Goal: Task Accomplishment & Management: Manage account settings

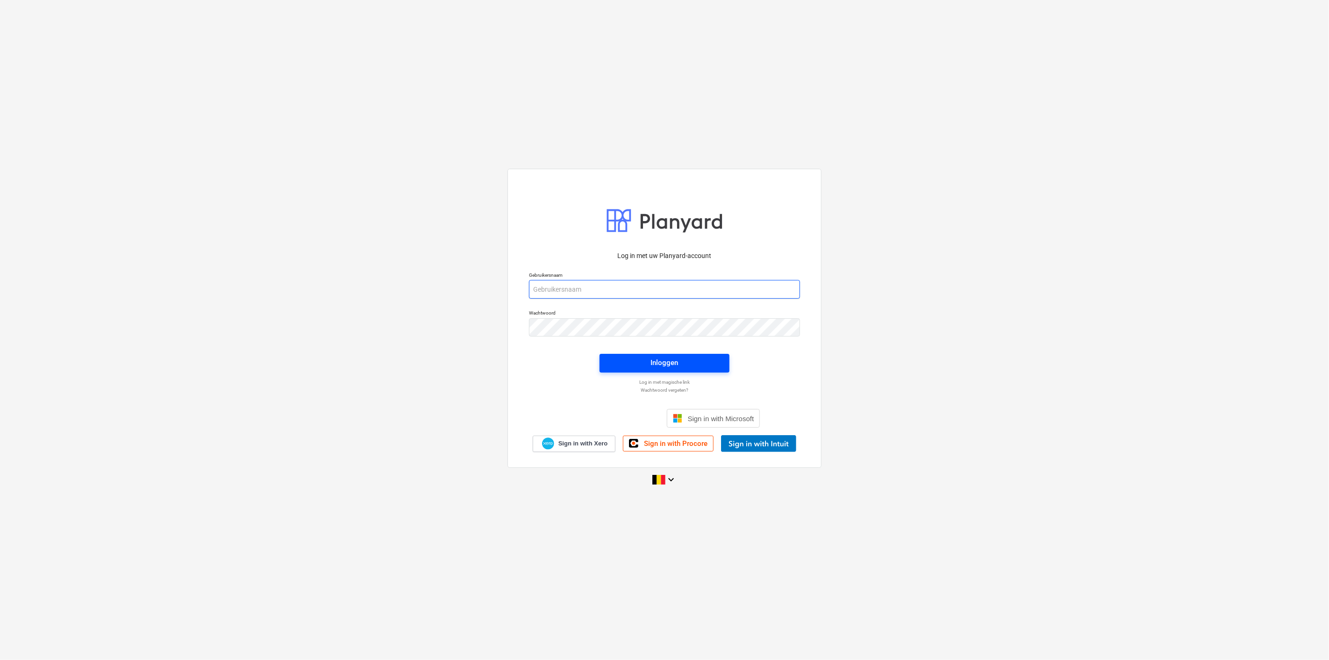
type input "[PERSON_NAME][EMAIL_ADDRESS][DOMAIN_NAME]"
click at [626, 357] on span "Inloggen" at bounding box center [664, 362] width 107 height 12
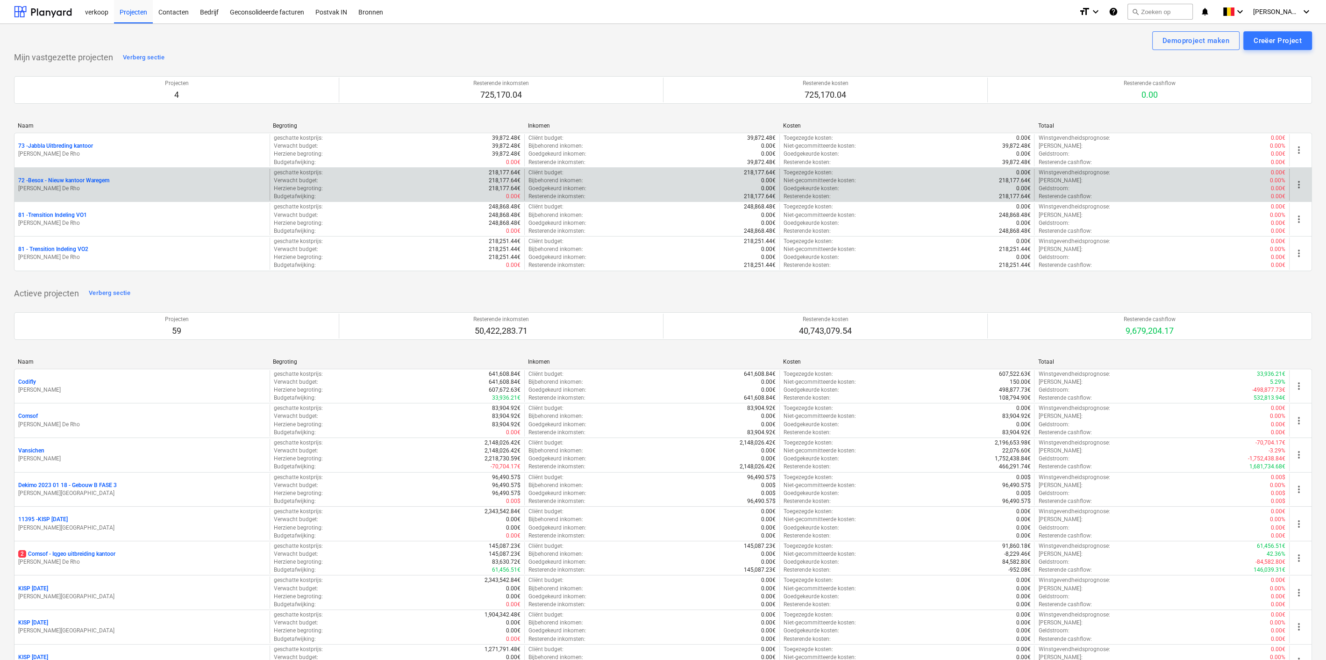
click at [99, 180] on p "72 - Besox - Nieuw kantoor Waregem" at bounding box center [63, 181] width 91 height 8
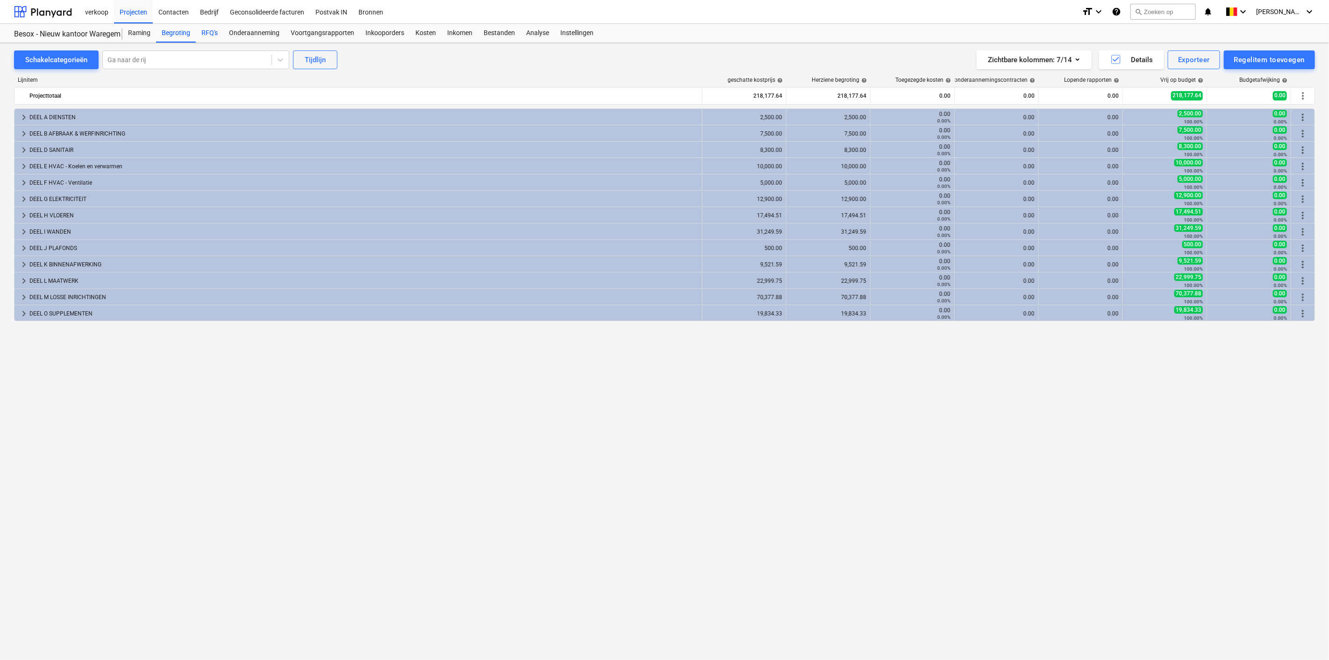
click at [210, 31] on div "RFQ's" at bounding box center [210, 33] width 28 height 19
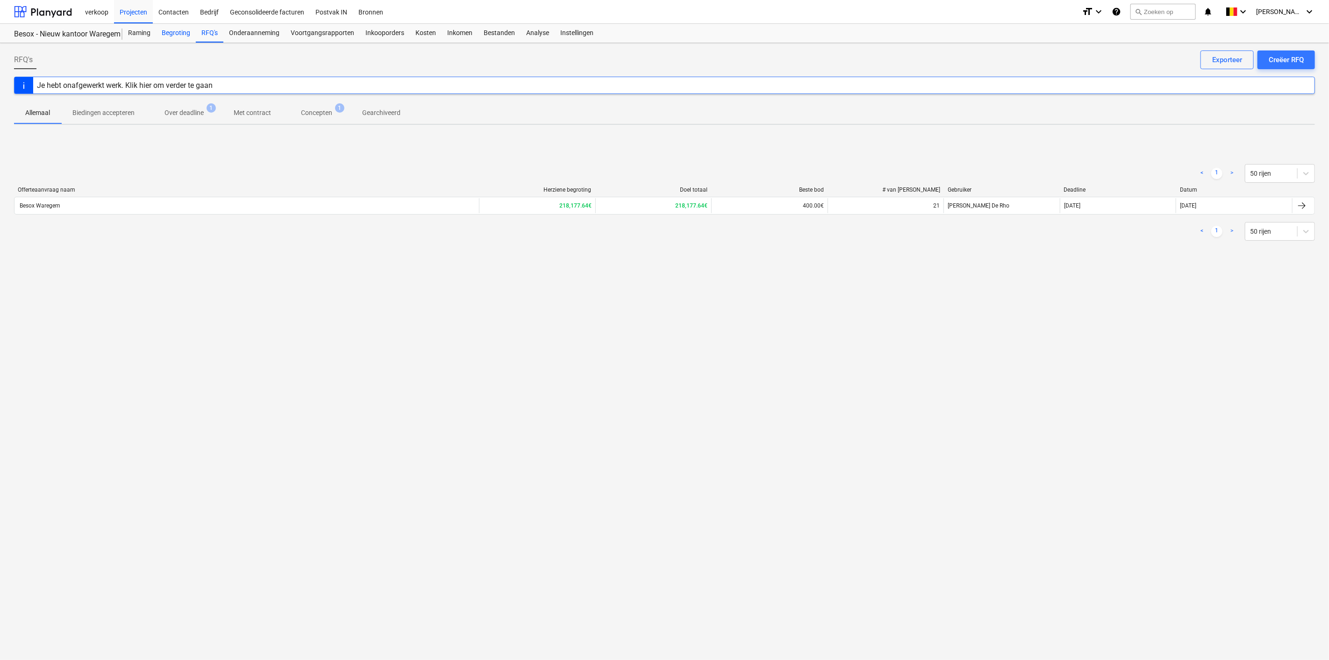
click at [172, 31] on div "Begroting" at bounding box center [176, 33] width 40 height 19
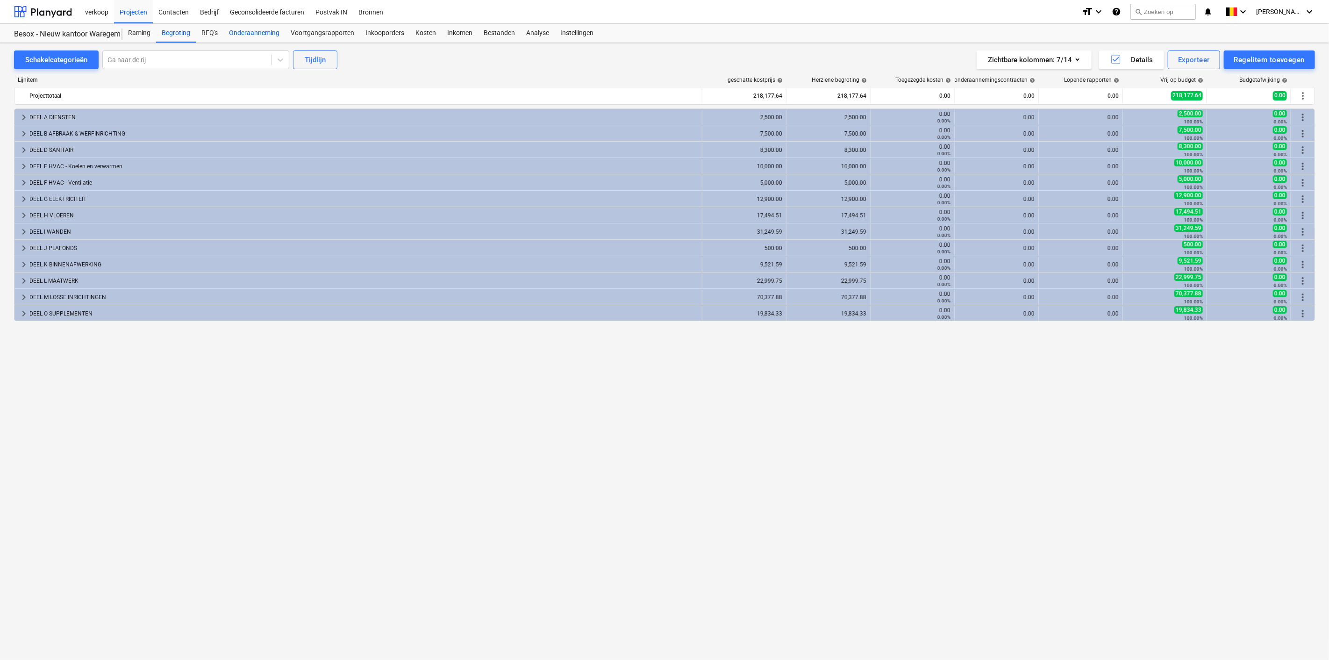
click at [223, 30] on div "Onderaanneming" at bounding box center [254, 33] width 62 height 19
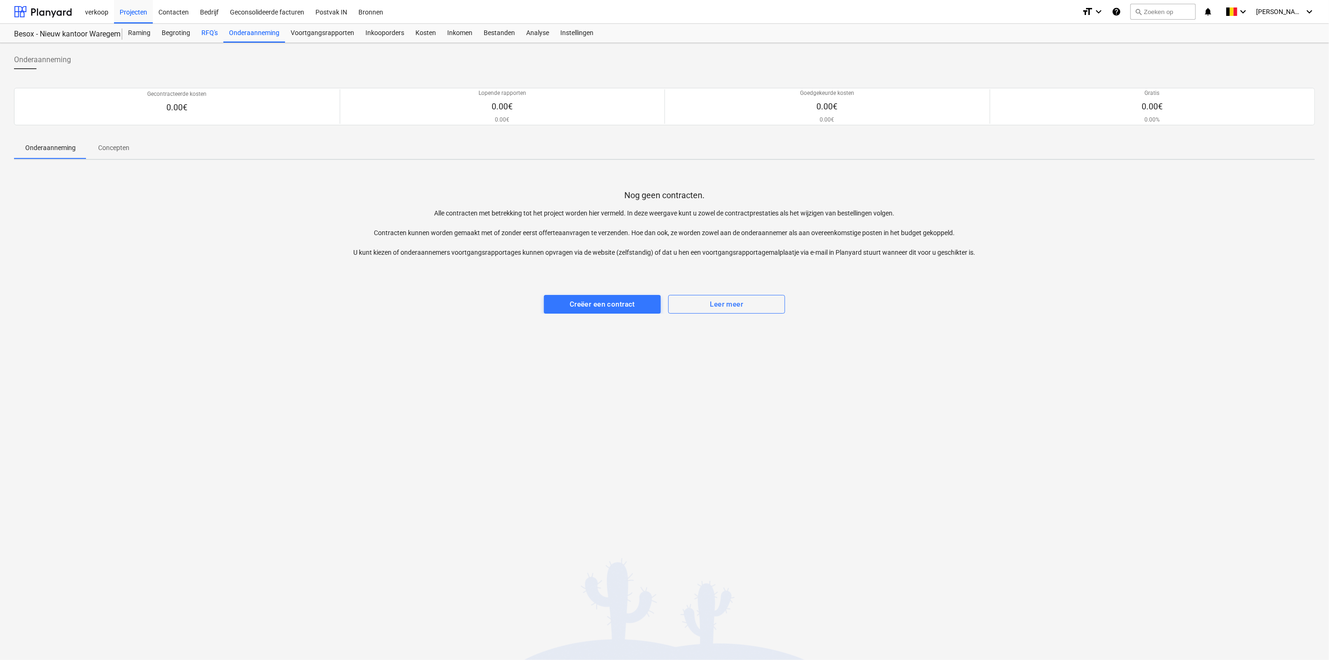
click at [202, 34] on div "RFQ's" at bounding box center [210, 33] width 28 height 19
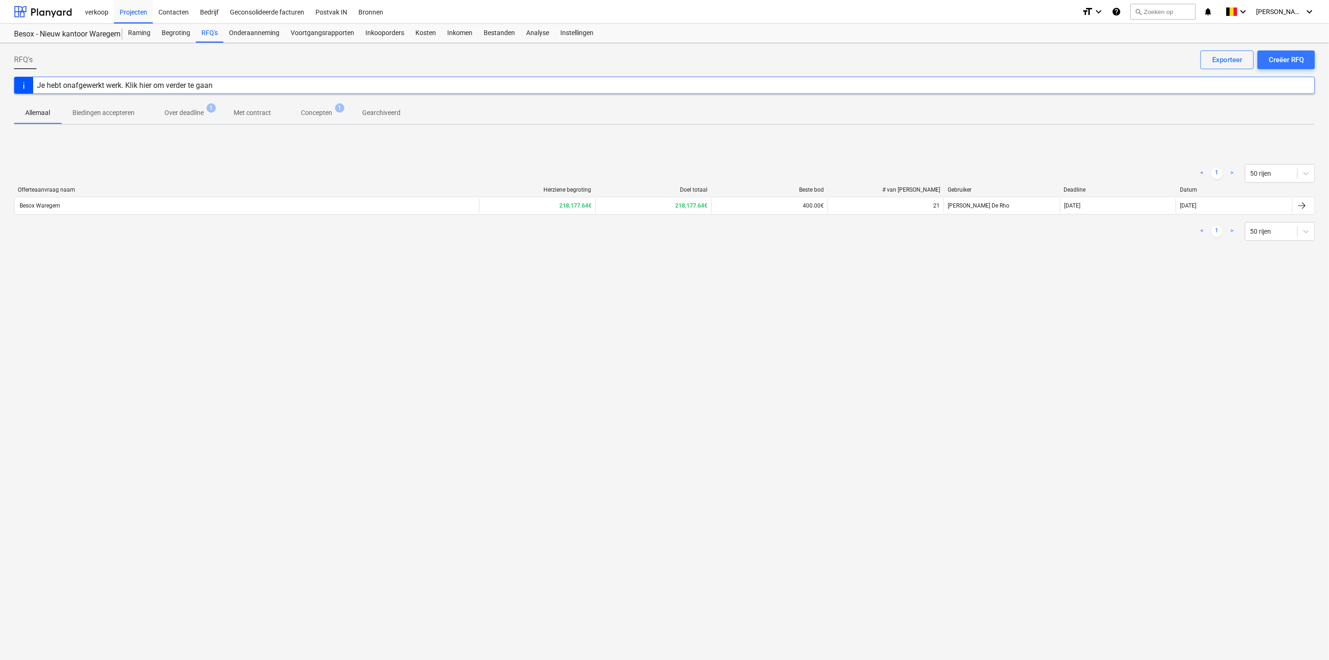
click at [144, 207] on div "Besox Waregem" at bounding box center [246, 205] width 464 height 15
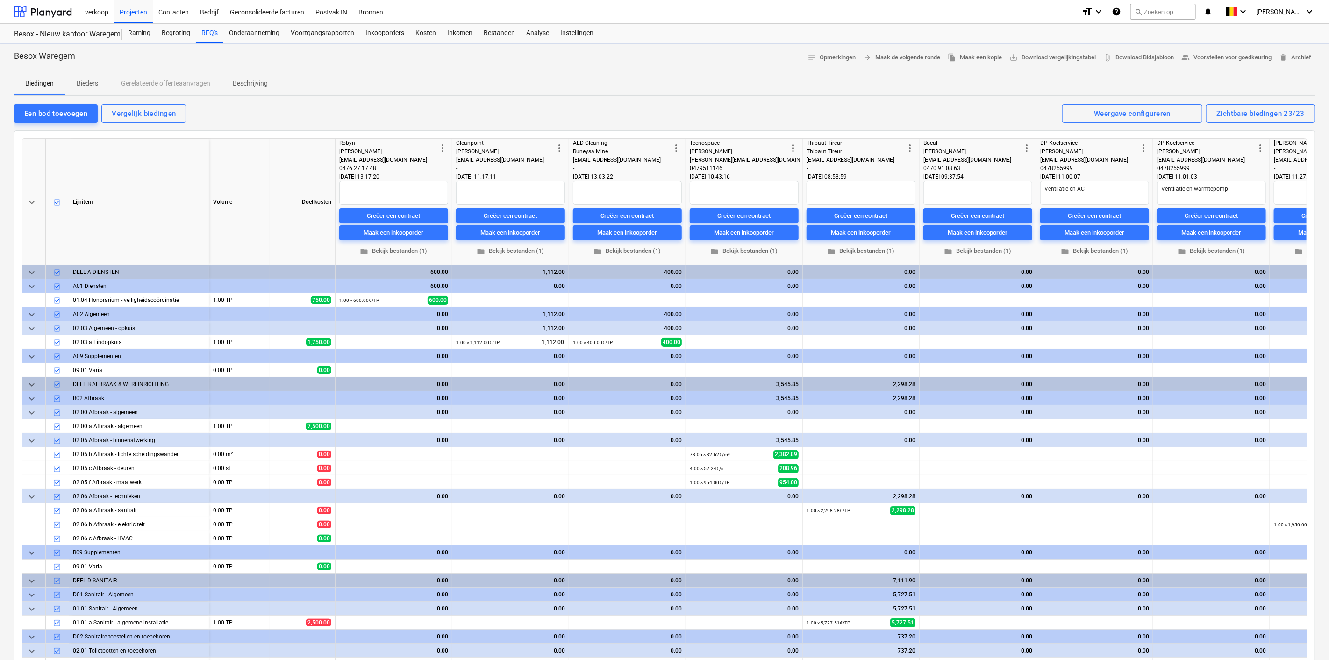
type textarea "x"
click at [411, 214] on div "Creëer een contract" at bounding box center [393, 216] width 53 height 11
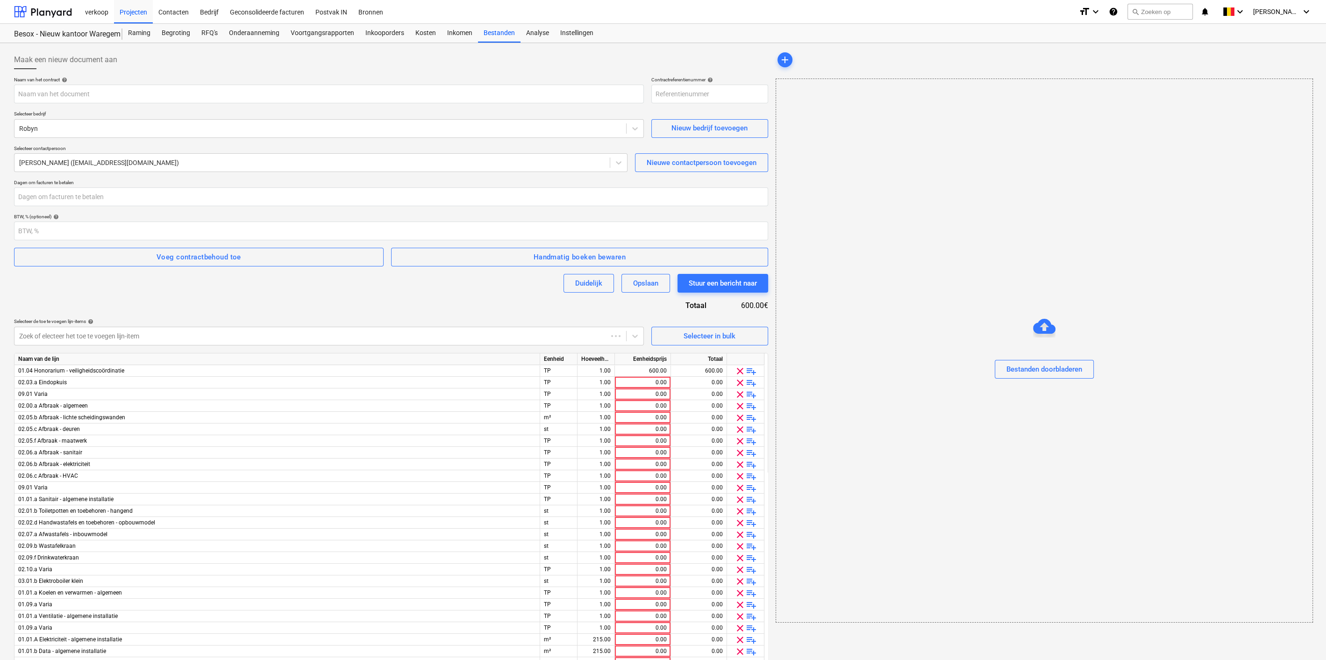
type input "72-SO-001"
click at [742, 384] on span "clear" at bounding box center [739, 382] width 11 height 11
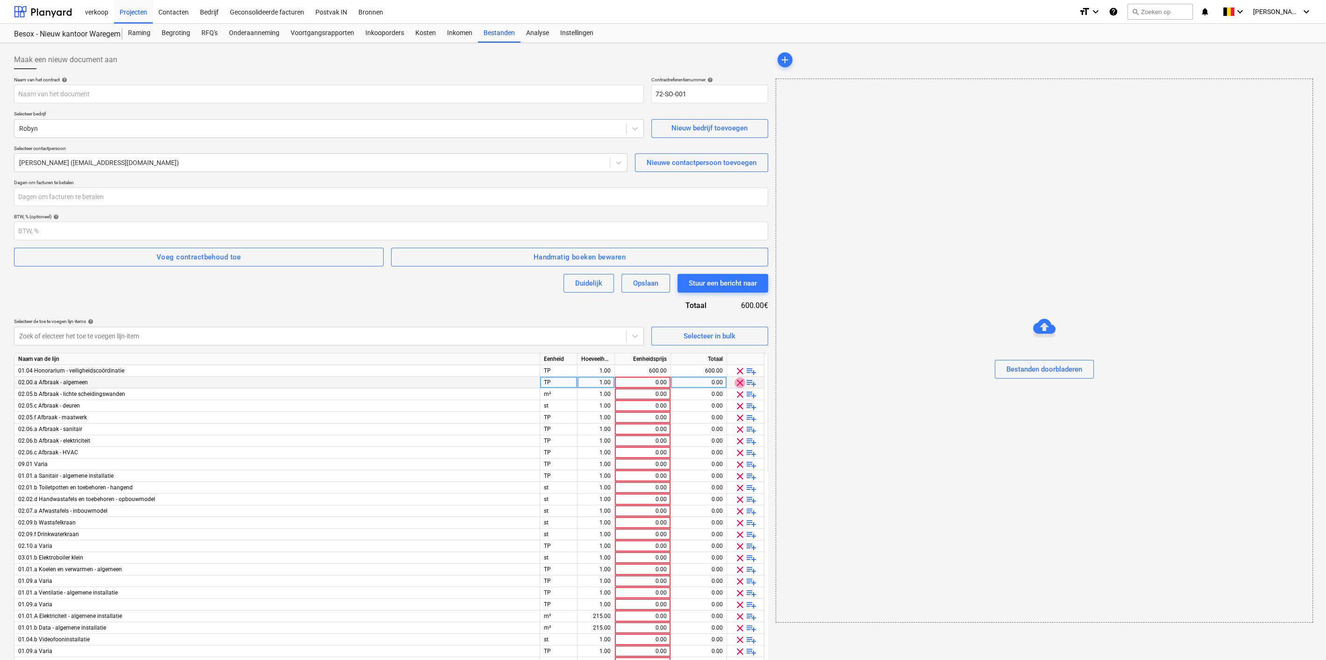
click at [742, 384] on span "clear" at bounding box center [739, 382] width 11 height 11
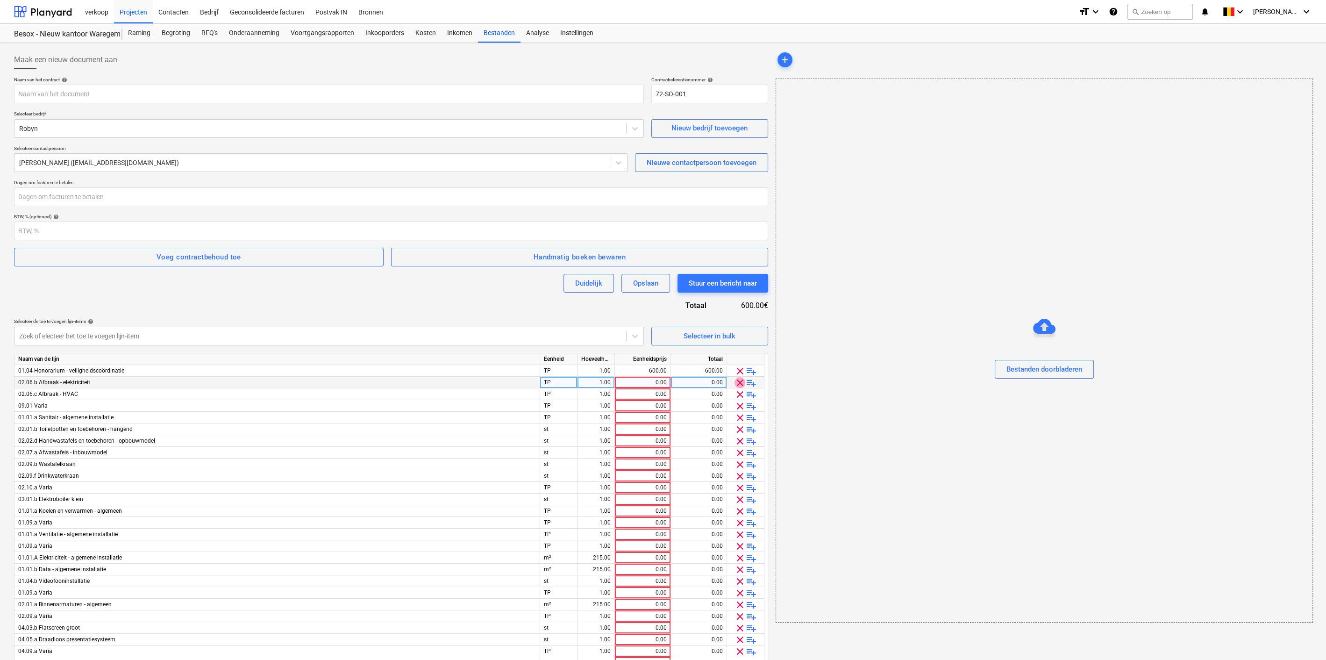
click at [742, 384] on span "clear" at bounding box center [739, 382] width 11 height 11
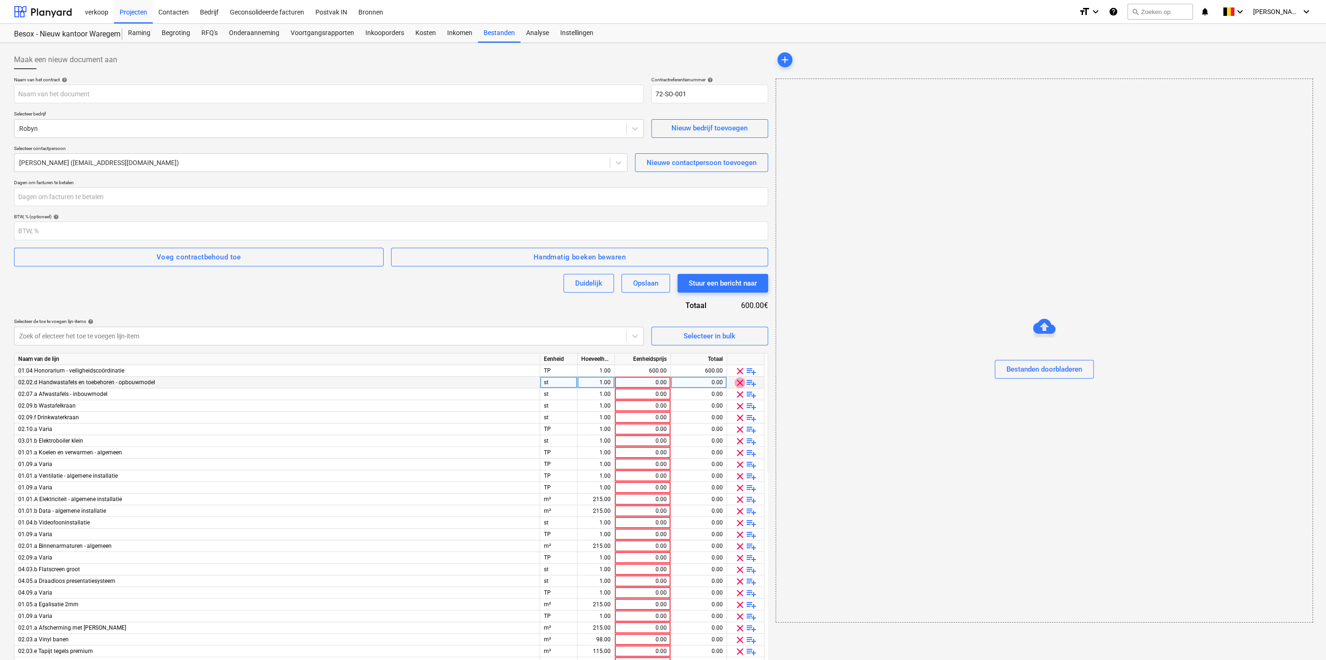
click at [742, 384] on span "clear" at bounding box center [739, 382] width 11 height 11
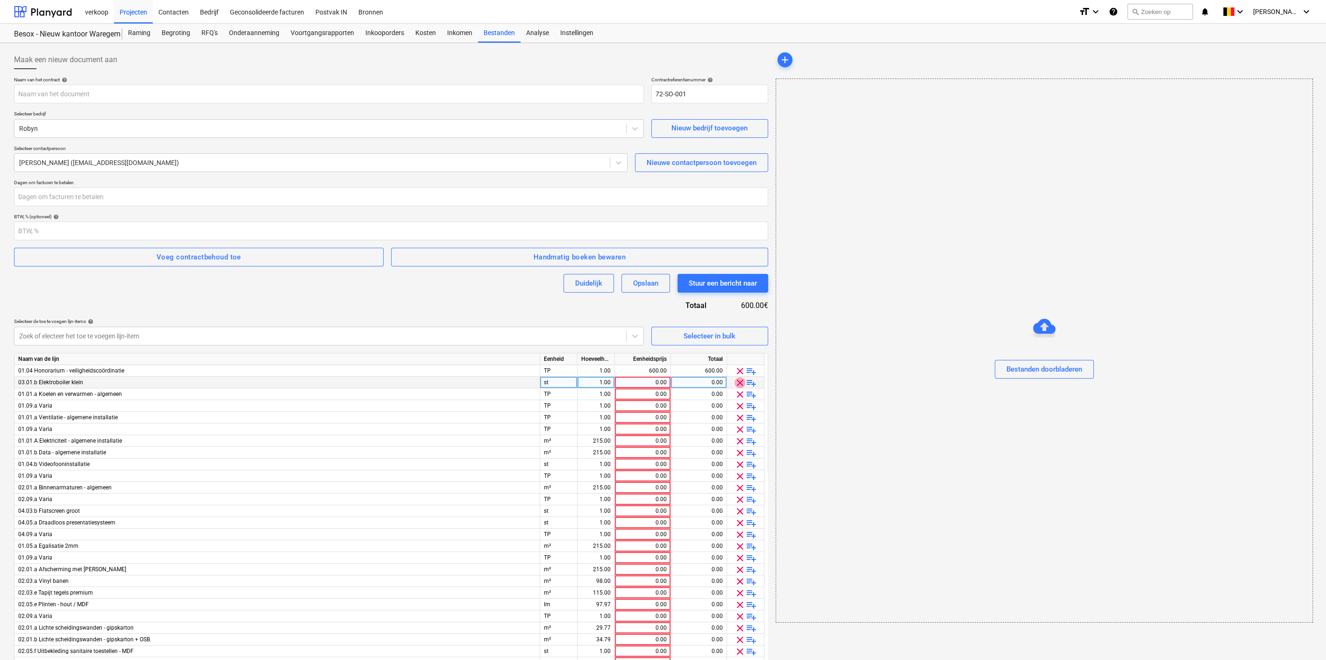
click at [742, 384] on span "clear" at bounding box center [739, 382] width 11 height 11
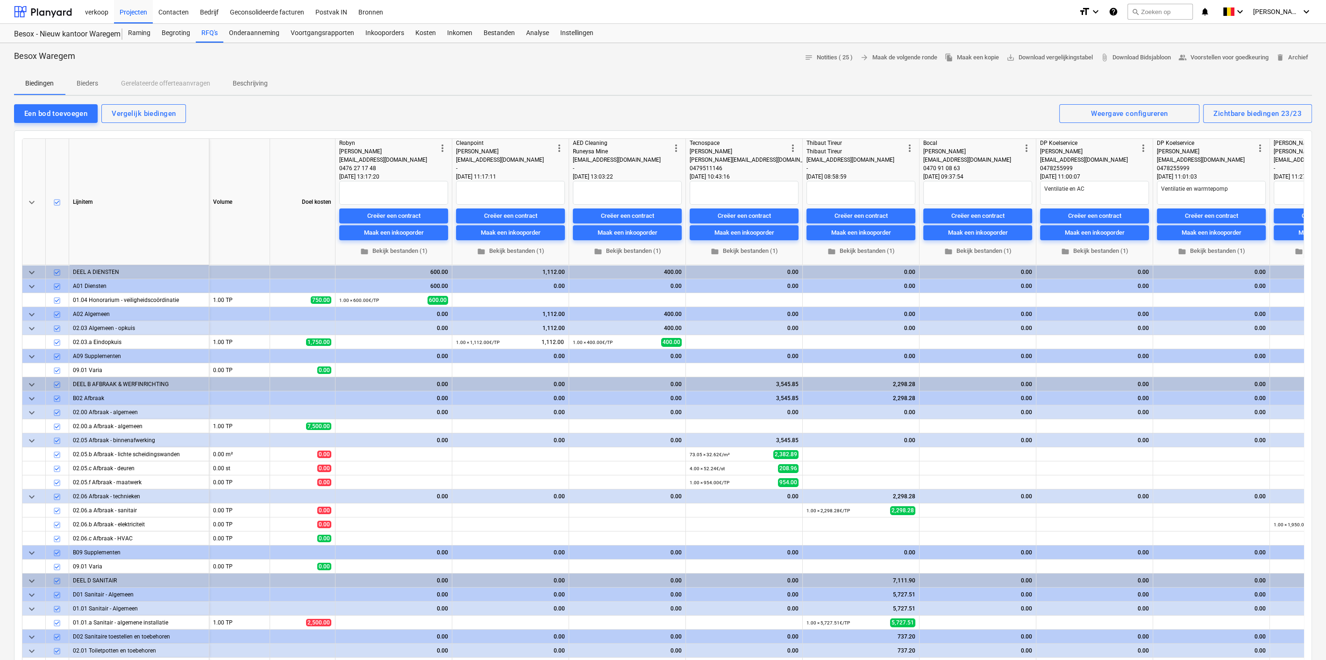
type textarea "x"
click at [376, 213] on div "Creëer een contract" at bounding box center [393, 216] width 53 height 11
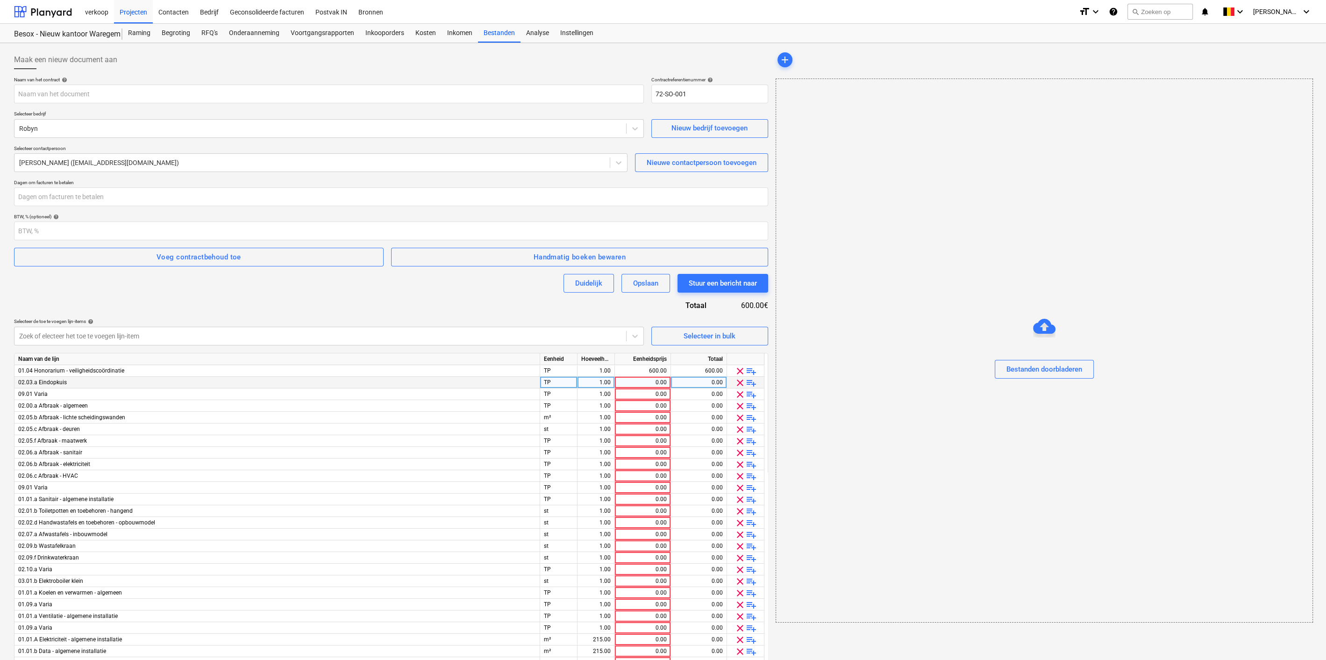
click at [740, 377] on span "clear" at bounding box center [739, 382] width 11 height 11
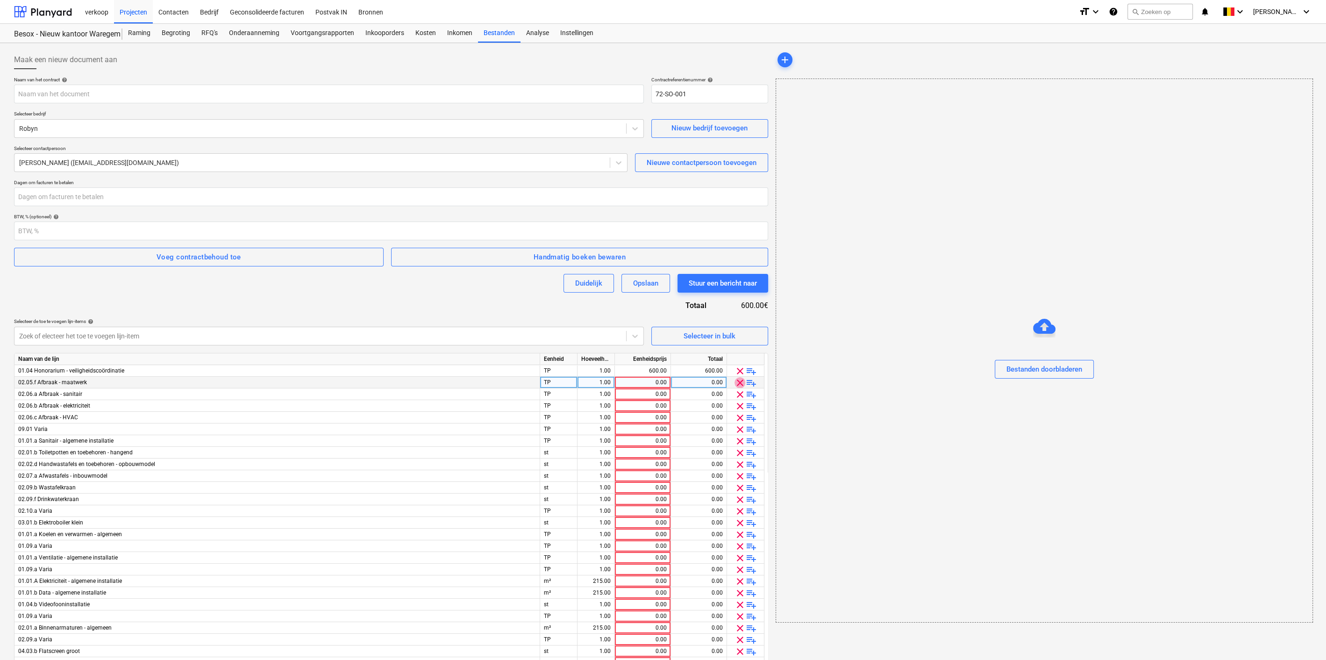
click at [740, 377] on span "clear" at bounding box center [739, 382] width 11 height 11
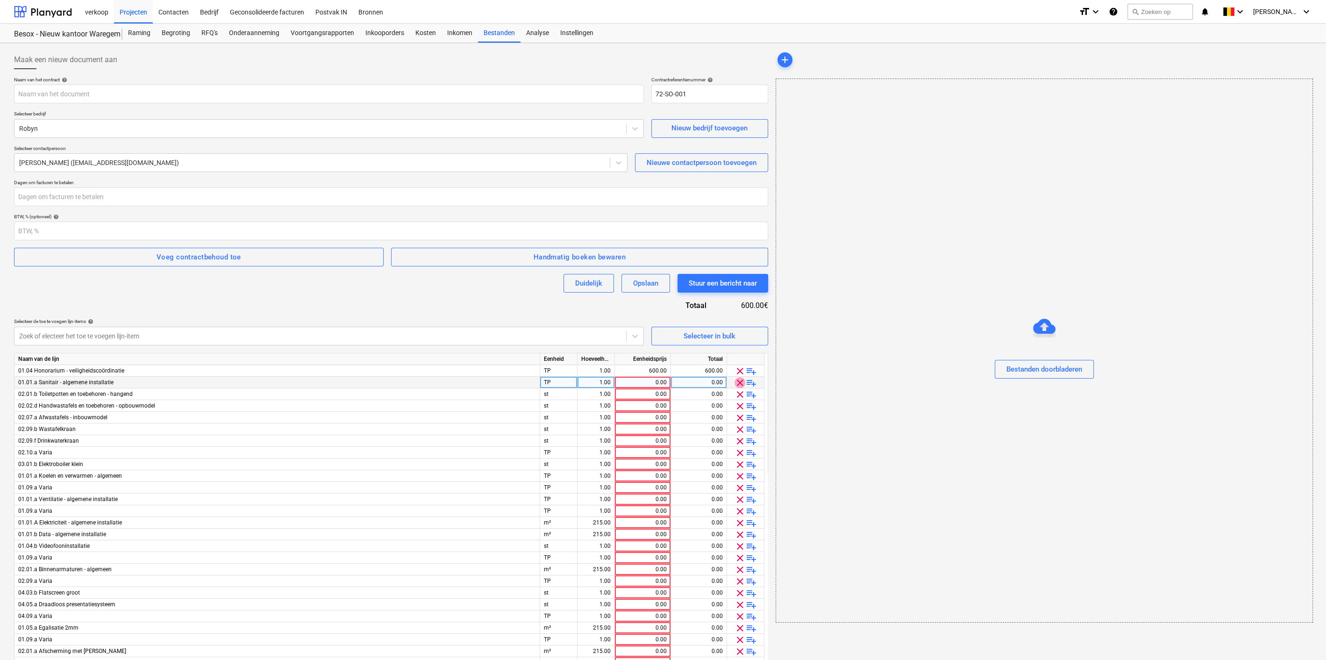
click at [740, 377] on span "clear" at bounding box center [739, 382] width 11 height 11
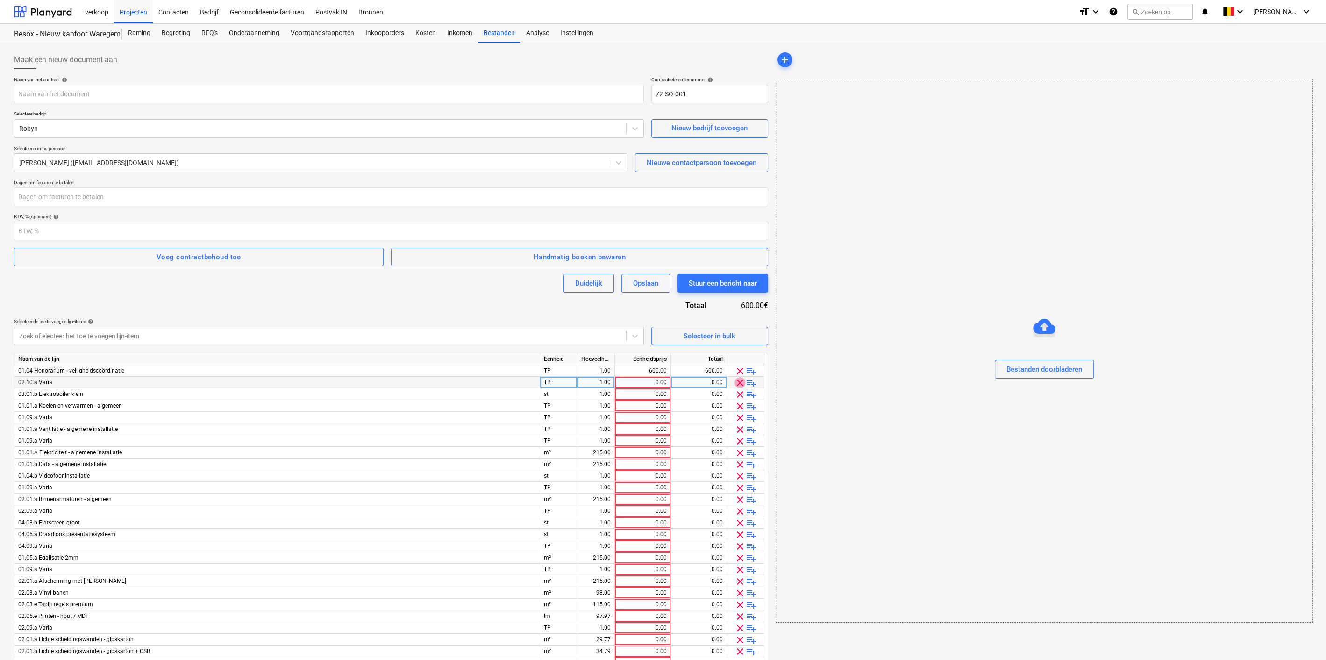
click at [740, 377] on span "clear" at bounding box center [739, 382] width 11 height 11
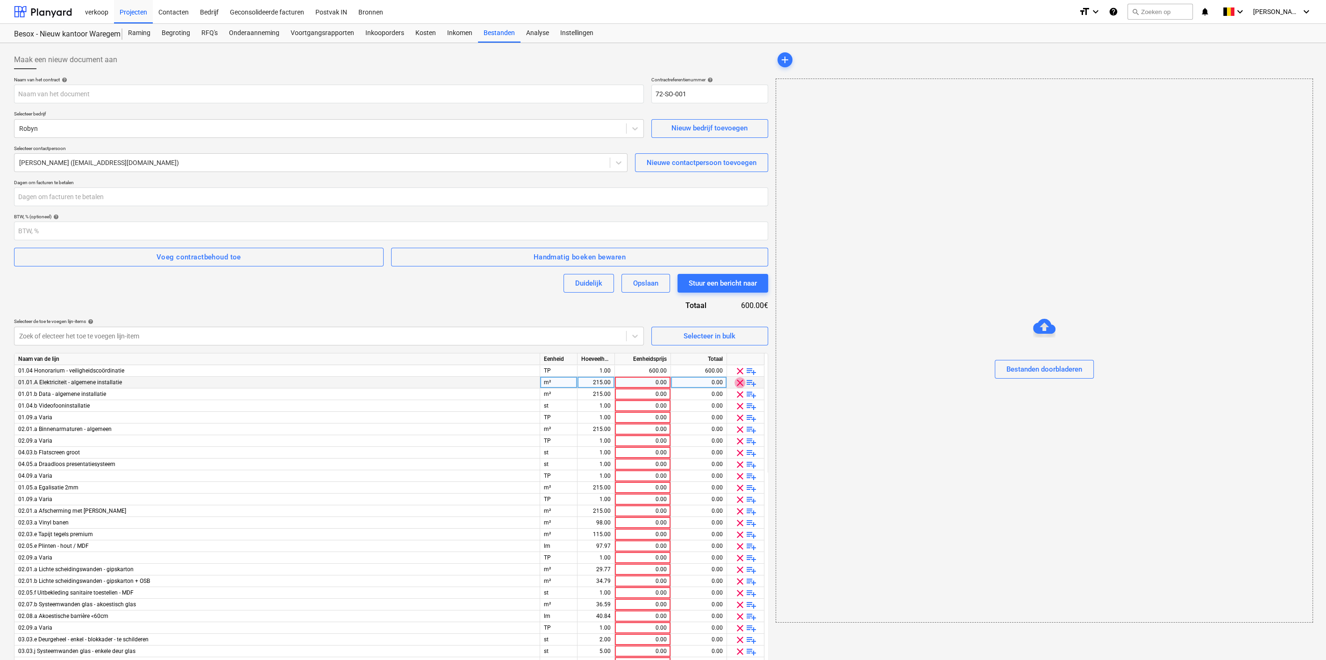
click at [740, 377] on span "clear" at bounding box center [739, 382] width 11 height 11
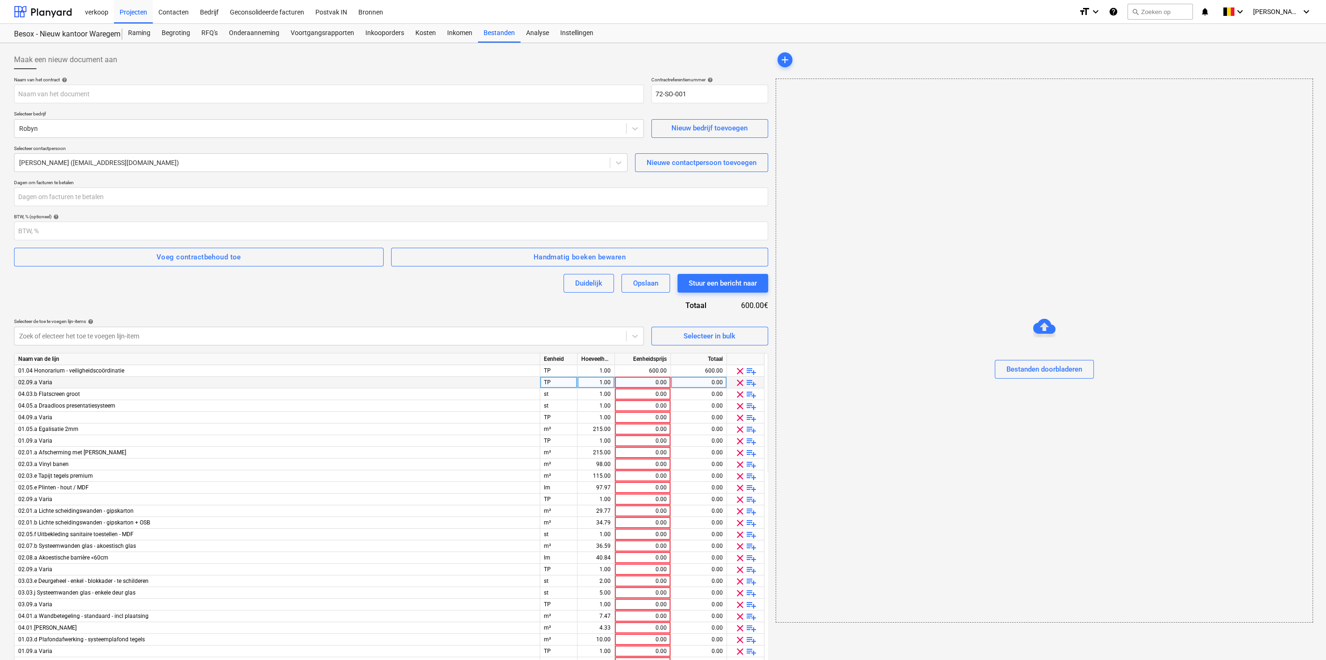
click at [740, 377] on span "clear" at bounding box center [739, 382] width 11 height 11
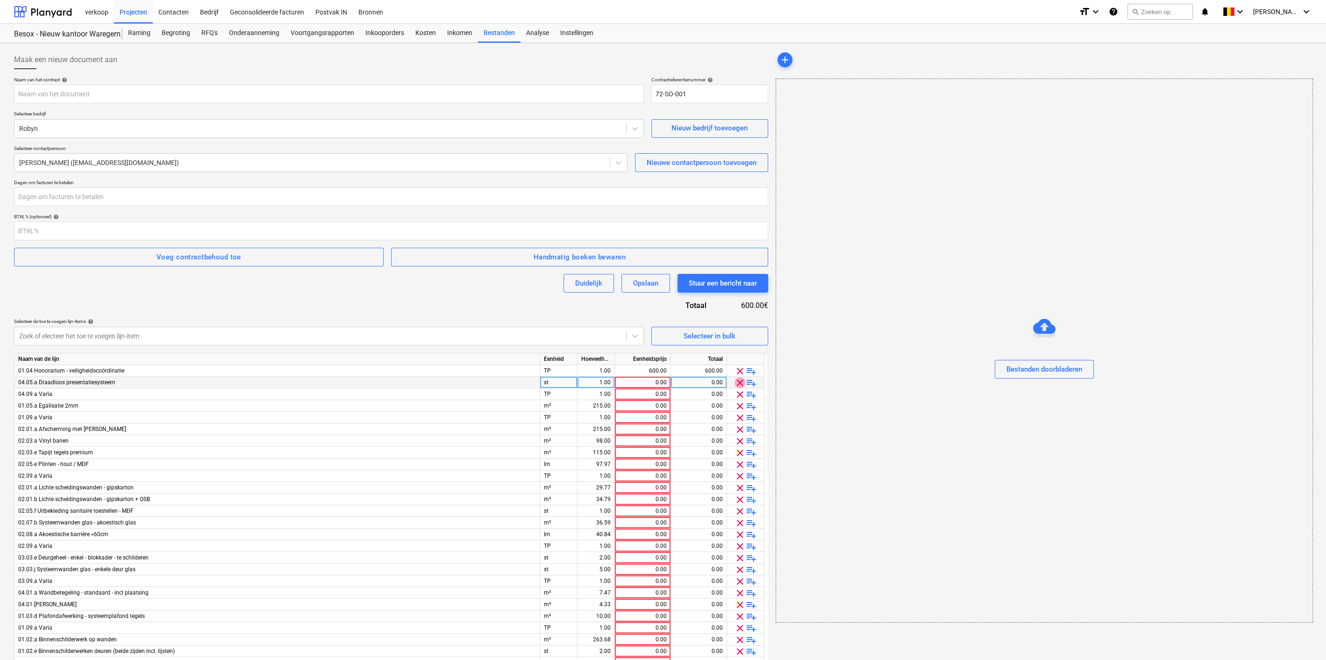
click at [740, 377] on span "clear" at bounding box center [739, 382] width 11 height 11
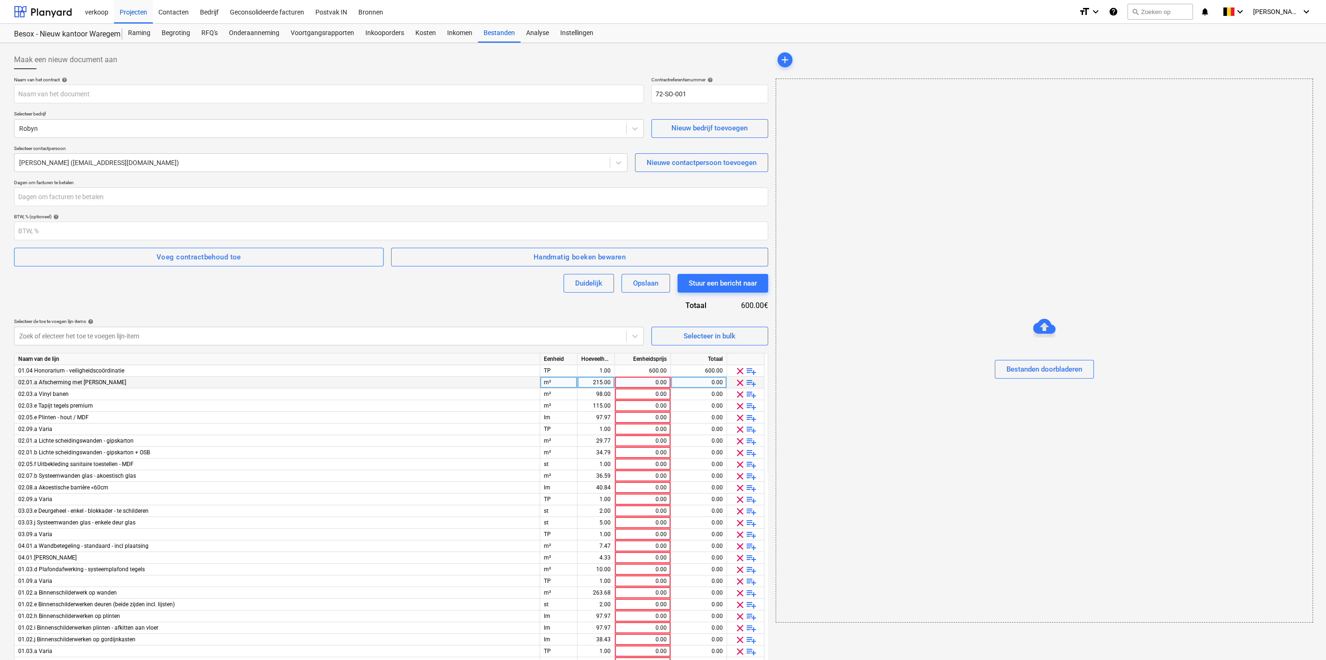
click at [740, 377] on span "clear" at bounding box center [739, 382] width 11 height 11
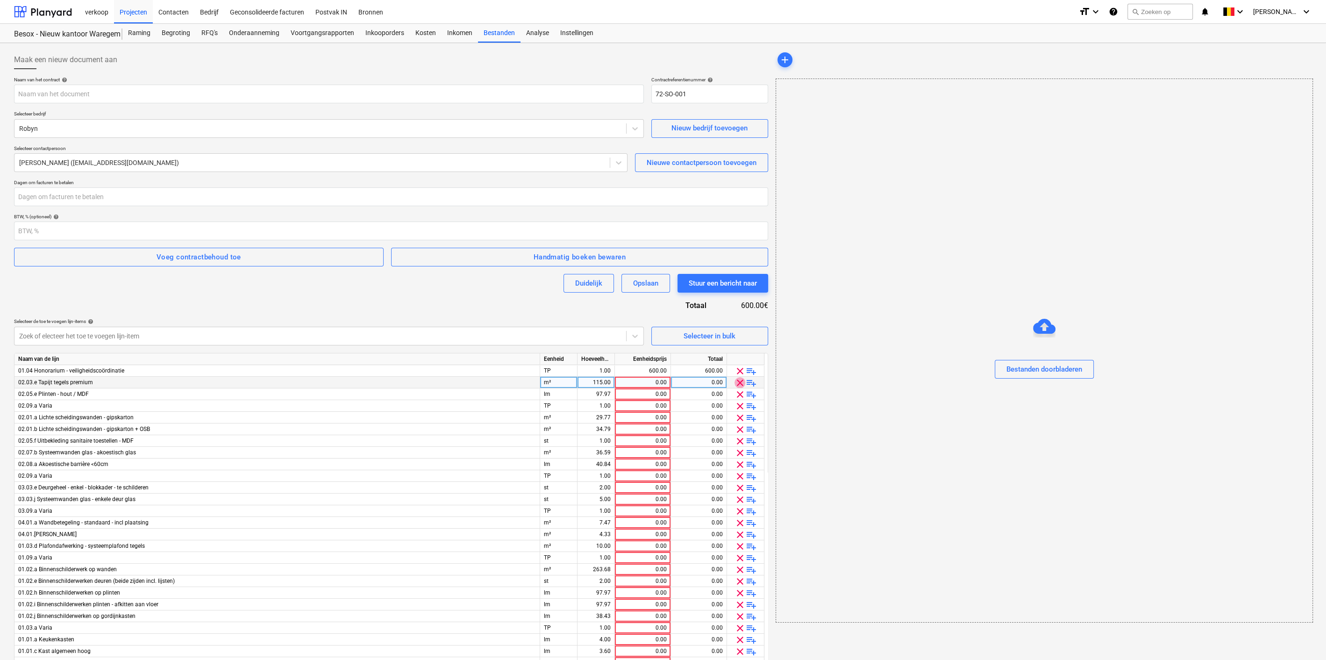
click at [740, 377] on span "clear" at bounding box center [739, 382] width 11 height 11
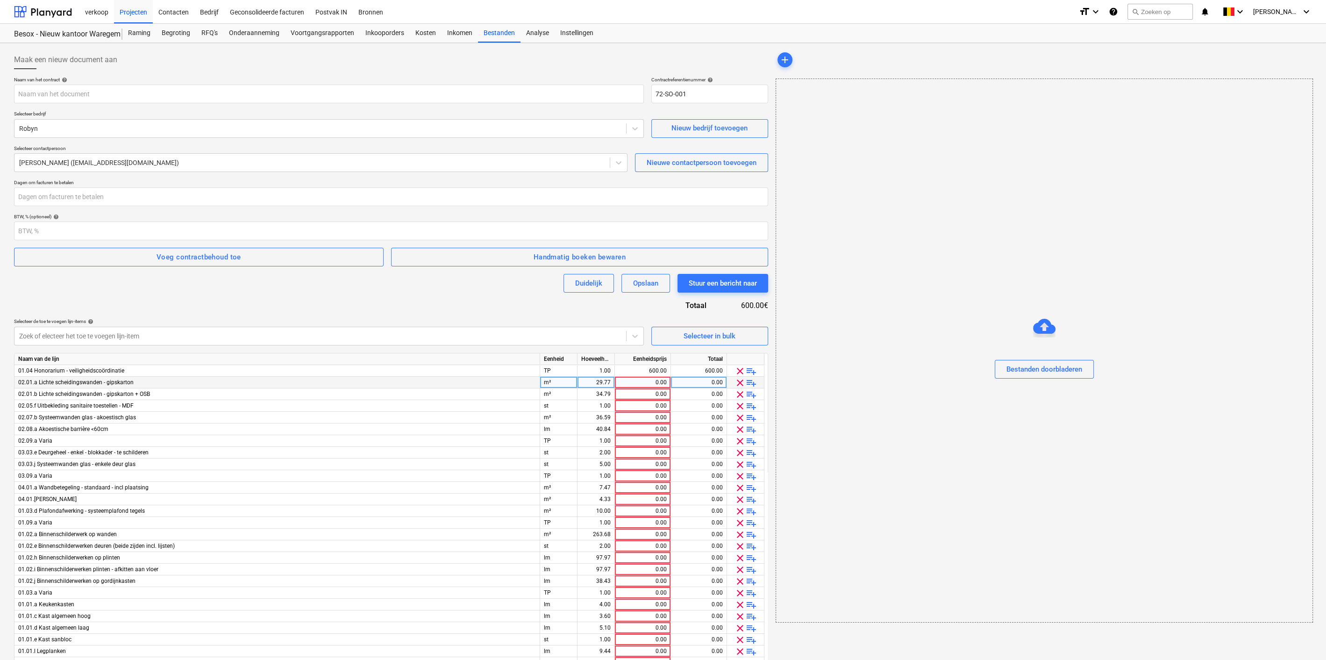
click at [740, 377] on span "clear" at bounding box center [739, 382] width 11 height 11
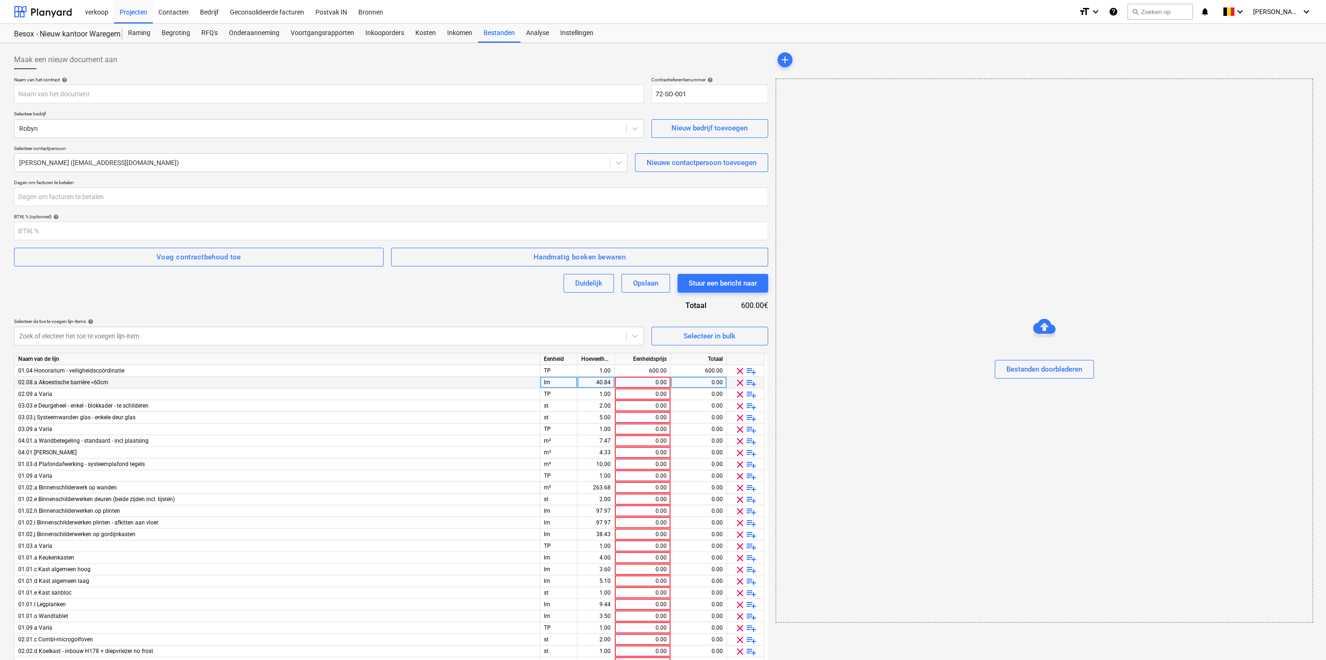
click at [740, 377] on span "clear" at bounding box center [739, 382] width 11 height 11
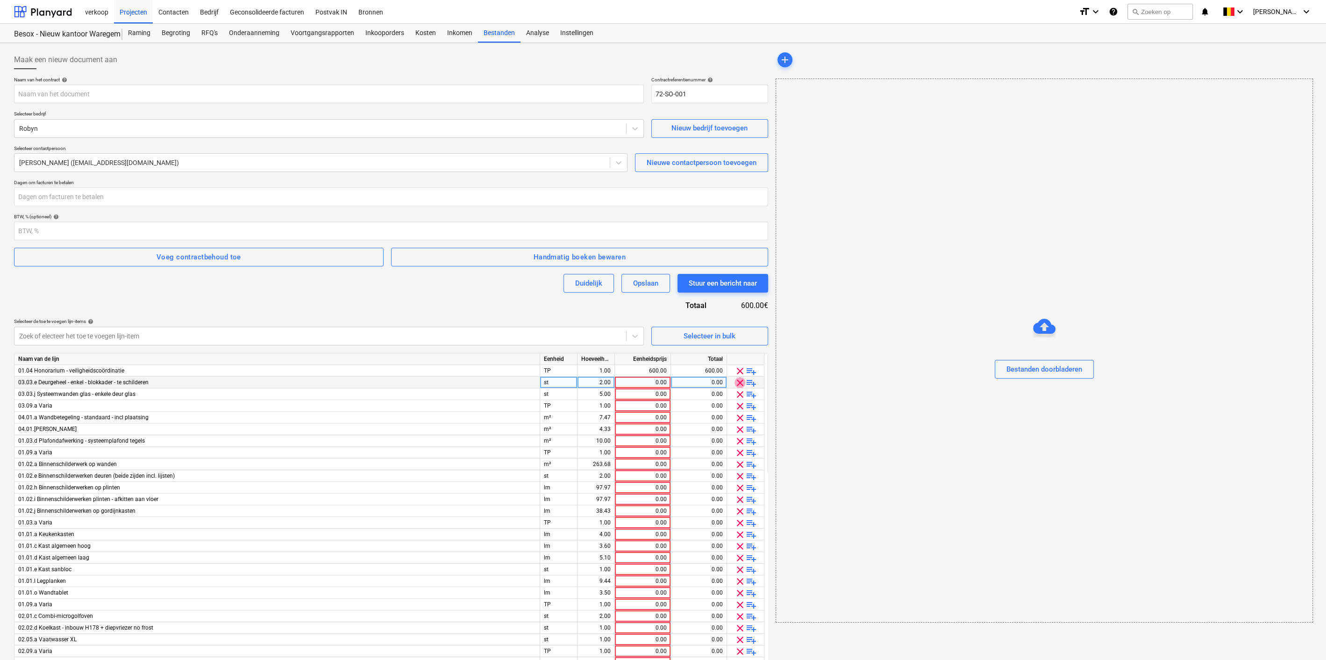
click at [740, 377] on span "clear" at bounding box center [739, 382] width 11 height 11
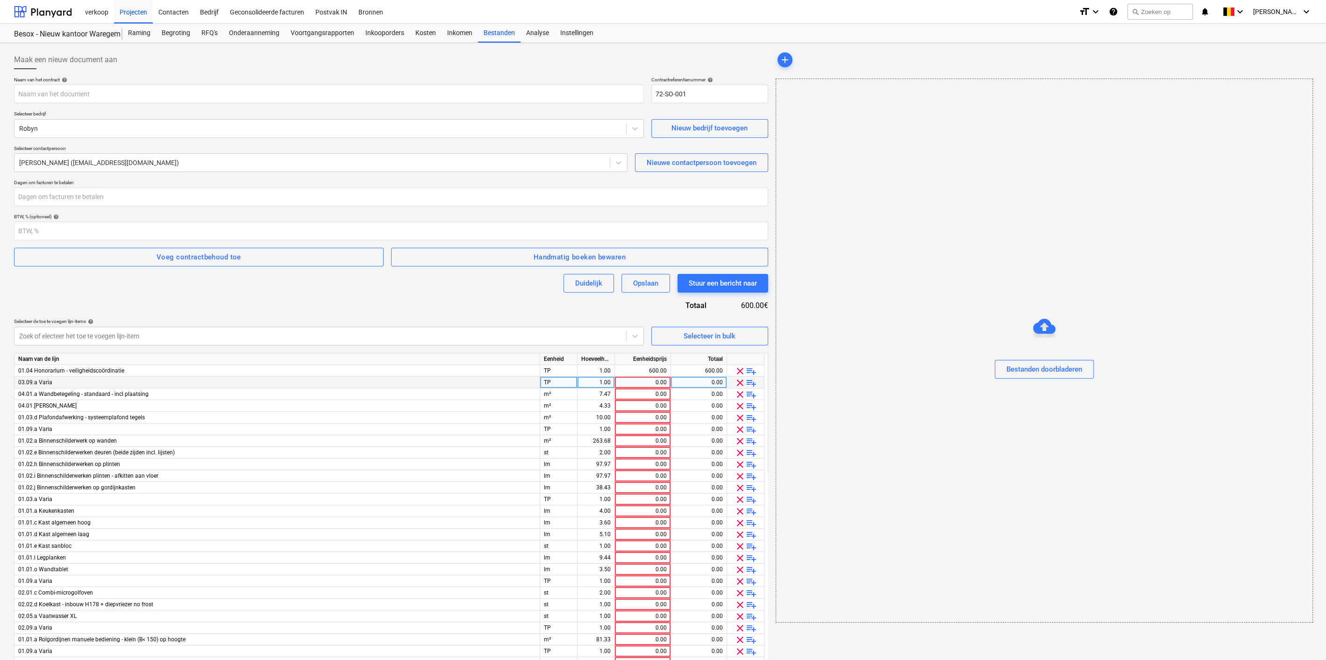
click at [740, 377] on span "clear" at bounding box center [739, 382] width 11 height 11
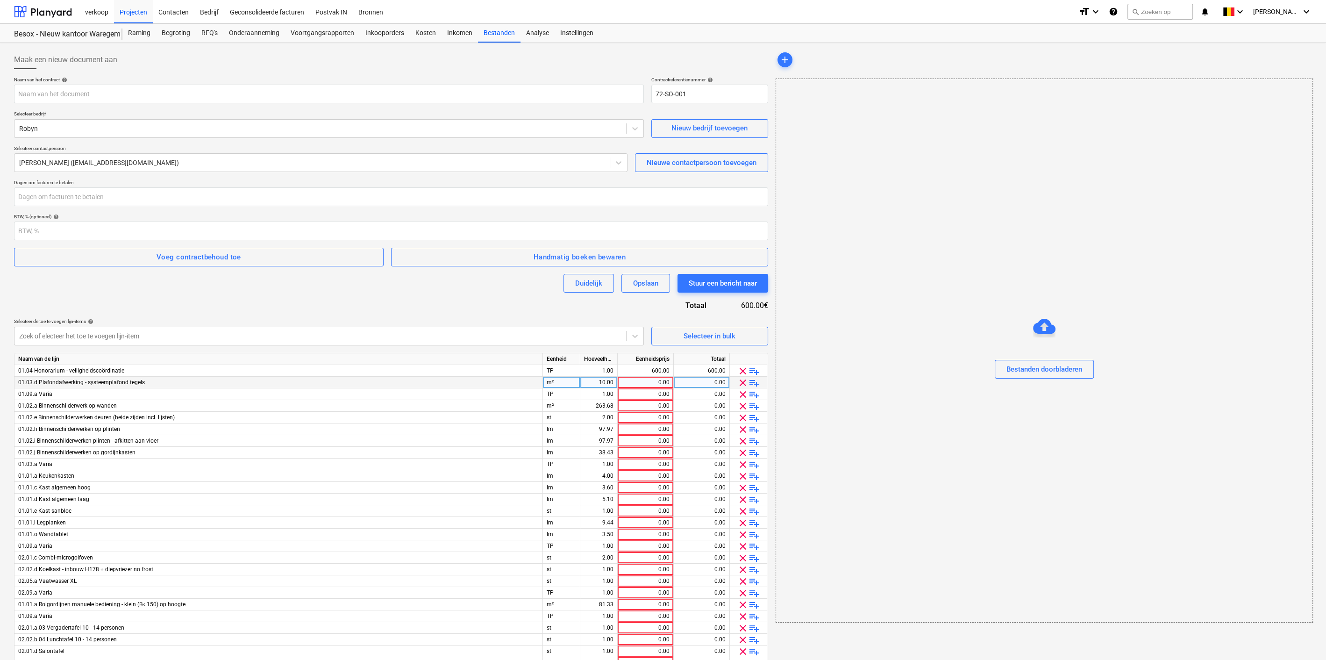
click at [740, 379] on span "clear" at bounding box center [742, 382] width 11 height 11
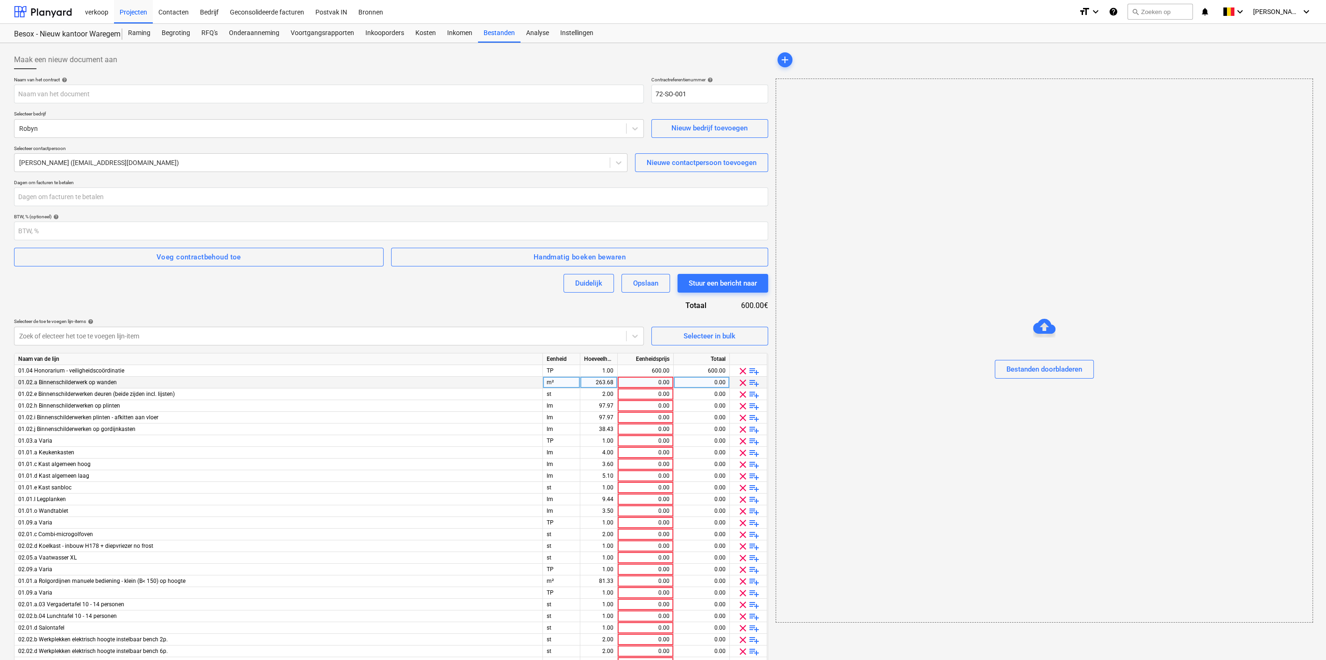
click at [740, 379] on span "clear" at bounding box center [742, 382] width 11 height 11
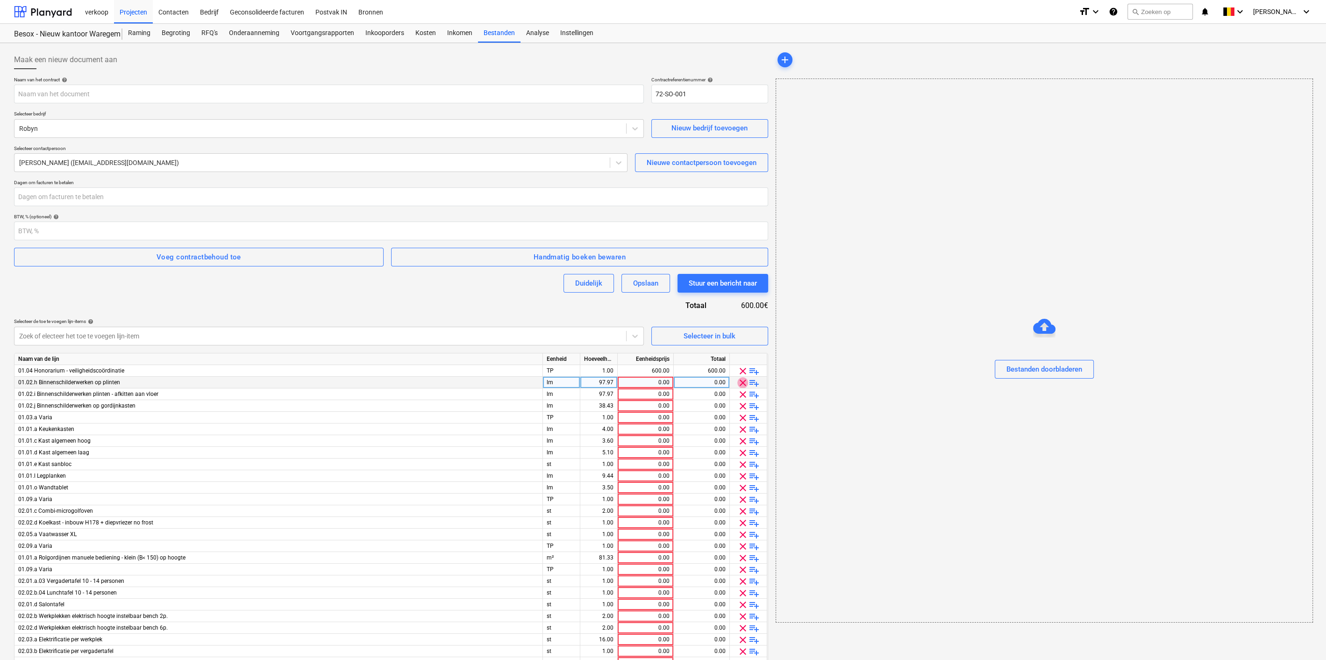
click at [740, 379] on span "clear" at bounding box center [742, 382] width 11 height 11
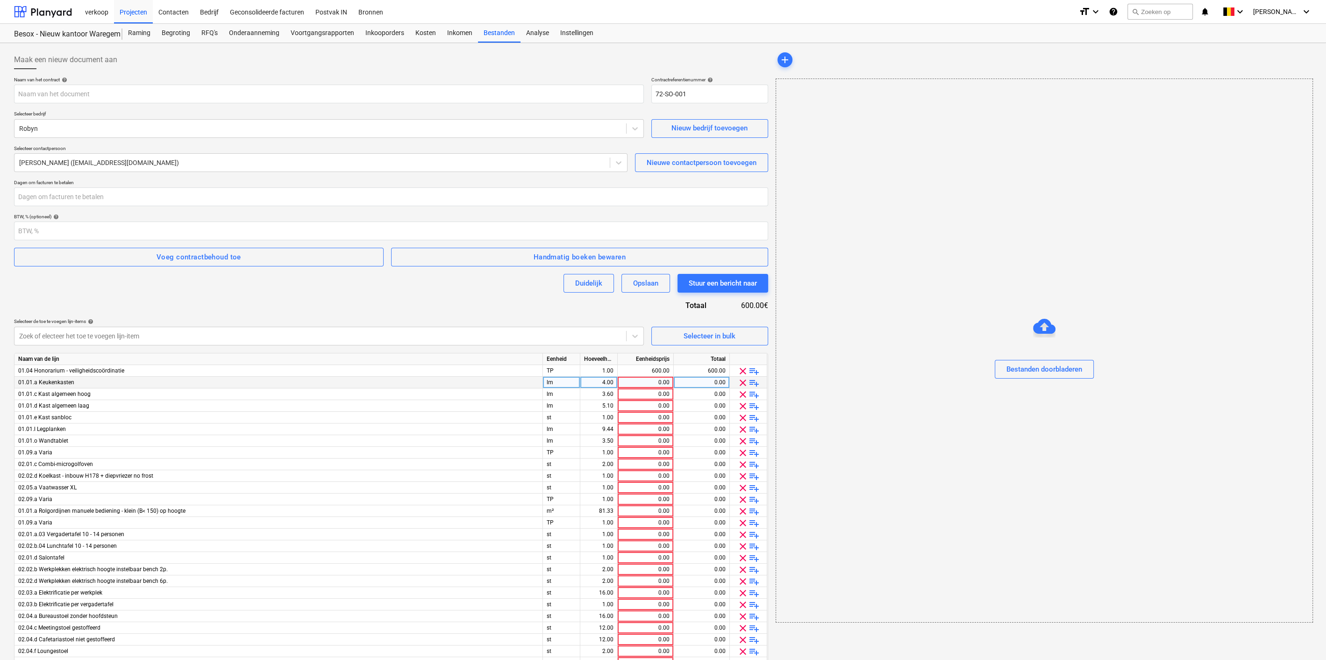
click at [740, 379] on span "clear" at bounding box center [742, 382] width 11 height 11
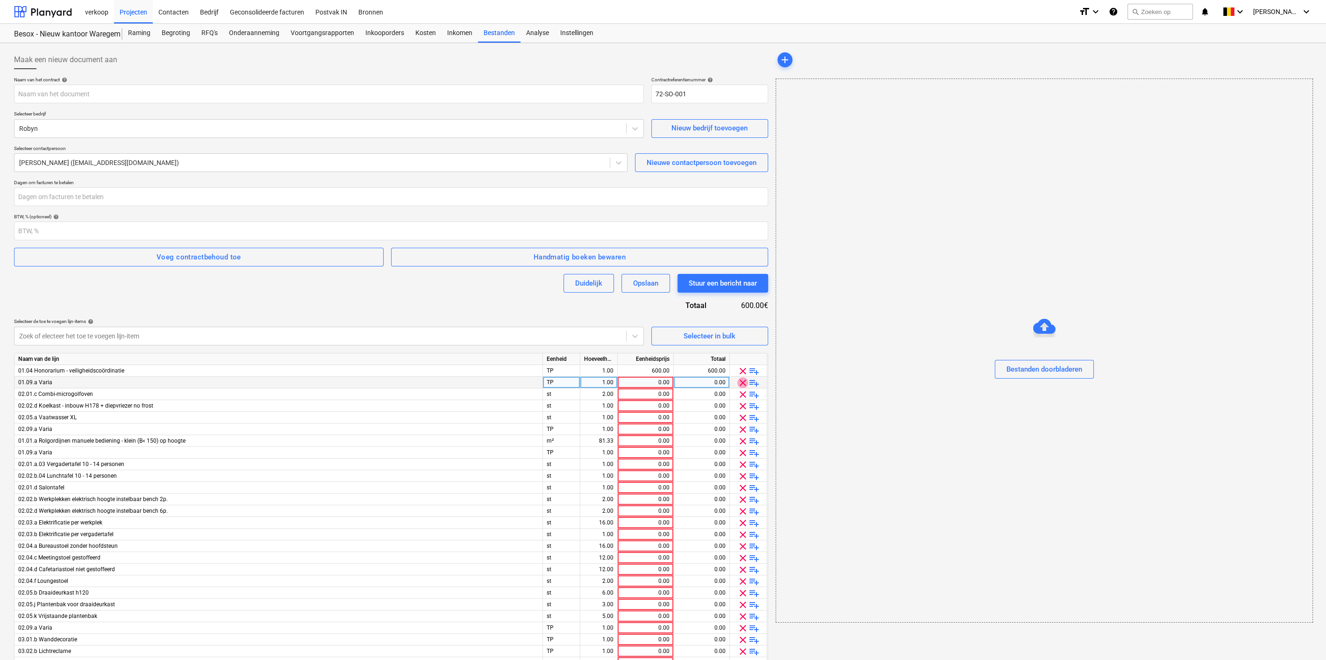
click at [740, 379] on span "clear" at bounding box center [742, 382] width 11 height 11
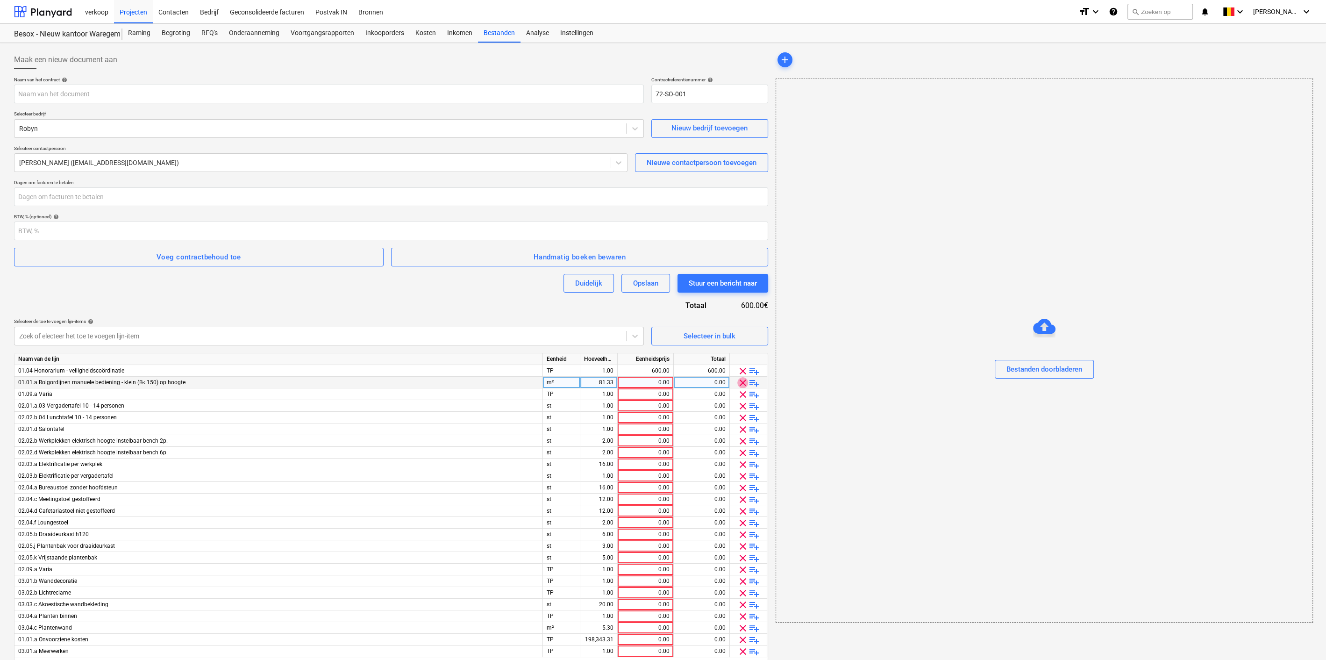
click at [740, 379] on span "clear" at bounding box center [742, 382] width 11 height 11
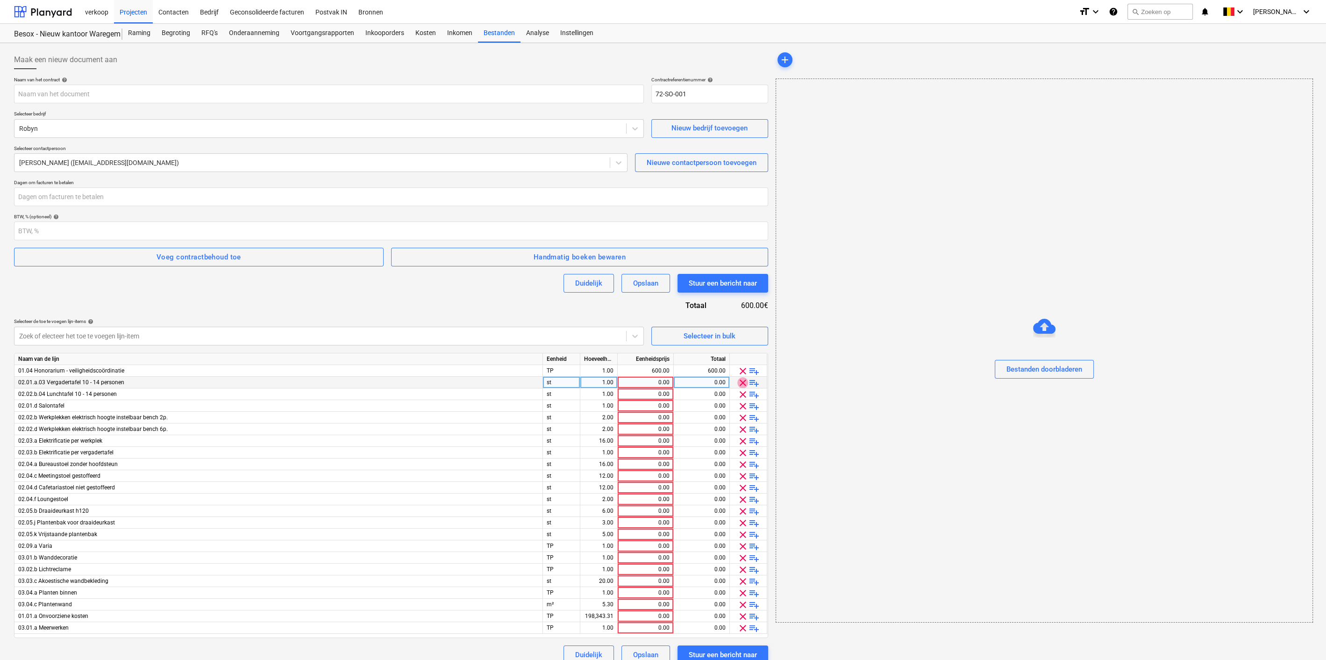
click at [740, 379] on span "clear" at bounding box center [742, 382] width 11 height 11
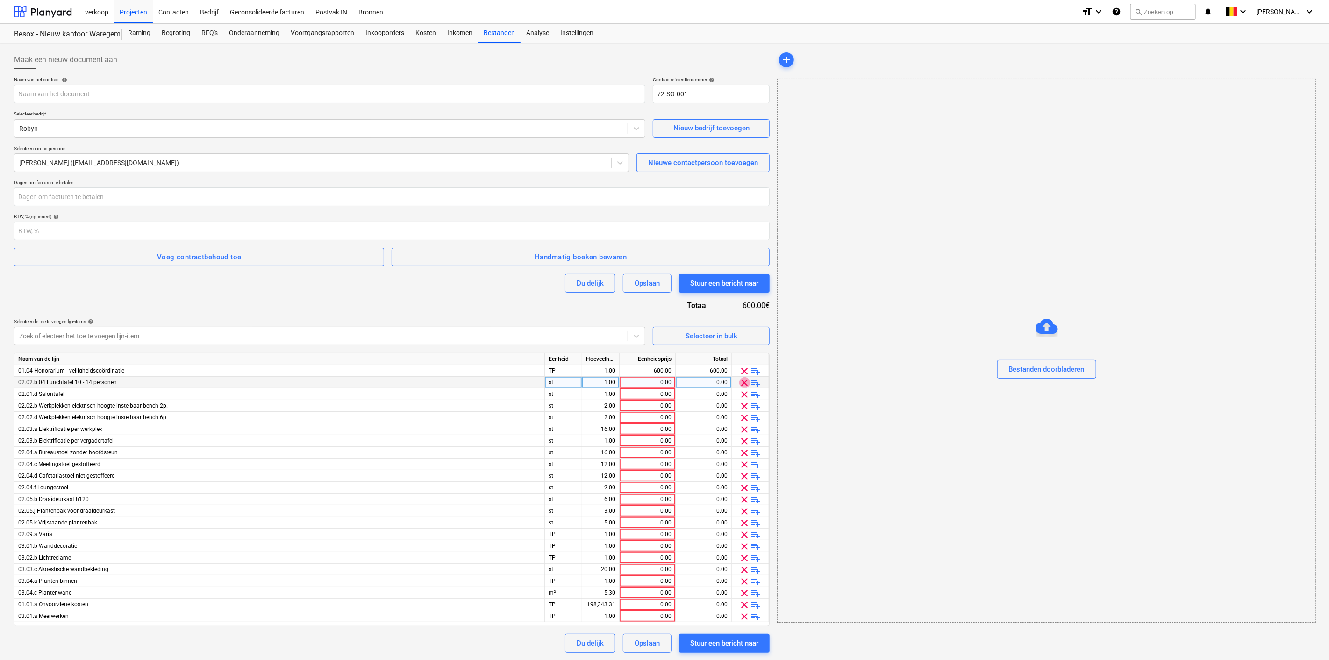
click at [740, 379] on span "clear" at bounding box center [744, 382] width 11 height 11
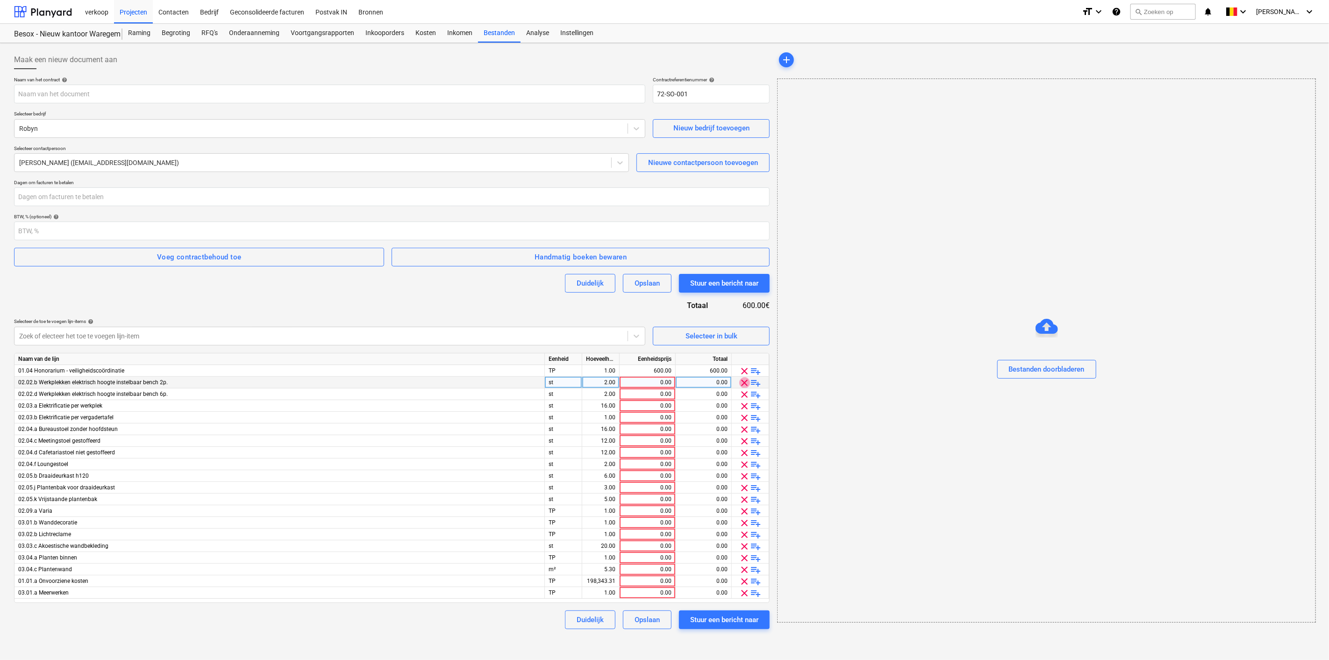
click at [740, 379] on span "clear" at bounding box center [744, 382] width 11 height 11
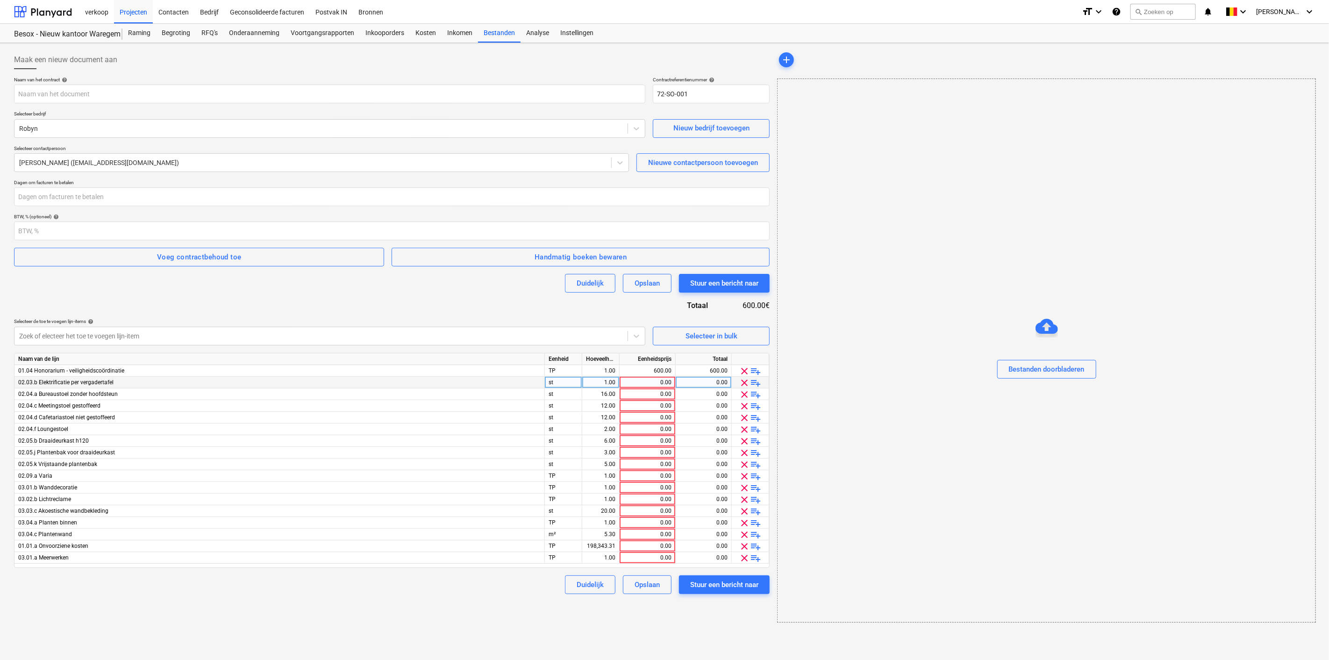
click at [740, 379] on span "clear" at bounding box center [744, 382] width 11 height 11
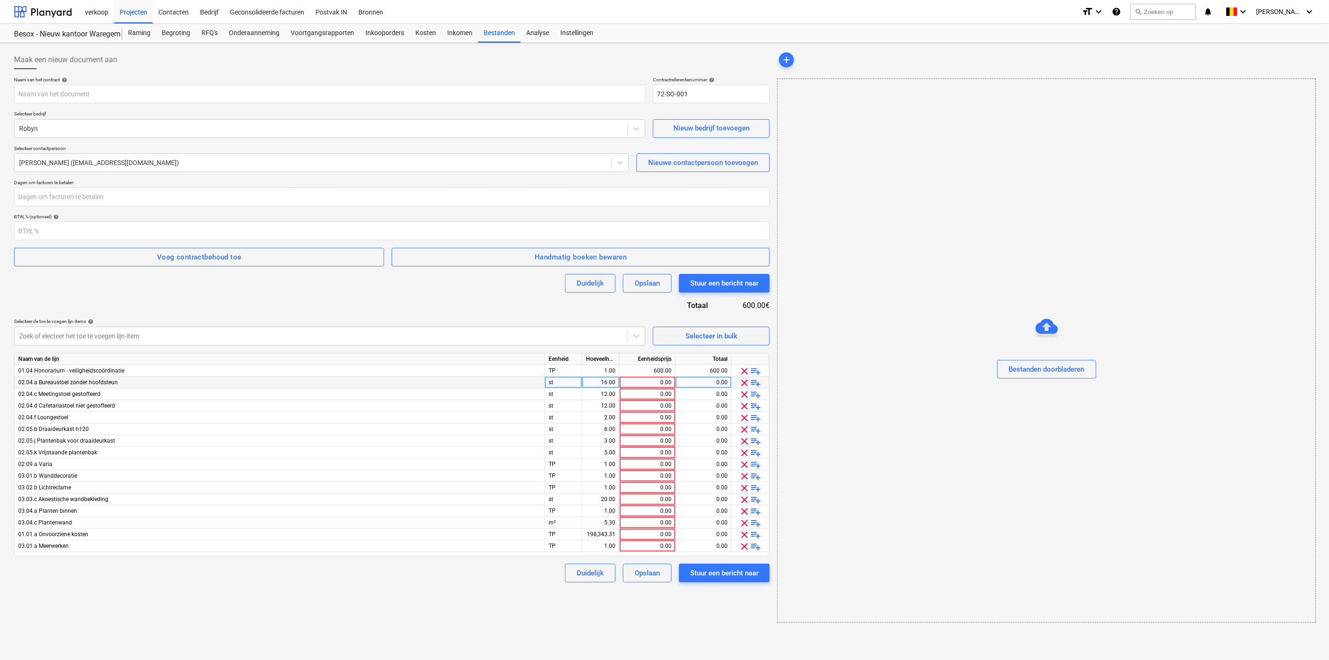
click at [740, 379] on span "clear" at bounding box center [744, 382] width 11 height 11
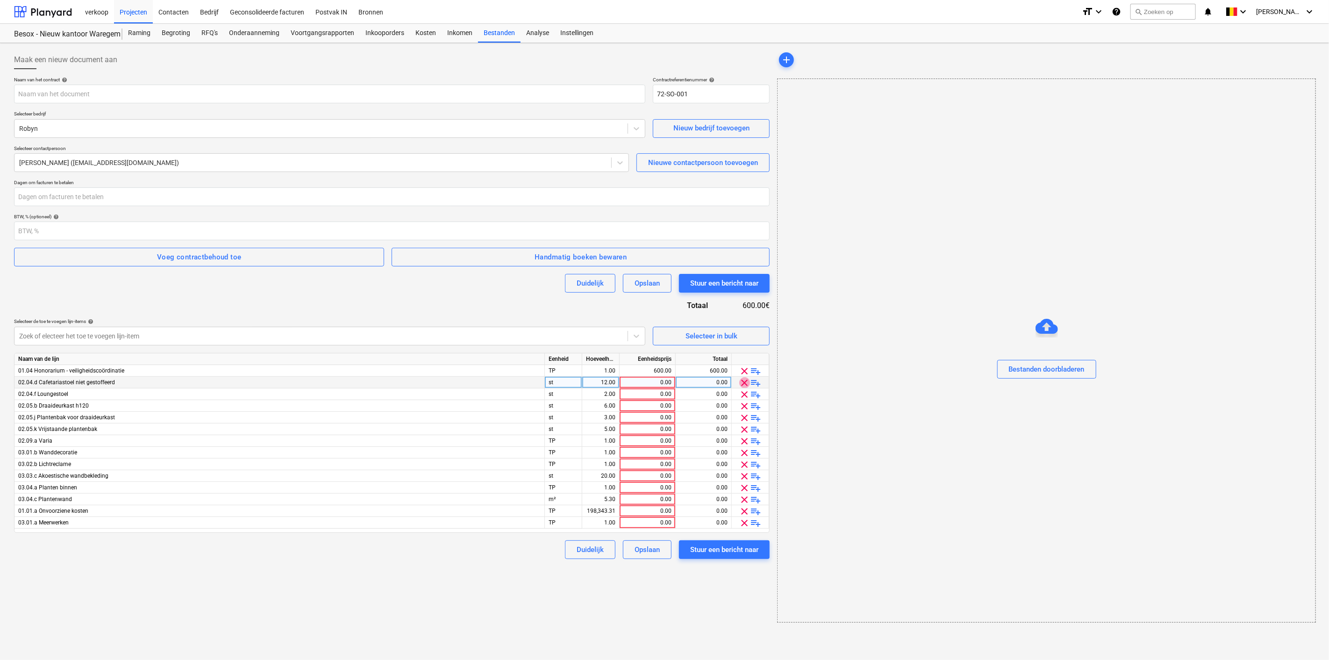
click at [740, 379] on span "clear" at bounding box center [744, 382] width 11 height 11
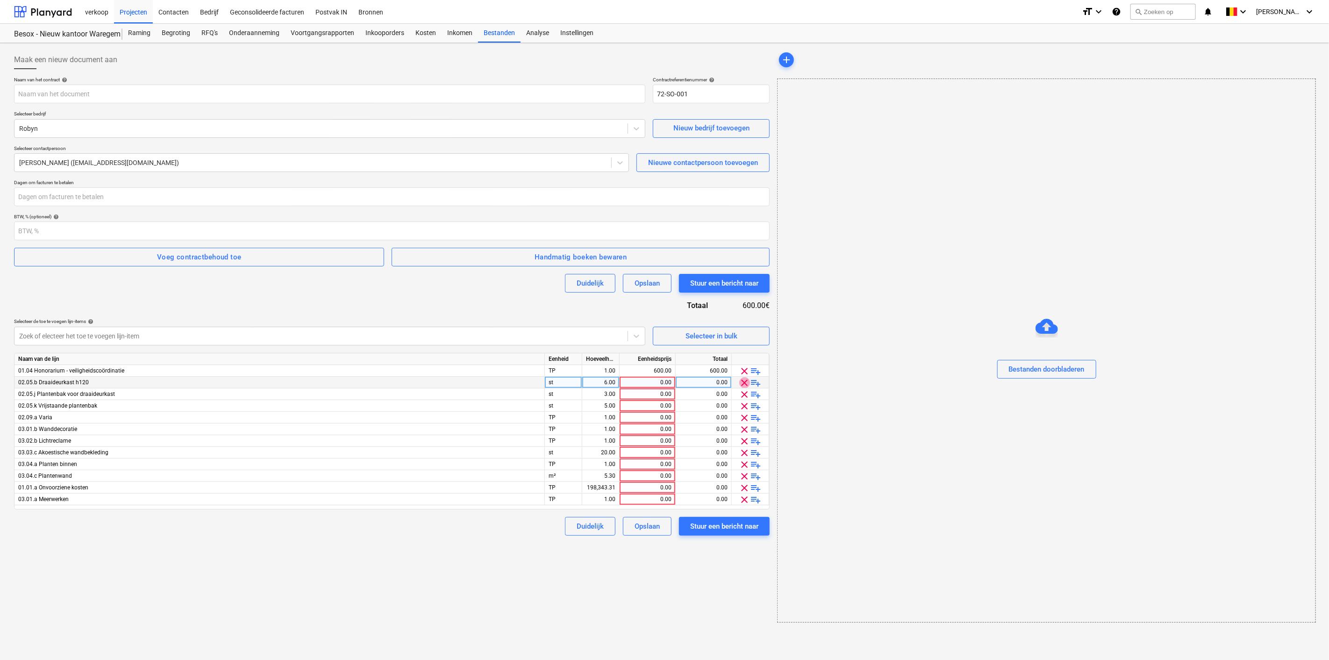
click at [740, 379] on span "clear" at bounding box center [744, 382] width 11 height 11
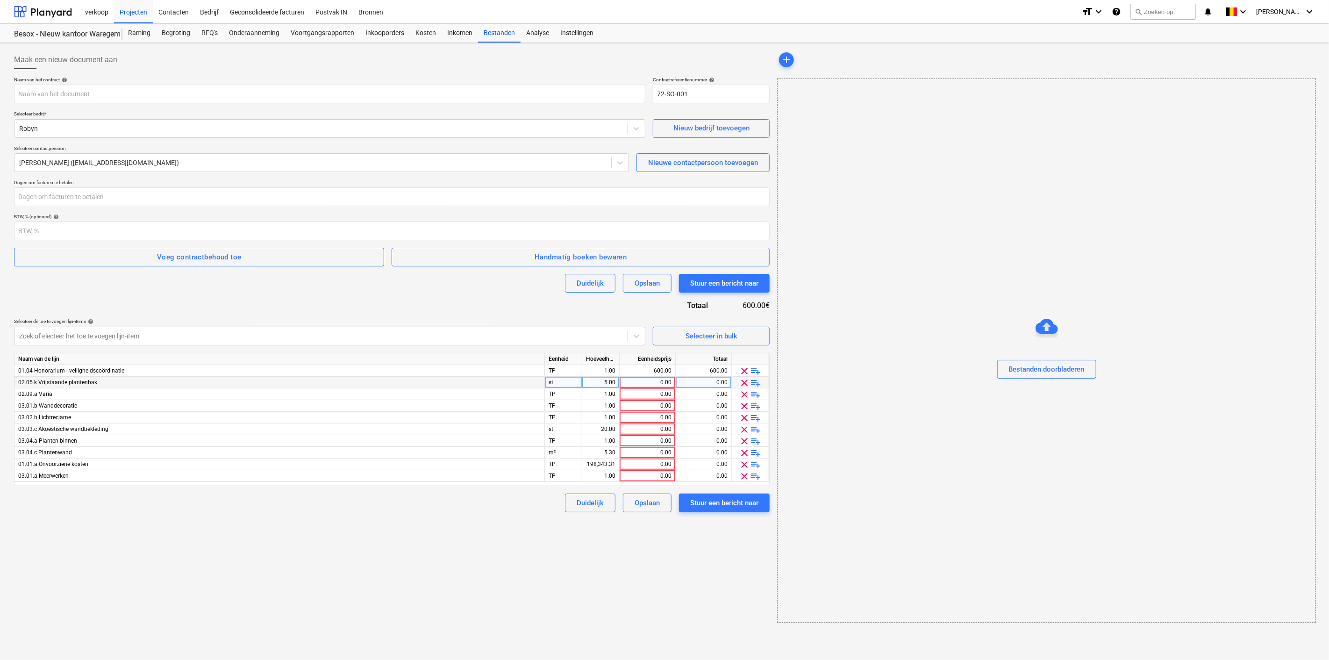
click at [740, 379] on span "clear" at bounding box center [744, 382] width 11 height 11
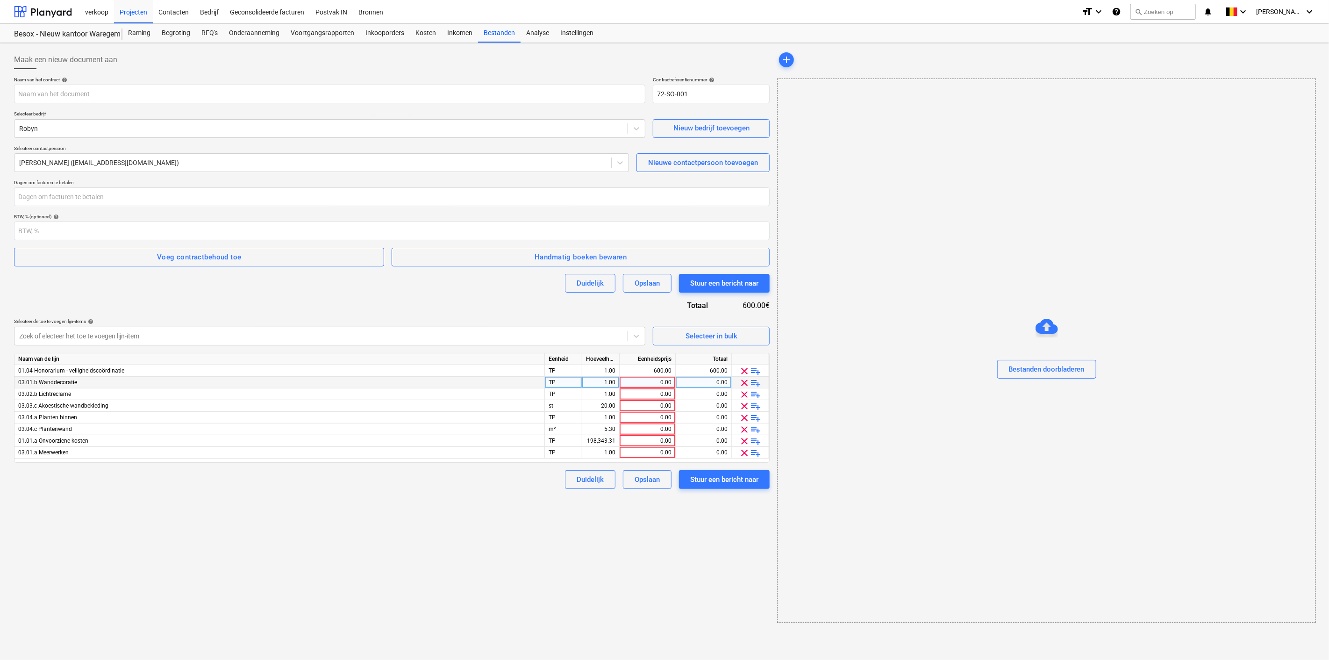
click at [740, 379] on span "clear" at bounding box center [744, 382] width 11 height 11
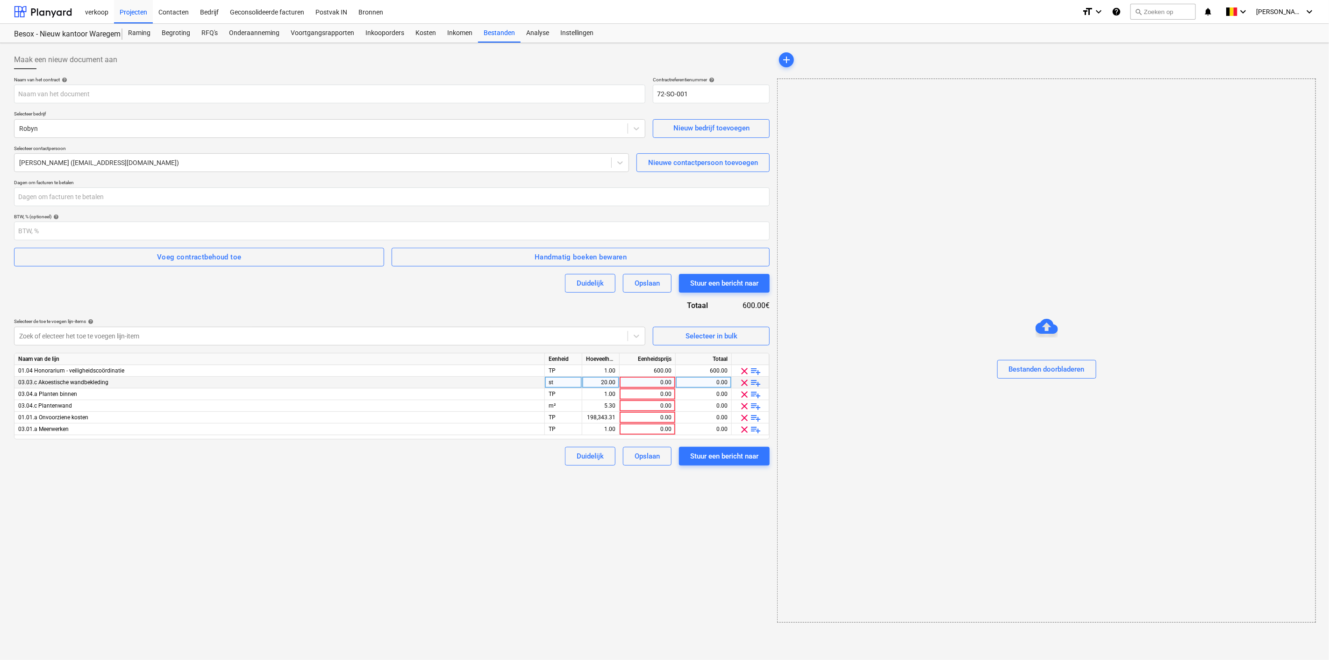
click at [740, 379] on span "clear" at bounding box center [744, 382] width 11 height 11
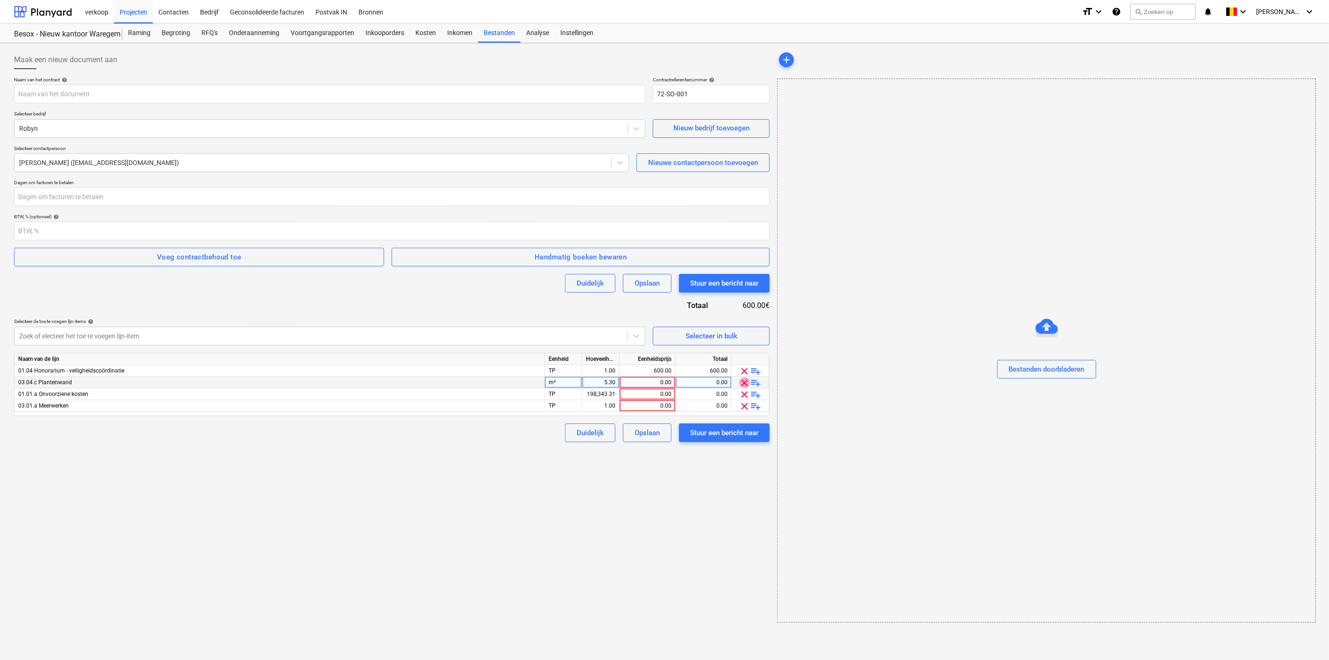
click at [740, 379] on span "clear" at bounding box center [744, 382] width 11 height 11
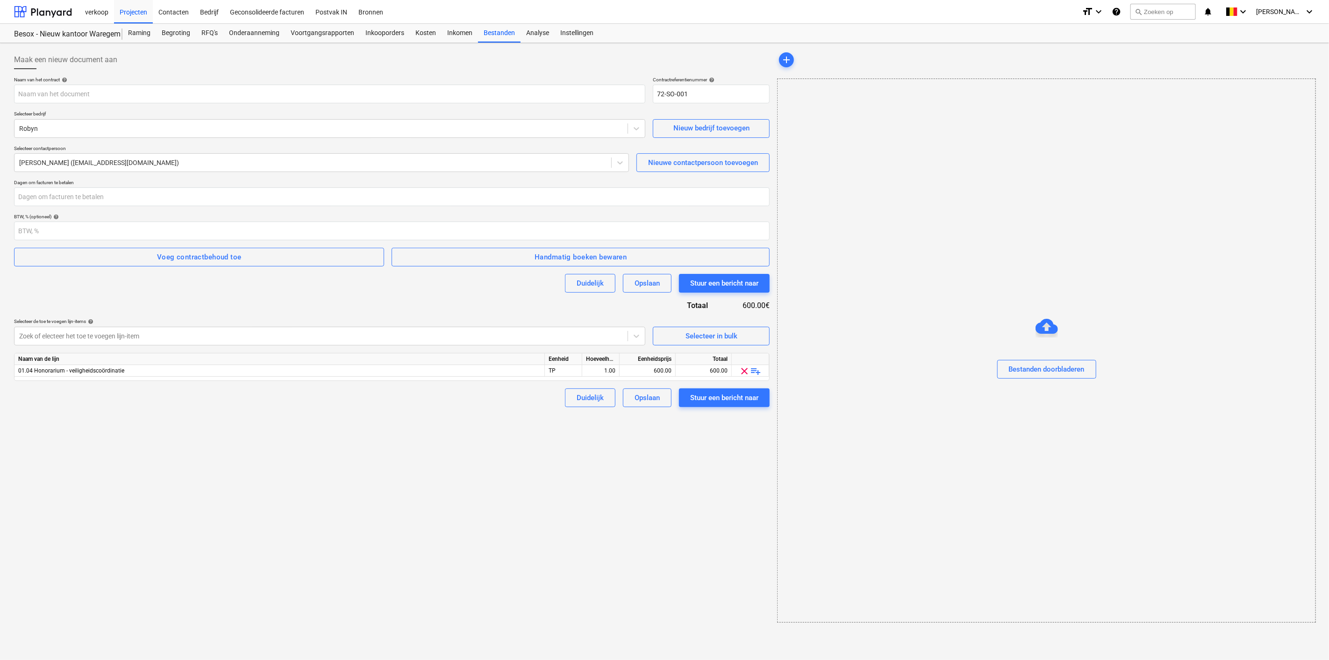
type input "Besox Waregem - ondertekende offerte [PERSON_NAME].pdf"
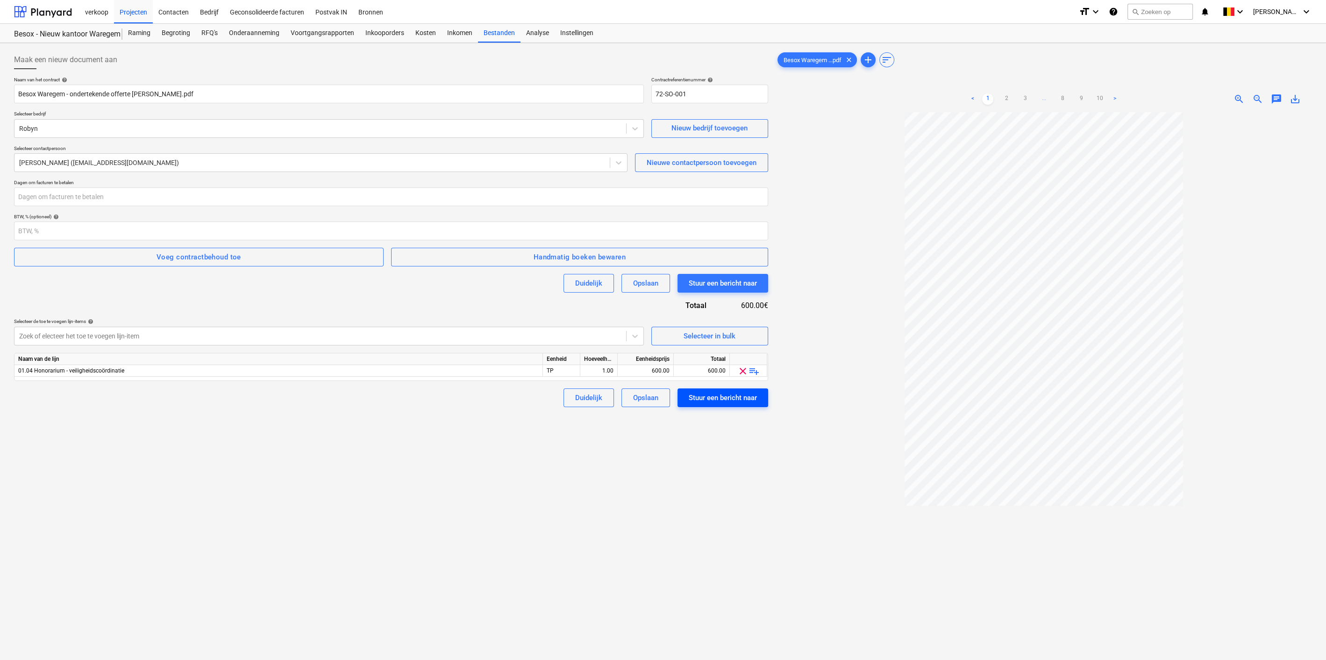
click at [731, 398] on div "Stuur een bericht naar" at bounding box center [723, 398] width 68 height 12
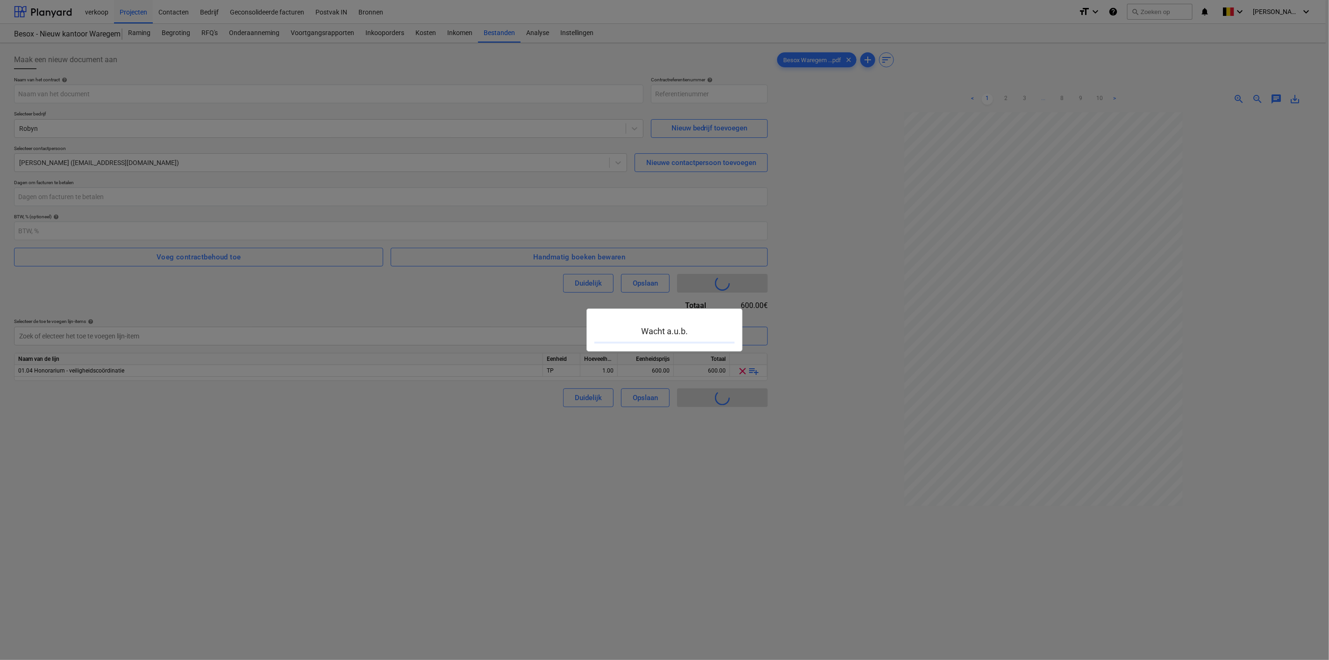
type input "72-SO-002"
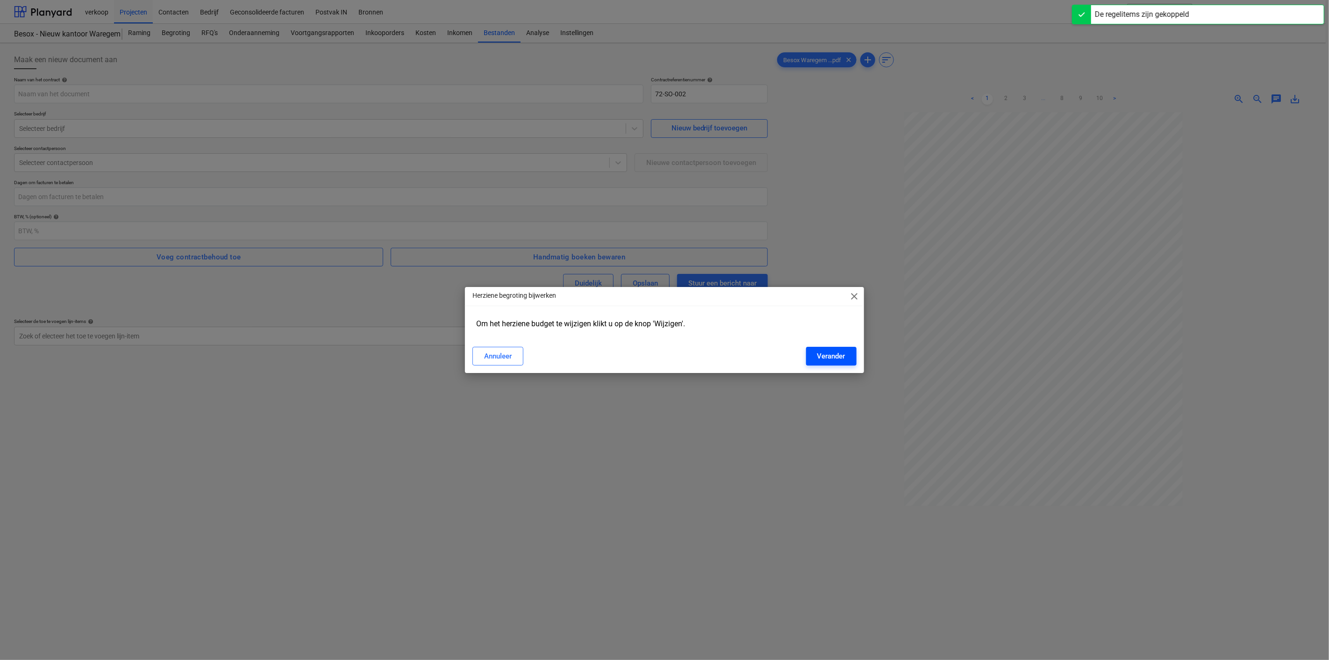
click at [822, 356] on div "Verander" at bounding box center [831, 356] width 28 height 12
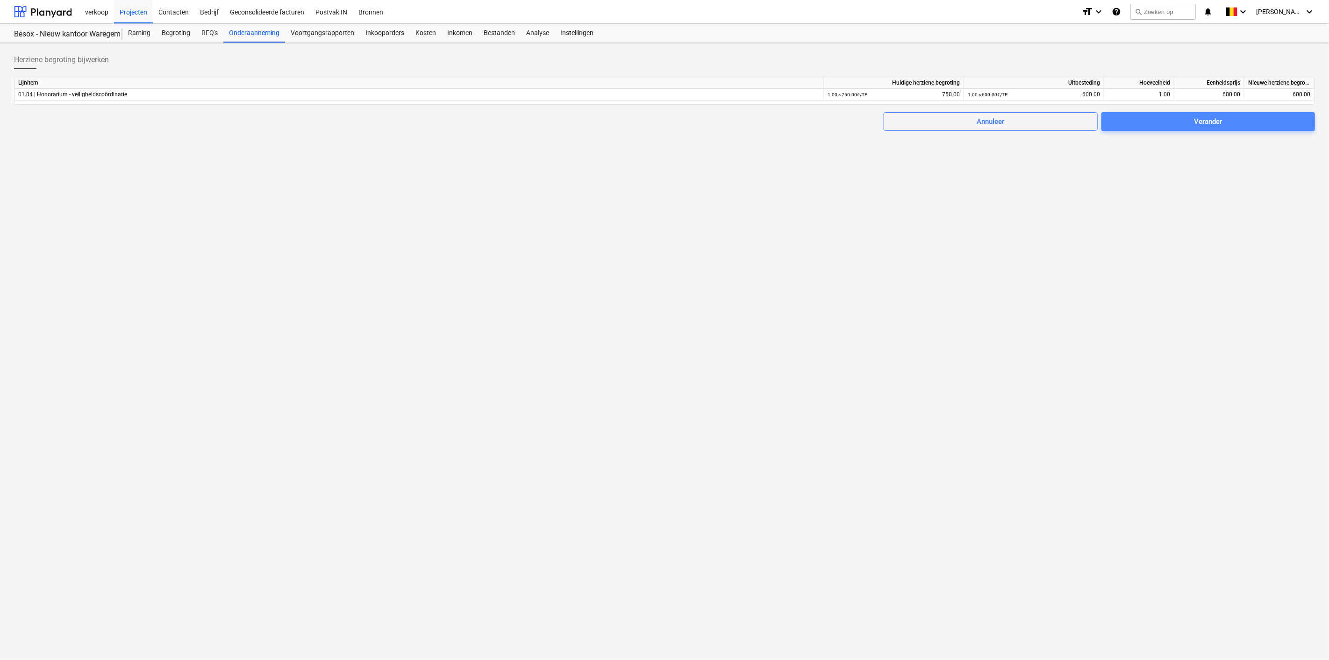
click at [1201, 120] on div "Verander" at bounding box center [1208, 121] width 28 height 12
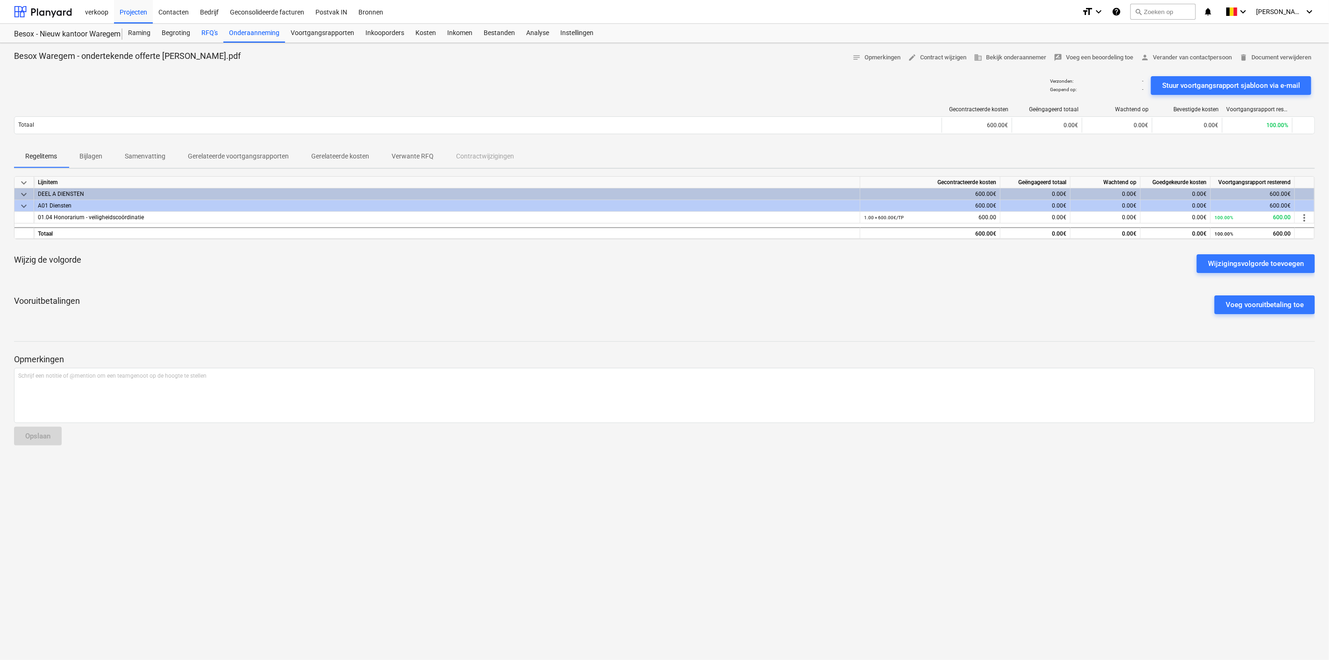
click at [208, 34] on div "RFQ's" at bounding box center [210, 33] width 28 height 19
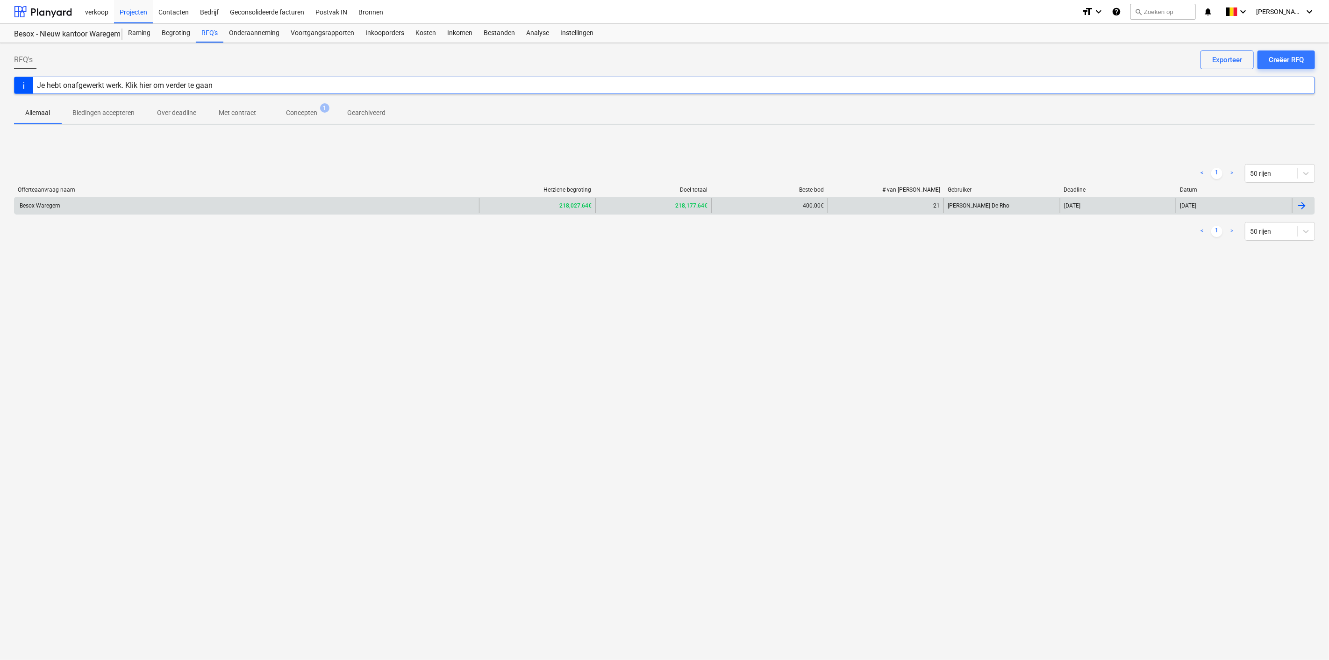
click at [209, 199] on div "Besox Waregem" at bounding box center [246, 205] width 464 height 15
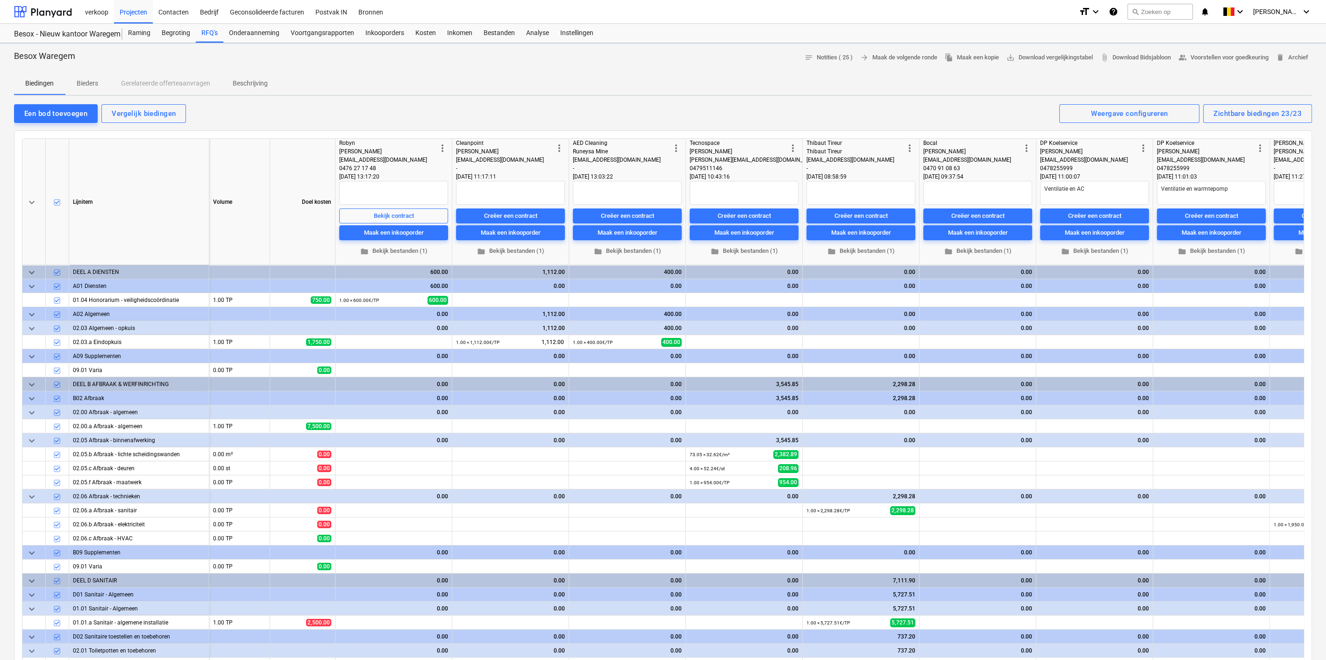
type textarea "x"
click at [495, 215] on div "Creëer een contract" at bounding box center [510, 216] width 53 height 11
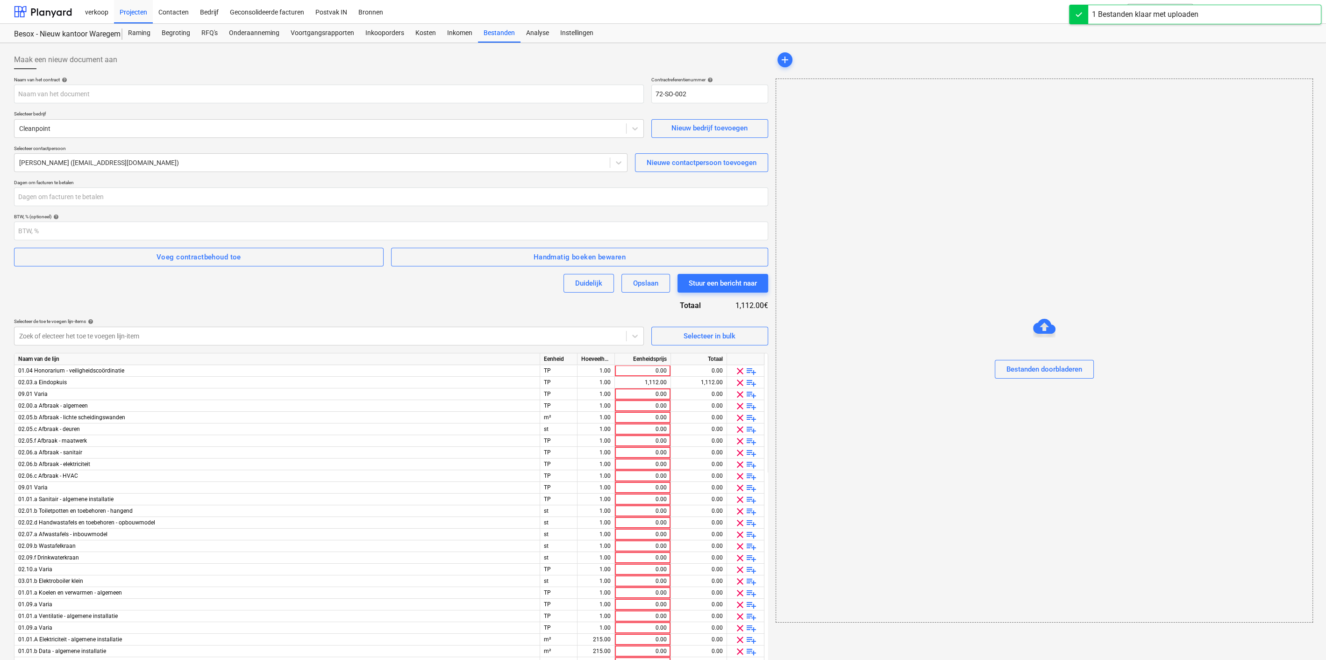
type input "Besox Waregem - Ondertekende offerte Cleanpoint.pdf"
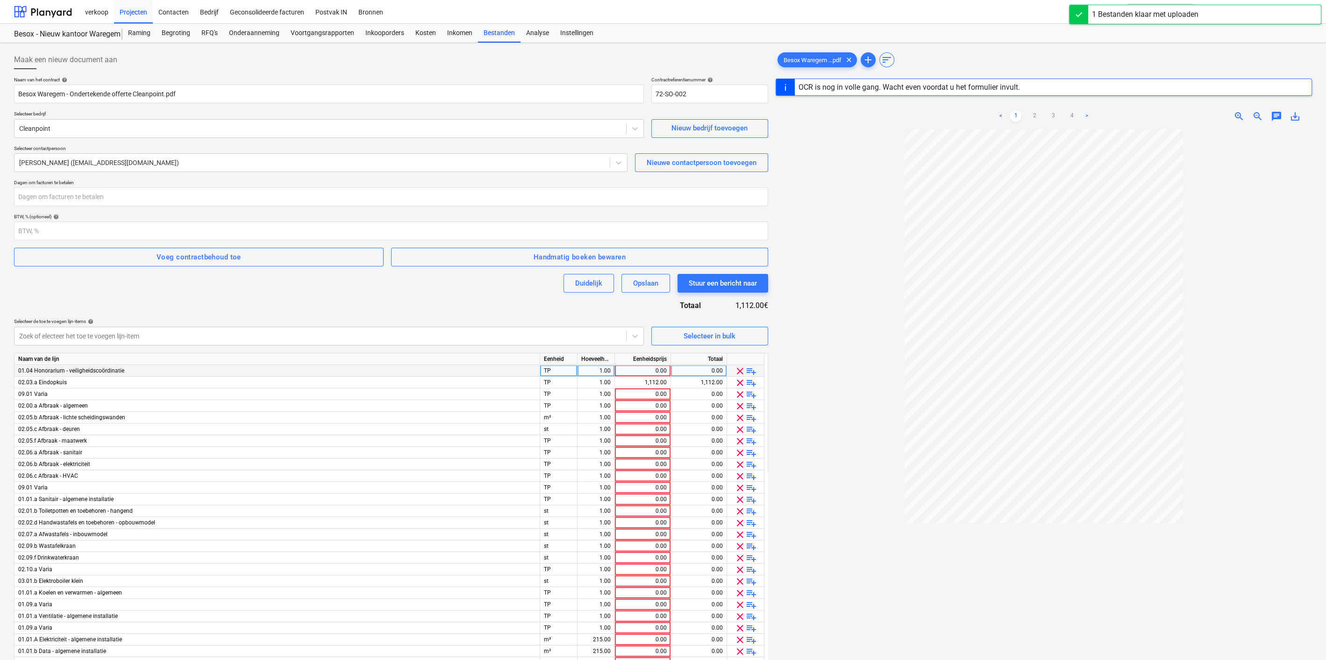
click at [735, 371] on span "clear" at bounding box center [739, 370] width 11 height 11
click at [737, 382] on span "clear" at bounding box center [739, 382] width 11 height 11
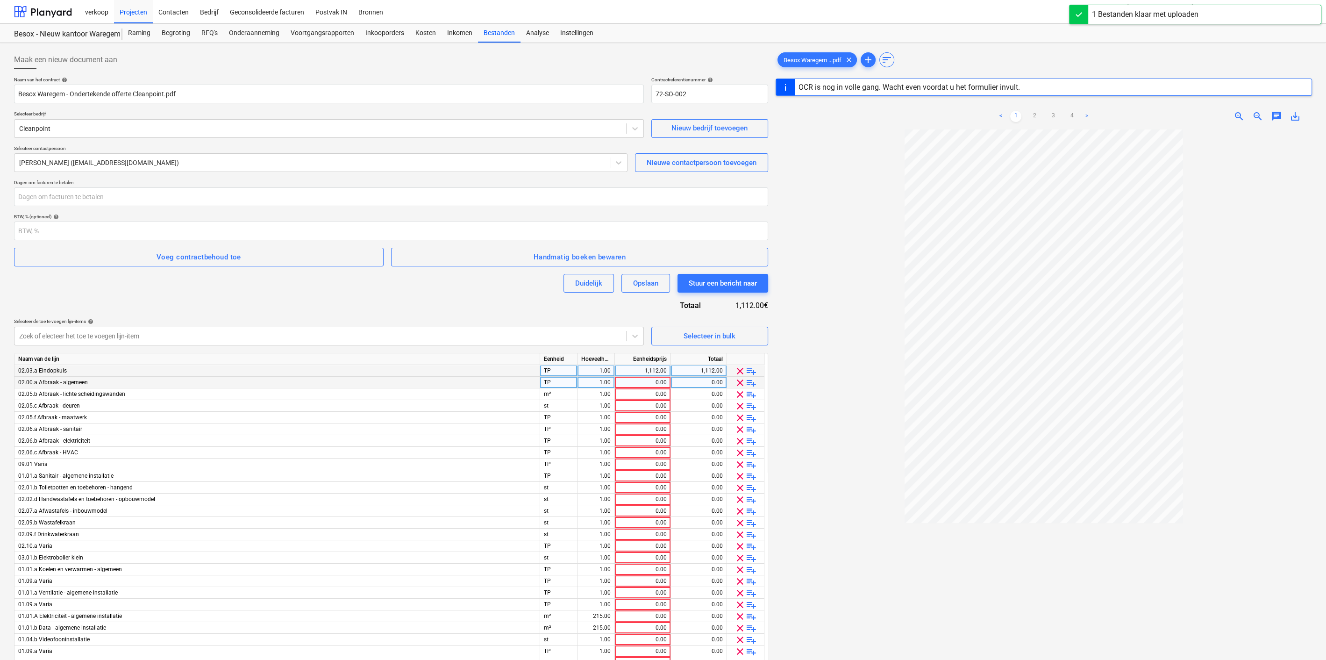
click at [737, 382] on span "clear" at bounding box center [739, 382] width 11 height 11
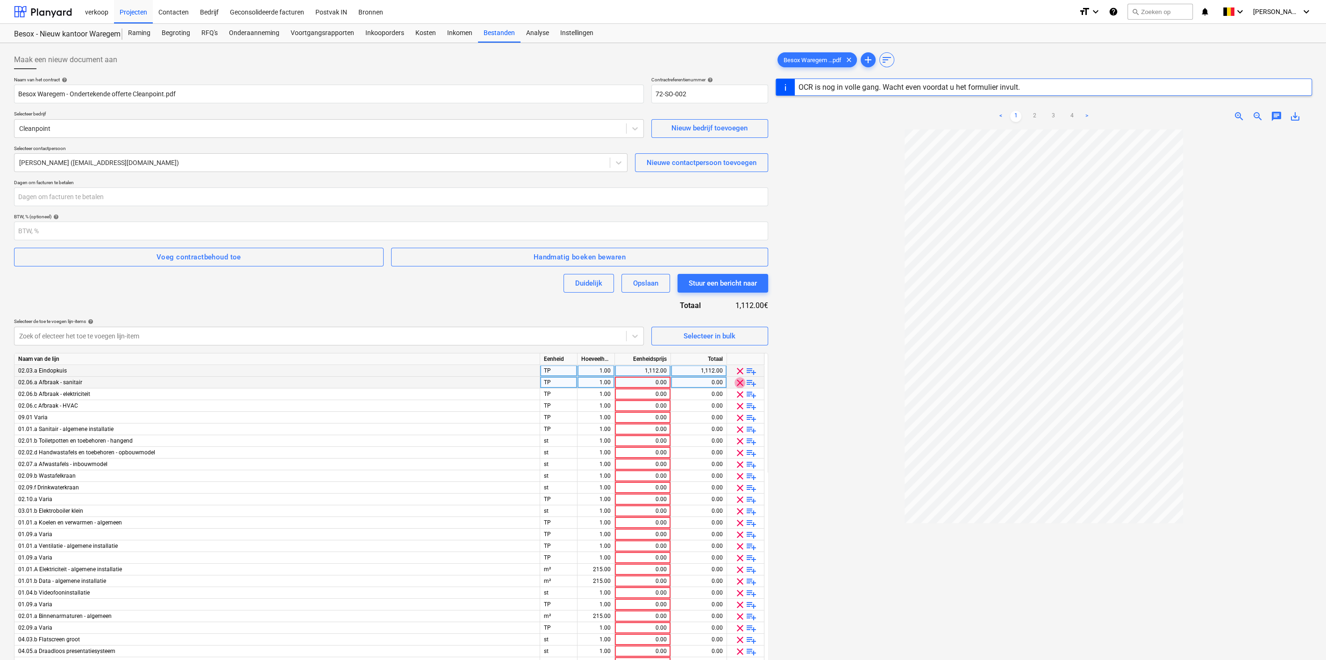
click at [737, 382] on span "clear" at bounding box center [739, 382] width 11 height 11
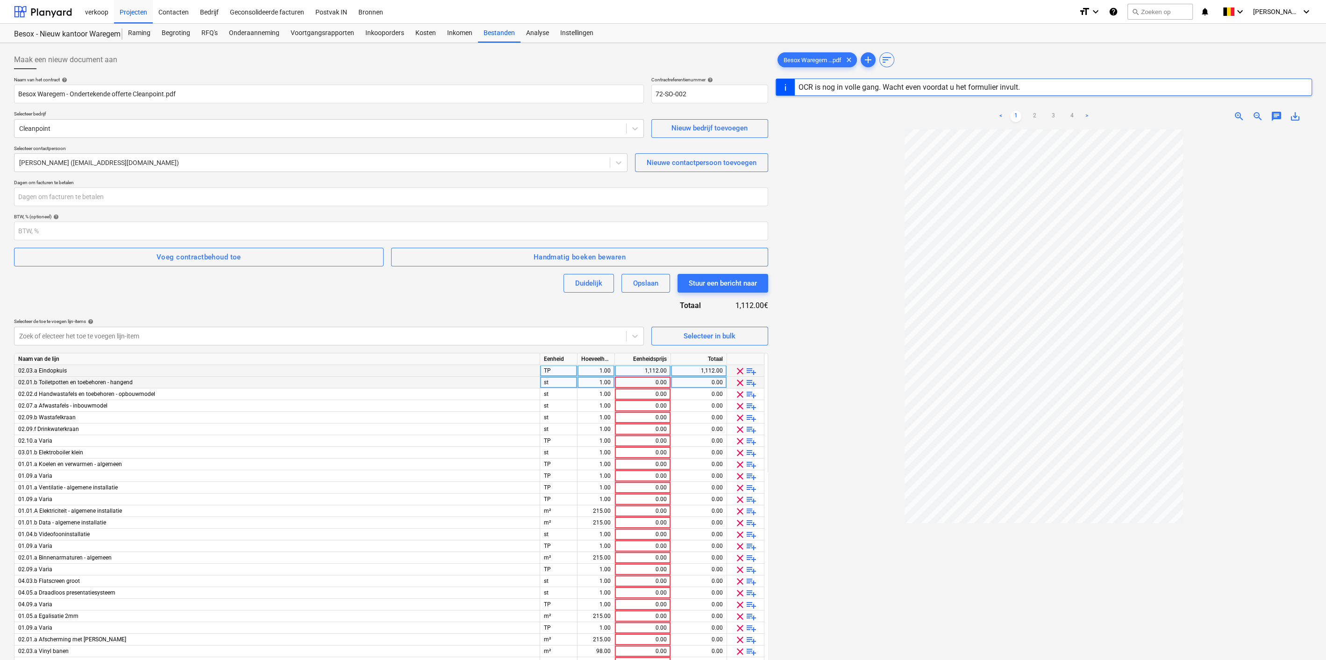
click at [737, 382] on span "clear" at bounding box center [739, 382] width 11 height 11
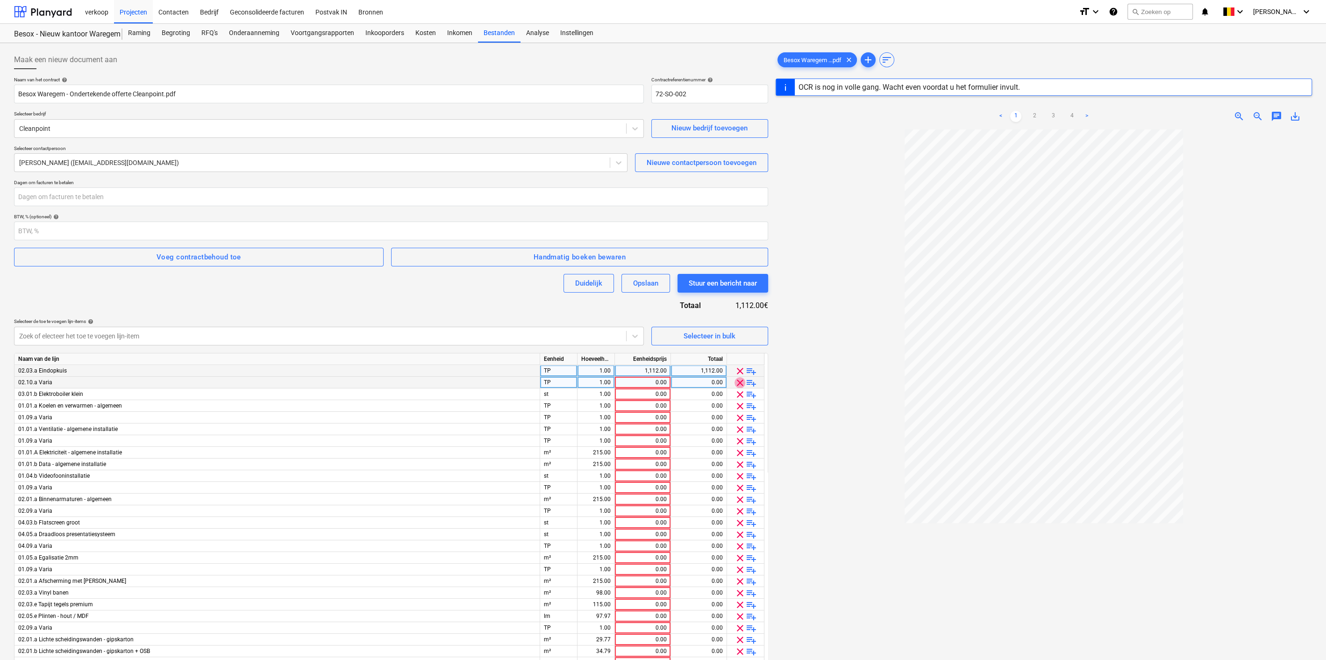
click at [737, 382] on span "clear" at bounding box center [739, 382] width 11 height 11
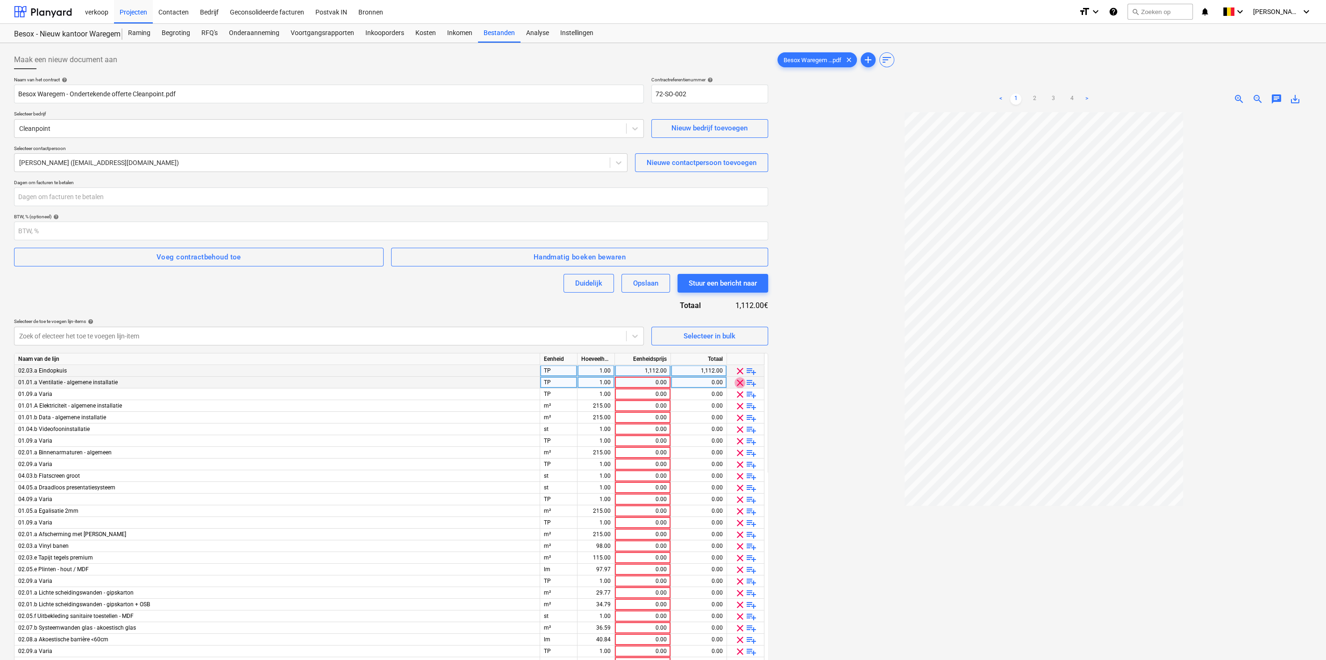
click at [737, 382] on span "clear" at bounding box center [739, 382] width 11 height 11
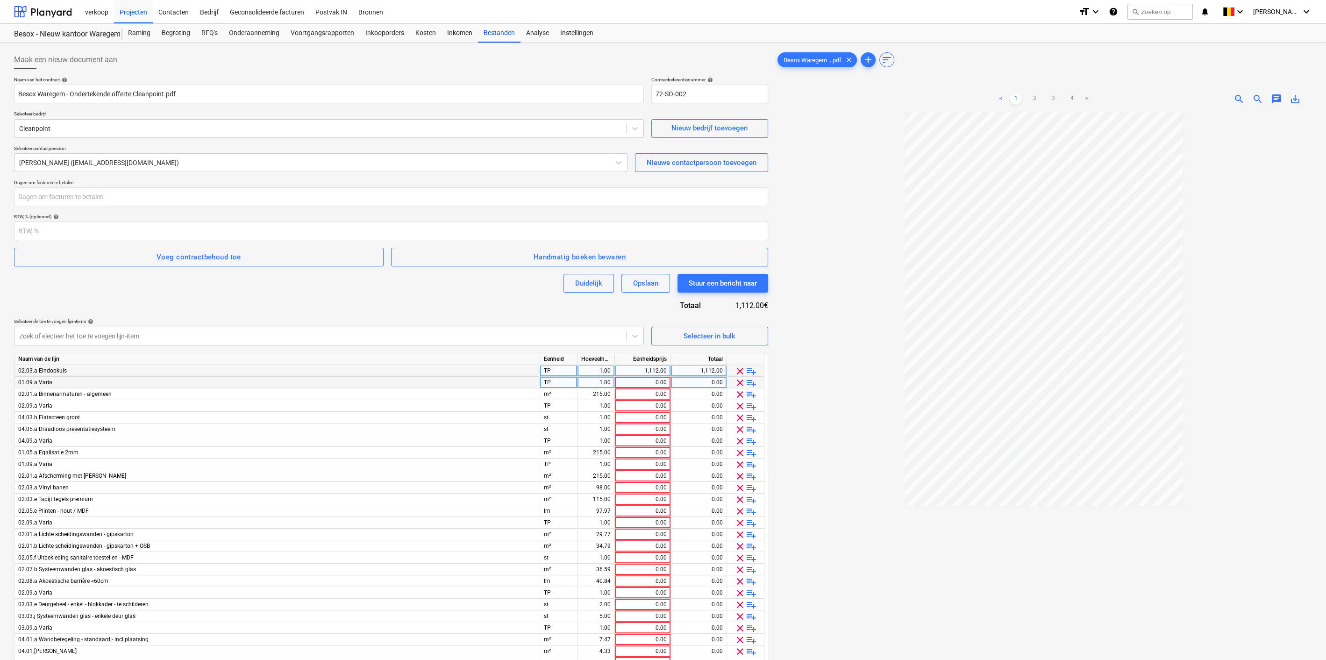
click at [737, 382] on span "clear" at bounding box center [739, 382] width 11 height 11
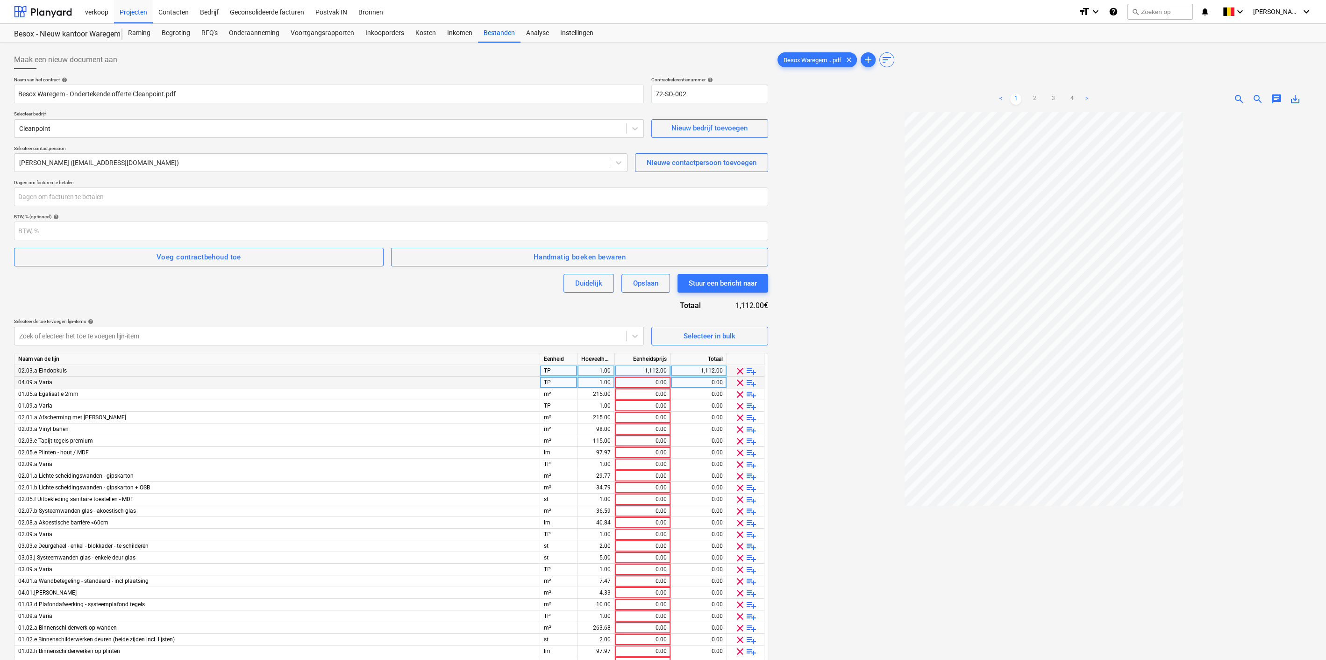
click at [737, 382] on span "clear" at bounding box center [739, 382] width 11 height 11
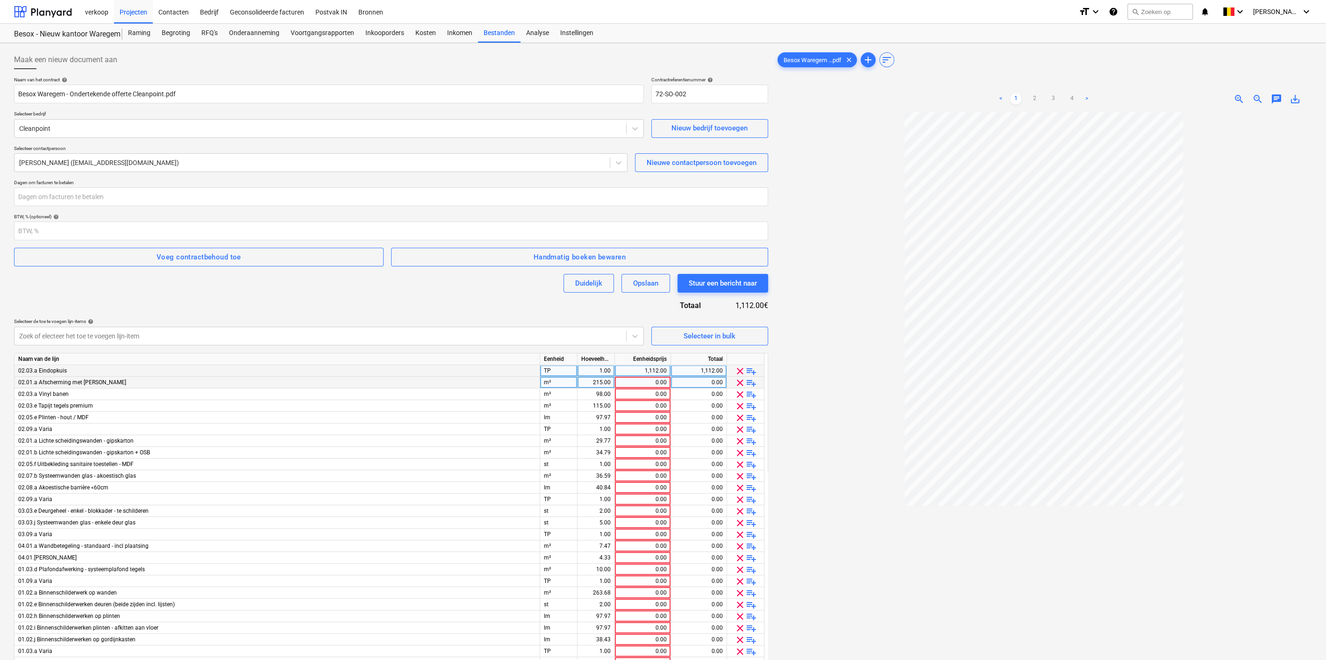
click at [737, 382] on span "clear" at bounding box center [739, 382] width 11 height 11
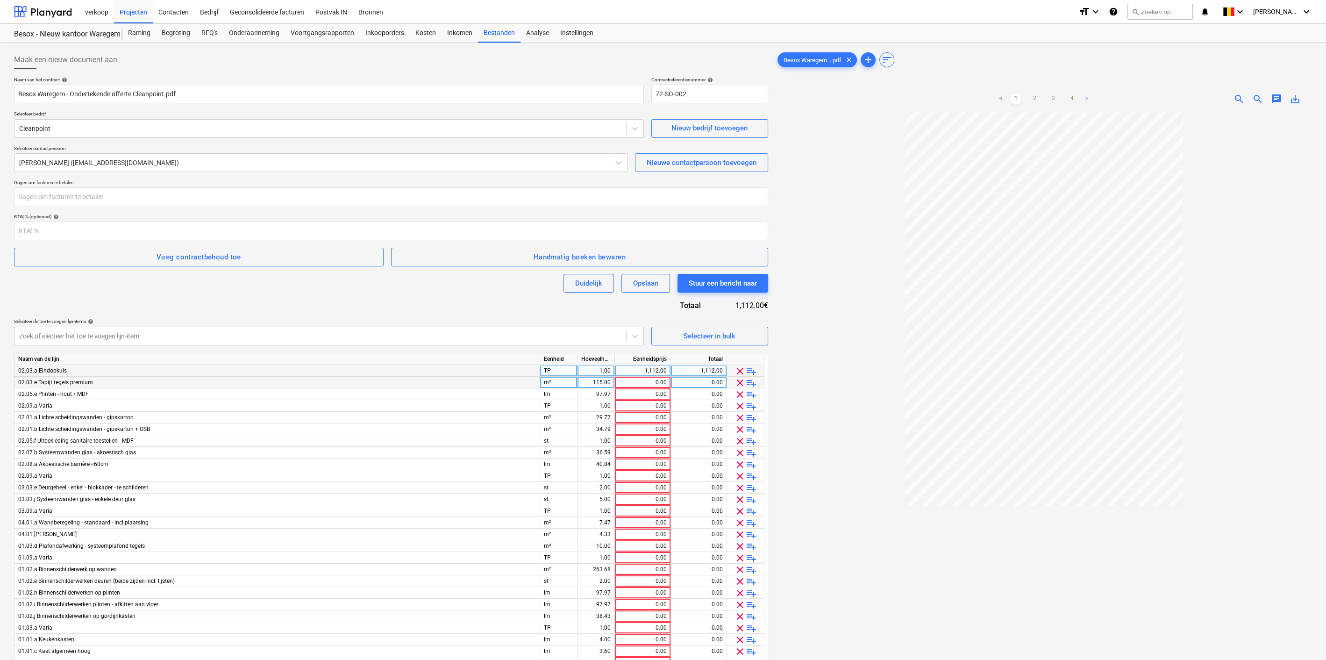
click at [737, 382] on span "clear" at bounding box center [739, 382] width 11 height 11
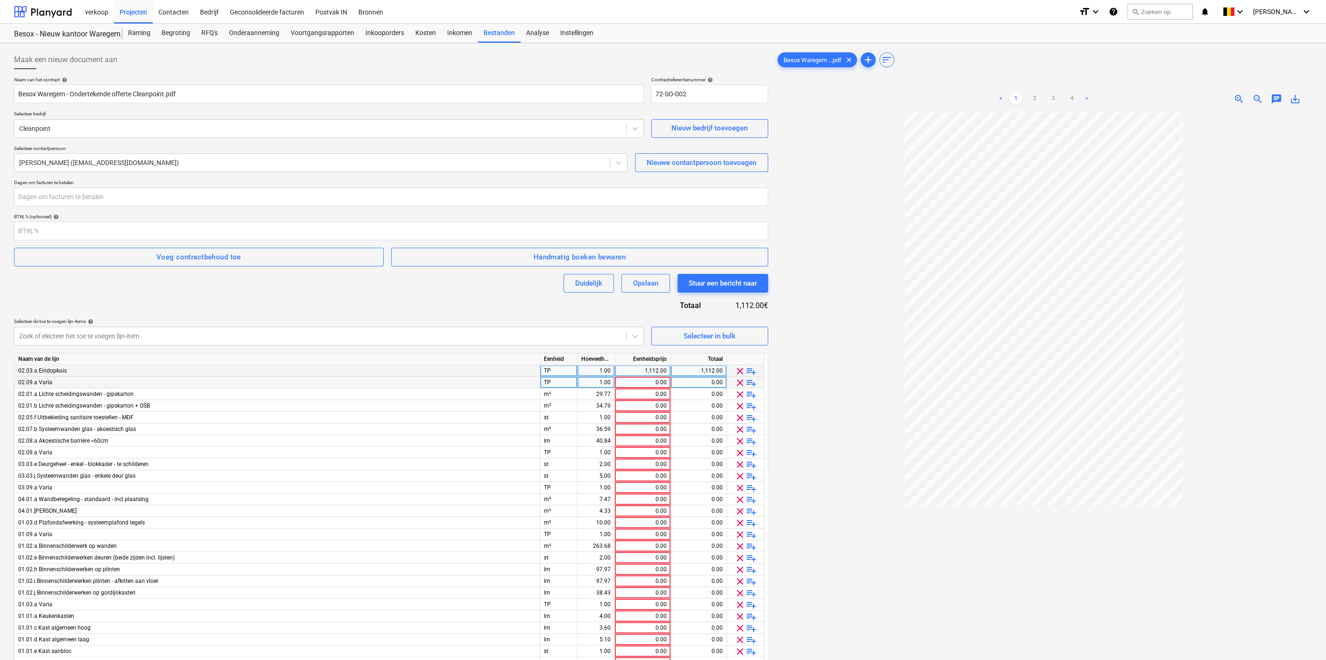
click at [737, 382] on span "clear" at bounding box center [739, 382] width 11 height 11
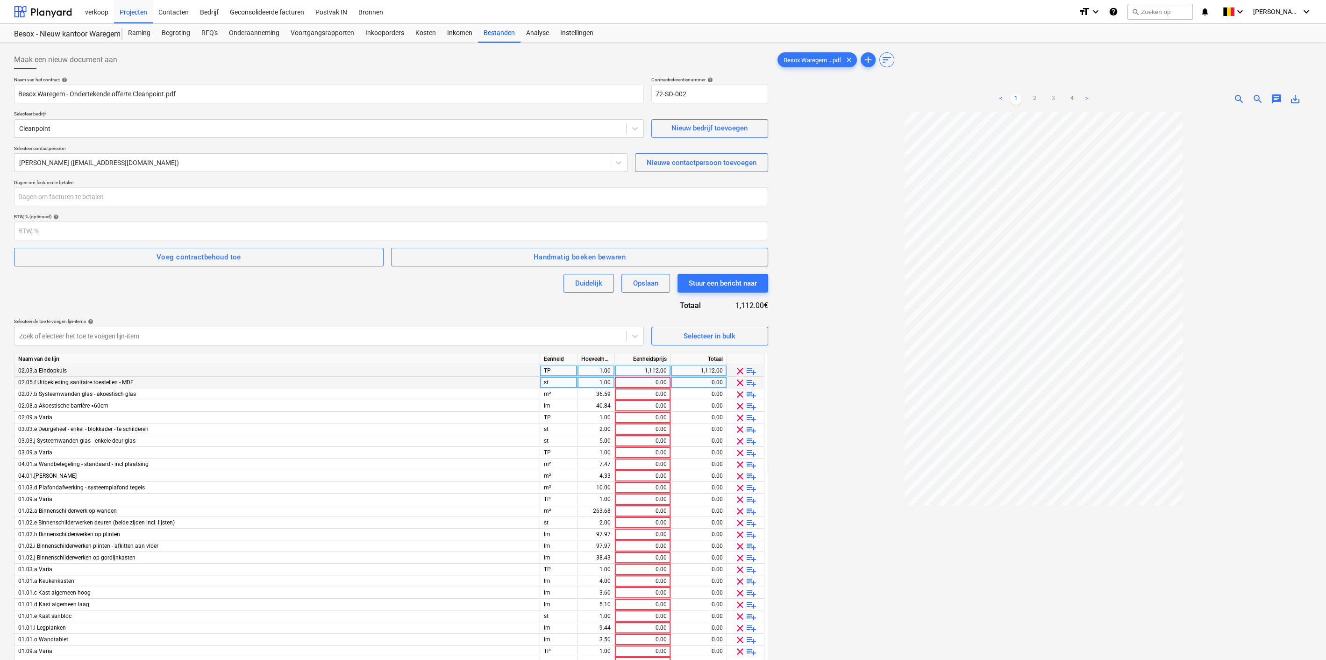
click at [737, 382] on span "clear" at bounding box center [739, 382] width 11 height 11
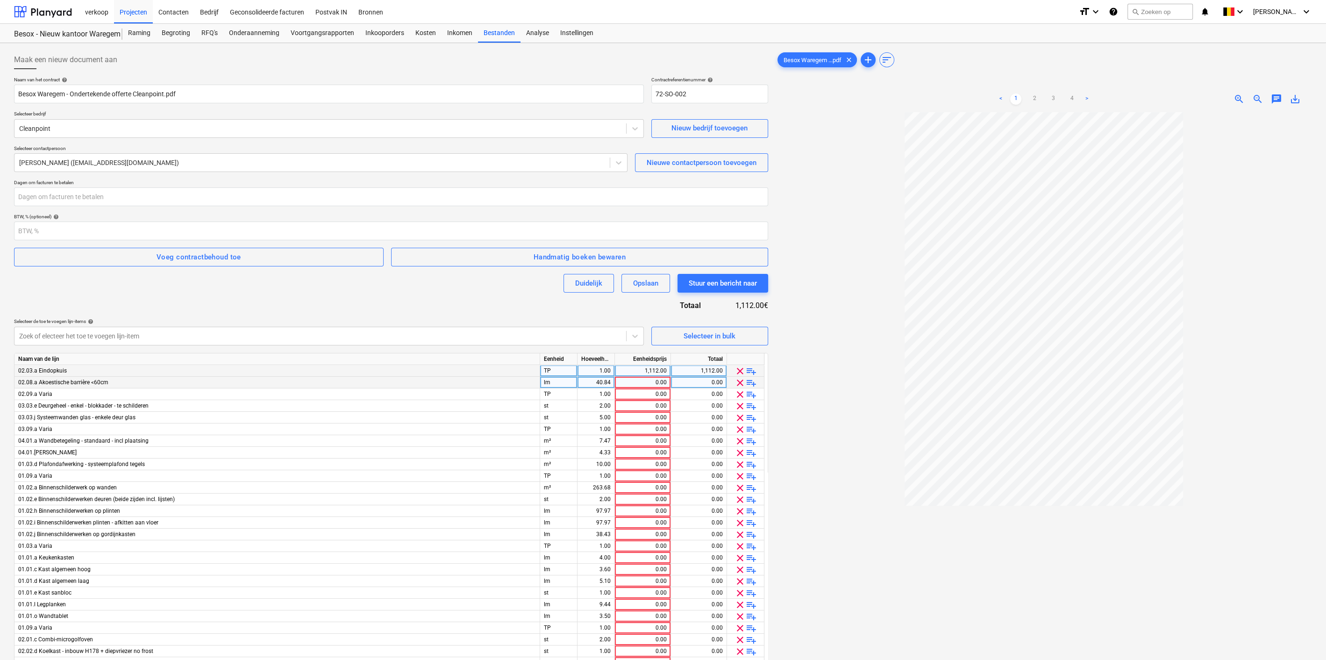
click at [737, 382] on span "clear" at bounding box center [739, 382] width 11 height 11
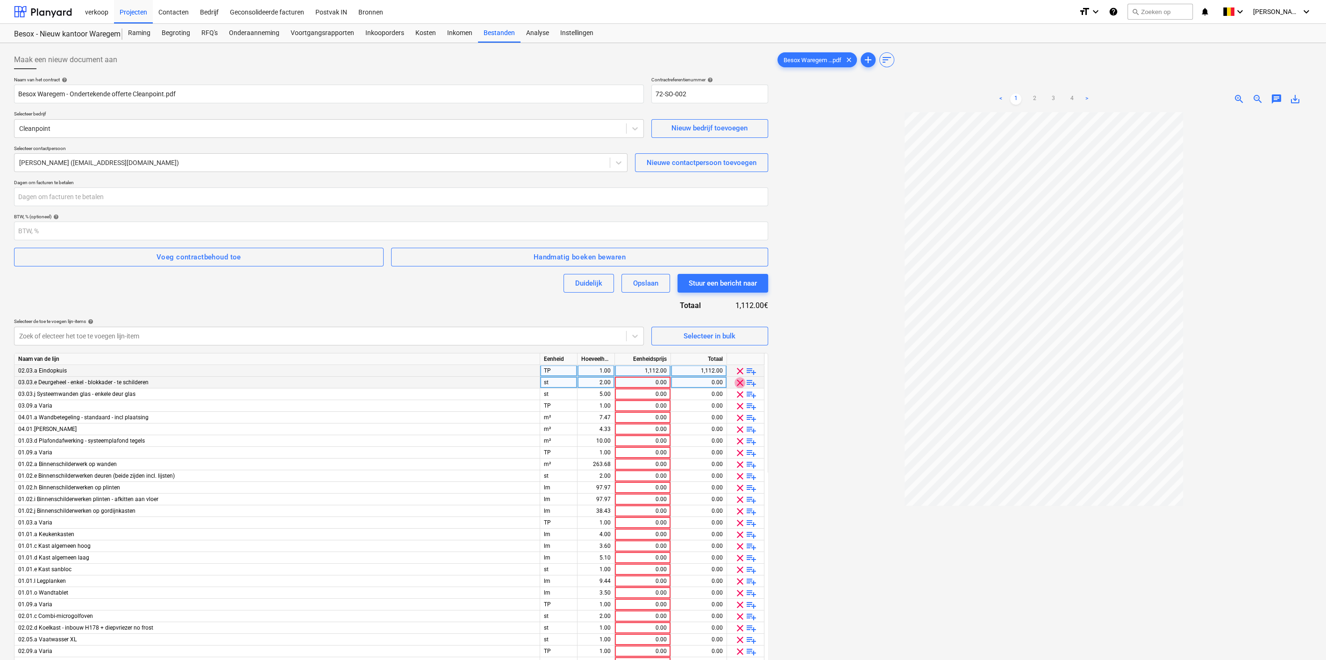
click at [737, 382] on span "clear" at bounding box center [739, 382] width 11 height 11
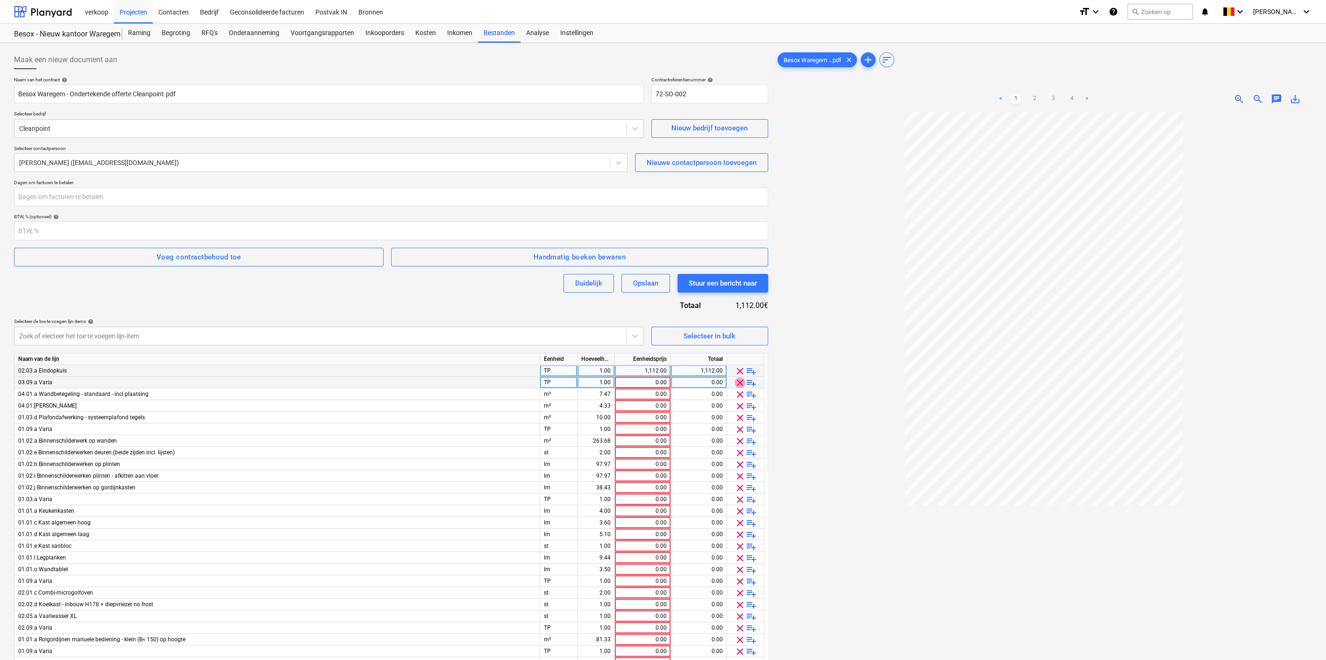
click at [737, 382] on span "clear" at bounding box center [739, 382] width 11 height 11
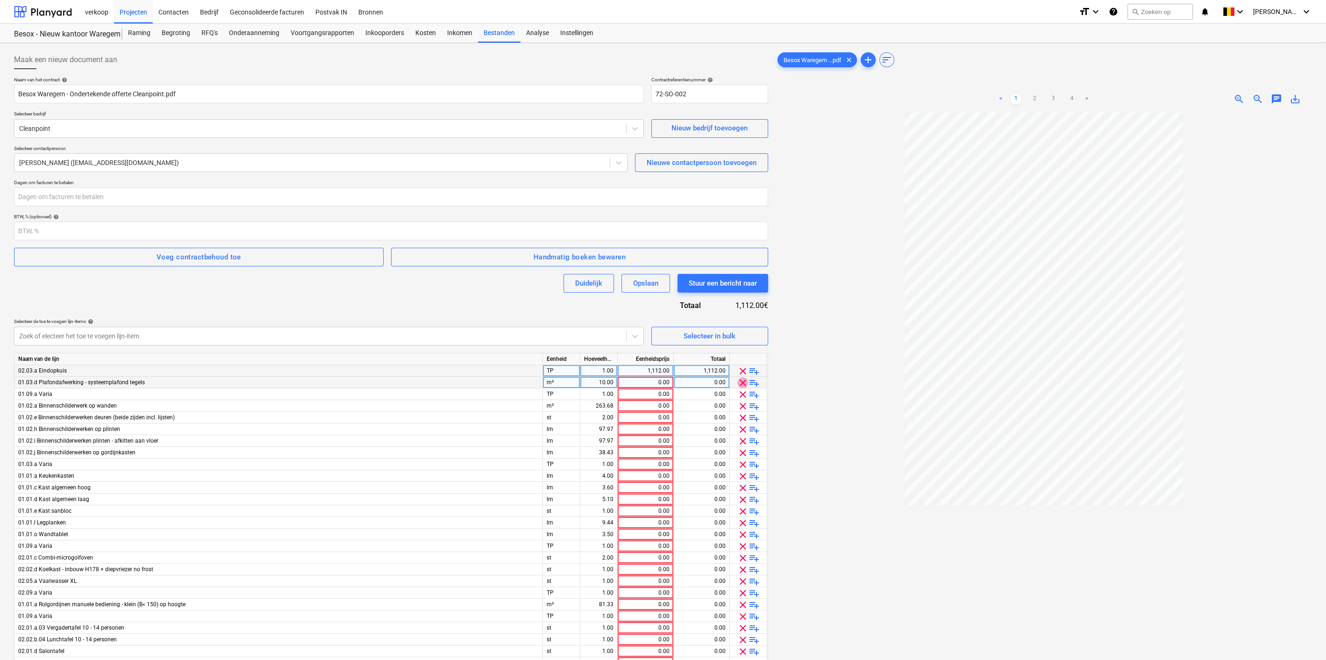
click at [737, 382] on span "clear" at bounding box center [742, 382] width 11 height 11
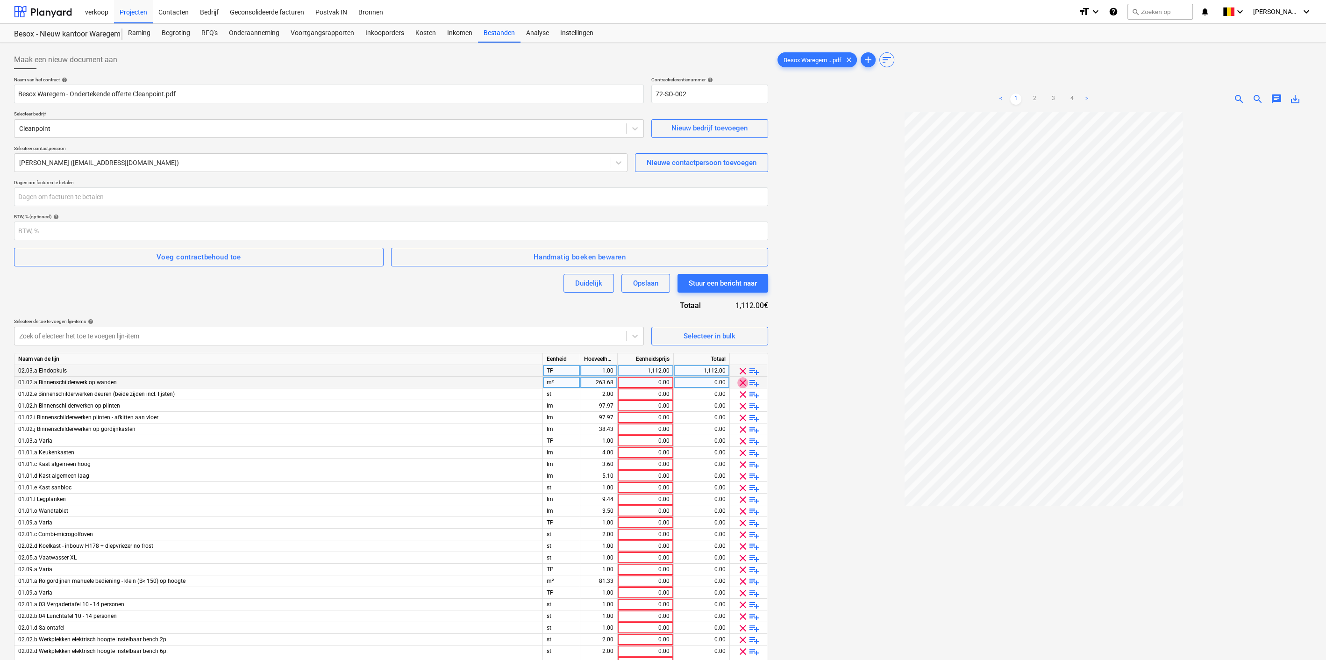
click at [737, 382] on span "clear" at bounding box center [742, 382] width 11 height 11
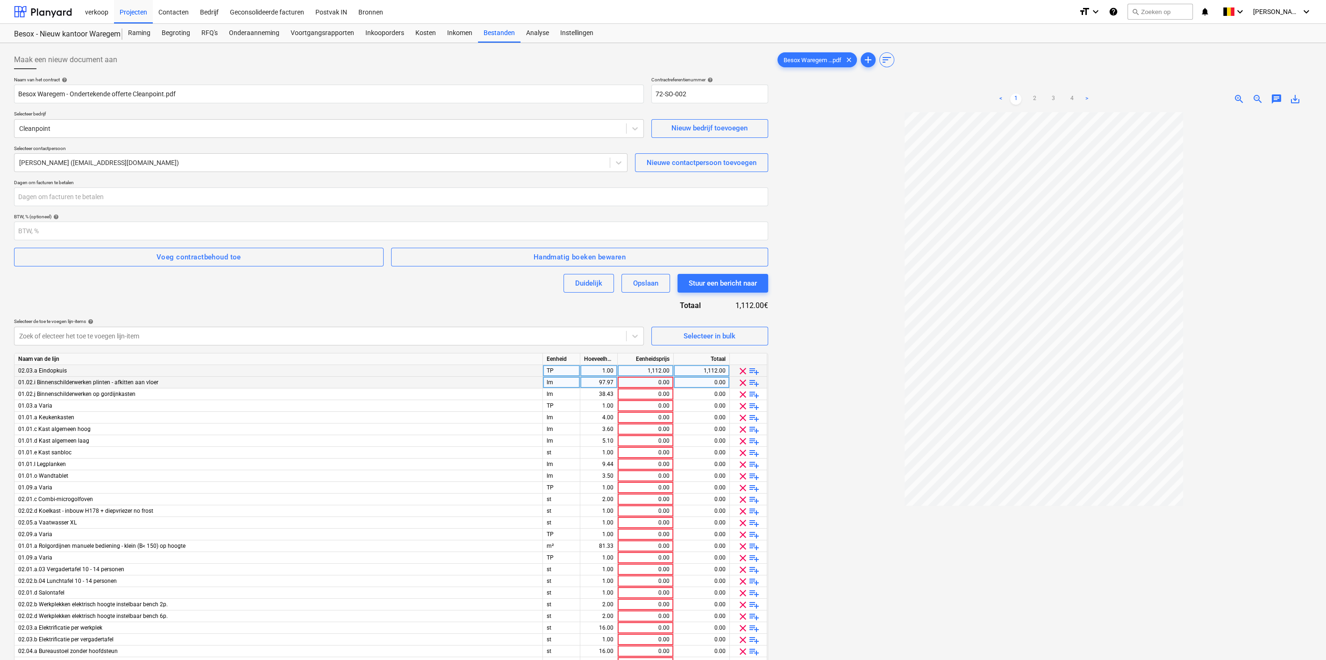
click at [737, 382] on span "clear" at bounding box center [742, 382] width 11 height 11
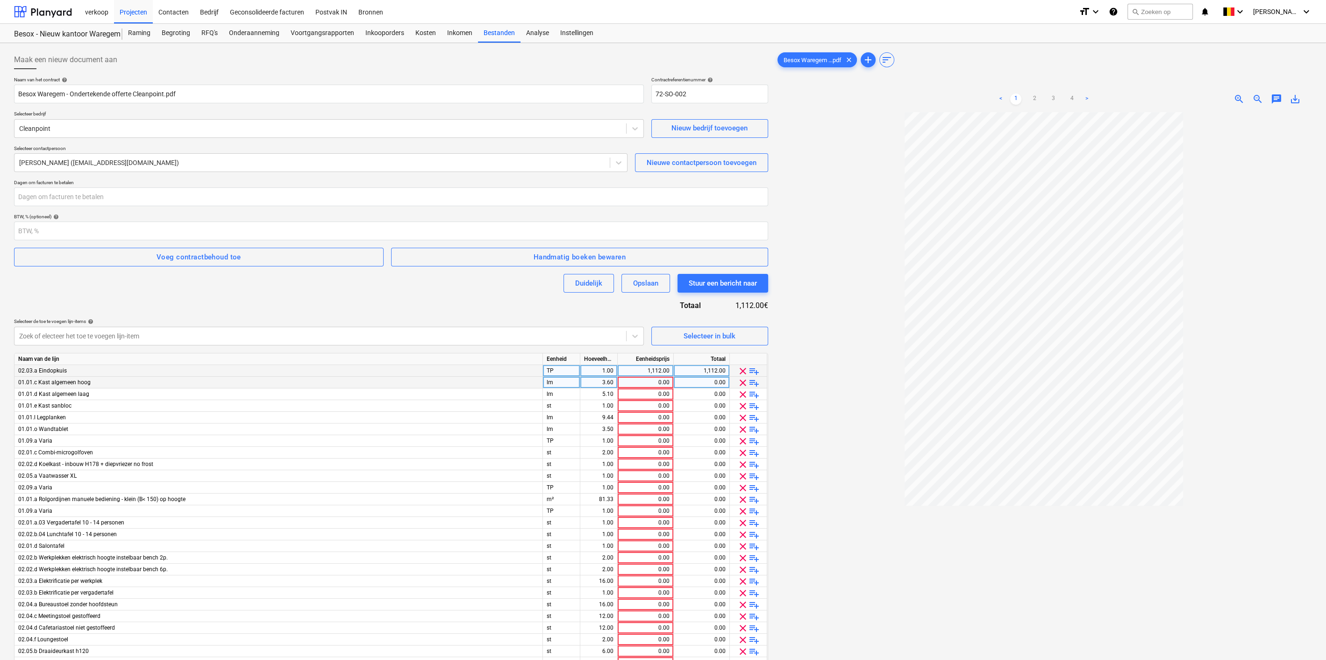
click at [737, 382] on span "clear" at bounding box center [742, 382] width 11 height 11
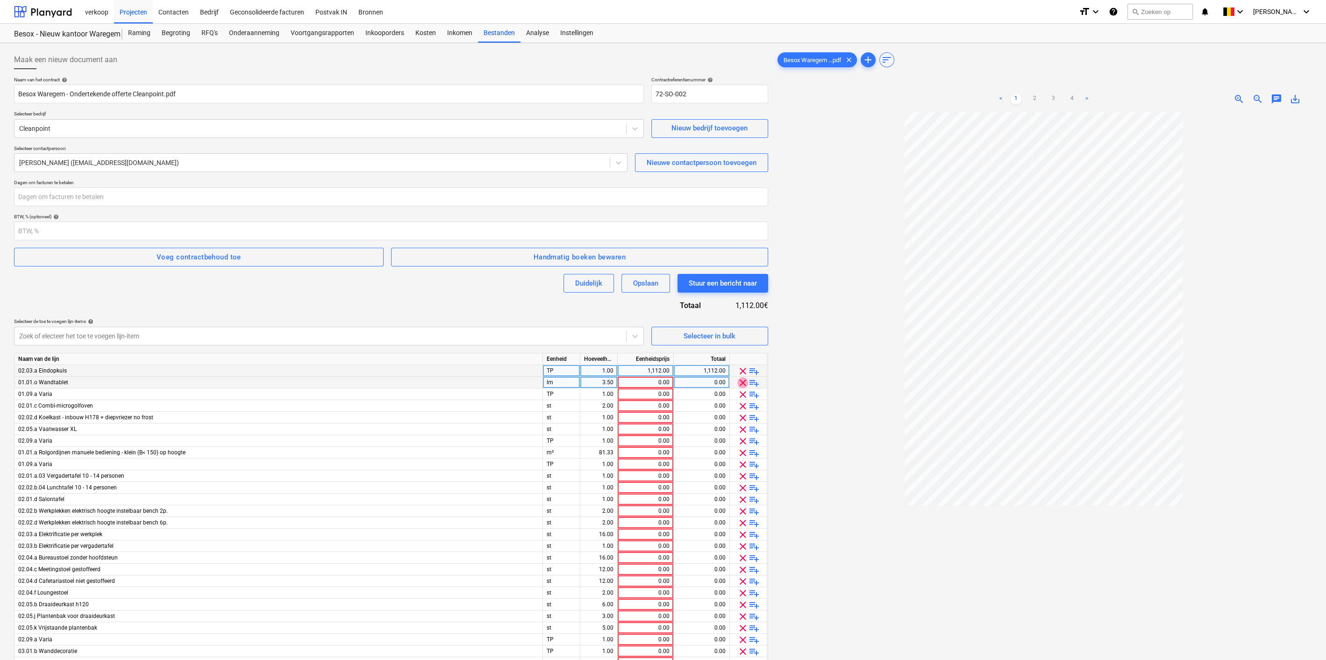
click at [737, 382] on span "clear" at bounding box center [742, 382] width 11 height 11
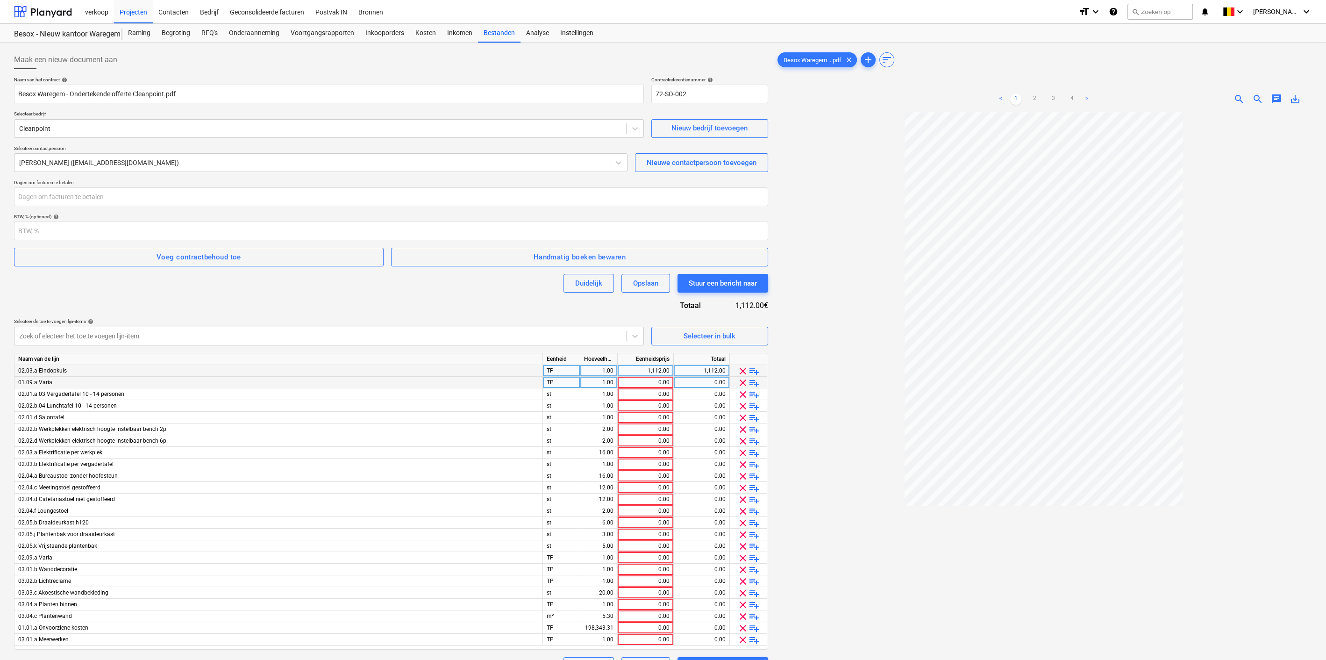
click at [737, 382] on span "clear" at bounding box center [742, 382] width 11 height 11
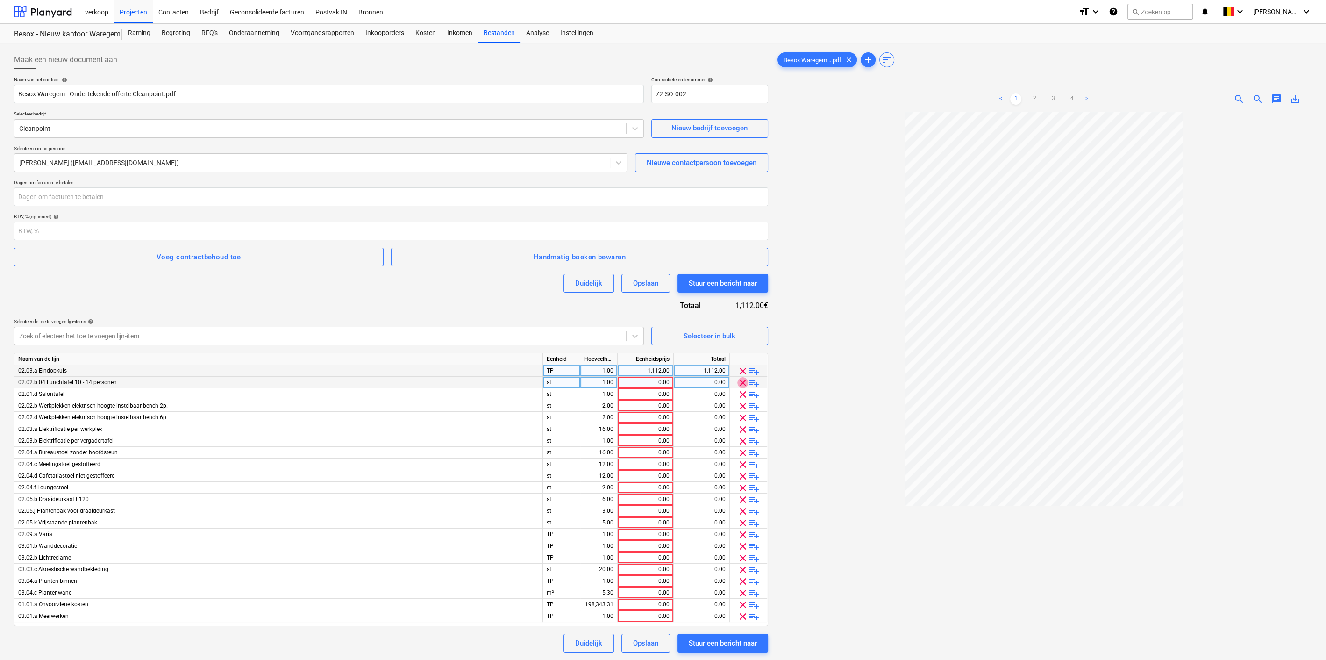
click at [737, 382] on span "clear" at bounding box center [742, 382] width 11 height 11
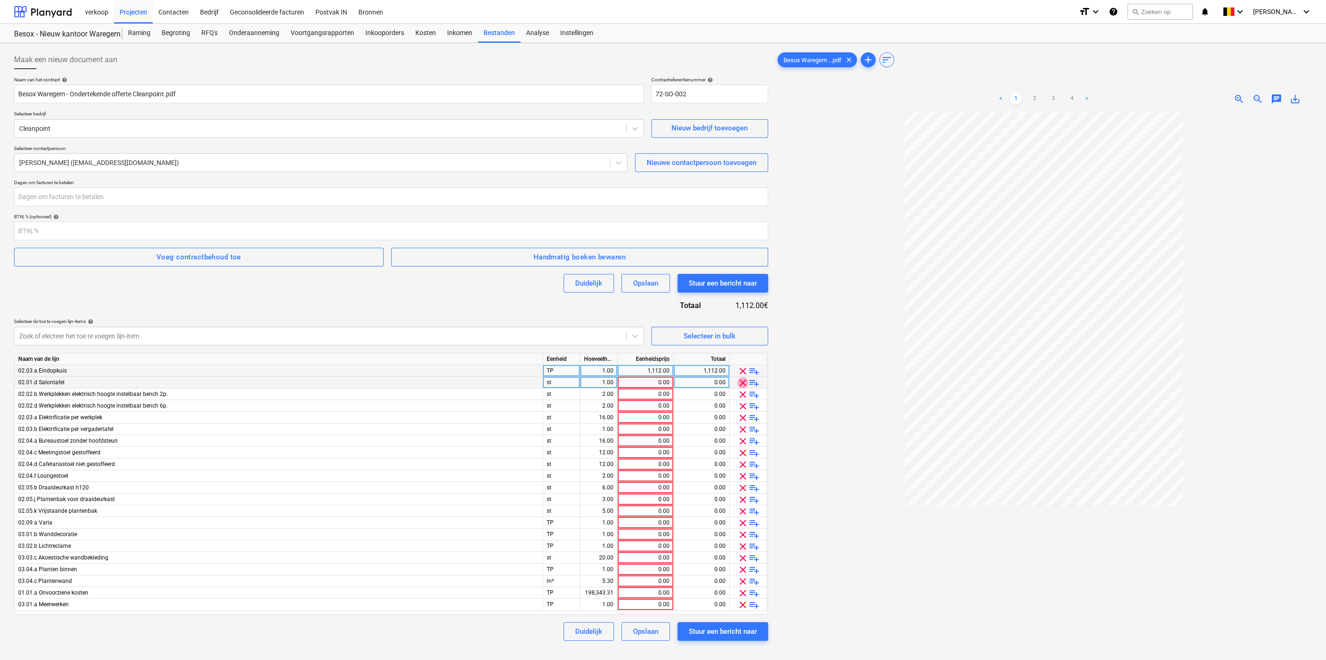
click at [737, 382] on span "clear" at bounding box center [742, 382] width 11 height 11
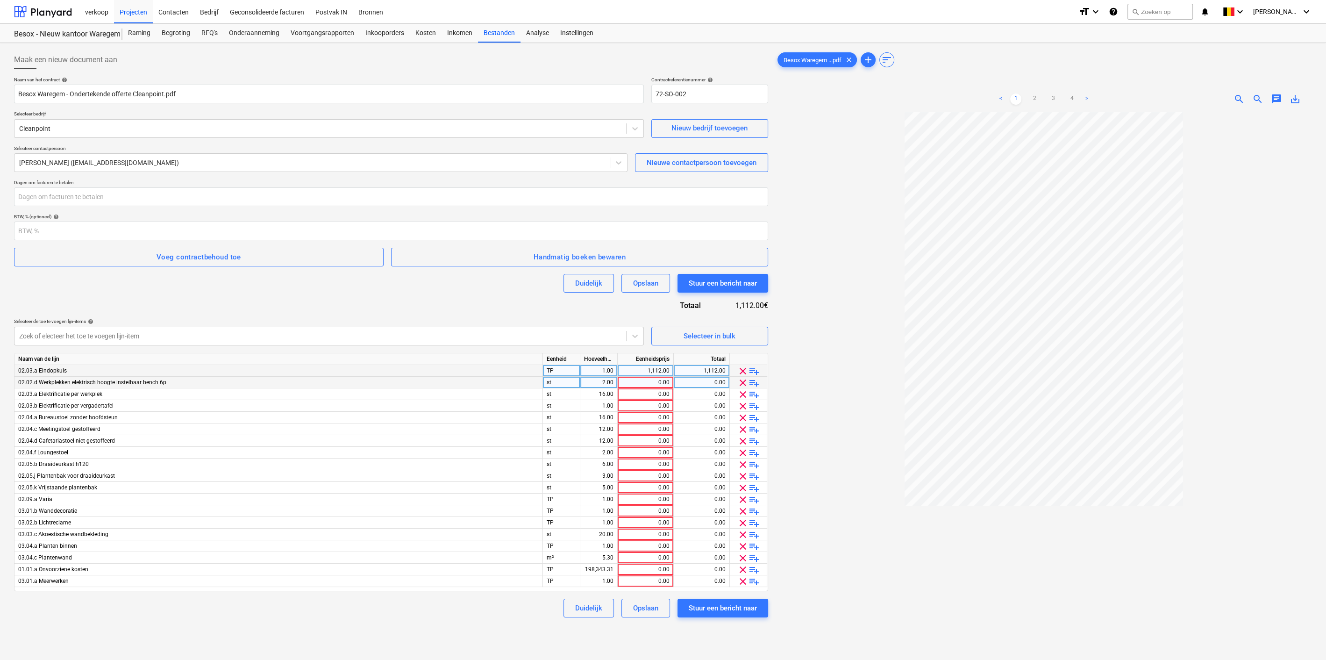
click at [737, 382] on span "clear" at bounding box center [742, 382] width 11 height 11
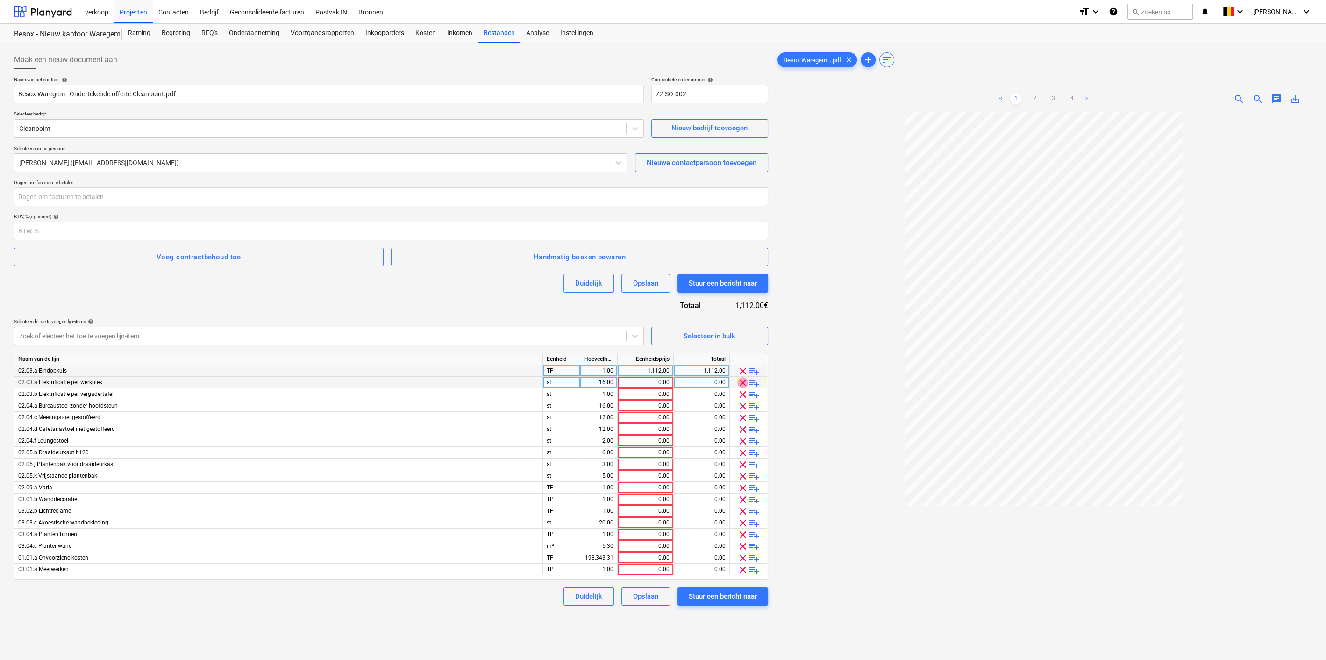
click at [737, 382] on span "clear" at bounding box center [742, 382] width 11 height 11
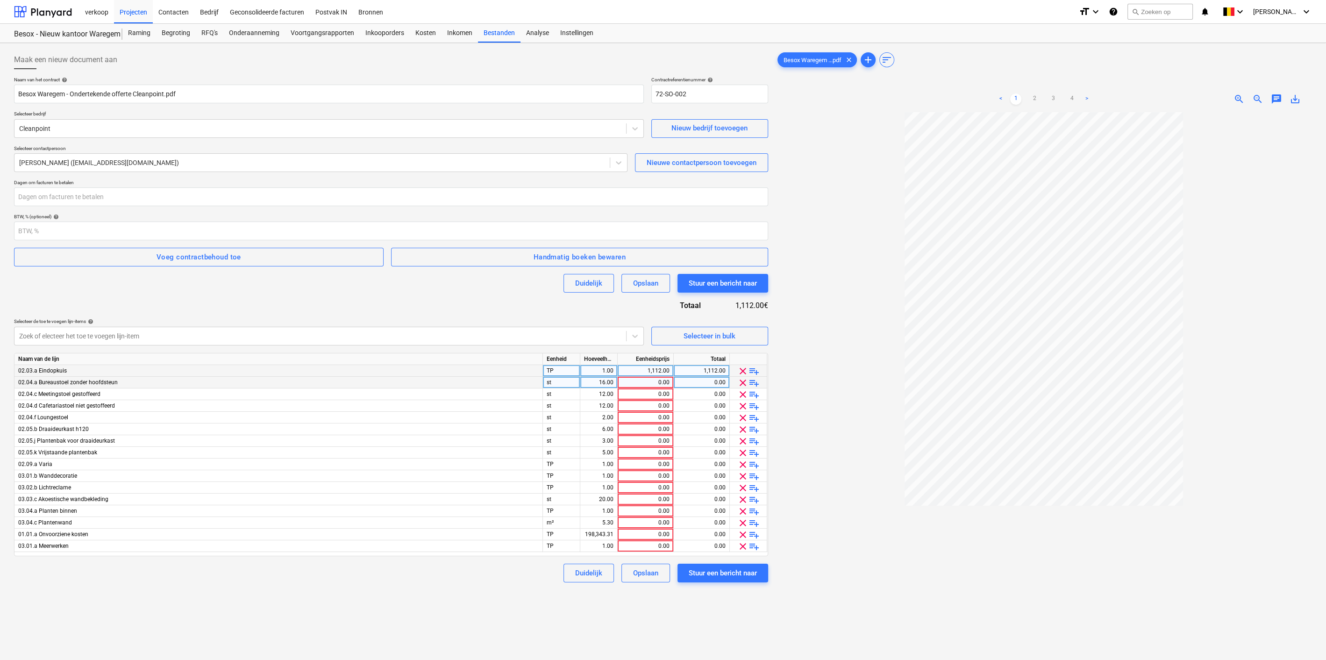
click at [737, 382] on span "clear" at bounding box center [742, 382] width 11 height 11
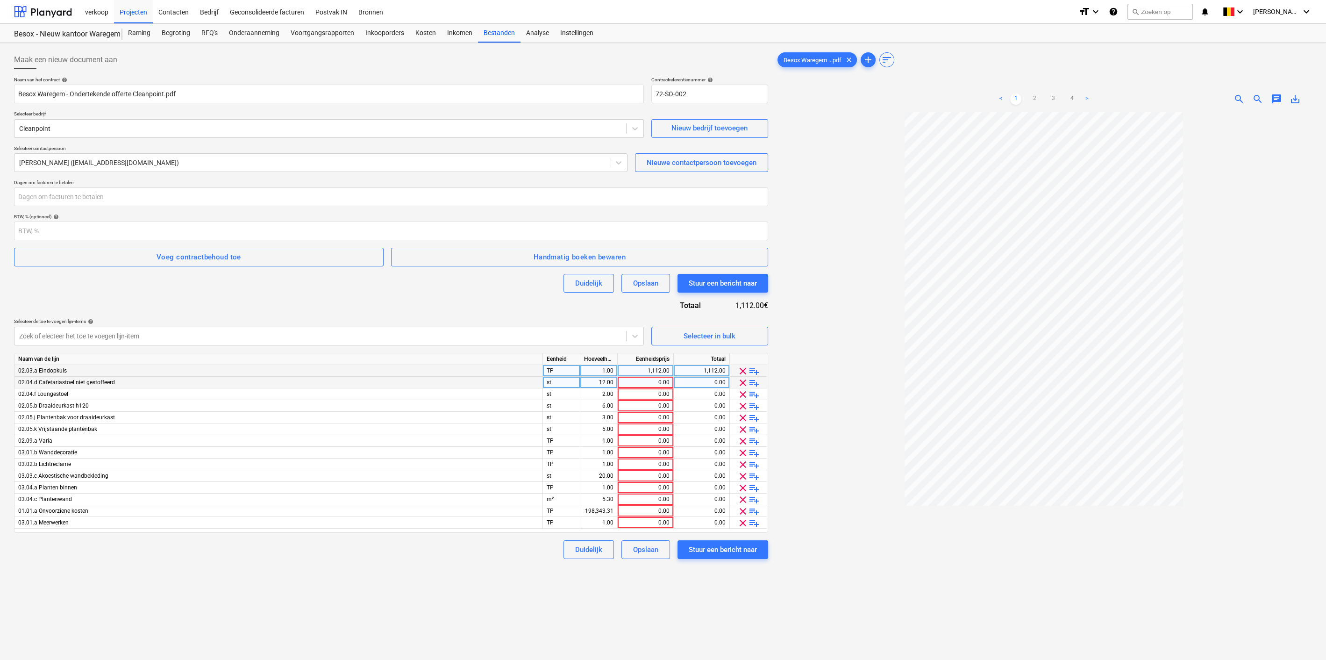
click at [737, 382] on span "clear" at bounding box center [742, 382] width 11 height 11
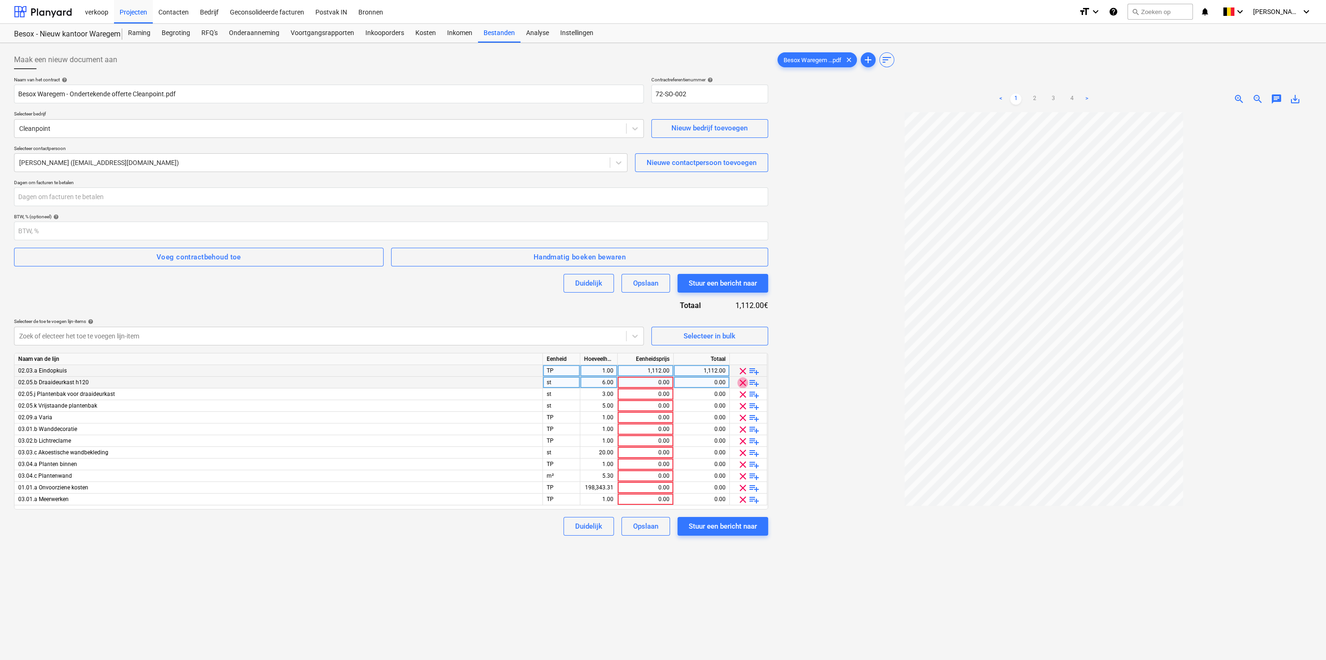
click at [737, 382] on span "clear" at bounding box center [742, 382] width 11 height 11
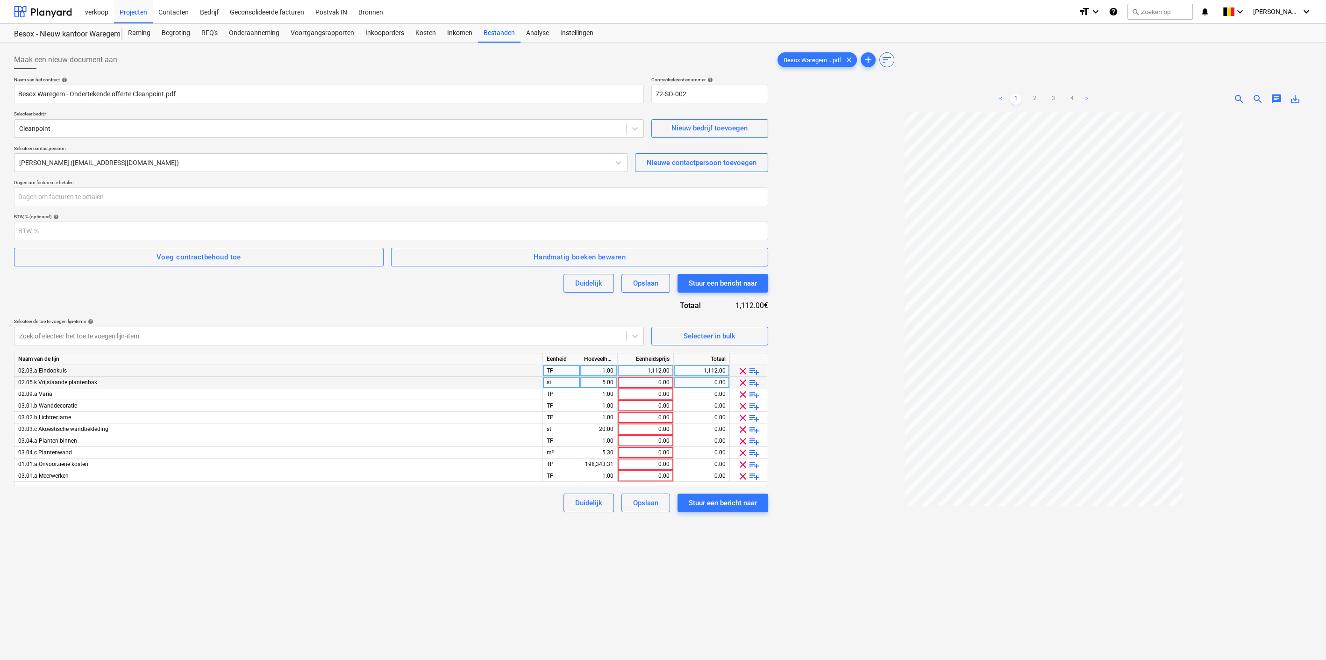
click at [737, 382] on span "clear" at bounding box center [742, 382] width 11 height 11
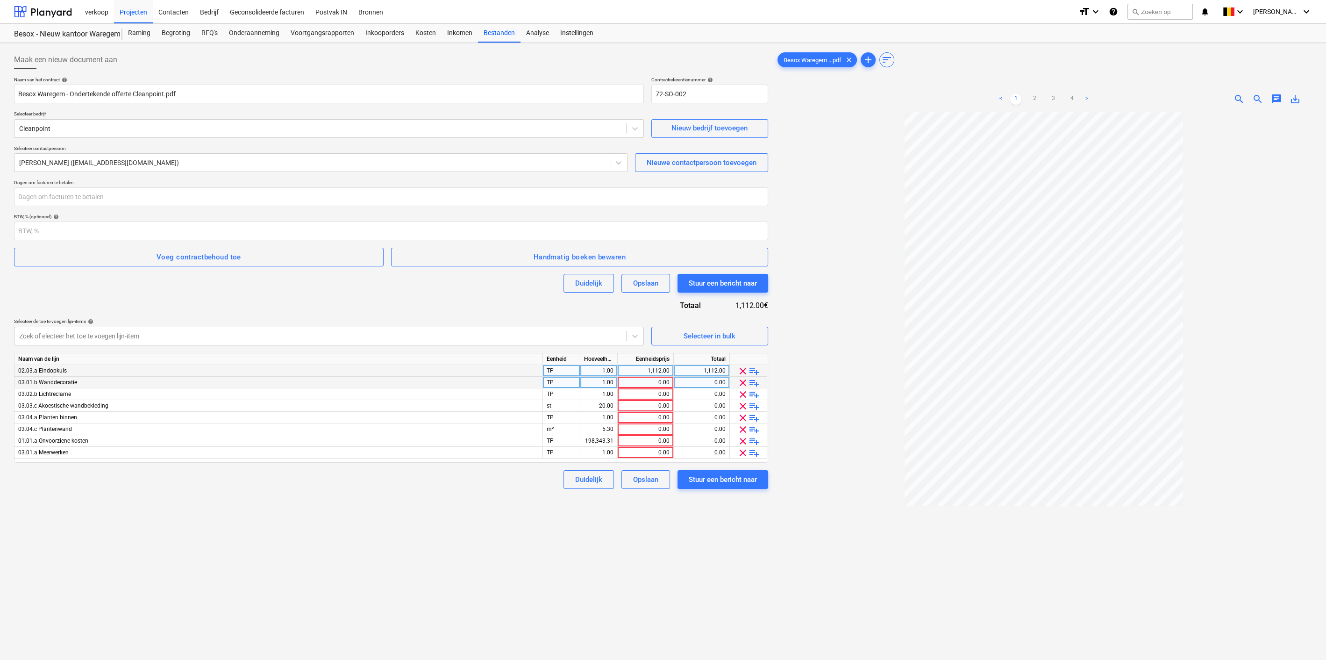
click at [737, 382] on span "clear" at bounding box center [742, 382] width 11 height 11
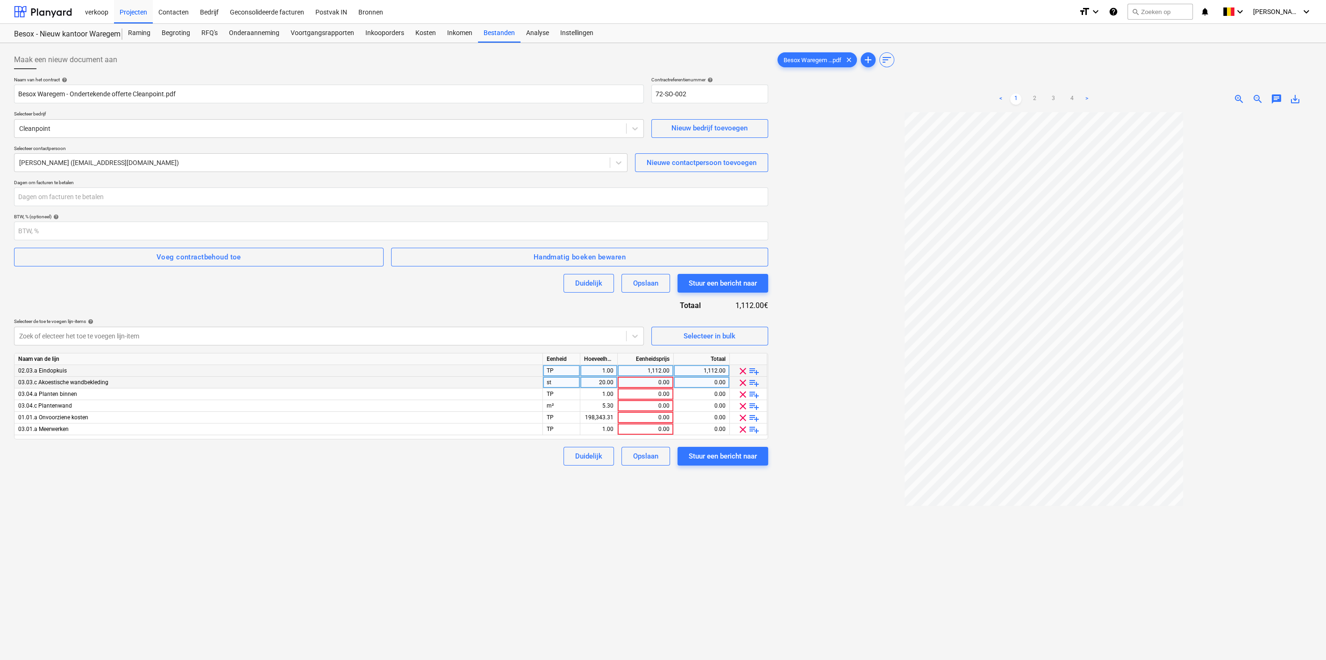
click at [737, 382] on span "clear" at bounding box center [742, 382] width 11 height 11
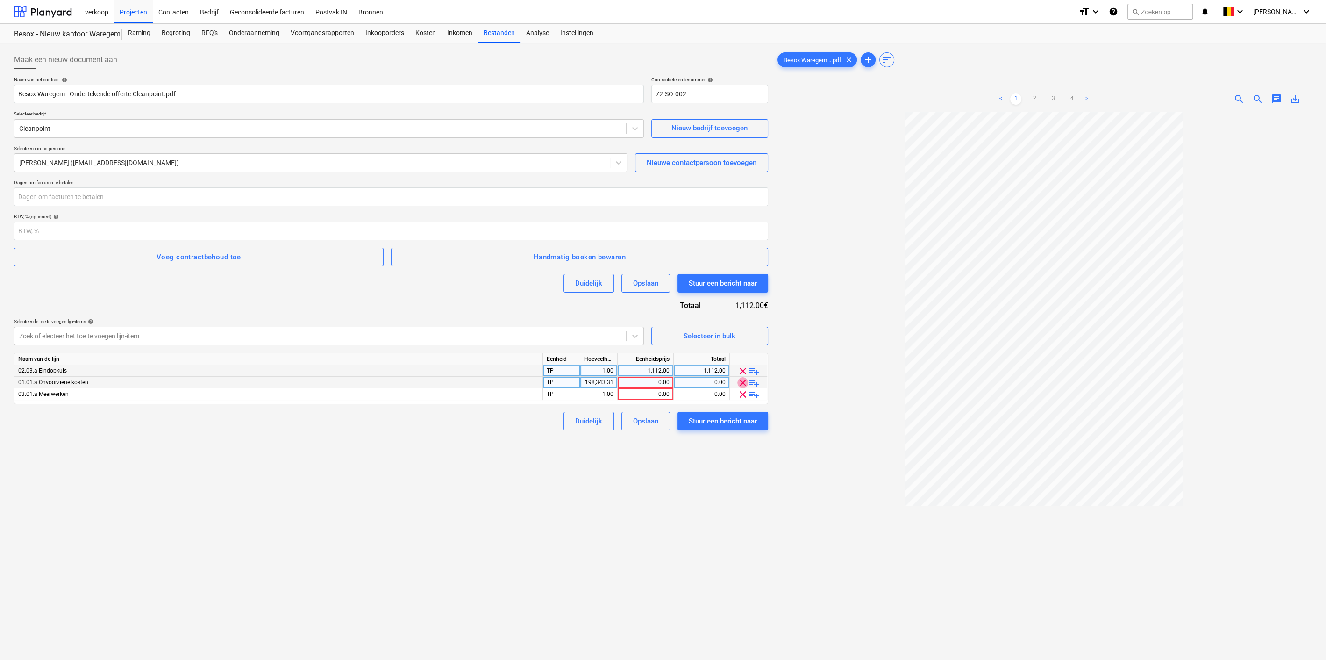
click at [737, 382] on span "clear" at bounding box center [742, 382] width 11 height 11
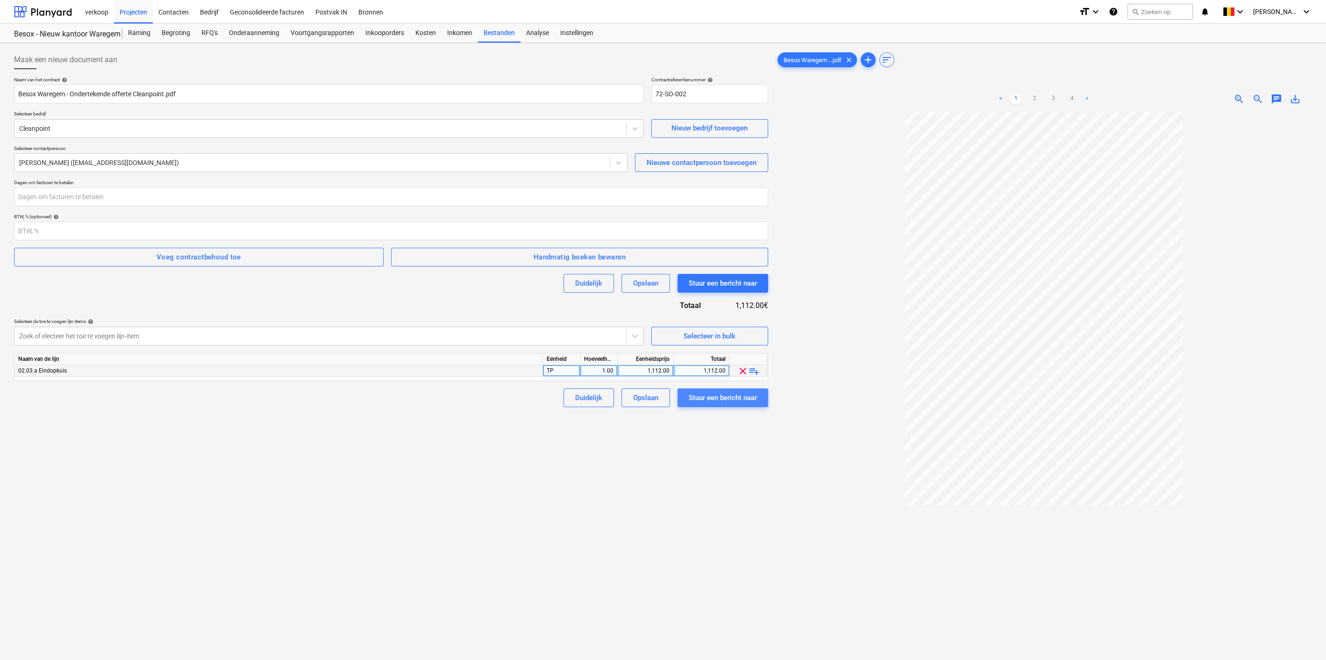
click at [701, 395] on div "Stuur een bericht naar" at bounding box center [723, 398] width 68 height 12
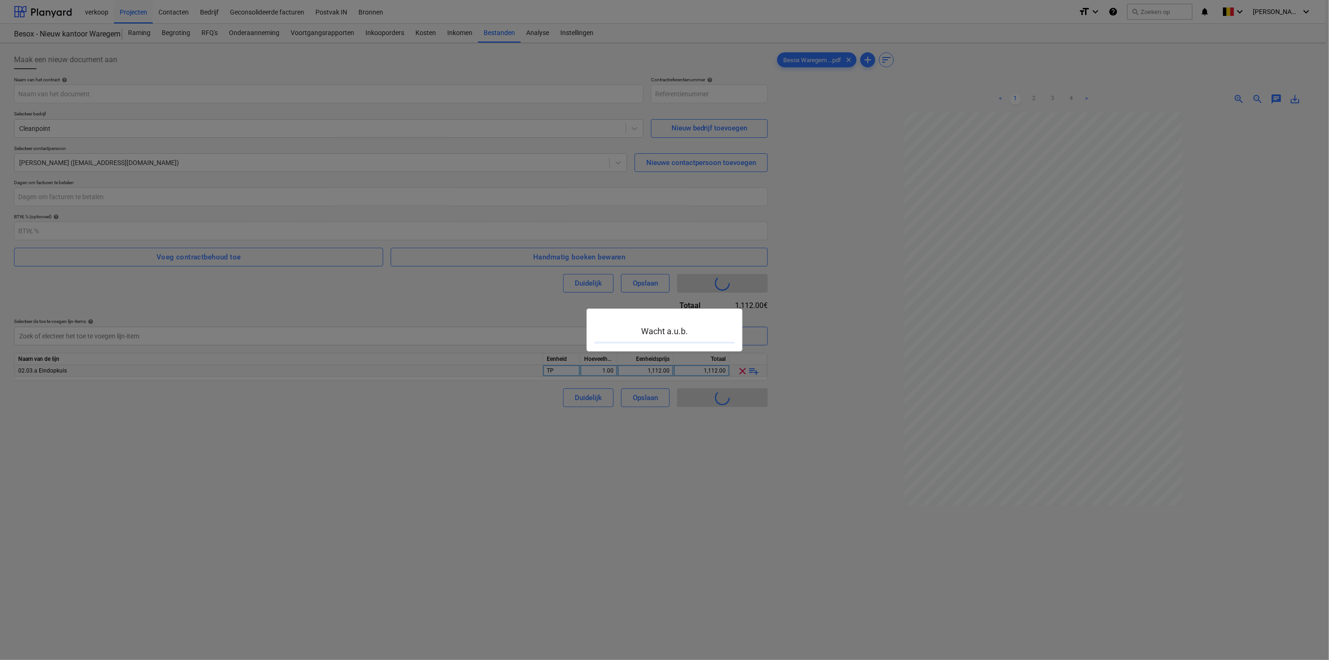
type input "72-SO-003"
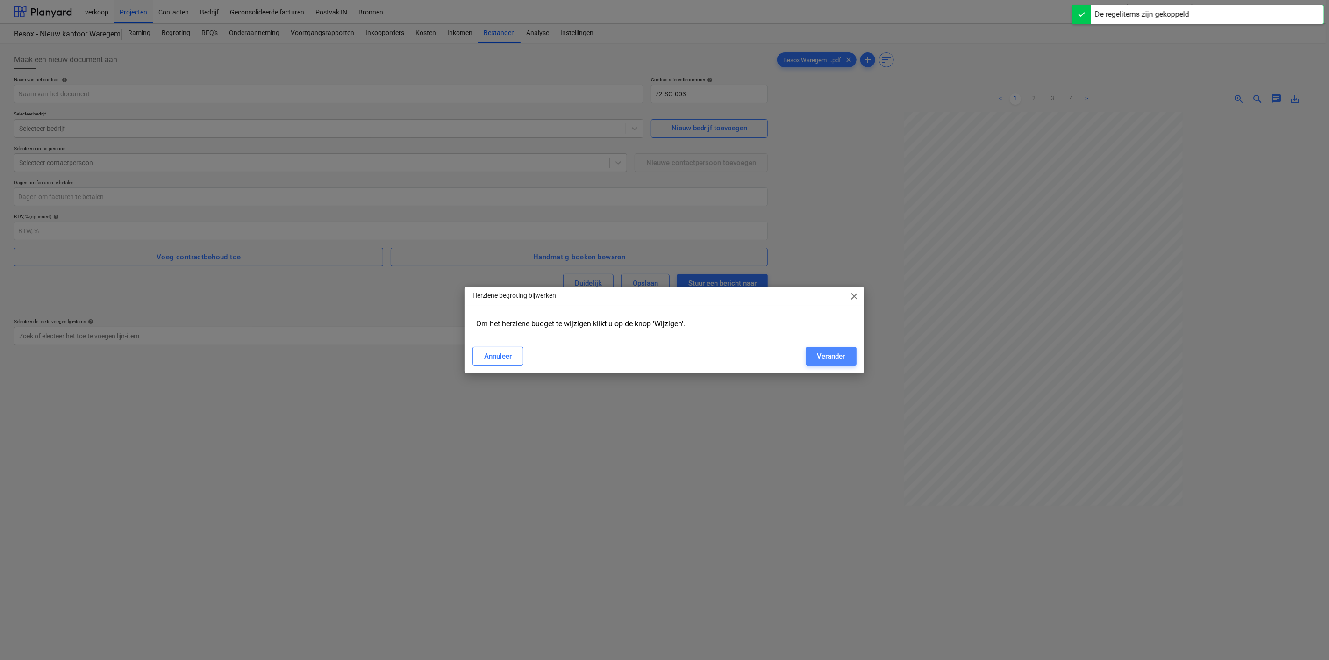
click at [832, 356] on div "Verander" at bounding box center [831, 356] width 28 height 12
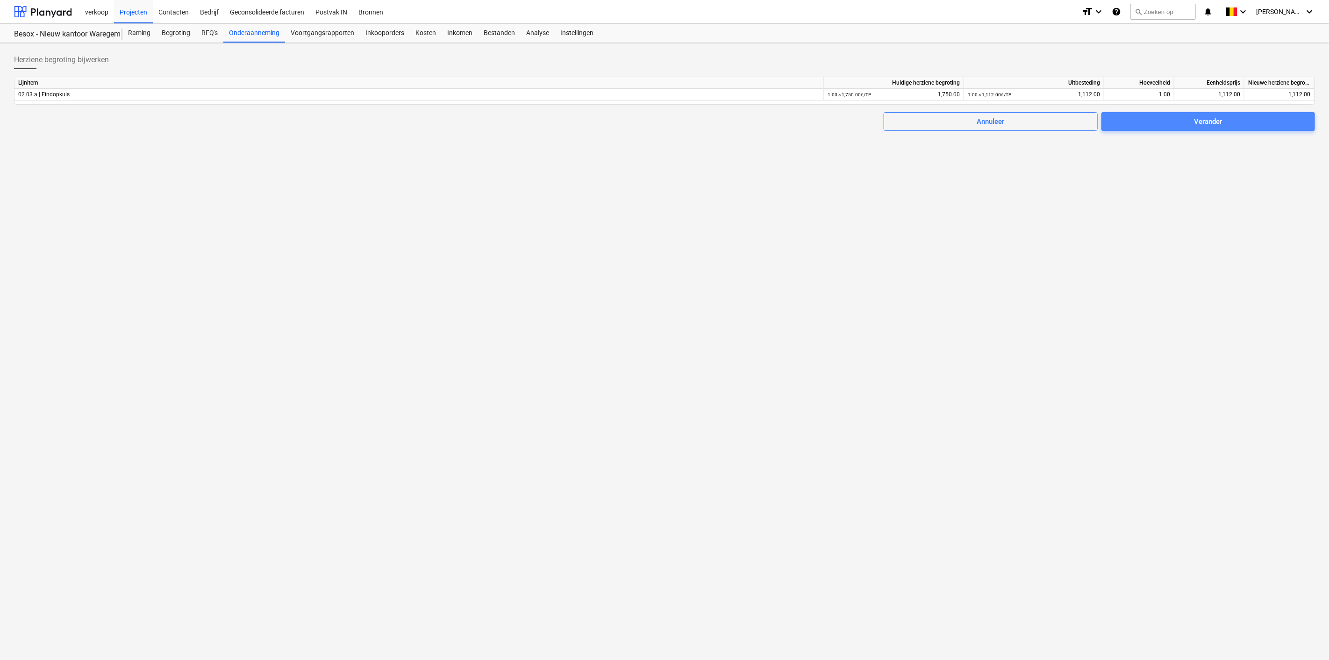
click at [1193, 121] on span "Verander" at bounding box center [1207, 121] width 191 height 12
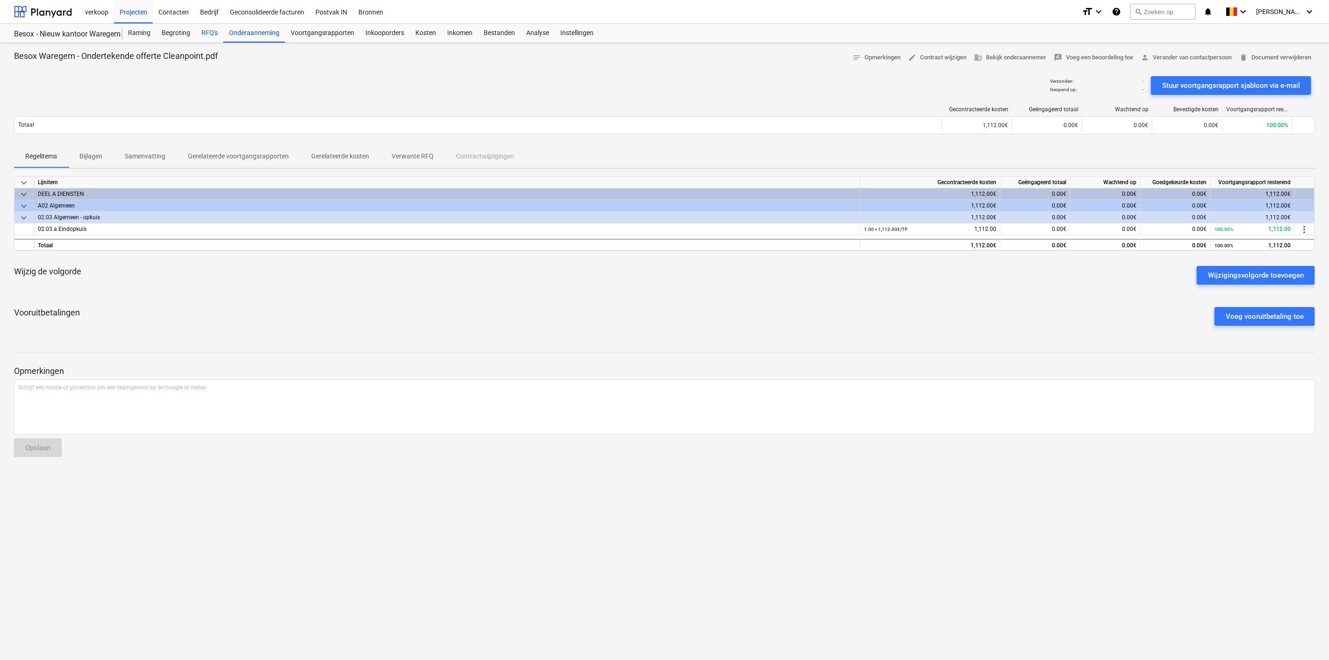
click at [212, 33] on div "RFQ's" at bounding box center [210, 33] width 28 height 19
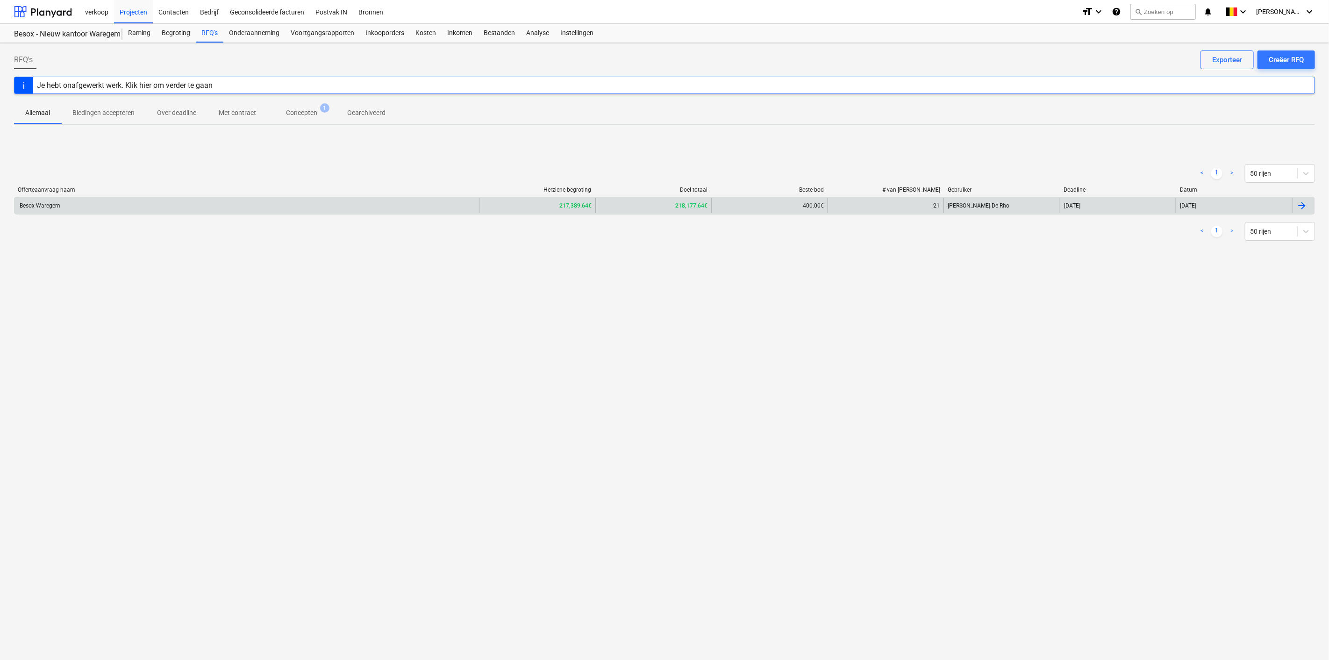
click at [346, 204] on div "Besox Waregem" at bounding box center [246, 205] width 464 height 15
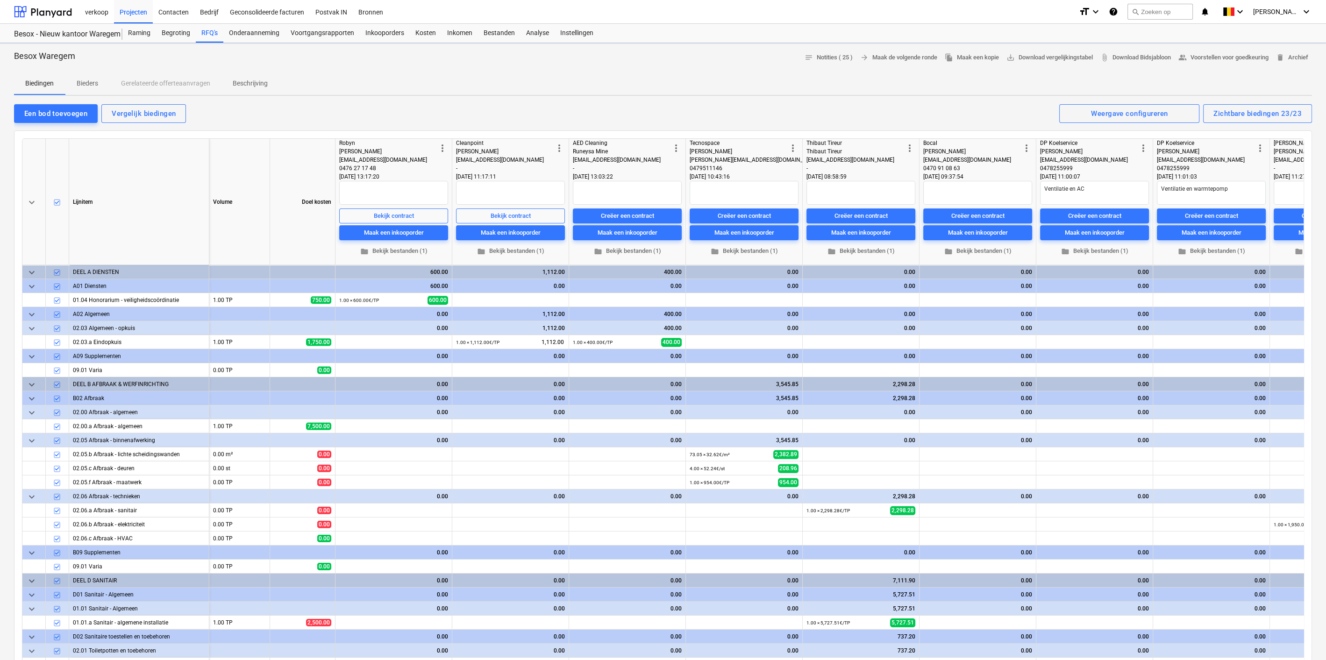
type textarea "x"
click at [739, 216] on div "Creëer een contract" at bounding box center [744, 216] width 53 height 11
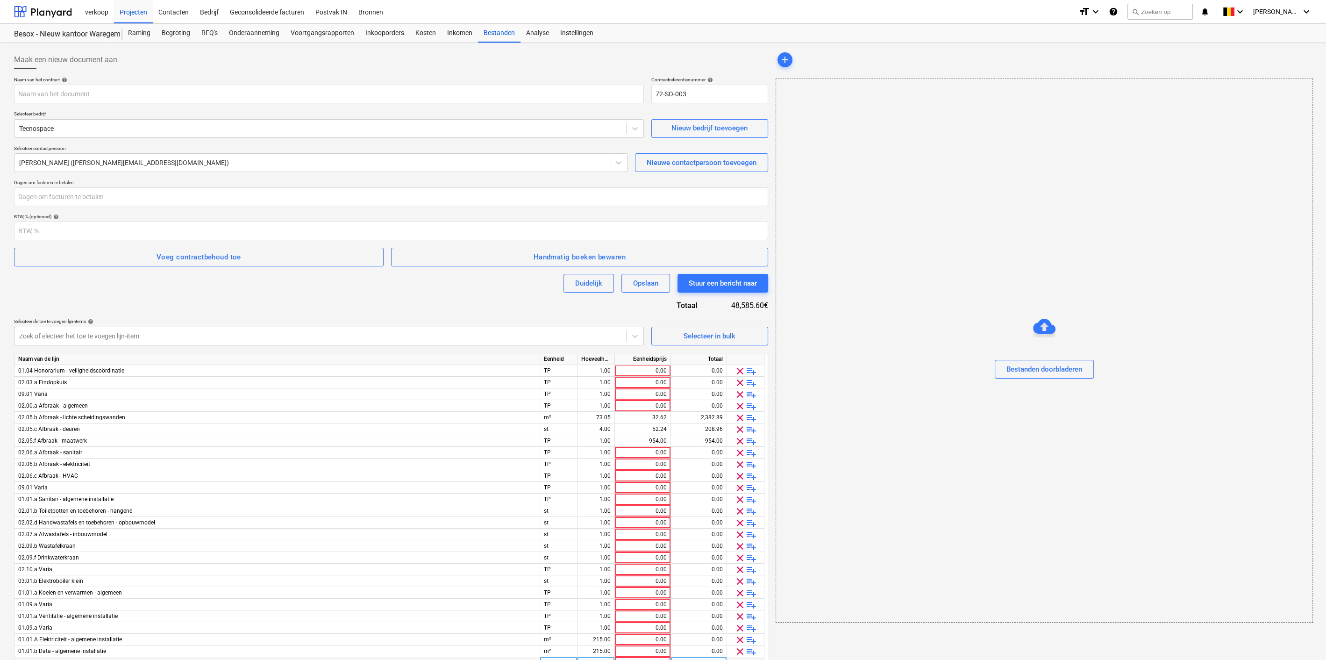
type input "Besox Waregem - Ondertekende offerte Tecnospace.pdf"
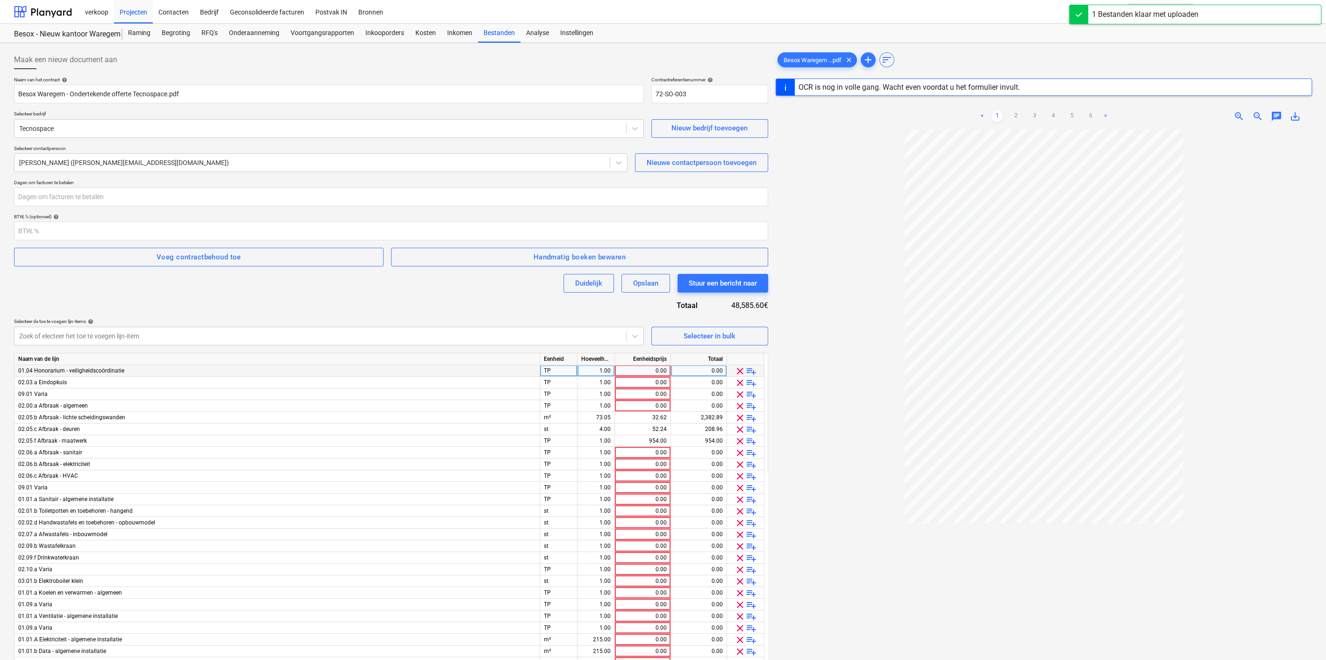
click at [738, 373] on span "clear" at bounding box center [739, 370] width 11 height 11
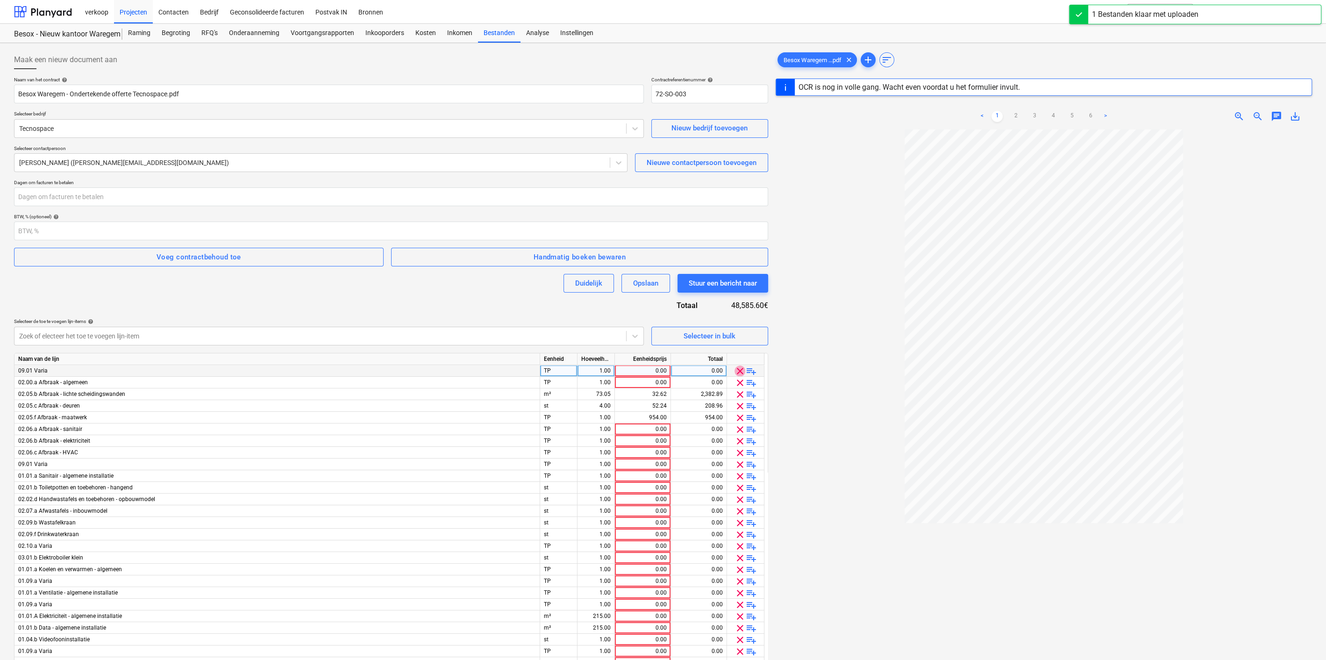
click at [738, 373] on span "clear" at bounding box center [739, 370] width 11 height 11
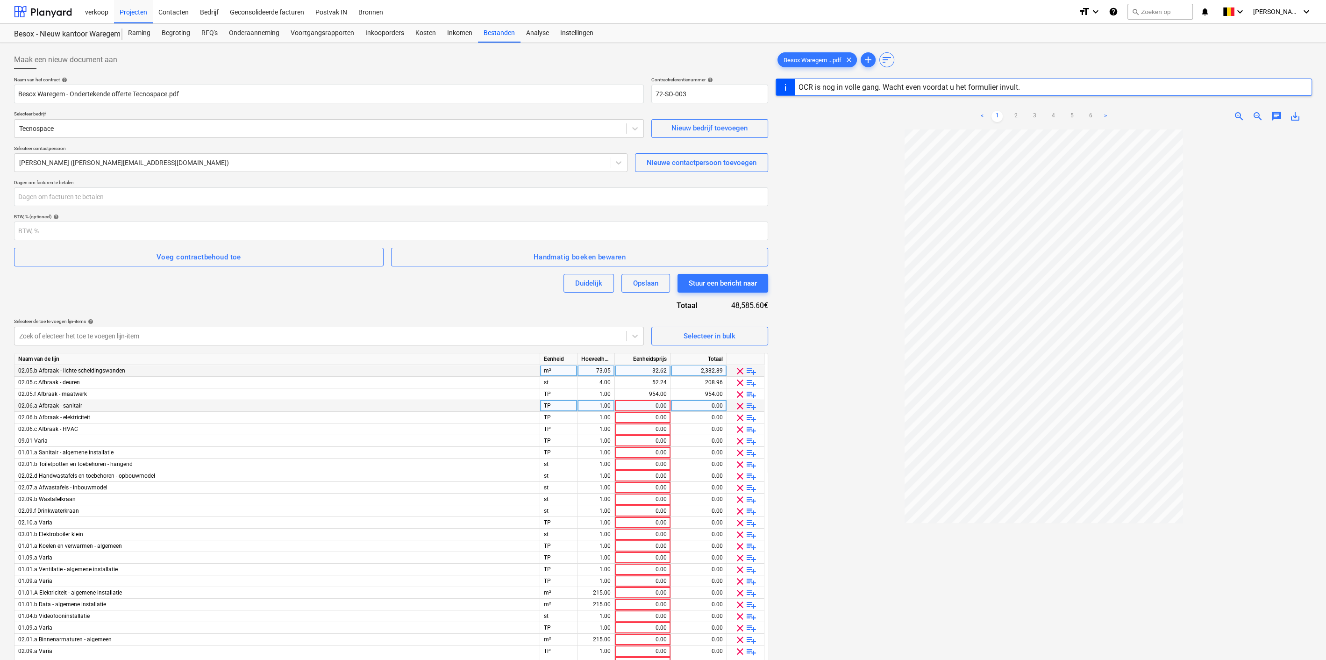
click at [738, 404] on span "clear" at bounding box center [739, 405] width 11 height 11
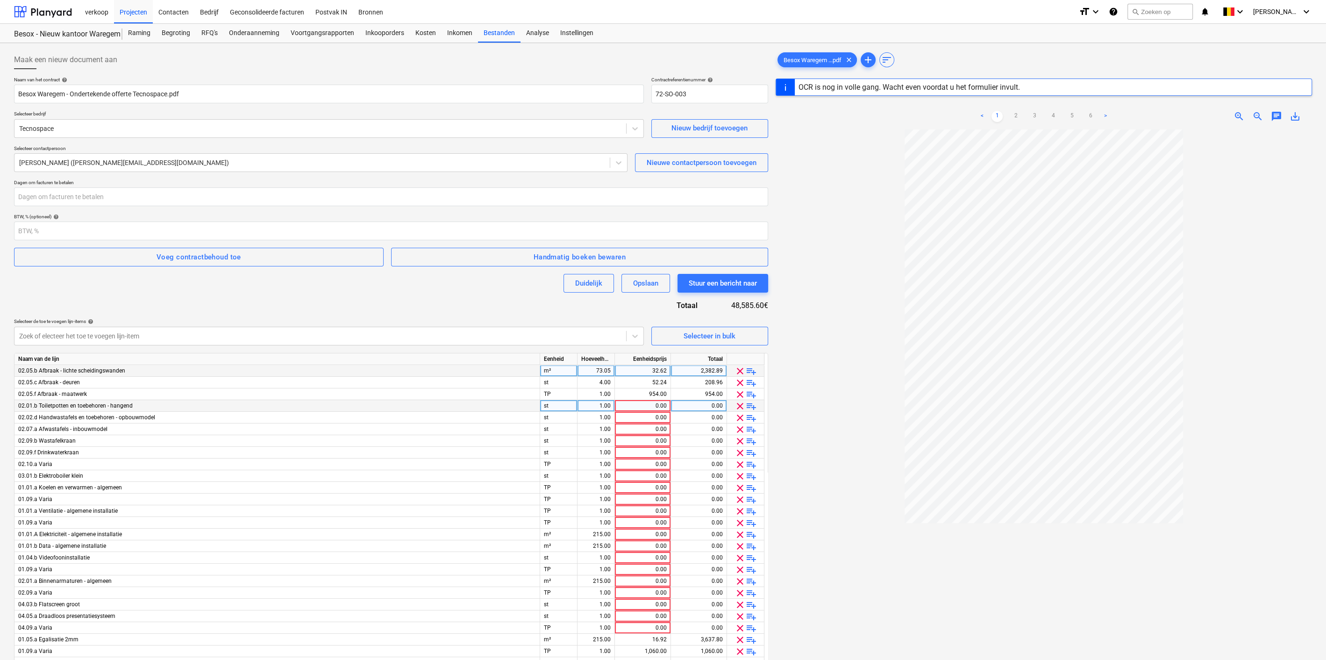
click at [738, 404] on span "clear" at bounding box center [739, 405] width 11 height 11
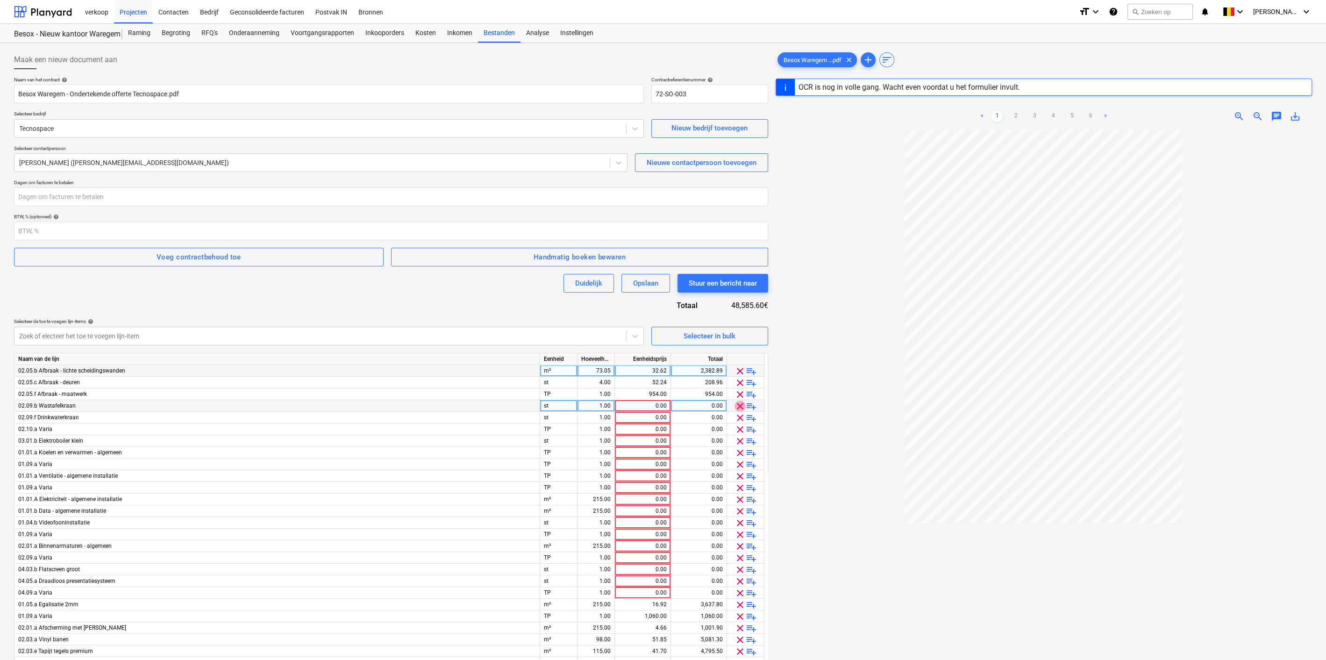
click at [738, 404] on span "clear" at bounding box center [739, 405] width 11 height 11
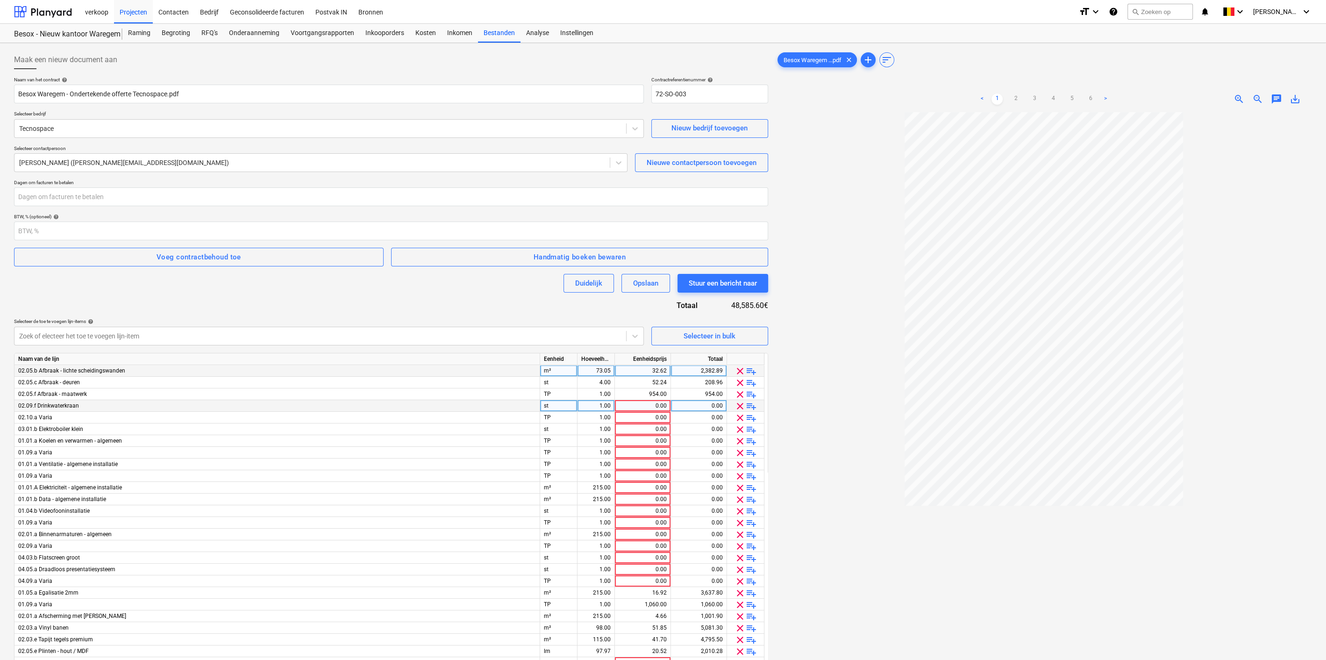
click at [738, 404] on span "clear" at bounding box center [739, 405] width 11 height 11
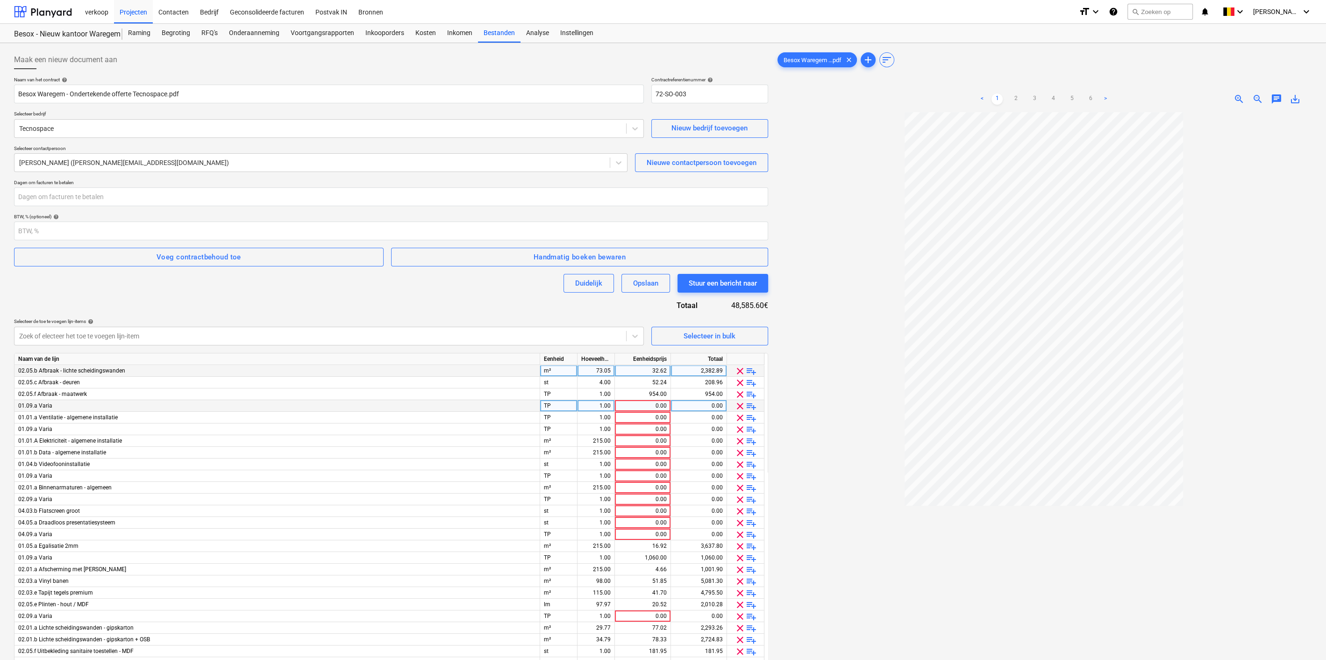
click at [738, 404] on span "clear" at bounding box center [739, 405] width 11 height 11
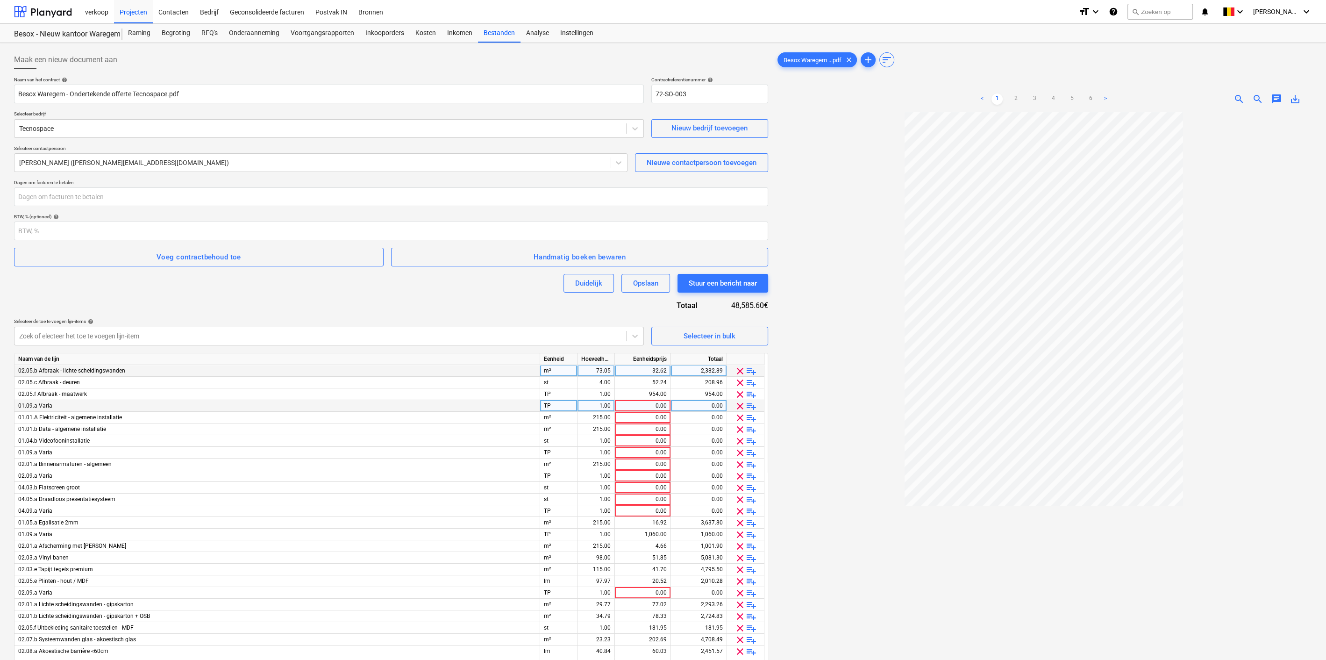
click at [738, 404] on span "clear" at bounding box center [739, 405] width 11 height 11
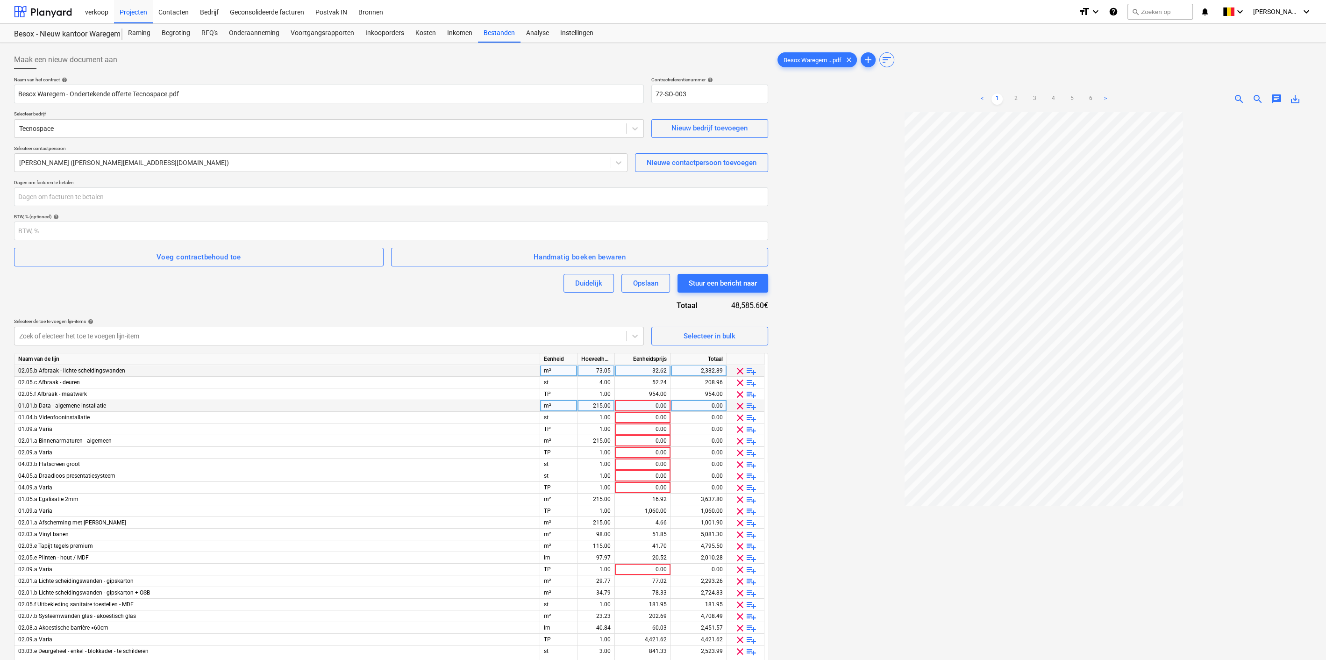
click at [738, 404] on span "clear" at bounding box center [739, 405] width 11 height 11
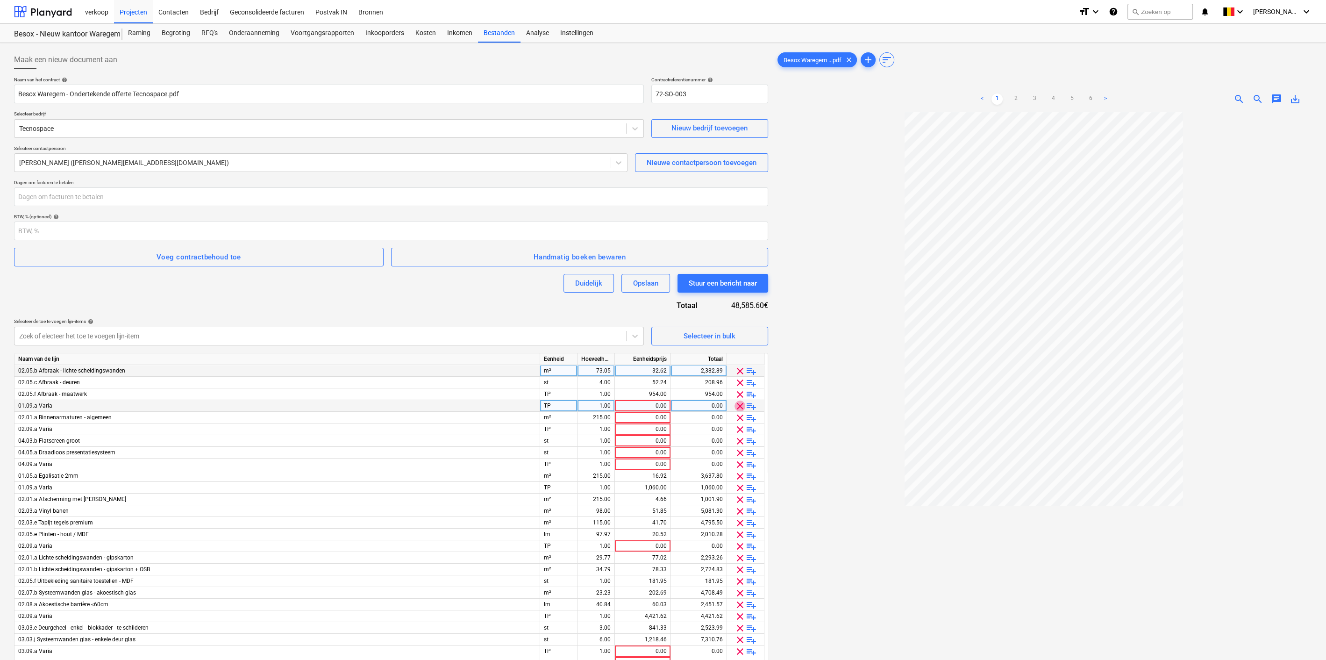
click at [738, 404] on span "clear" at bounding box center [739, 405] width 11 height 11
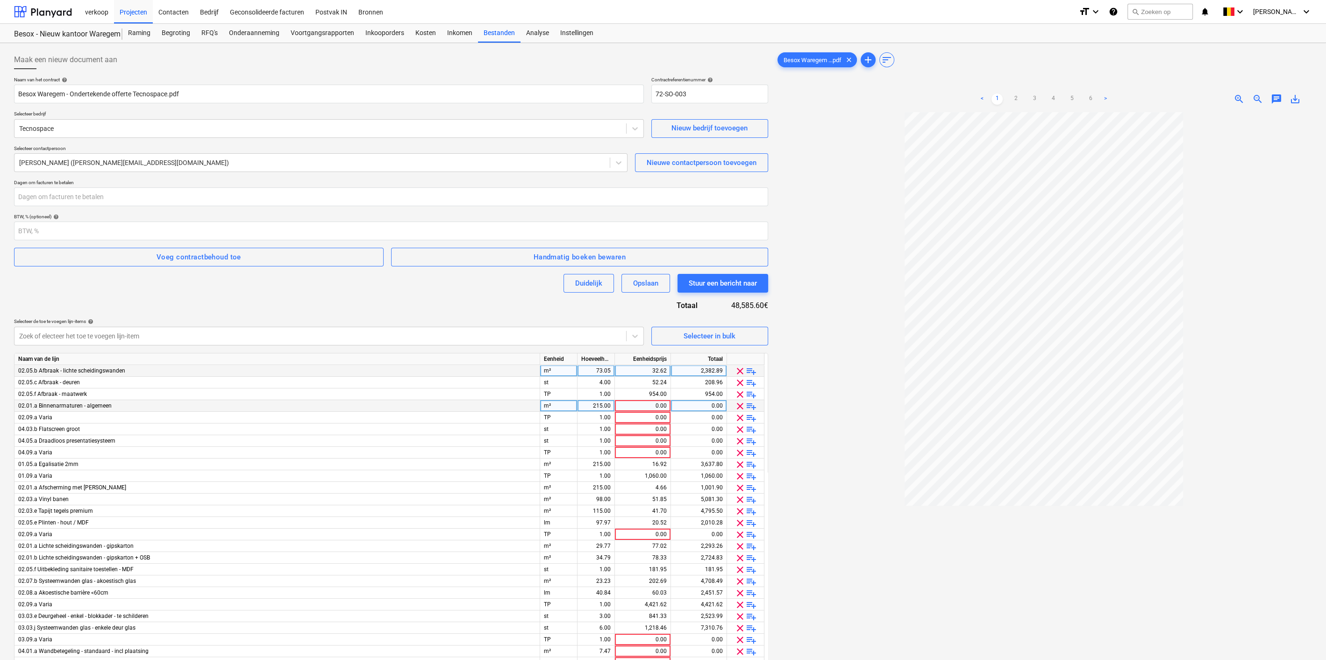
click at [738, 404] on span "clear" at bounding box center [739, 405] width 11 height 11
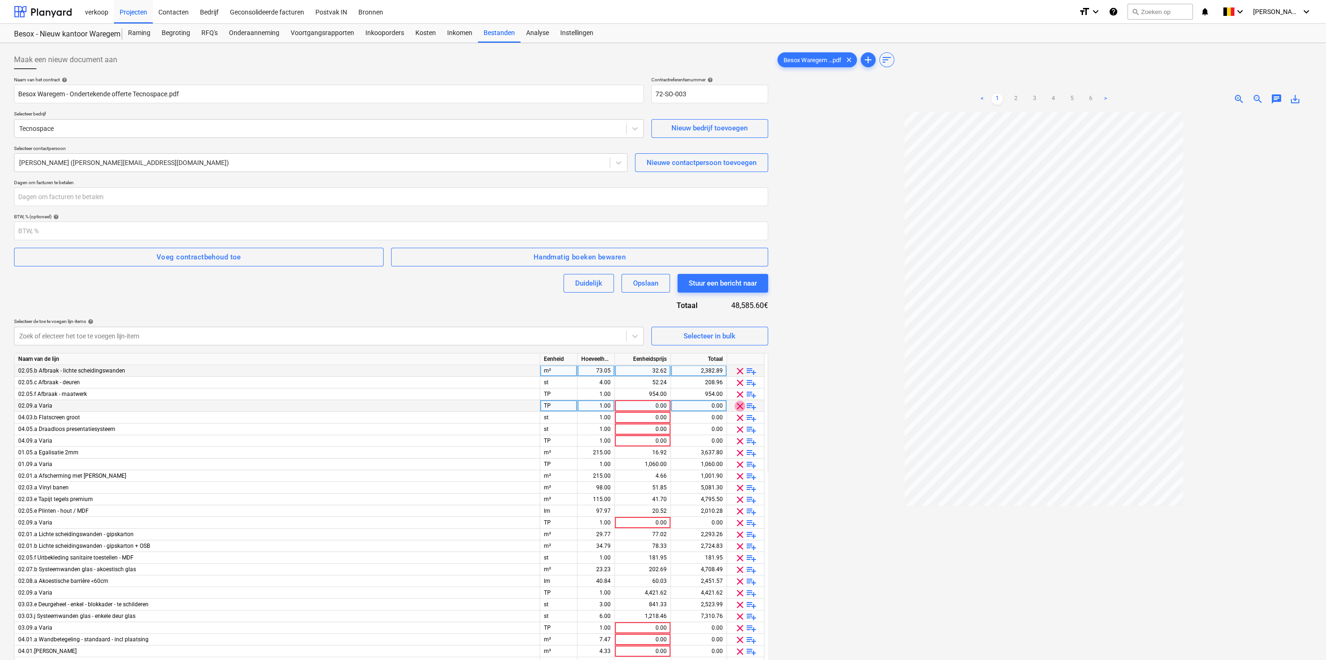
click at [738, 404] on span "clear" at bounding box center [739, 405] width 11 height 11
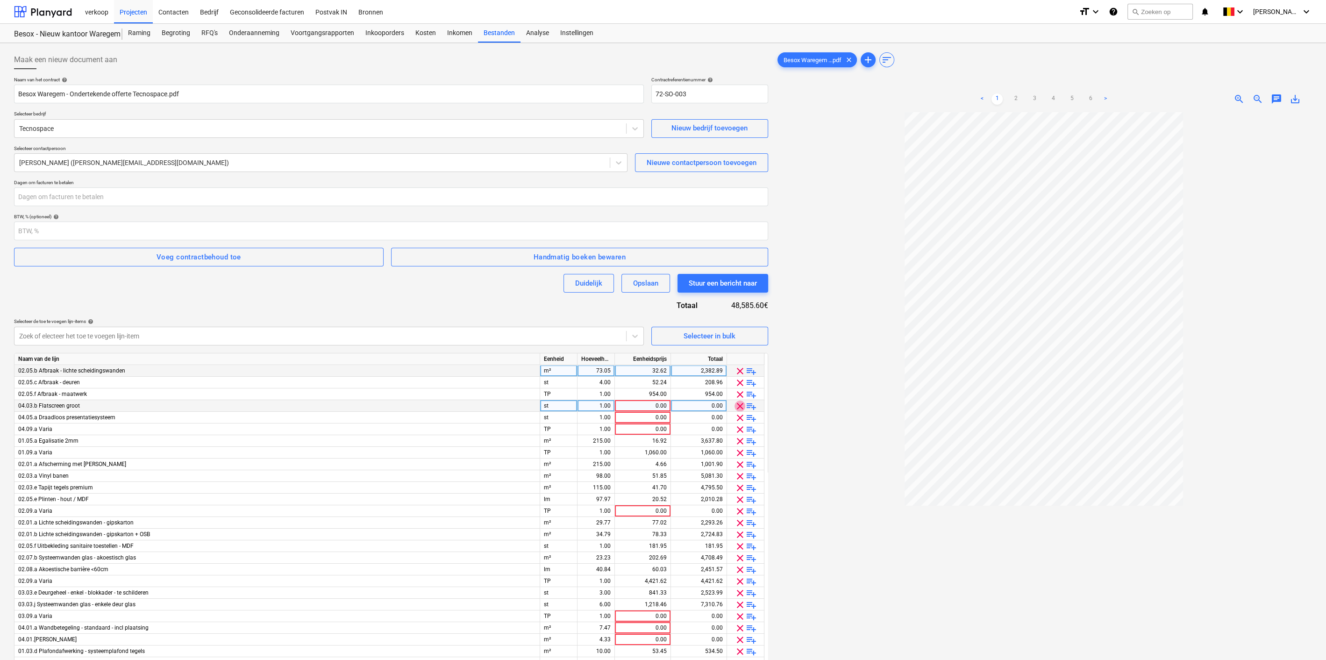
click at [738, 404] on span "clear" at bounding box center [739, 405] width 11 height 11
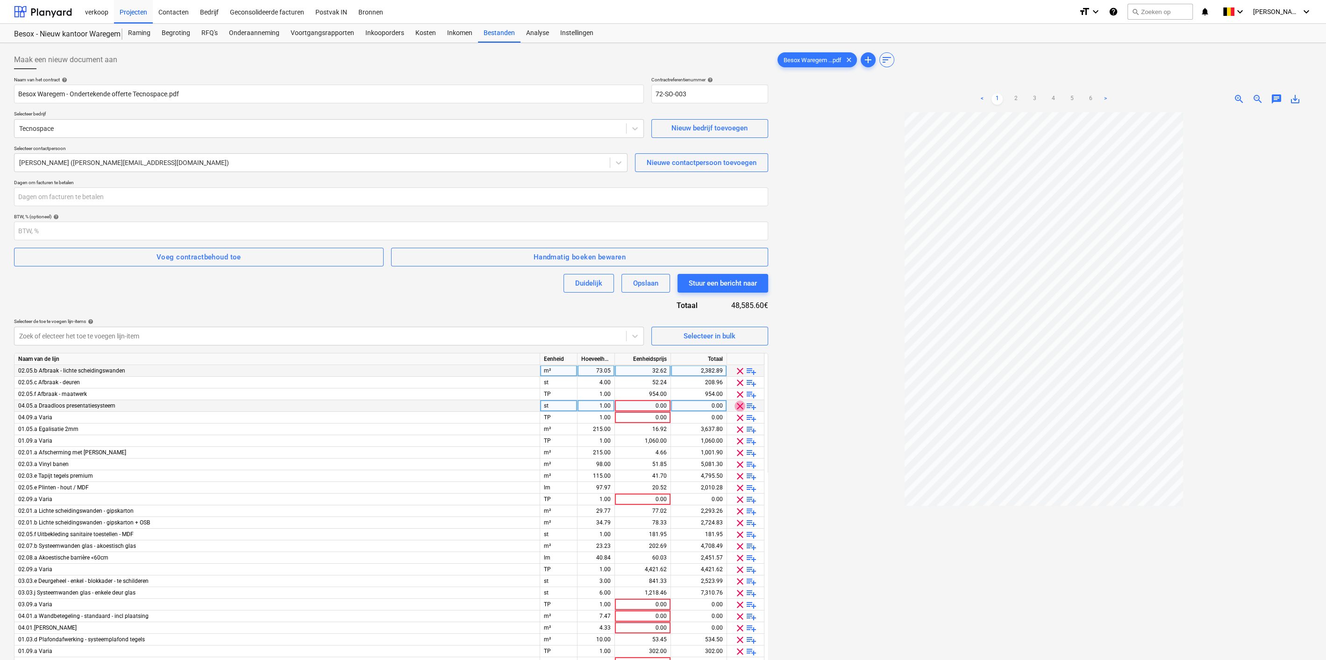
click at [738, 404] on span "clear" at bounding box center [739, 405] width 11 height 11
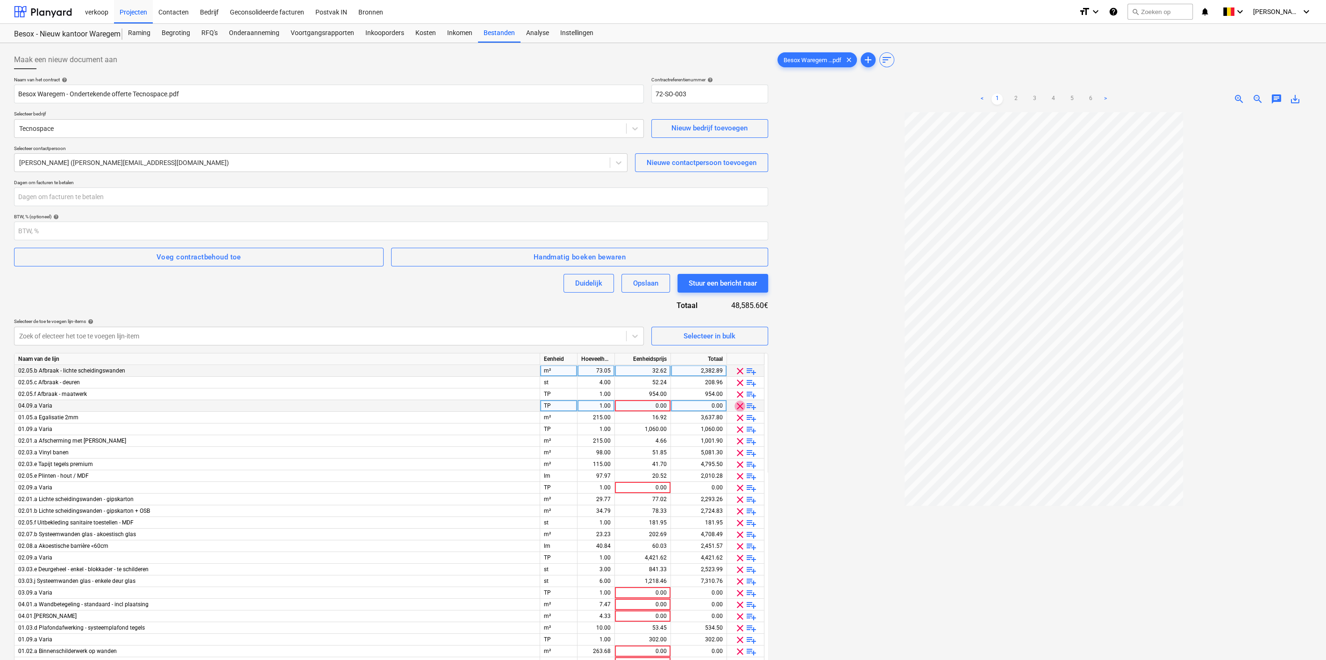
click at [738, 404] on span "clear" at bounding box center [739, 405] width 11 height 11
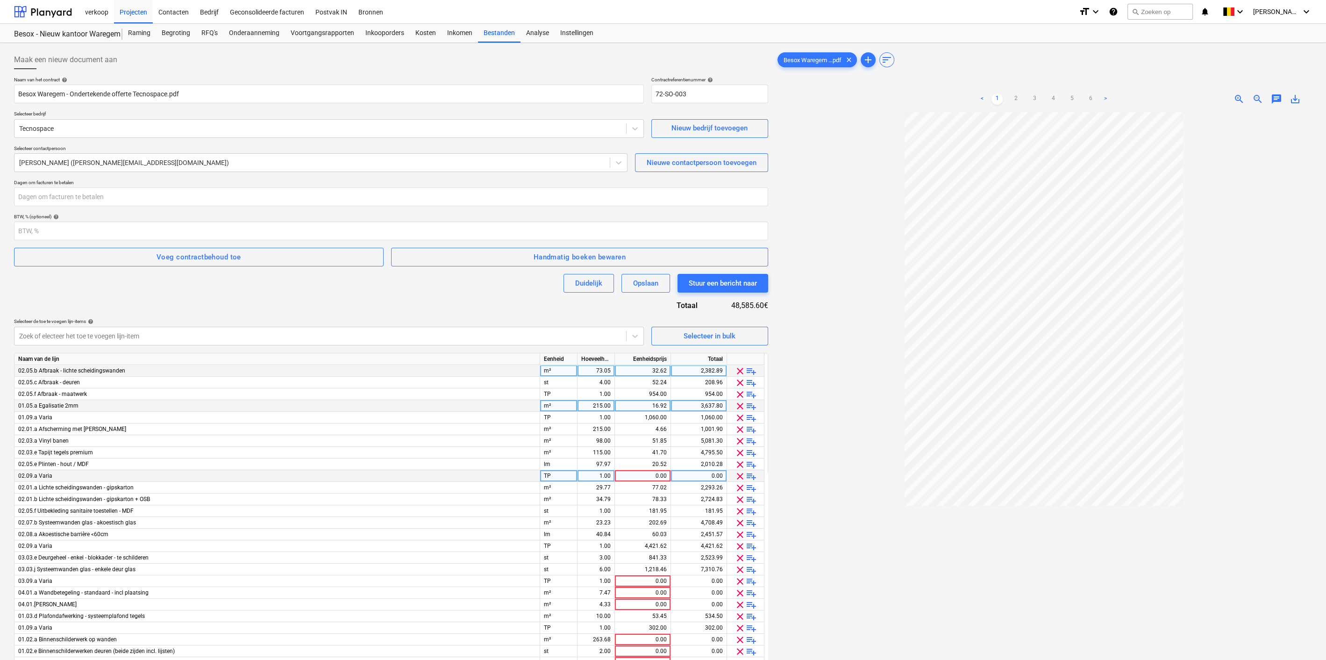
click at [740, 471] on span "clear" at bounding box center [739, 476] width 11 height 11
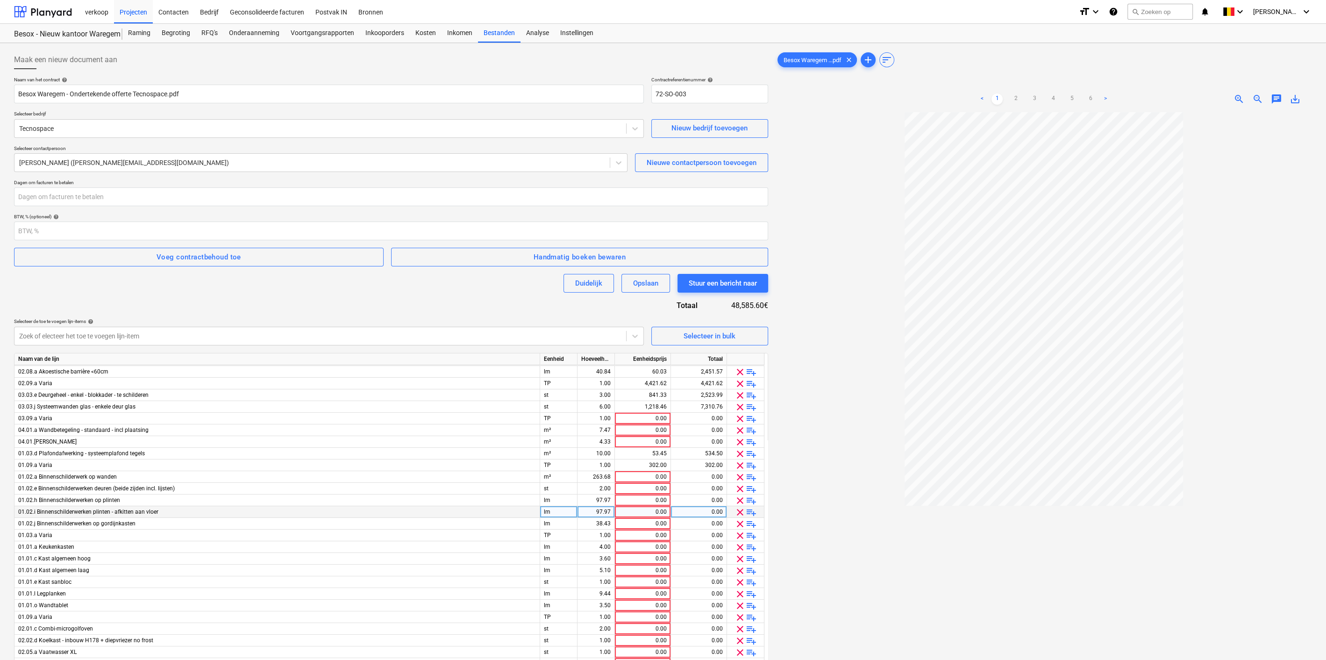
scroll to position [173, 0]
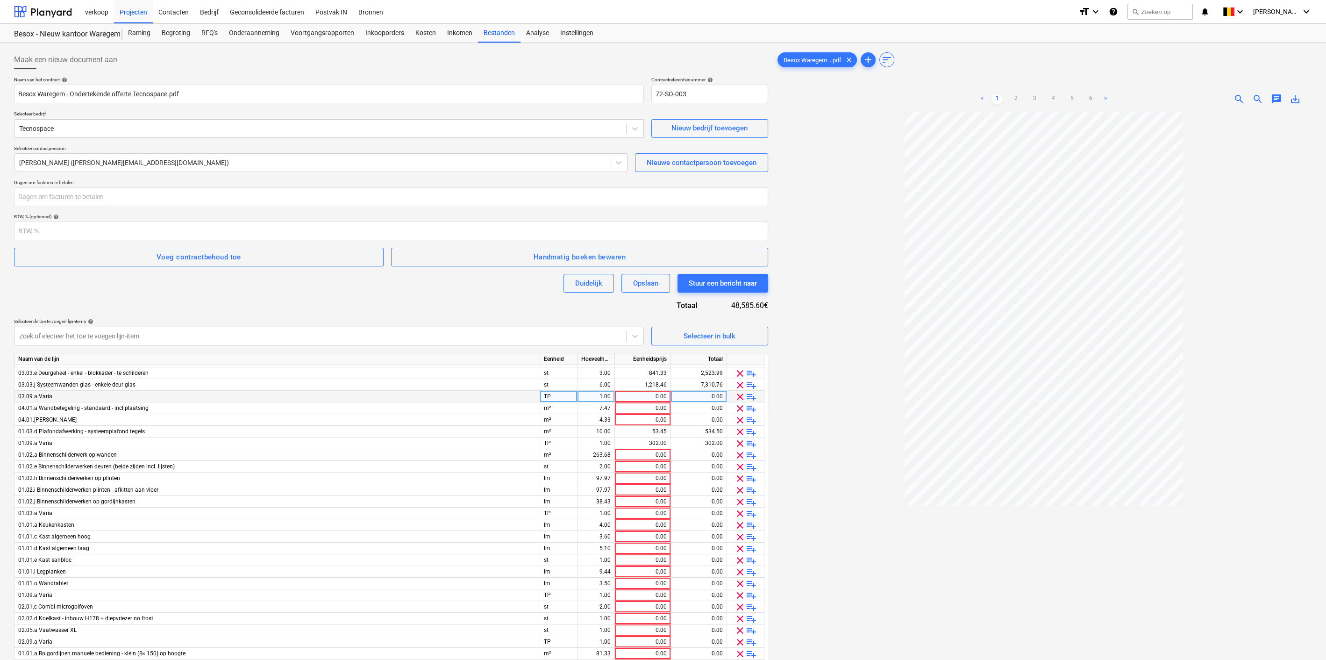
click at [738, 392] on span "clear" at bounding box center [739, 396] width 11 height 11
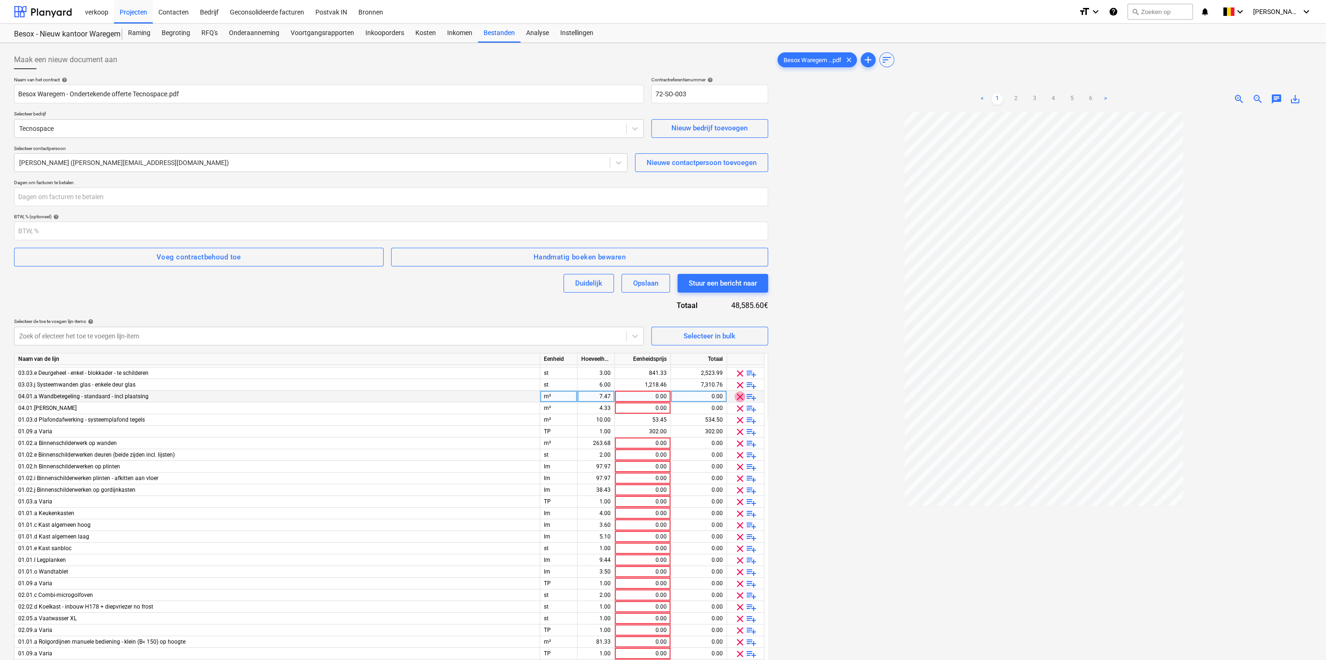
click at [740, 396] on span "clear" at bounding box center [739, 396] width 11 height 11
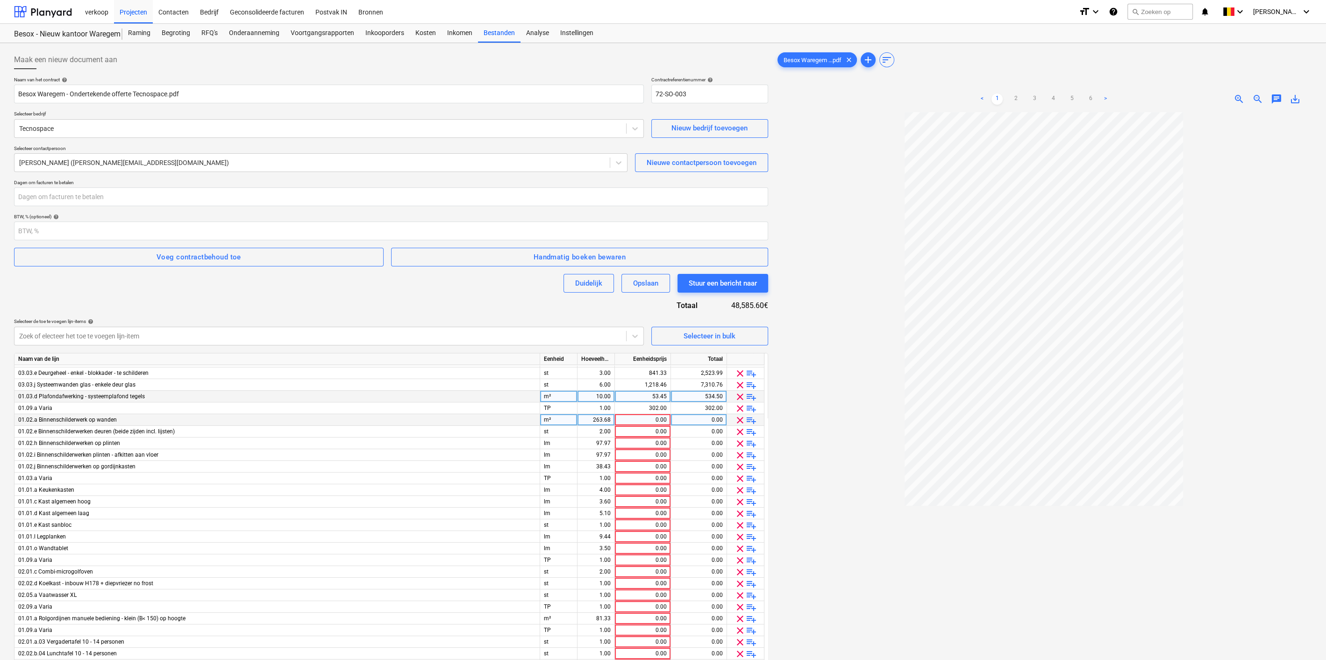
click at [737, 420] on span "clear" at bounding box center [739, 419] width 11 height 11
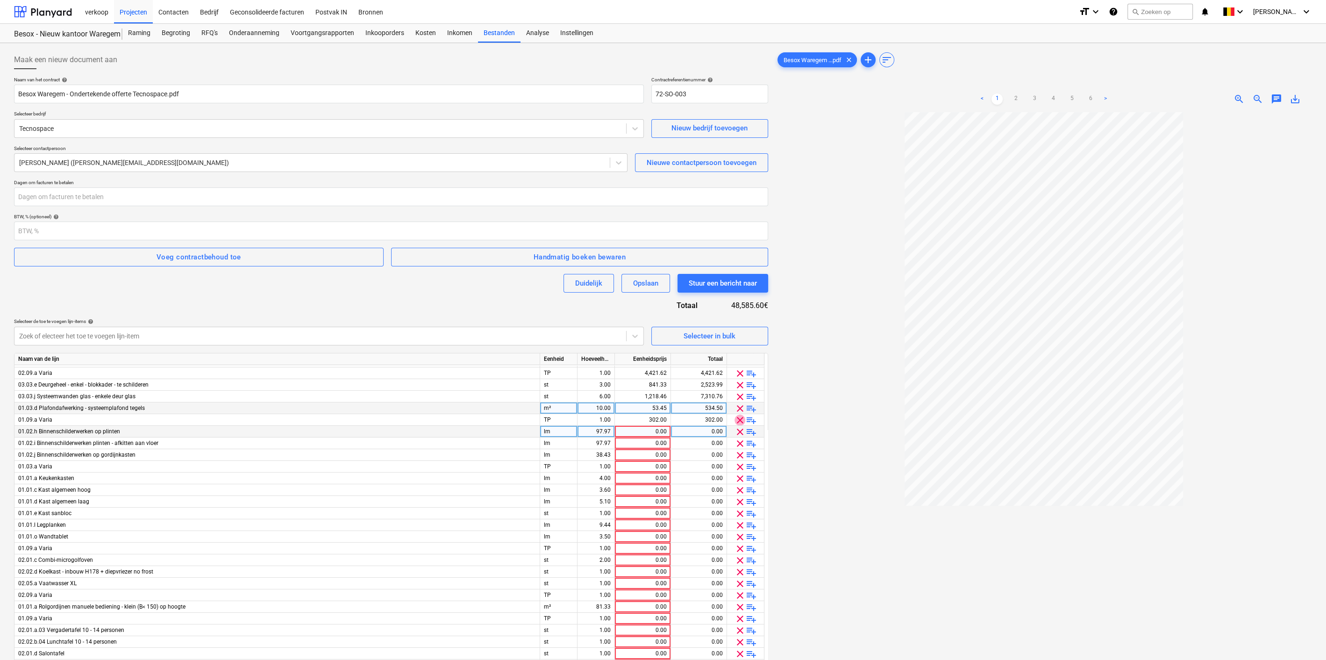
click at [737, 420] on span "clear" at bounding box center [739, 419] width 11 height 11
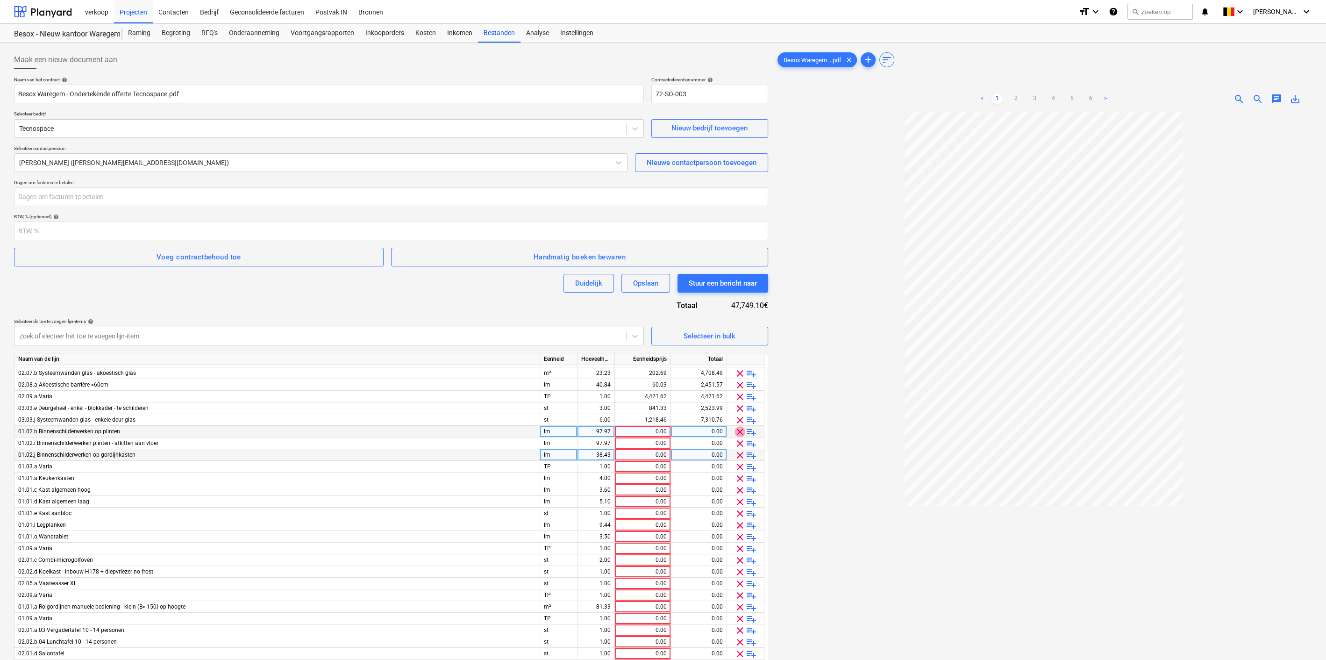
click at [738, 432] on span "clear" at bounding box center [739, 431] width 11 height 11
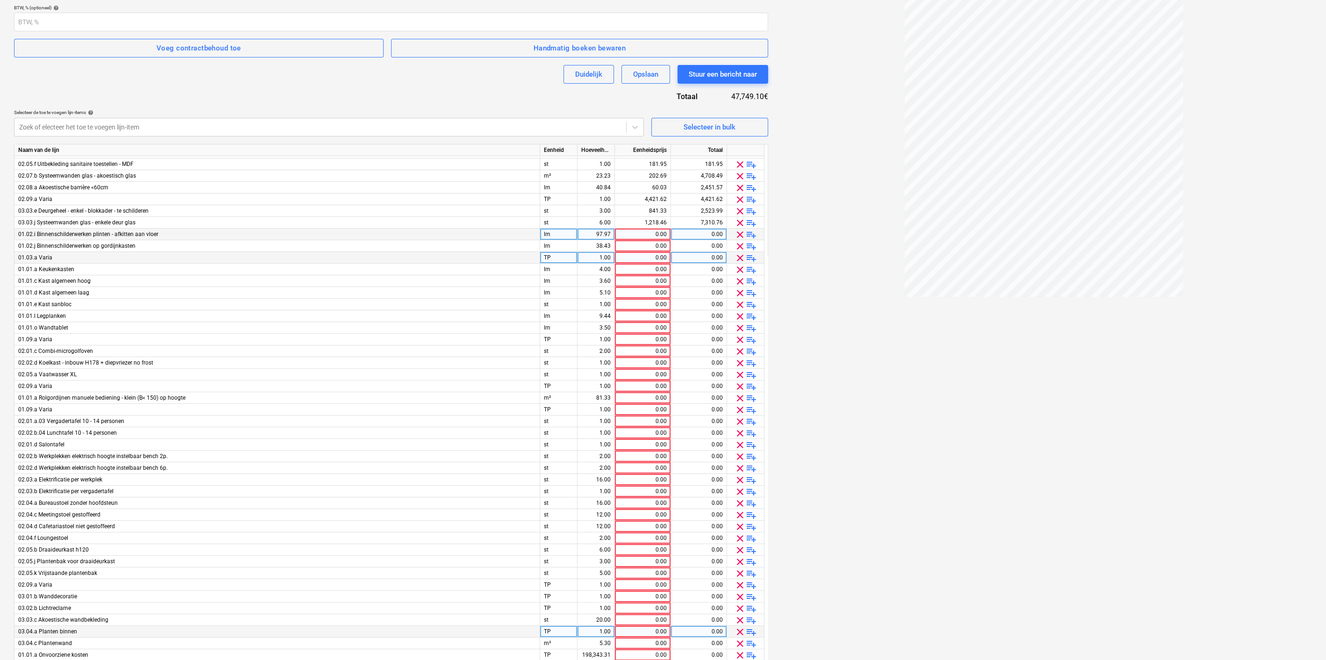
scroll to position [254, 0]
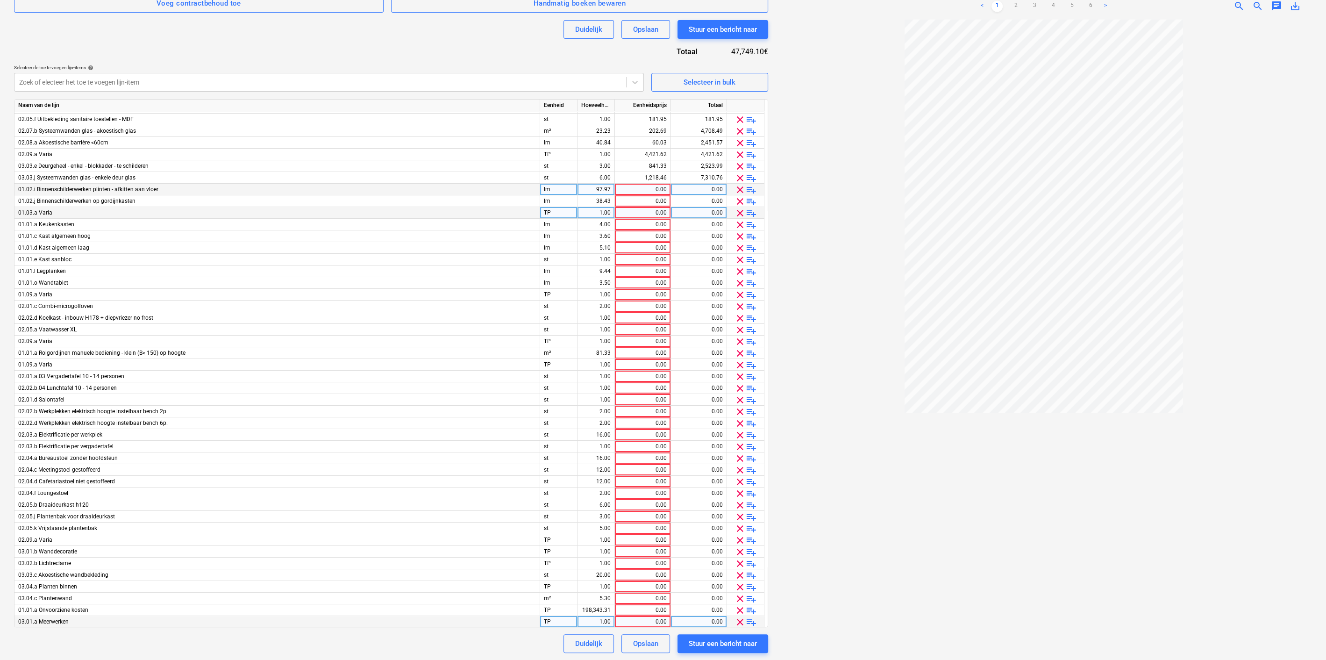
click at [741, 618] on span "clear" at bounding box center [739, 621] width 11 height 11
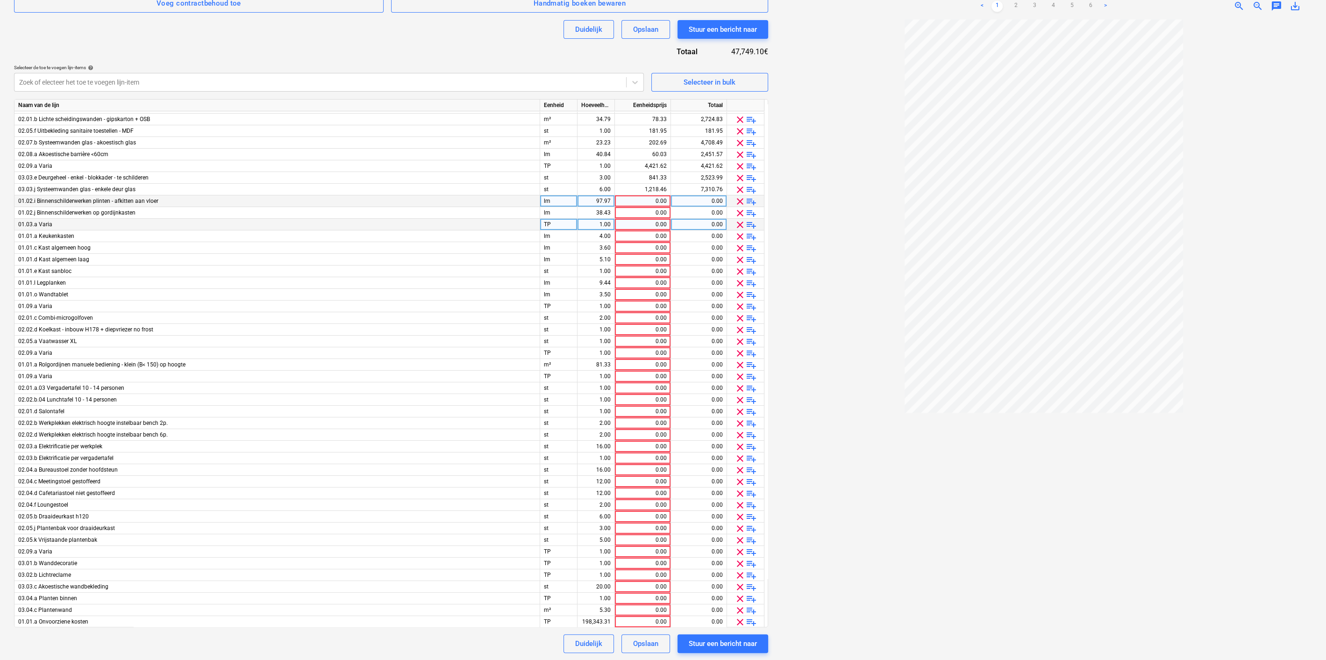
click at [741, 618] on span "clear" at bounding box center [739, 621] width 11 height 11
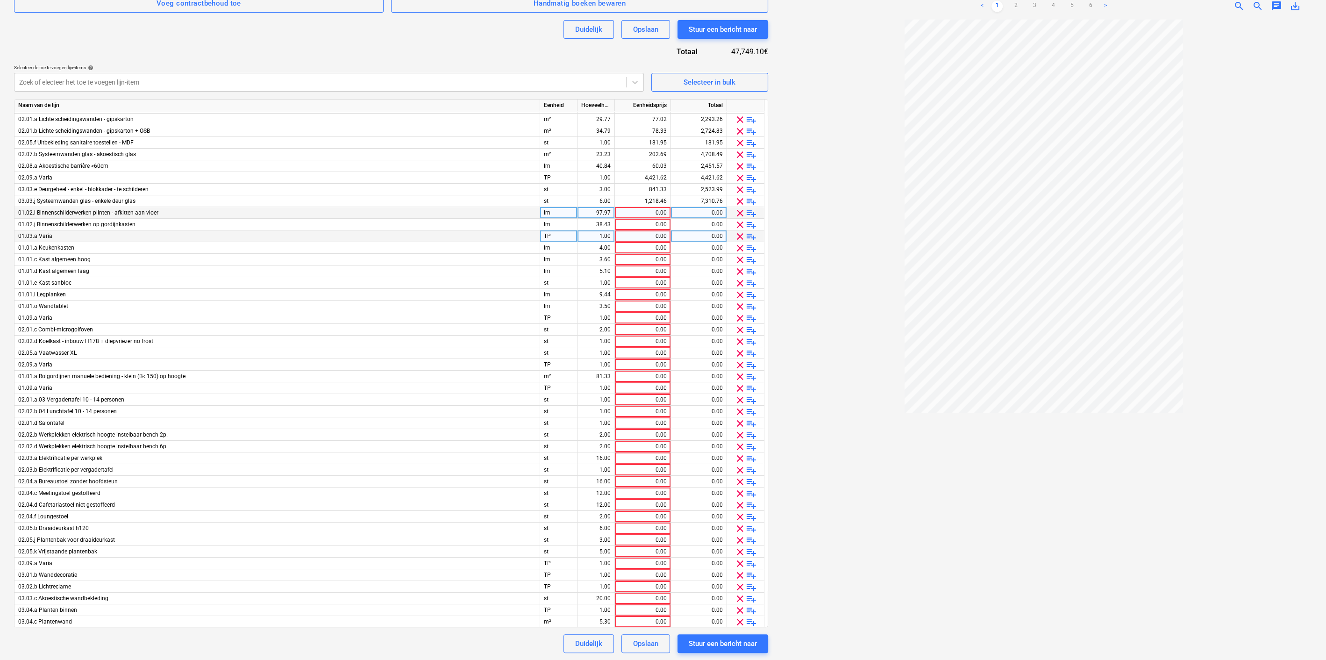
click at [741, 618] on span "clear" at bounding box center [739, 621] width 11 height 11
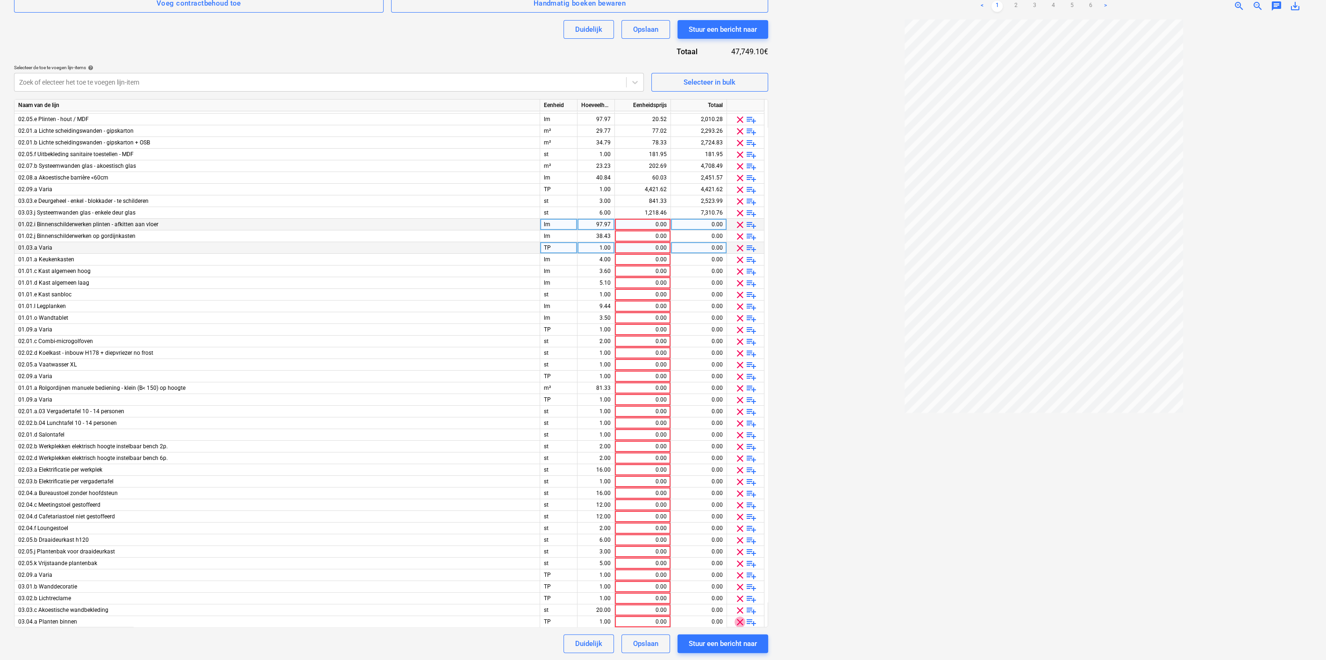
click at [741, 618] on span "clear" at bounding box center [739, 621] width 11 height 11
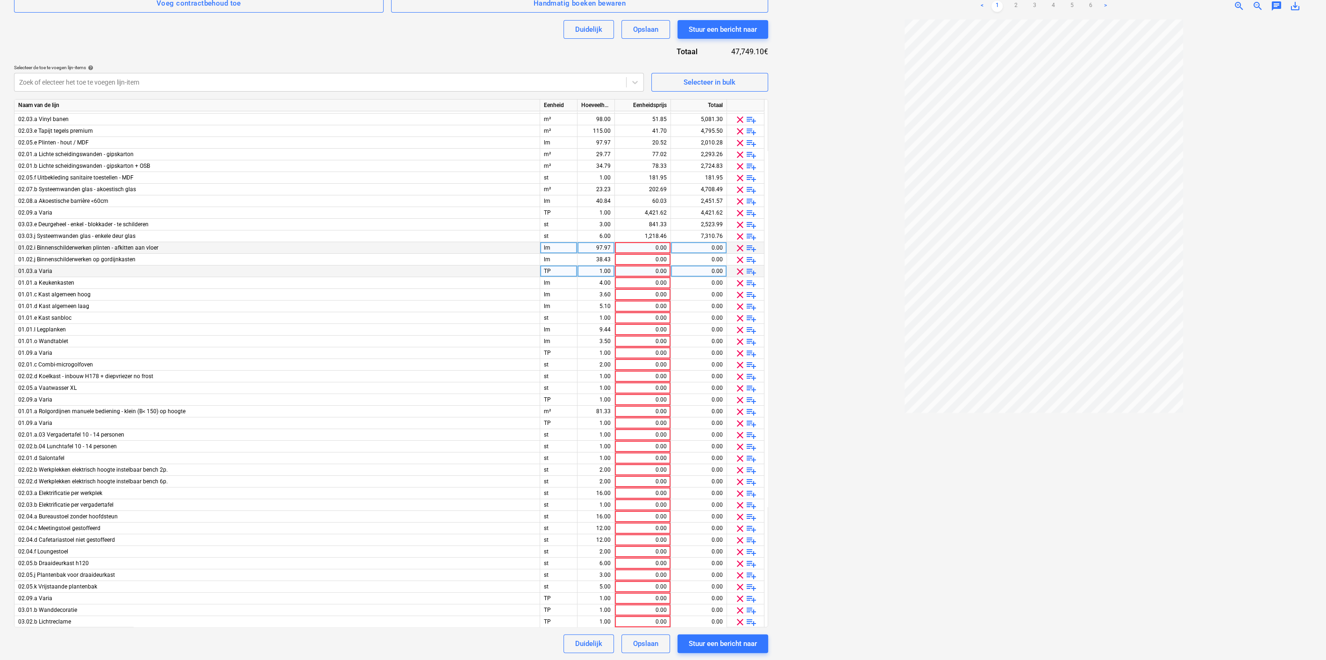
click at [741, 618] on span "clear" at bounding box center [739, 621] width 11 height 11
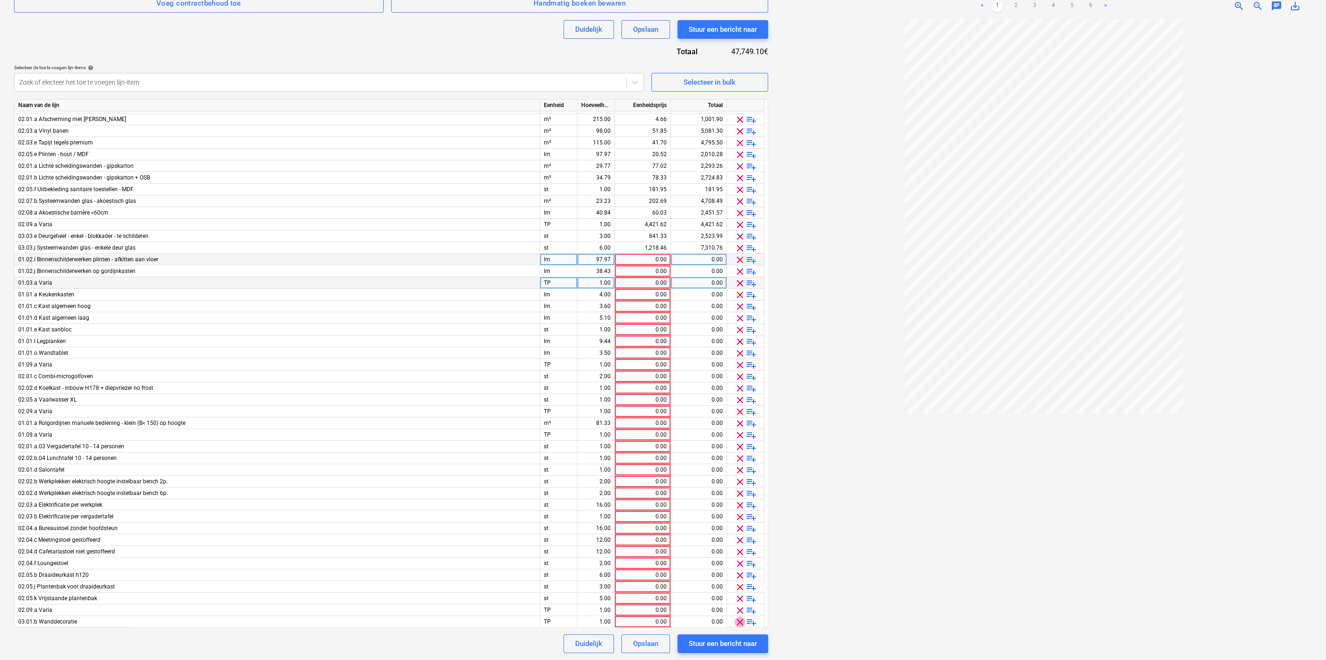
click at [741, 618] on span "clear" at bounding box center [739, 621] width 11 height 11
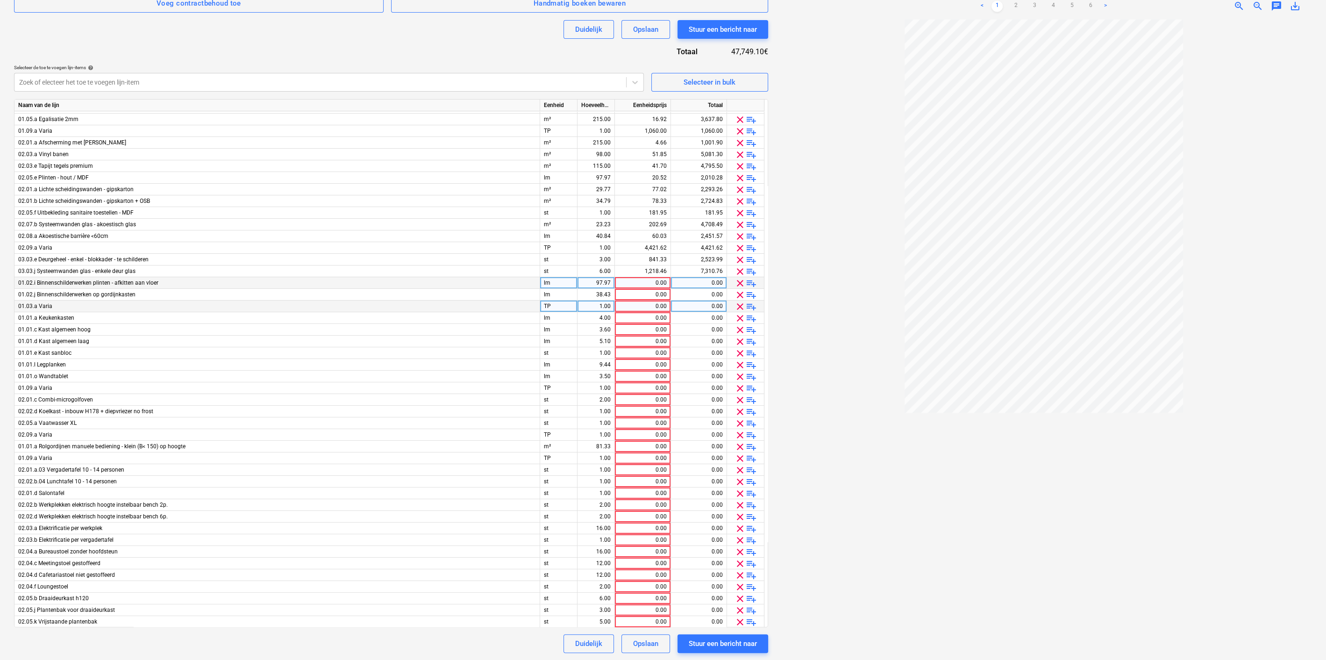
click at [741, 618] on span "clear" at bounding box center [739, 621] width 11 height 11
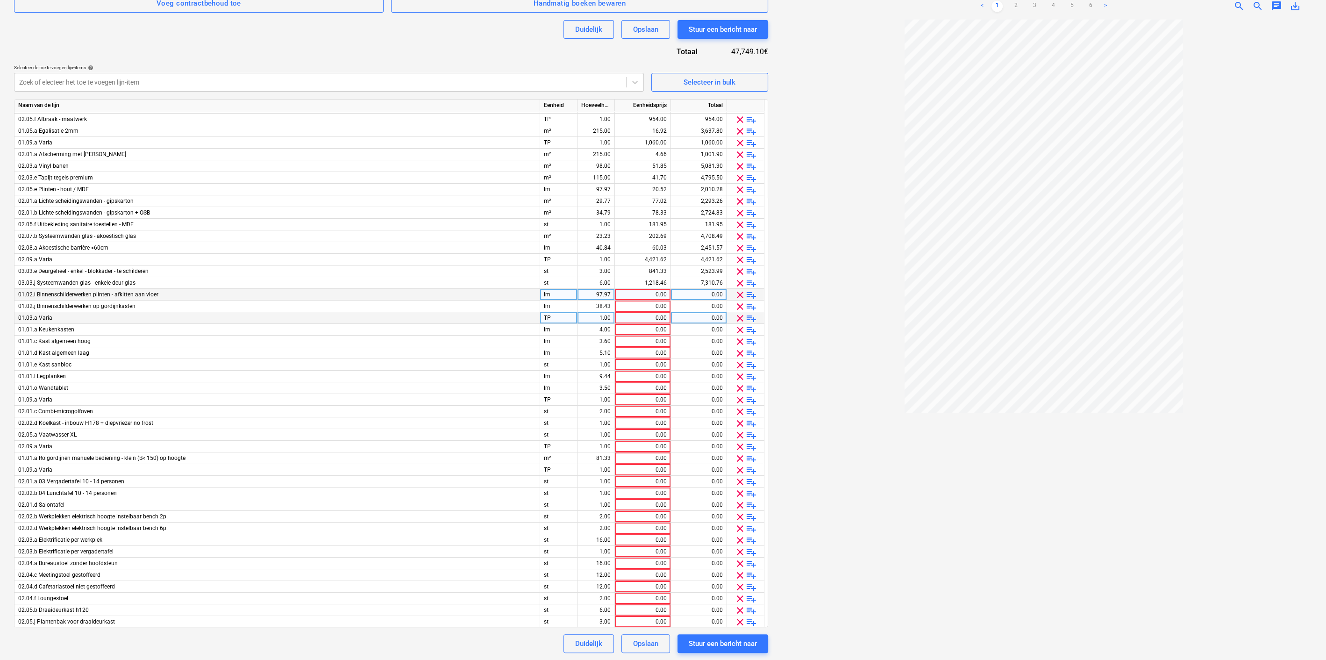
click at [741, 618] on span "clear" at bounding box center [739, 621] width 11 height 11
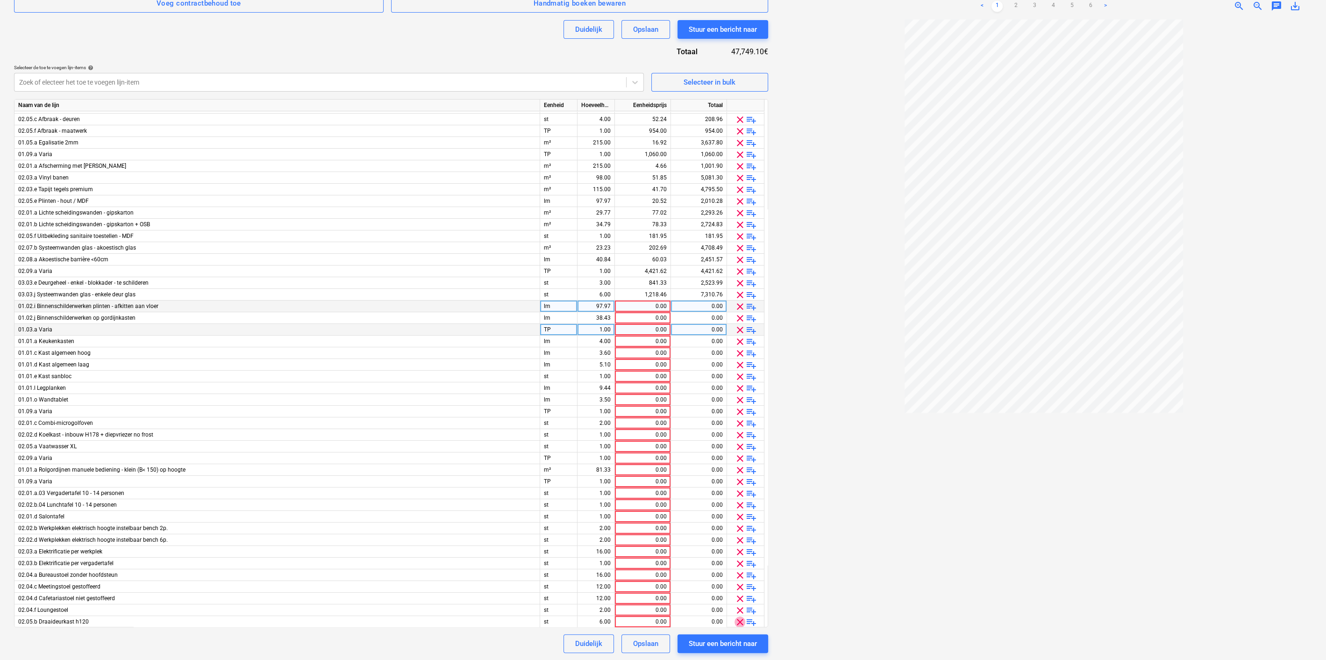
click at [741, 618] on span "clear" at bounding box center [739, 621] width 11 height 11
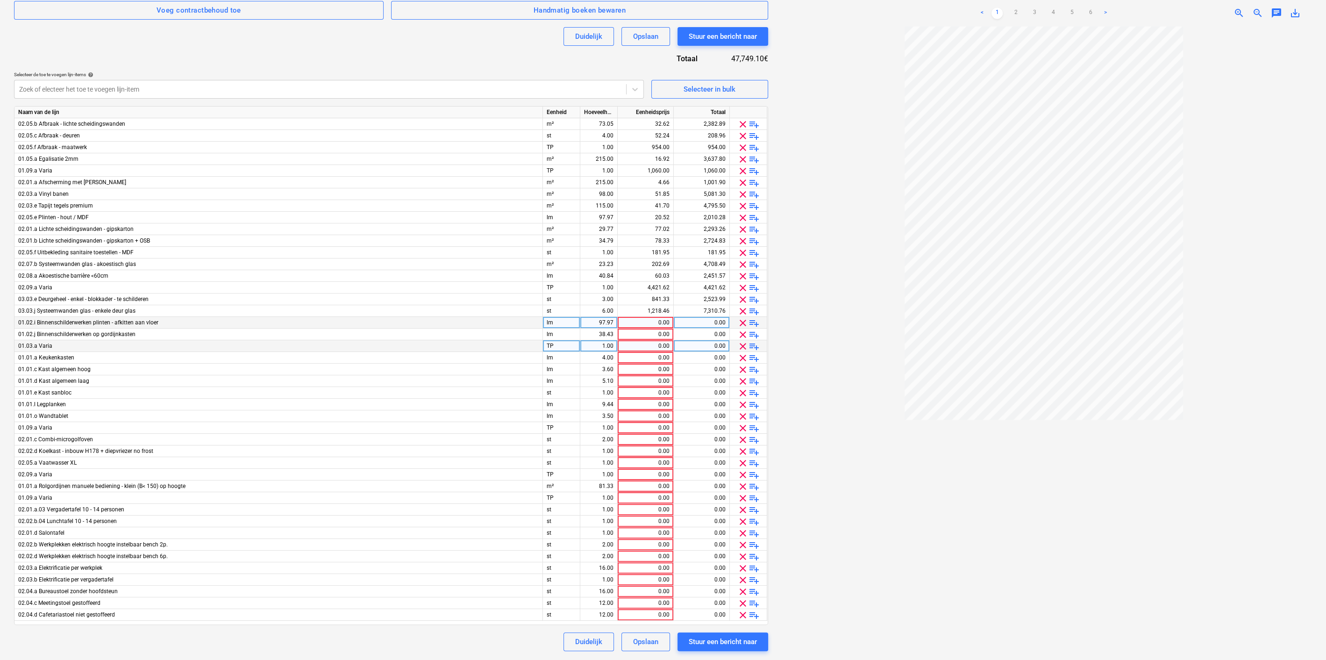
scroll to position [246, 0]
click at [741, 618] on span "clear" at bounding box center [742, 615] width 11 height 11
click at [741, 618] on div "Naam van het contract help Besox Waregem - Ondertekende offerte Tecnospace.pdf …" at bounding box center [391, 234] width 754 height 809
click at [742, 599] on span "clear" at bounding box center [742, 603] width 11 height 11
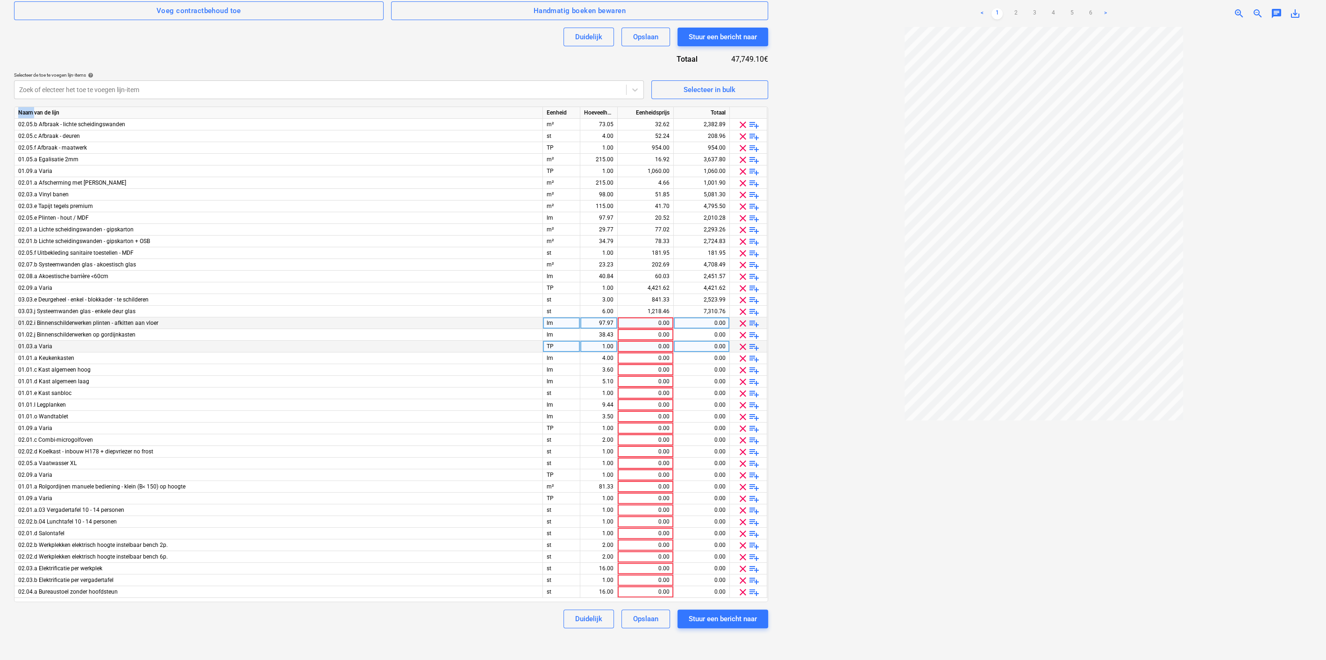
click at [742, 599] on div "Naam van de lijn Eenheid Hoeveelheid Eenheidsprijs Totaal 02.05.b Afbraak - lic…" at bounding box center [391, 354] width 754 height 495
click at [742, 588] on span "clear" at bounding box center [742, 591] width 11 height 11
click at [742, 580] on span "clear" at bounding box center [742, 580] width 11 height 11
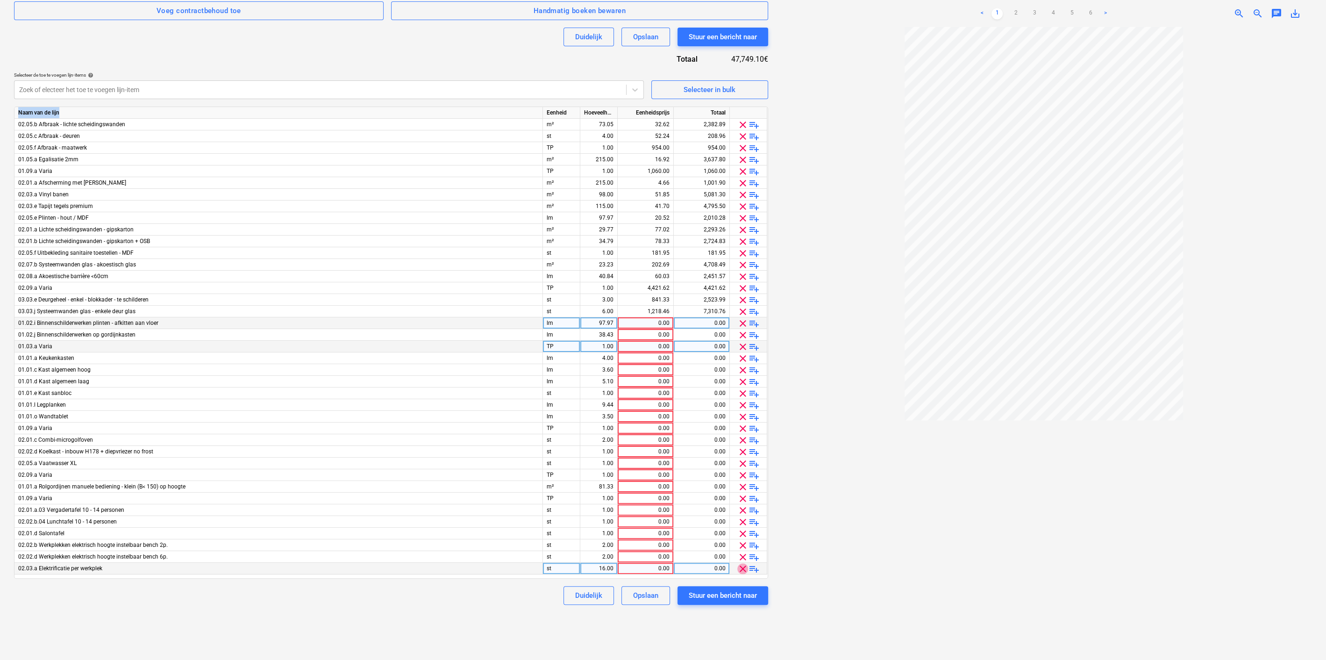
click at [742, 568] on span "clear" at bounding box center [742, 568] width 11 height 11
click at [743, 556] on span "clear" at bounding box center [742, 556] width 11 height 11
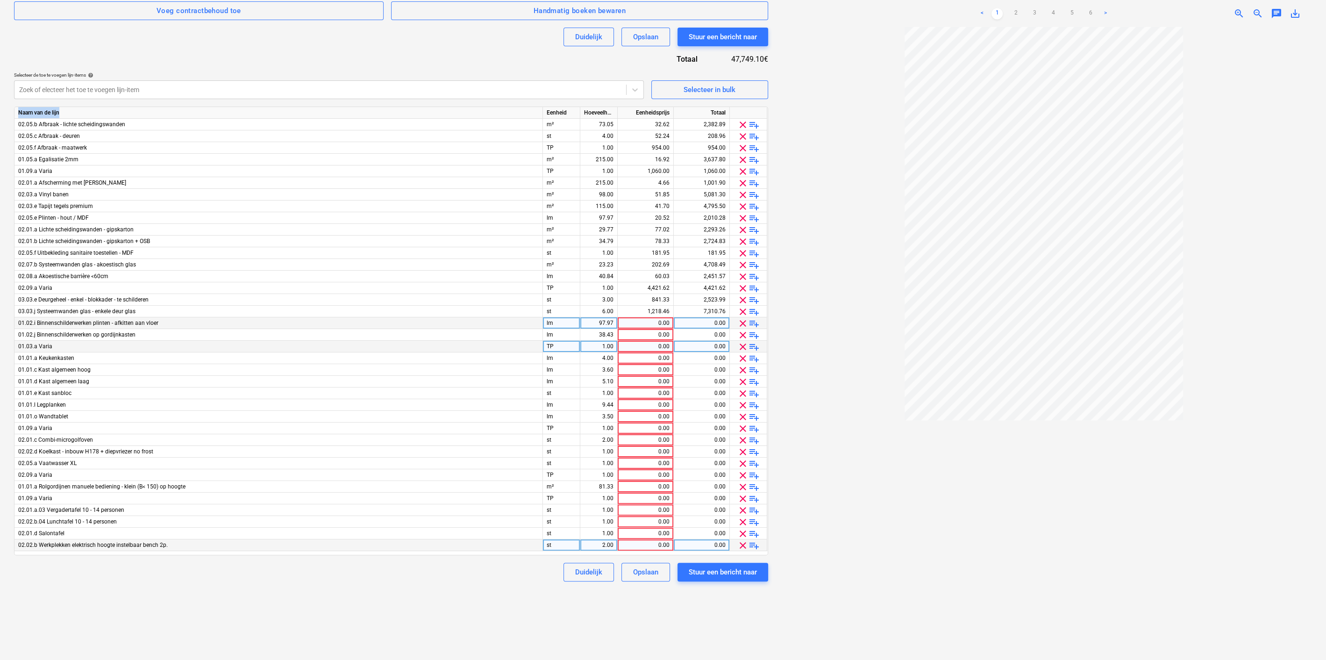
click at [743, 547] on span "clear" at bounding box center [742, 545] width 11 height 11
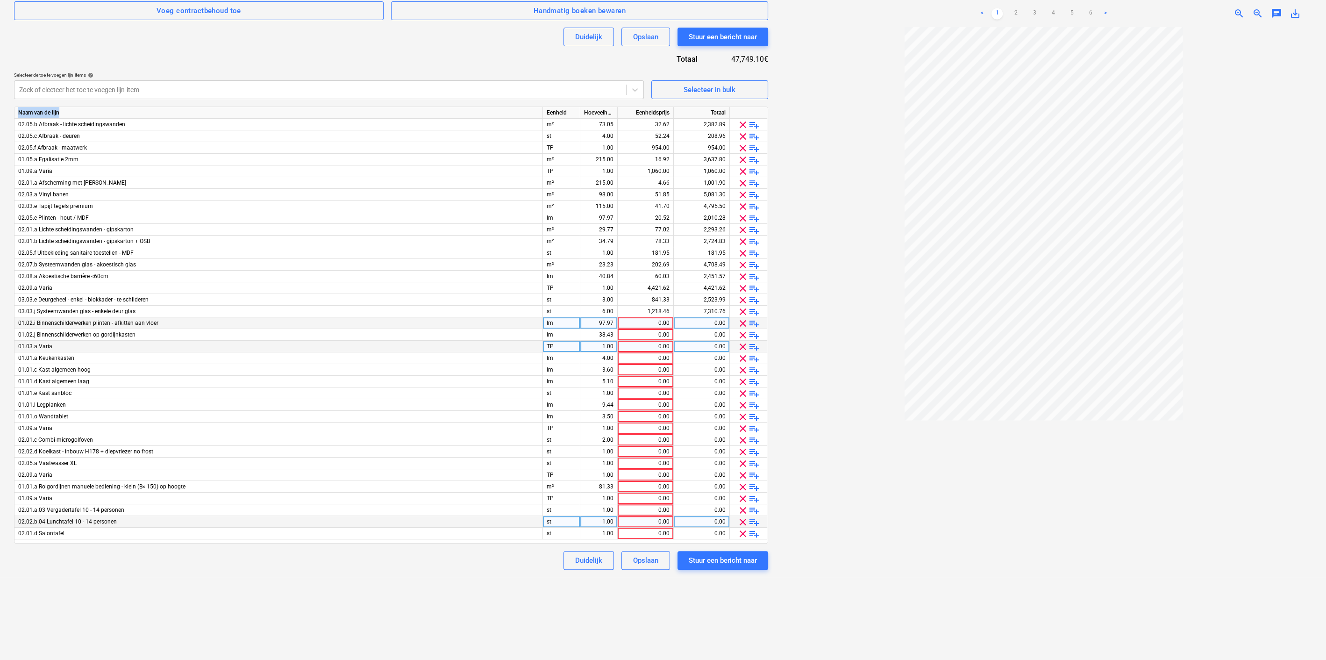
click at [746, 525] on span "clear" at bounding box center [742, 521] width 11 height 11
click at [743, 521] on span "clear" at bounding box center [742, 521] width 11 height 11
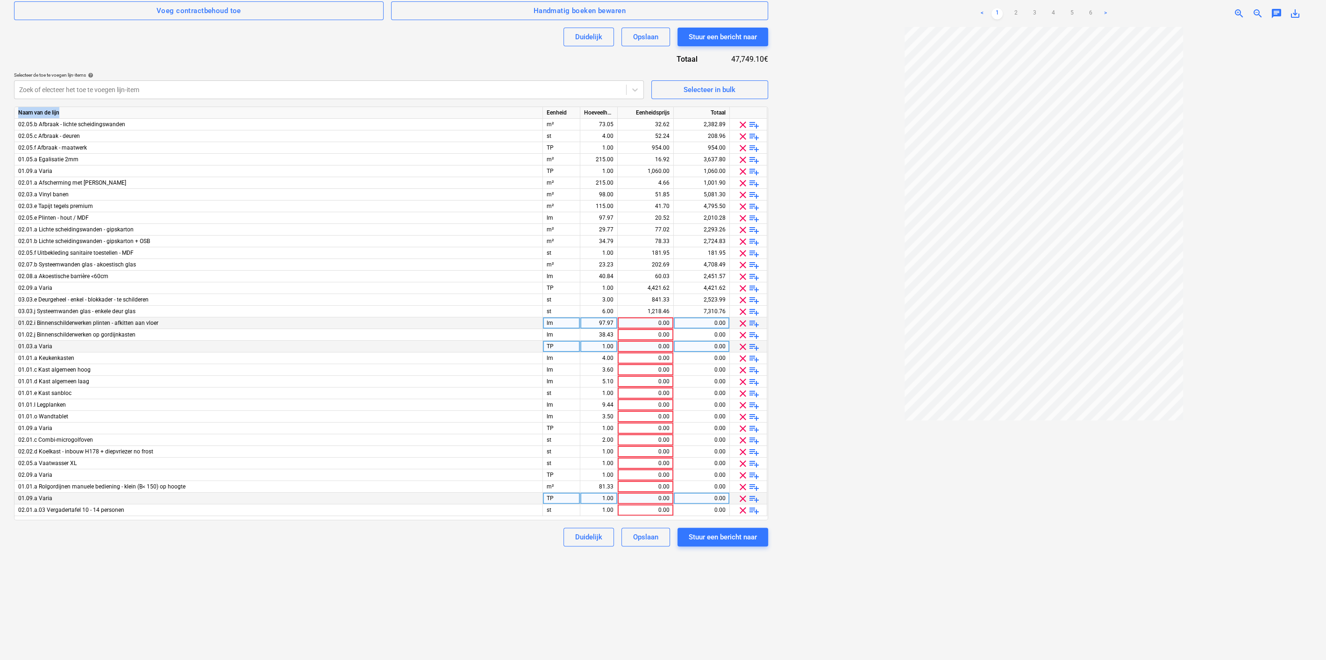
click at [742, 495] on span "clear" at bounding box center [742, 498] width 11 height 11
click at [743, 498] on span "clear" at bounding box center [742, 498] width 11 height 11
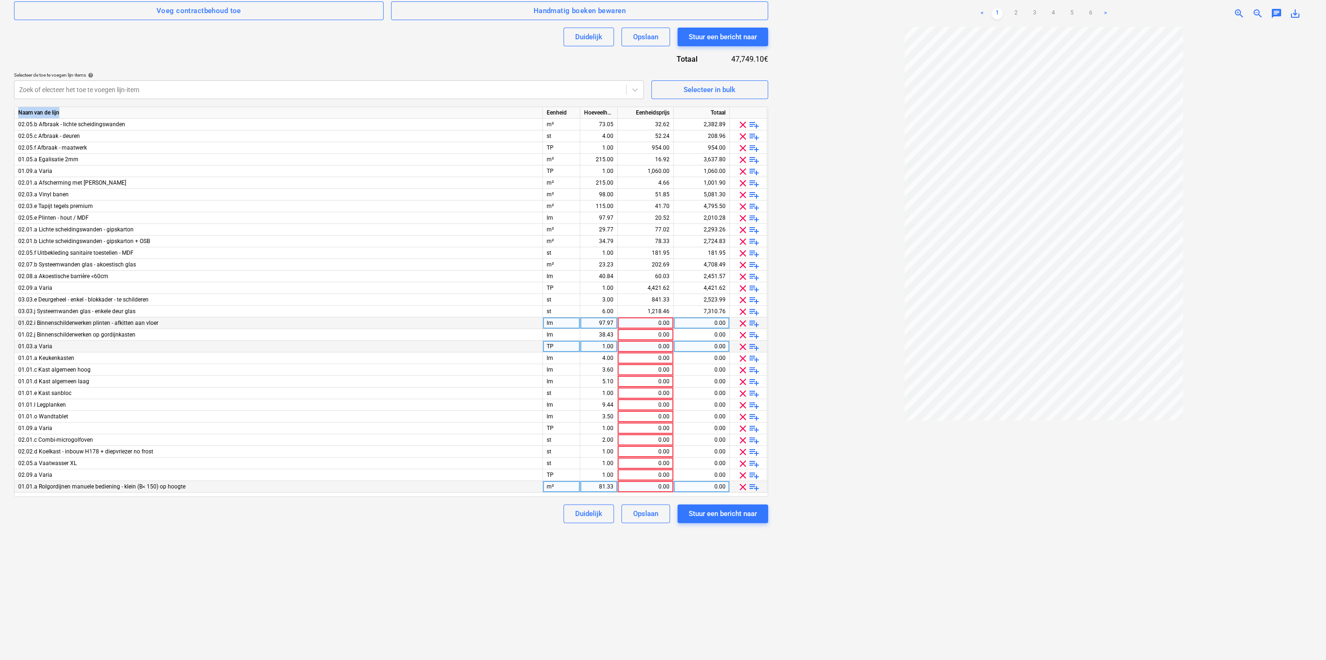
click at [742, 488] on span "clear" at bounding box center [742, 486] width 11 height 11
click at [742, 477] on span "clear" at bounding box center [742, 475] width 11 height 11
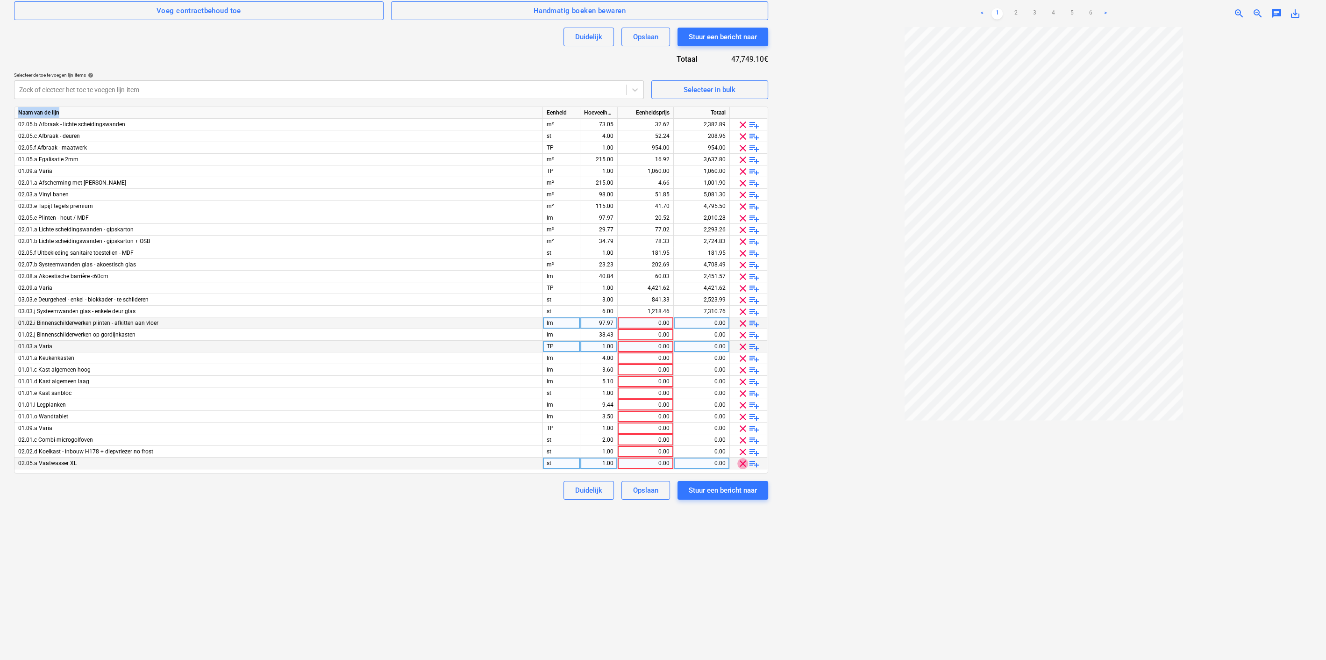
click at [742, 462] on span "clear" at bounding box center [742, 463] width 11 height 11
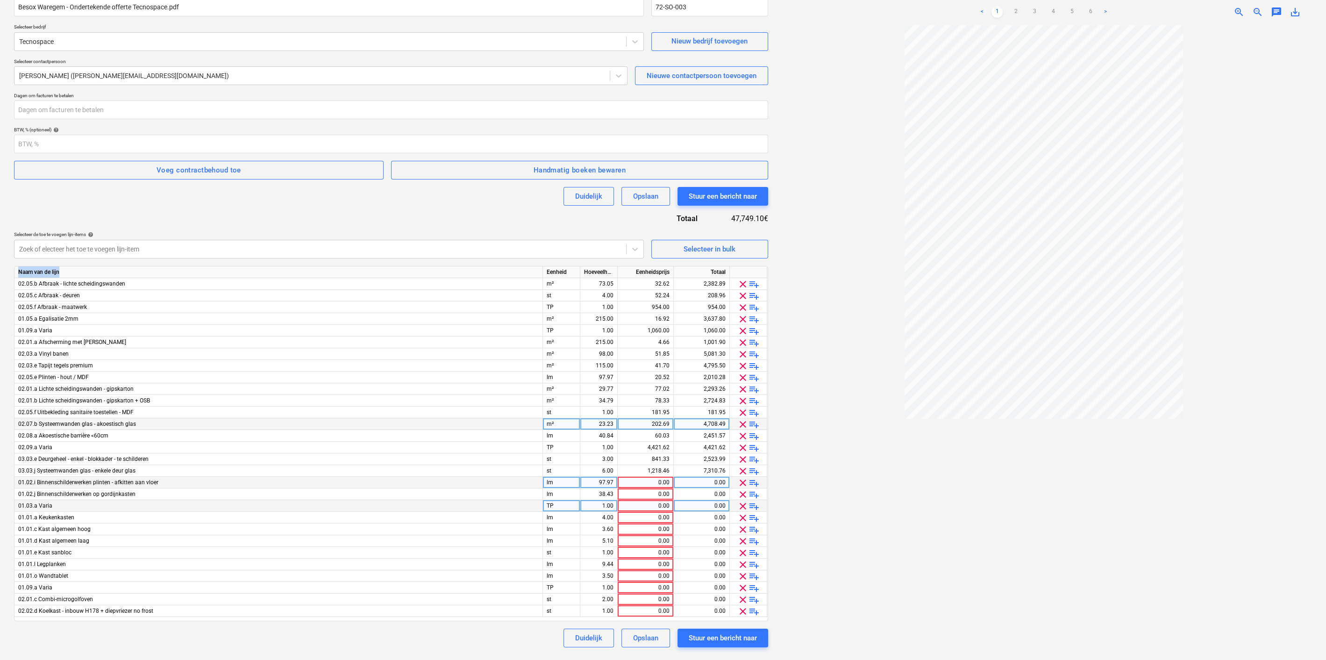
scroll to position [93, 0]
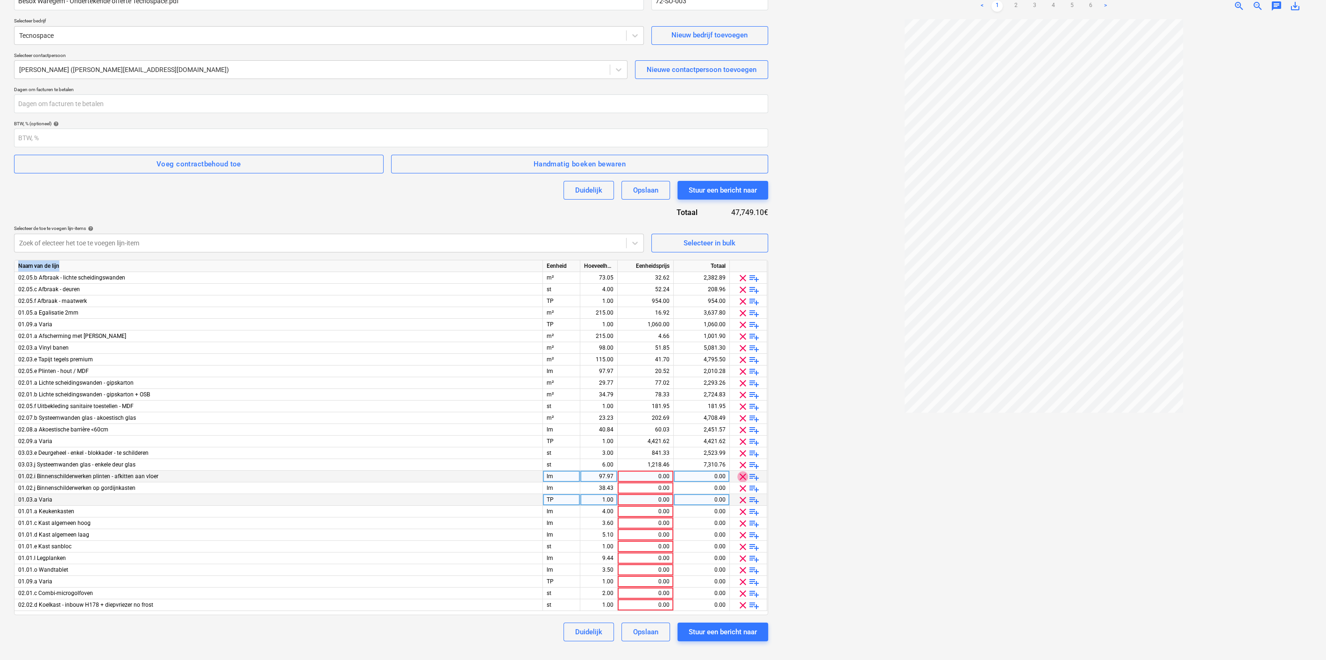
click at [743, 476] on span "clear" at bounding box center [742, 476] width 11 height 11
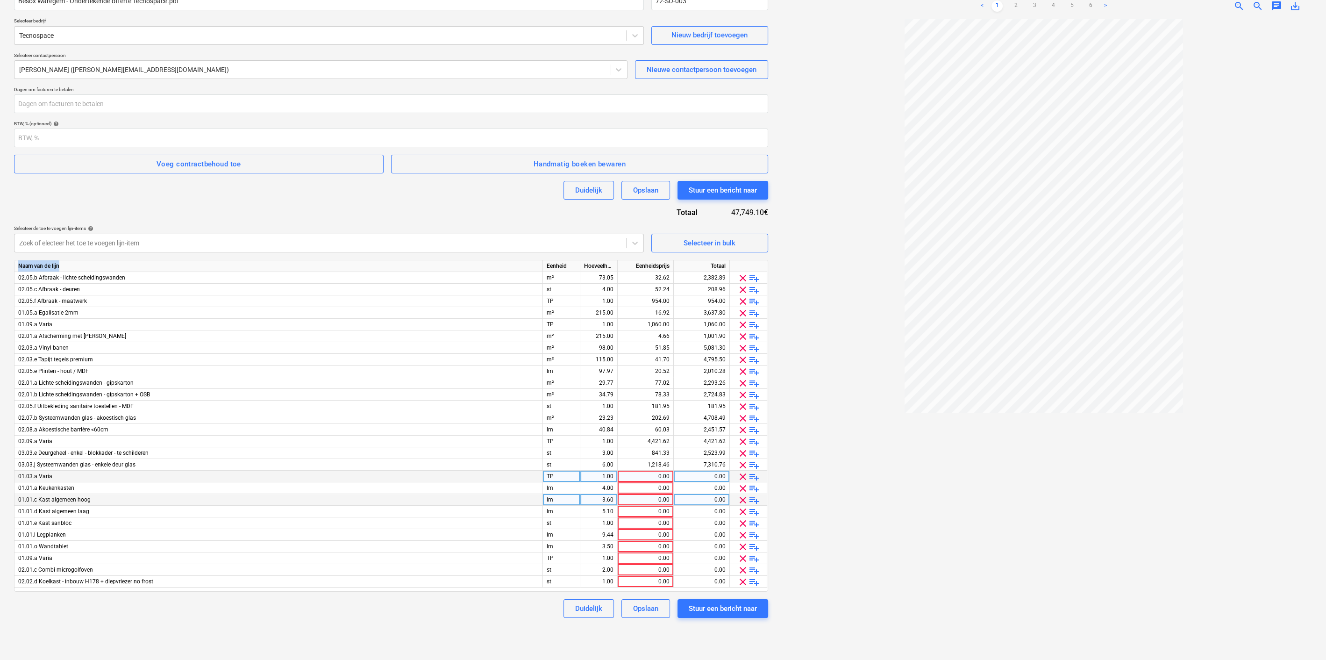
click at [743, 476] on span "clear" at bounding box center [742, 476] width 11 height 11
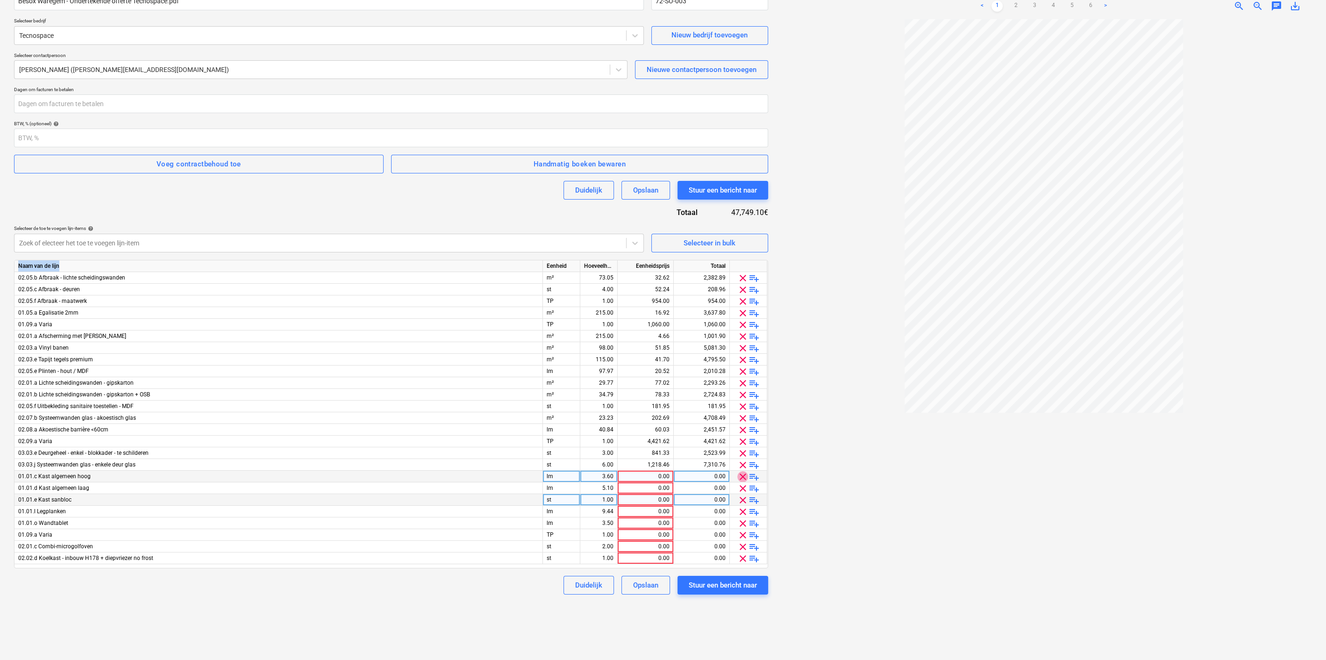
click at [743, 476] on span "clear" at bounding box center [742, 476] width 11 height 11
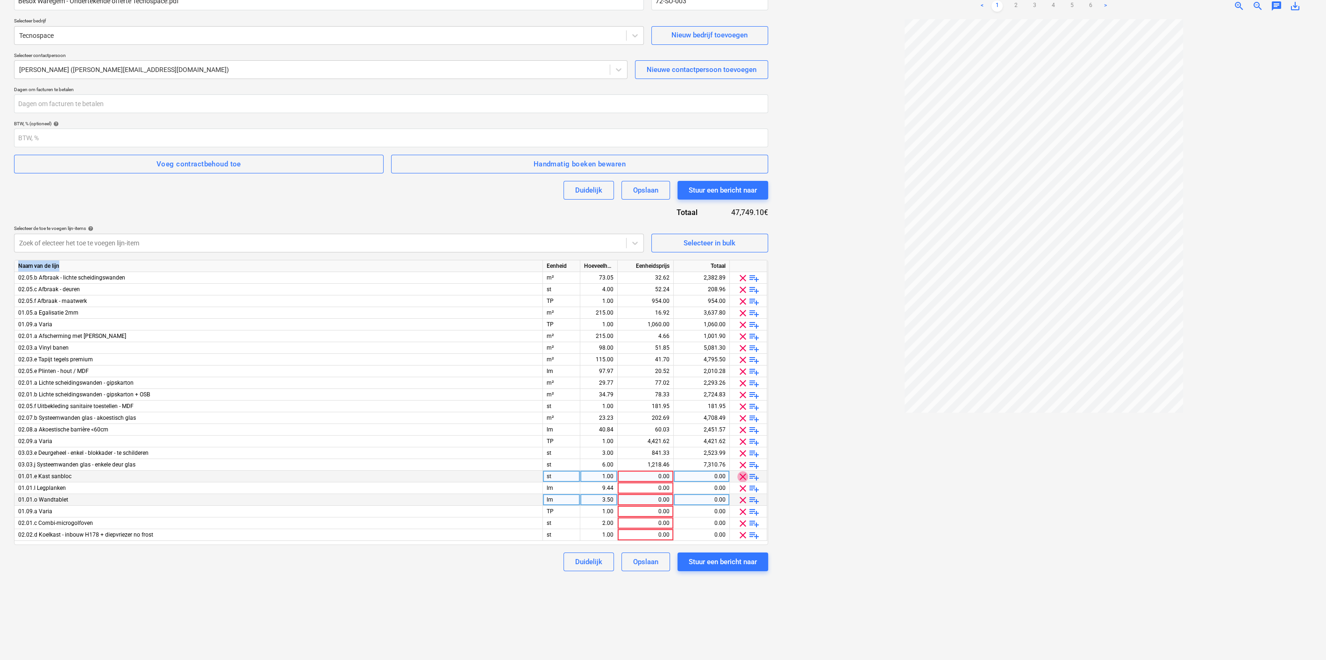
click at [743, 476] on span "clear" at bounding box center [742, 476] width 11 height 11
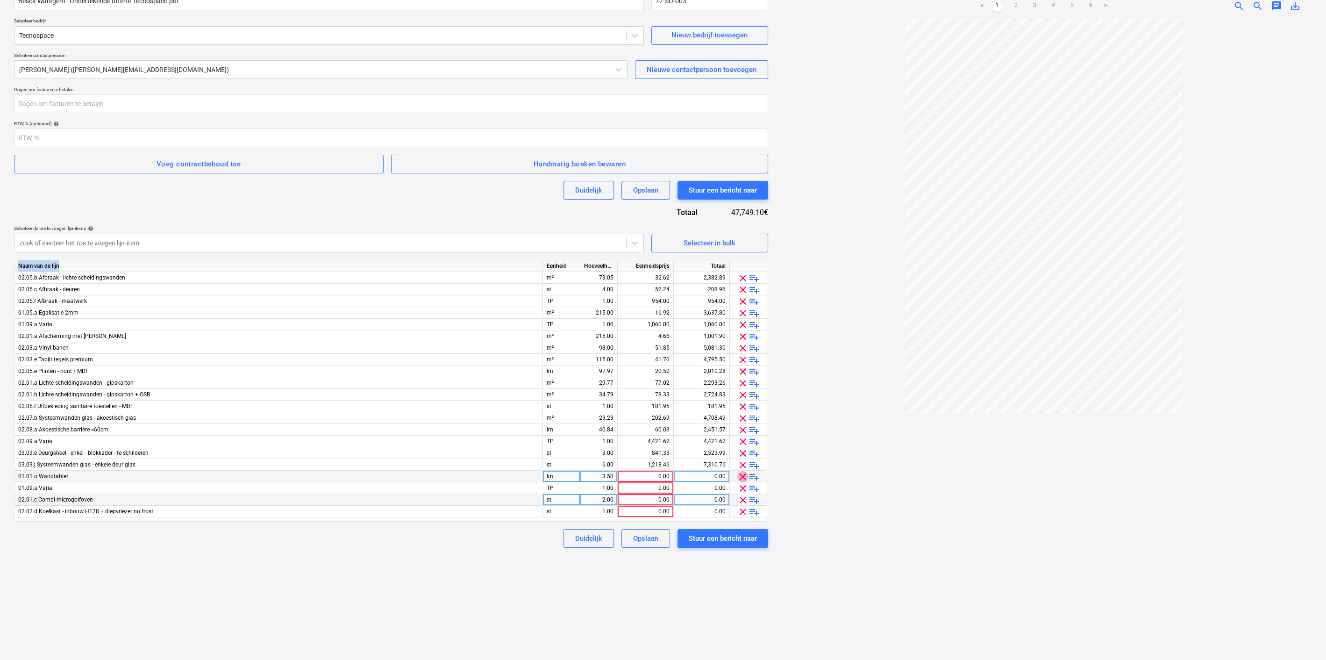
click at [743, 476] on span "clear" at bounding box center [742, 476] width 11 height 11
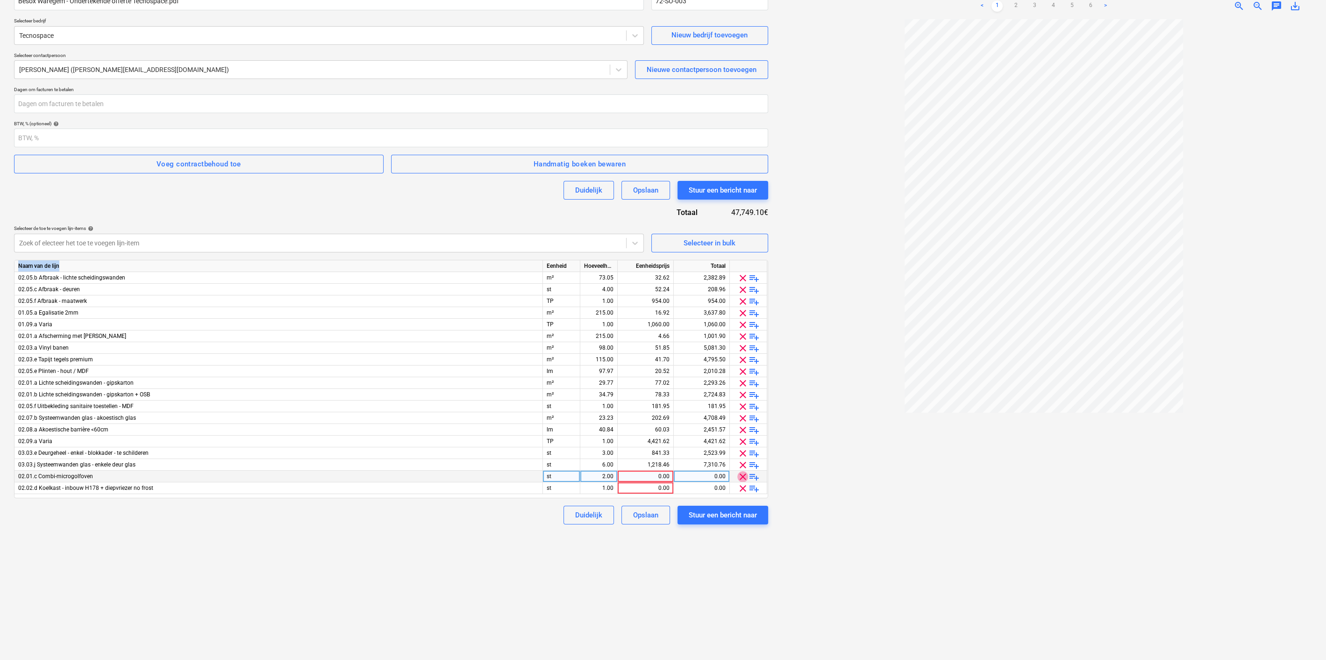
click at [743, 476] on span "clear" at bounding box center [742, 476] width 11 height 11
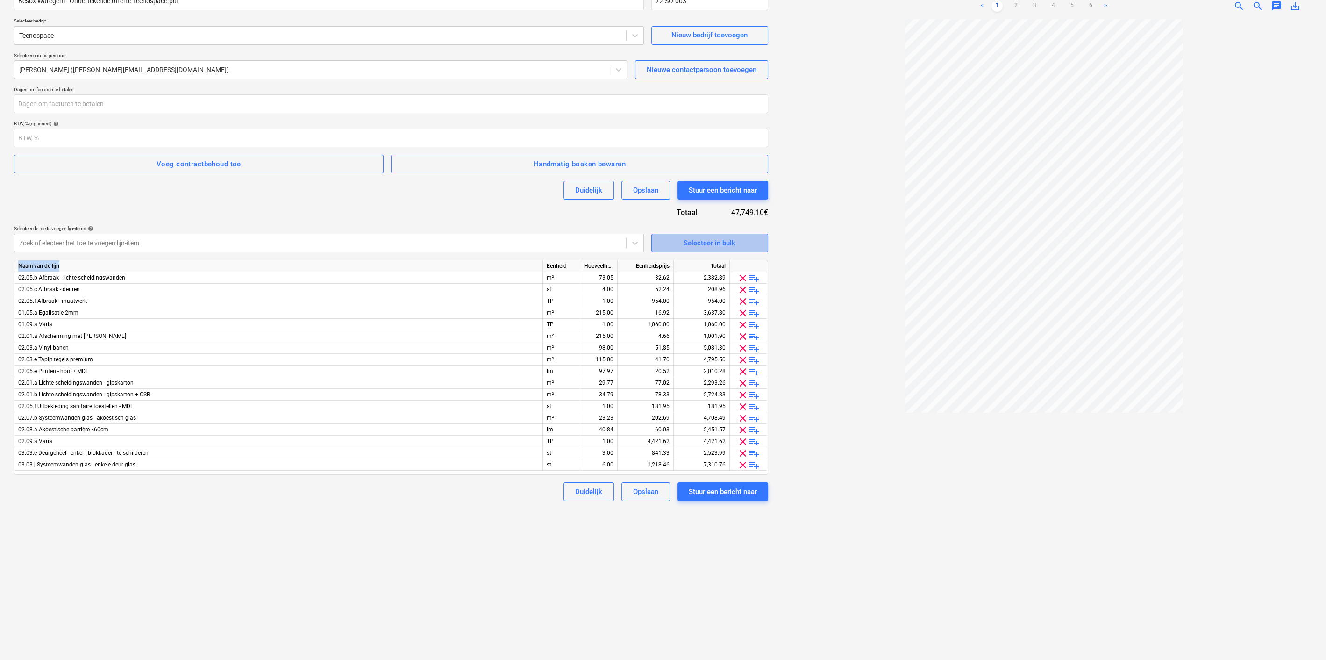
click at [695, 248] on div "Selecteer in bulk" at bounding box center [710, 243] width 52 height 12
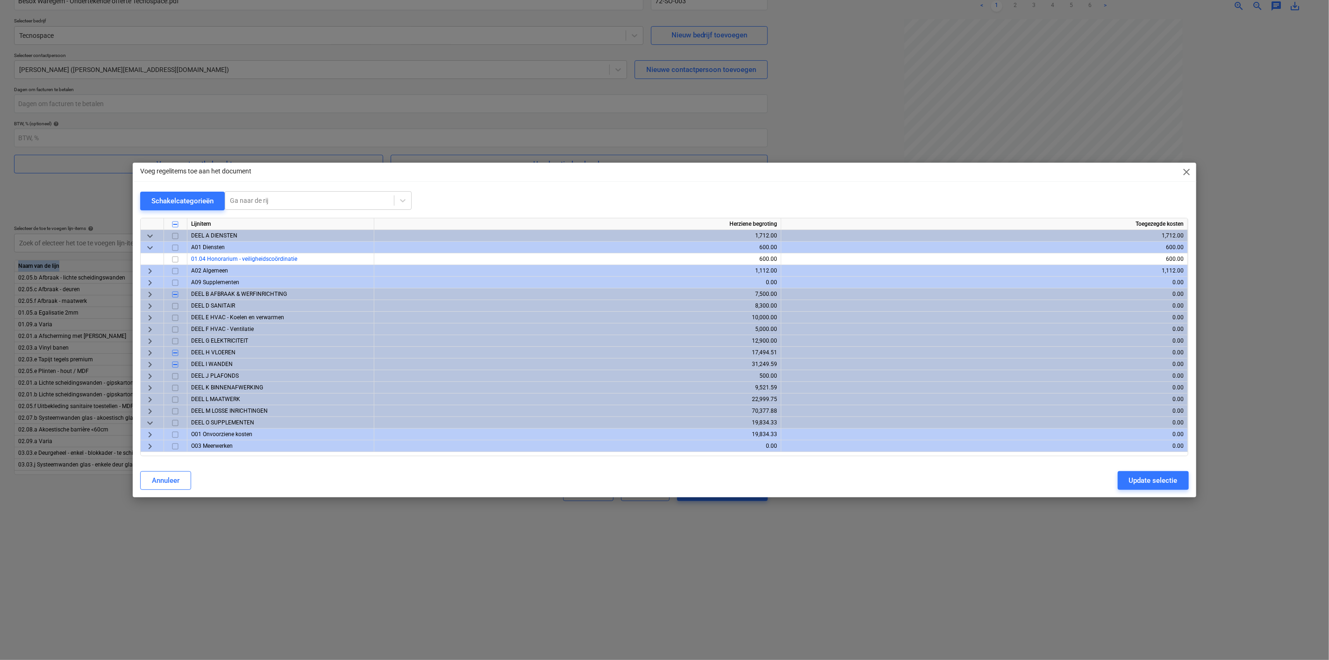
click at [151, 364] on span "keyboard_arrow_right" at bounding box center [149, 364] width 11 height 11
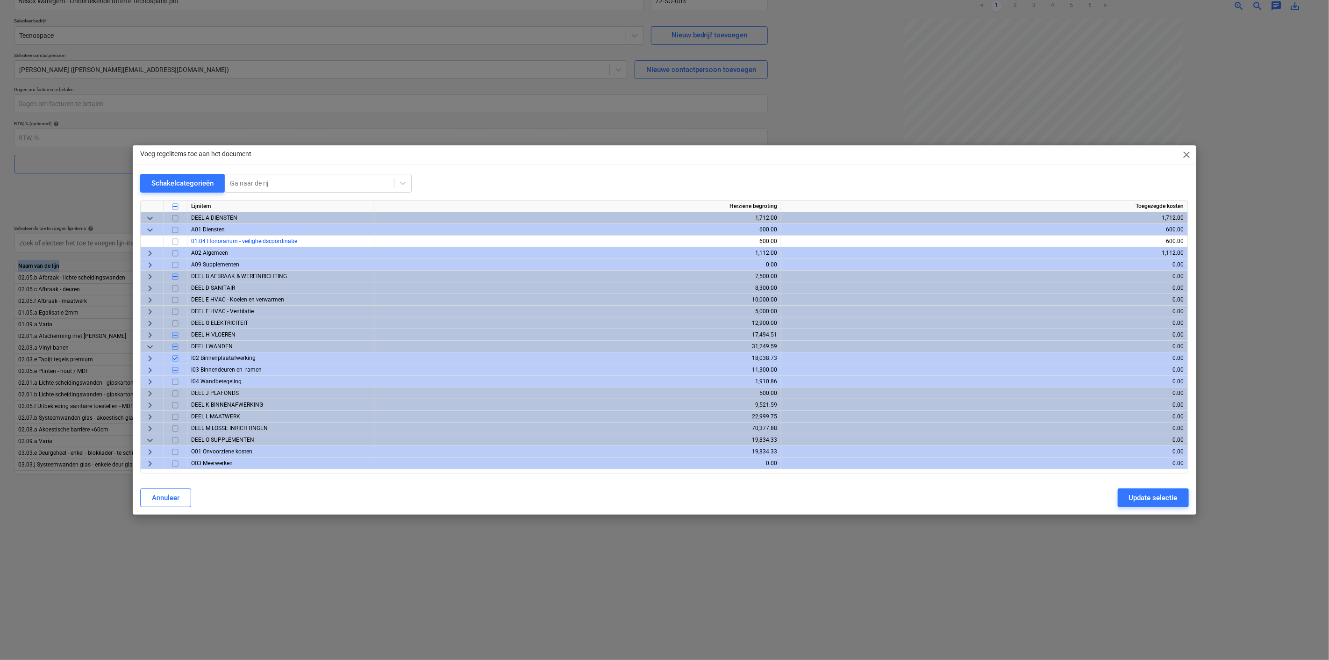
click at [154, 394] on span "keyboard_arrow_right" at bounding box center [149, 393] width 11 height 11
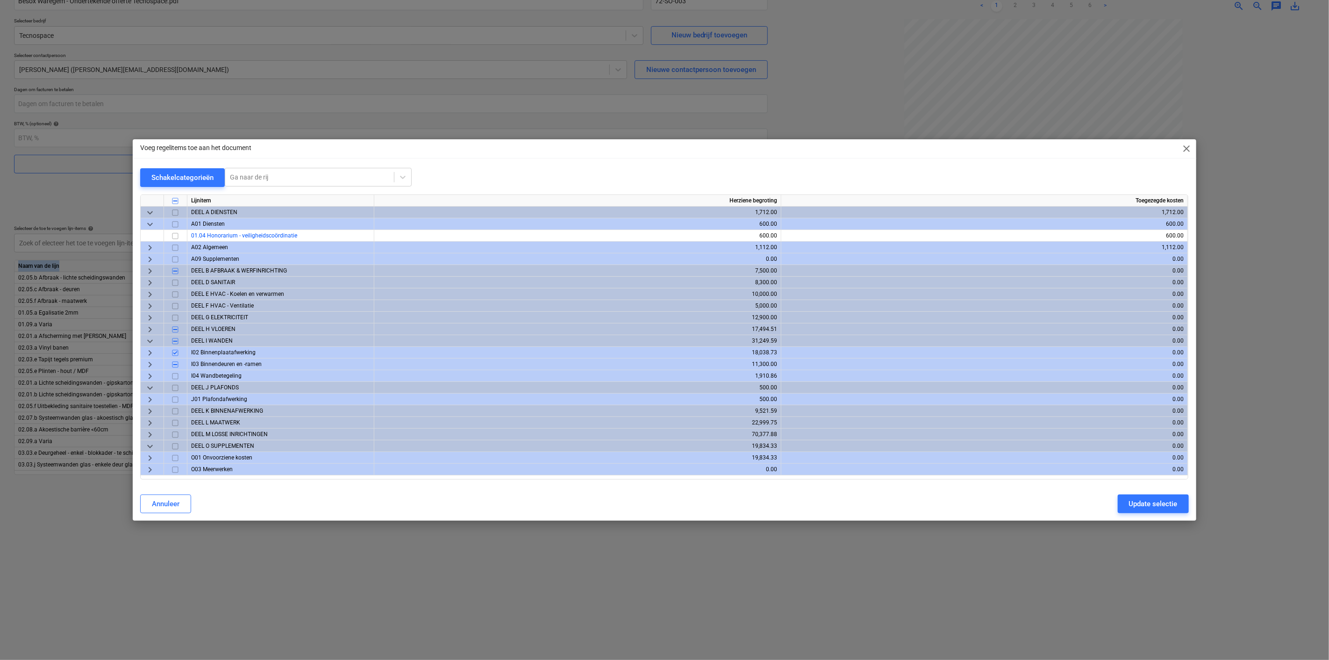
click at [176, 398] on input "checkbox" at bounding box center [175, 399] width 11 height 11
click at [150, 410] on span "keyboard_arrow_right" at bounding box center [149, 411] width 11 height 11
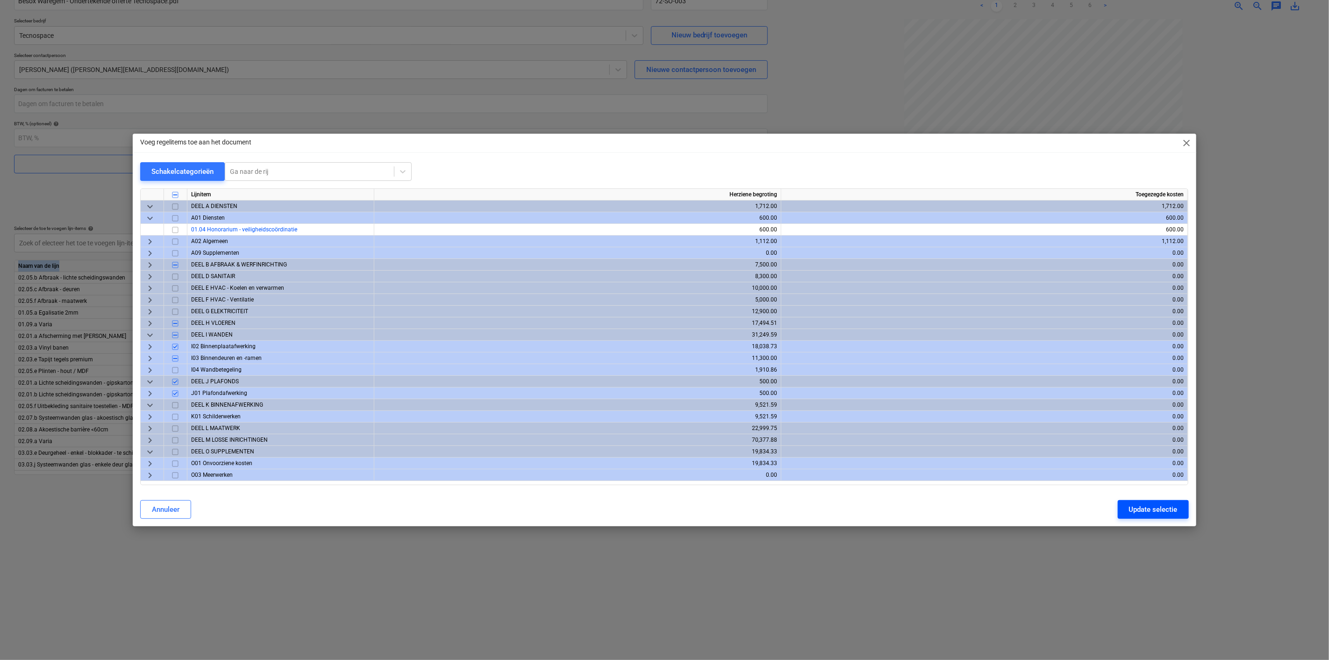
click at [1128, 511] on button "Update selectie" at bounding box center [1153, 509] width 71 height 19
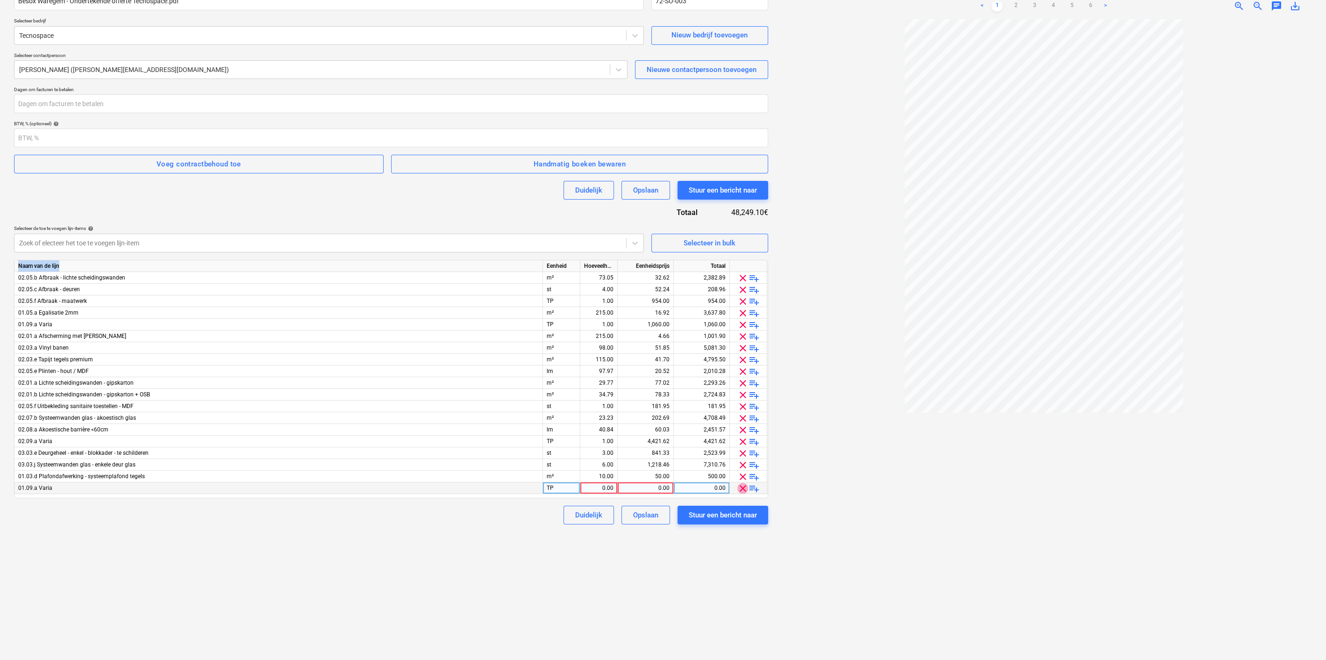
click at [739, 489] on span "clear" at bounding box center [742, 488] width 11 height 11
click at [695, 237] on div "Selecteer in bulk" at bounding box center [710, 243] width 52 height 12
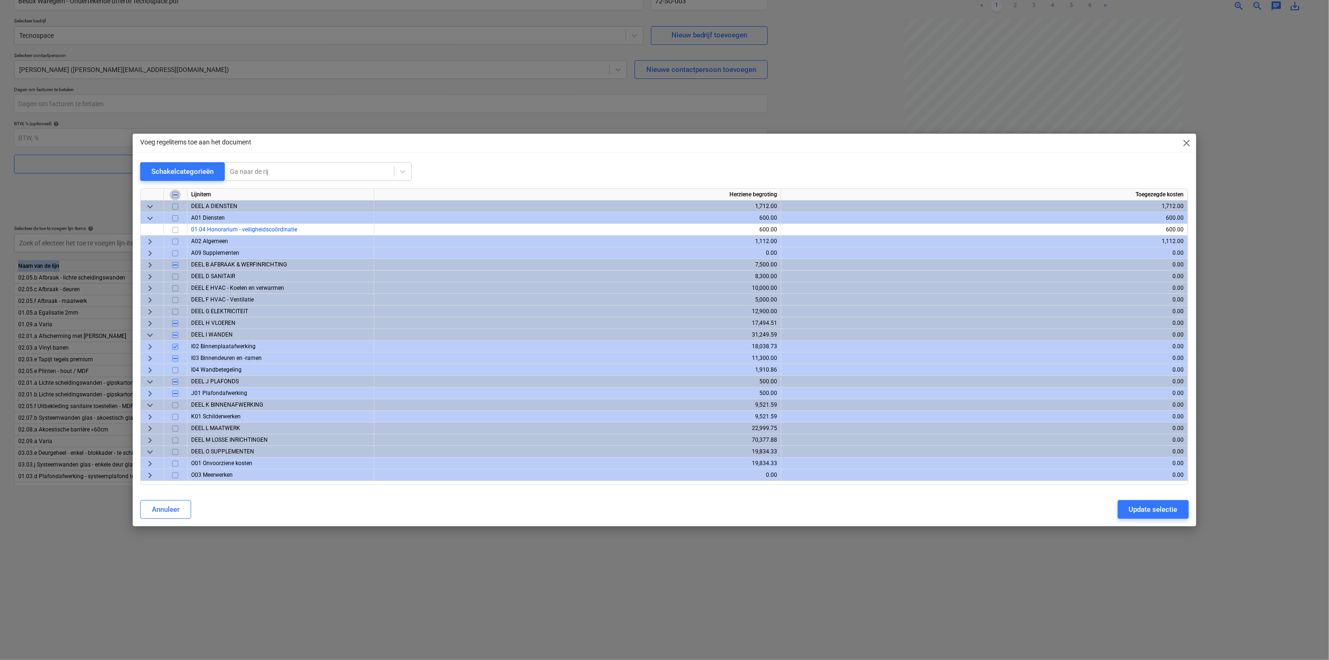
click at [173, 194] on input "checkbox" at bounding box center [175, 194] width 11 height 11
click at [172, 192] on input "checkbox" at bounding box center [175, 194] width 11 height 11
click at [175, 196] on input "checkbox" at bounding box center [175, 194] width 11 height 11
checkbox input "true"
click at [1131, 508] on div "Update selectie" at bounding box center [1153, 509] width 49 height 12
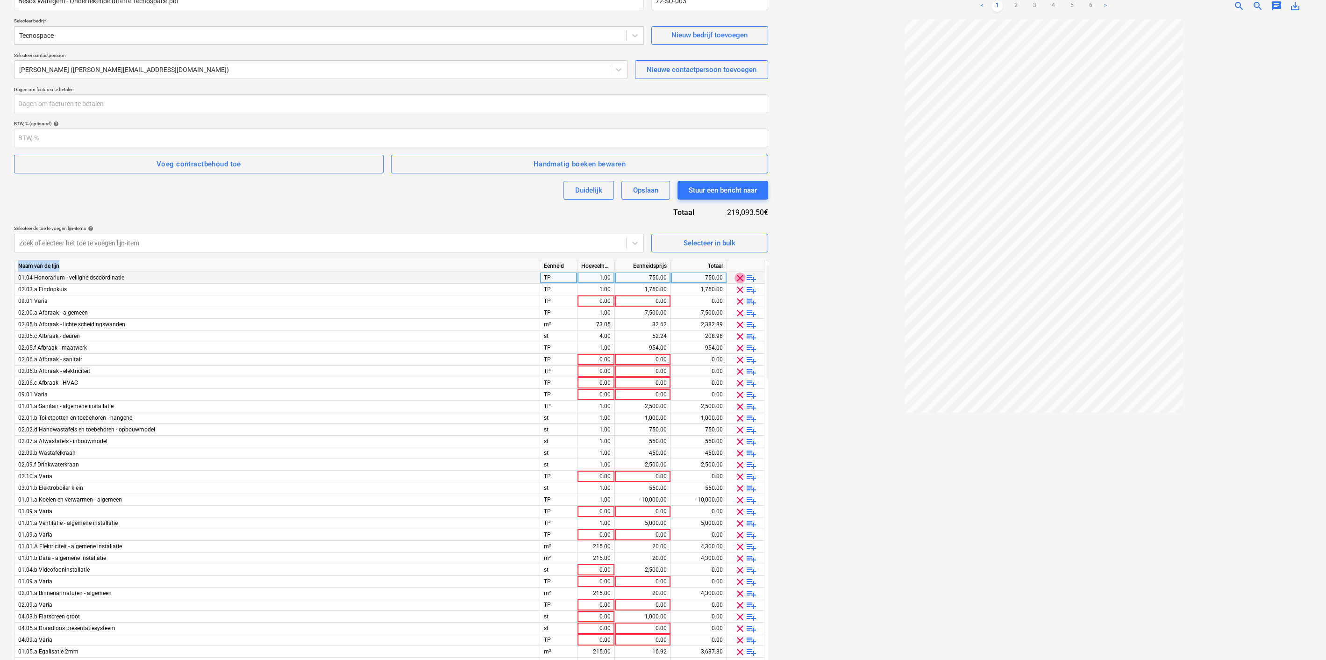
click at [738, 281] on span "clear" at bounding box center [739, 277] width 11 height 11
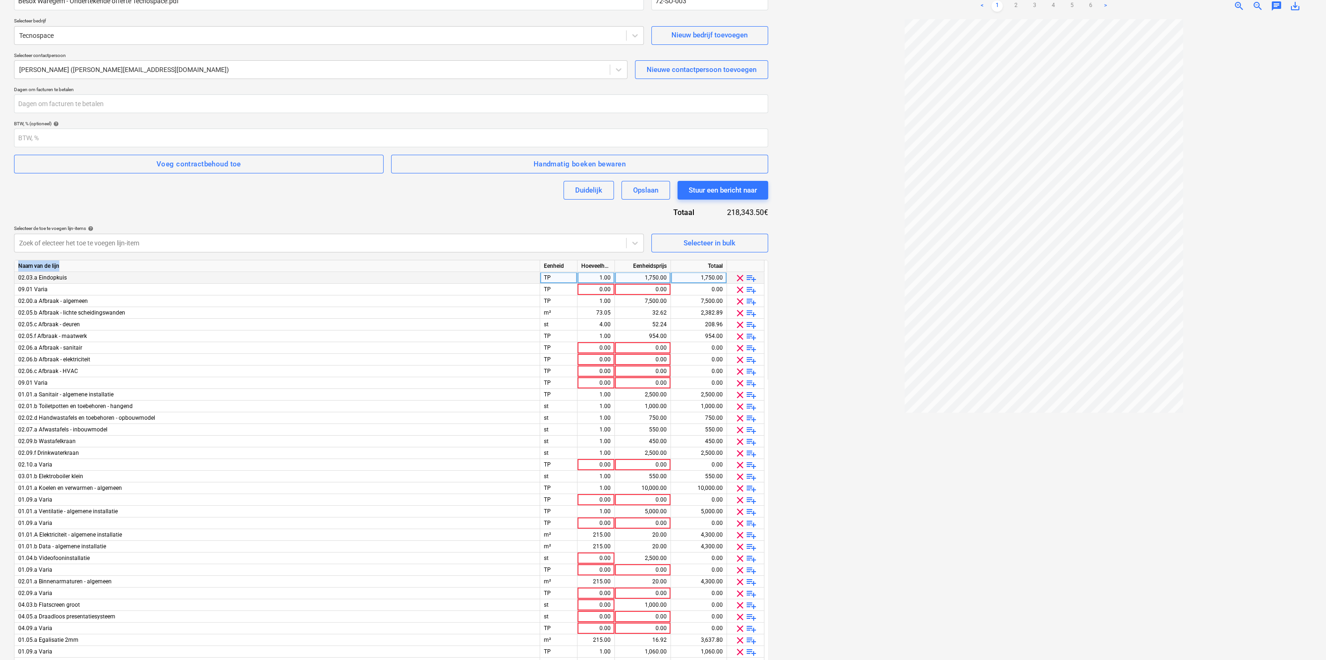
click at [738, 281] on span "clear" at bounding box center [739, 277] width 11 height 11
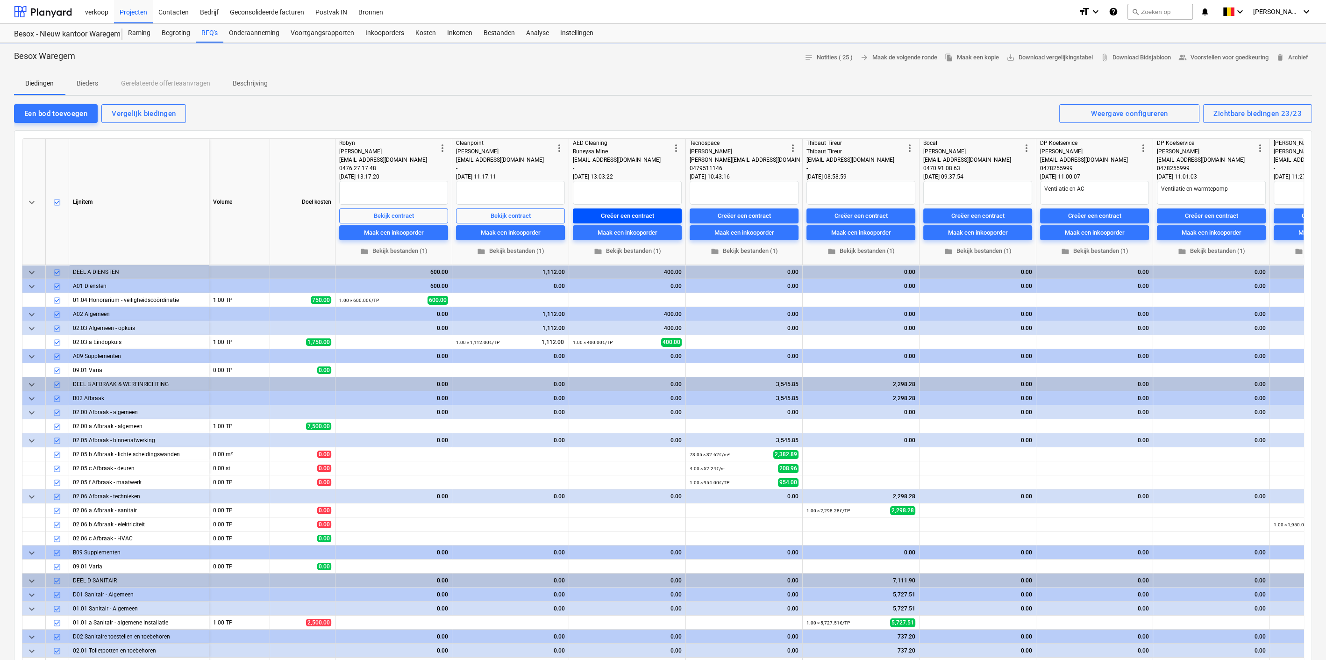
type textarea "x"
click at [759, 214] on div "Creëer een contract" at bounding box center [744, 216] width 53 height 11
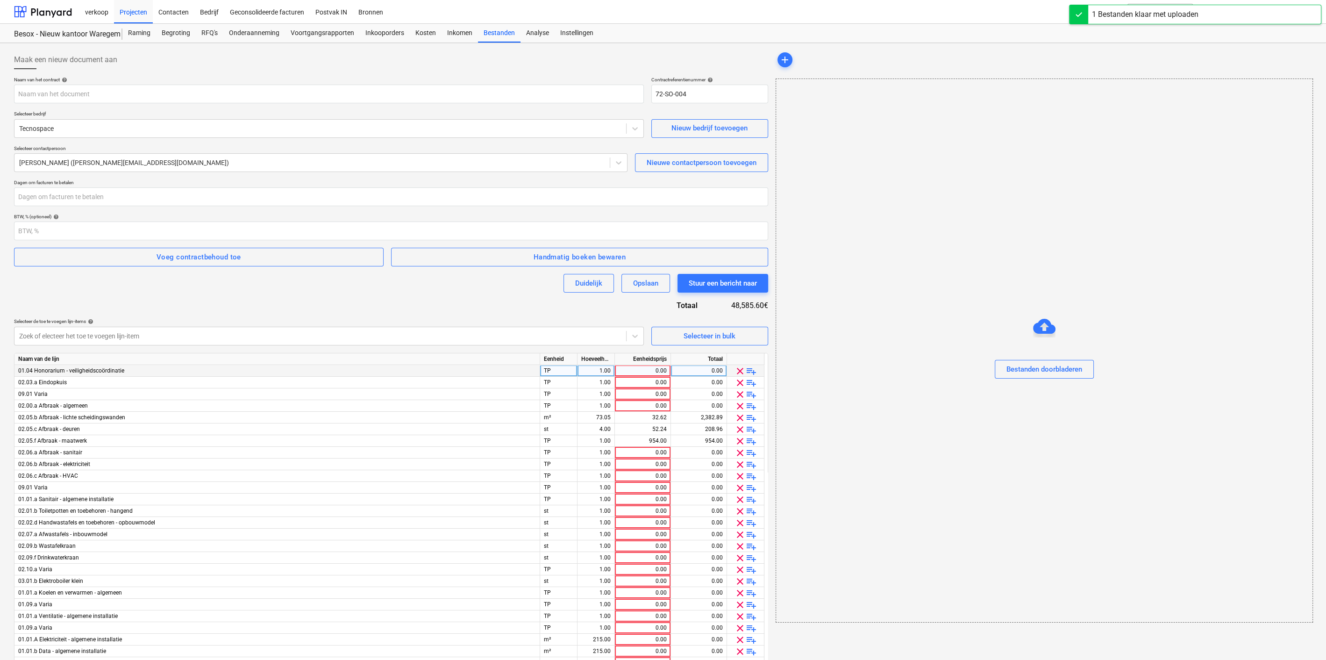
type input "Besox Waregem - Ondertekende offerte Tecnospace.pdf"
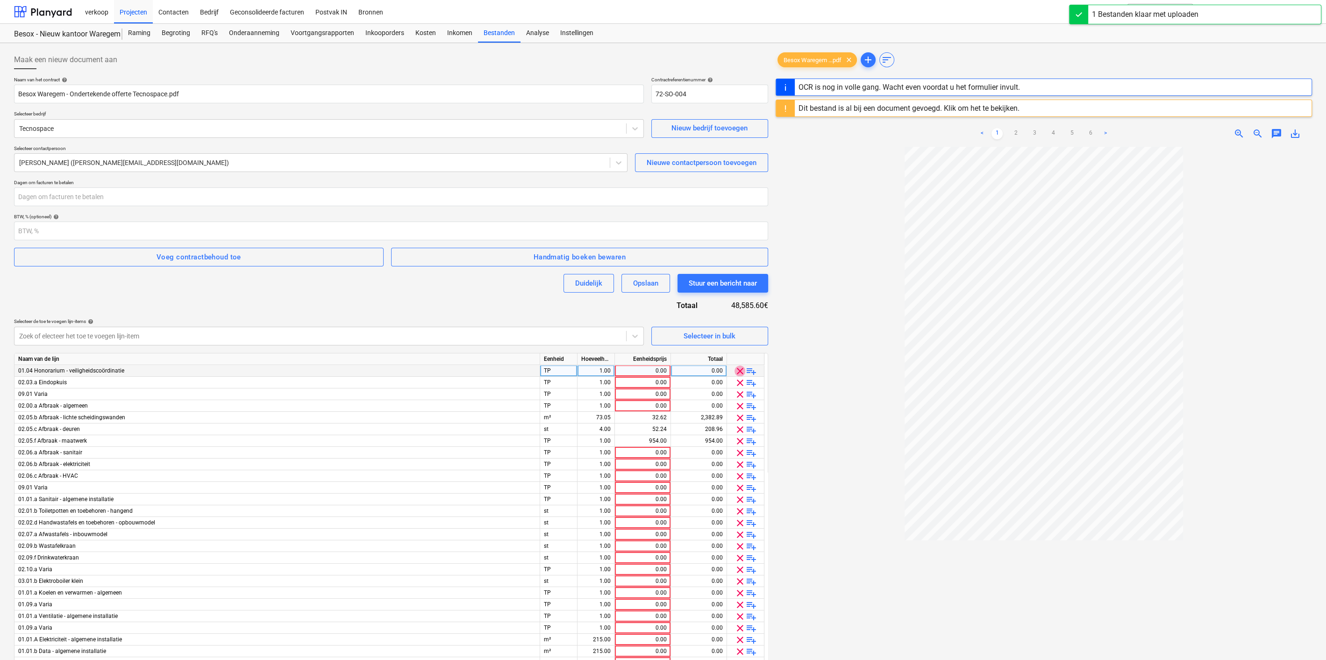
click at [742, 370] on span "clear" at bounding box center [739, 370] width 11 height 11
click at [941, 107] on div "Dit bestand is al bij een document gevoegd. Klik om het te bekijken." at bounding box center [909, 108] width 221 height 9
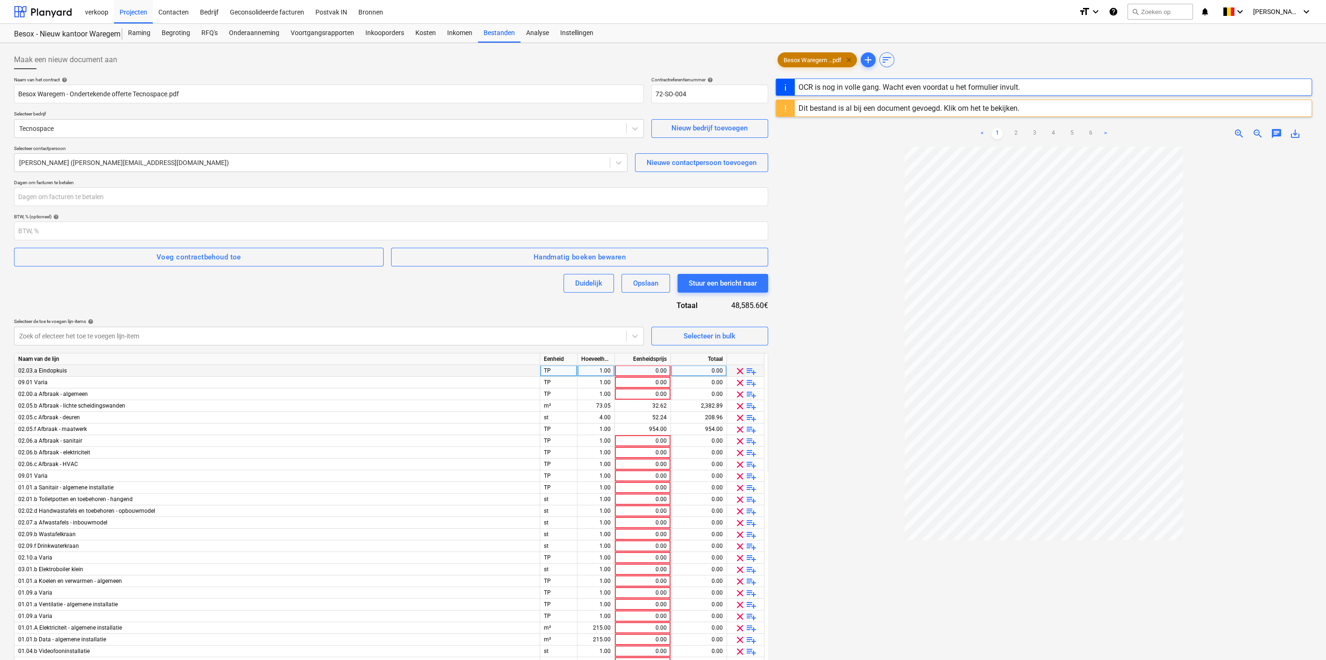
click at [853, 58] on span "clear" at bounding box center [848, 59] width 11 height 11
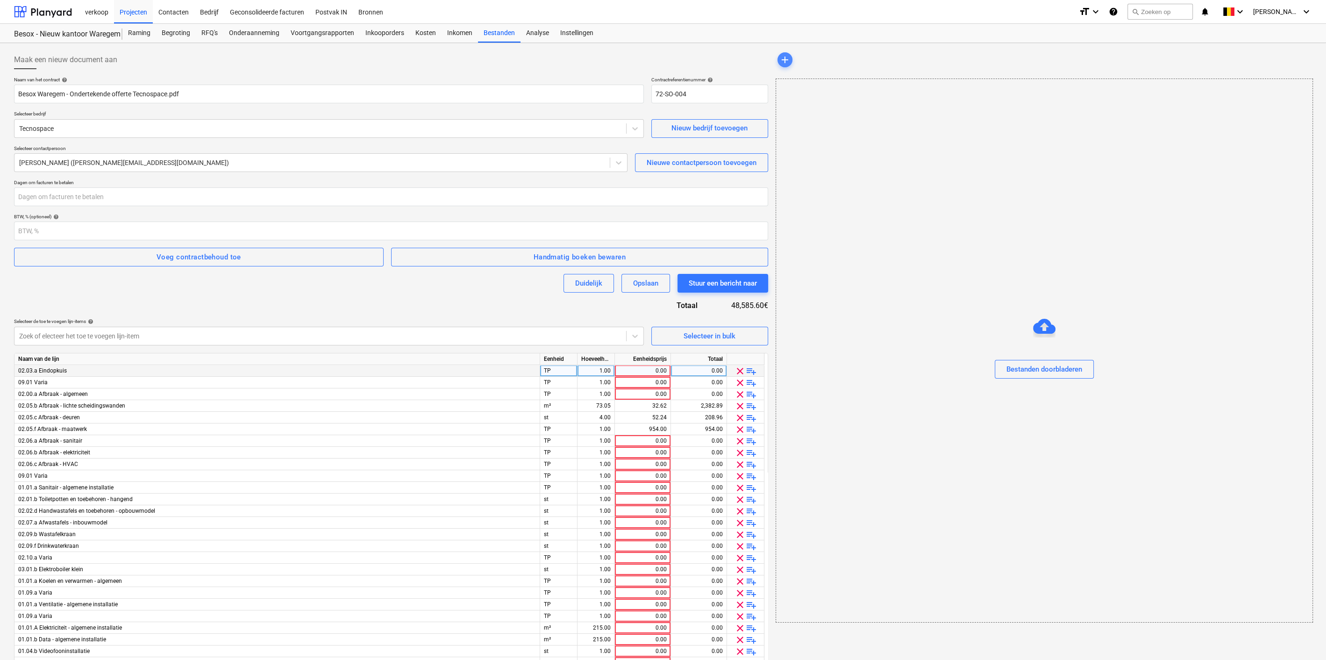
click at [781, 55] on span "add" at bounding box center [784, 59] width 11 height 11
click at [741, 373] on span "clear" at bounding box center [739, 370] width 11 height 11
click at [741, 372] on span "clear" at bounding box center [739, 370] width 11 height 11
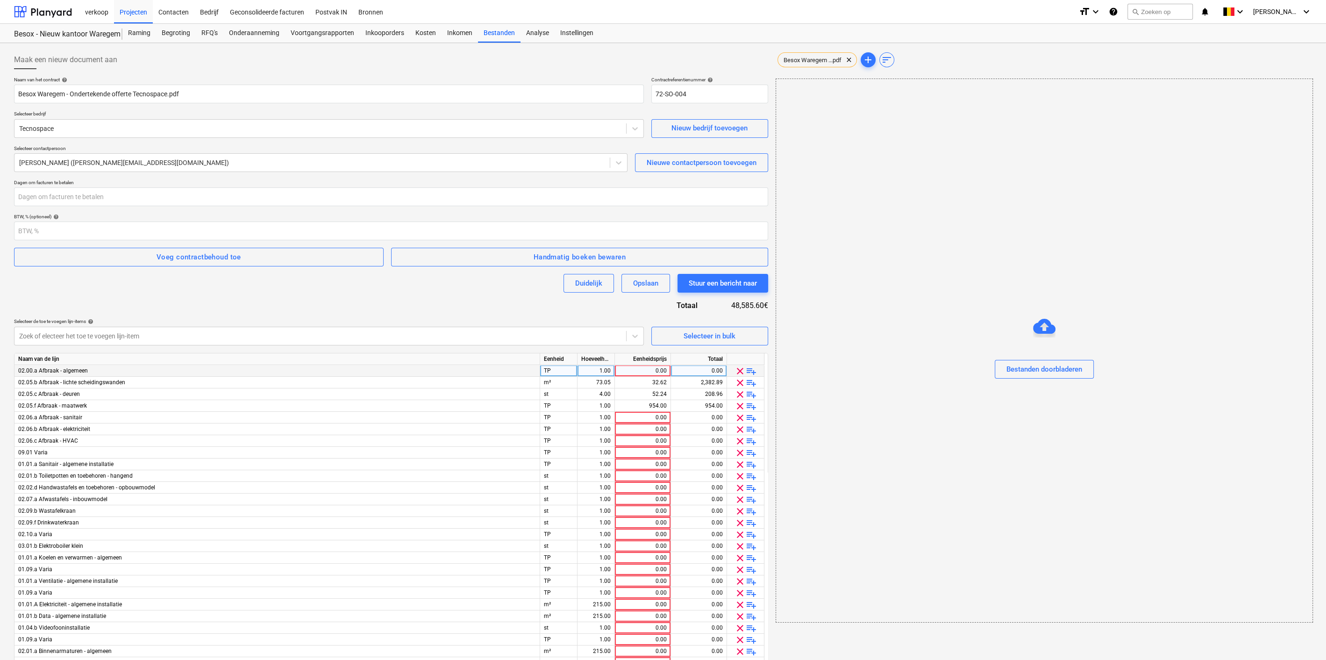
click at [741, 372] on span "clear" at bounding box center [739, 370] width 11 height 11
click at [737, 405] on span "clear" at bounding box center [739, 405] width 11 height 11
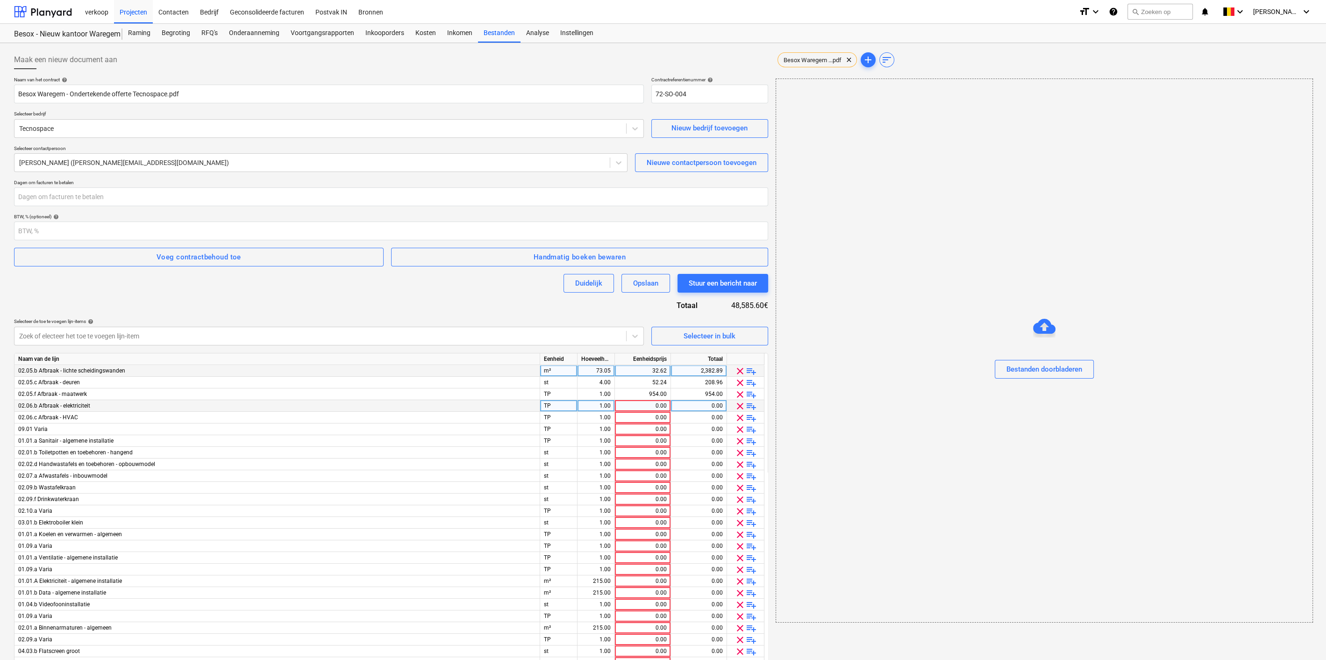
click at [737, 405] on span "clear" at bounding box center [739, 405] width 11 height 11
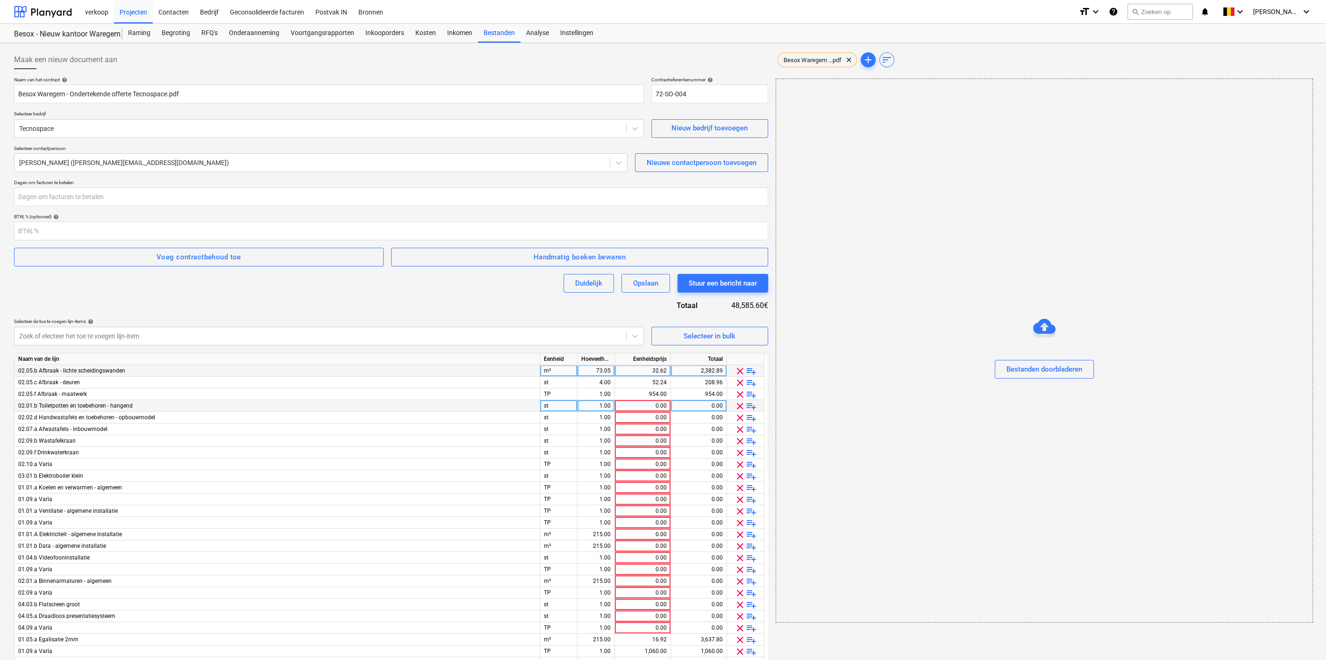
click at [737, 405] on span "clear" at bounding box center [739, 405] width 11 height 11
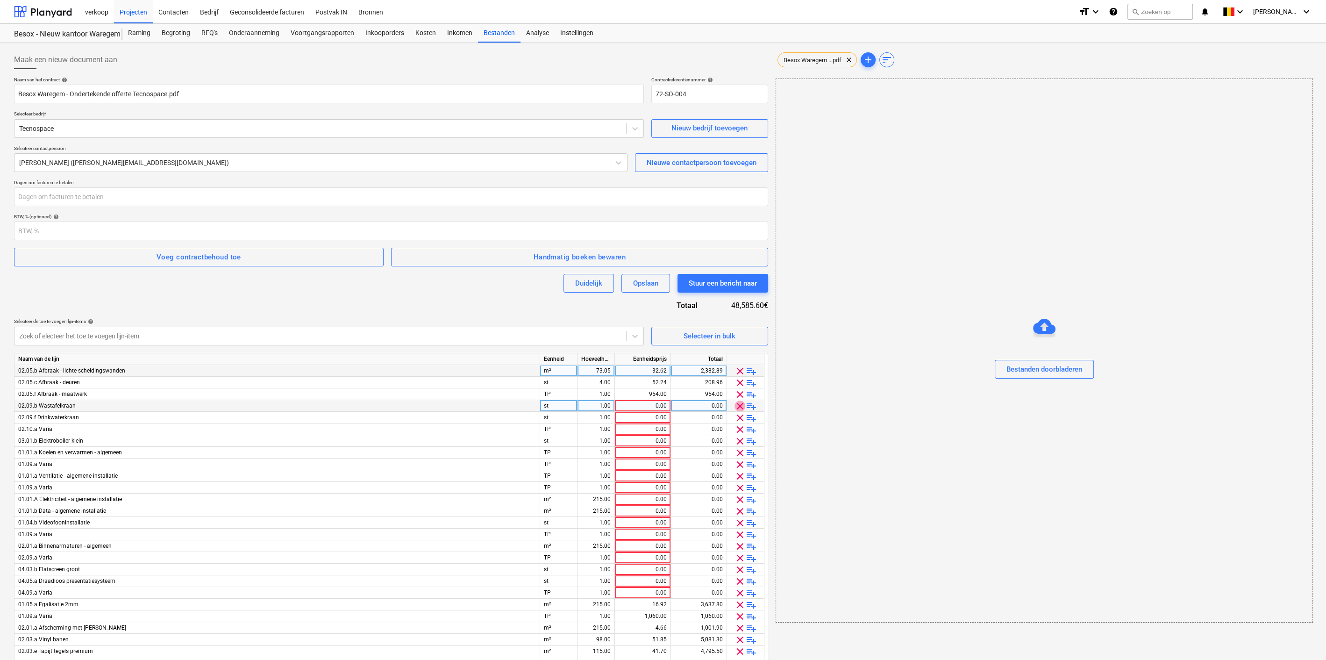
click at [737, 405] on span "clear" at bounding box center [739, 405] width 11 height 11
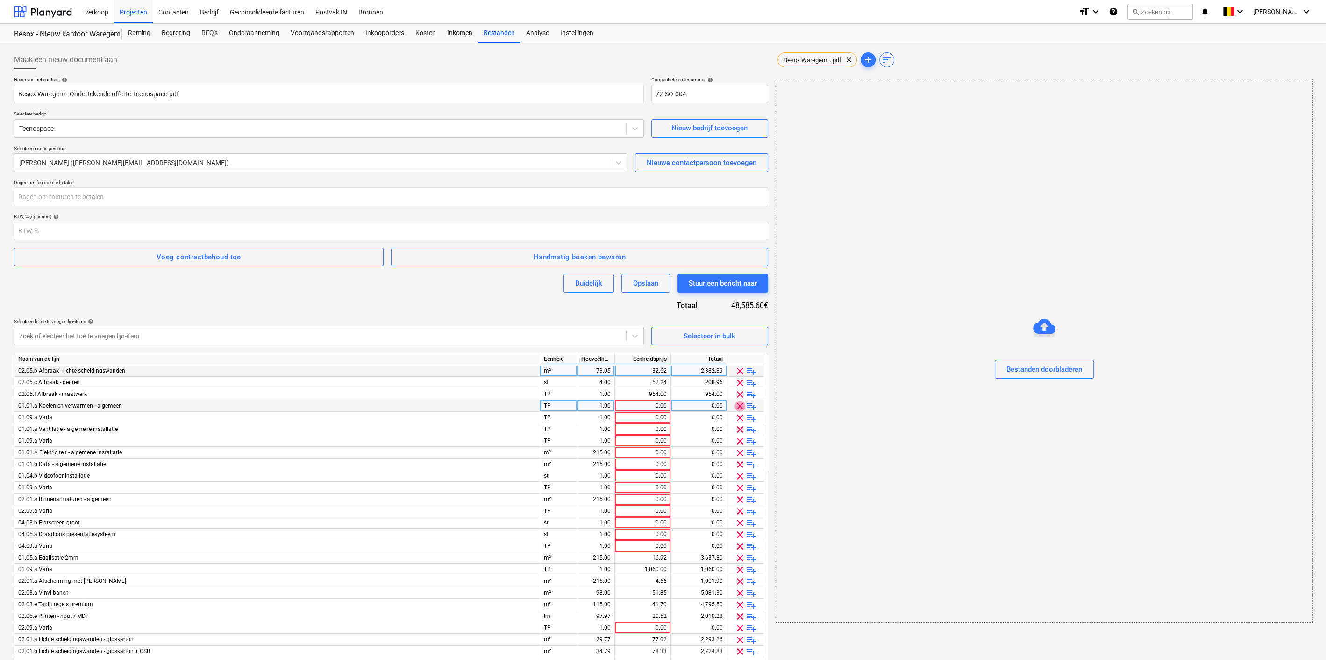
click at [737, 405] on span "clear" at bounding box center [739, 405] width 11 height 11
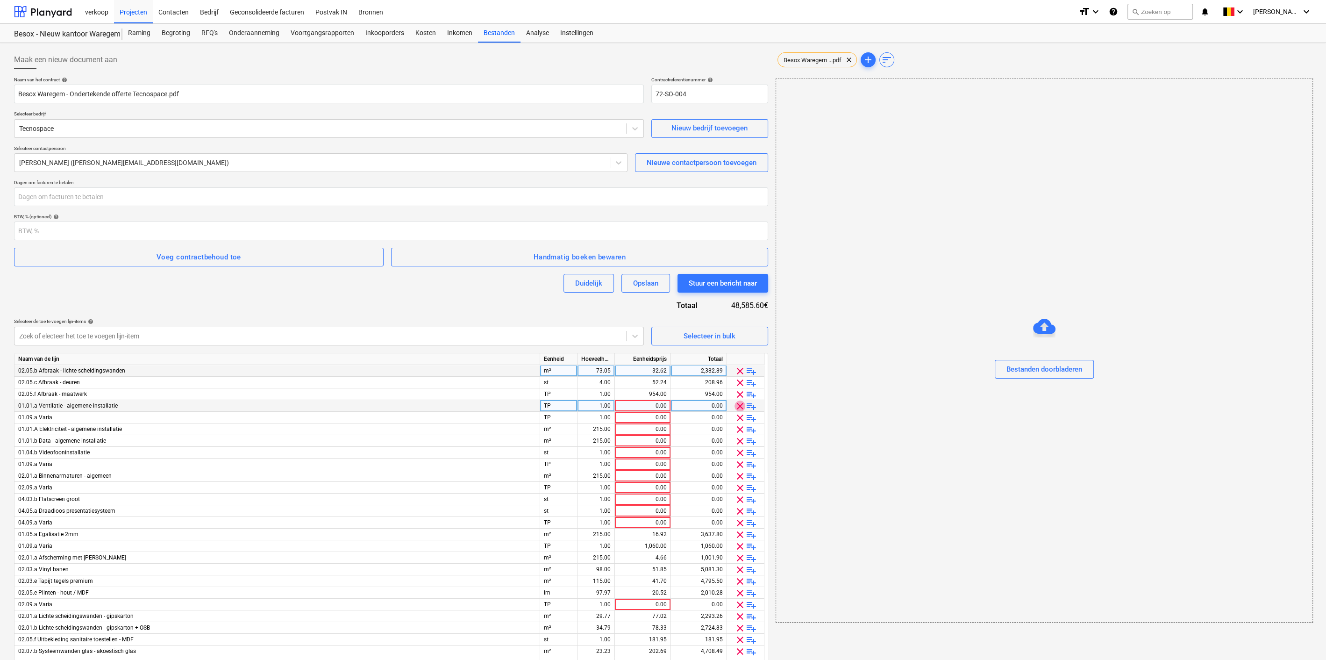
click at [737, 405] on span "clear" at bounding box center [739, 405] width 11 height 11
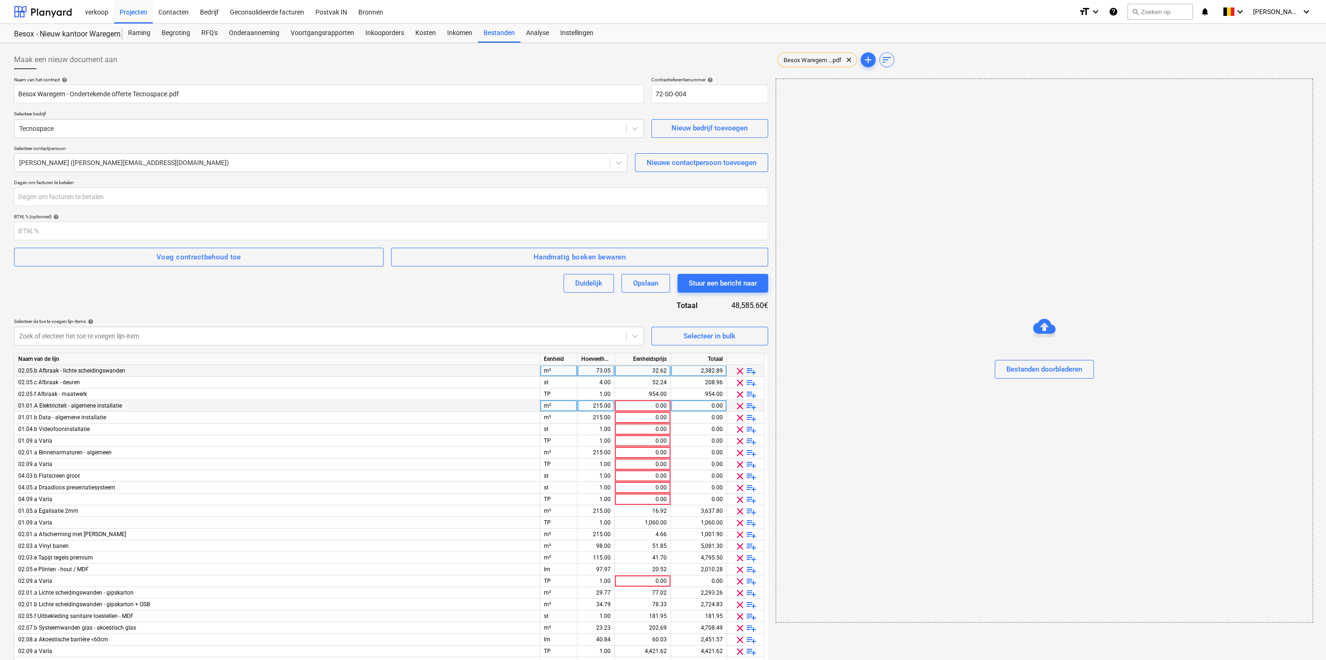
click at [737, 405] on span "clear" at bounding box center [739, 405] width 11 height 11
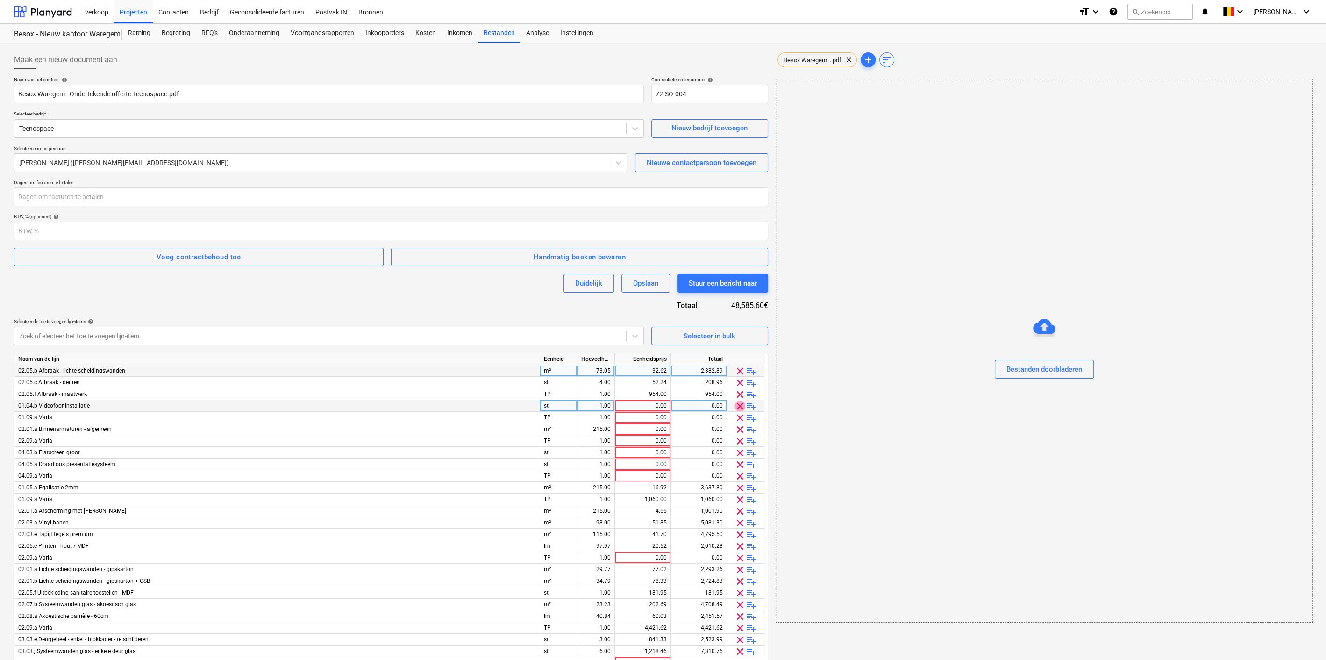
click at [737, 405] on span "clear" at bounding box center [739, 405] width 11 height 11
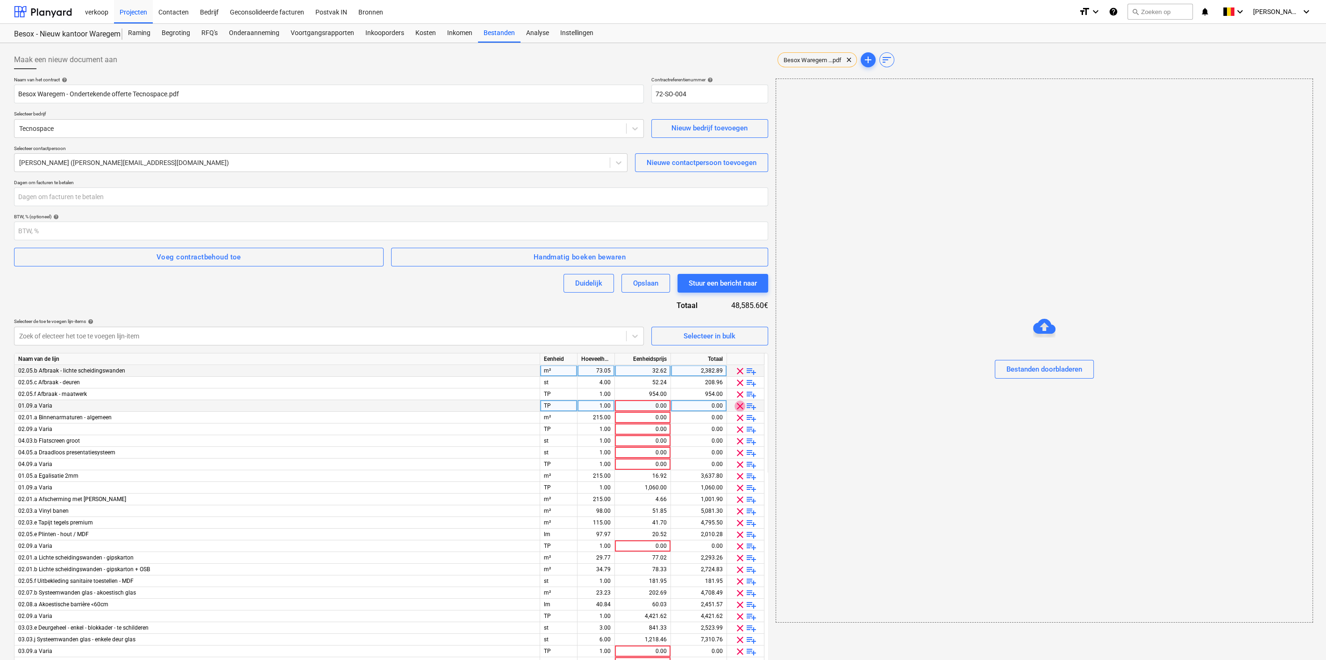
click at [737, 405] on span "clear" at bounding box center [739, 405] width 11 height 11
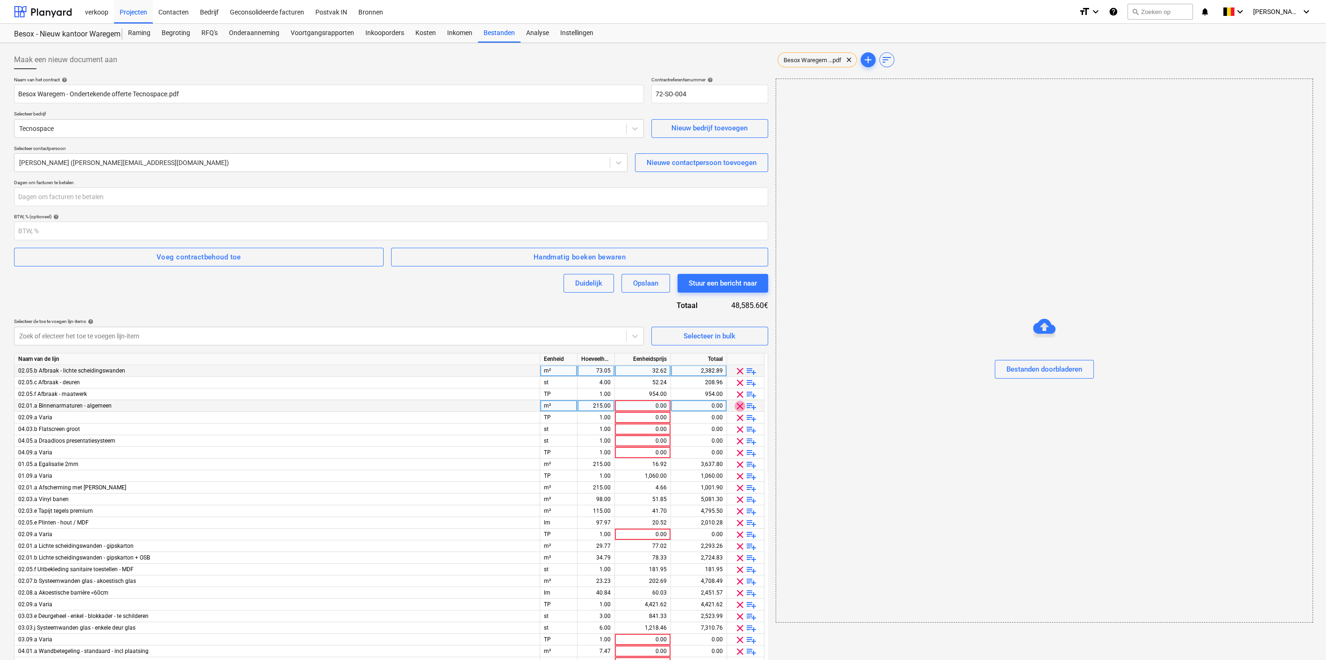
click at [737, 405] on span "clear" at bounding box center [739, 405] width 11 height 11
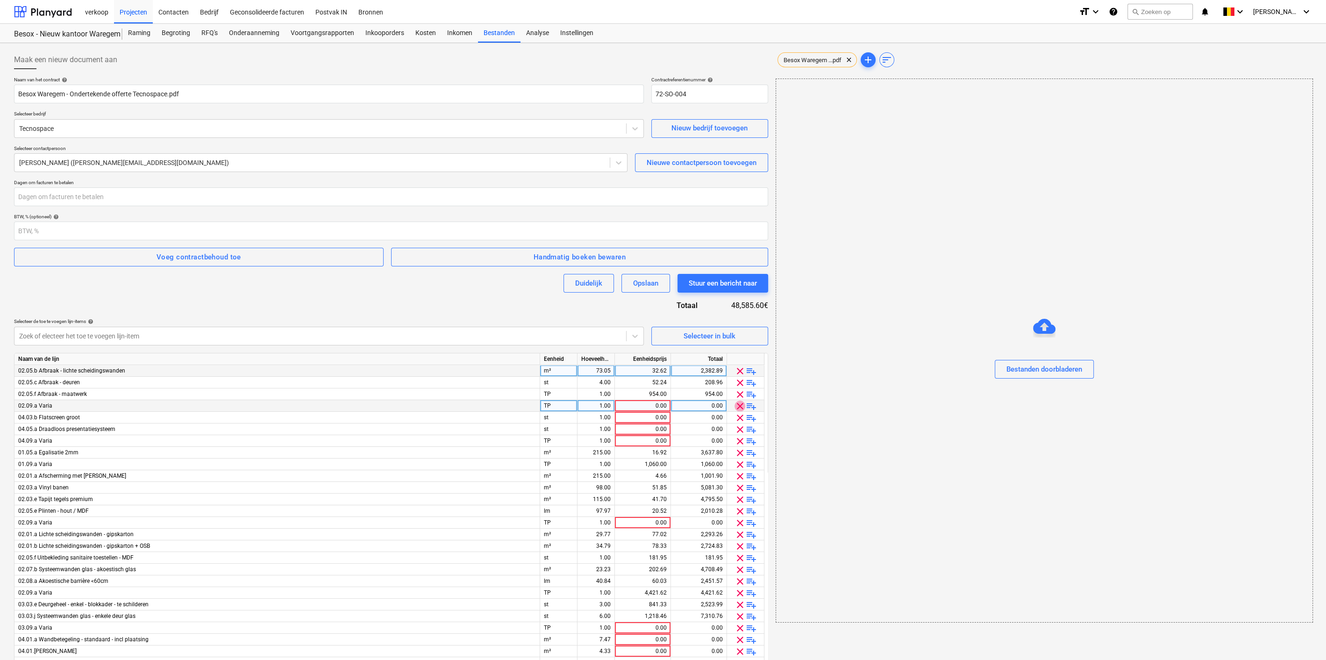
click at [737, 405] on span "clear" at bounding box center [739, 405] width 11 height 11
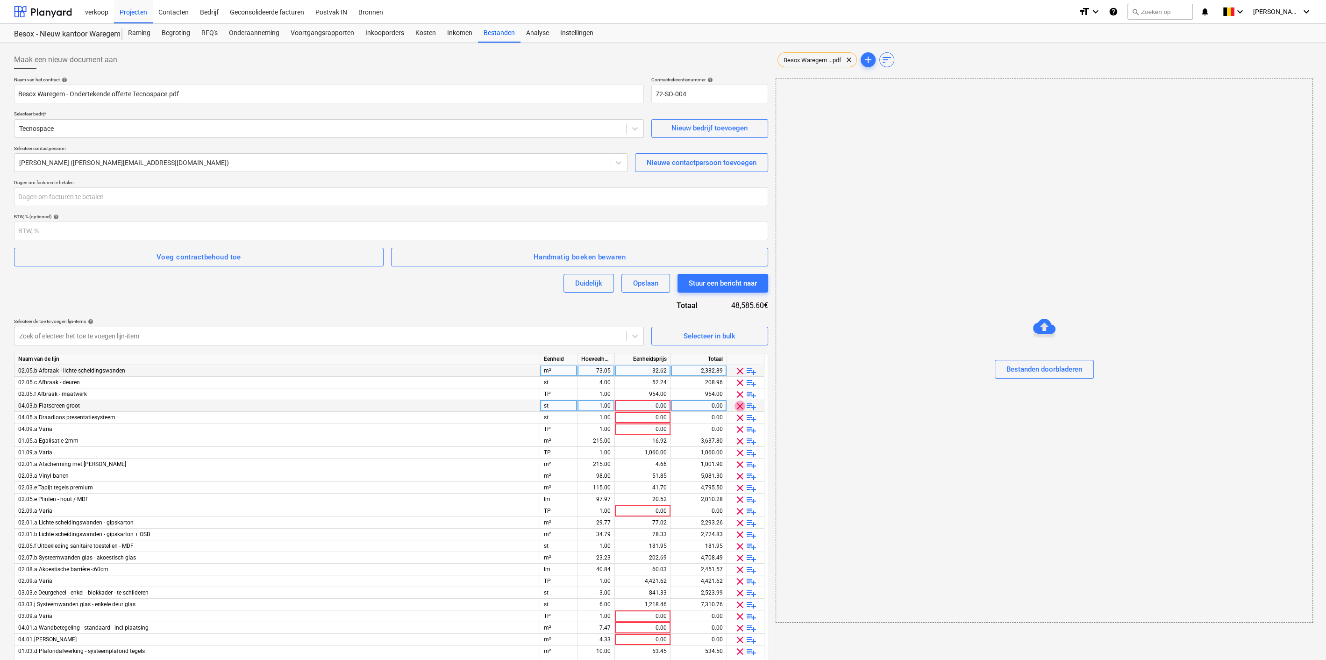
click at [737, 405] on span "clear" at bounding box center [739, 405] width 11 height 11
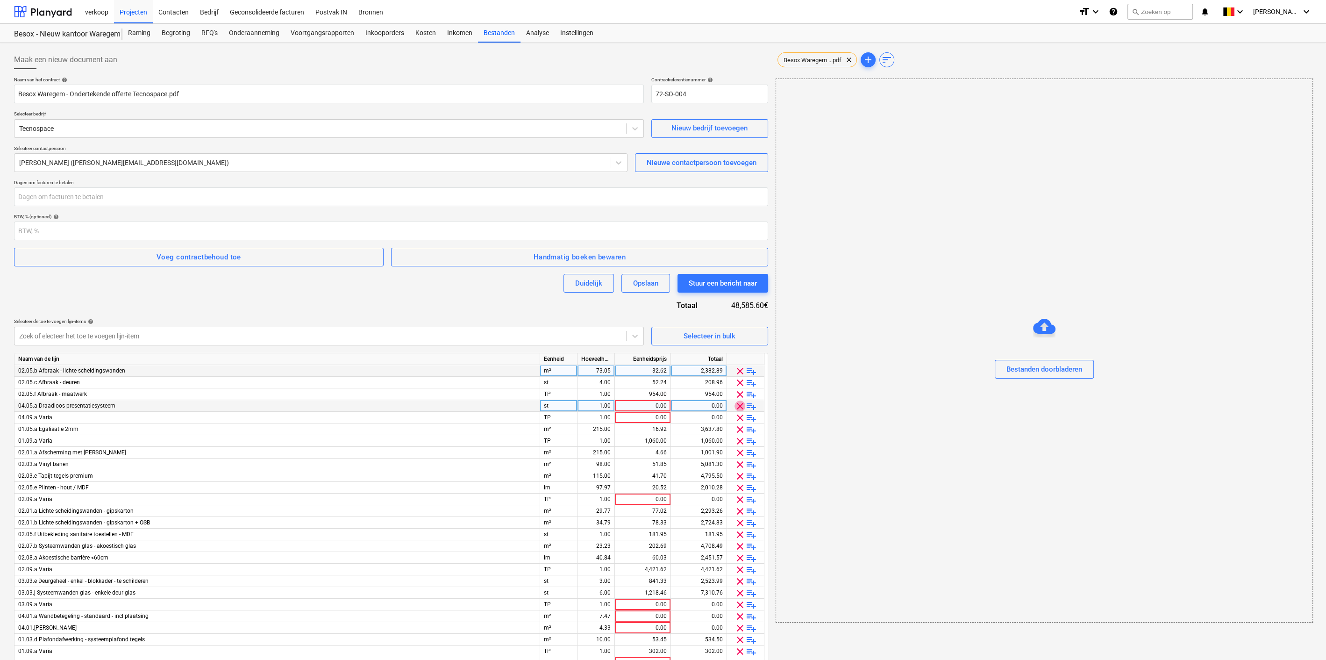
click at [737, 405] on span "clear" at bounding box center [739, 405] width 11 height 11
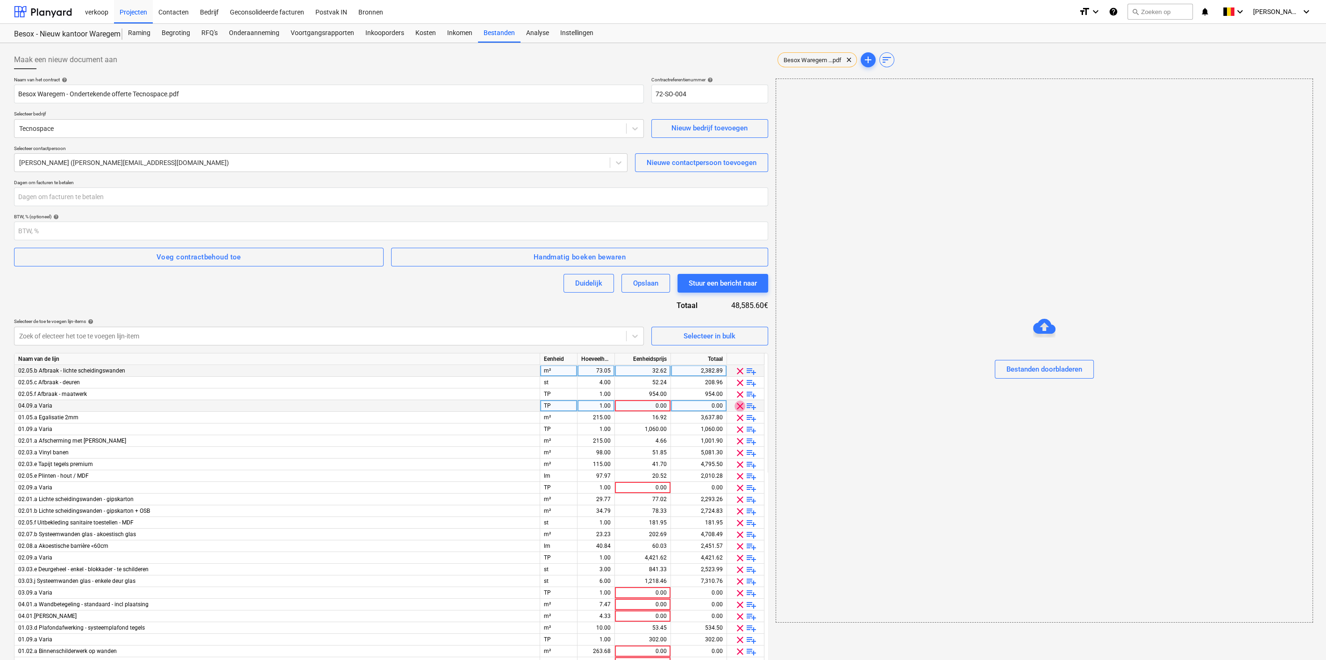
click at [737, 405] on span "clear" at bounding box center [739, 405] width 11 height 11
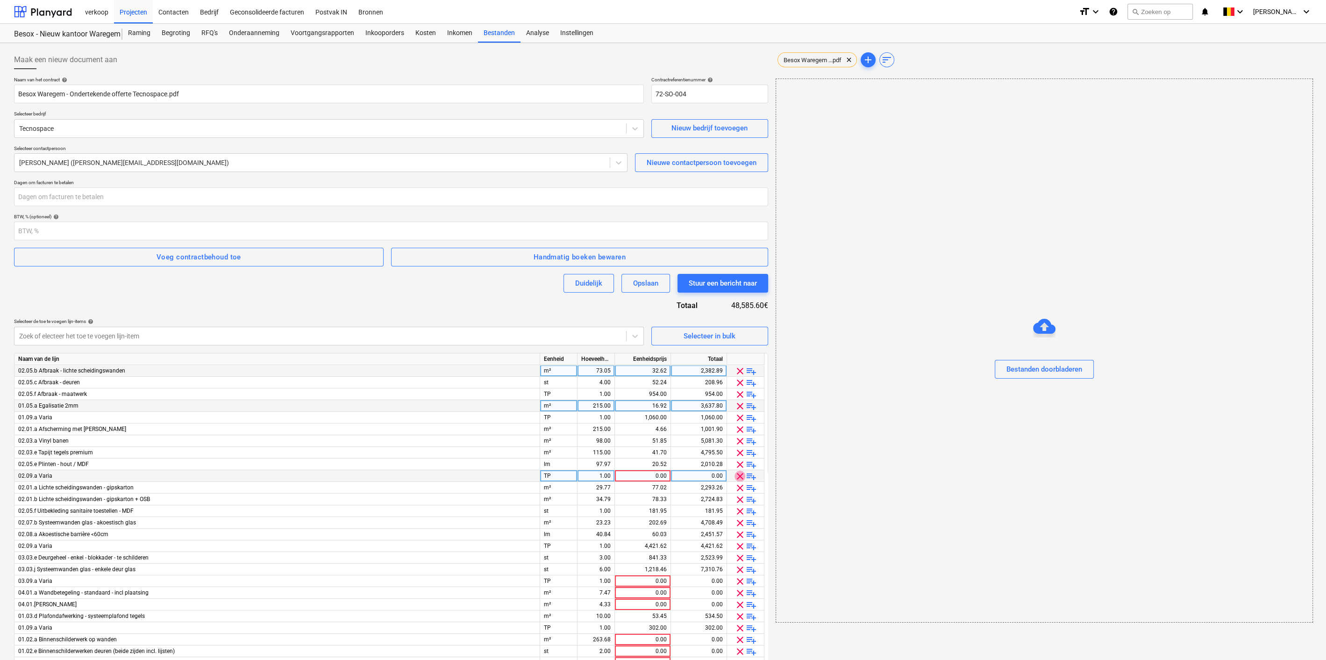
click at [741, 471] on span "clear" at bounding box center [739, 476] width 11 height 11
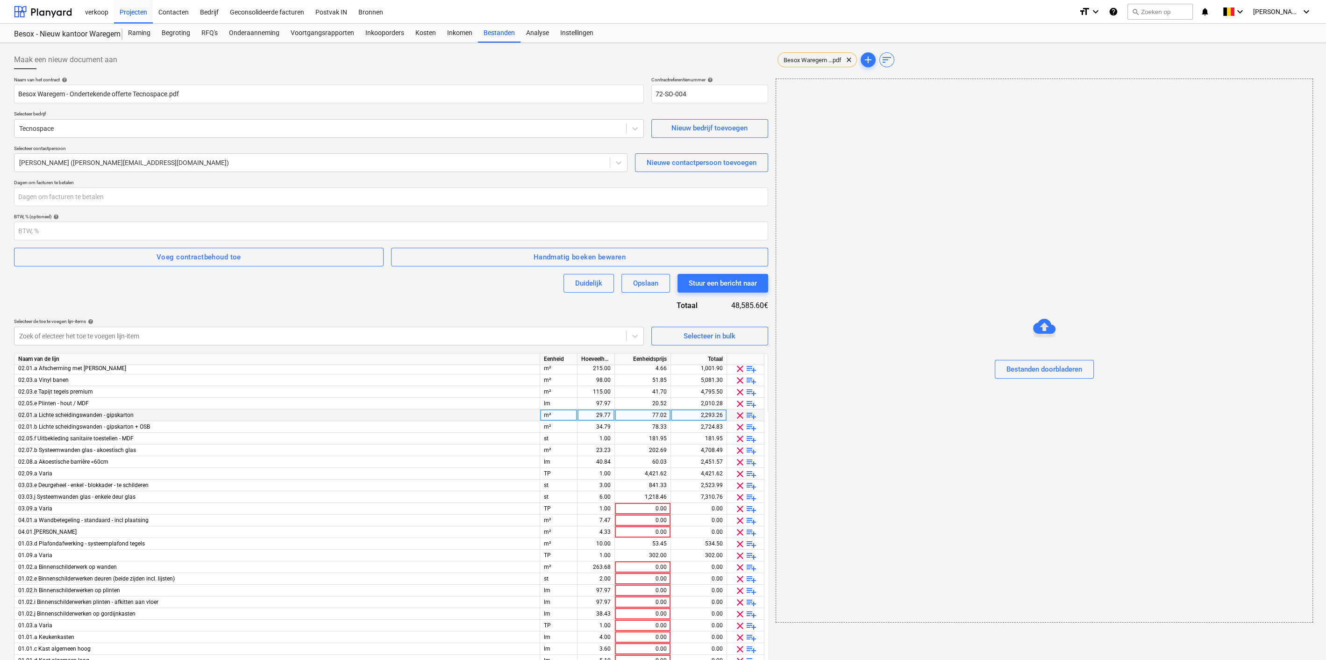
scroll to position [86, 0]
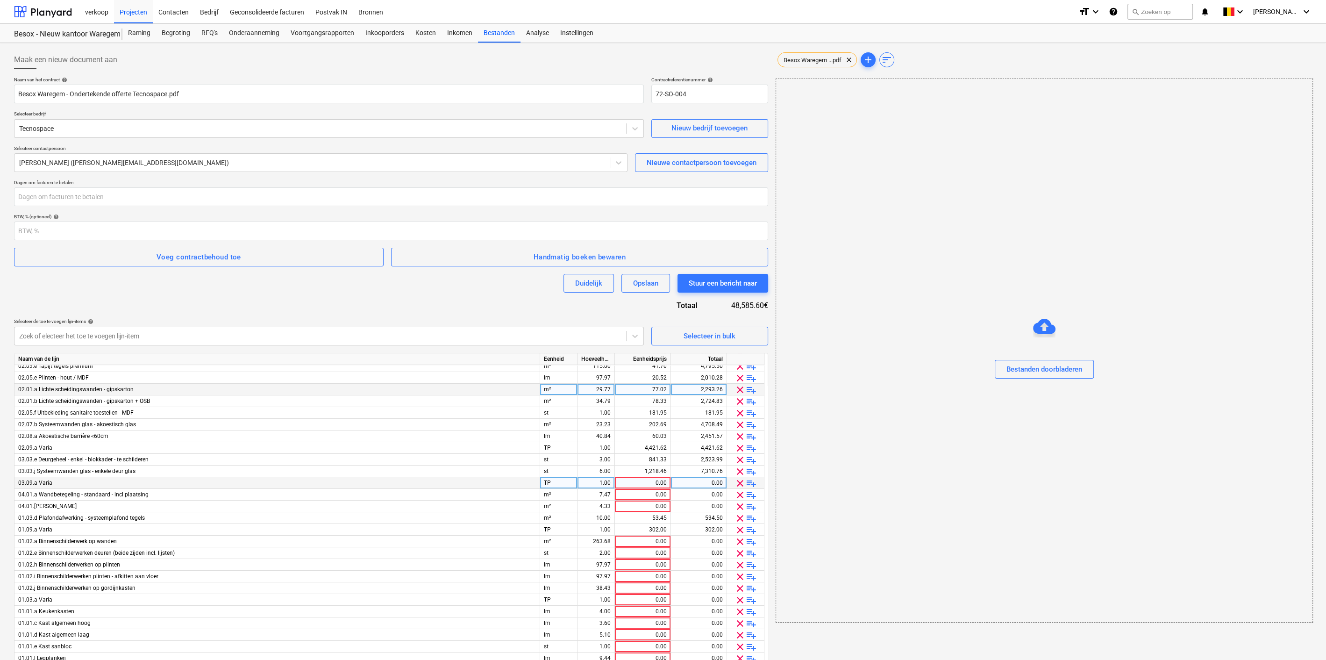
click at [740, 481] on span "clear" at bounding box center [739, 483] width 11 height 11
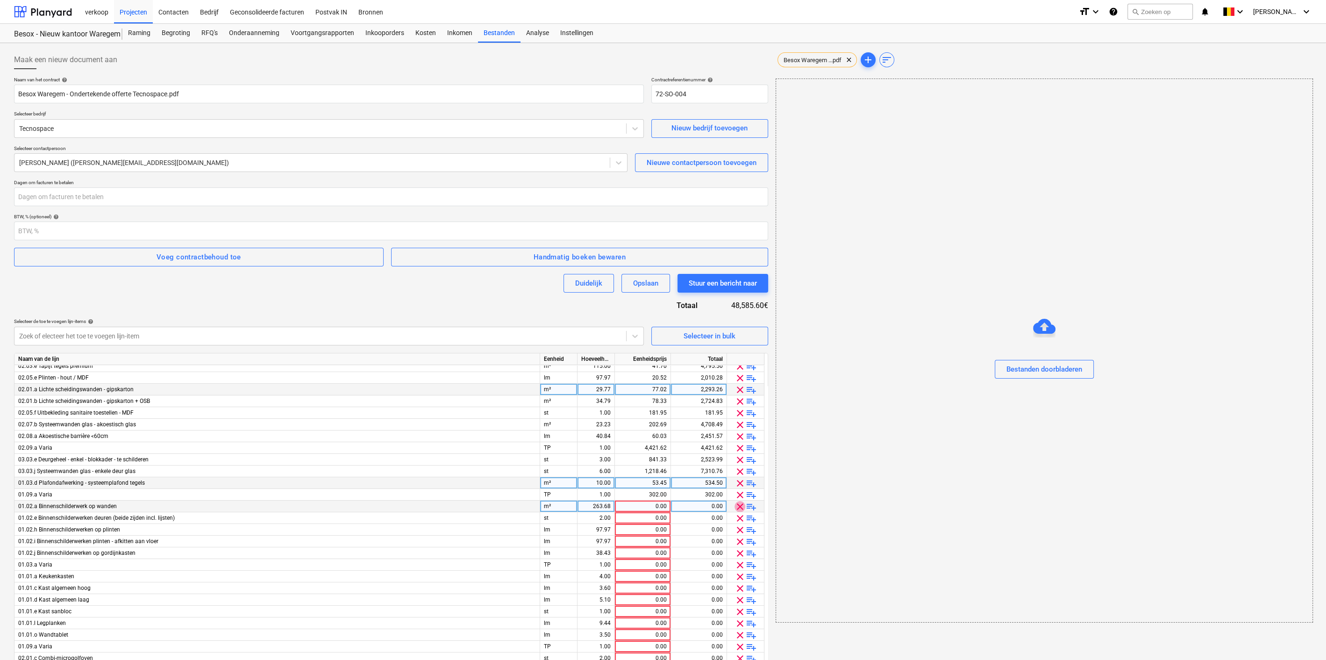
click at [737, 505] on span "clear" at bounding box center [739, 506] width 11 height 11
click at [738, 505] on span "clear" at bounding box center [739, 506] width 11 height 11
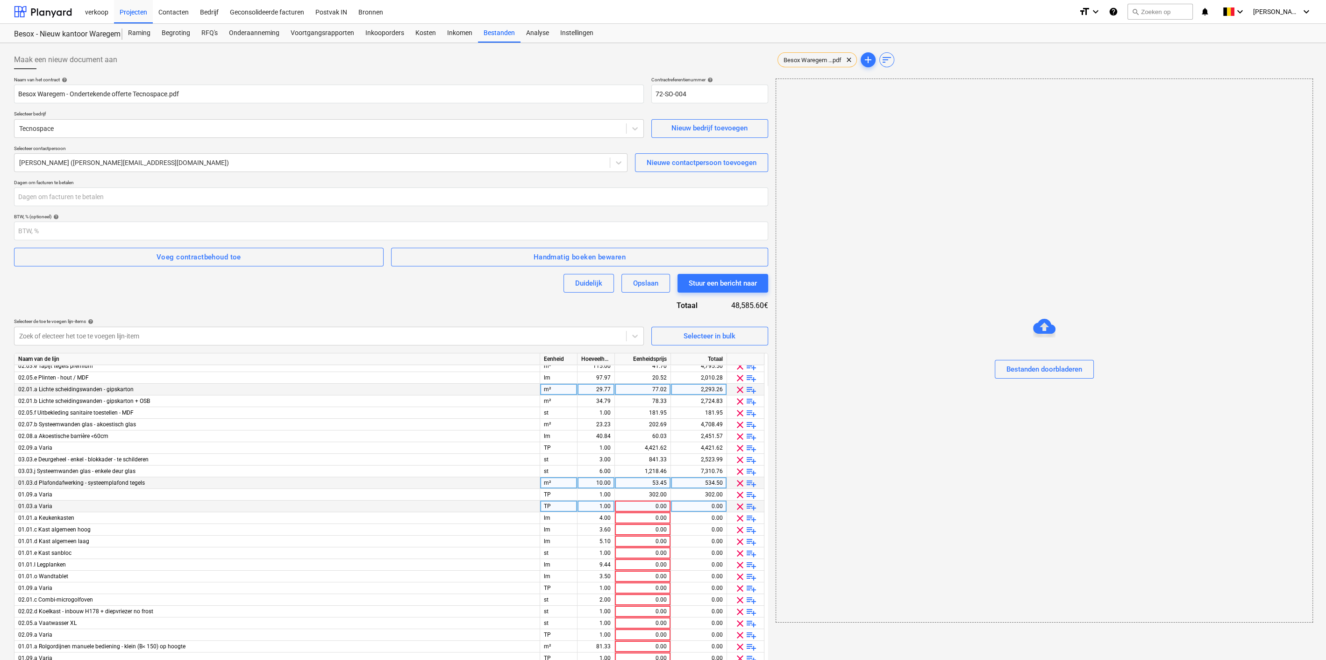
click at [738, 505] on span "clear" at bounding box center [739, 506] width 11 height 11
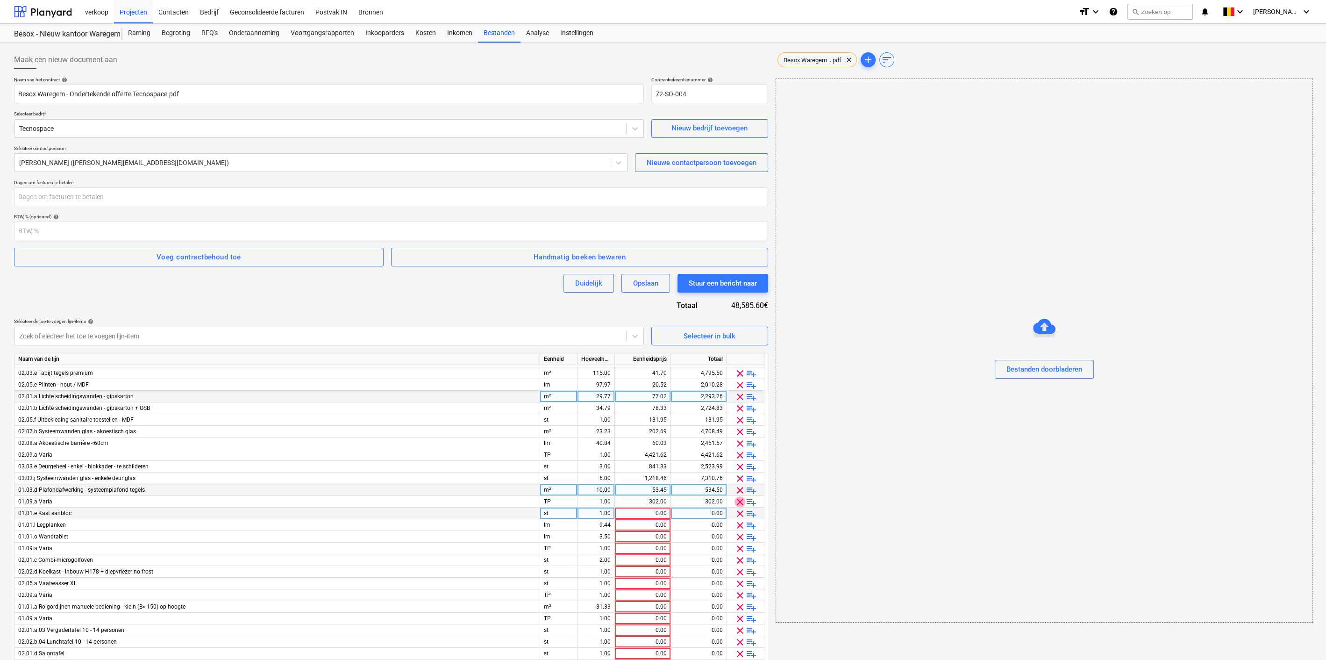
click at [738, 505] on span "clear" at bounding box center [739, 501] width 11 height 11
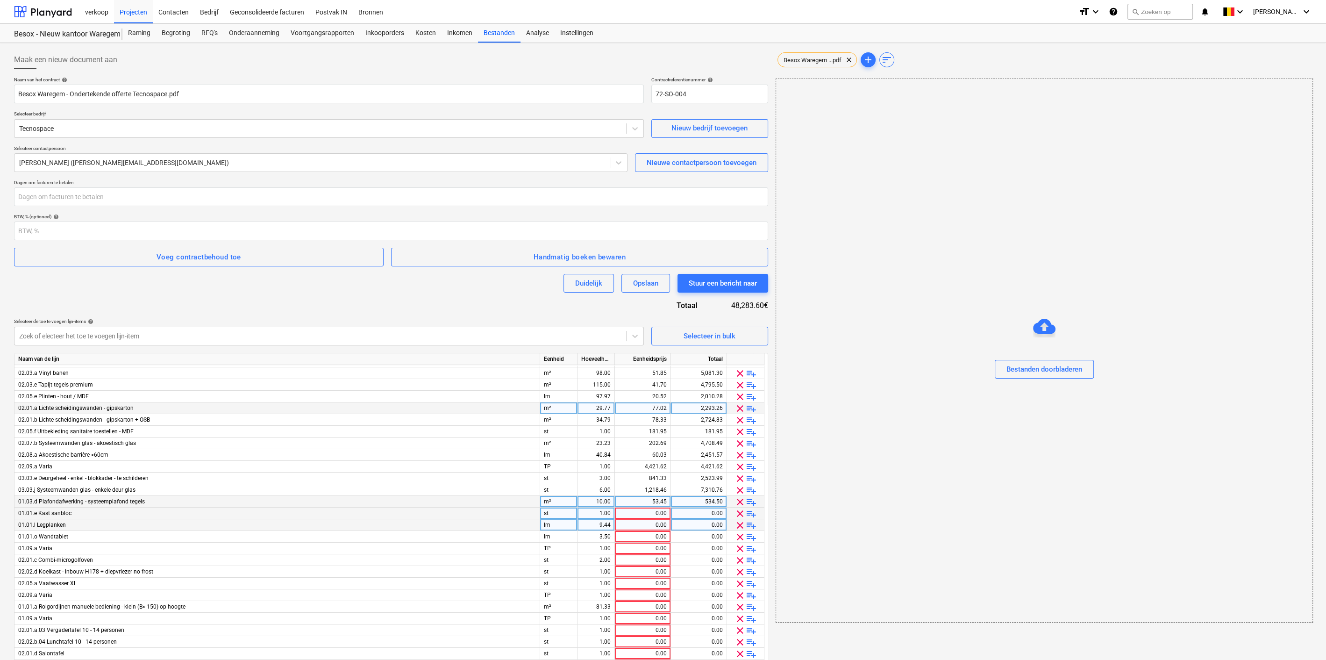
click at [740, 513] on span "clear" at bounding box center [739, 513] width 11 height 11
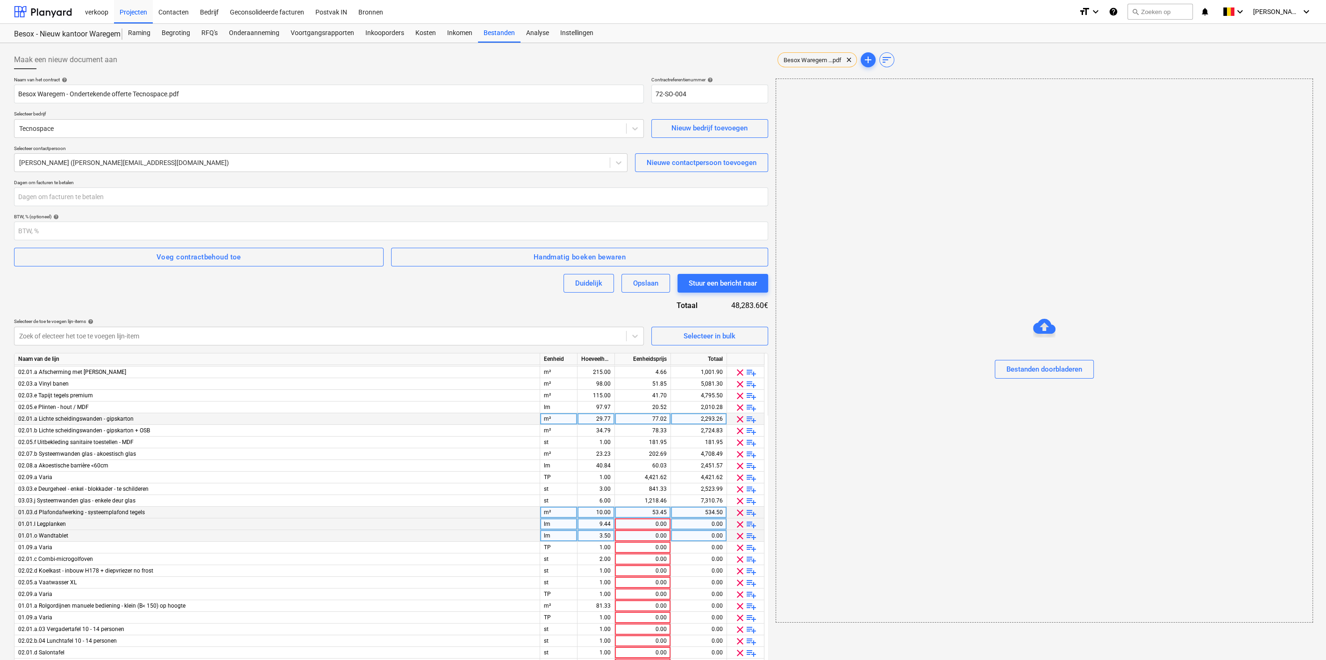
scroll to position [56, 0]
click at [740, 527] on span "clear" at bounding box center [739, 525] width 11 height 11
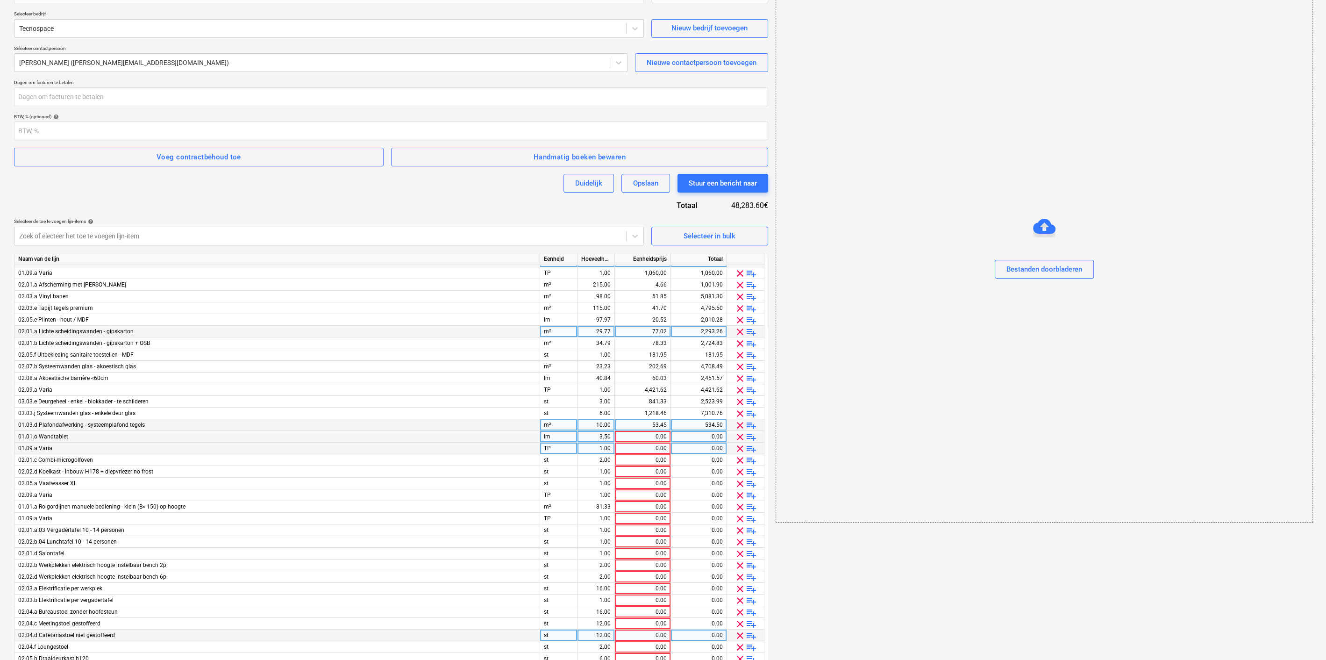
scroll to position [254, 0]
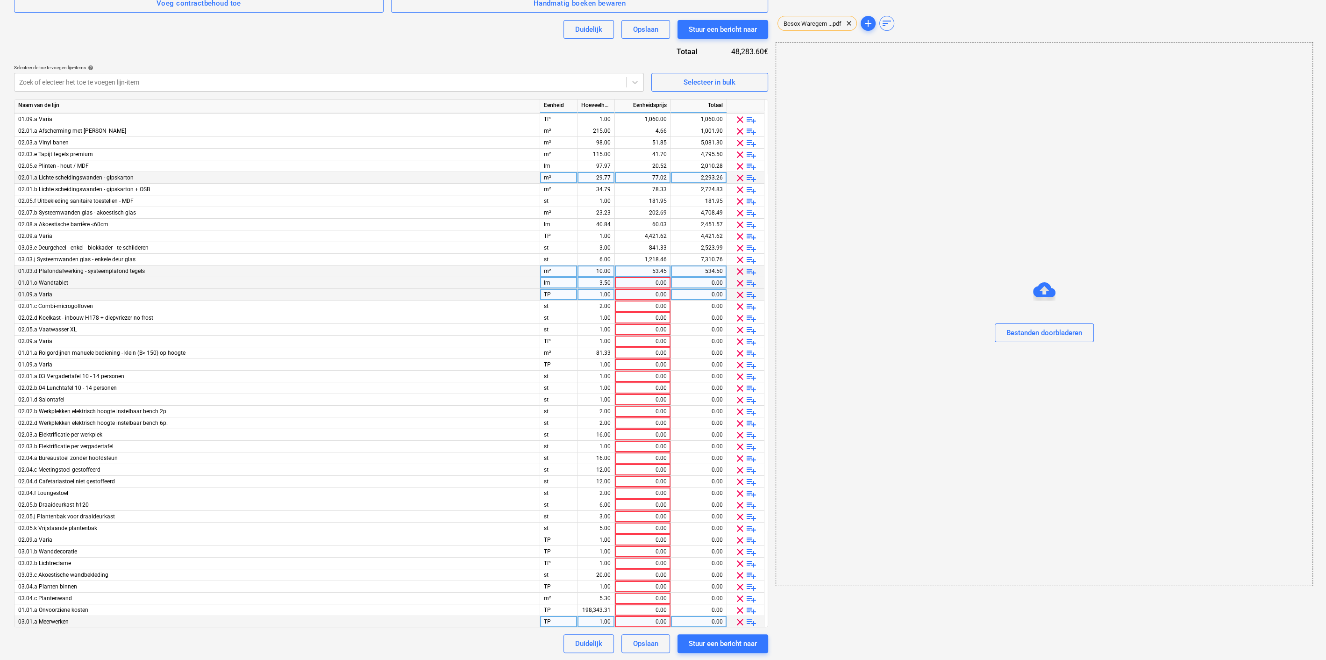
click at [738, 617] on span "clear" at bounding box center [739, 621] width 11 height 11
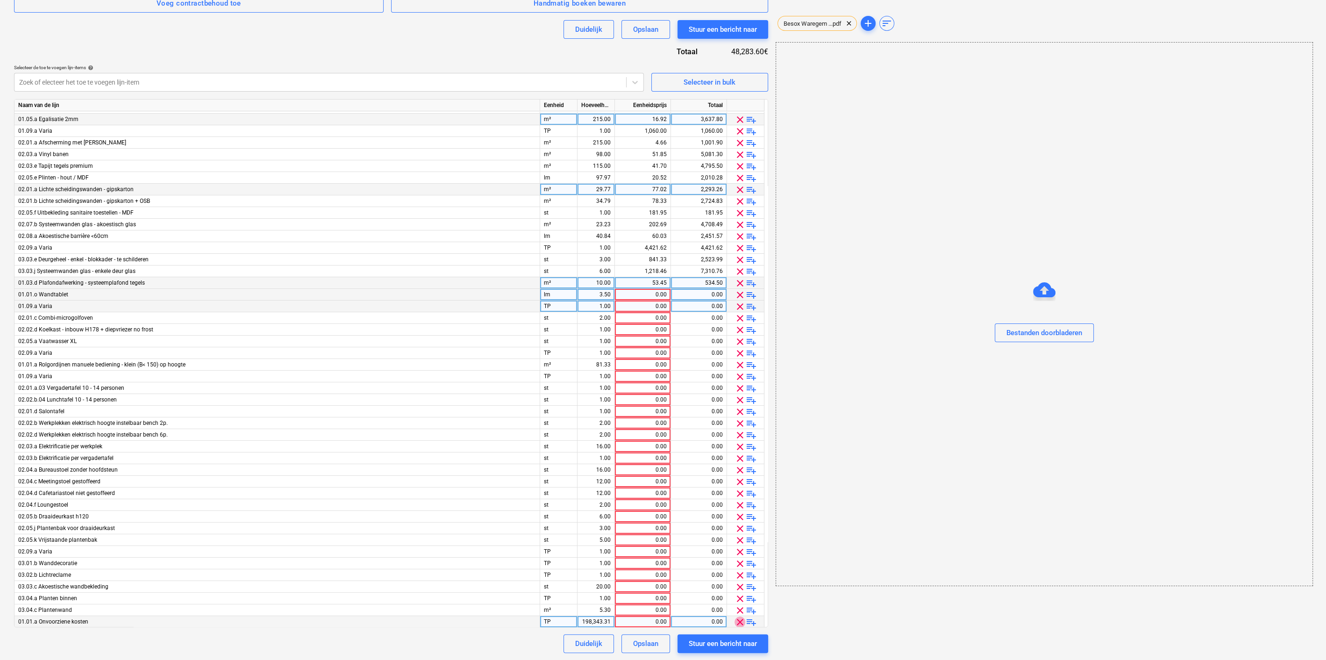
click at [739, 616] on span "clear" at bounding box center [739, 621] width 11 height 11
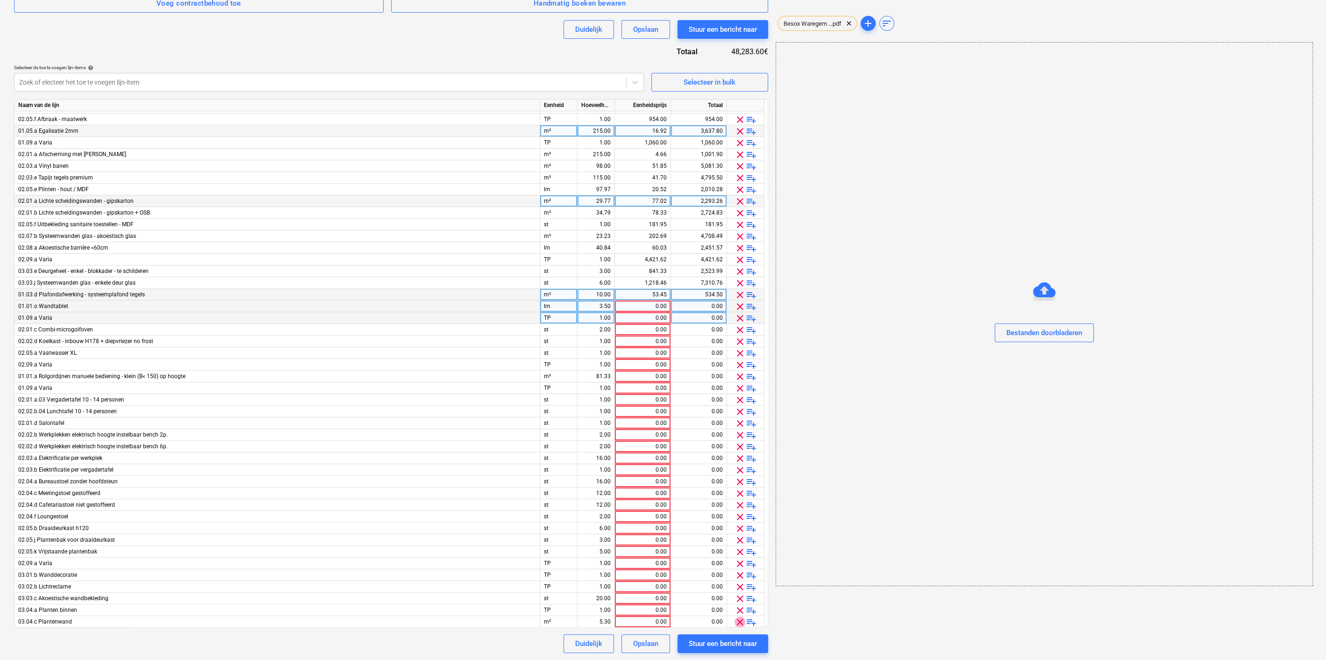
click at [739, 616] on span "clear" at bounding box center [739, 621] width 11 height 11
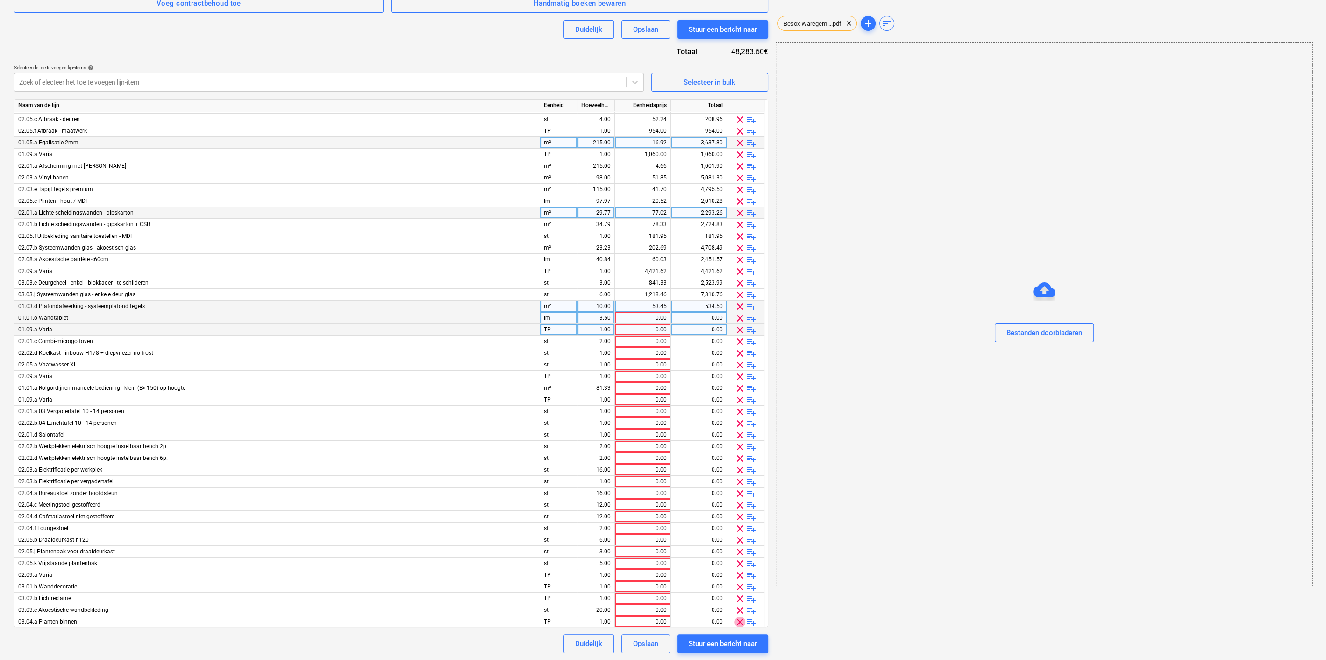
click at [739, 616] on span "clear" at bounding box center [739, 621] width 11 height 11
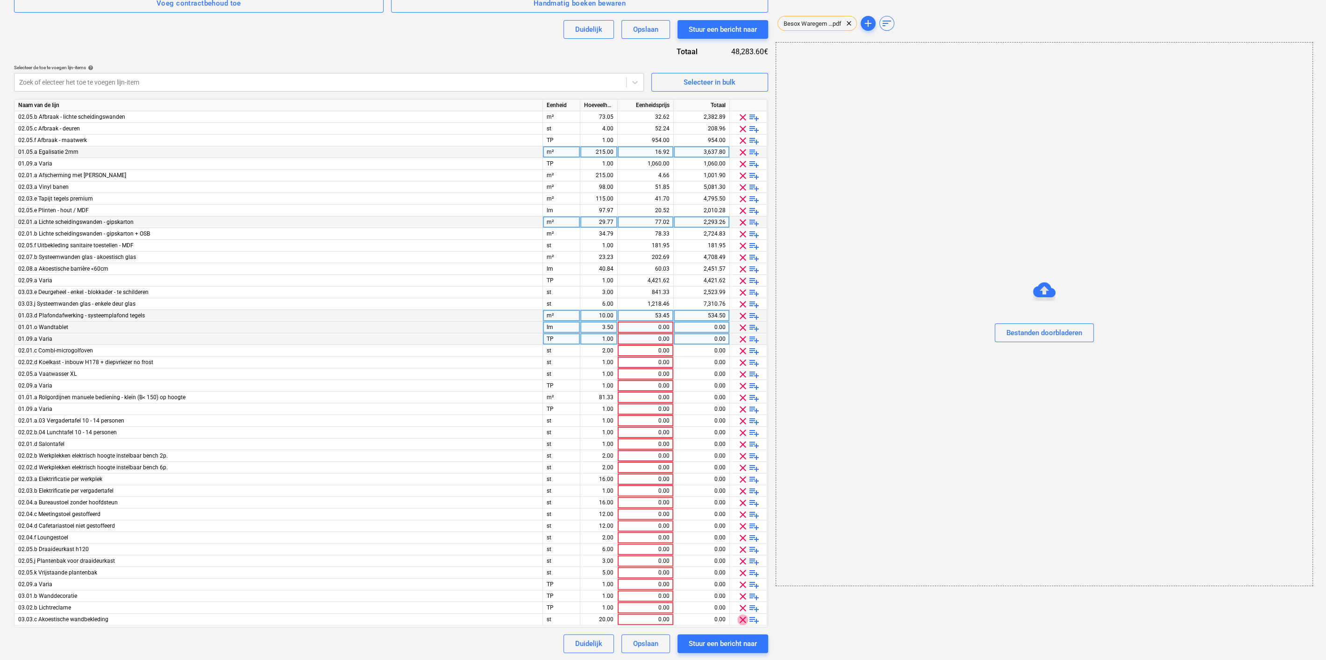
click at [739, 615] on span "clear" at bounding box center [742, 619] width 11 height 11
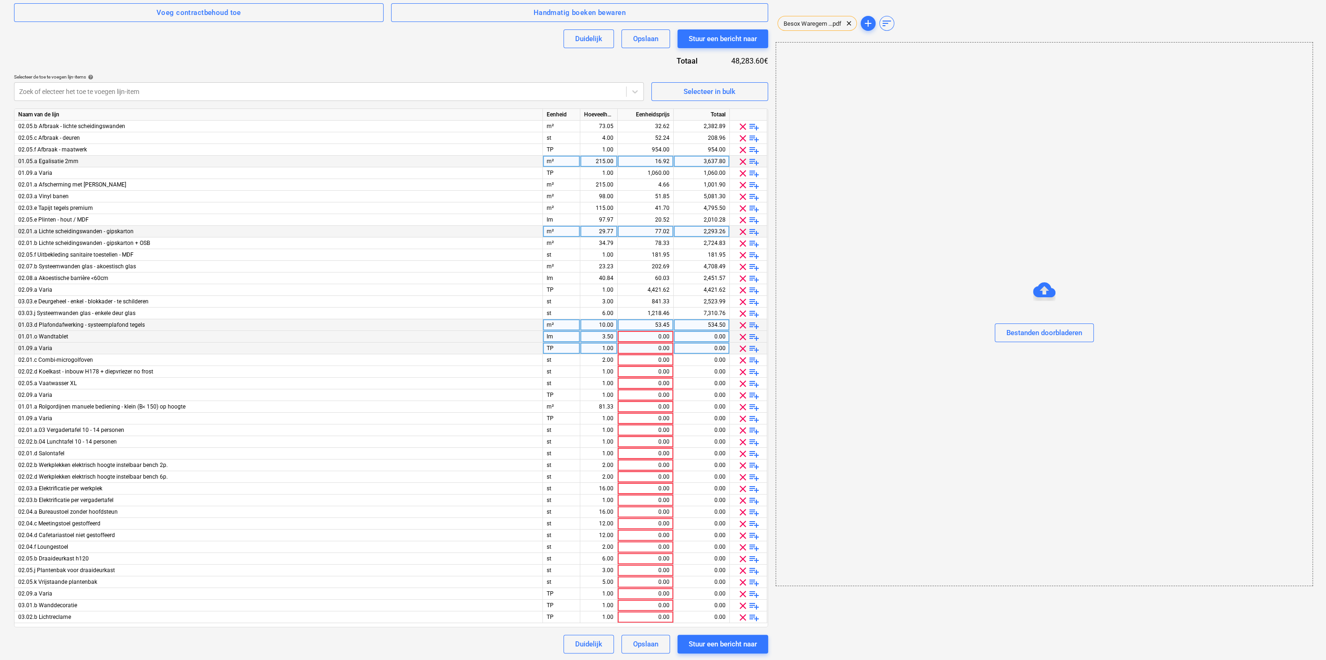
click at [739, 615] on span "clear" at bounding box center [742, 617] width 11 height 11
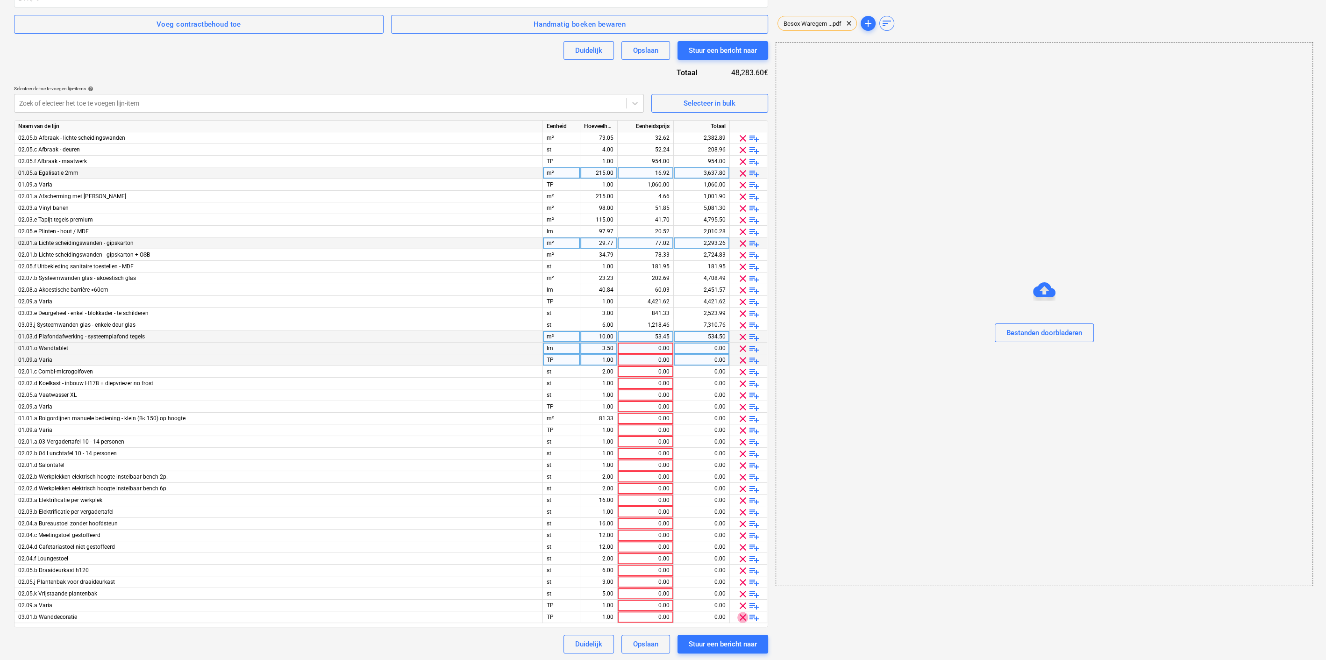
click at [739, 615] on span "clear" at bounding box center [742, 617] width 11 height 11
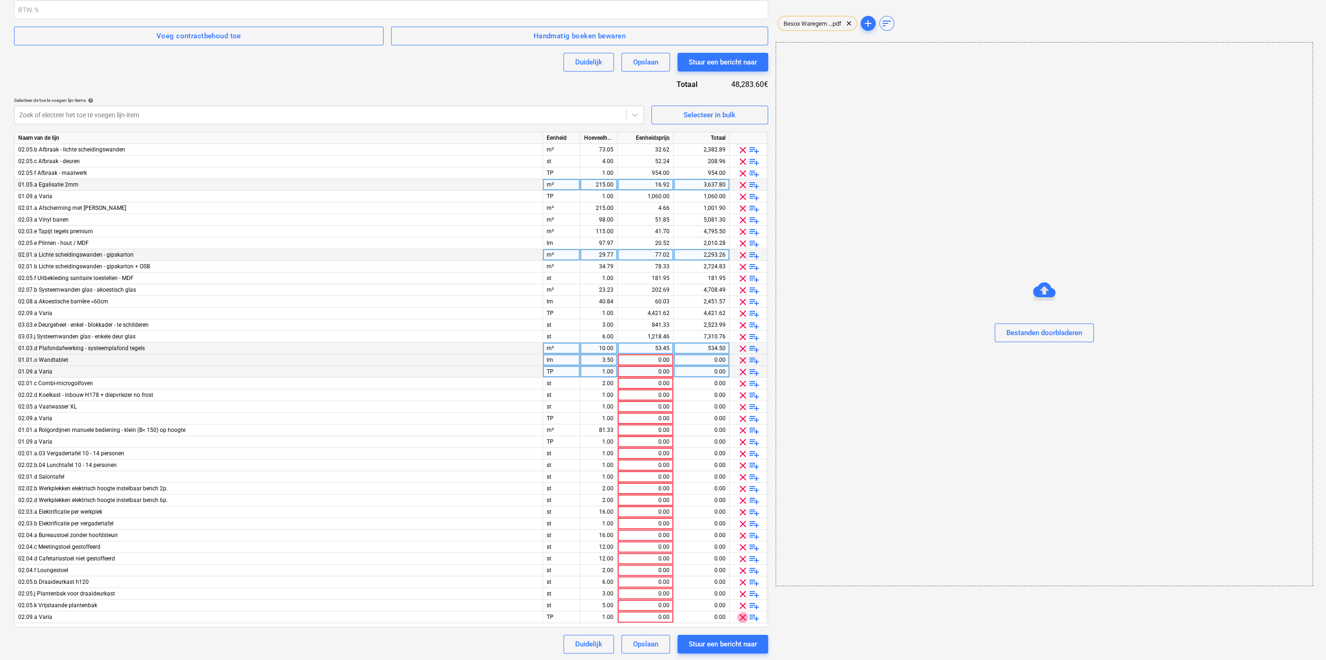
click at [739, 615] on span "clear" at bounding box center [742, 617] width 11 height 11
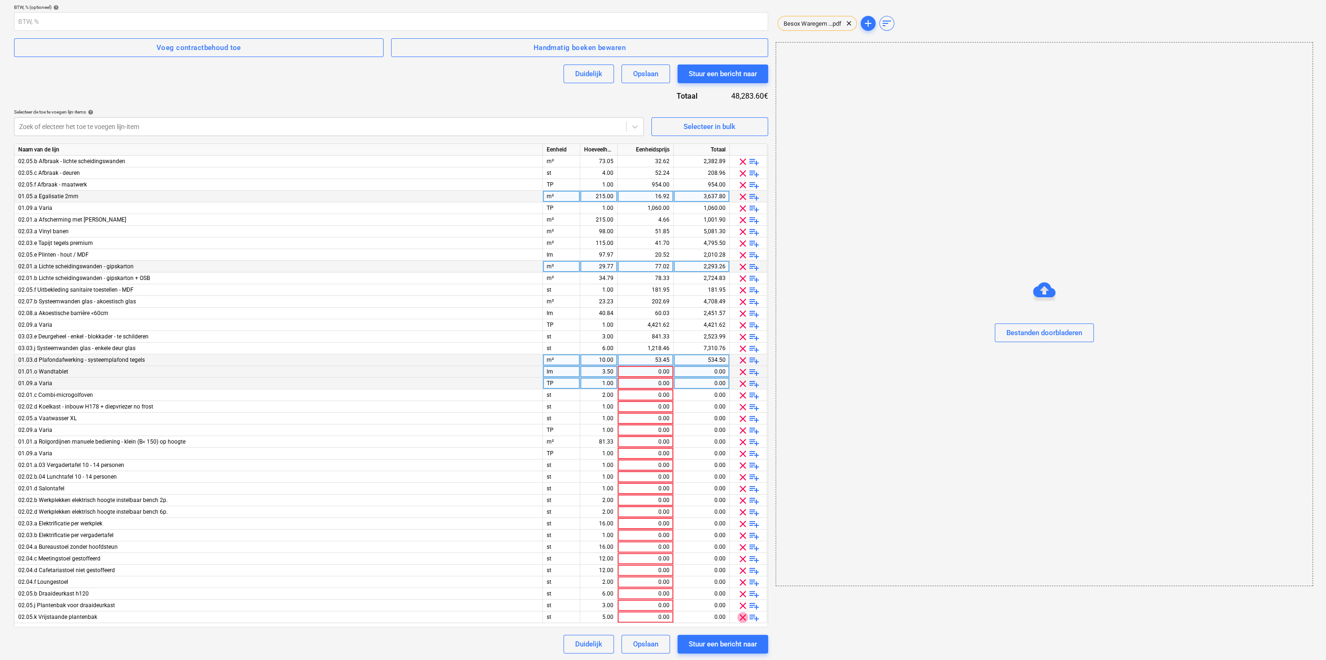
click at [739, 615] on span "clear" at bounding box center [742, 617] width 11 height 11
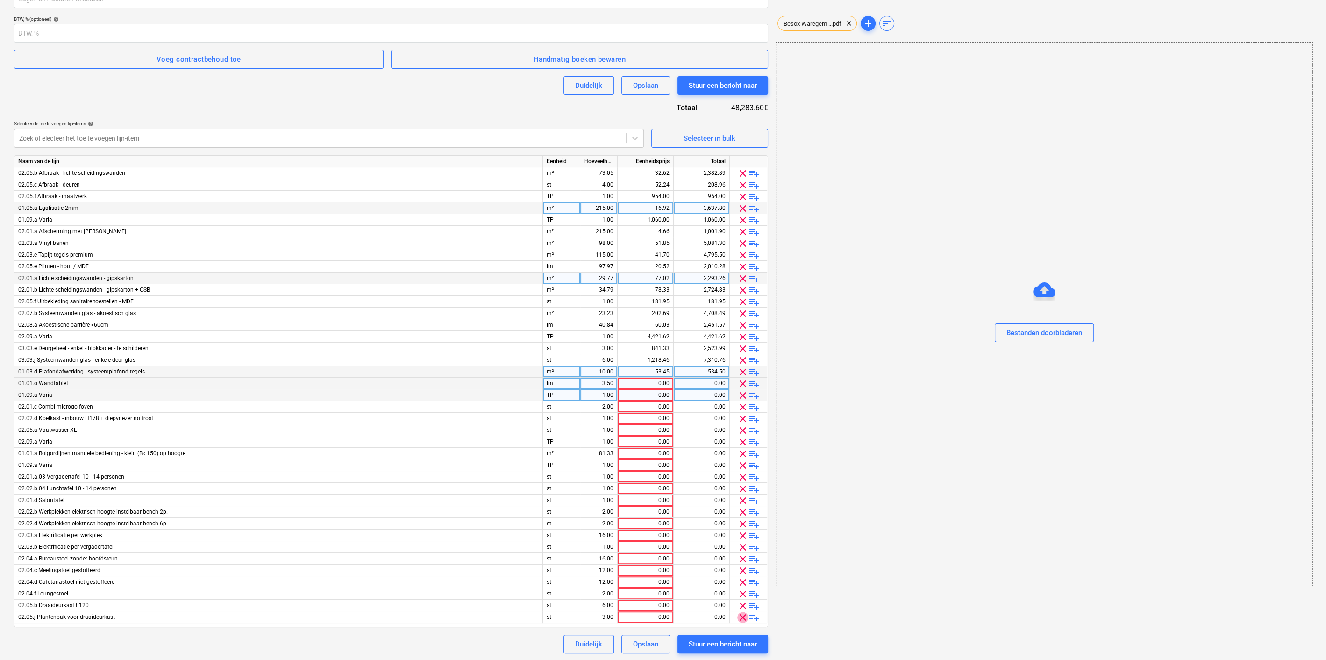
click at [739, 615] on span "clear" at bounding box center [742, 617] width 11 height 11
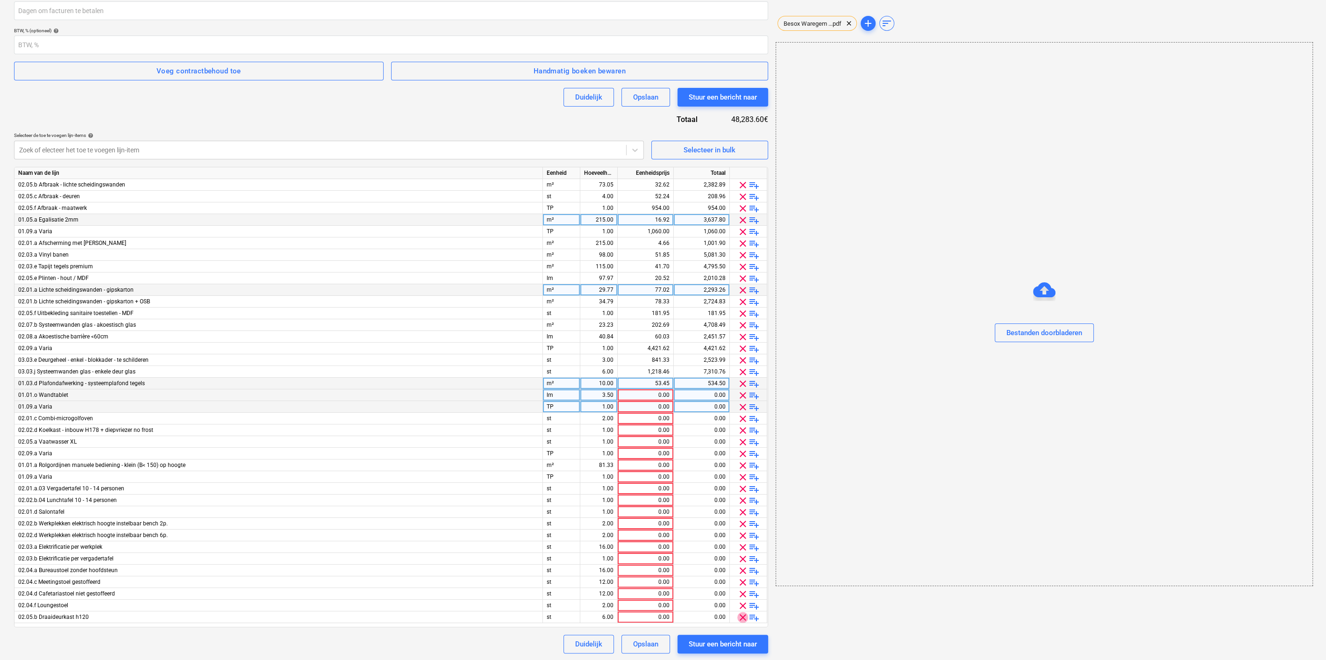
click at [739, 615] on span "clear" at bounding box center [742, 617] width 11 height 11
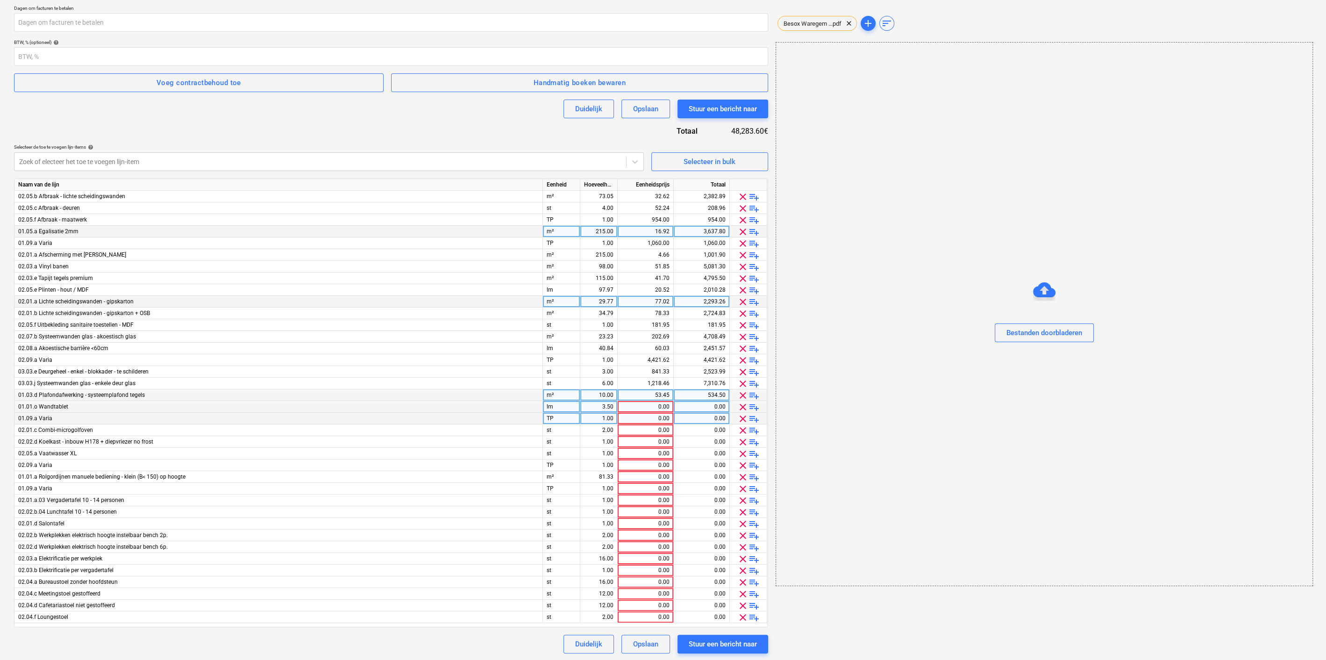
click at [739, 615] on span "clear" at bounding box center [742, 617] width 11 height 11
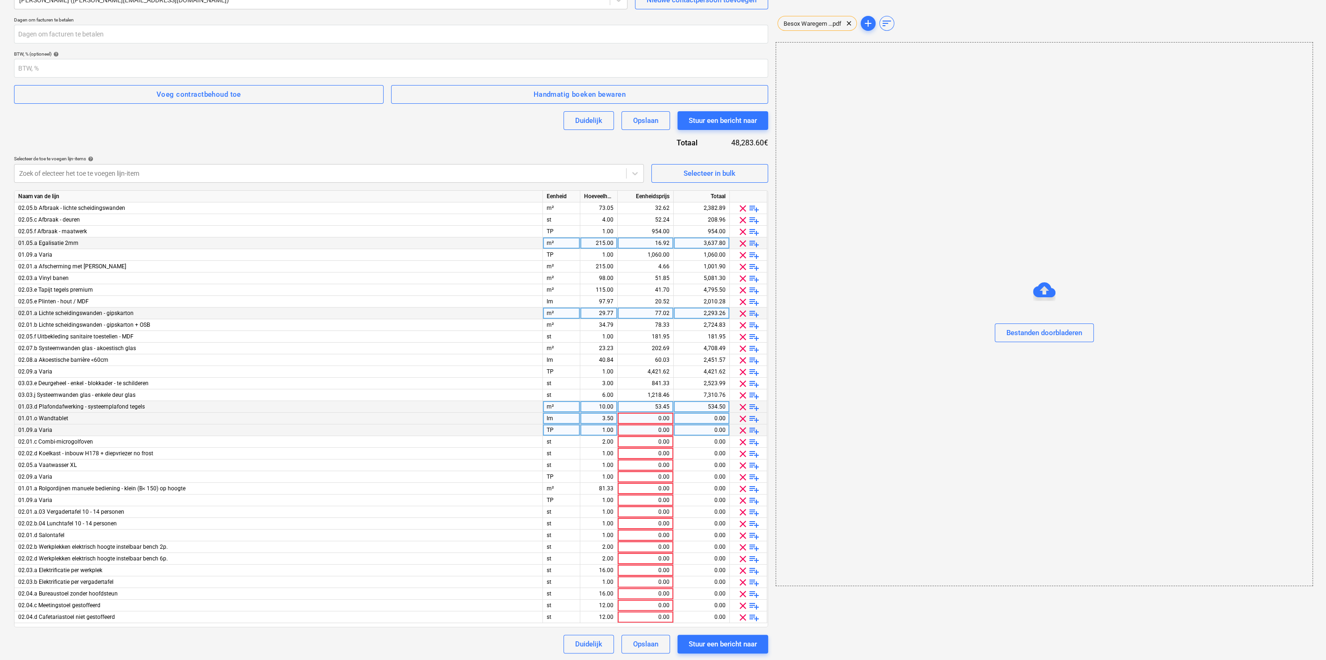
click at [739, 615] on span "clear" at bounding box center [742, 617] width 11 height 11
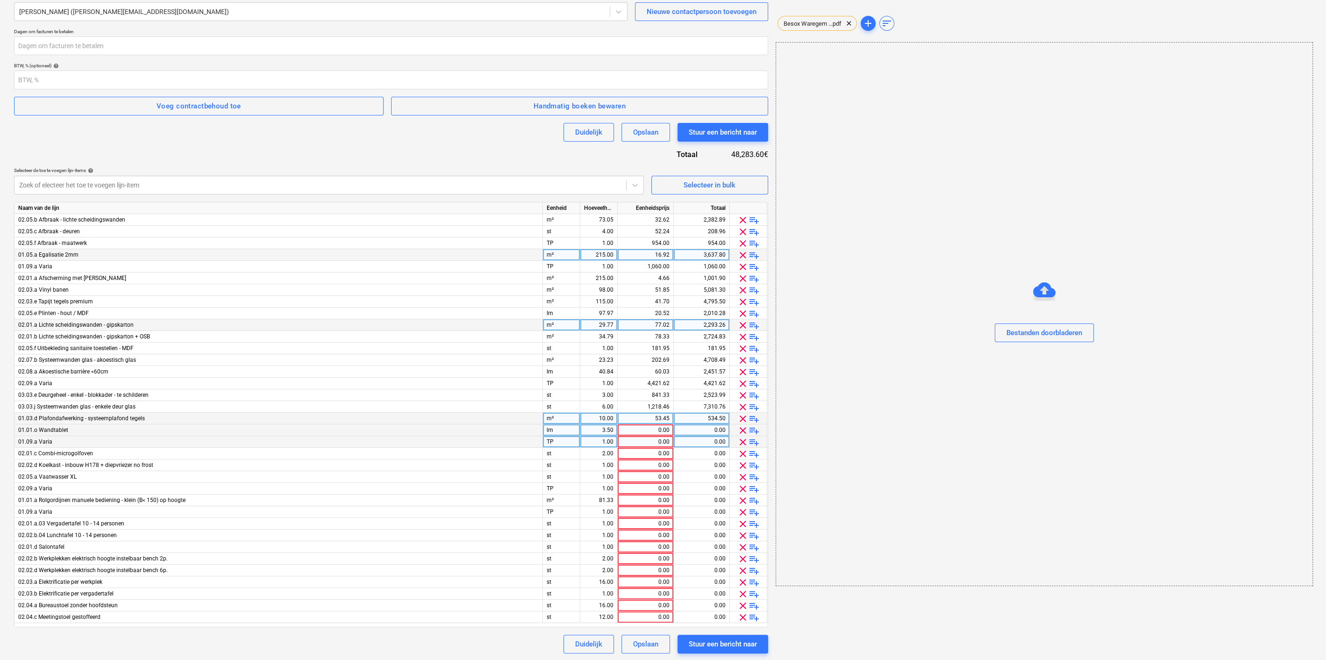
click at [739, 615] on span "clear" at bounding box center [742, 617] width 11 height 11
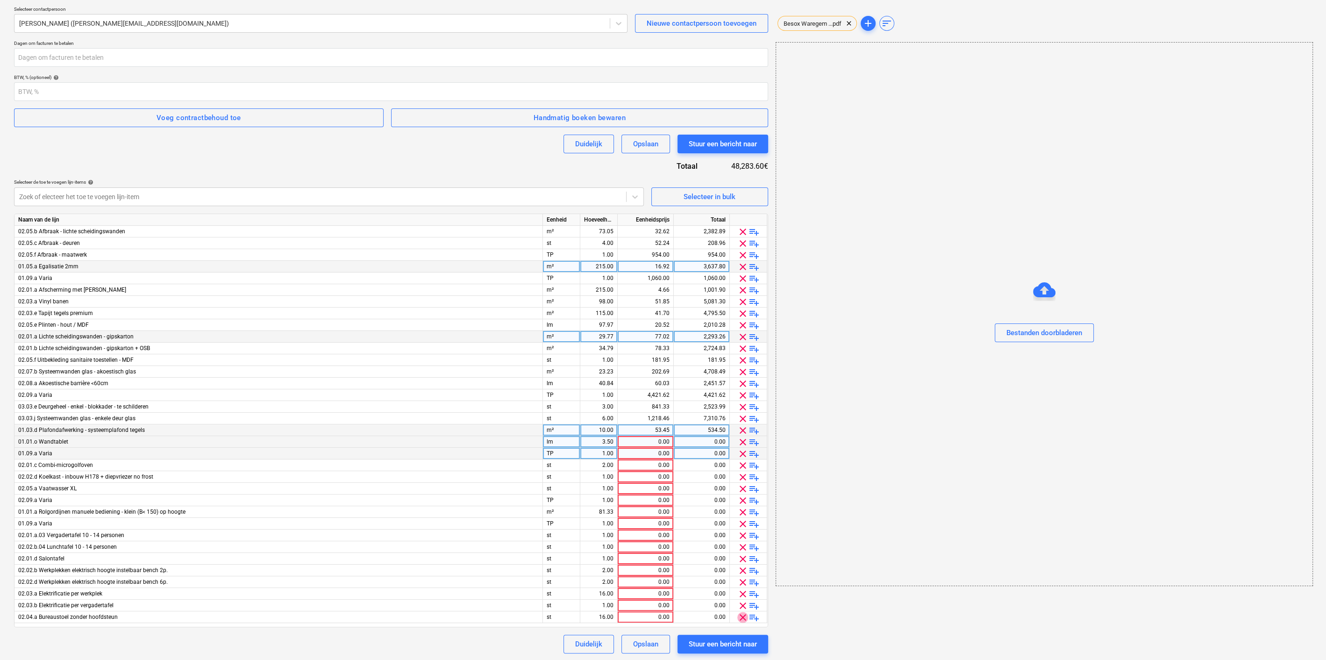
click at [739, 615] on span "clear" at bounding box center [742, 617] width 11 height 11
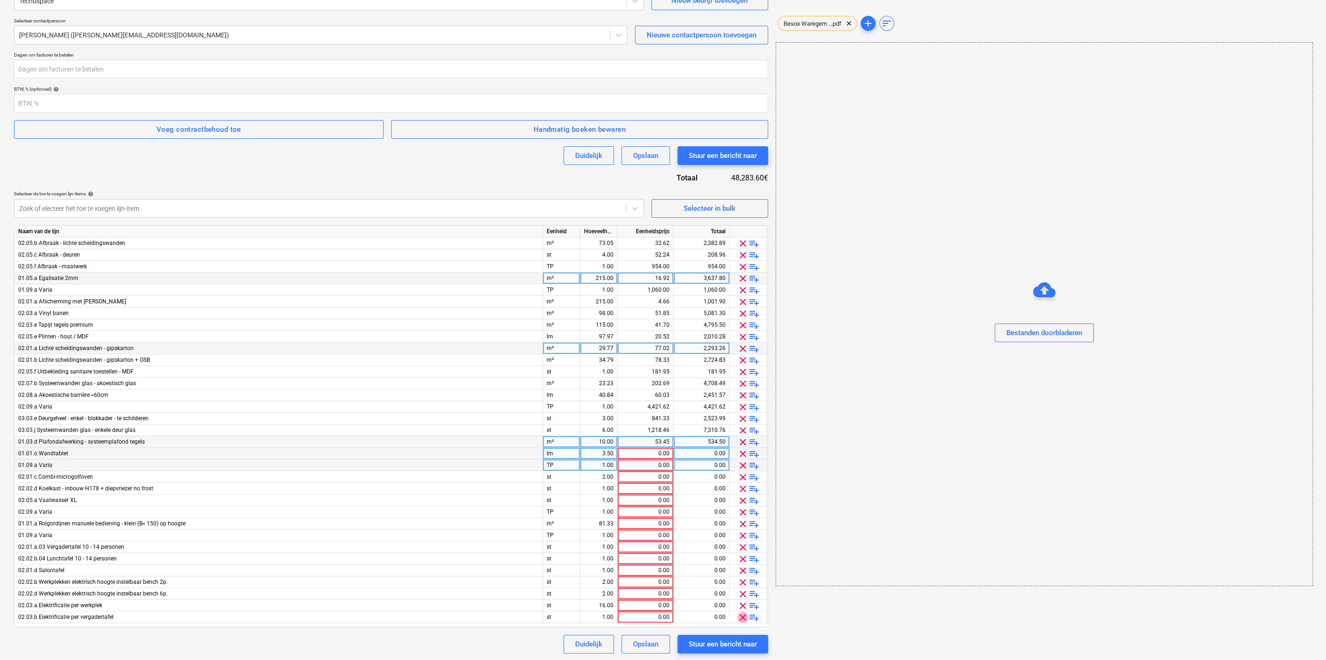
click at [739, 615] on span "clear" at bounding box center [742, 617] width 11 height 11
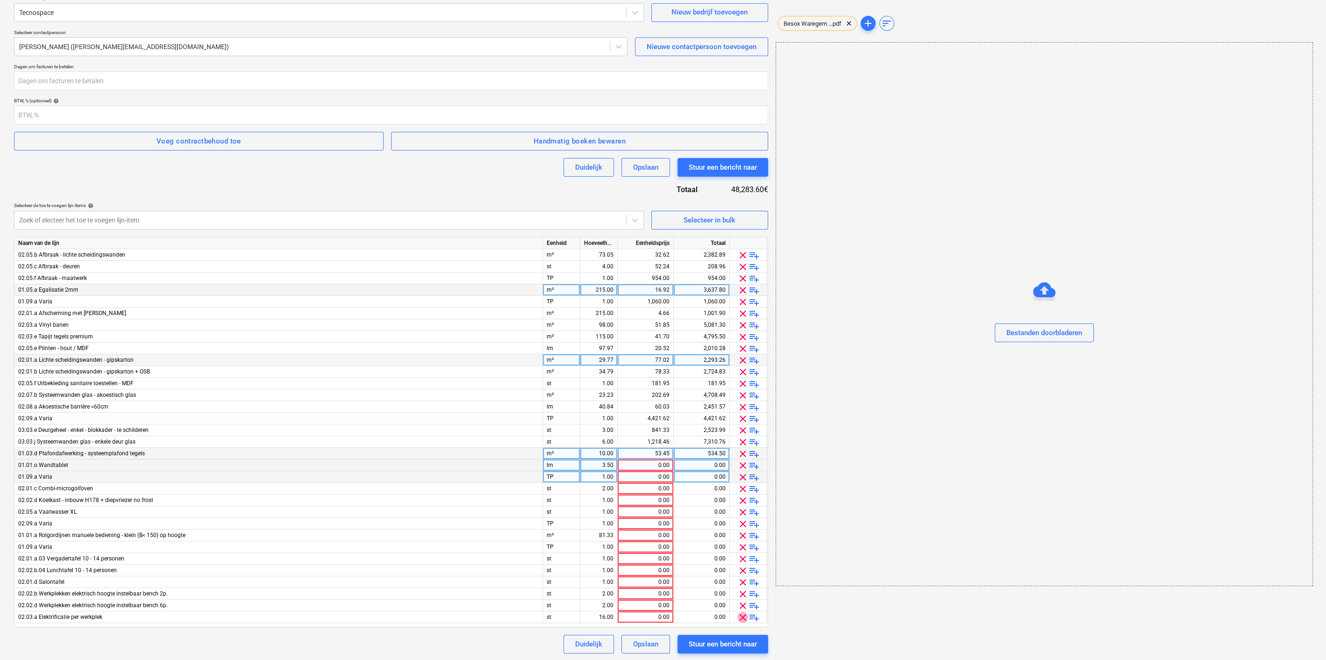
click at [739, 615] on span "clear" at bounding box center [742, 617] width 11 height 11
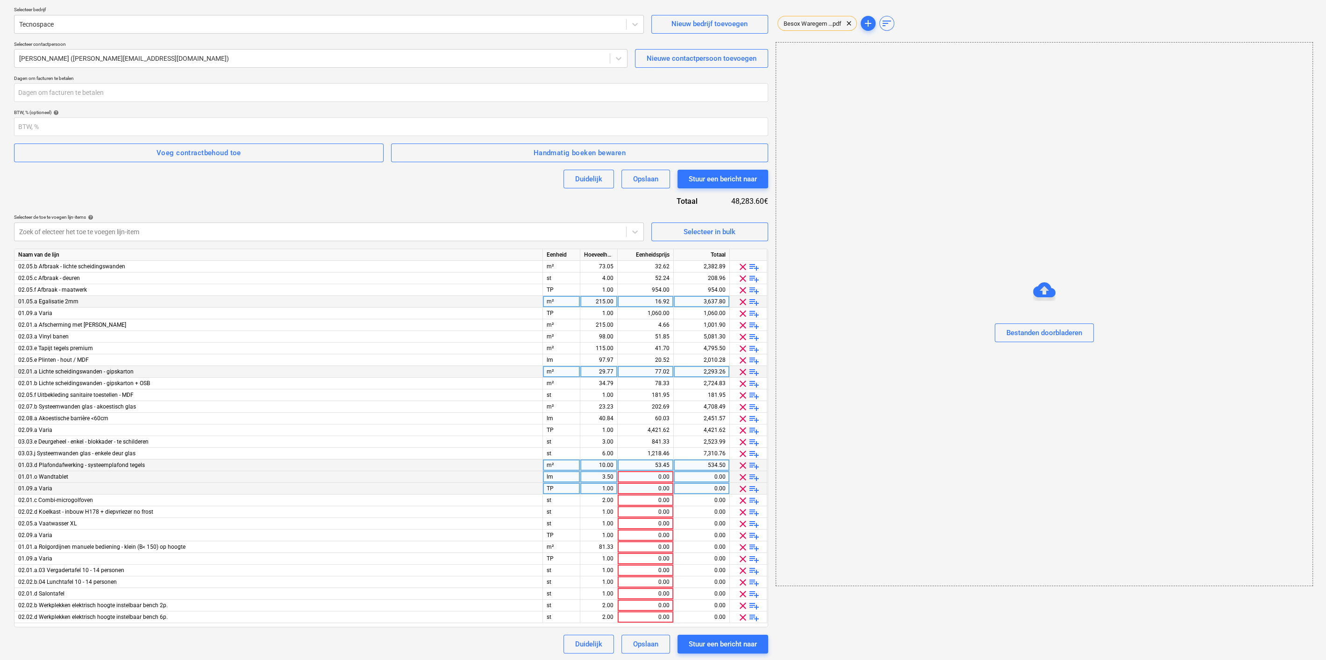
click at [739, 615] on span "clear" at bounding box center [742, 617] width 11 height 11
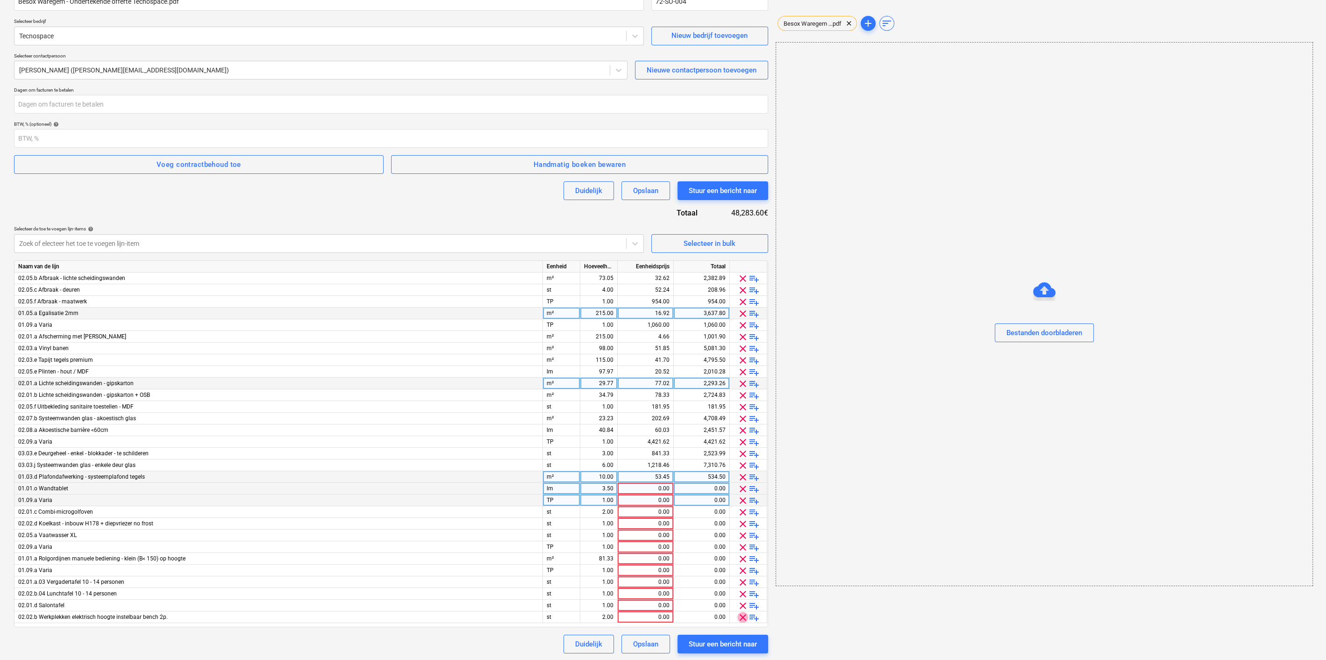
click at [739, 615] on span "clear" at bounding box center [742, 617] width 11 height 11
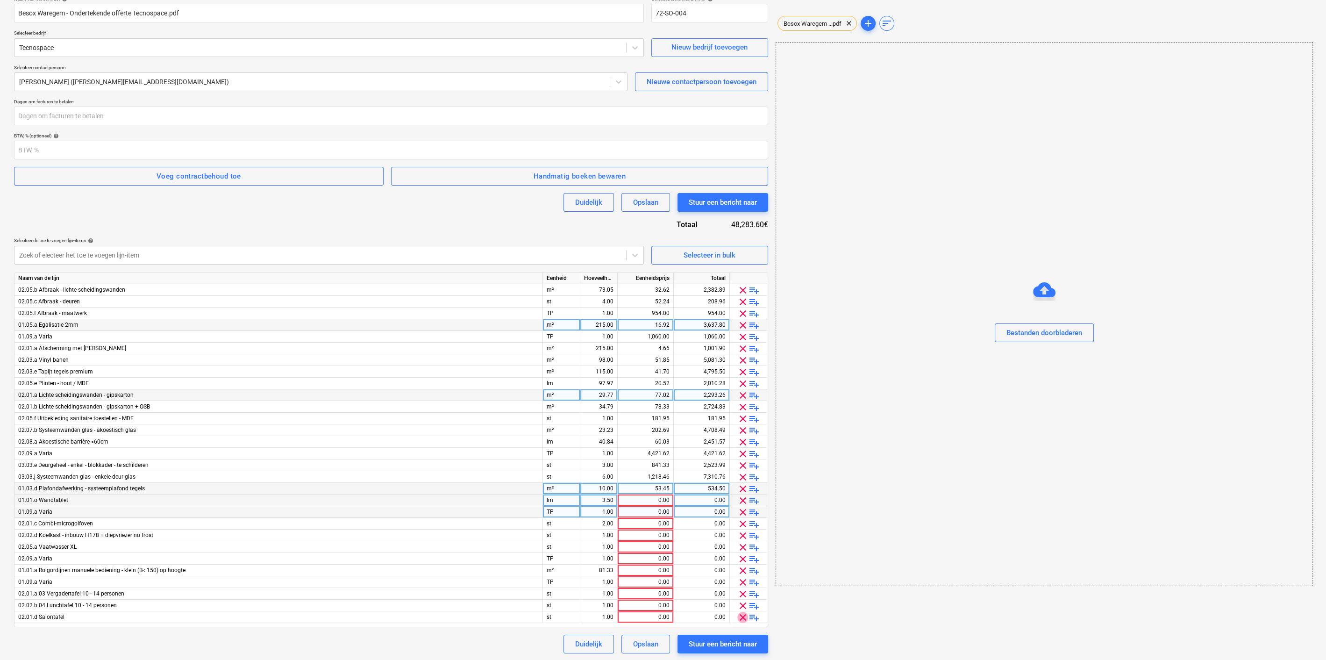
click at [739, 615] on span "clear" at bounding box center [742, 617] width 11 height 11
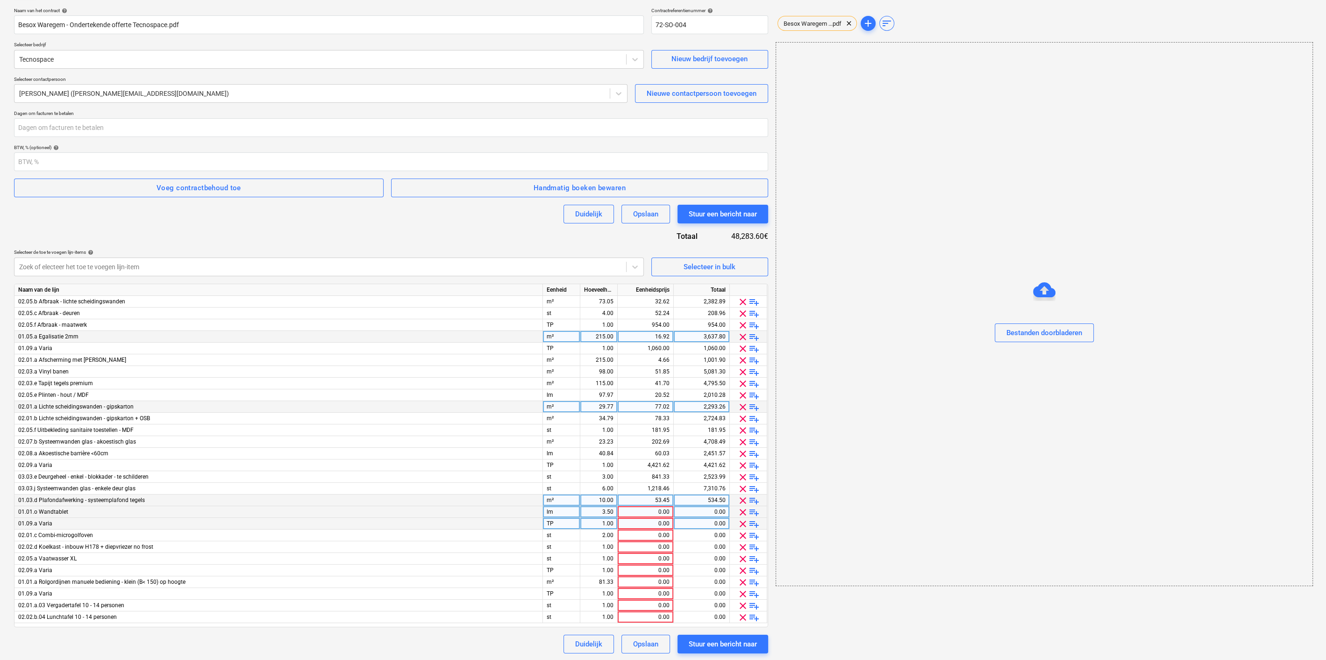
click at [739, 615] on span "clear" at bounding box center [742, 617] width 11 height 11
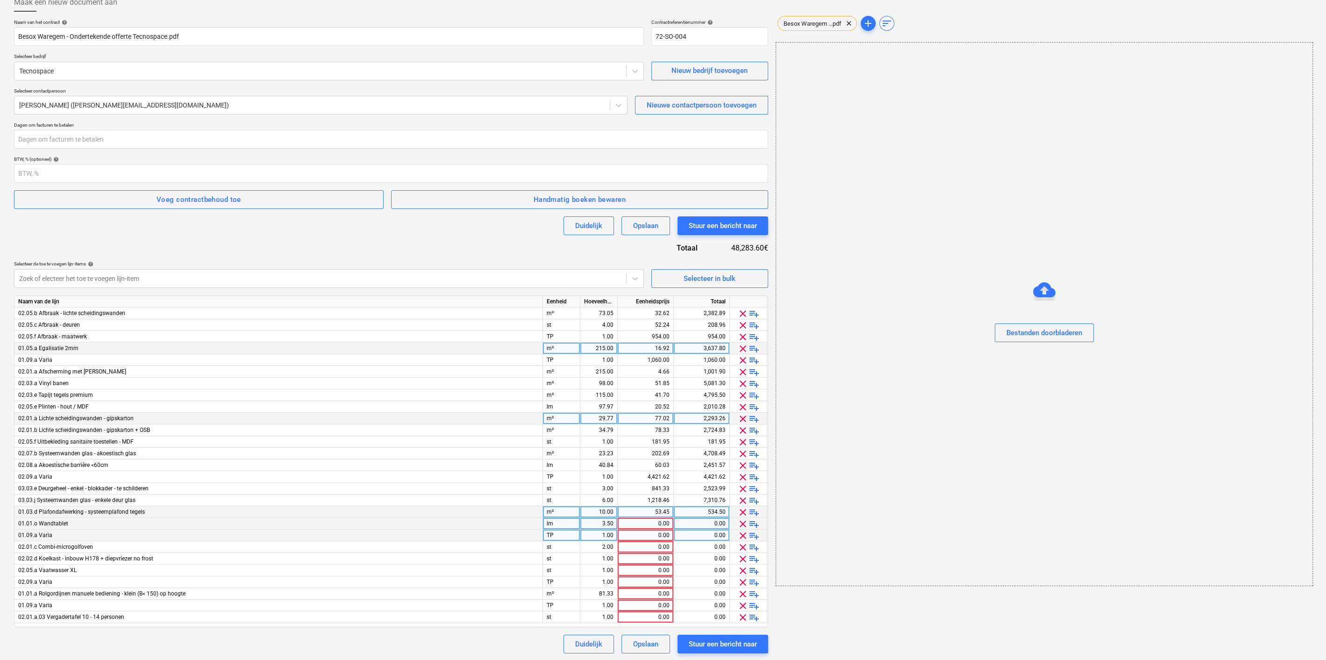
click at [739, 615] on span "clear" at bounding box center [742, 617] width 11 height 11
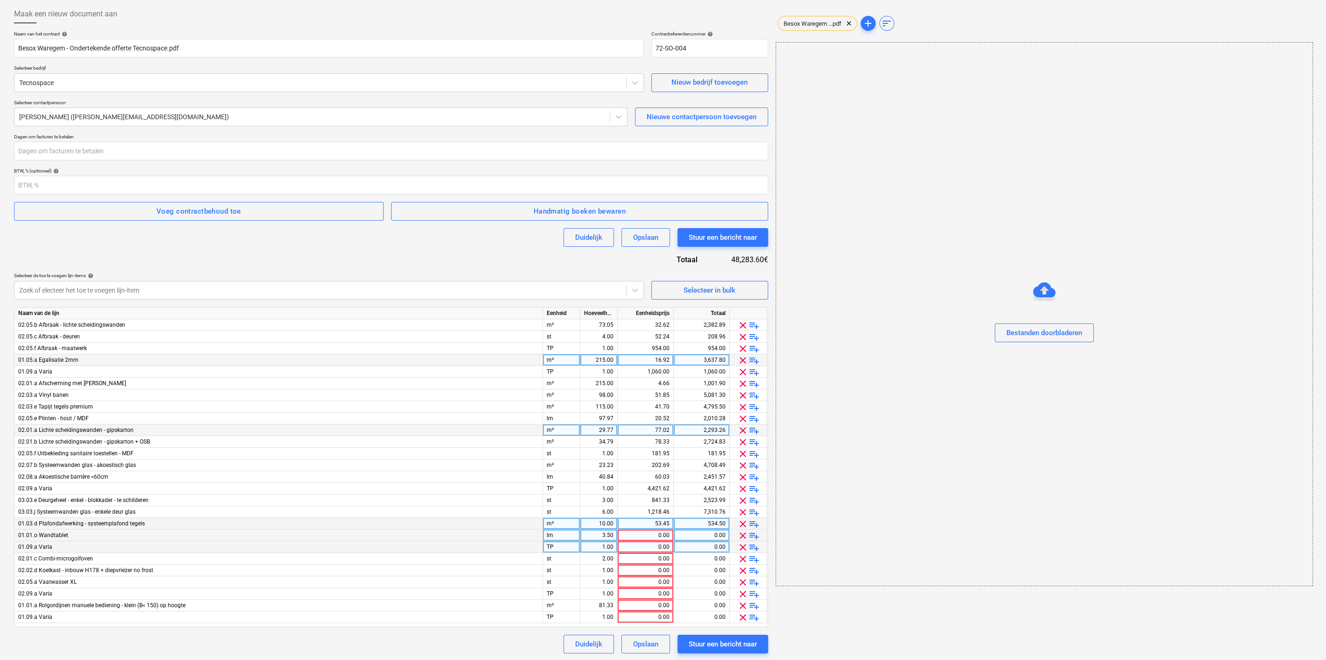
click at [739, 615] on span "clear" at bounding box center [742, 617] width 11 height 11
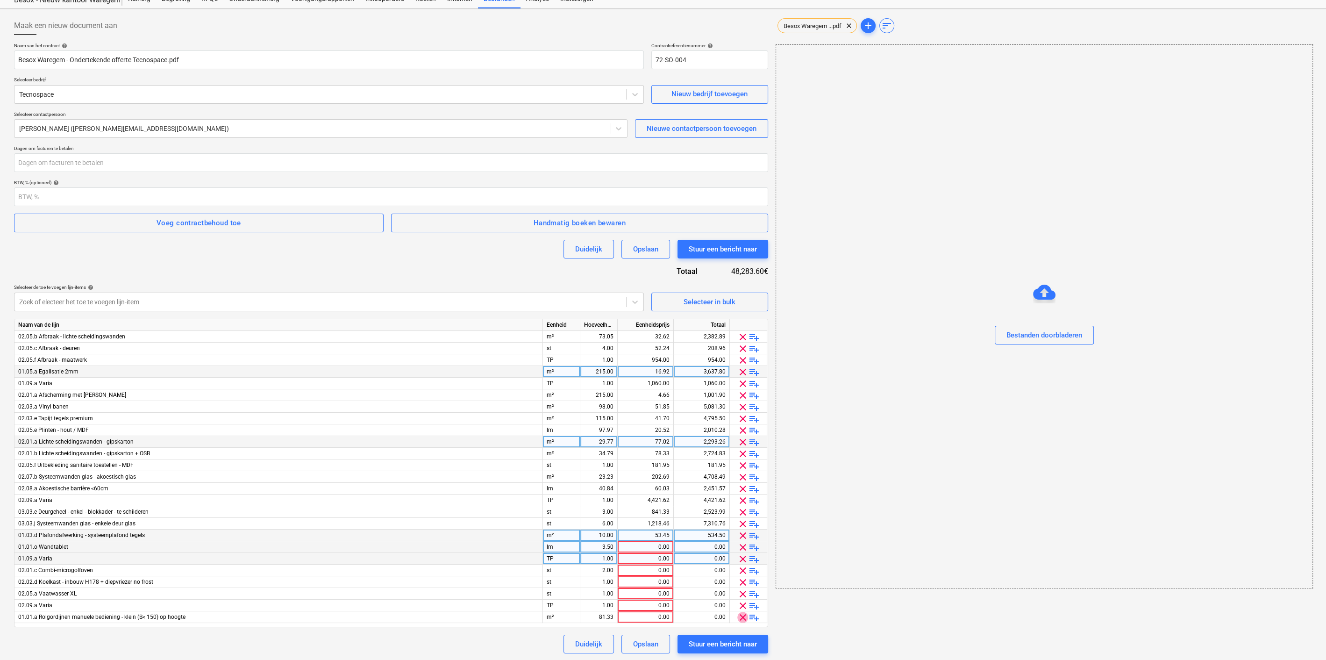
click at [739, 615] on span "clear" at bounding box center [742, 617] width 11 height 11
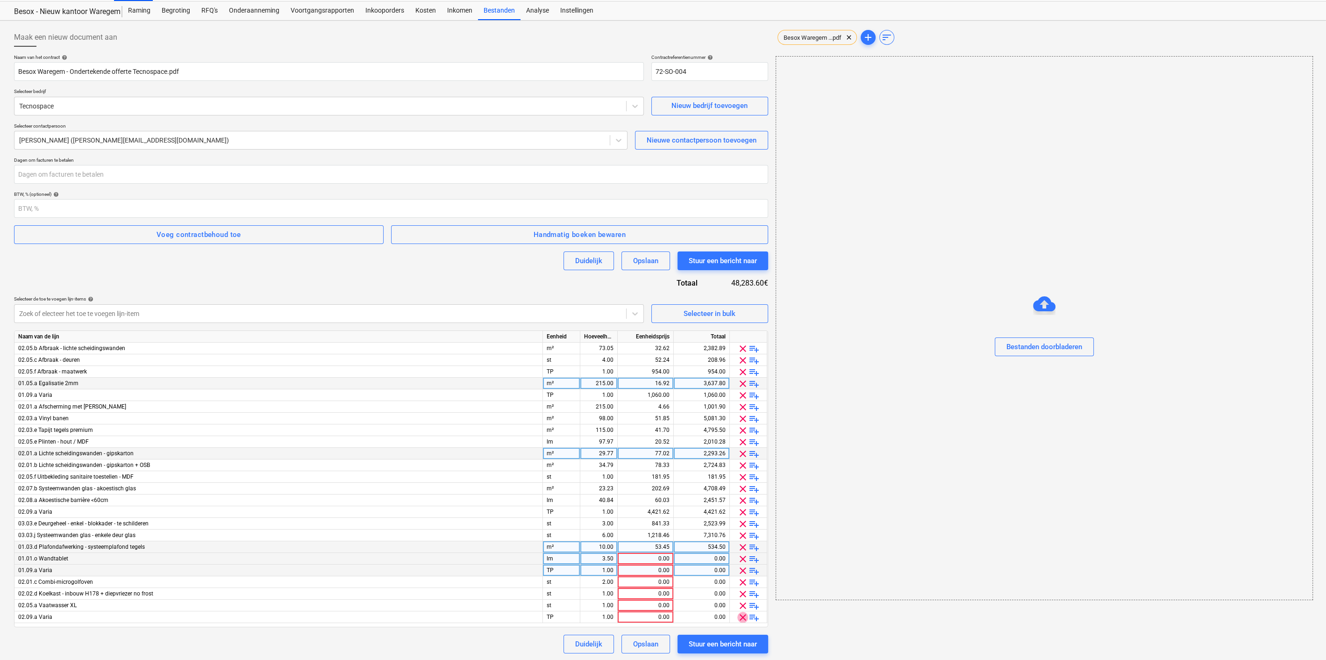
click at [739, 615] on span "clear" at bounding box center [742, 617] width 11 height 11
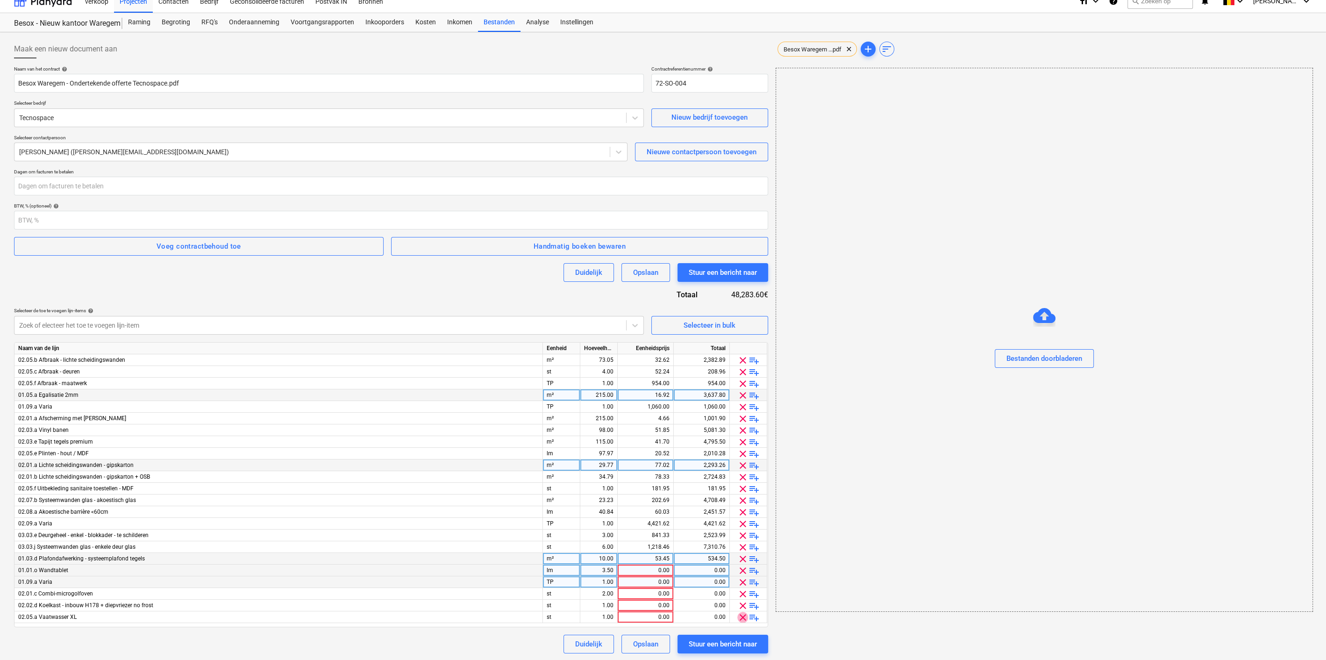
click at [739, 615] on span "clear" at bounding box center [742, 617] width 11 height 11
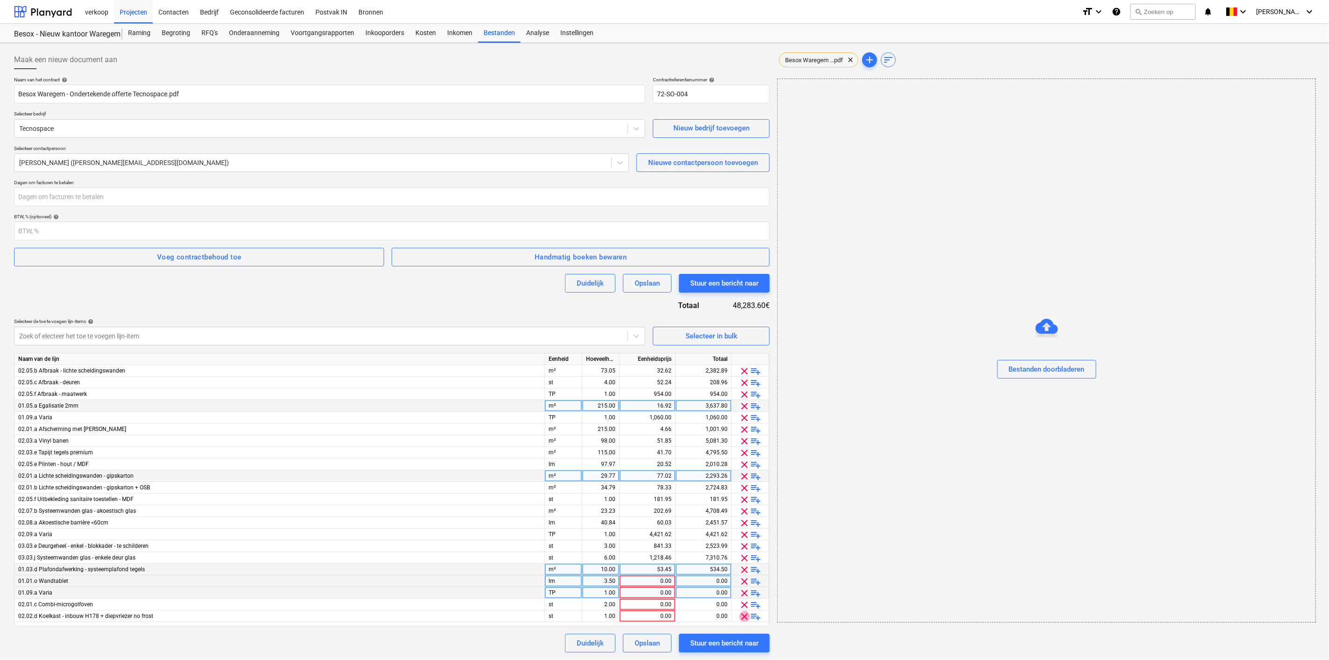
click at [739, 615] on span "clear" at bounding box center [744, 616] width 11 height 11
click at [741, 603] on span "clear" at bounding box center [744, 604] width 11 height 11
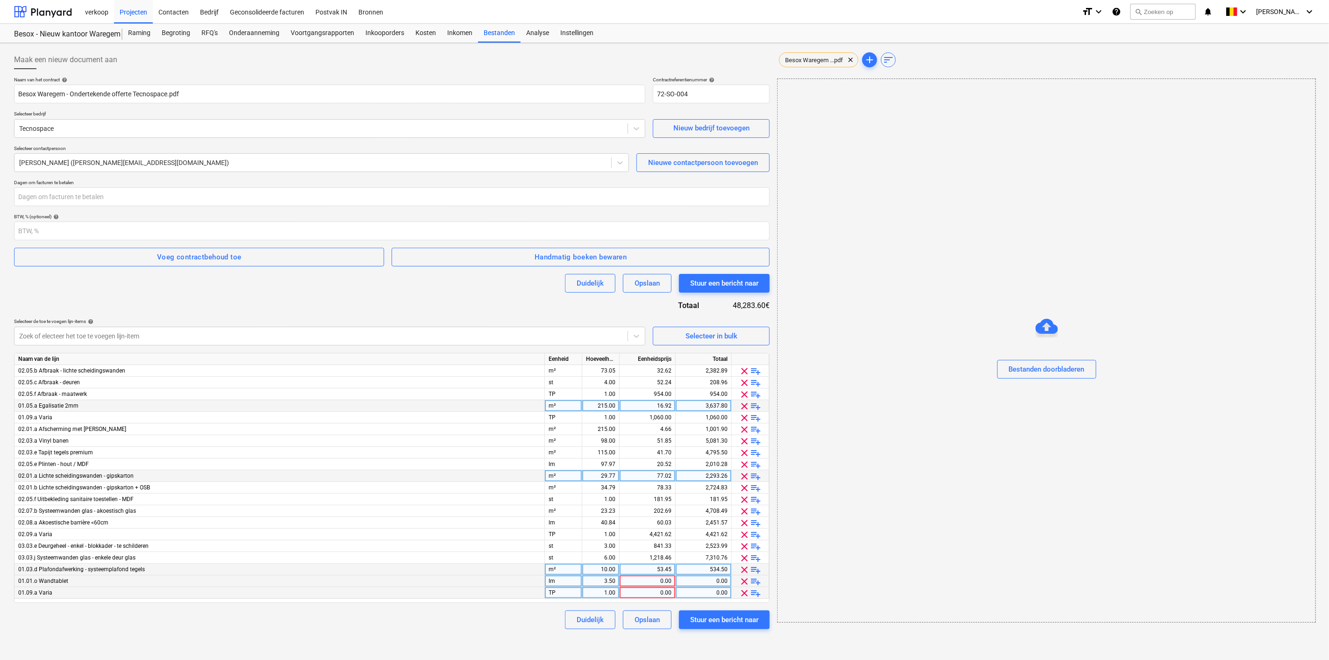
click at [741, 589] on span "clear" at bounding box center [744, 592] width 11 height 11
click at [740, 578] on span "clear" at bounding box center [744, 581] width 11 height 11
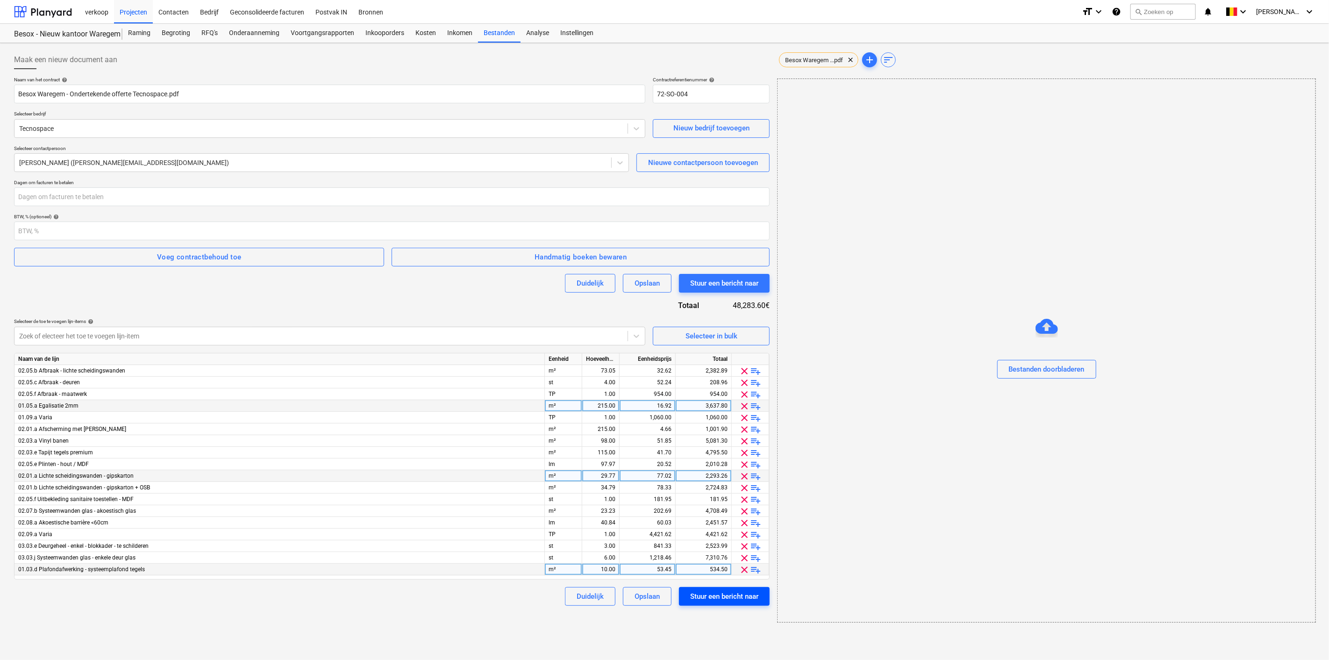
click at [734, 596] on div "Stuur een bericht naar" at bounding box center [724, 596] width 68 height 12
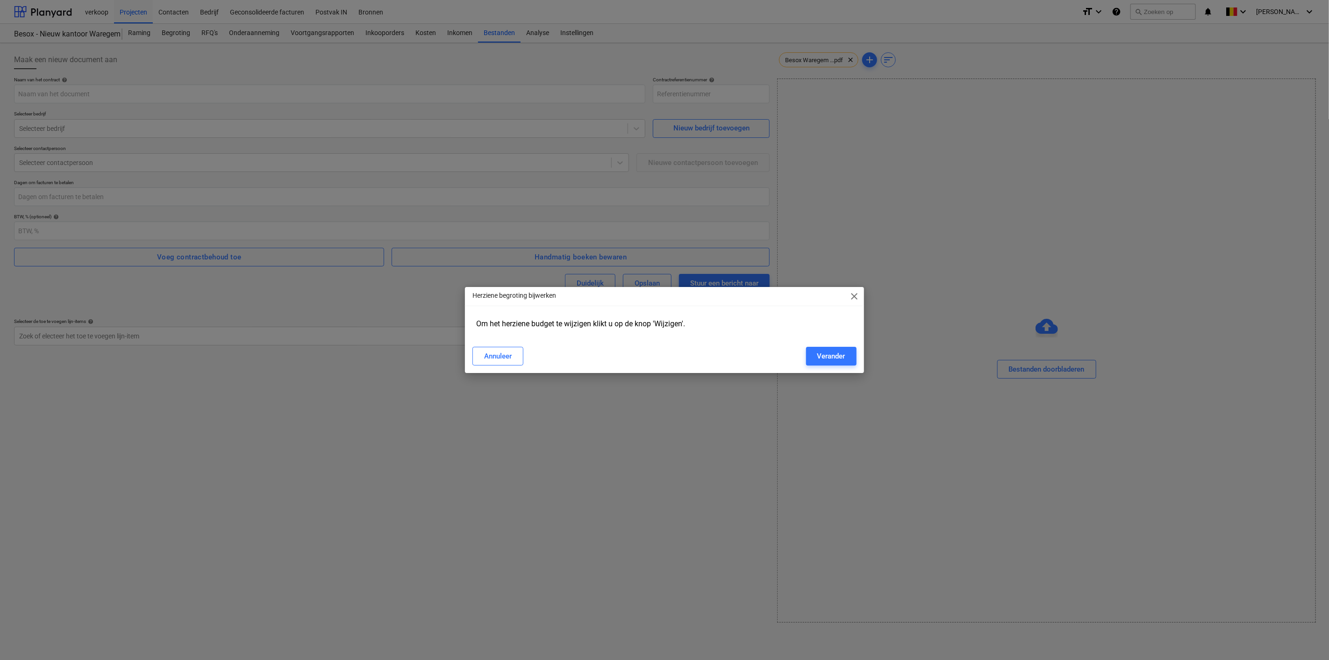
type input "72-SO-005"
click at [836, 352] on div "Verander" at bounding box center [831, 356] width 28 height 12
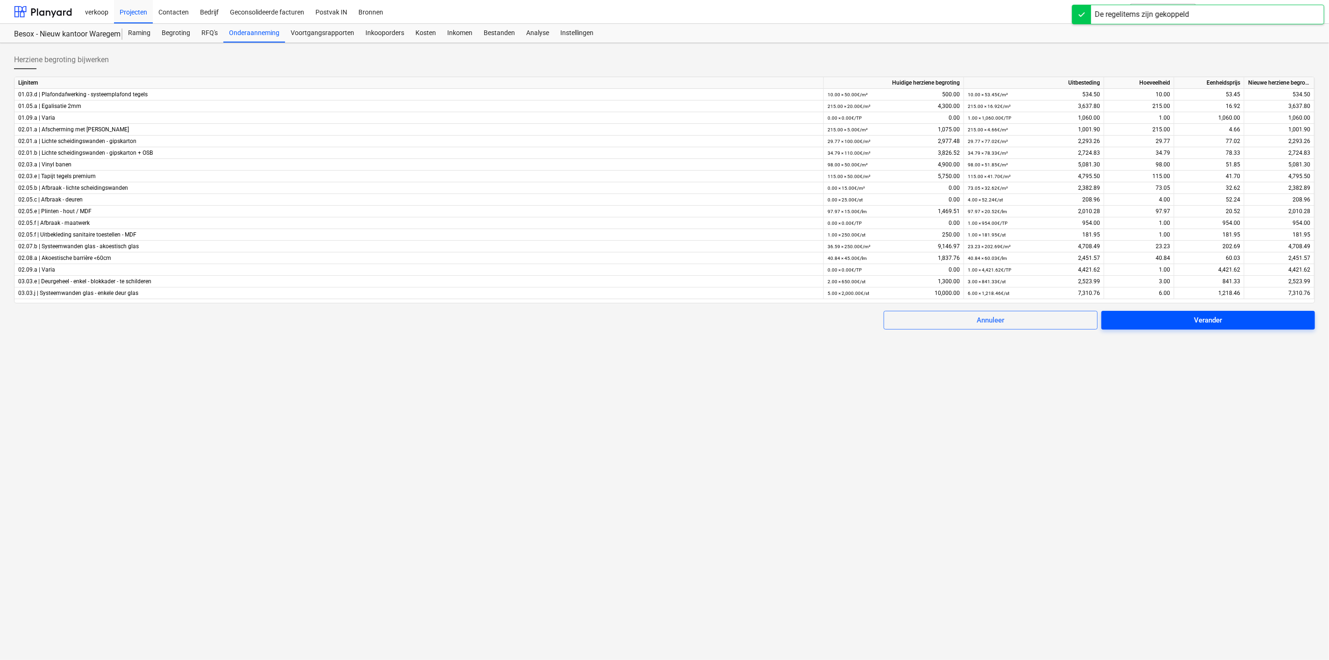
click at [1261, 320] on span "Verander" at bounding box center [1207, 320] width 191 height 12
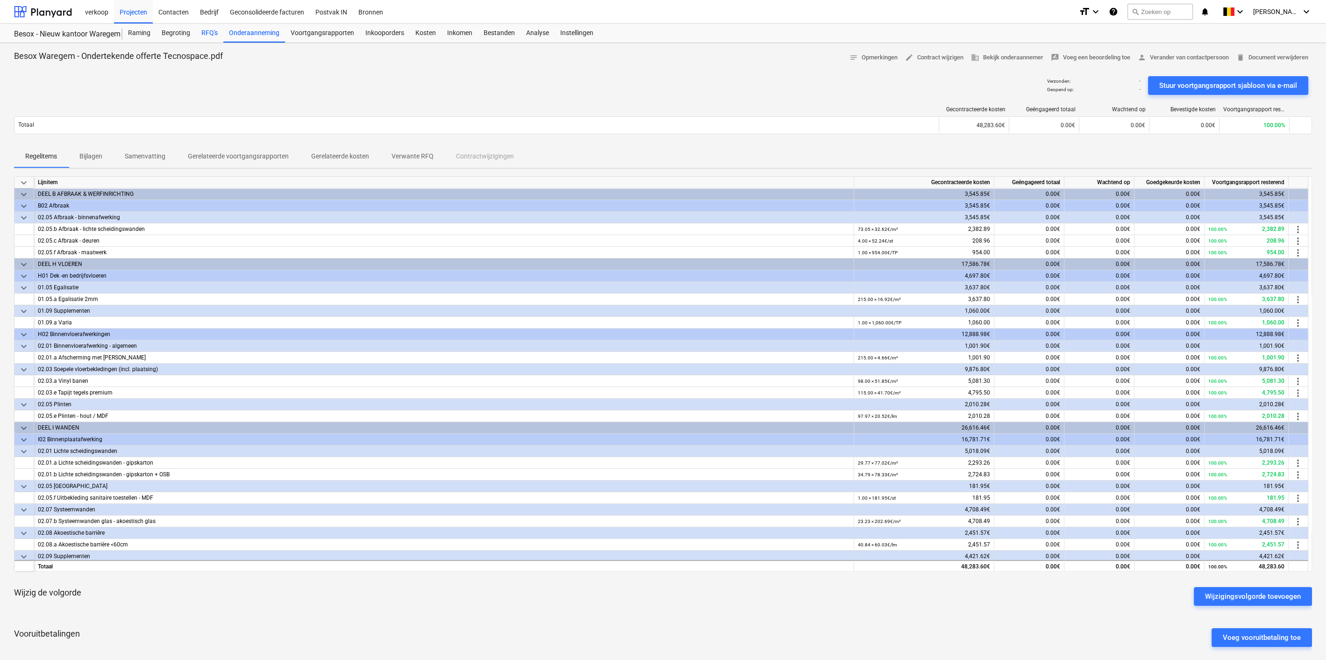
click at [208, 32] on div "RFQ's" at bounding box center [210, 33] width 28 height 19
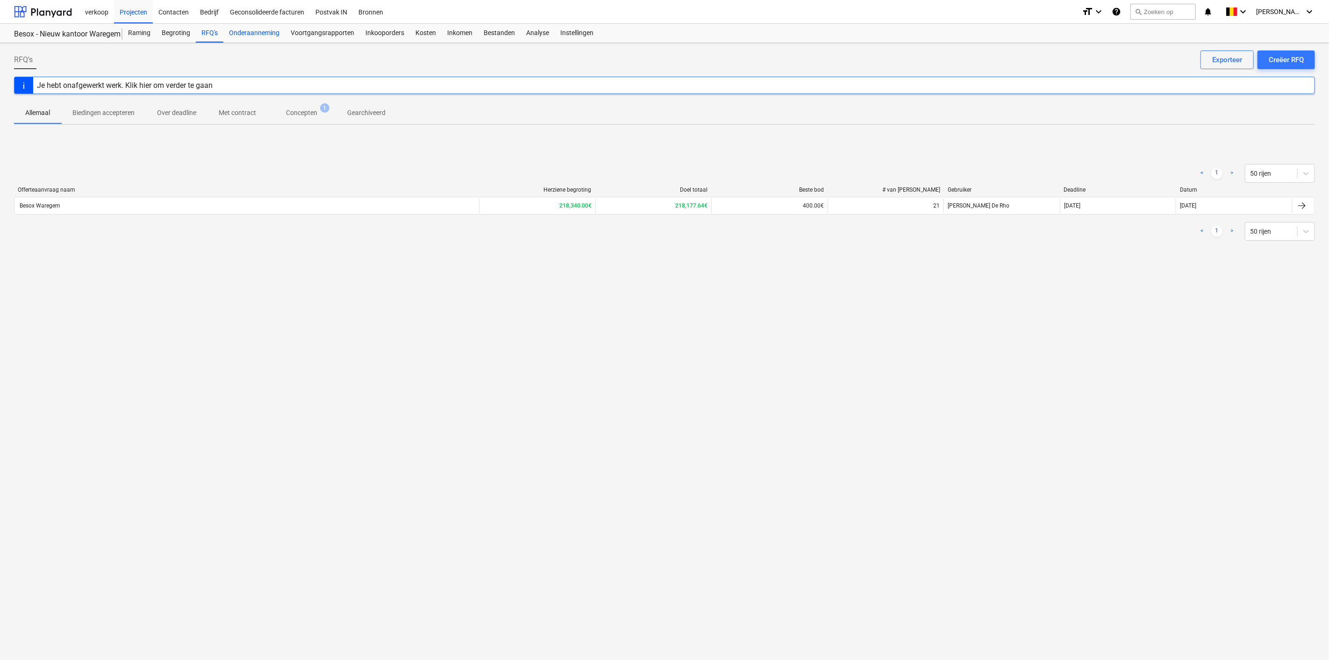
click at [260, 31] on div "Onderaanneming" at bounding box center [254, 33] width 62 height 19
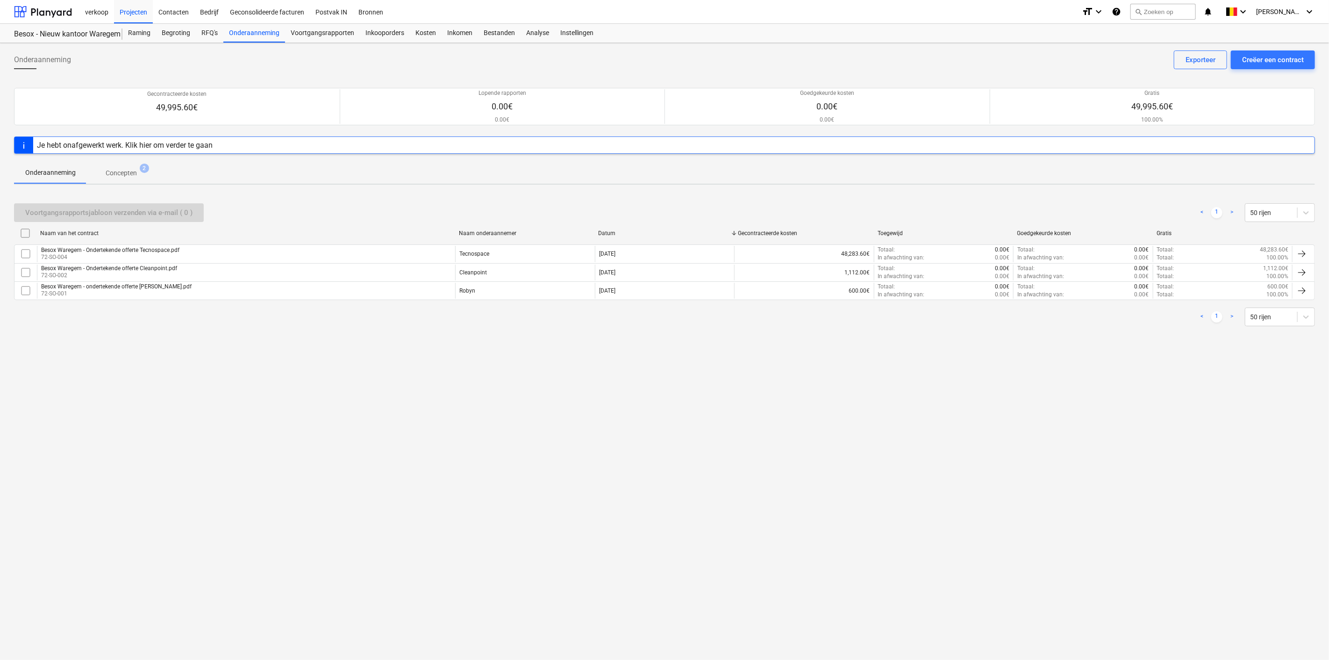
click at [121, 168] on p "Concepten" at bounding box center [121, 173] width 31 height 10
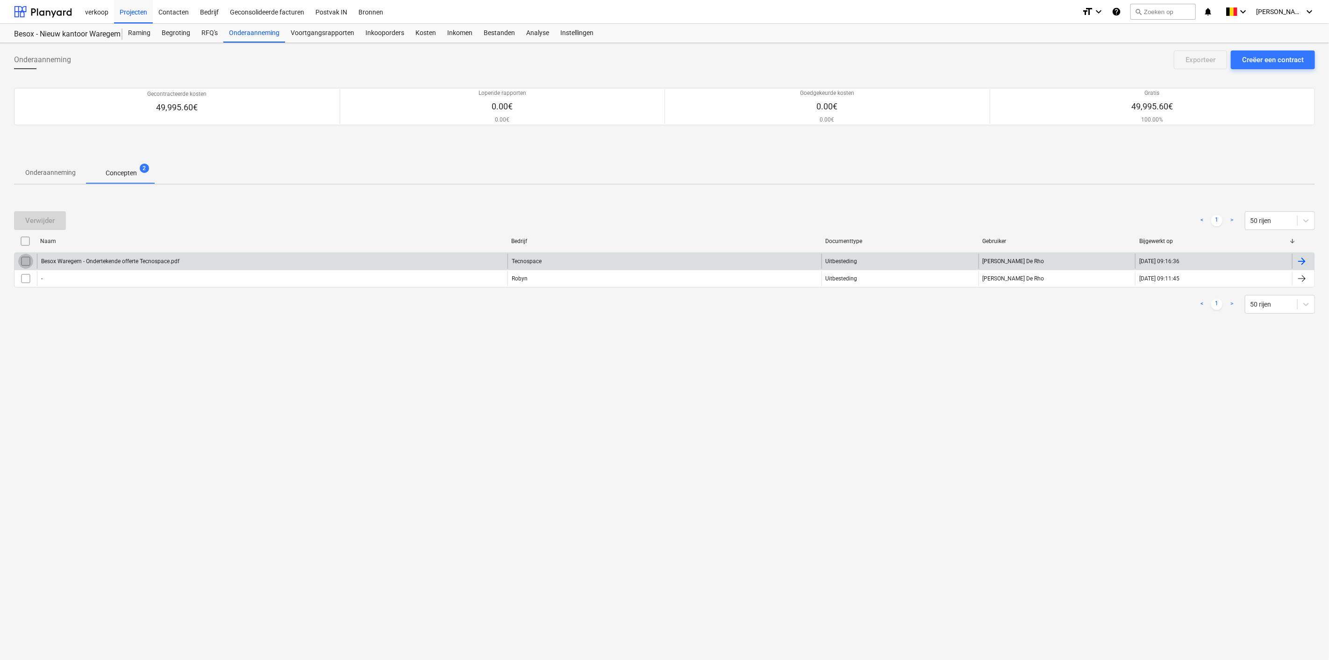
click at [25, 263] on input "checkbox" at bounding box center [25, 261] width 15 height 15
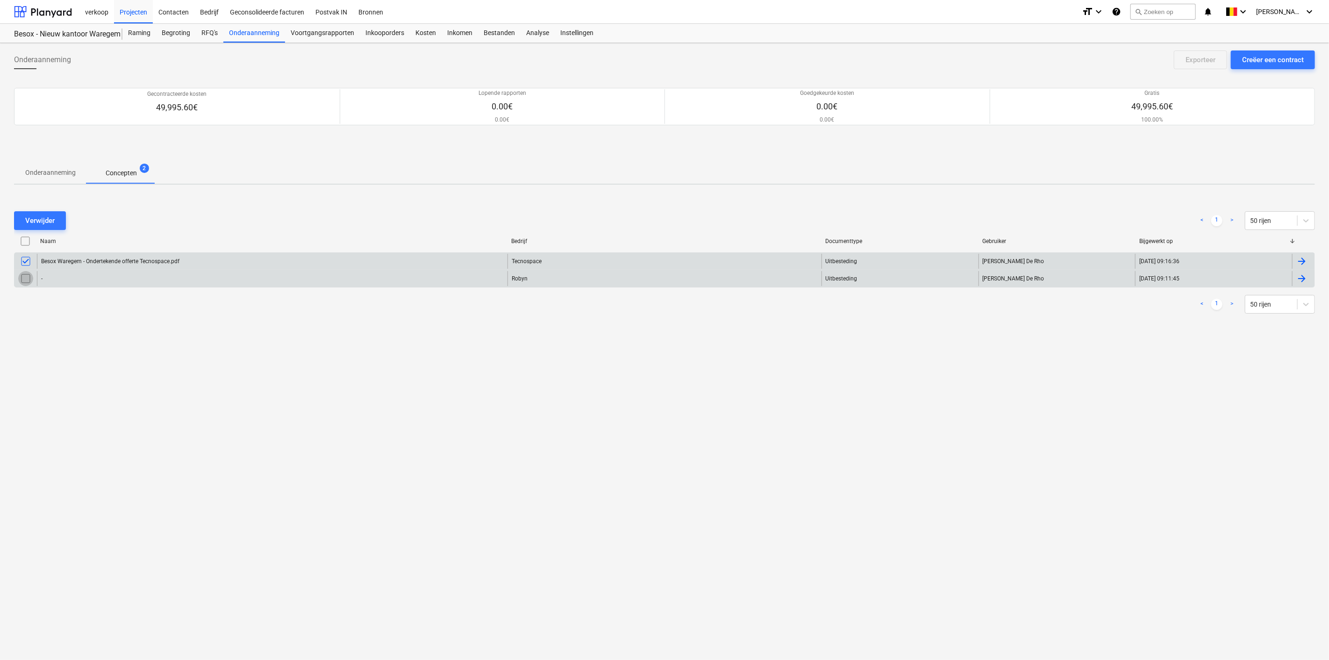
click at [30, 277] on input "checkbox" at bounding box center [25, 278] width 15 height 15
click at [41, 214] on div "Verwijder" at bounding box center [39, 220] width 29 height 12
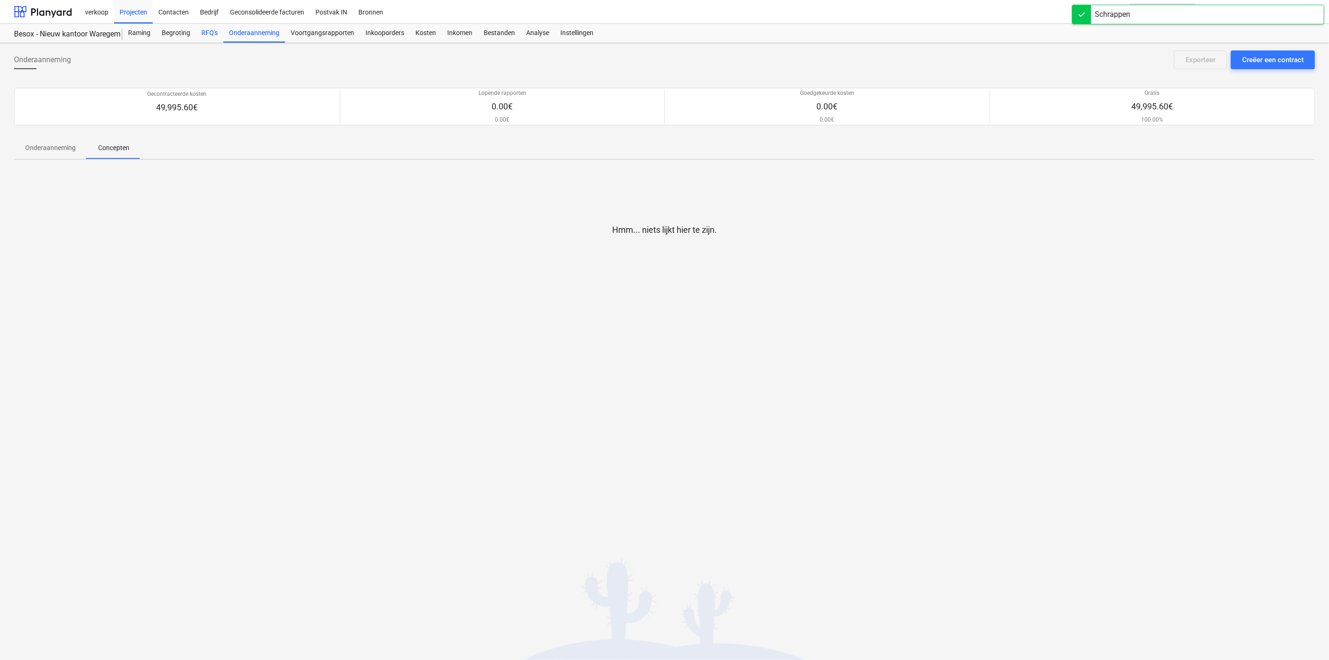
click at [210, 27] on div "RFQ's" at bounding box center [210, 33] width 28 height 19
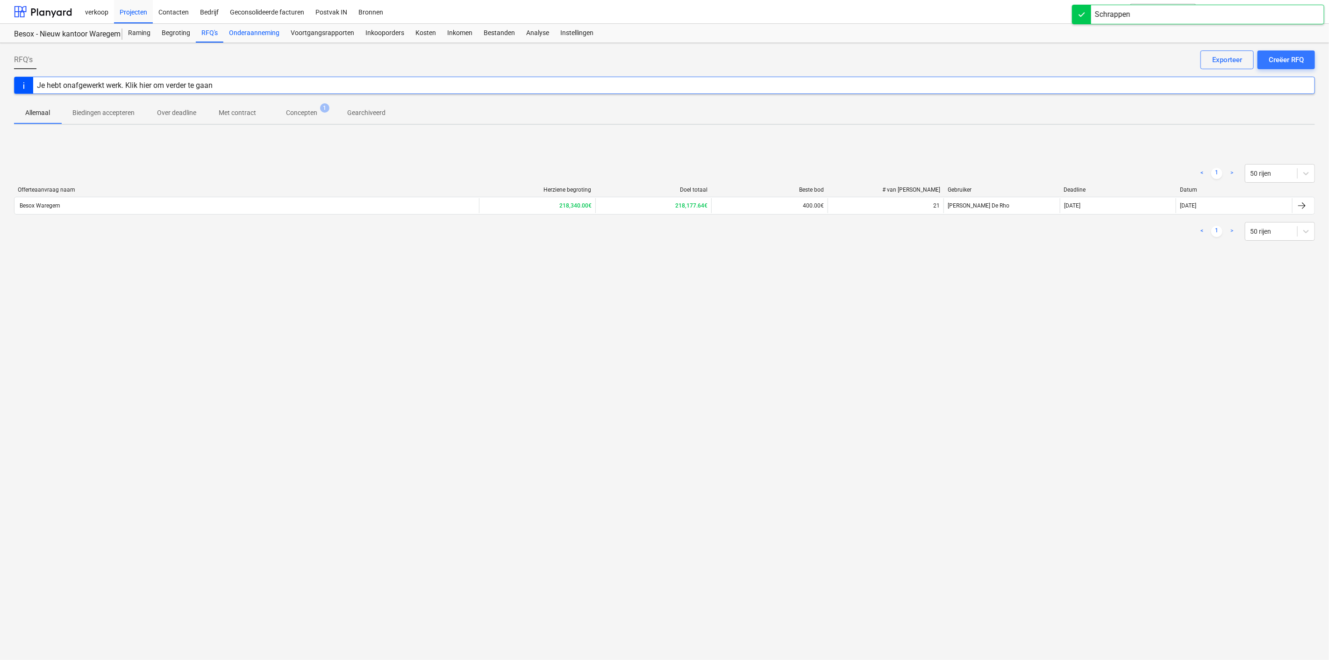
click at [258, 31] on div "Onderaanneming" at bounding box center [254, 33] width 62 height 19
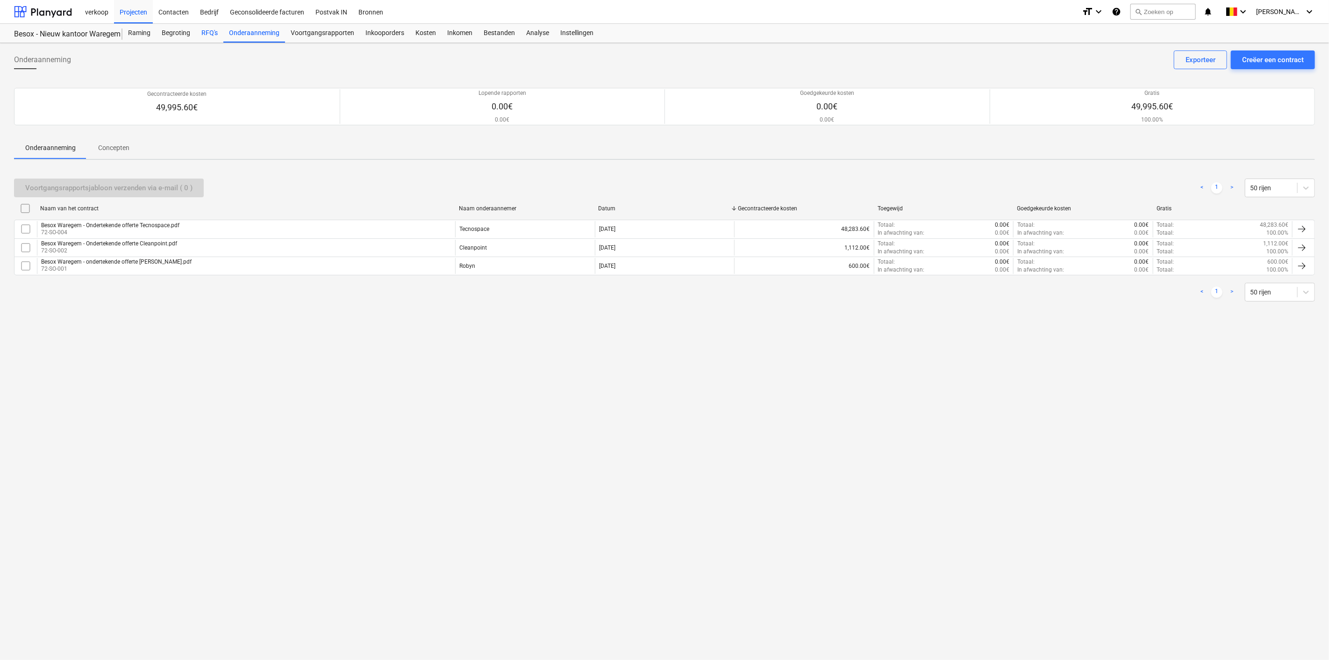
click at [200, 30] on div "RFQ's" at bounding box center [210, 33] width 28 height 19
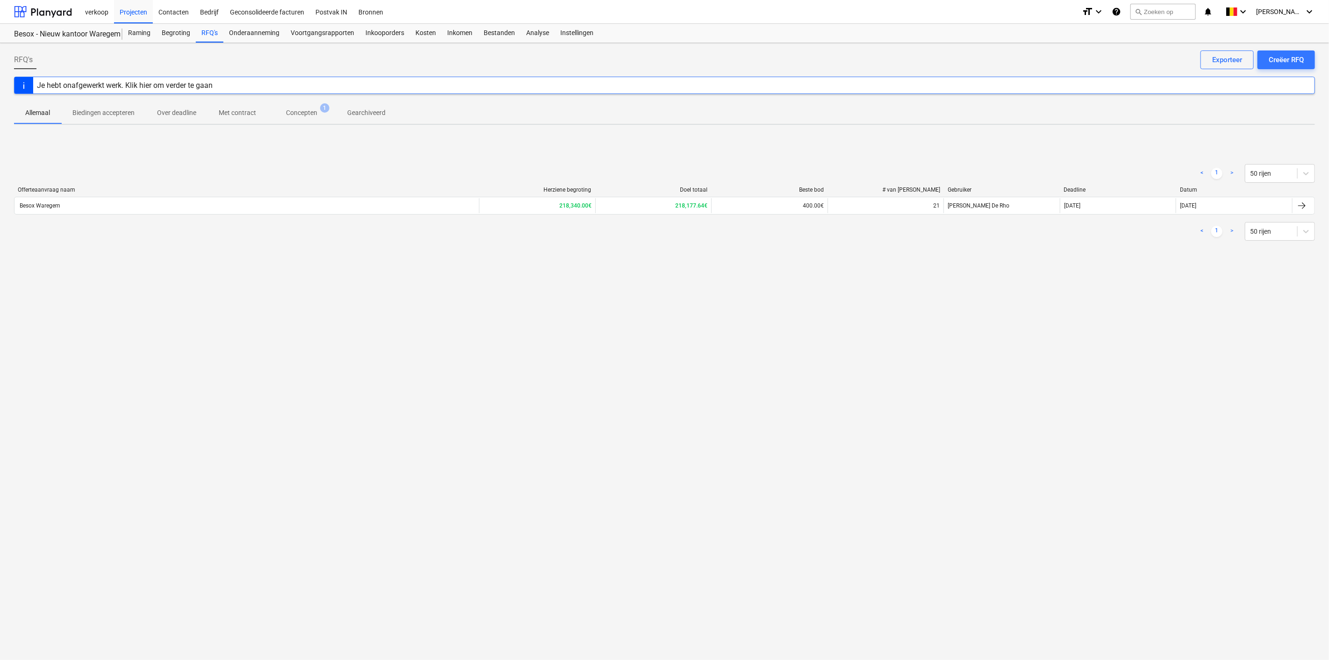
click at [301, 108] on p "Concepten" at bounding box center [301, 113] width 31 height 10
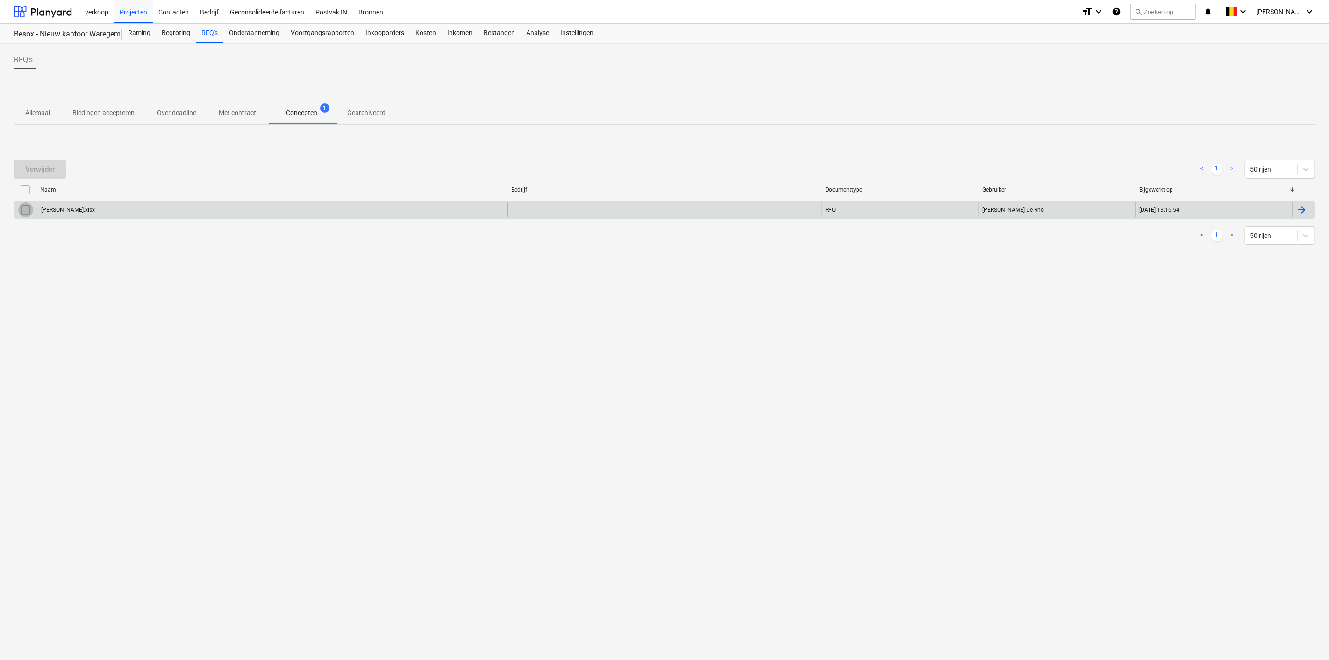
click at [28, 210] on input "checkbox" at bounding box center [25, 209] width 15 height 15
click at [46, 168] on div "Verwijder" at bounding box center [39, 169] width 29 height 12
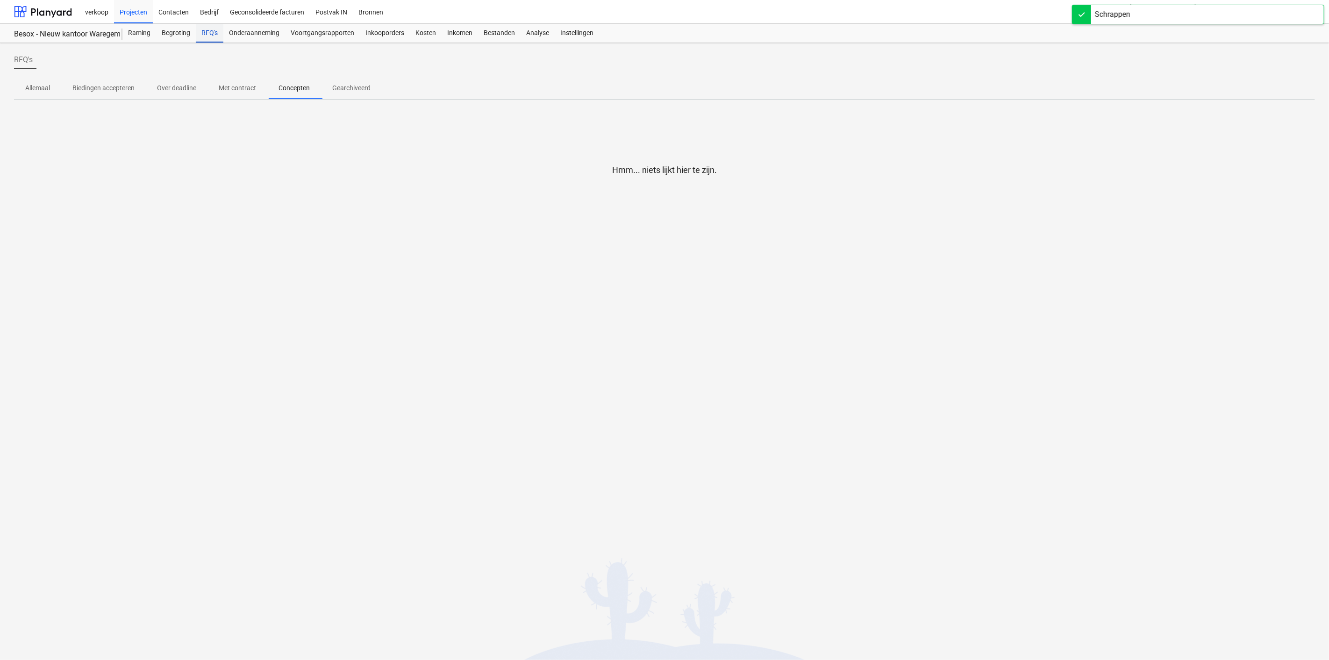
click at [208, 34] on div "RFQ's" at bounding box center [210, 33] width 28 height 19
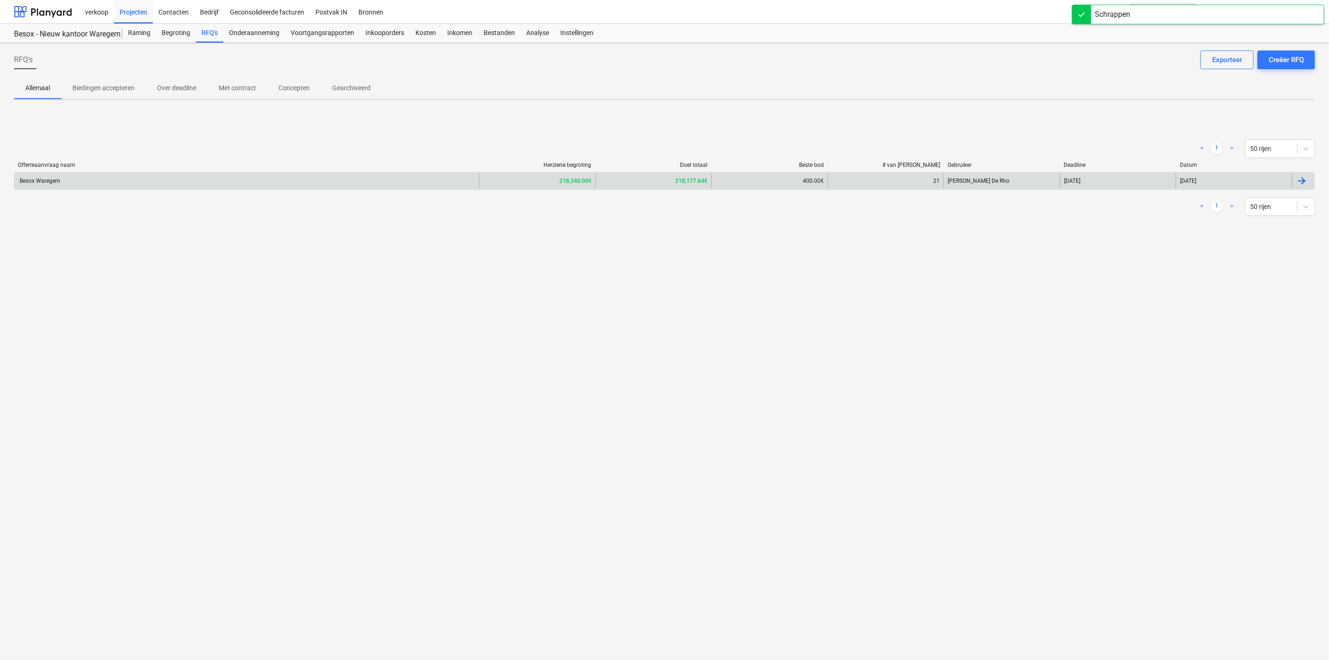
click at [214, 182] on div "Besox Waregem" at bounding box center [246, 180] width 464 height 15
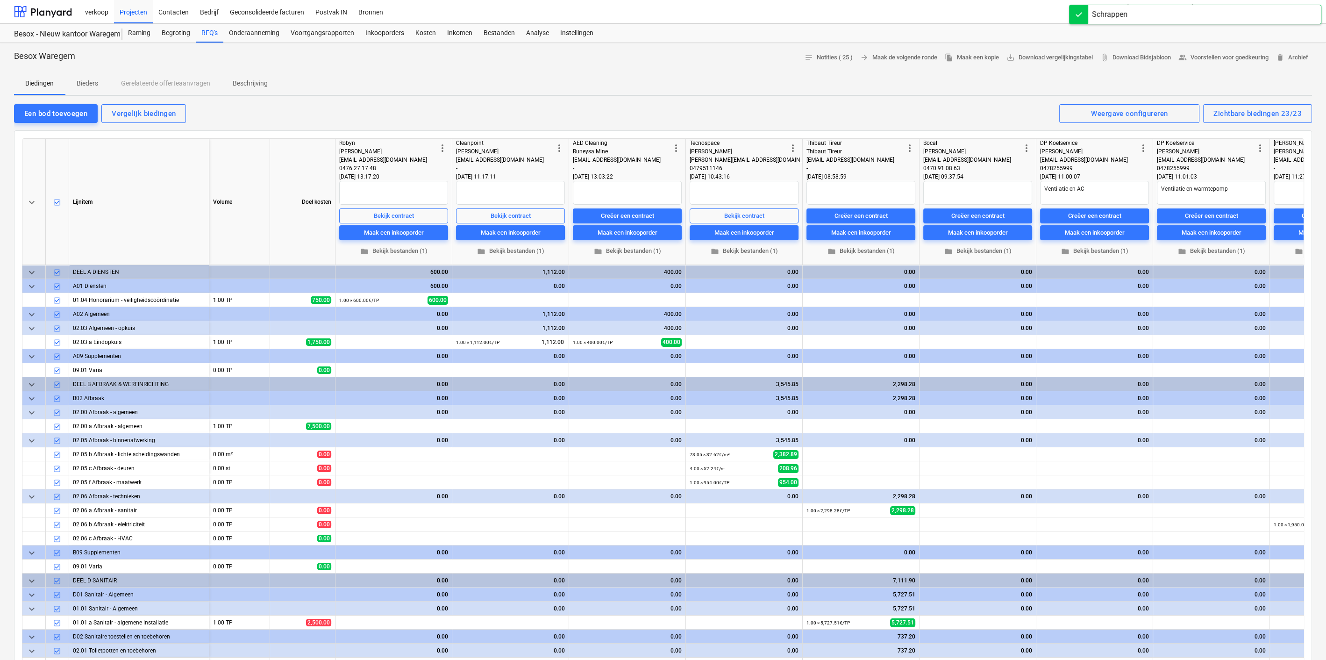
type textarea "x"
click at [876, 214] on div "Creëer een contract" at bounding box center [860, 216] width 53 height 11
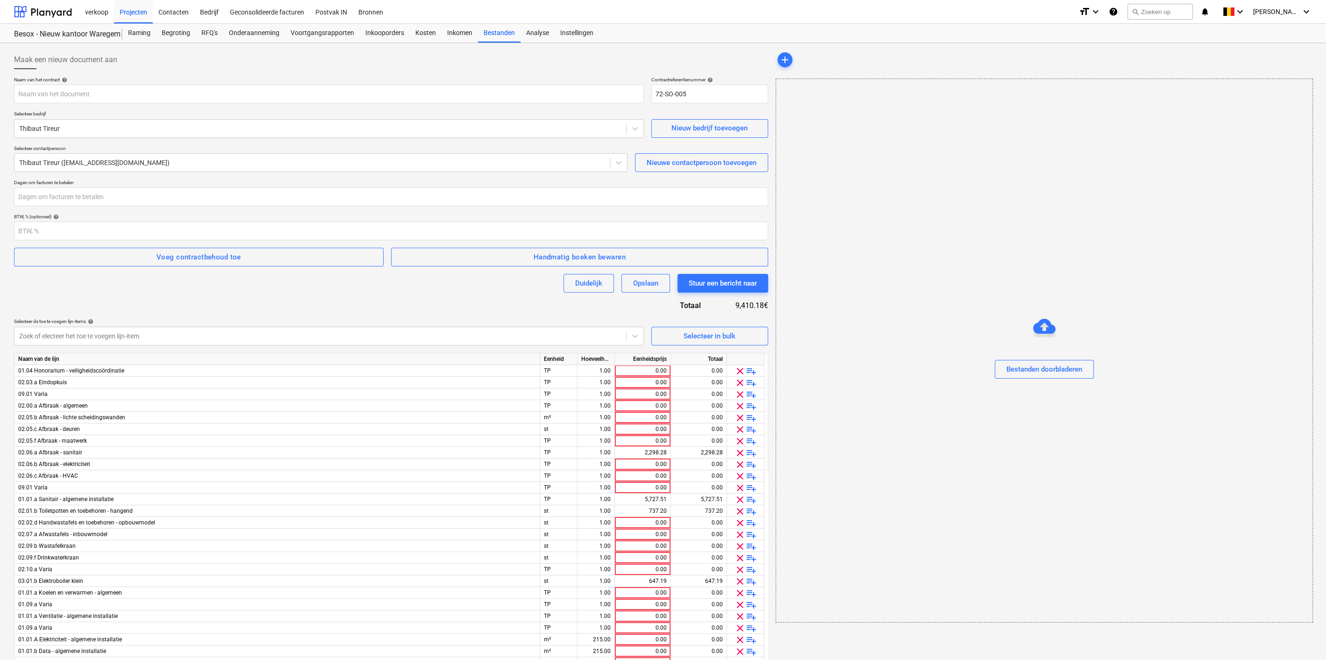
type input "Besox Waregem - Ondertekende offerte [PERSON_NAME].pdf"
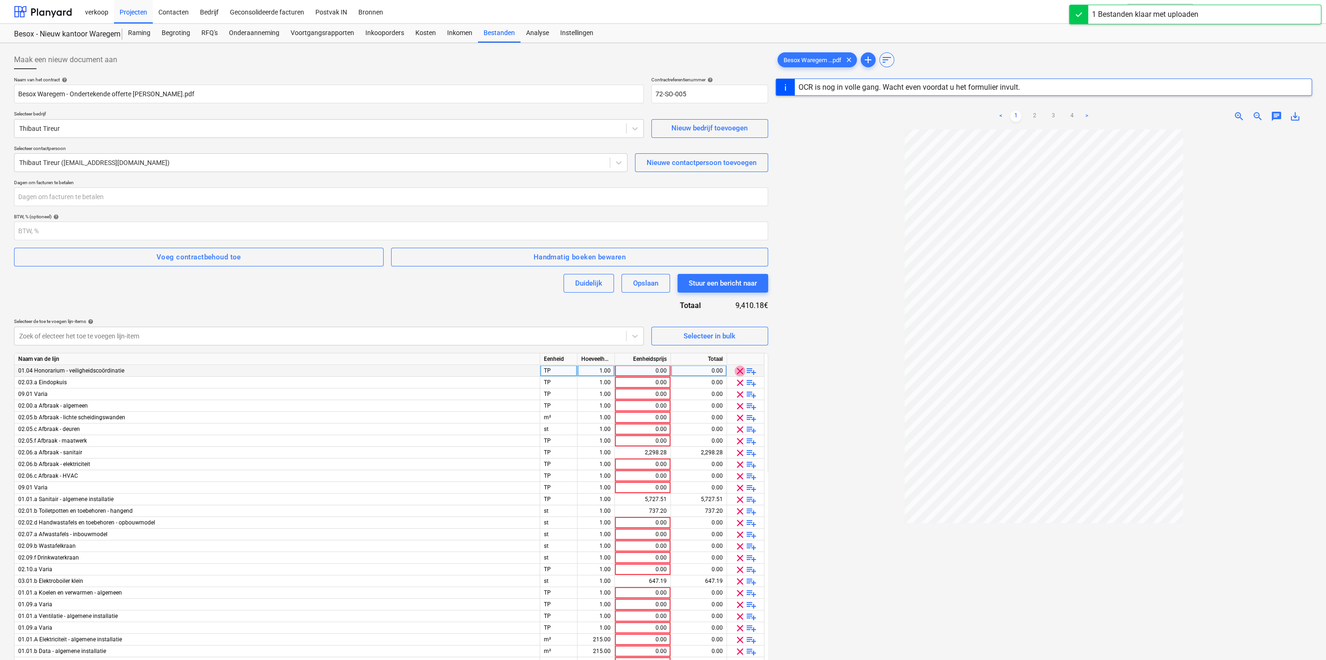
click at [739, 370] on span "clear" at bounding box center [739, 370] width 11 height 11
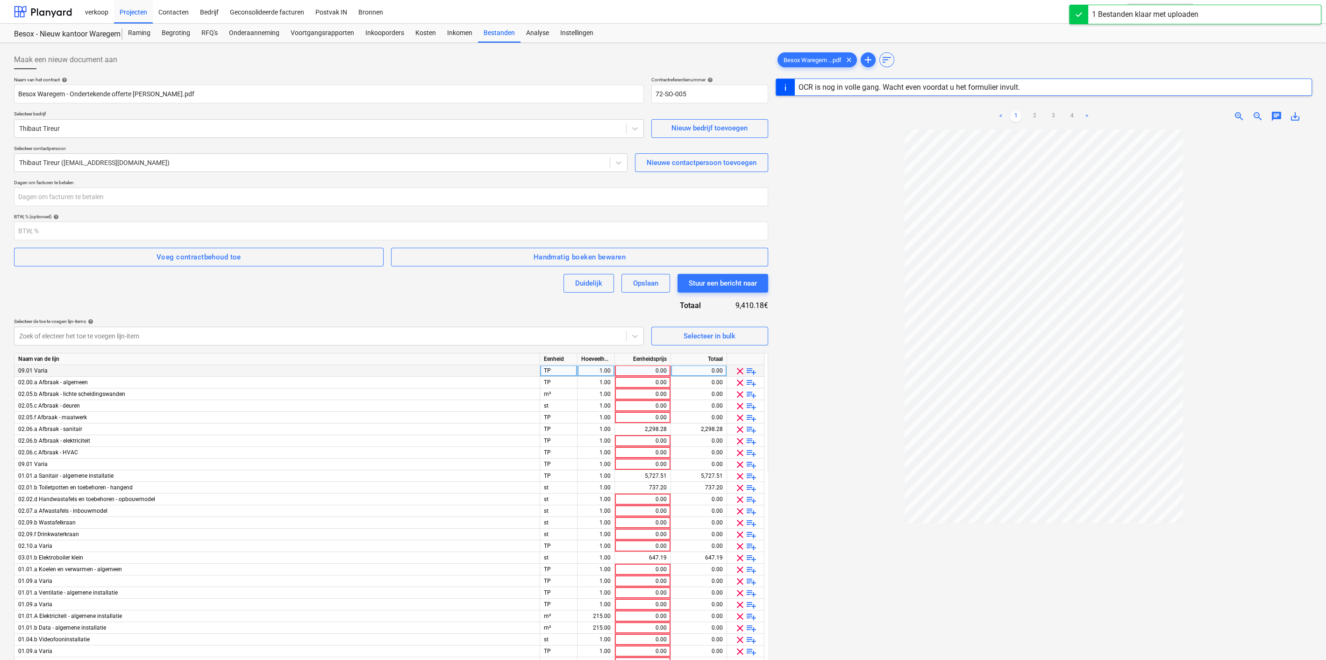
click at [739, 370] on span "clear" at bounding box center [739, 370] width 11 height 11
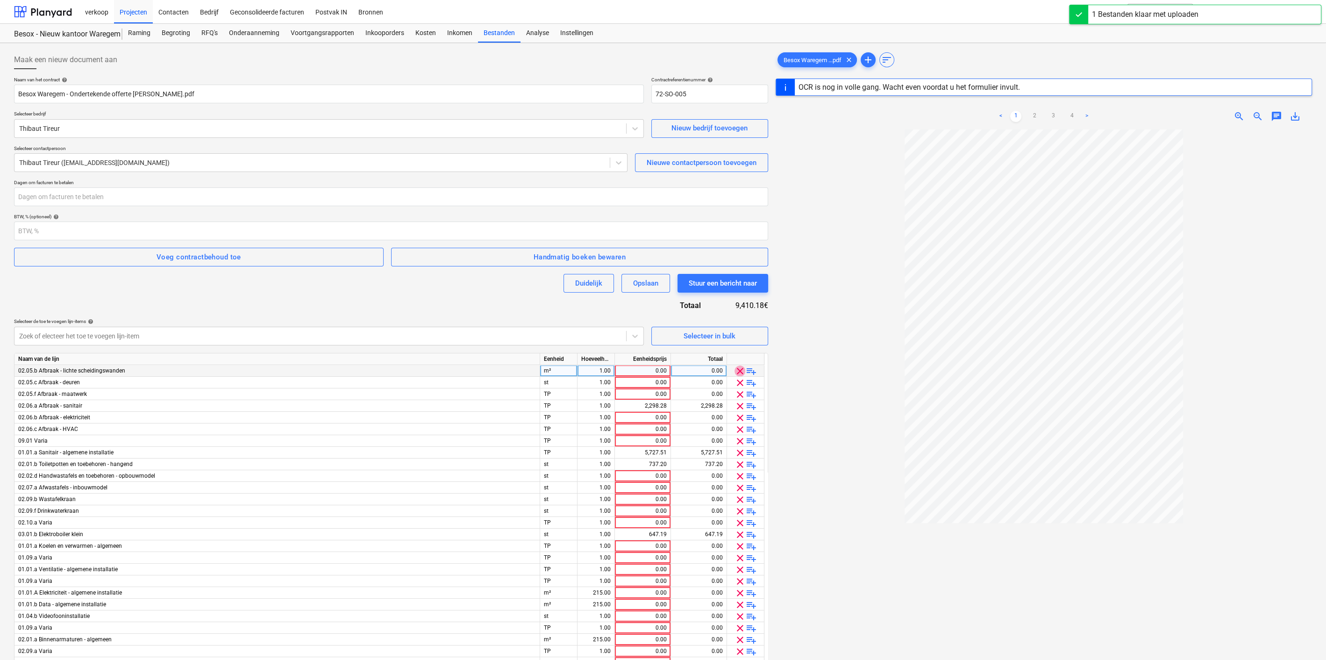
click at [739, 370] on span "clear" at bounding box center [739, 370] width 11 height 11
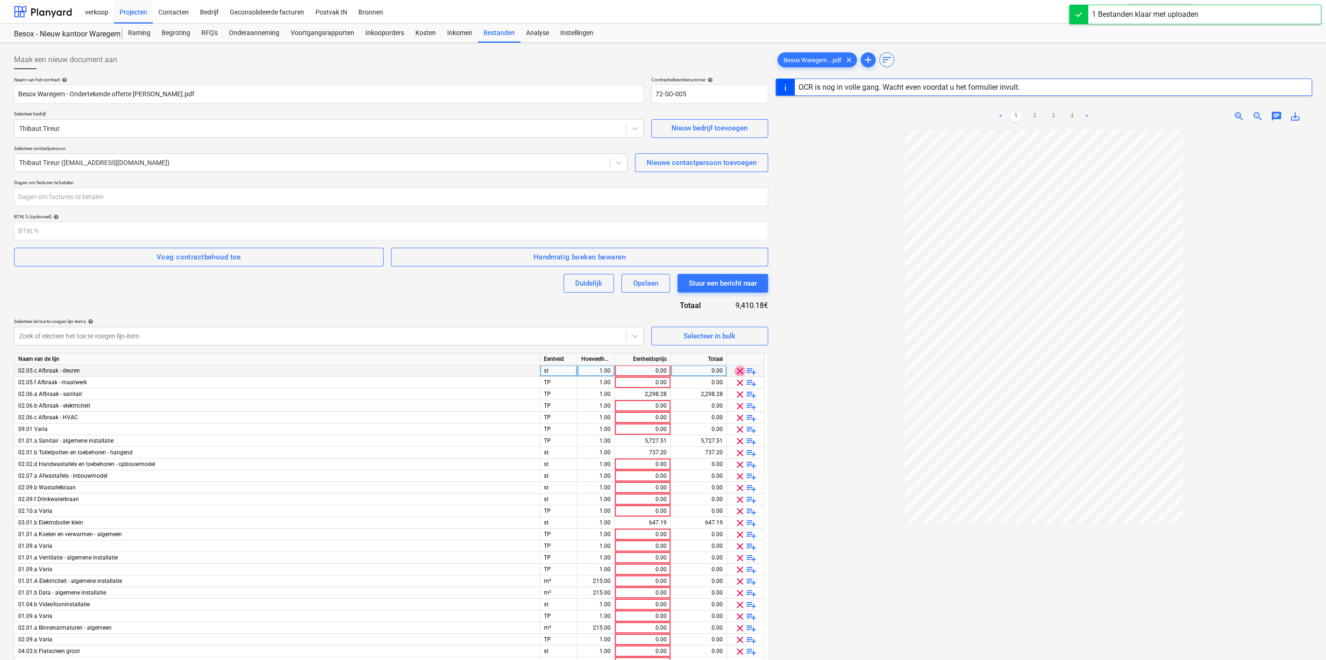
click at [739, 370] on span "clear" at bounding box center [739, 370] width 11 height 11
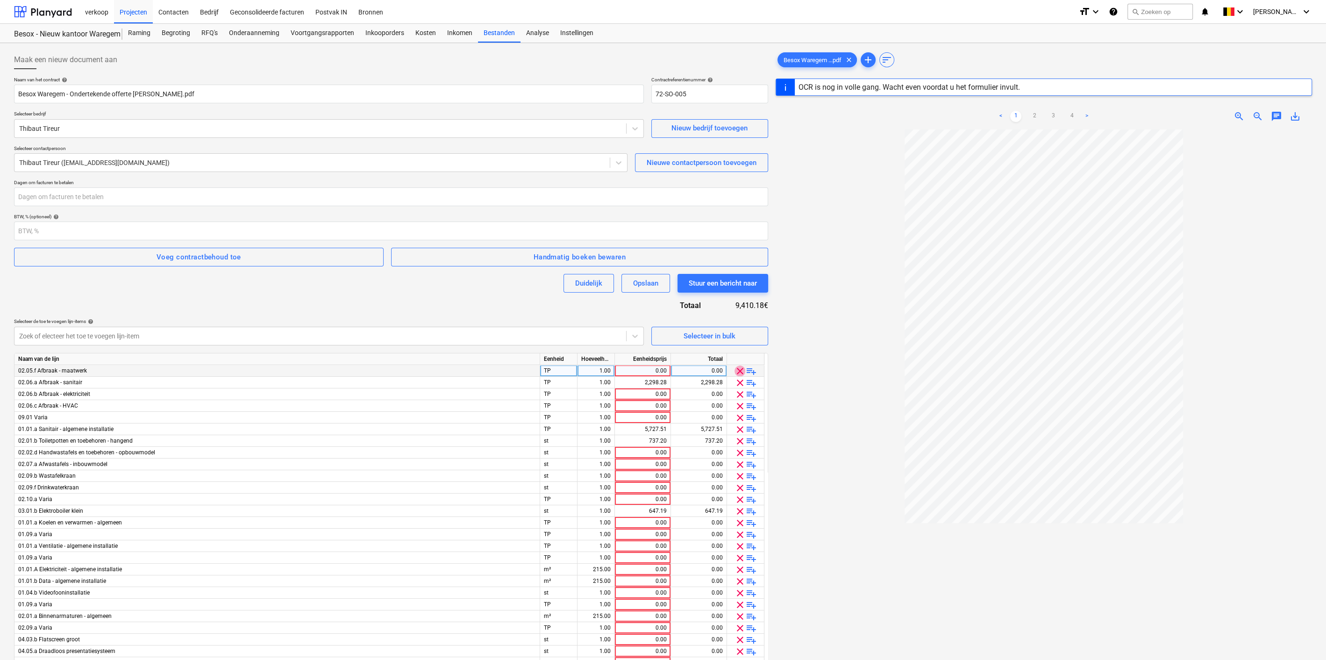
click at [739, 370] on span "clear" at bounding box center [739, 370] width 11 height 11
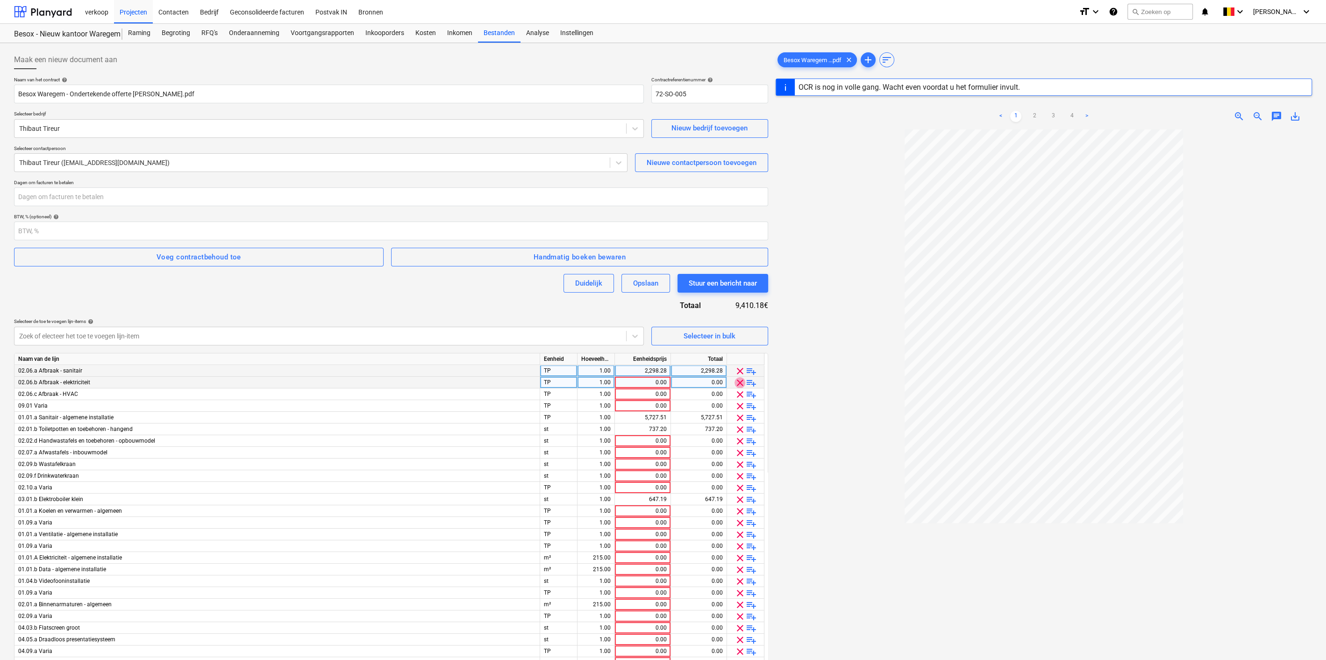
click at [739, 386] on span "clear" at bounding box center [739, 382] width 11 height 11
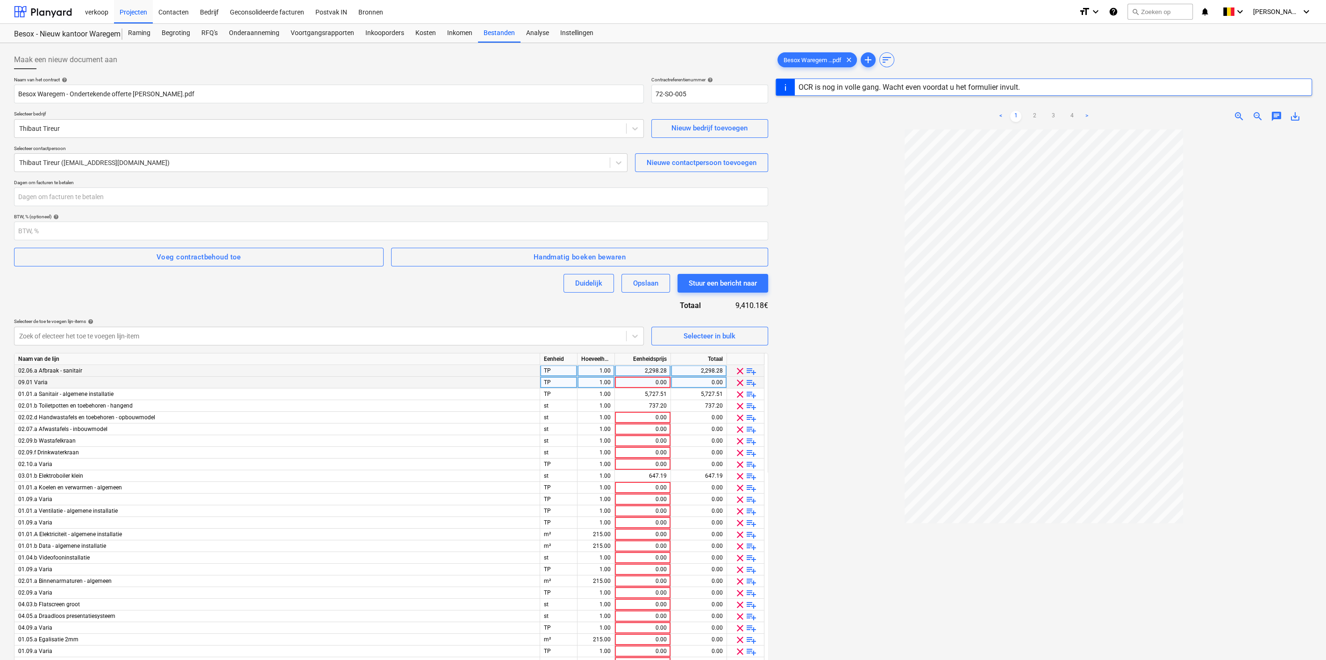
click at [739, 386] on span "clear" at bounding box center [739, 382] width 11 height 11
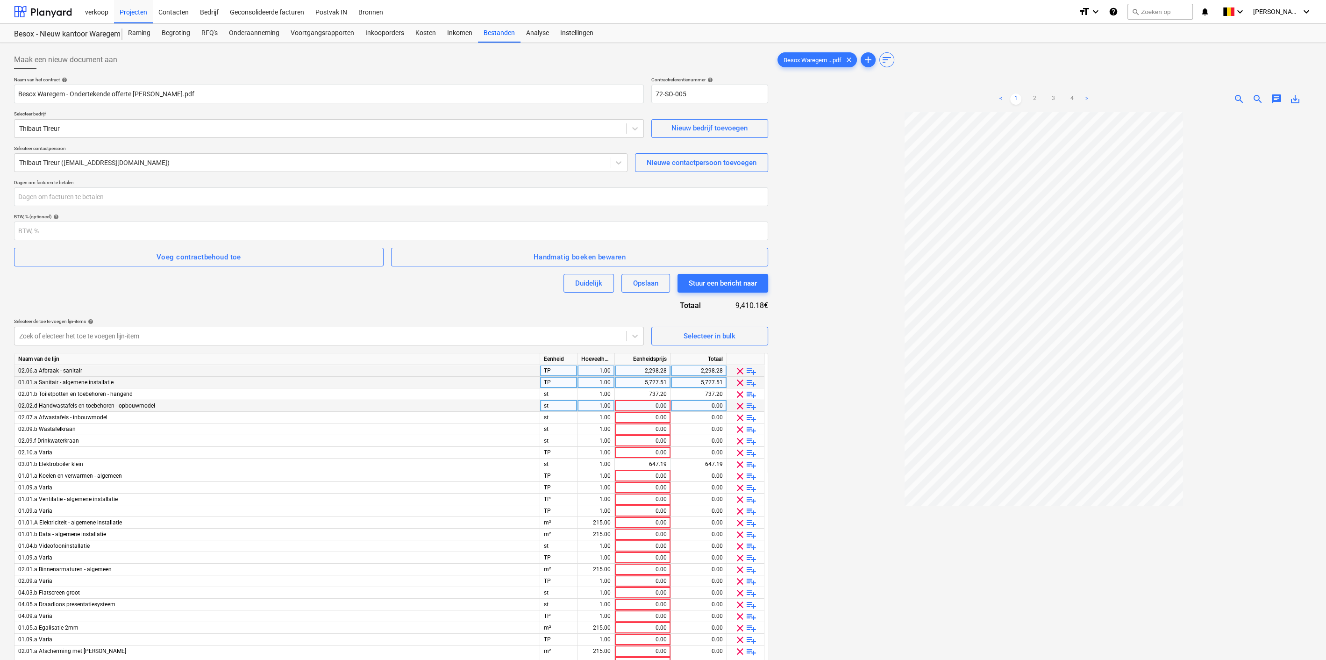
click at [742, 406] on span "clear" at bounding box center [739, 405] width 11 height 11
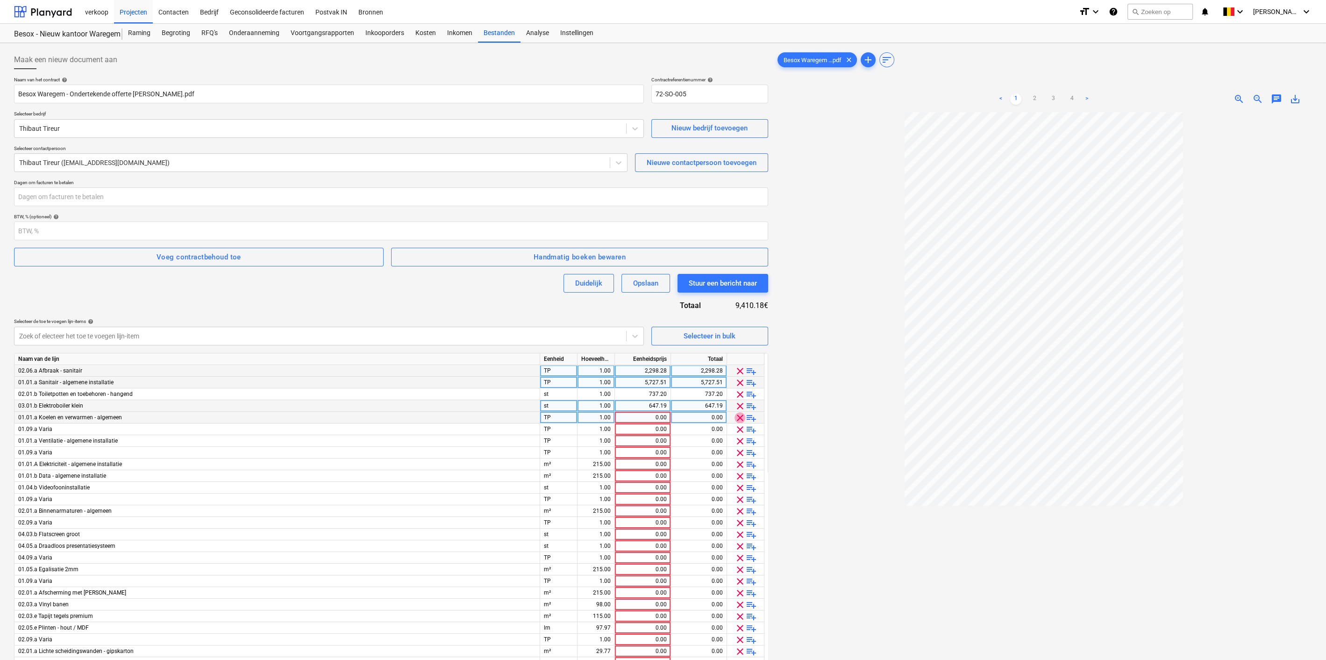
click at [737, 417] on span "clear" at bounding box center [739, 417] width 11 height 11
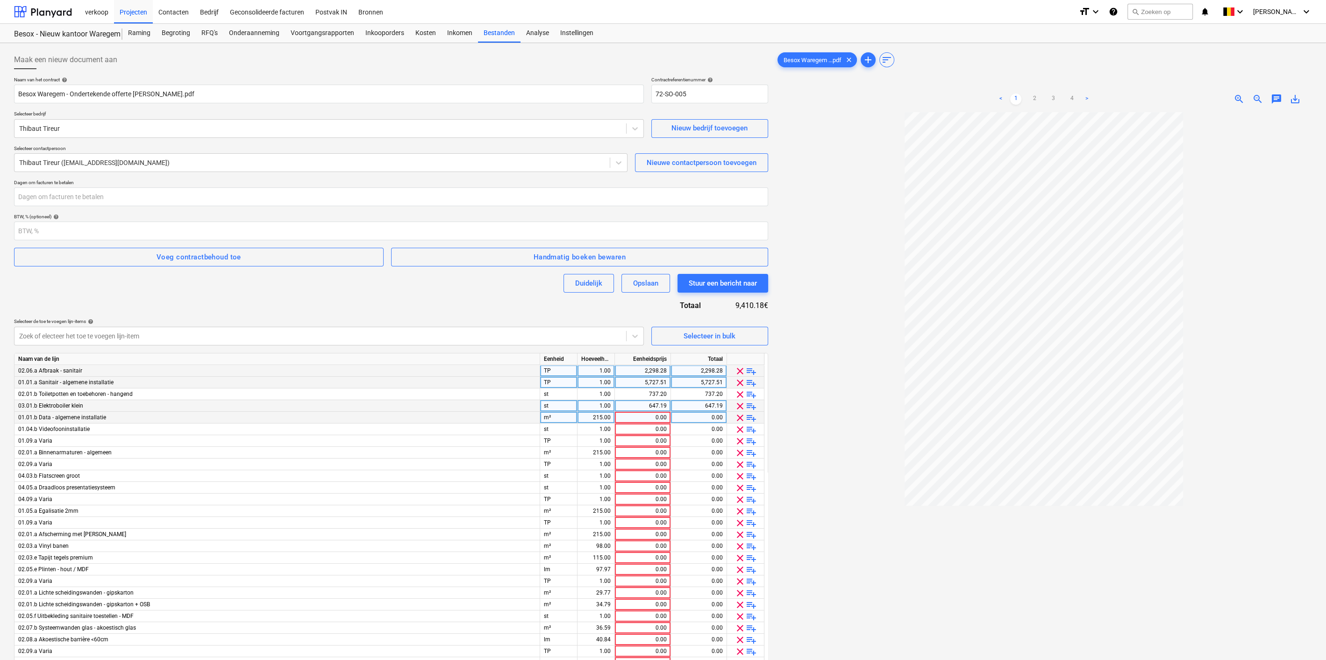
click at [737, 417] on span "clear" at bounding box center [739, 417] width 11 height 11
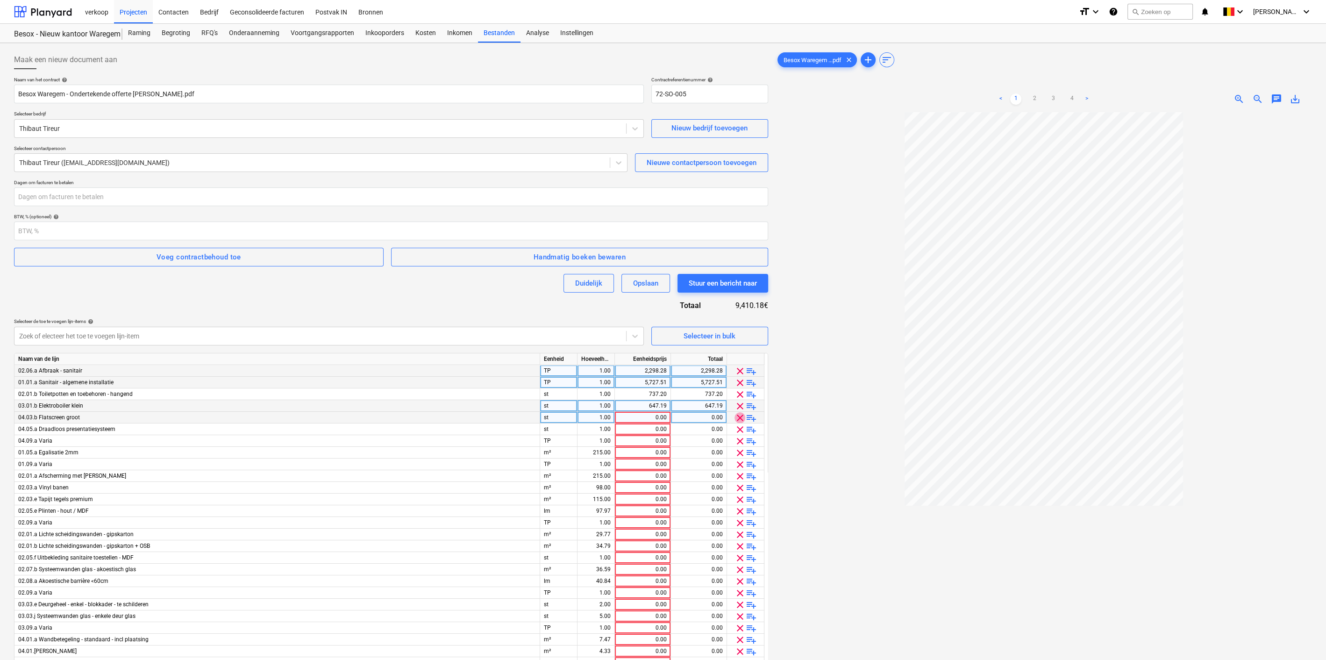
click at [737, 417] on span "clear" at bounding box center [739, 417] width 11 height 11
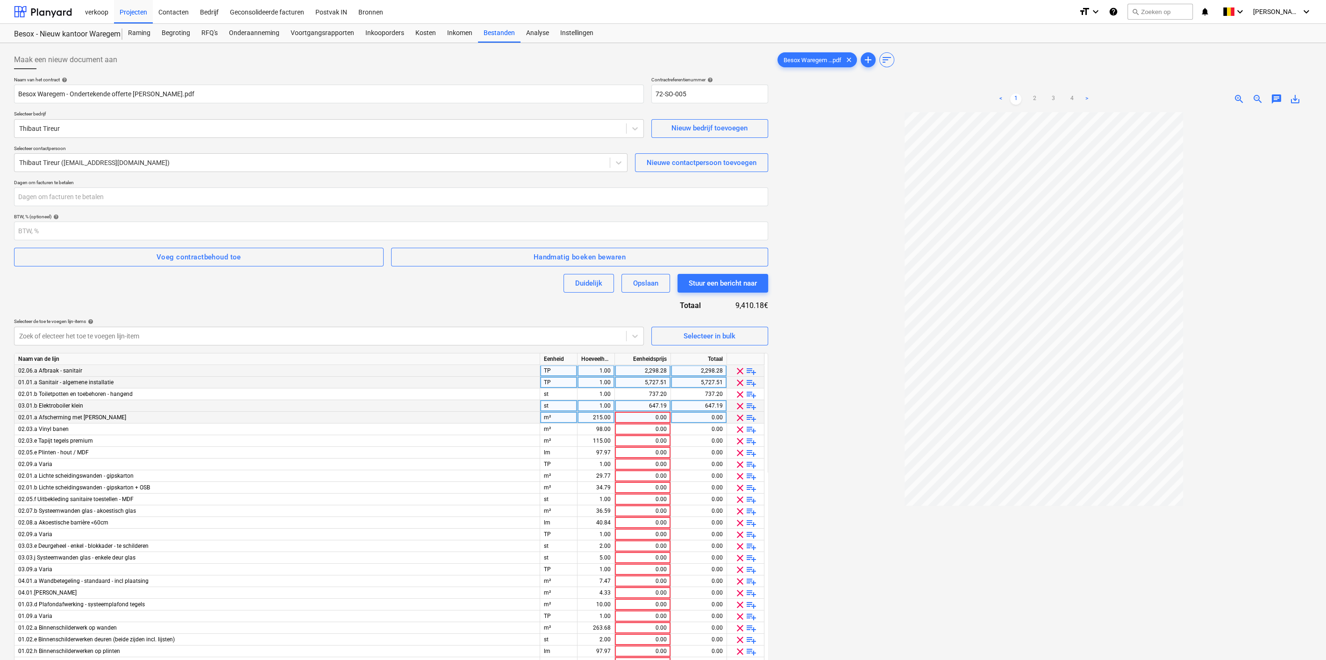
click at [737, 417] on span "clear" at bounding box center [739, 417] width 11 height 11
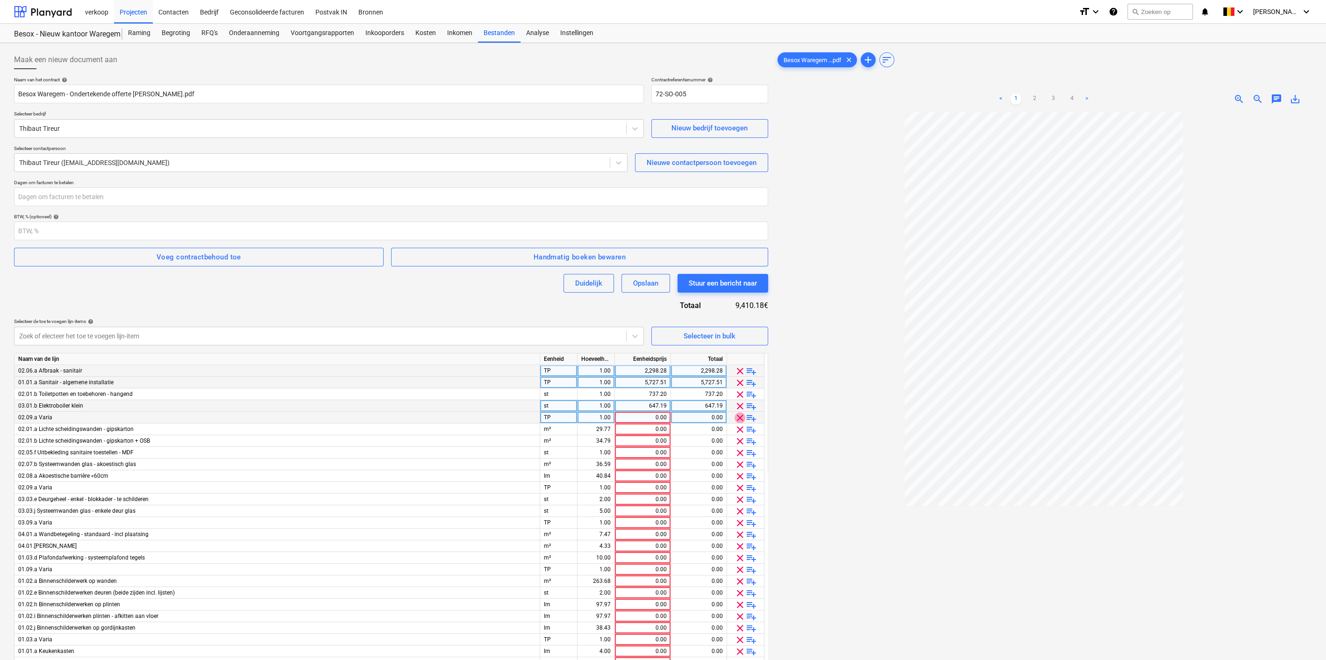
click at [737, 417] on span "clear" at bounding box center [739, 417] width 11 height 11
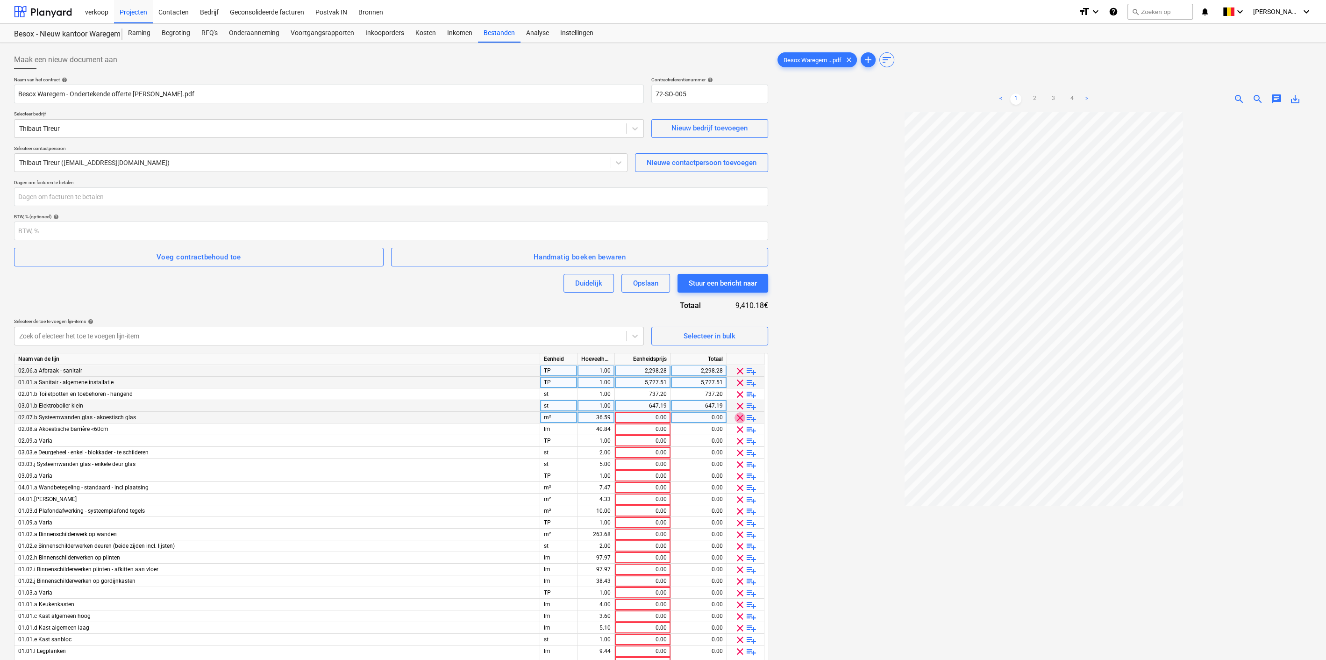
click at [737, 417] on span "clear" at bounding box center [739, 417] width 11 height 11
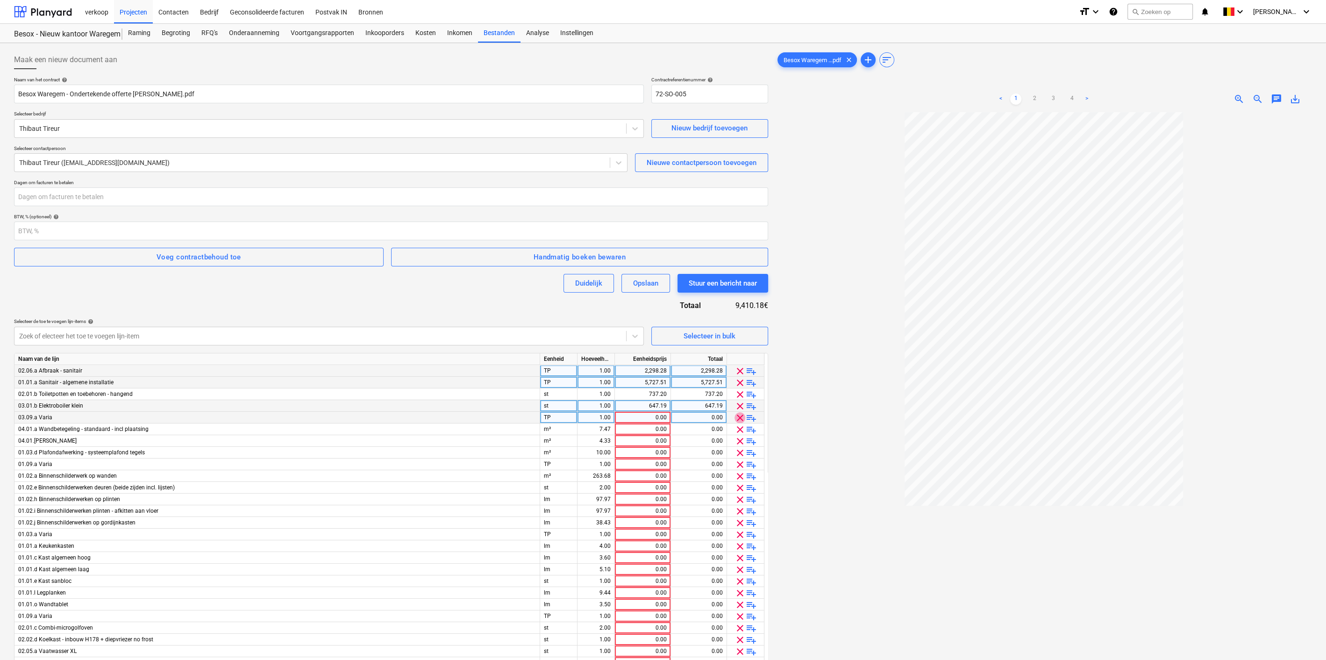
click at [737, 417] on span "clear" at bounding box center [739, 417] width 11 height 11
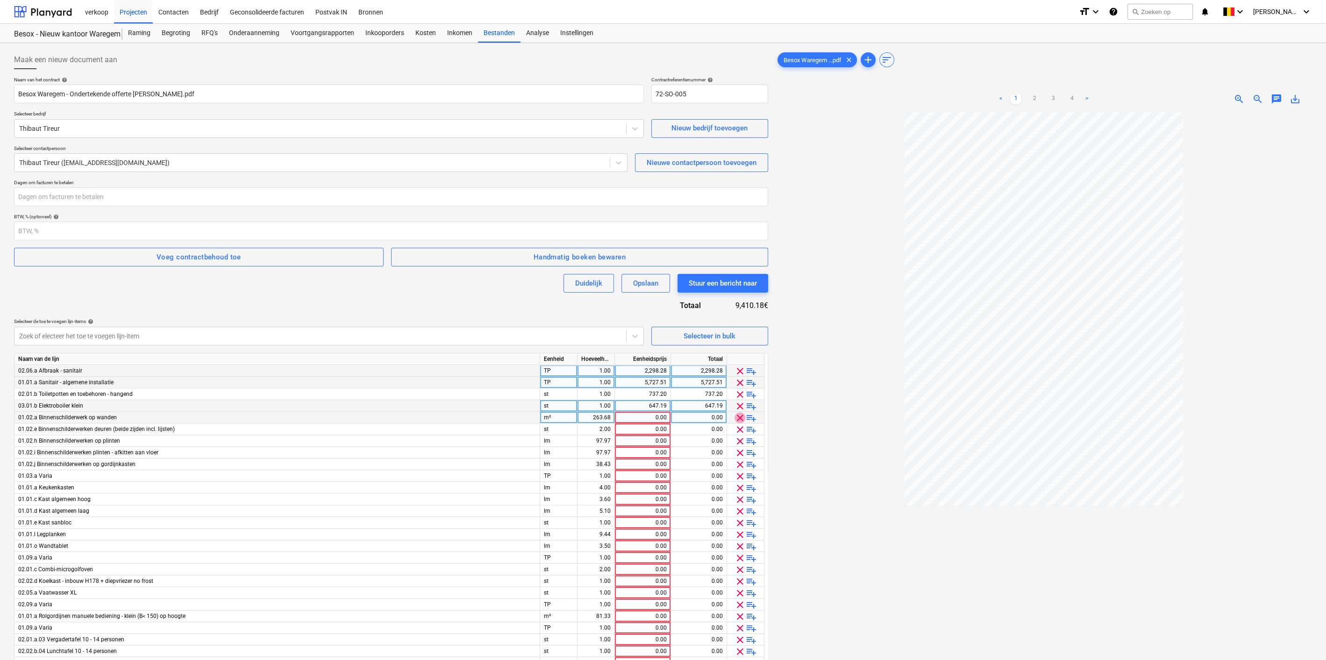
click at [737, 417] on span "clear" at bounding box center [739, 417] width 11 height 11
click at [737, 417] on span "clear" at bounding box center [742, 417] width 11 height 11
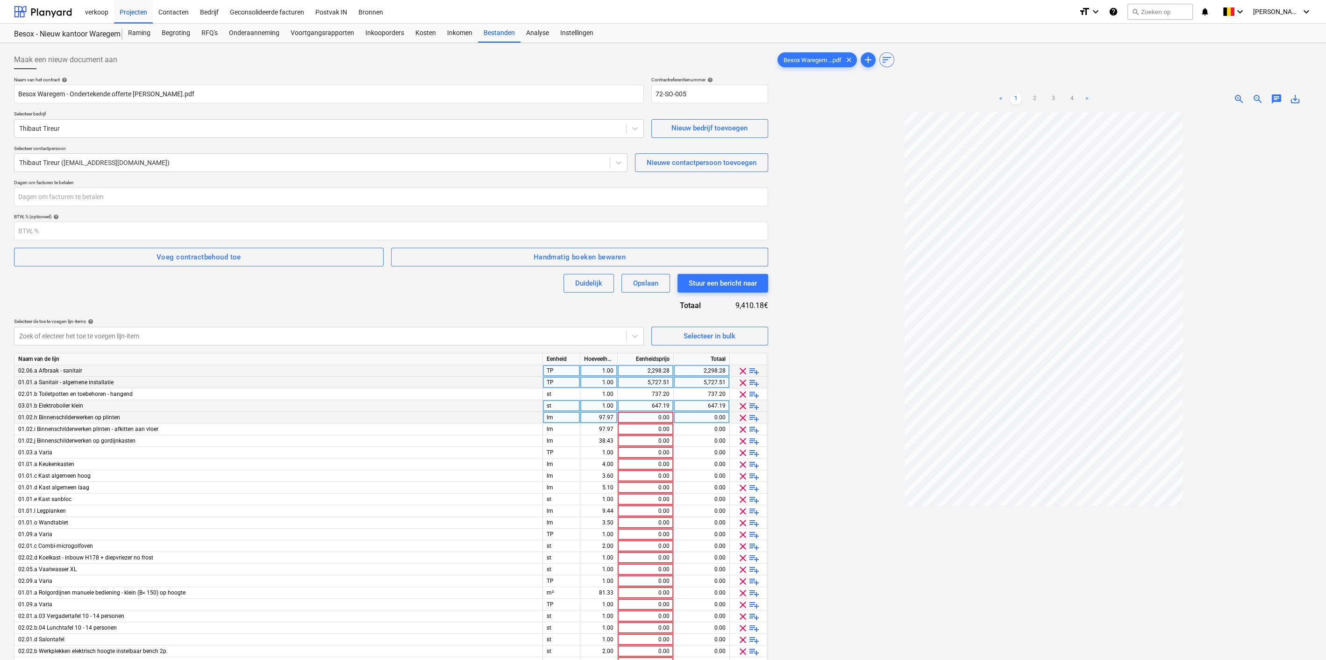
click at [737, 417] on span "clear" at bounding box center [742, 417] width 11 height 11
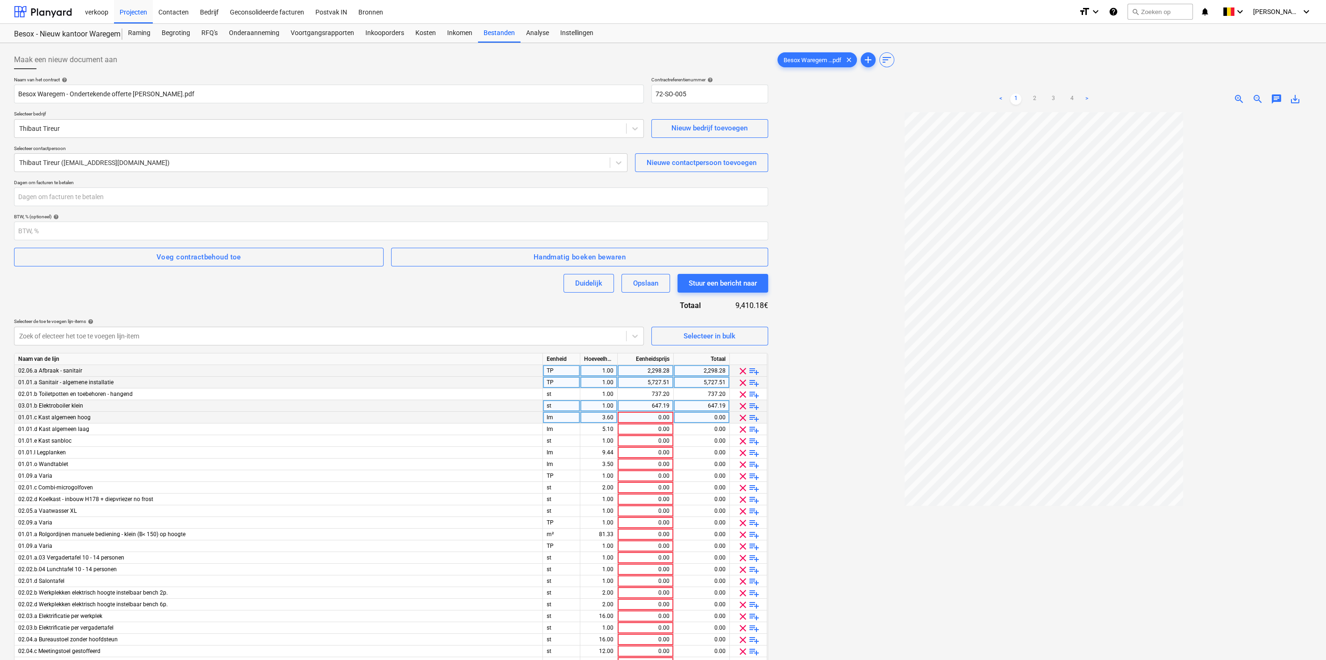
click at [737, 417] on span "clear" at bounding box center [742, 417] width 11 height 11
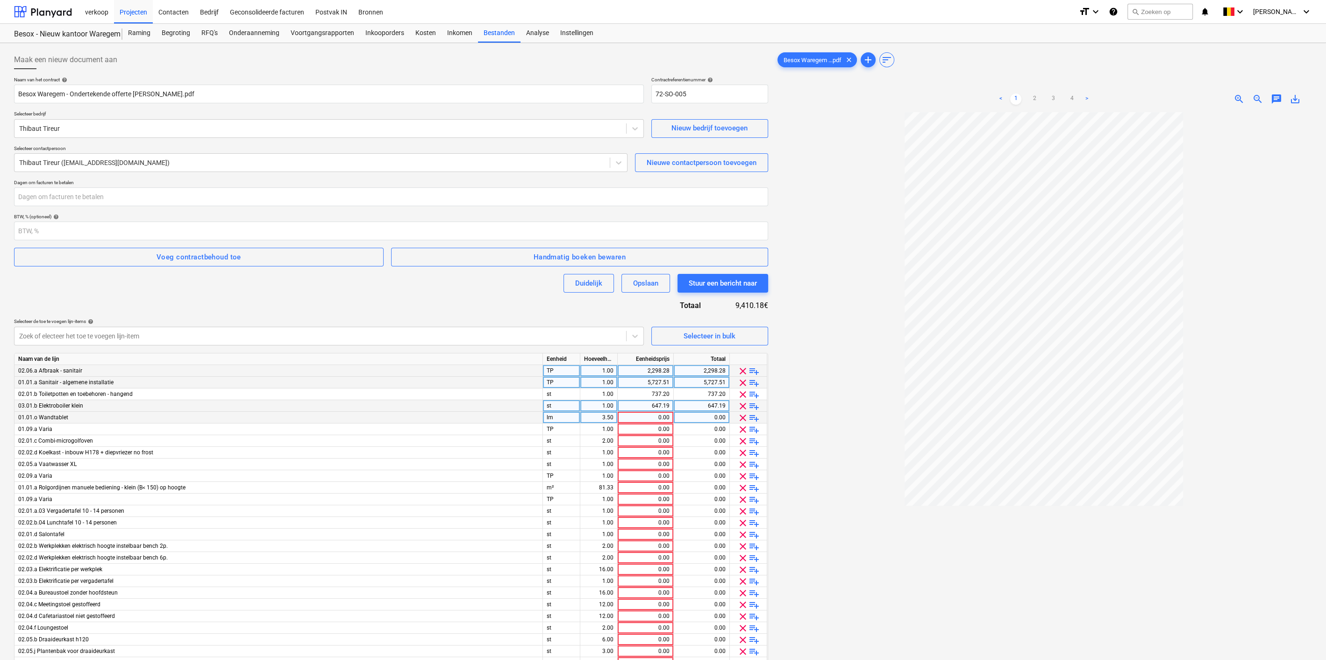
click at [737, 417] on span "clear" at bounding box center [742, 417] width 11 height 11
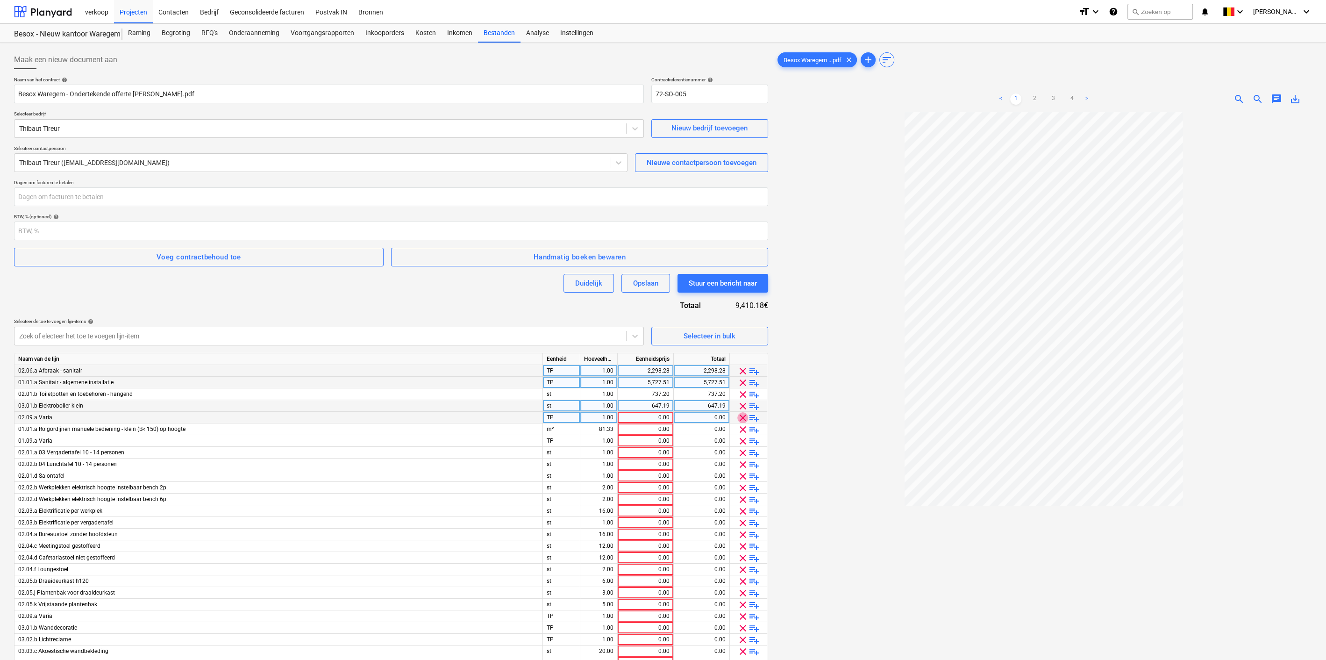
click at [737, 417] on span "clear" at bounding box center [742, 417] width 11 height 11
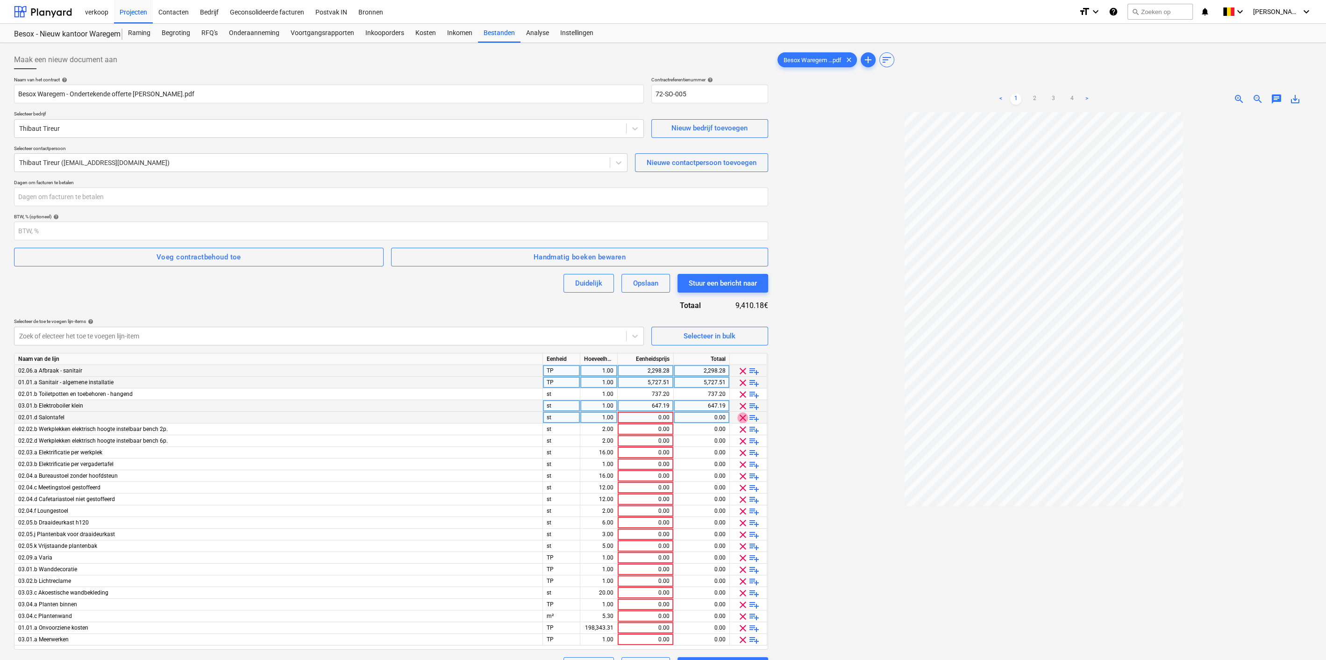
click at [737, 417] on span "clear" at bounding box center [742, 417] width 11 height 11
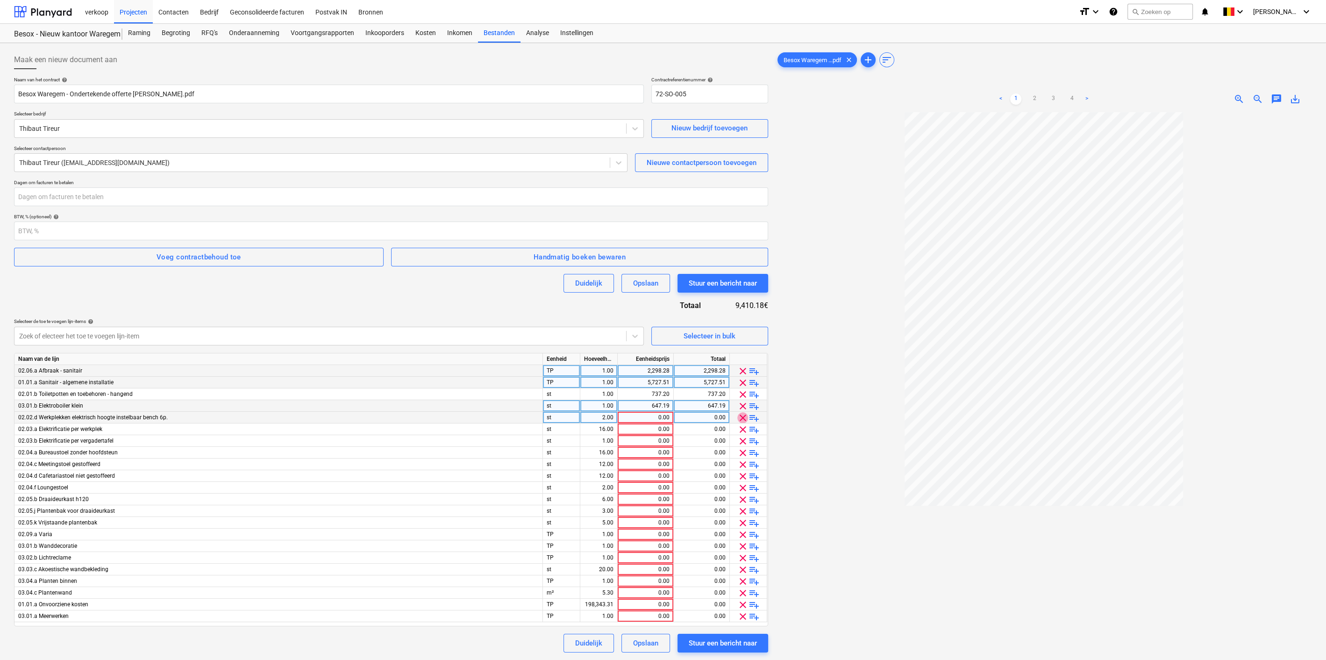
click at [737, 417] on span "clear" at bounding box center [742, 417] width 11 height 11
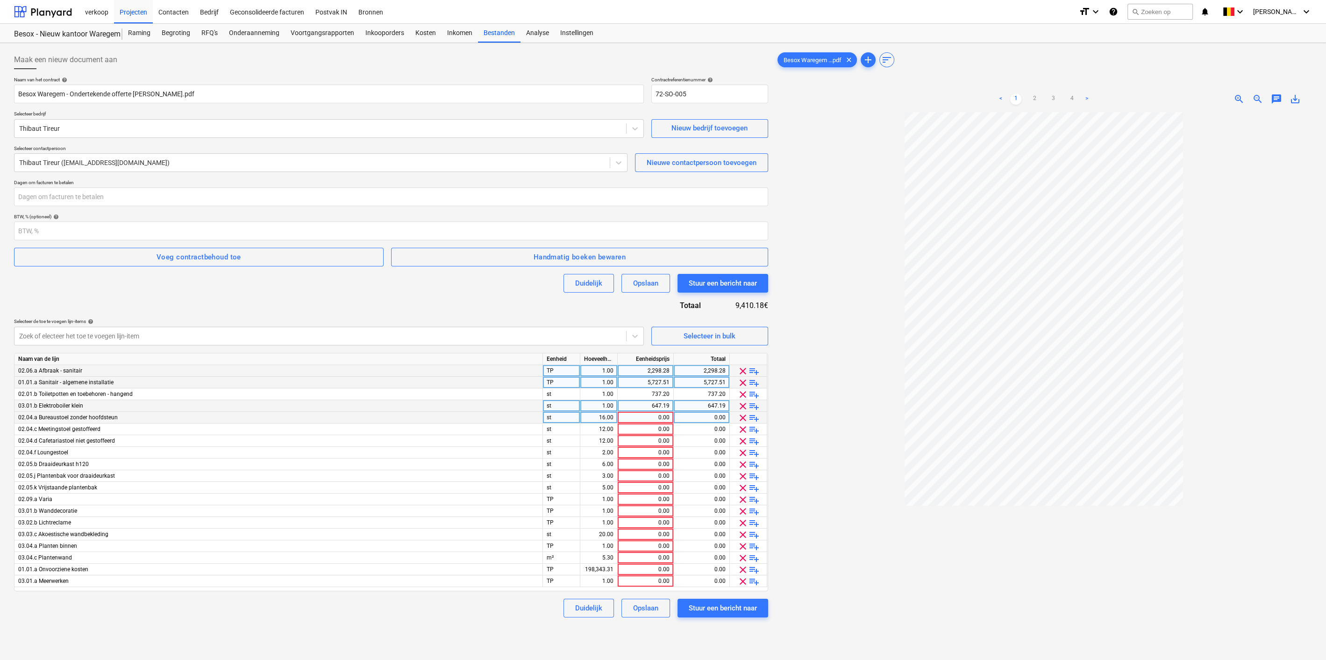
click at [737, 417] on span "clear" at bounding box center [742, 417] width 11 height 11
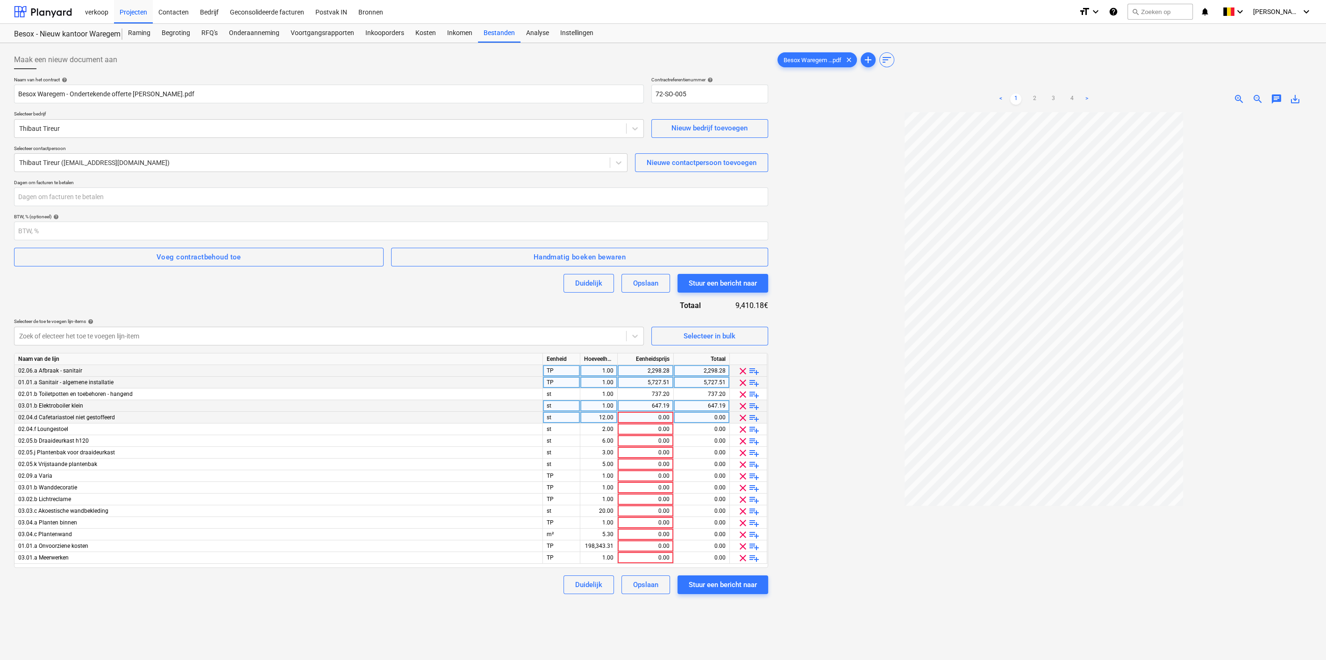
click at [737, 417] on span "clear" at bounding box center [742, 417] width 11 height 11
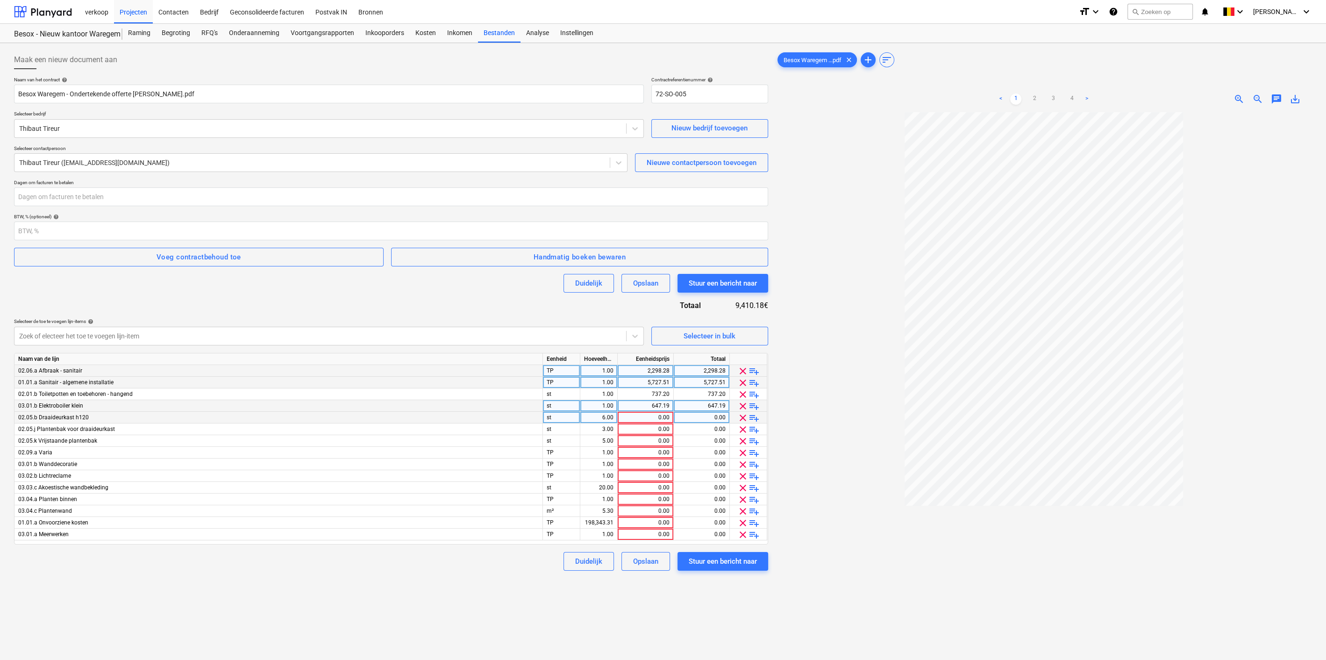
click at [737, 417] on span "clear" at bounding box center [742, 417] width 11 height 11
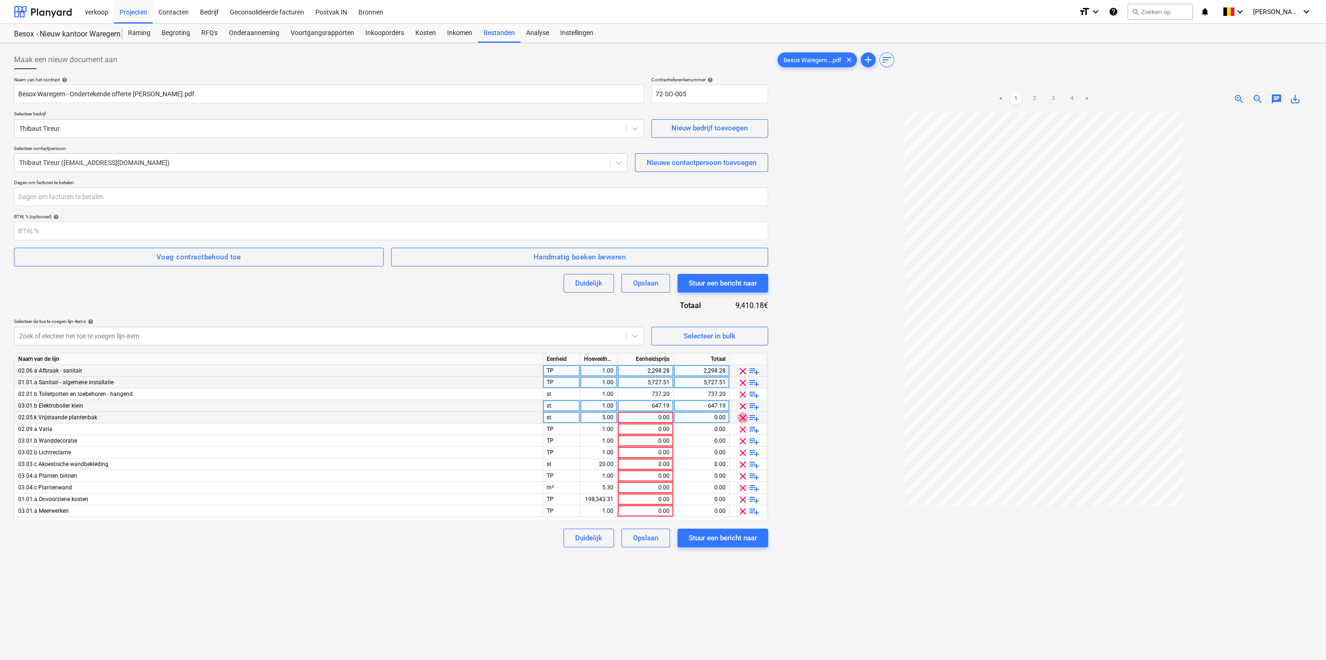
click at [737, 417] on span "clear" at bounding box center [742, 417] width 11 height 11
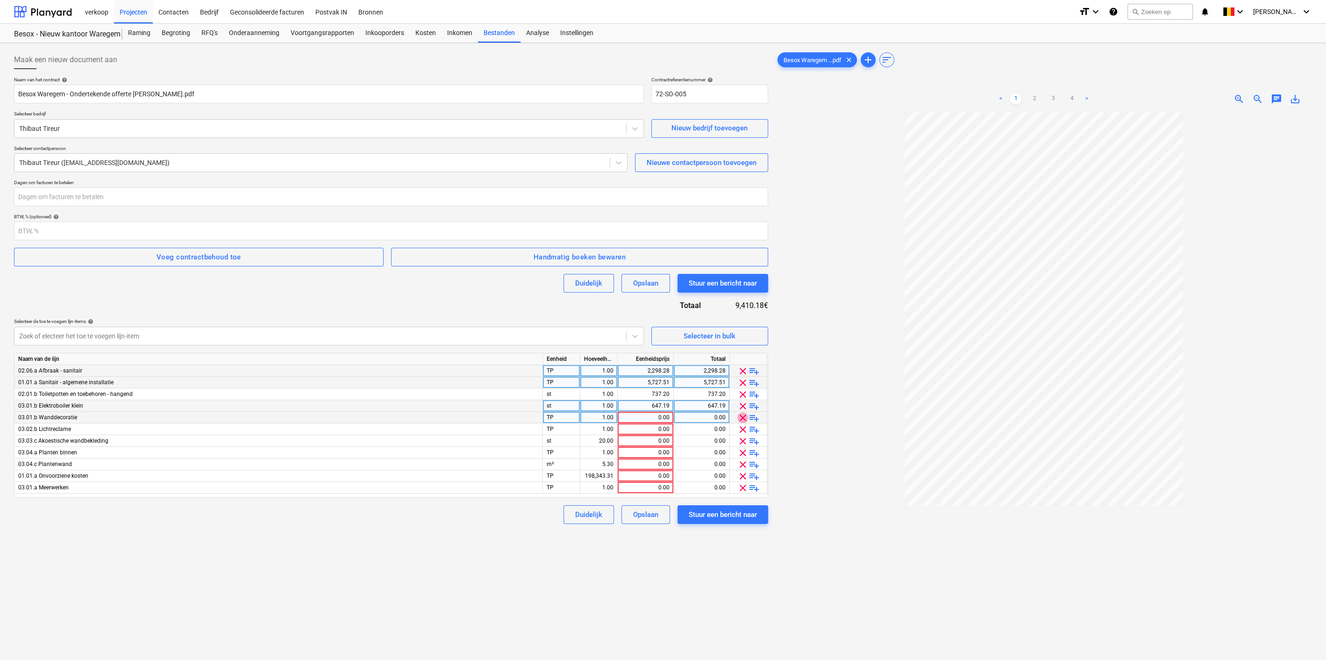
click at [737, 417] on span "clear" at bounding box center [742, 417] width 11 height 11
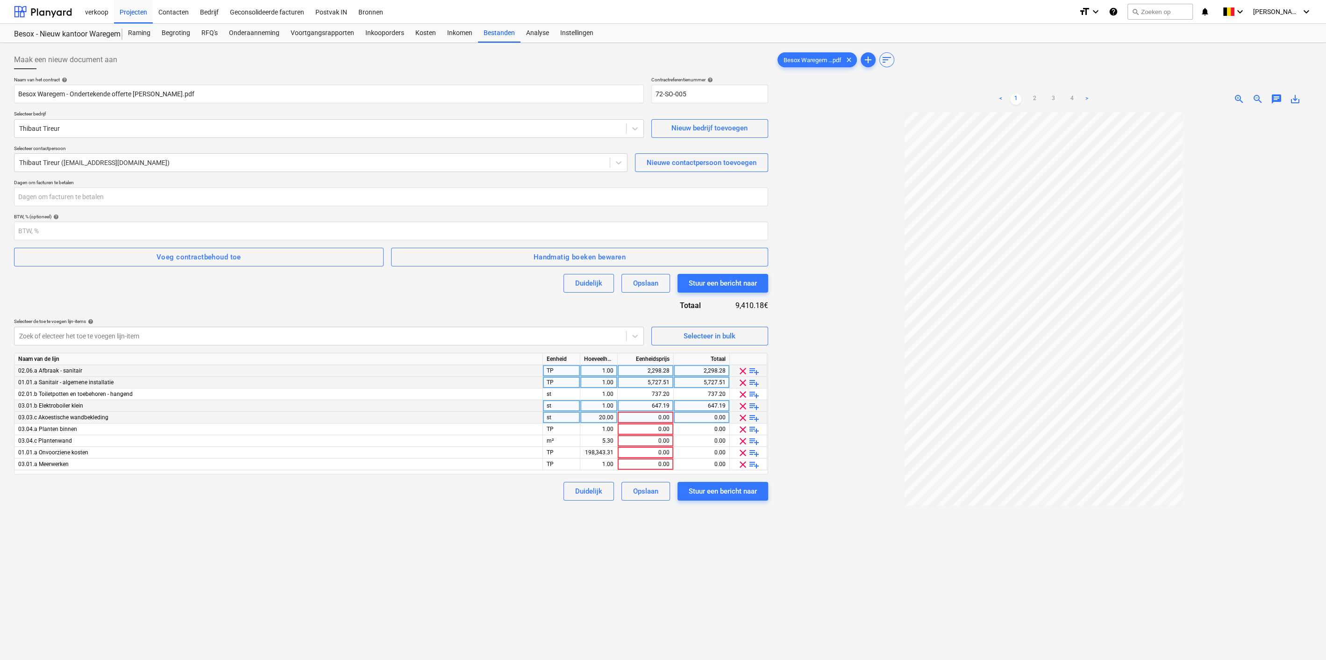
click at [737, 417] on span "clear" at bounding box center [742, 417] width 11 height 11
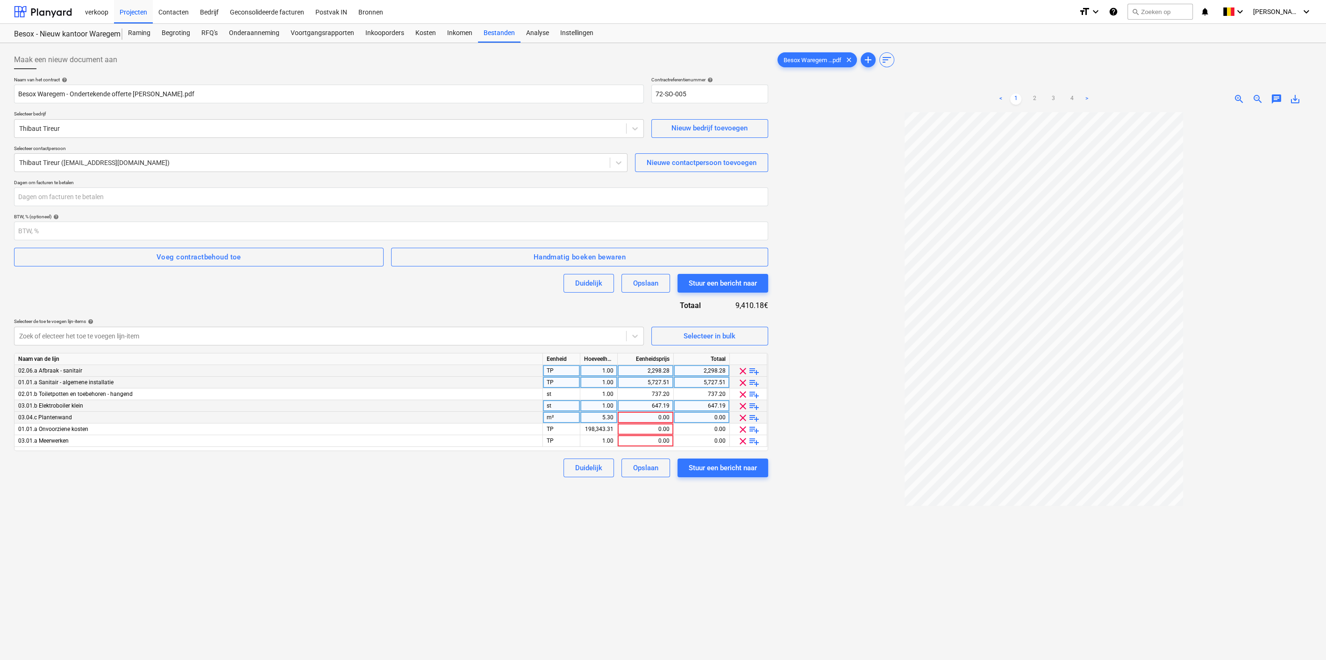
click at [737, 417] on span "clear" at bounding box center [742, 417] width 11 height 11
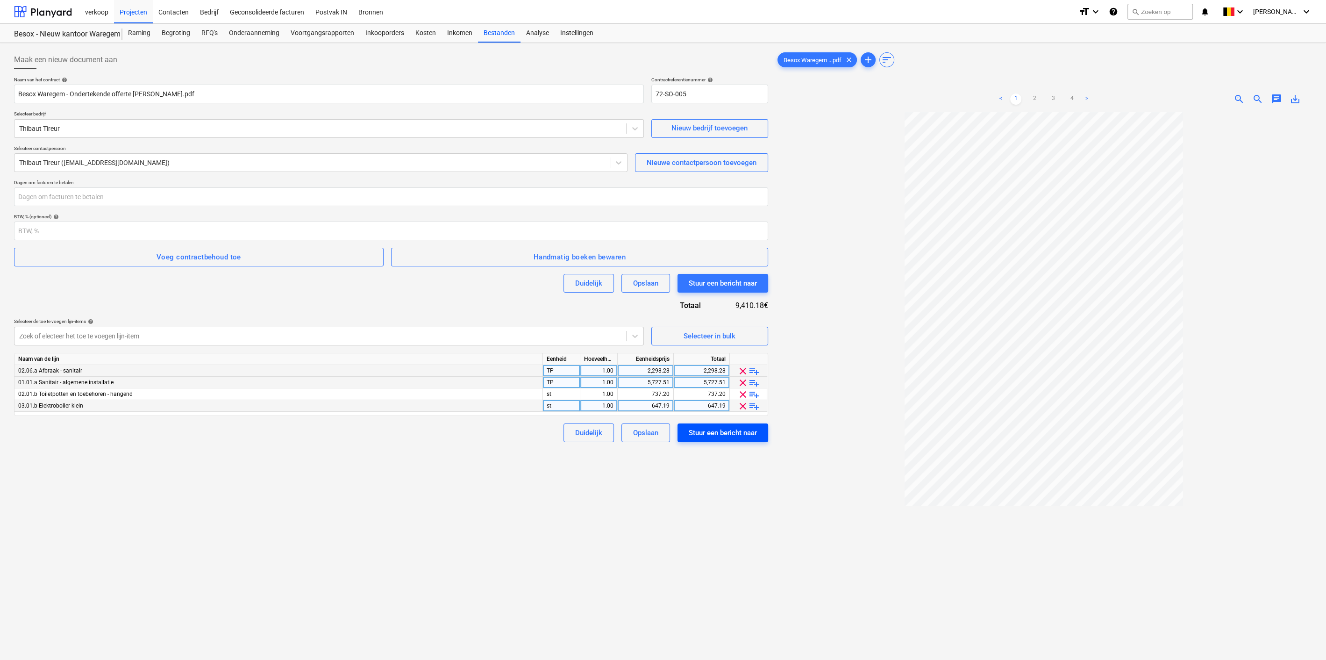
click at [711, 432] on div "Stuur een bericht naar" at bounding box center [723, 433] width 68 height 12
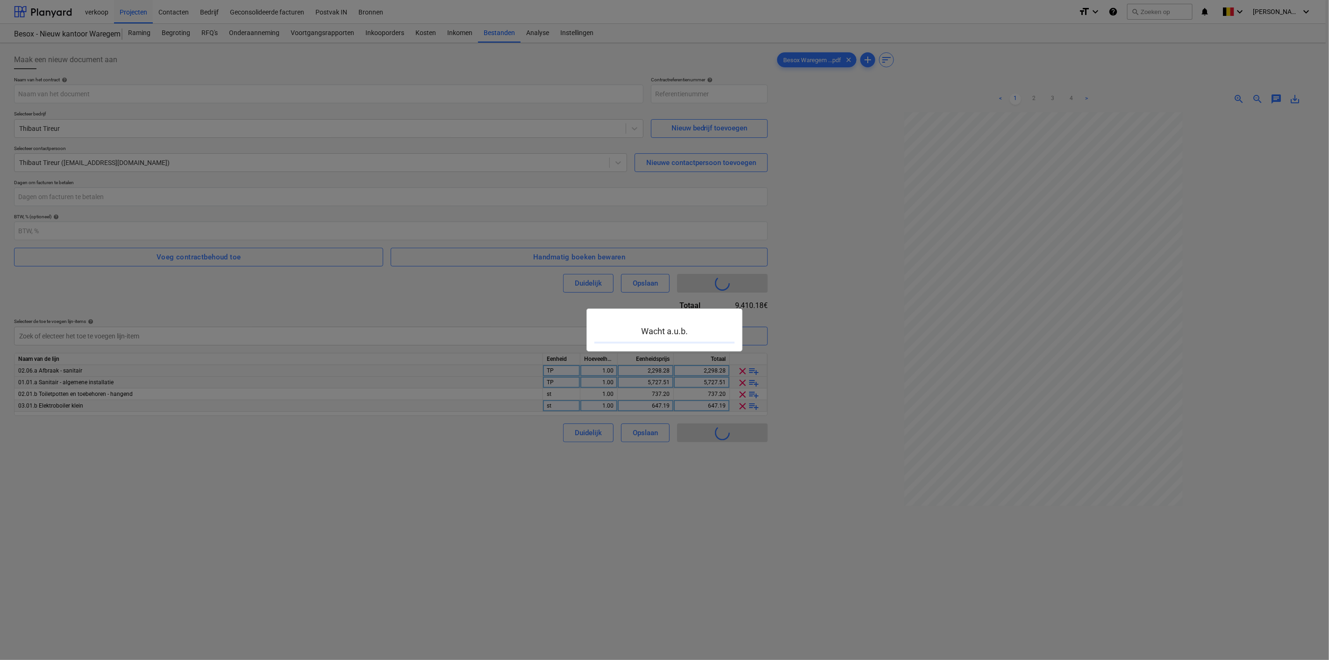
type input "72-SO-006"
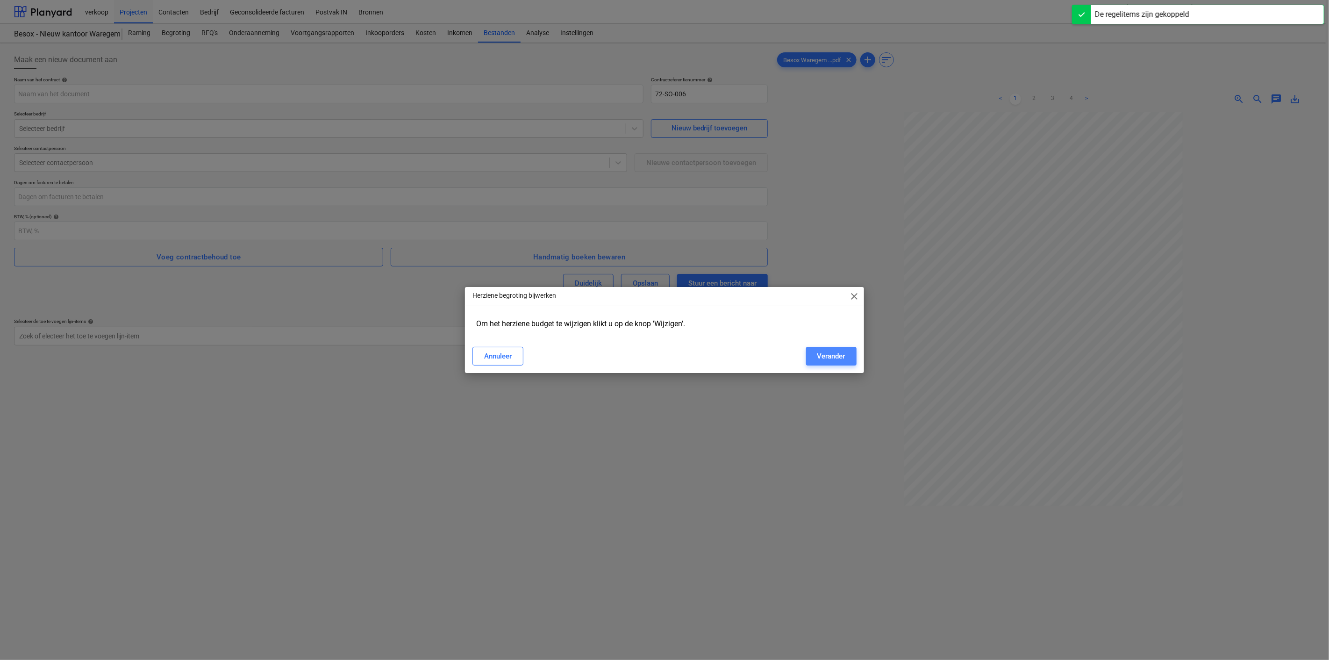
click at [825, 354] on div "Verander" at bounding box center [831, 356] width 28 height 12
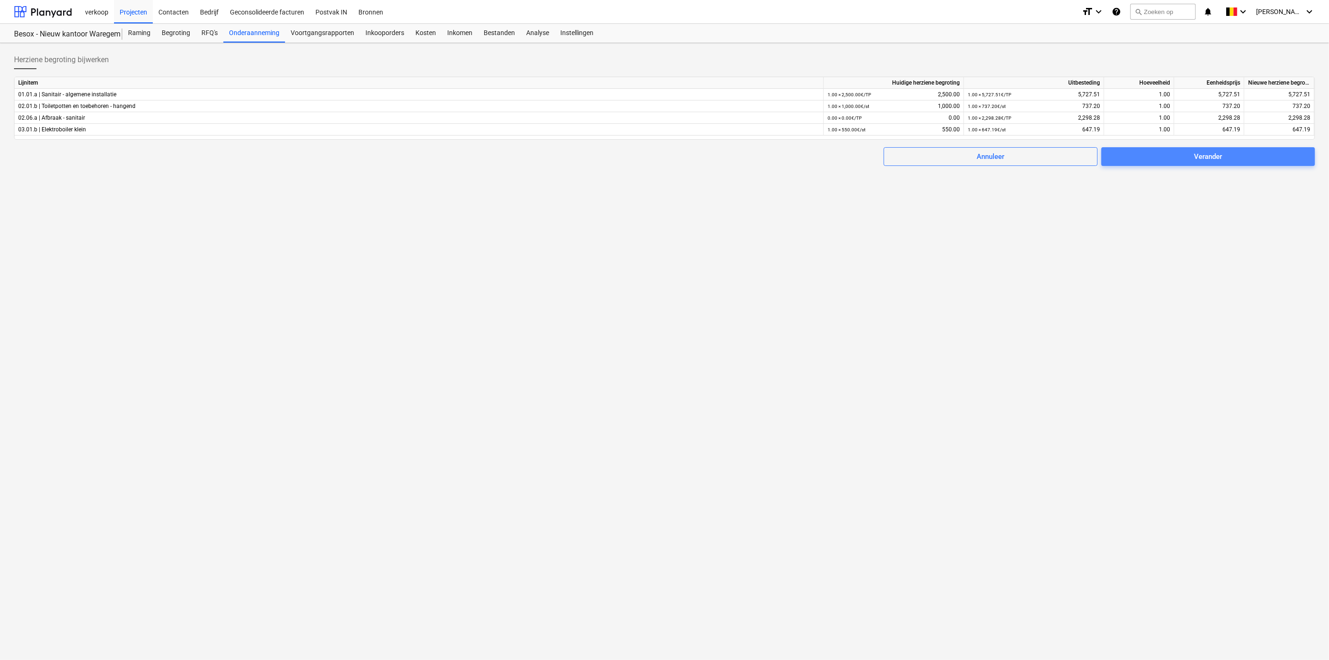
click at [1252, 156] on span "Verander" at bounding box center [1207, 156] width 191 height 12
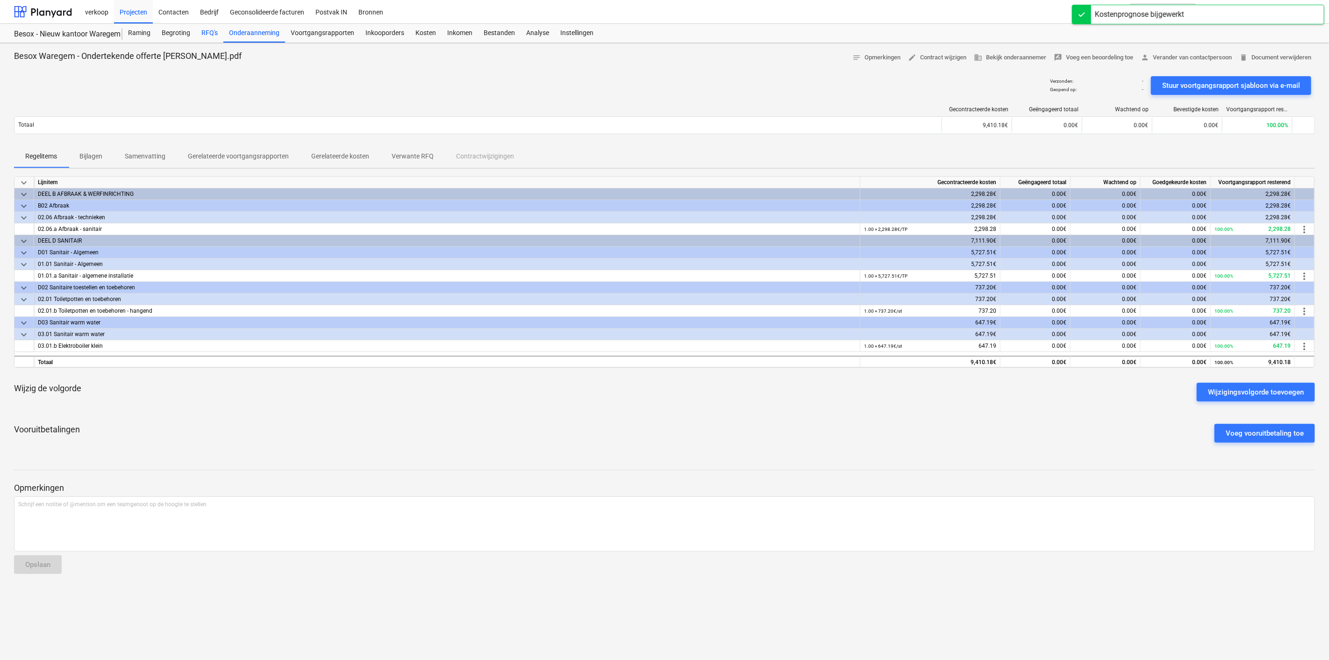
click at [209, 31] on div "RFQ's" at bounding box center [210, 33] width 28 height 19
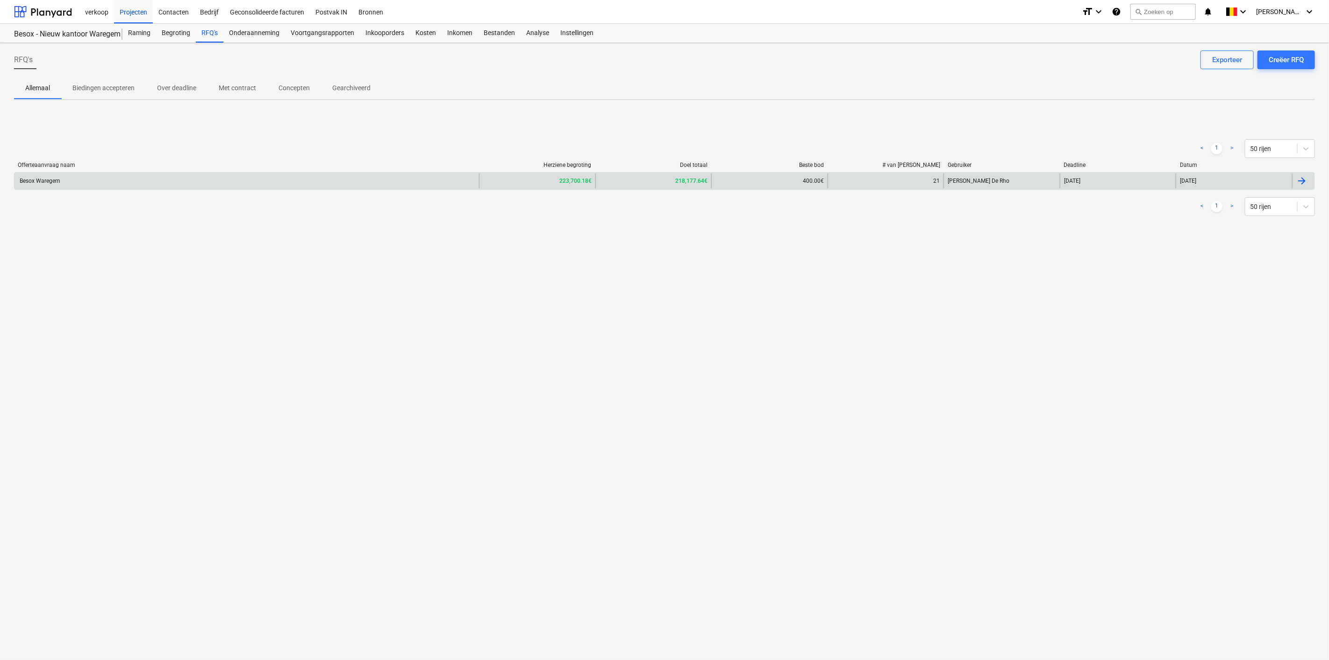
click at [282, 180] on div "Besox Waregem" at bounding box center [246, 180] width 464 height 15
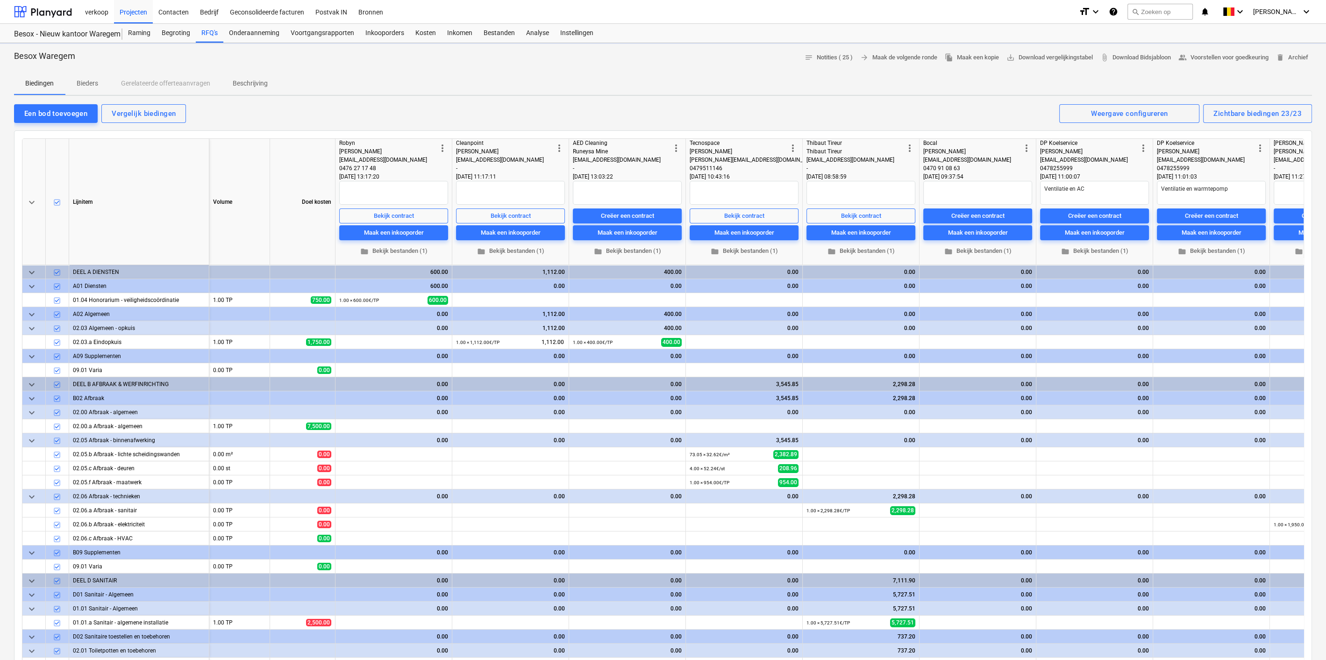
type textarea "x"
click at [1094, 216] on div "Creëer een contract" at bounding box center [1094, 216] width 53 height 11
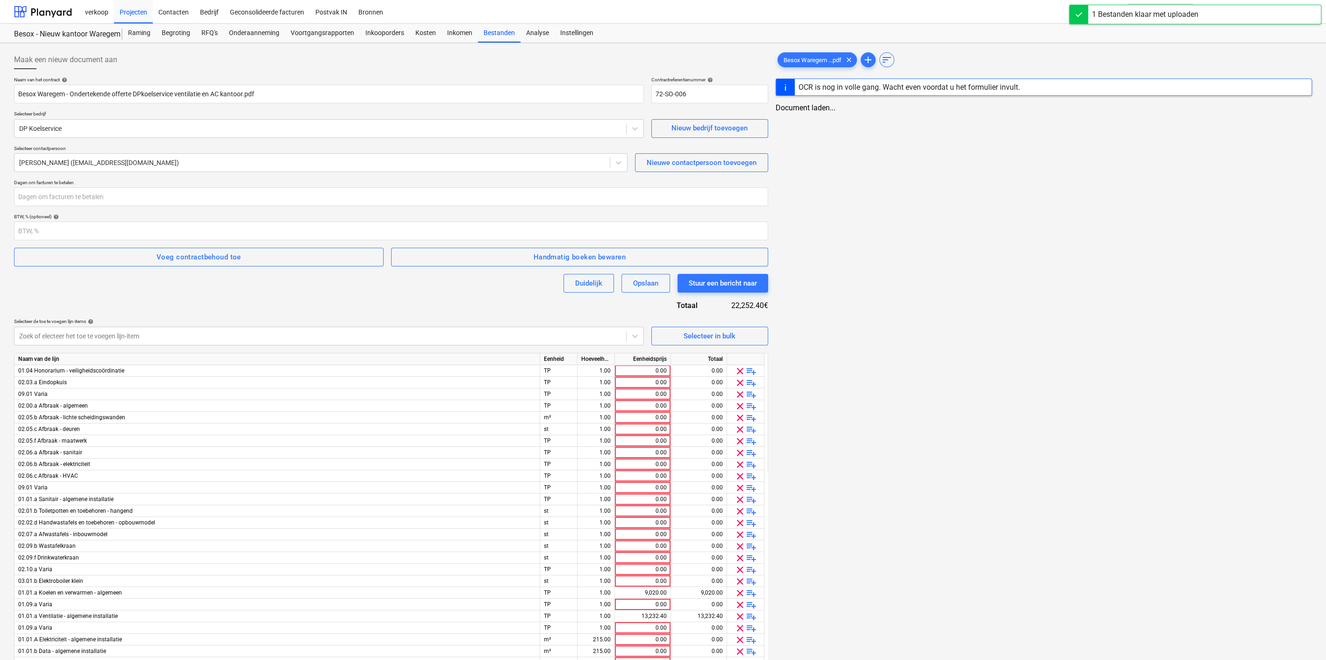
type input "Besox Waregem - Ondertekende offerte DPkoelservice ventilatie en AC kantoor.pdf"
click at [736, 372] on span "clear" at bounding box center [739, 370] width 11 height 11
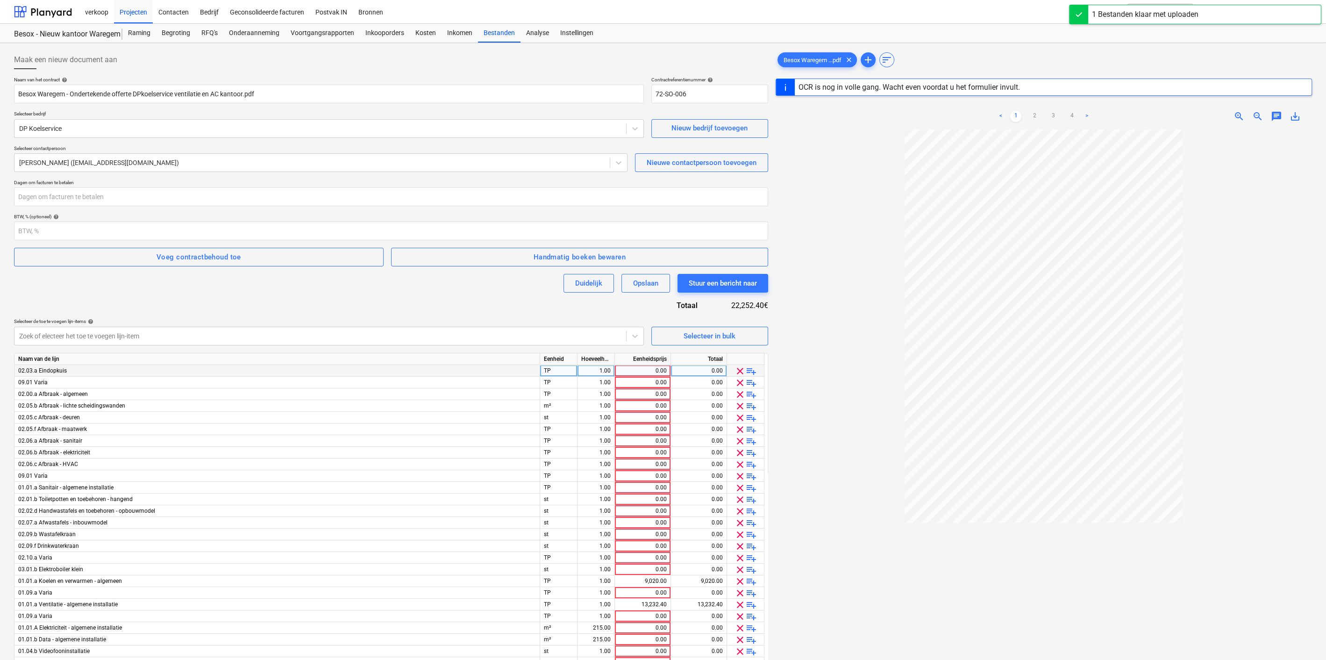
click at [736, 372] on span "clear" at bounding box center [739, 370] width 11 height 11
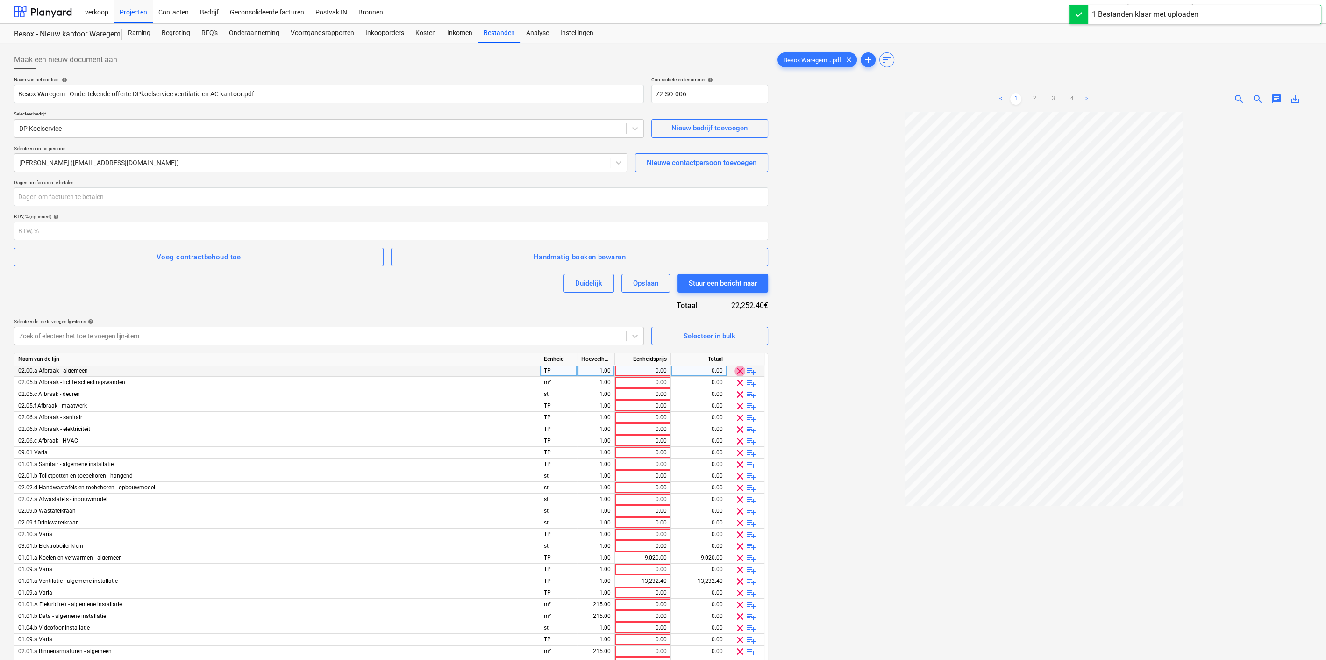
click at [736, 372] on span "clear" at bounding box center [739, 370] width 11 height 11
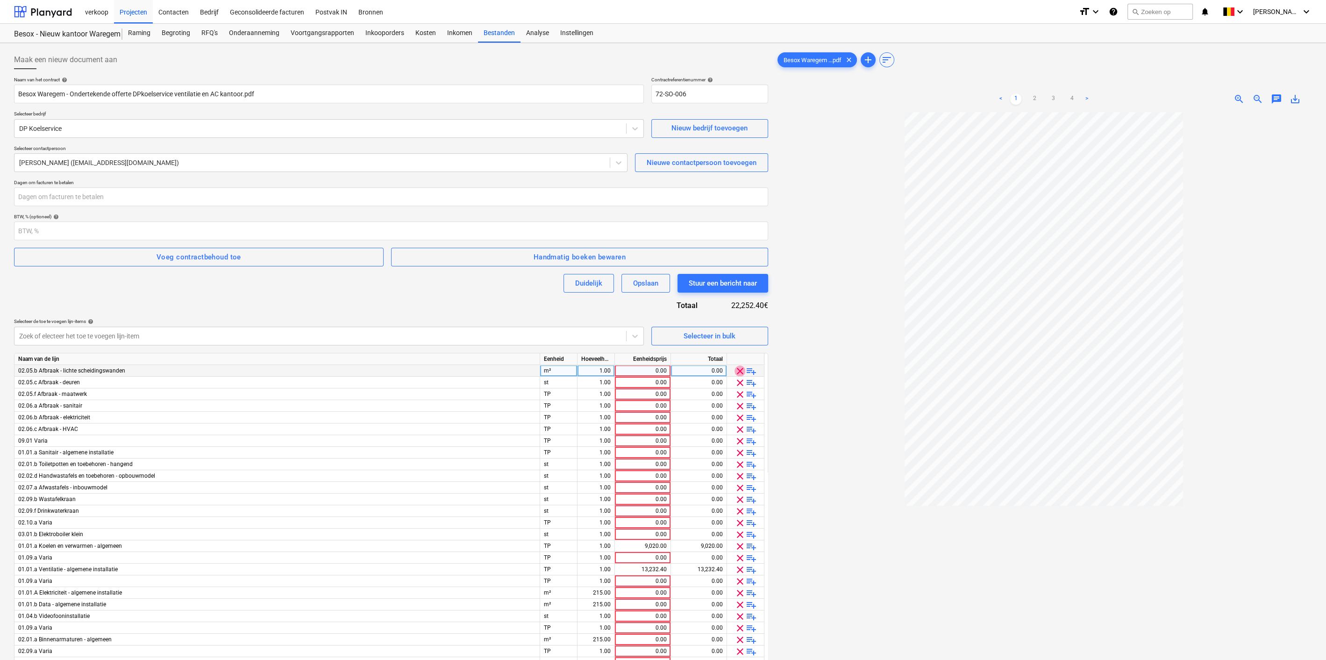
click at [736, 372] on span "clear" at bounding box center [739, 370] width 11 height 11
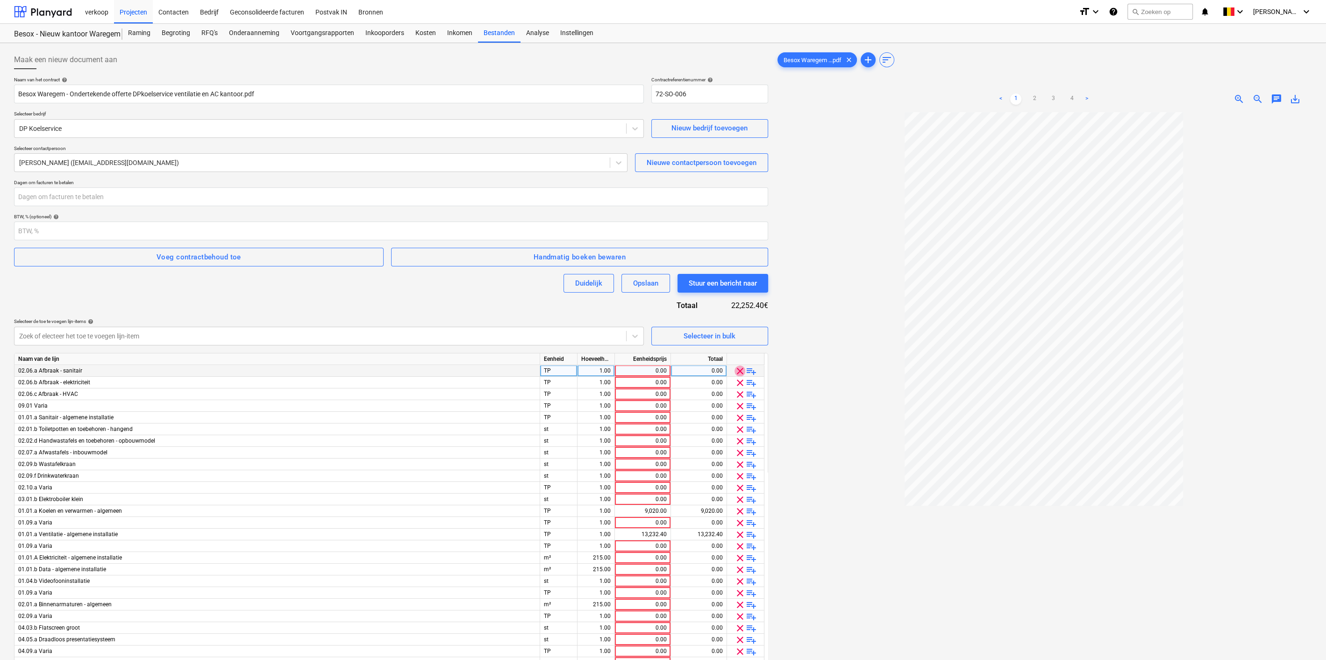
click at [736, 372] on span "clear" at bounding box center [739, 370] width 11 height 11
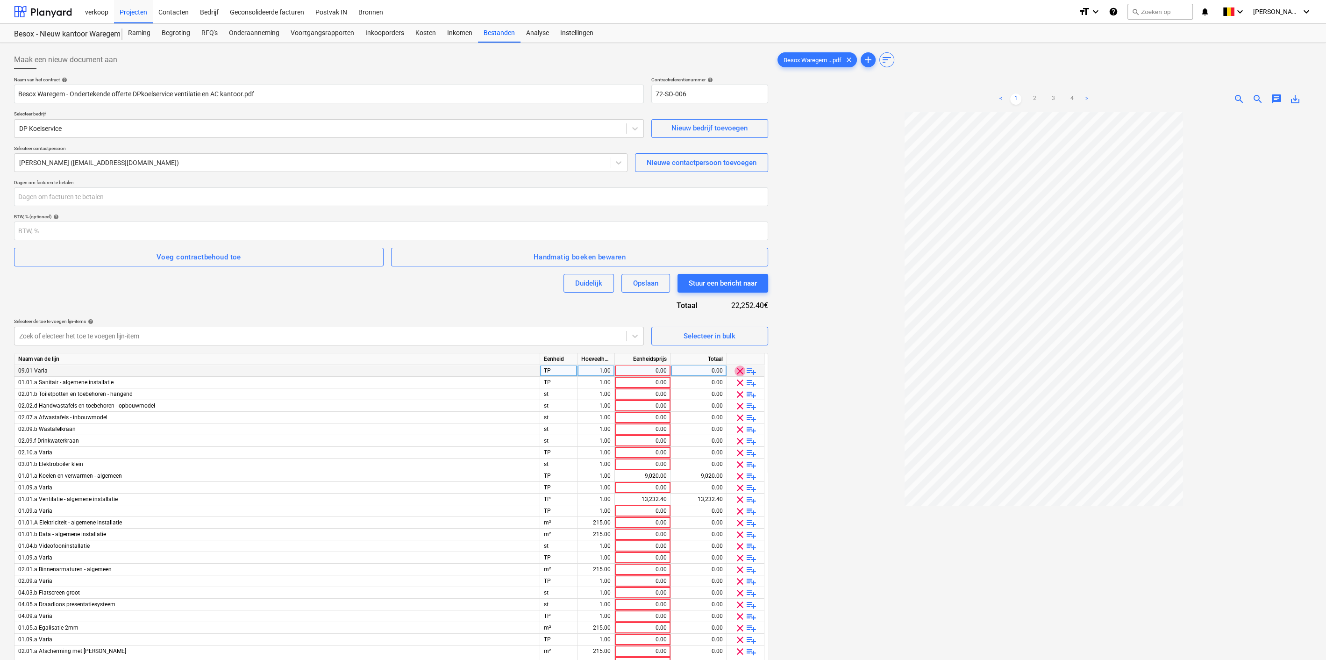
click at [736, 372] on span "clear" at bounding box center [739, 370] width 11 height 11
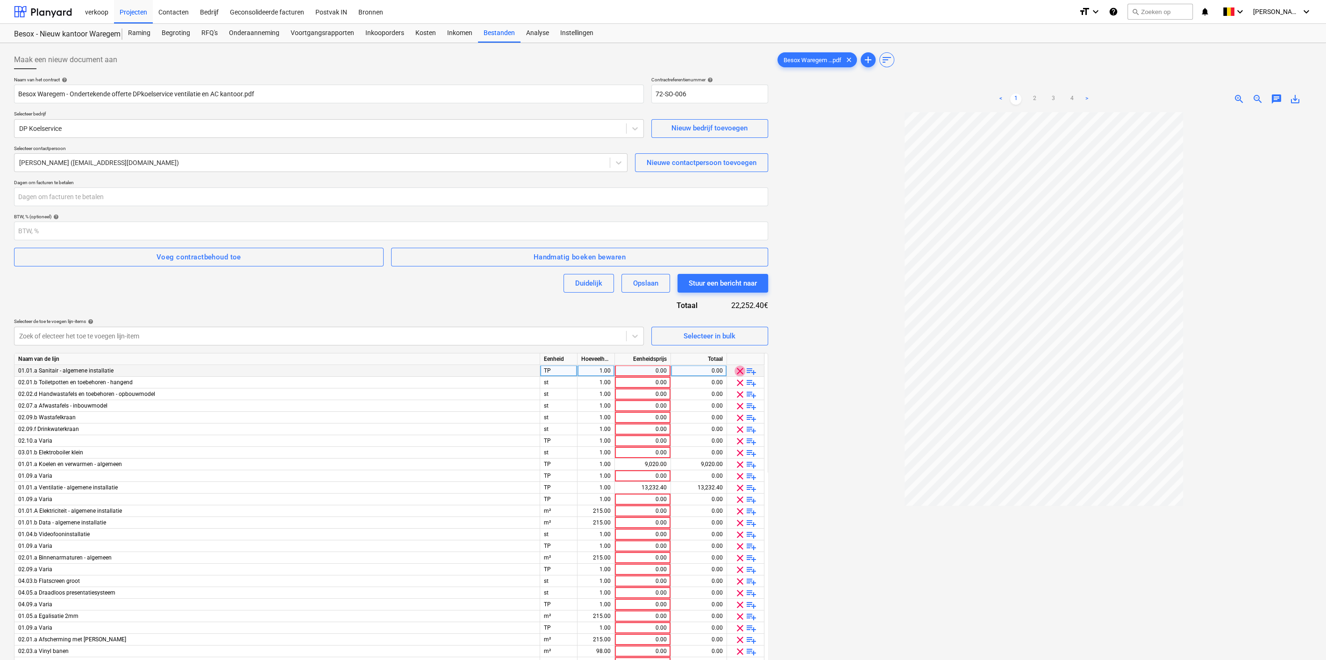
click at [736, 372] on span "clear" at bounding box center [739, 370] width 11 height 11
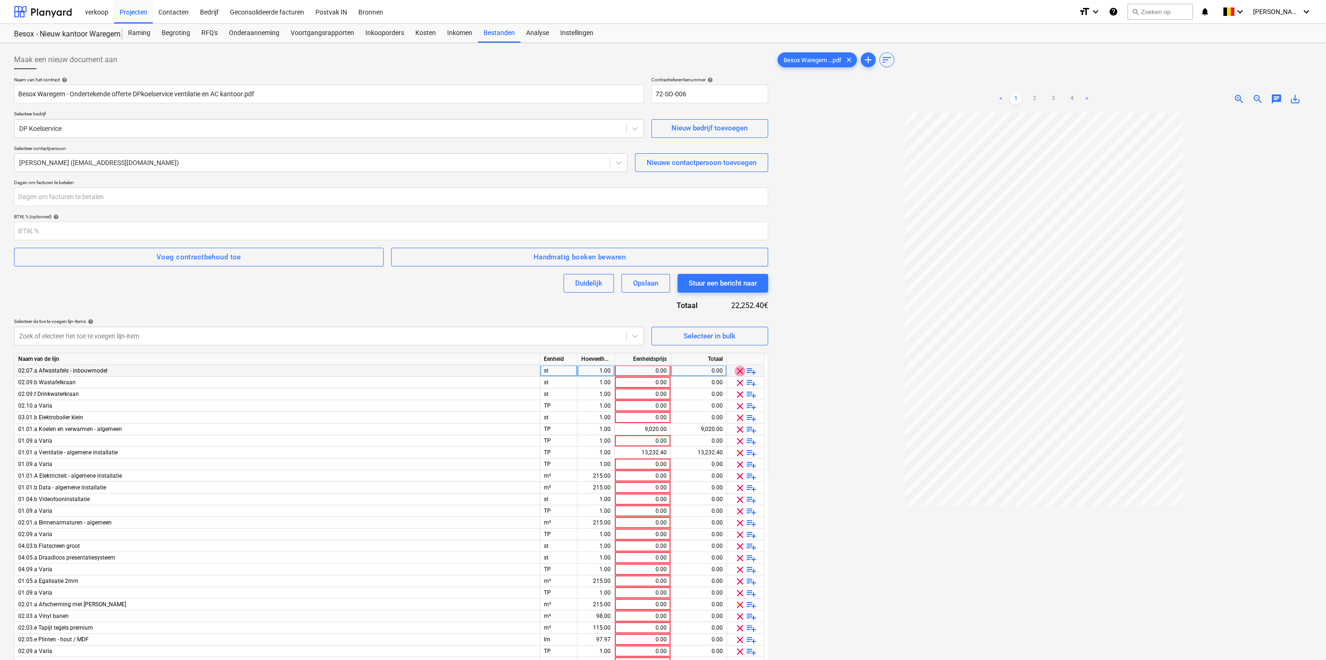
click at [736, 372] on span "clear" at bounding box center [739, 370] width 11 height 11
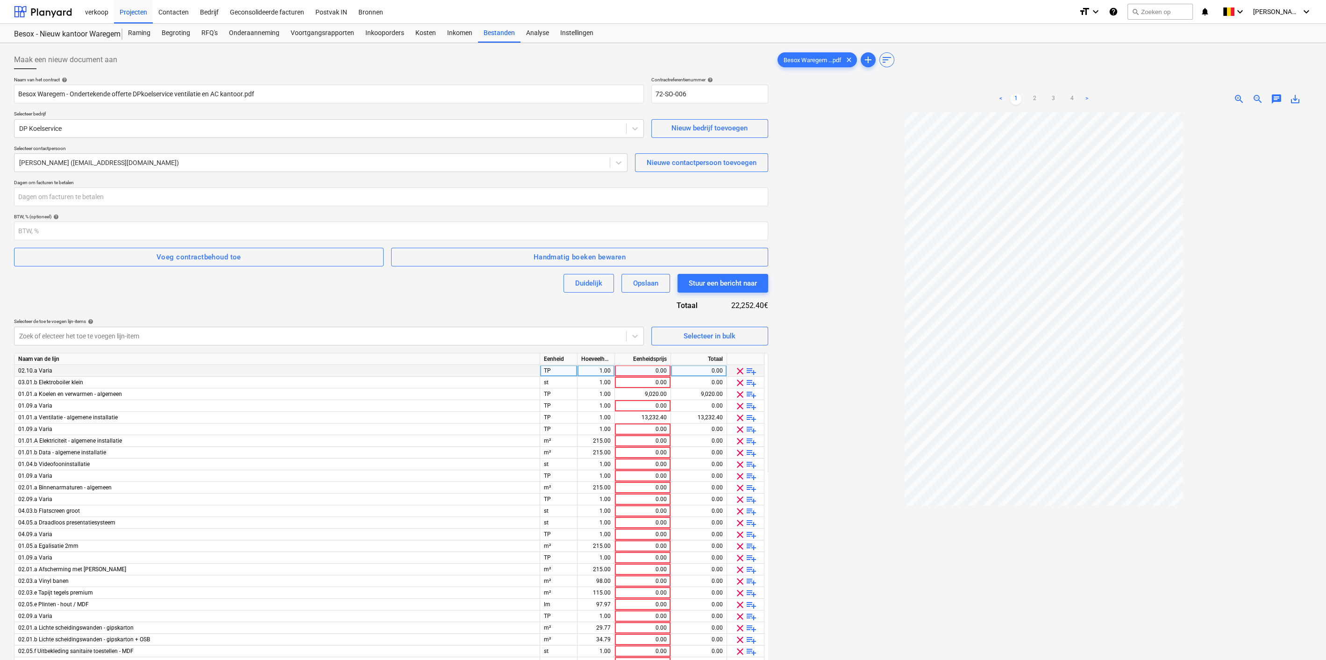
click at [736, 372] on span "clear" at bounding box center [739, 370] width 11 height 11
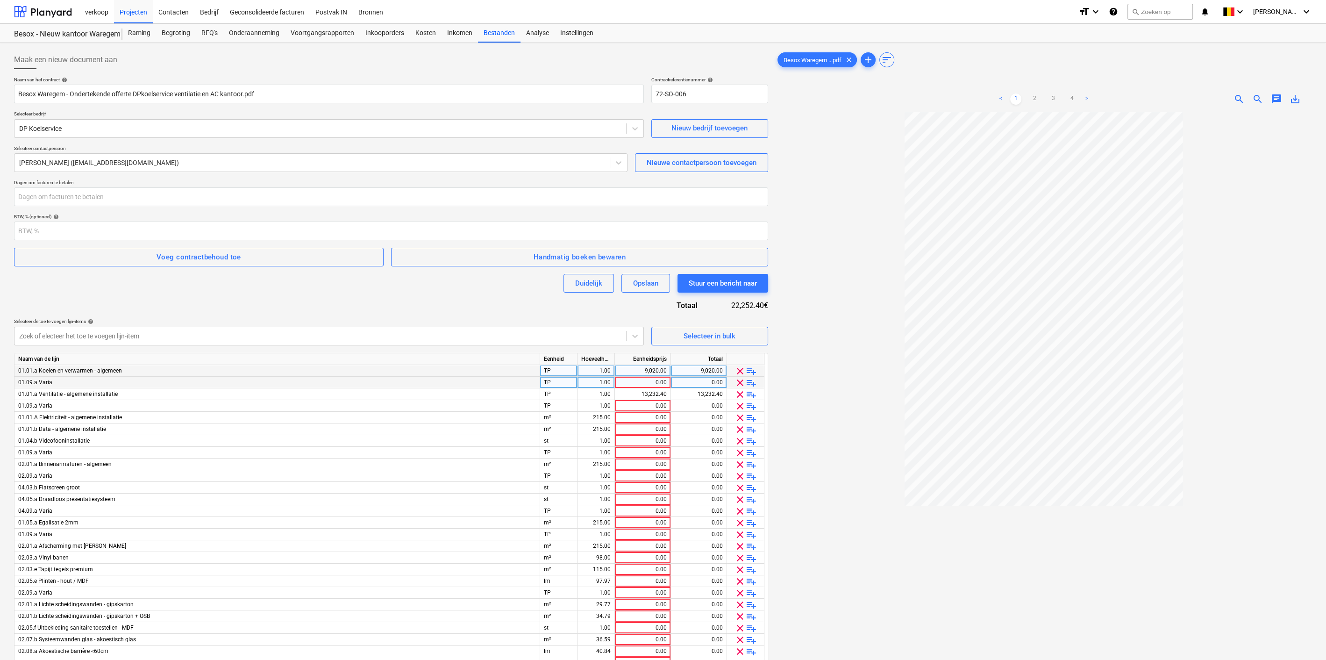
click at [738, 385] on span "clear" at bounding box center [739, 382] width 11 height 11
click at [741, 397] on span "clear" at bounding box center [739, 394] width 11 height 11
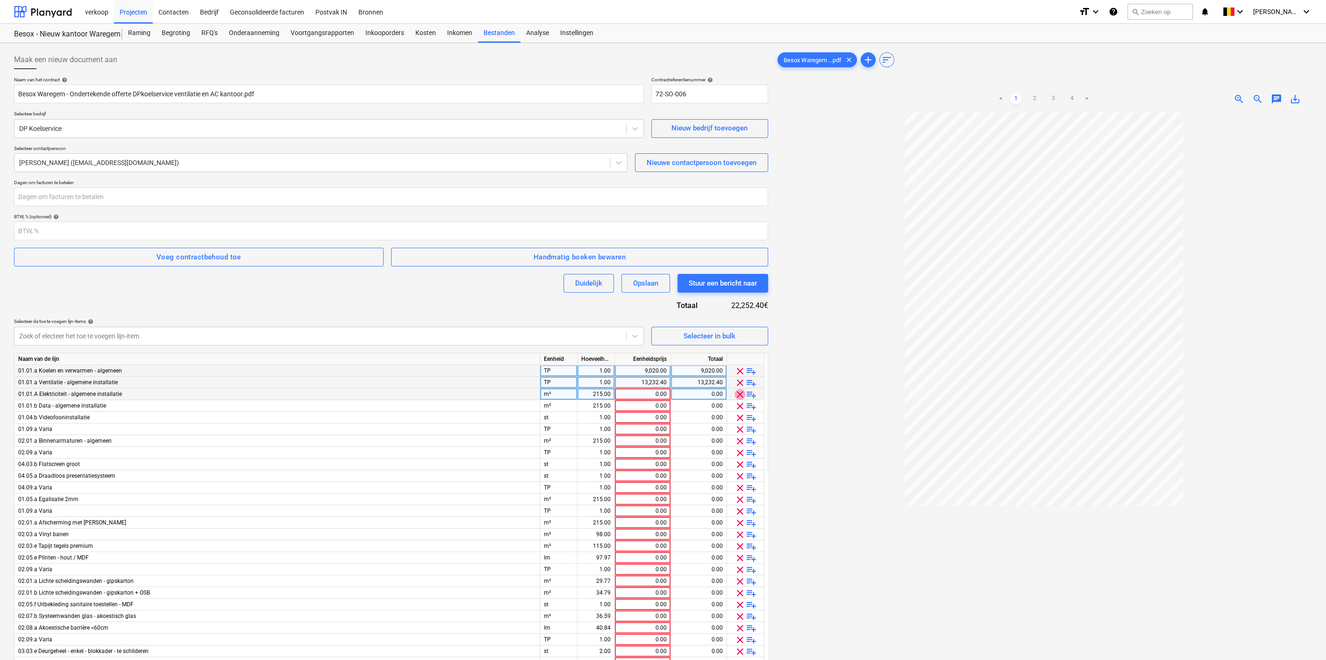
click at [741, 397] on span "clear" at bounding box center [739, 394] width 11 height 11
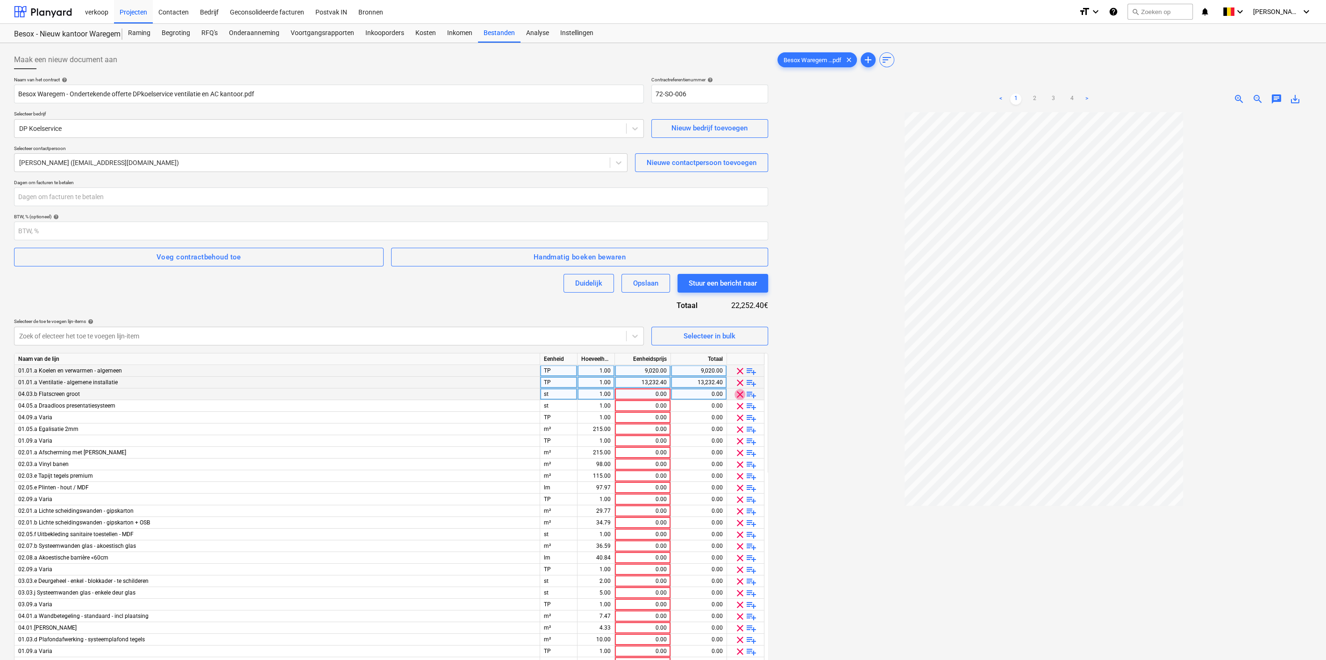
click at [741, 397] on span "clear" at bounding box center [739, 394] width 11 height 11
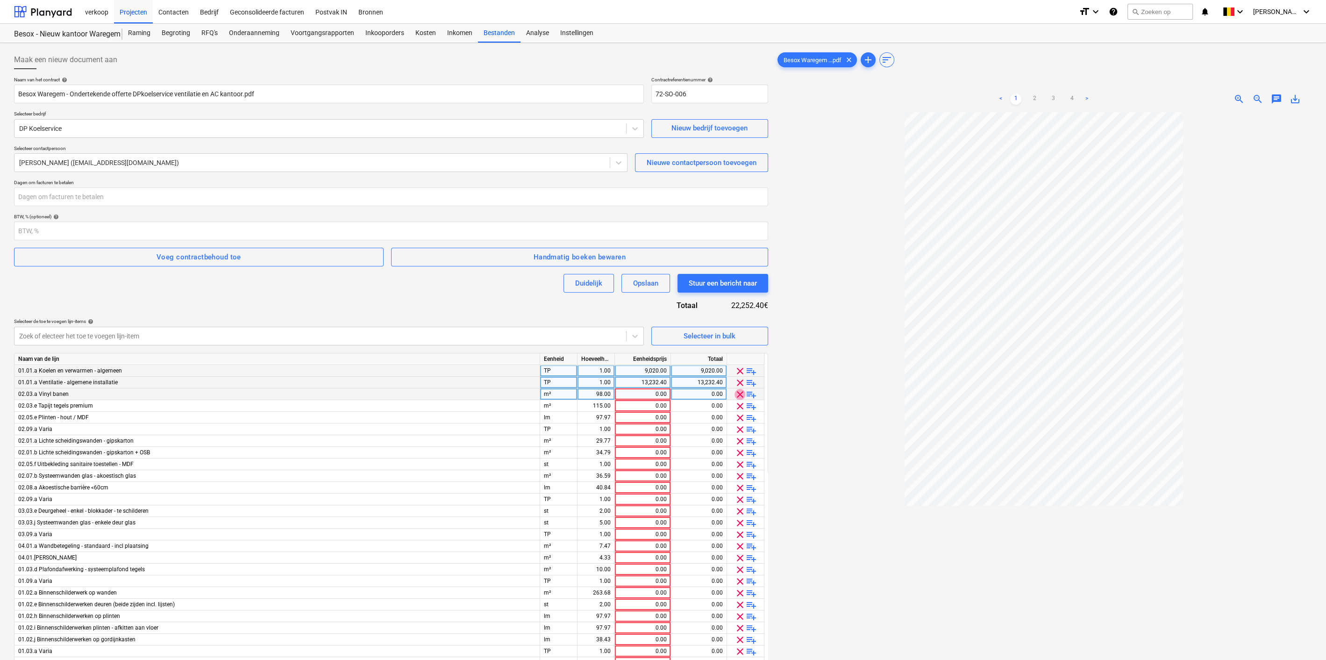
click at [741, 397] on span "clear" at bounding box center [739, 394] width 11 height 11
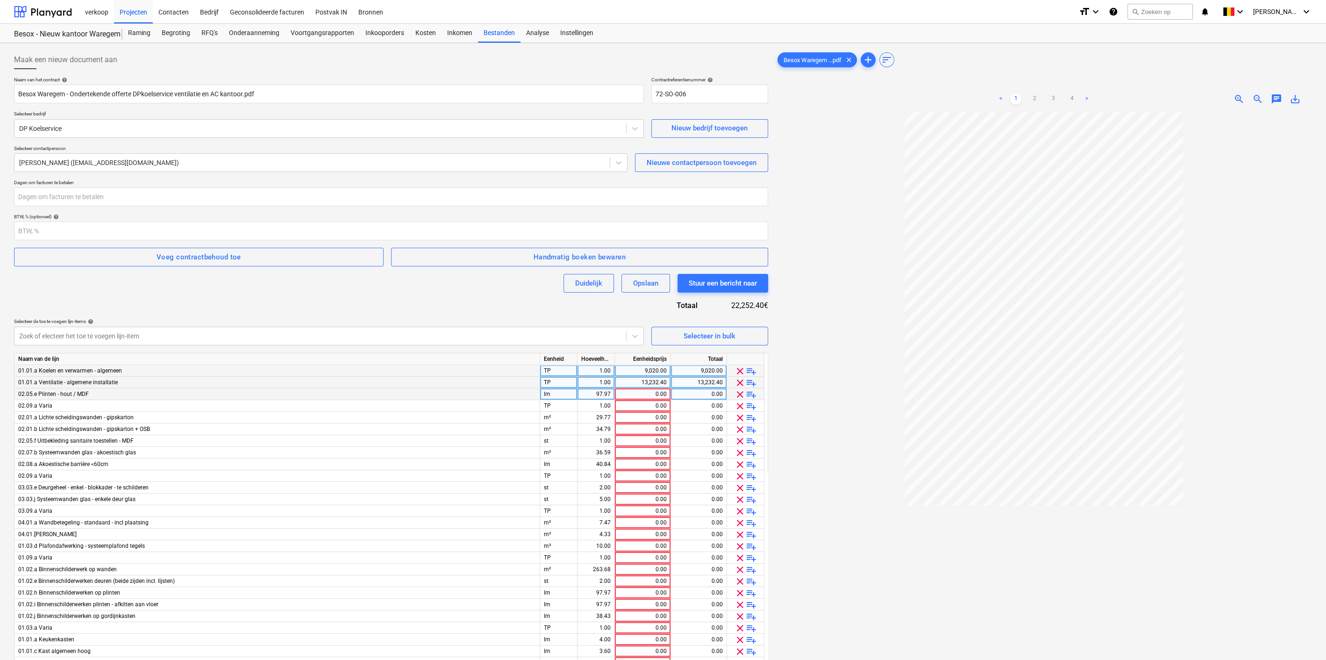
click at [741, 397] on span "clear" at bounding box center [739, 394] width 11 height 11
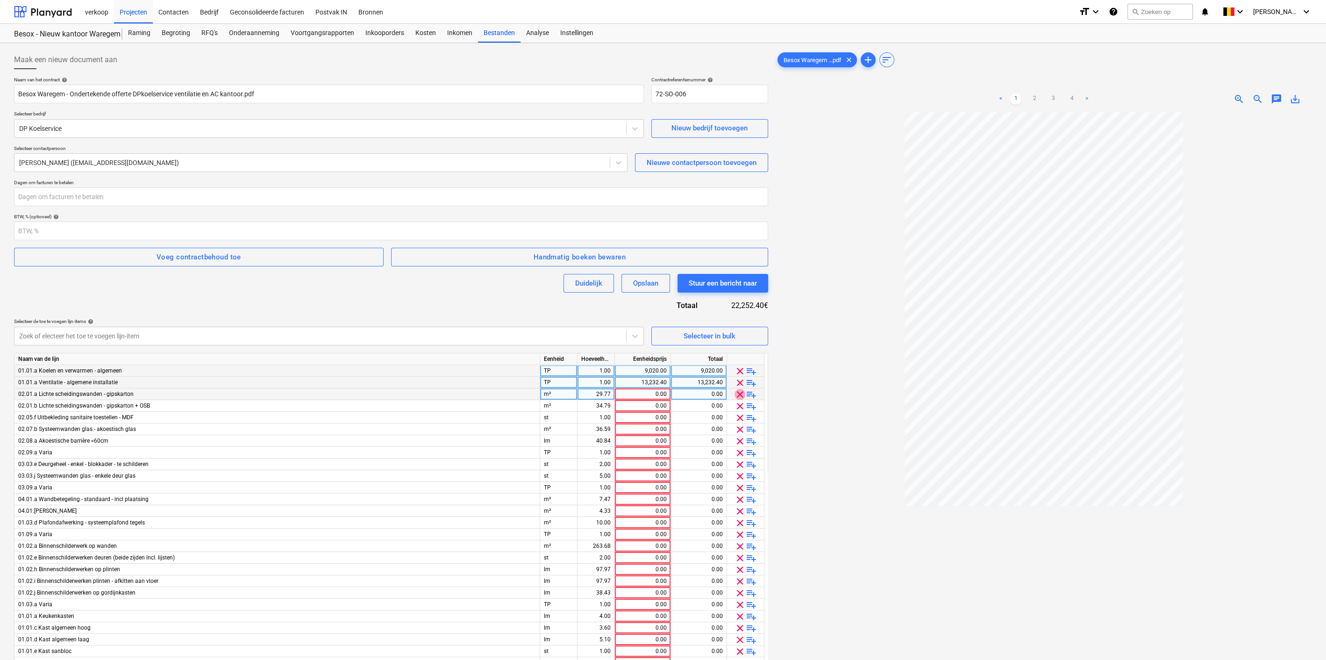
click at [741, 397] on span "clear" at bounding box center [739, 394] width 11 height 11
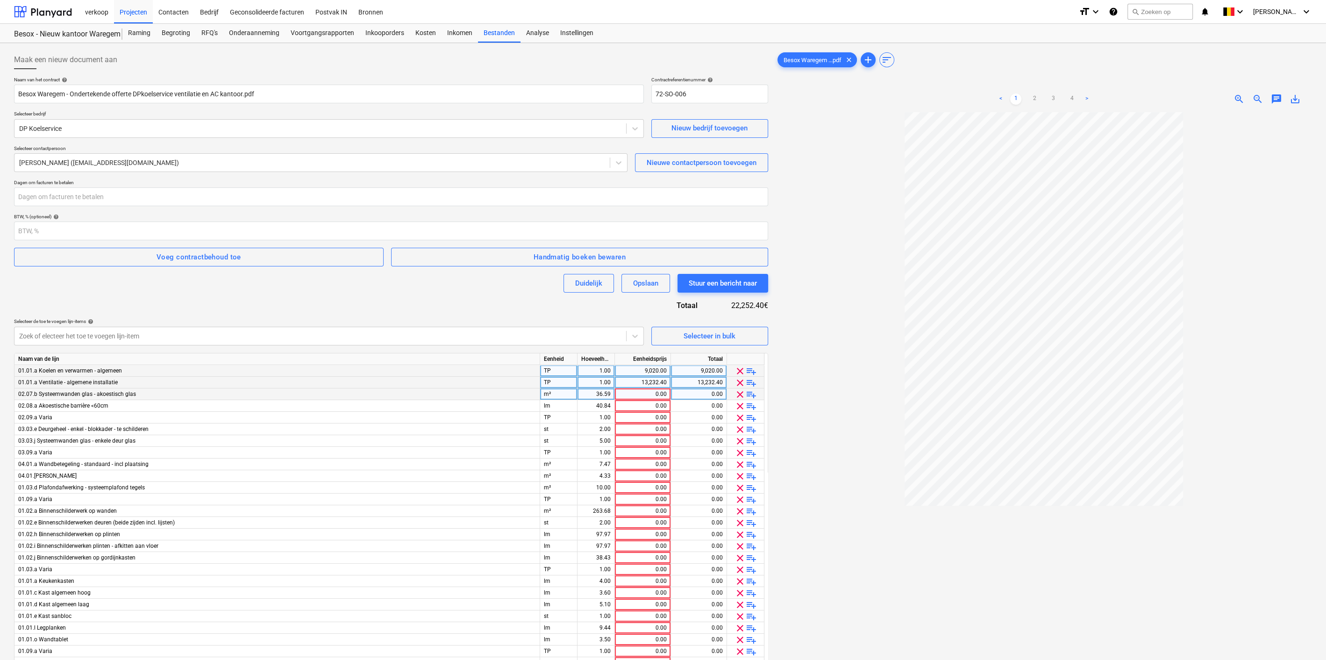
click at [741, 397] on span "clear" at bounding box center [739, 394] width 11 height 11
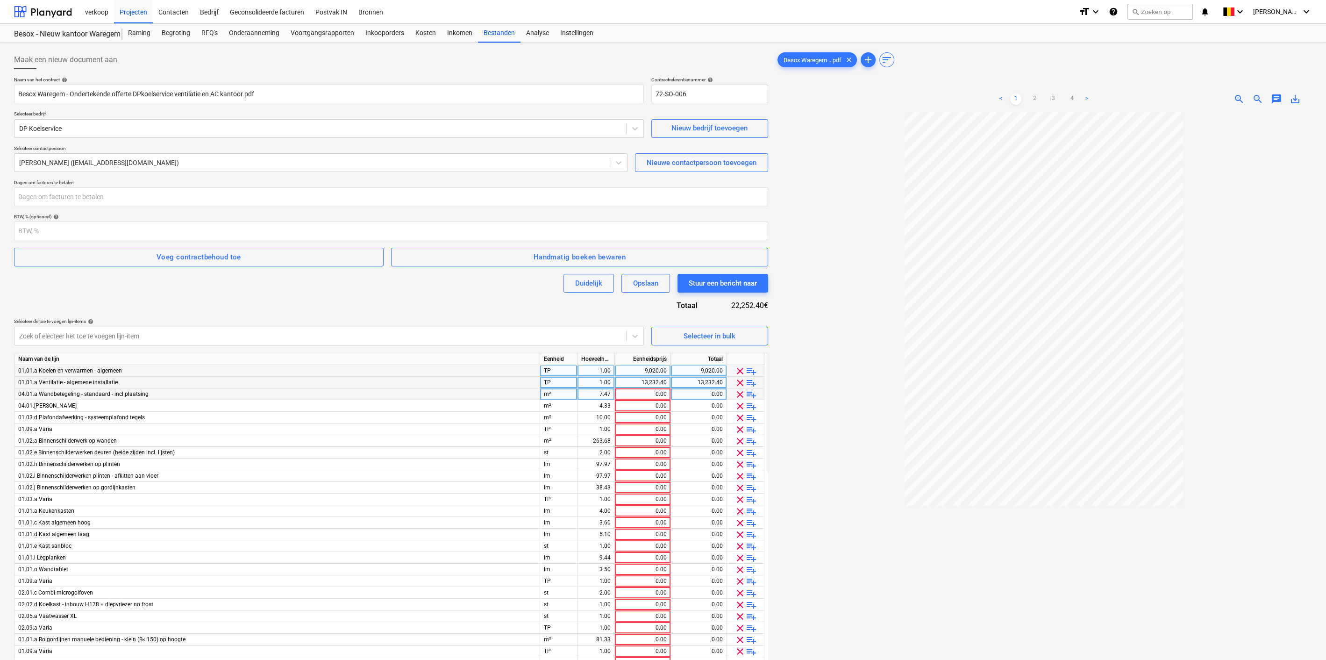
click at [741, 397] on span "clear" at bounding box center [739, 394] width 11 height 11
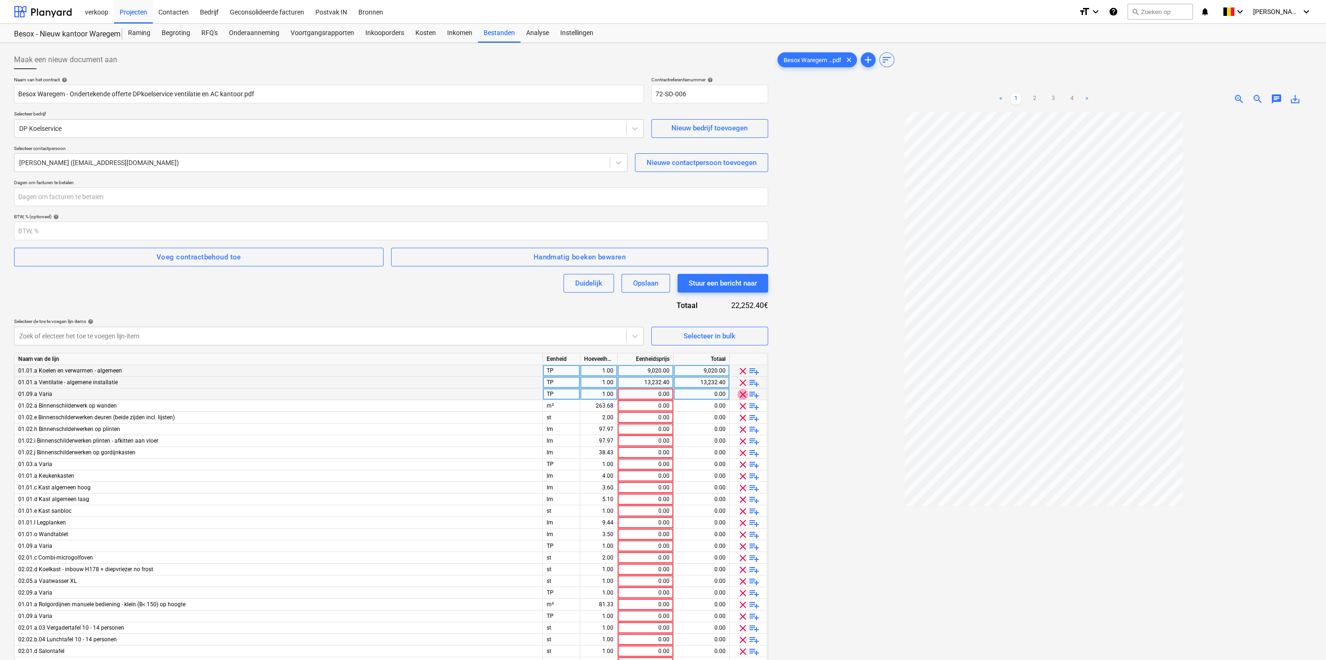
click at [741, 397] on span "clear" at bounding box center [742, 394] width 11 height 11
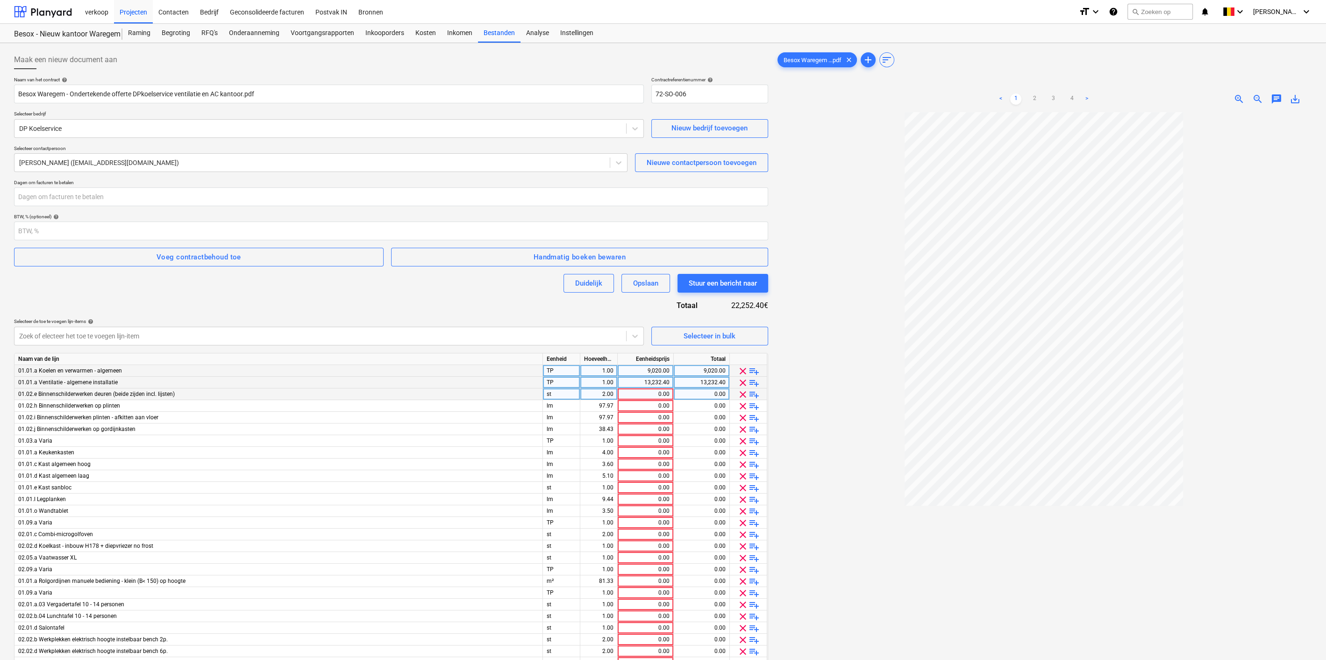
click at [741, 397] on span "clear" at bounding box center [742, 394] width 11 height 11
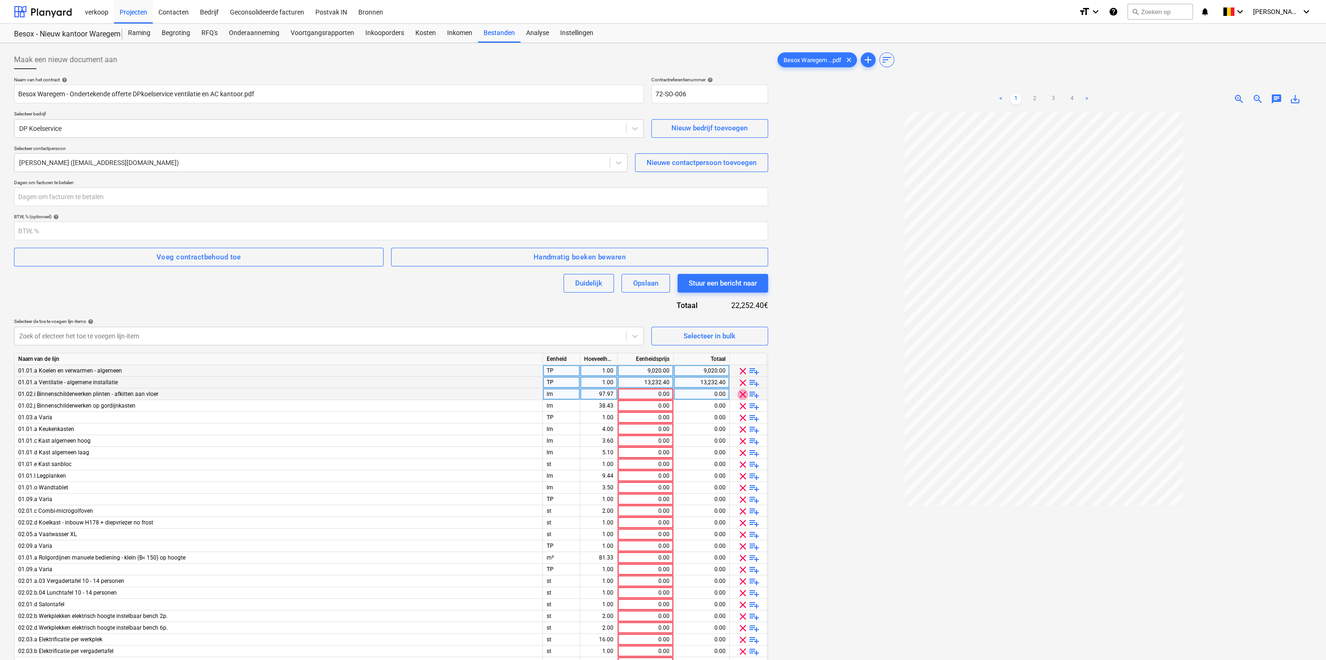
click at [741, 397] on span "clear" at bounding box center [742, 394] width 11 height 11
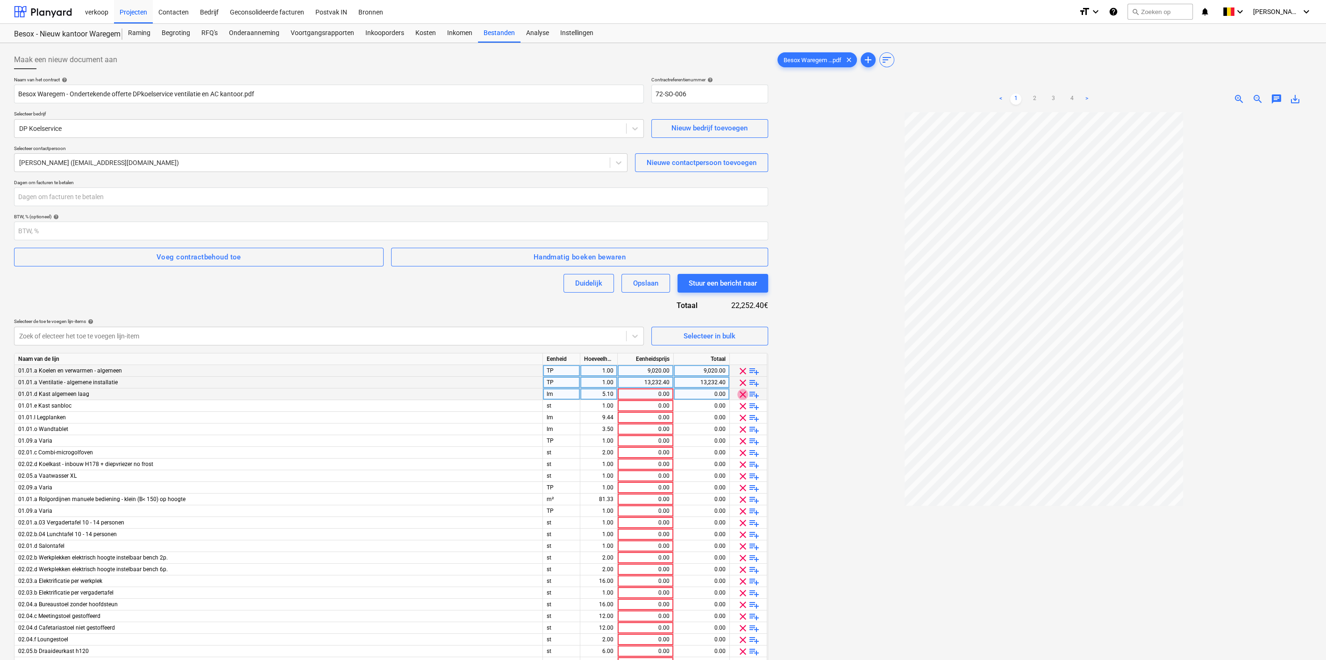
click at [741, 397] on span "clear" at bounding box center [742, 394] width 11 height 11
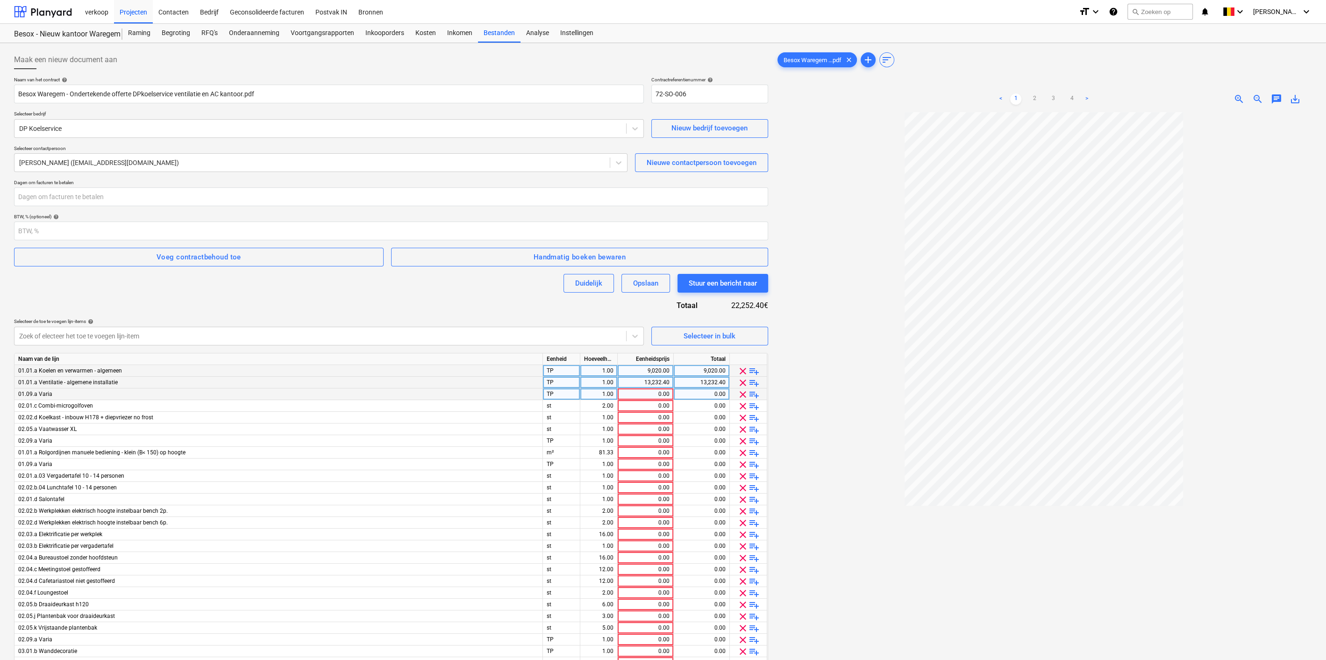
click at [741, 397] on span "clear" at bounding box center [742, 394] width 11 height 11
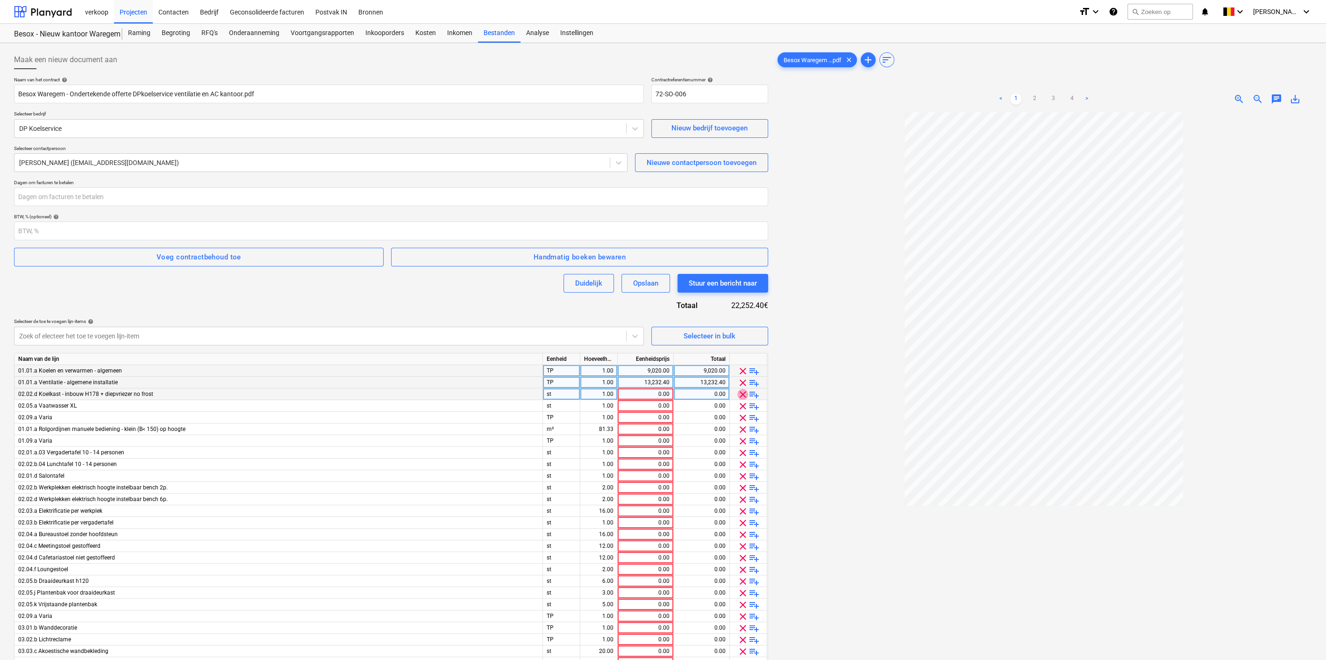
click at [741, 397] on span "clear" at bounding box center [742, 394] width 11 height 11
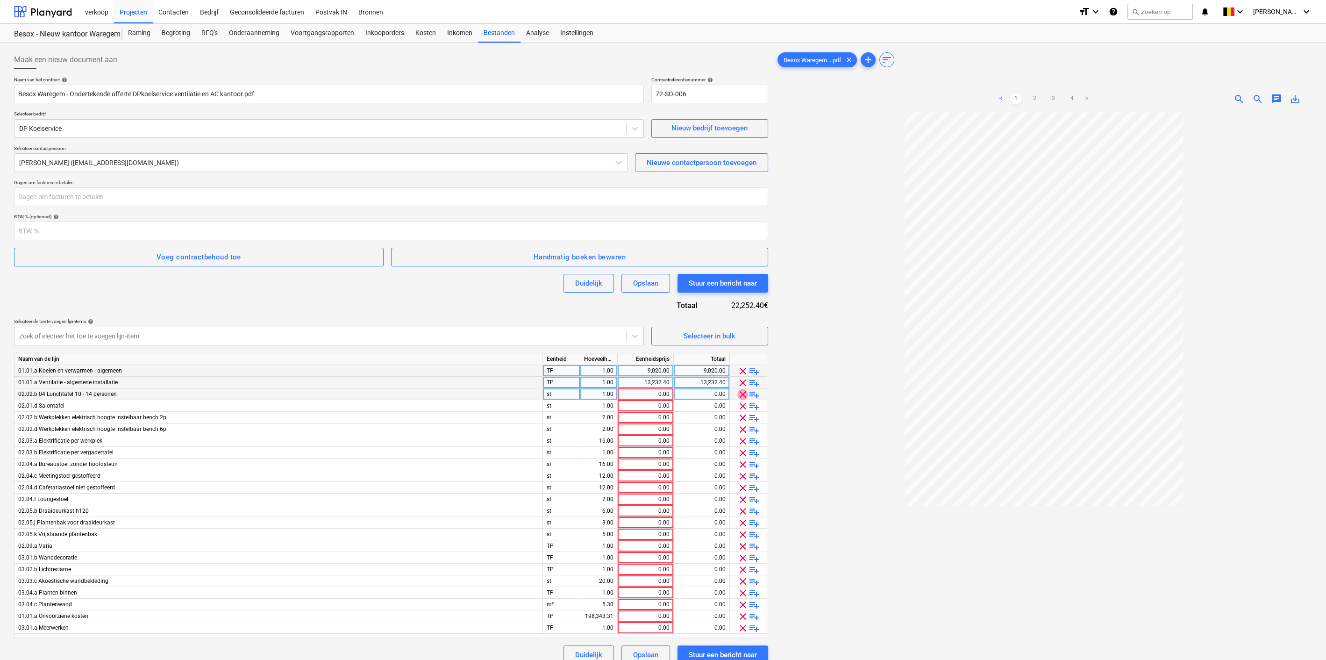
click at [741, 397] on span "clear" at bounding box center [742, 394] width 11 height 11
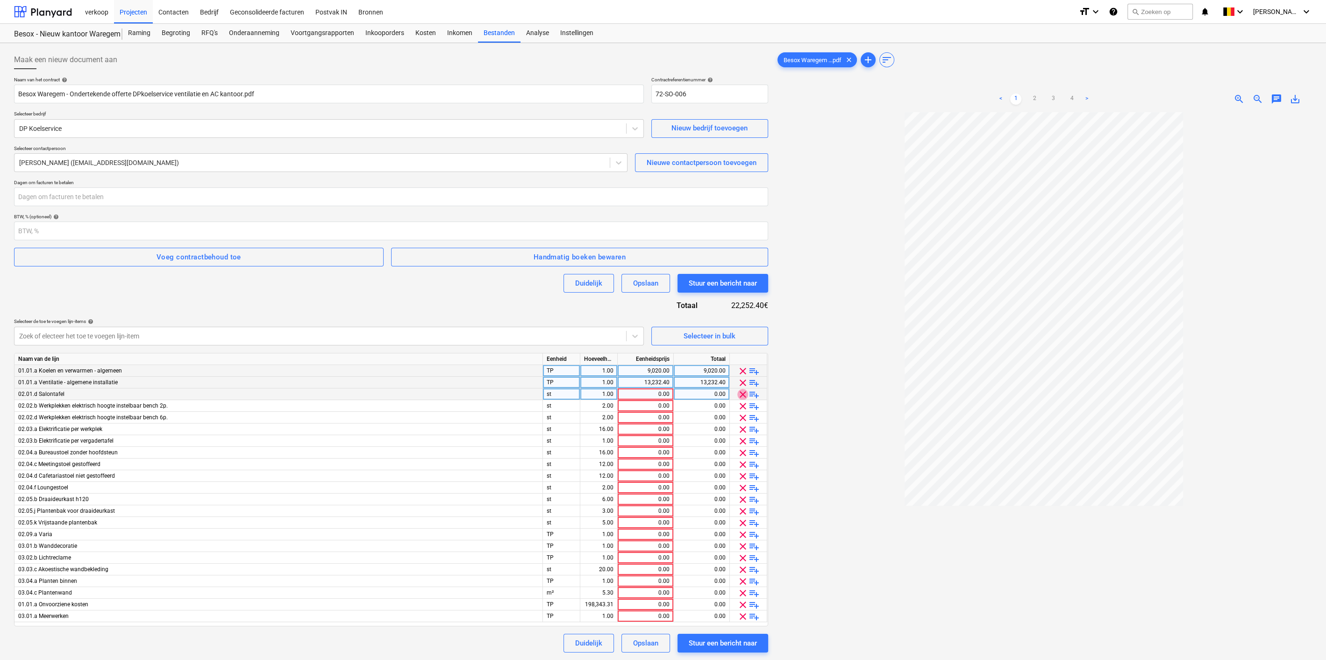
click at [741, 397] on span "clear" at bounding box center [742, 394] width 11 height 11
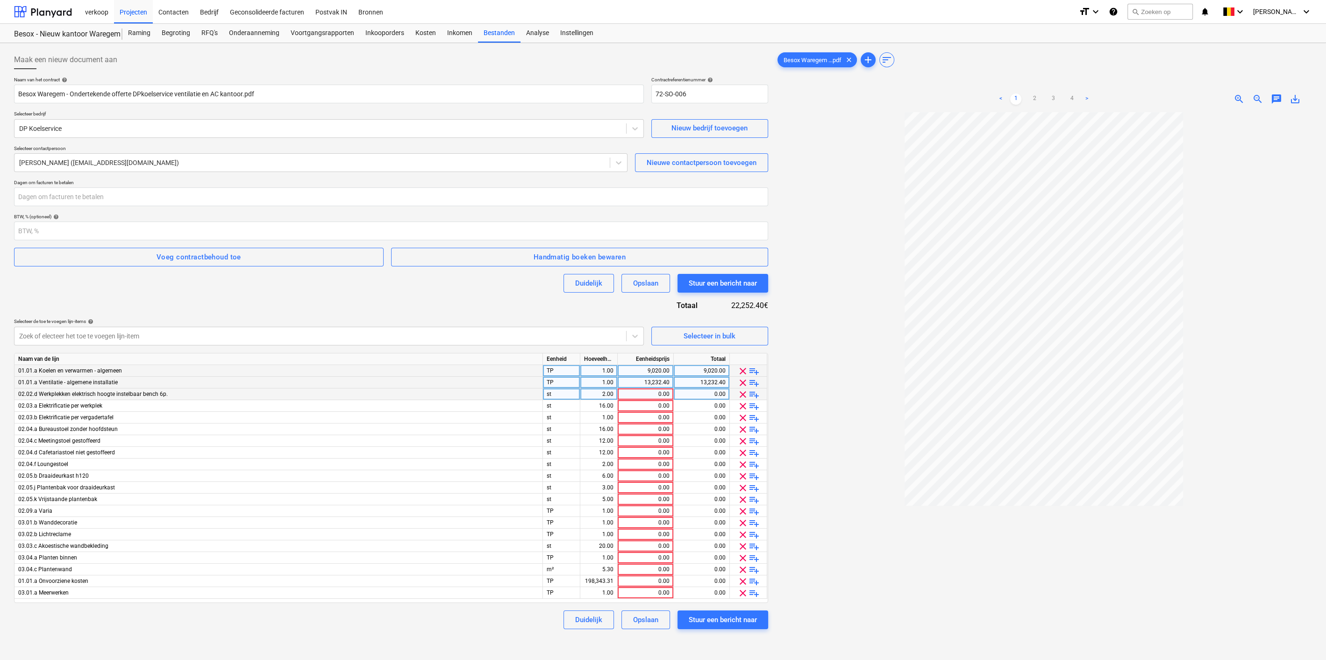
click at [741, 397] on span "clear" at bounding box center [742, 394] width 11 height 11
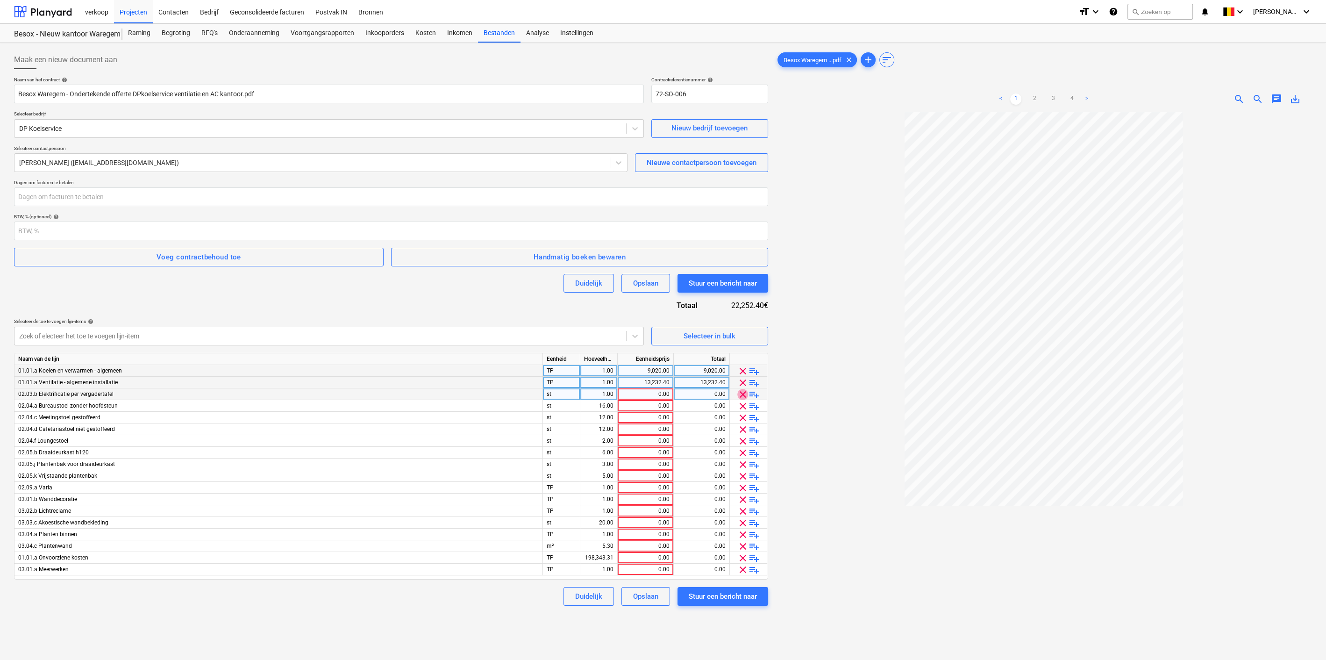
click at [741, 397] on span "clear" at bounding box center [742, 394] width 11 height 11
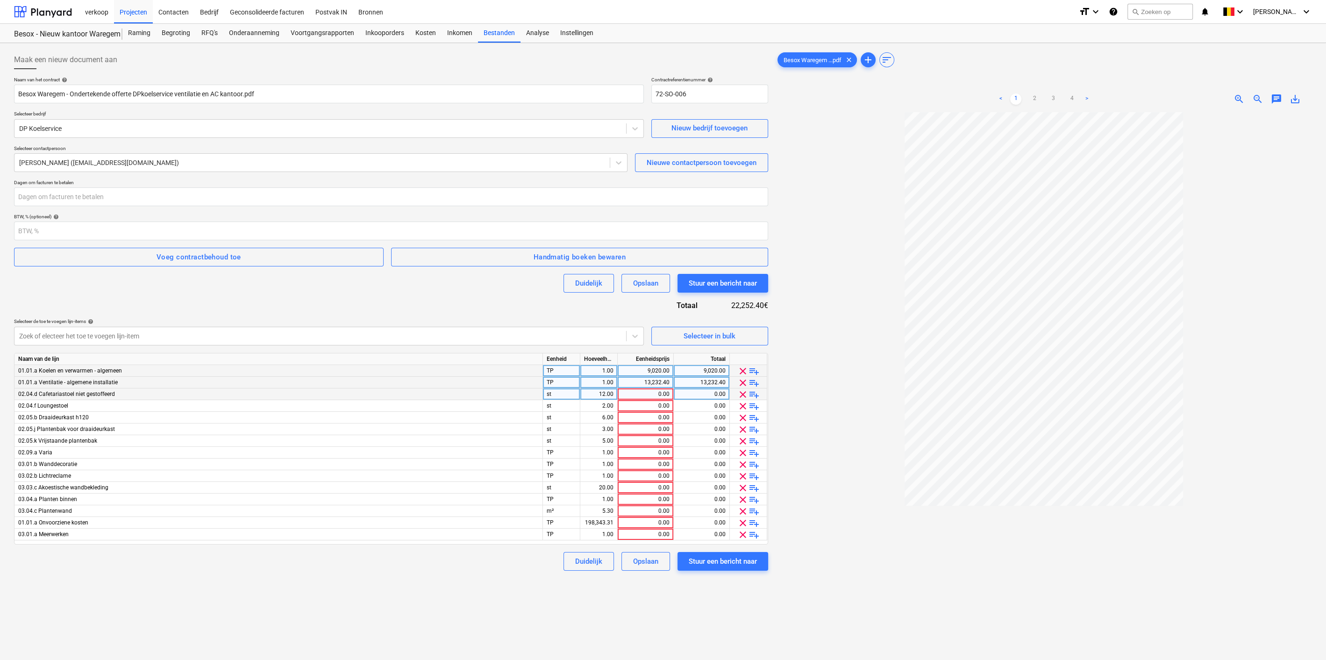
click at [741, 397] on span "clear" at bounding box center [742, 394] width 11 height 11
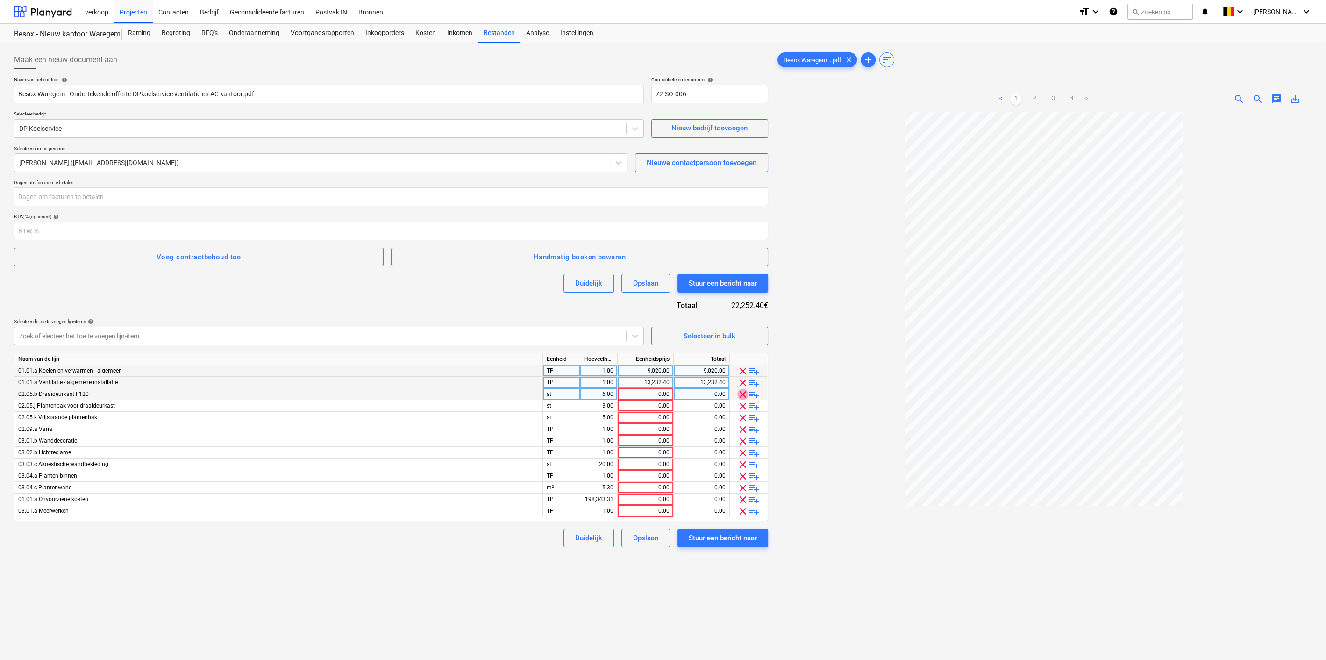
click at [741, 397] on span "clear" at bounding box center [742, 394] width 11 height 11
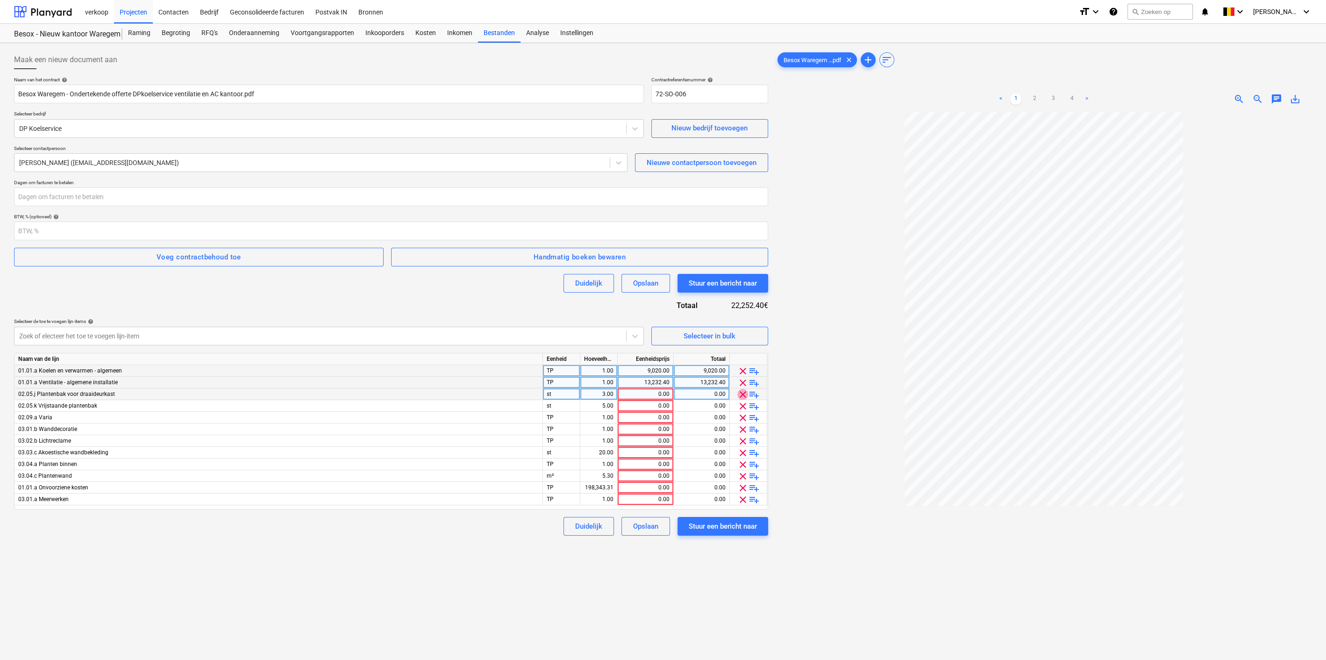
click at [741, 397] on span "clear" at bounding box center [742, 394] width 11 height 11
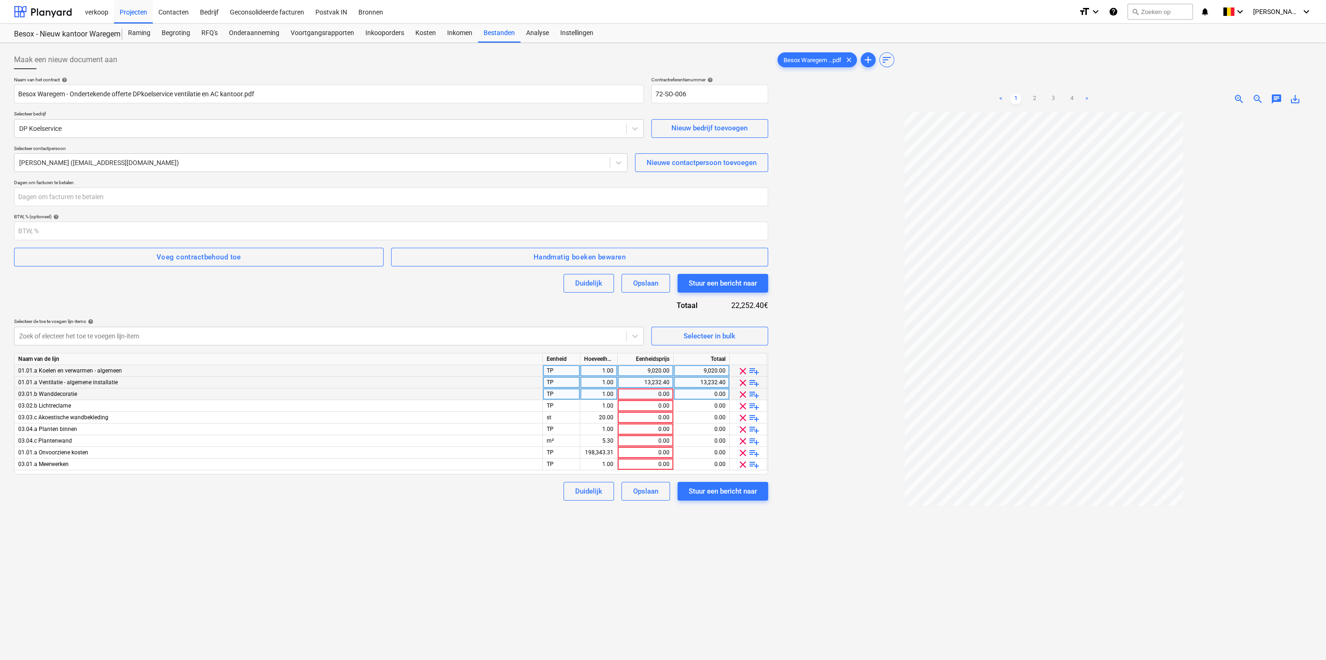
click at [741, 397] on span "clear" at bounding box center [742, 394] width 11 height 11
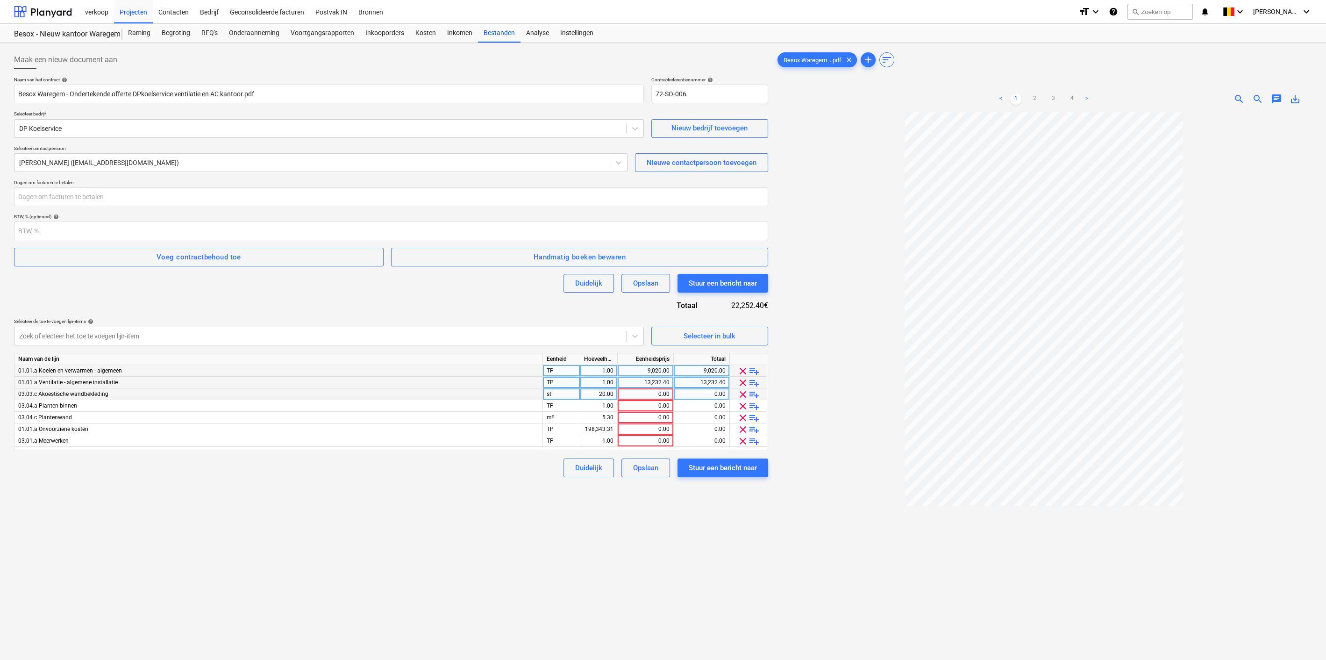
click at [741, 397] on span "clear" at bounding box center [742, 394] width 11 height 11
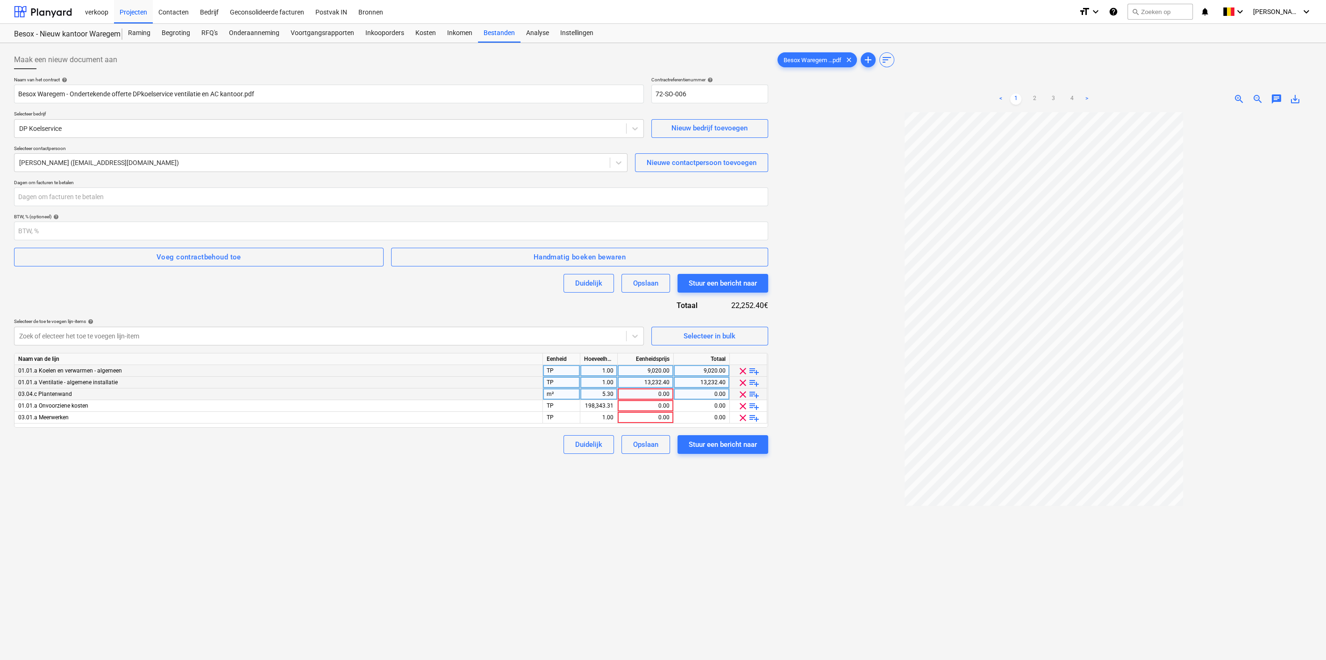
click at [741, 397] on span "clear" at bounding box center [742, 394] width 11 height 11
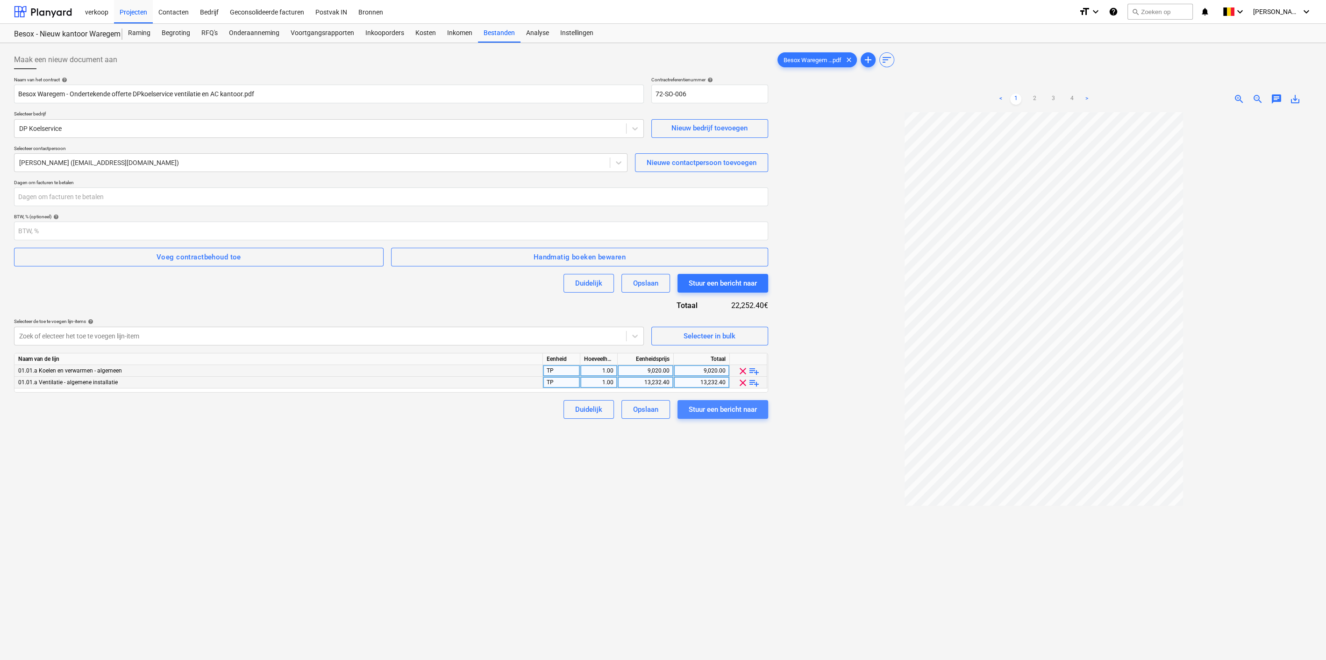
click at [714, 412] on div "Stuur een bericht naar" at bounding box center [723, 409] width 68 height 12
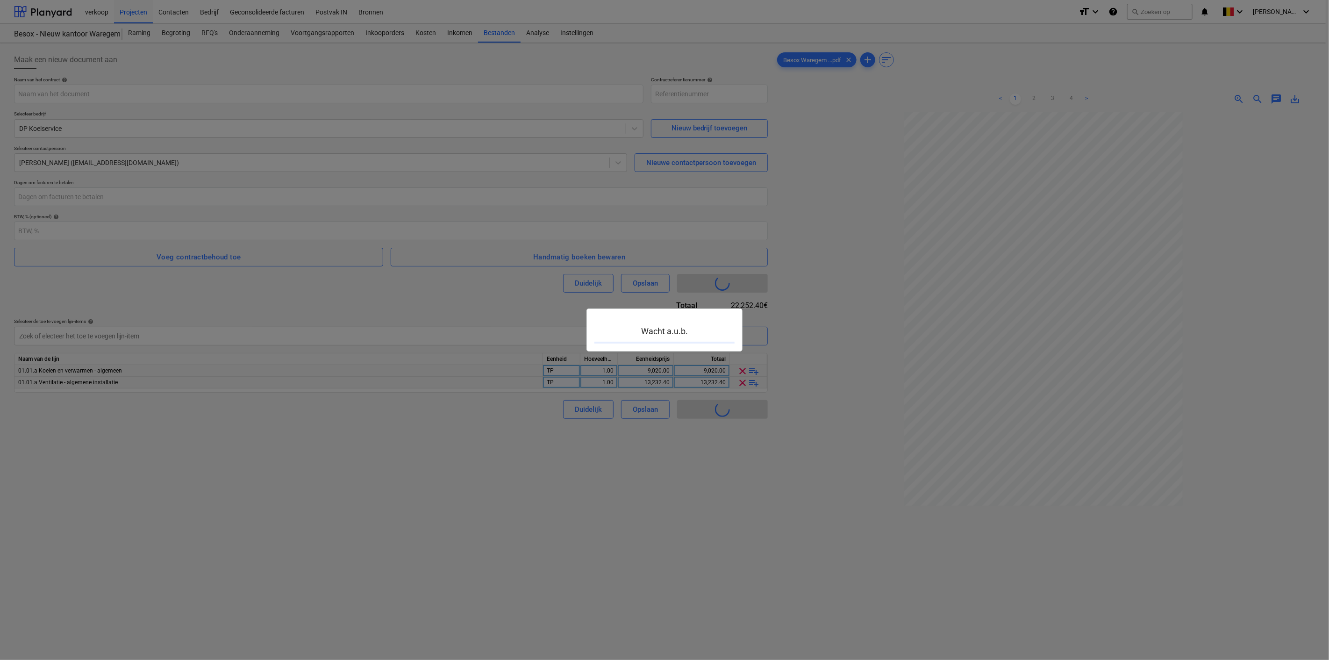
type input "72-SO-007"
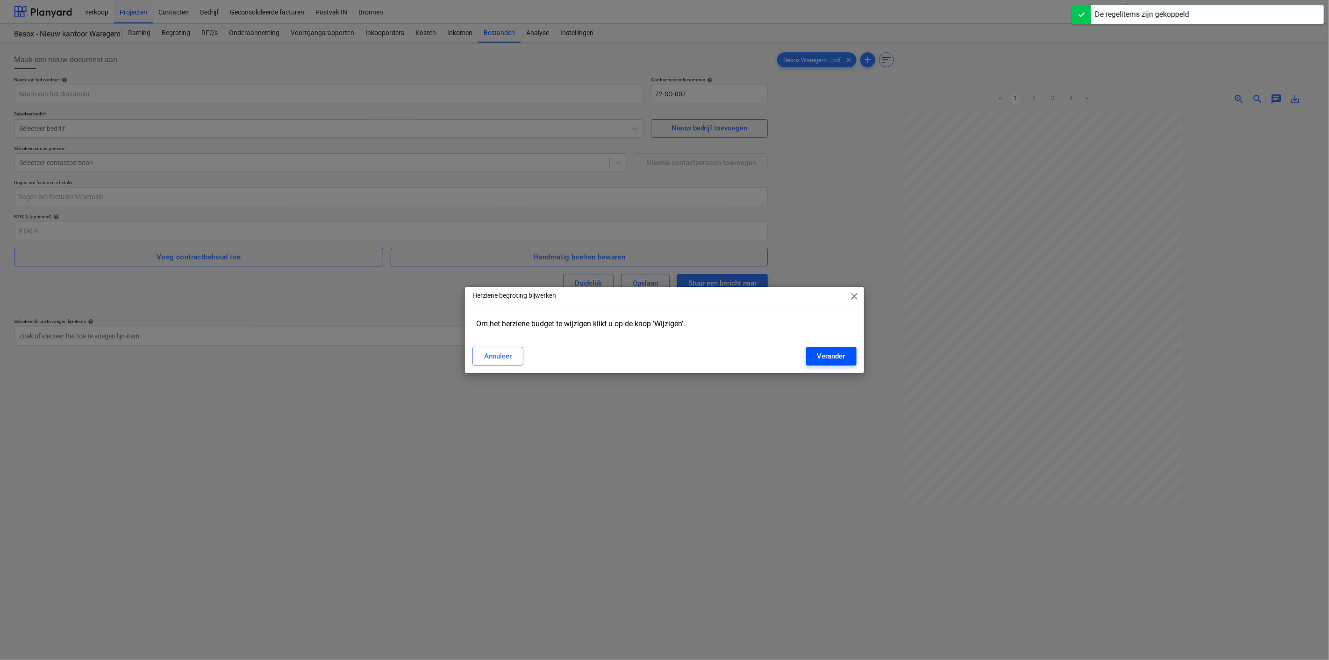
click at [829, 353] on div "Verander" at bounding box center [831, 356] width 28 height 12
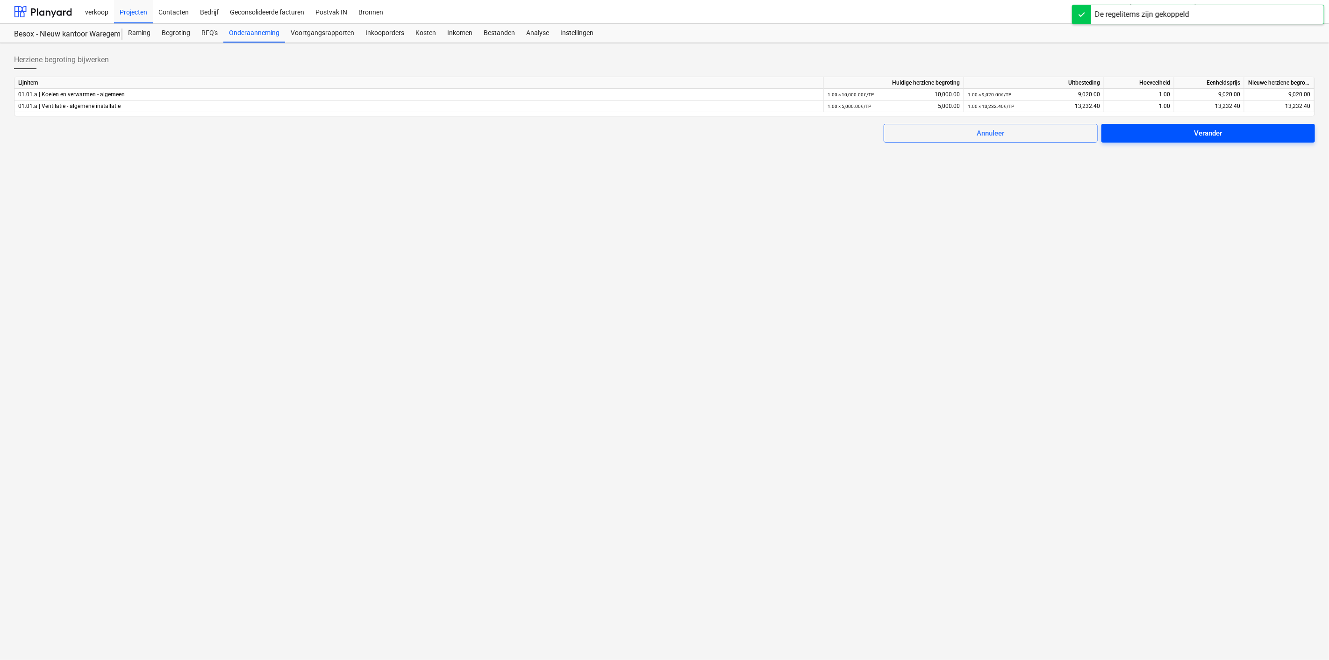
click at [1173, 133] on span "Verander" at bounding box center [1207, 133] width 191 height 12
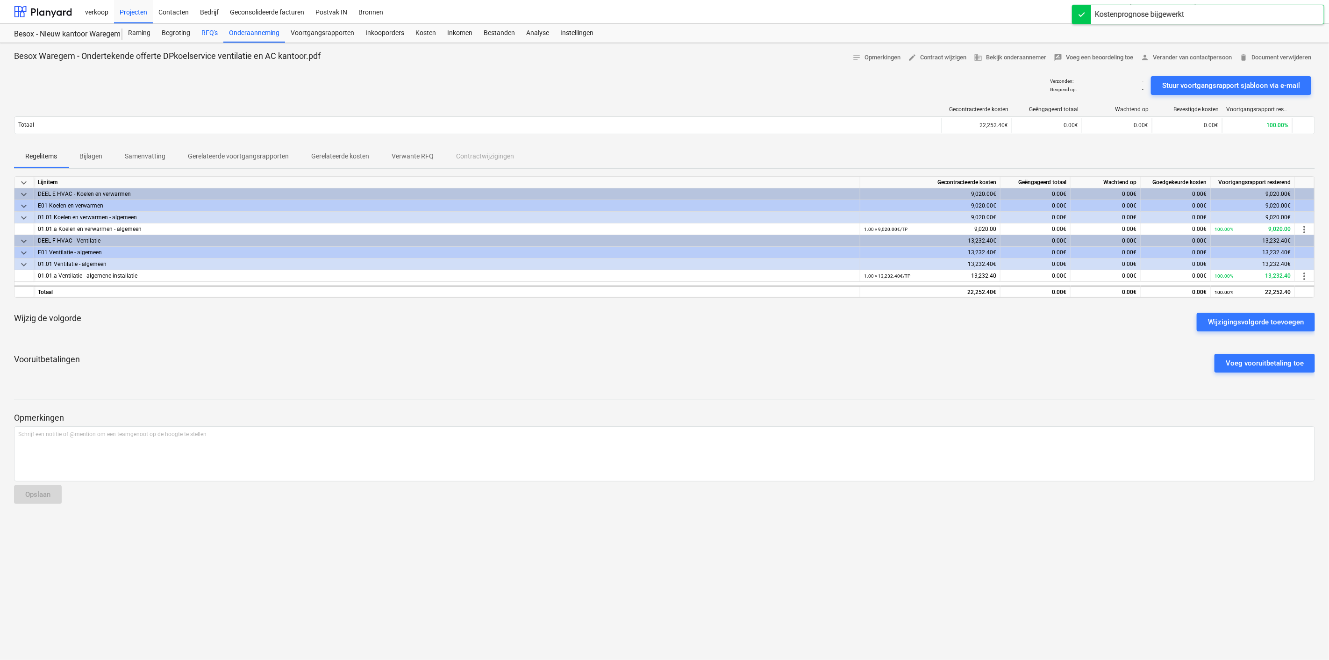
click at [206, 33] on div "RFQ's" at bounding box center [210, 33] width 28 height 19
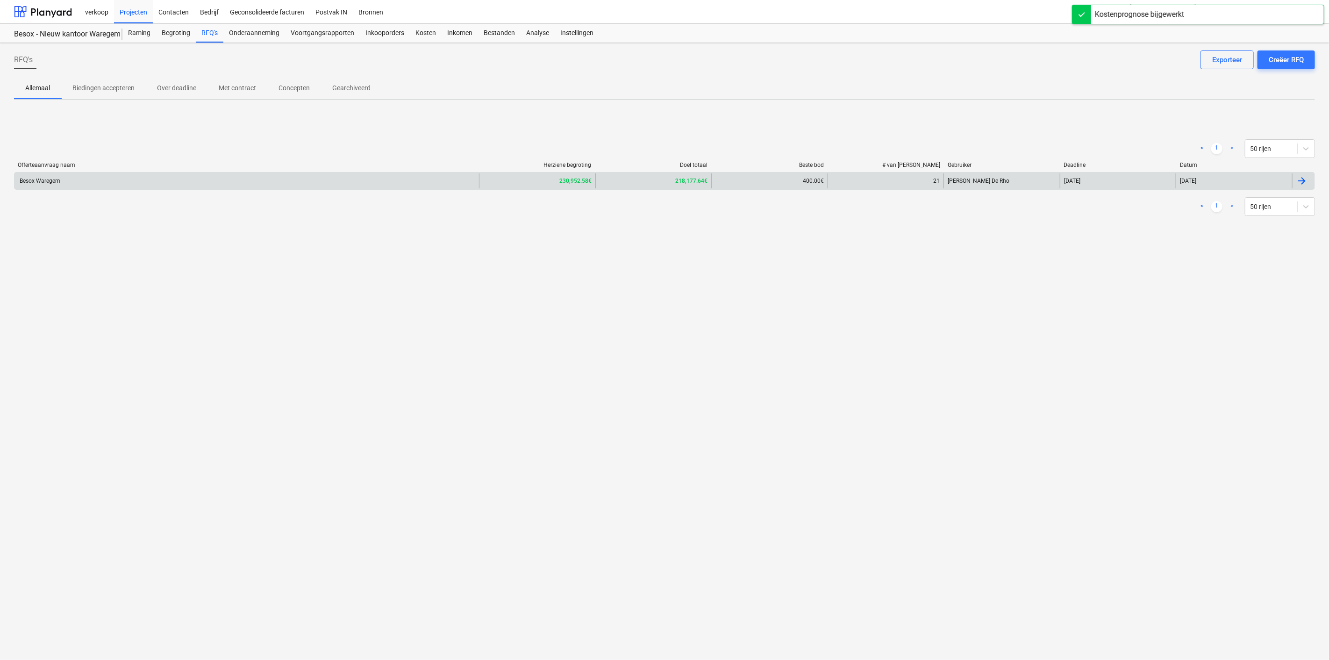
click at [212, 181] on div "Besox Waregem" at bounding box center [246, 180] width 464 height 15
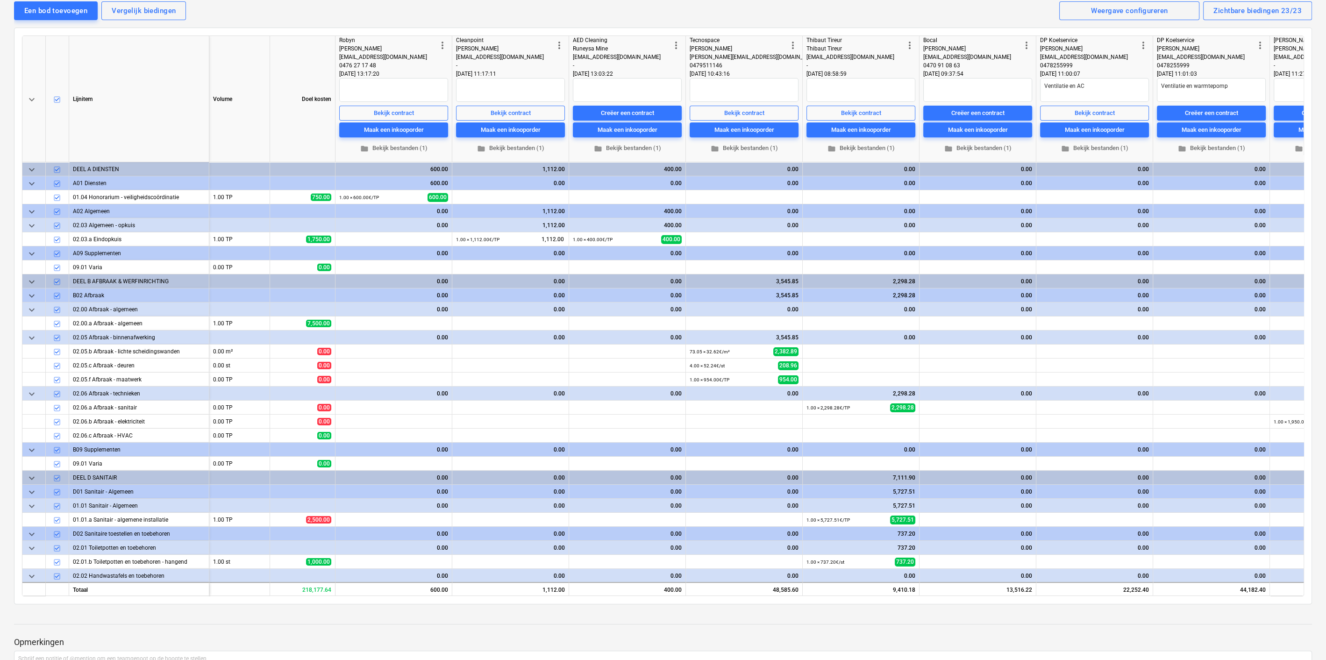
scroll to position [107, 0]
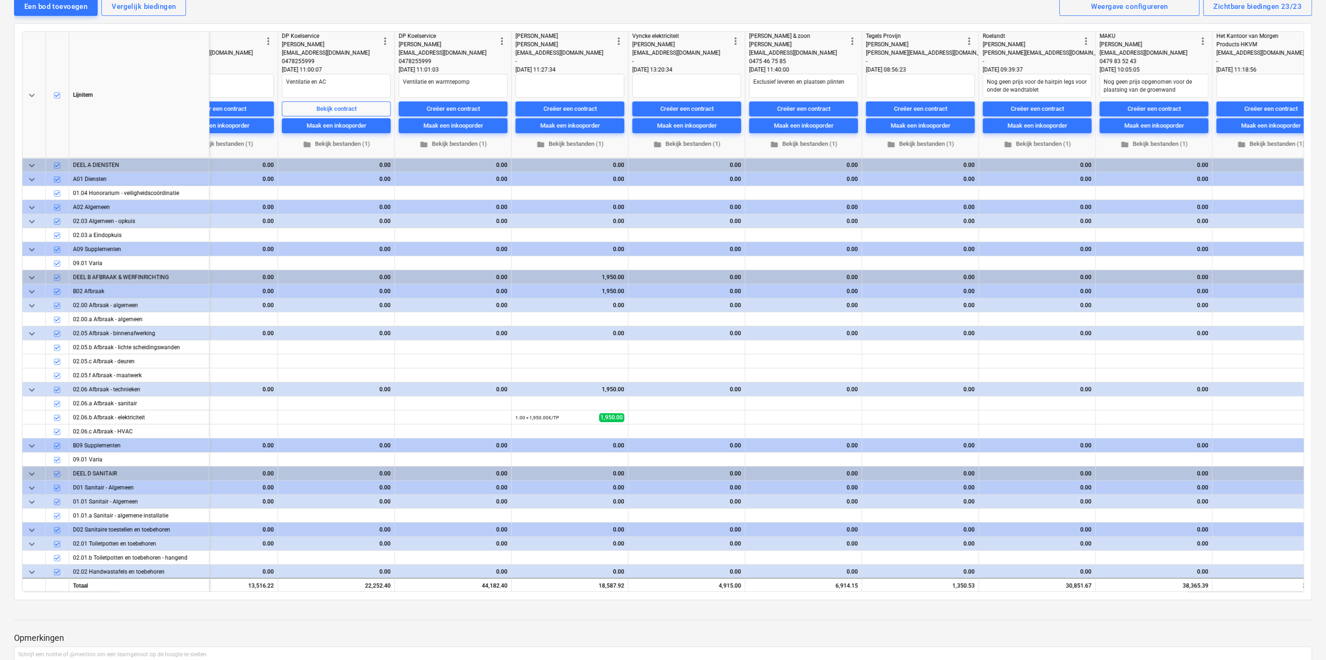
type textarea "x"
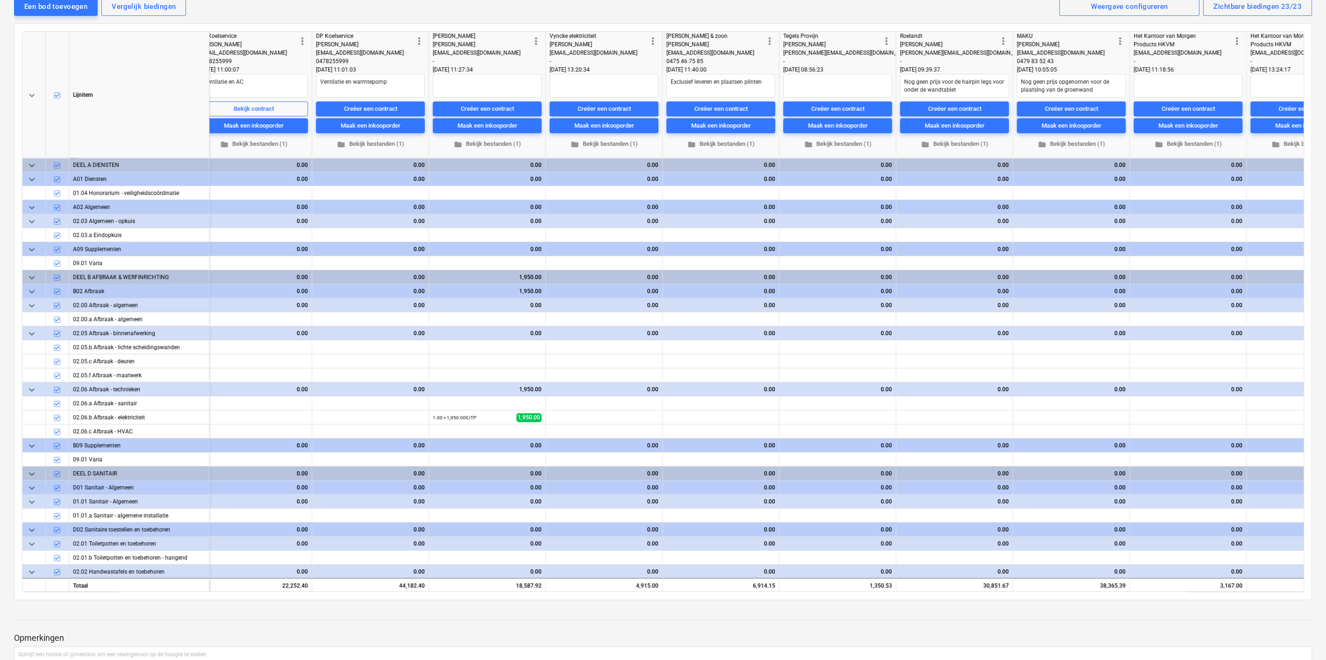
scroll to position [0, 842]
click at [498, 110] on div "Creëer een contract" at bounding box center [486, 109] width 53 height 11
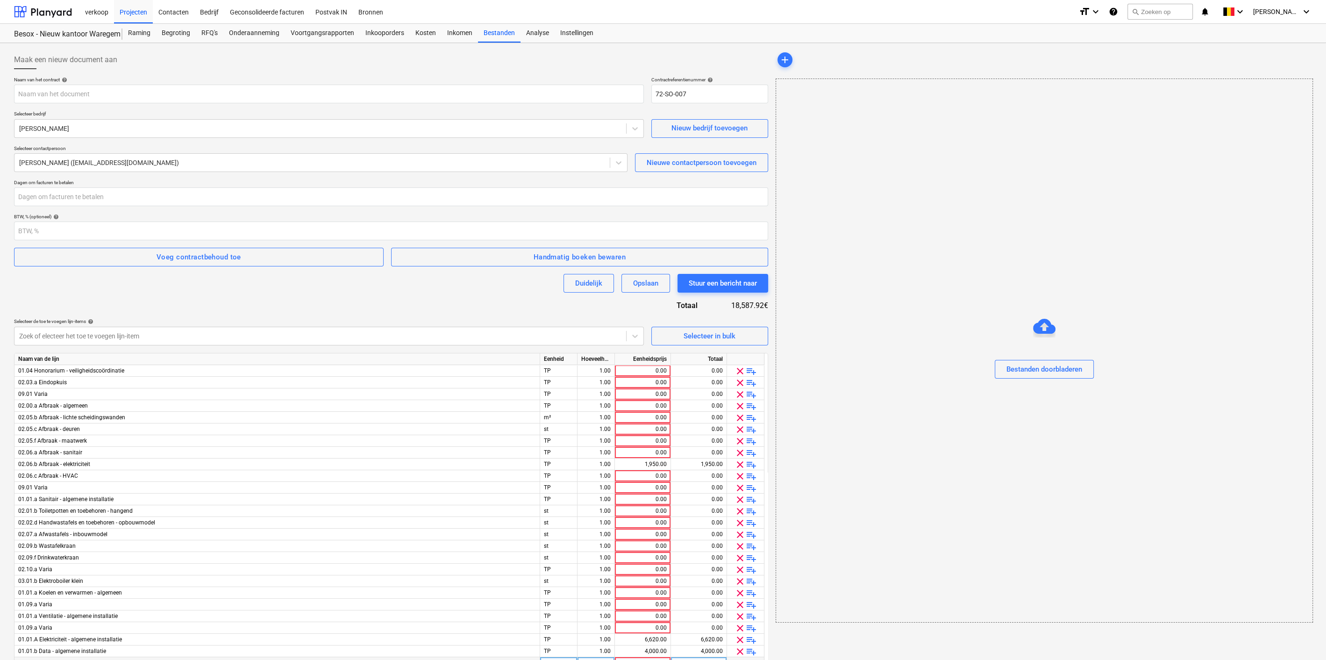
type input "Besox Waregem - Ondertekende offerte [PERSON_NAME].pdf"
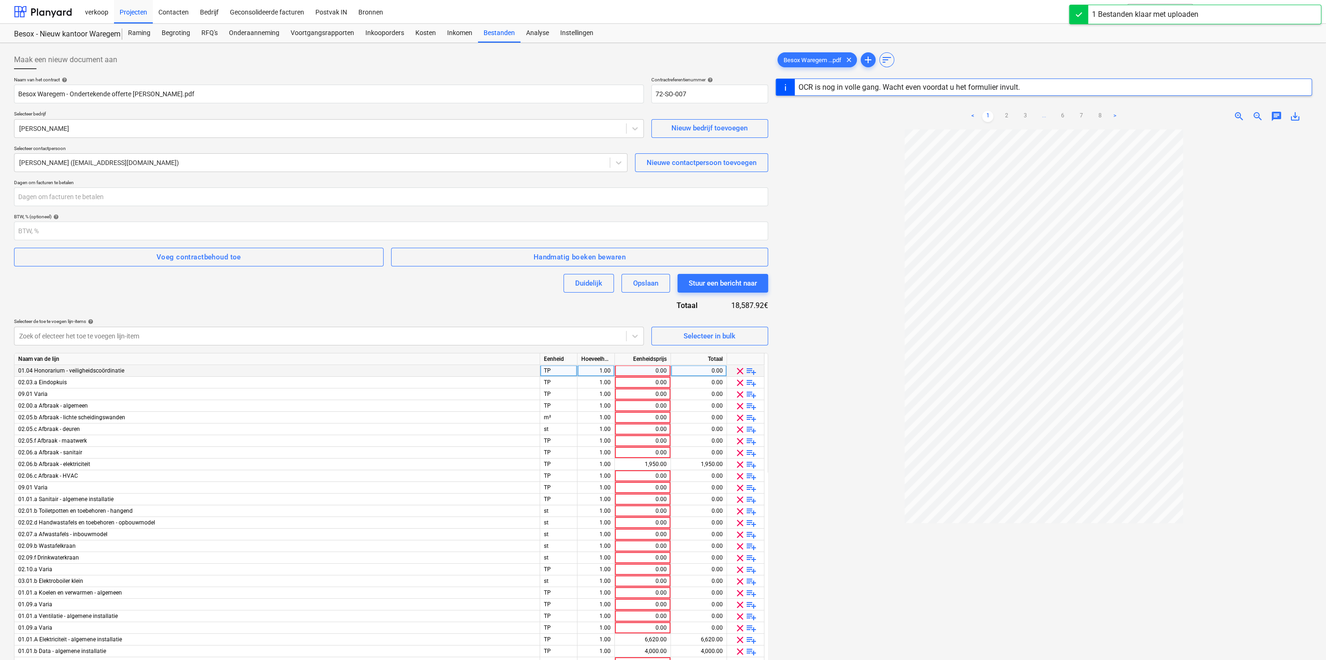
click at [737, 370] on span "clear" at bounding box center [739, 370] width 11 height 11
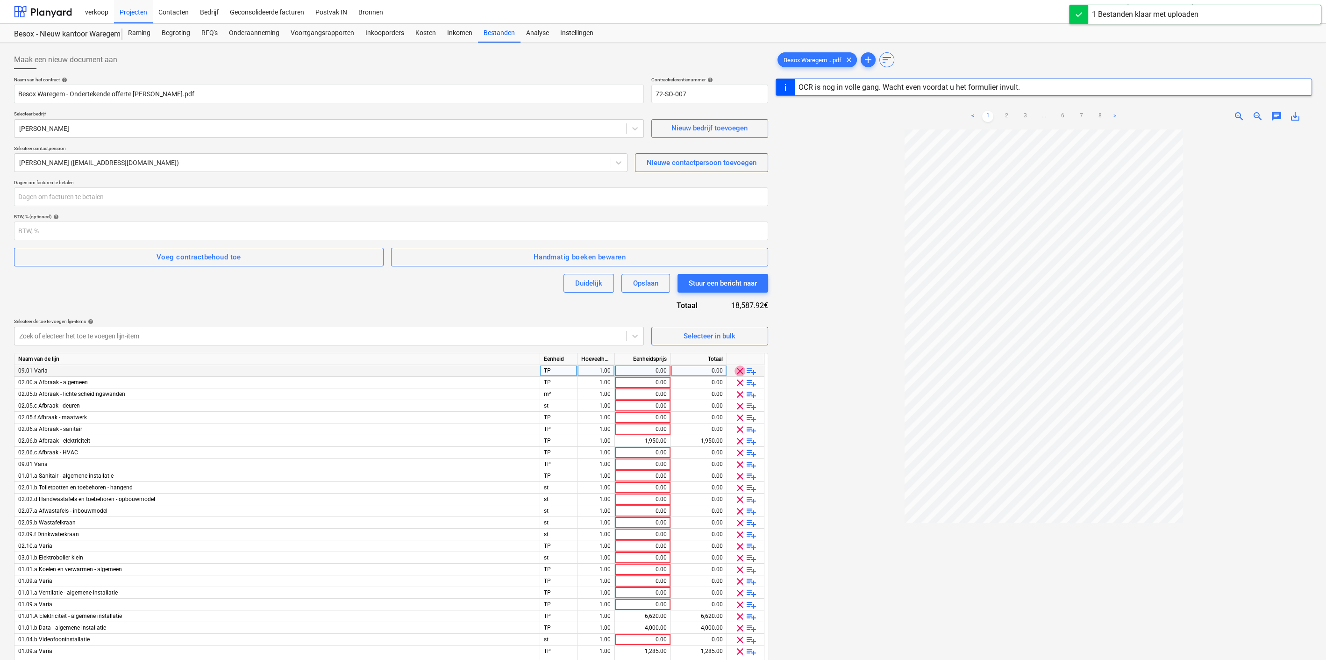
click at [737, 370] on span "clear" at bounding box center [739, 370] width 11 height 11
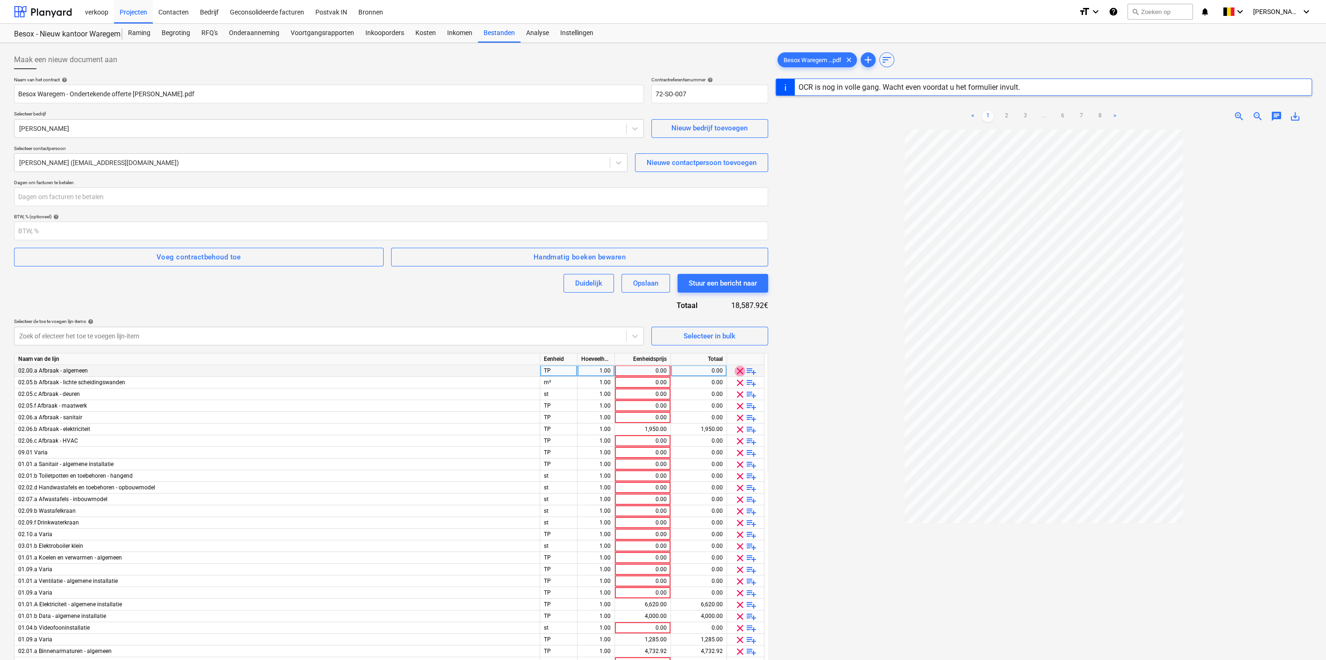
click at [737, 370] on span "clear" at bounding box center [739, 370] width 11 height 11
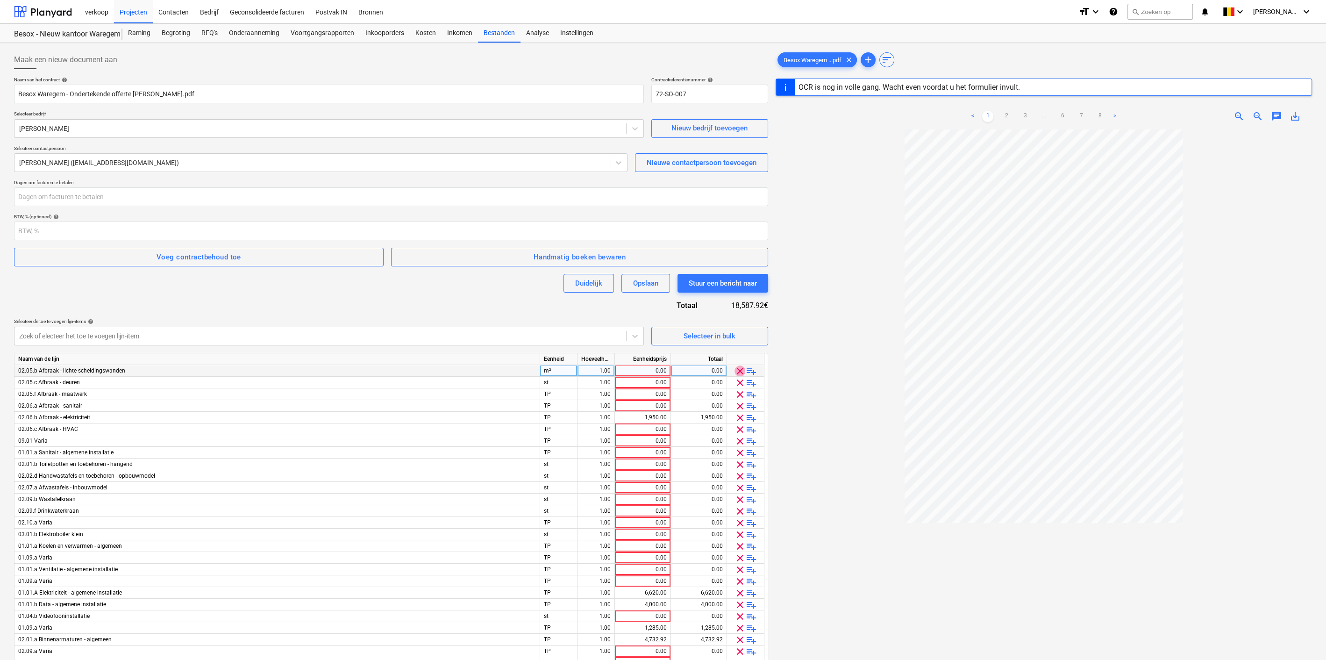
click at [737, 370] on span "clear" at bounding box center [739, 370] width 11 height 11
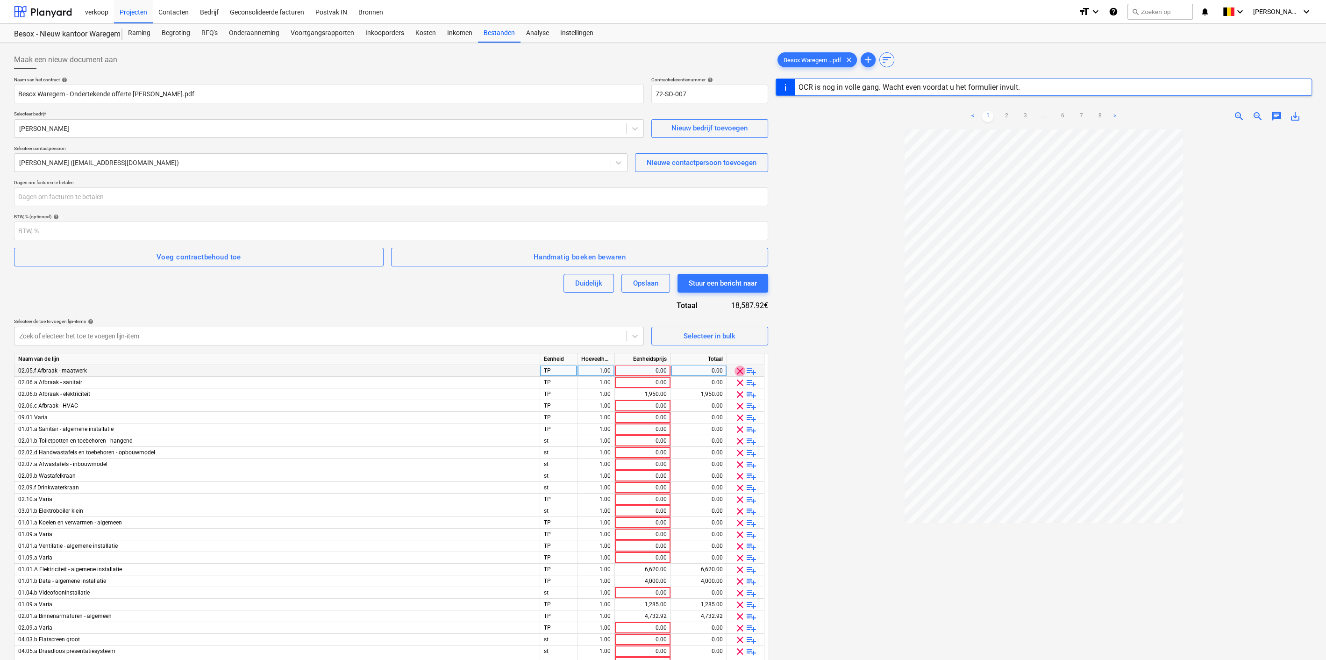
click at [737, 370] on span "clear" at bounding box center [739, 370] width 11 height 11
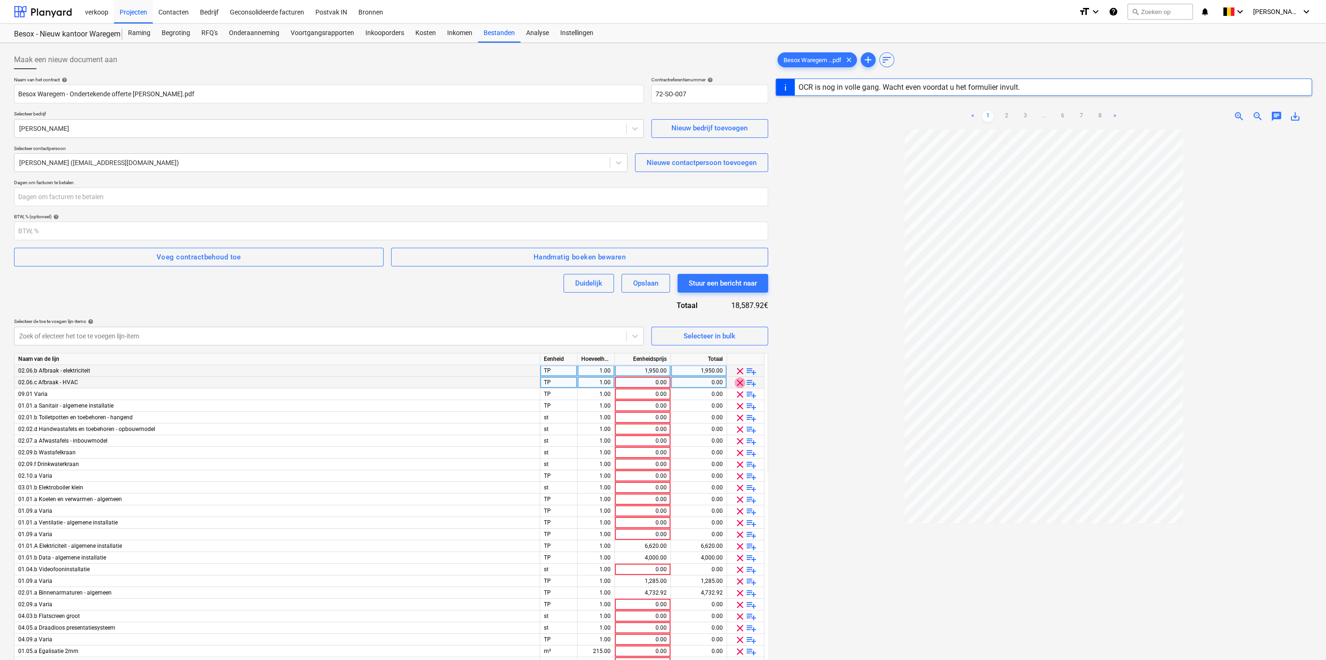
click at [741, 382] on span "clear" at bounding box center [739, 382] width 11 height 11
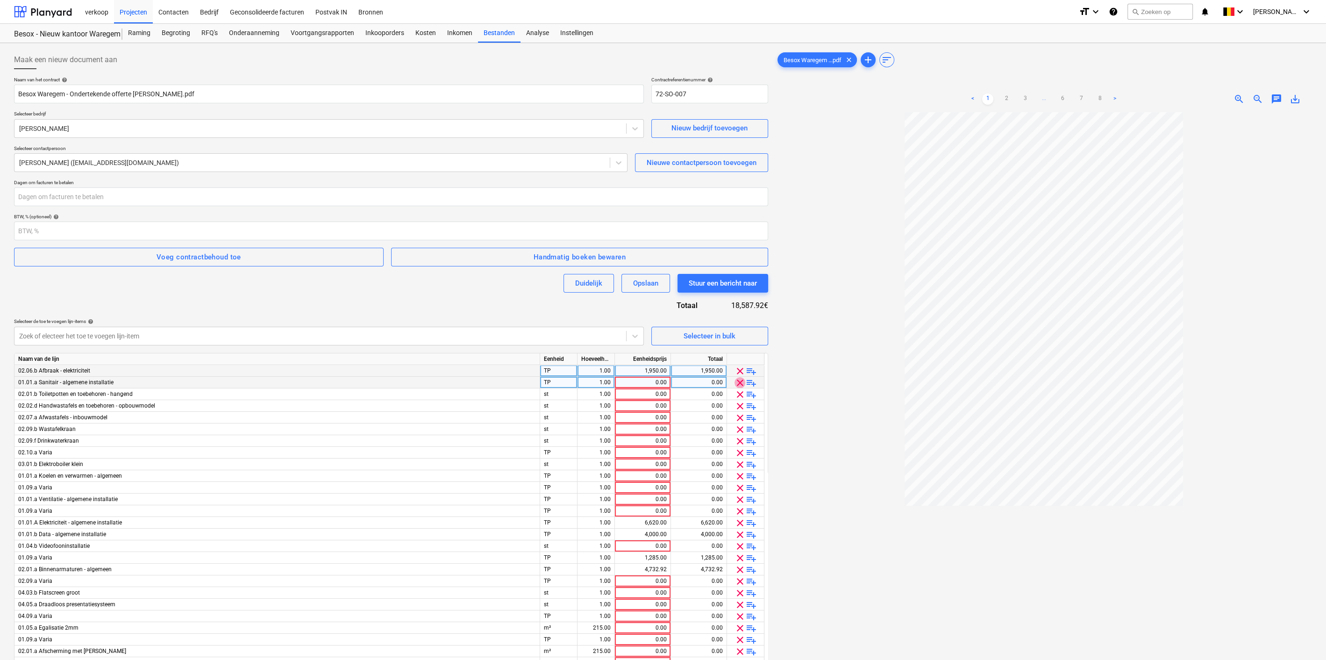
click at [741, 382] on span "clear" at bounding box center [739, 382] width 11 height 11
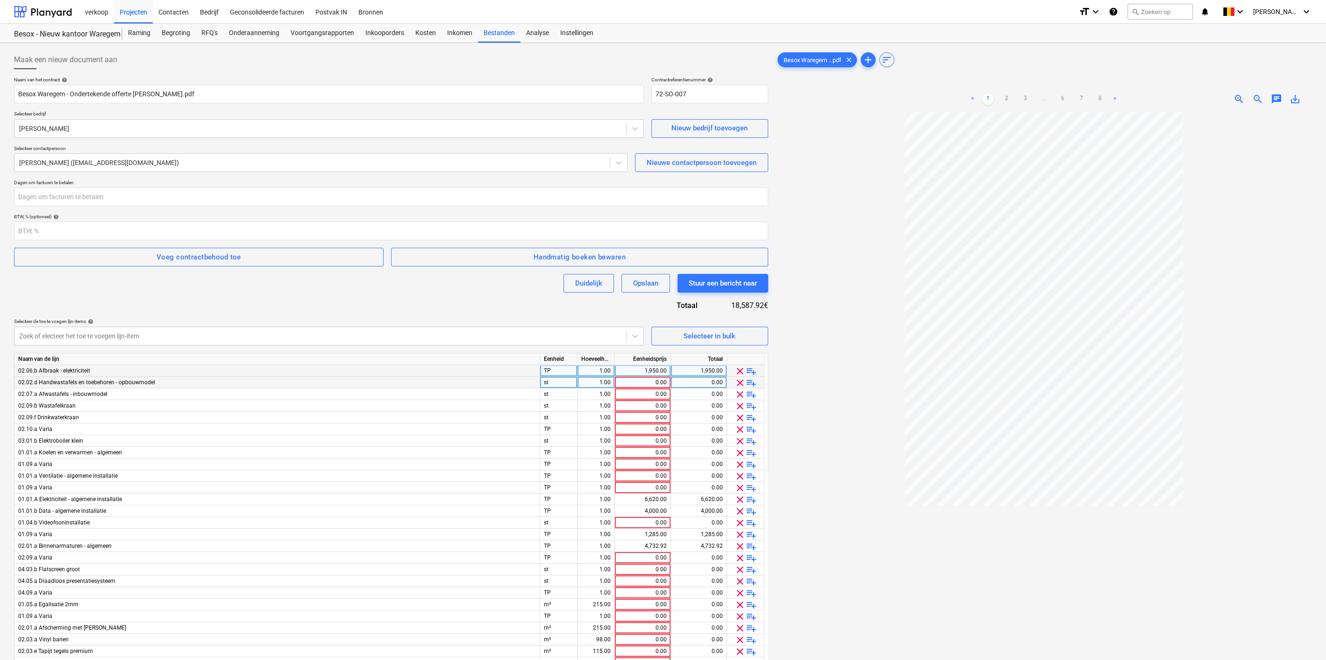
click at [738, 383] on span "clear" at bounding box center [739, 382] width 11 height 11
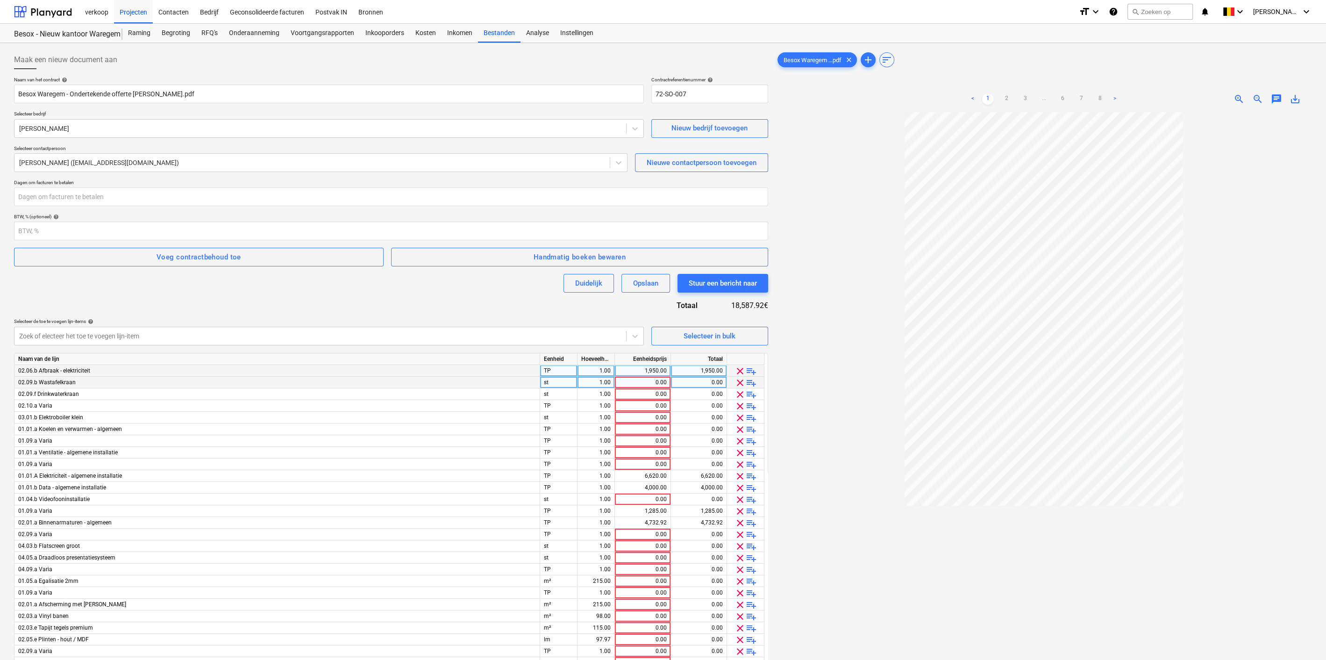
click at [738, 383] on span "clear" at bounding box center [739, 382] width 11 height 11
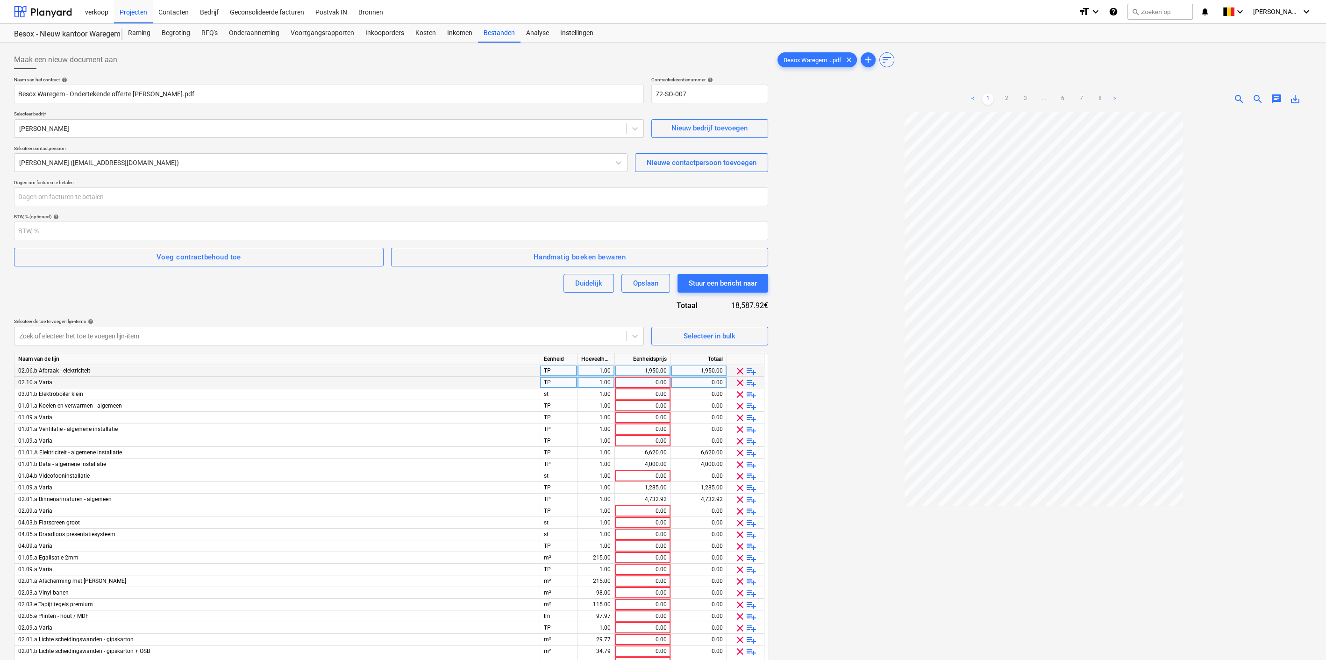
click at [738, 383] on span "clear" at bounding box center [739, 382] width 11 height 11
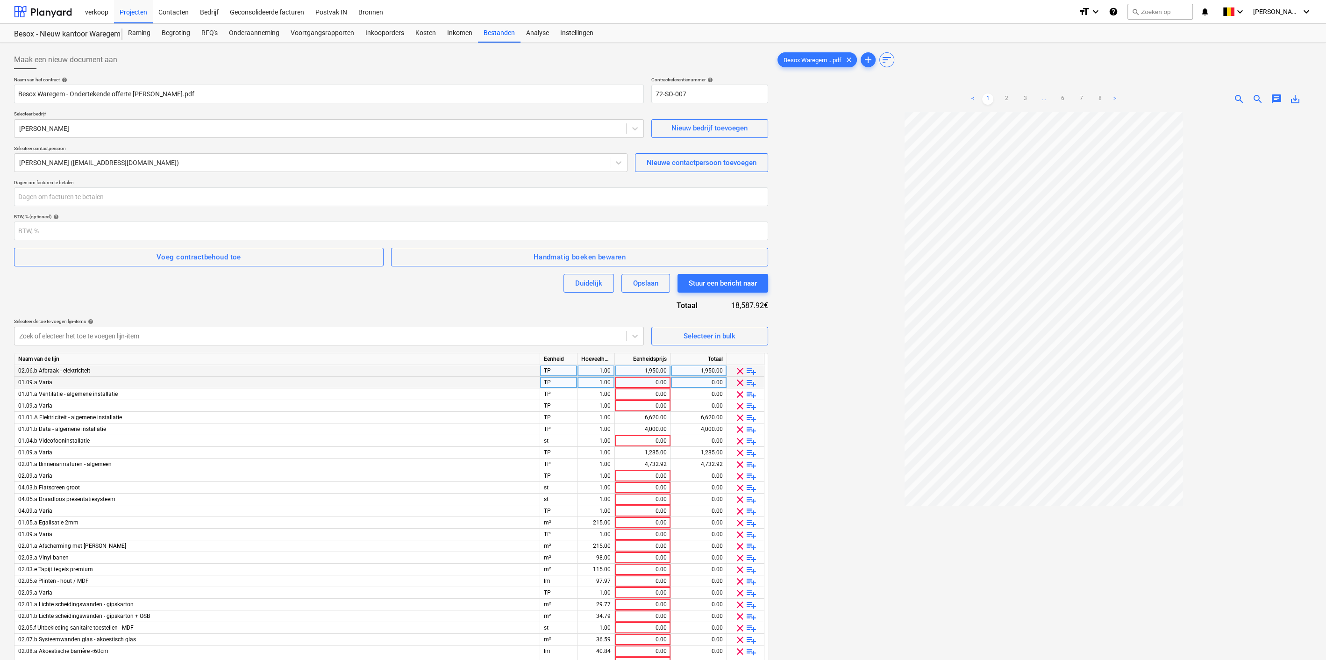
click at [738, 383] on span "clear" at bounding box center [739, 382] width 11 height 11
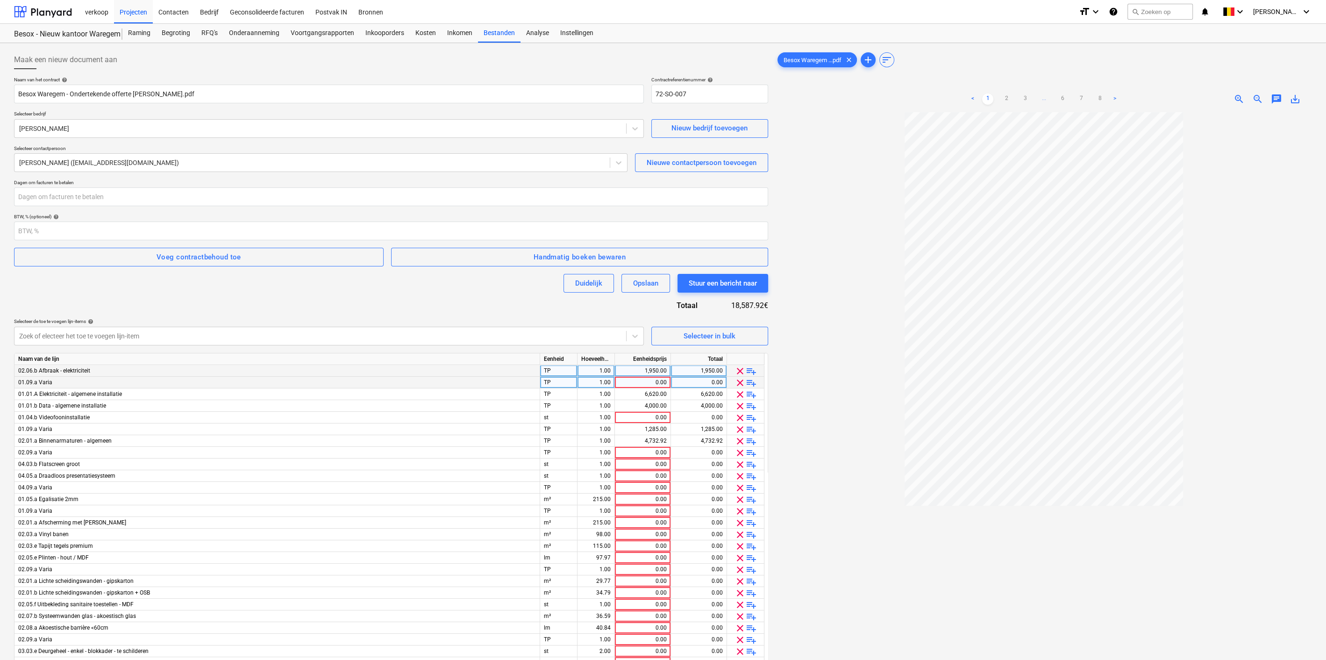
click at [738, 383] on span "clear" at bounding box center [739, 382] width 11 height 11
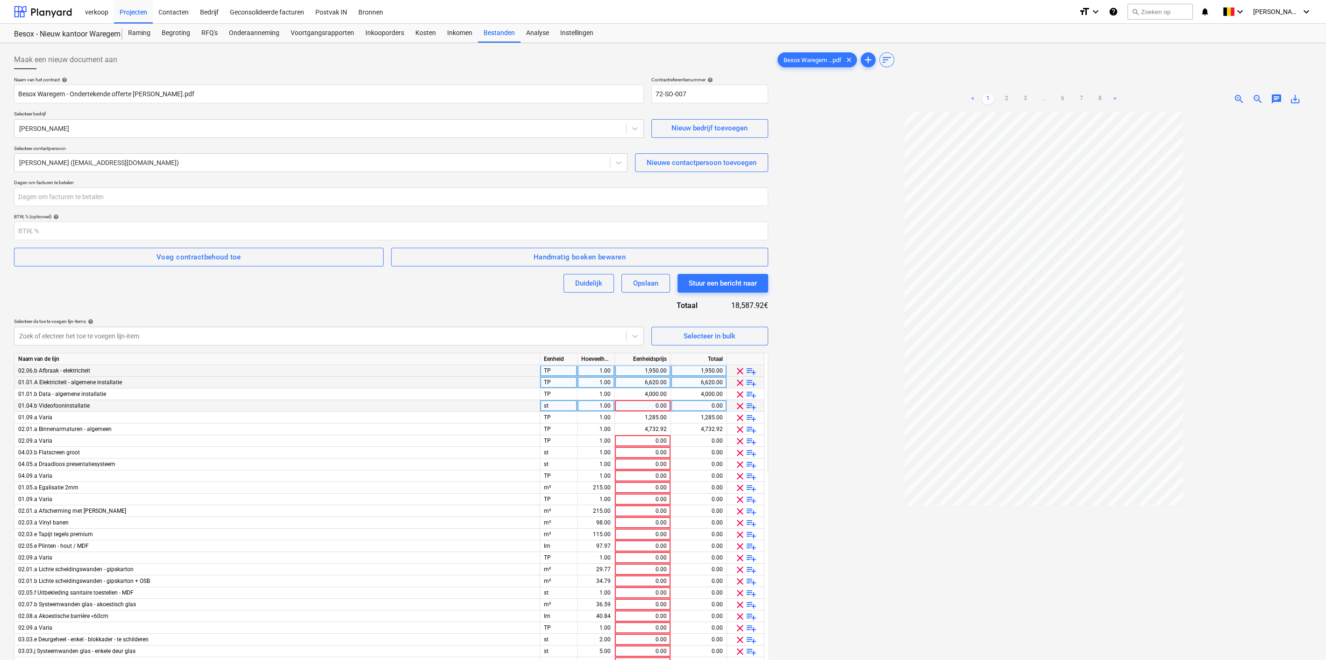
click at [741, 406] on span "clear" at bounding box center [739, 405] width 11 height 11
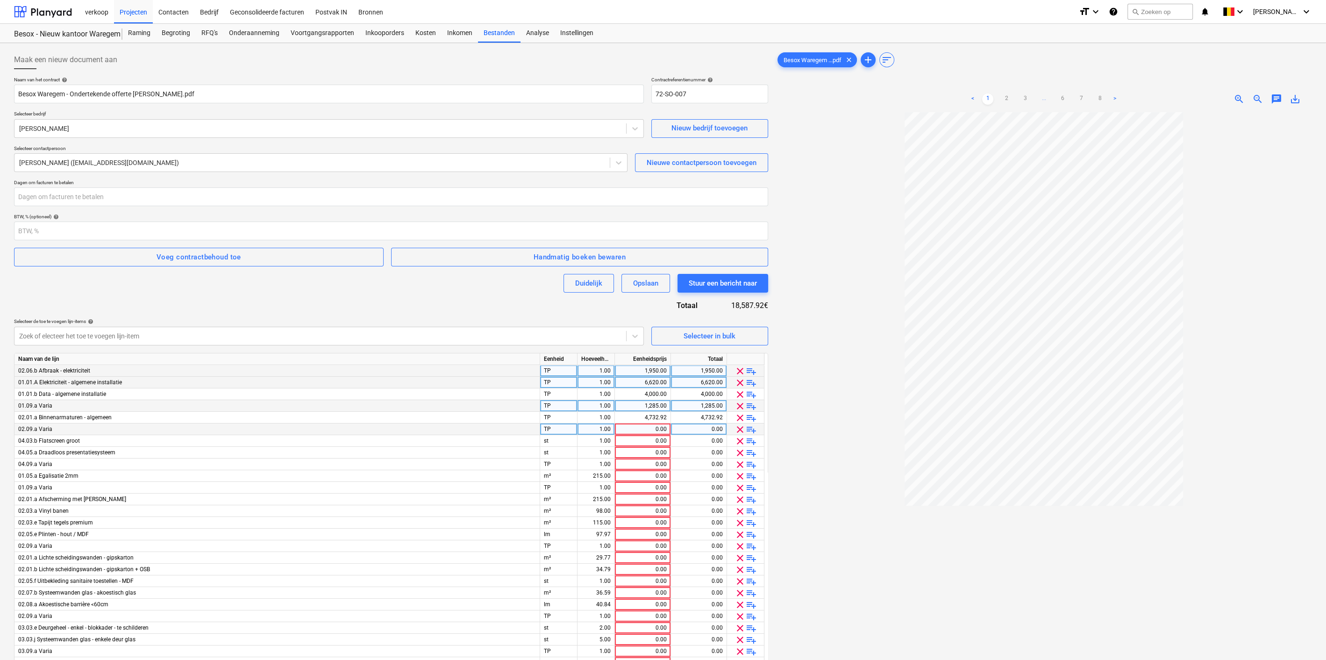
click at [739, 427] on span "clear" at bounding box center [739, 429] width 11 height 11
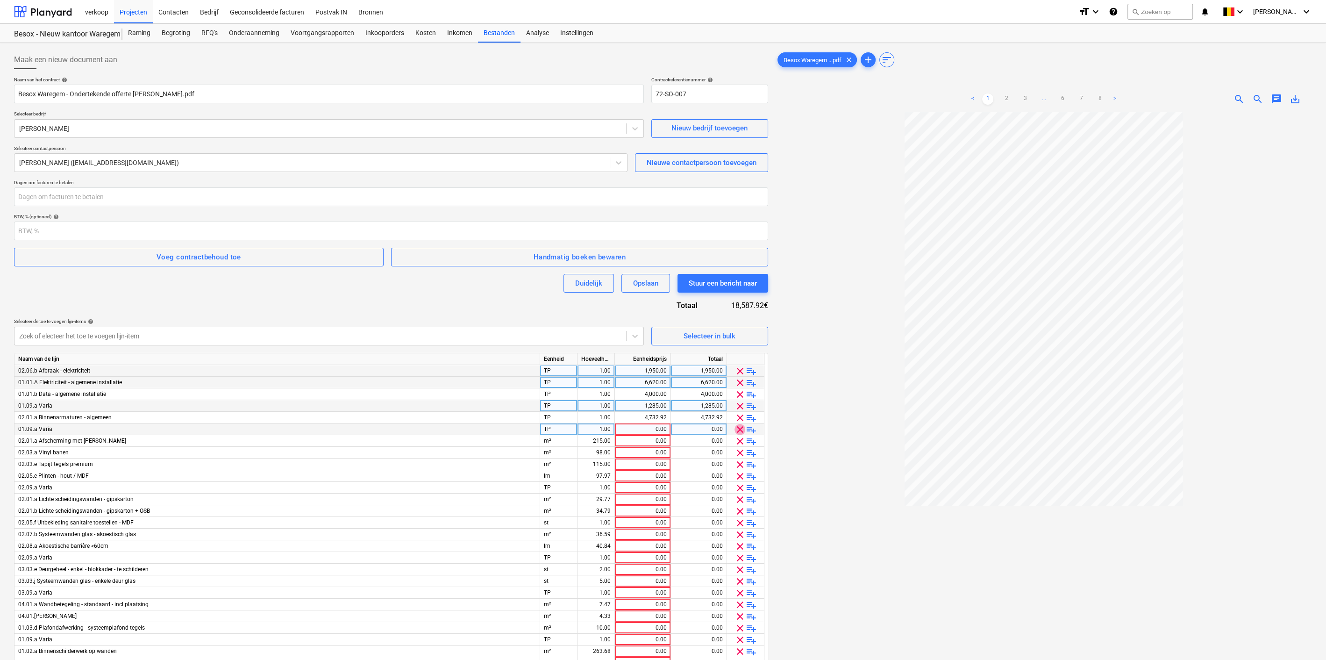
click at [739, 427] on span "clear" at bounding box center [739, 429] width 11 height 11
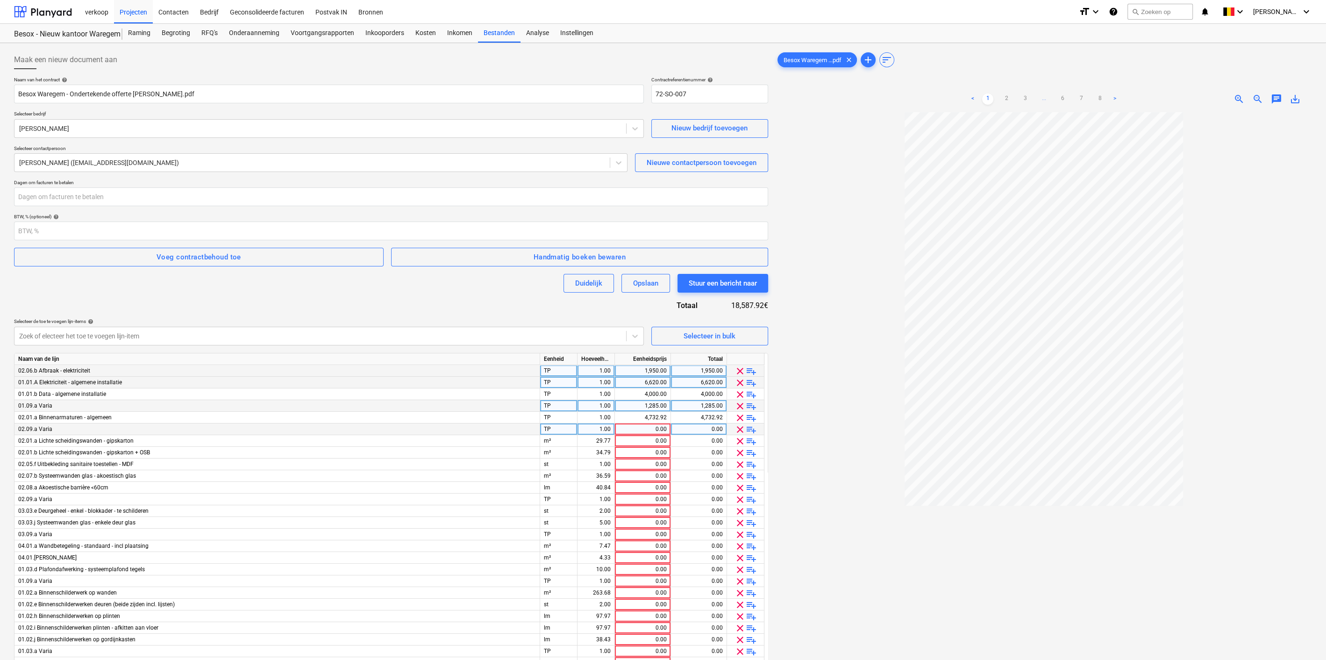
click at [739, 427] on span "clear" at bounding box center [739, 429] width 11 height 11
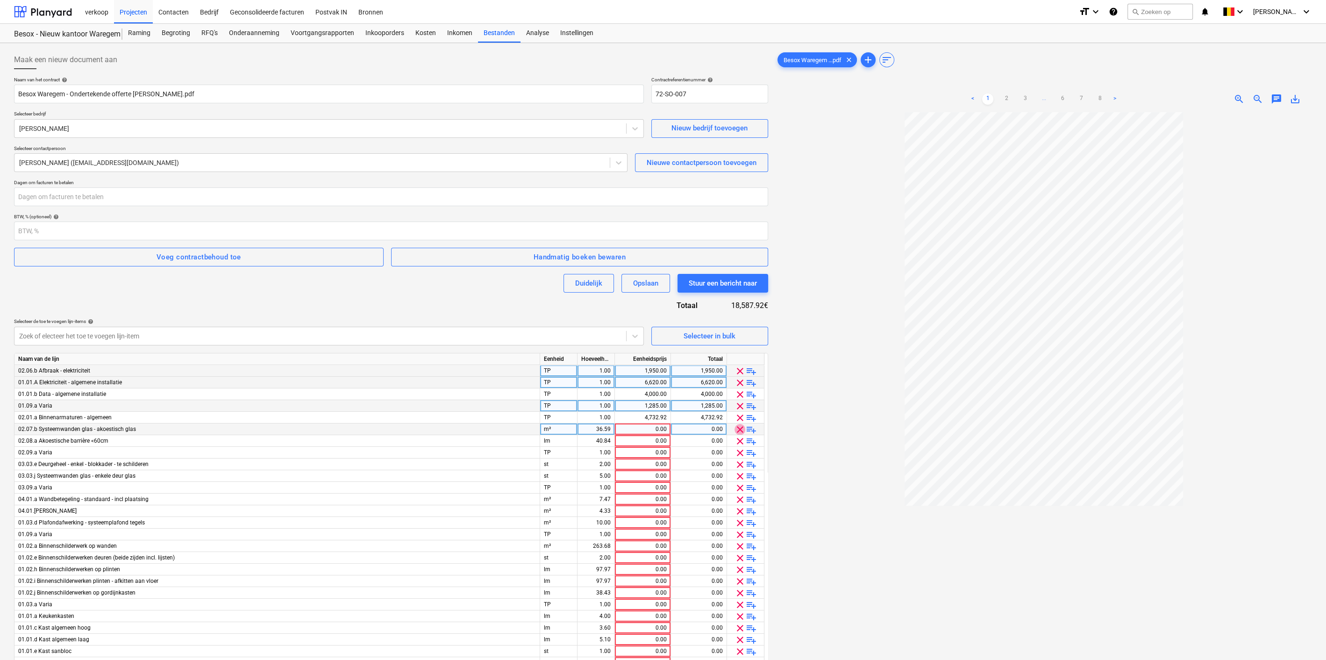
click at [739, 427] on span "clear" at bounding box center [739, 429] width 11 height 11
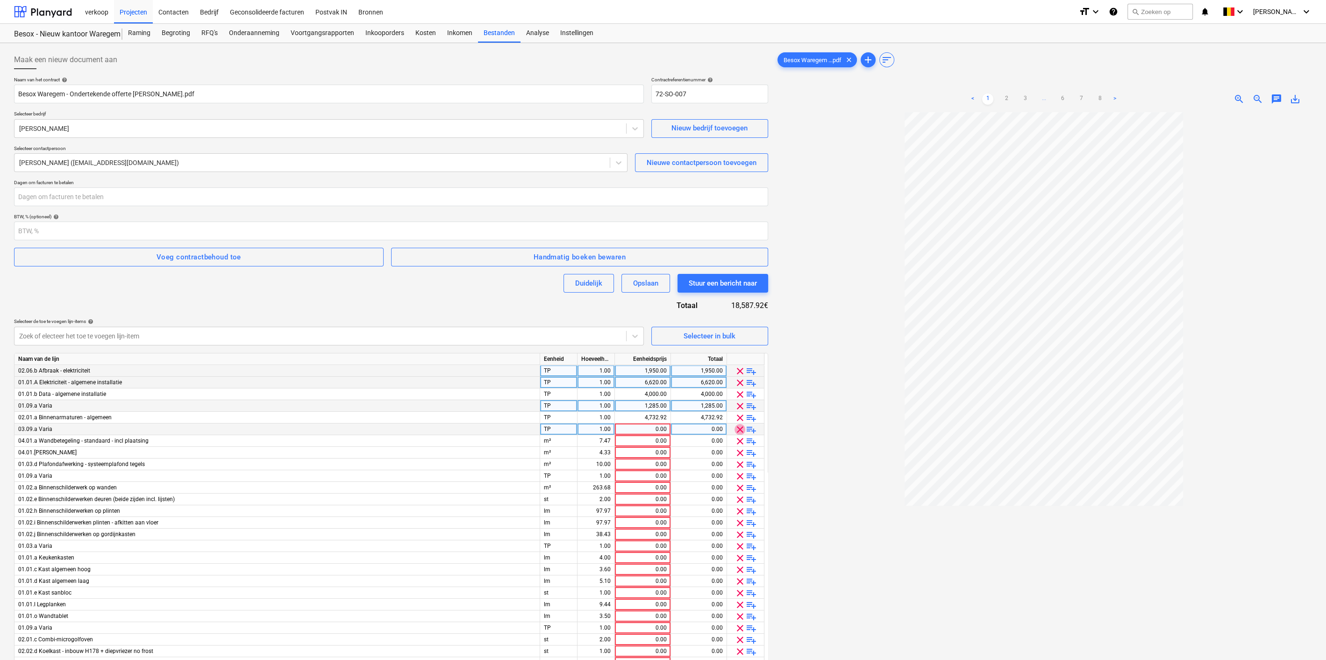
click at [739, 427] on span "clear" at bounding box center [739, 429] width 11 height 11
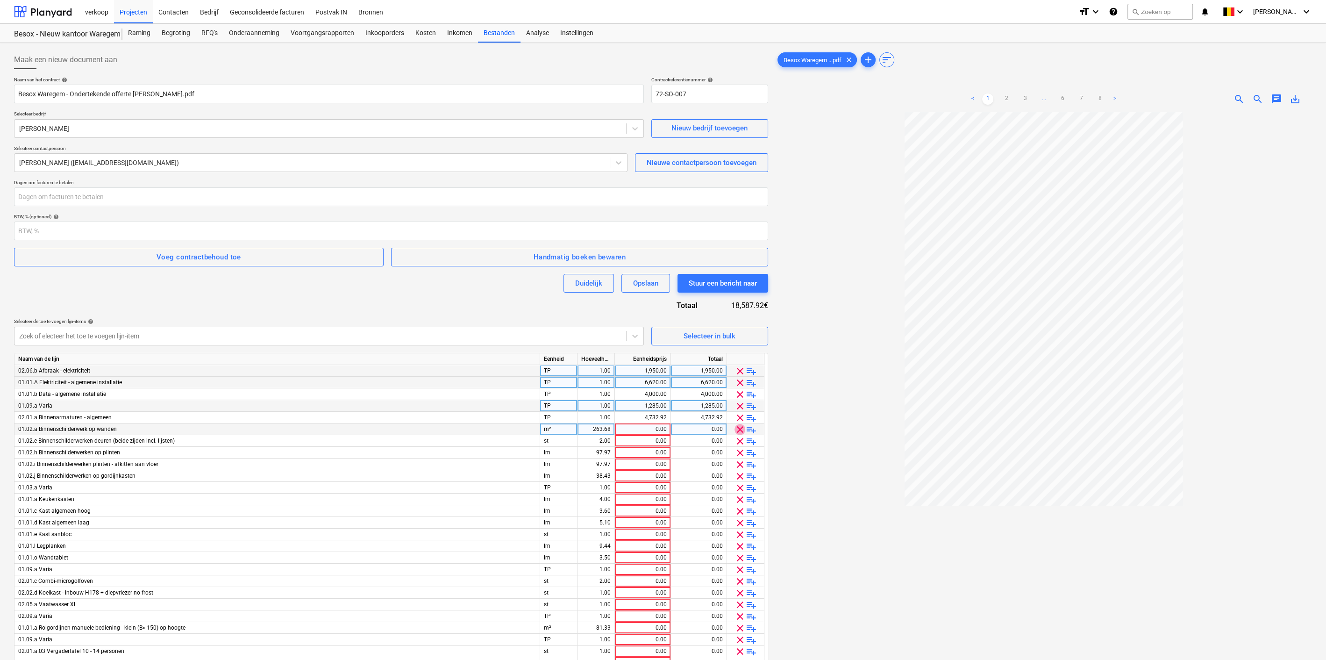
click at [739, 427] on span "clear" at bounding box center [739, 429] width 11 height 11
click at [739, 427] on span "clear" at bounding box center [742, 429] width 11 height 11
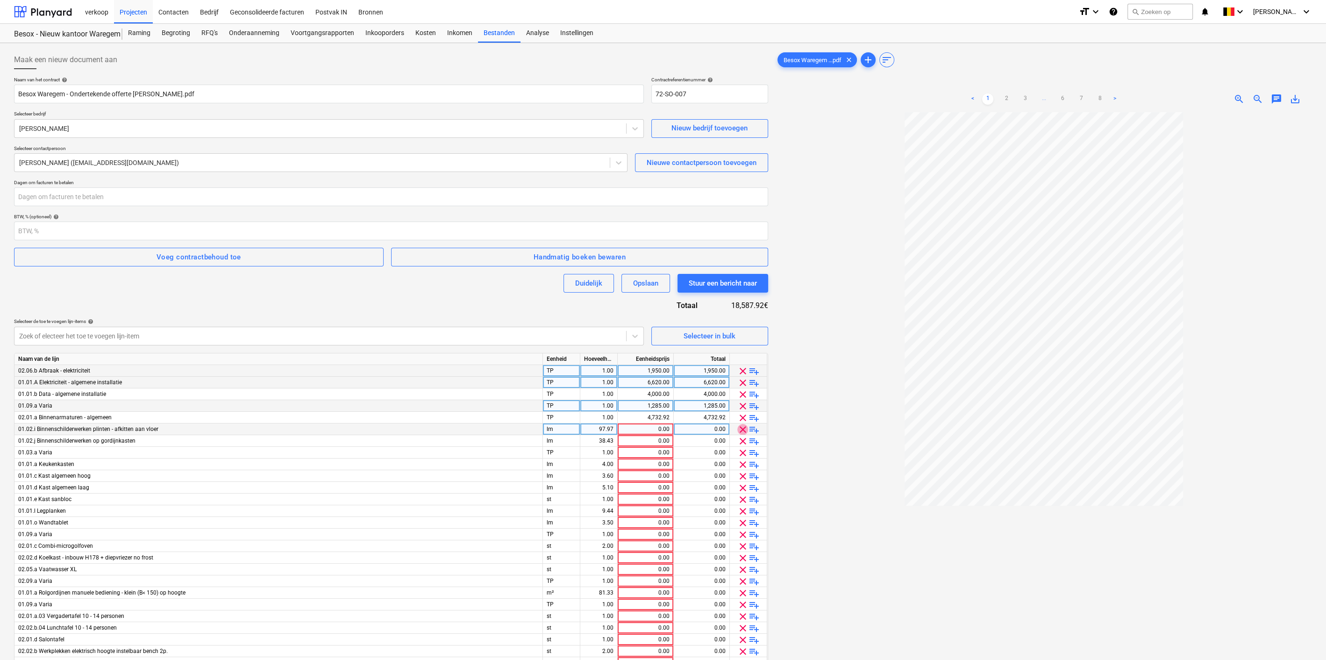
click at [741, 426] on span "clear" at bounding box center [742, 429] width 11 height 11
click at [741, 427] on span "clear" at bounding box center [742, 429] width 11 height 11
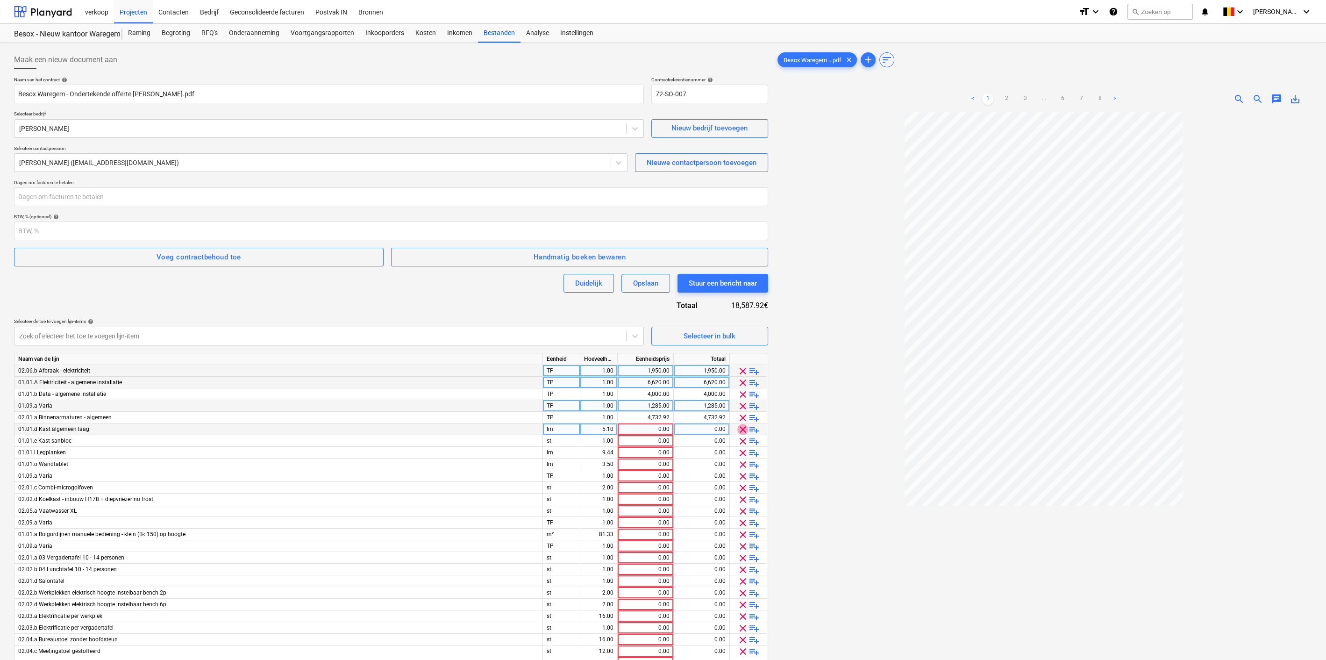
click at [741, 427] on span "clear" at bounding box center [742, 429] width 11 height 11
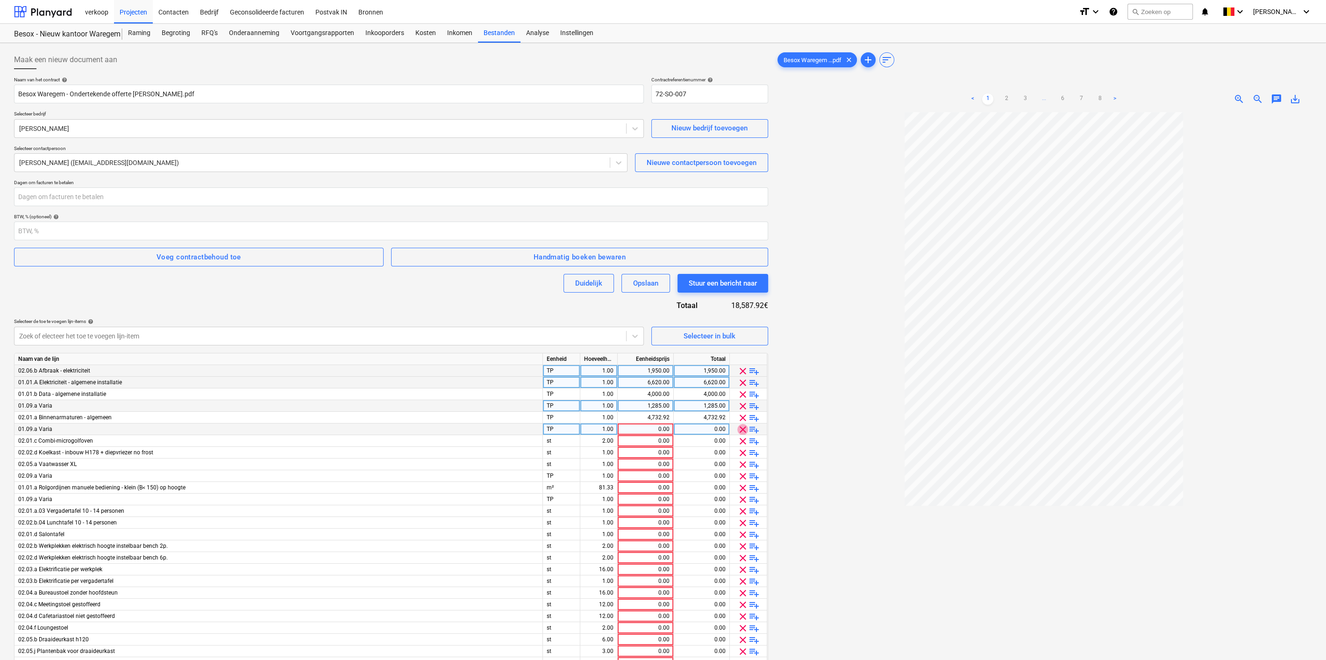
click at [741, 427] on span "clear" at bounding box center [742, 429] width 11 height 11
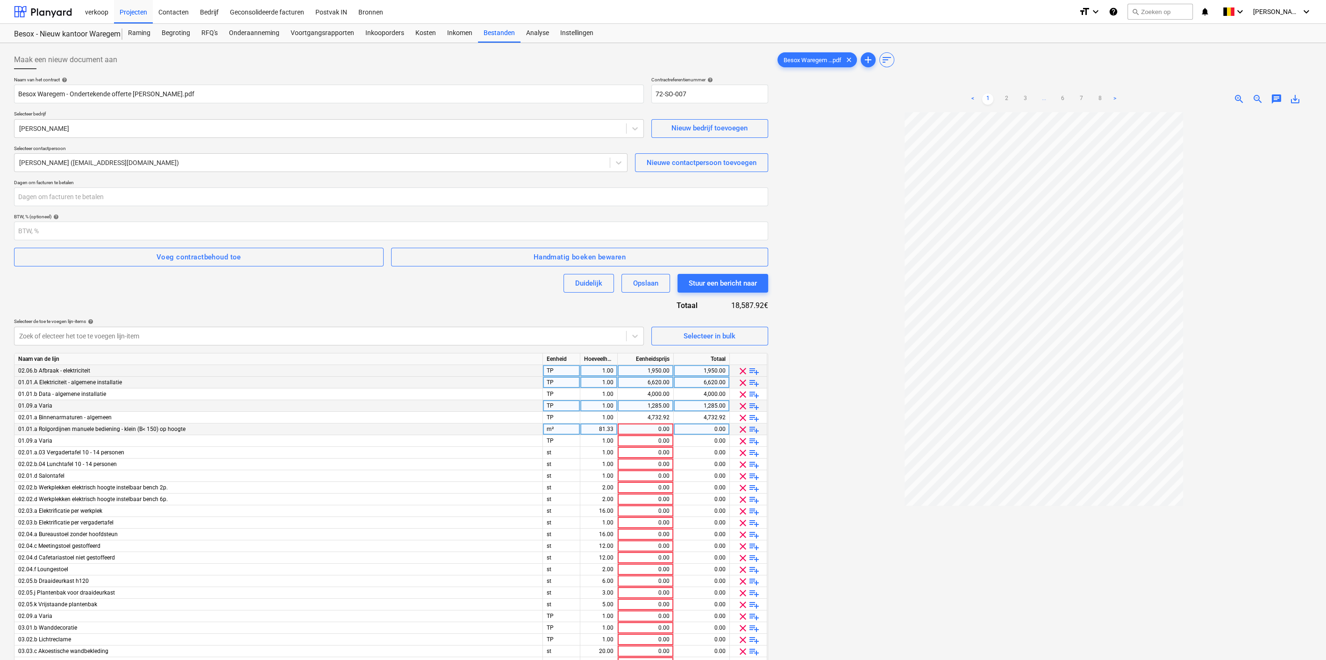
click at [741, 427] on span "clear" at bounding box center [742, 429] width 11 height 11
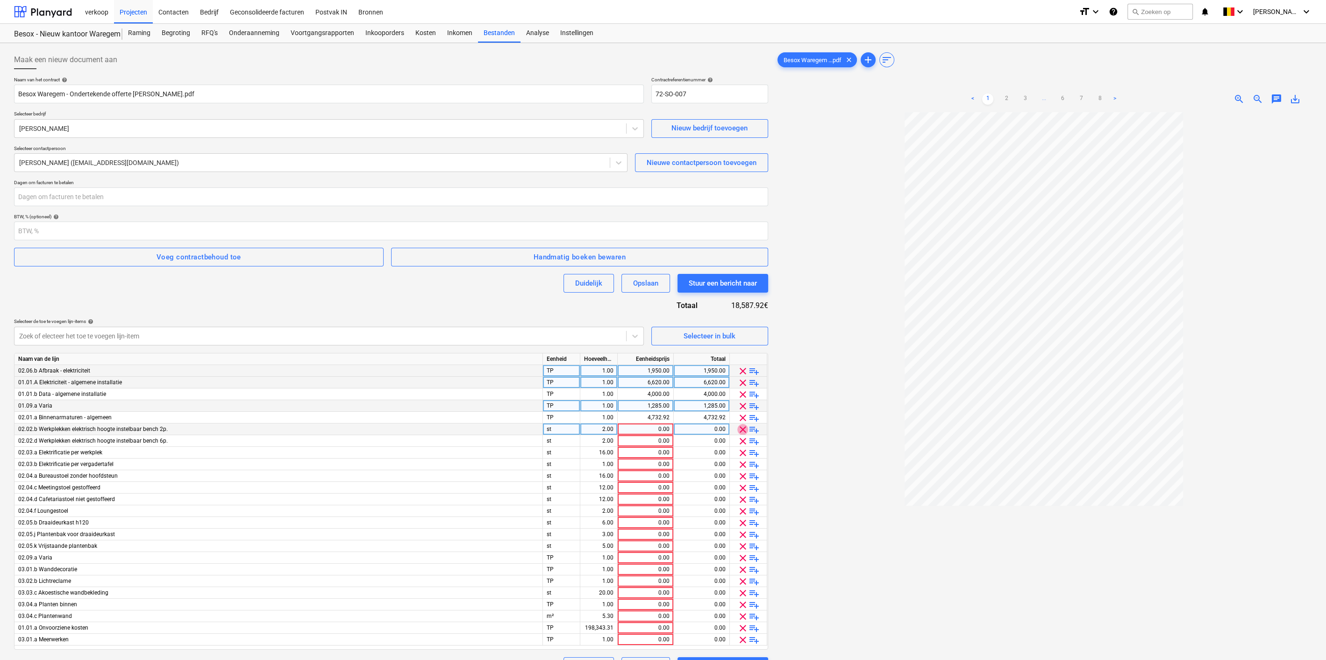
click at [741, 427] on span "clear" at bounding box center [742, 429] width 11 height 11
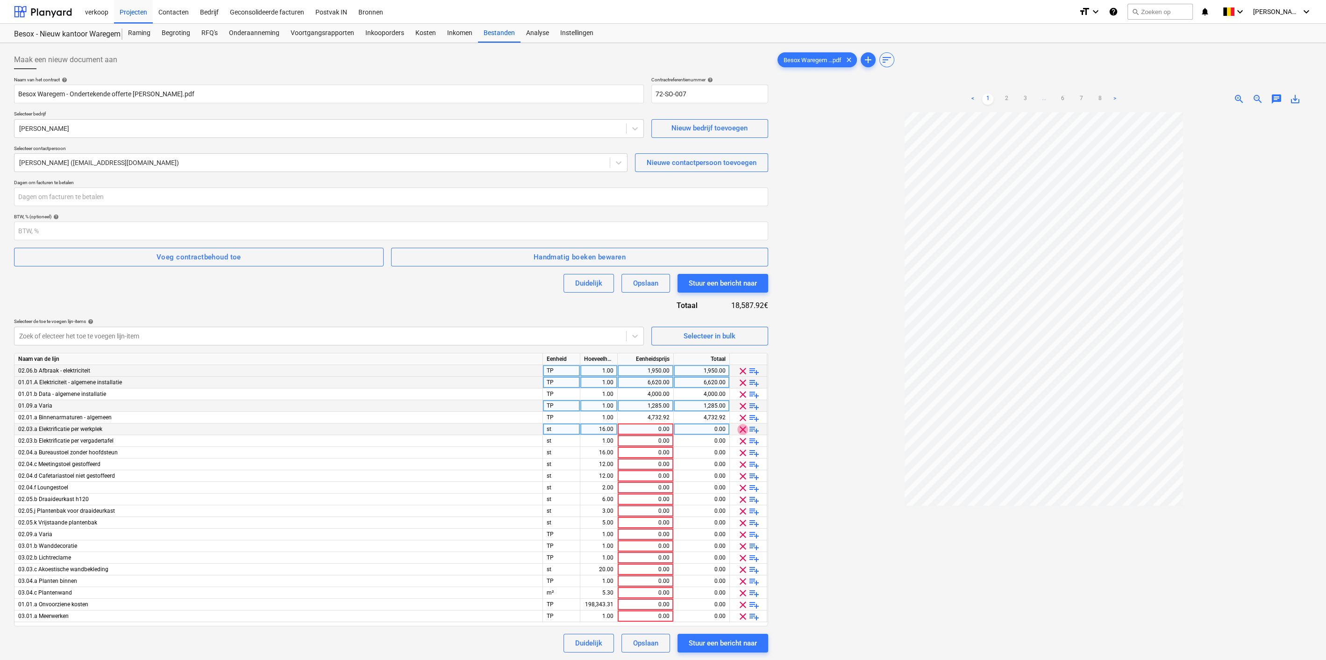
click at [741, 427] on span "clear" at bounding box center [742, 429] width 11 height 11
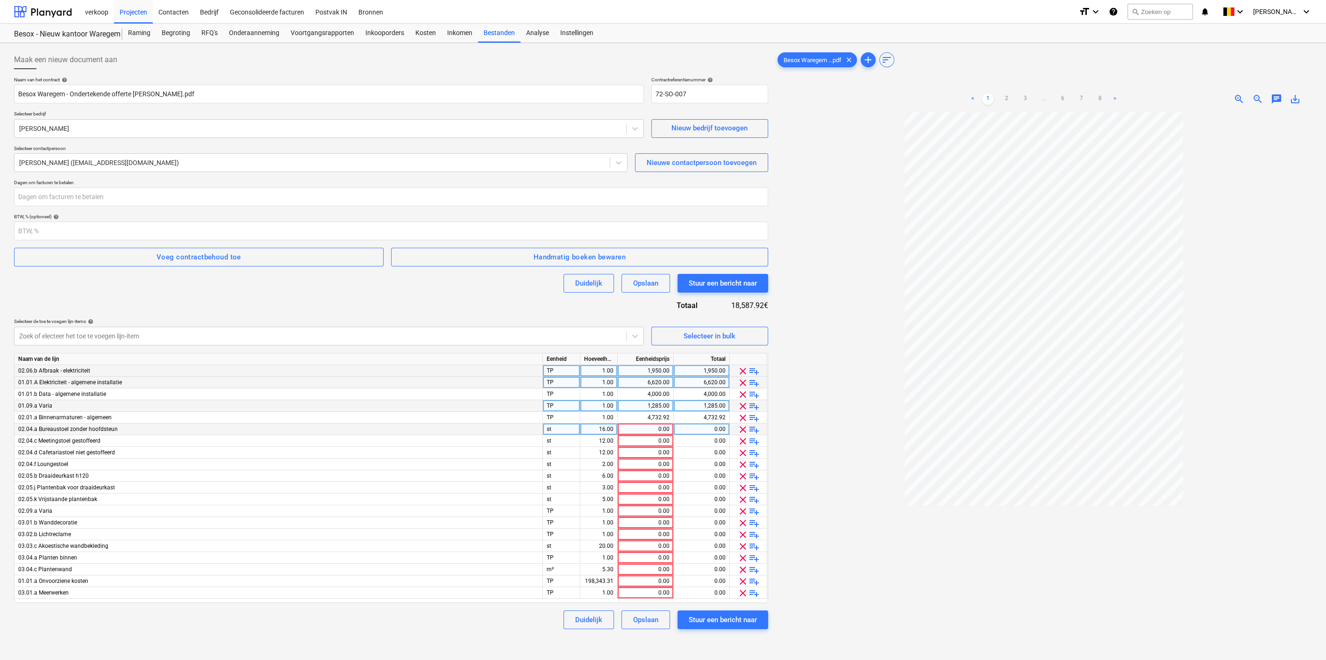
click at [741, 427] on span "clear" at bounding box center [742, 429] width 11 height 11
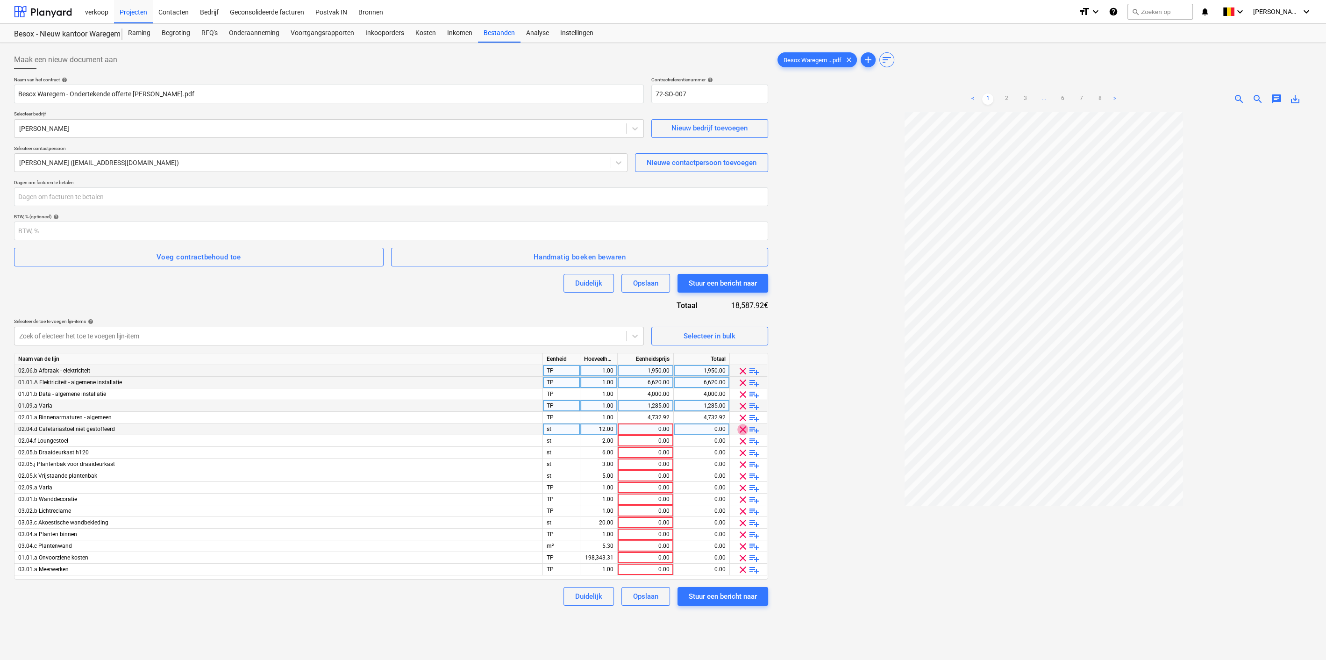
click at [741, 427] on span "clear" at bounding box center [742, 429] width 11 height 11
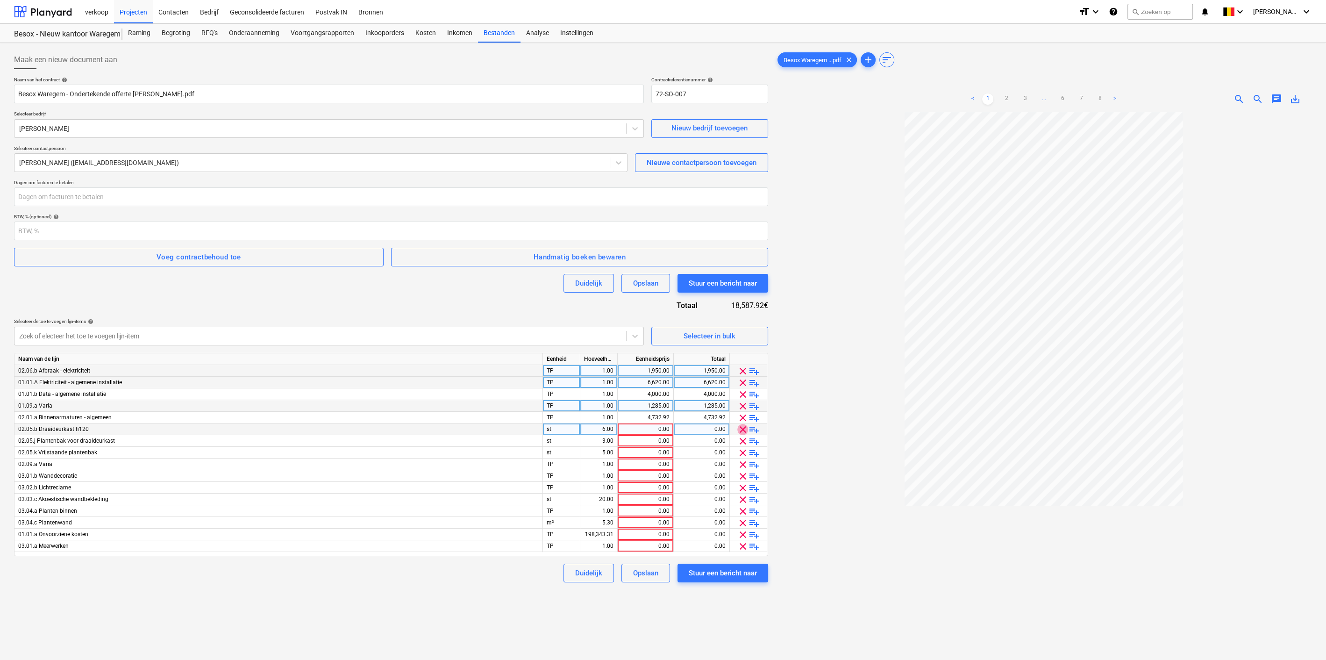
click at [741, 427] on span "clear" at bounding box center [742, 429] width 11 height 11
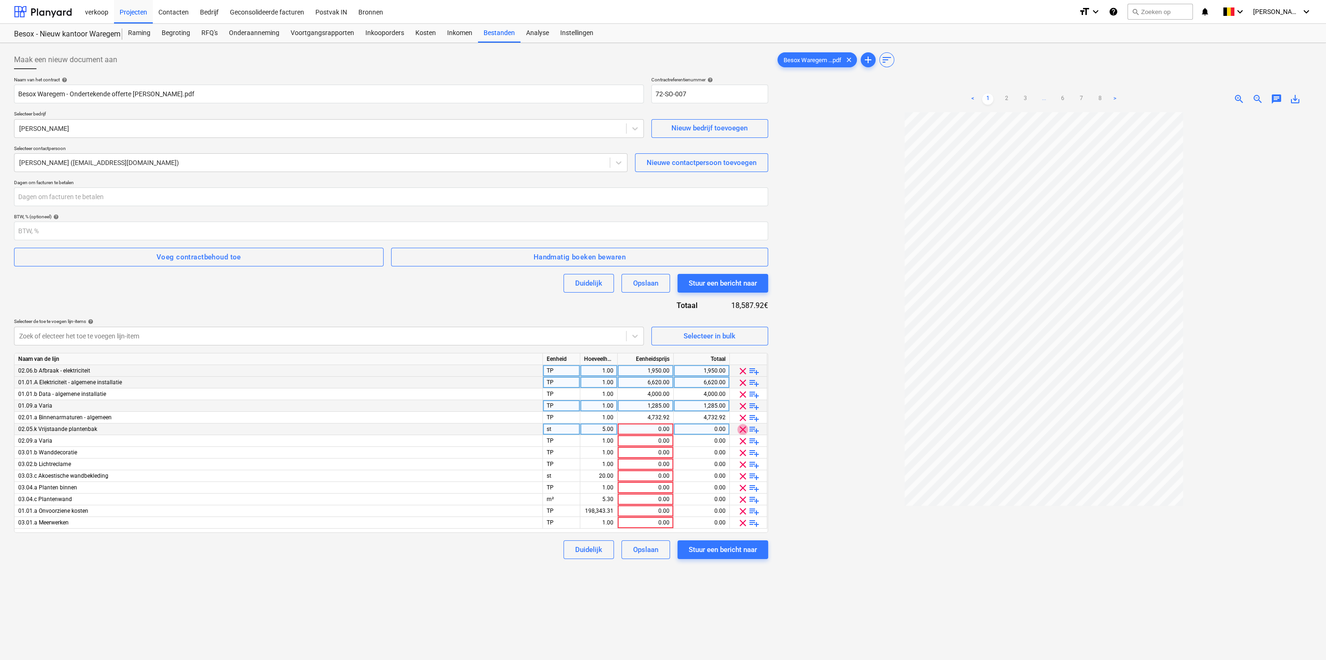
click at [741, 427] on span "clear" at bounding box center [742, 429] width 11 height 11
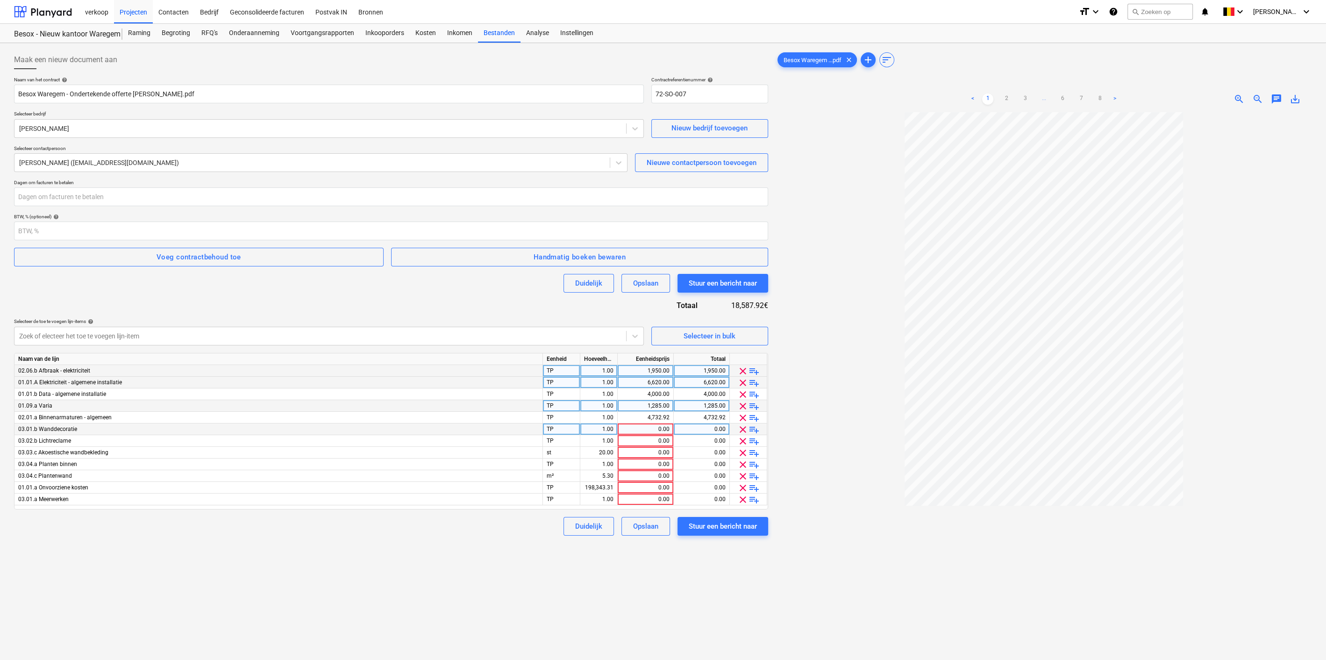
click at [741, 427] on span "clear" at bounding box center [742, 429] width 11 height 11
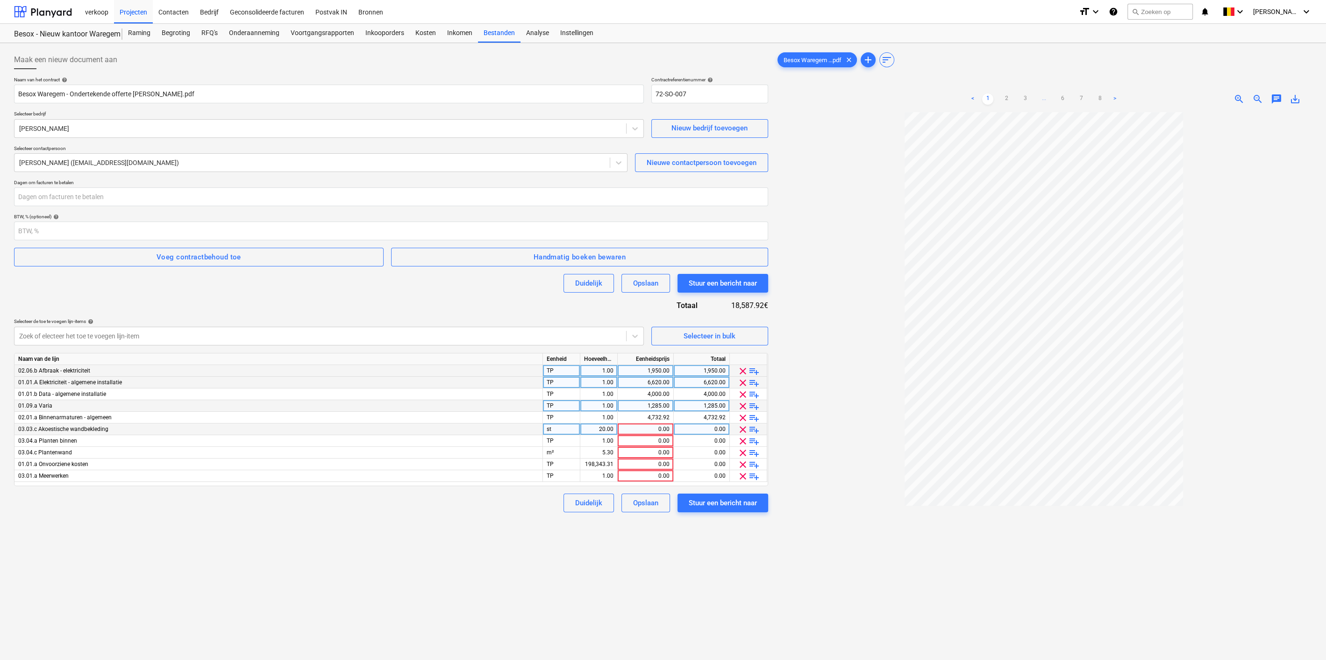
click at [741, 427] on span "clear" at bounding box center [742, 429] width 11 height 11
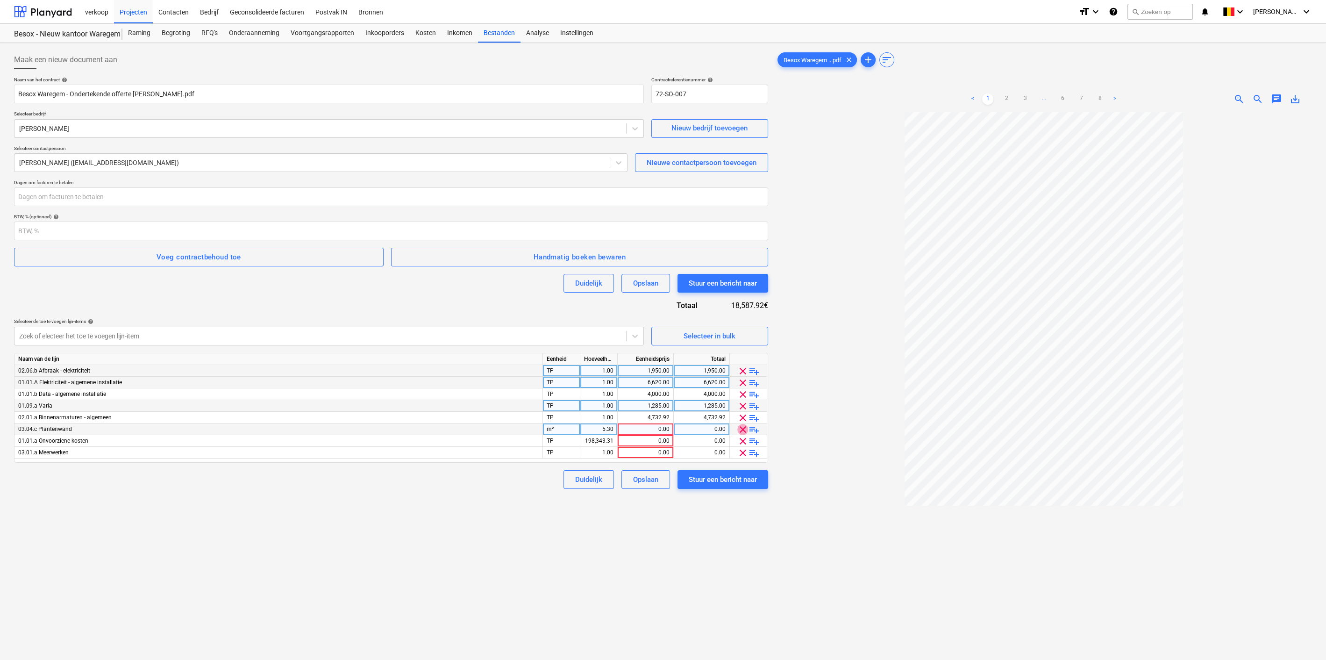
click at [741, 427] on span "clear" at bounding box center [742, 429] width 11 height 11
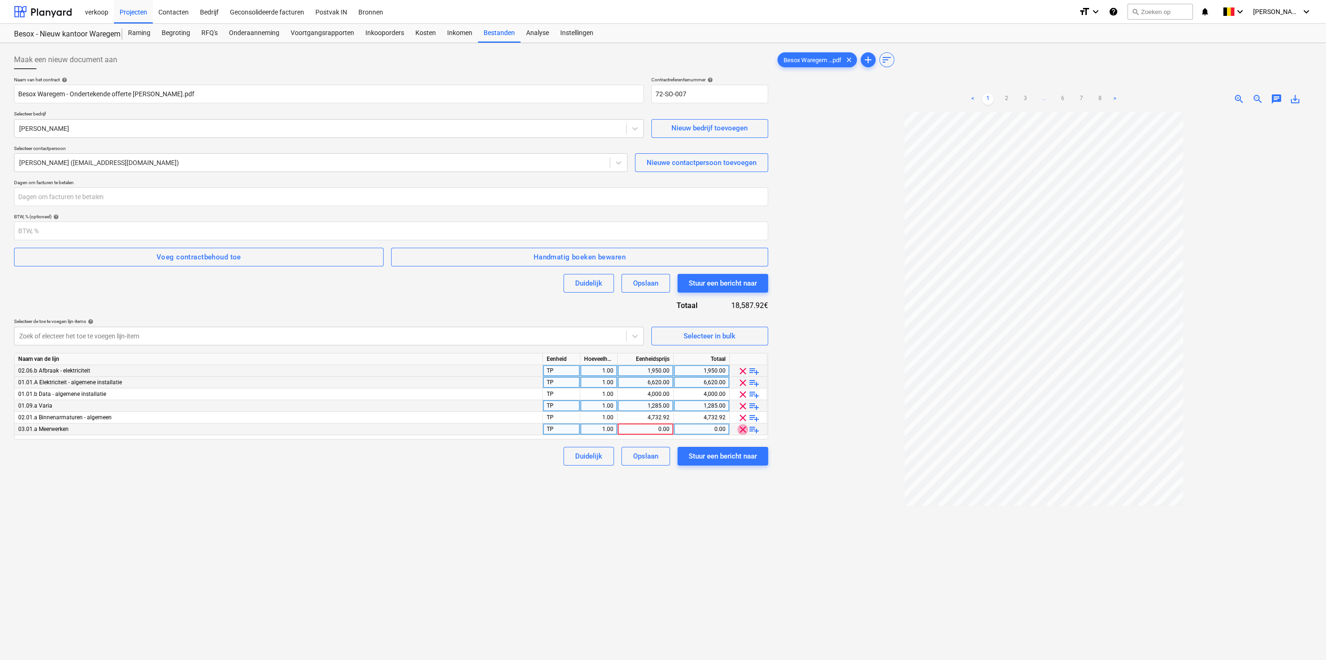
click at [741, 427] on span "clear" at bounding box center [742, 429] width 11 height 11
click at [708, 445] on div "Stuur een bericht naar" at bounding box center [723, 444] width 68 height 12
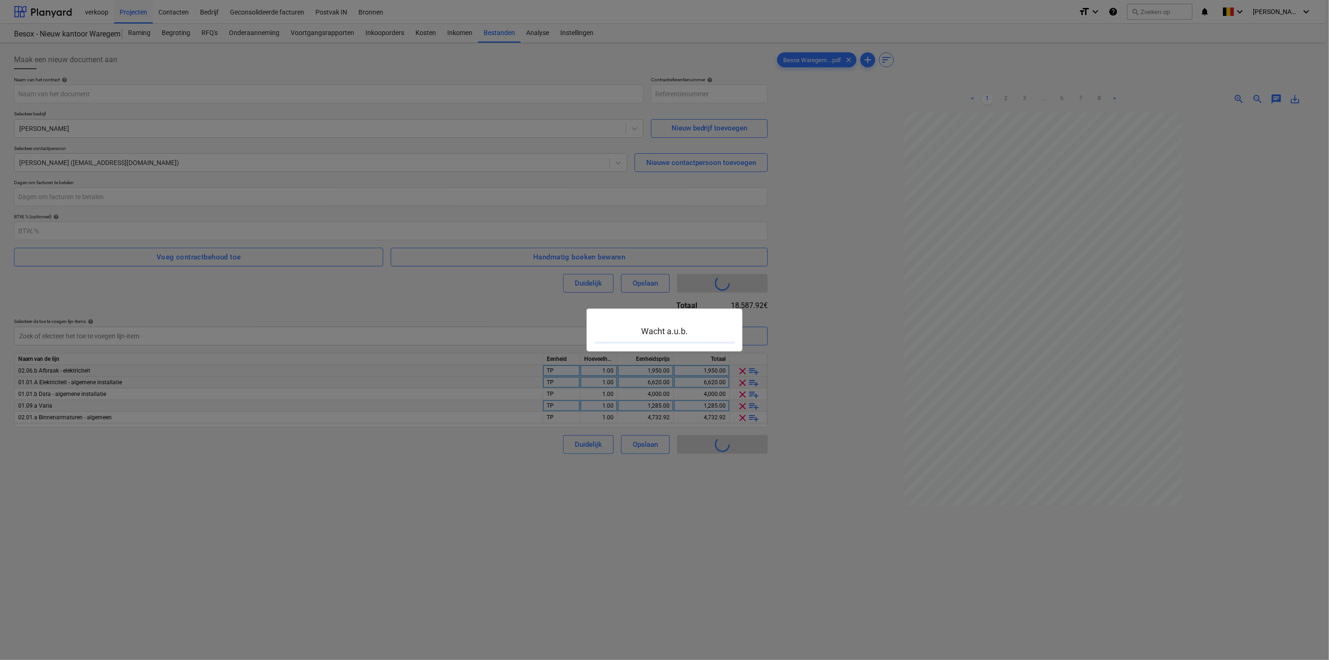
type input "72-SO-008"
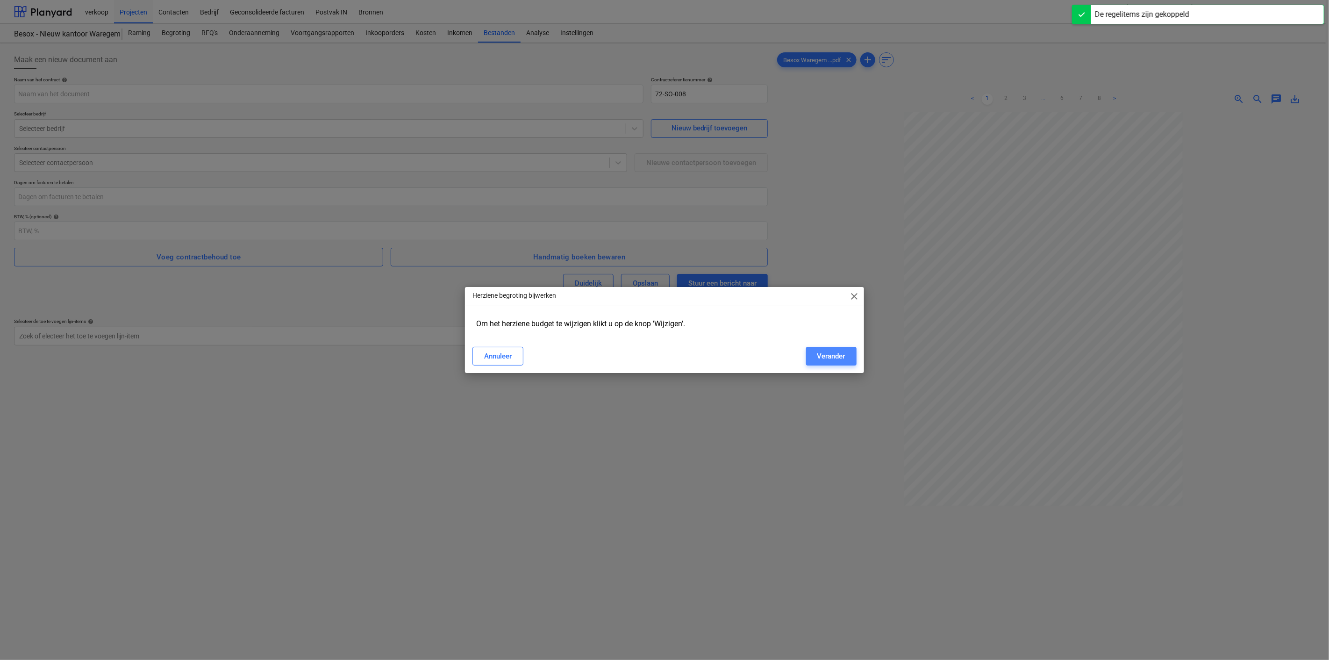
click at [829, 356] on div "Verander" at bounding box center [831, 356] width 28 height 12
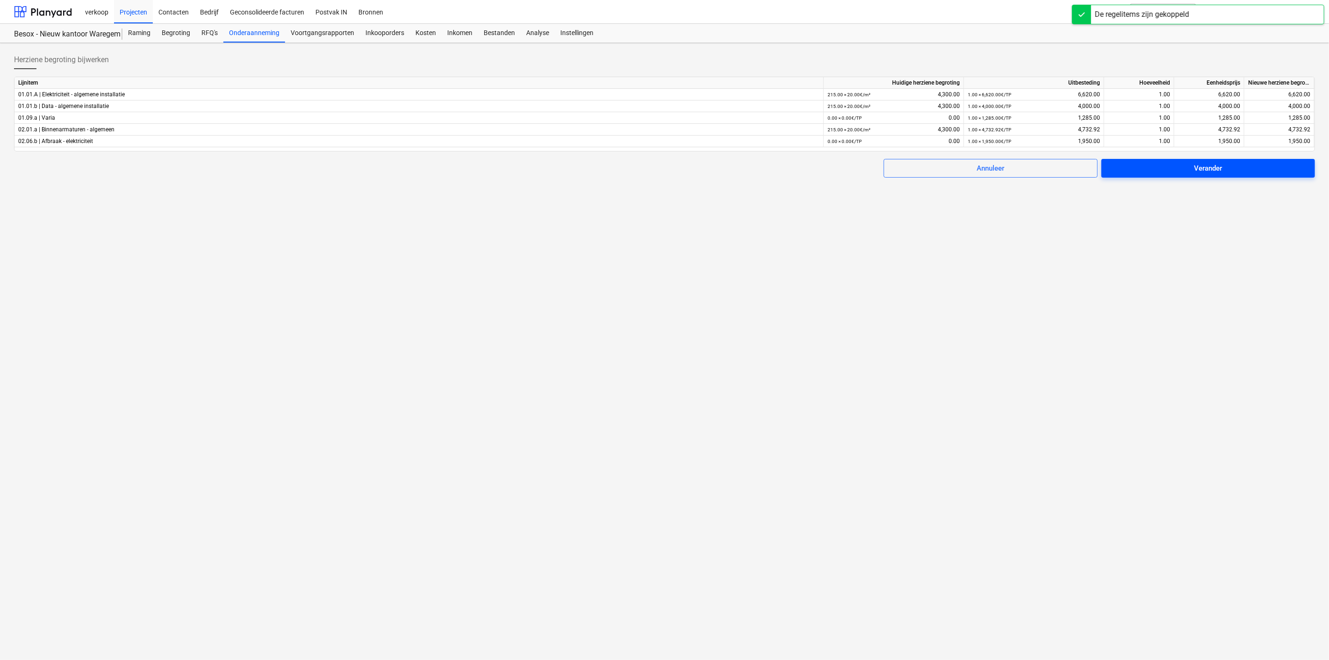
click at [1234, 170] on span "Verander" at bounding box center [1207, 168] width 191 height 12
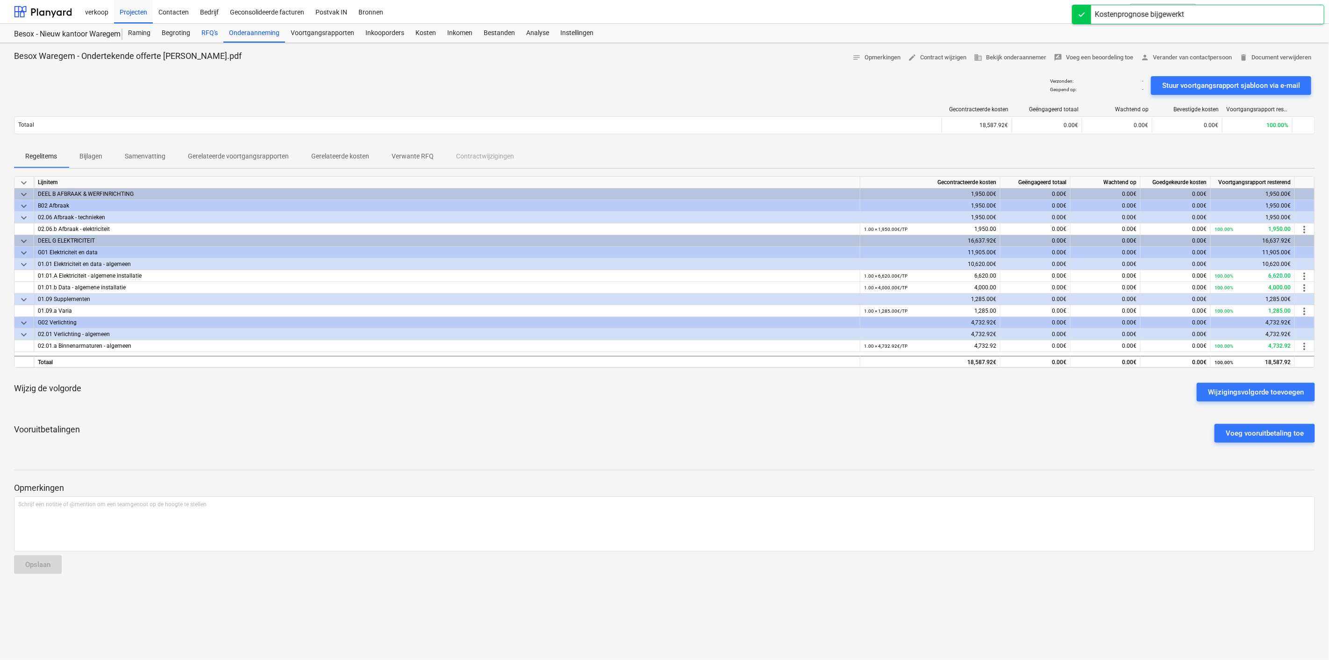
click at [202, 33] on div "RFQ's" at bounding box center [210, 33] width 28 height 19
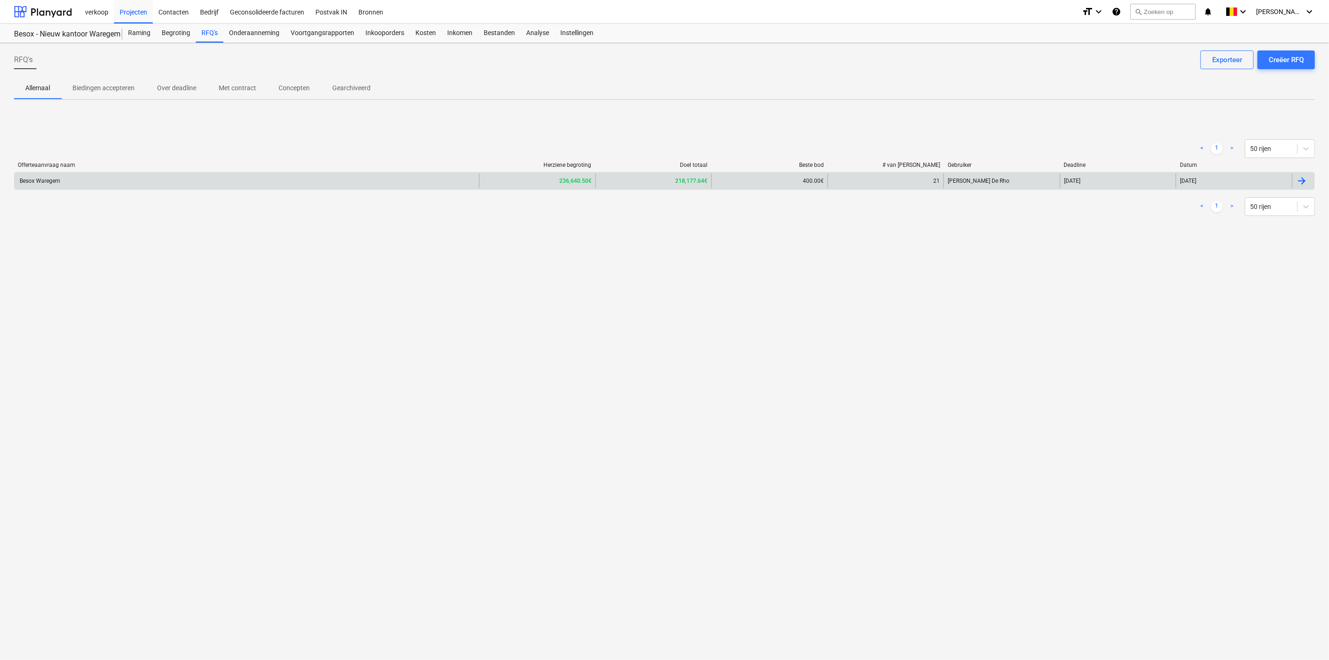
click at [204, 184] on div "Besox Waregem" at bounding box center [246, 180] width 464 height 15
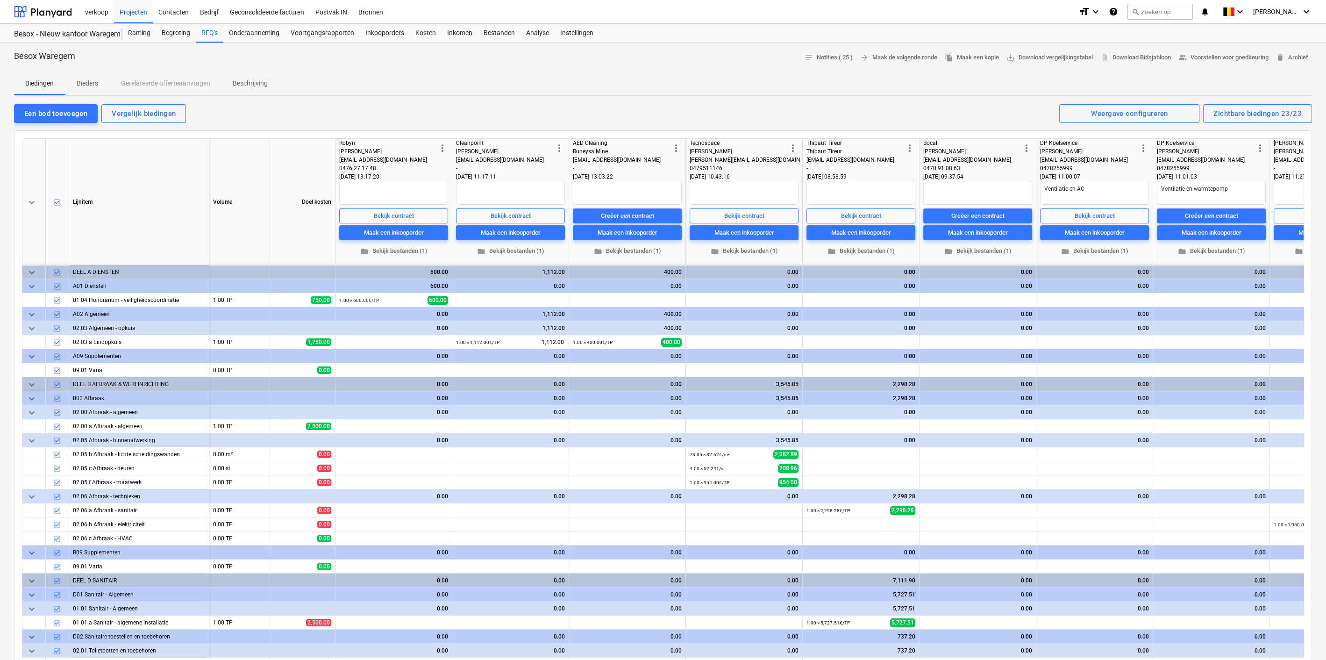
drag, startPoint x: 1325, startPoint y: 85, endPoint x: 1327, endPoint y: 94, distance: 10.0
click at [1326, 94] on html "verkoop Projecten Contacten Bedrijf Geconsolideerde facturen Postvak IN Bronnen…" at bounding box center [663, 330] width 1326 height 660
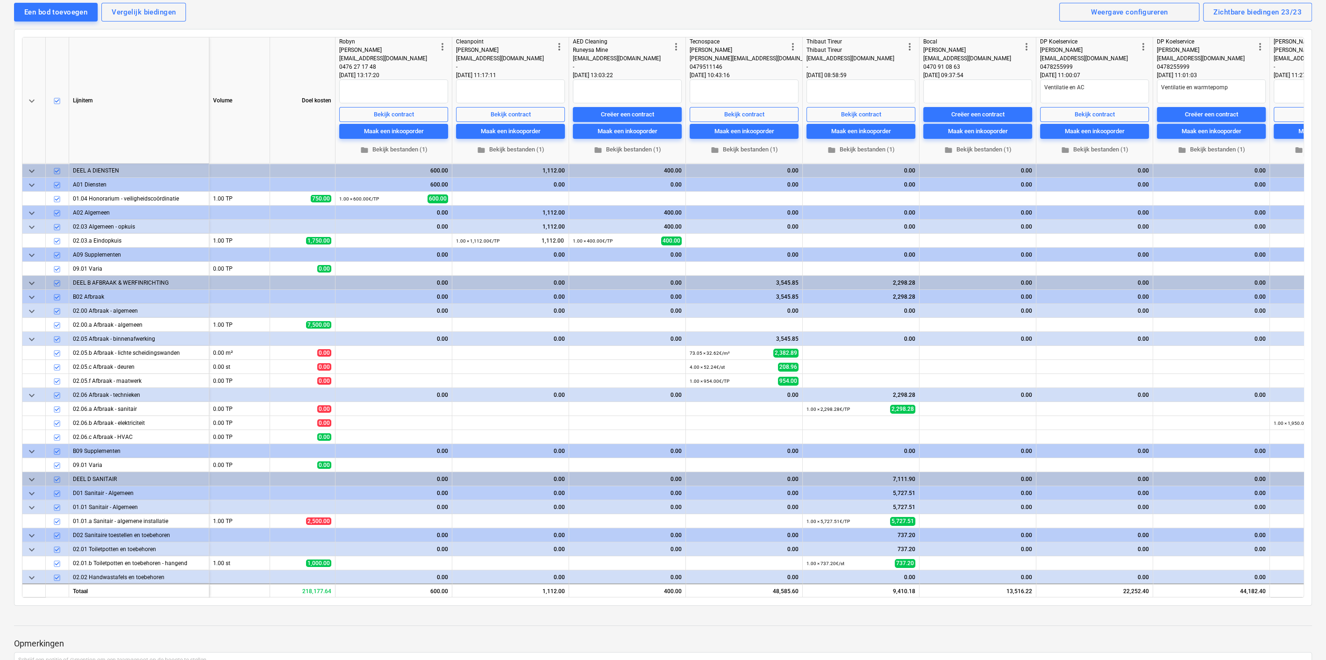
scroll to position [103, 0]
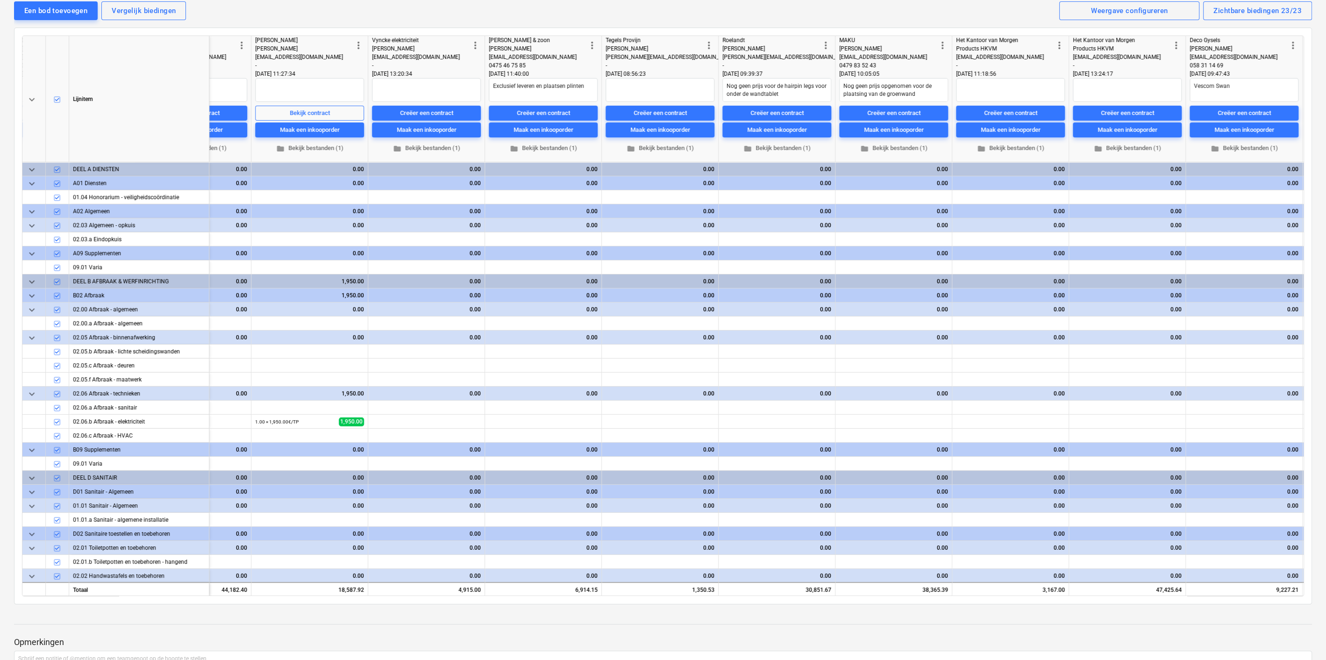
type textarea "x"
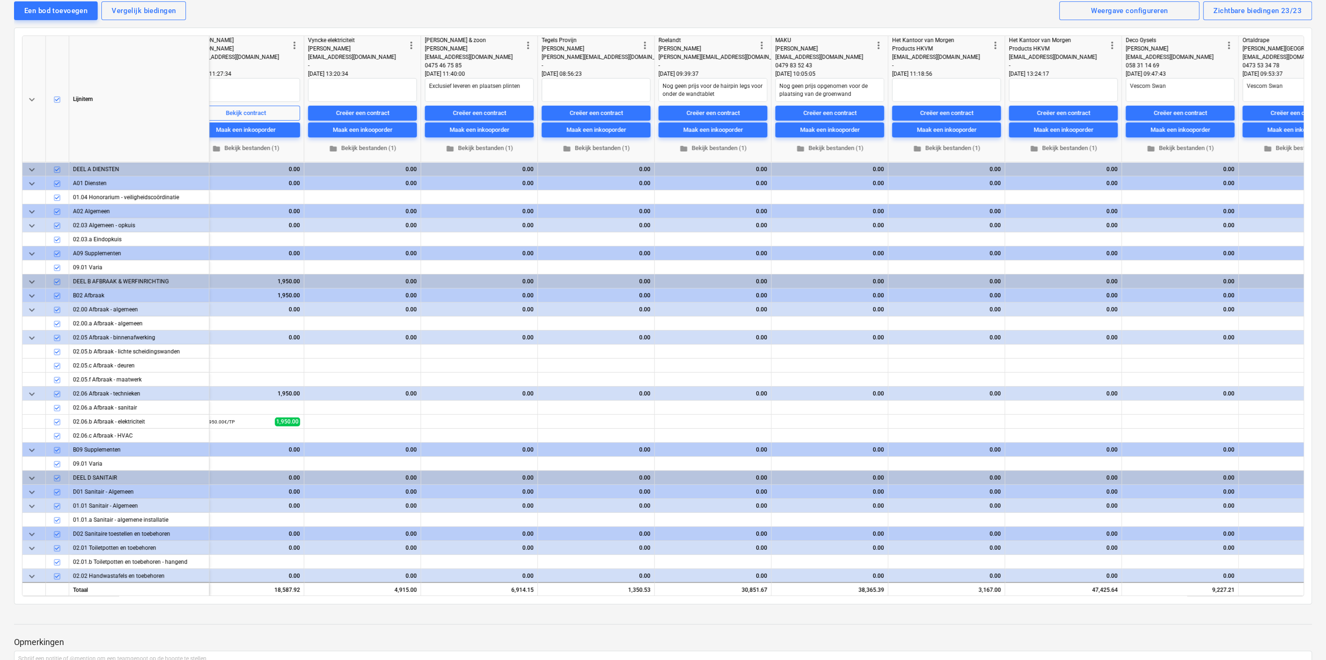
scroll to position [0, 1091]
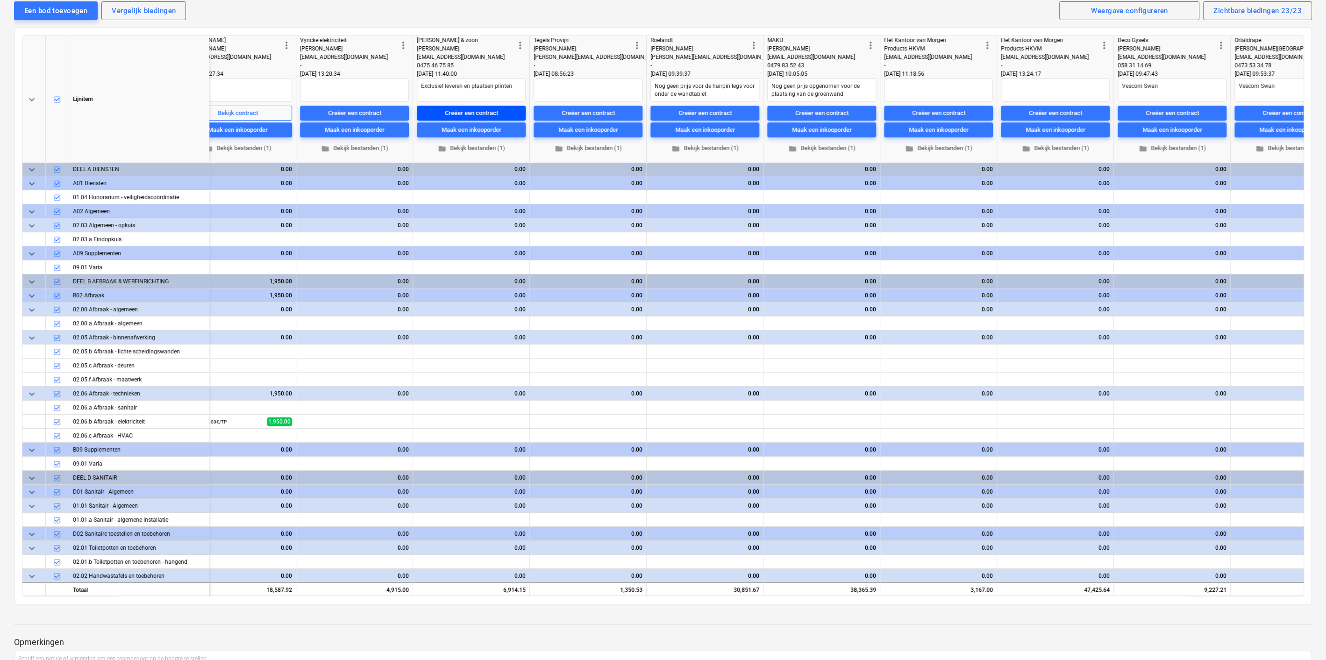
click at [467, 114] on div "Creëer een contract" at bounding box center [471, 113] width 53 height 11
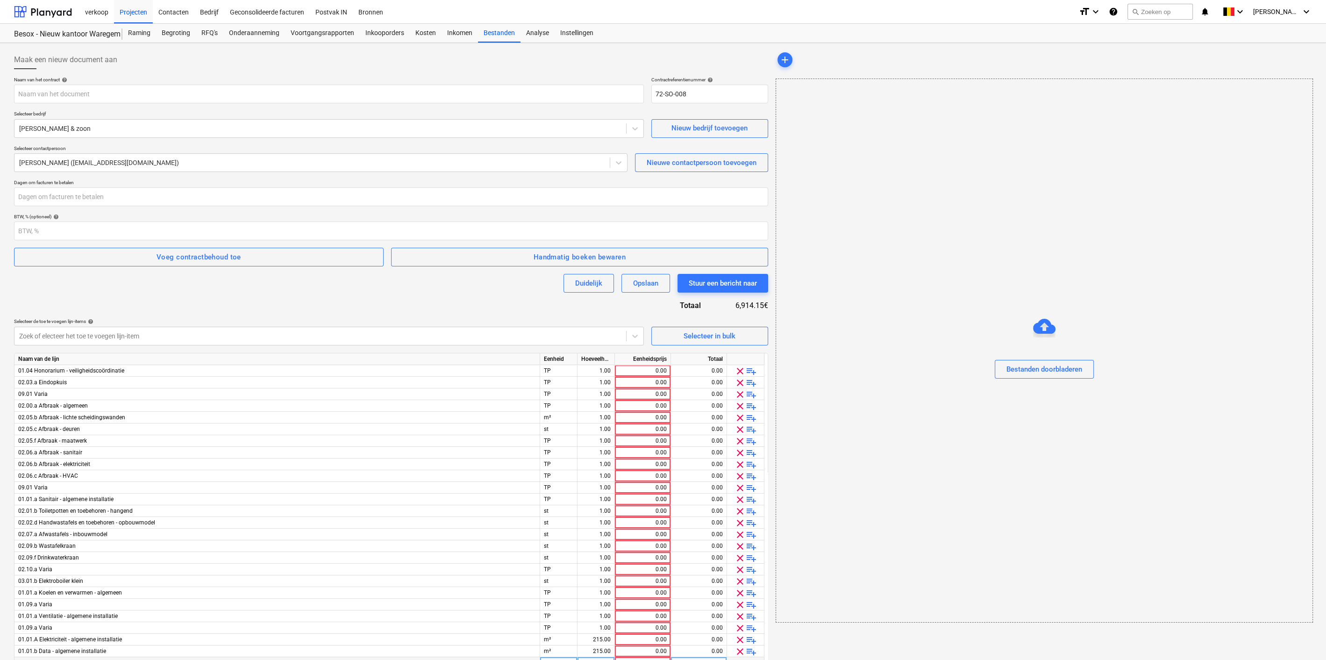
type input "Besox Waregem - Ondertekende offerte [PERSON_NAME].pdf"
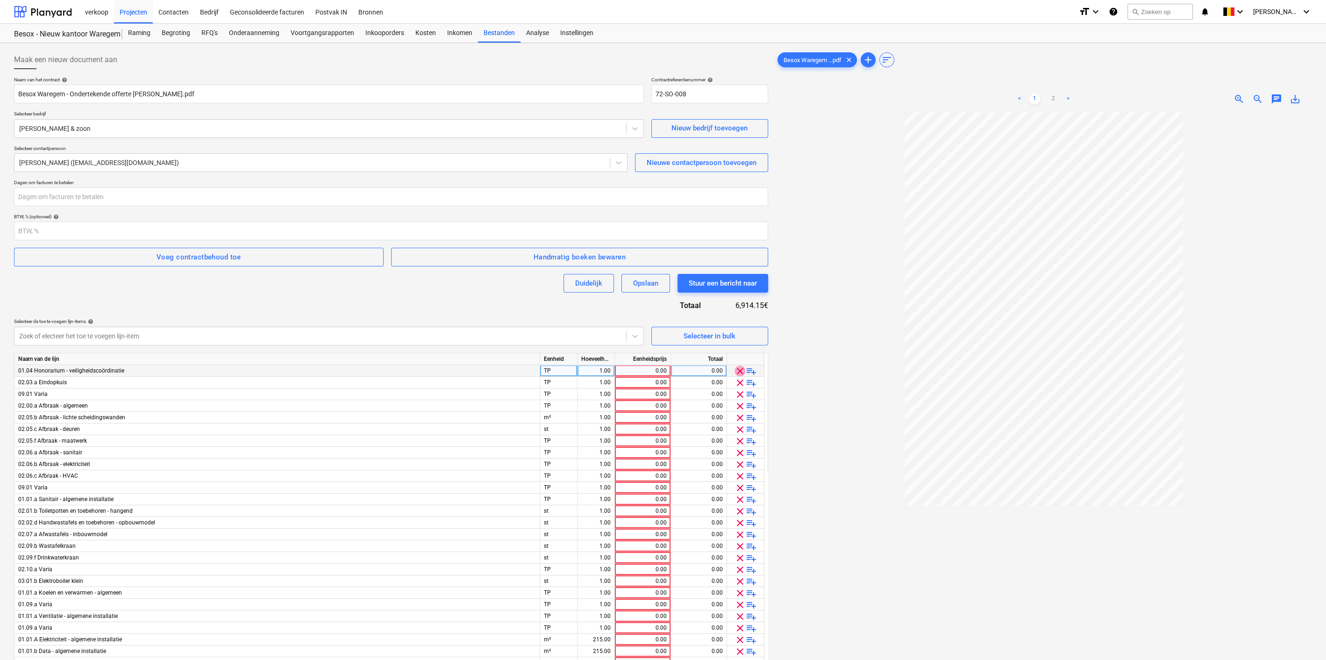
click at [742, 368] on span "clear" at bounding box center [739, 370] width 11 height 11
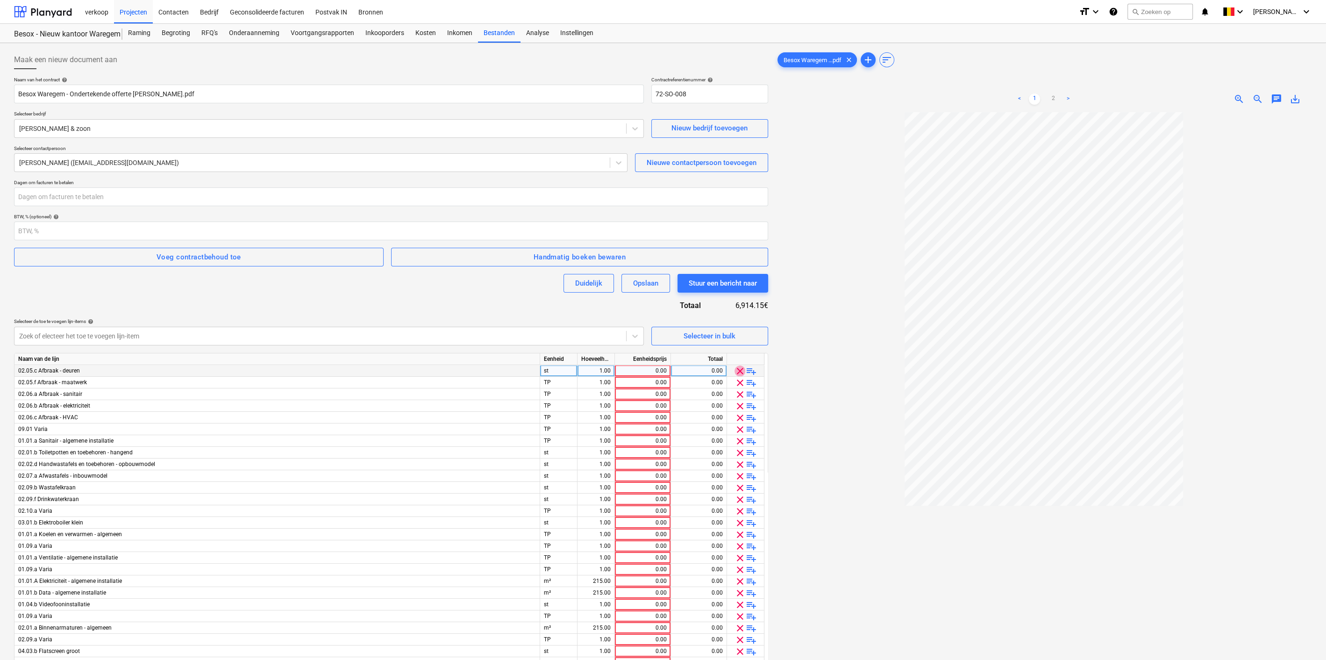
click at [742, 368] on span "clear" at bounding box center [739, 370] width 11 height 11
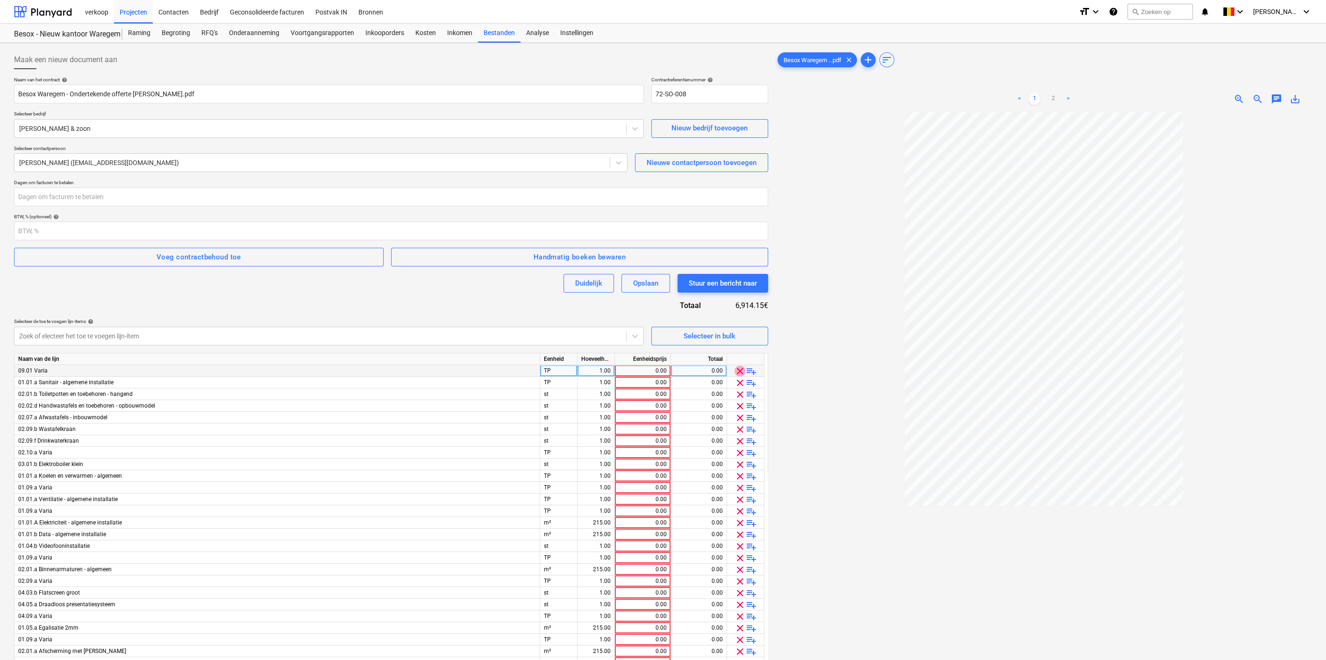
click at [742, 368] on span "clear" at bounding box center [739, 370] width 11 height 11
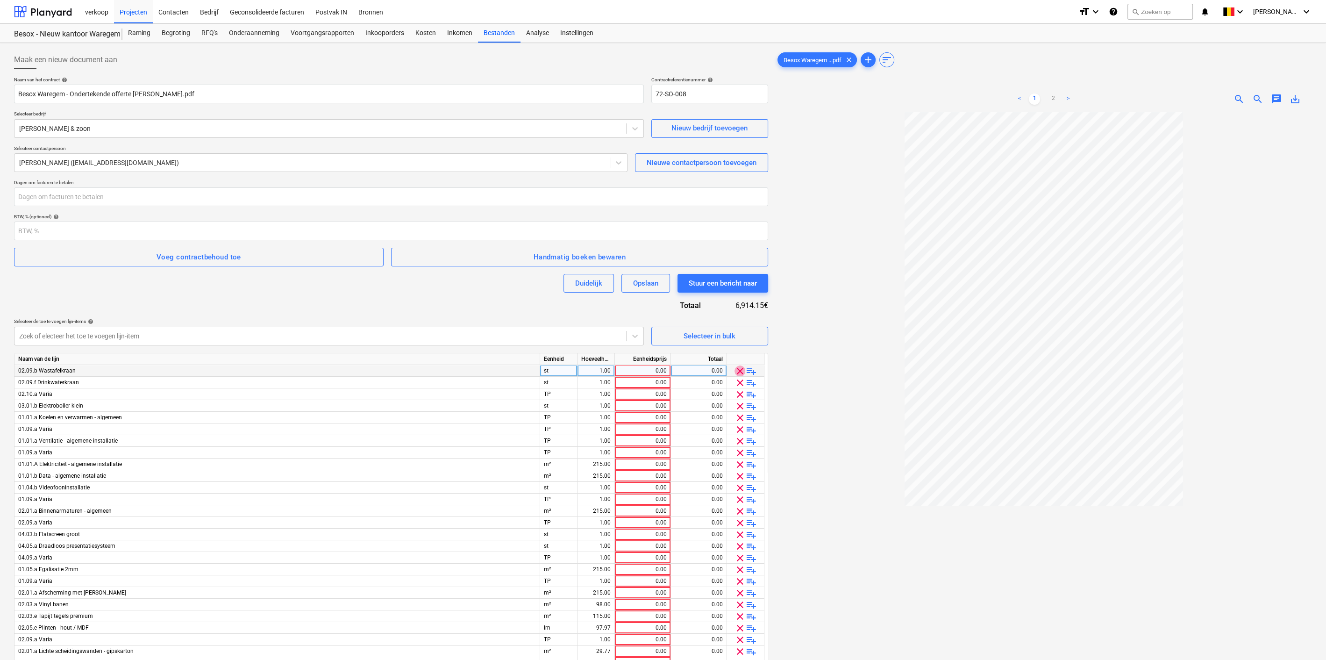
click at [742, 368] on span "clear" at bounding box center [739, 370] width 11 height 11
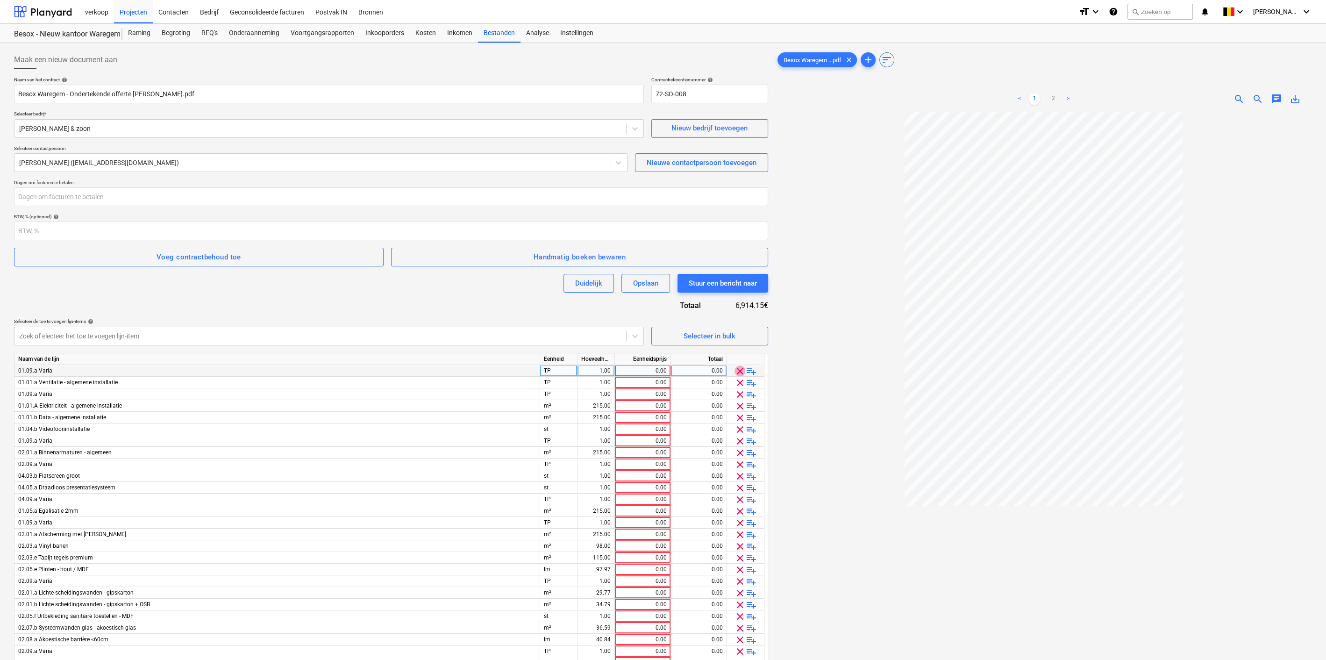
click at [742, 368] on span "clear" at bounding box center [739, 370] width 11 height 11
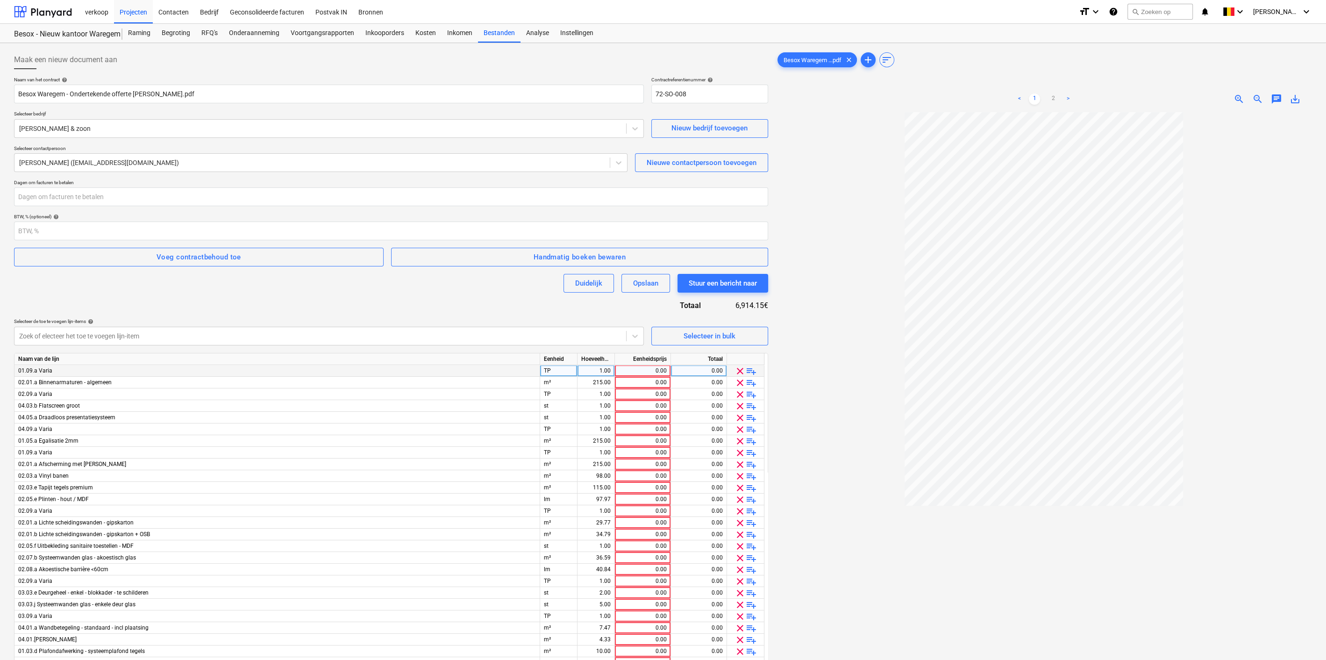
click at [742, 368] on span "clear" at bounding box center [739, 370] width 11 height 11
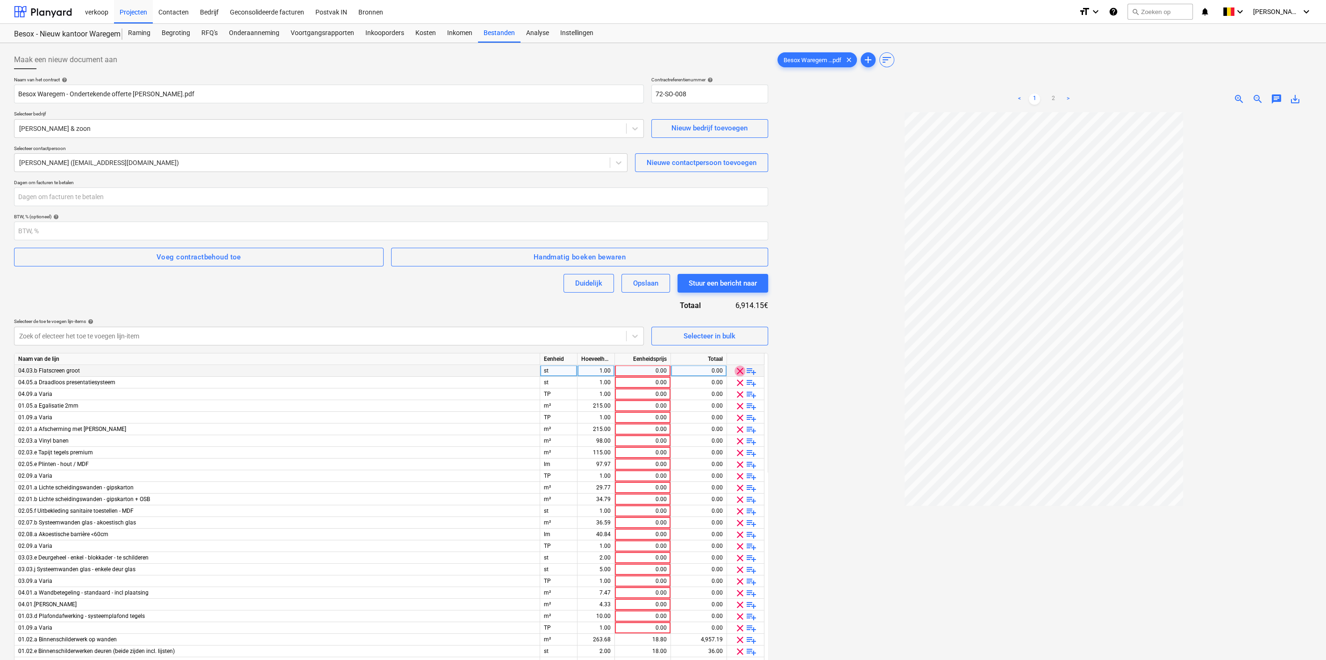
click at [742, 368] on span "clear" at bounding box center [739, 370] width 11 height 11
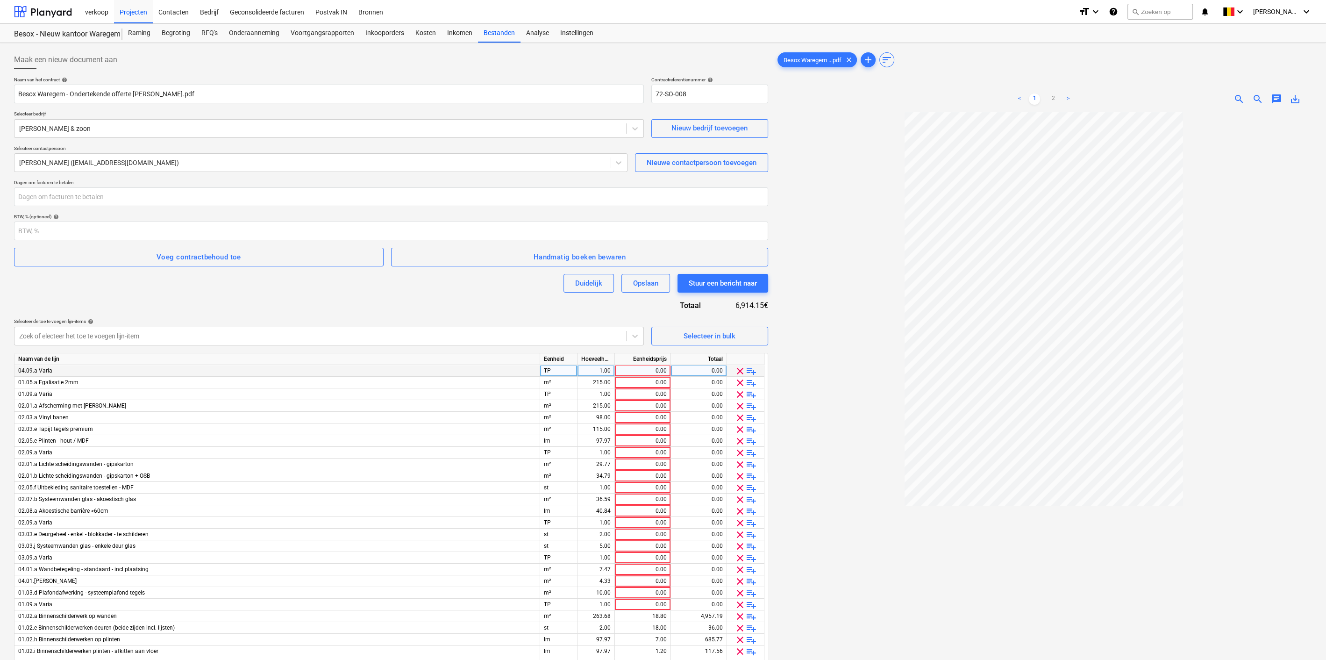
click at [742, 368] on span "clear" at bounding box center [739, 370] width 11 height 11
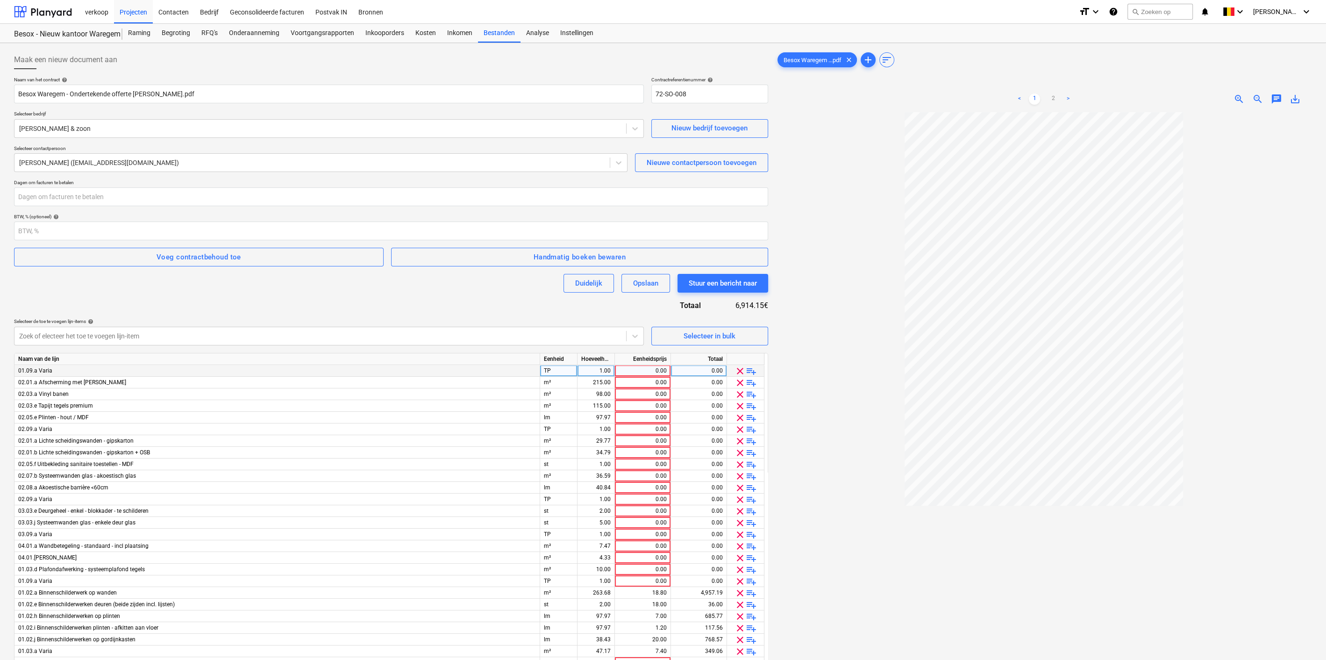
click at [742, 368] on span "clear" at bounding box center [739, 370] width 11 height 11
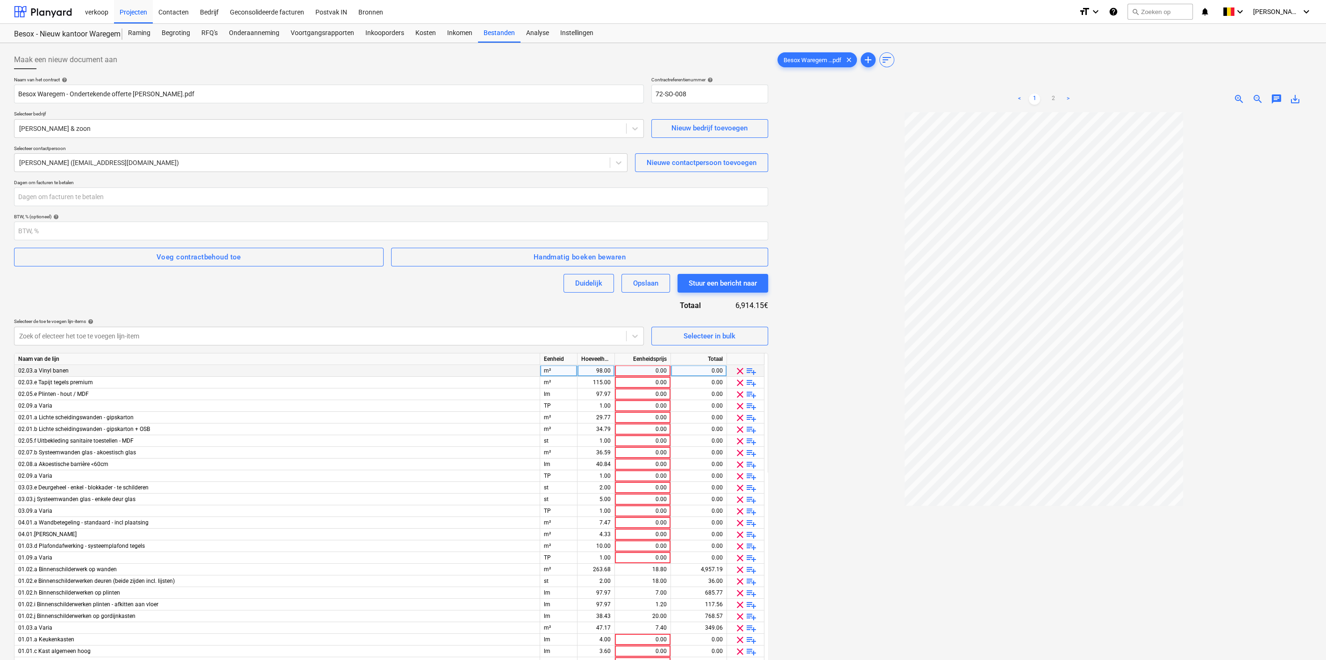
click at [742, 368] on span "clear" at bounding box center [739, 370] width 11 height 11
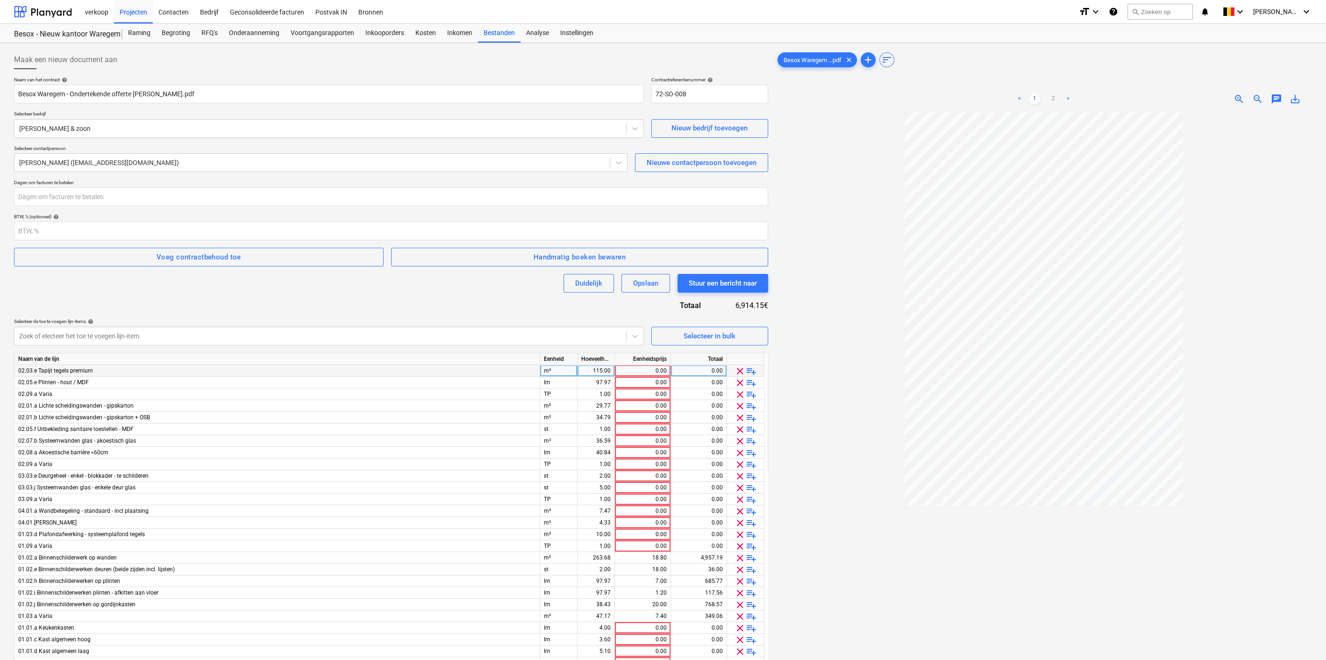
click at [742, 368] on span "clear" at bounding box center [739, 370] width 11 height 11
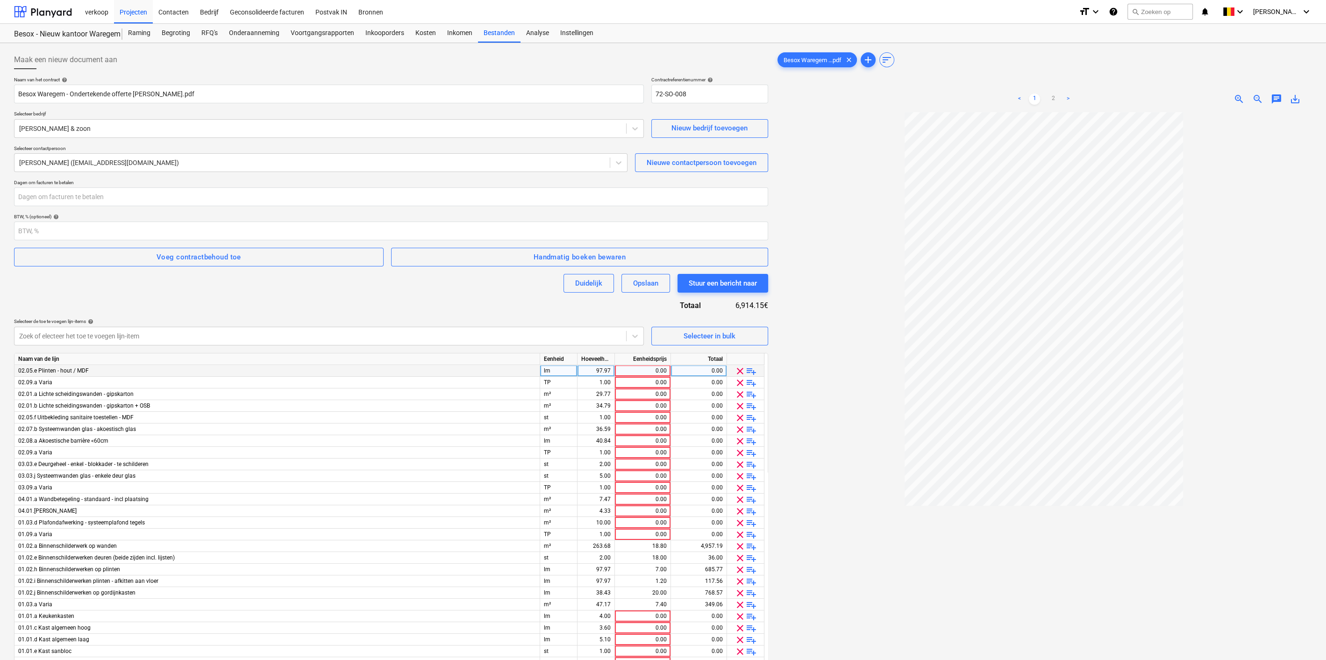
click at [742, 368] on span "clear" at bounding box center [739, 370] width 11 height 11
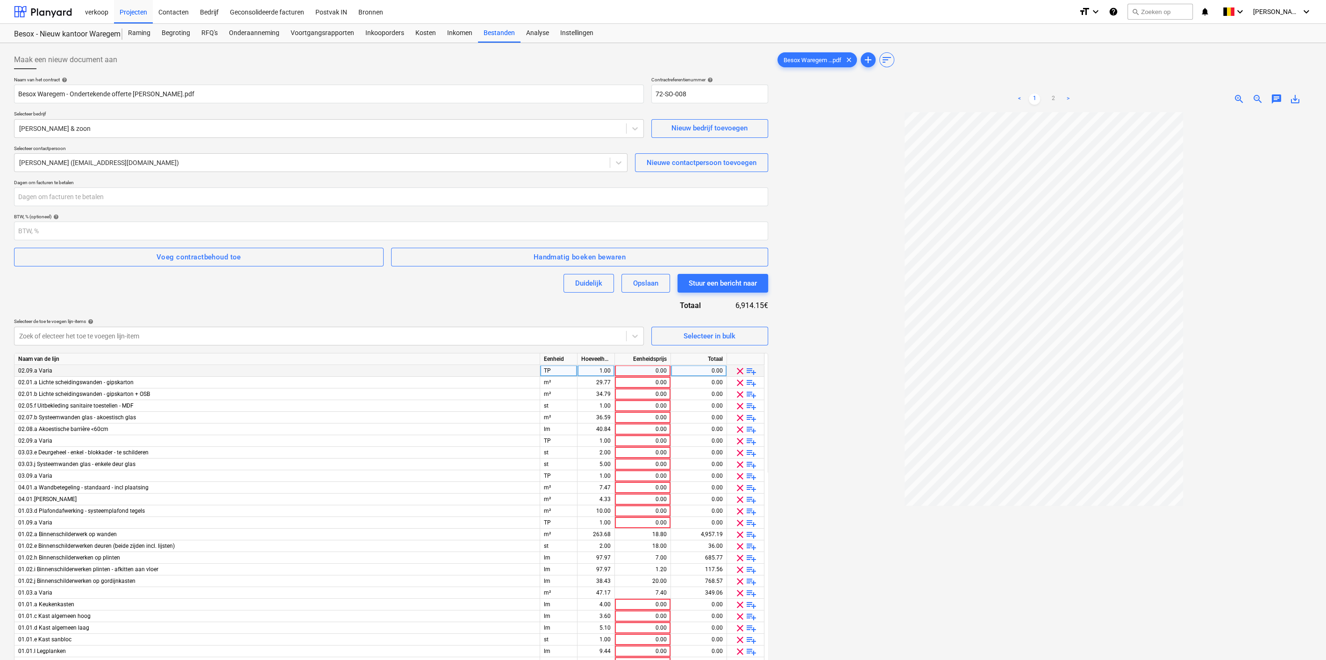
click at [742, 368] on span "clear" at bounding box center [739, 370] width 11 height 11
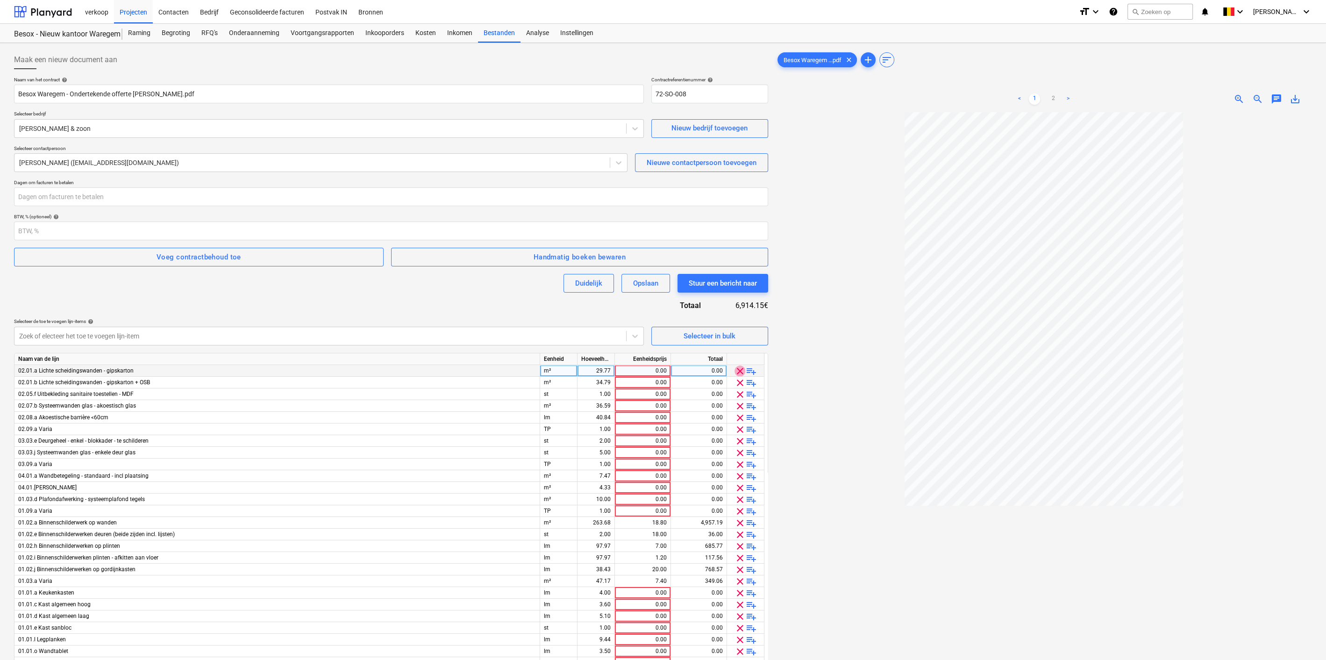
click at [742, 368] on span "clear" at bounding box center [739, 370] width 11 height 11
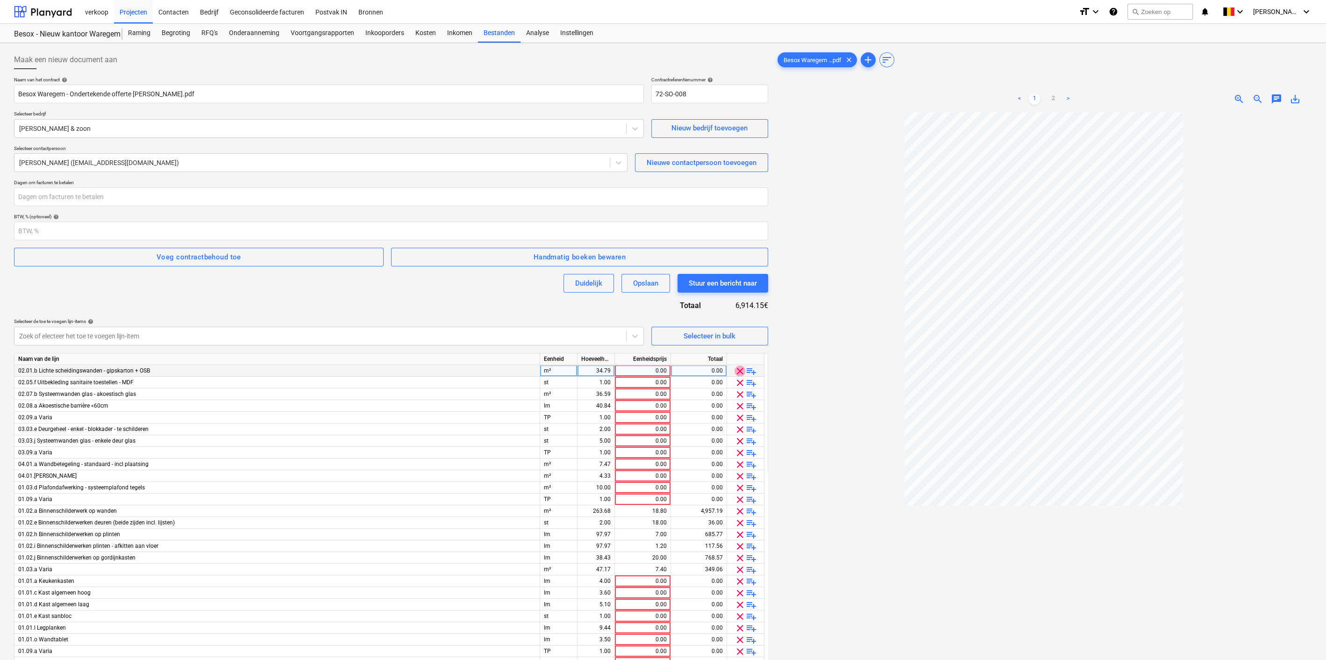
click at [742, 368] on span "clear" at bounding box center [739, 370] width 11 height 11
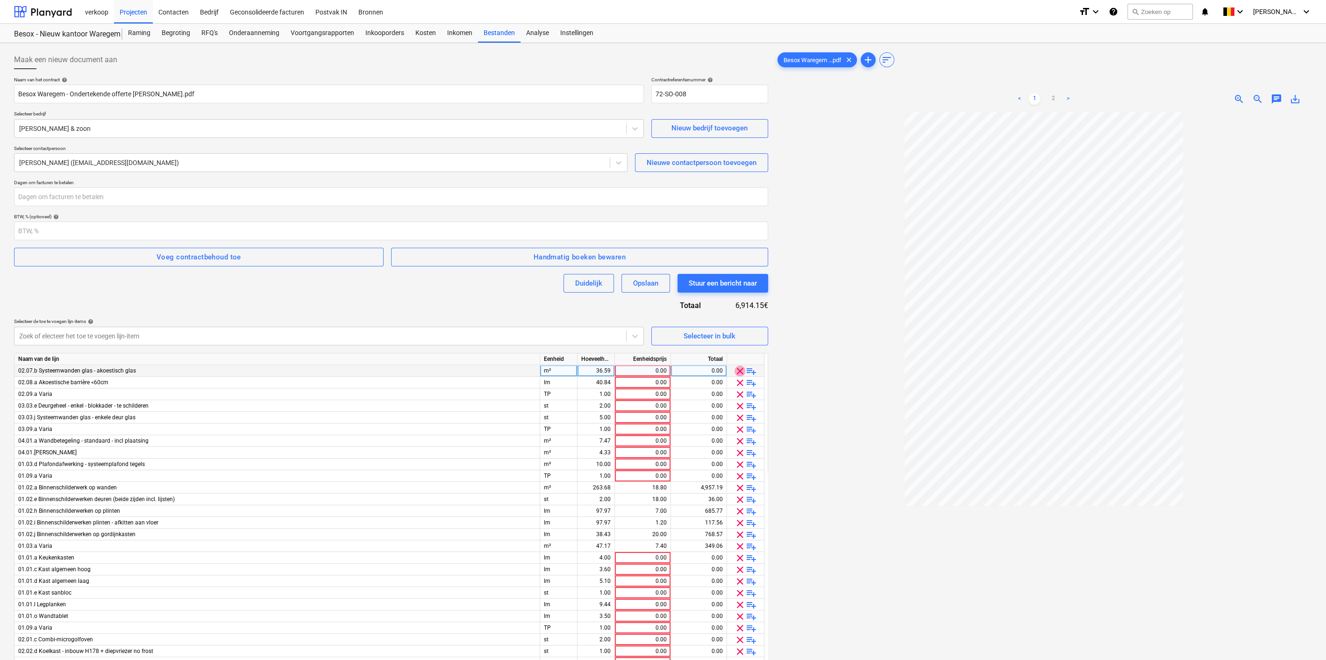
click at [742, 368] on span "clear" at bounding box center [739, 370] width 11 height 11
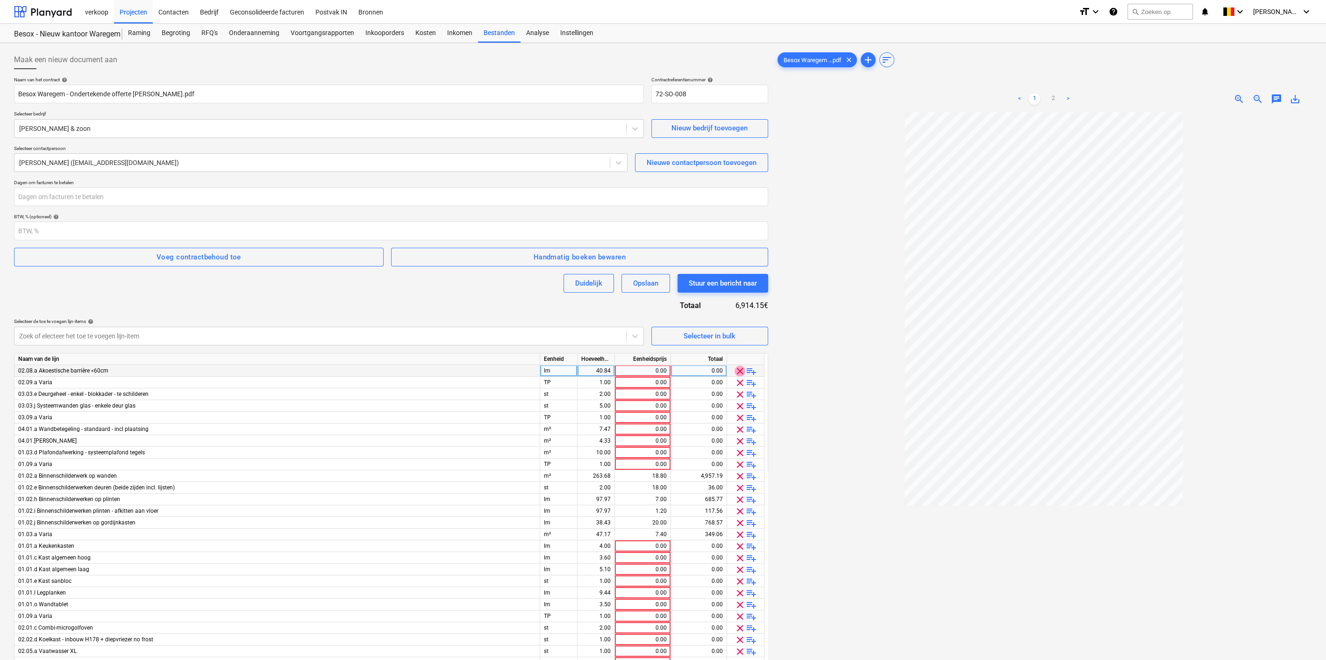
click at [742, 368] on span "clear" at bounding box center [739, 370] width 11 height 11
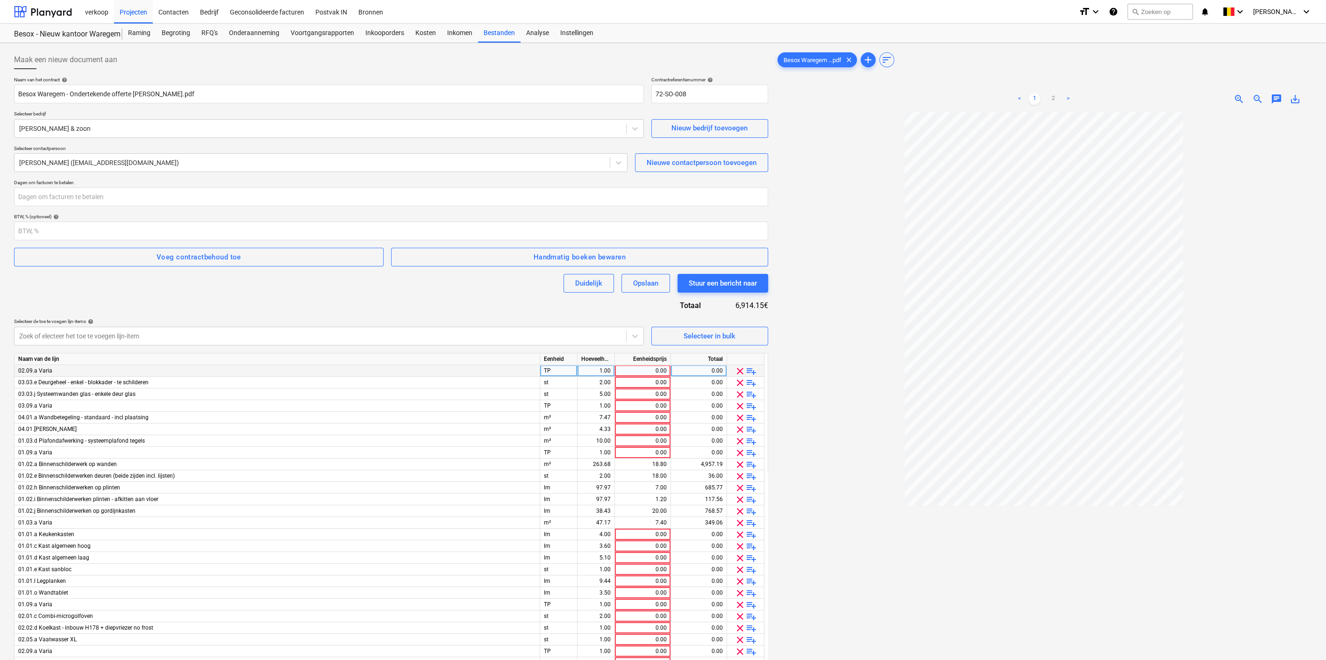
click at [742, 368] on span "clear" at bounding box center [739, 370] width 11 height 11
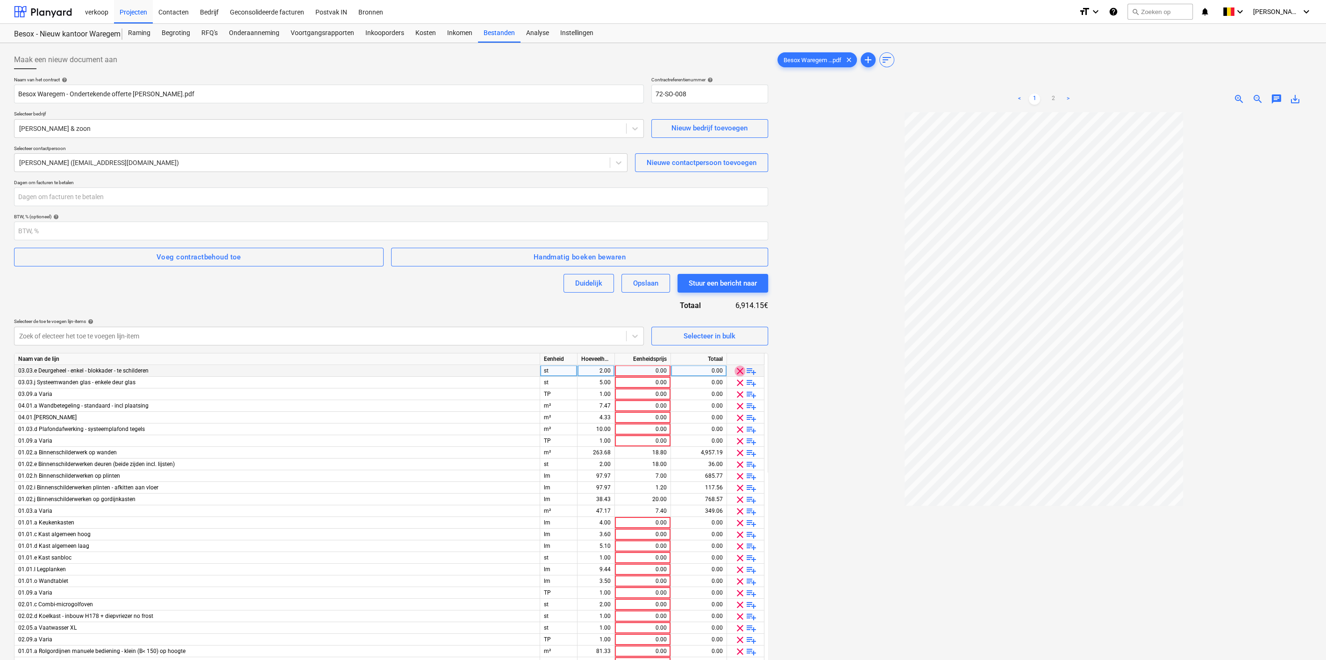
click at [742, 368] on span "clear" at bounding box center [739, 370] width 11 height 11
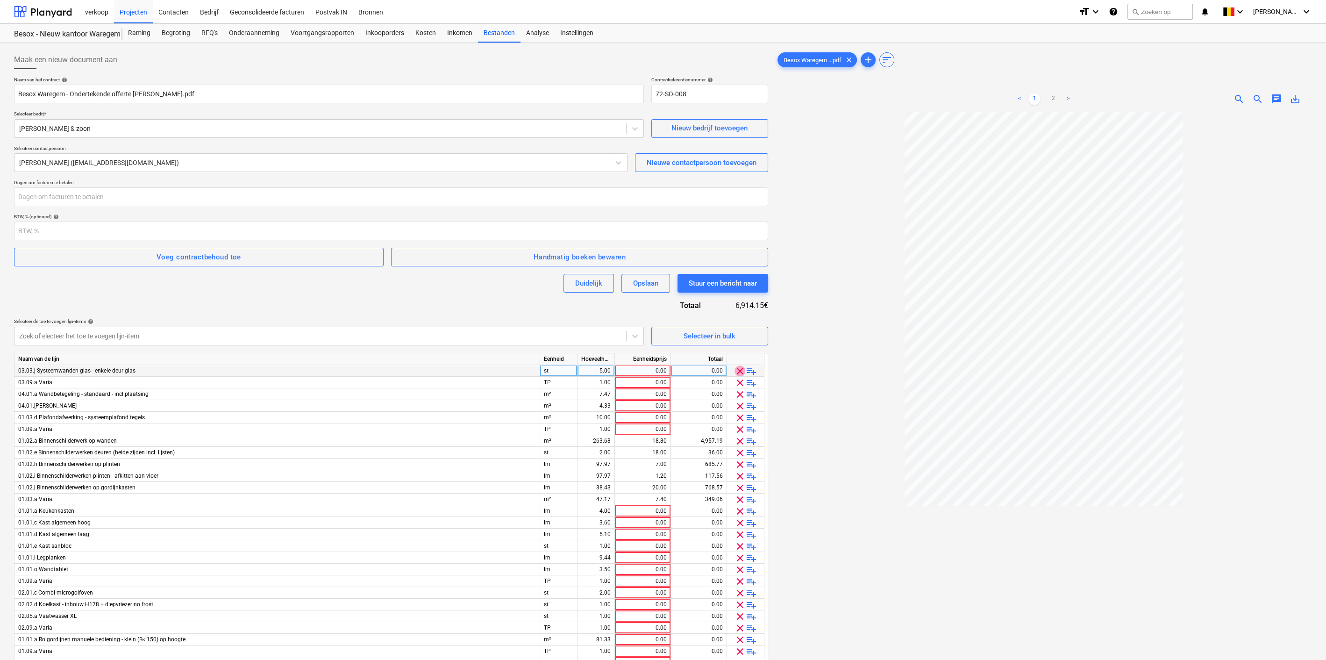
click at [742, 368] on span "clear" at bounding box center [739, 370] width 11 height 11
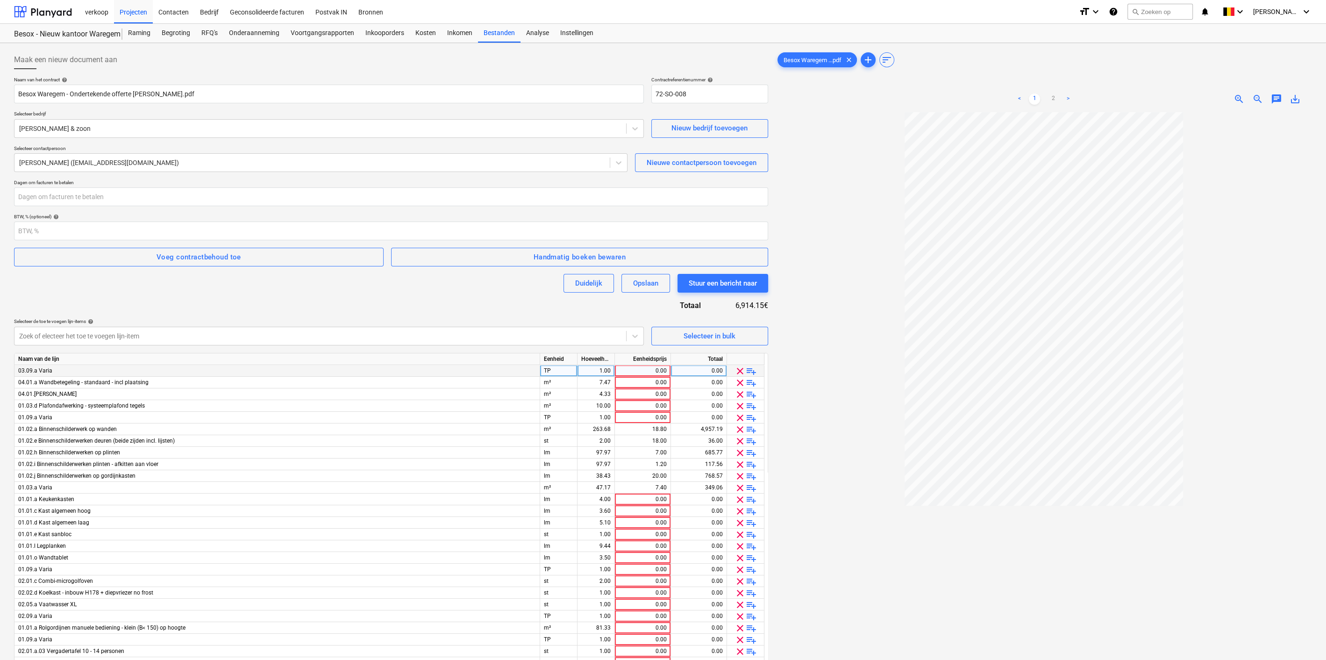
click at [742, 368] on span "clear" at bounding box center [739, 370] width 11 height 11
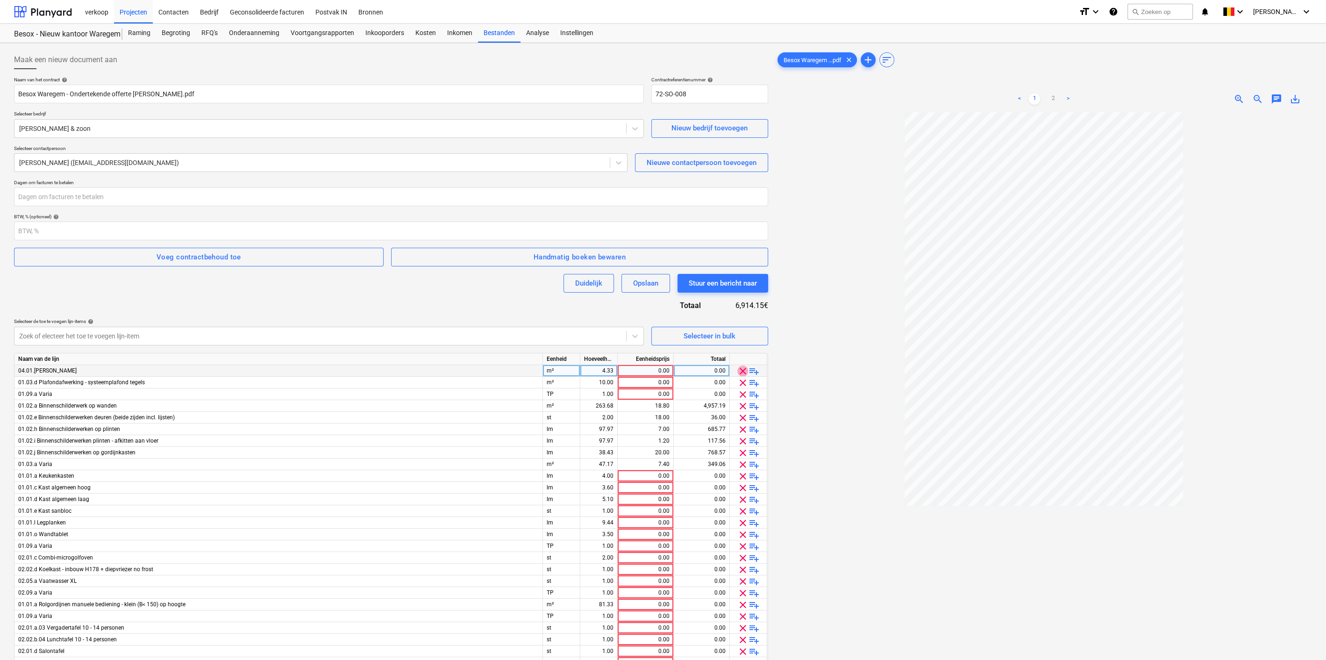
click at [742, 368] on span "clear" at bounding box center [742, 370] width 11 height 11
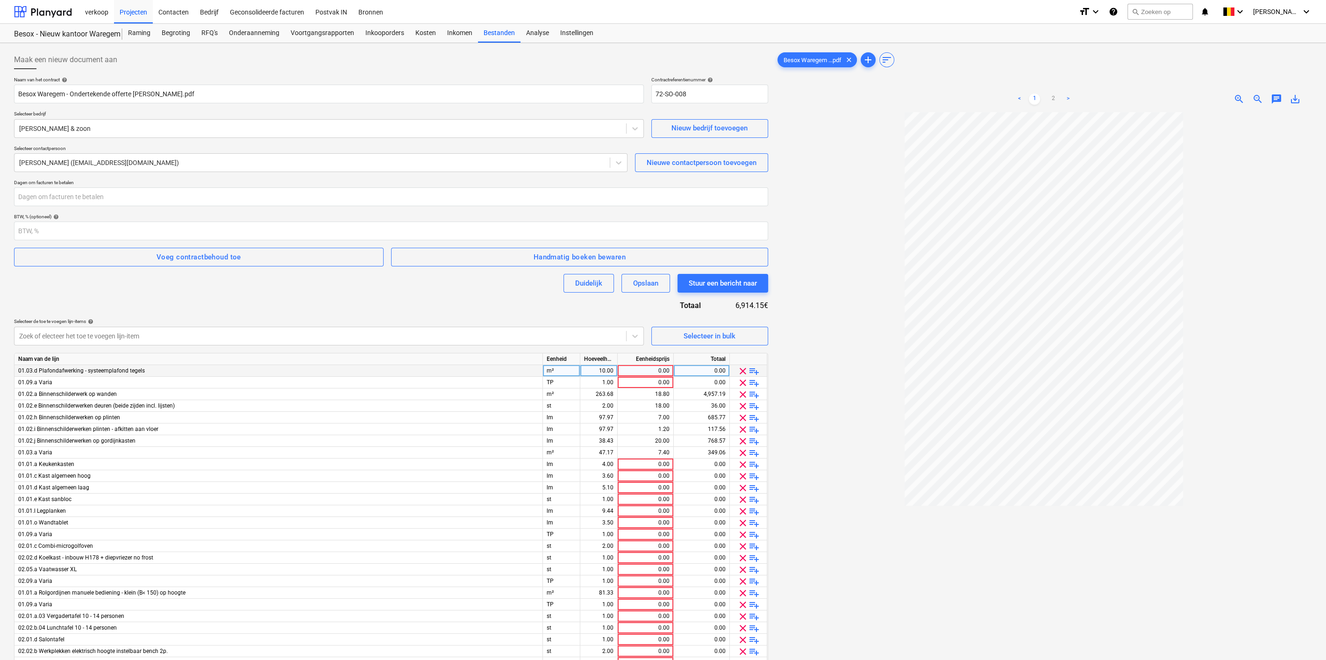
click at [742, 368] on span "clear" at bounding box center [742, 370] width 11 height 11
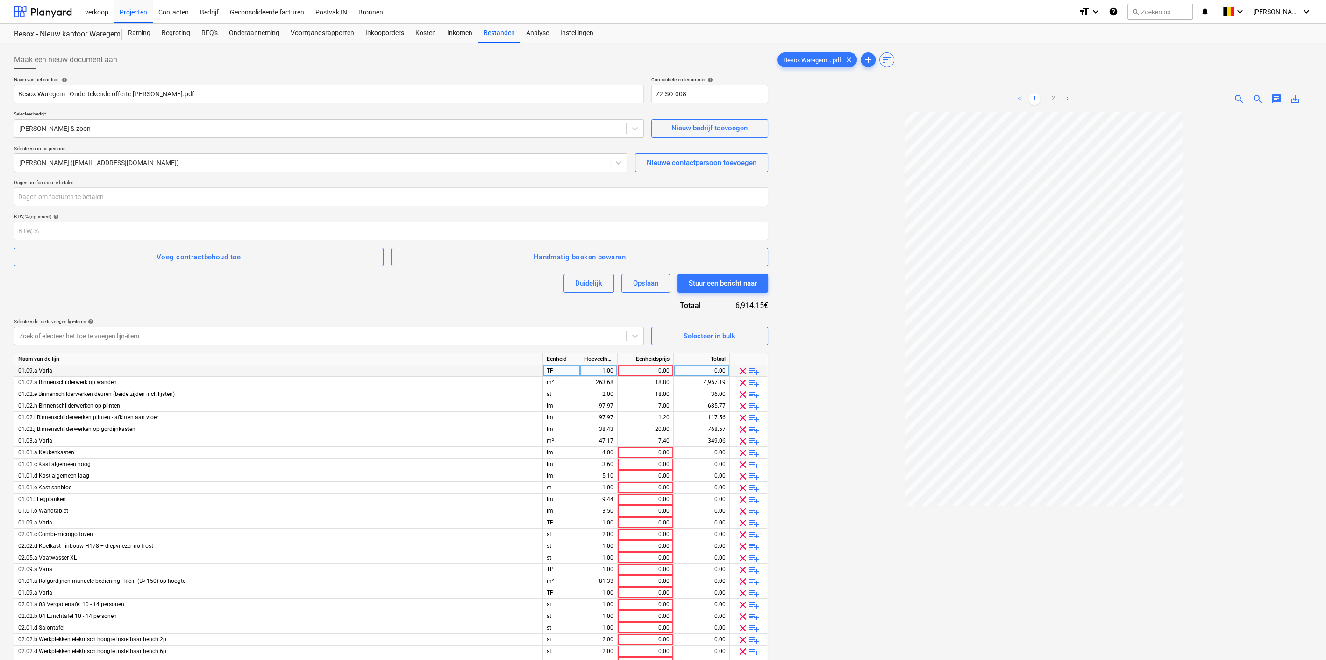
click at [742, 368] on span "clear" at bounding box center [742, 370] width 11 height 11
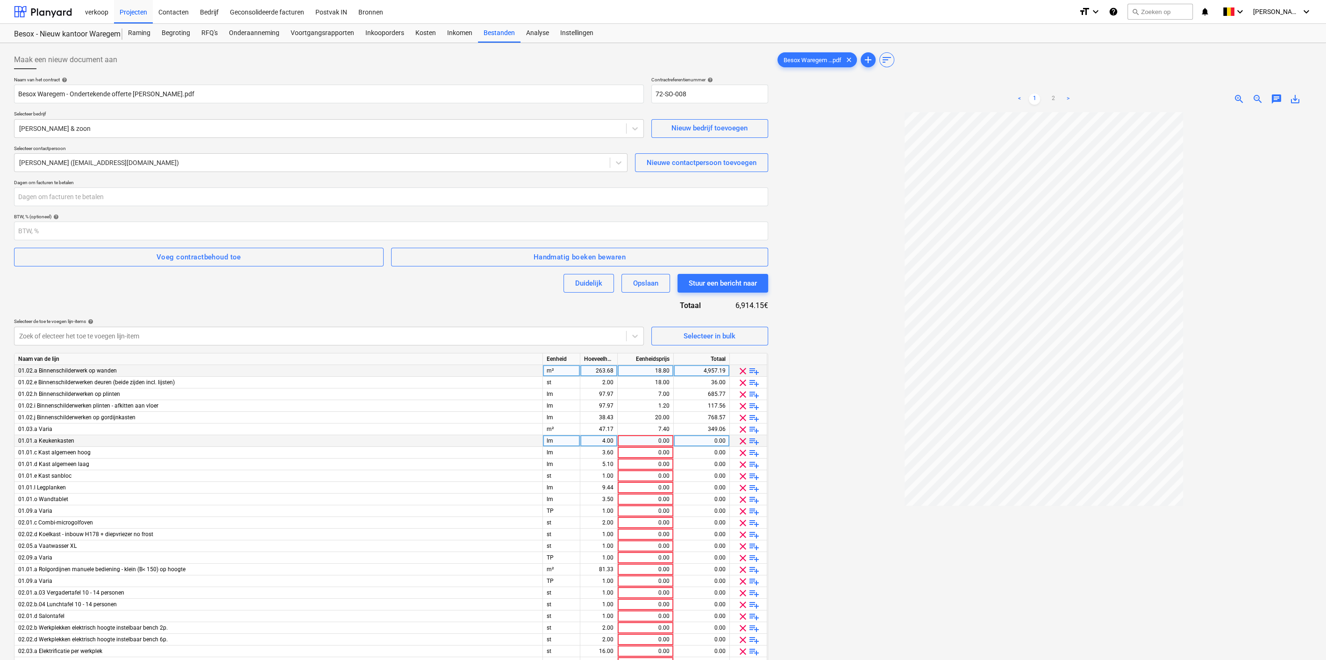
click at [742, 437] on span "clear" at bounding box center [742, 440] width 11 height 11
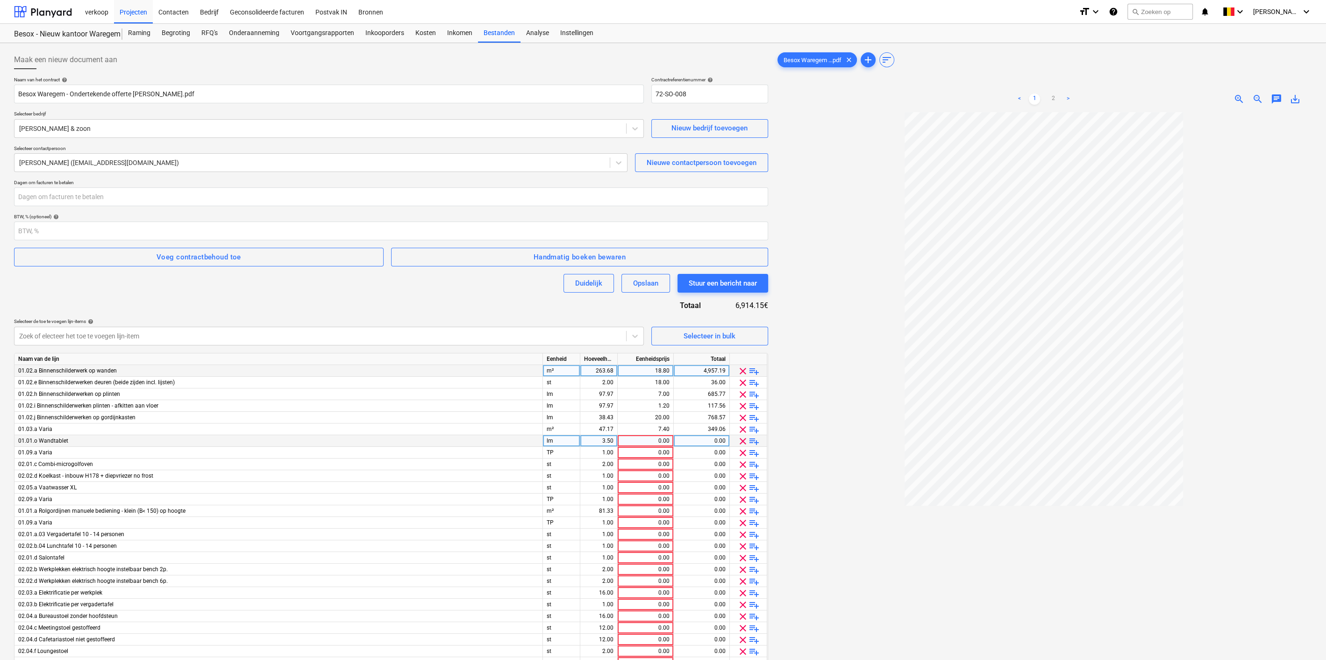
click at [742, 437] on span "clear" at bounding box center [742, 440] width 11 height 11
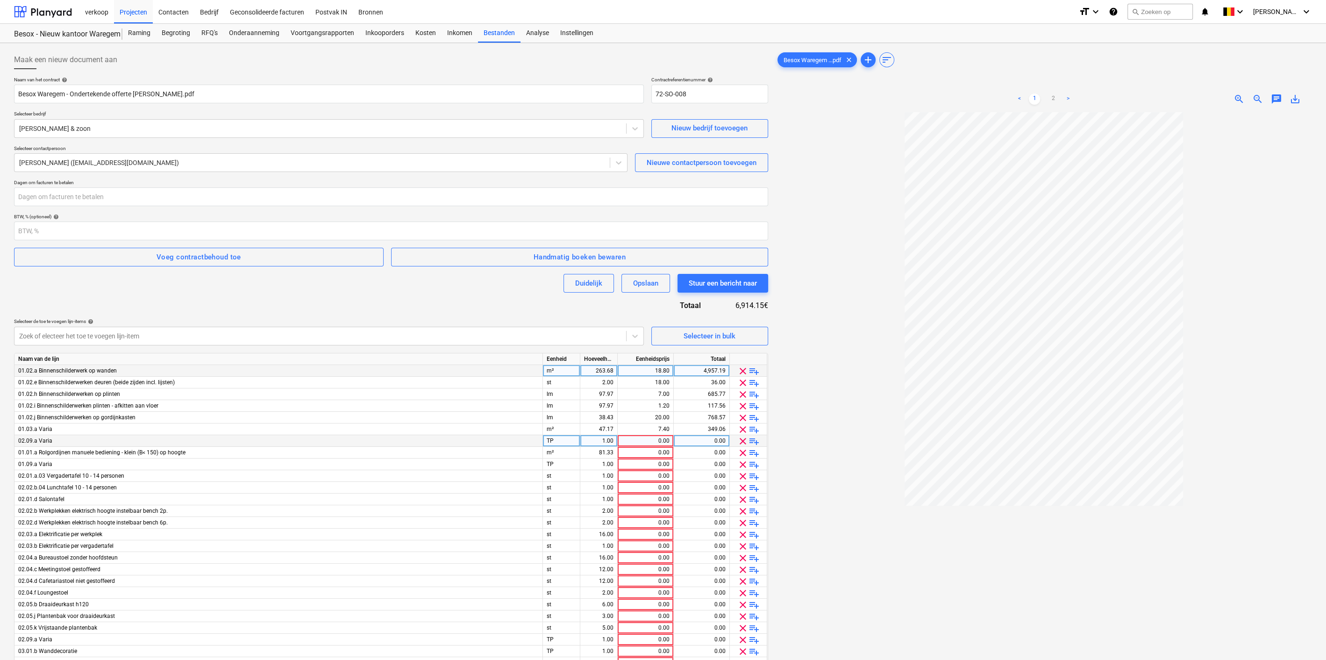
click at [742, 437] on span "clear" at bounding box center [742, 440] width 11 height 11
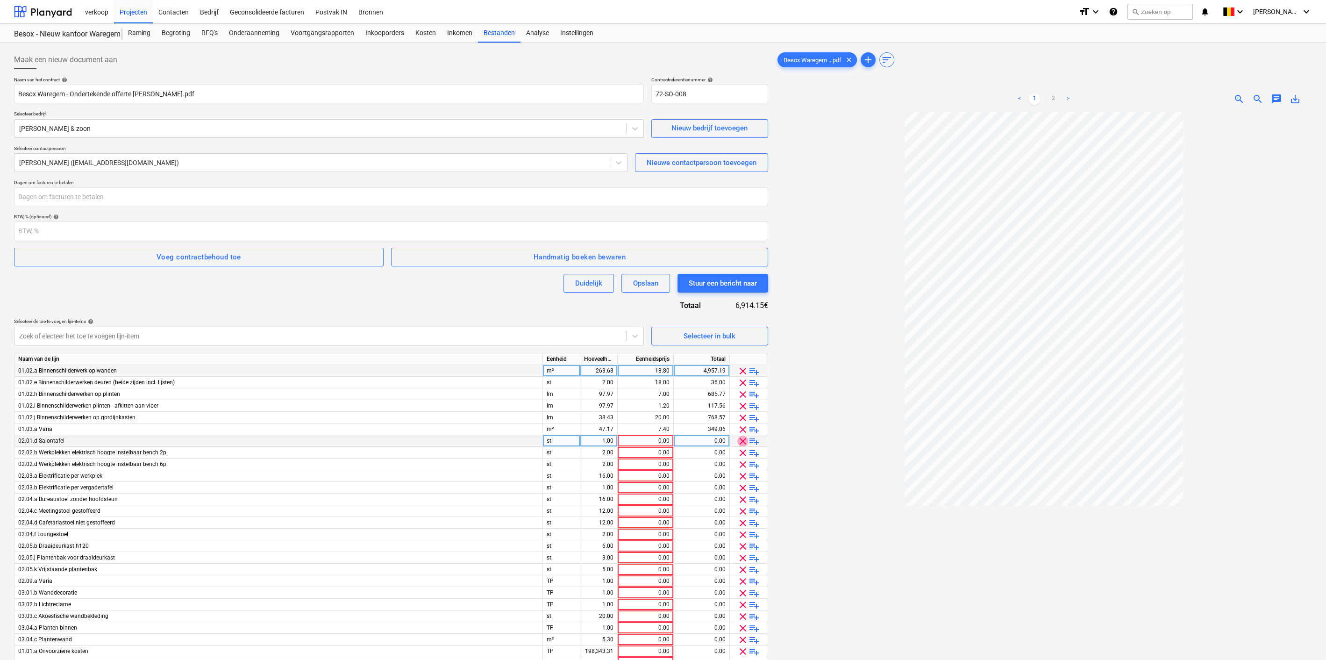
click at [742, 437] on span "clear" at bounding box center [742, 440] width 11 height 11
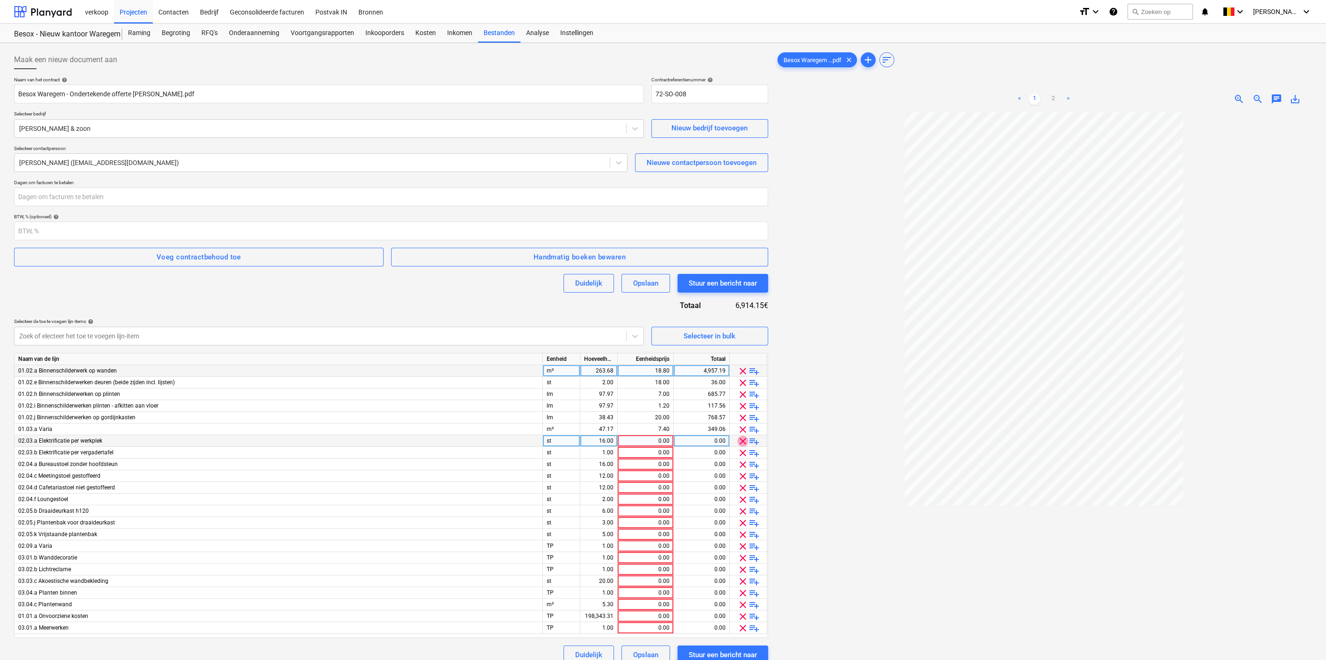
click at [742, 437] on span "clear" at bounding box center [742, 440] width 11 height 11
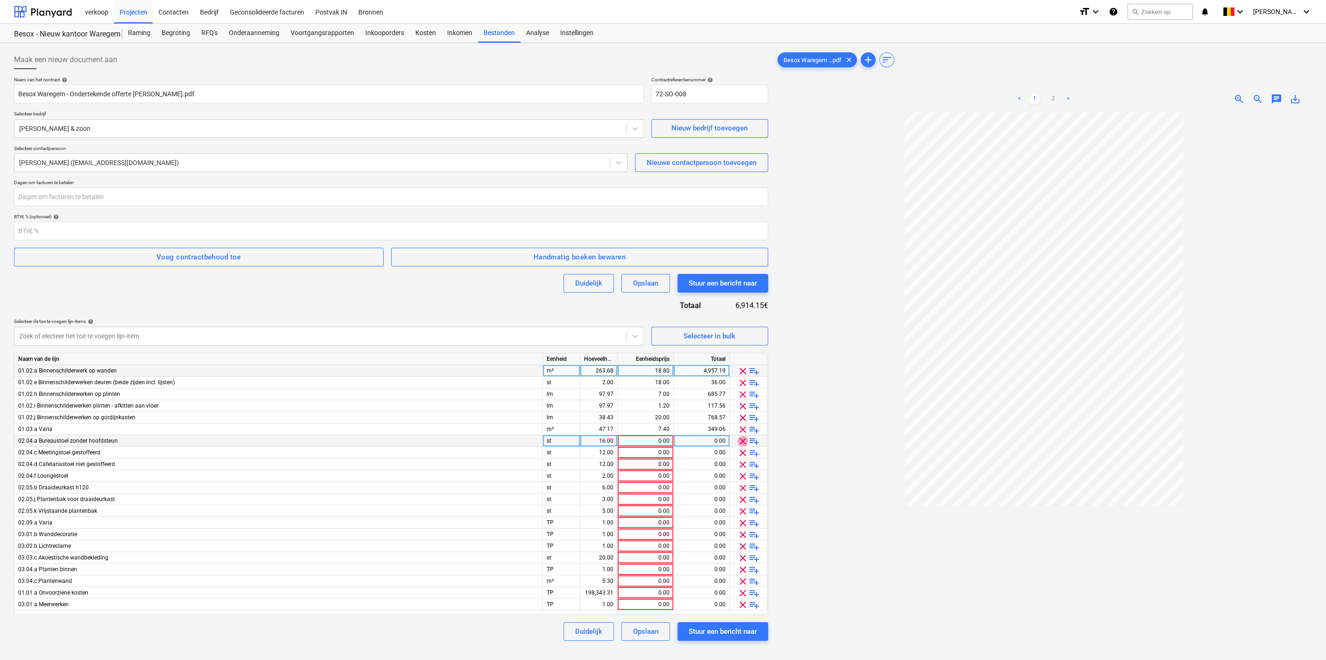
click at [742, 437] on span "clear" at bounding box center [742, 440] width 11 height 11
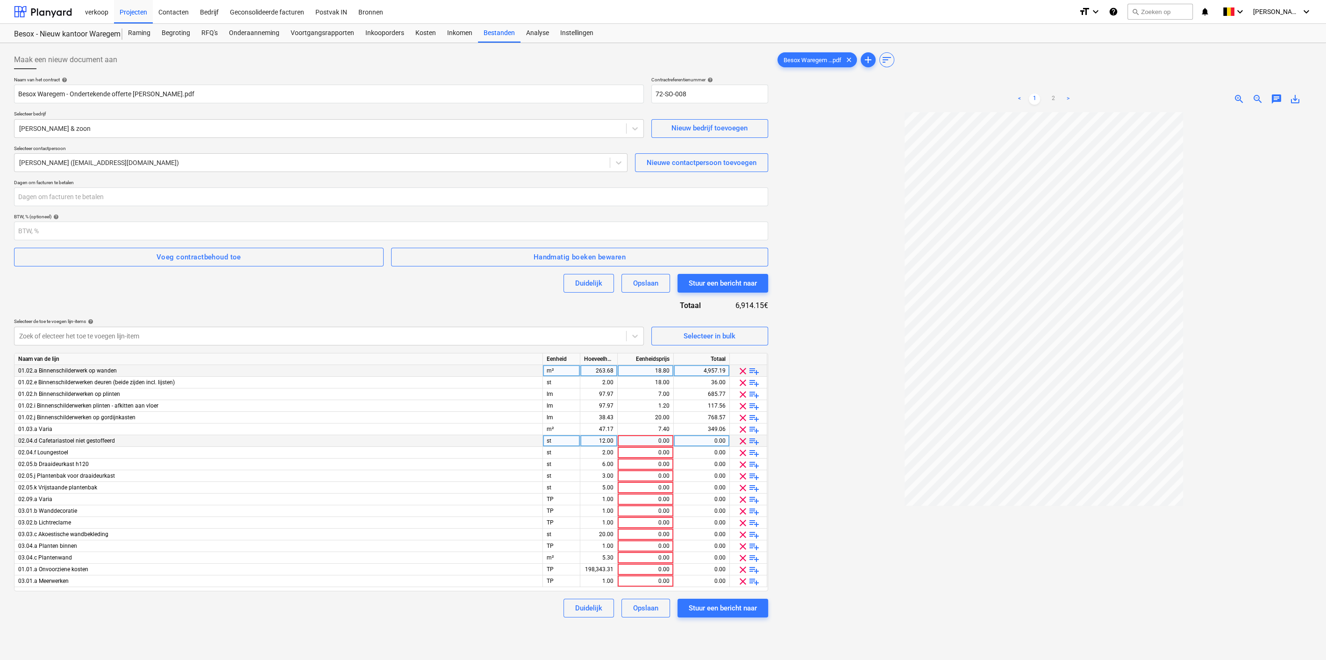
click at [742, 437] on span "clear" at bounding box center [742, 440] width 11 height 11
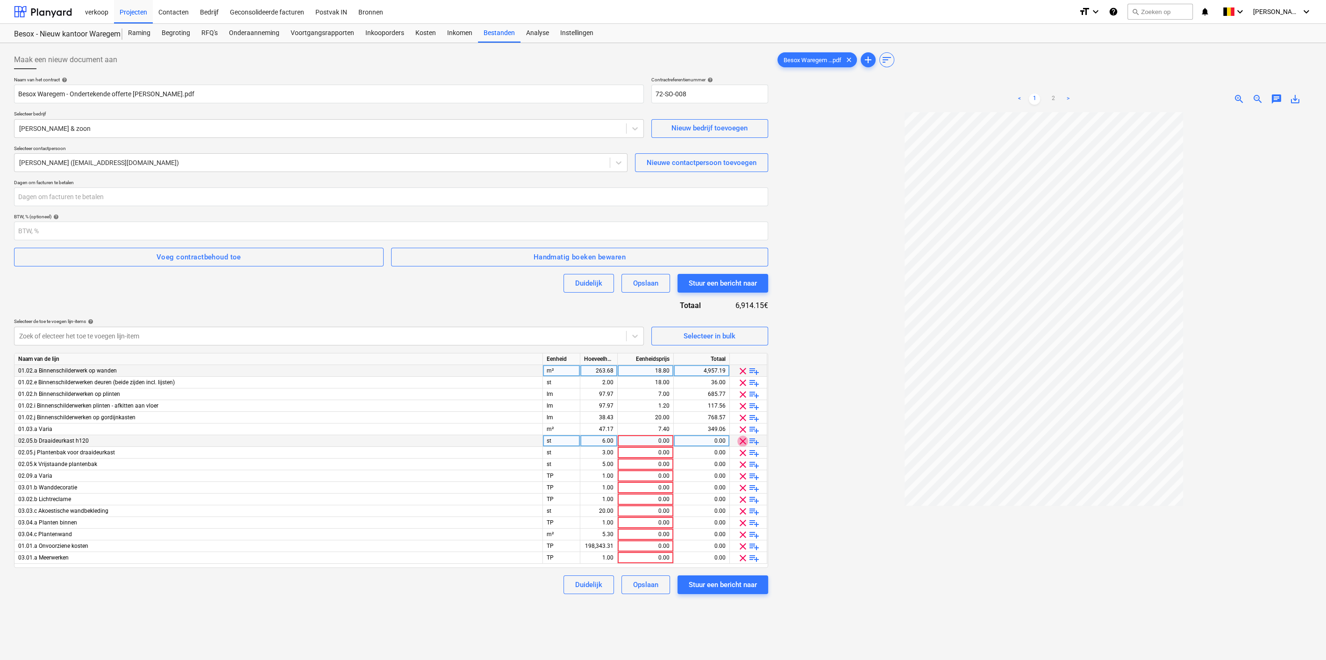
click at [742, 437] on span "clear" at bounding box center [742, 440] width 11 height 11
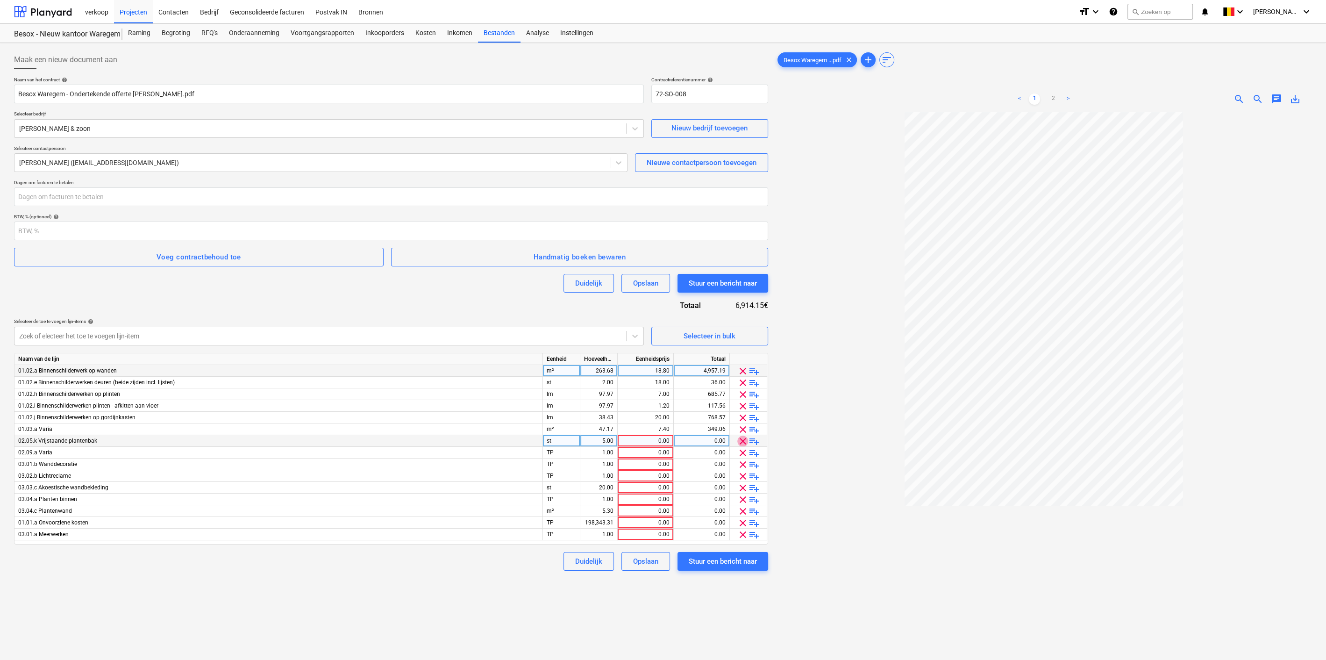
click at [742, 437] on span "clear" at bounding box center [742, 440] width 11 height 11
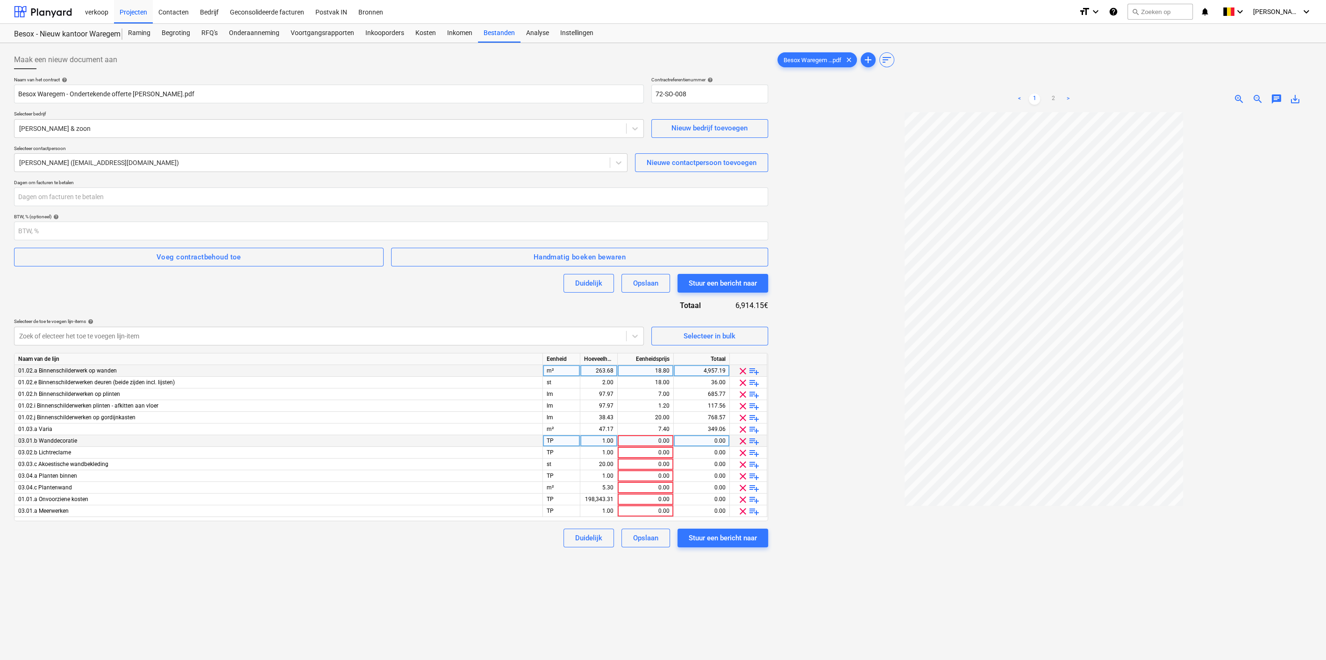
click at [742, 437] on span "clear" at bounding box center [742, 440] width 11 height 11
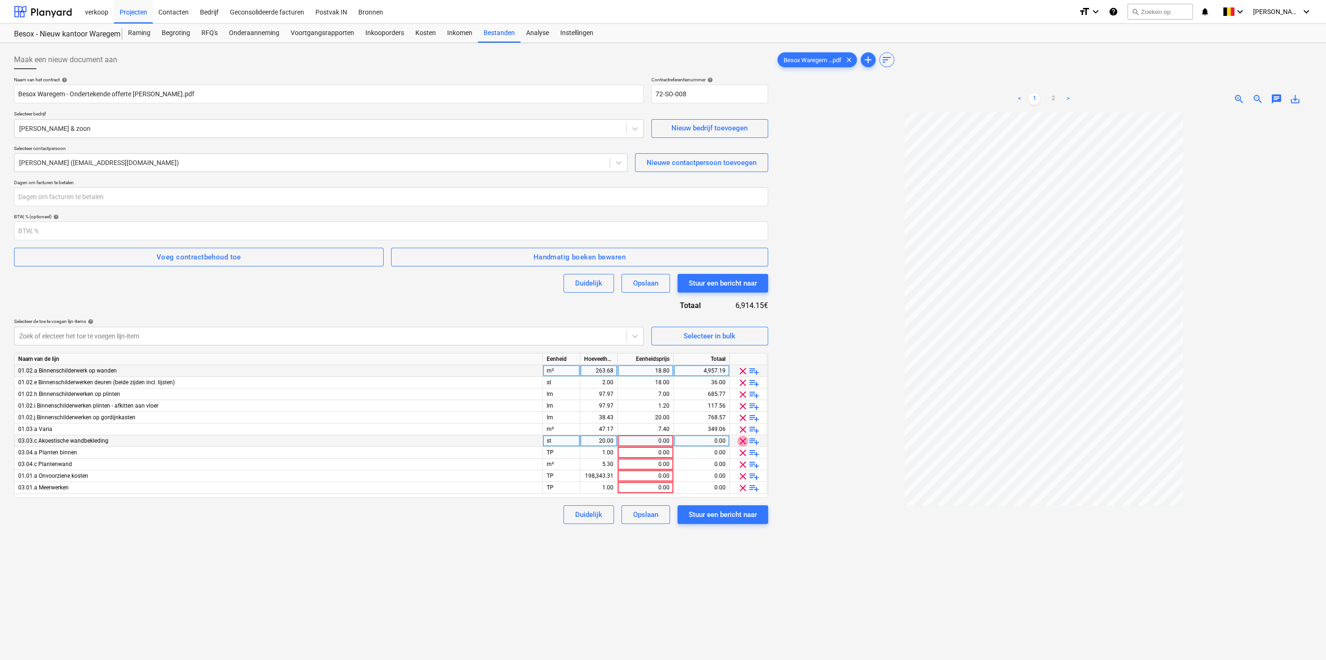
click at [742, 437] on span "clear" at bounding box center [742, 440] width 11 height 11
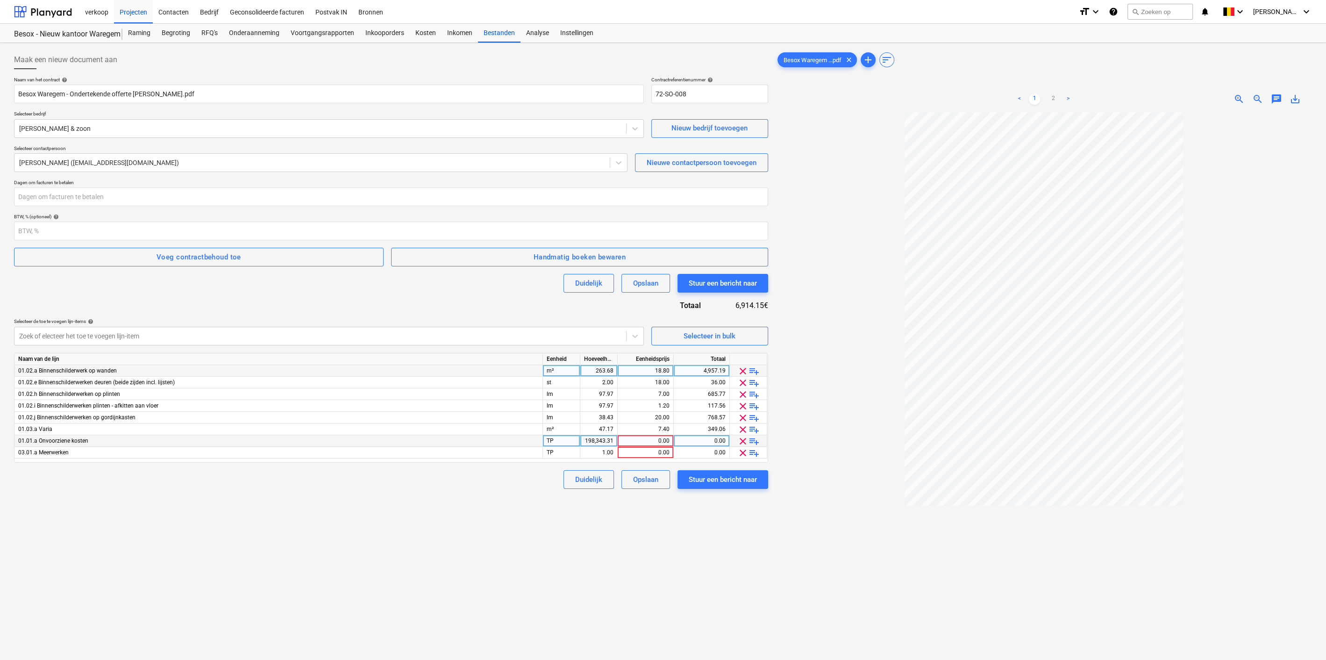
click at [742, 437] on span "clear" at bounding box center [742, 440] width 11 height 11
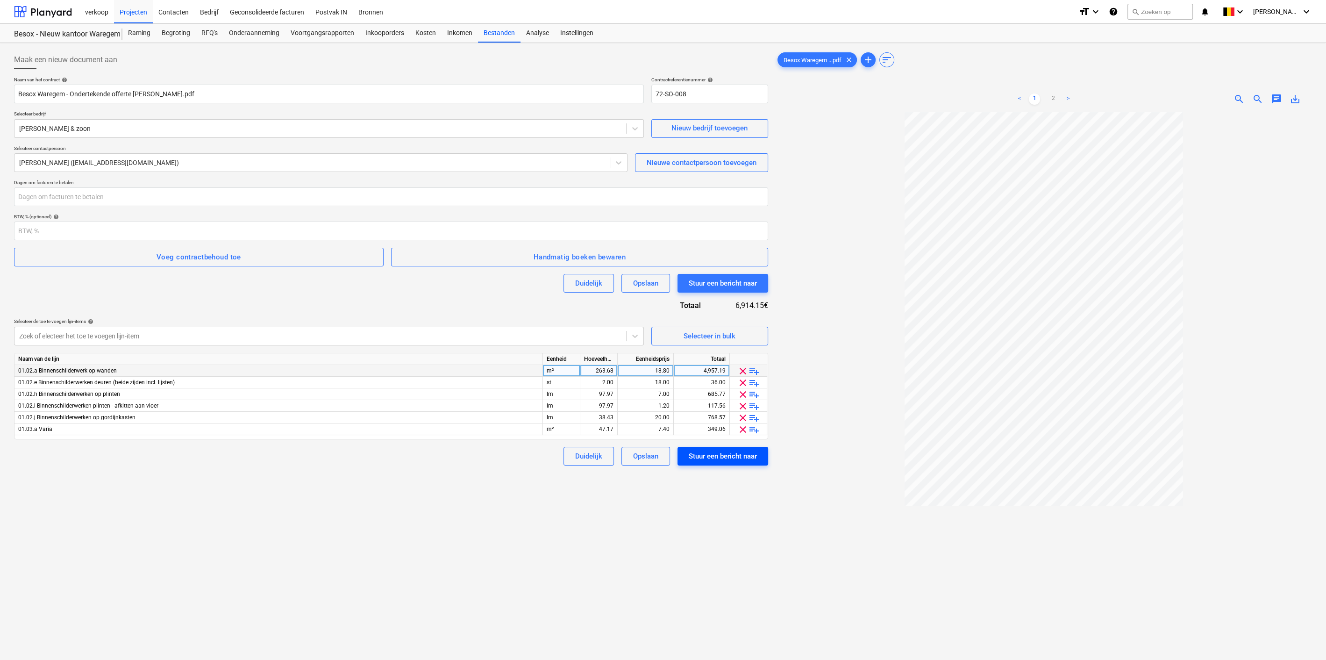
click at [734, 454] on div "Stuur een bericht naar" at bounding box center [723, 456] width 68 height 12
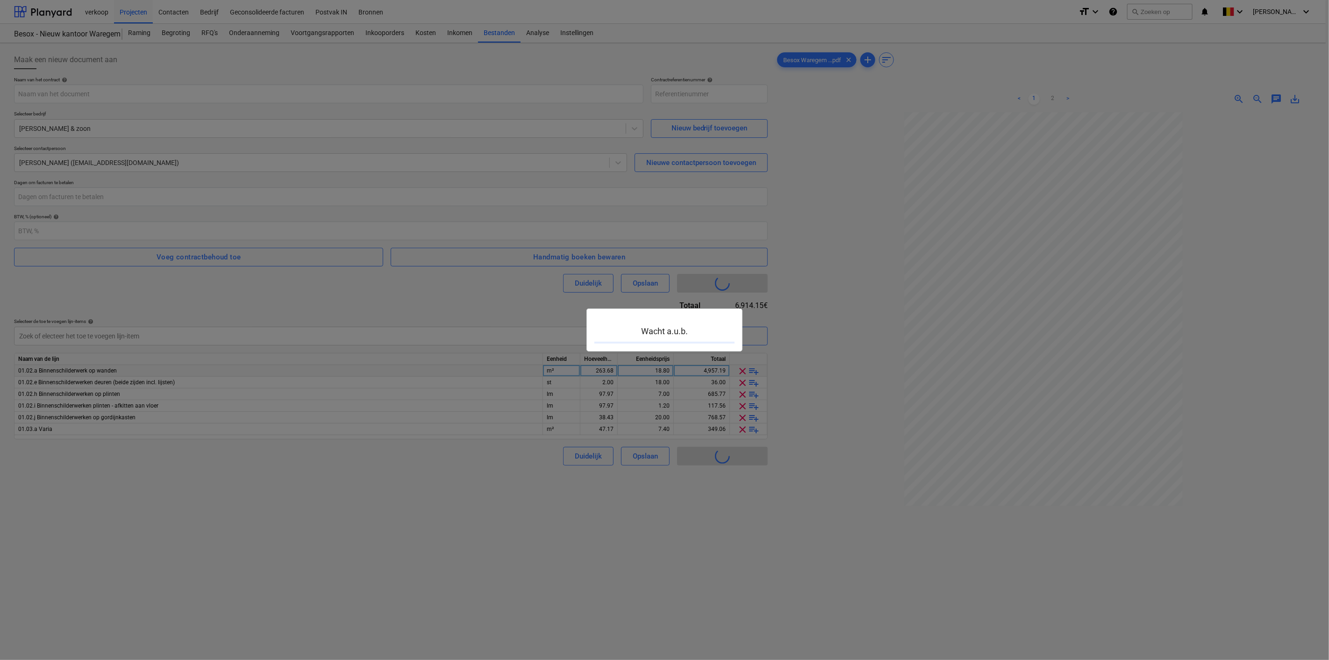
type input "72-SO-009"
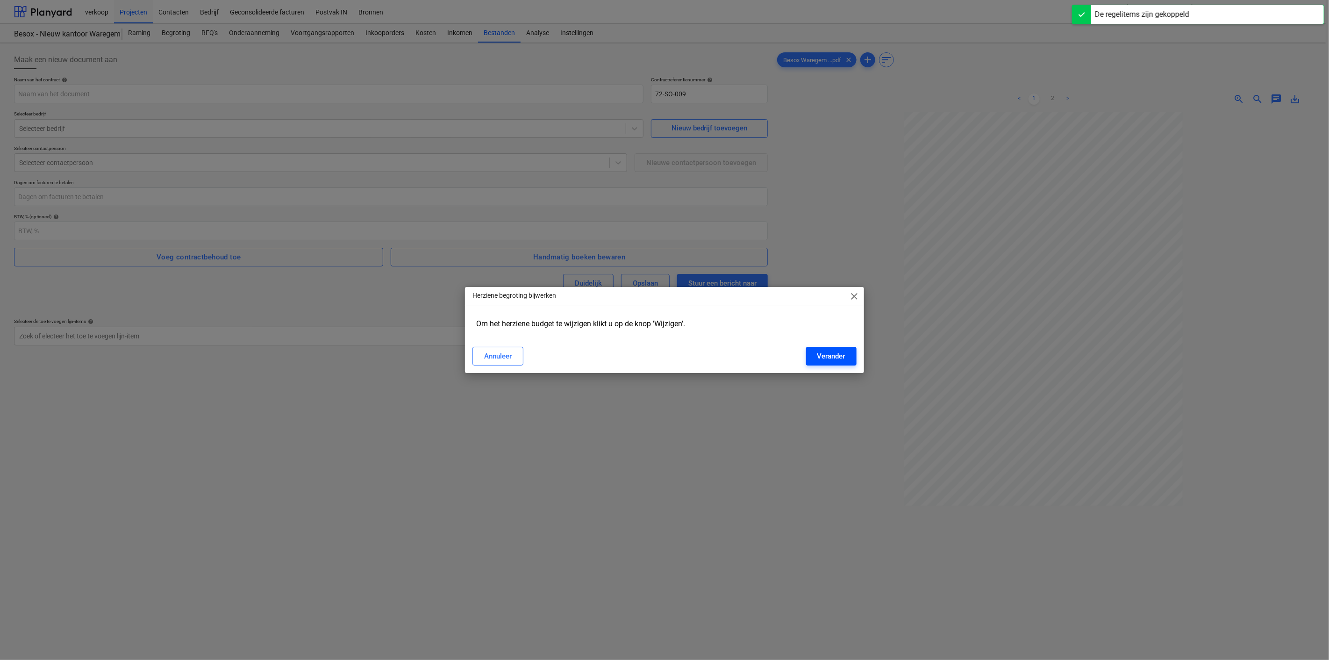
click at [841, 354] on div "Verander" at bounding box center [831, 356] width 28 height 12
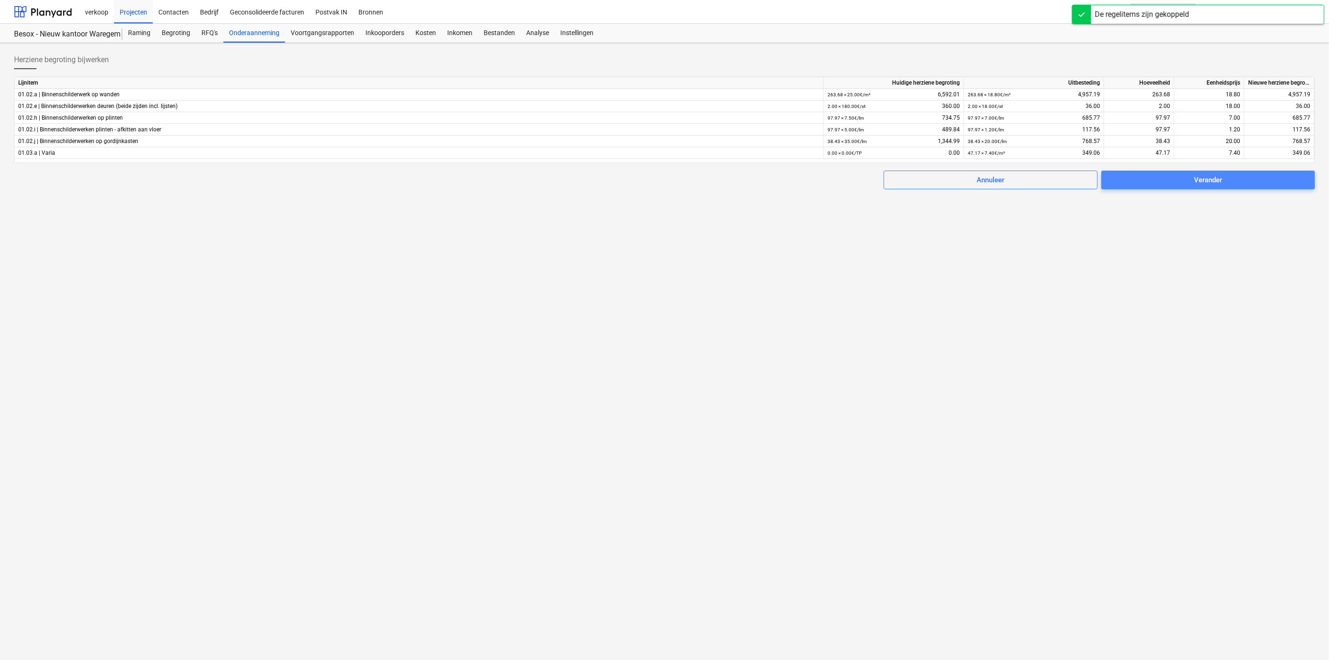
click at [1190, 177] on span "Verander" at bounding box center [1207, 180] width 191 height 12
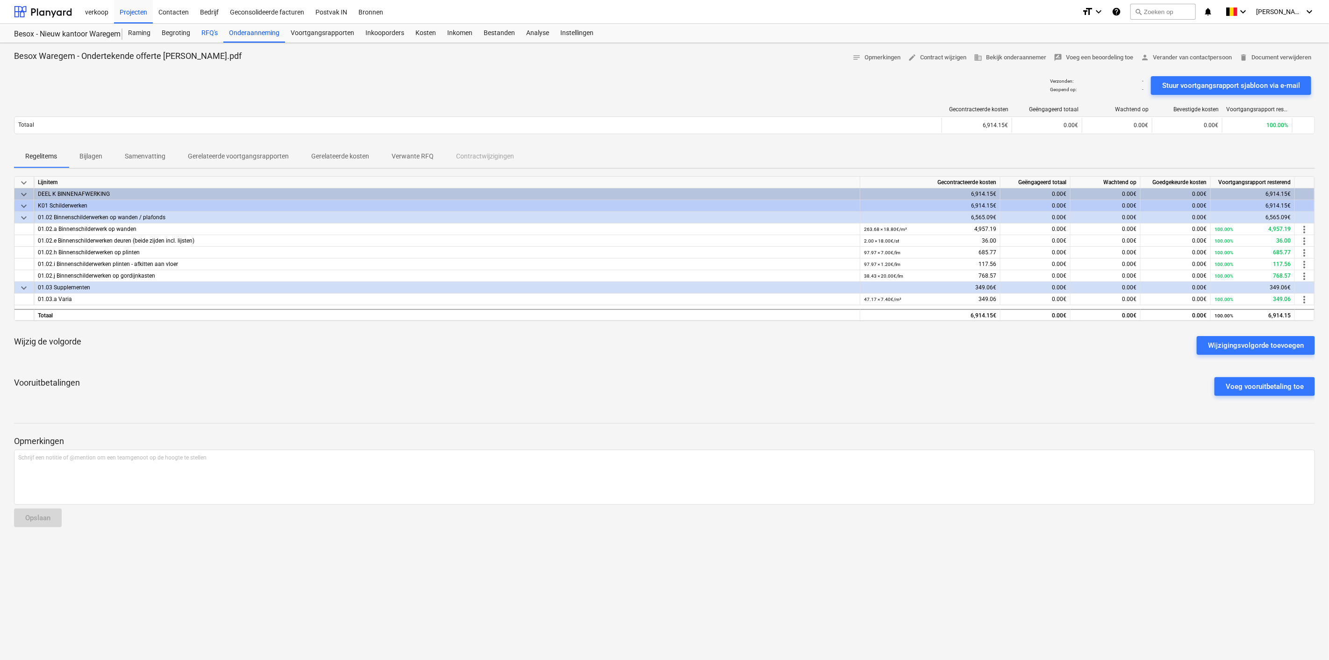
click at [202, 32] on div "RFQ's" at bounding box center [210, 33] width 28 height 19
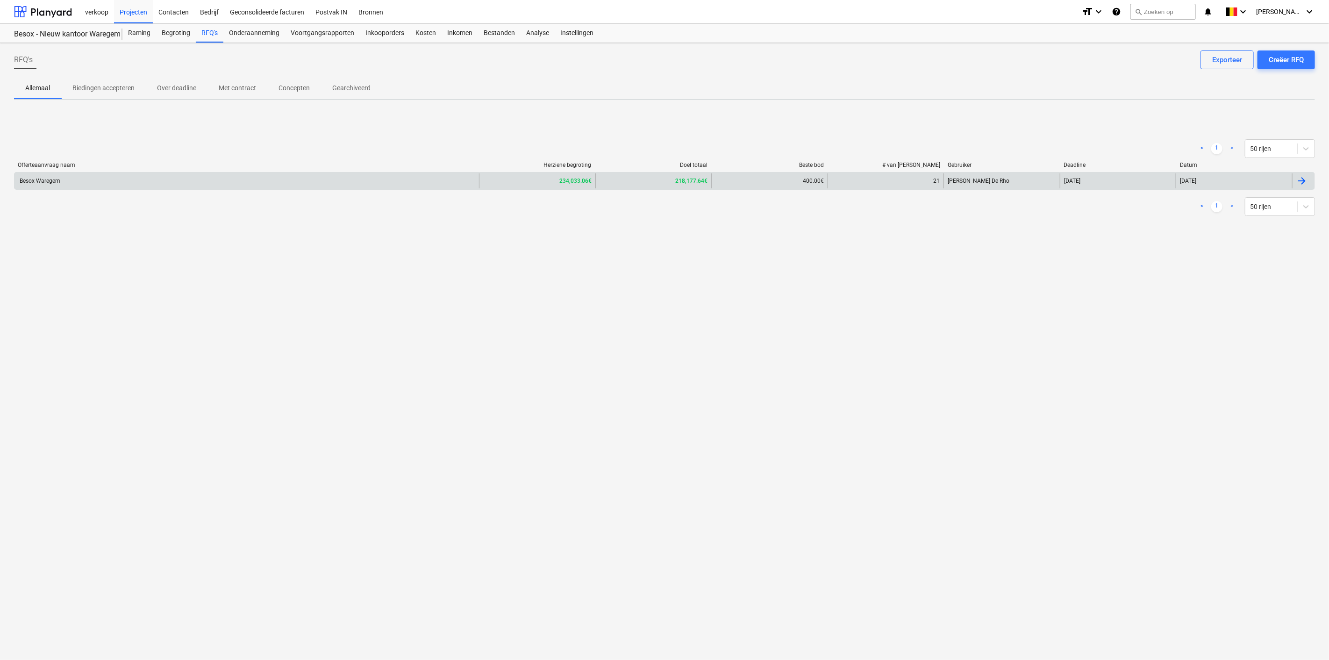
click at [325, 179] on div "Besox Waregem" at bounding box center [246, 180] width 464 height 15
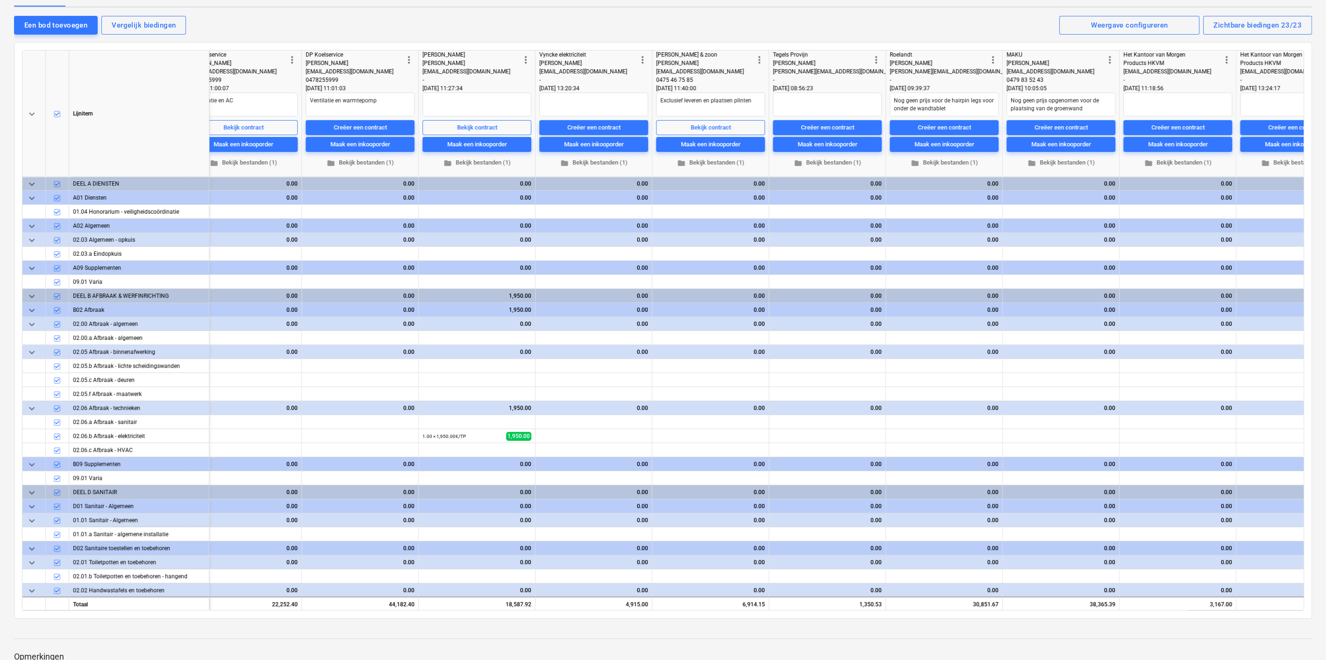
scroll to position [0, 906]
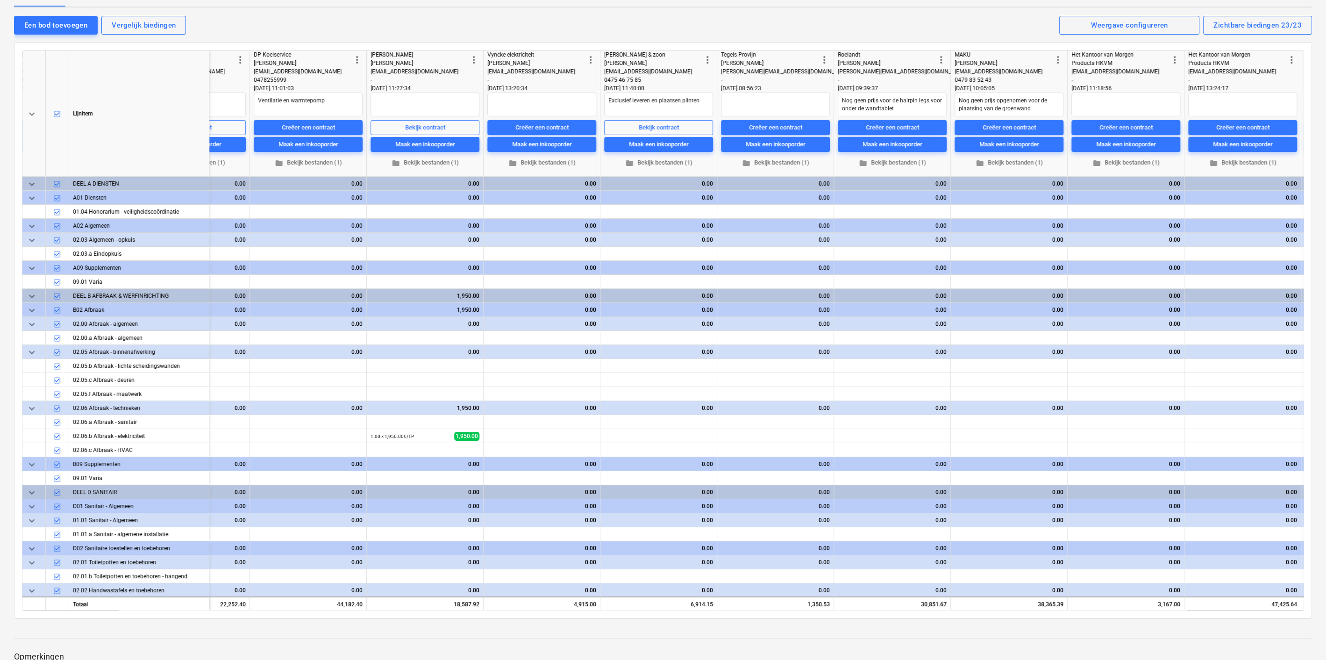
type textarea "x"
click at [781, 127] on div "Creëer een contract" at bounding box center [772, 127] width 53 height 11
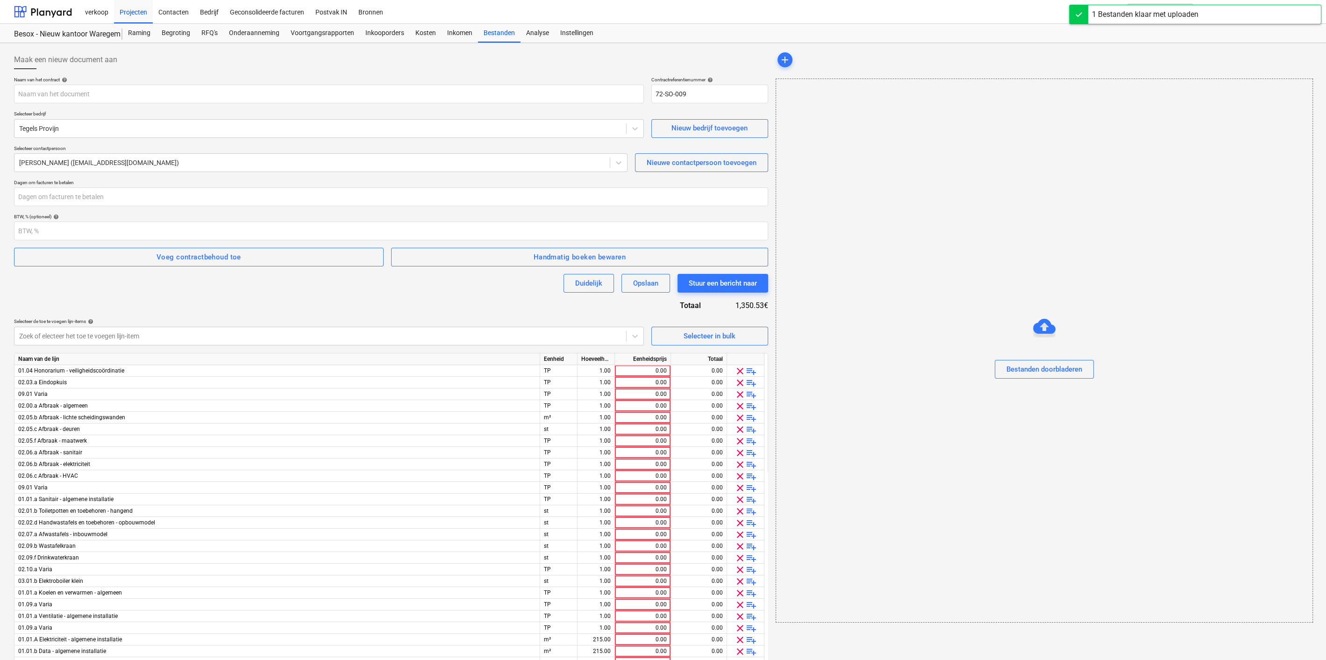
type input "Besox Waregem - Ondertekende offerte Tegels Provijn.pdf"
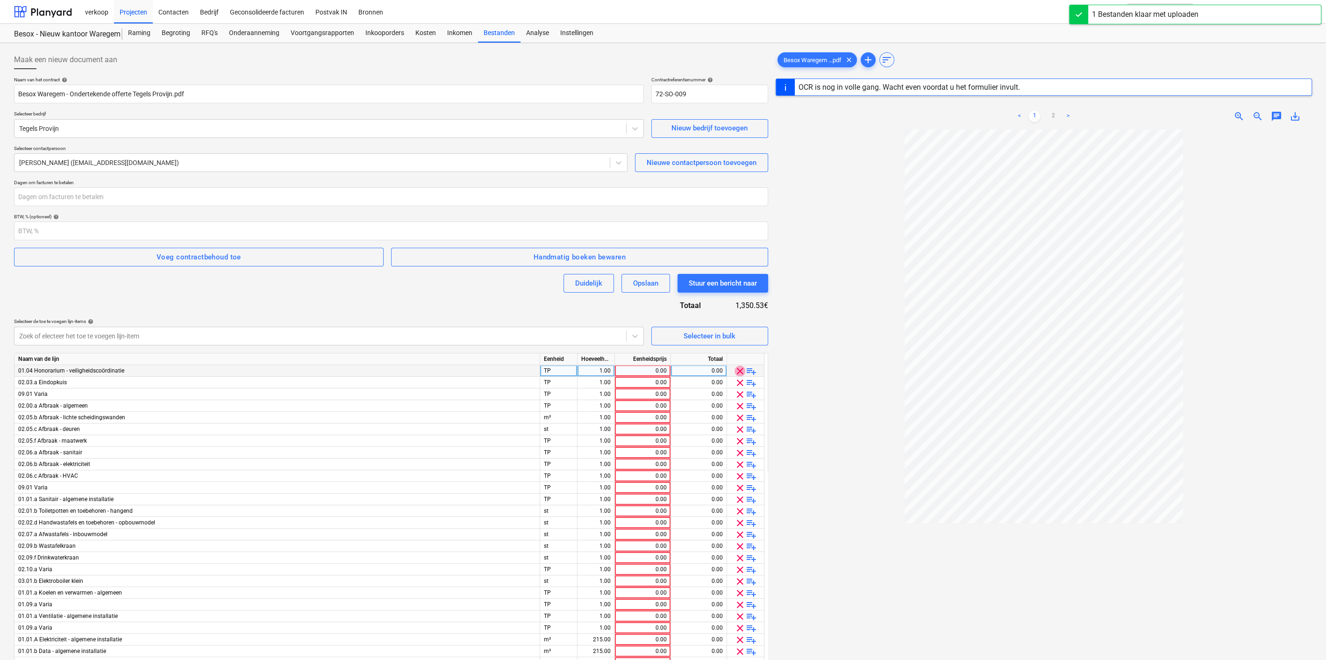
click at [738, 372] on span "clear" at bounding box center [739, 370] width 11 height 11
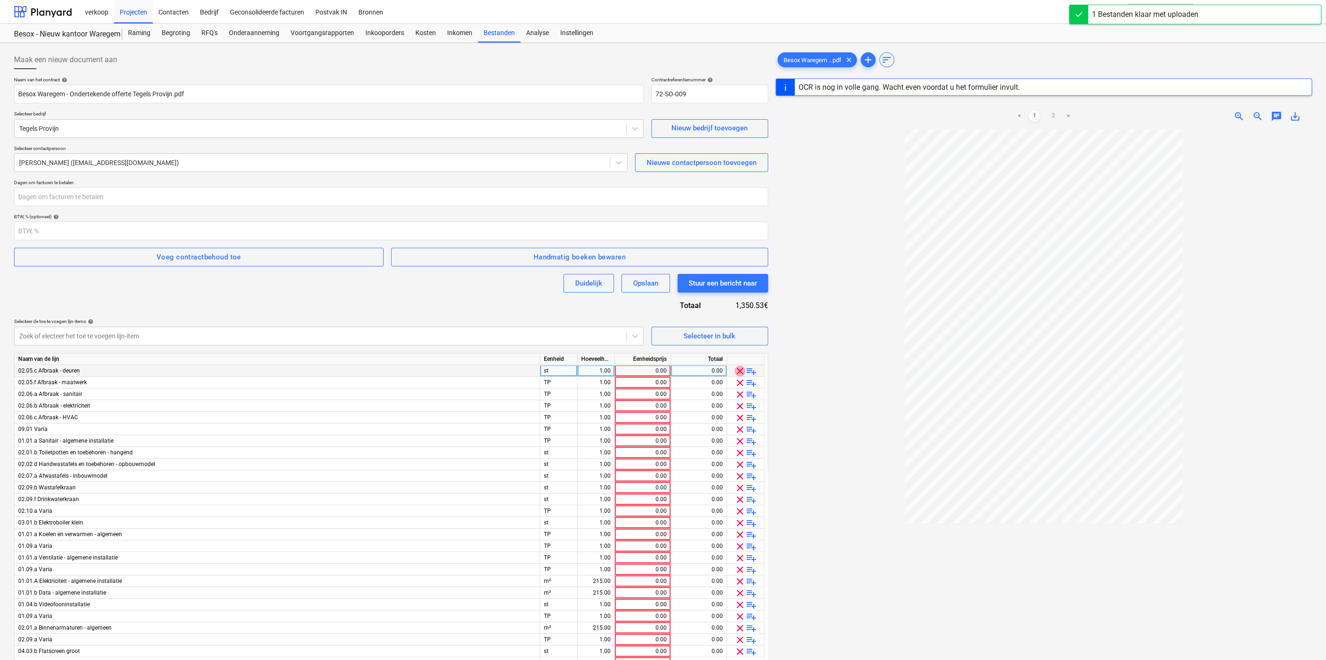
click at [738, 372] on span "clear" at bounding box center [739, 370] width 11 height 11
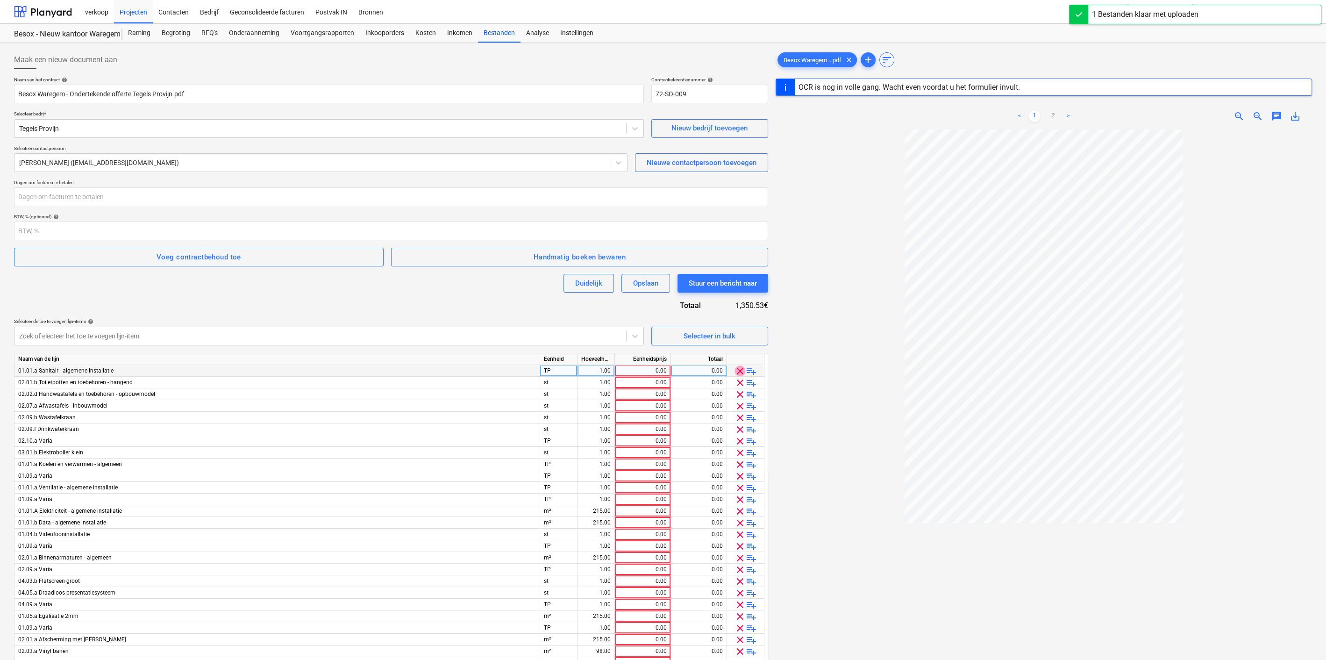
click at [738, 372] on span "clear" at bounding box center [739, 370] width 11 height 11
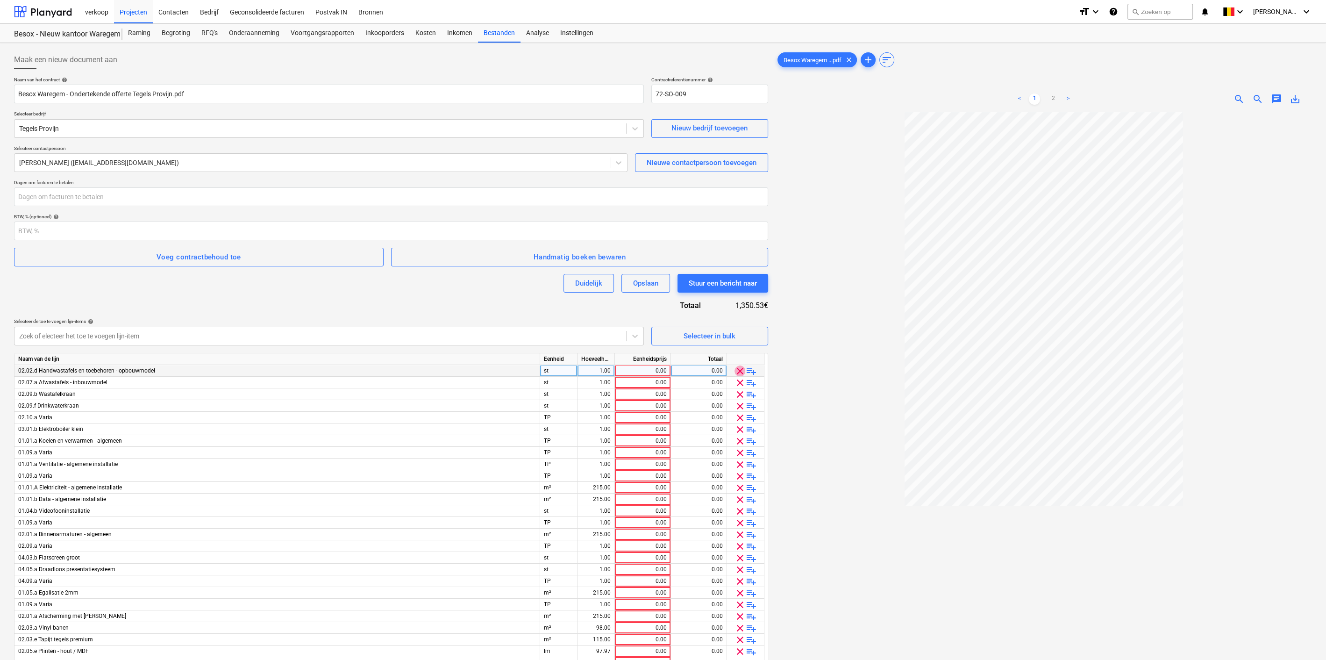
click at [738, 372] on span "clear" at bounding box center [739, 370] width 11 height 11
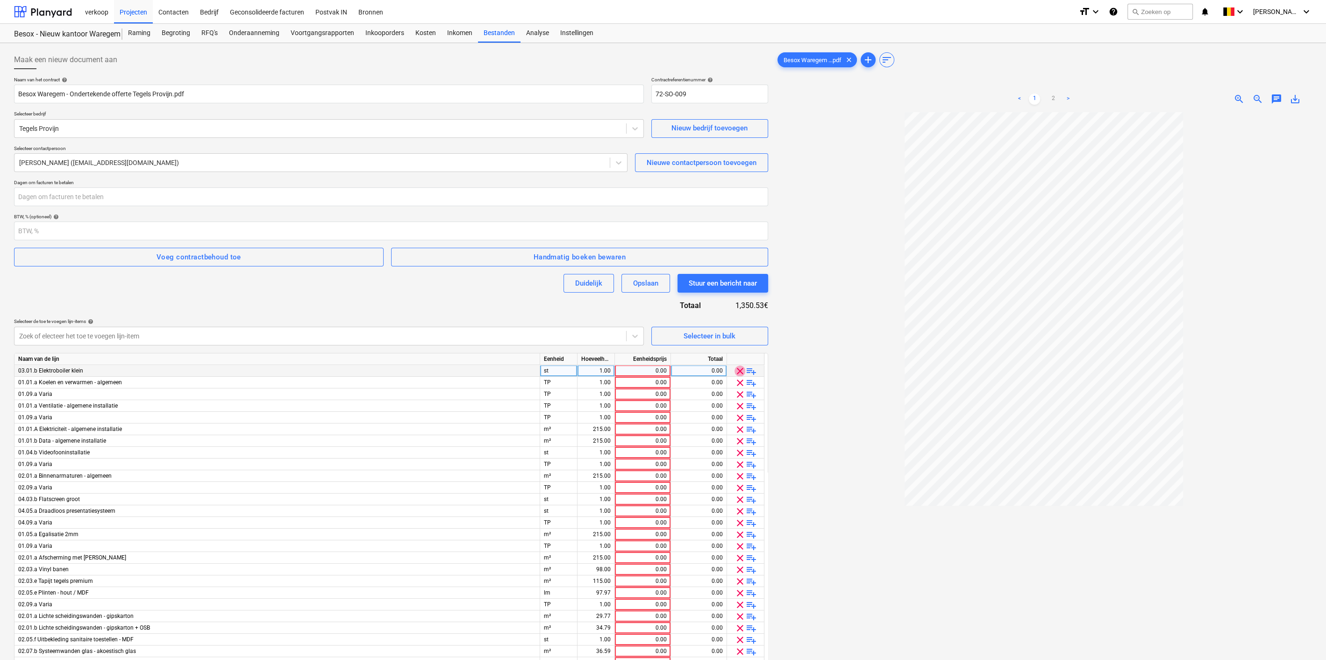
click at [738, 372] on span "clear" at bounding box center [739, 370] width 11 height 11
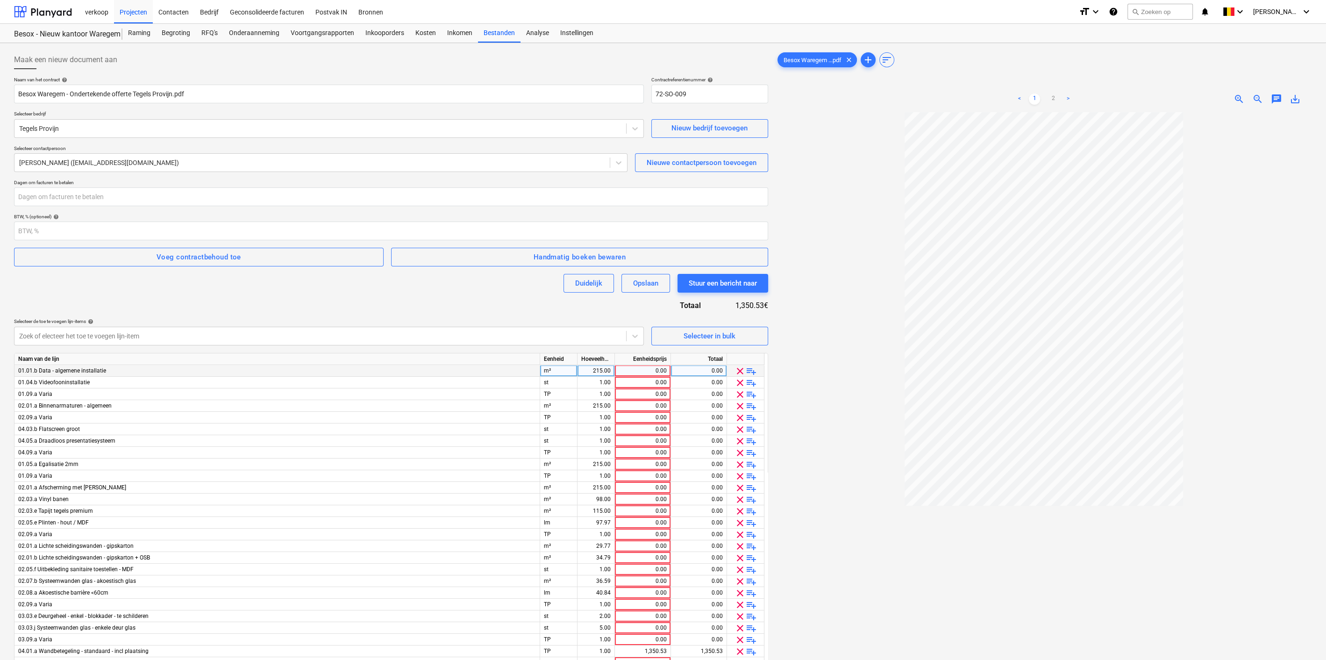
click at [738, 372] on span "clear" at bounding box center [739, 370] width 11 height 11
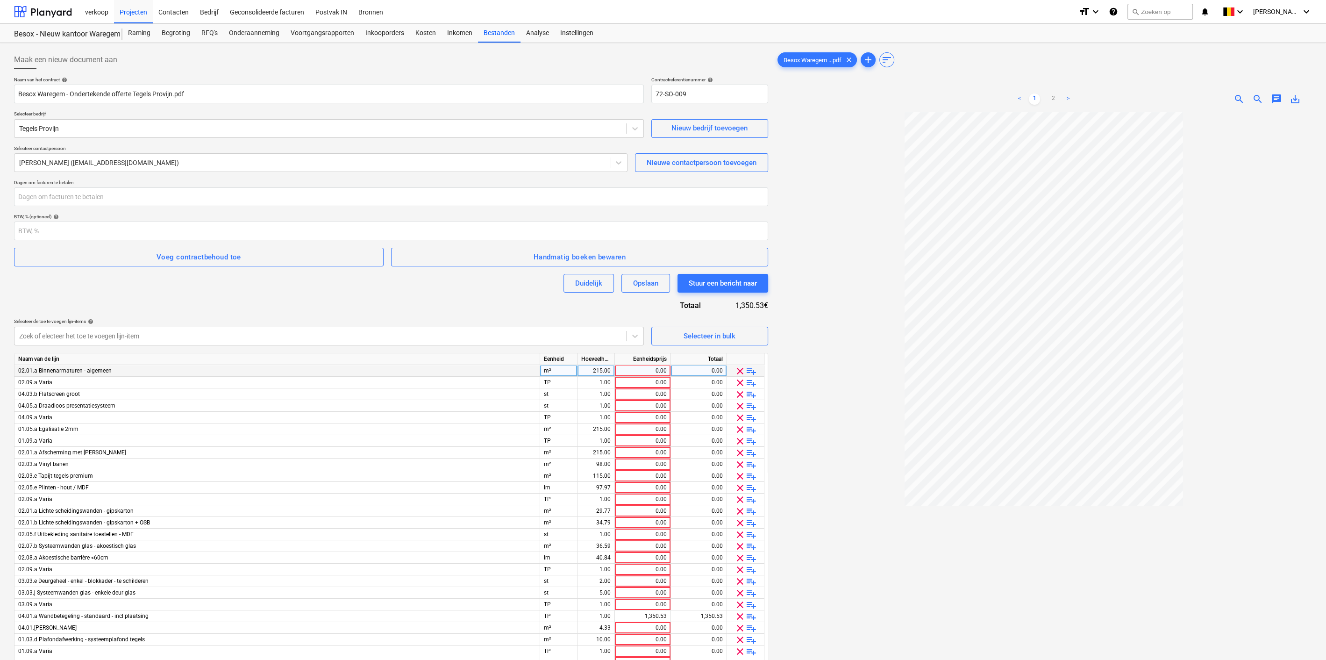
click at [738, 372] on span "clear" at bounding box center [739, 370] width 11 height 11
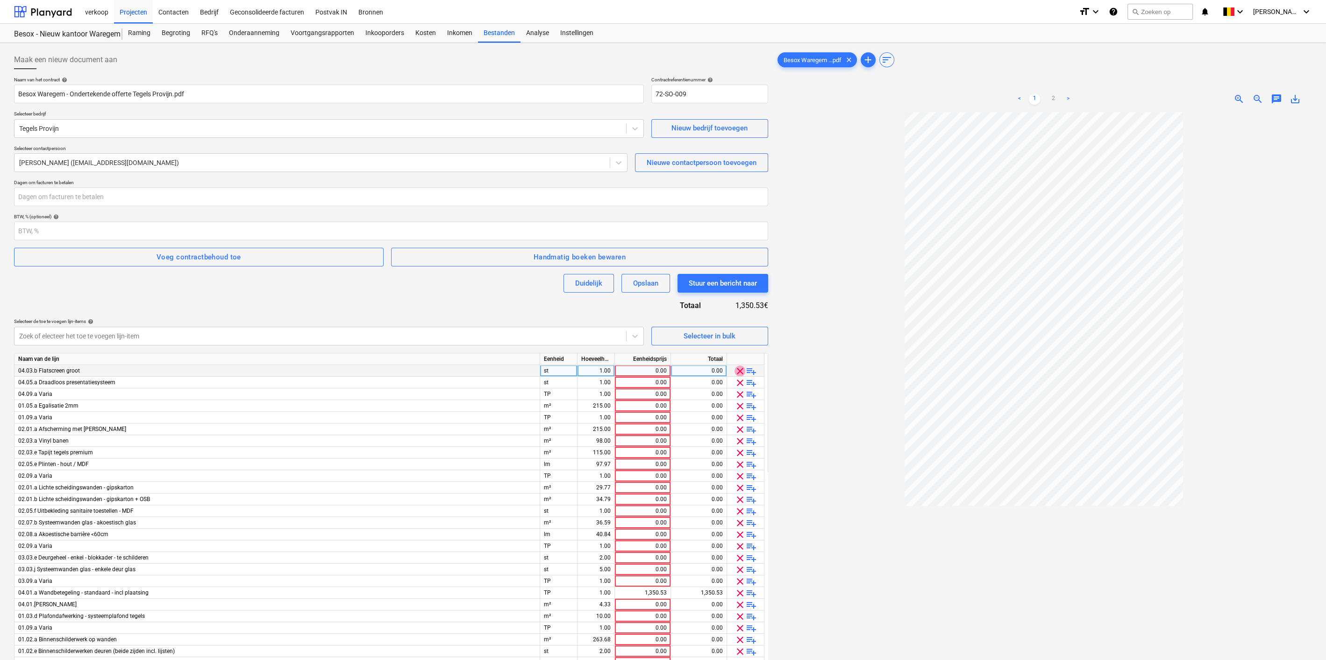
click at [738, 372] on span "clear" at bounding box center [739, 370] width 11 height 11
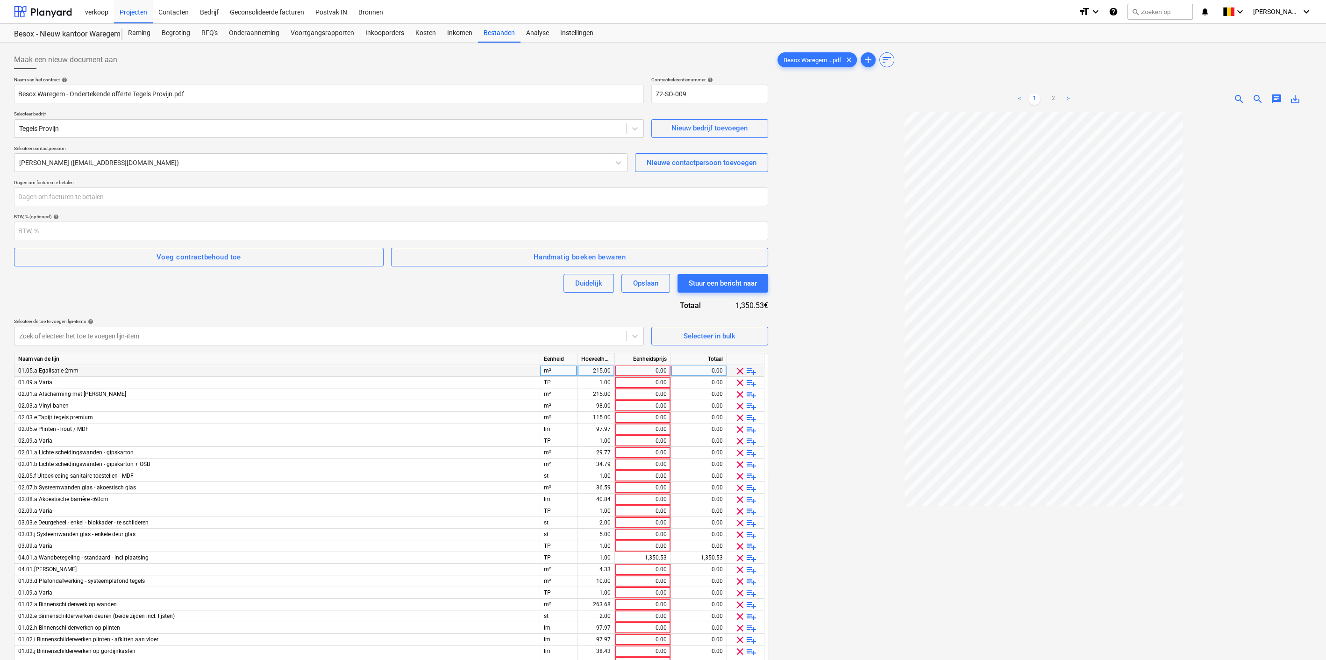
click at [738, 372] on span "clear" at bounding box center [739, 370] width 11 height 11
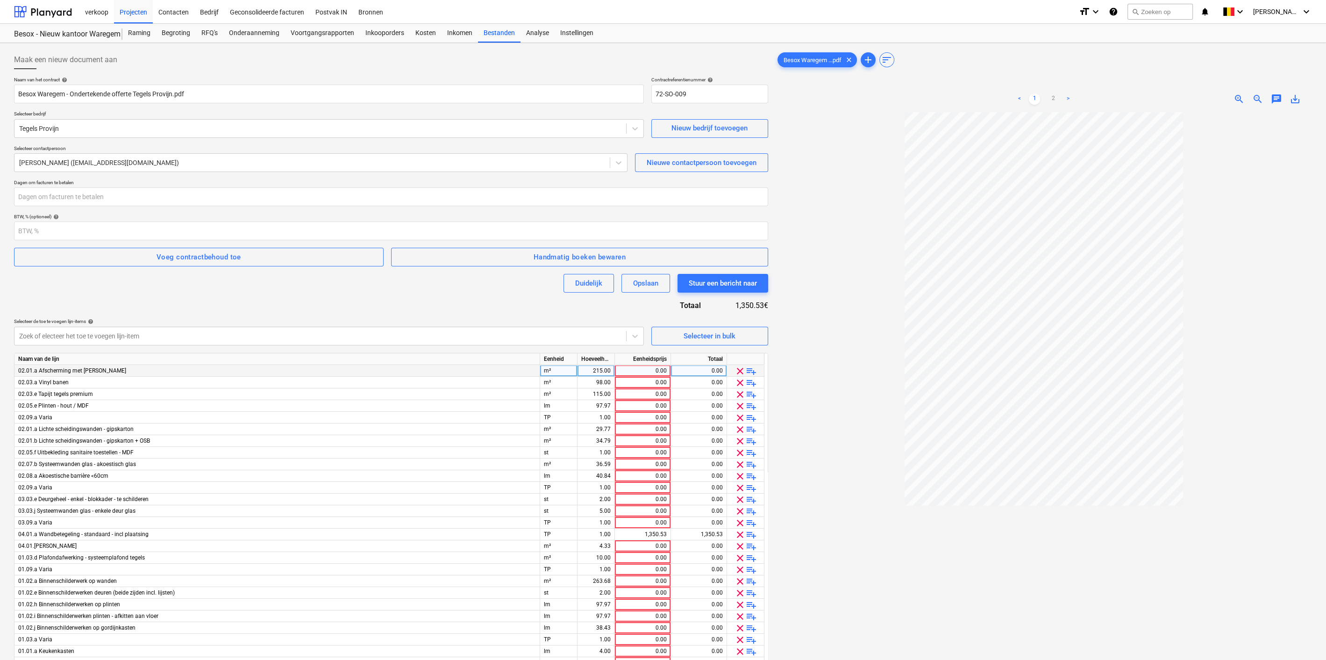
click at [738, 372] on span "clear" at bounding box center [739, 370] width 11 height 11
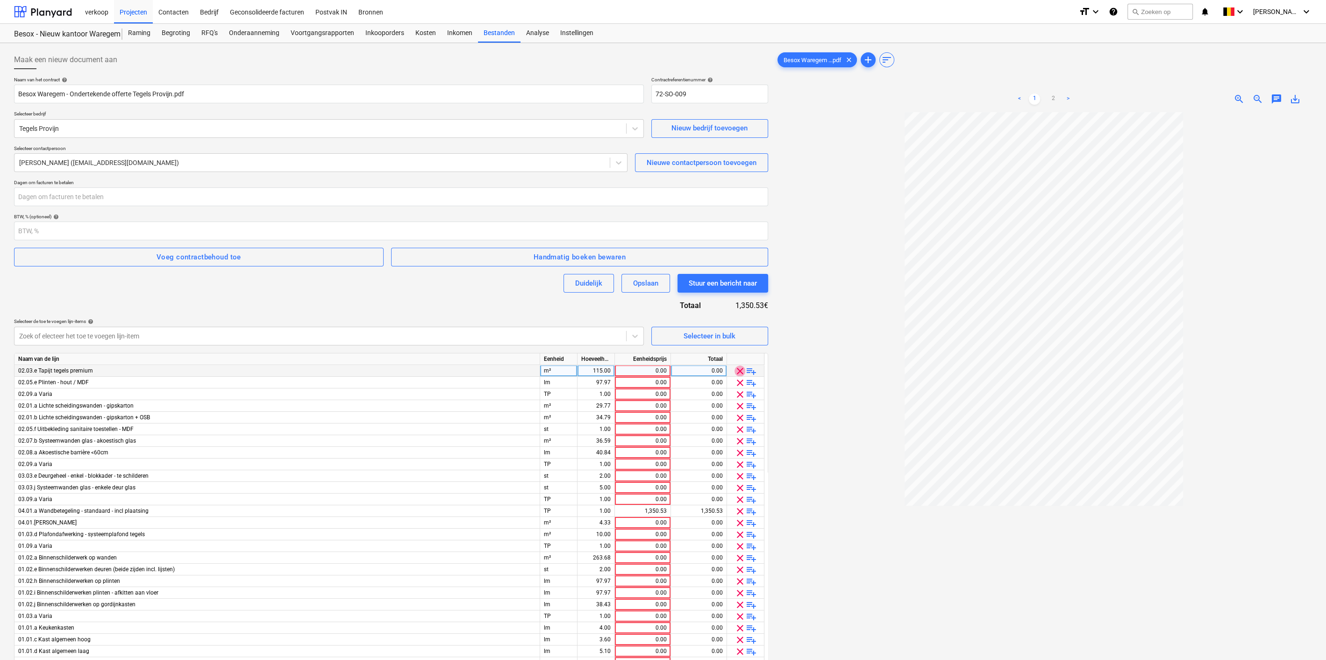
click at [738, 372] on span "clear" at bounding box center [739, 370] width 11 height 11
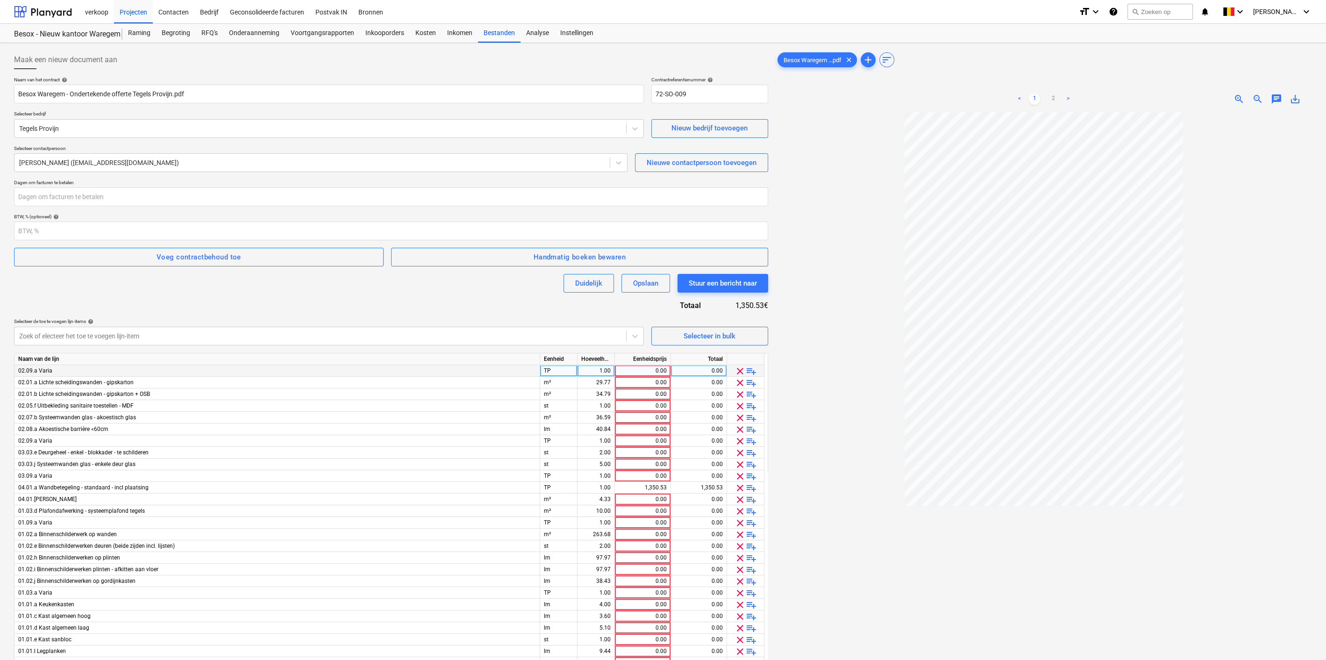
click at [738, 372] on span "clear" at bounding box center [739, 370] width 11 height 11
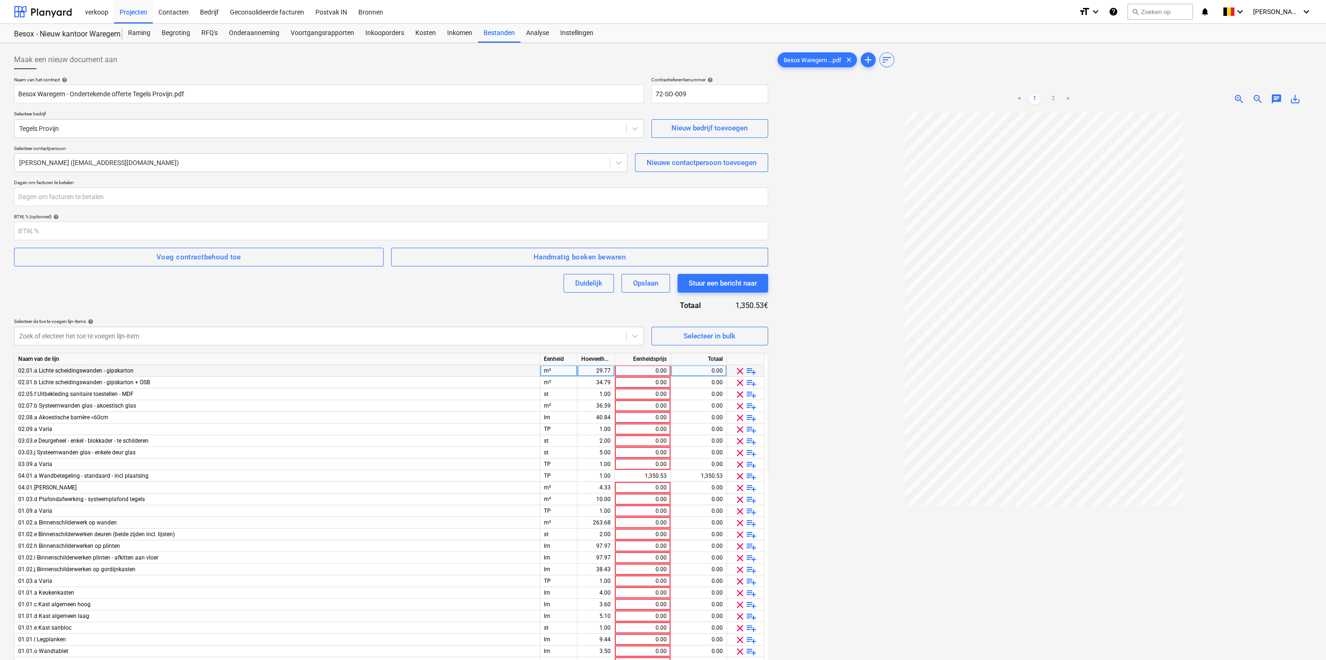
click at [738, 372] on span "clear" at bounding box center [739, 370] width 11 height 11
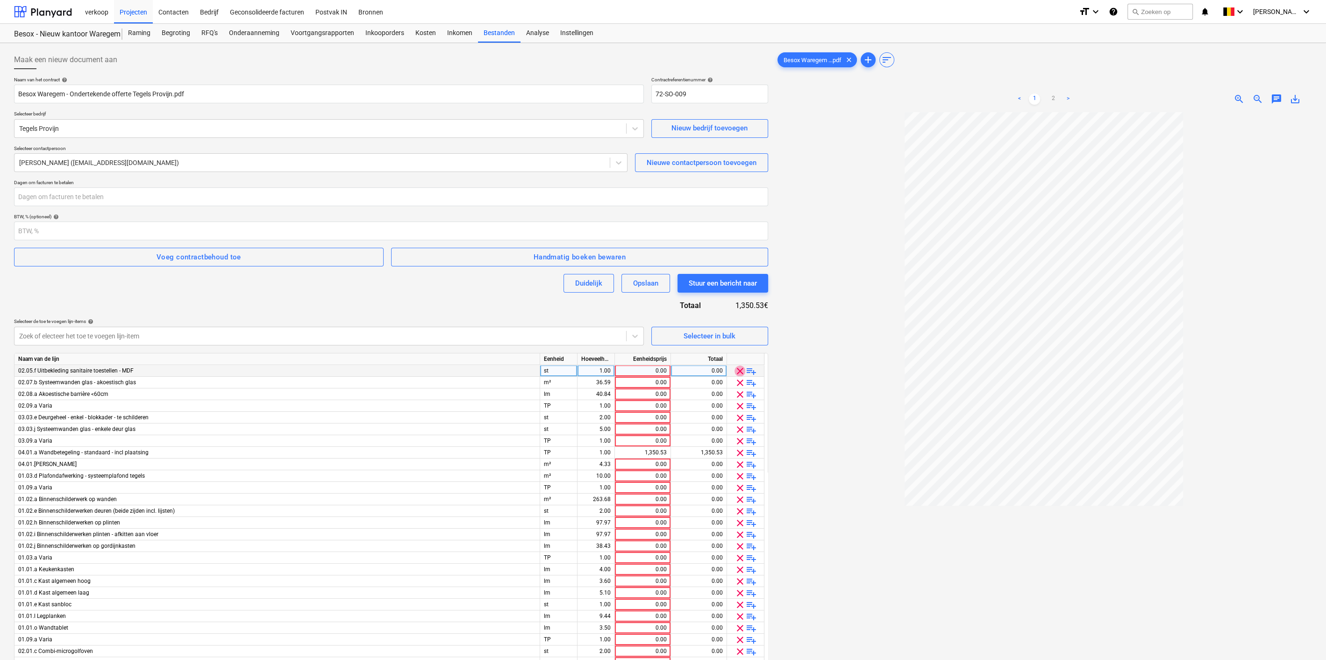
click at [738, 372] on span "clear" at bounding box center [739, 370] width 11 height 11
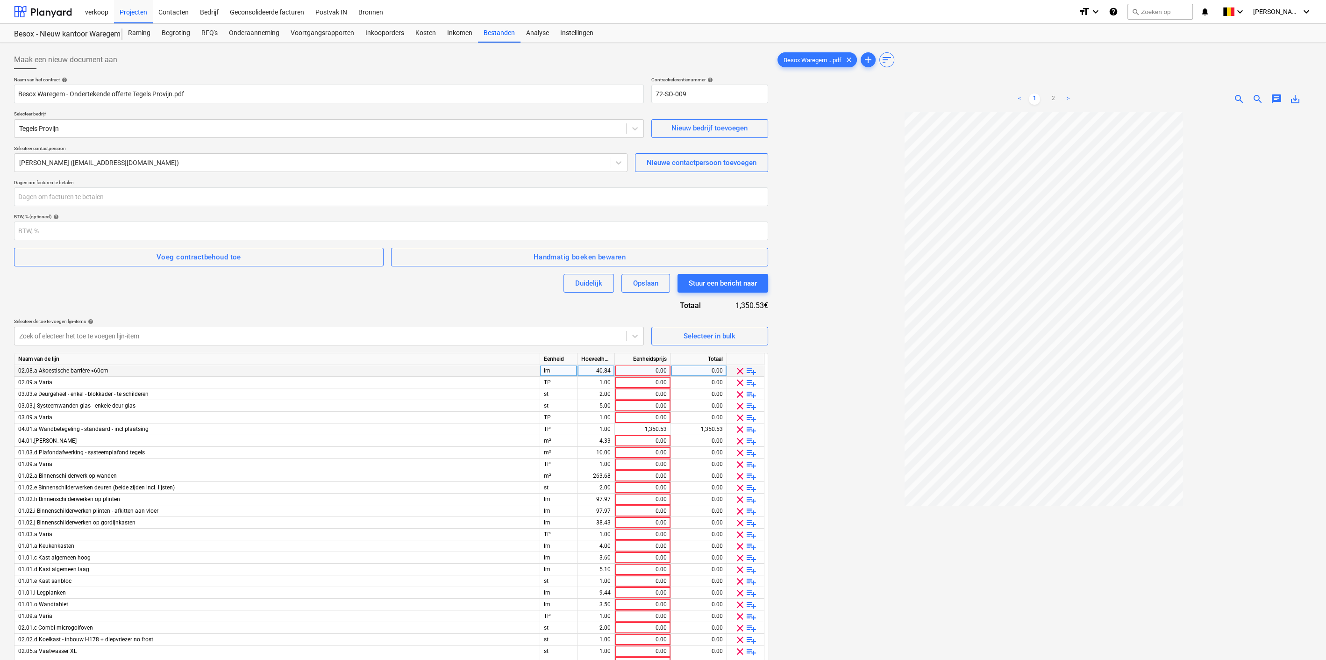
click at [738, 372] on span "clear" at bounding box center [739, 370] width 11 height 11
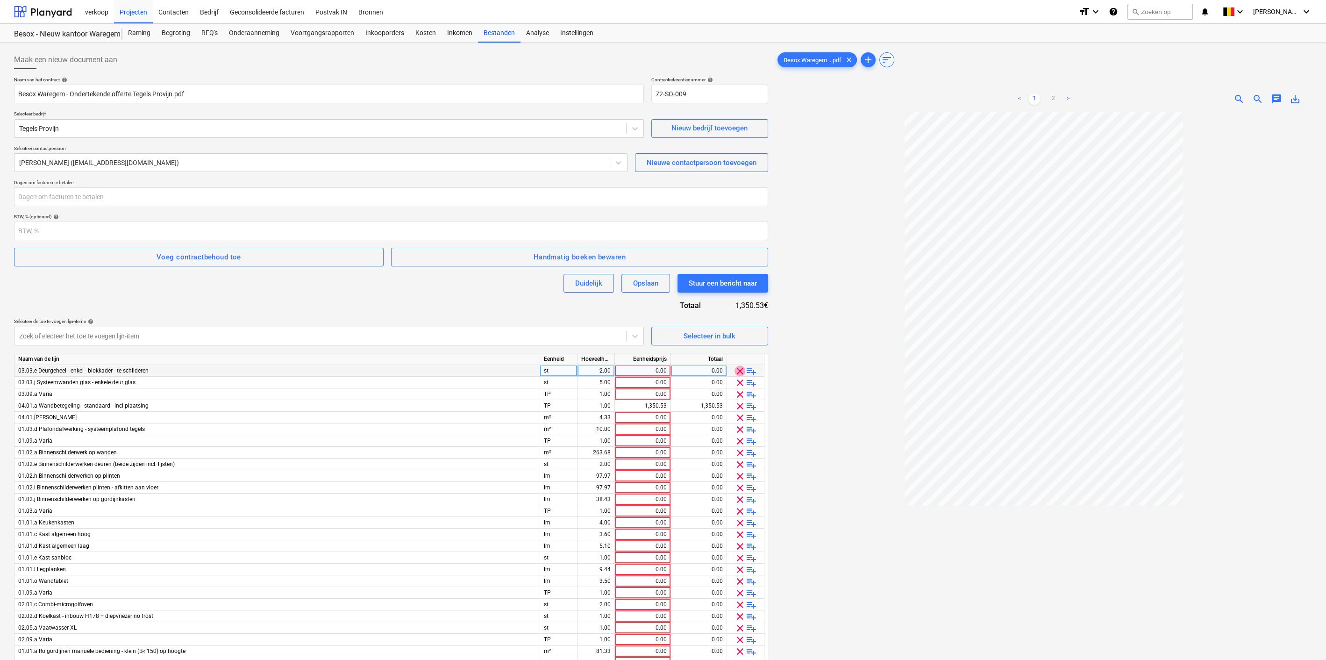
click at [738, 372] on span "clear" at bounding box center [739, 370] width 11 height 11
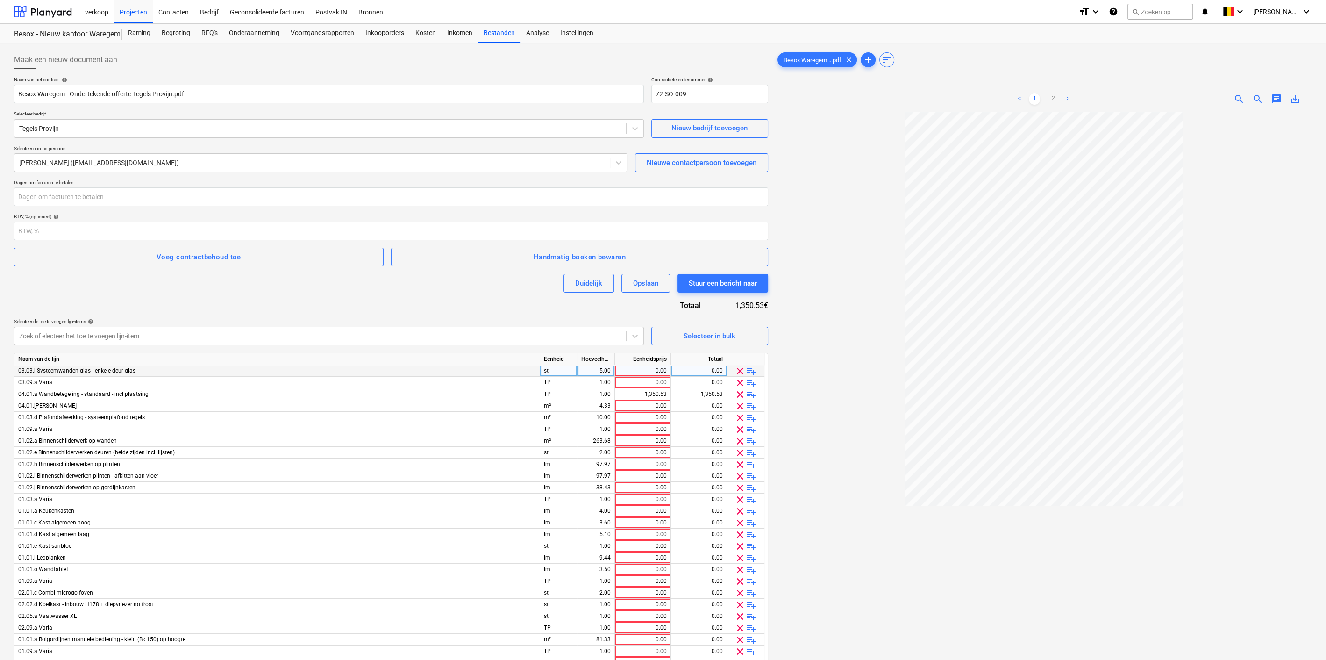
click at [738, 372] on span "clear" at bounding box center [739, 370] width 11 height 11
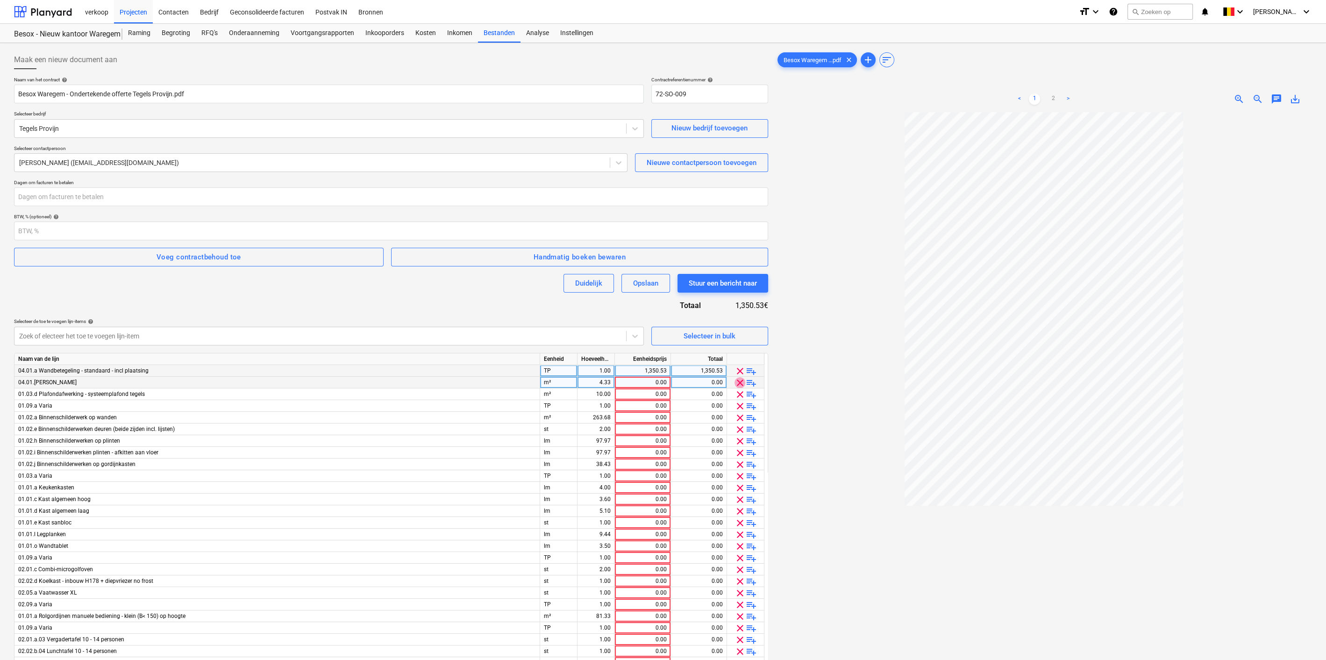
click at [739, 384] on span "clear" at bounding box center [739, 382] width 11 height 11
click at [739, 384] on span "clear" at bounding box center [742, 382] width 11 height 11
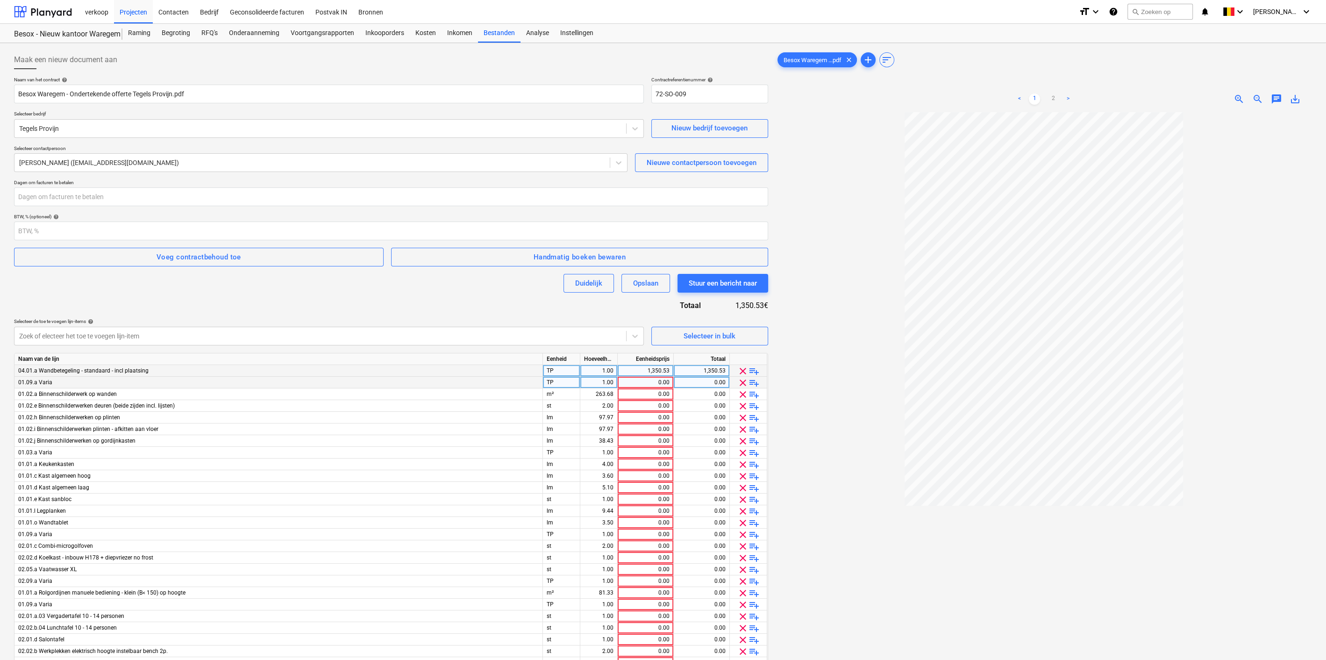
click at [739, 384] on span "clear" at bounding box center [742, 382] width 11 height 11
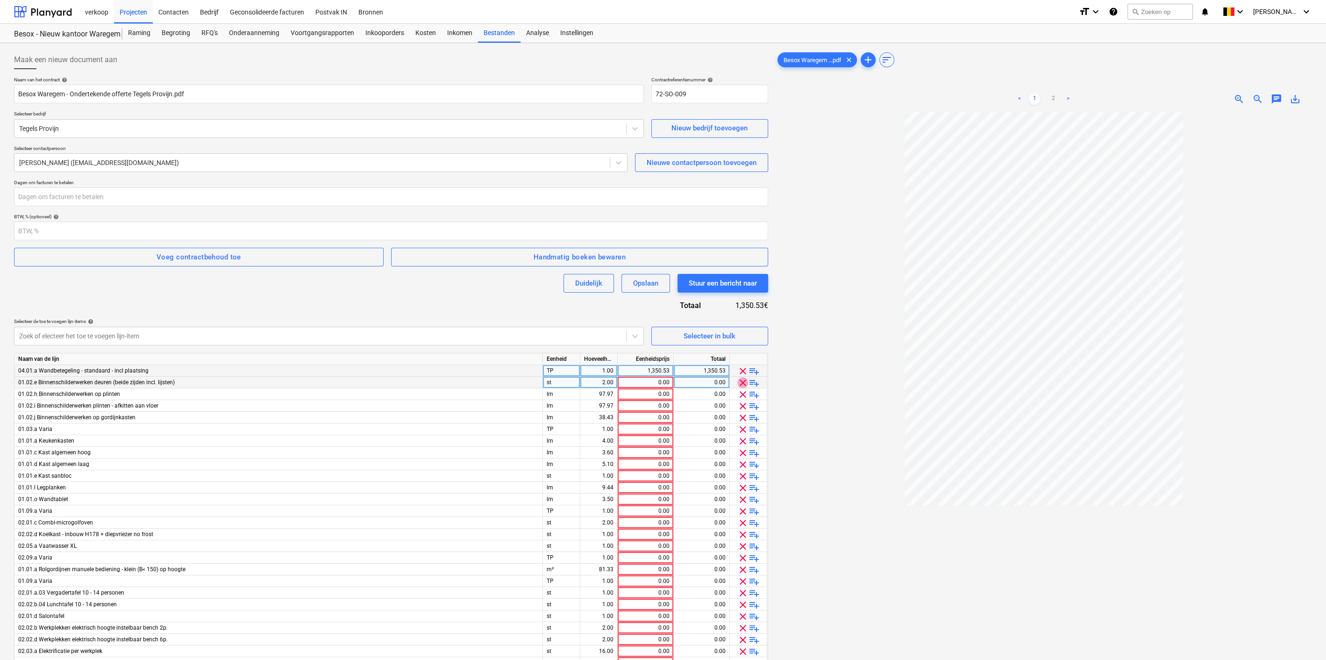
click at [739, 384] on span "clear" at bounding box center [742, 382] width 11 height 11
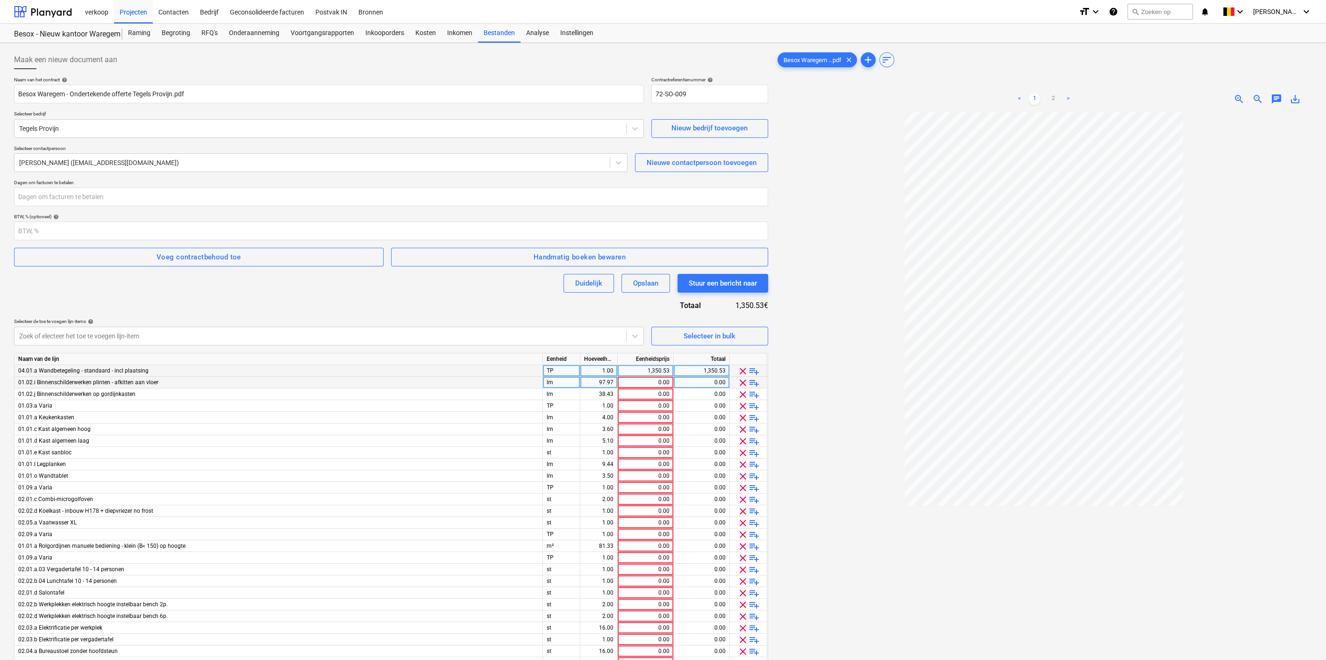
click at [739, 384] on span "clear" at bounding box center [742, 382] width 11 height 11
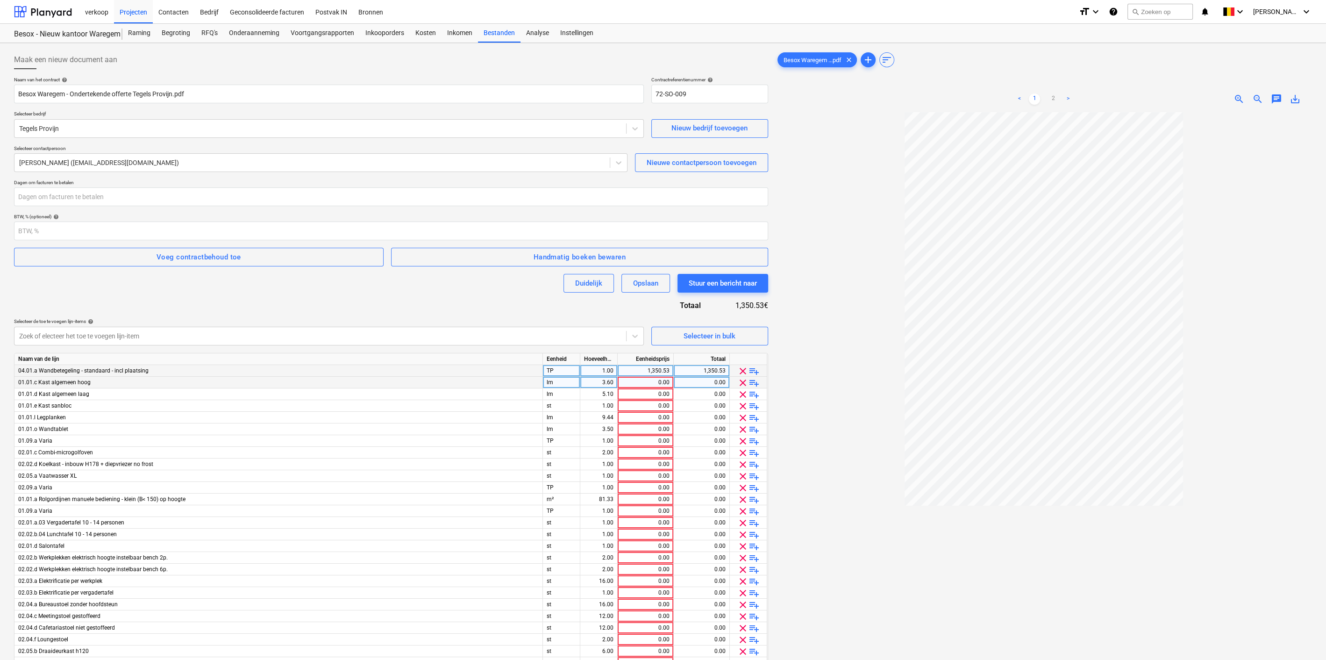
click at [739, 384] on span "clear" at bounding box center [742, 382] width 11 height 11
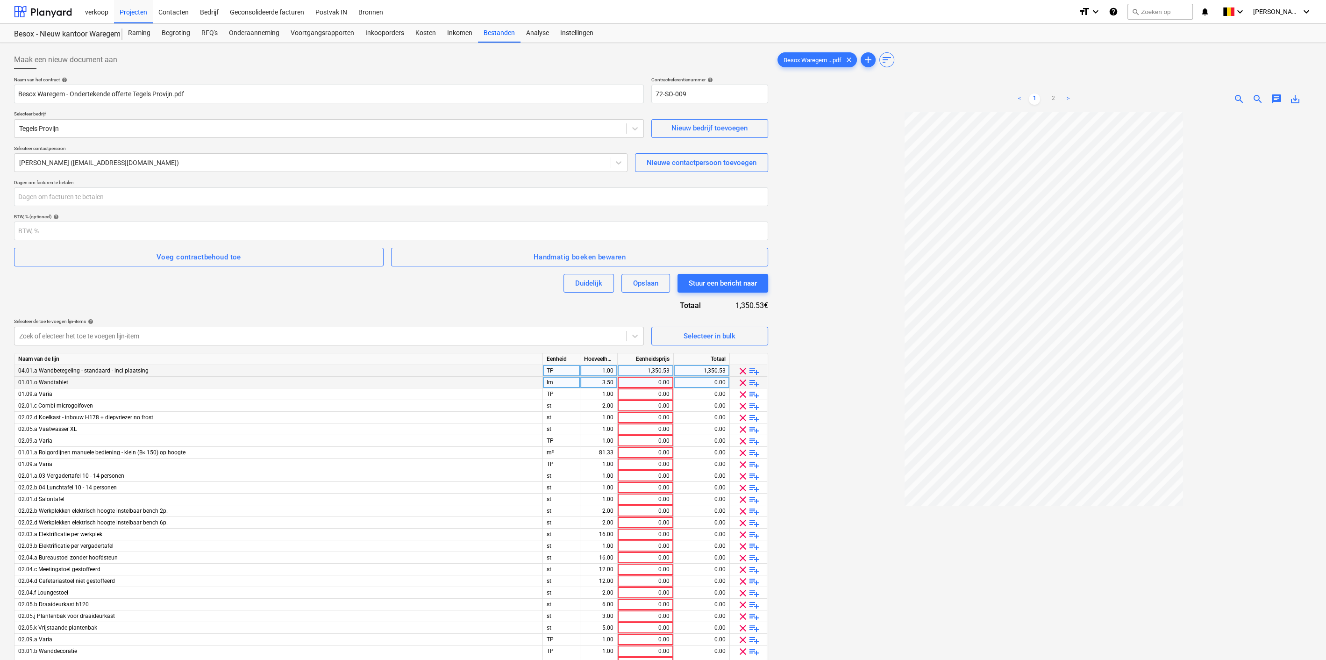
click at [739, 384] on span "clear" at bounding box center [742, 382] width 11 height 11
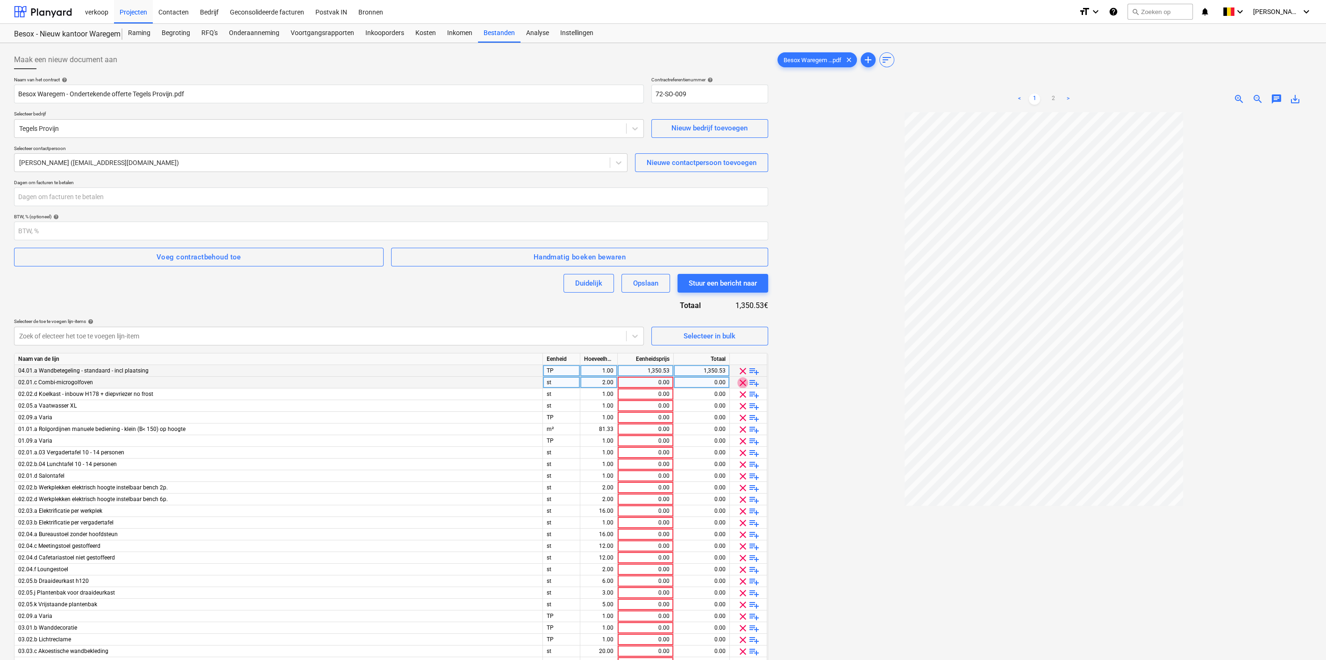
click at [739, 384] on span "clear" at bounding box center [742, 382] width 11 height 11
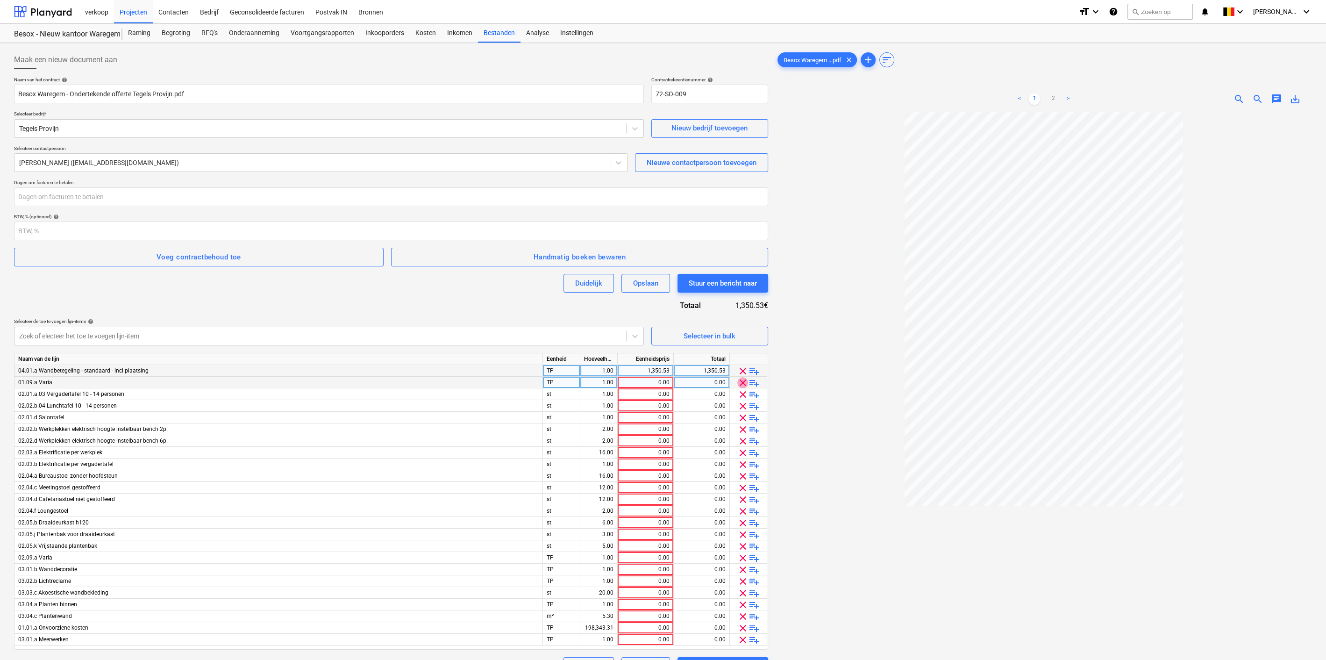
click at [739, 384] on span "clear" at bounding box center [742, 382] width 11 height 11
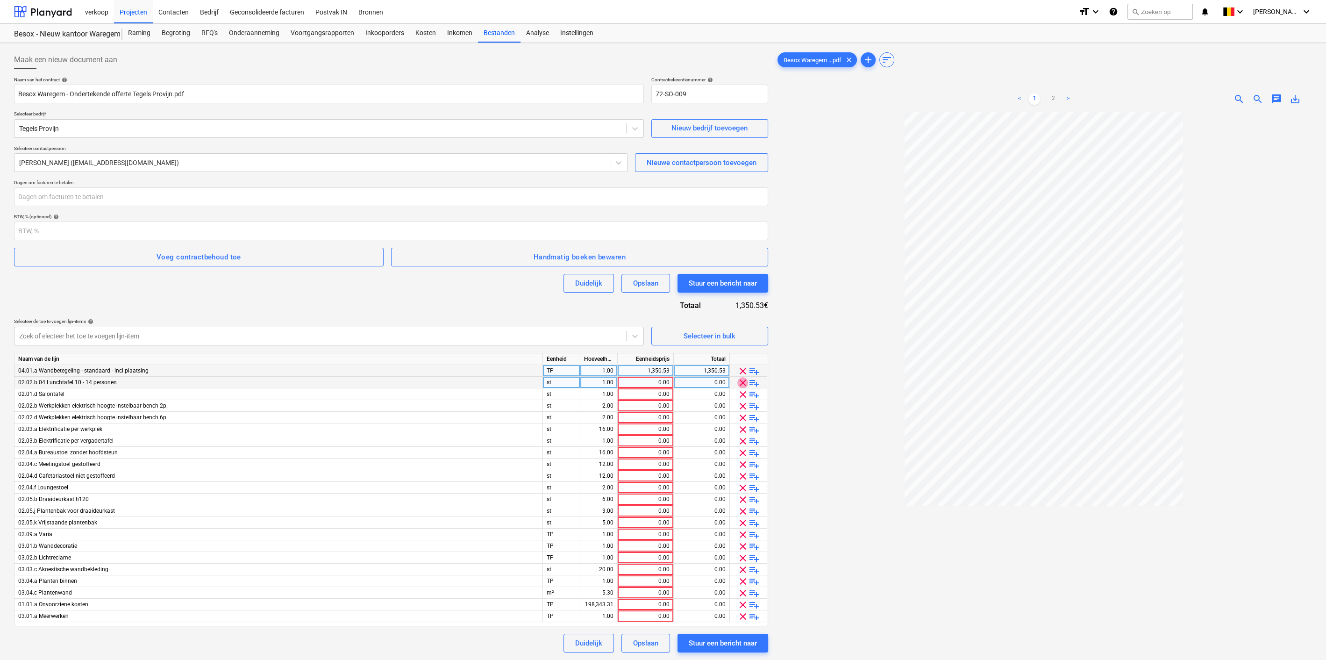
click at [739, 384] on span "clear" at bounding box center [742, 382] width 11 height 11
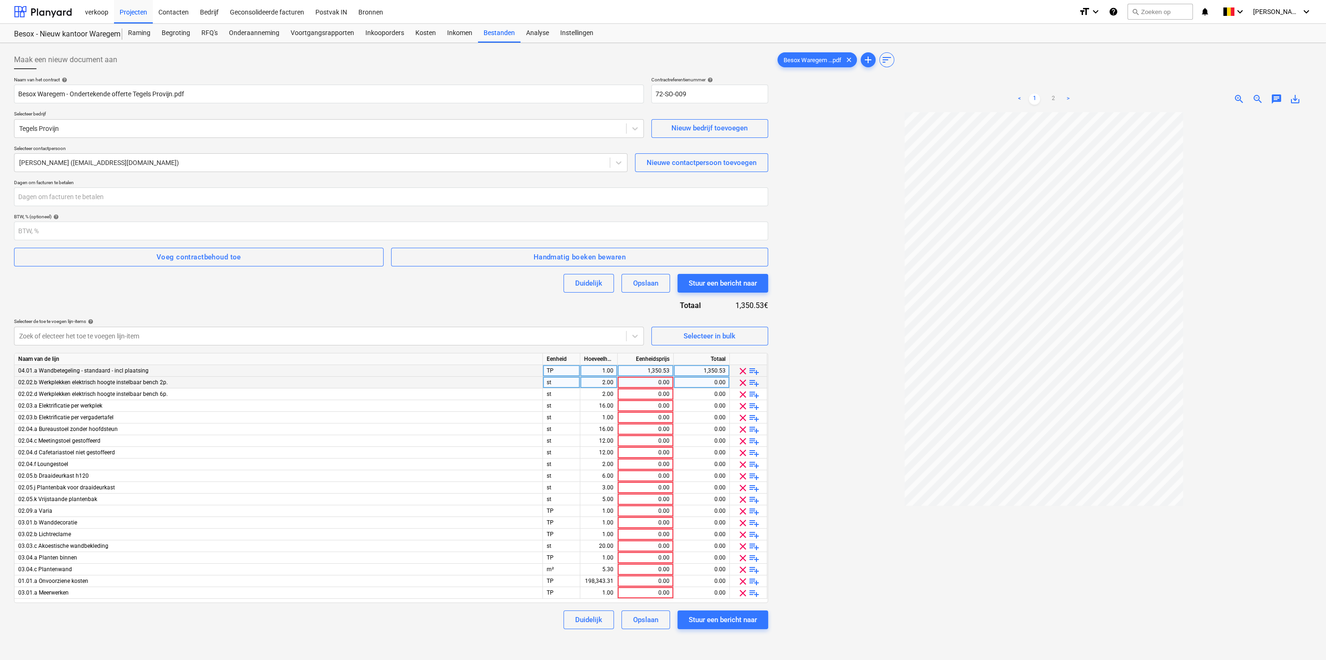
click at [739, 384] on span "clear" at bounding box center [742, 382] width 11 height 11
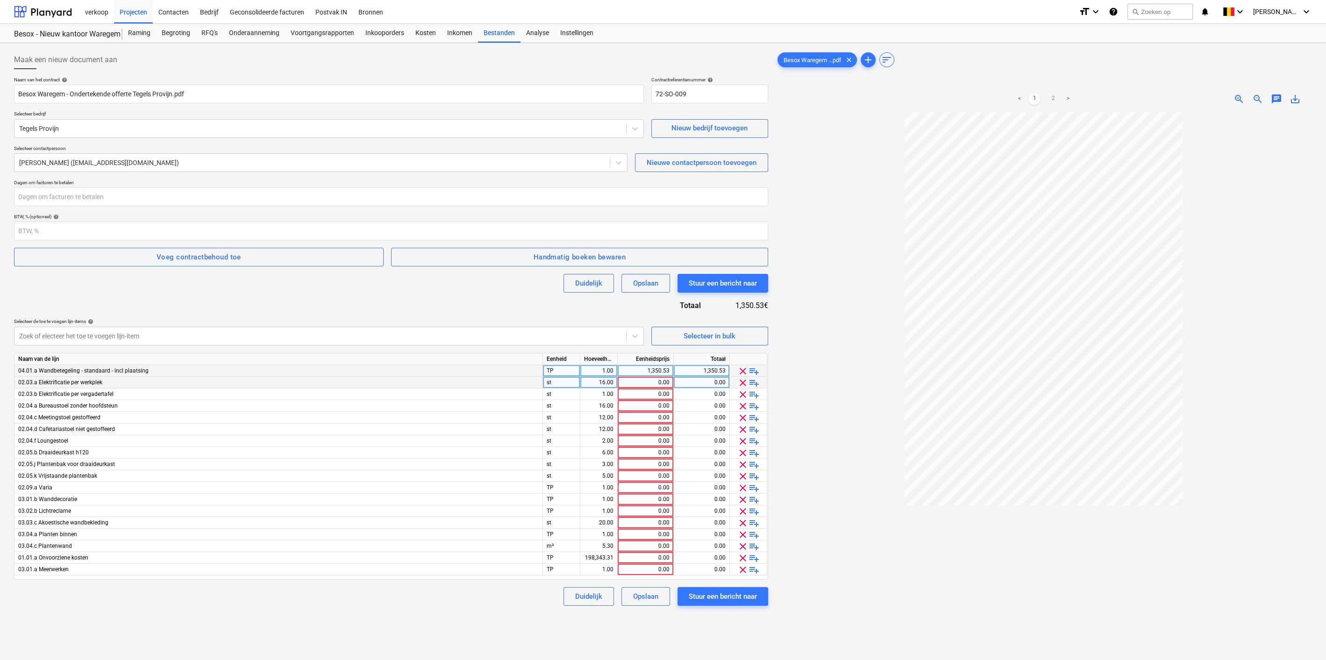
click at [739, 384] on span "clear" at bounding box center [742, 382] width 11 height 11
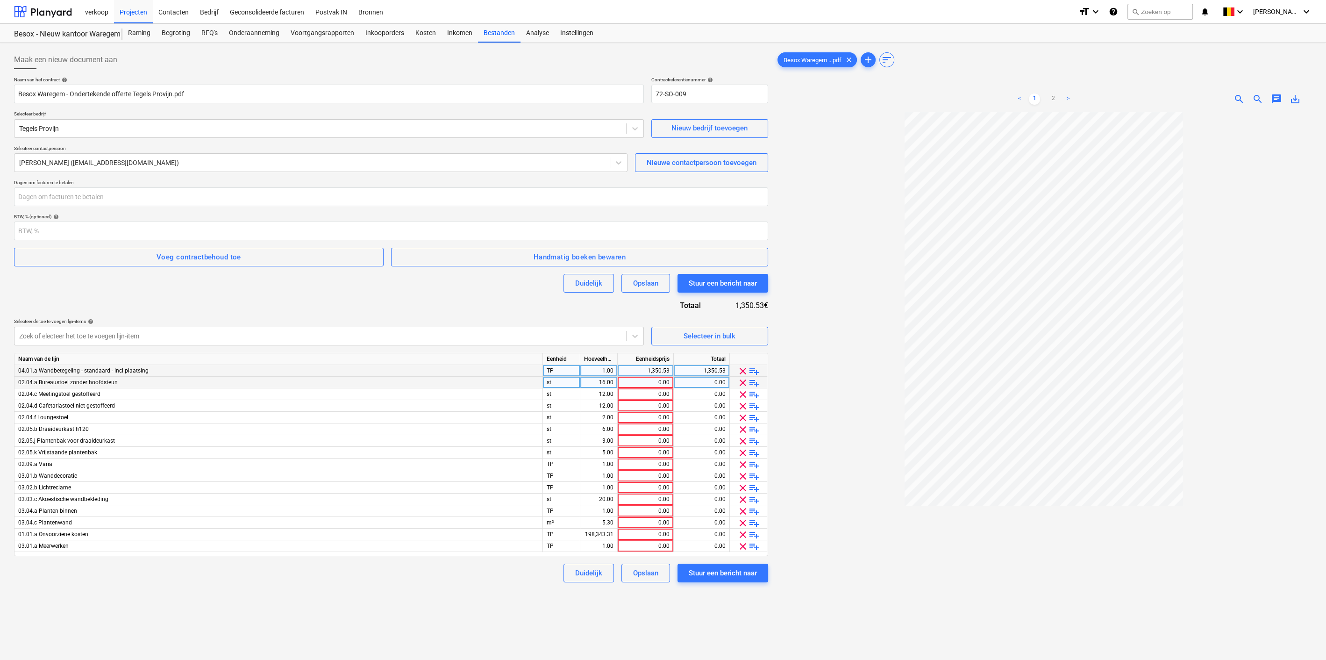
click at [739, 384] on span "clear" at bounding box center [742, 382] width 11 height 11
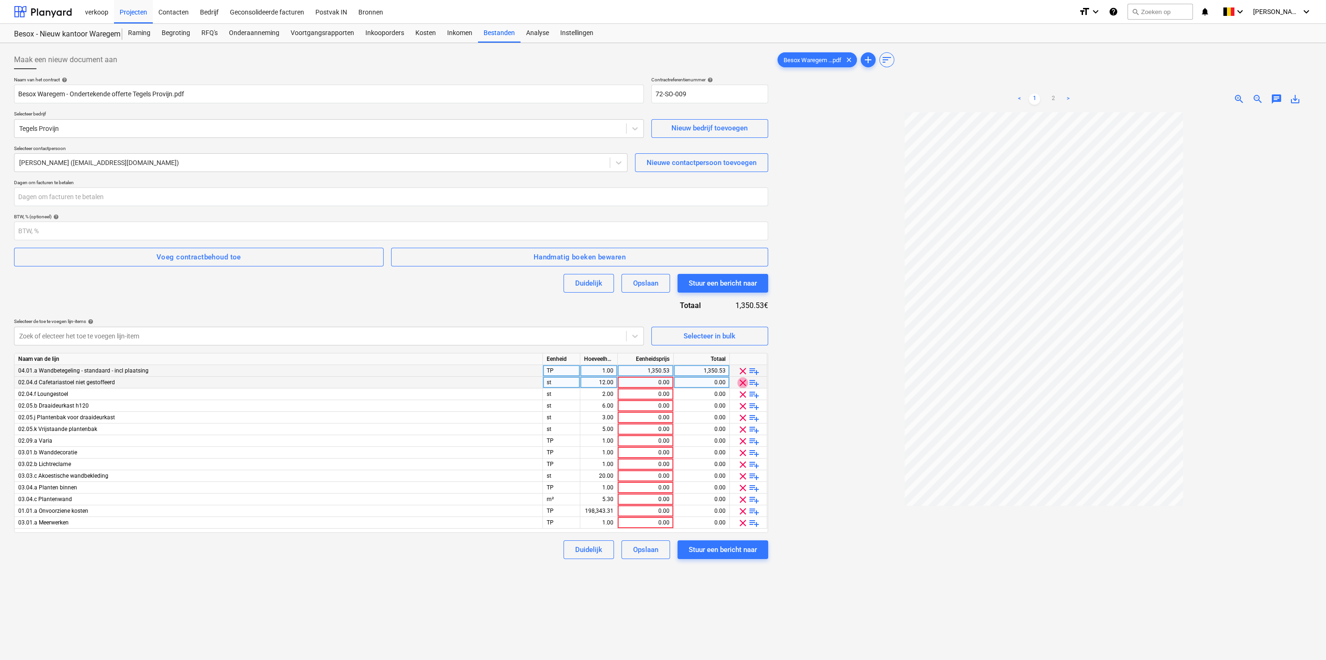
click at [739, 384] on span "clear" at bounding box center [742, 382] width 11 height 11
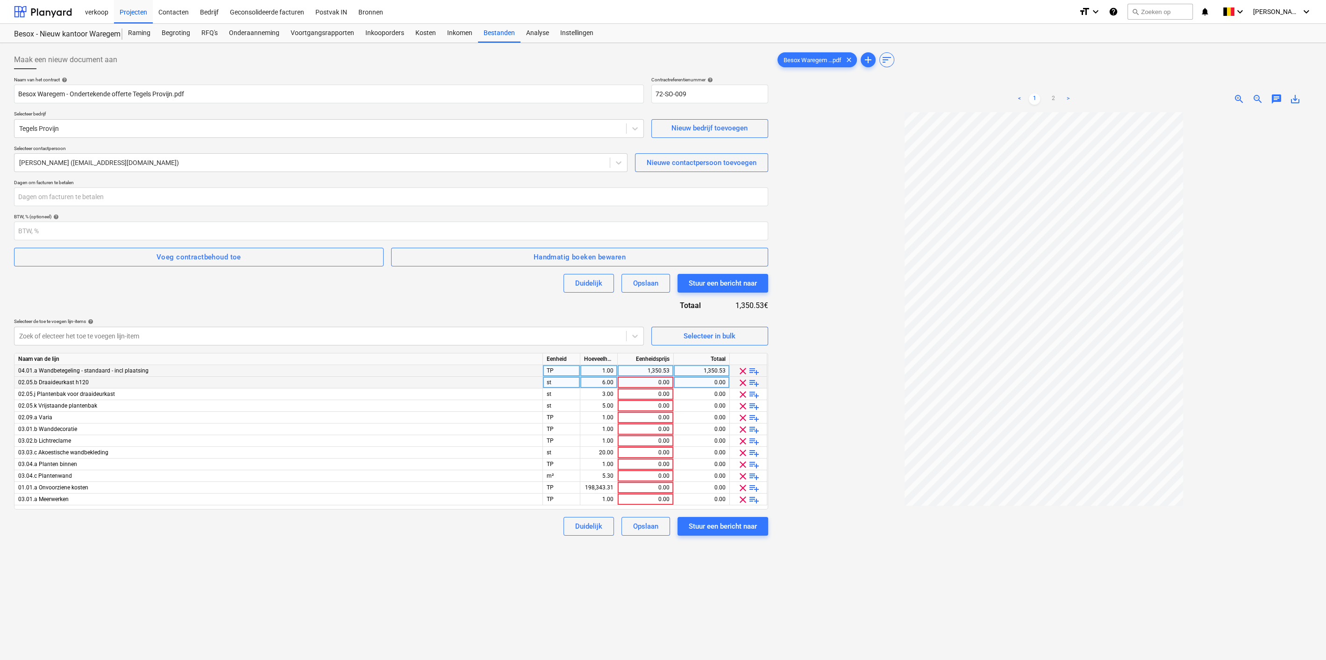
click at [739, 384] on span "clear" at bounding box center [742, 382] width 11 height 11
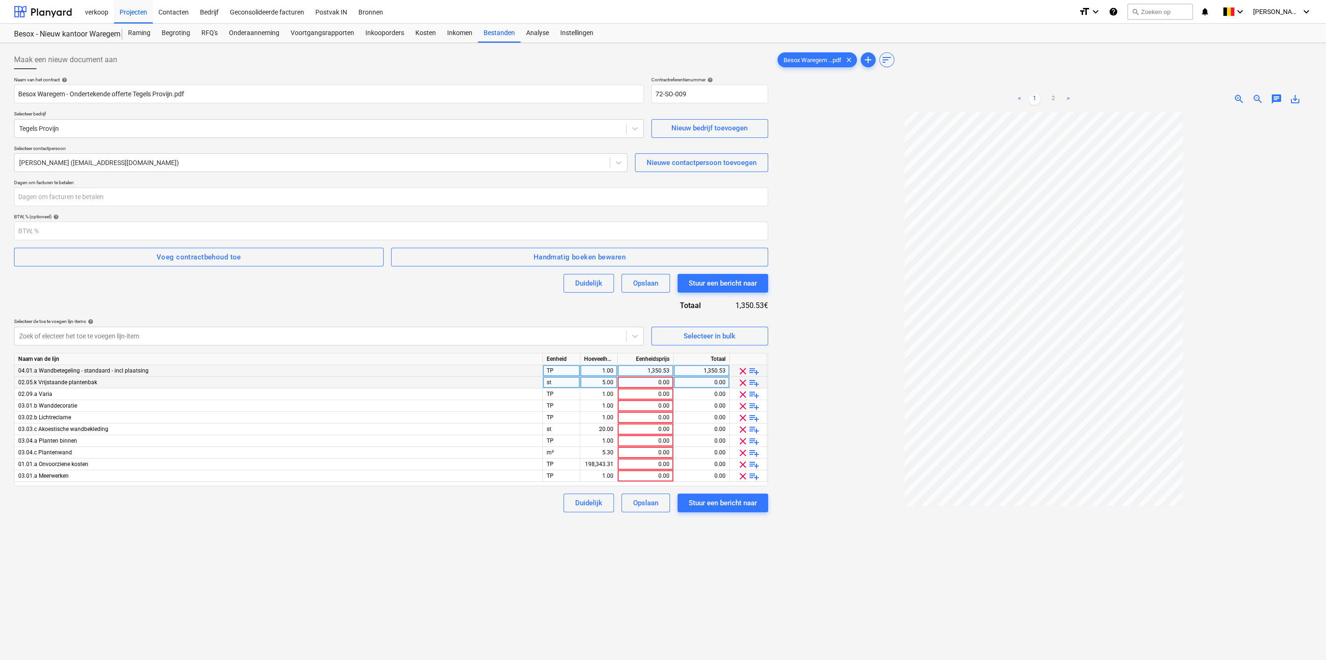
click at [739, 384] on span "clear" at bounding box center [742, 382] width 11 height 11
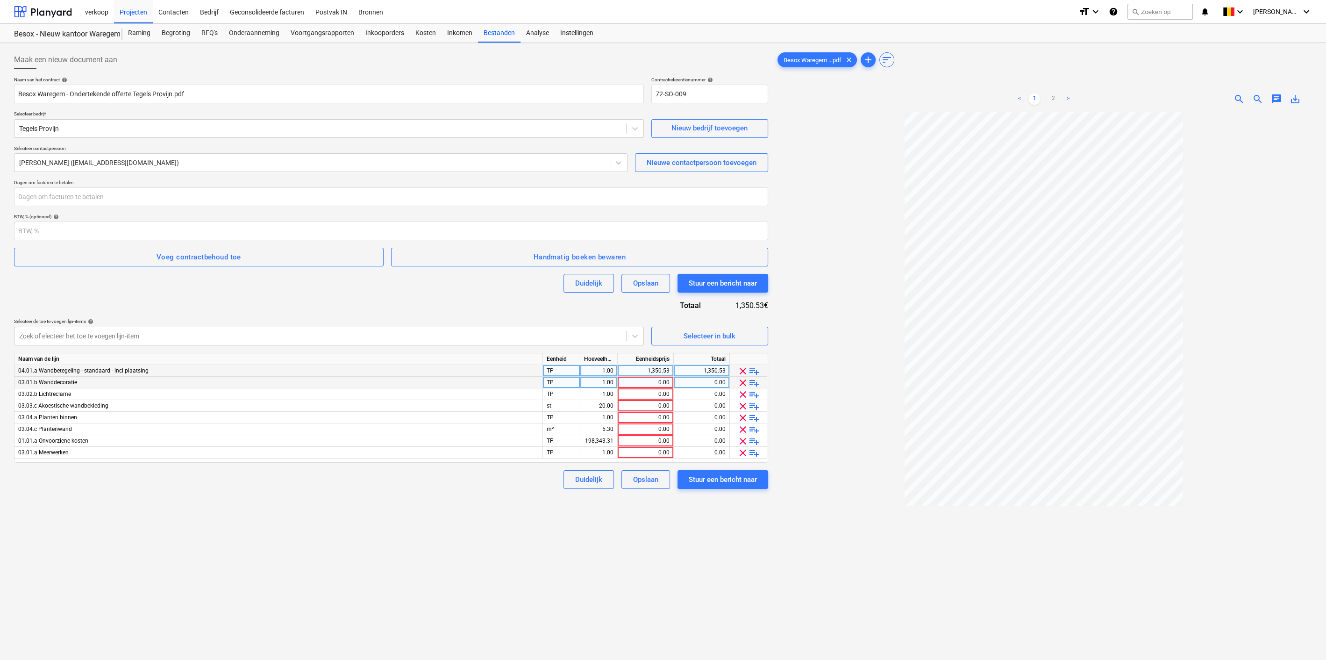
click at [739, 384] on span "clear" at bounding box center [742, 382] width 11 height 11
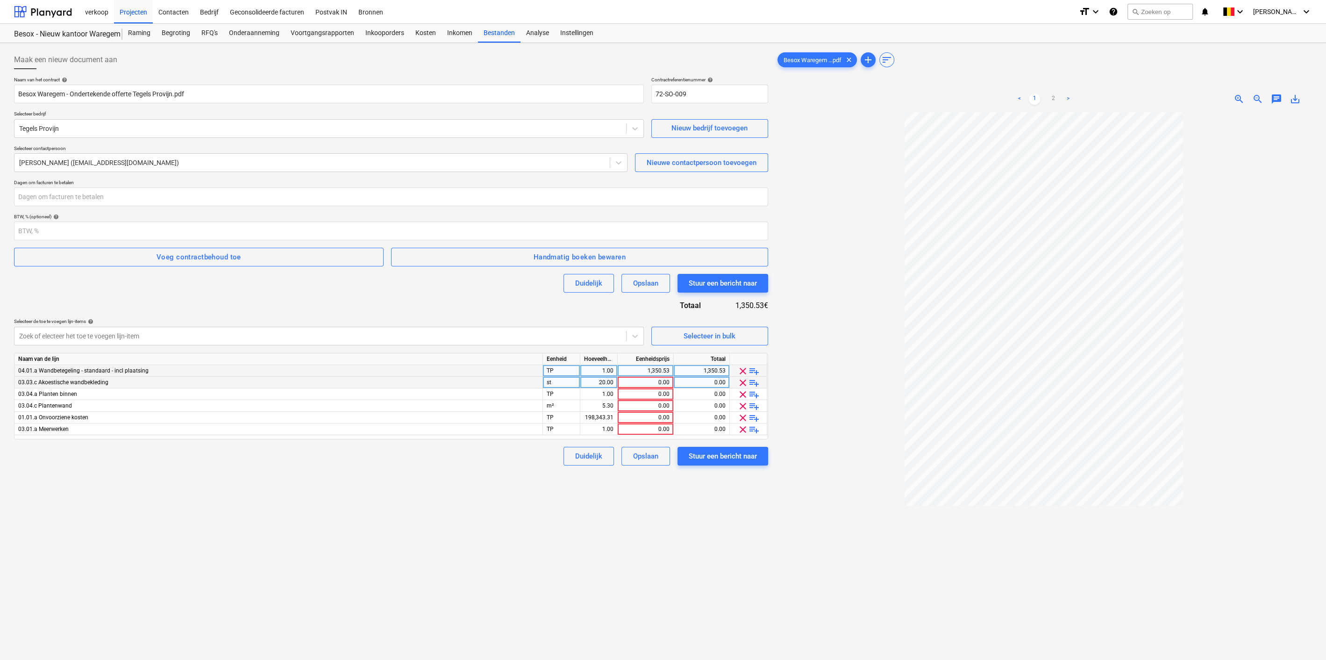
click at [739, 384] on span "clear" at bounding box center [742, 382] width 11 height 11
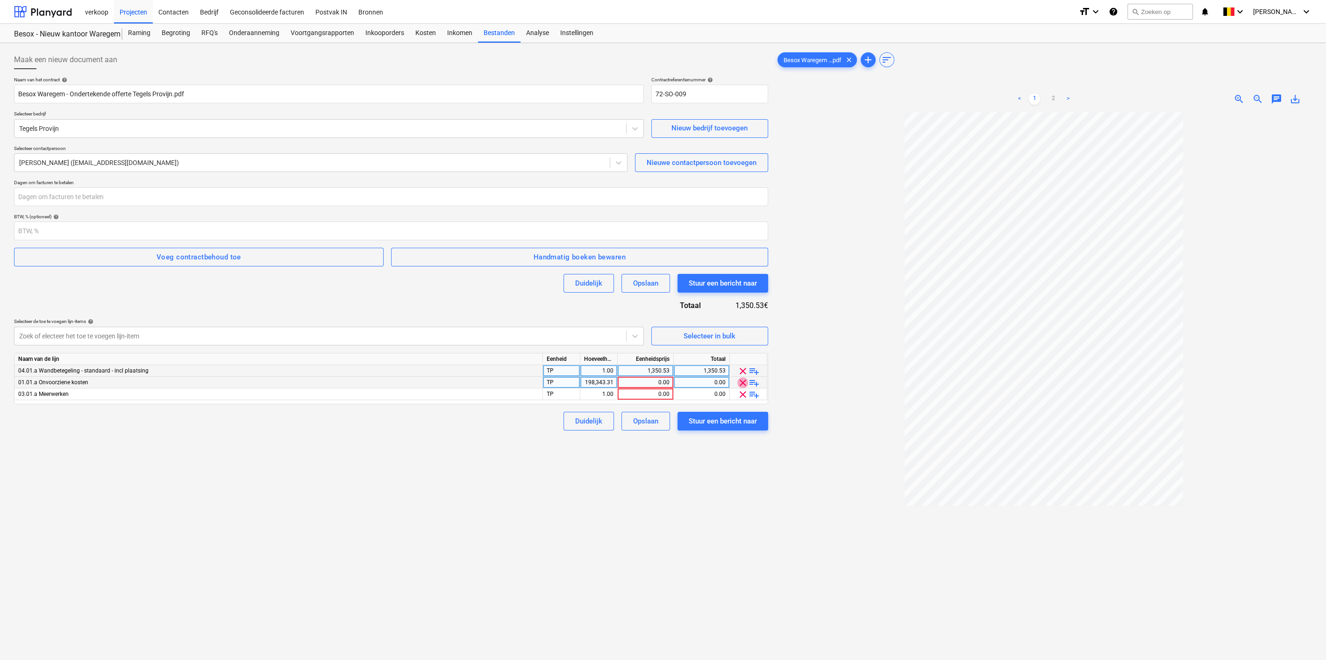
click at [739, 384] on span "clear" at bounding box center [742, 382] width 11 height 11
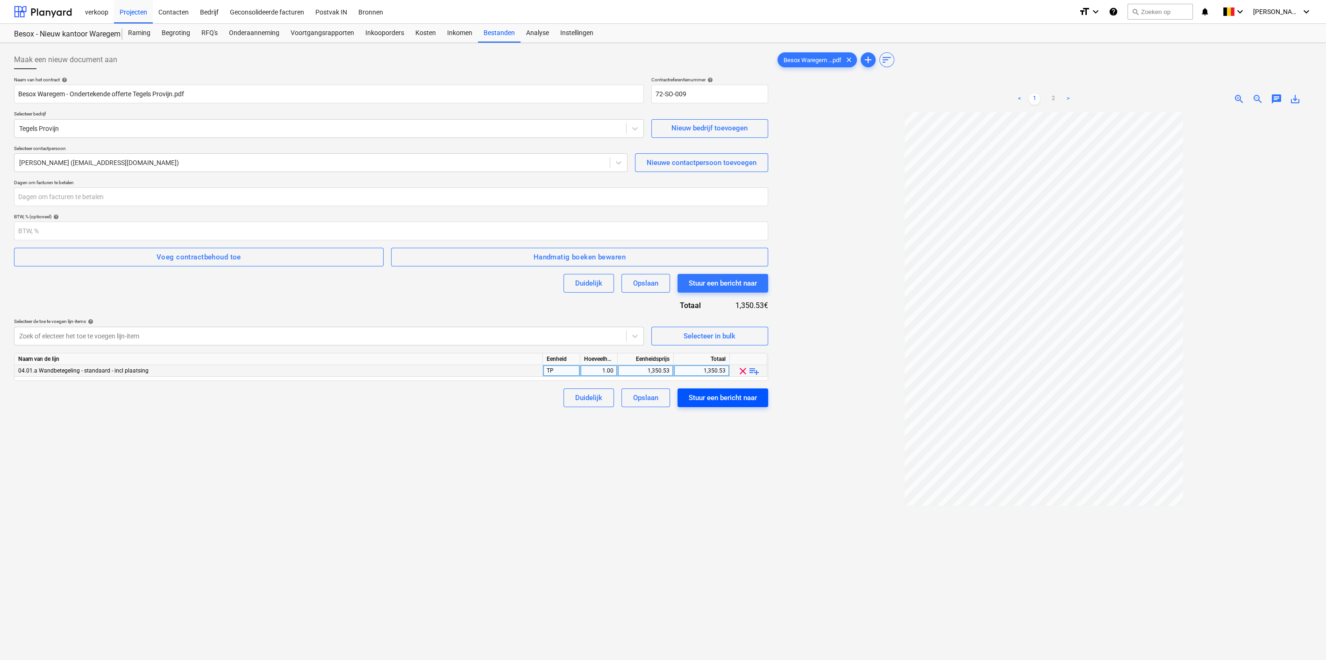
click at [735, 395] on div "Stuur een bericht naar" at bounding box center [723, 398] width 68 height 12
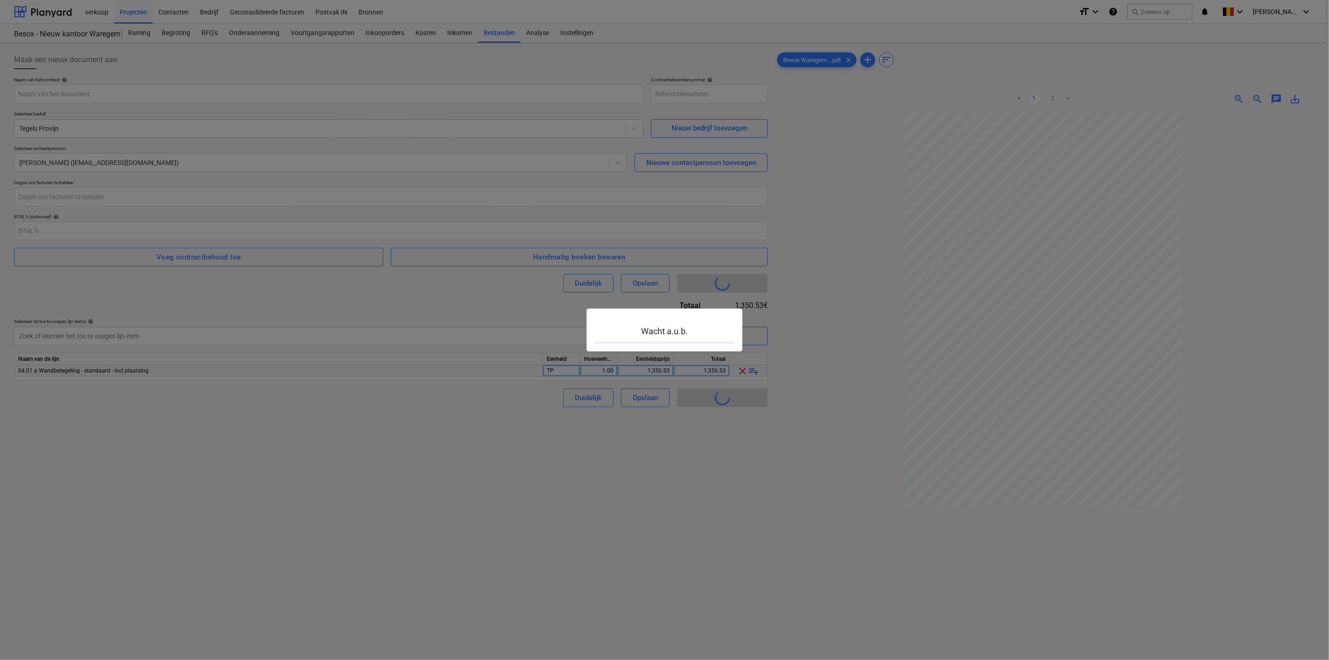
type input "72-SO-010"
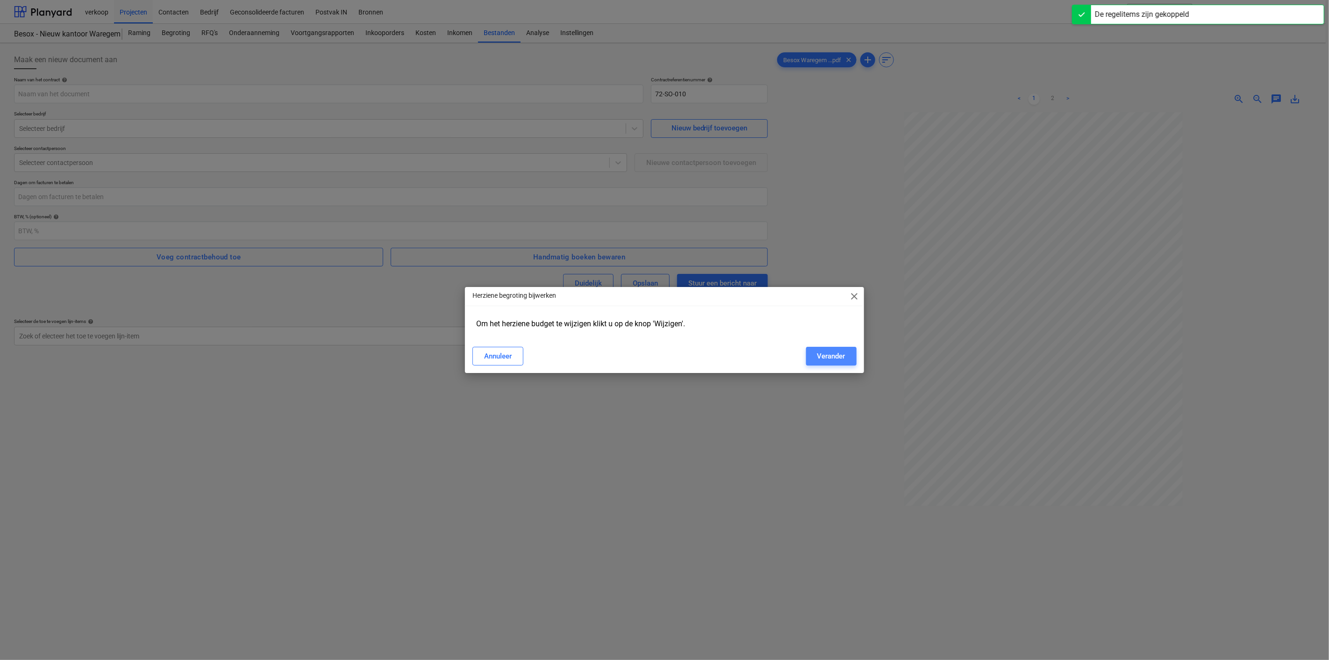
click at [833, 358] on div "Verander" at bounding box center [831, 356] width 28 height 12
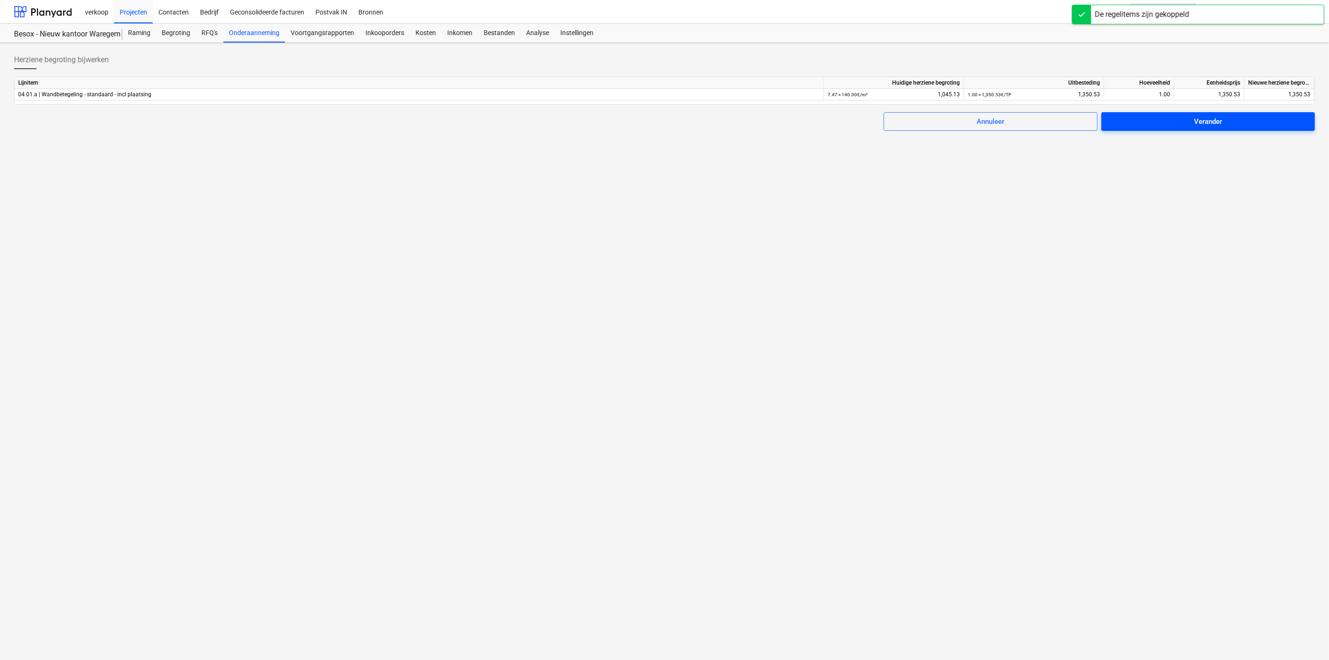
click at [1241, 124] on span "Verander" at bounding box center [1207, 121] width 191 height 12
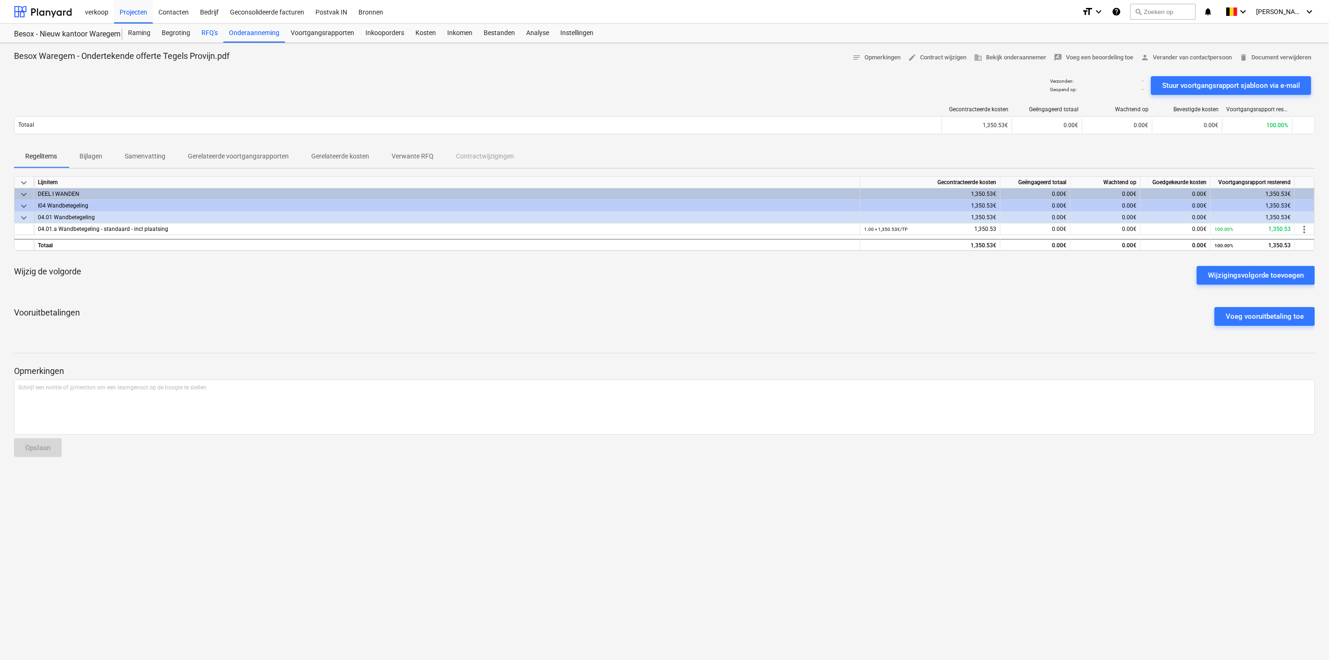
click at [206, 32] on div "RFQ's" at bounding box center [210, 33] width 28 height 19
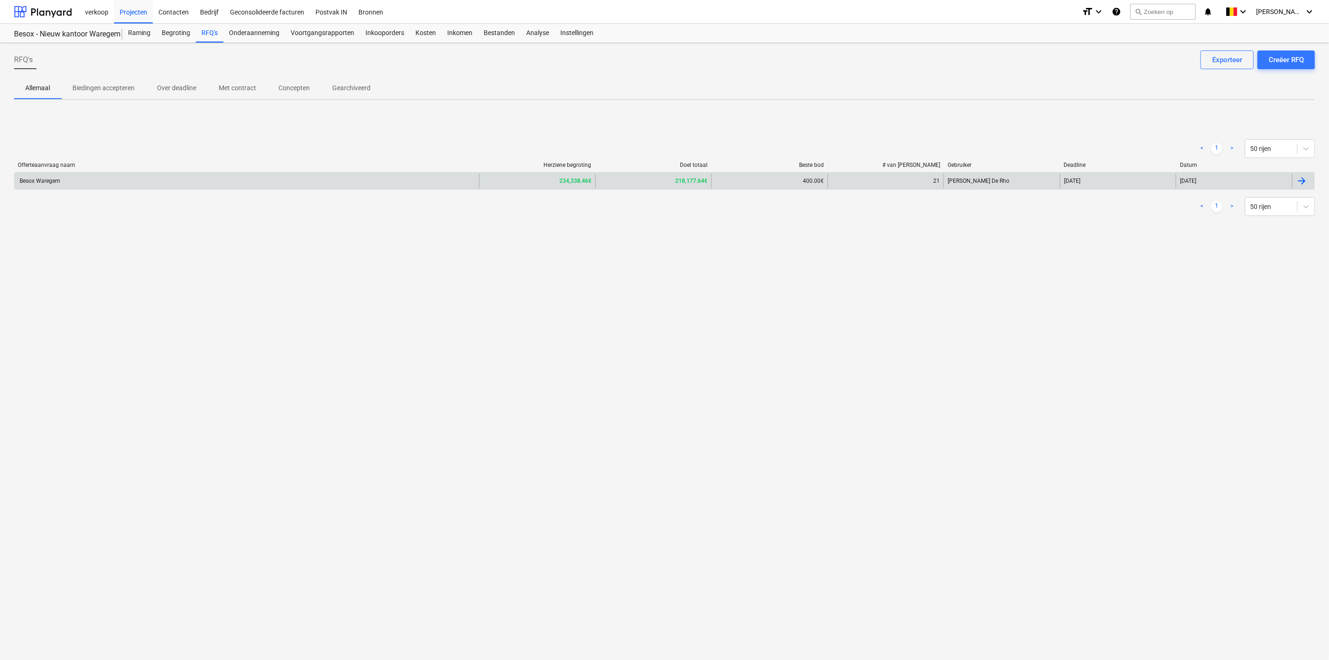
click at [239, 176] on div "Besox Waregem" at bounding box center [246, 180] width 464 height 15
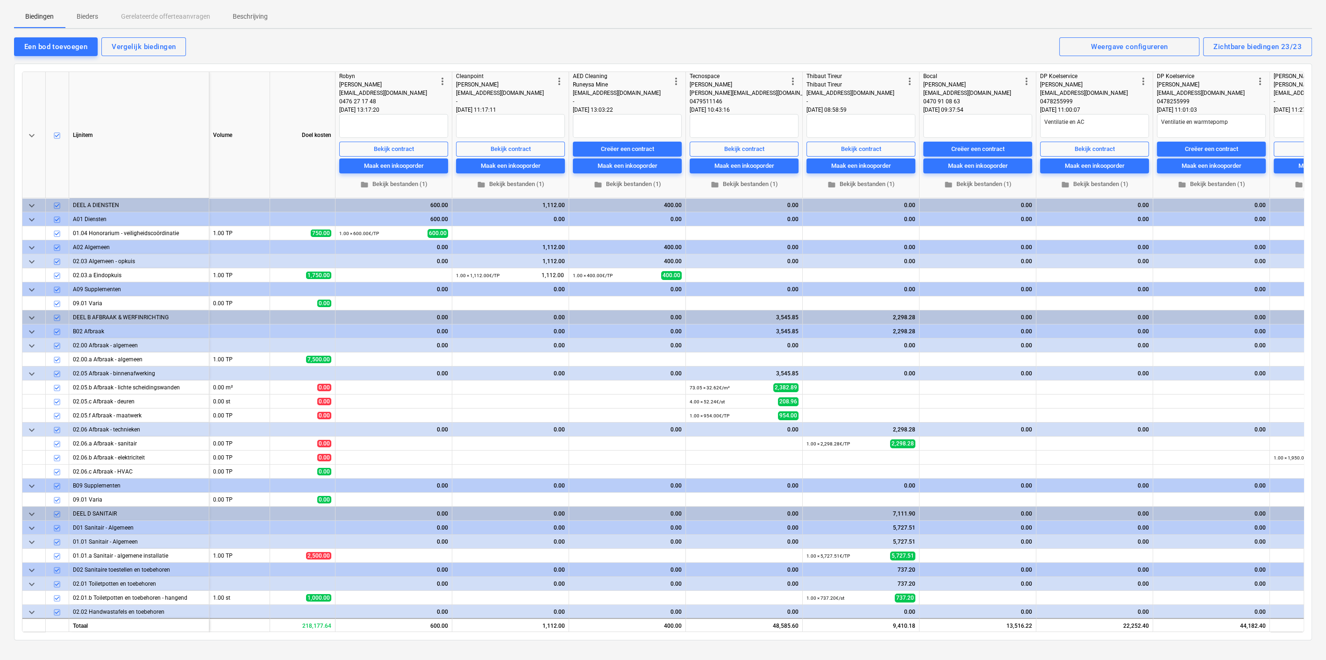
scroll to position [78, 0]
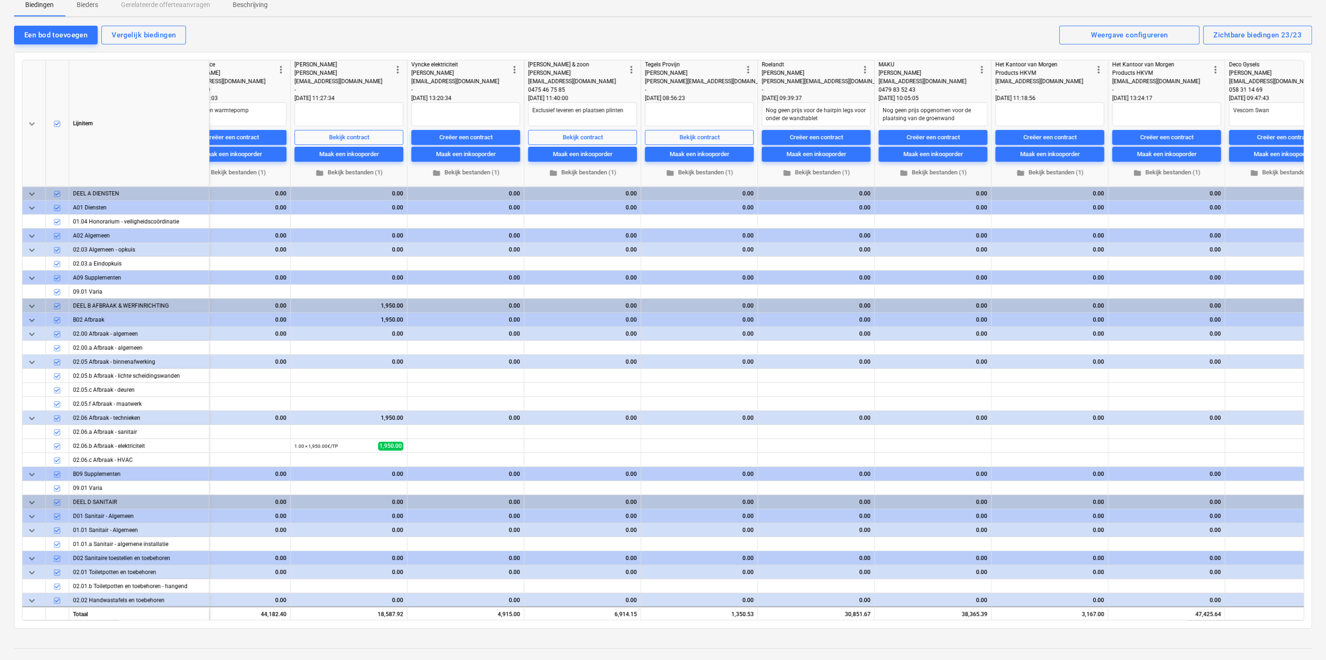
type textarea "x"
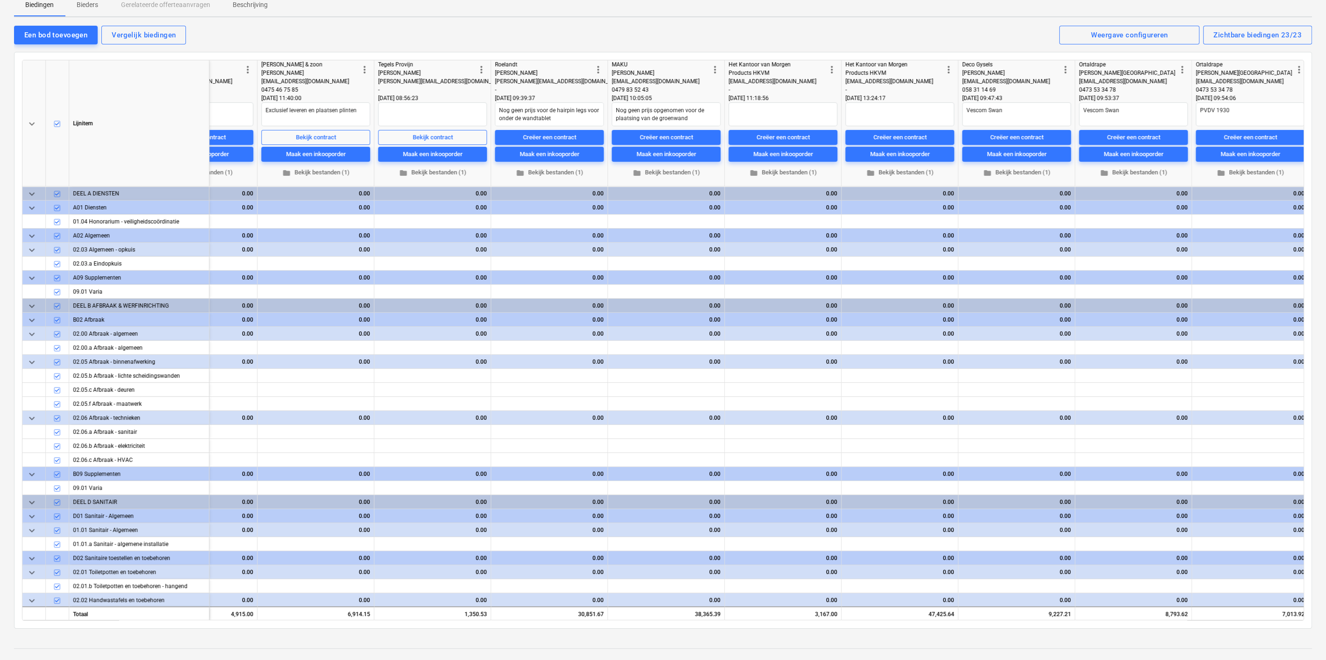
scroll to position [0, 1248]
click at [556, 138] on div "Creëer een contract" at bounding box center [547, 137] width 53 height 11
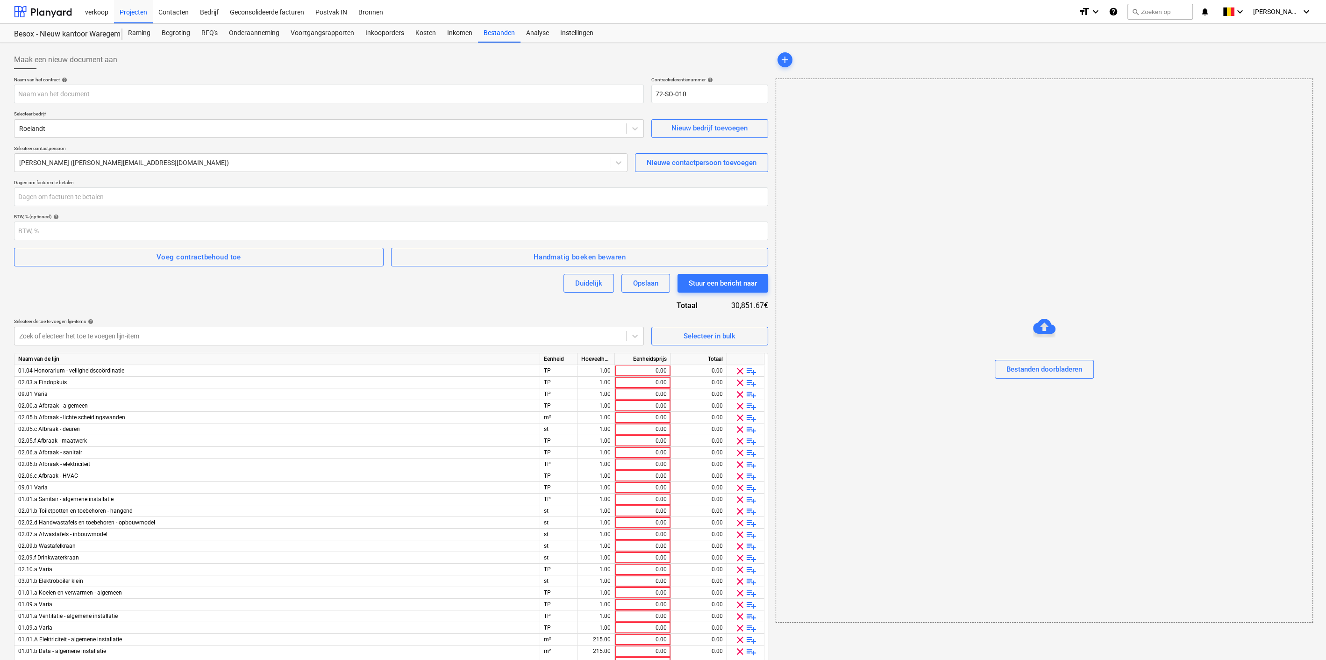
type input "Besox Waregem - Ondertekende offerte [PERSON_NAME] interieur.pdf"
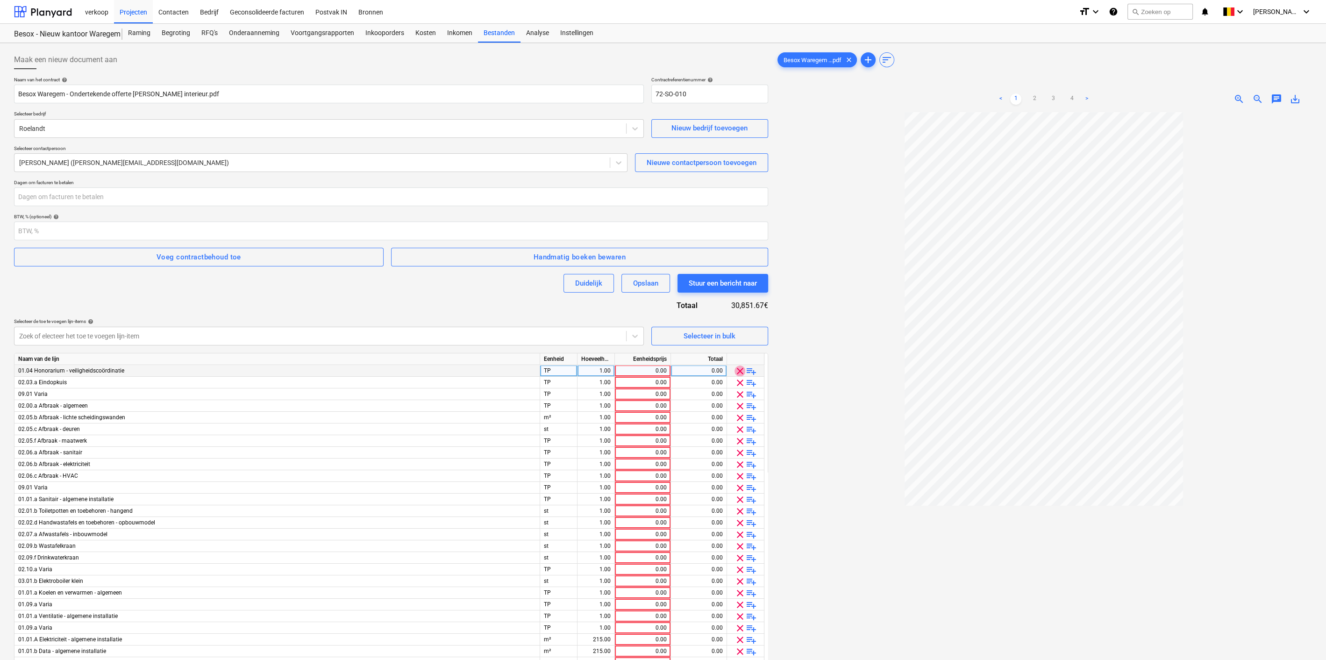
click at [738, 370] on span "clear" at bounding box center [739, 370] width 11 height 11
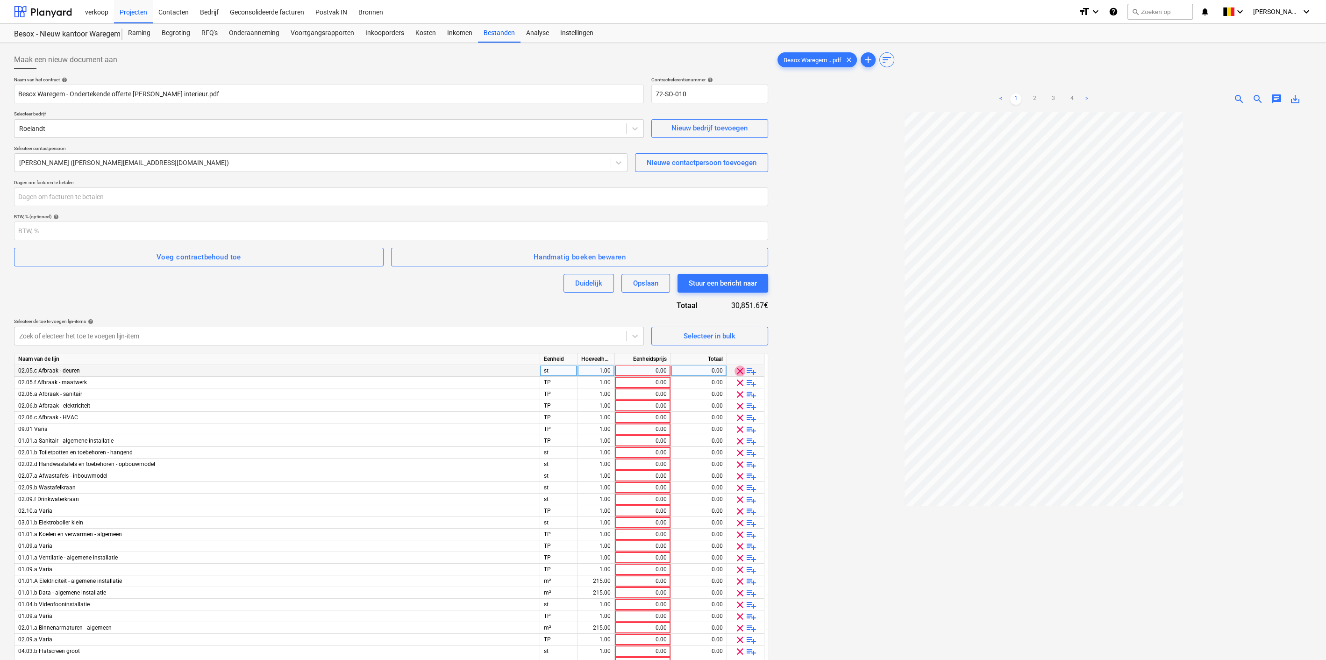
click at [738, 370] on span "clear" at bounding box center [739, 370] width 11 height 11
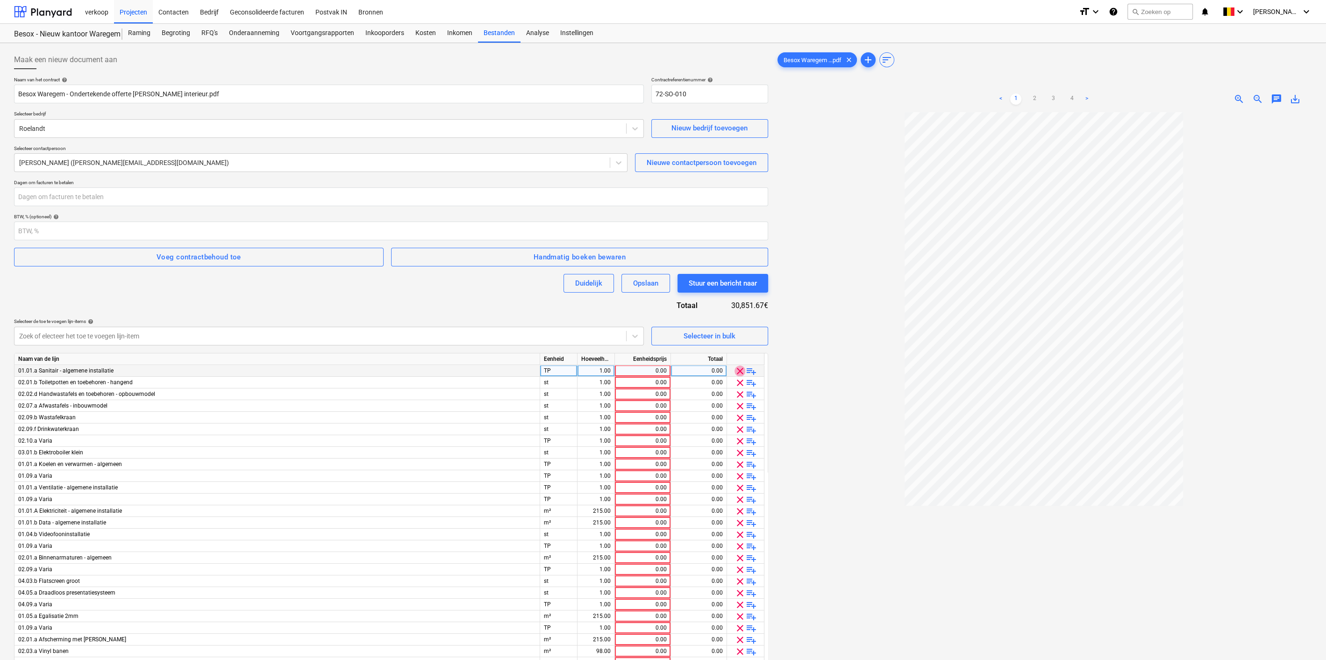
click at [738, 370] on span "clear" at bounding box center [739, 370] width 11 height 11
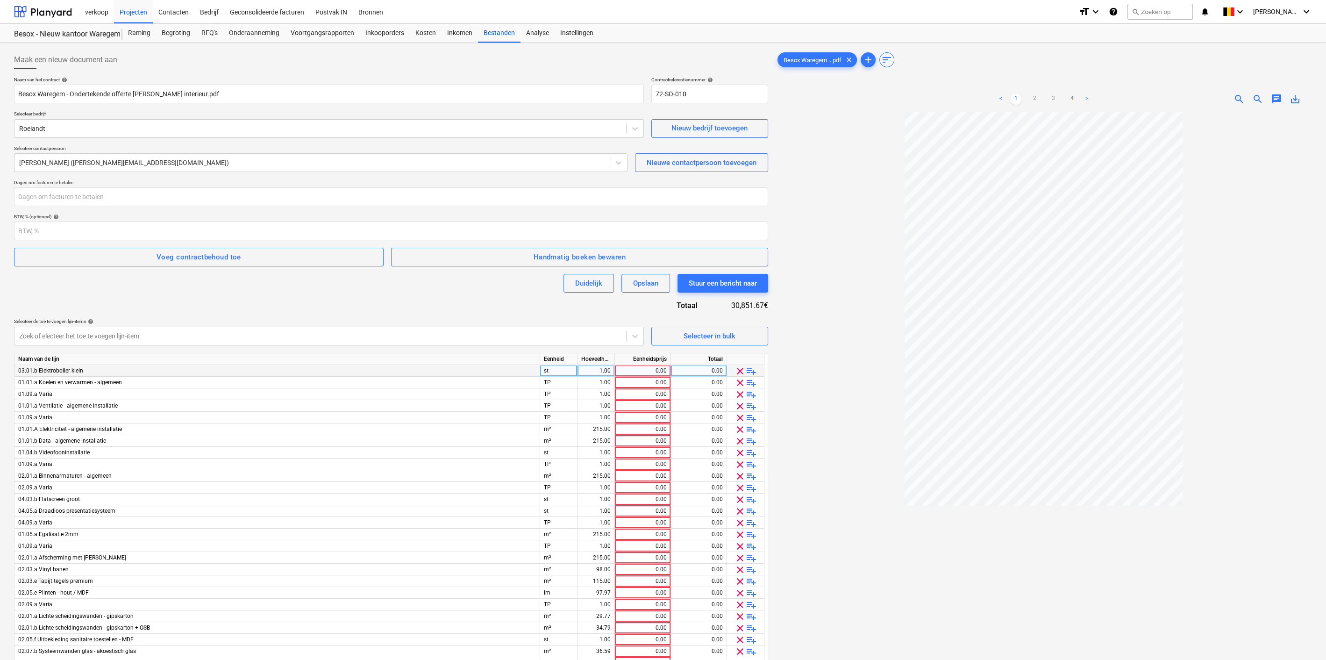
click at [738, 370] on span "clear" at bounding box center [739, 370] width 11 height 11
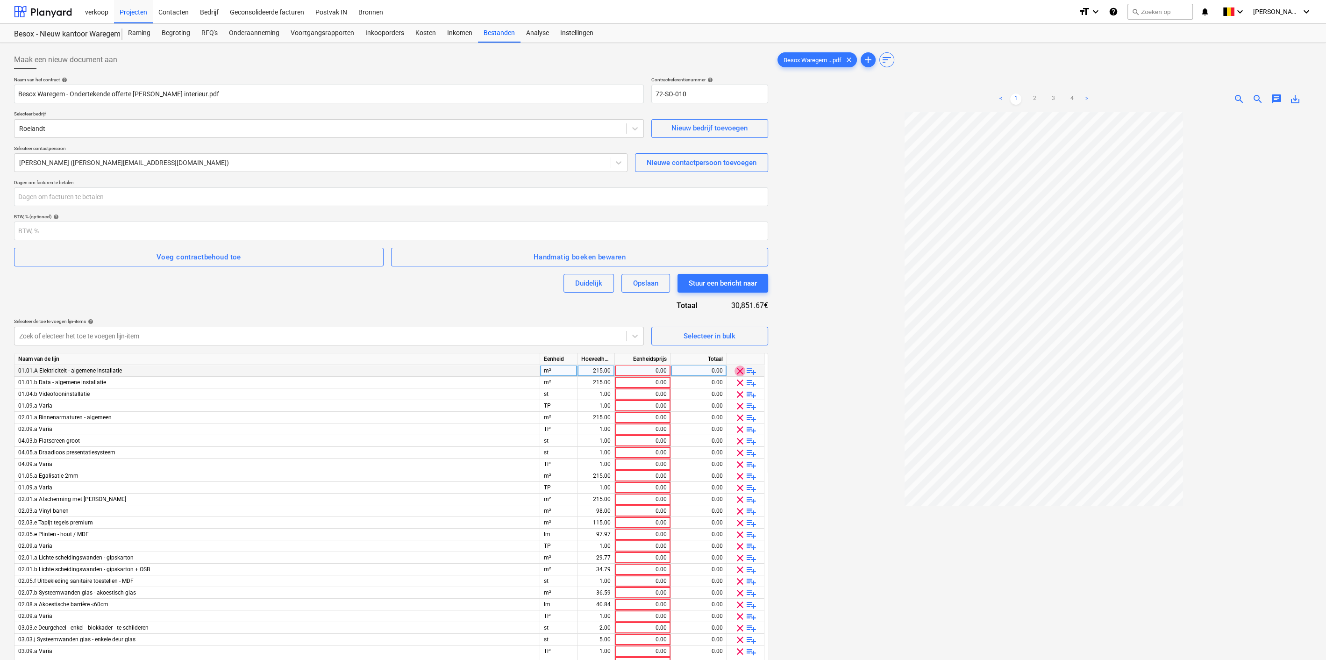
click at [738, 370] on span "clear" at bounding box center [739, 370] width 11 height 11
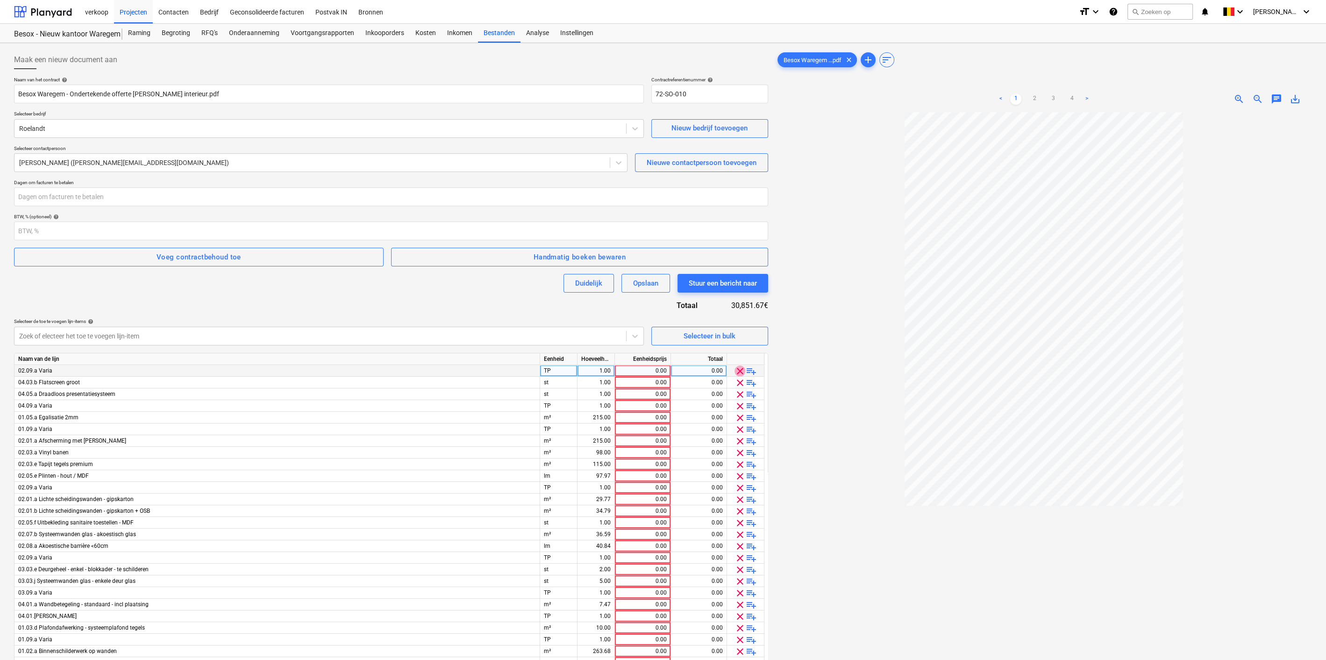
click at [738, 370] on span "clear" at bounding box center [739, 370] width 11 height 11
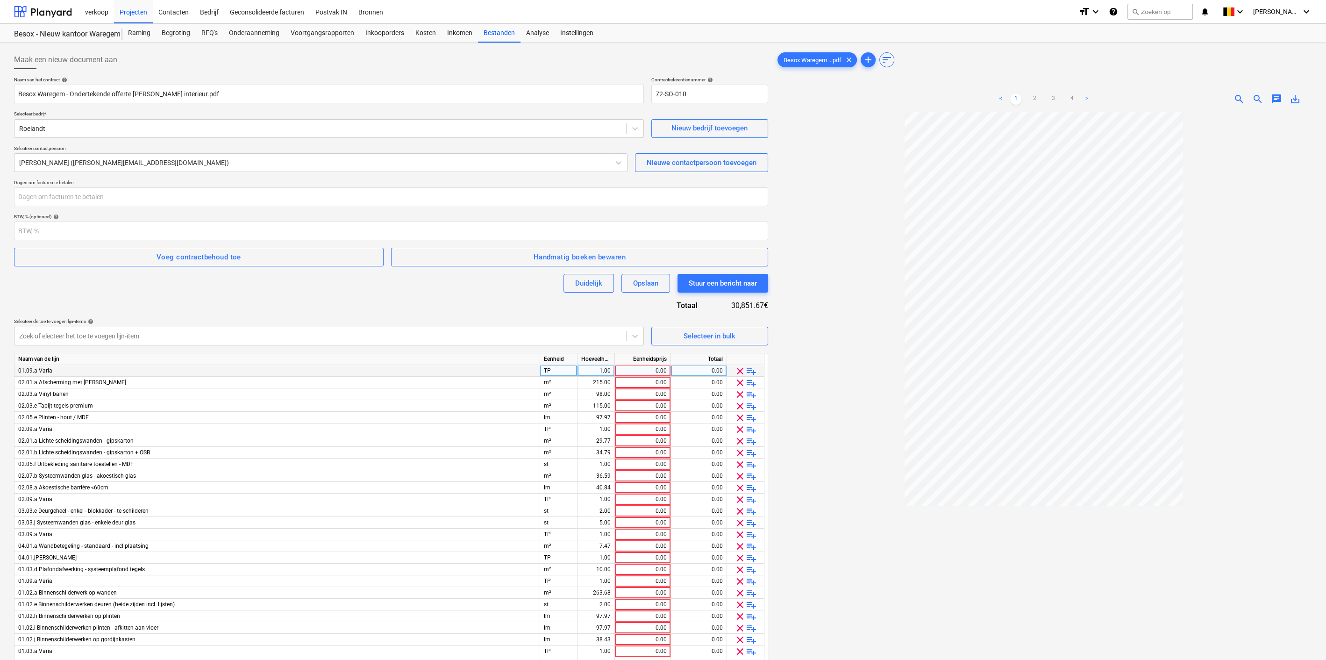
click at [738, 370] on span "clear" at bounding box center [739, 370] width 11 height 11
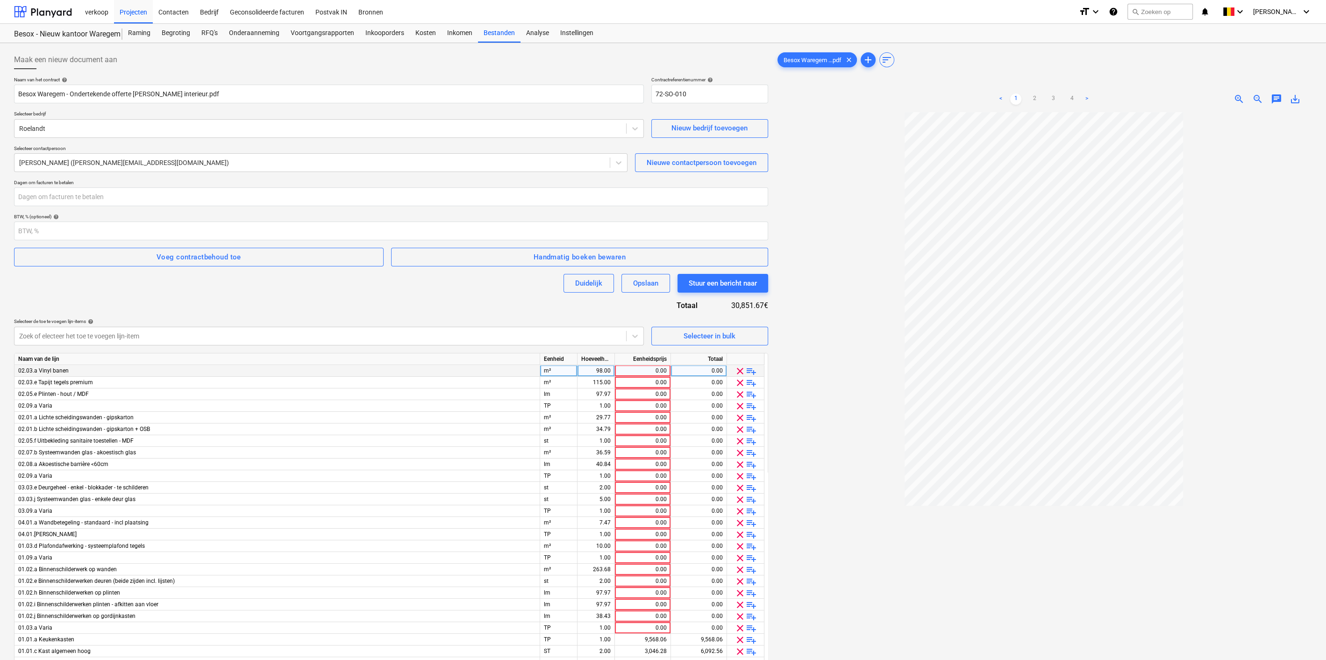
click at [738, 370] on span "clear" at bounding box center [739, 370] width 11 height 11
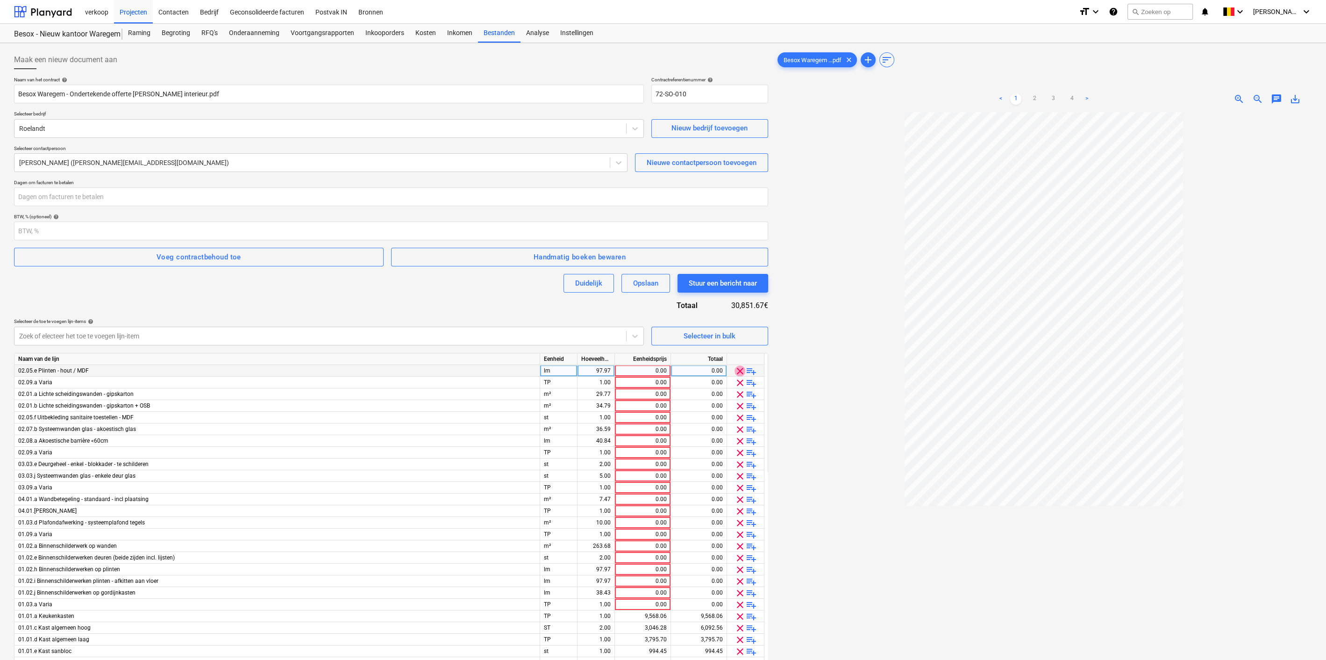
click at [738, 370] on span "clear" at bounding box center [739, 370] width 11 height 11
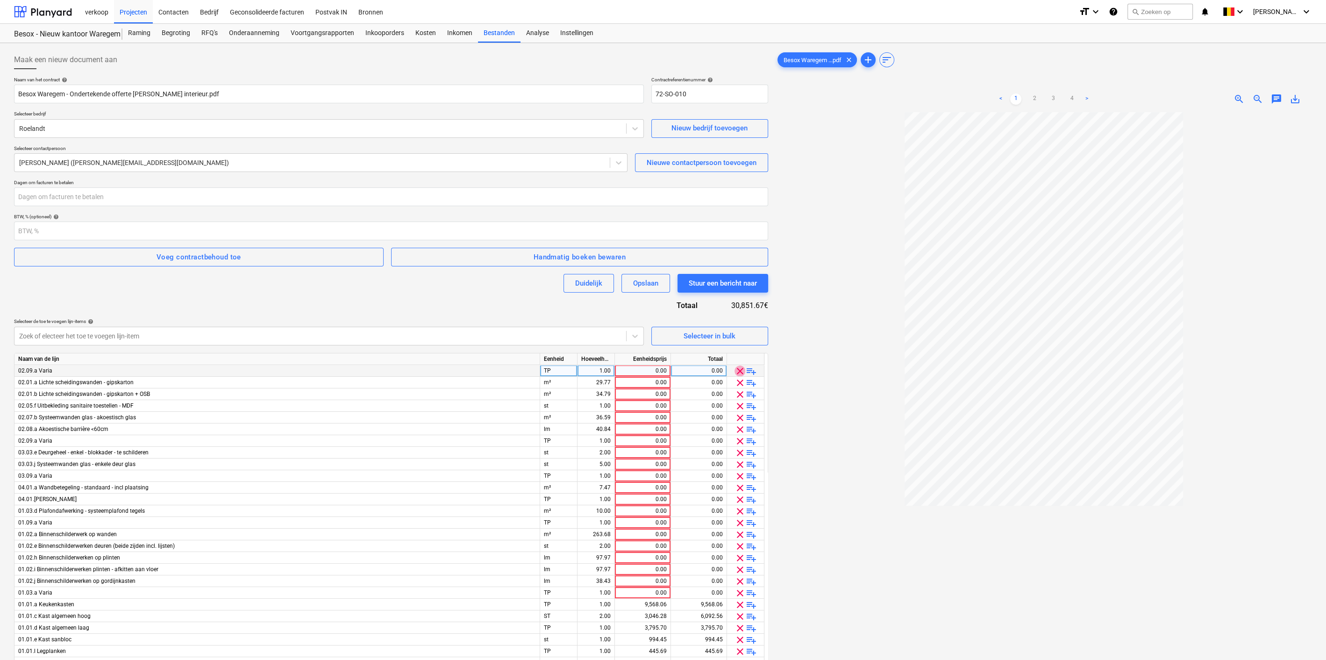
click at [738, 370] on span "clear" at bounding box center [739, 370] width 11 height 11
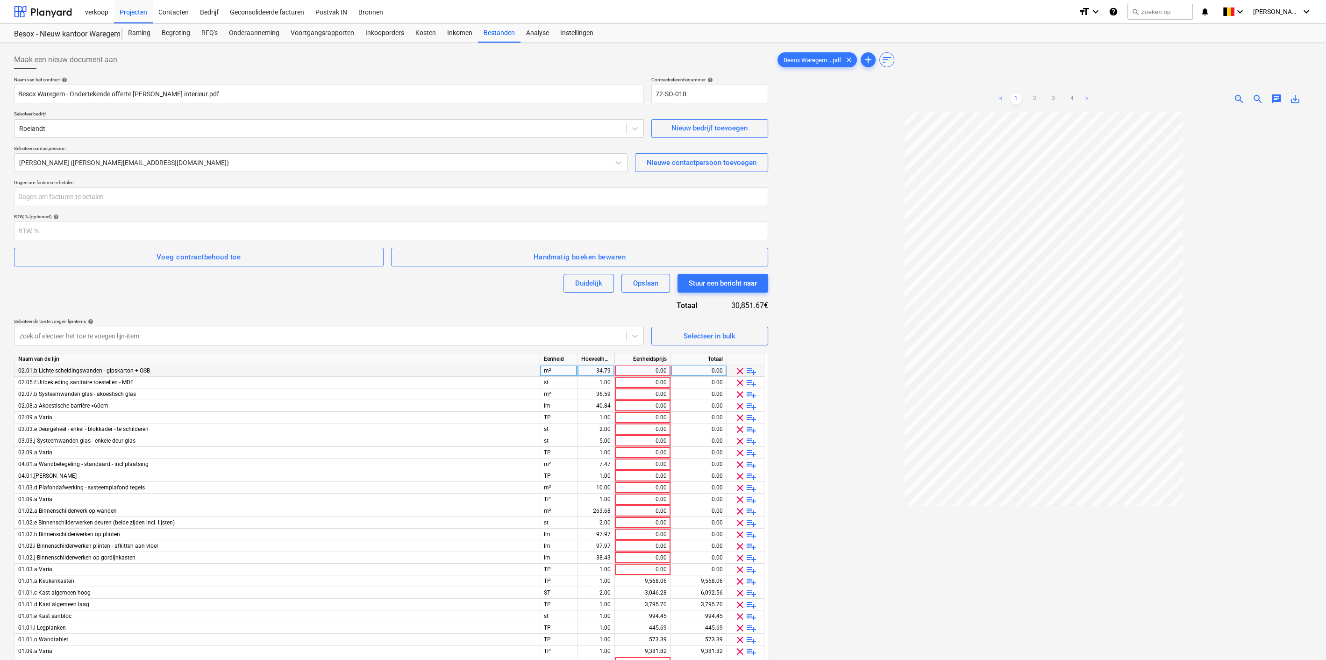
click at [738, 370] on span "clear" at bounding box center [739, 370] width 11 height 11
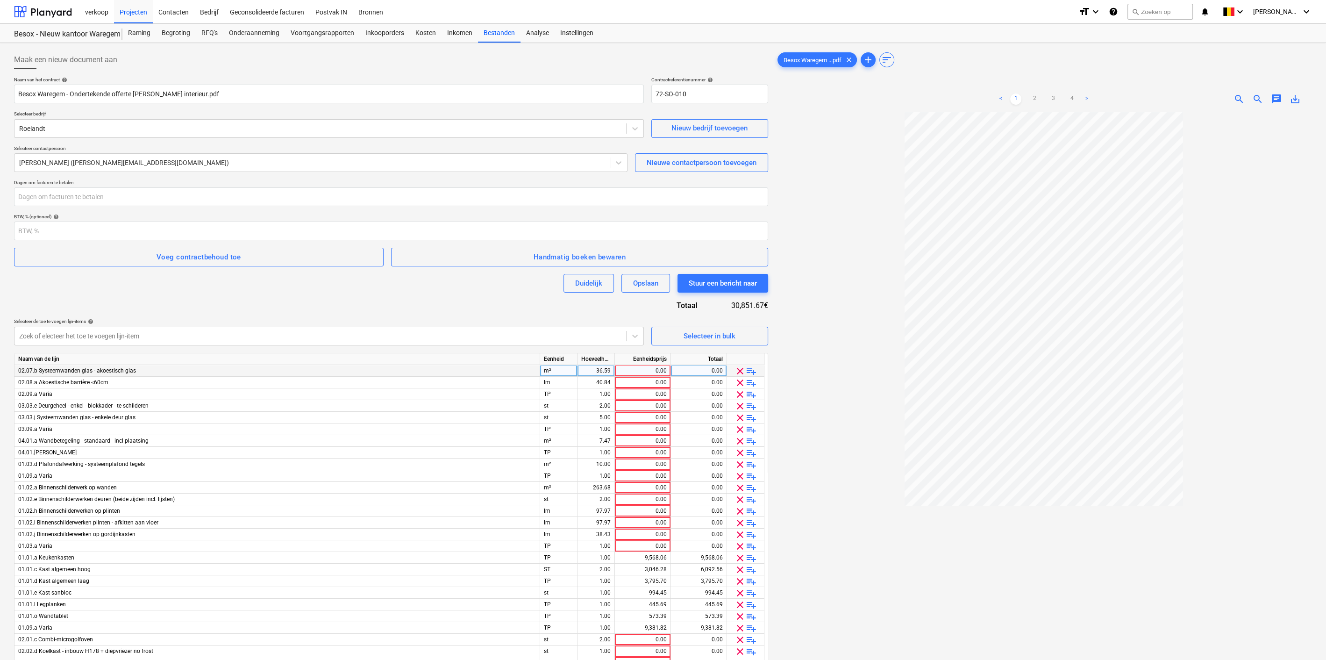
click at [738, 370] on span "clear" at bounding box center [739, 370] width 11 height 11
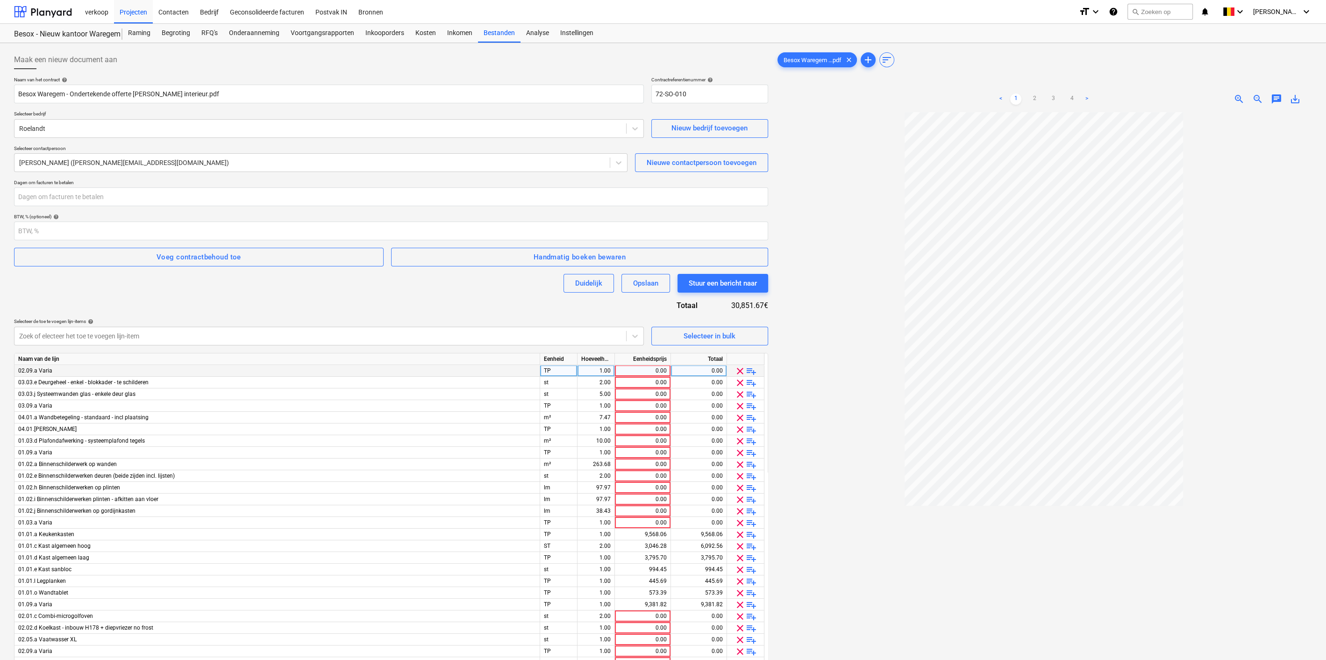
click at [738, 370] on span "clear" at bounding box center [739, 370] width 11 height 11
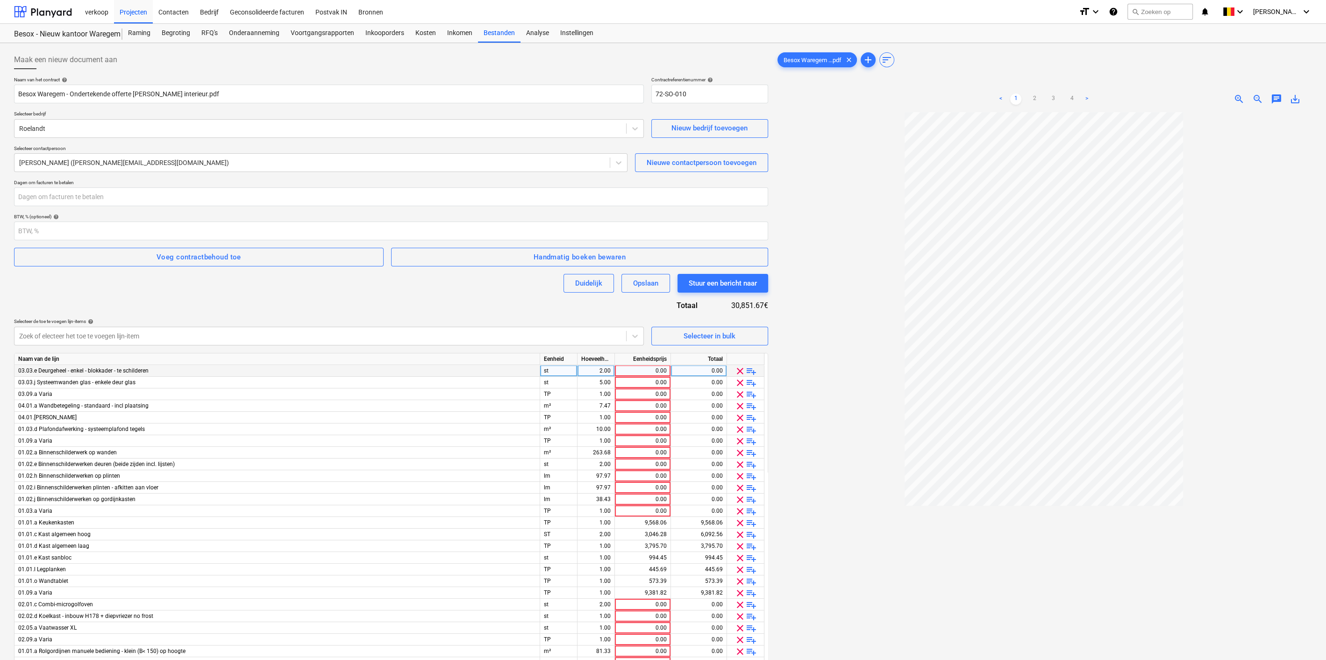
click at [738, 370] on span "clear" at bounding box center [739, 370] width 11 height 11
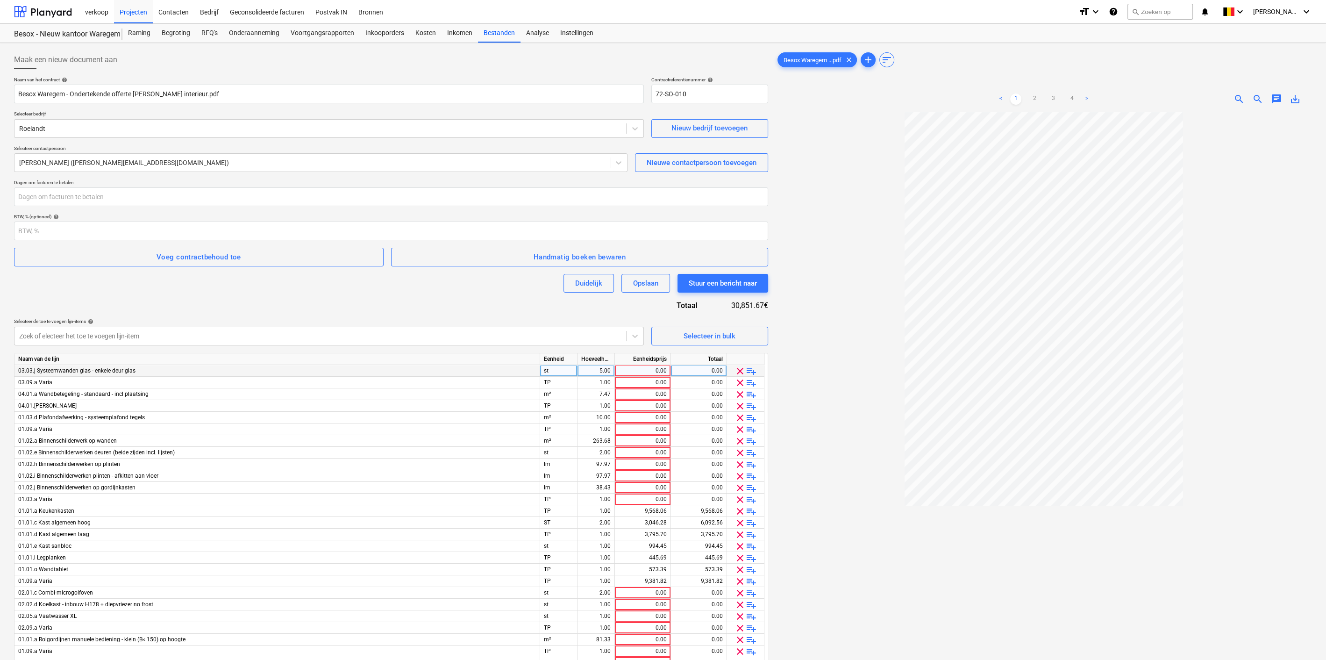
click at [738, 370] on span "clear" at bounding box center [739, 370] width 11 height 11
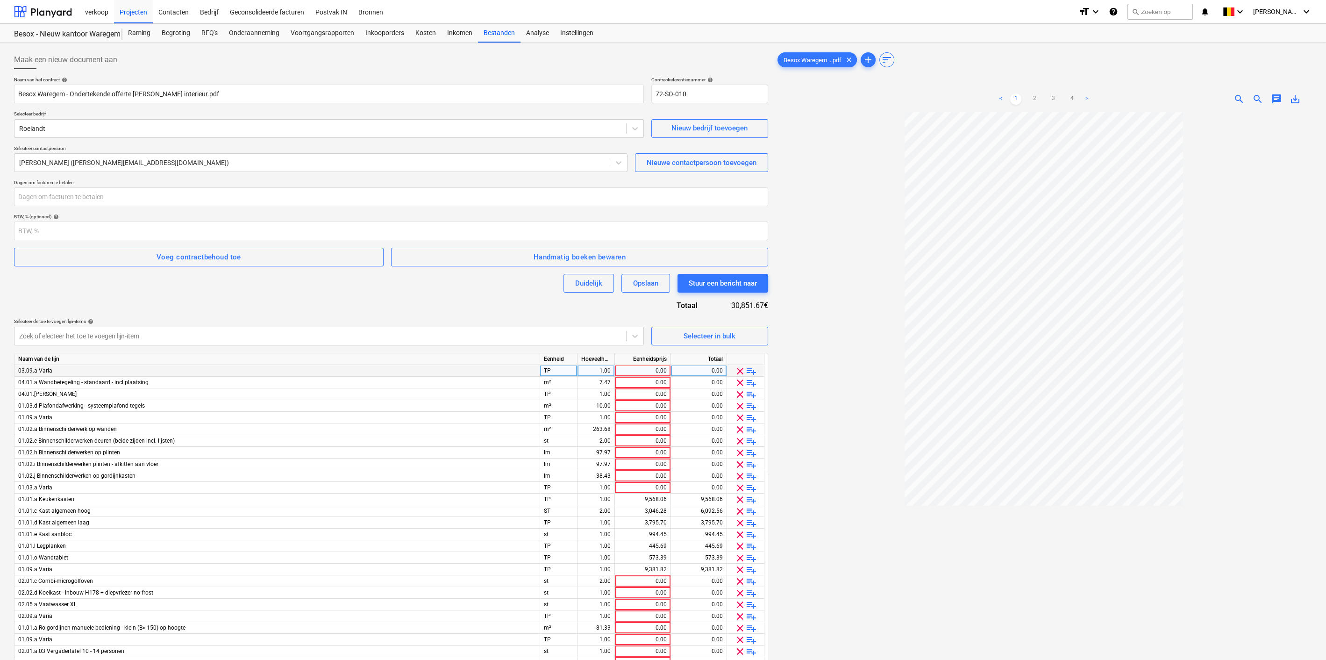
click at [738, 370] on span "clear" at bounding box center [739, 370] width 11 height 11
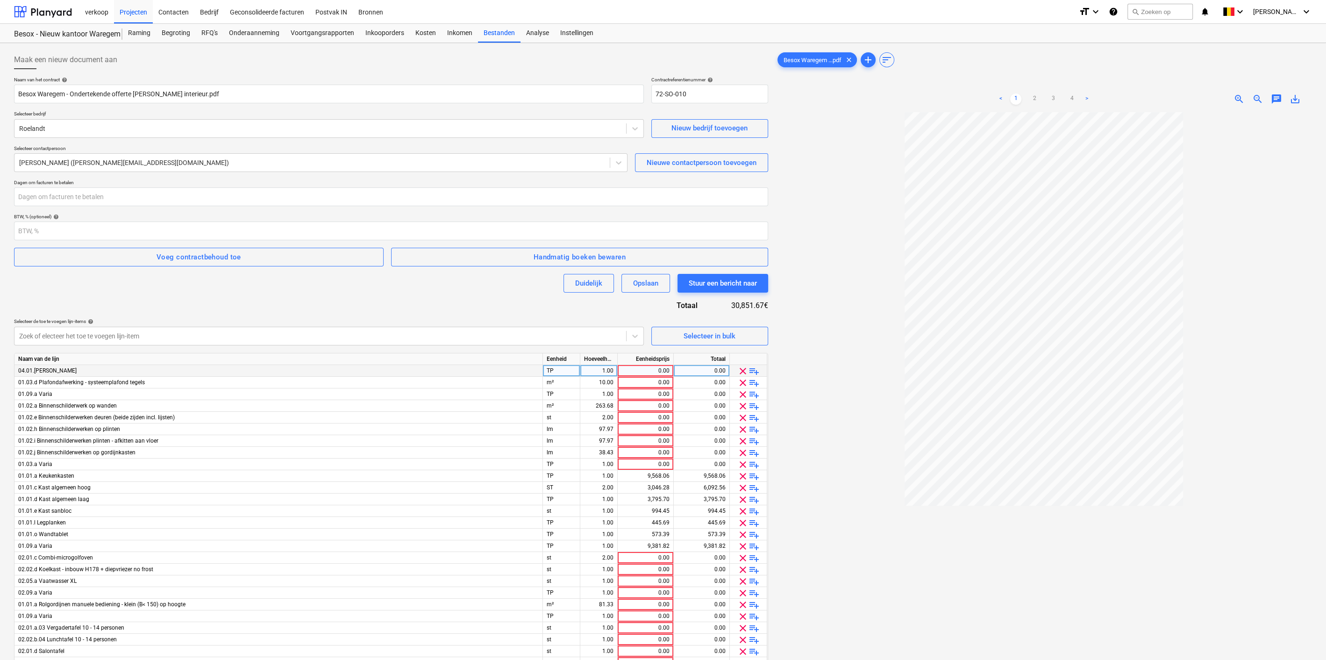
click at [738, 370] on span "clear" at bounding box center [742, 370] width 11 height 11
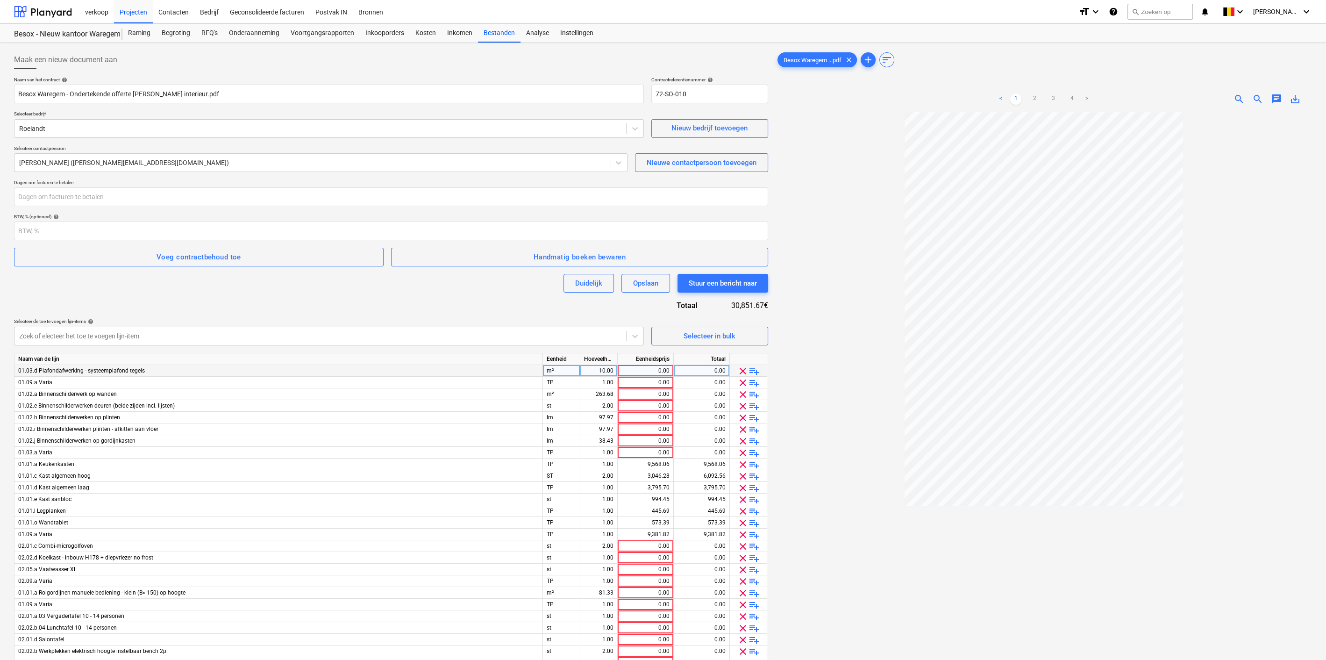
click at [738, 370] on span "clear" at bounding box center [742, 370] width 11 height 11
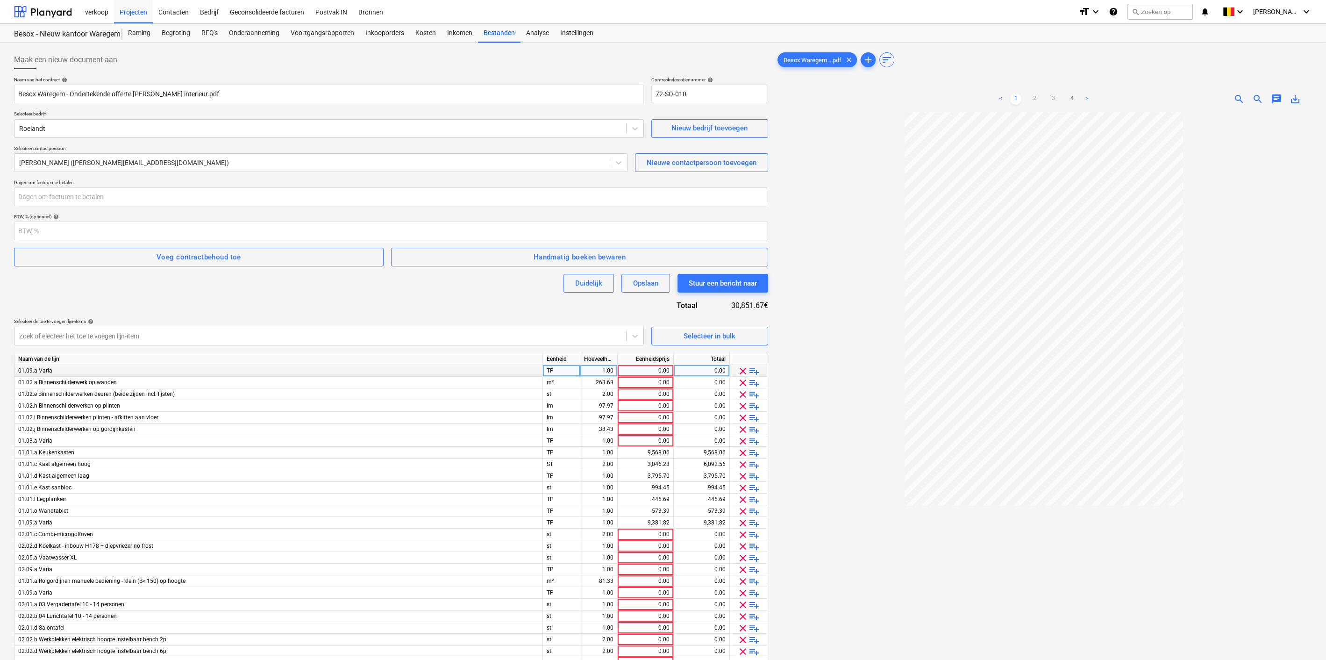
click at [740, 369] on span "clear" at bounding box center [742, 370] width 11 height 11
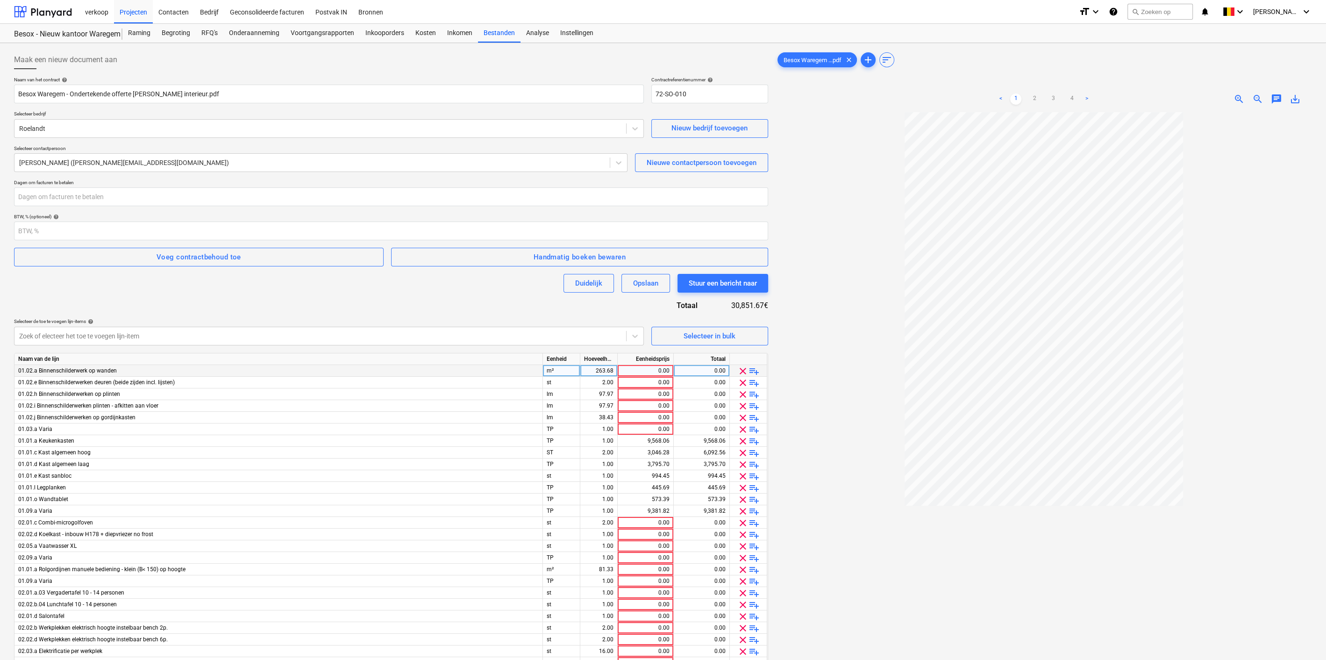
click at [740, 369] on span "clear" at bounding box center [742, 370] width 11 height 11
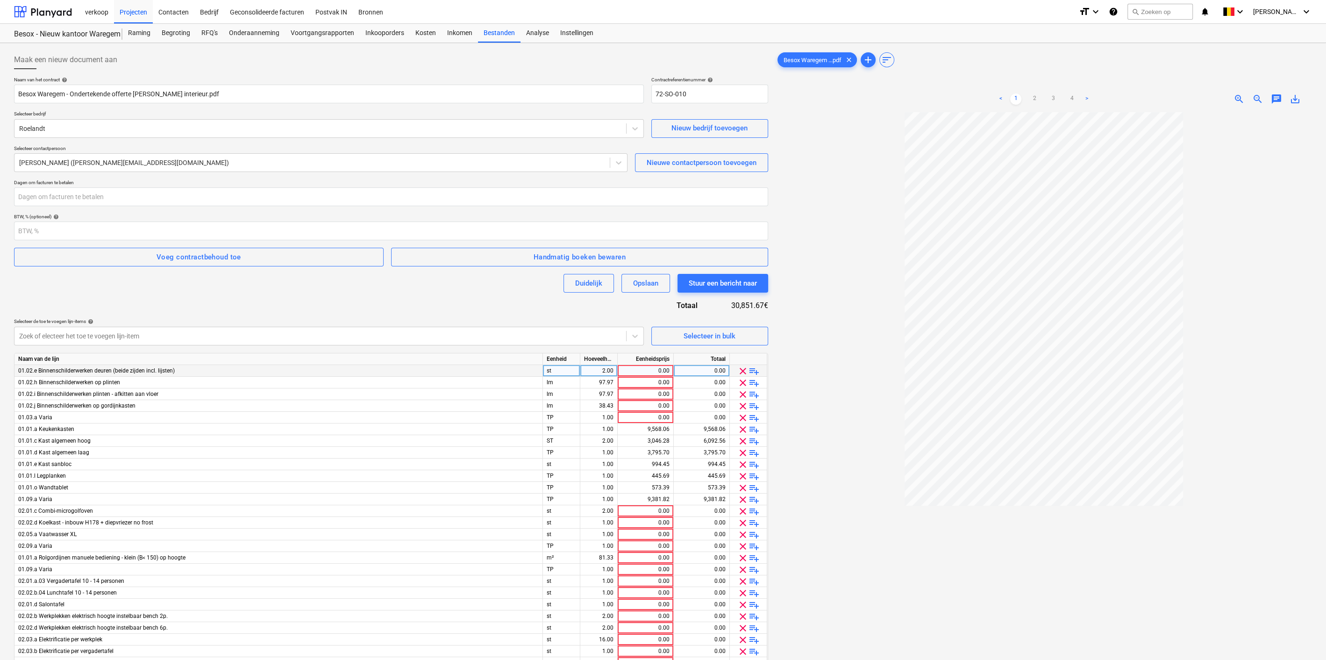
click at [740, 369] on span "clear" at bounding box center [742, 370] width 11 height 11
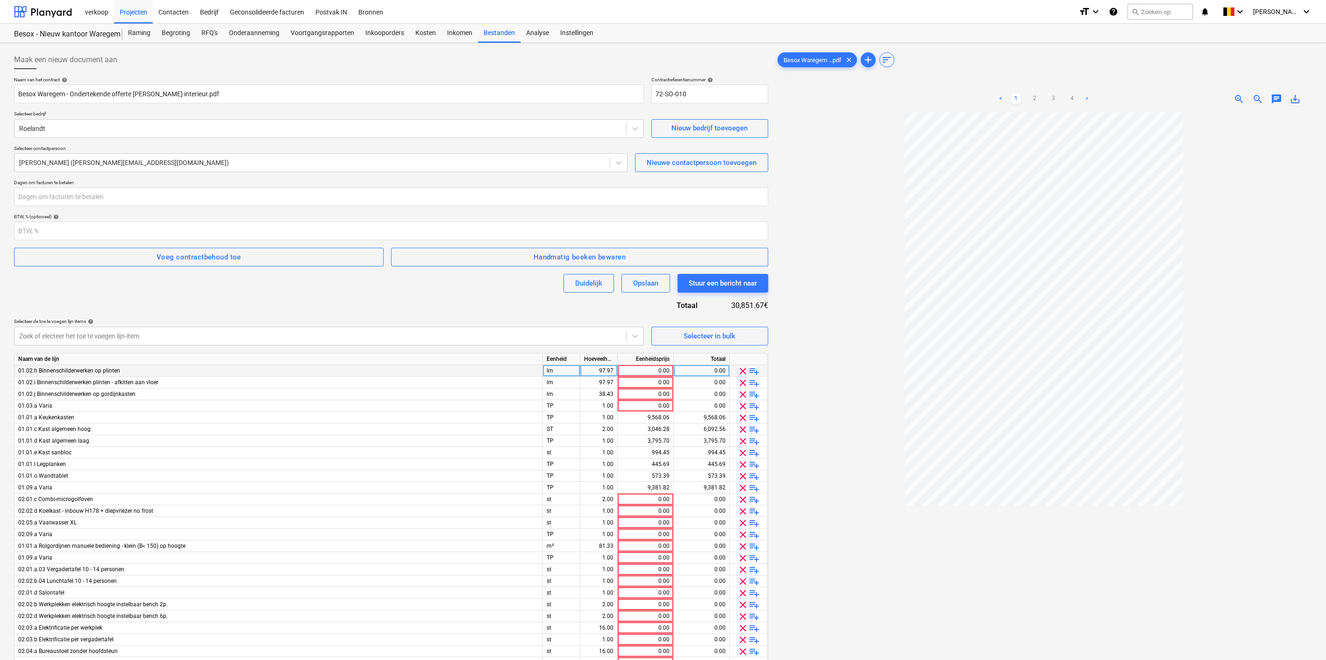
click at [740, 369] on span "clear" at bounding box center [742, 370] width 11 height 11
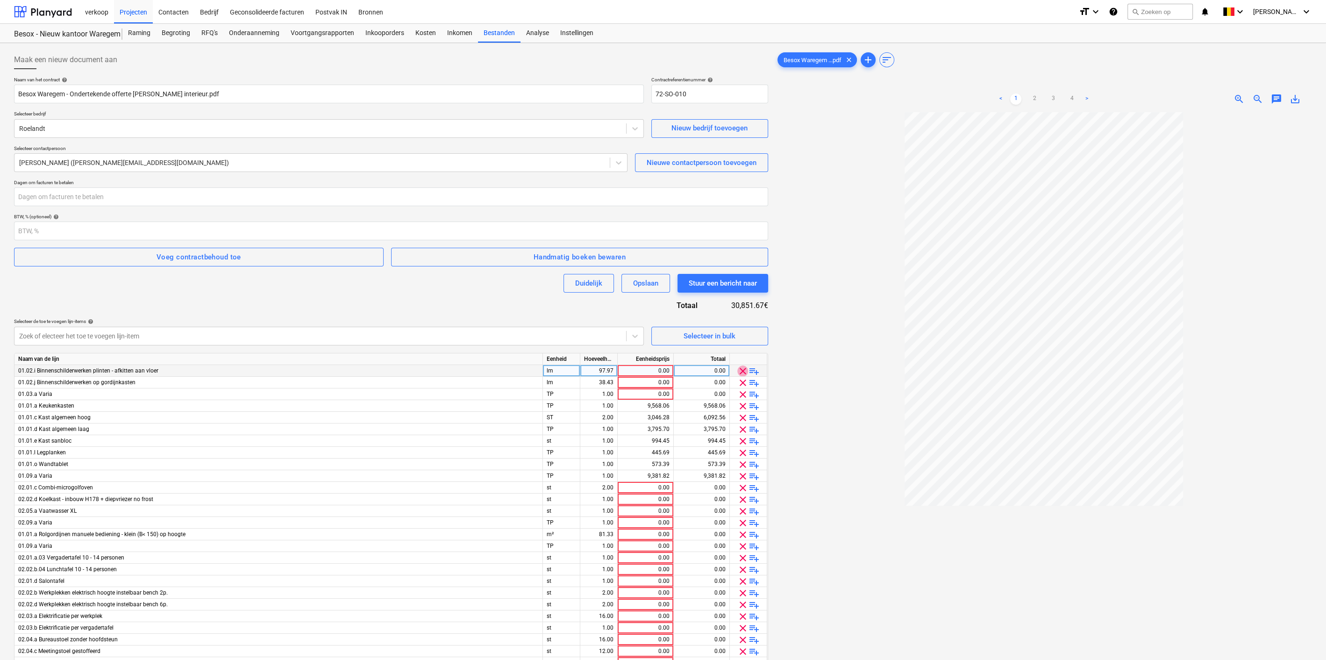
click at [740, 369] on span "clear" at bounding box center [742, 370] width 11 height 11
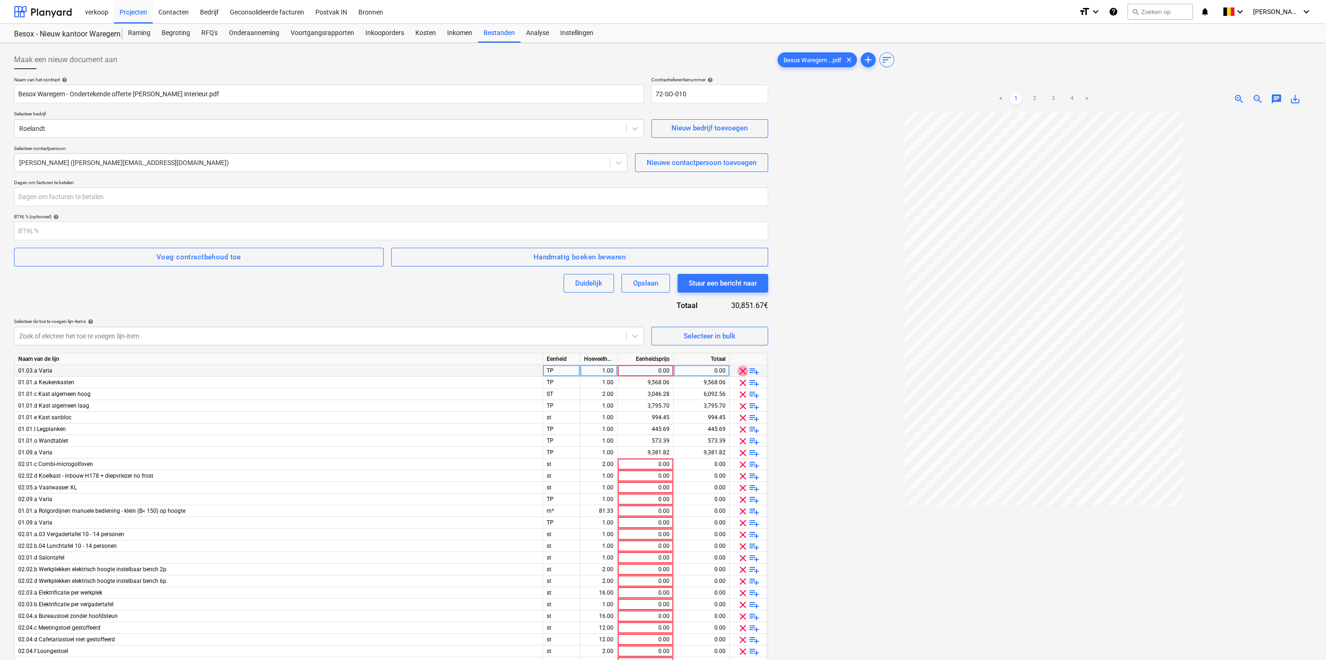
click at [740, 369] on span "clear" at bounding box center [742, 370] width 11 height 11
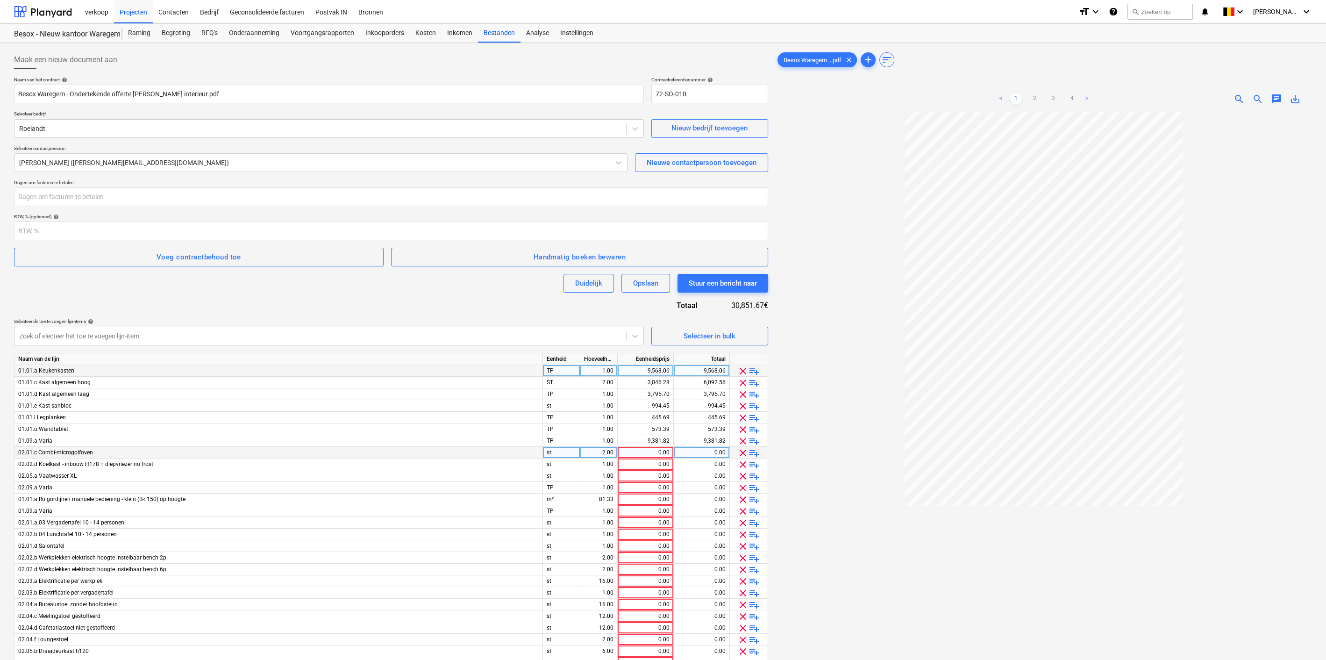
click at [739, 452] on span "clear" at bounding box center [742, 452] width 11 height 11
click at [740, 452] on span "clear" at bounding box center [742, 452] width 11 height 11
click at [741, 450] on span "clear" at bounding box center [742, 452] width 11 height 11
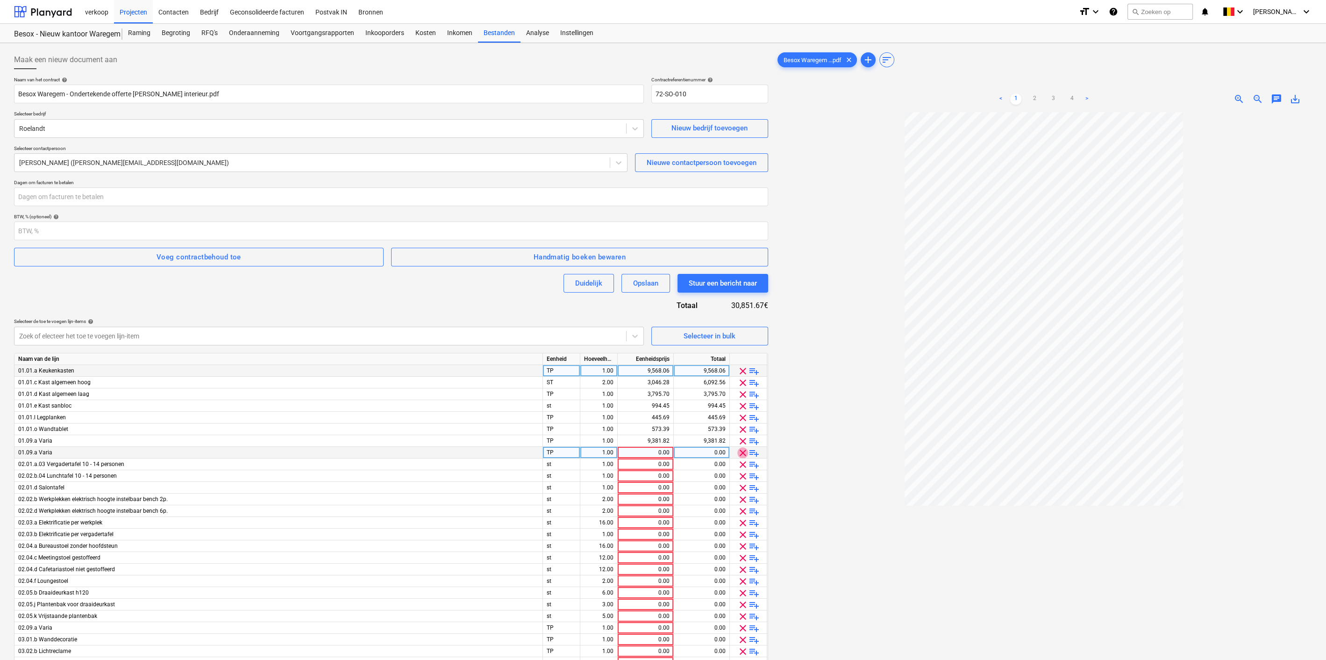
click at [741, 450] on span "clear" at bounding box center [742, 452] width 11 height 11
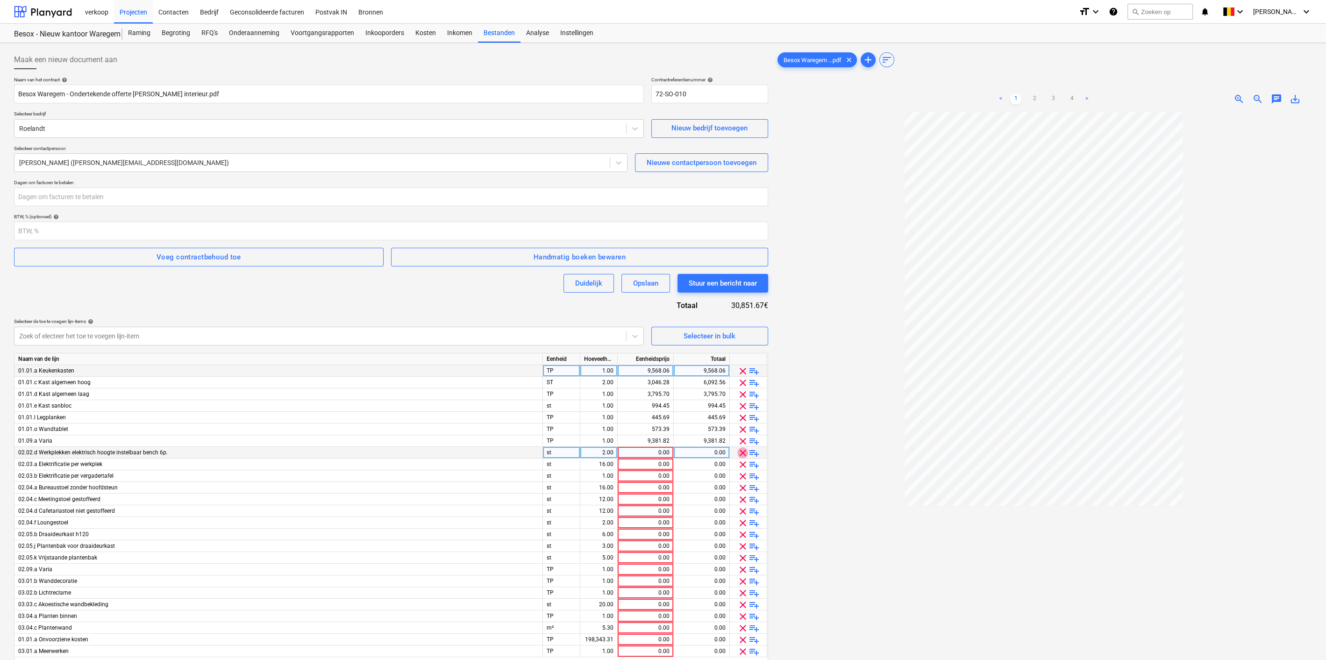
click at [741, 450] on span "clear" at bounding box center [742, 452] width 11 height 11
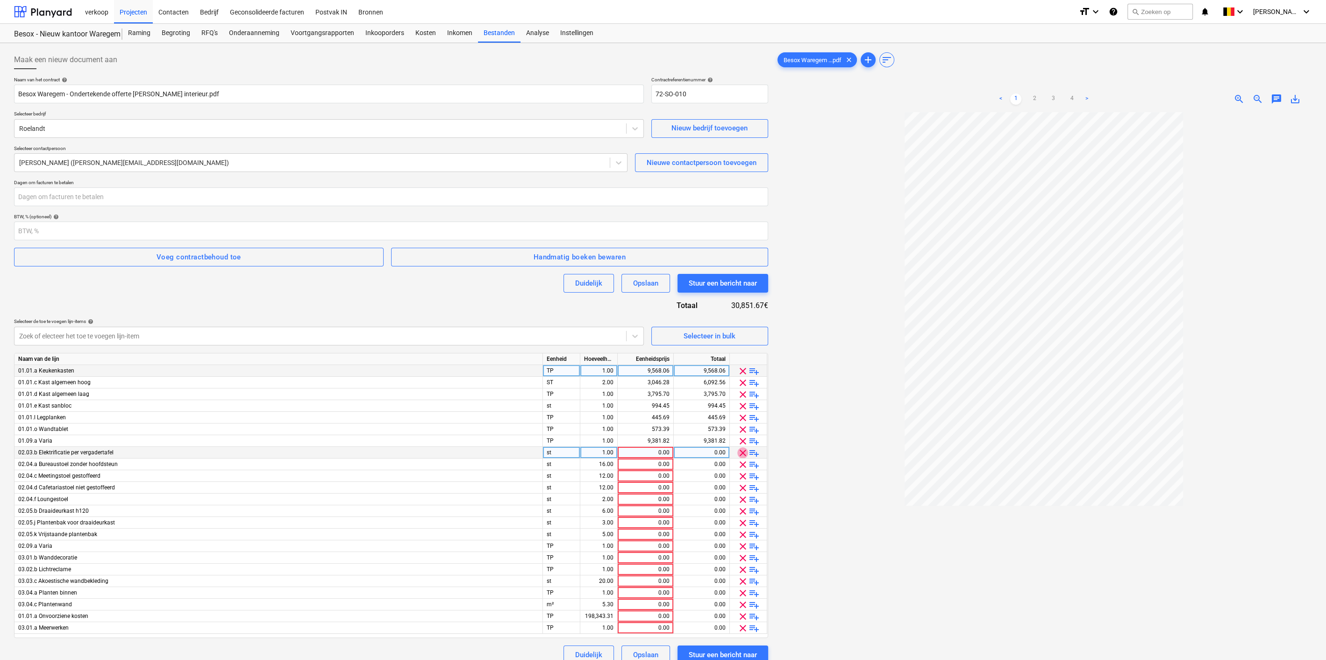
click at [741, 450] on span "clear" at bounding box center [742, 452] width 11 height 11
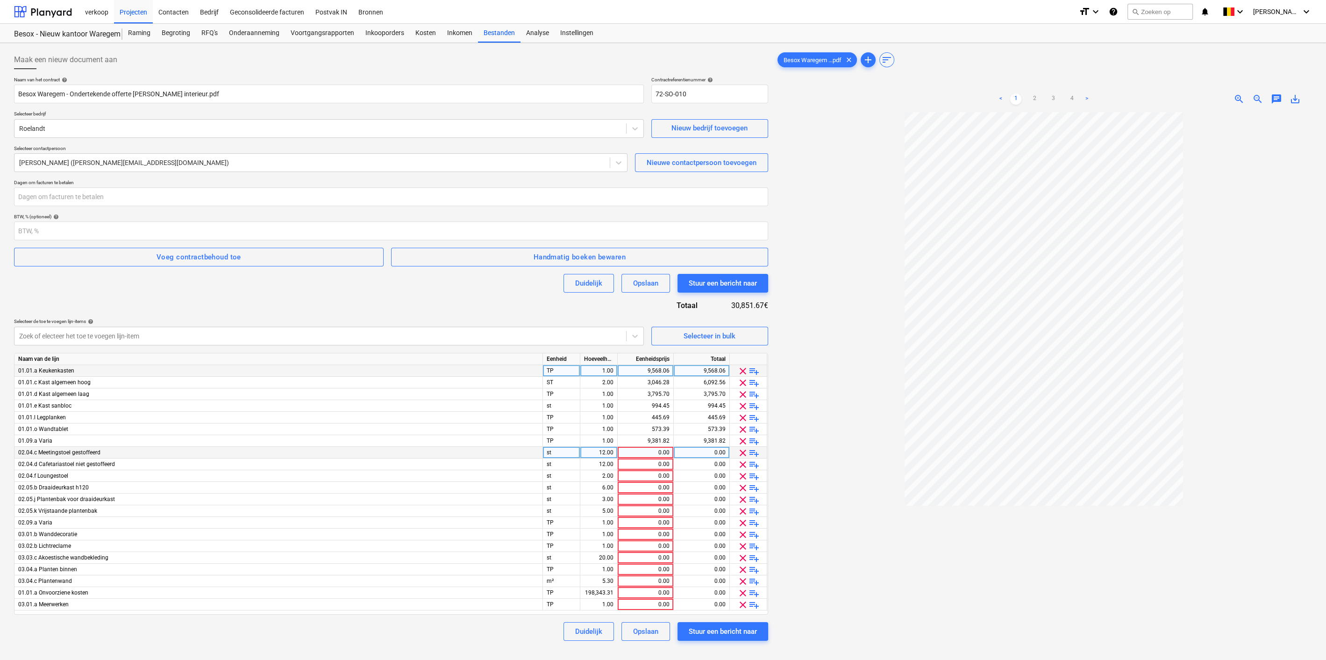
click at [741, 450] on span "clear" at bounding box center [742, 452] width 11 height 11
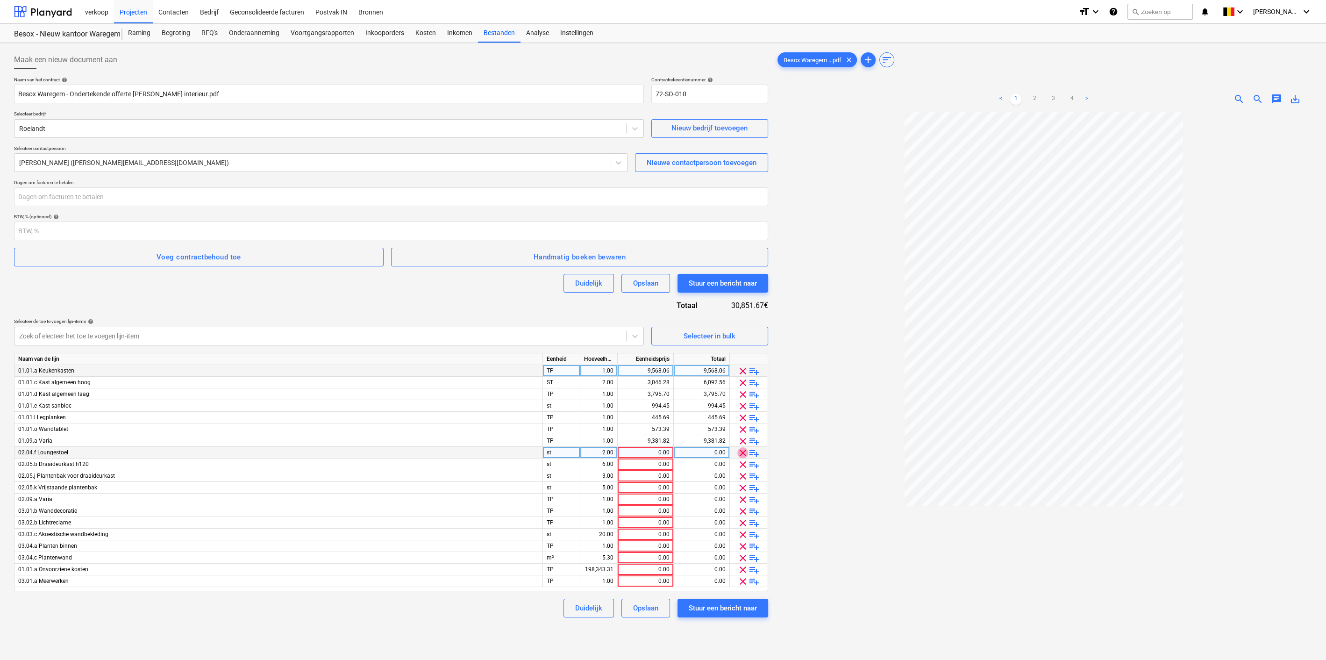
click at [741, 450] on span "clear" at bounding box center [742, 452] width 11 height 11
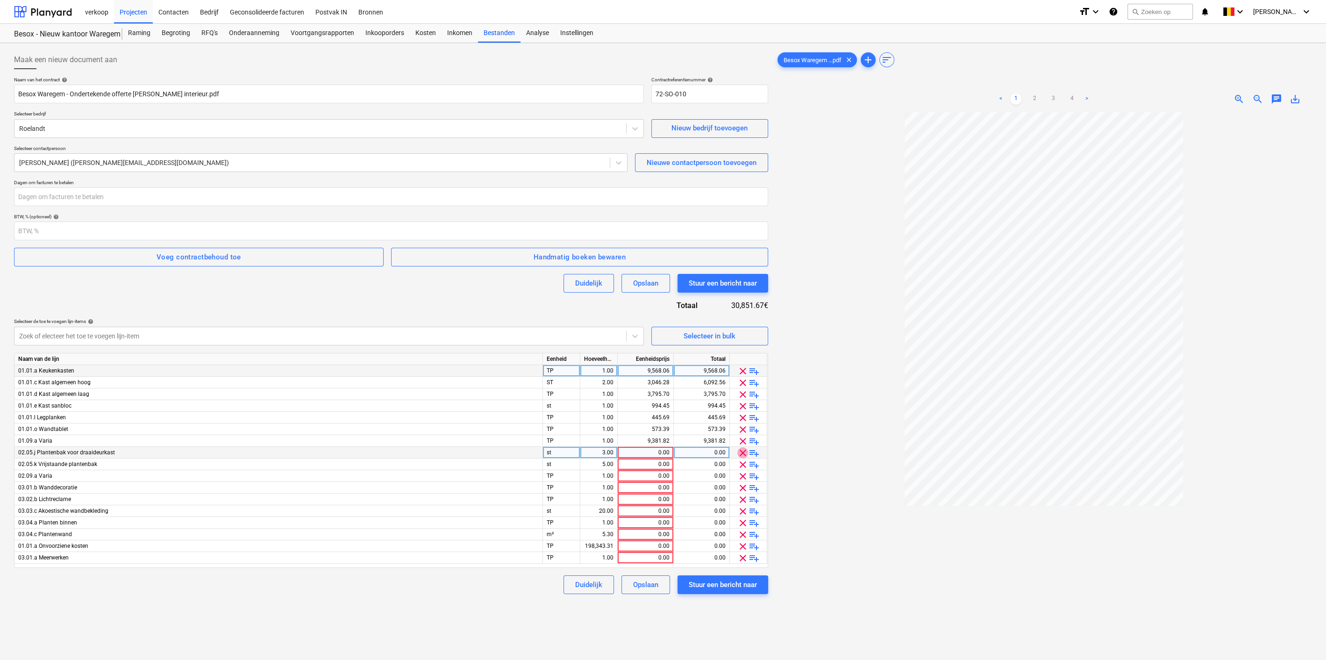
click at [741, 450] on span "clear" at bounding box center [742, 452] width 11 height 11
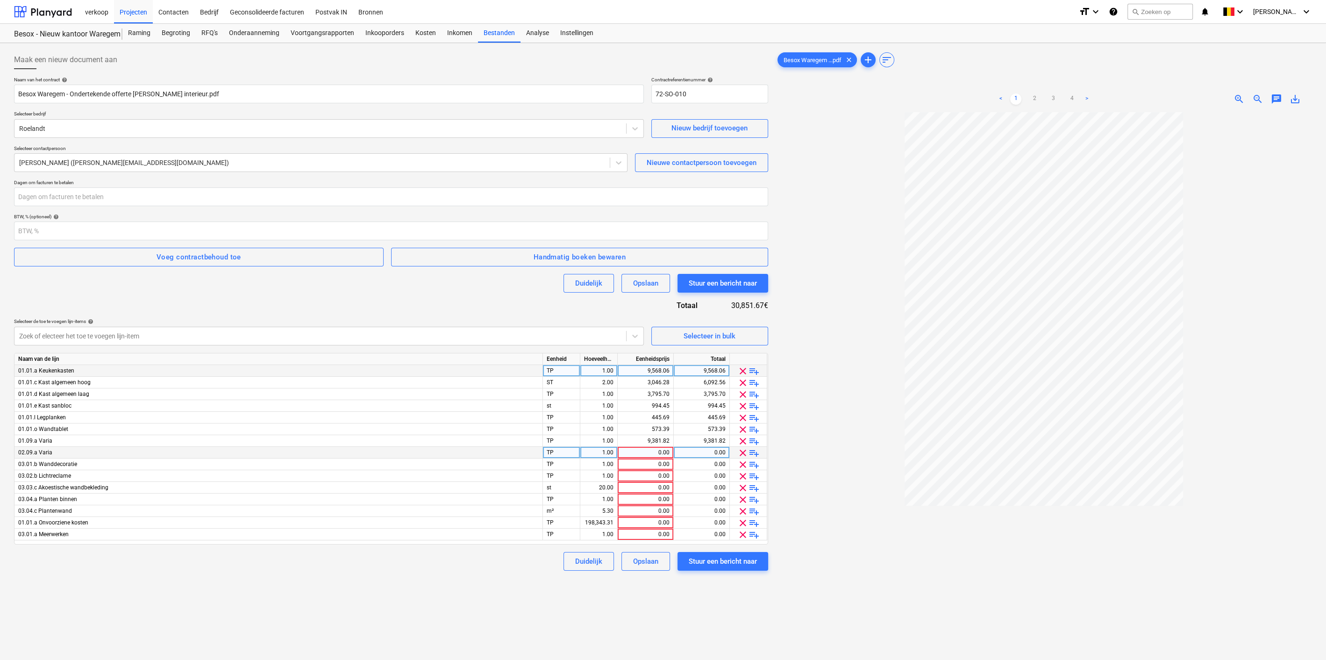
click at [741, 450] on span "clear" at bounding box center [742, 452] width 11 height 11
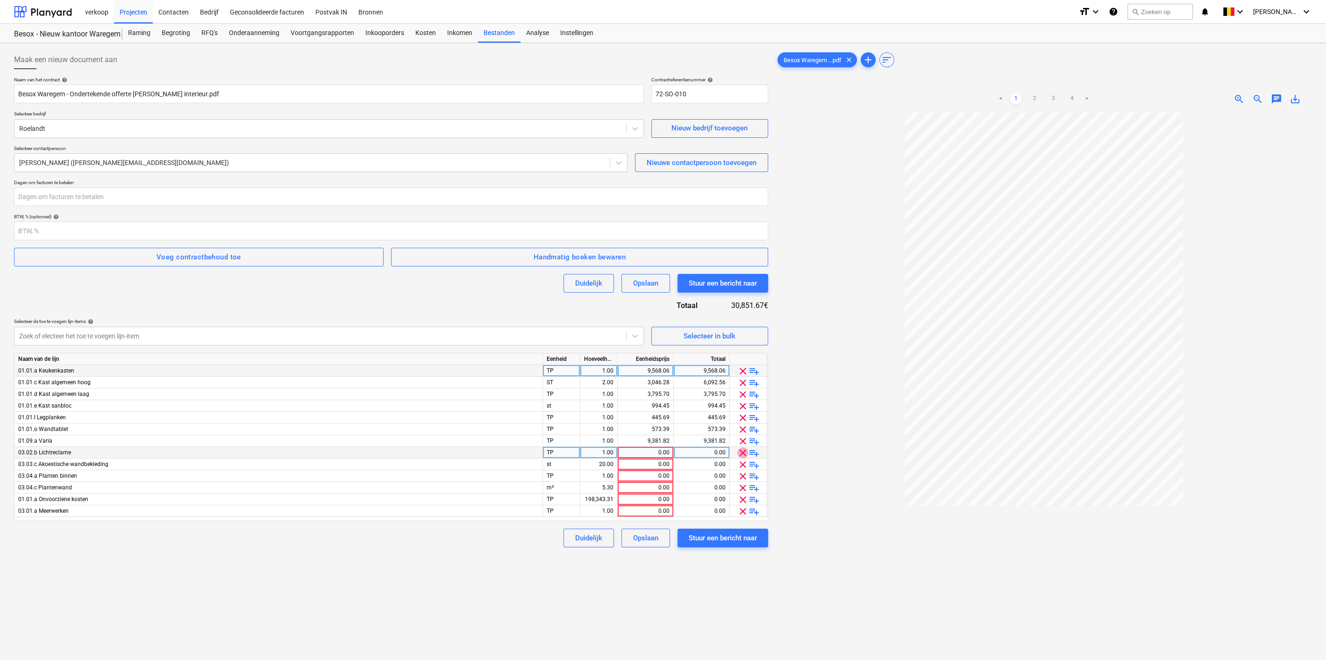
click at [741, 450] on span "clear" at bounding box center [742, 452] width 11 height 11
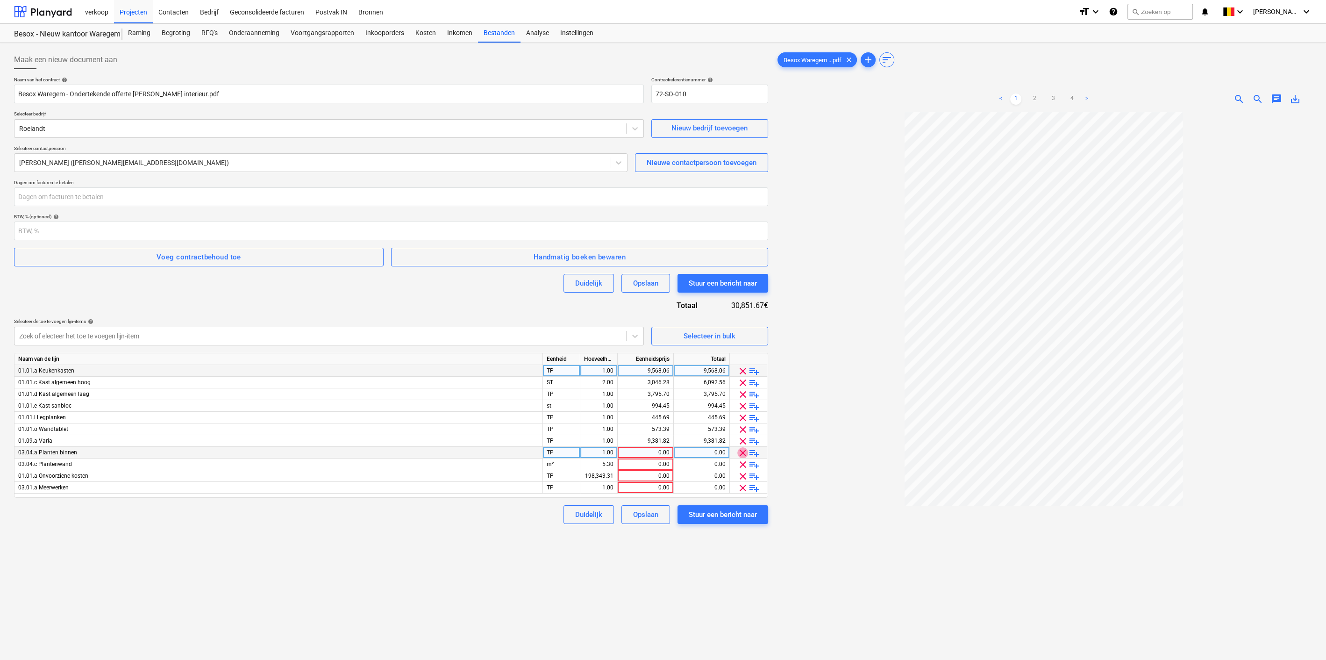
click at [741, 450] on span "clear" at bounding box center [742, 452] width 11 height 11
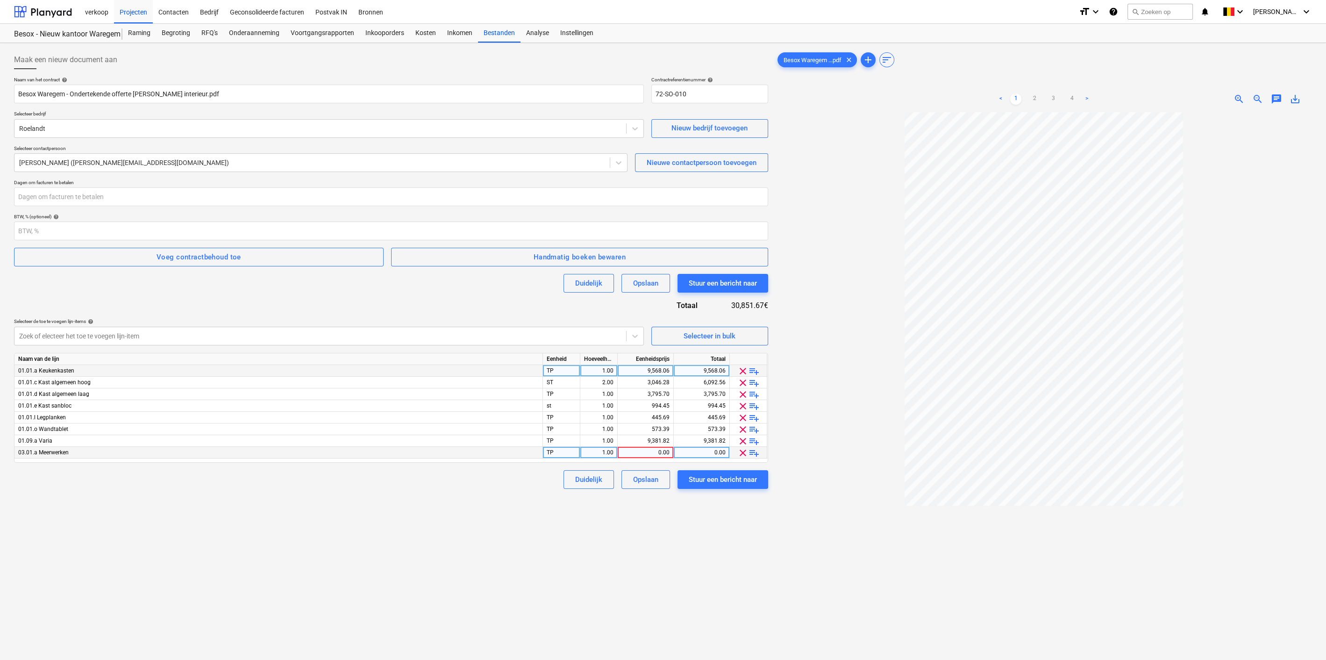
click at [741, 450] on span "clear" at bounding box center [742, 452] width 11 height 11
click at [725, 463] on div "Stuur een bericht naar" at bounding box center [723, 468] width 68 height 12
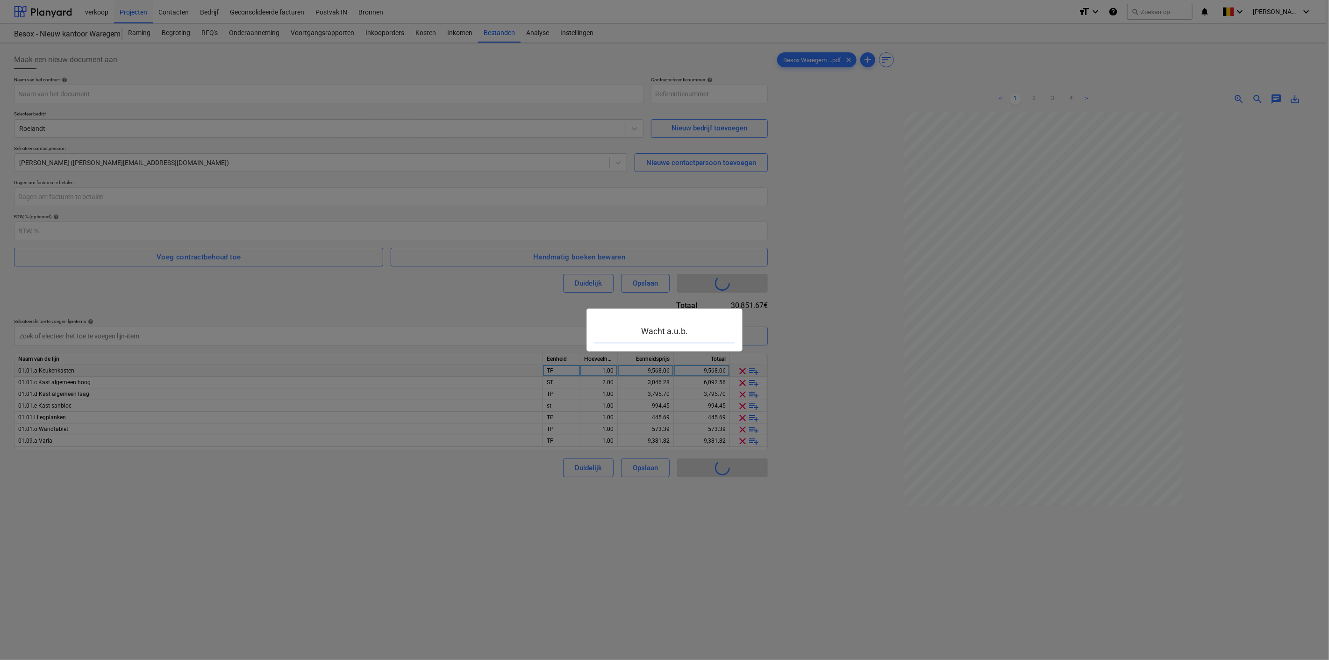
type input "72-SO-011"
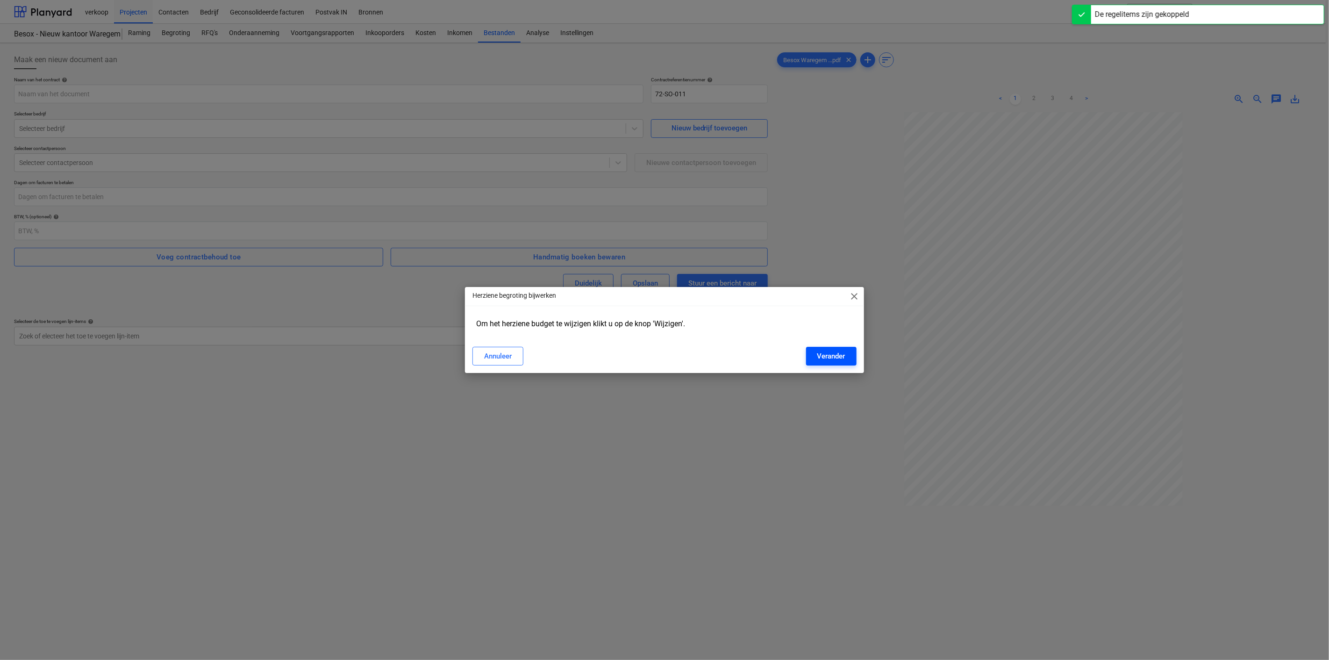
click at [839, 356] on div "Verander" at bounding box center [831, 356] width 28 height 12
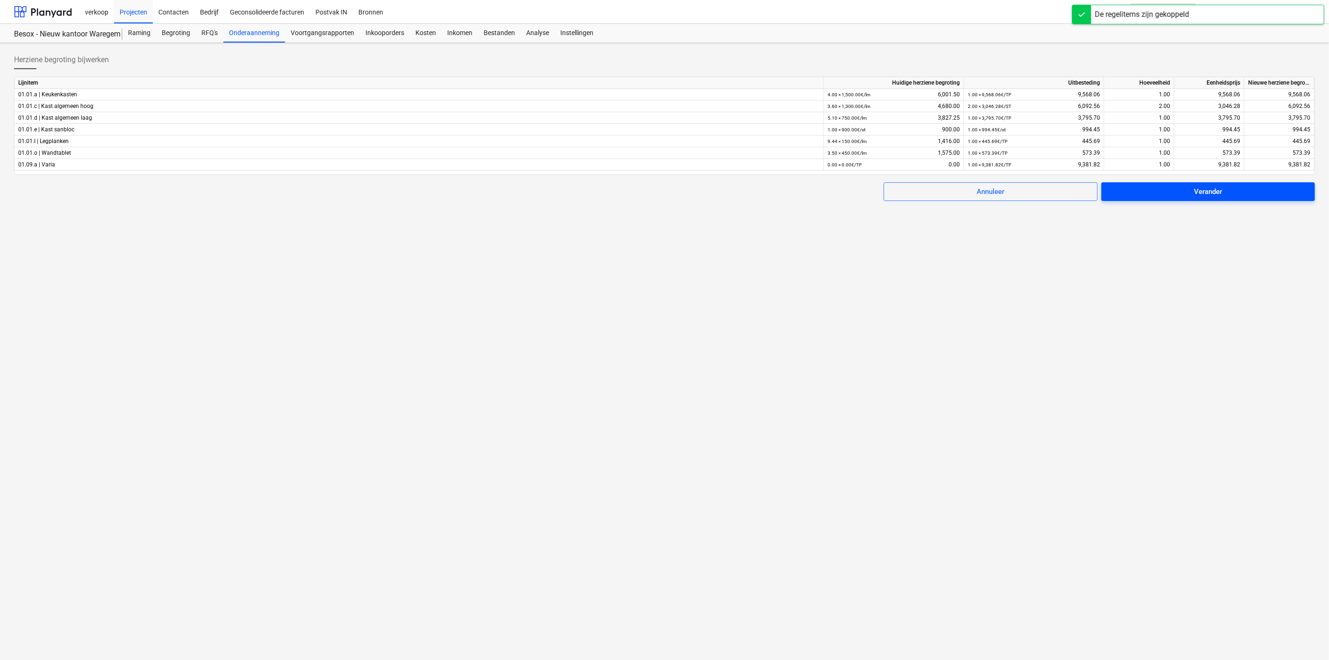
click at [1157, 195] on span "Verander" at bounding box center [1207, 191] width 191 height 12
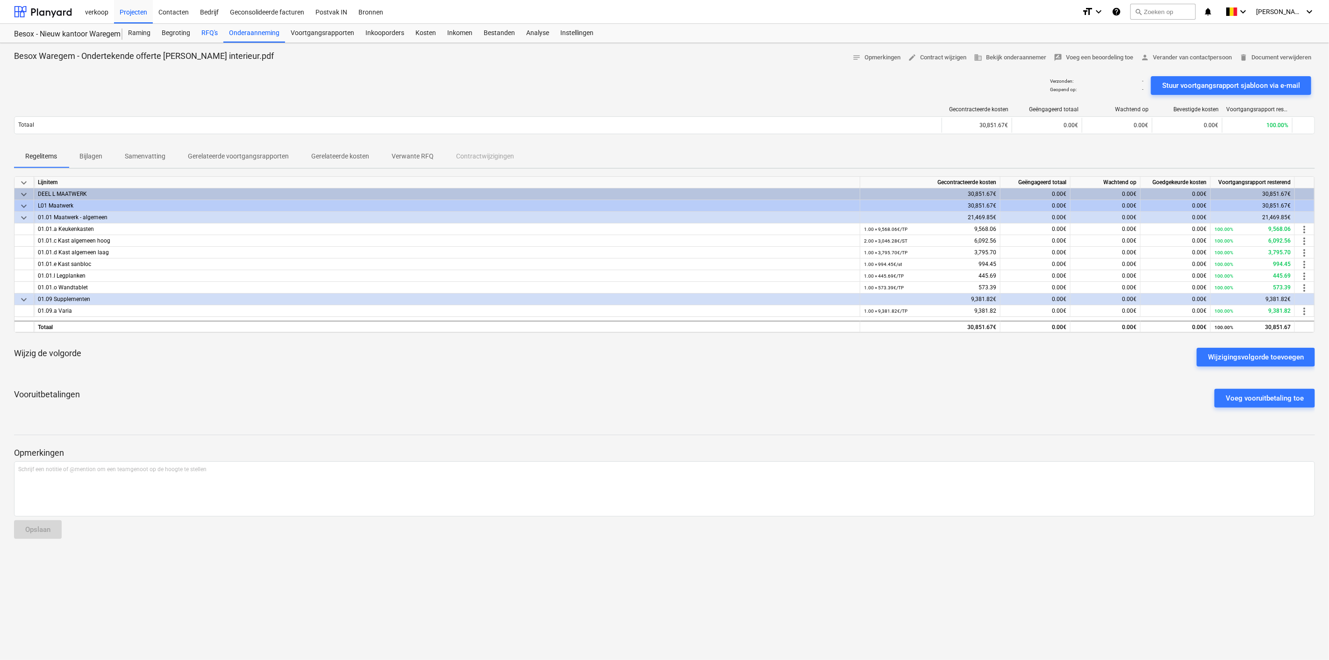
click at [207, 31] on div "RFQ's" at bounding box center [210, 33] width 28 height 19
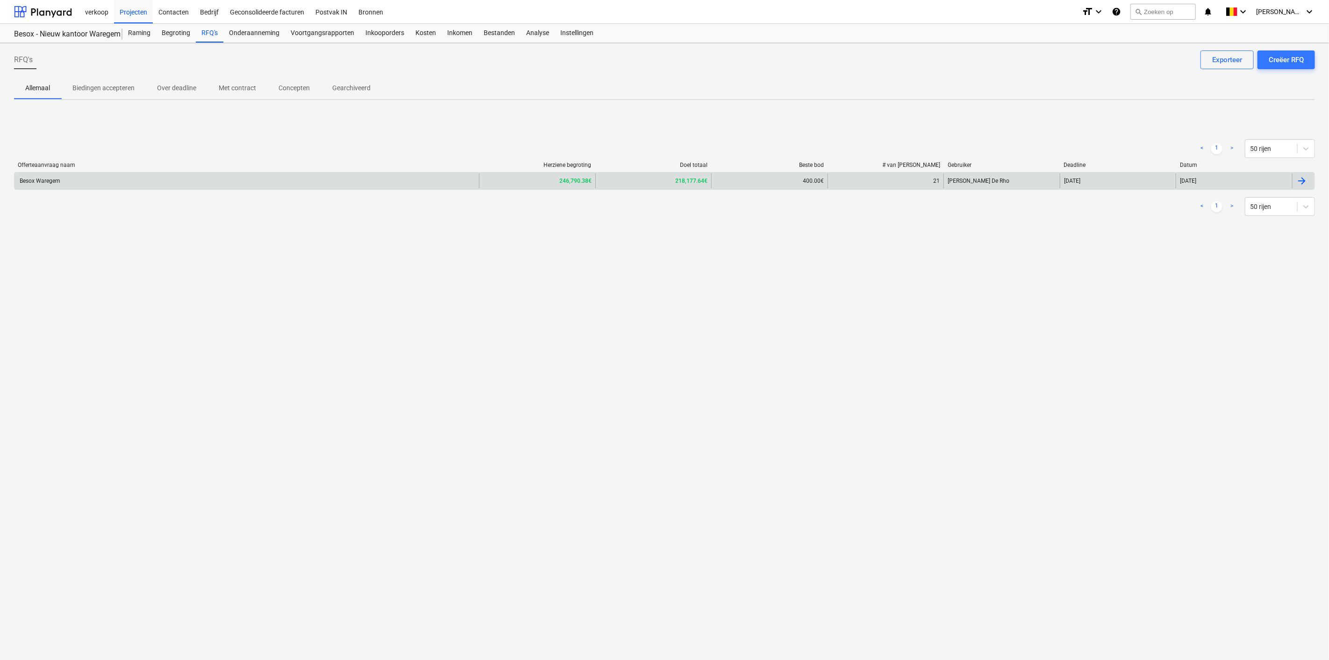
click at [338, 183] on div "Besox Waregem" at bounding box center [246, 180] width 464 height 15
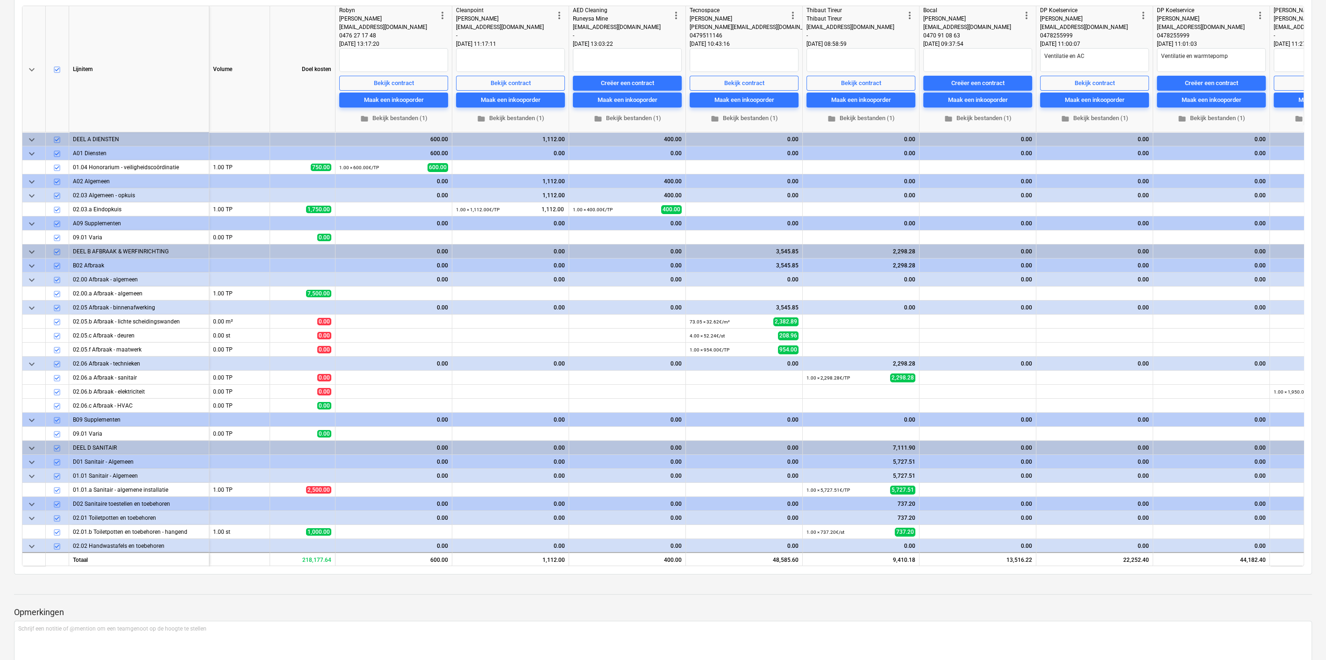
scroll to position [125, 0]
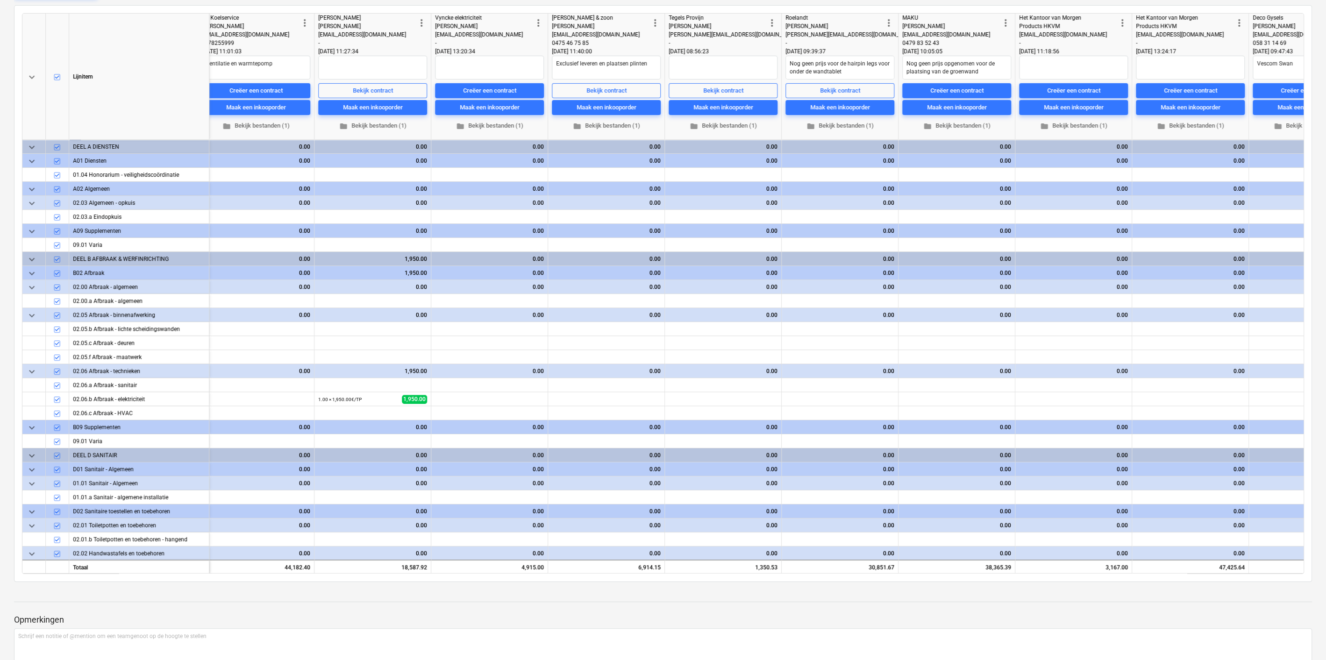
type textarea "x"
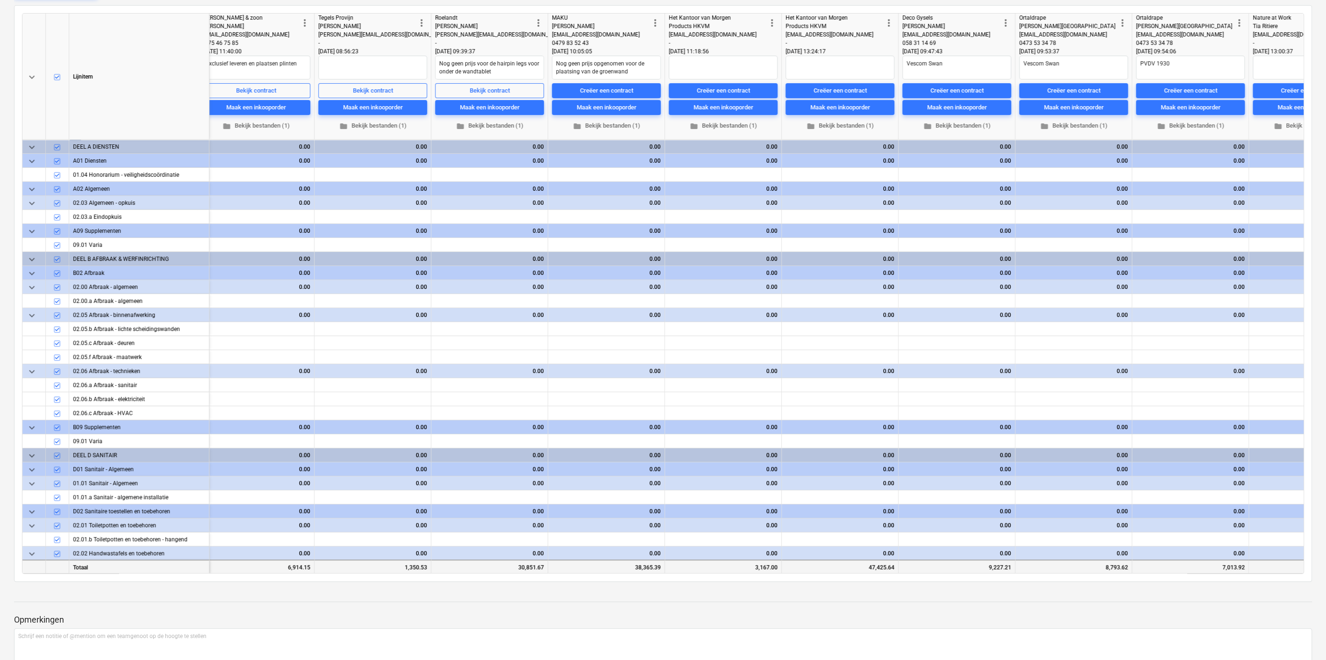
scroll to position [0, 1309]
click at [716, 91] on div "Creëer een contract" at bounding box center [719, 91] width 53 height 11
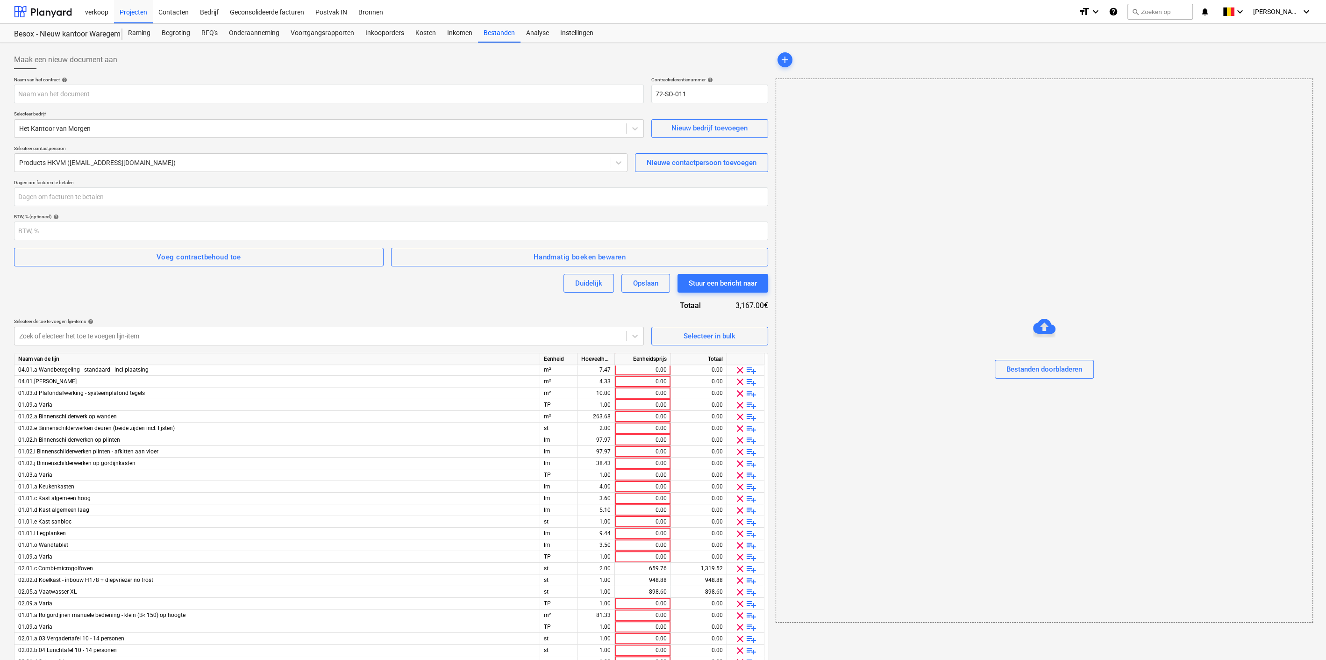
scroll to position [570, 0]
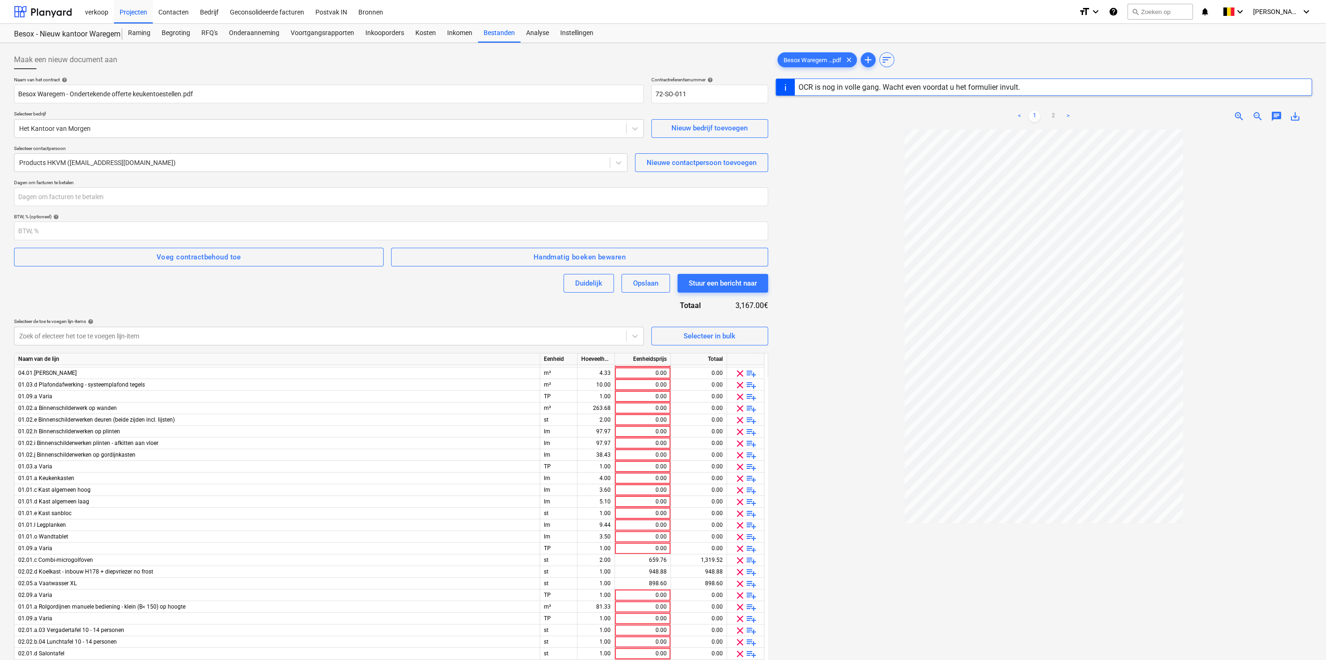
type input "194"
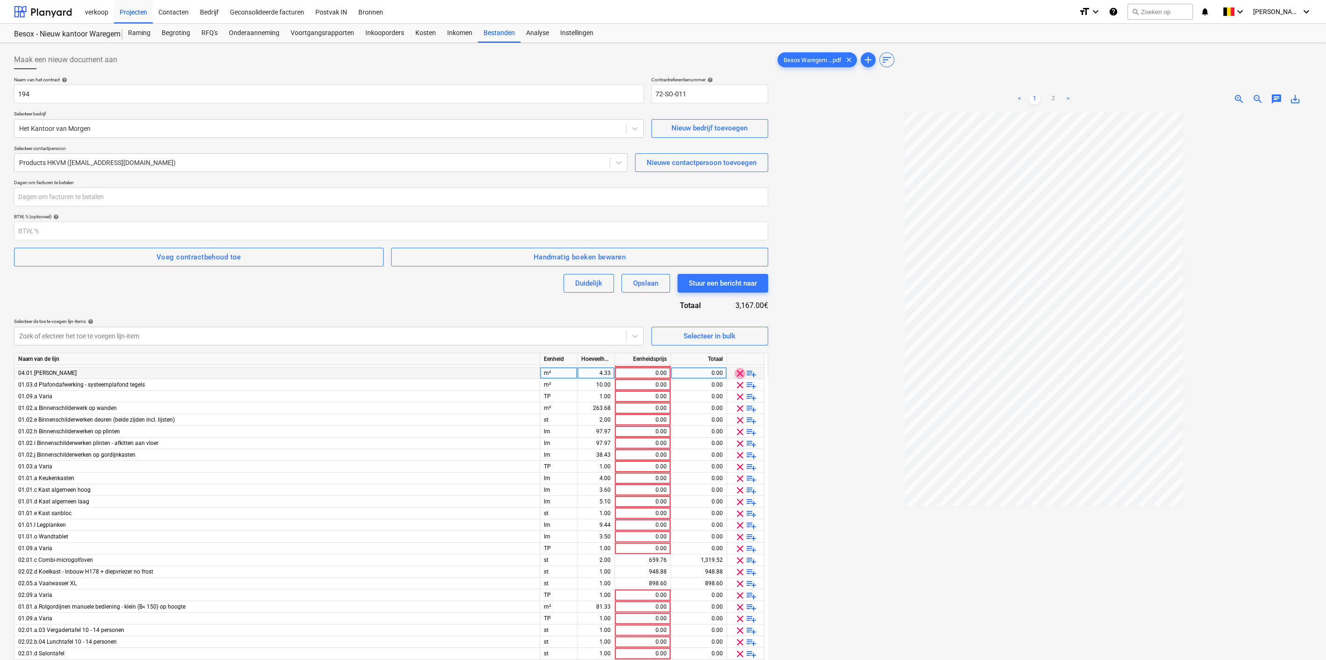
click at [739, 372] on span "clear" at bounding box center [739, 373] width 11 height 11
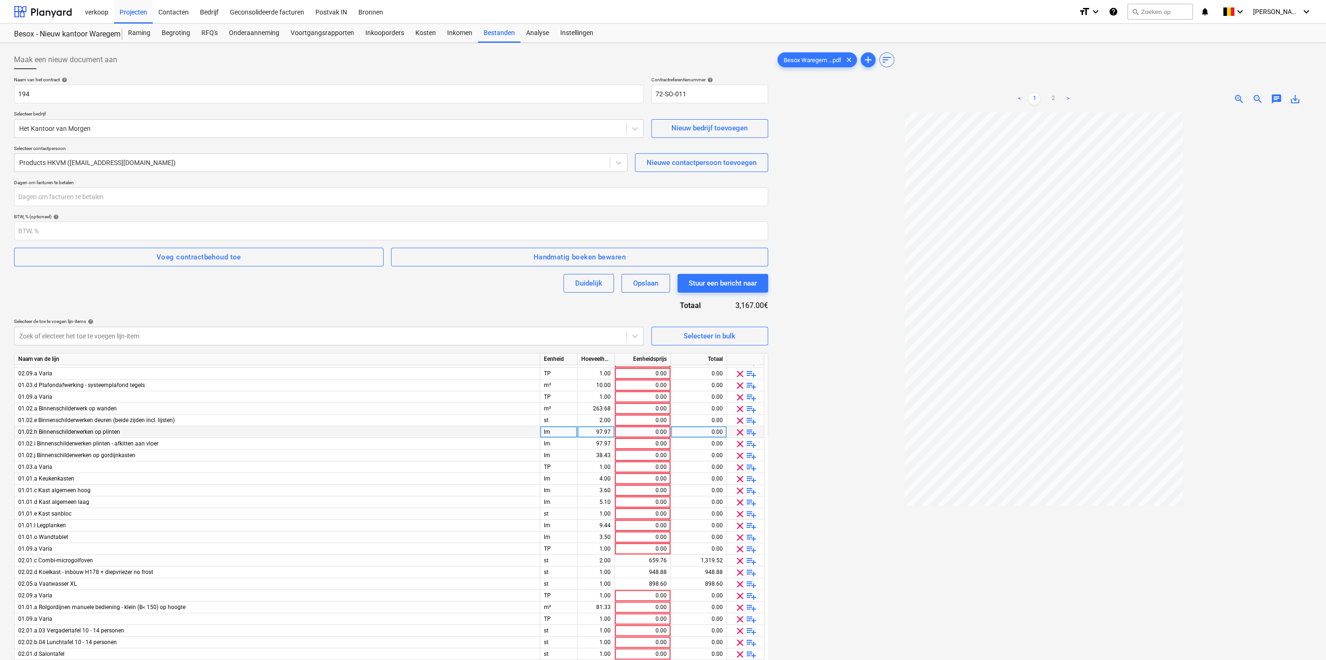
click at [739, 372] on span "clear" at bounding box center [739, 373] width 11 height 11
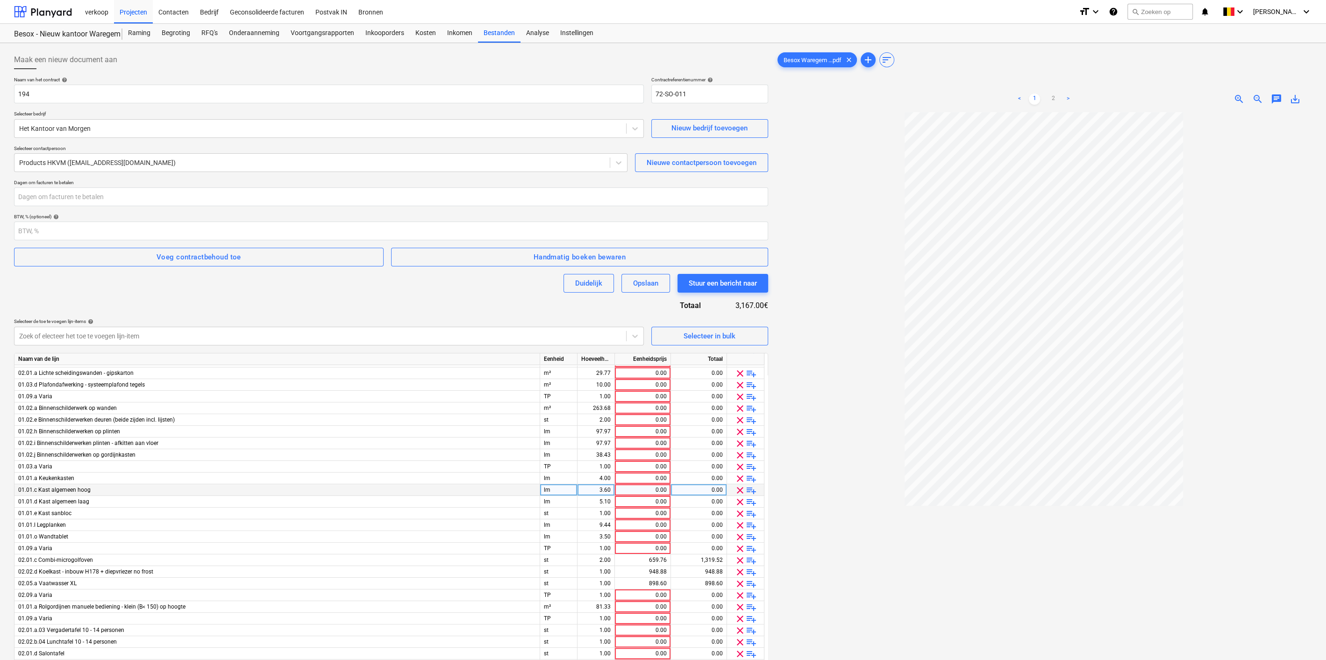
click at [739, 372] on span "clear" at bounding box center [739, 373] width 11 height 11
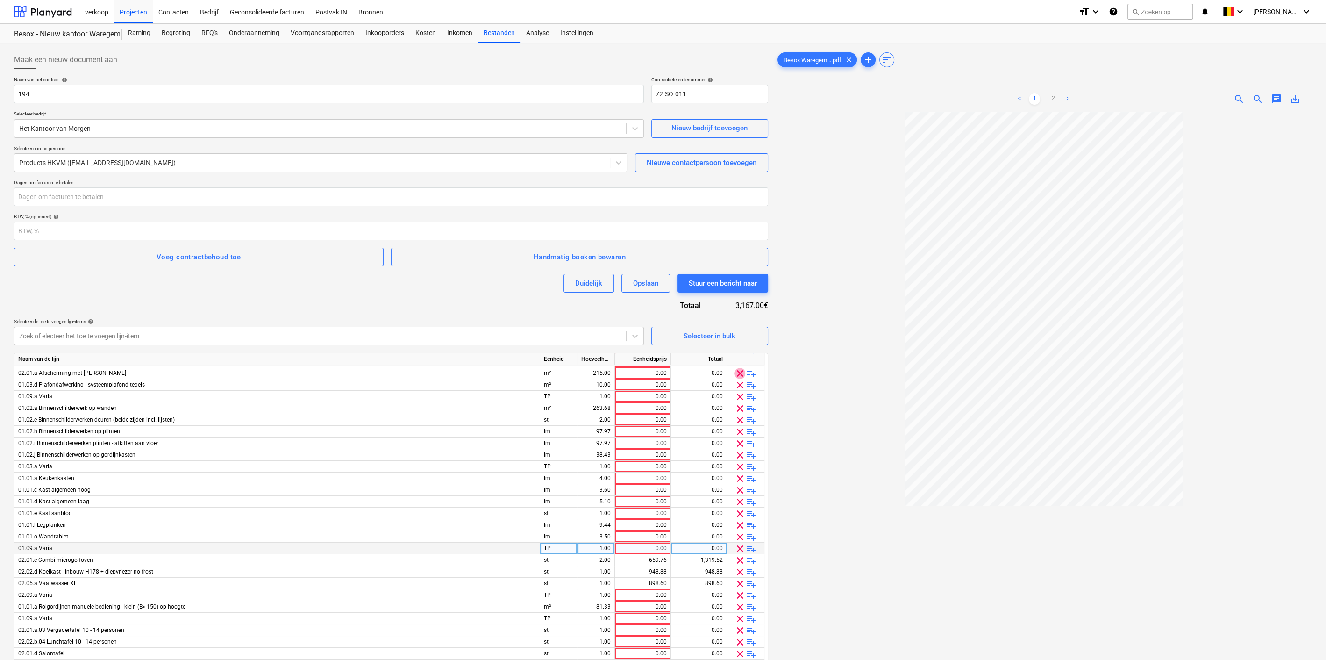
click at [739, 372] on span "clear" at bounding box center [739, 373] width 11 height 11
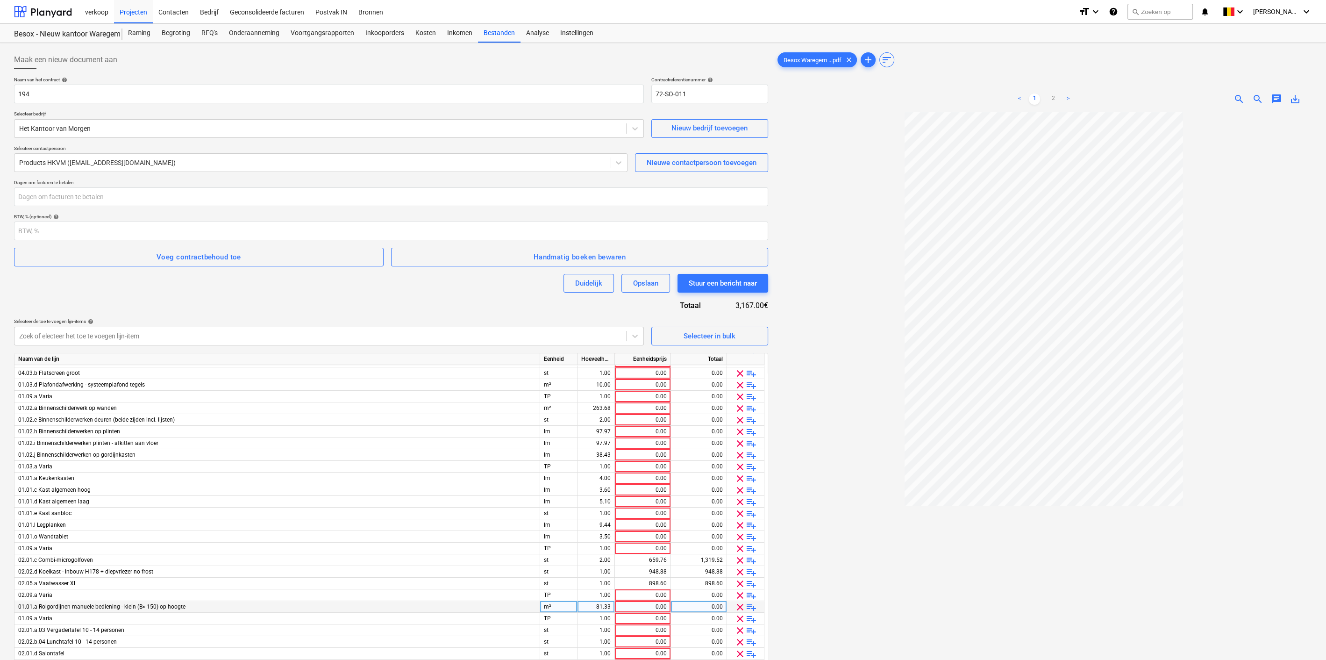
click at [739, 372] on span "clear" at bounding box center [739, 373] width 11 height 11
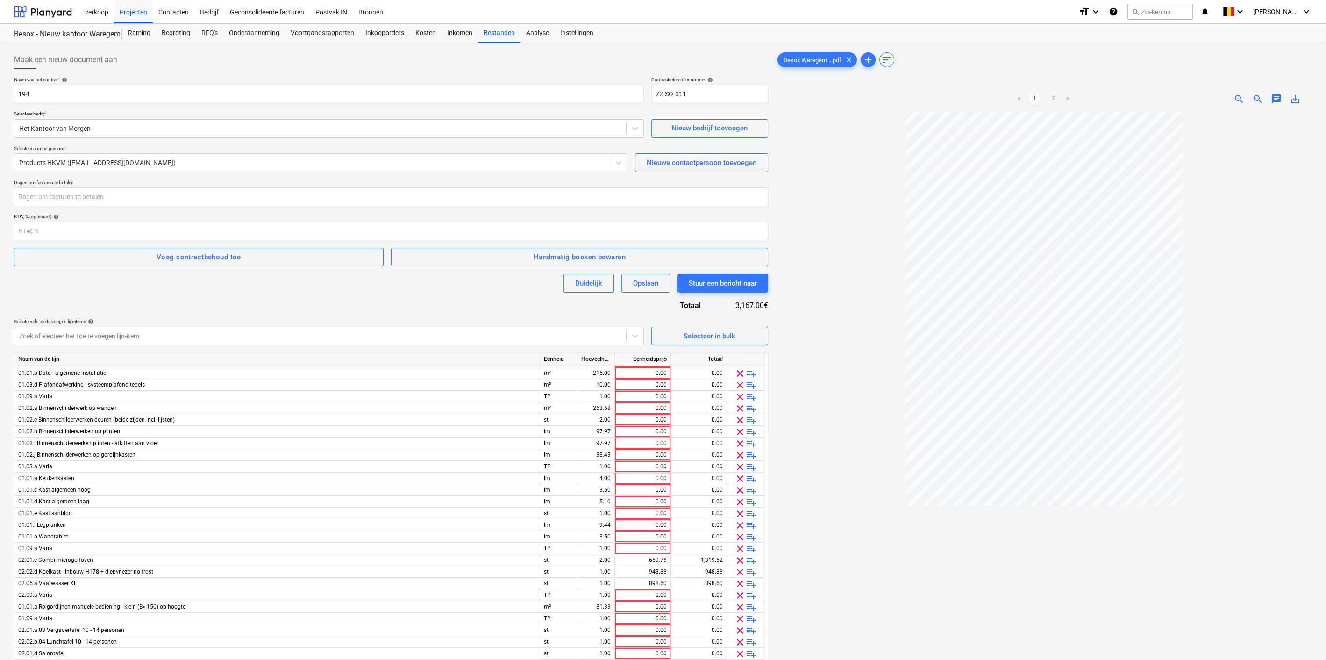
click at [739, 372] on span "clear" at bounding box center [739, 373] width 11 height 11
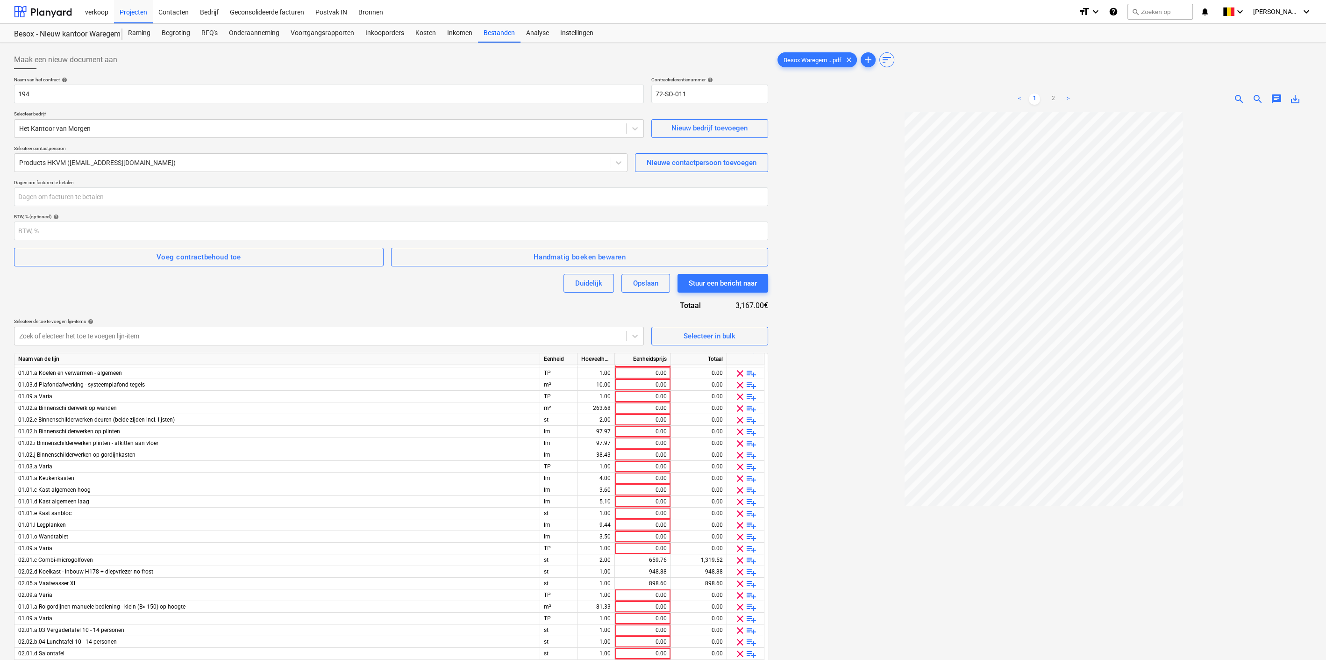
click at [739, 372] on span "clear" at bounding box center [739, 373] width 11 height 11
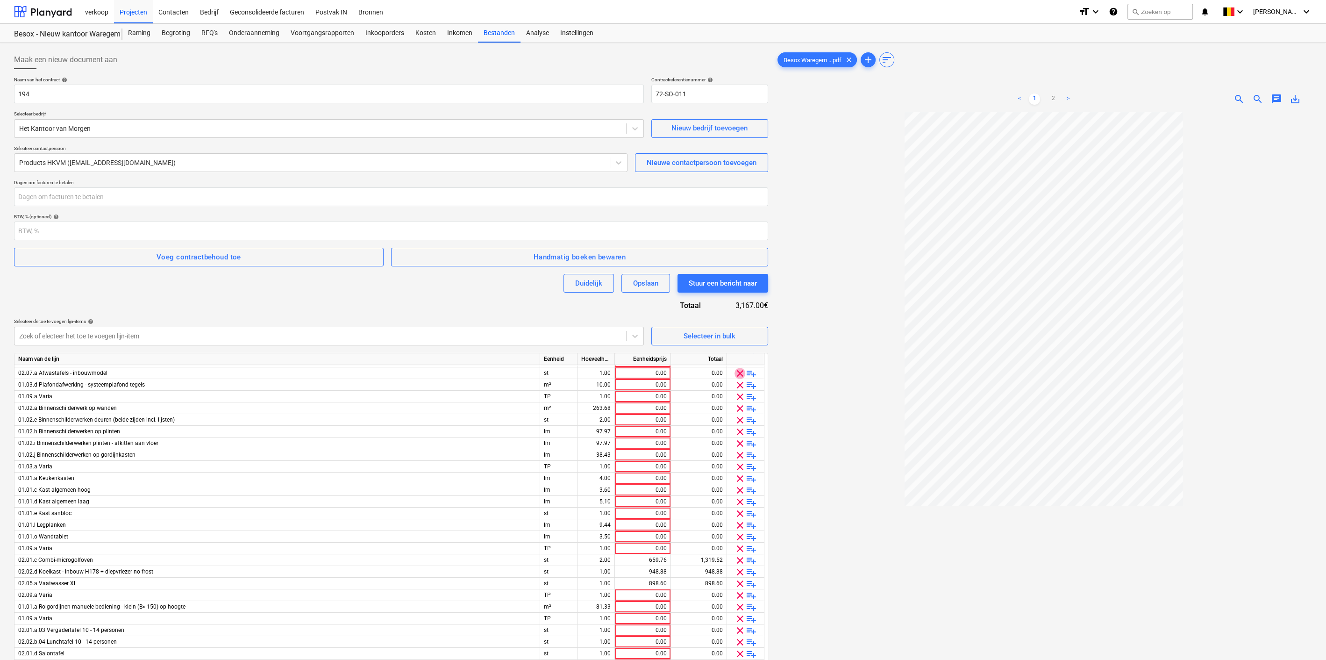
click at [739, 372] on span "clear" at bounding box center [739, 373] width 11 height 11
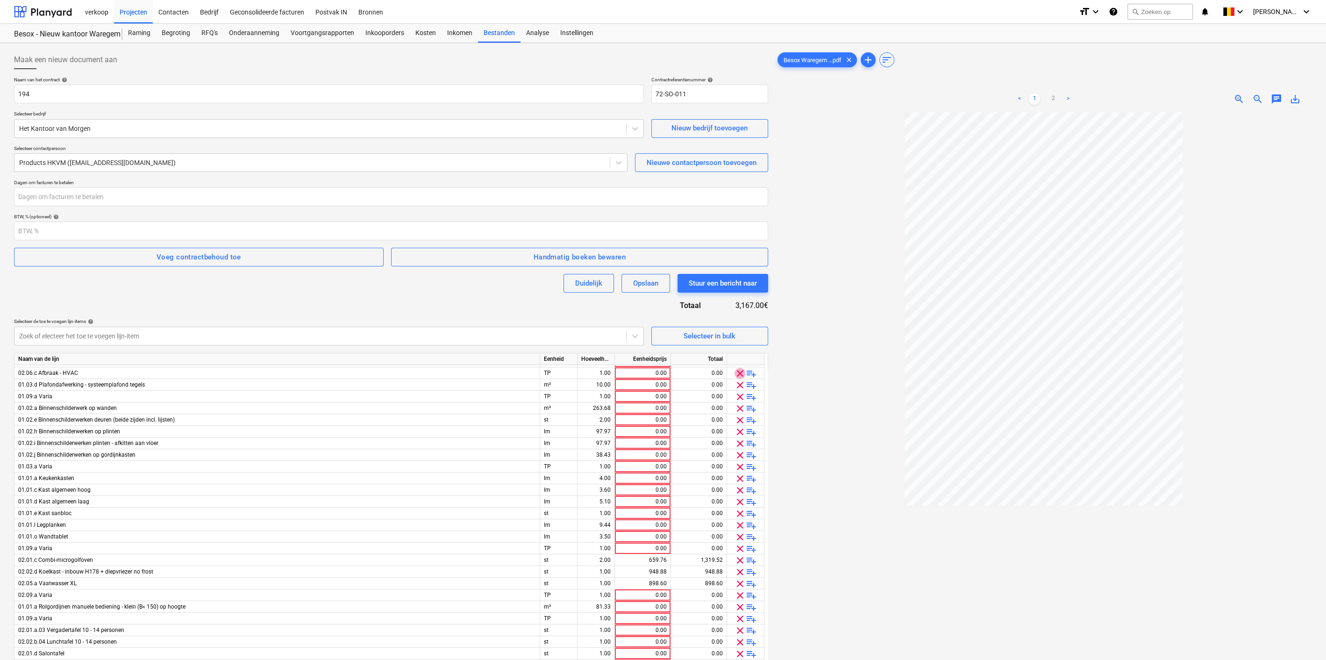
click at [739, 372] on span "clear" at bounding box center [739, 373] width 11 height 11
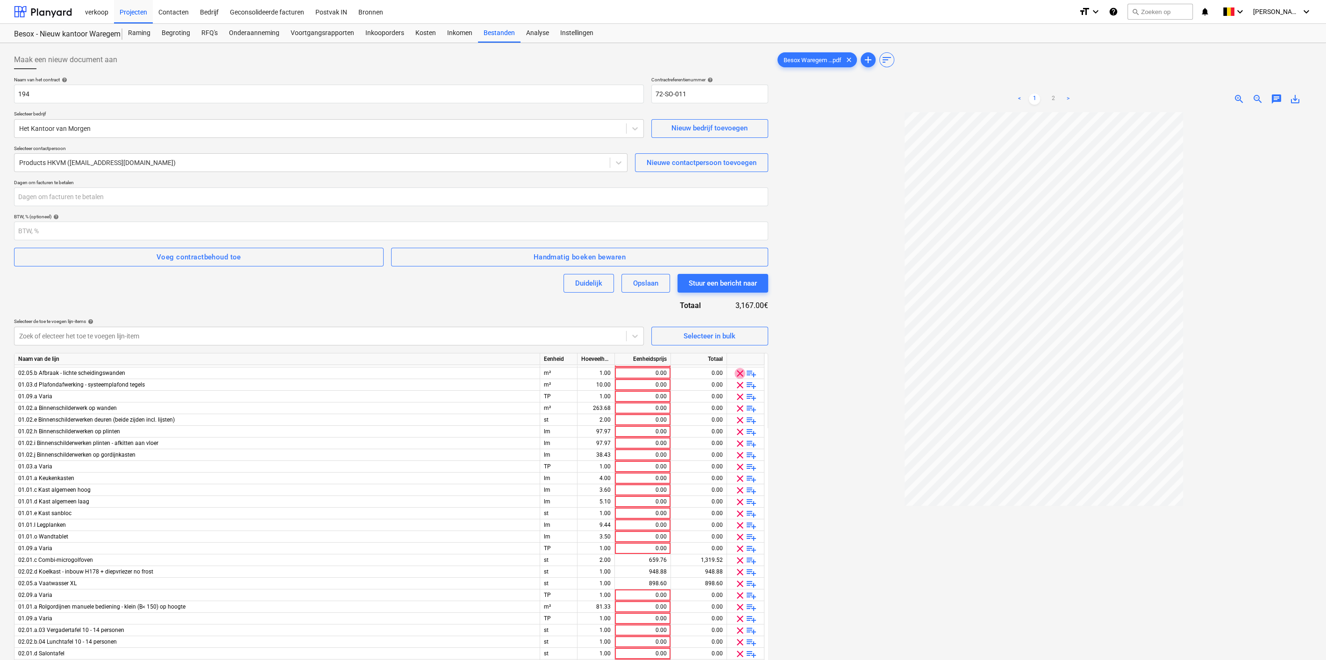
click at [739, 372] on span "clear" at bounding box center [739, 373] width 11 height 11
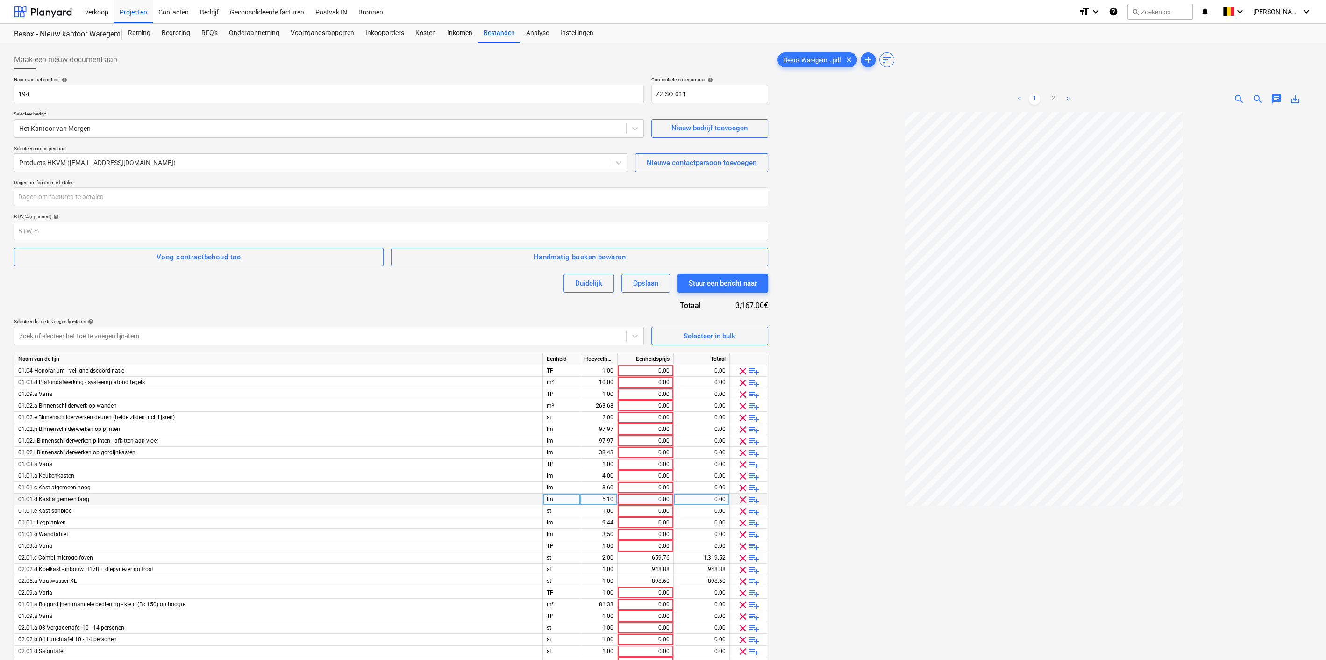
scroll to position [254, 0]
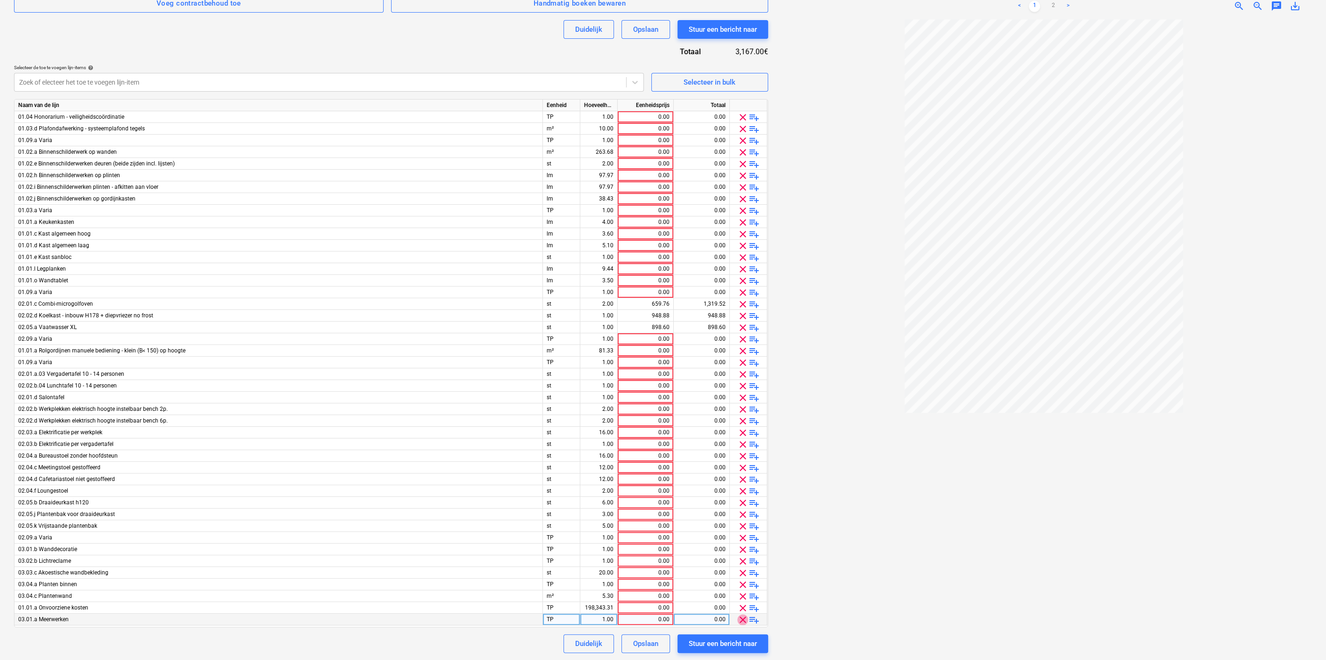
click at [741, 620] on span "clear" at bounding box center [742, 619] width 11 height 11
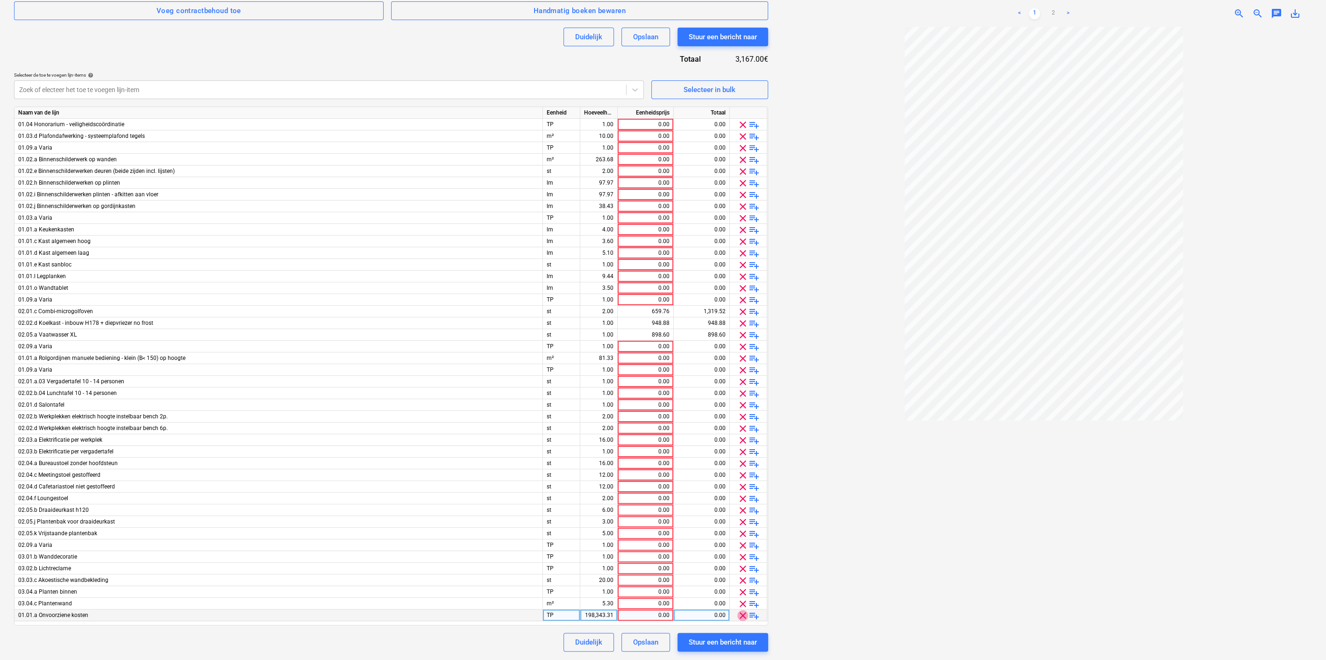
click at [744, 613] on span "clear" at bounding box center [742, 615] width 11 height 11
click at [739, 349] on span "clear" at bounding box center [742, 346] width 11 height 11
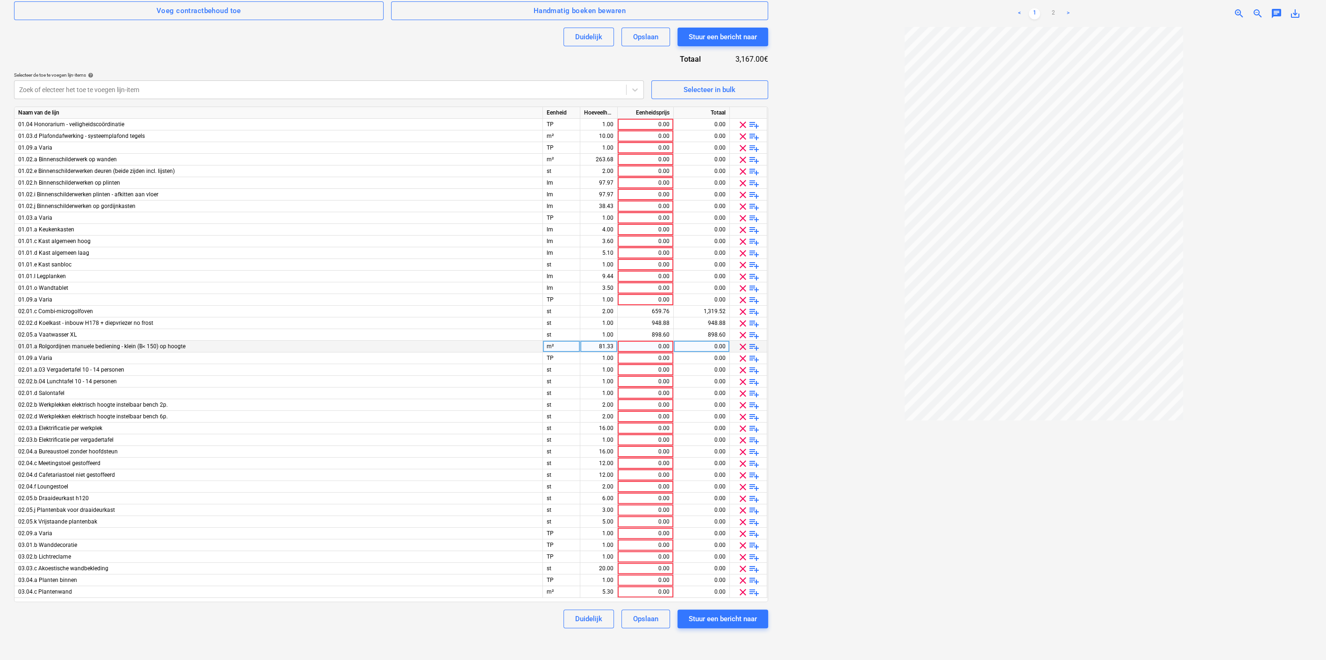
click at [740, 349] on span "clear" at bounding box center [742, 346] width 11 height 11
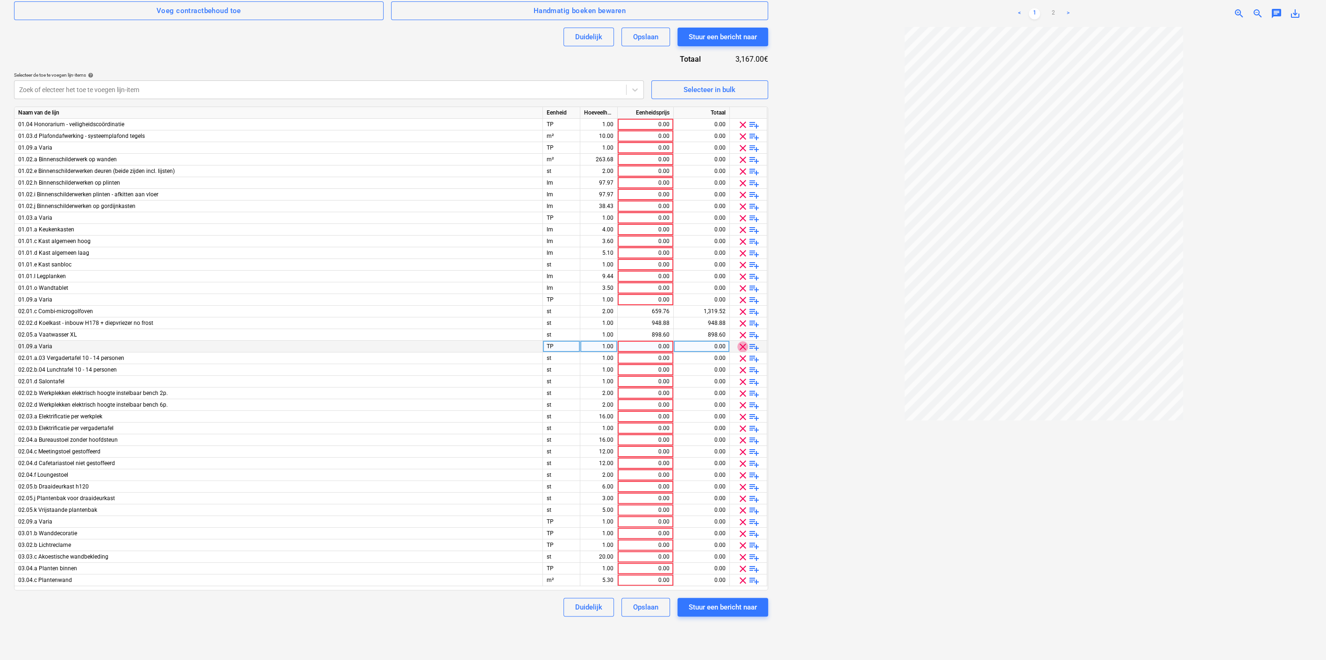
click at [740, 349] on span "clear" at bounding box center [742, 346] width 11 height 11
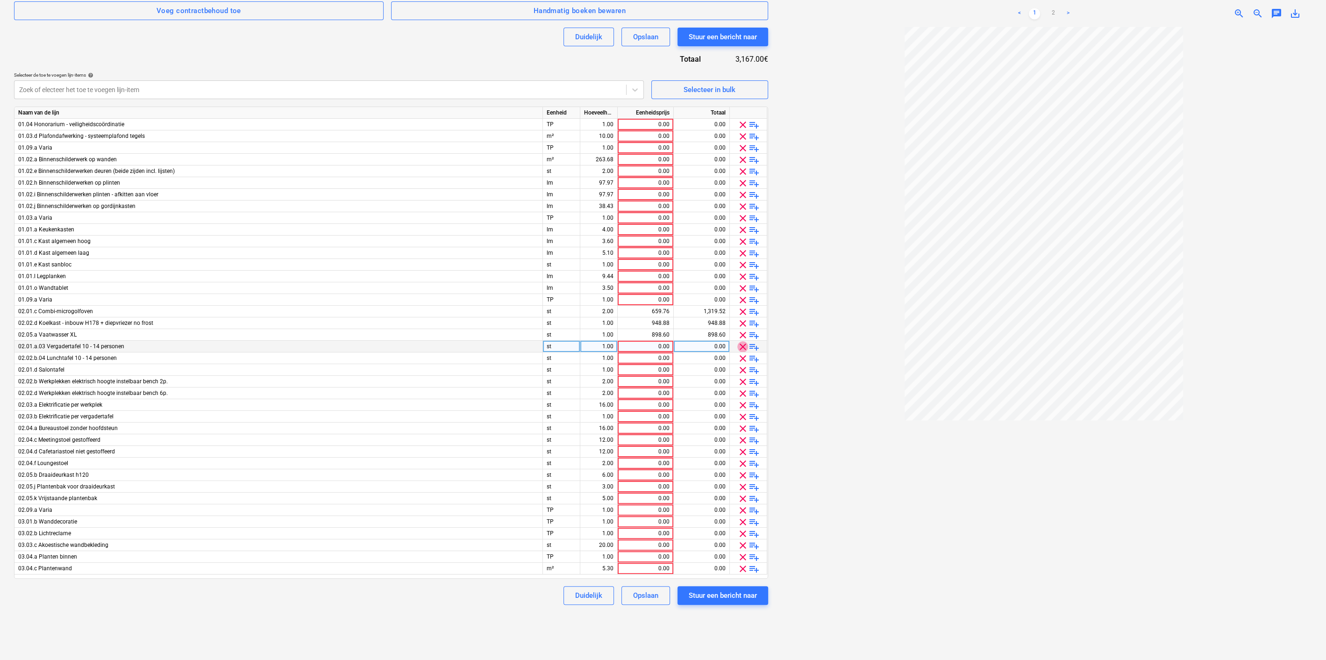
click at [740, 349] on span "clear" at bounding box center [742, 346] width 11 height 11
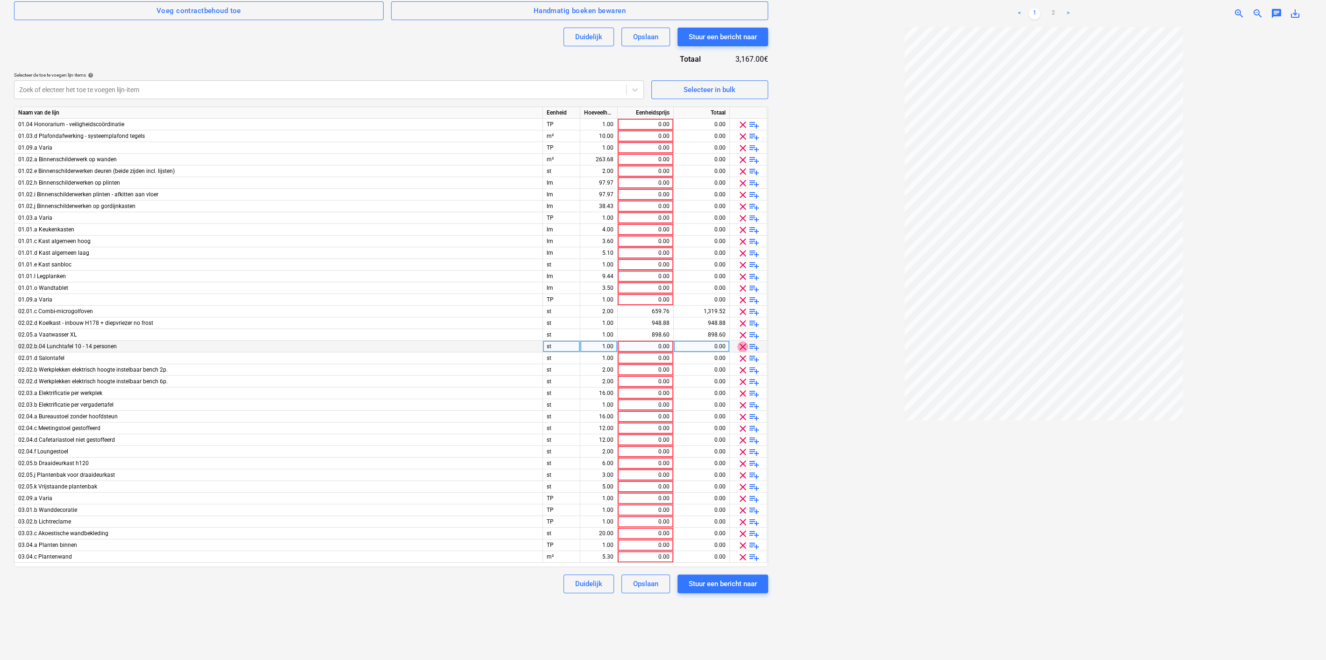
click at [740, 349] on span "clear" at bounding box center [742, 346] width 11 height 11
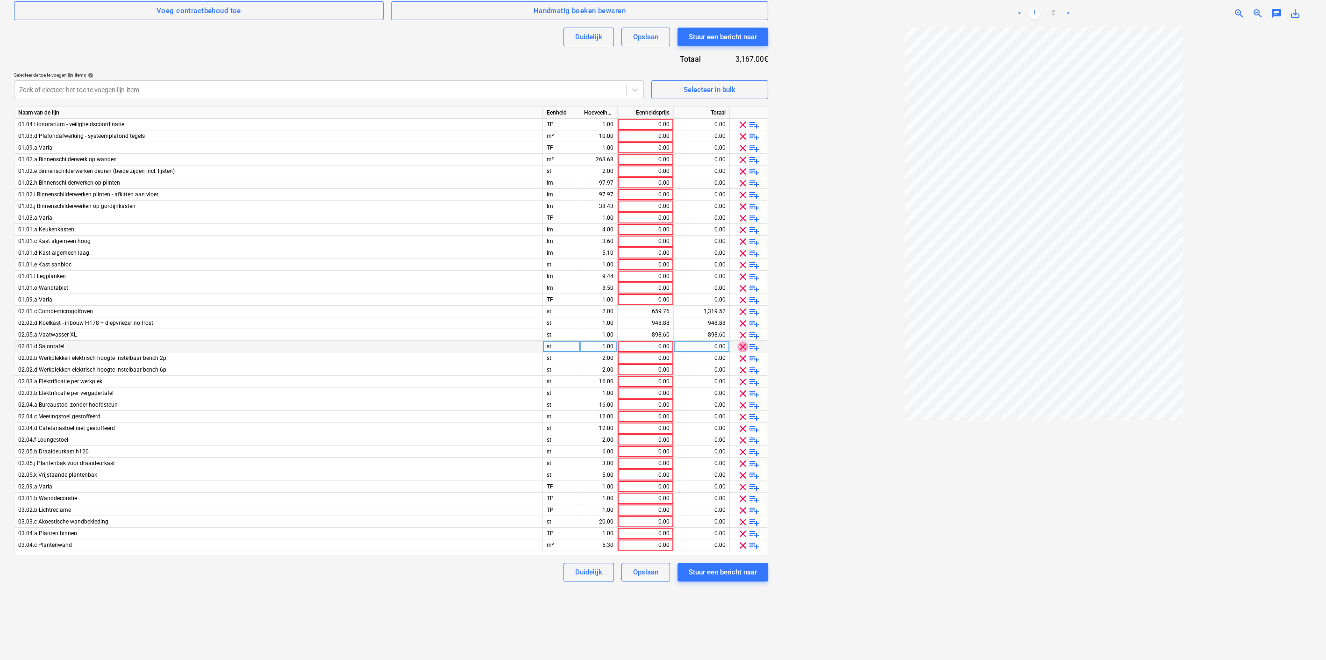
click at [740, 349] on span "clear" at bounding box center [742, 346] width 11 height 11
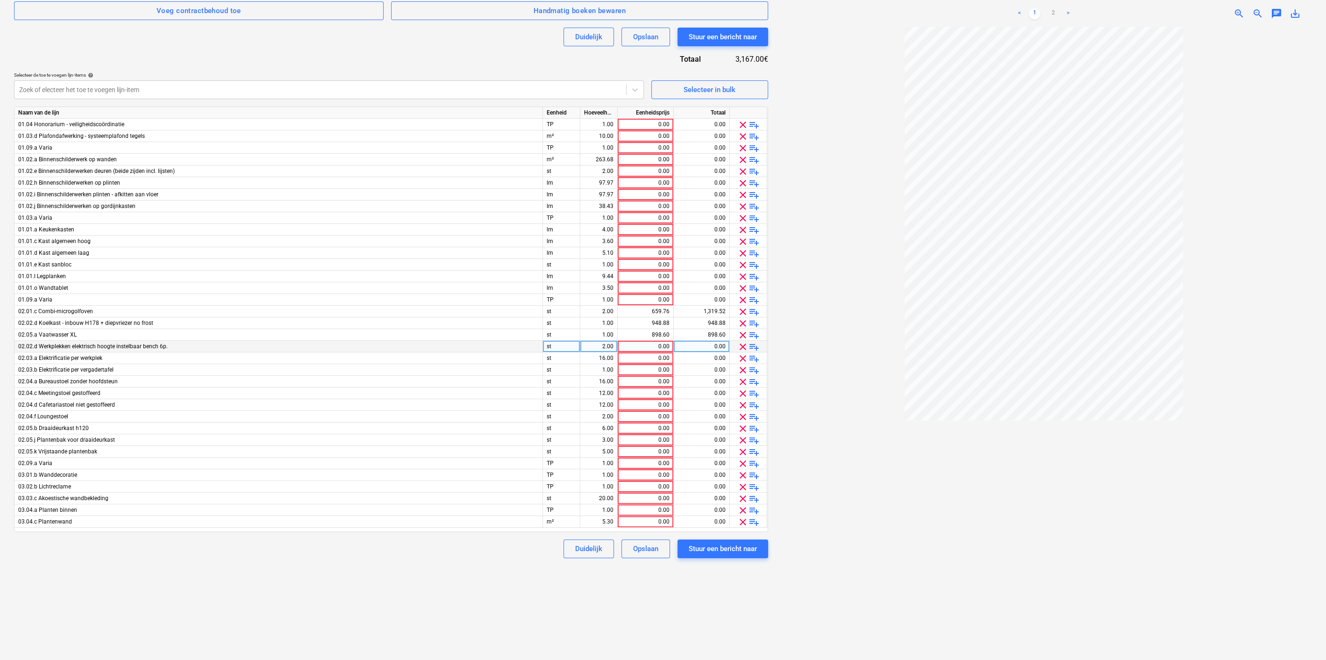
click at [740, 349] on span "clear" at bounding box center [742, 346] width 11 height 11
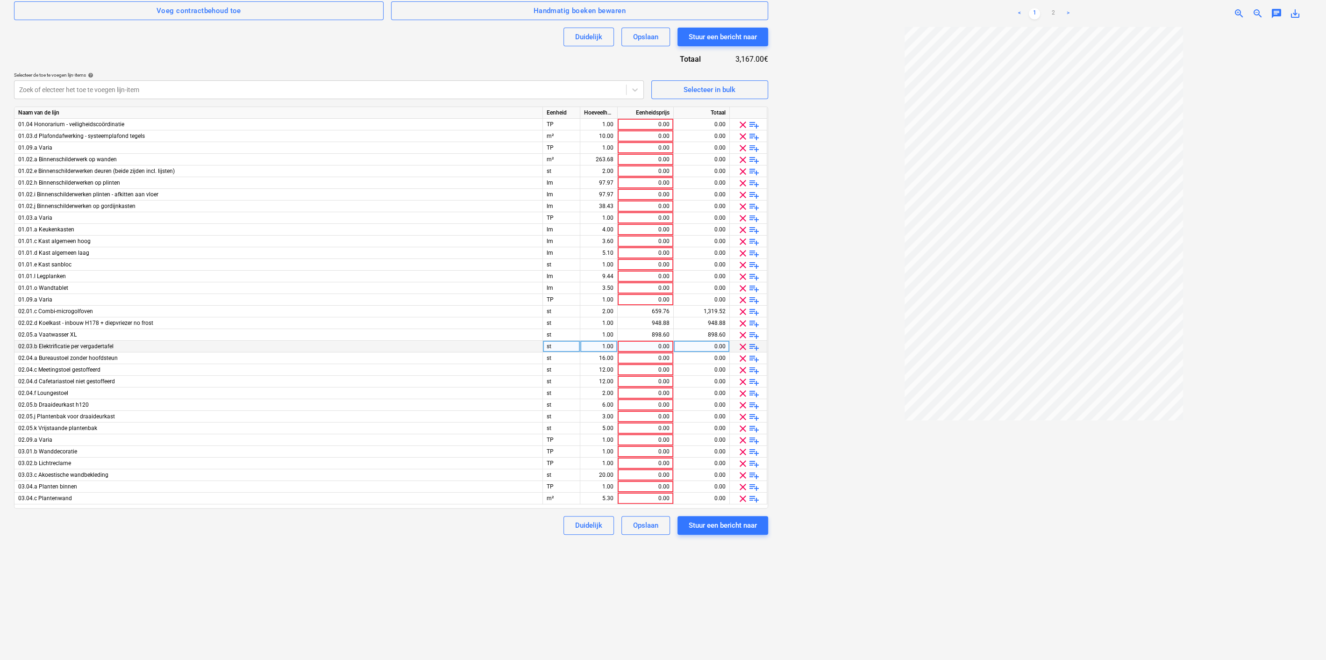
click at [740, 349] on span "clear" at bounding box center [742, 346] width 11 height 11
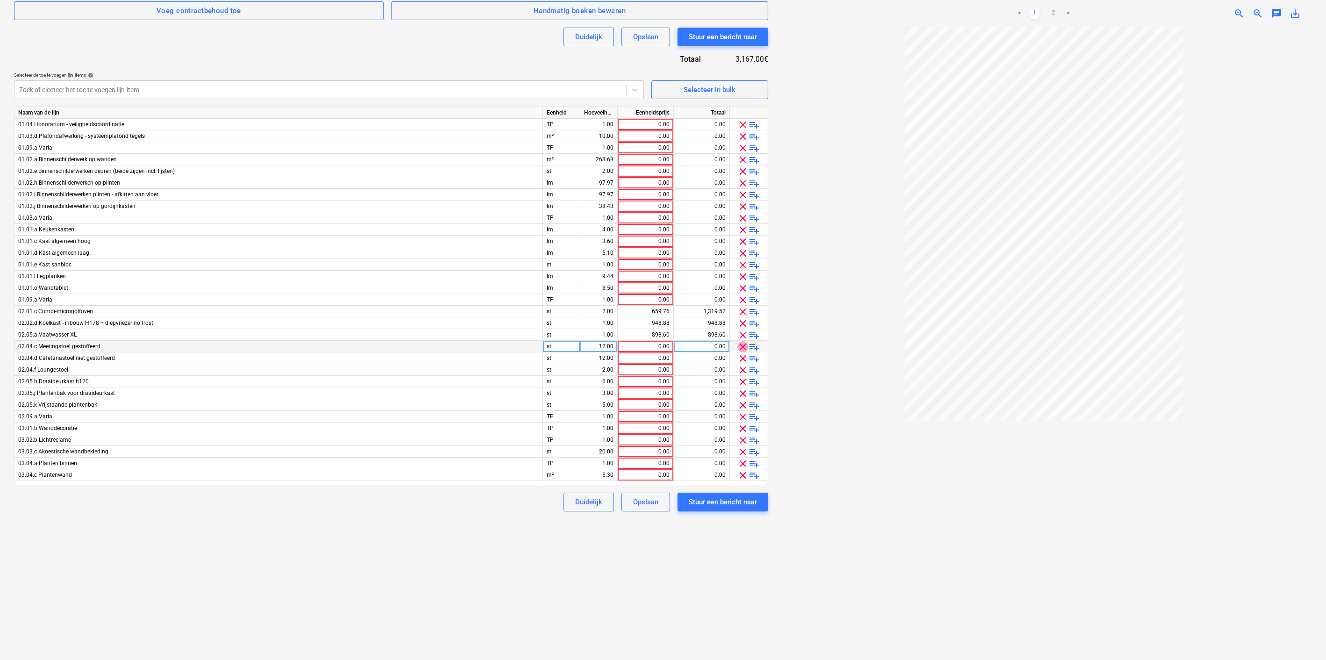
click at [740, 349] on span "clear" at bounding box center [742, 346] width 11 height 11
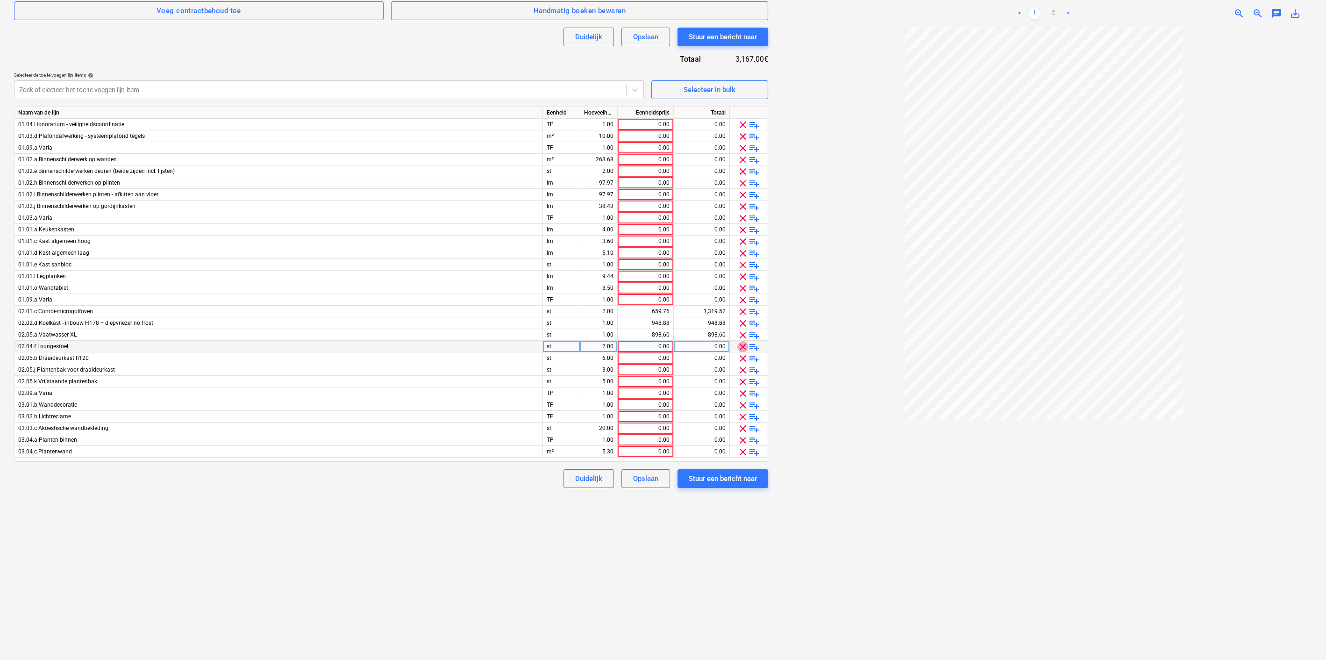
click at [740, 349] on span "clear" at bounding box center [742, 346] width 11 height 11
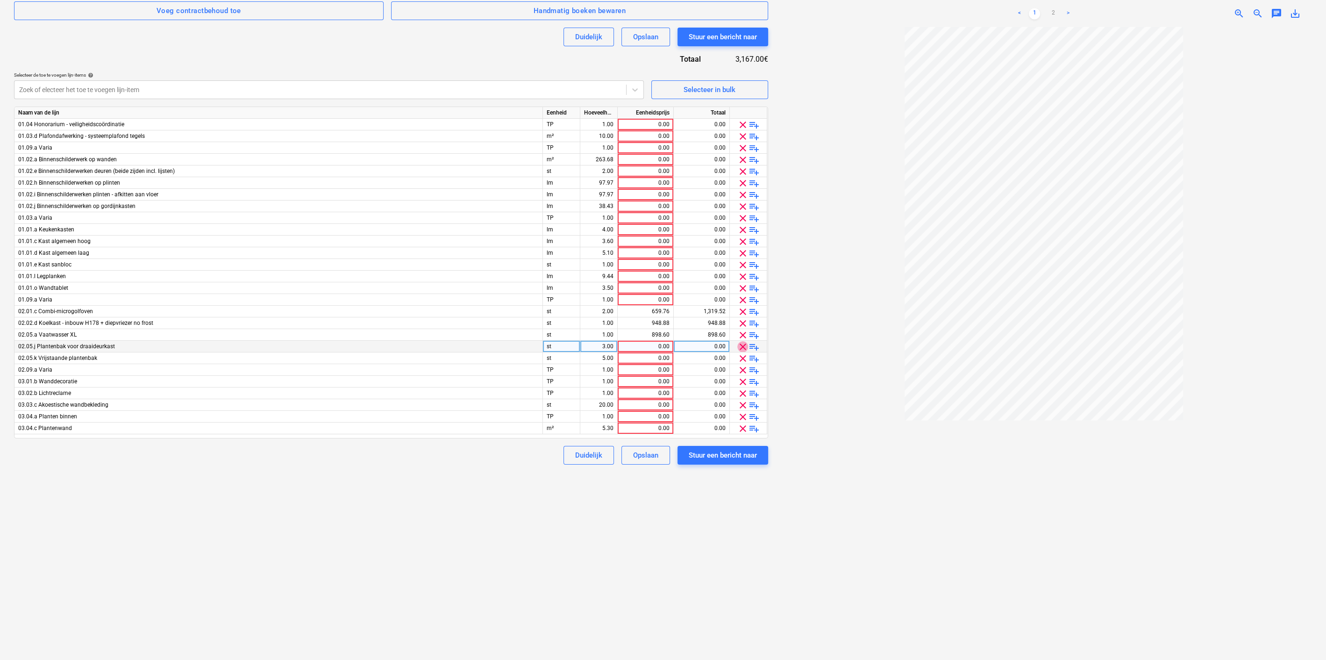
click at [740, 349] on span "clear" at bounding box center [742, 346] width 11 height 11
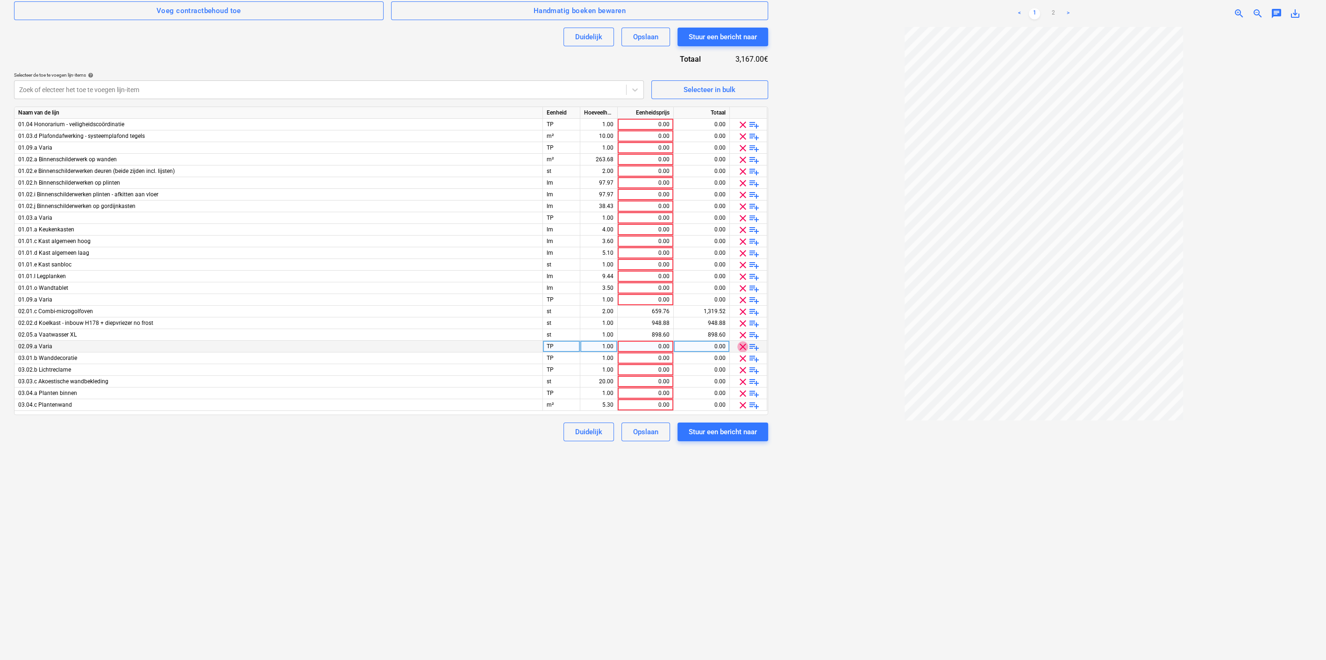
click at [740, 349] on span "clear" at bounding box center [742, 346] width 11 height 11
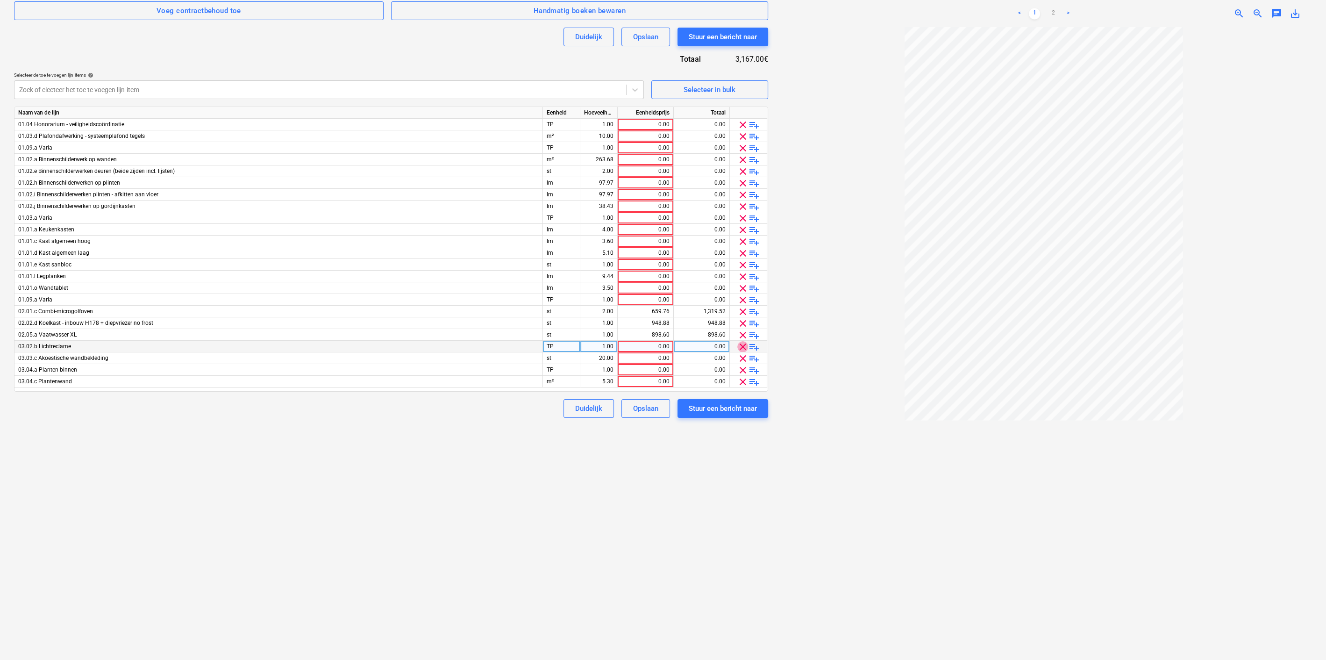
click at [740, 349] on span "clear" at bounding box center [742, 346] width 11 height 11
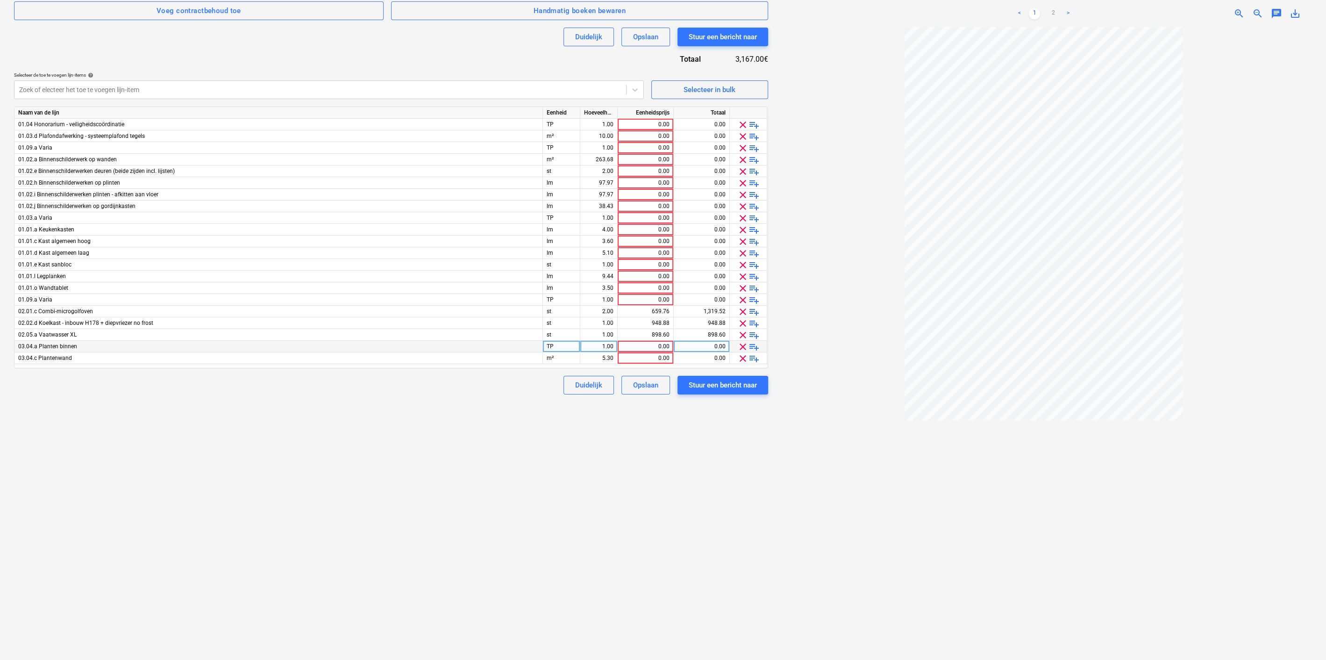
click at [740, 349] on span "clear" at bounding box center [742, 346] width 11 height 11
click at [739, 347] on span "clear" at bounding box center [742, 346] width 11 height 11
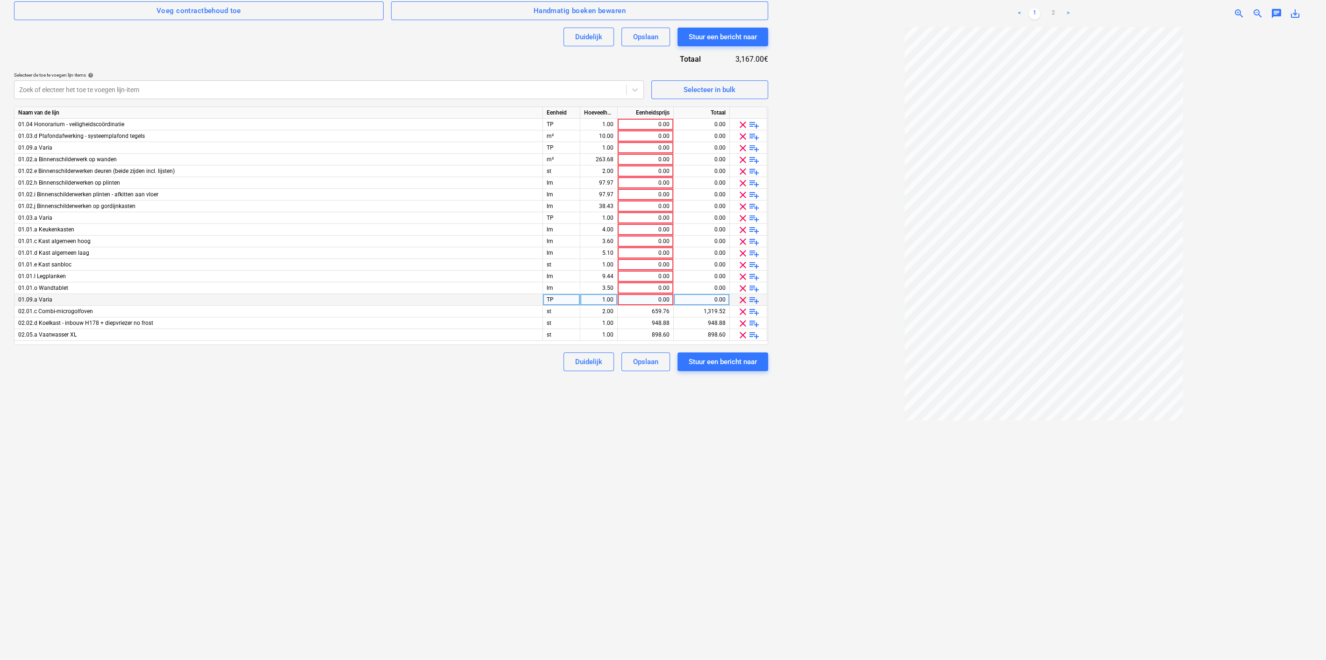
click at [741, 294] on span "clear" at bounding box center [742, 299] width 11 height 11
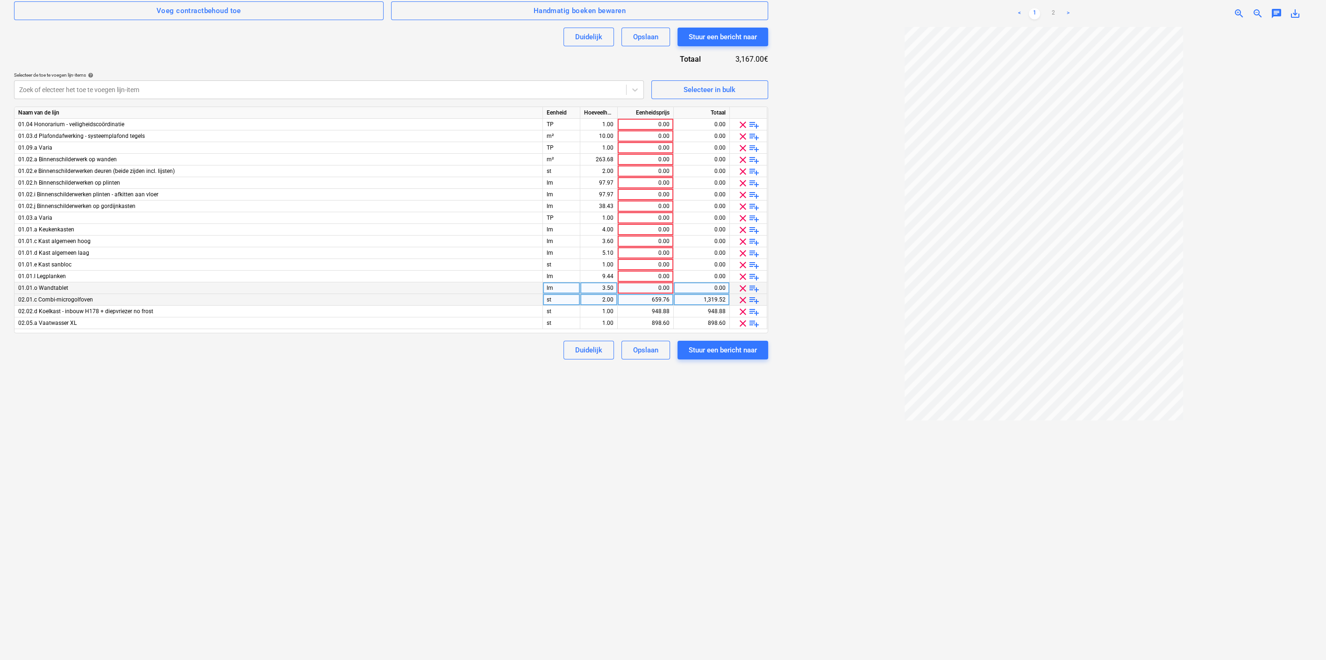
click at [740, 285] on span "clear" at bounding box center [742, 288] width 11 height 11
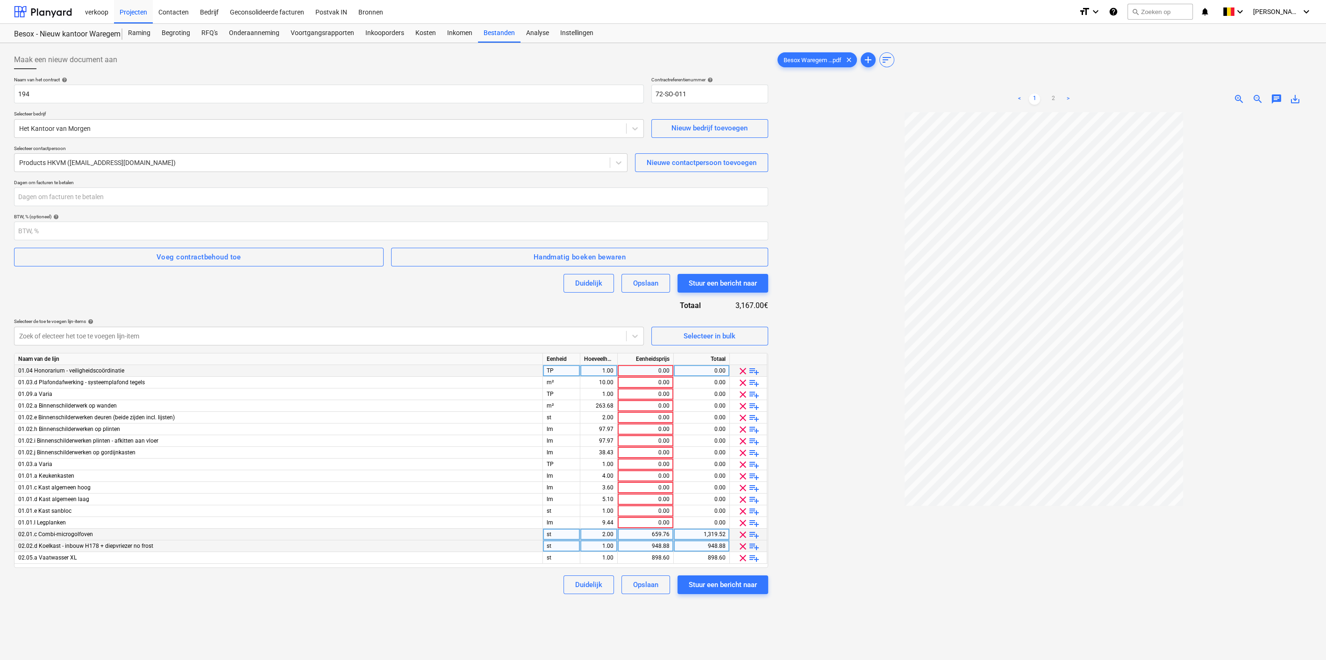
click at [745, 370] on span "clear" at bounding box center [742, 370] width 11 height 11
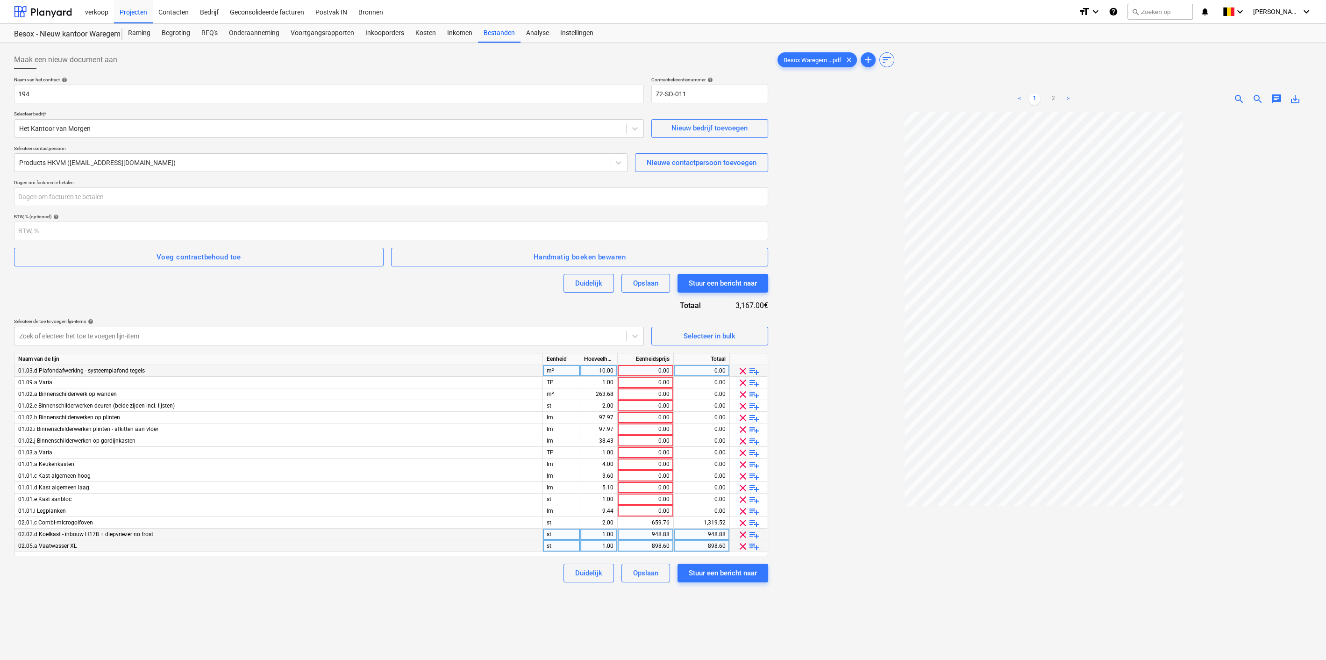
click at [745, 370] on span "clear" at bounding box center [742, 370] width 11 height 11
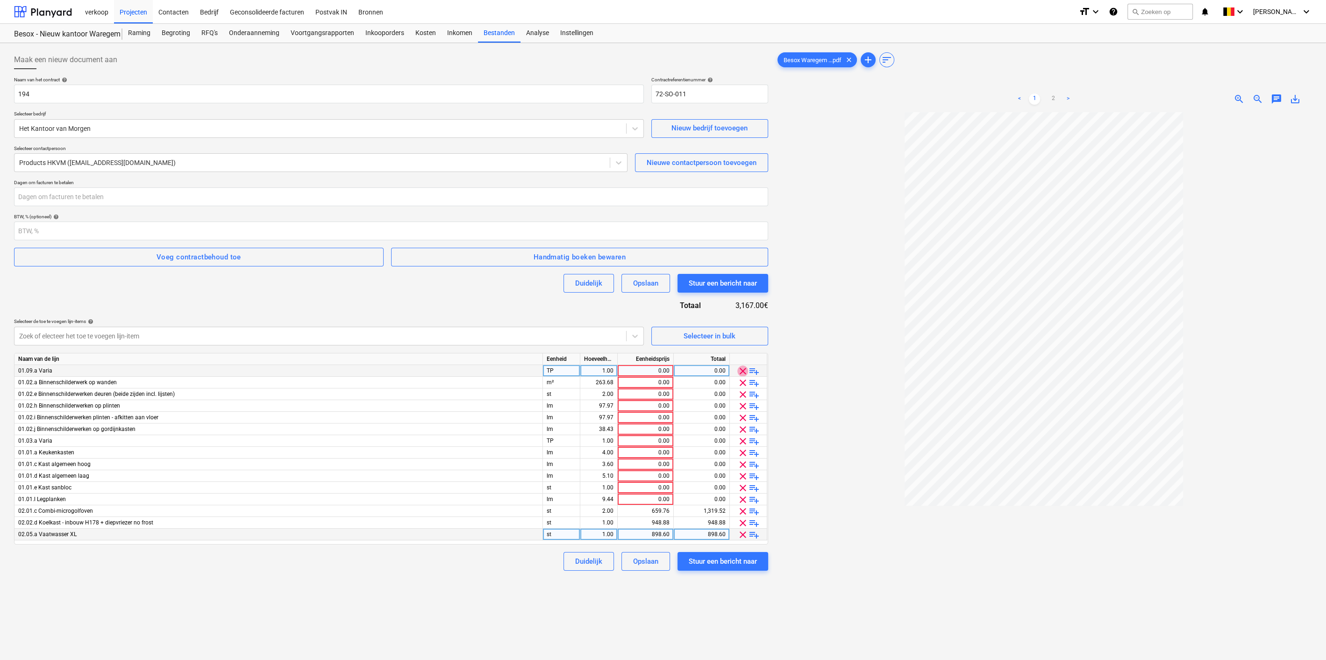
click at [745, 370] on span "clear" at bounding box center [742, 370] width 11 height 11
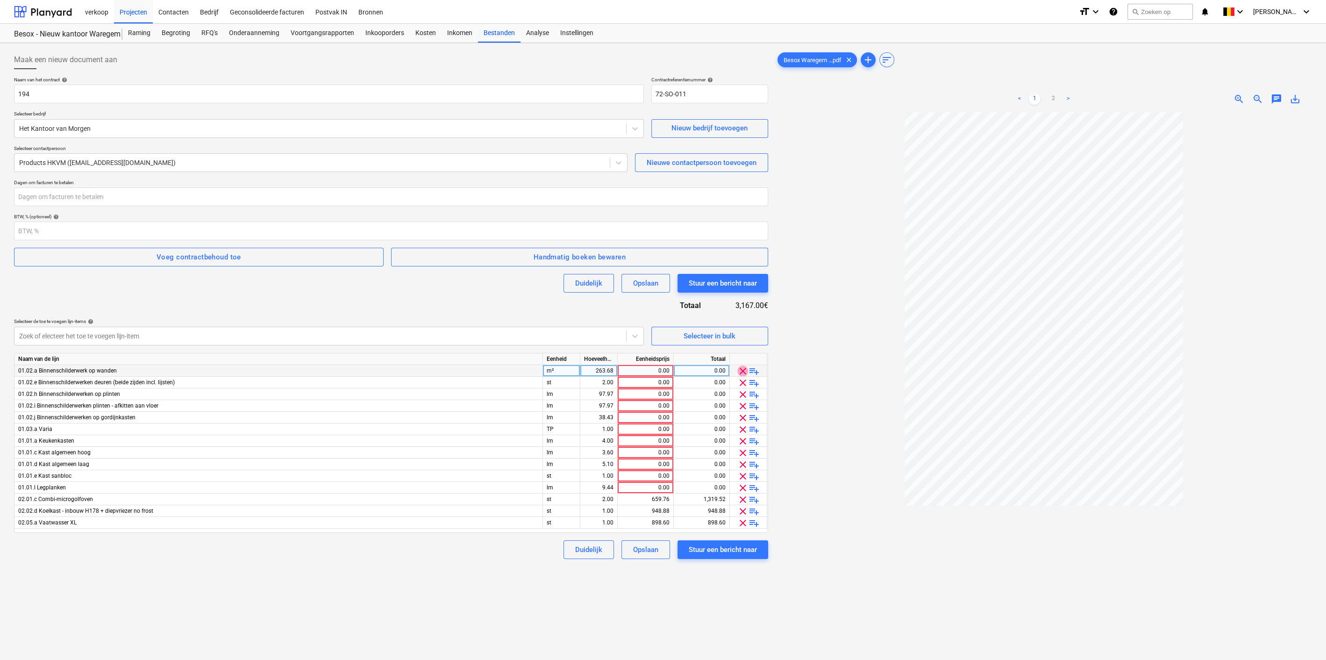
click at [745, 370] on span "clear" at bounding box center [742, 370] width 11 height 11
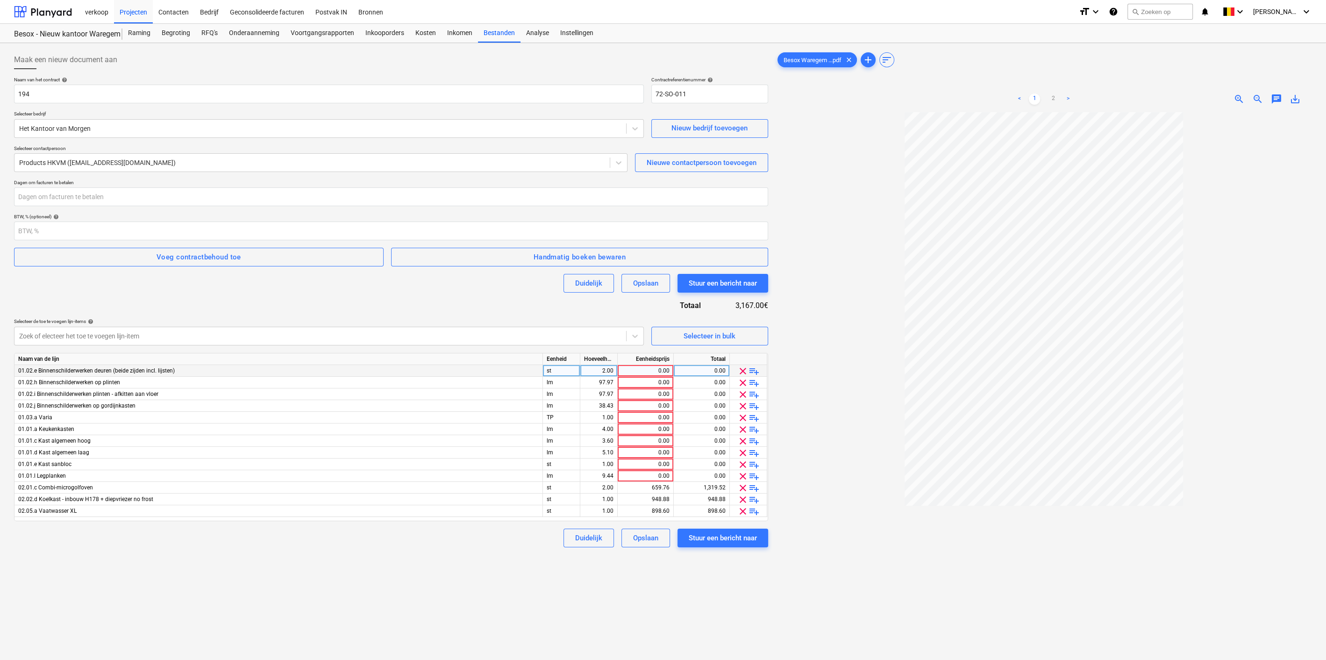
click at [745, 370] on span "clear" at bounding box center [742, 370] width 11 height 11
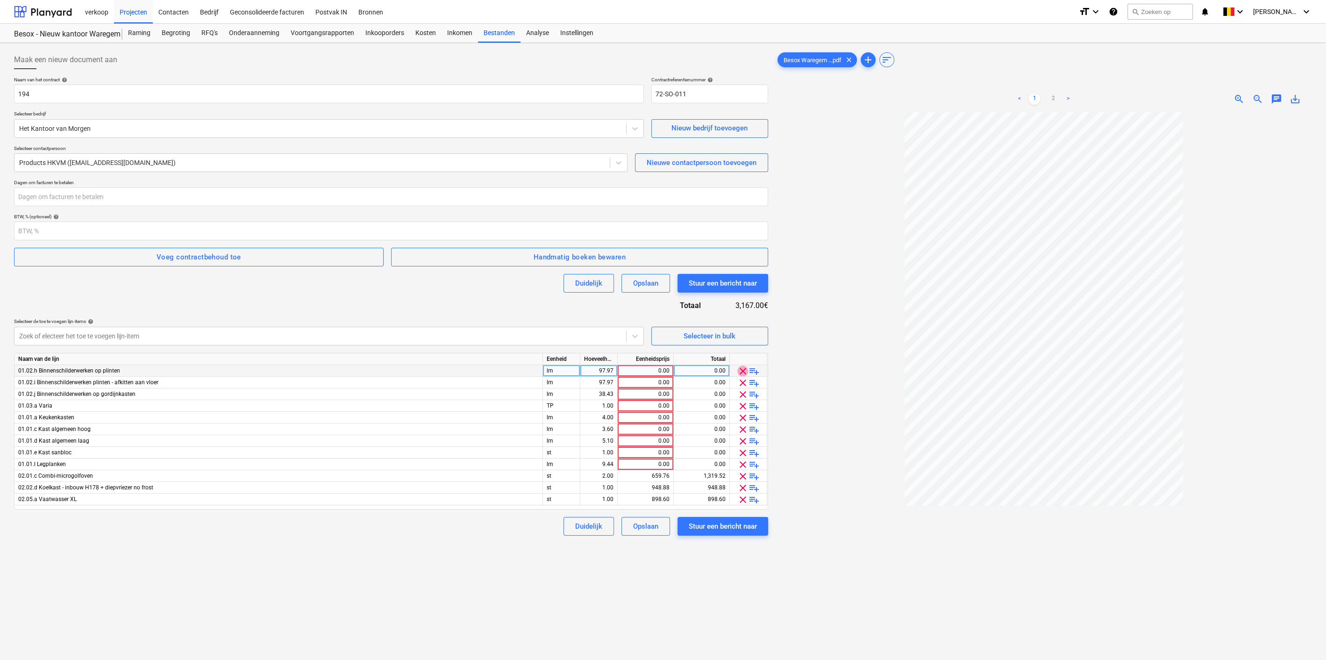
click at [745, 370] on span "clear" at bounding box center [742, 370] width 11 height 11
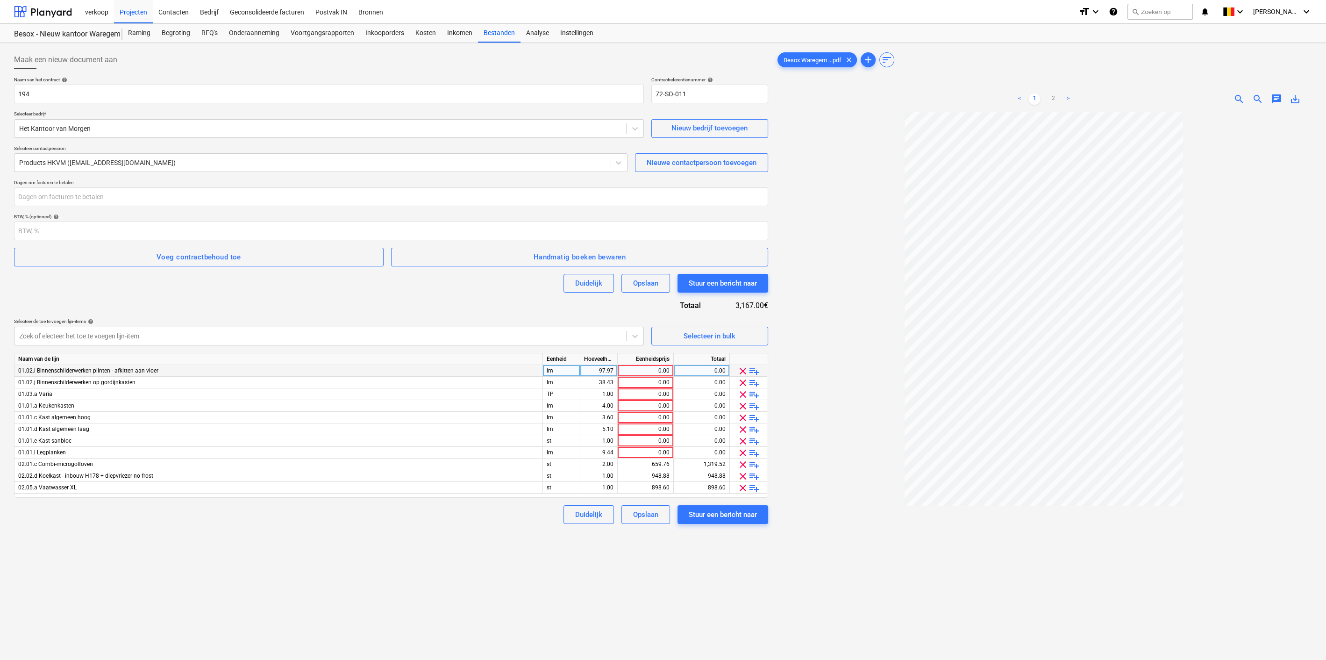
click at [745, 370] on span "clear" at bounding box center [742, 370] width 11 height 11
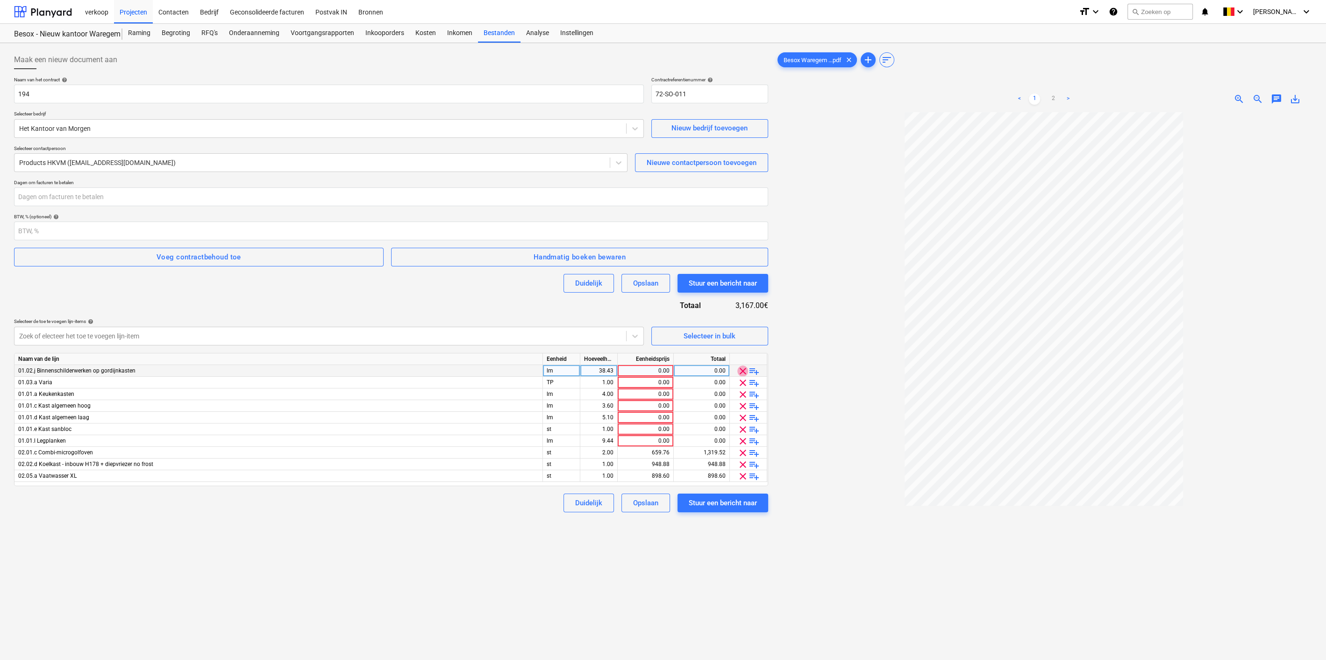
click at [745, 370] on span "clear" at bounding box center [742, 370] width 11 height 11
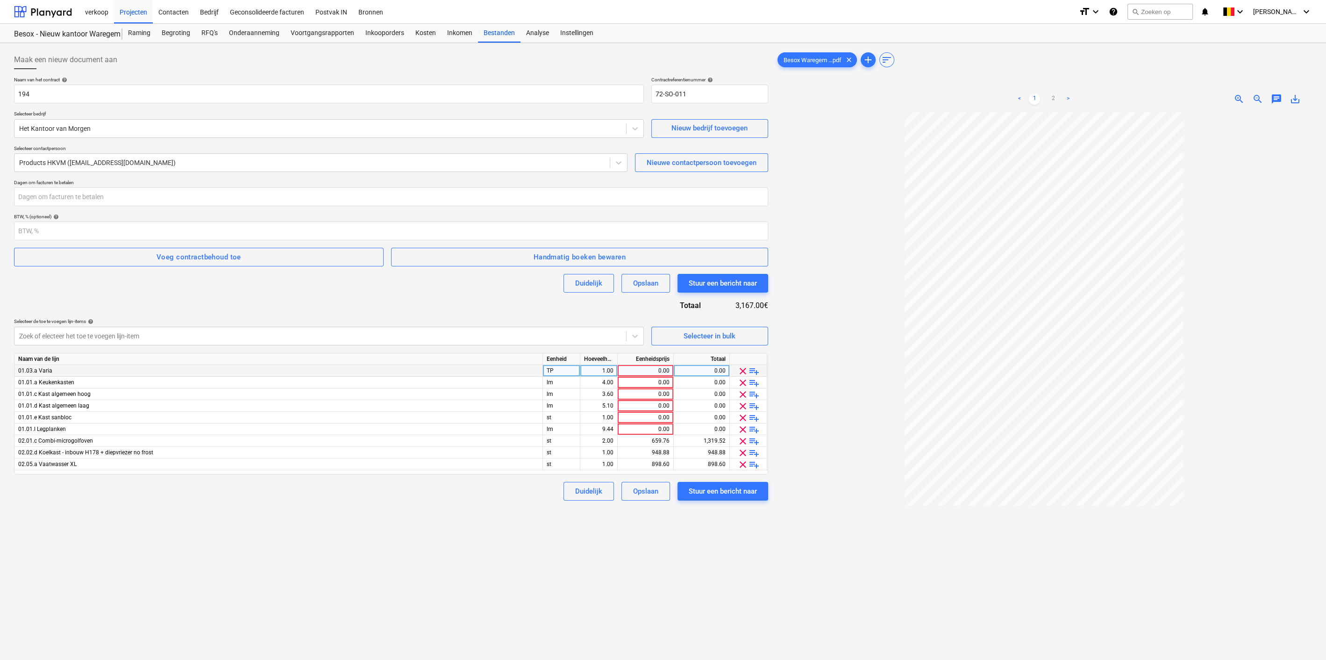
click at [745, 370] on span "clear" at bounding box center [742, 370] width 11 height 11
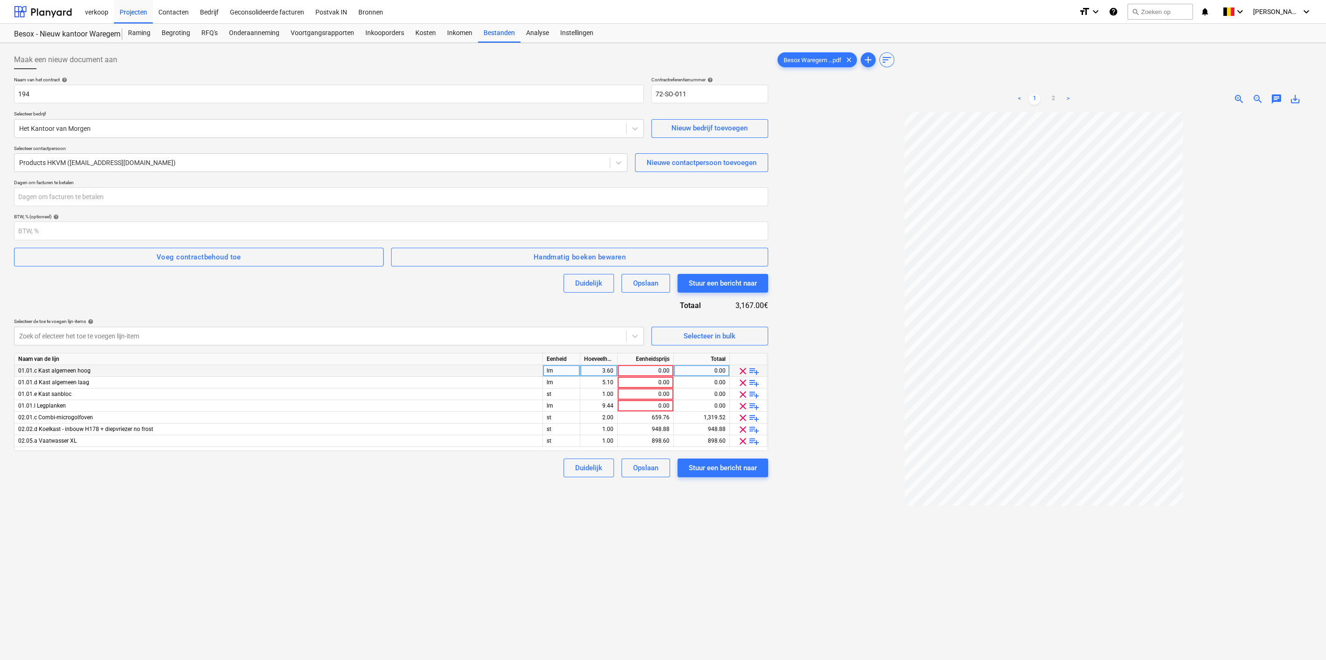
click at [745, 370] on span "clear" at bounding box center [742, 370] width 11 height 11
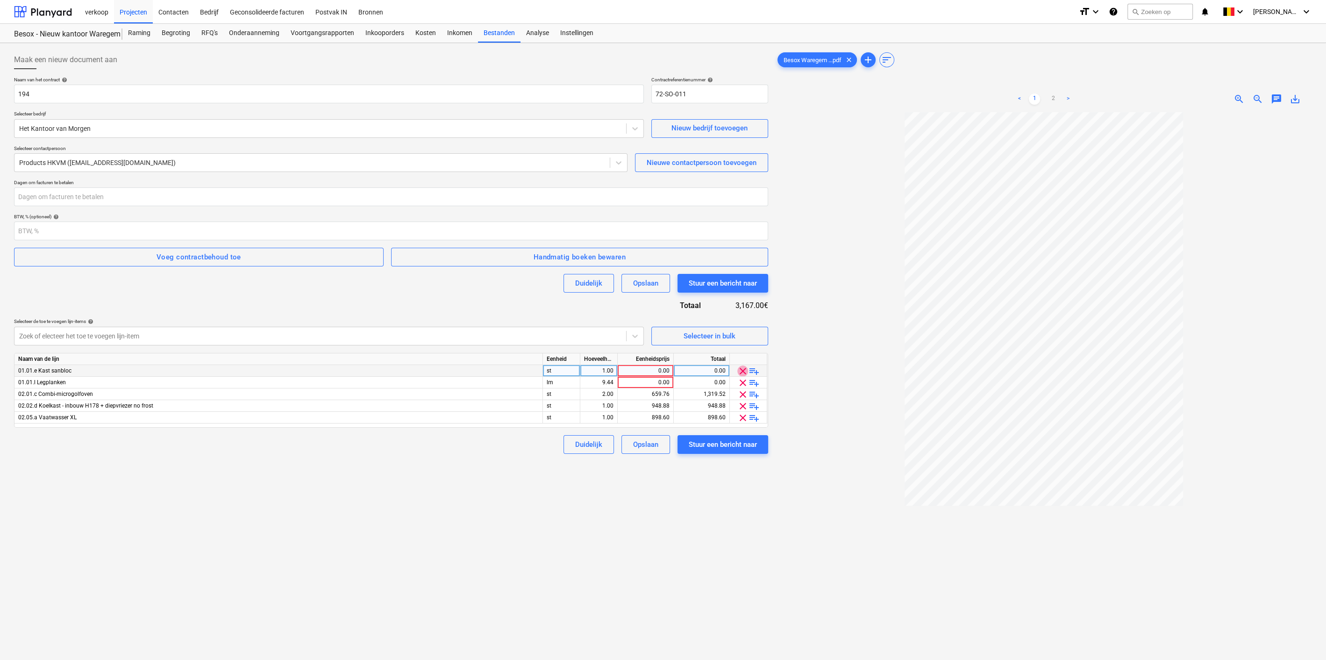
click at [745, 370] on span "clear" at bounding box center [742, 370] width 11 height 11
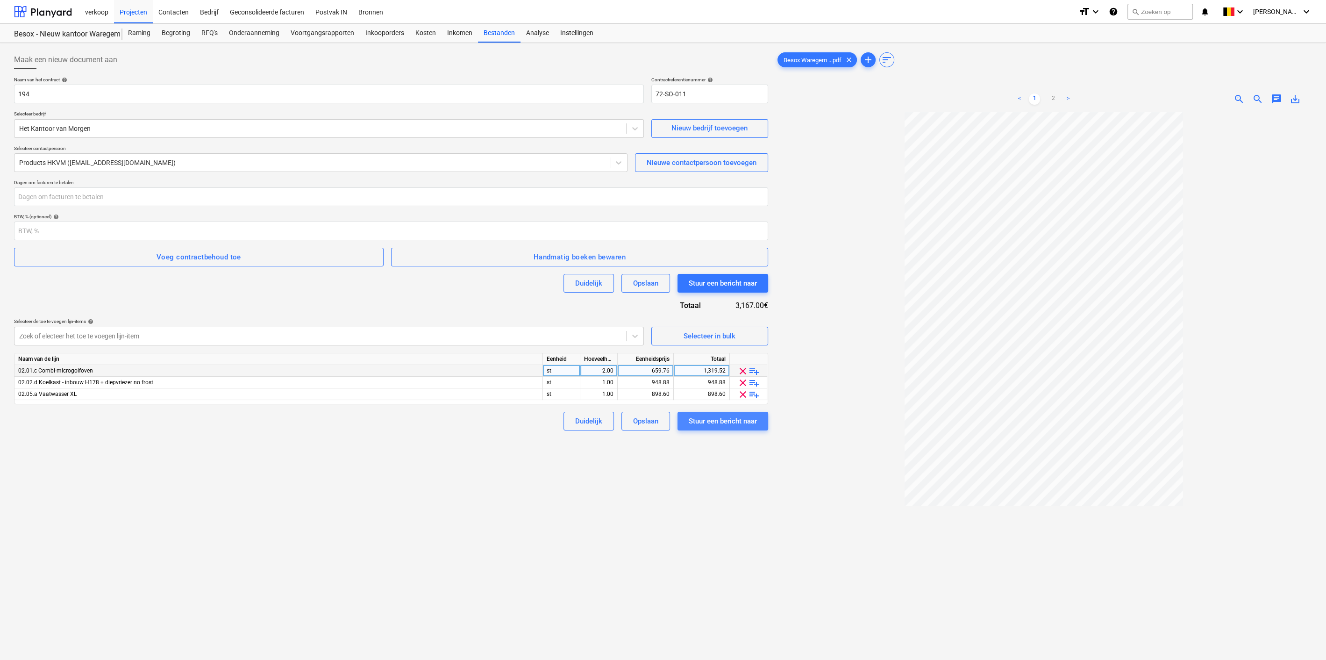
click at [721, 418] on div "Stuur een bericht naar" at bounding box center [723, 421] width 68 height 12
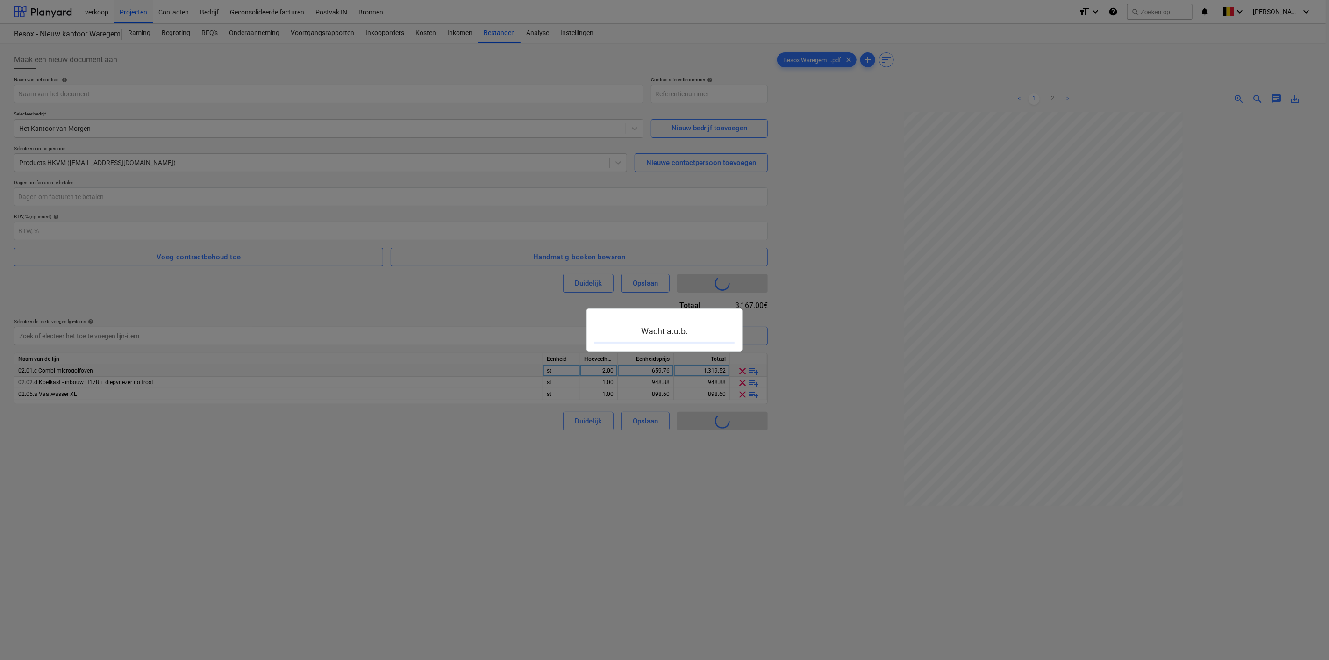
type input "72-SO-012"
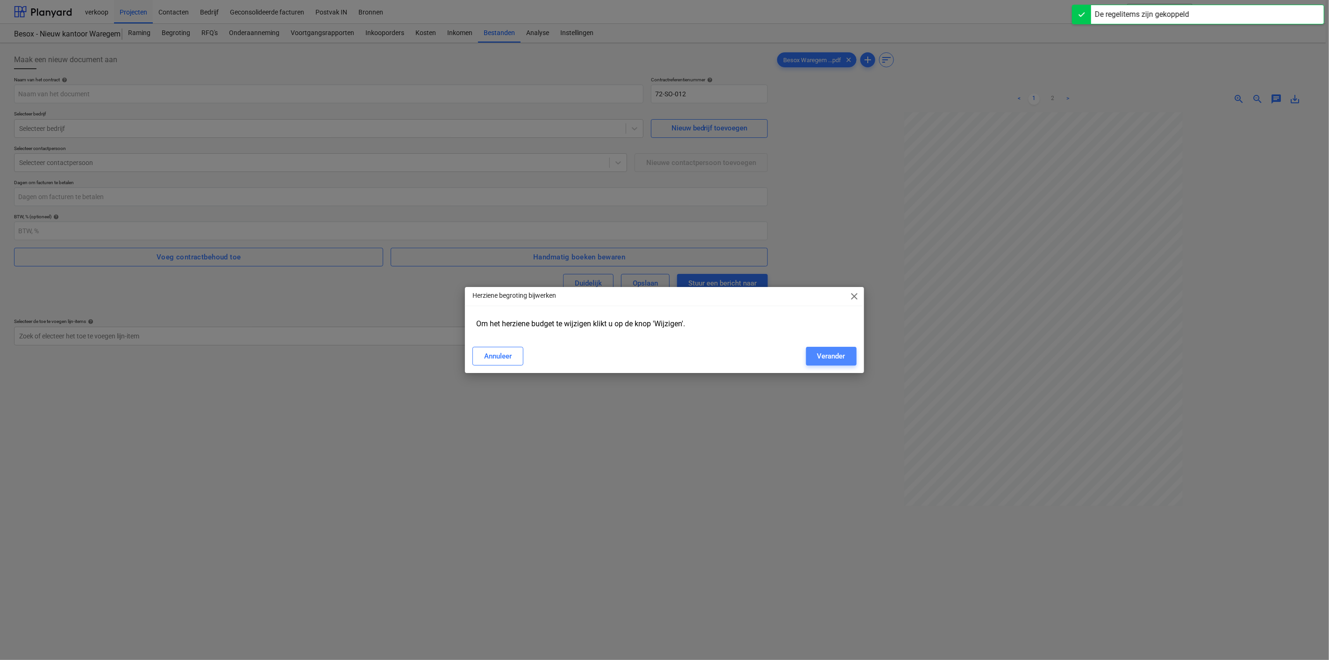
click at [817, 361] on div "Verander" at bounding box center [831, 356] width 28 height 12
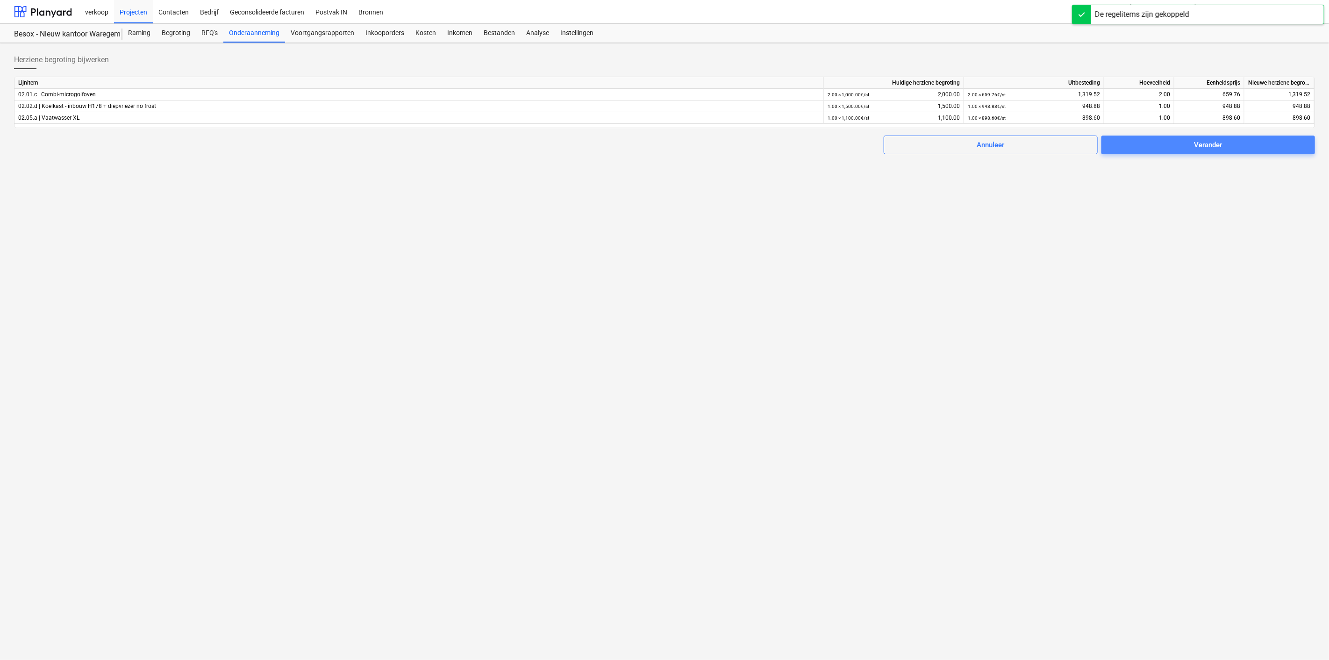
click at [1192, 142] on span "Verander" at bounding box center [1207, 145] width 191 height 12
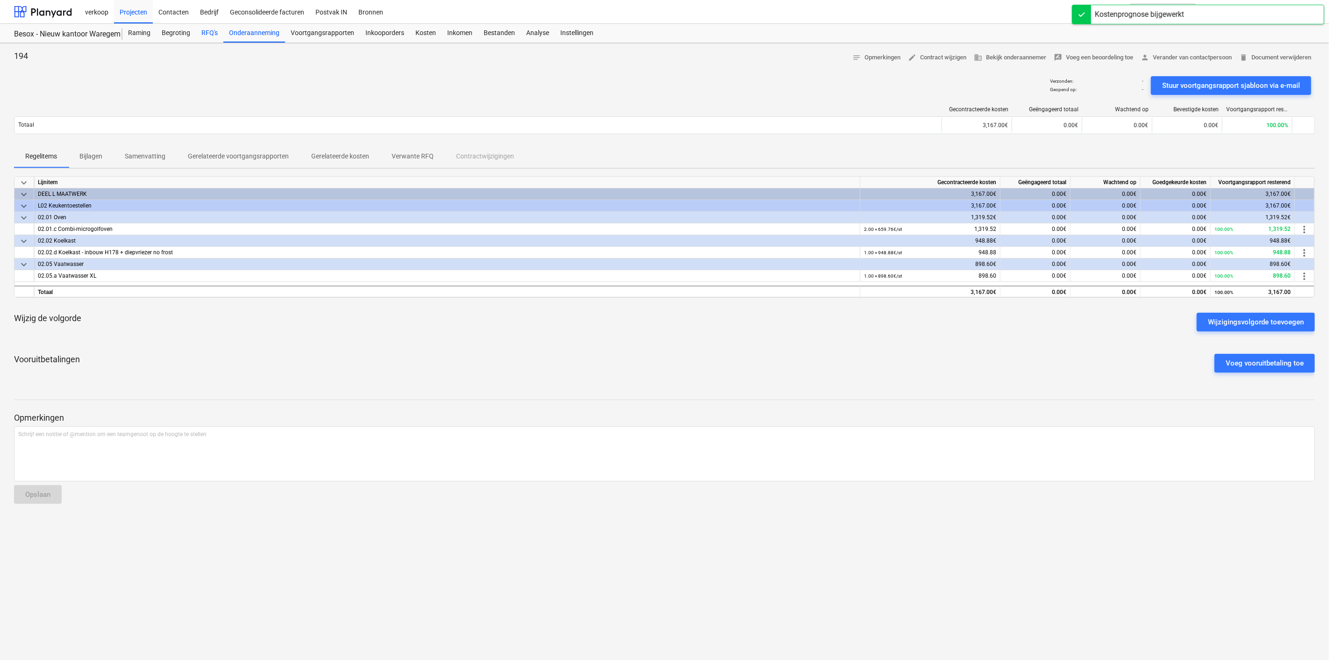
click at [202, 36] on div "RFQ's" at bounding box center [210, 33] width 28 height 19
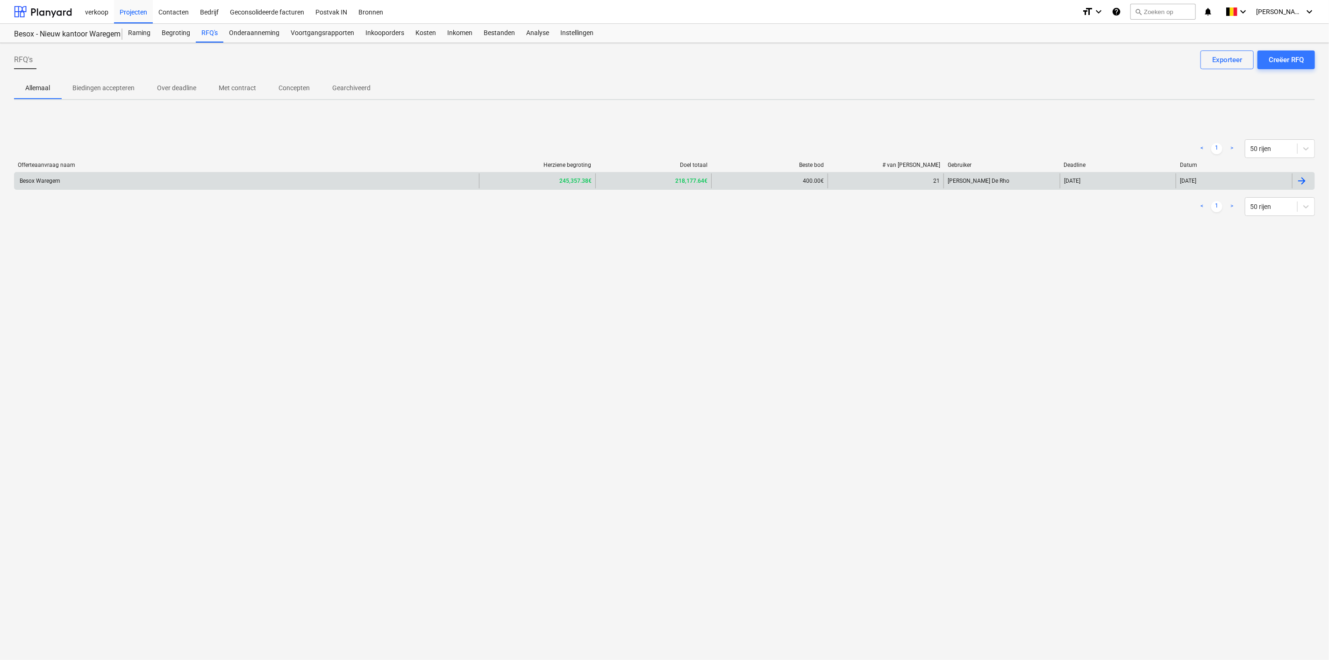
click at [309, 183] on div "Besox Waregem" at bounding box center [246, 180] width 464 height 15
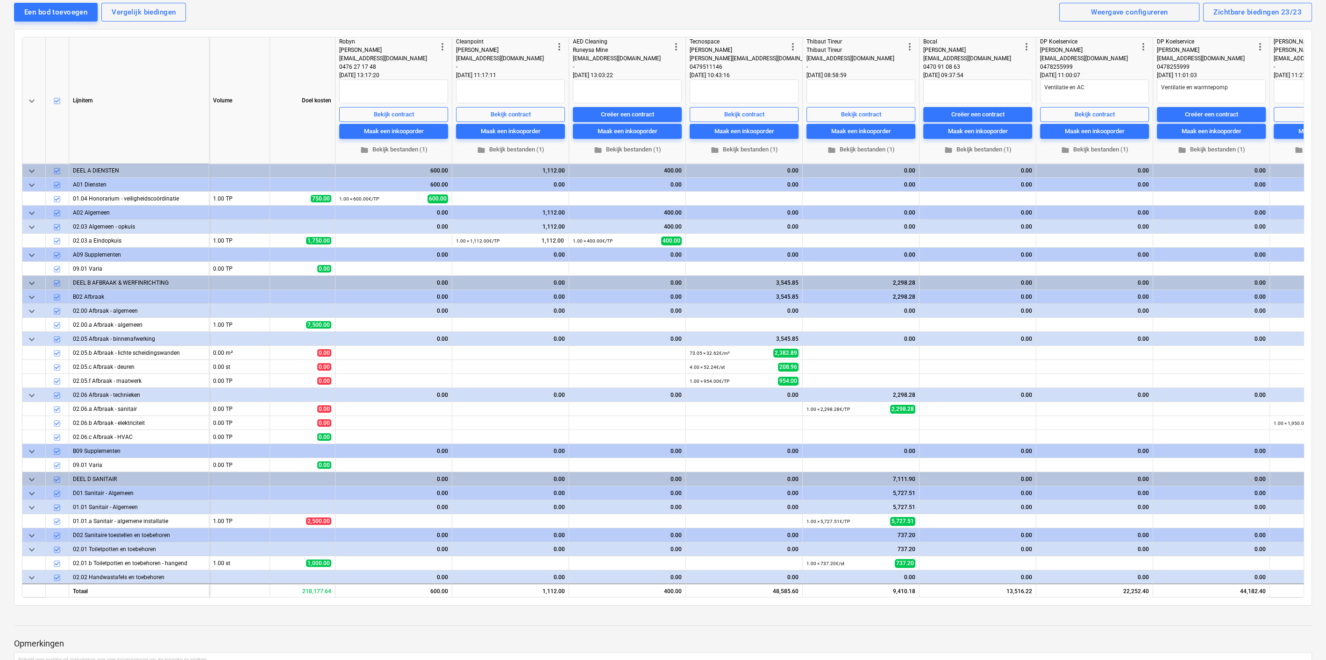
scroll to position [110, 0]
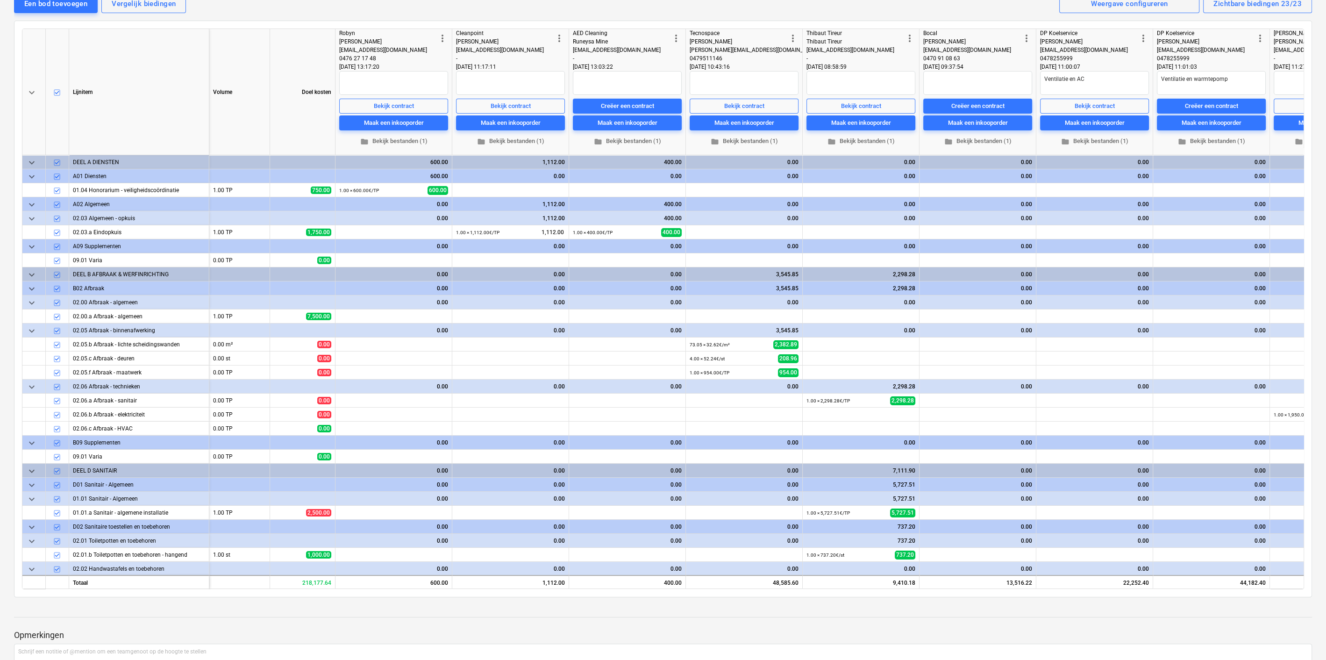
drag, startPoint x: 519, startPoint y: 588, endPoint x: 528, endPoint y: 586, distance: 8.5
click at [528, 586] on div "keyboard_arrow_down Lijnitem Volume Doel kosten more_vert Robyn Florence Robyn …" at bounding box center [663, 309] width 1282 height 561
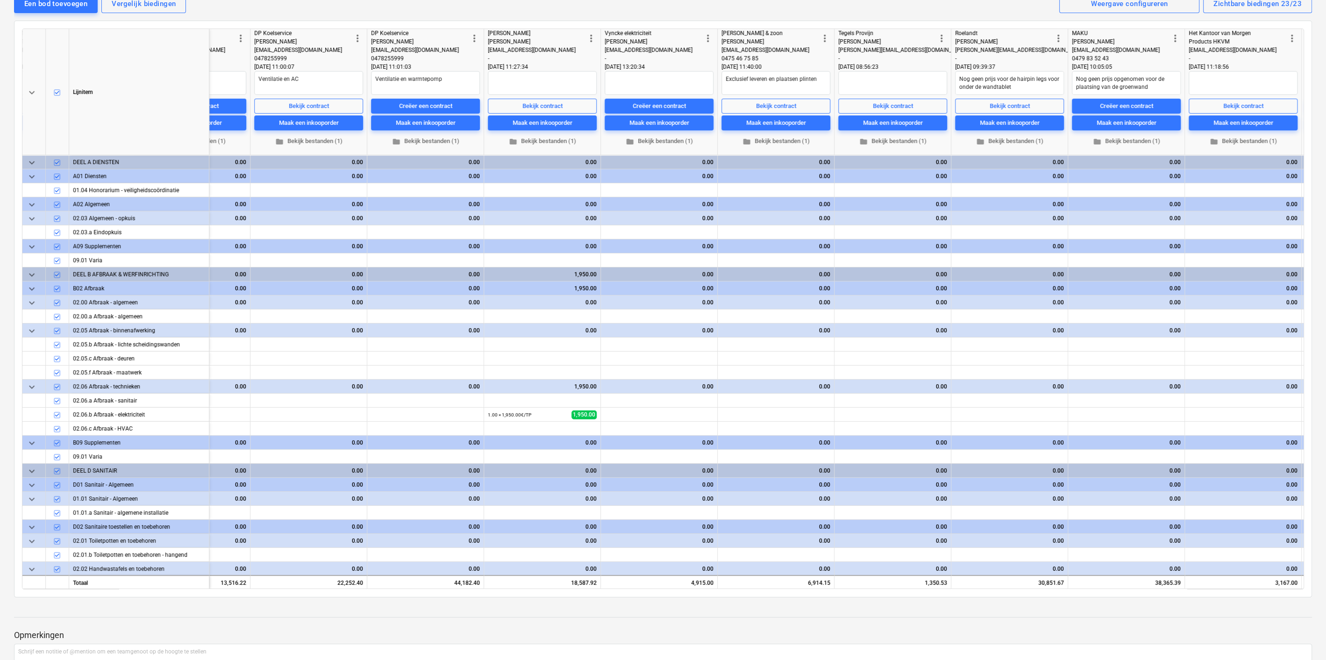
scroll to position [0, 787]
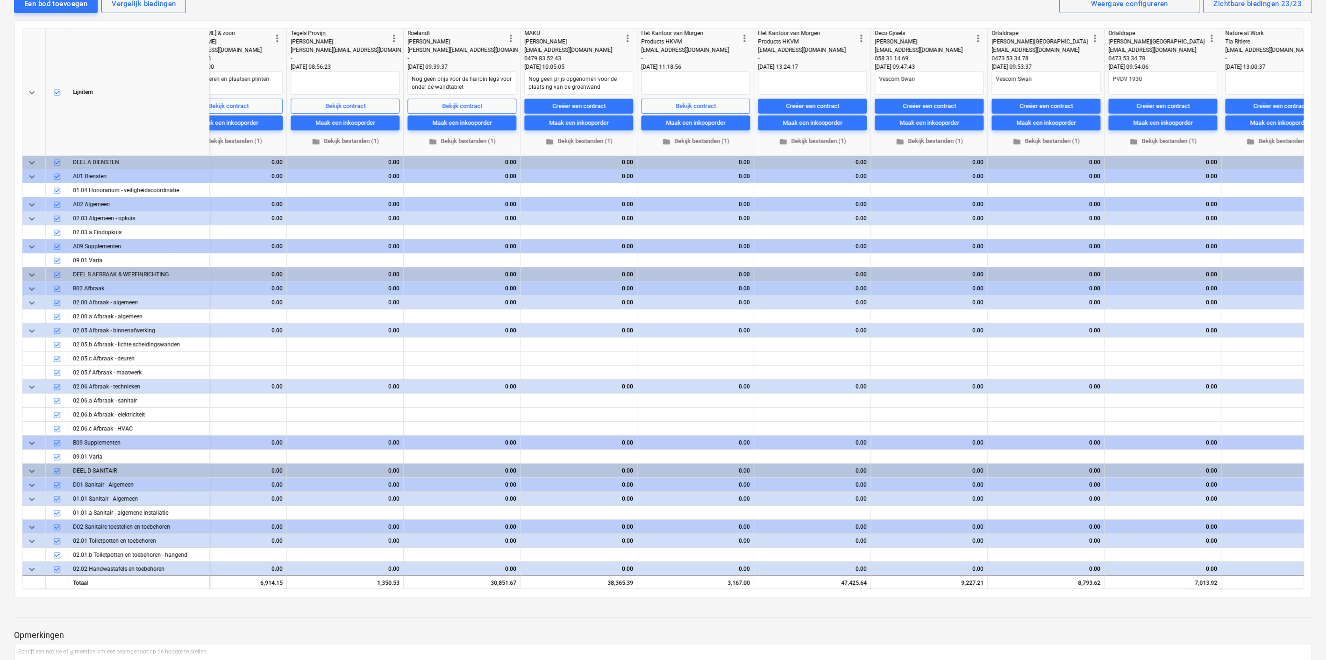
type textarea "x"
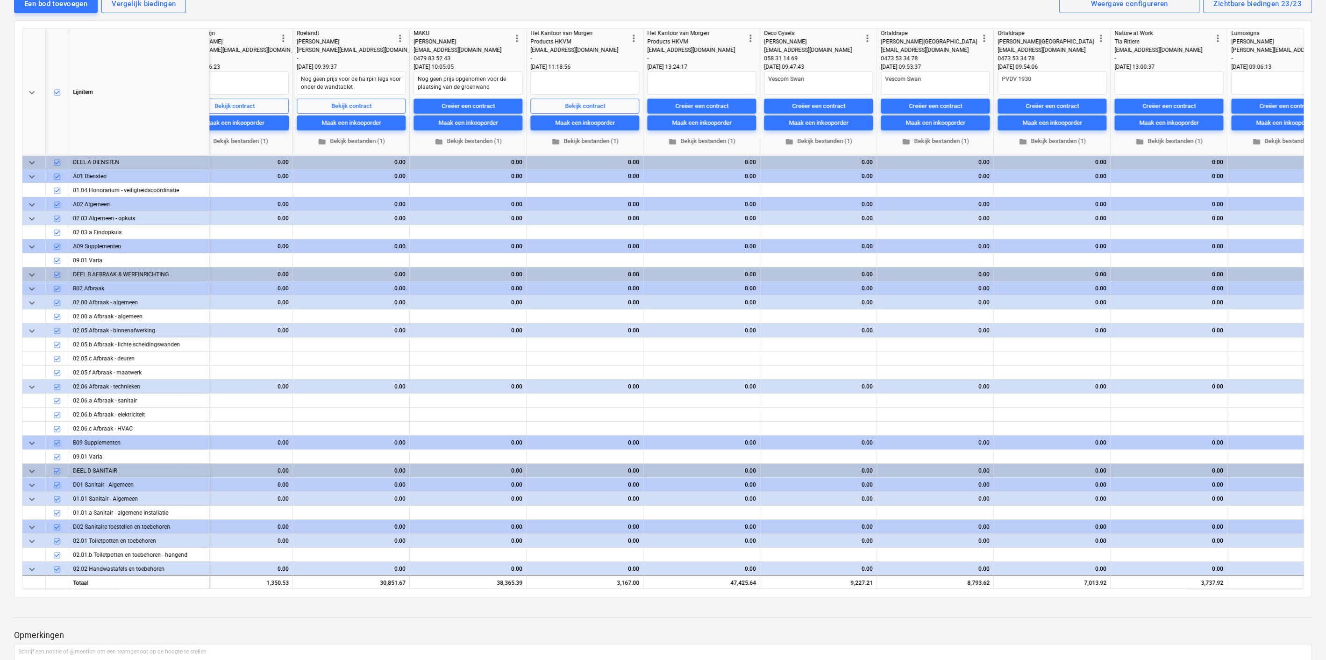
scroll to position [0, 1445]
click at [699, 102] on div "Creëer een contract" at bounding box center [700, 106] width 53 height 11
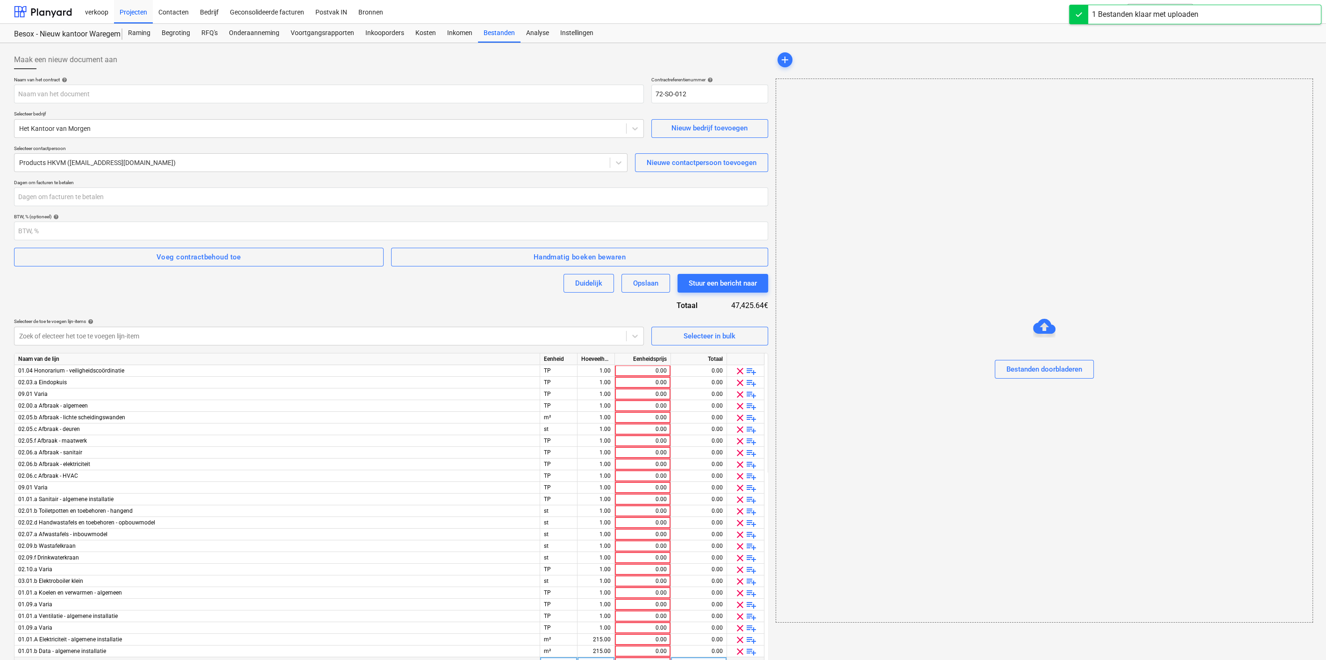
type input "Besox Waregem - Ondertekende offerte meubilair.pdf"
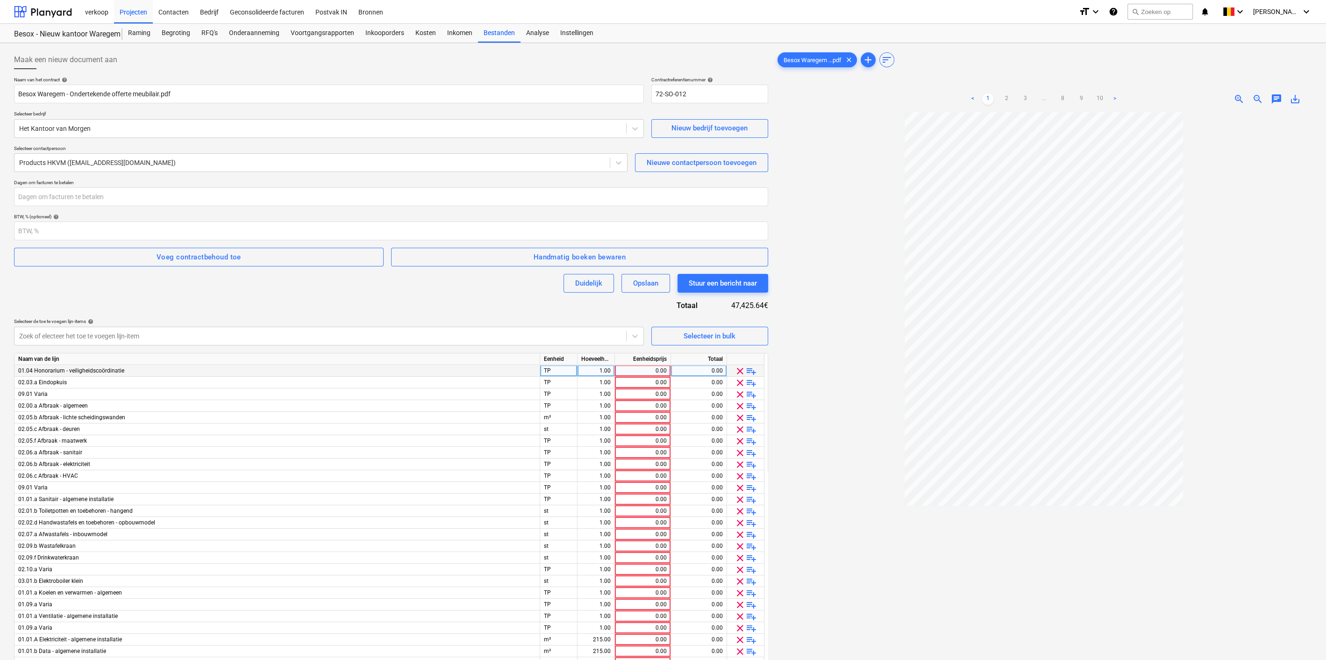
click at [737, 373] on span "clear" at bounding box center [739, 370] width 11 height 11
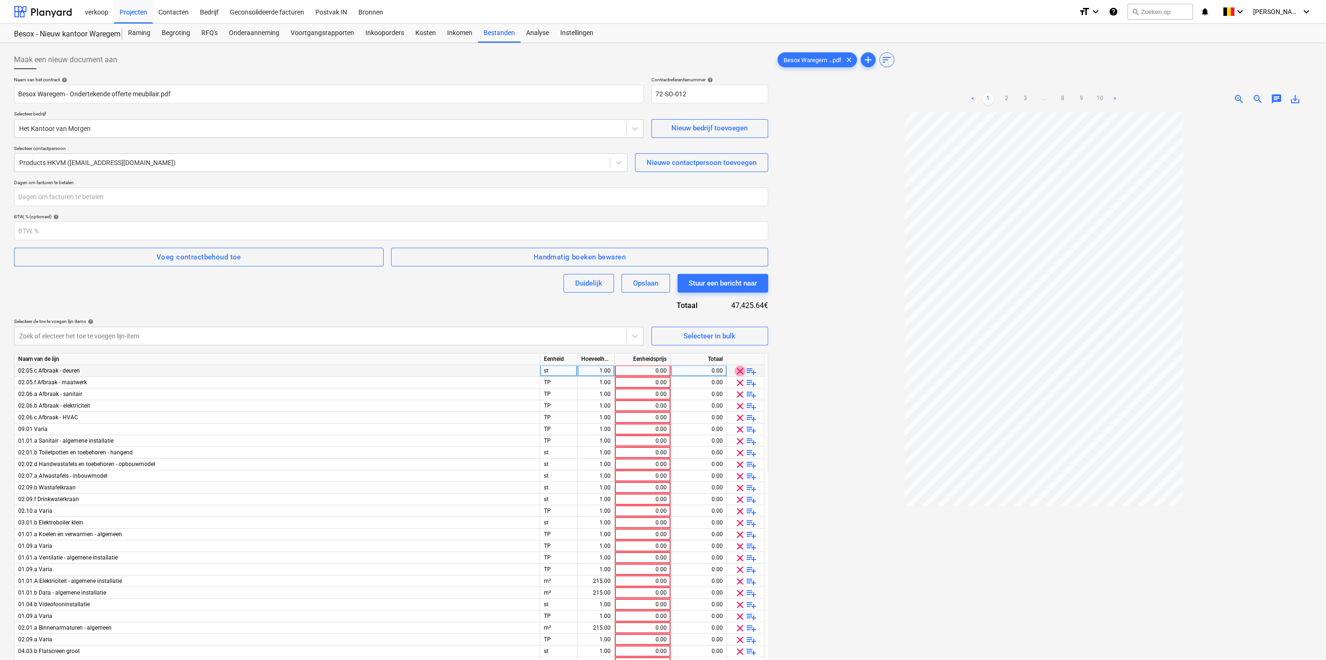
click at [737, 373] on span "clear" at bounding box center [739, 370] width 11 height 11
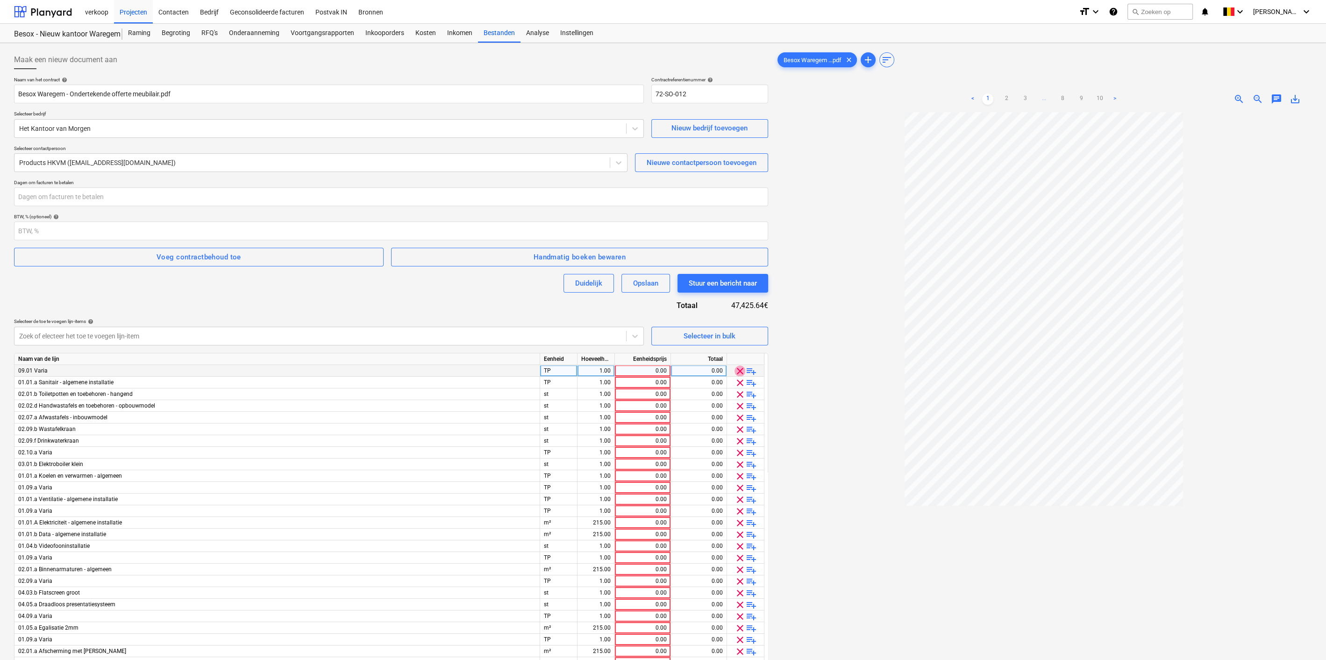
click at [737, 373] on span "clear" at bounding box center [739, 370] width 11 height 11
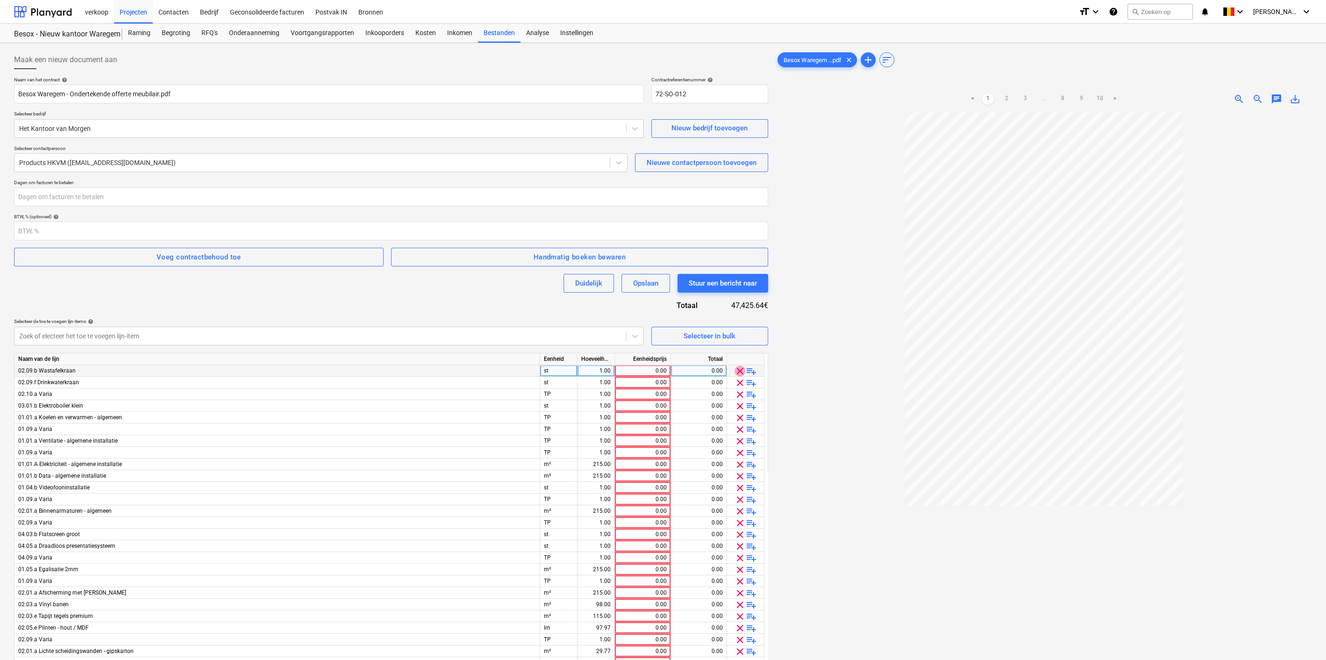
click at [737, 373] on span "clear" at bounding box center [739, 370] width 11 height 11
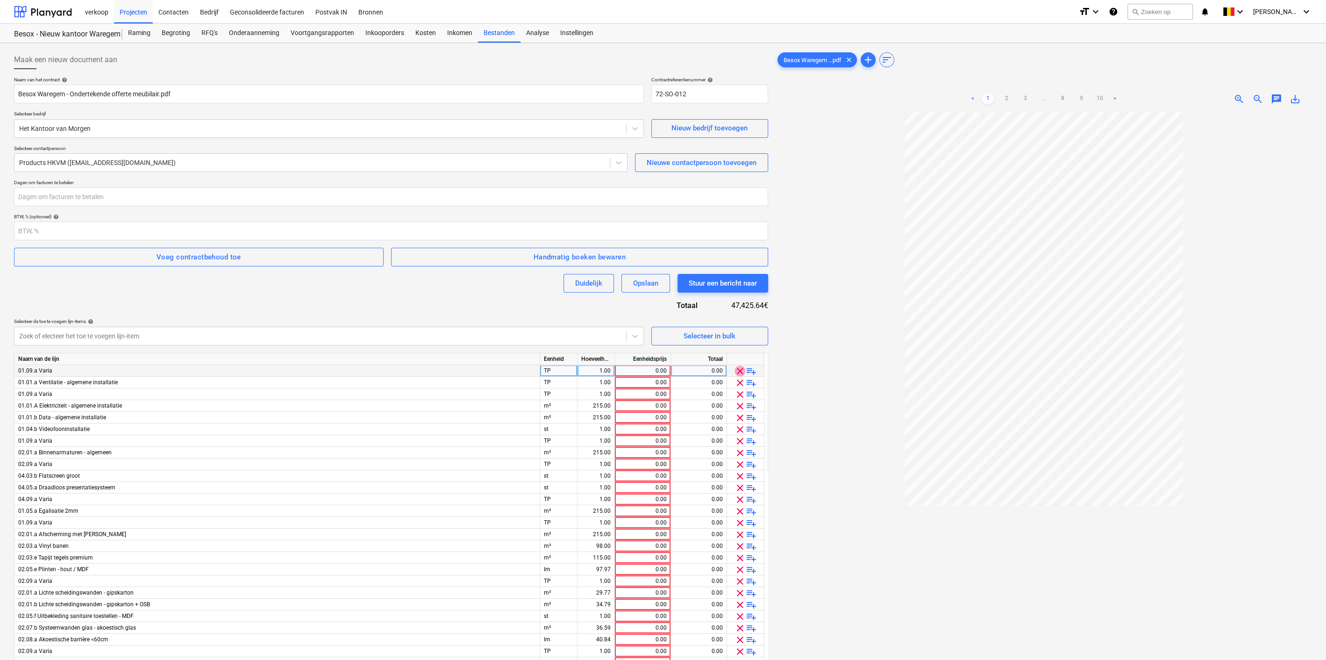
click at [737, 373] on span "clear" at bounding box center [739, 370] width 11 height 11
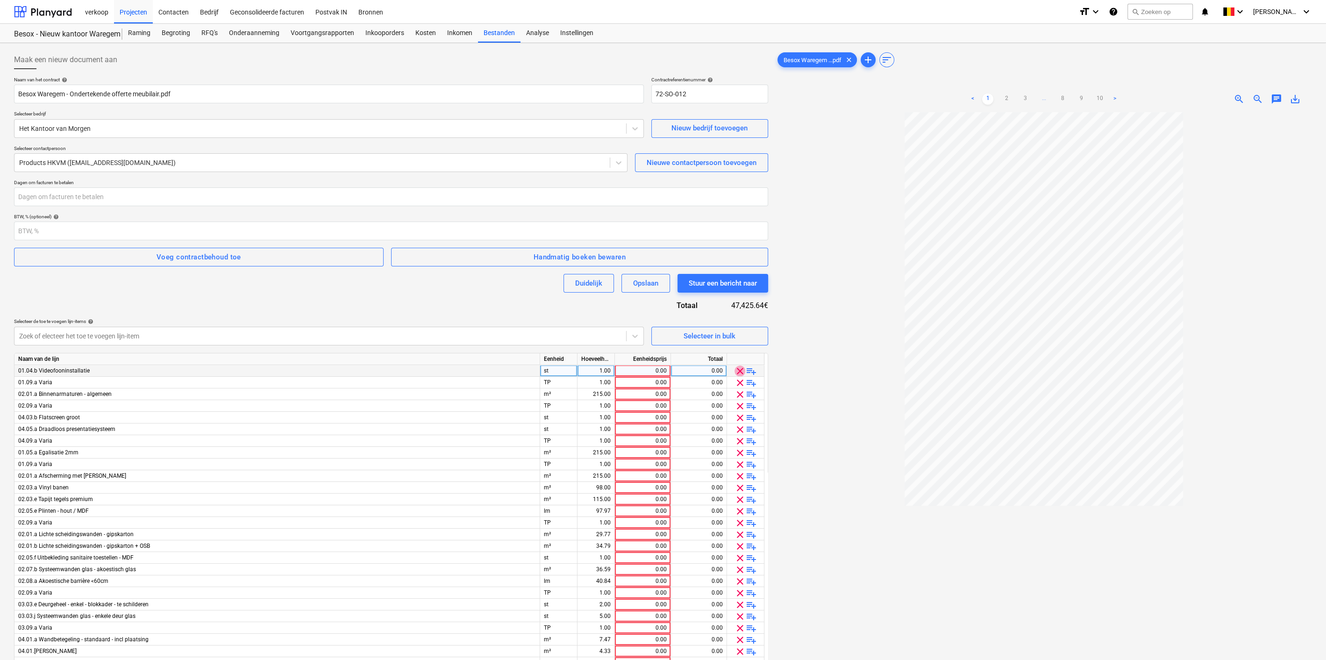
click at [737, 373] on span "clear" at bounding box center [739, 370] width 11 height 11
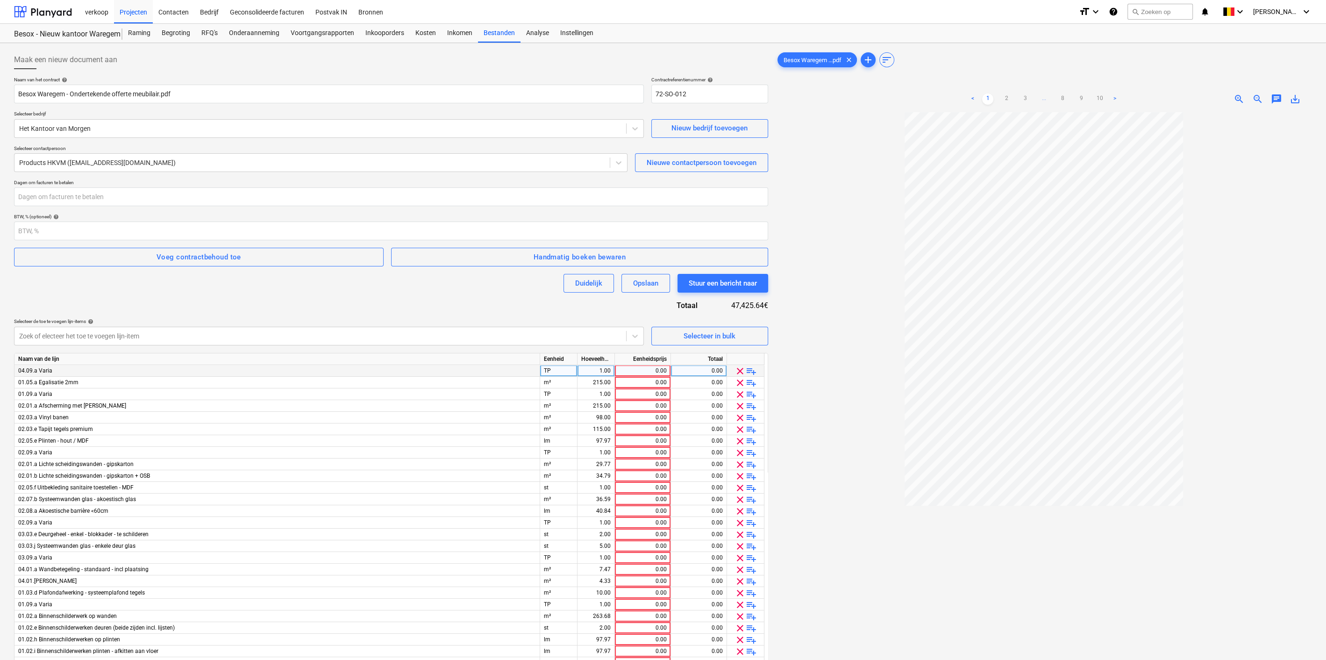
click at [737, 373] on span "clear" at bounding box center [739, 370] width 11 height 11
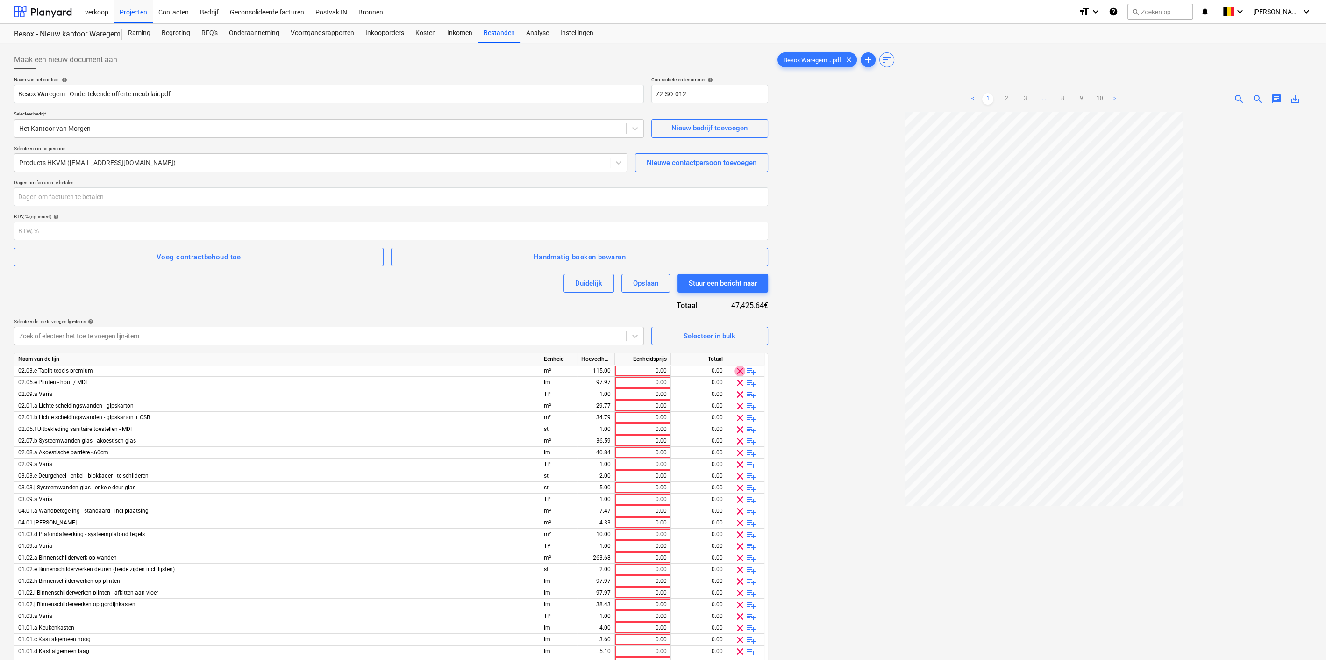
click at [737, 373] on span "clear" at bounding box center [739, 370] width 11 height 11
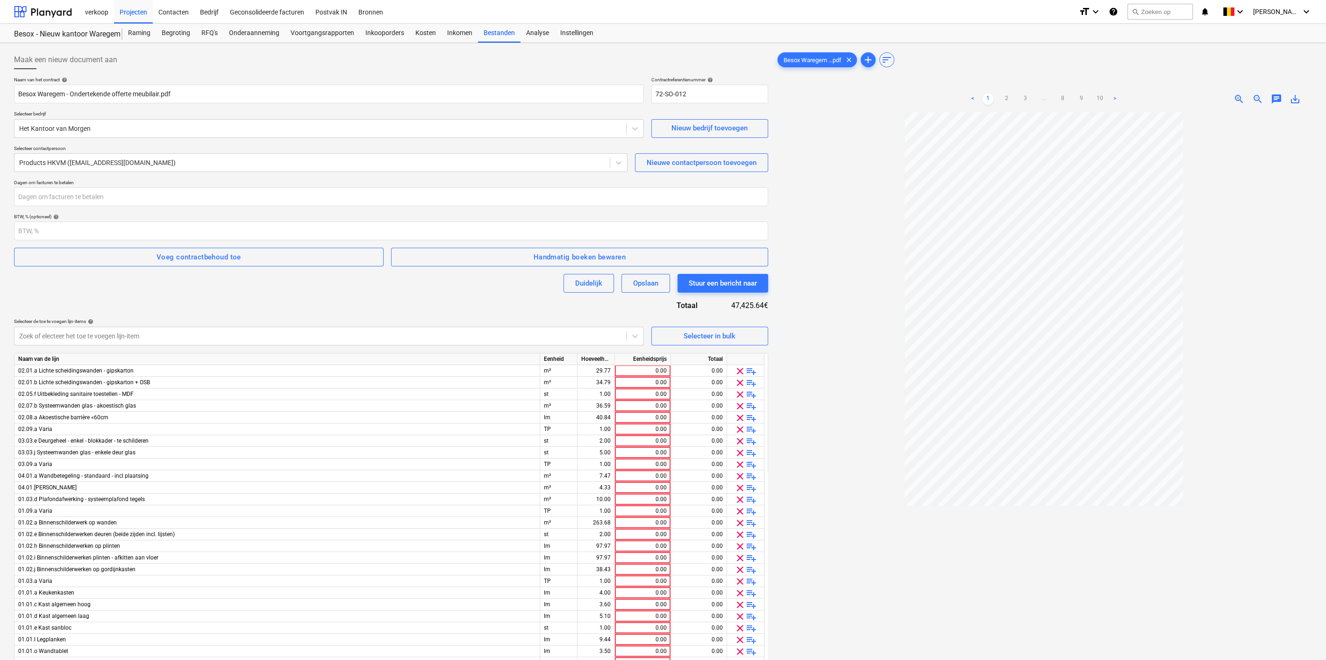
click at [737, 373] on span "clear" at bounding box center [739, 370] width 11 height 11
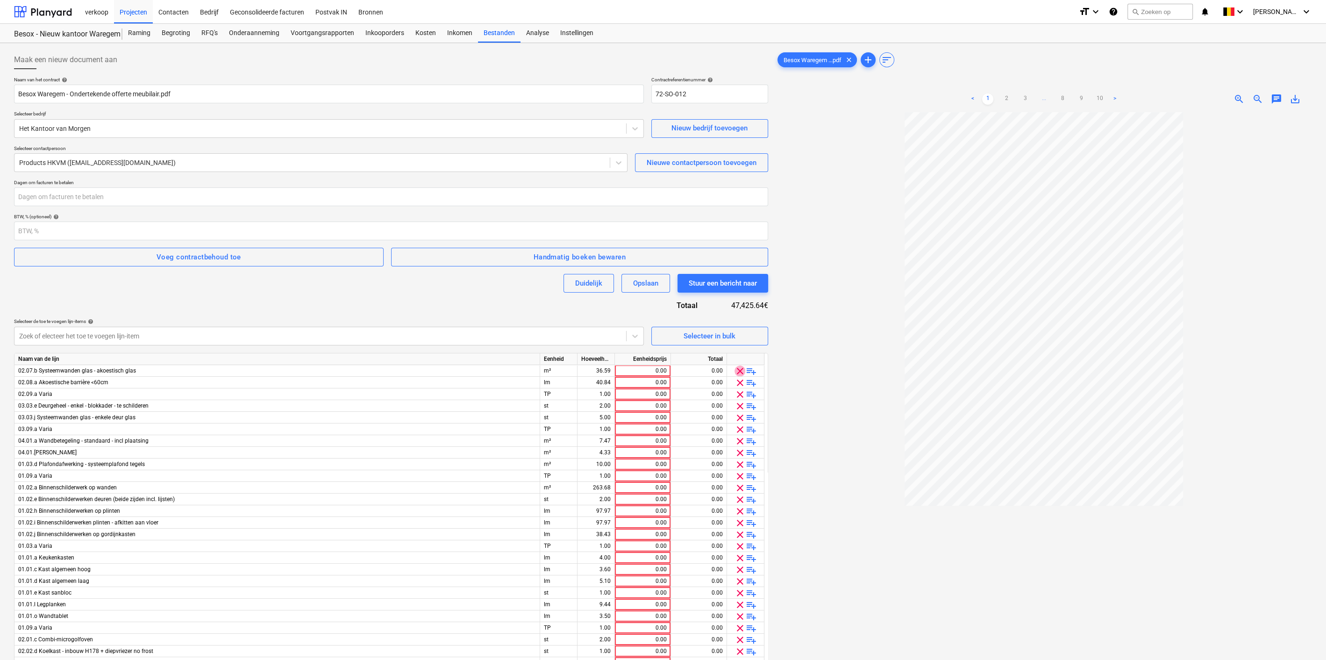
click at [737, 373] on span "clear" at bounding box center [739, 370] width 11 height 11
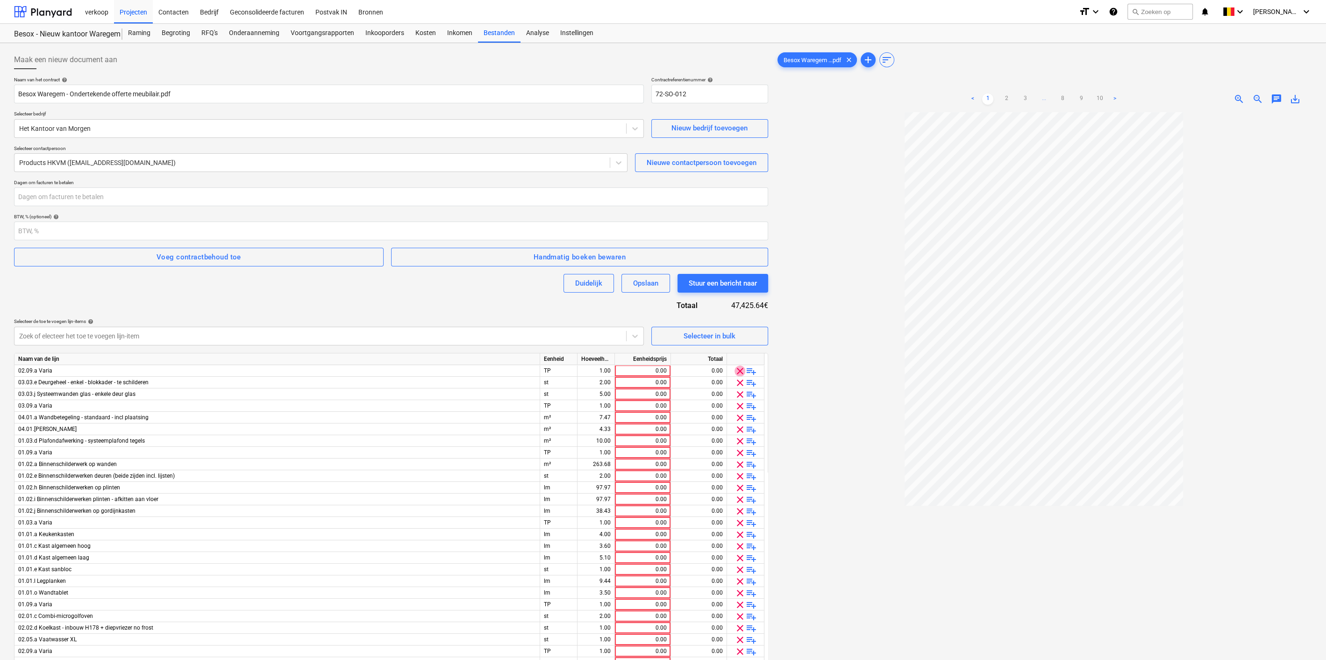
click at [737, 373] on span "clear" at bounding box center [739, 370] width 11 height 11
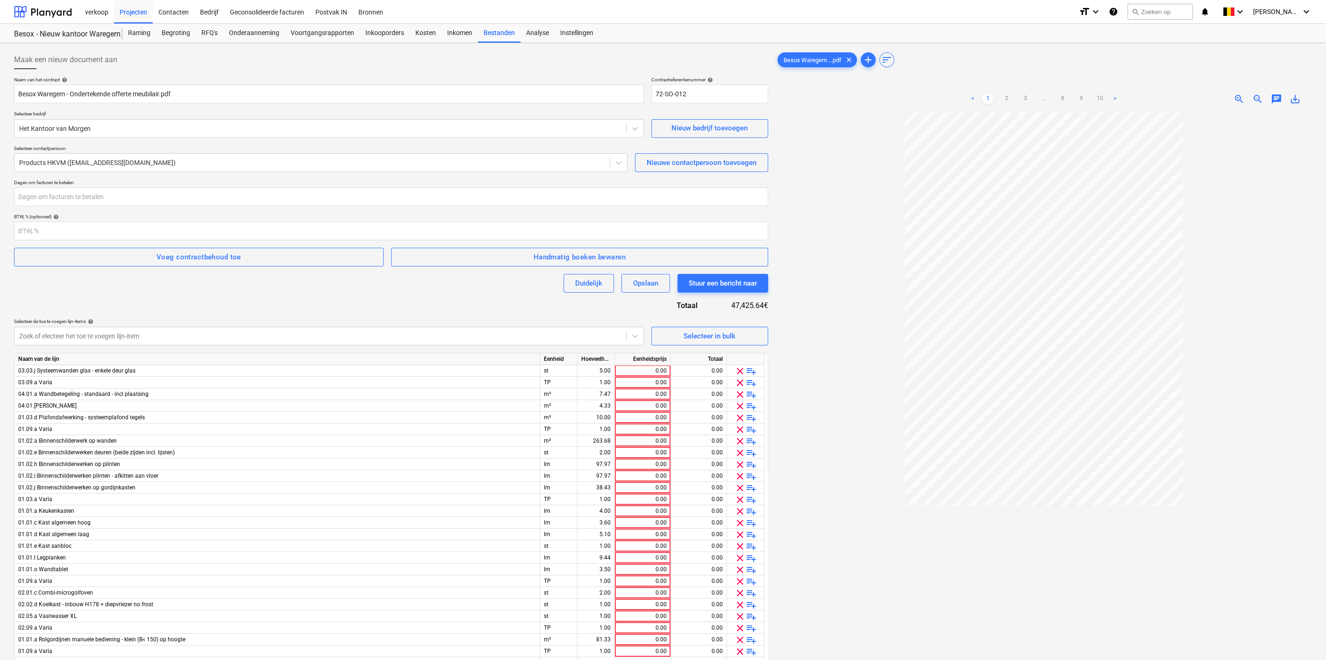
click at [737, 373] on span "clear" at bounding box center [739, 370] width 11 height 11
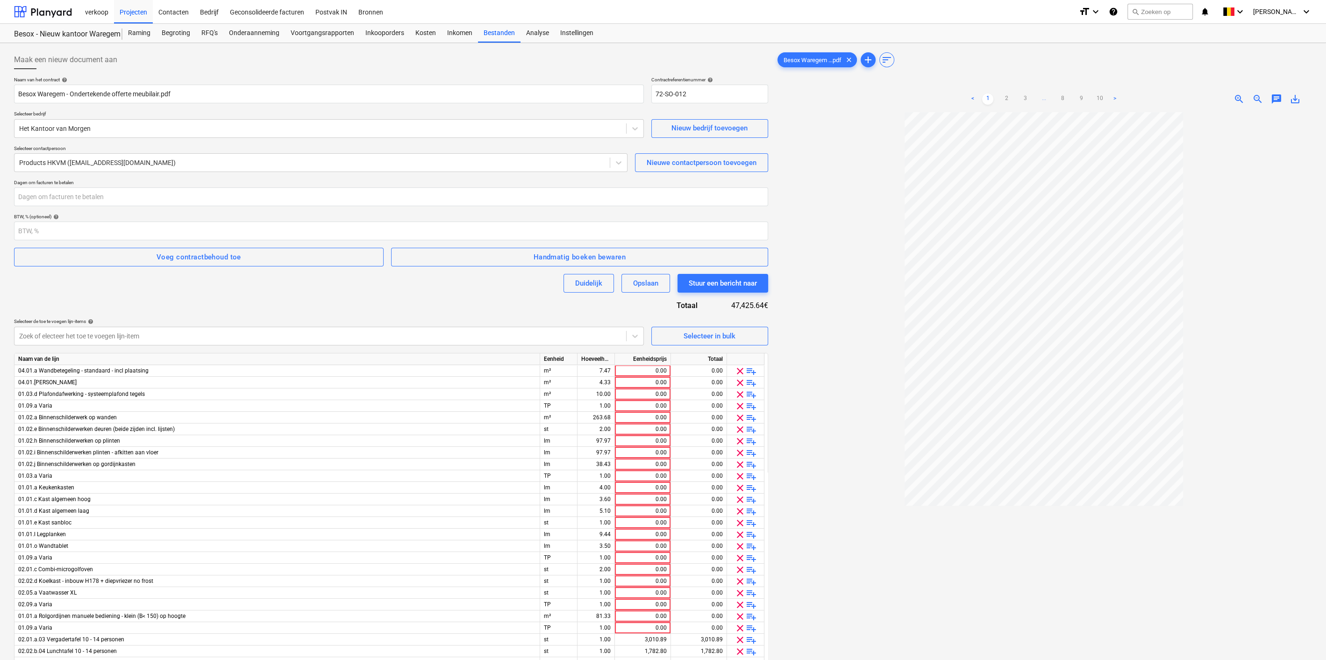
click at [737, 373] on span "clear" at bounding box center [739, 370] width 11 height 11
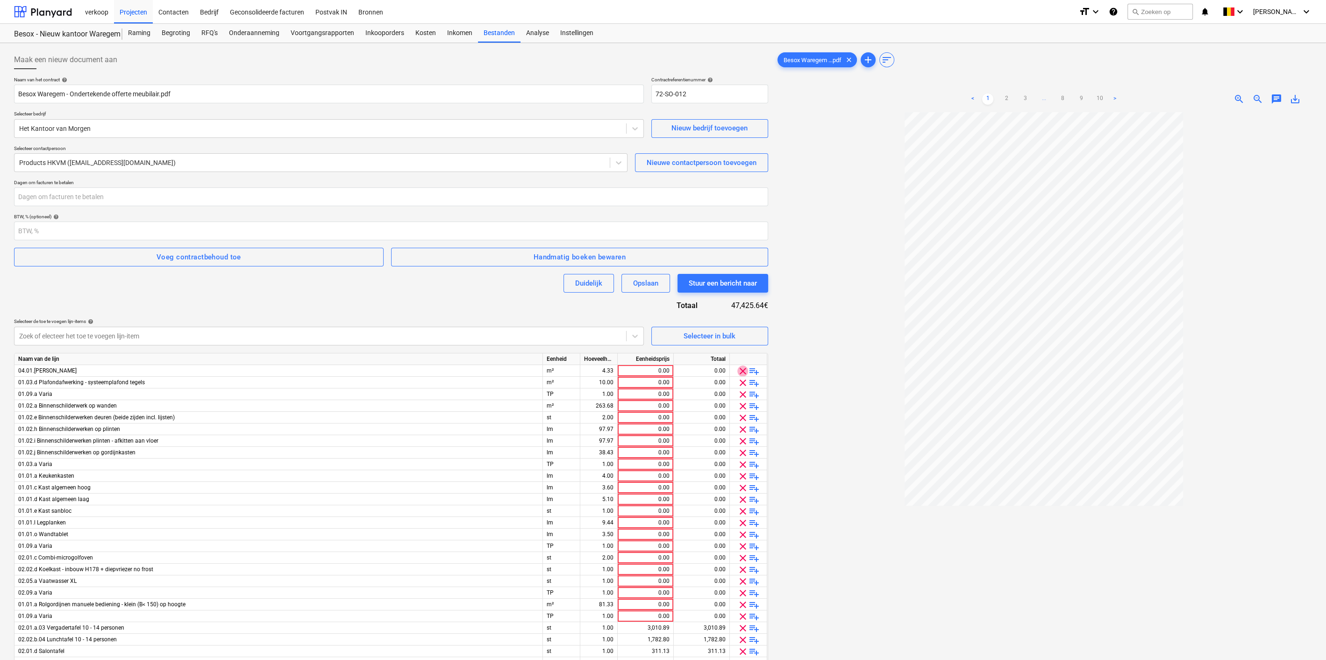
click at [737, 373] on span "clear" at bounding box center [742, 370] width 11 height 11
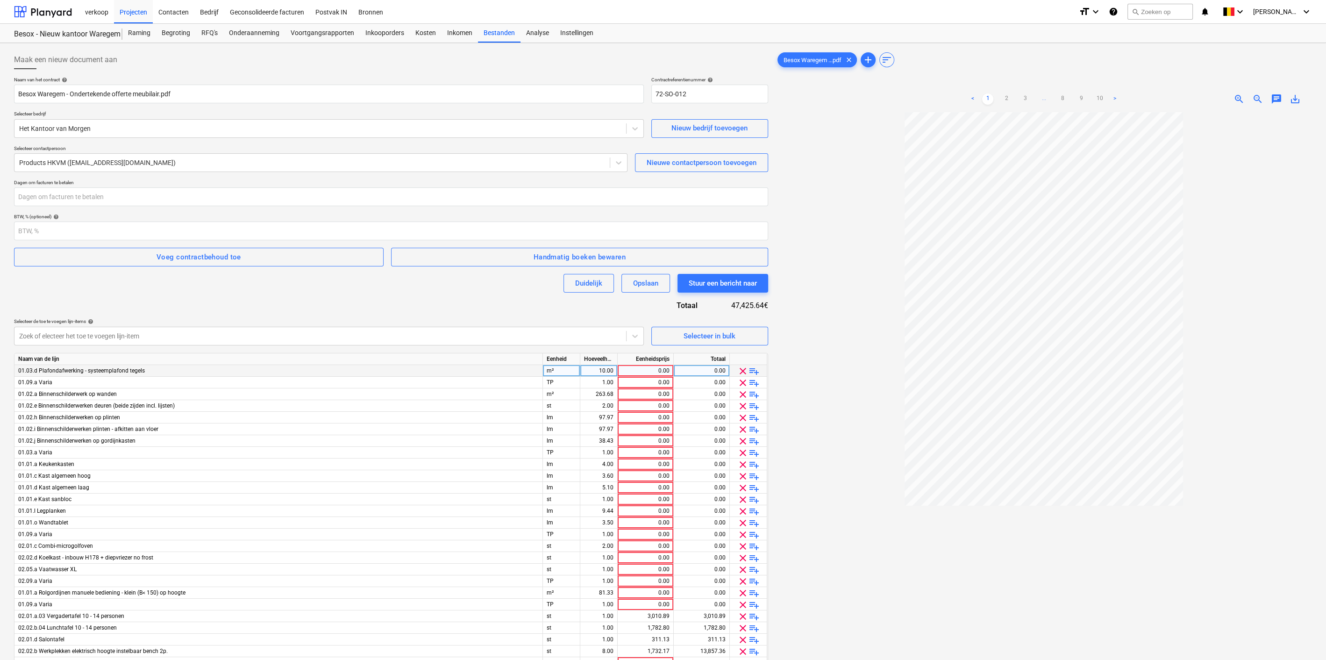
click at [740, 371] on span "clear" at bounding box center [742, 370] width 11 height 11
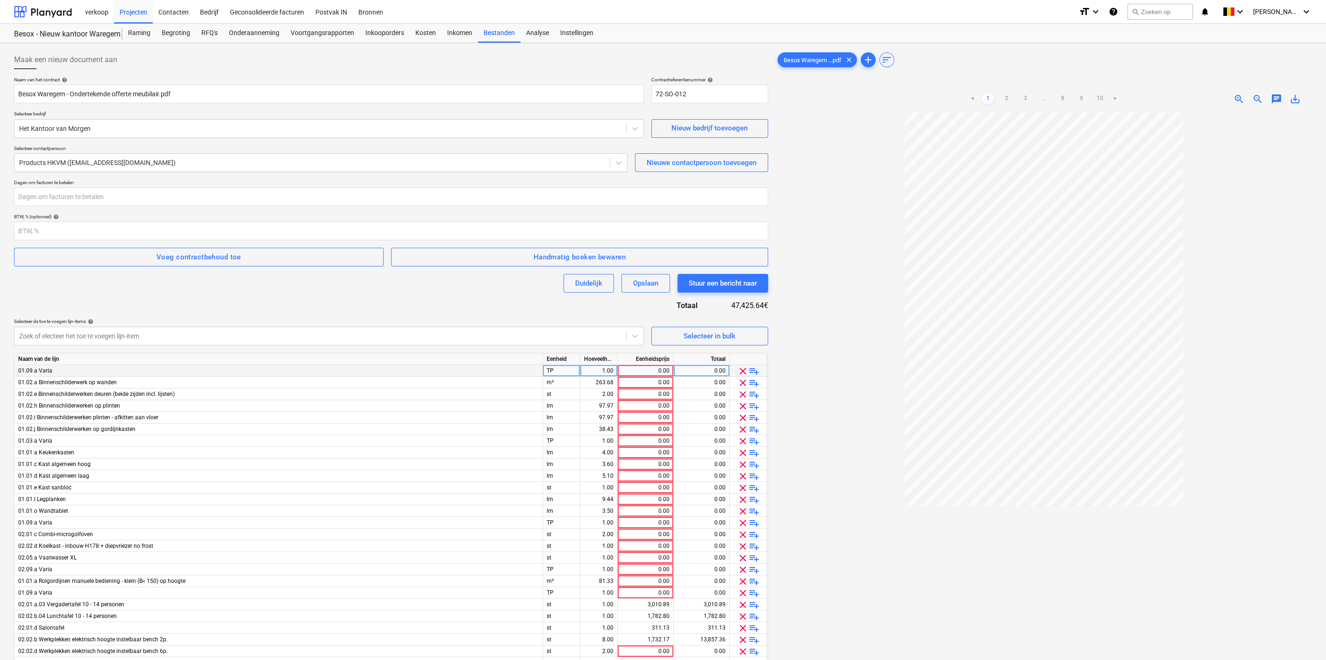
click at [740, 371] on span "clear" at bounding box center [742, 370] width 11 height 11
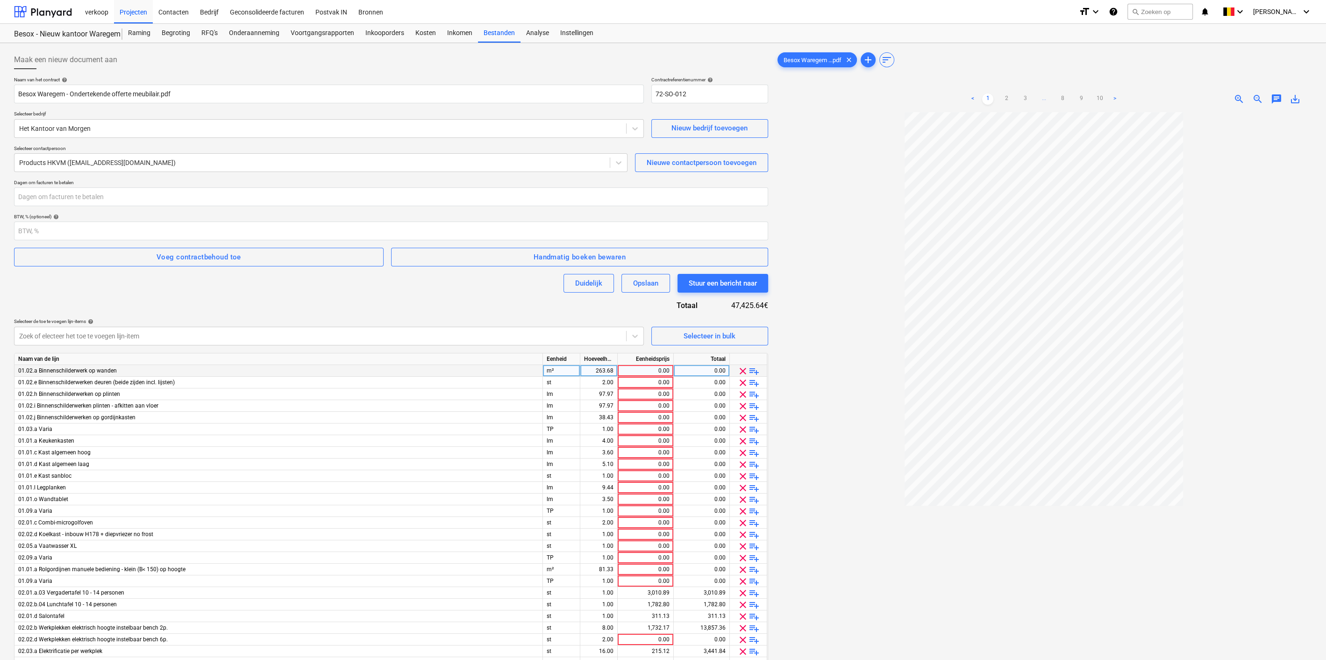
click at [740, 371] on span "clear" at bounding box center [742, 370] width 11 height 11
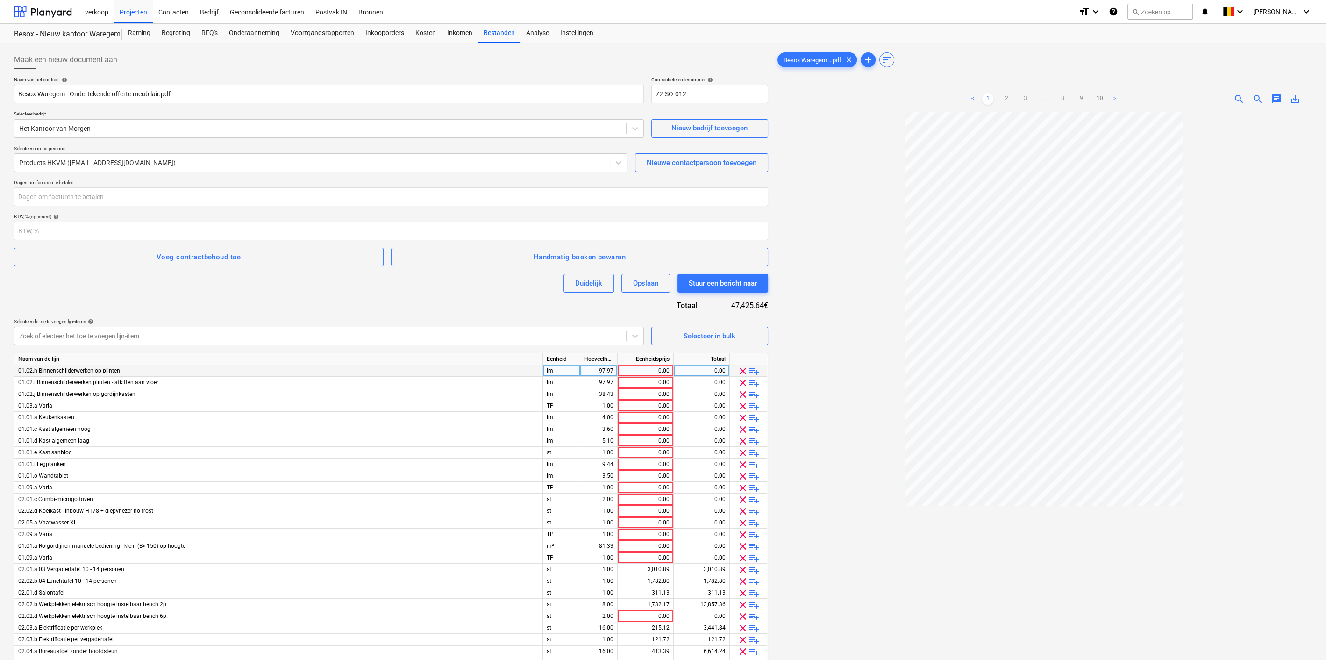
click at [740, 371] on span "clear" at bounding box center [742, 370] width 11 height 11
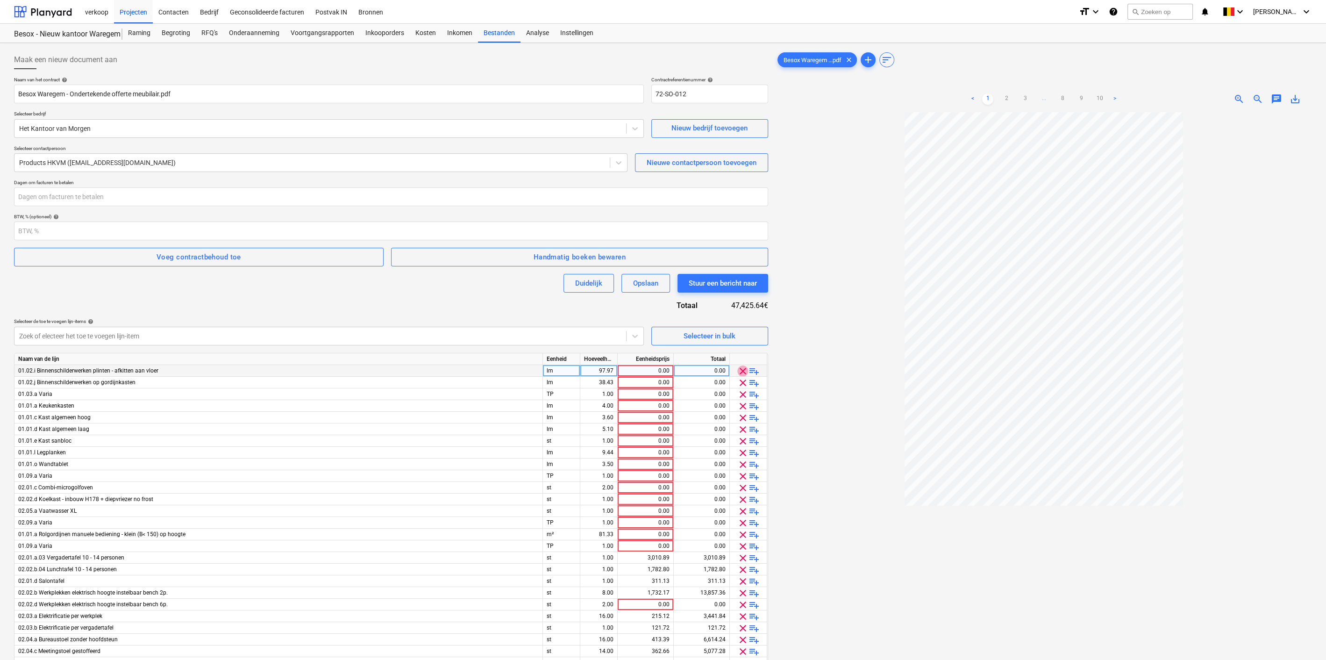
click at [740, 371] on span "clear" at bounding box center [742, 370] width 11 height 11
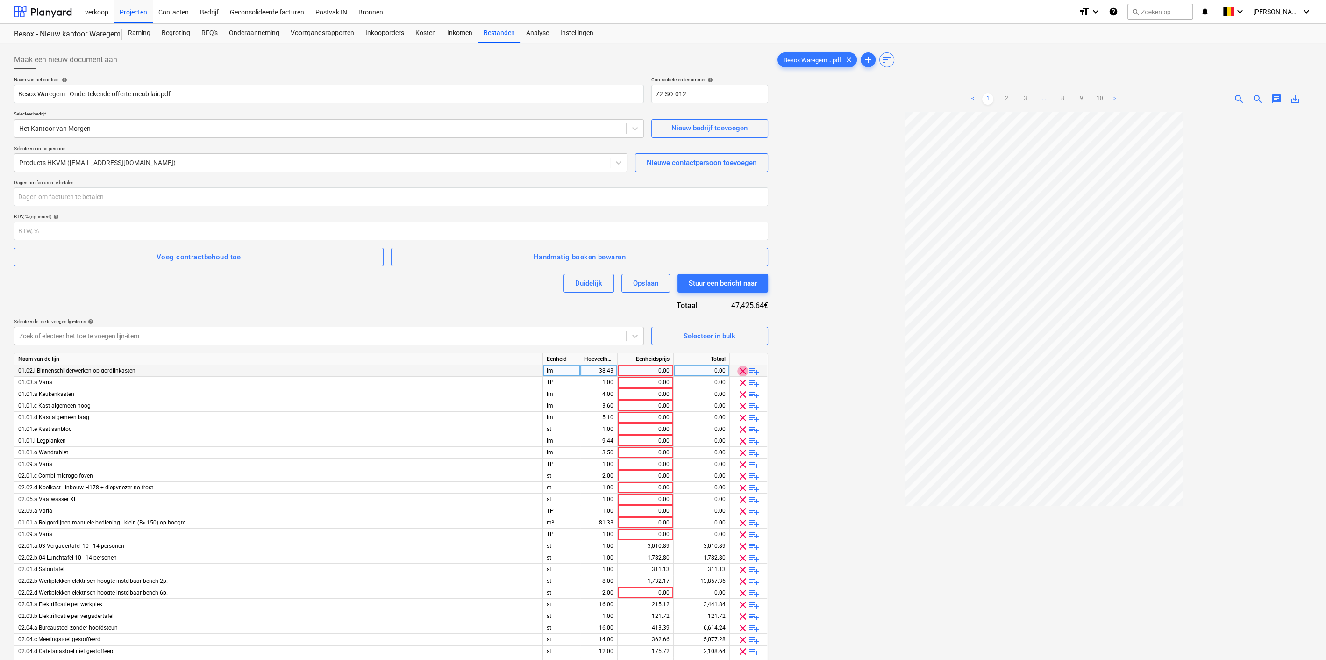
click at [740, 371] on span "clear" at bounding box center [742, 370] width 11 height 11
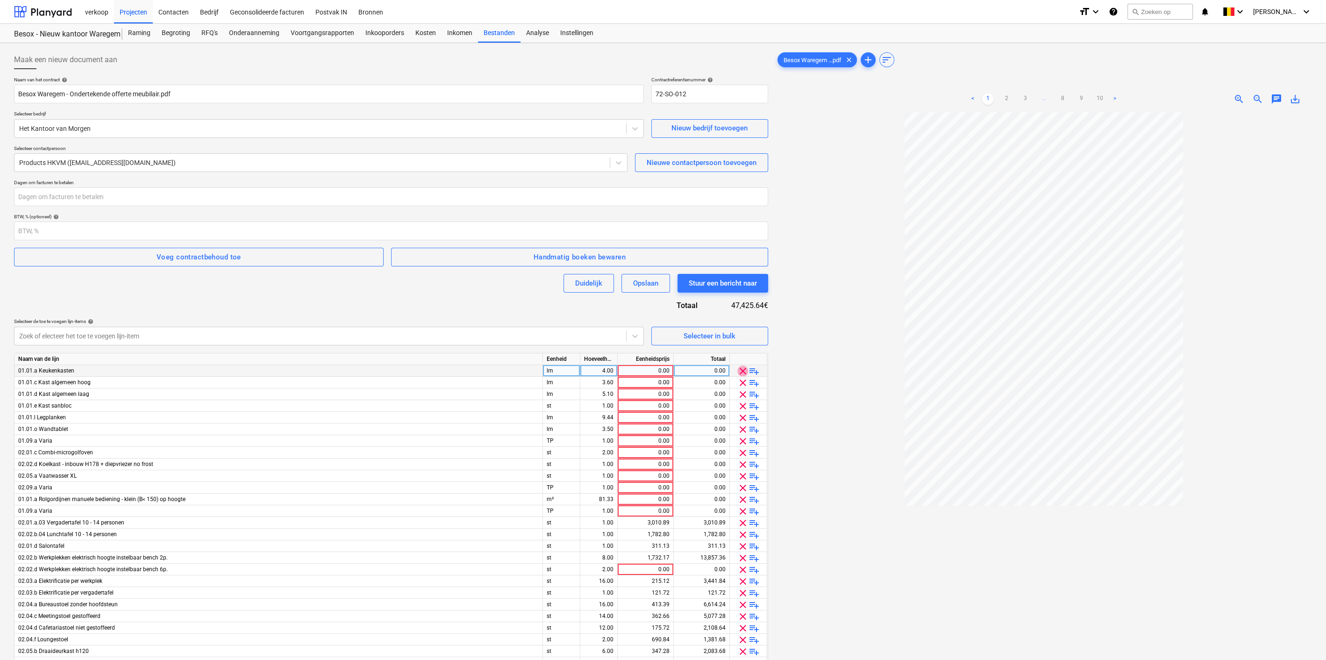
click at [740, 371] on span "clear" at bounding box center [742, 370] width 11 height 11
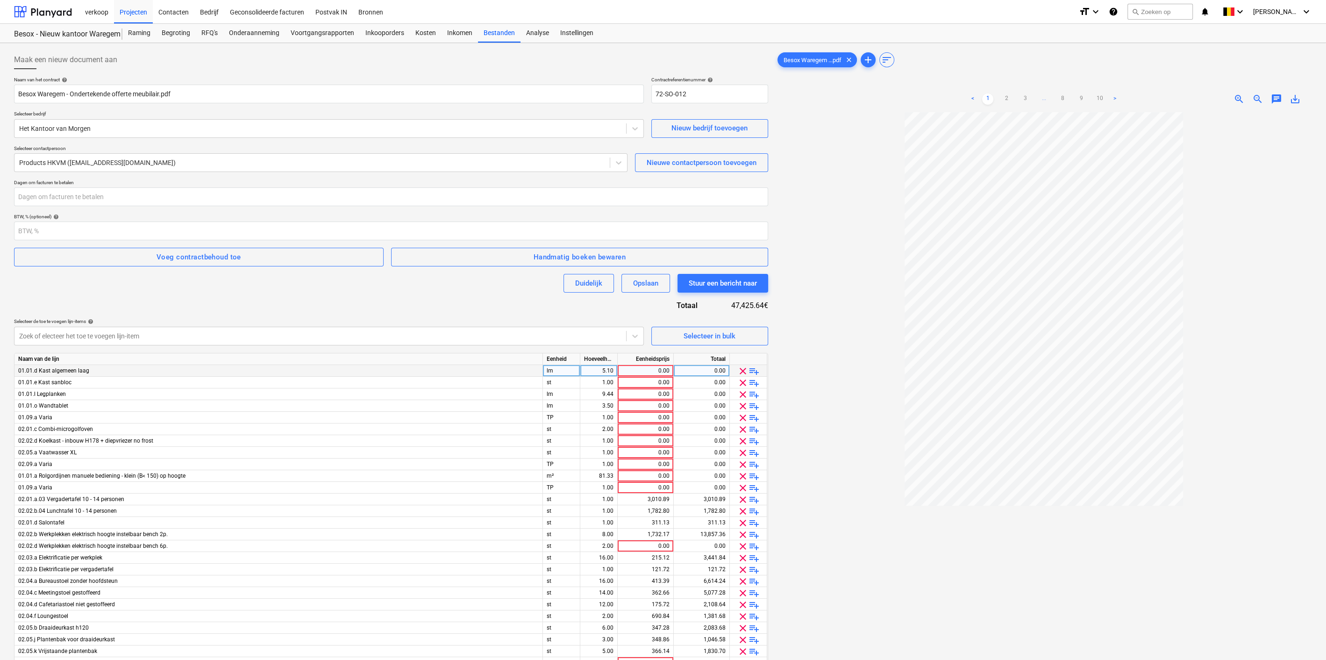
click at [740, 371] on span "clear" at bounding box center [742, 370] width 11 height 11
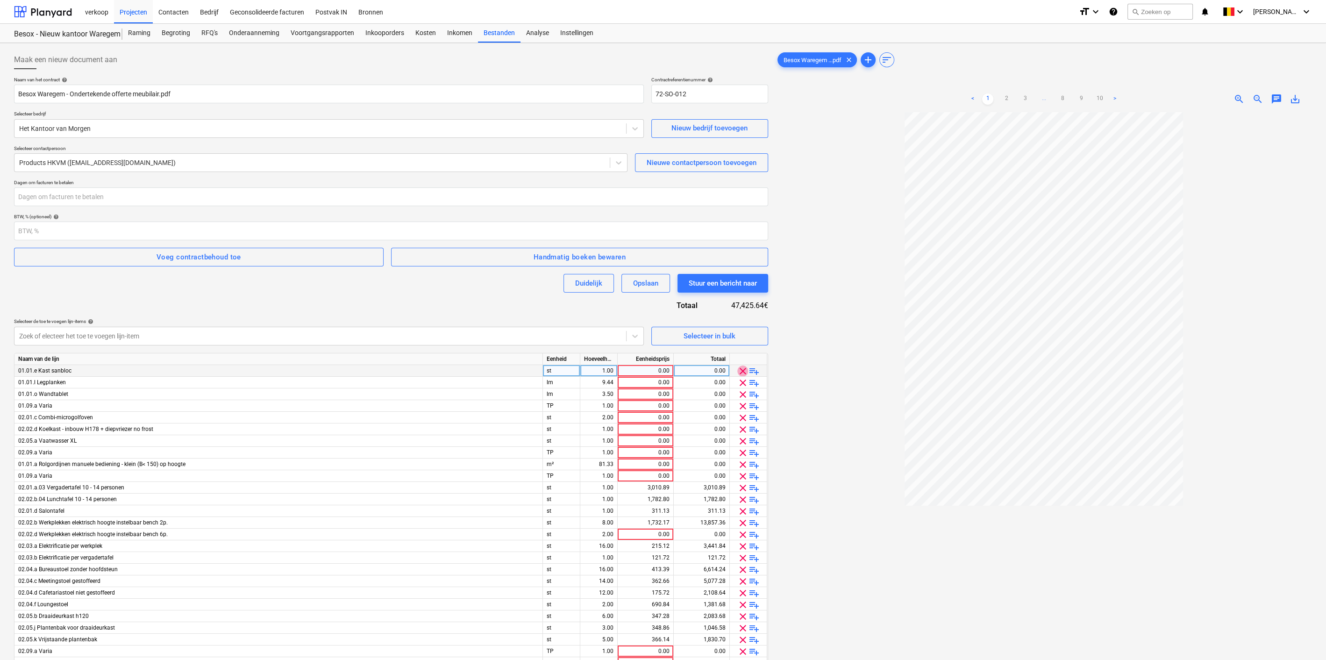
click at [740, 369] on span "clear" at bounding box center [742, 370] width 11 height 11
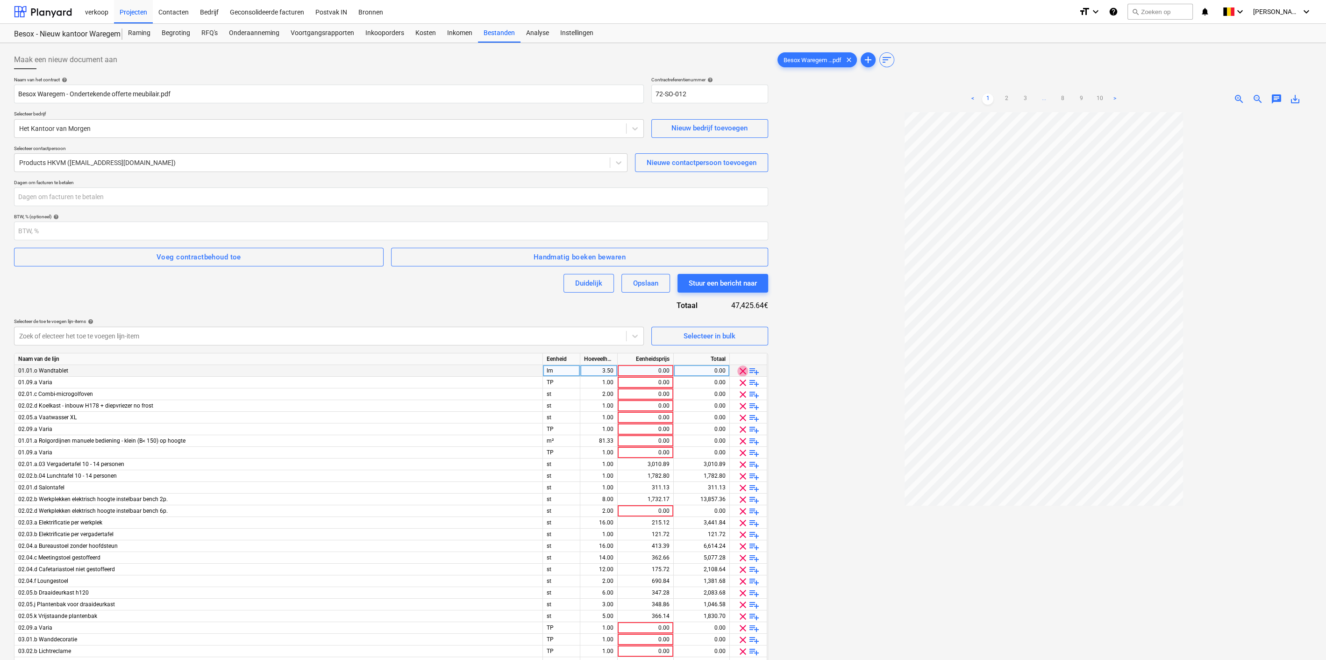
click at [740, 369] on span "clear" at bounding box center [742, 370] width 11 height 11
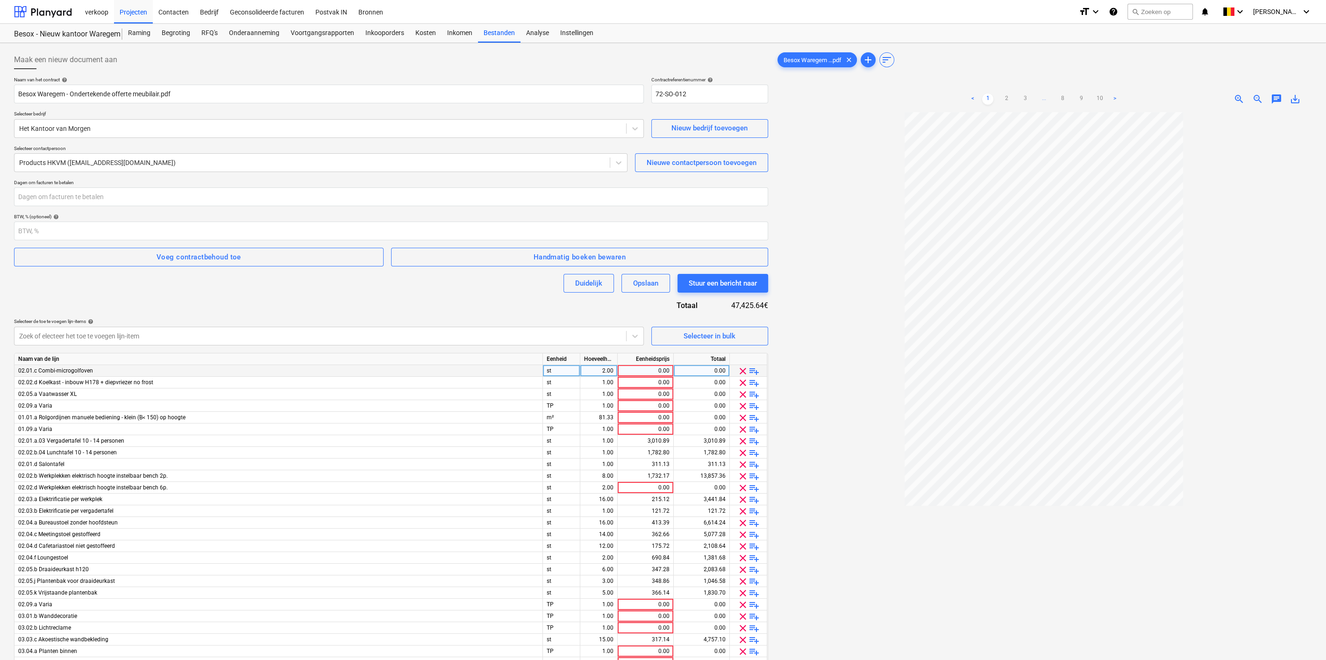
click at [740, 369] on span "clear" at bounding box center [742, 370] width 11 height 11
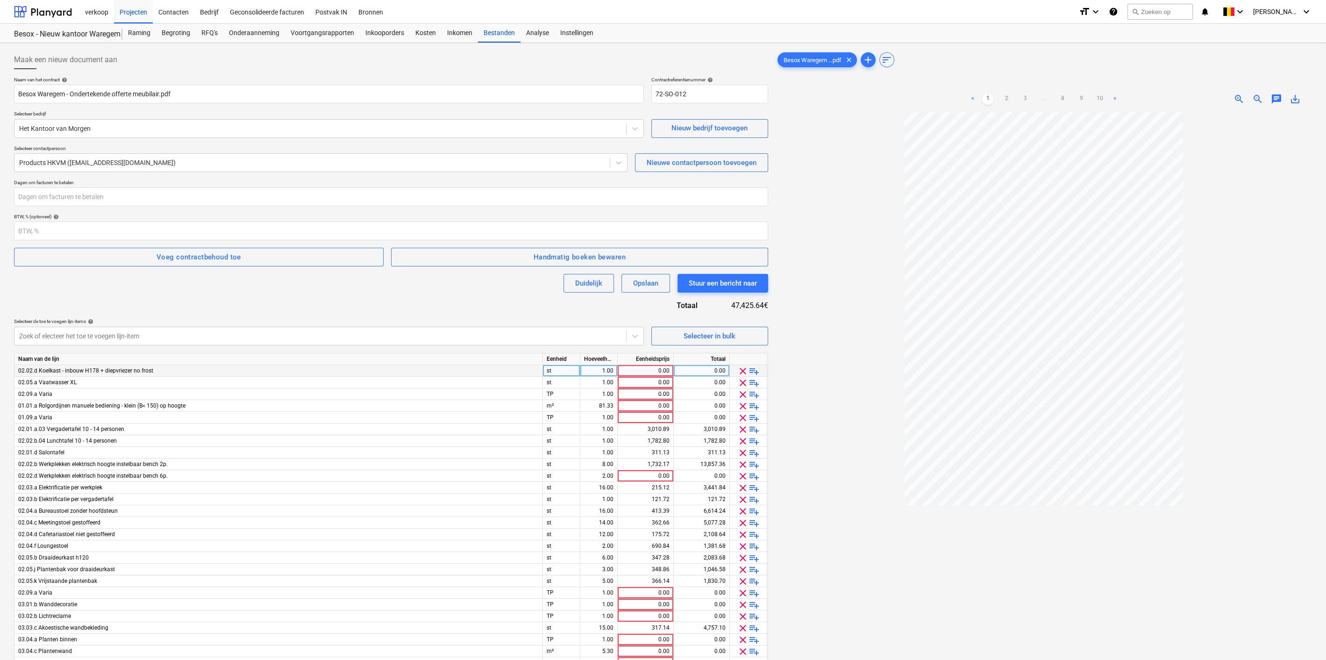
click at [740, 369] on span "clear" at bounding box center [742, 370] width 11 height 11
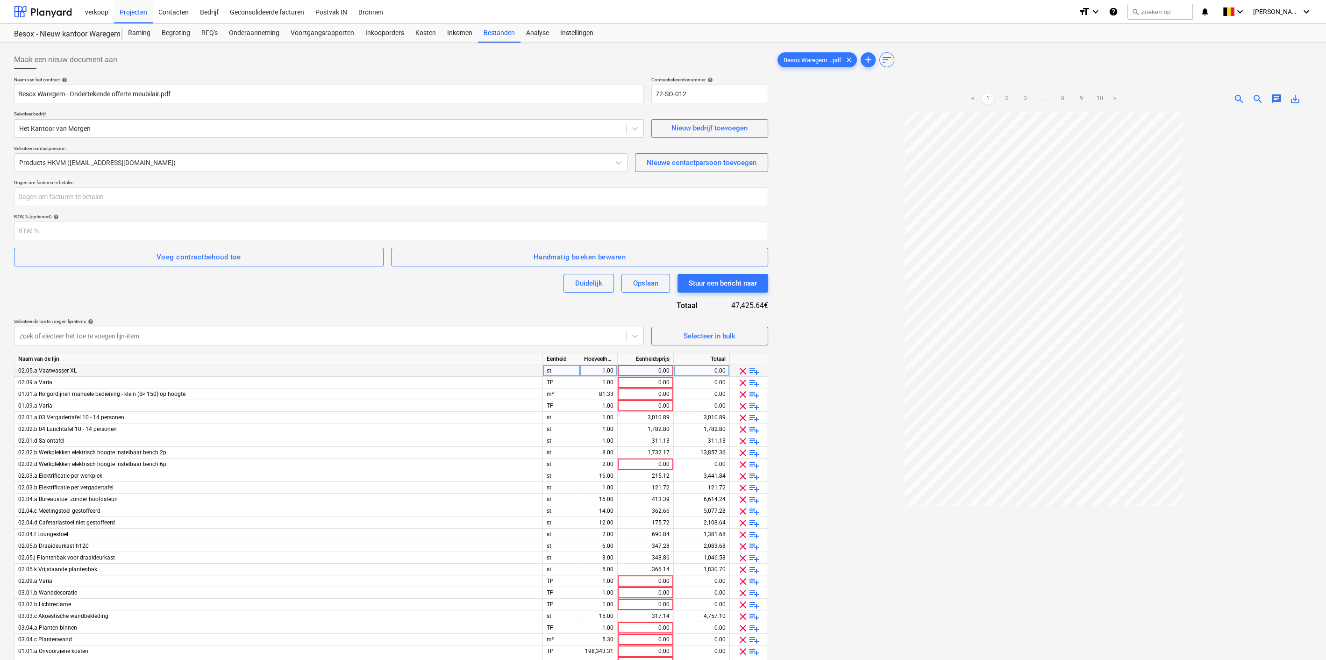
click at [740, 369] on span "clear" at bounding box center [742, 370] width 11 height 11
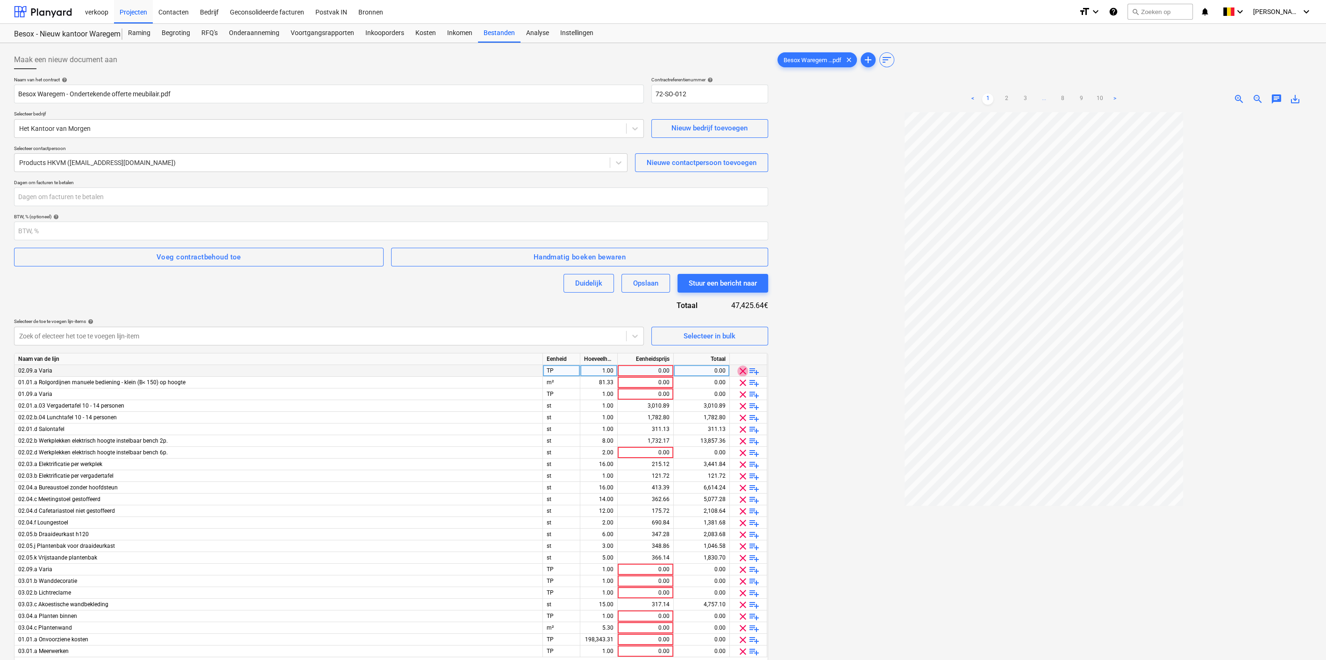
click at [740, 369] on span "clear" at bounding box center [742, 370] width 11 height 11
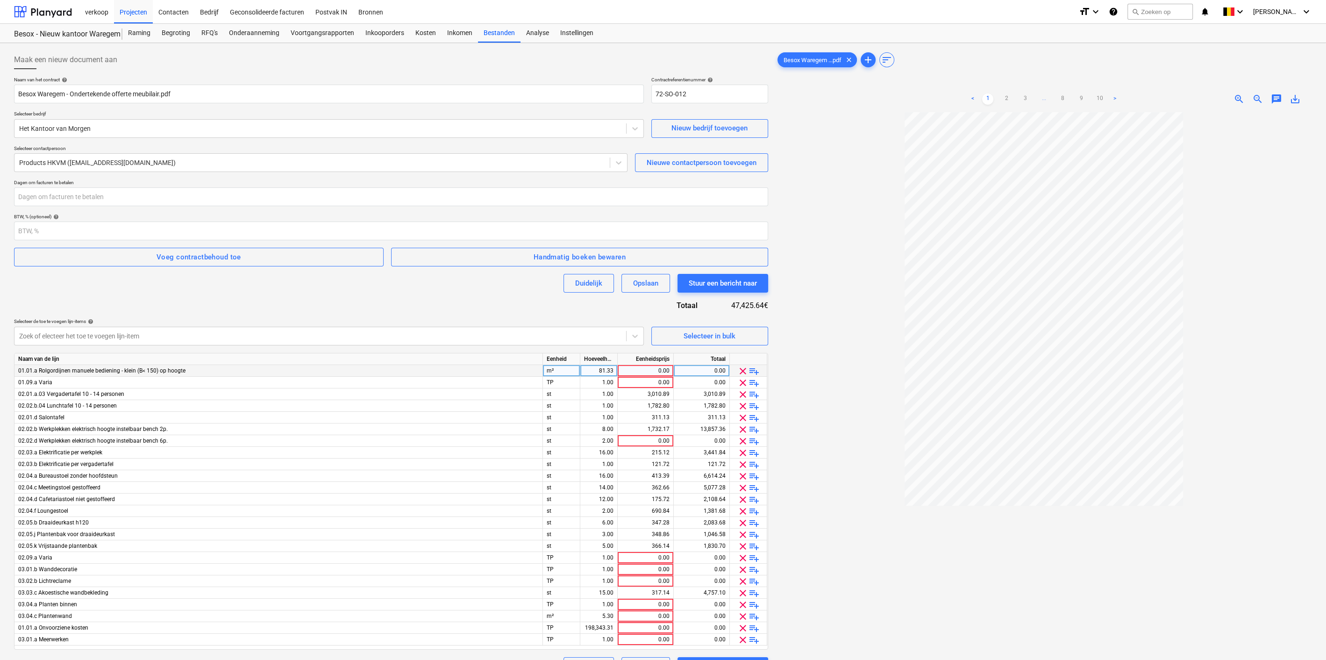
click at [740, 369] on span "clear" at bounding box center [742, 370] width 11 height 11
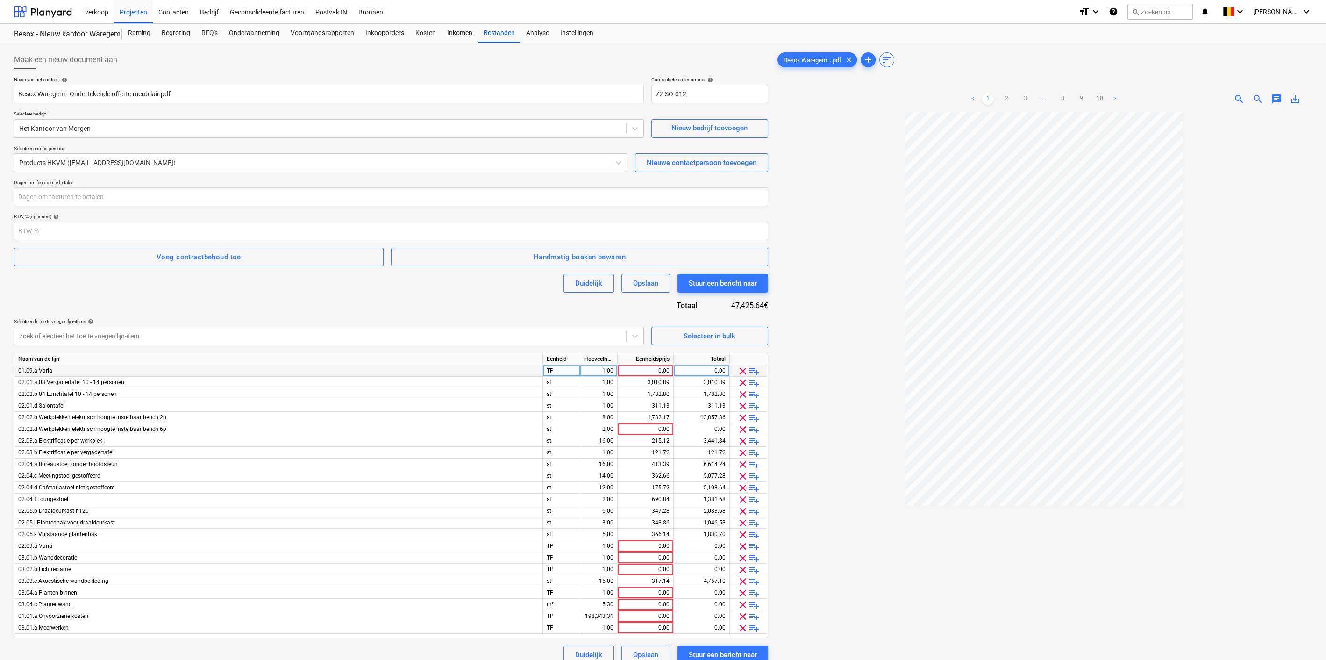
click at [740, 369] on span "clear" at bounding box center [742, 370] width 11 height 11
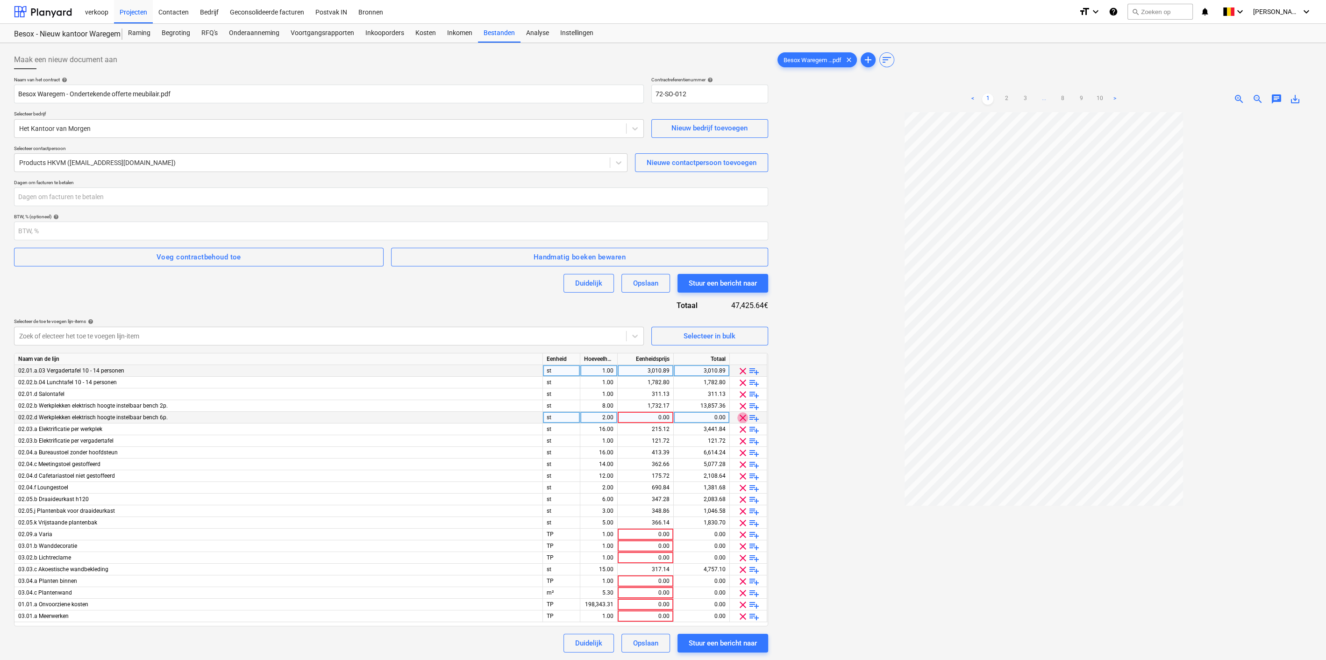
click at [746, 417] on span "clear" at bounding box center [742, 417] width 11 height 11
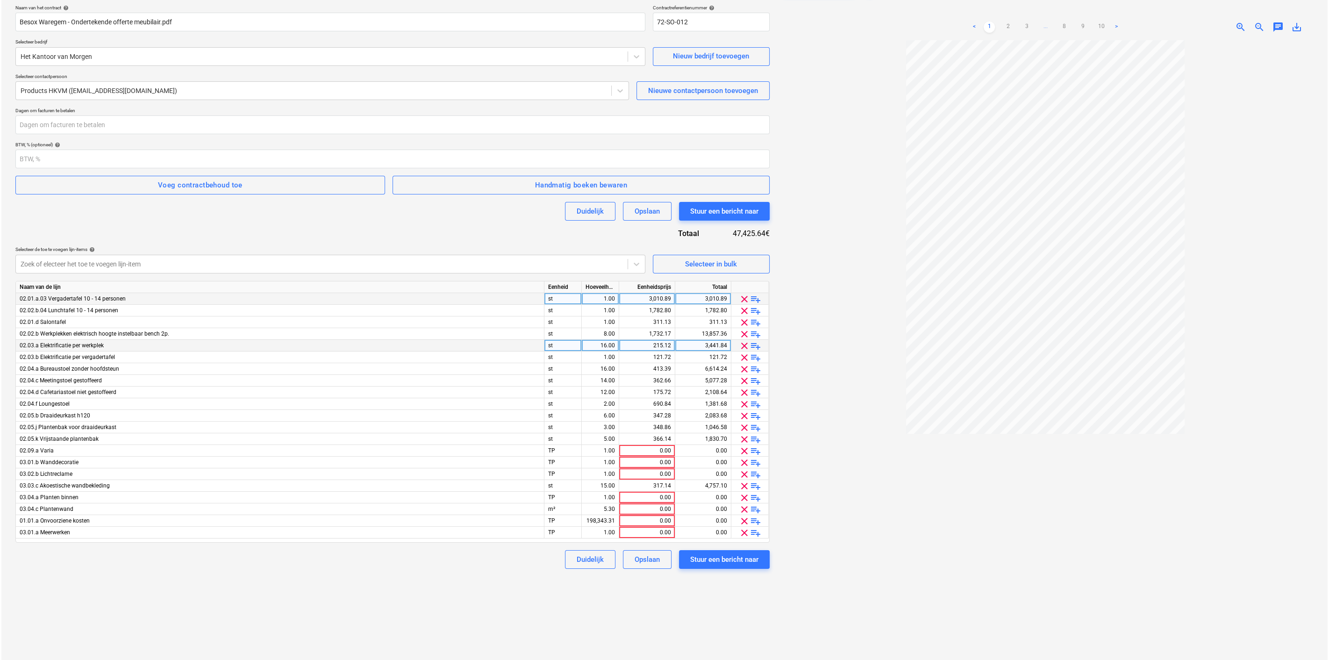
scroll to position [86, 0]
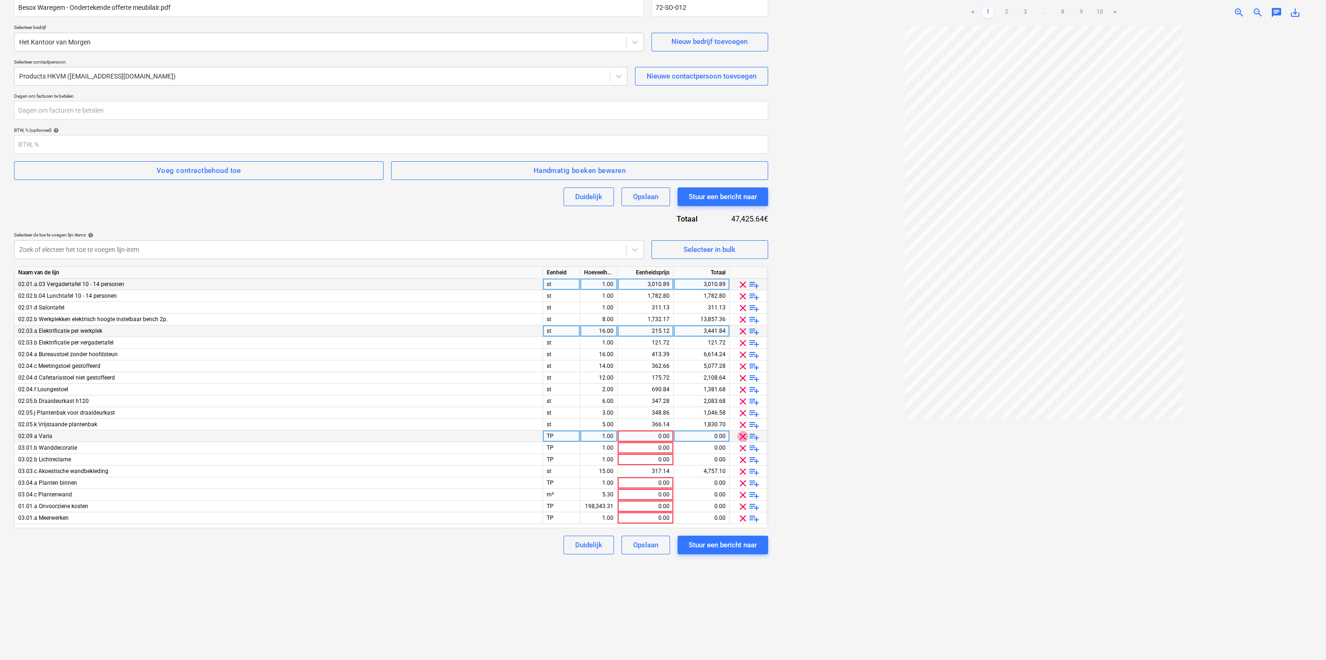
click at [741, 434] on span "clear" at bounding box center [742, 436] width 11 height 11
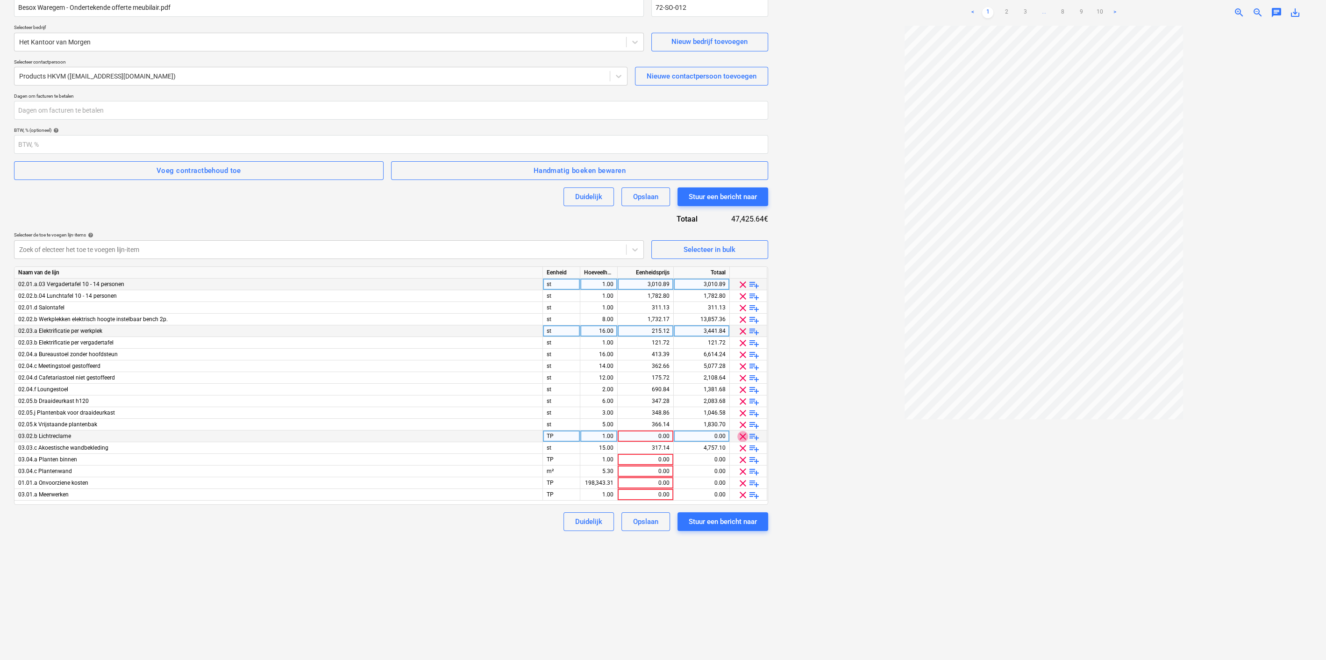
click at [741, 434] on span "clear" at bounding box center [742, 436] width 11 height 11
click at [741, 450] on span "clear" at bounding box center [742, 447] width 11 height 11
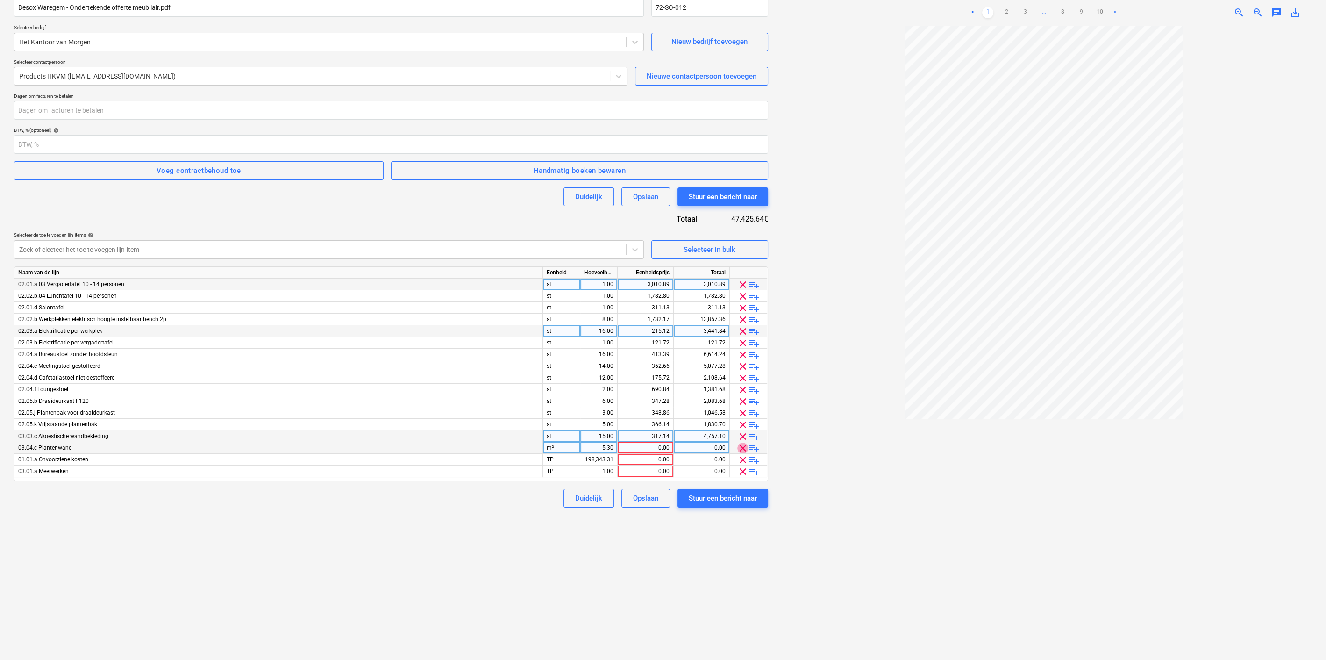
click at [741, 450] on span "clear" at bounding box center [742, 447] width 11 height 11
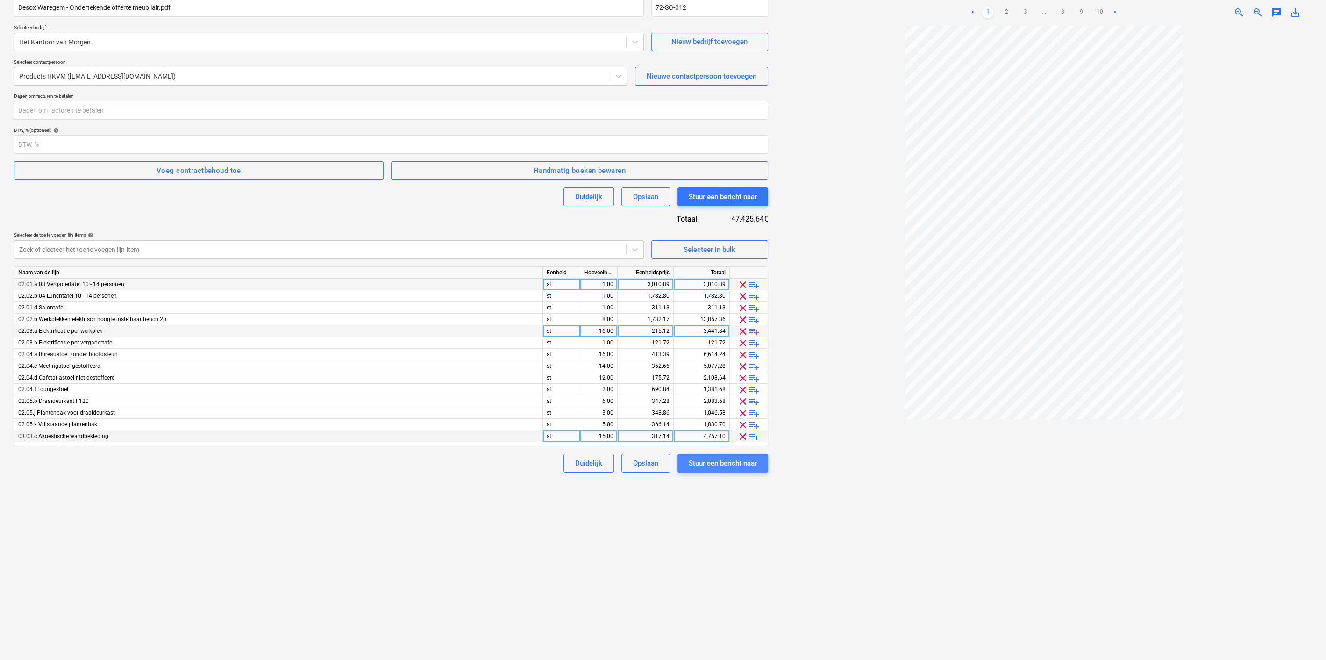
click at [700, 459] on div "Stuur een bericht naar" at bounding box center [723, 463] width 68 height 12
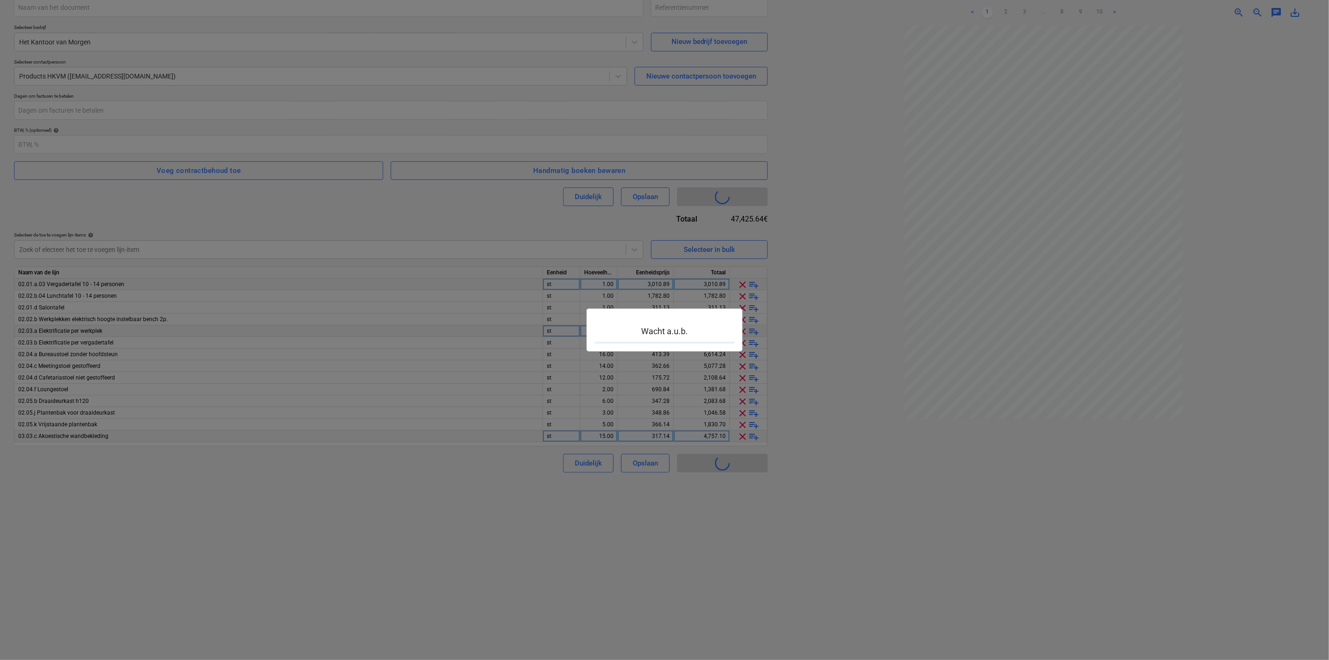
type input "72-SO-013"
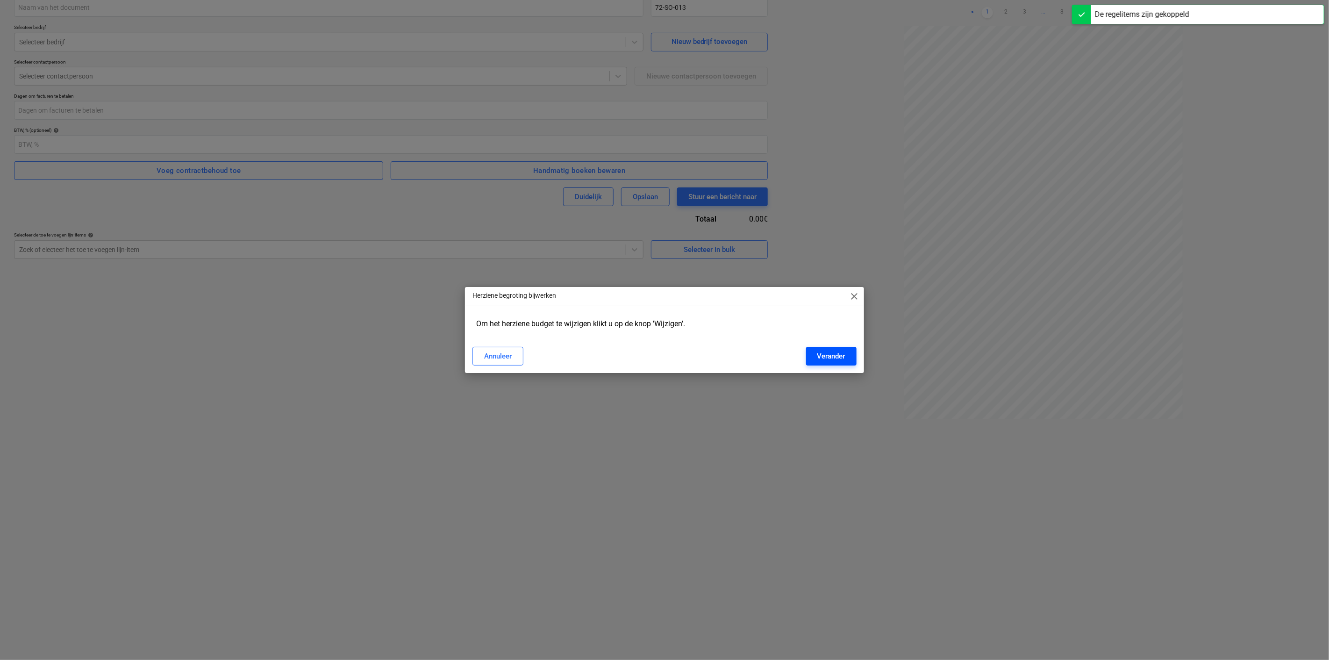
click at [831, 356] on div "Verander" at bounding box center [831, 356] width 28 height 12
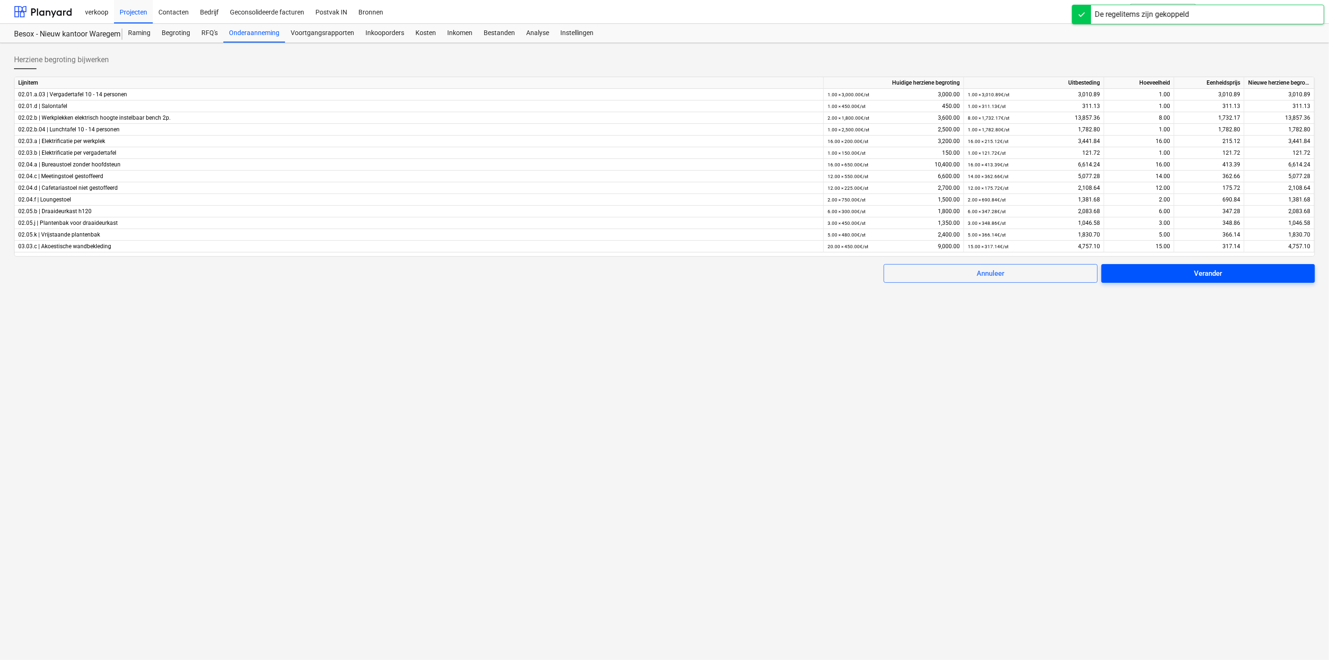
click at [1204, 275] on div "Verander" at bounding box center [1208, 273] width 28 height 12
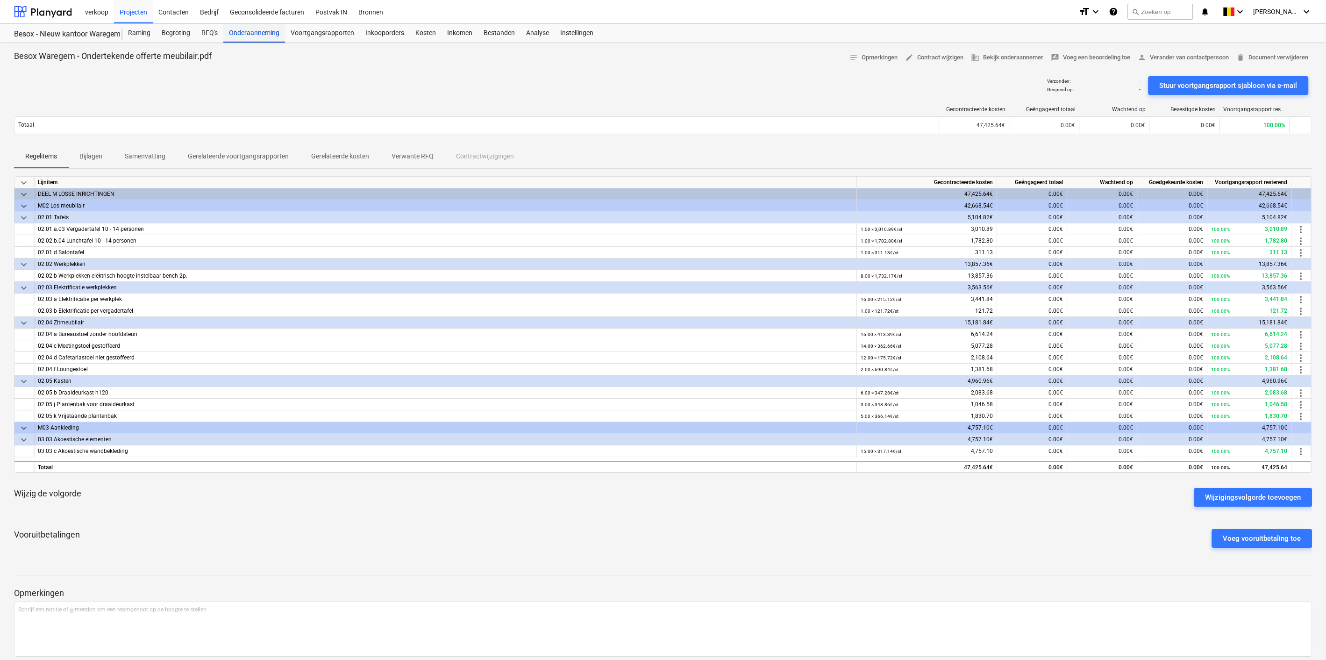
click at [246, 32] on div "Onderaanneming" at bounding box center [254, 33] width 62 height 19
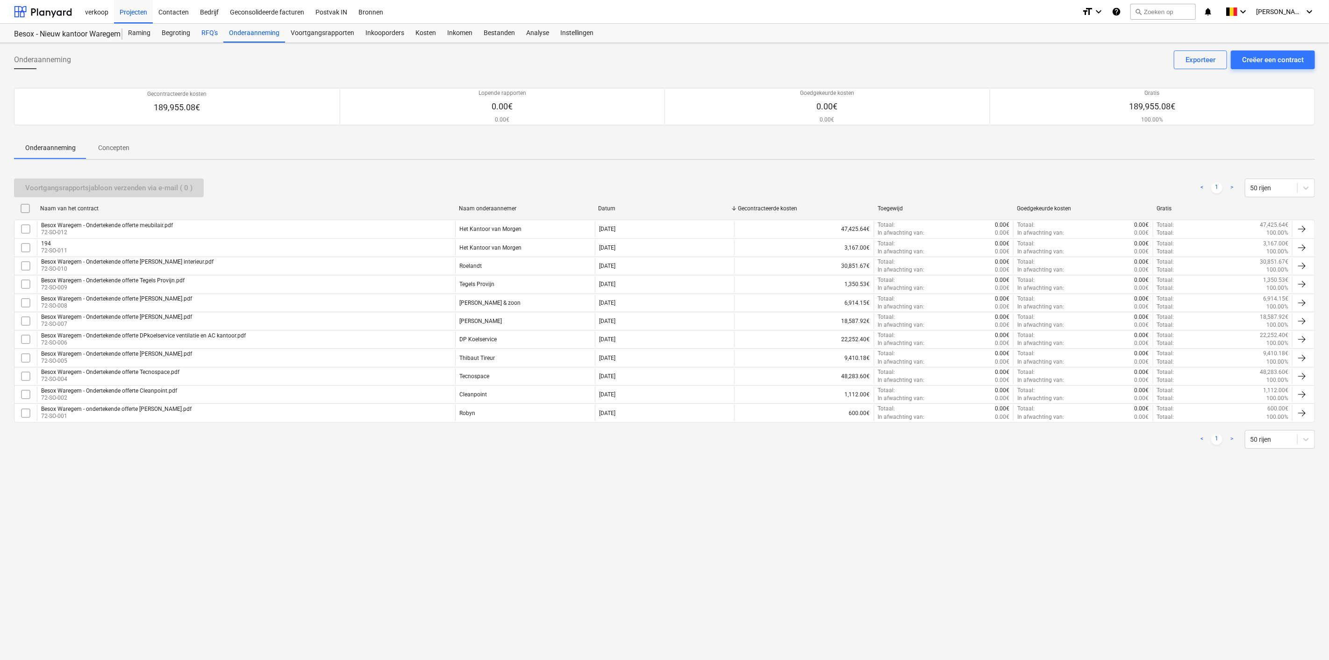
click at [206, 35] on div "RFQ's" at bounding box center [210, 33] width 28 height 19
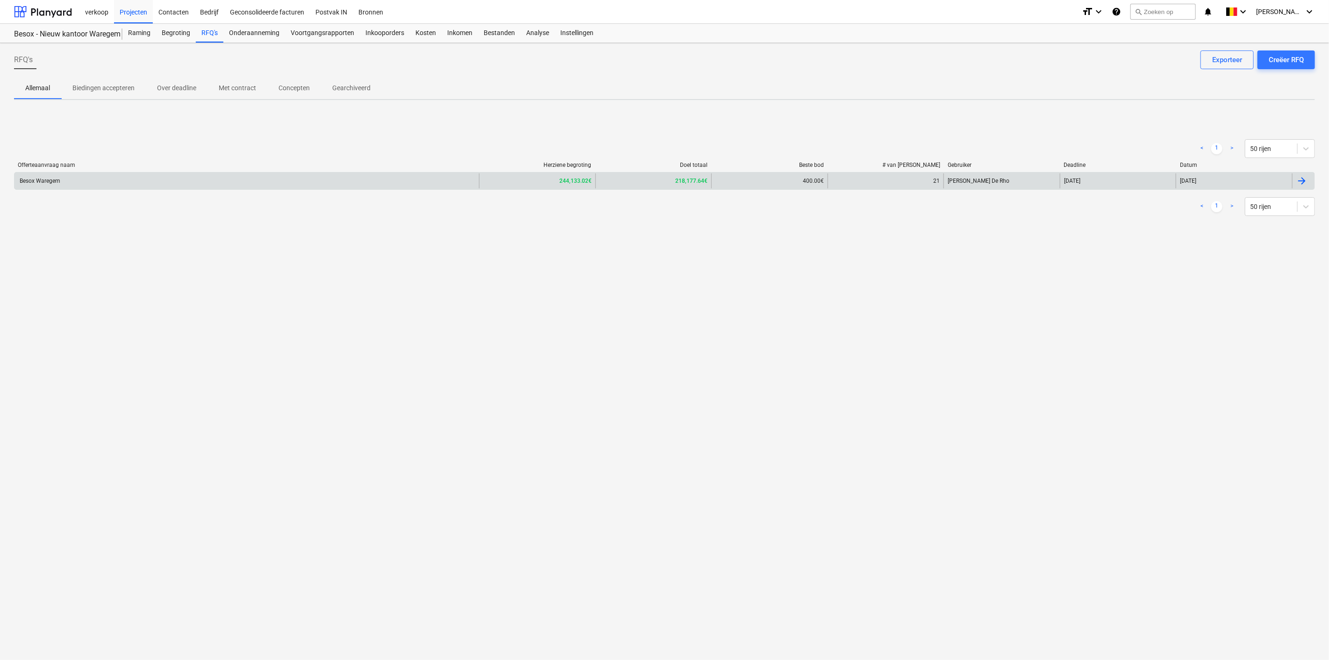
click at [734, 185] on div "400.00€" at bounding box center [769, 180] width 116 height 15
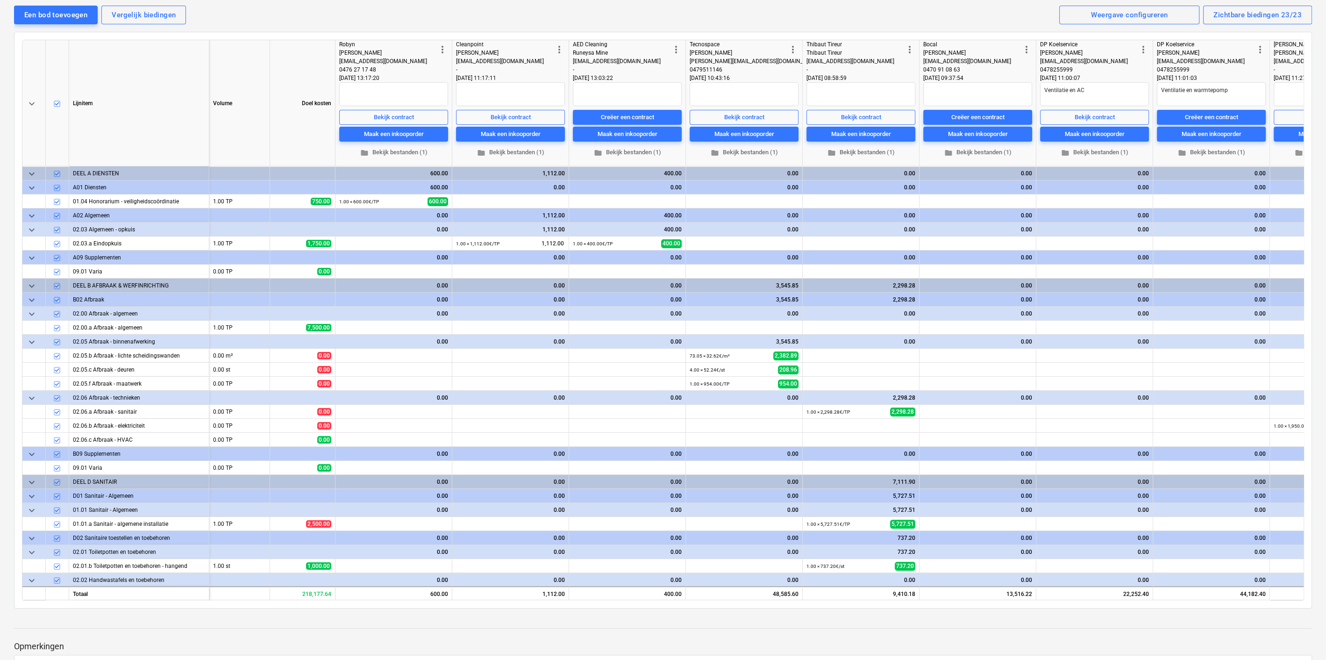
scroll to position [103, 0]
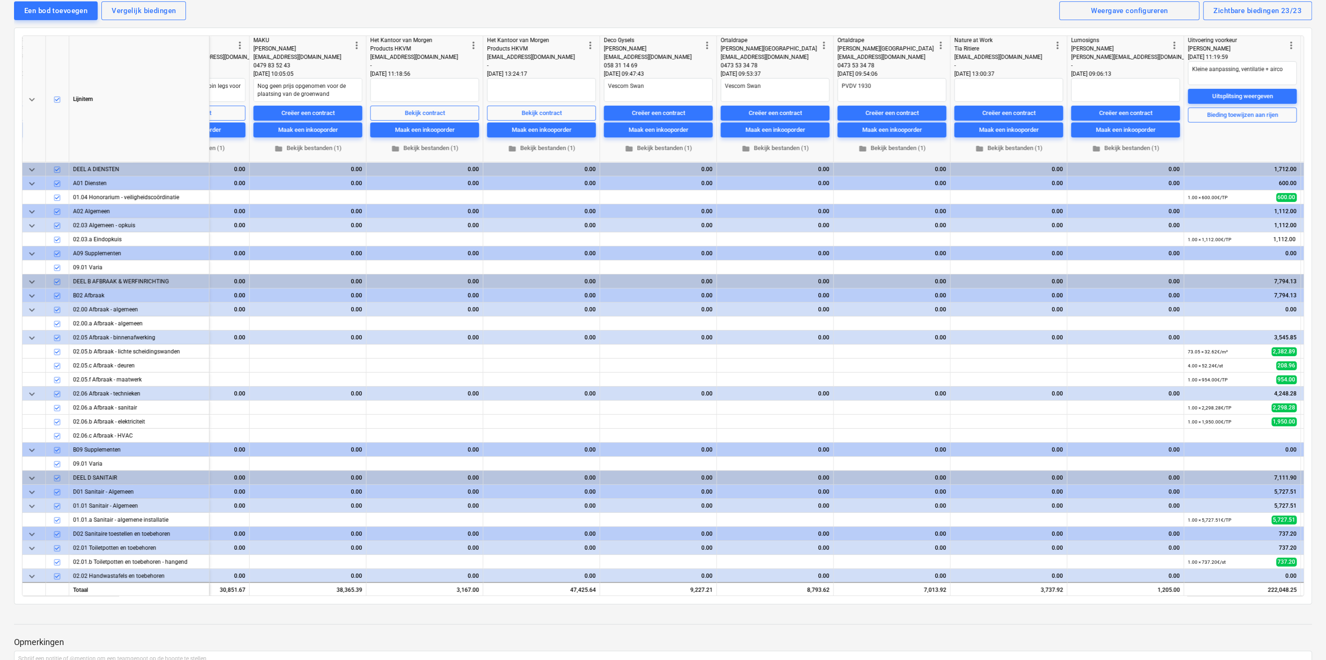
type textarea "x"
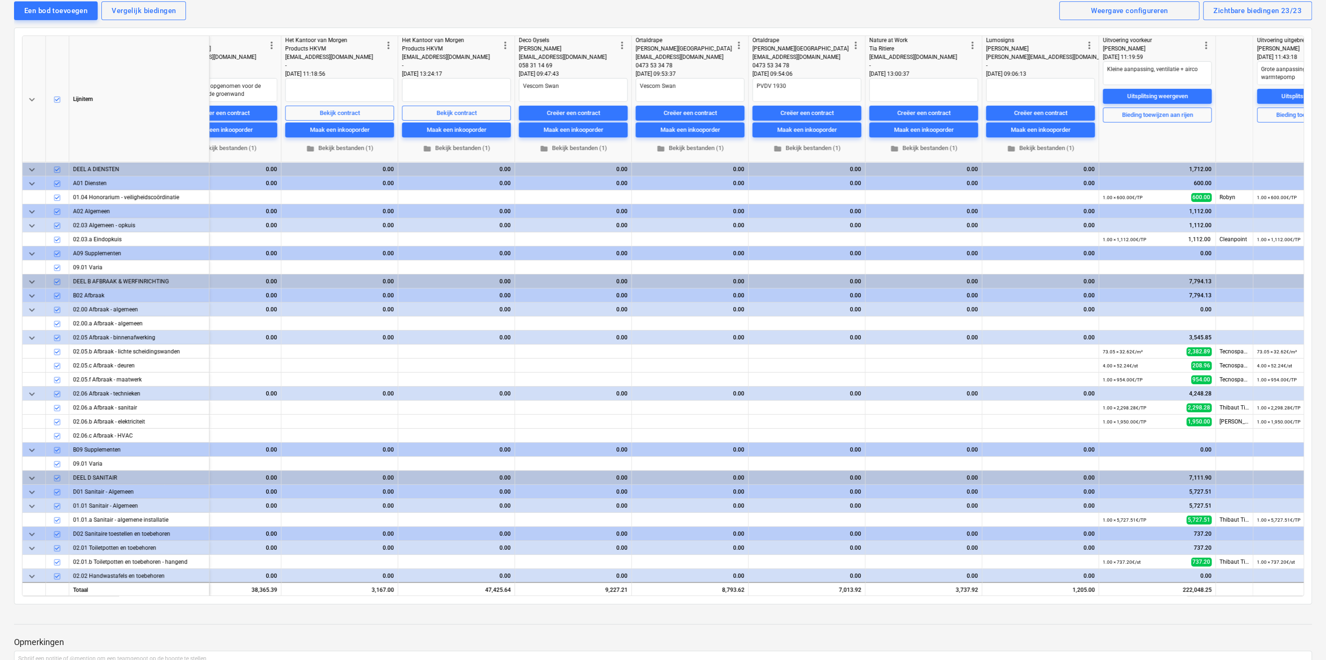
scroll to position [0, 1692]
click at [801, 112] on div "Creëer een contract" at bounding box center [803, 113] width 53 height 11
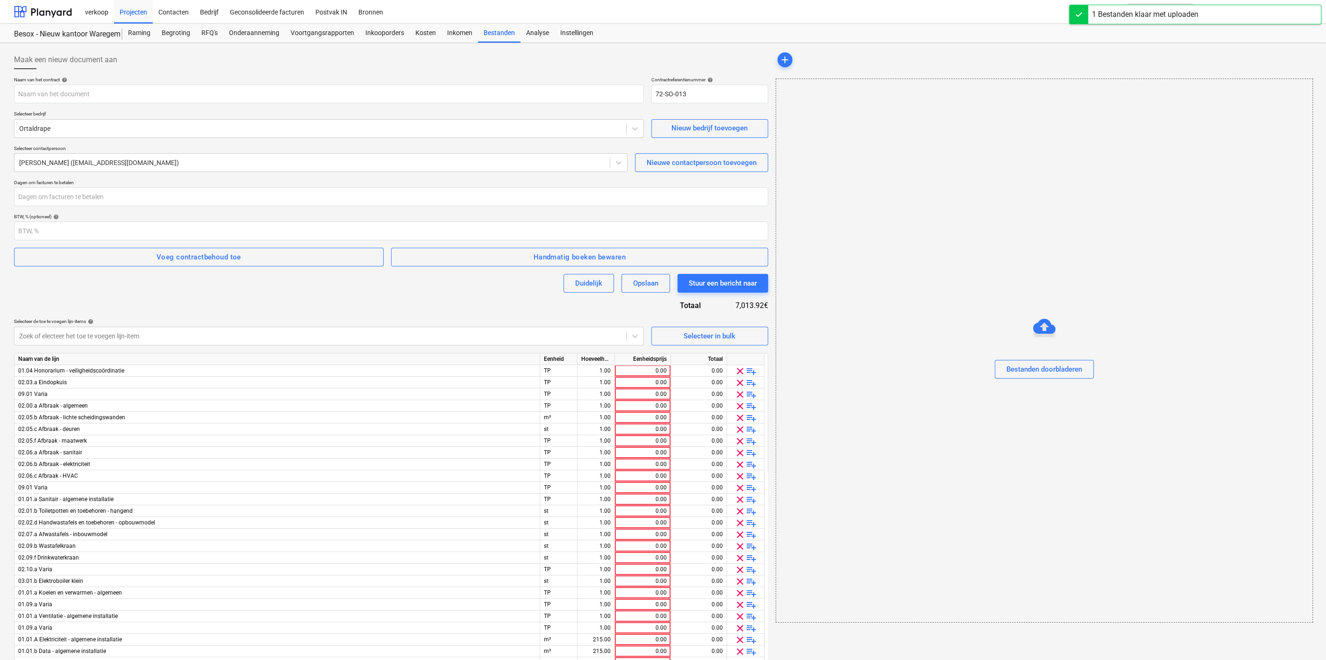
type input "Besox Waregem - Ondertekende offerte Ortaldrape.pdf"
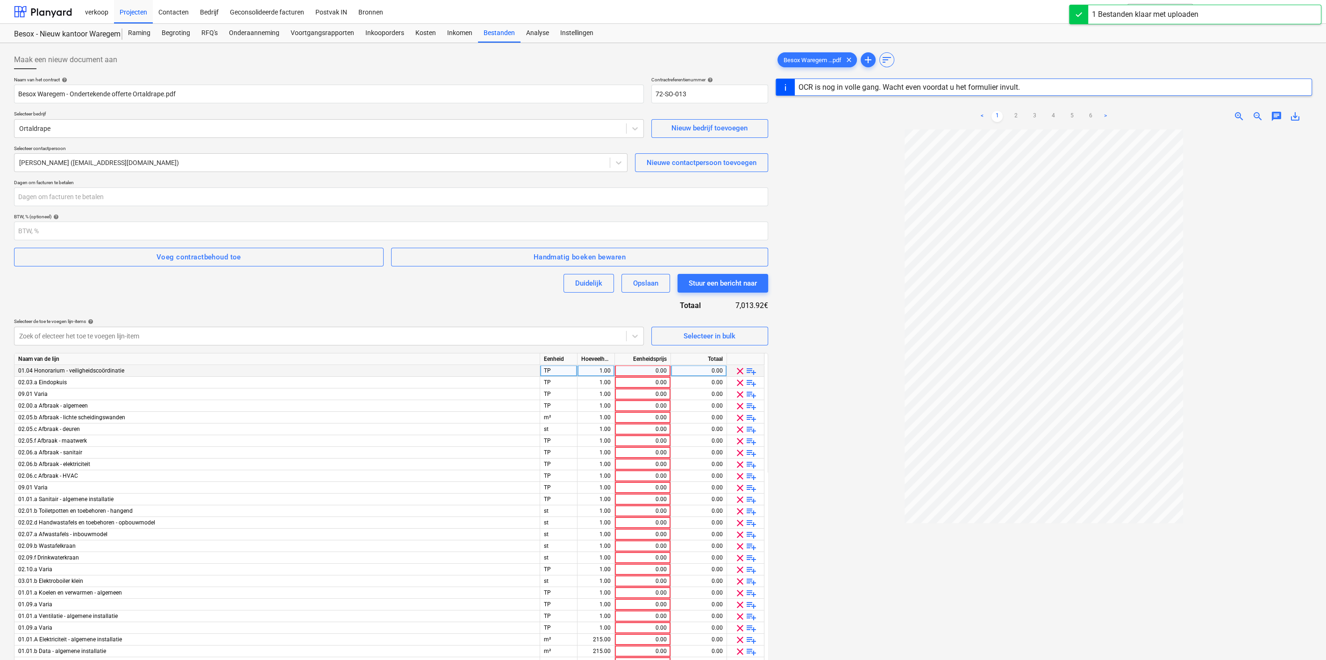
click at [737, 373] on span "clear" at bounding box center [739, 370] width 11 height 11
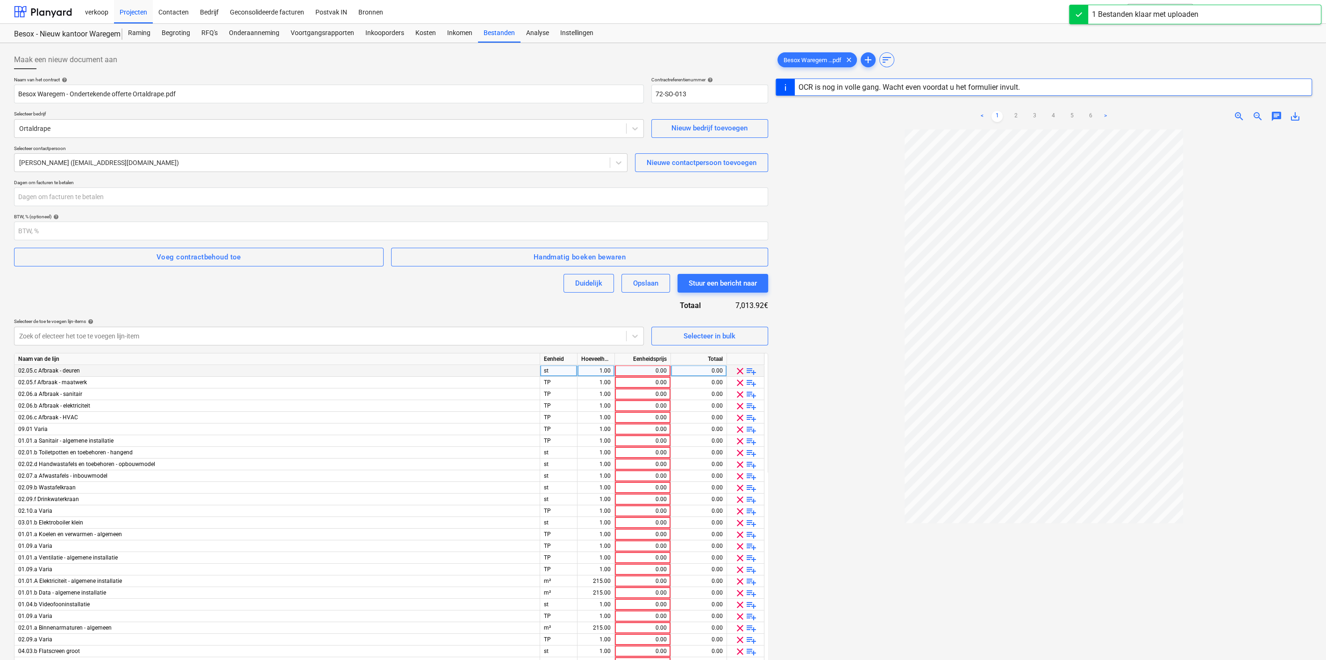
click at [737, 373] on span "clear" at bounding box center [739, 370] width 11 height 11
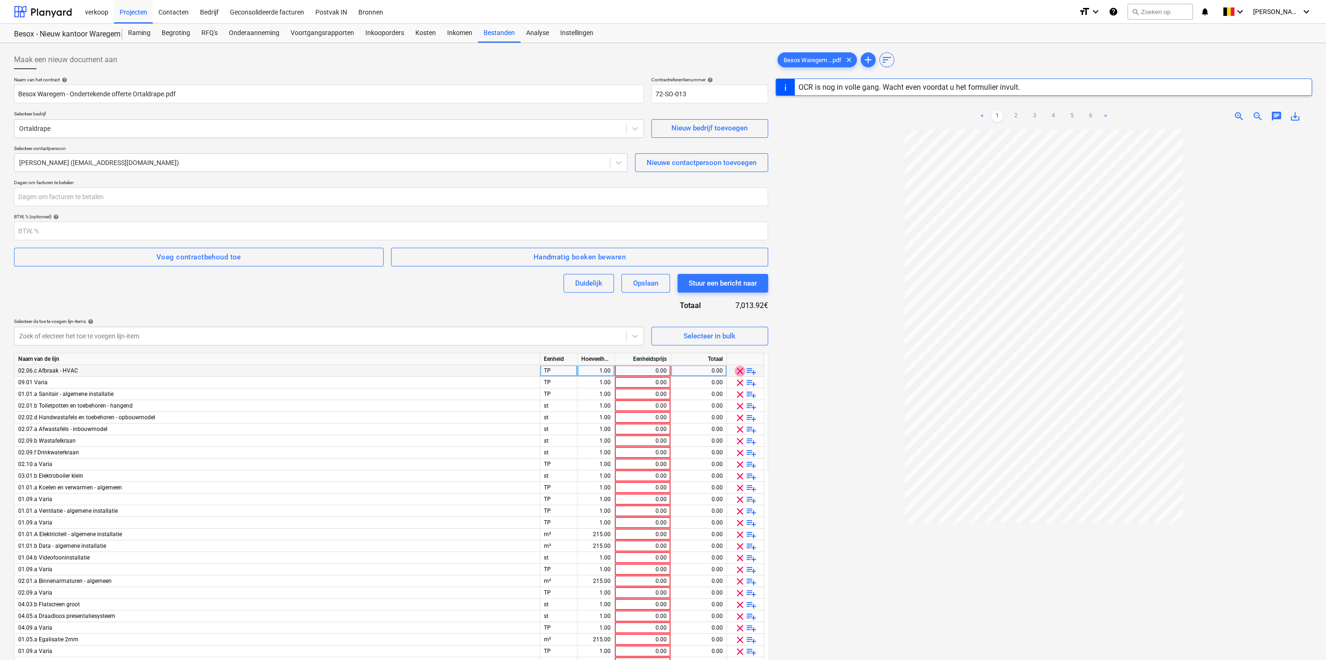
click at [737, 373] on span "clear" at bounding box center [739, 370] width 11 height 11
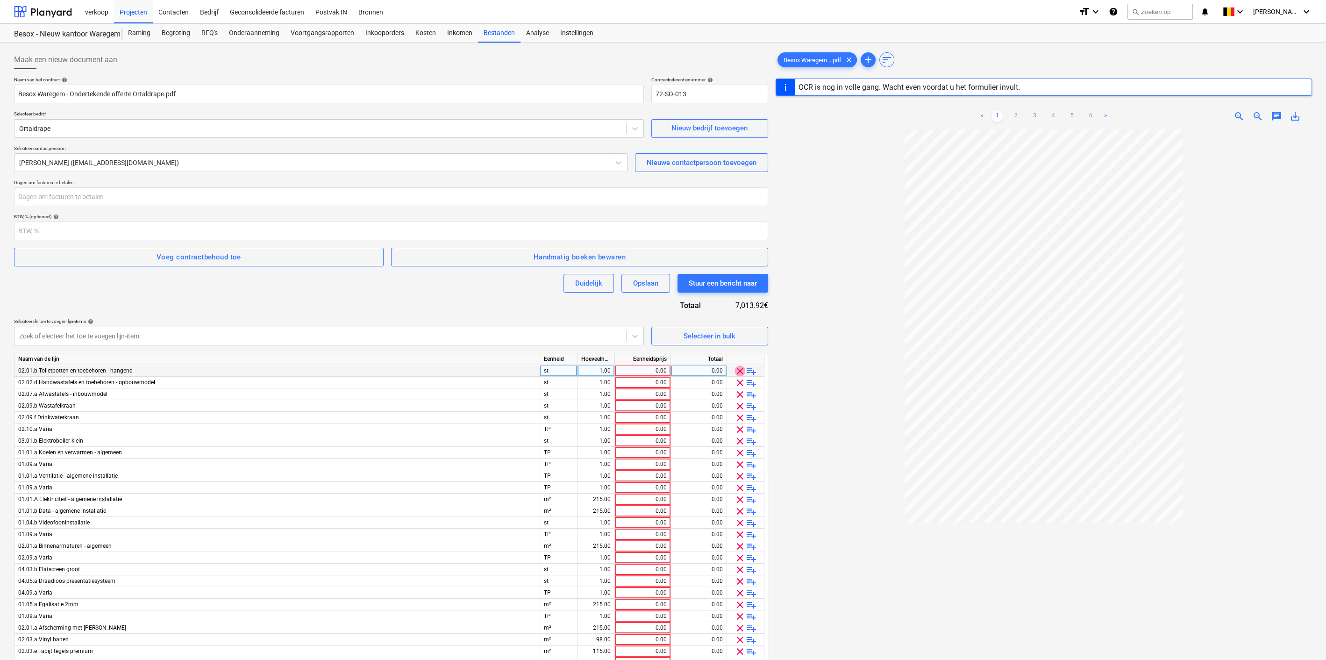
click at [737, 373] on span "clear" at bounding box center [739, 370] width 11 height 11
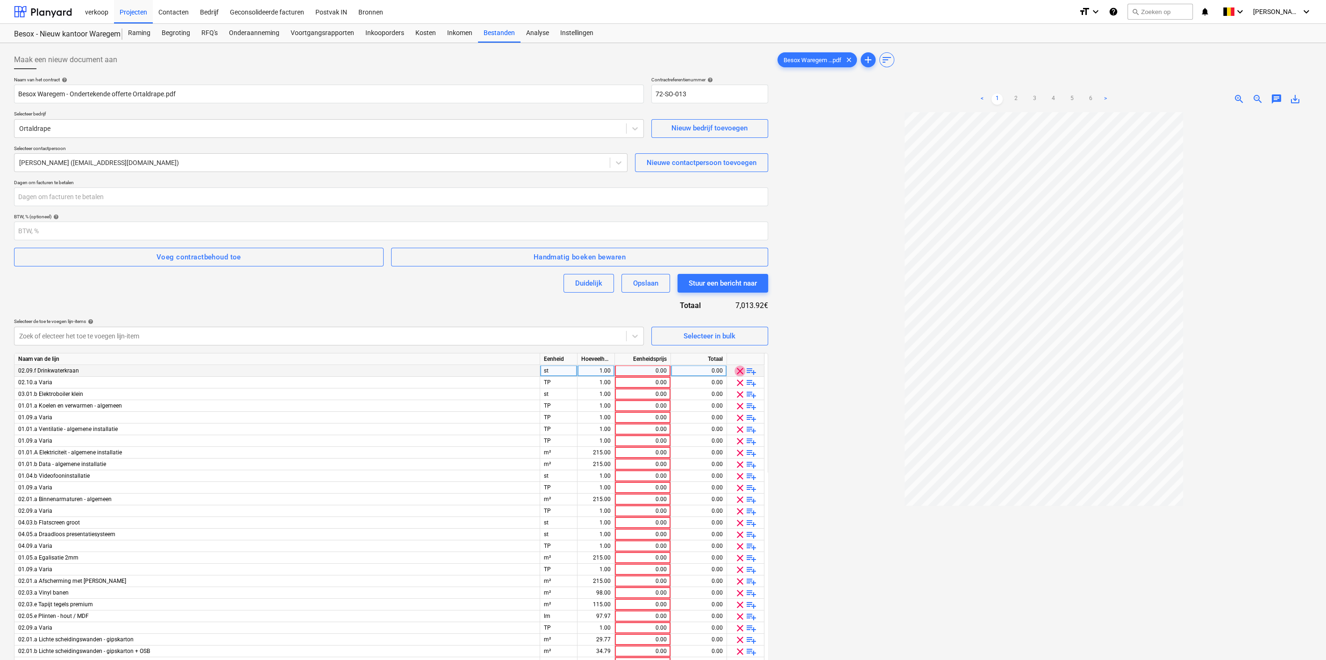
click at [737, 373] on span "clear" at bounding box center [739, 370] width 11 height 11
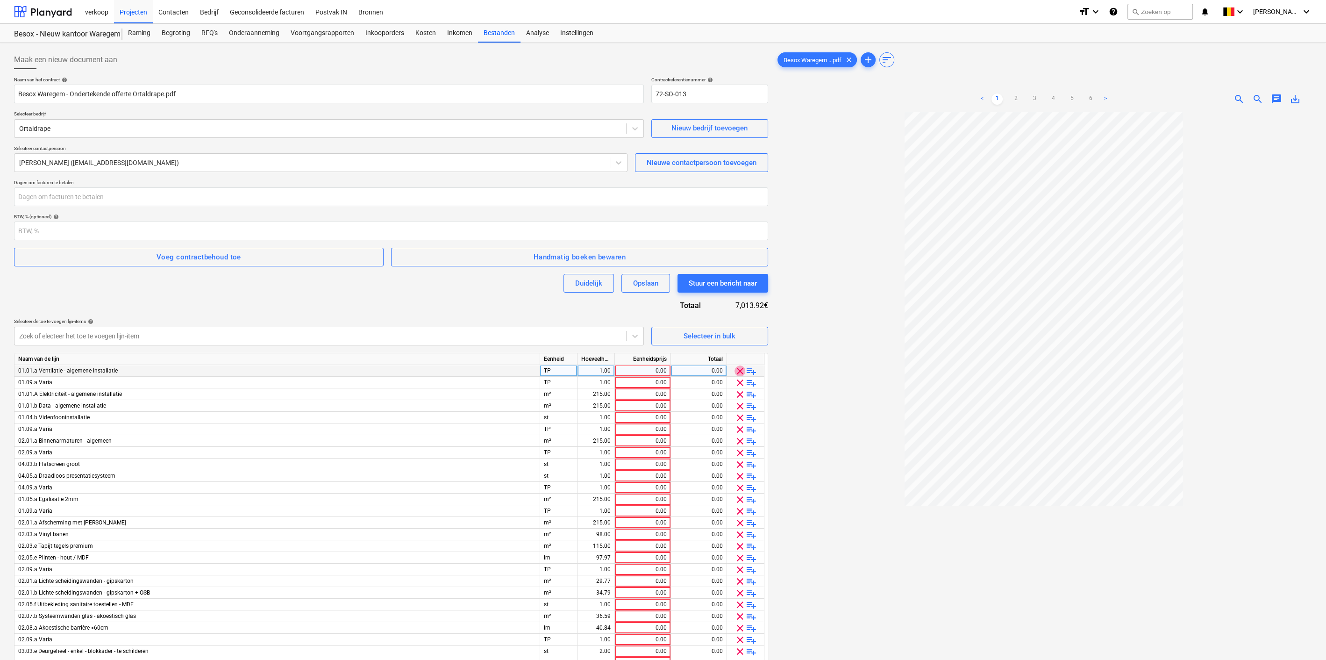
click at [737, 373] on span "clear" at bounding box center [739, 370] width 11 height 11
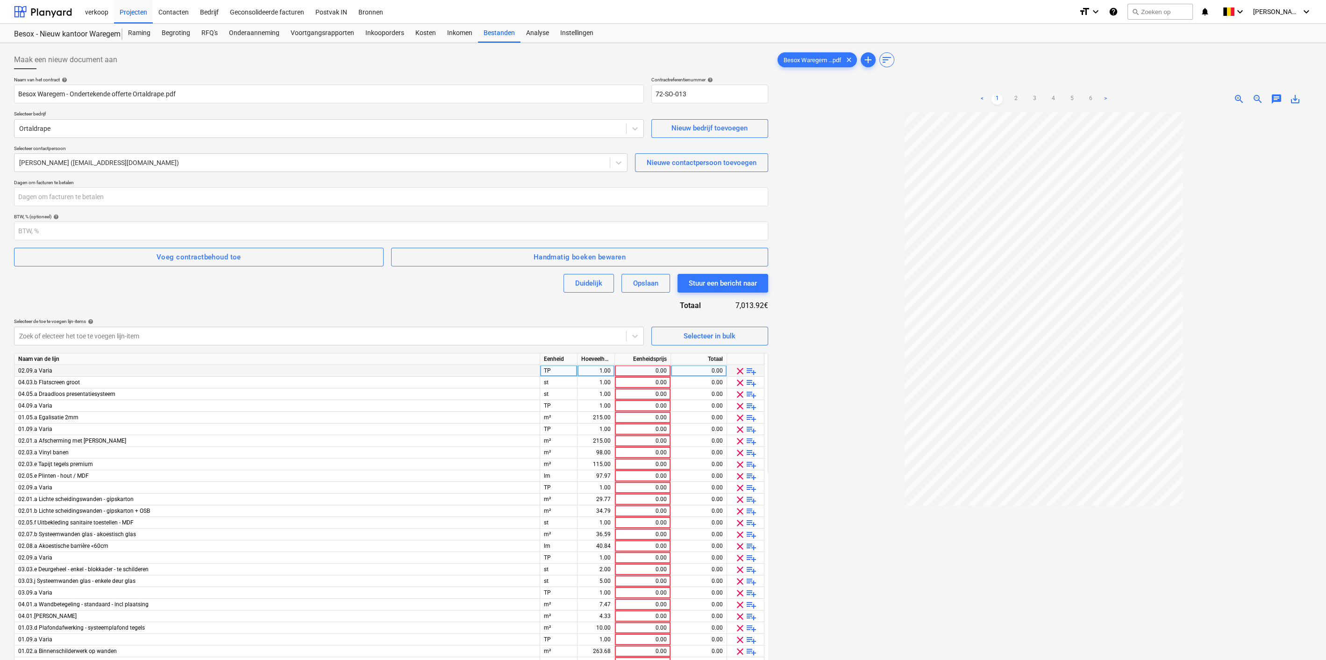
click at [737, 373] on span "clear" at bounding box center [739, 370] width 11 height 11
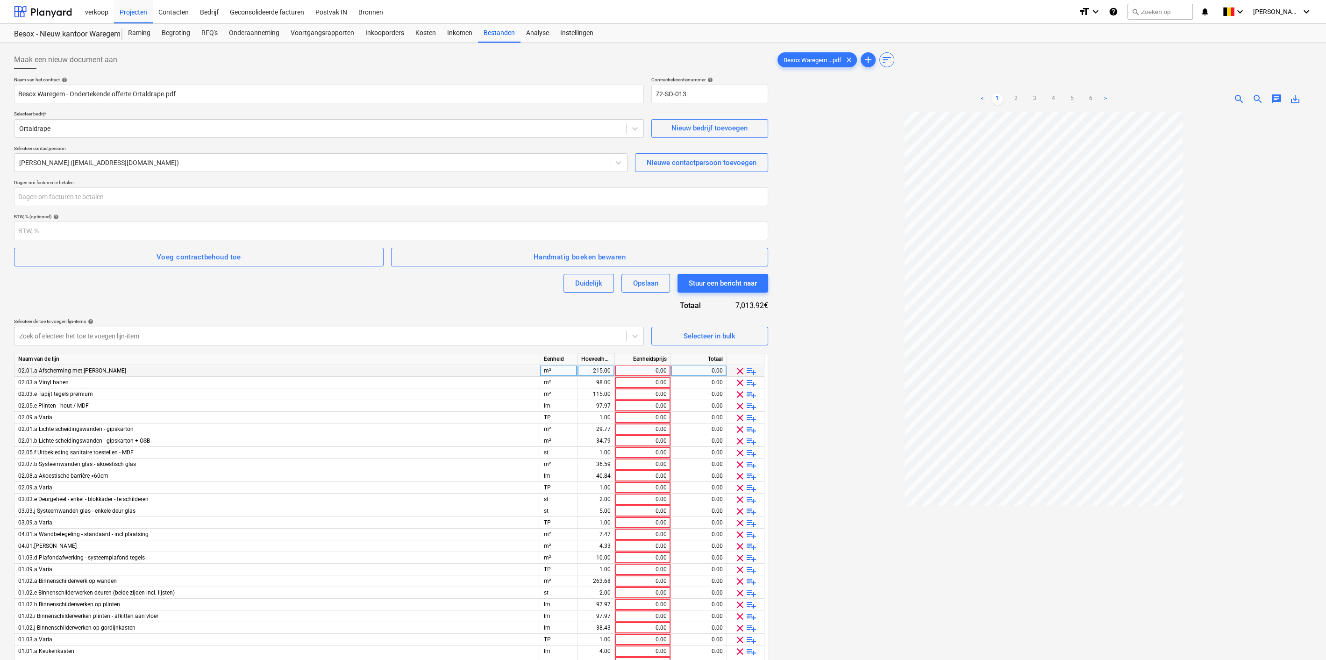
click at [737, 373] on span "clear" at bounding box center [739, 370] width 11 height 11
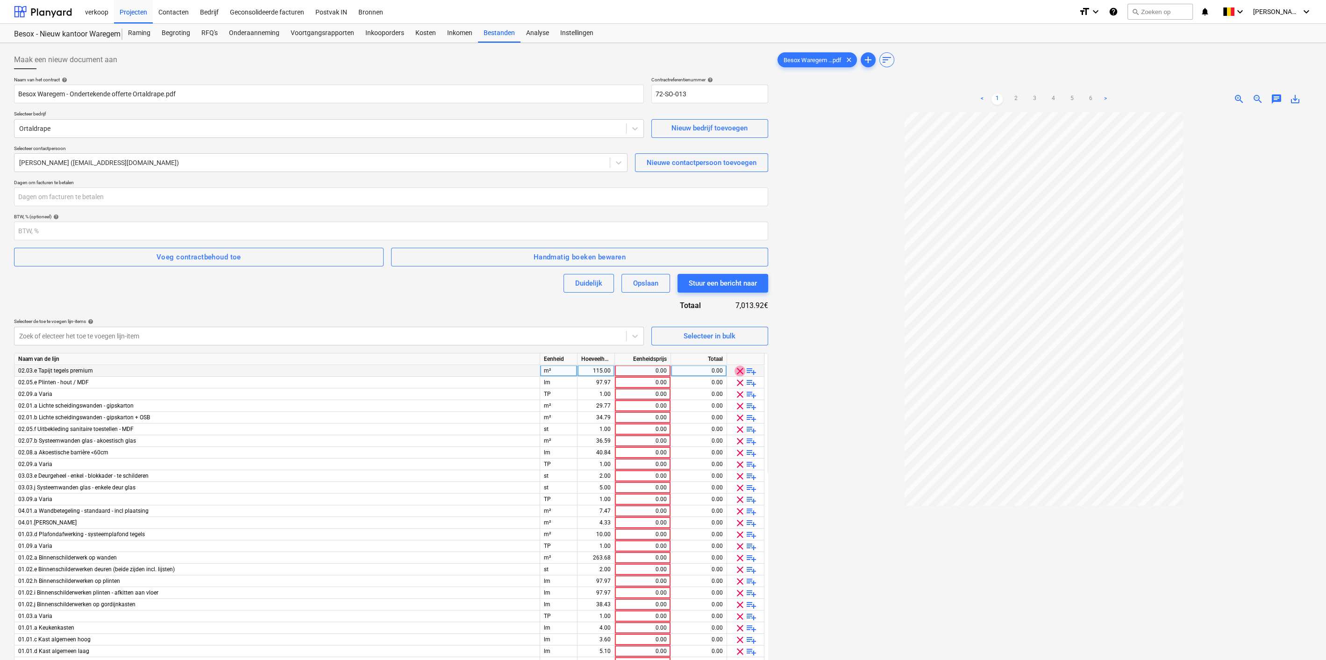
click at [737, 373] on span "clear" at bounding box center [739, 370] width 11 height 11
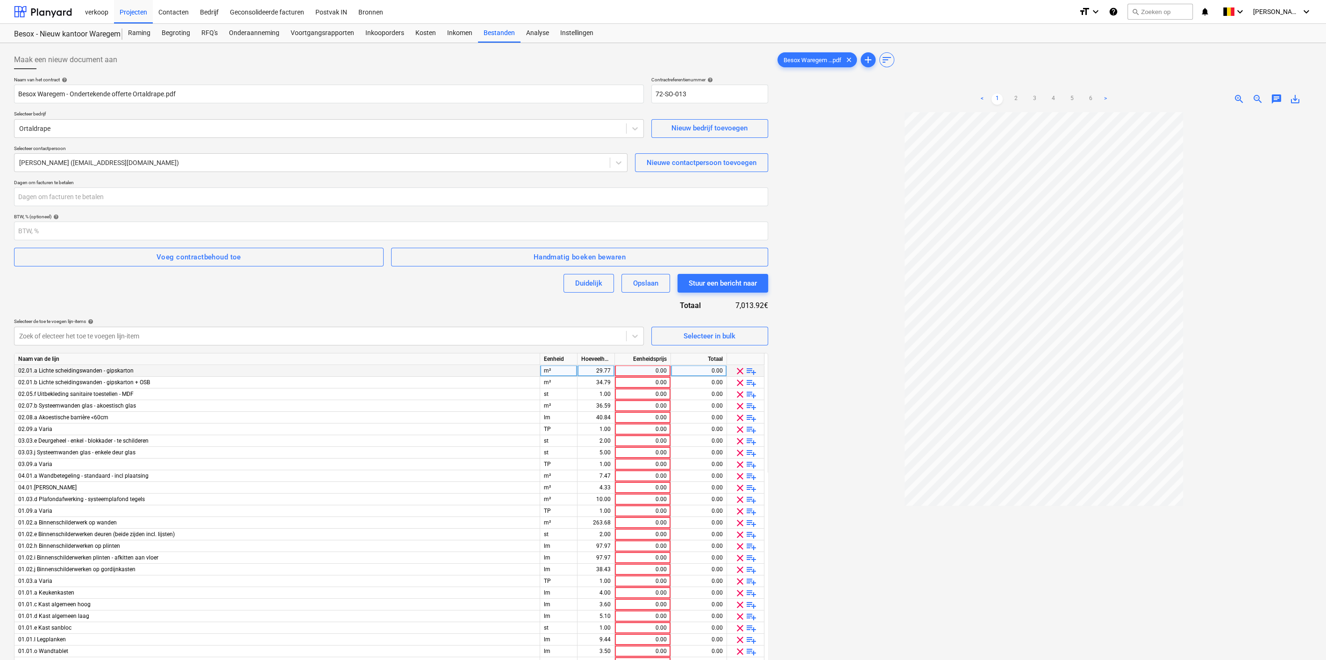
click at [737, 373] on span "clear" at bounding box center [739, 370] width 11 height 11
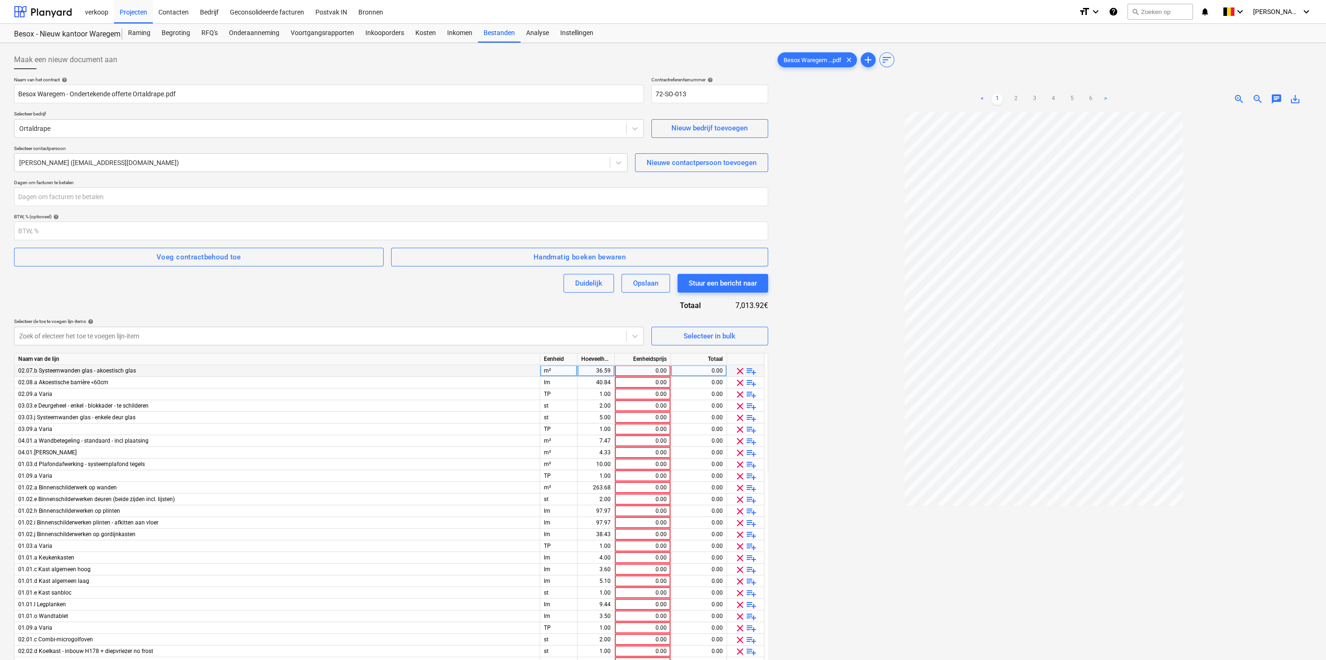
click at [737, 373] on span "clear" at bounding box center [739, 370] width 11 height 11
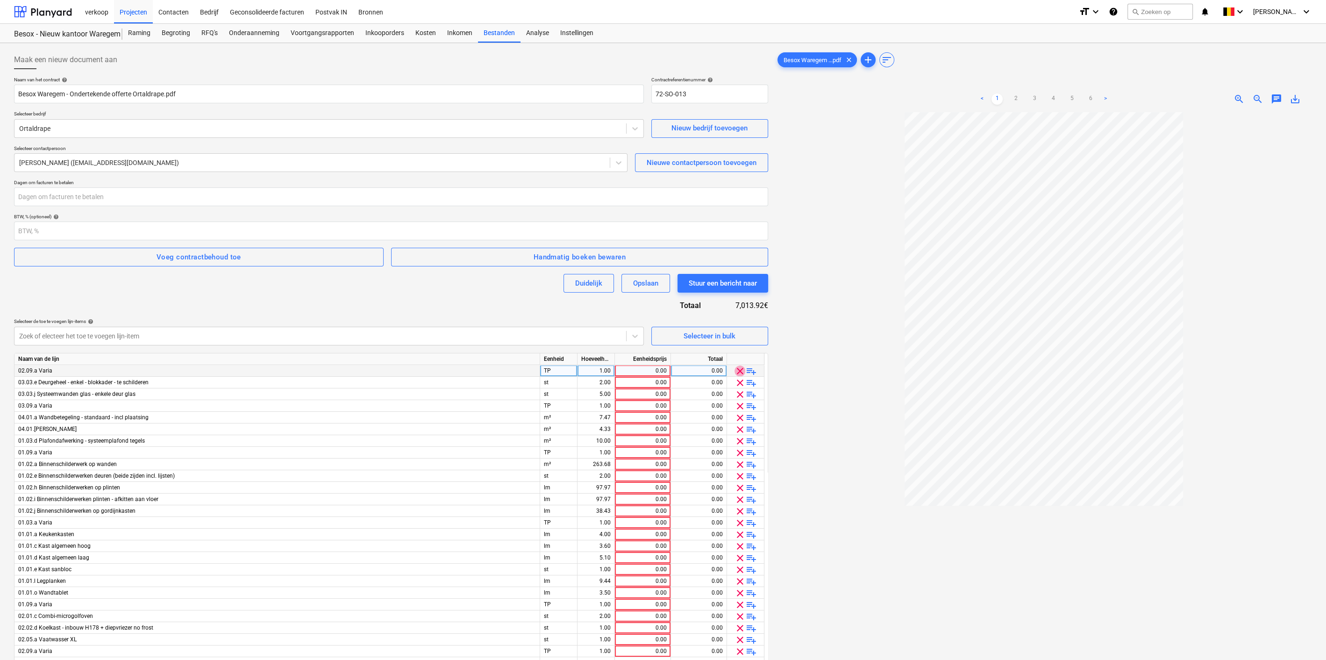
click at [737, 373] on span "clear" at bounding box center [739, 370] width 11 height 11
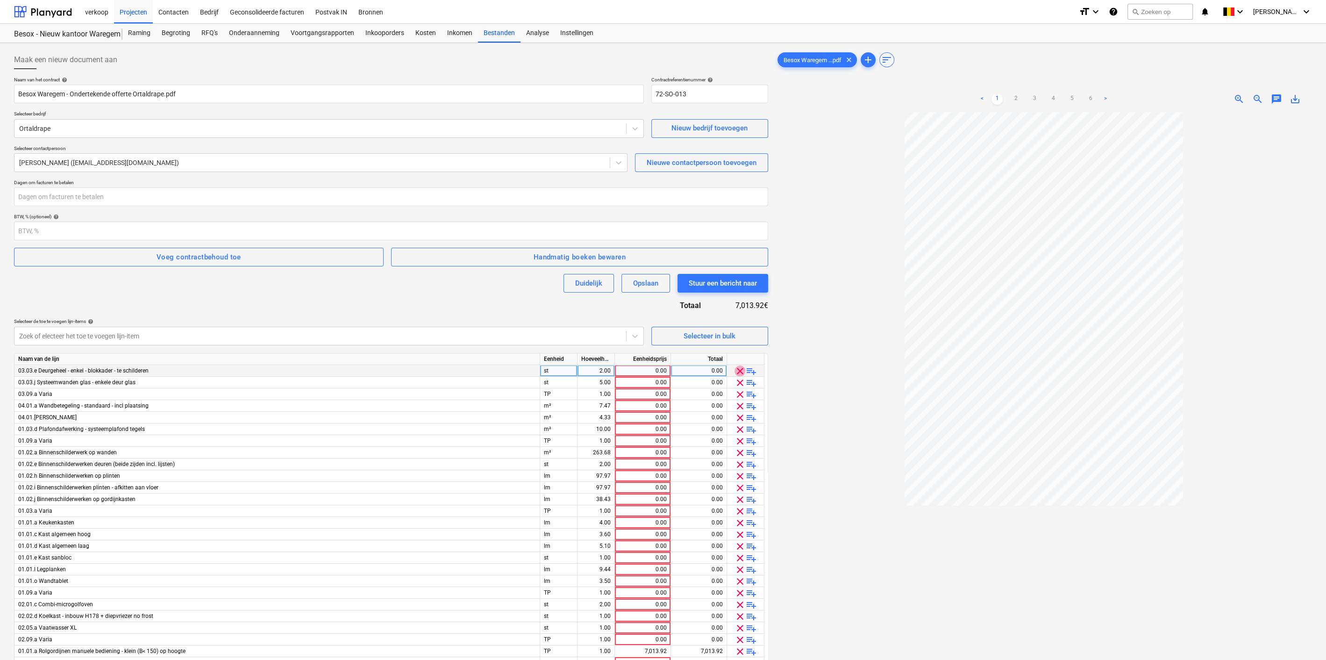
click at [737, 373] on span "clear" at bounding box center [739, 370] width 11 height 11
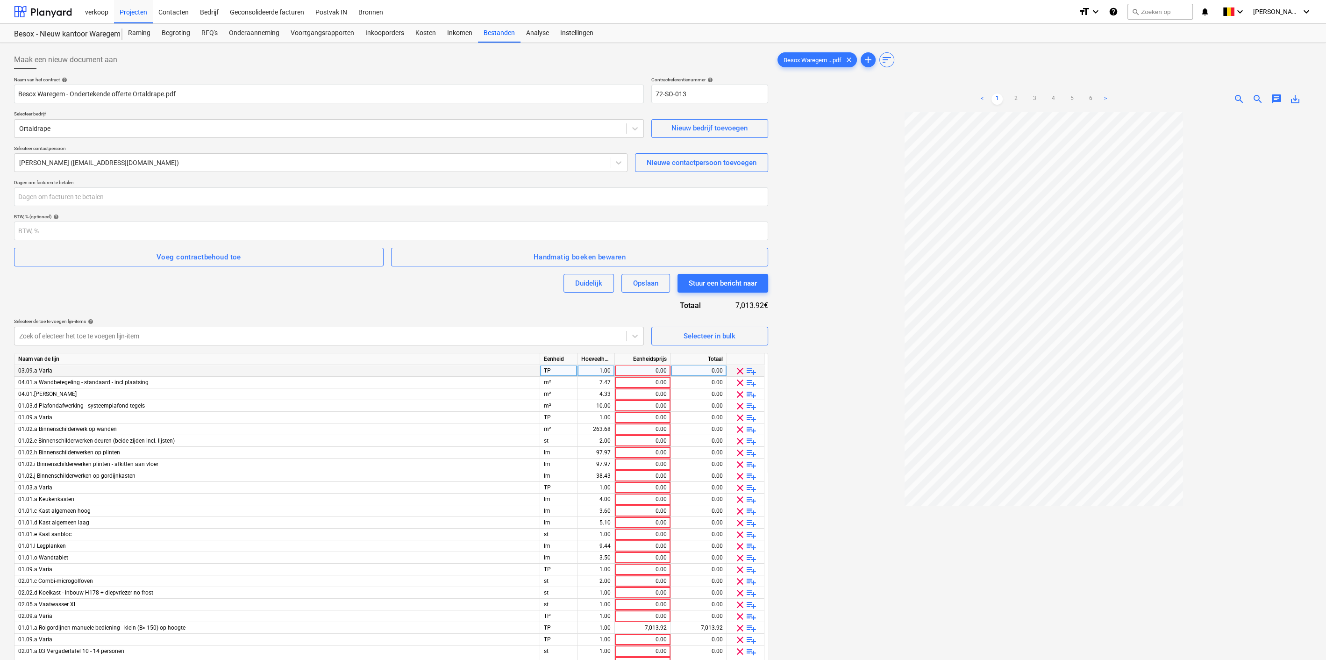
click at [737, 373] on span "clear" at bounding box center [739, 370] width 11 height 11
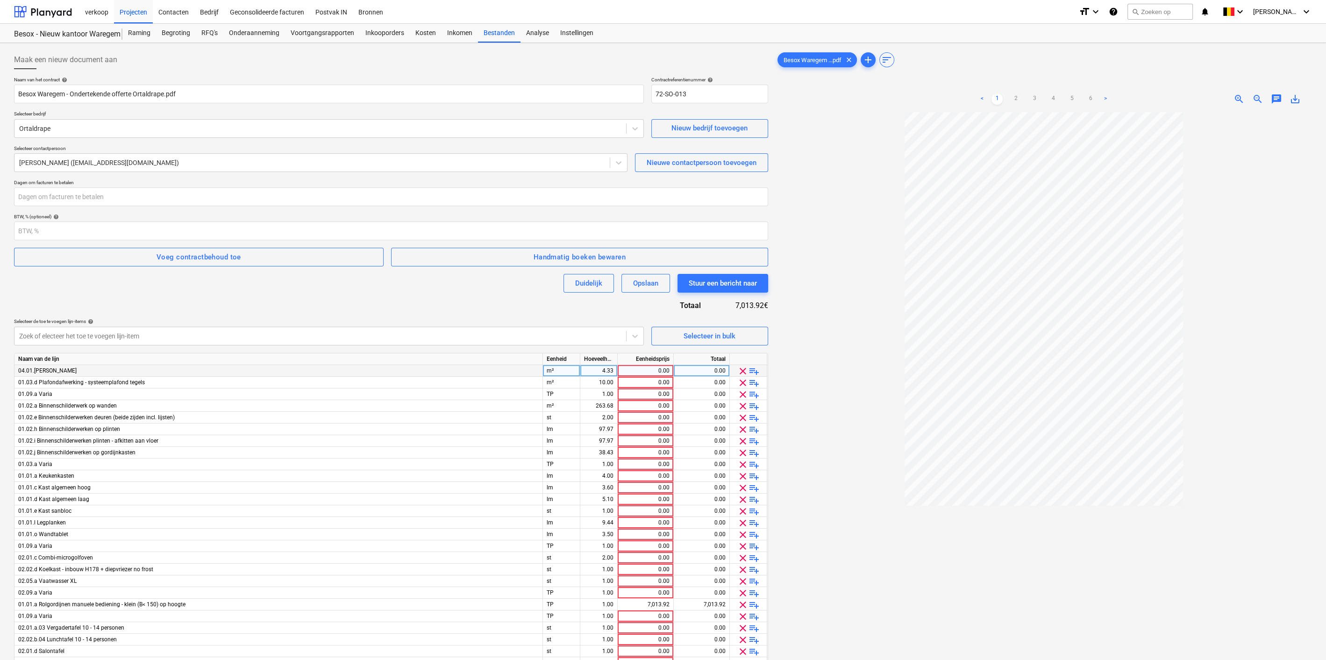
click at [737, 373] on span "clear" at bounding box center [742, 370] width 11 height 11
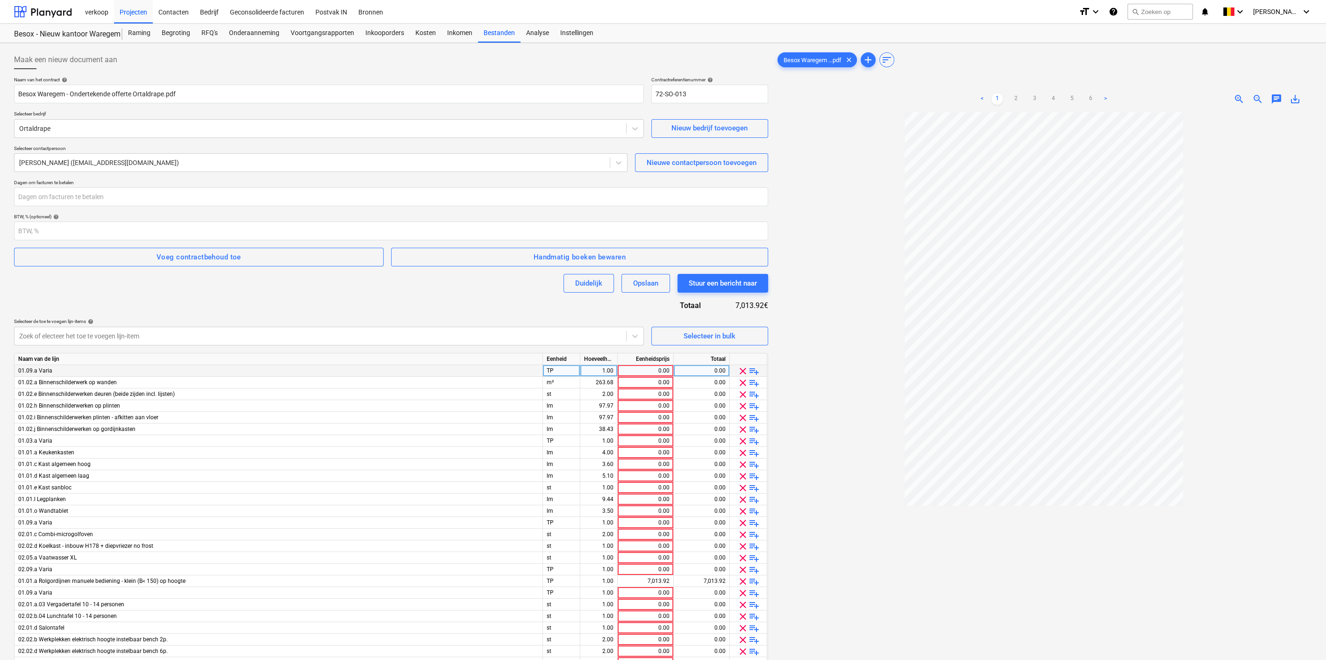
click at [737, 373] on span "clear" at bounding box center [742, 370] width 11 height 11
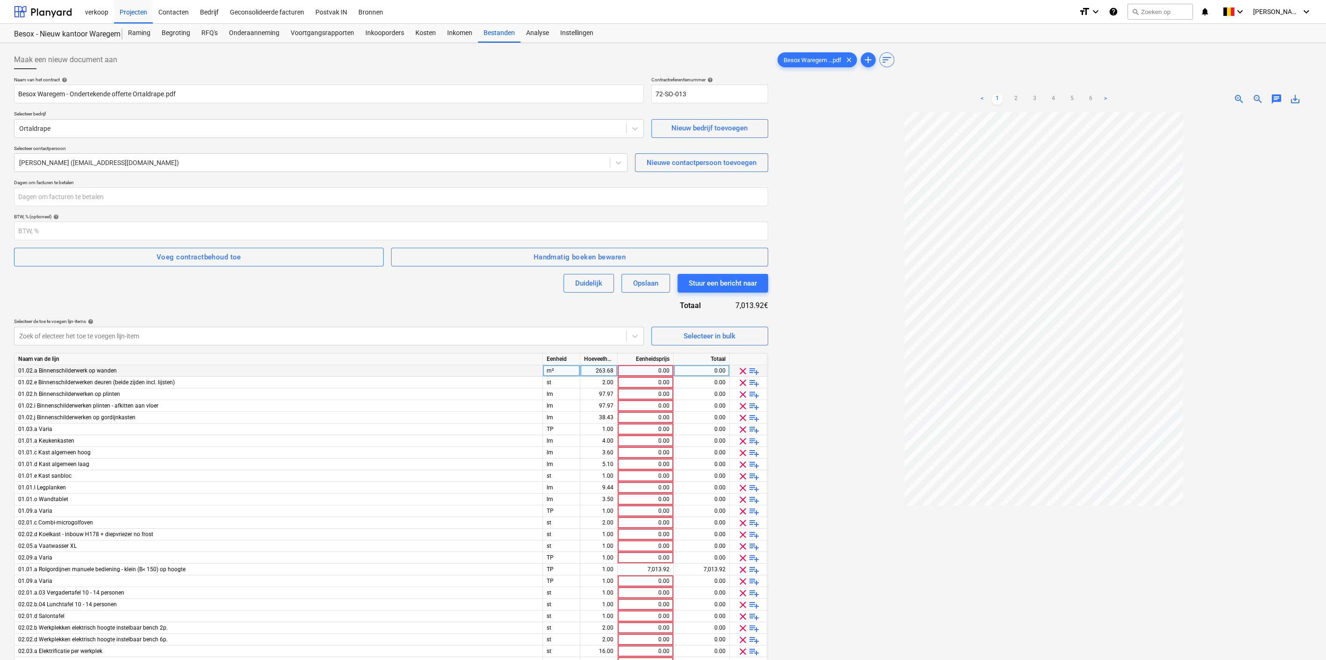
click at [737, 373] on span "clear" at bounding box center [742, 370] width 11 height 11
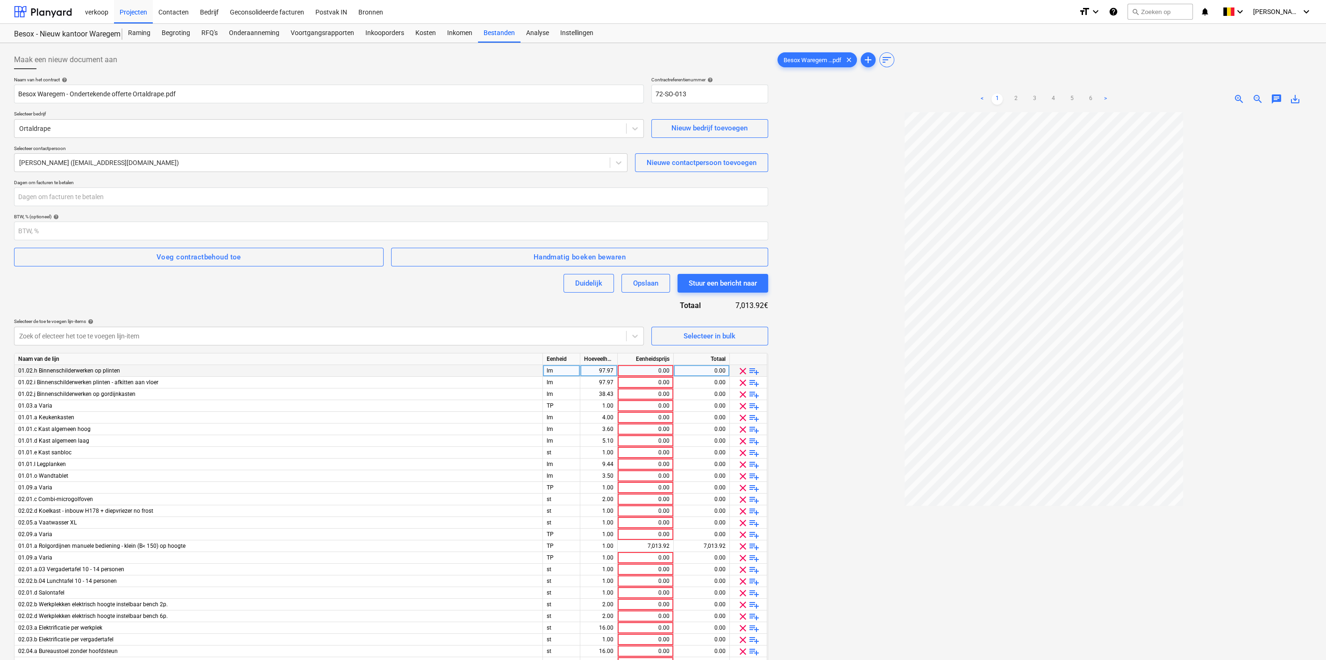
click at [737, 373] on span "clear" at bounding box center [742, 370] width 11 height 11
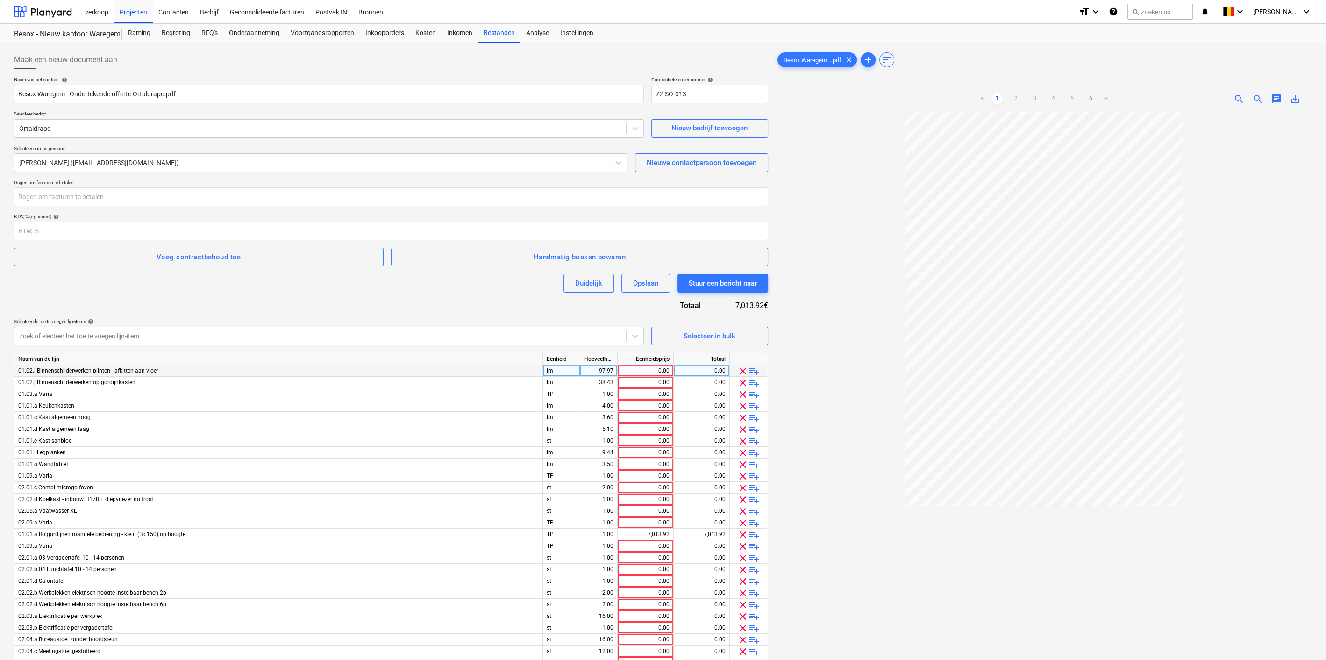
click at [737, 373] on span "clear" at bounding box center [742, 370] width 11 height 11
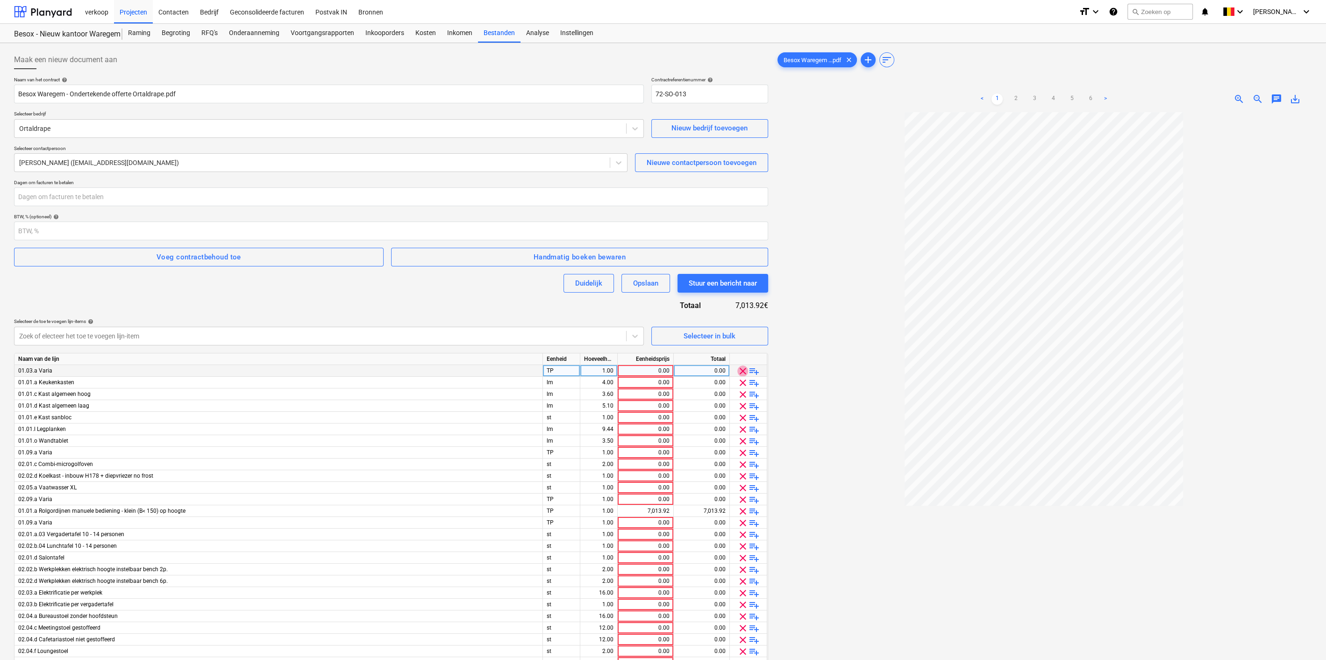
click at [737, 373] on span "clear" at bounding box center [742, 370] width 11 height 11
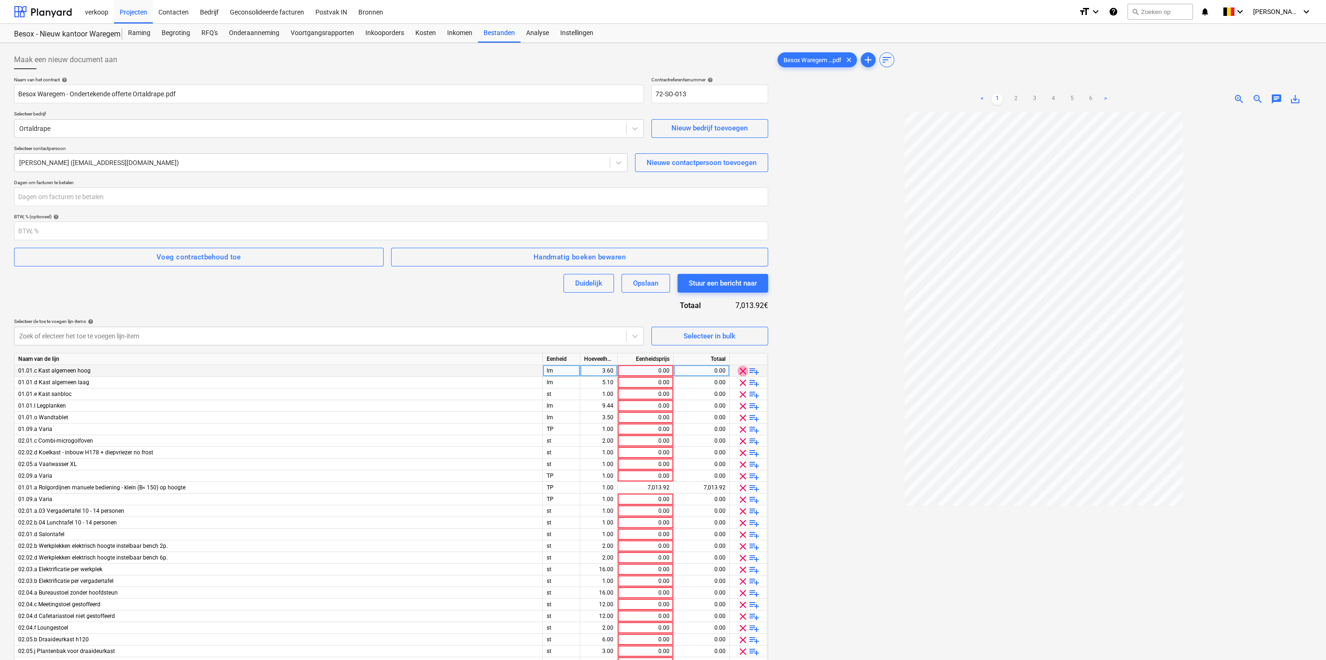
click at [737, 373] on span "clear" at bounding box center [742, 370] width 11 height 11
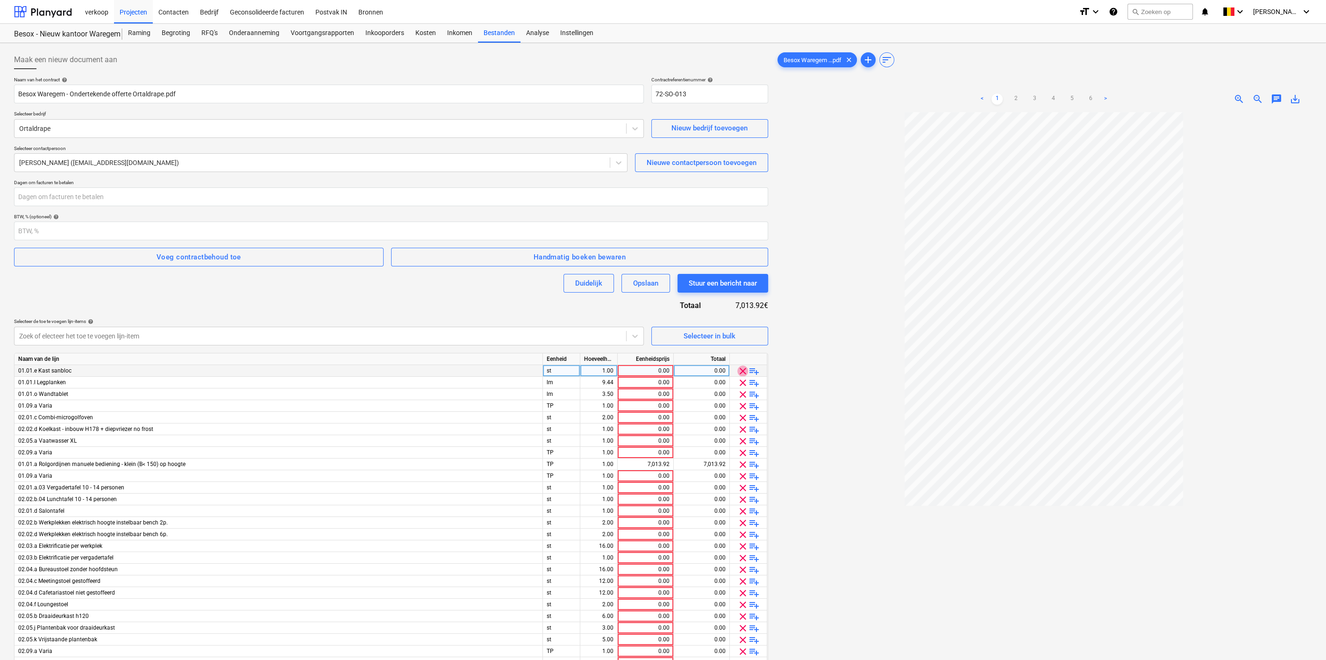
click at [737, 373] on span "clear" at bounding box center [742, 370] width 11 height 11
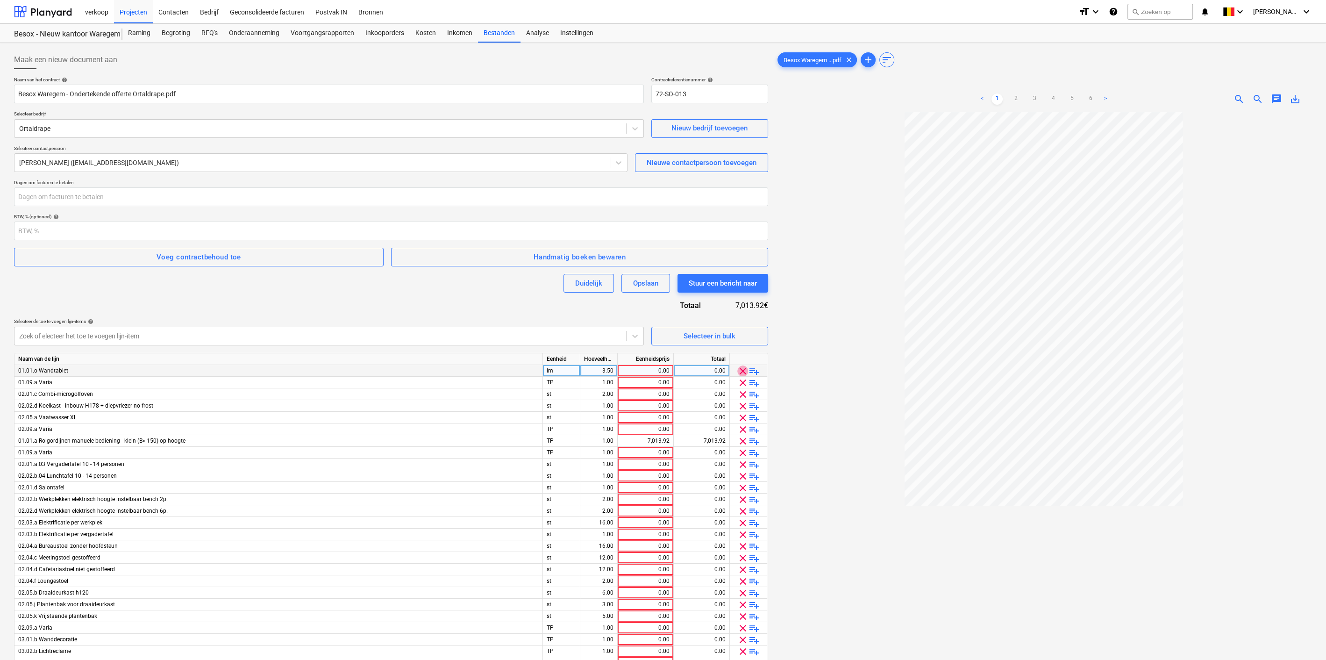
click at [737, 373] on span "clear" at bounding box center [742, 370] width 11 height 11
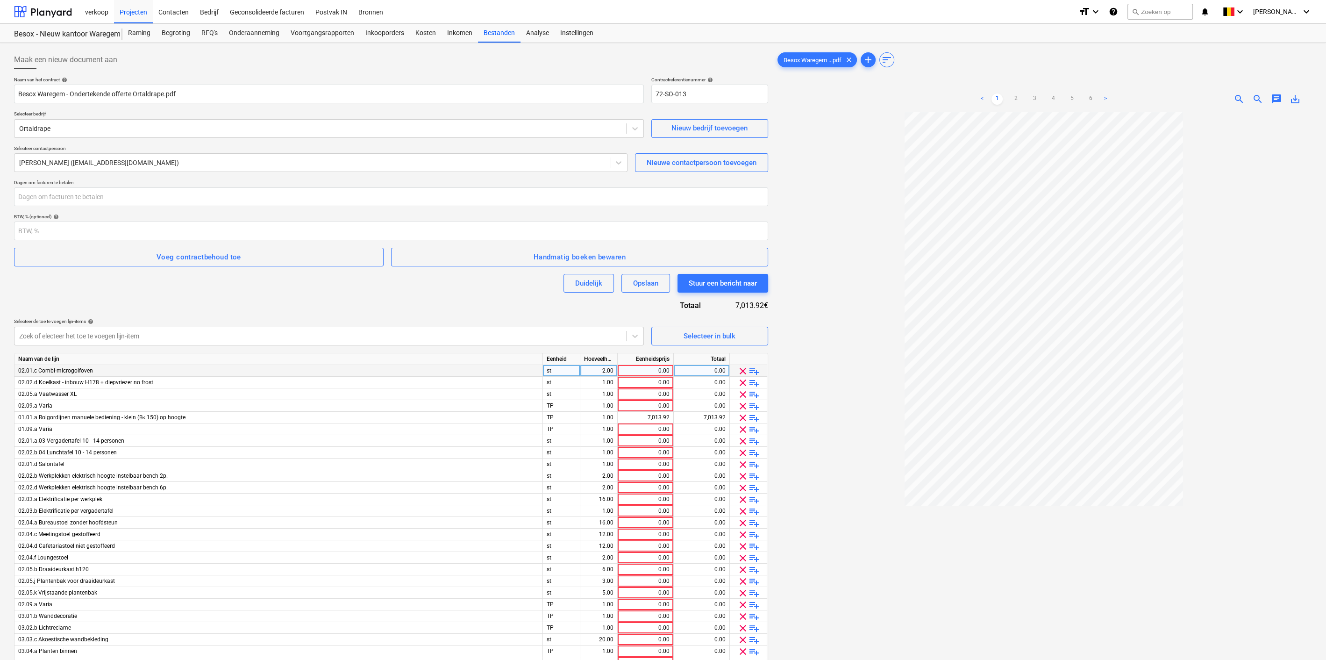
click at [737, 373] on span "clear" at bounding box center [742, 370] width 11 height 11
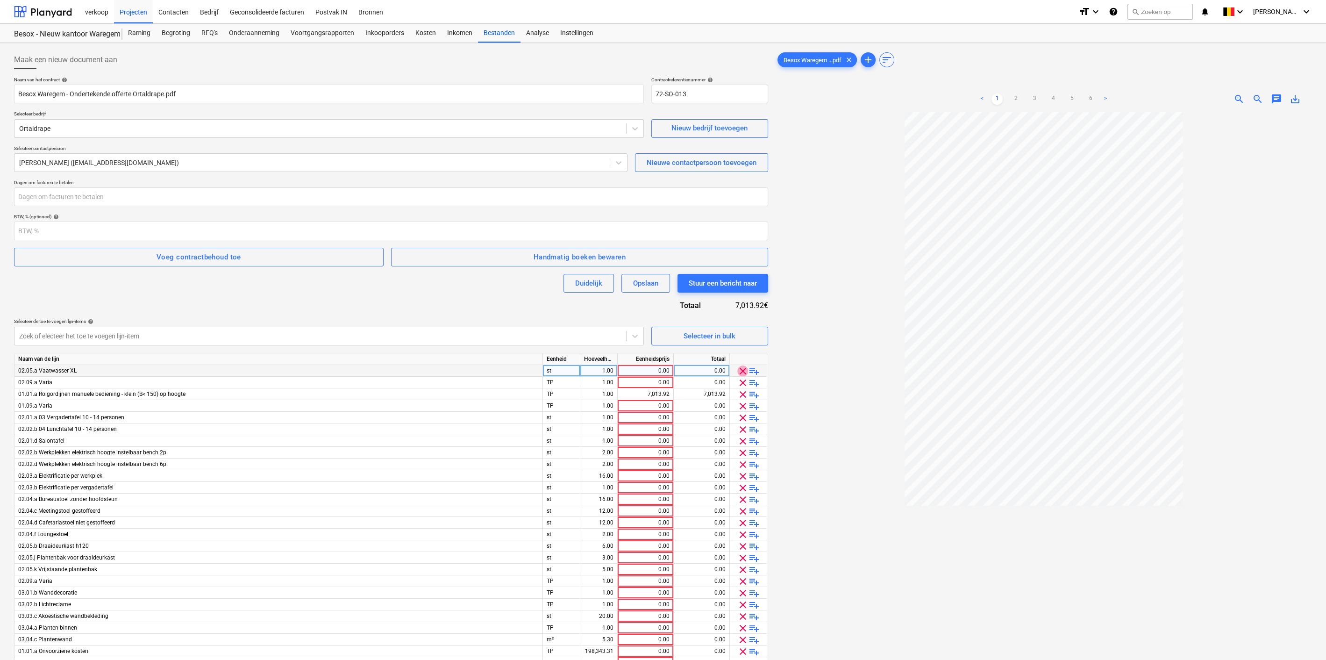
click at [737, 373] on span "clear" at bounding box center [742, 370] width 11 height 11
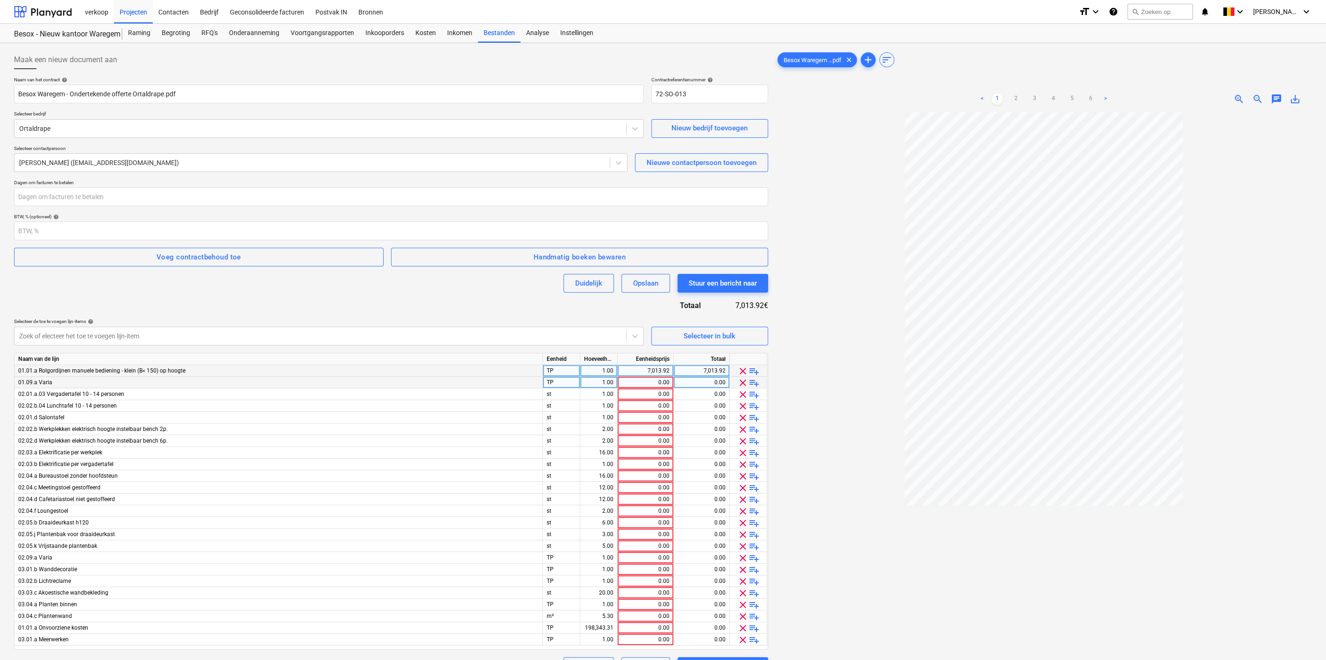
click at [739, 385] on span "clear" at bounding box center [742, 382] width 11 height 11
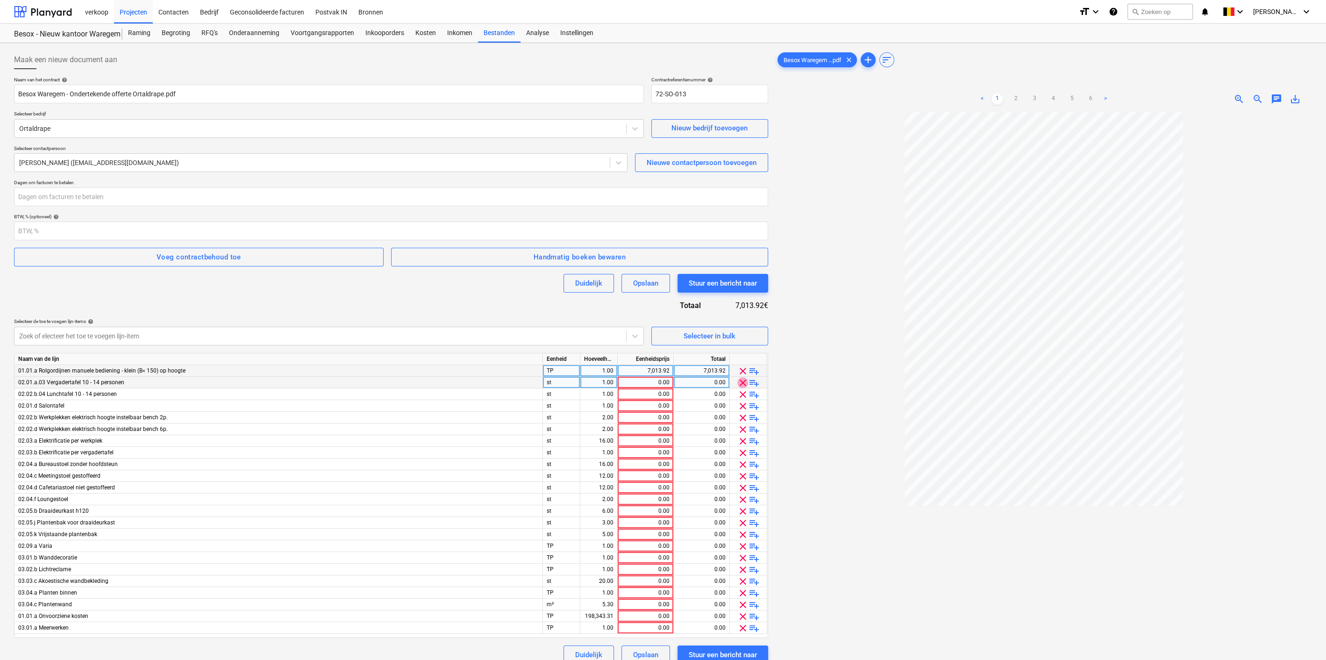
click at [739, 385] on span "clear" at bounding box center [742, 382] width 11 height 11
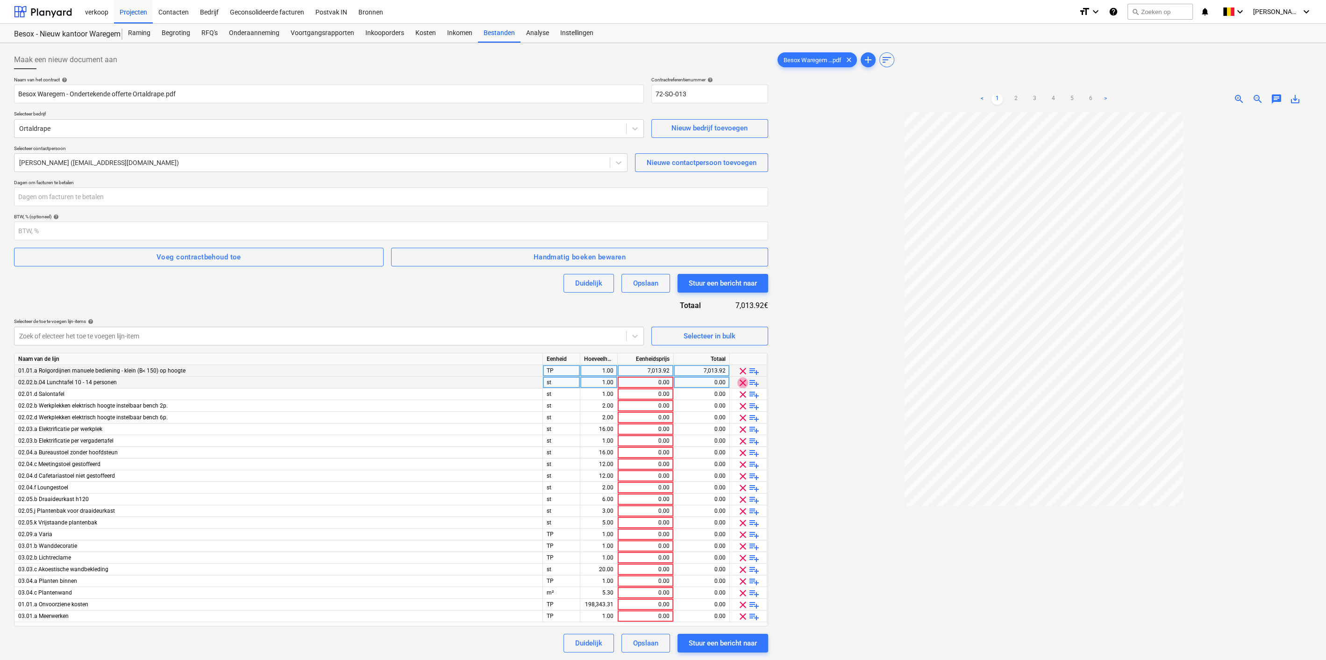
click at [739, 385] on span "clear" at bounding box center [742, 382] width 11 height 11
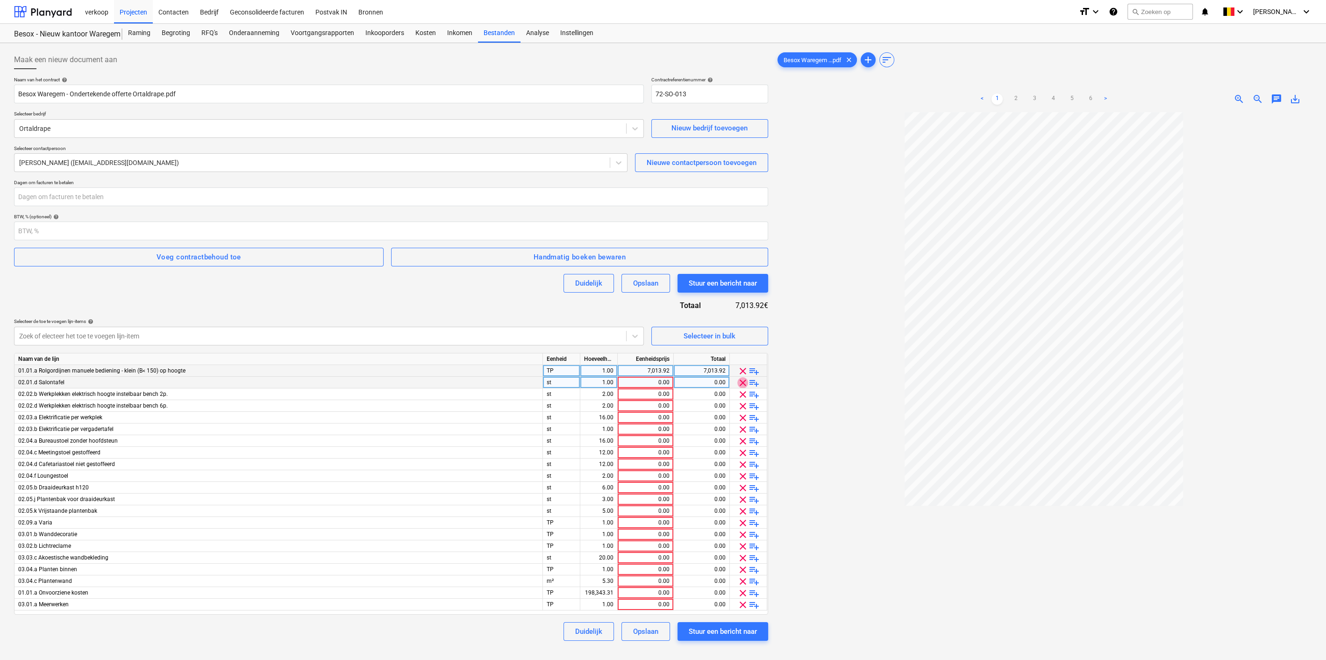
click at [739, 385] on span "clear" at bounding box center [742, 382] width 11 height 11
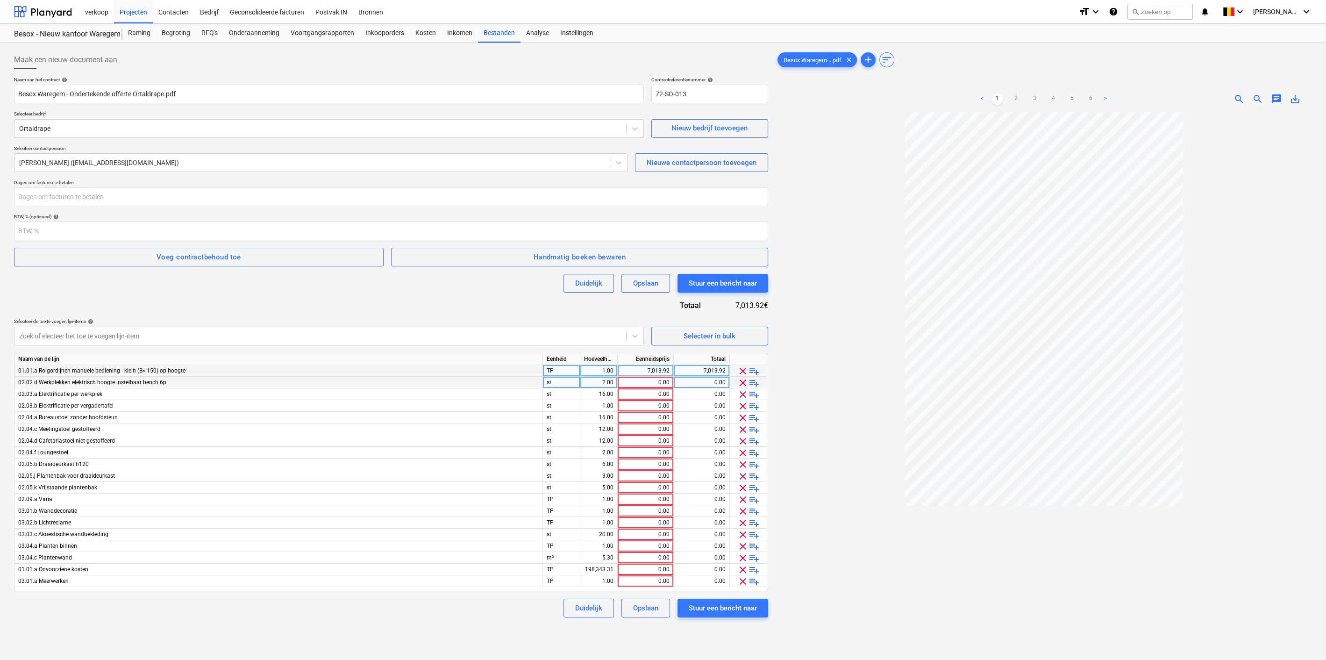
click at [739, 385] on span "clear" at bounding box center [742, 382] width 11 height 11
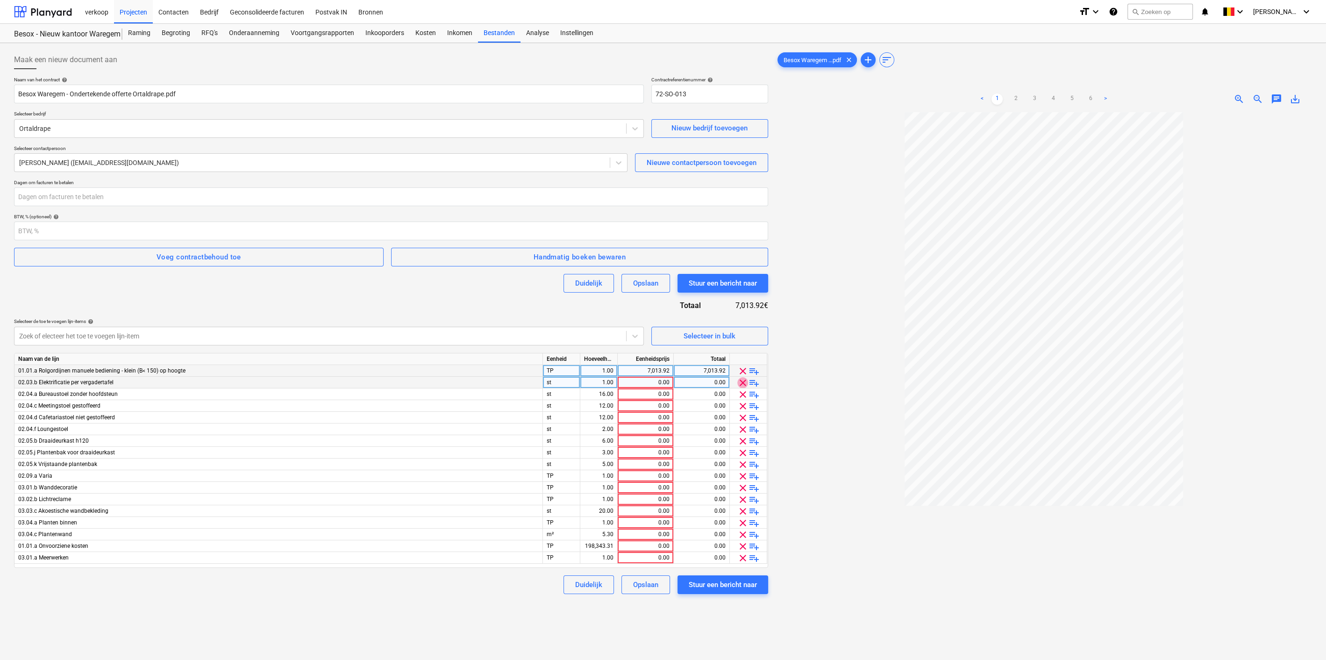
click at [739, 385] on span "clear" at bounding box center [742, 382] width 11 height 11
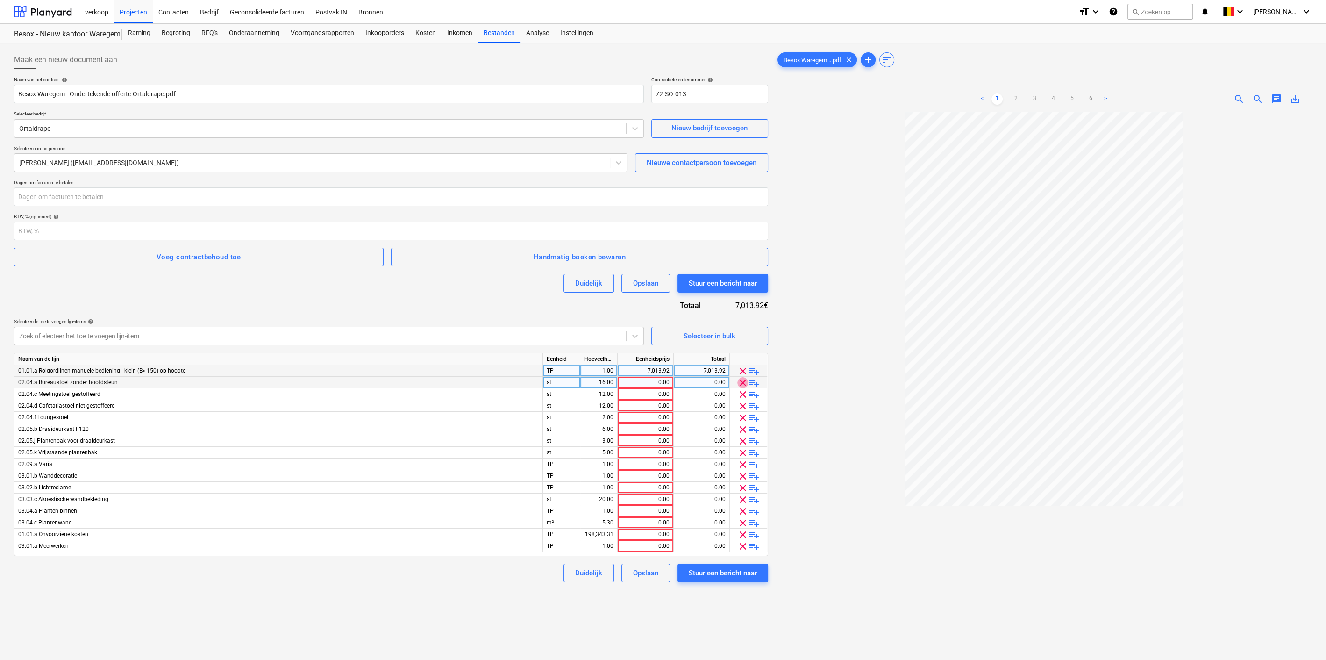
click at [739, 385] on span "clear" at bounding box center [742, 382] width 11 height 11
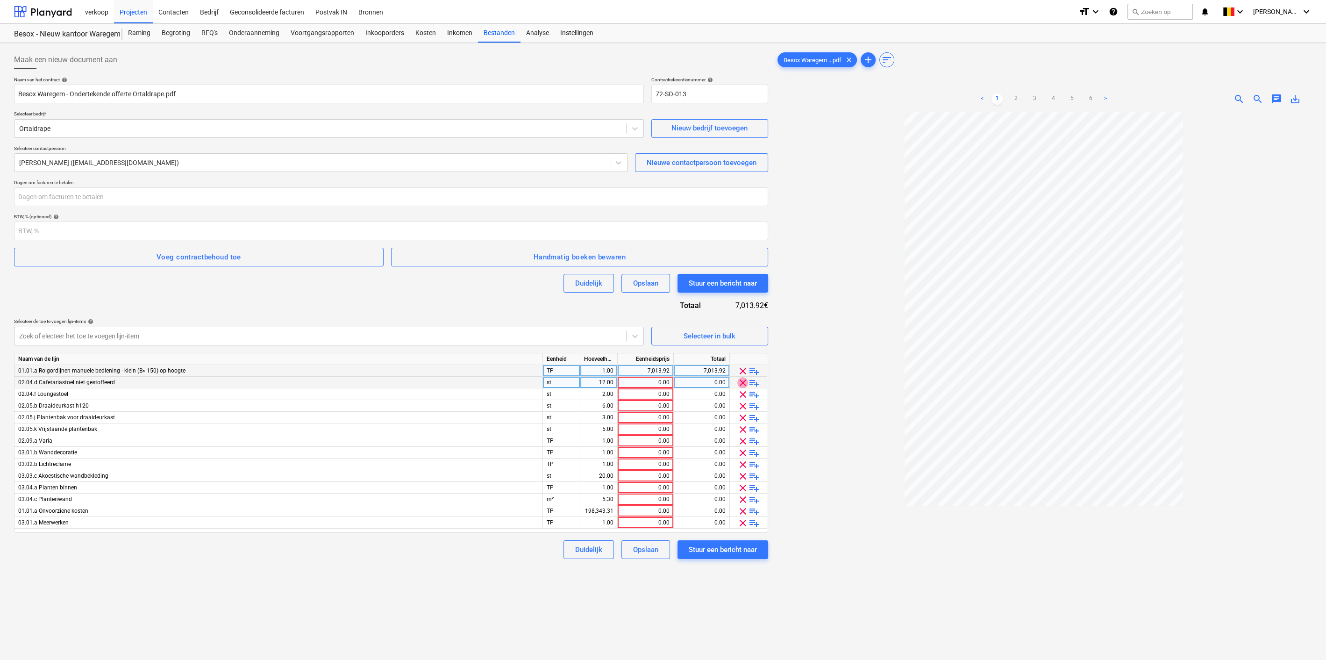
click at [739, 385] on span "clear" at bounding box center [742, 382] width 11 height 11
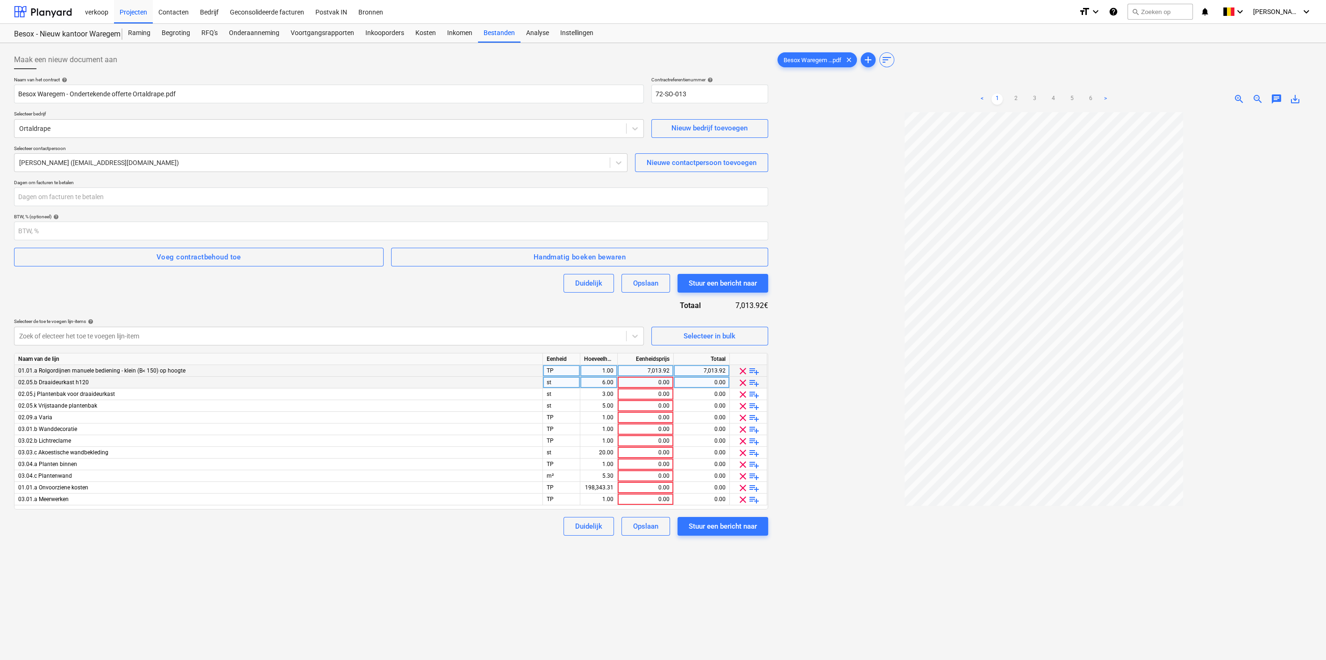
click at [739, 385] on span "clear" at bounding box center [742, 382] width 11 height 11
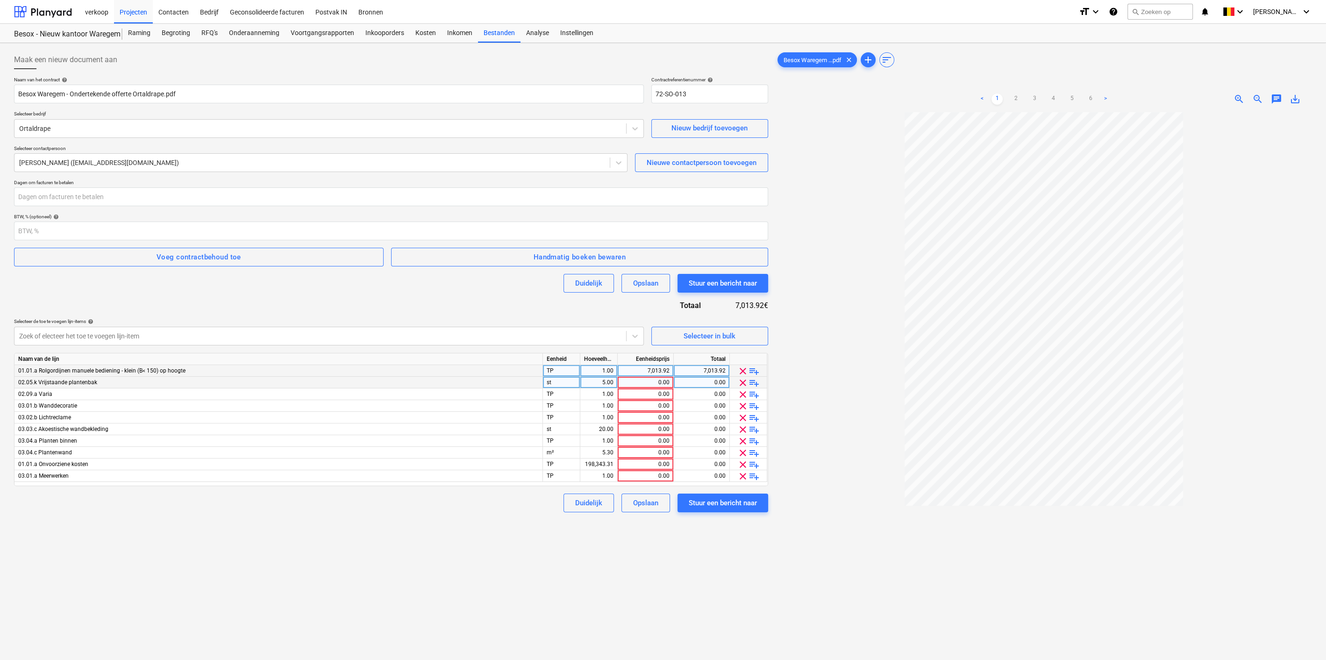
click at [739, 385] on span "clear" at bounding box center [742, 382] width 11 height 11
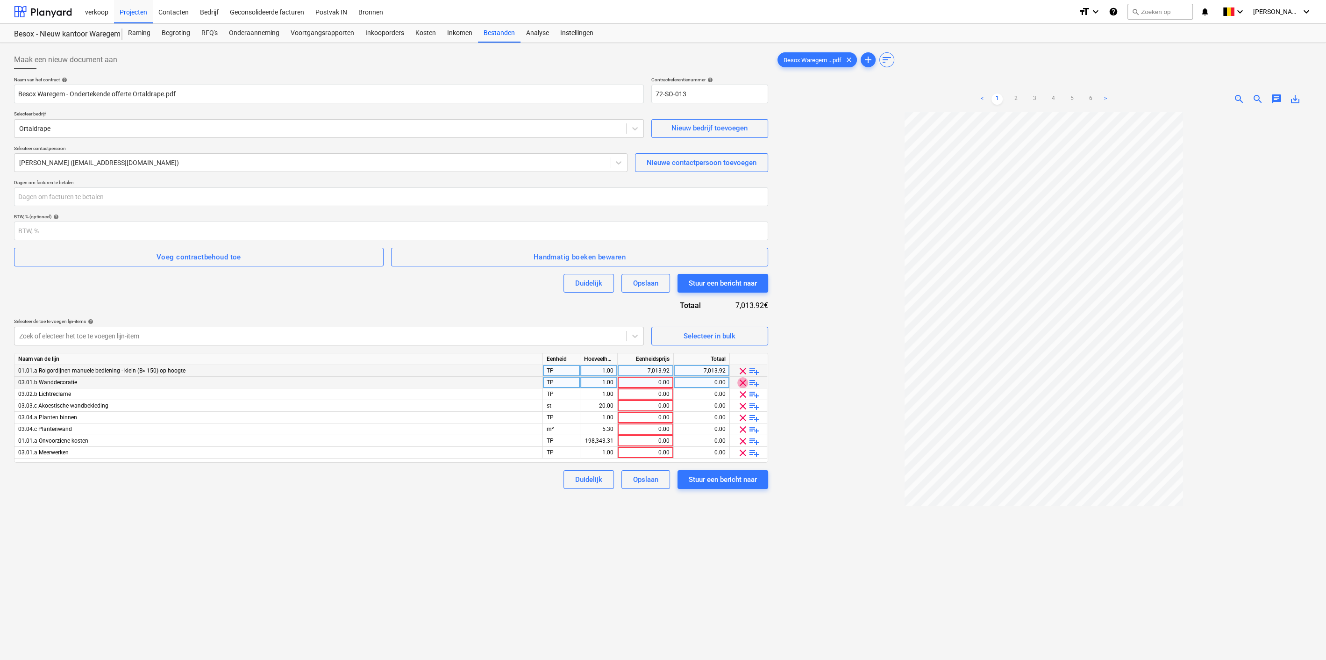
click at [739, 385] on span "clear" at bounding box center [742, 382] width 11 height 11
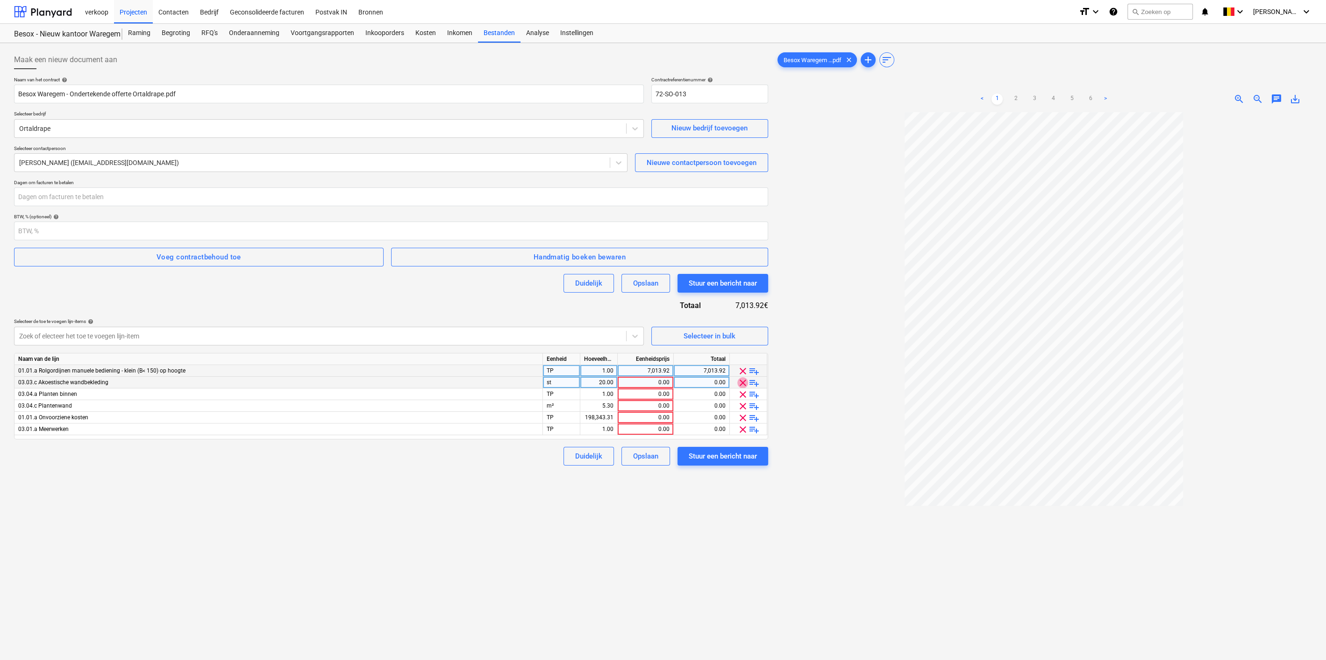
click at [739, 385] on span "clear" at bounding box center [742, 382] width 11 height 11
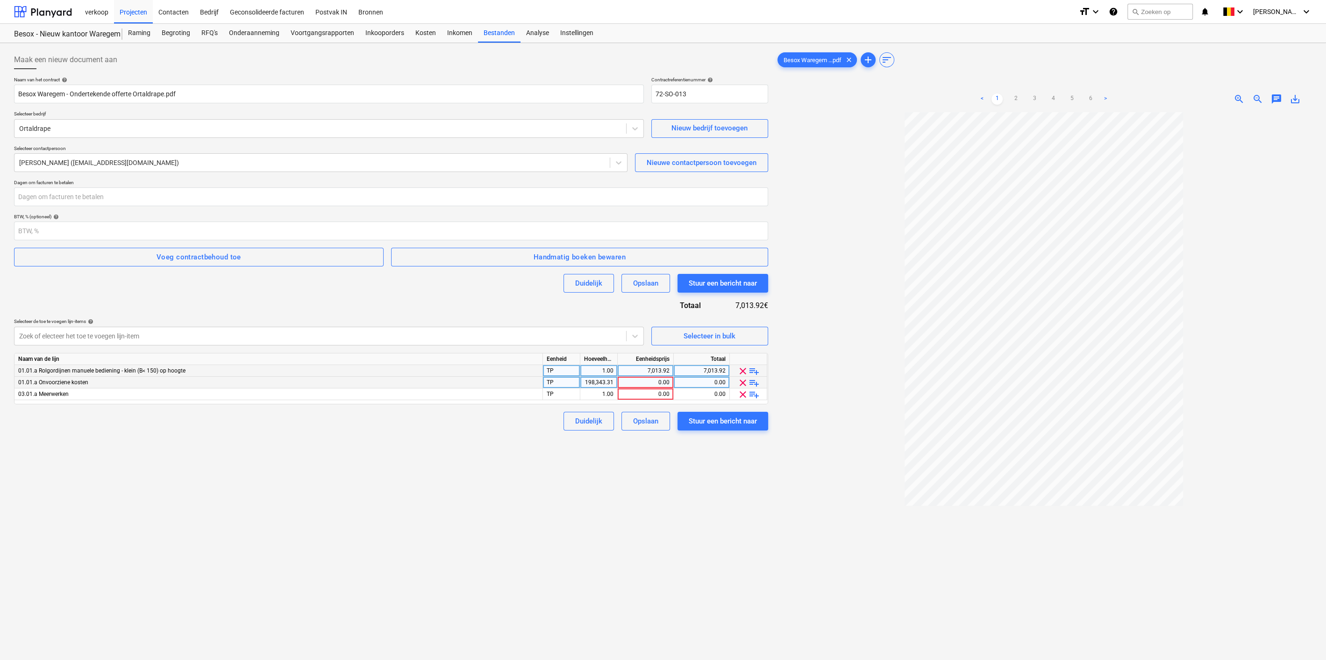
click at [739, 385] on span "clear" at bounding box center [742, 382] width 11 height 11
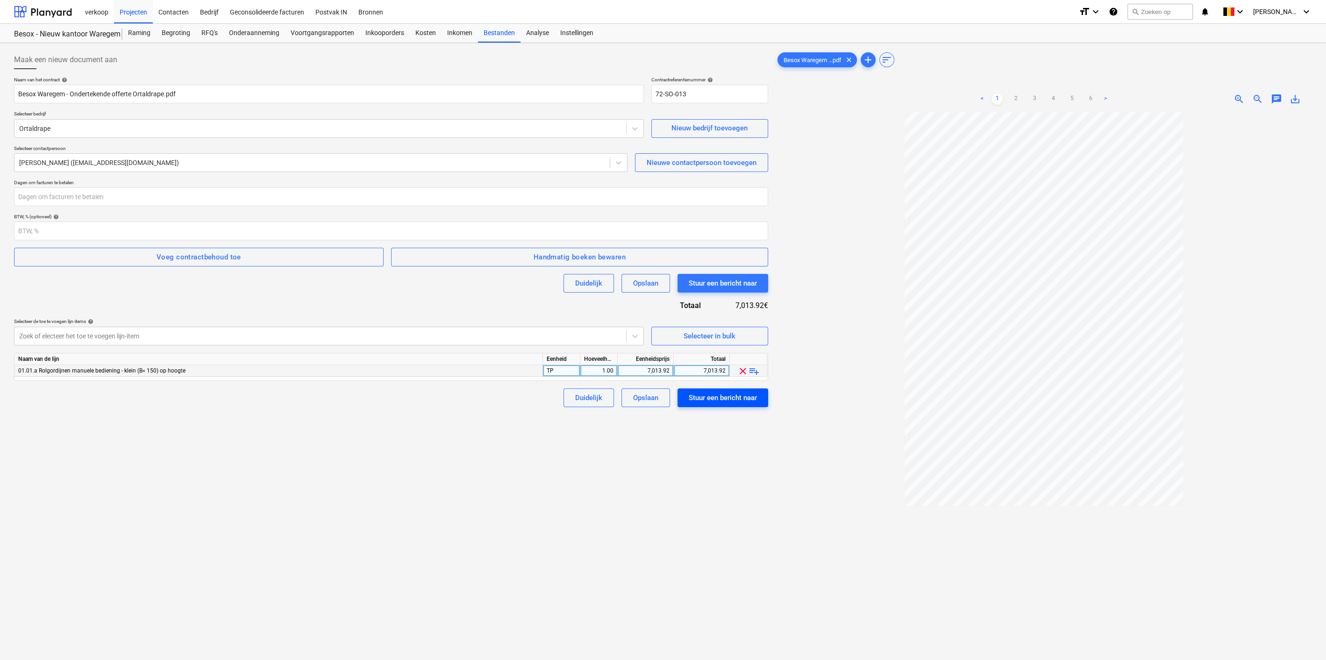
click at [722, 397] on div "Stuur een bericht naar" at bounding box center [723, 398] width 68 height 12
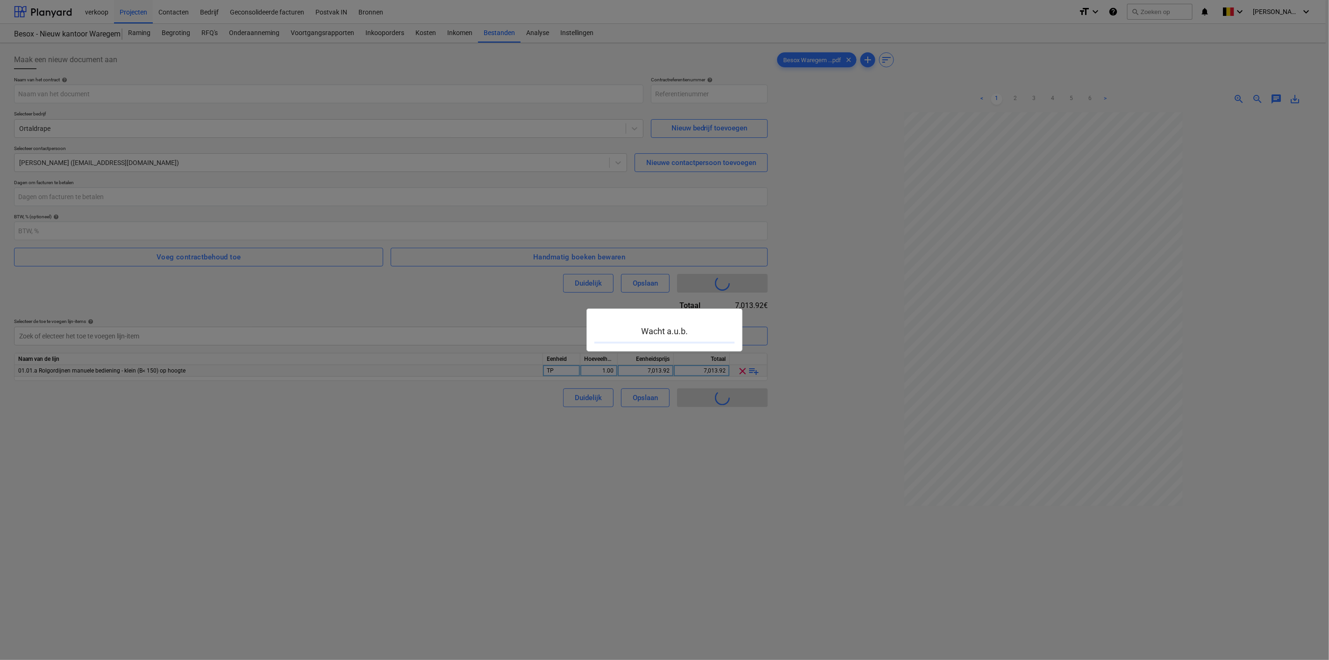
type input "72-SO-014"
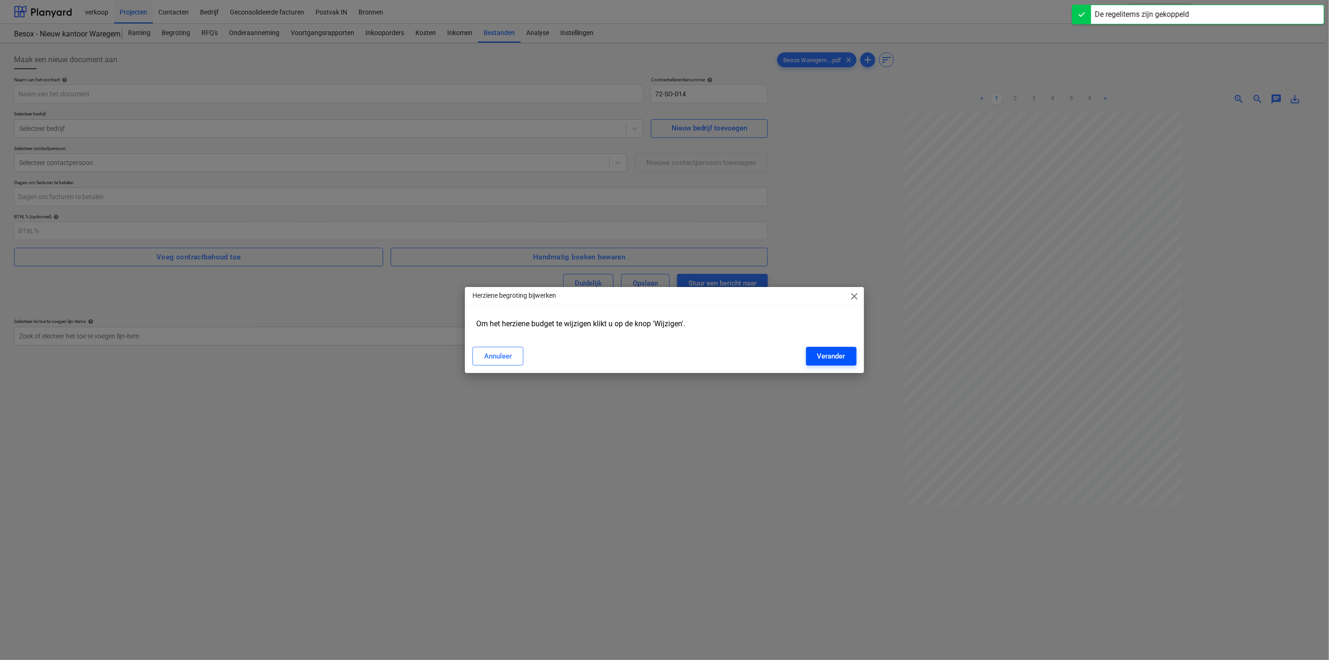
click at [820, 354] on div "Verander" at bounding box center [831, 356] width 28 height 12
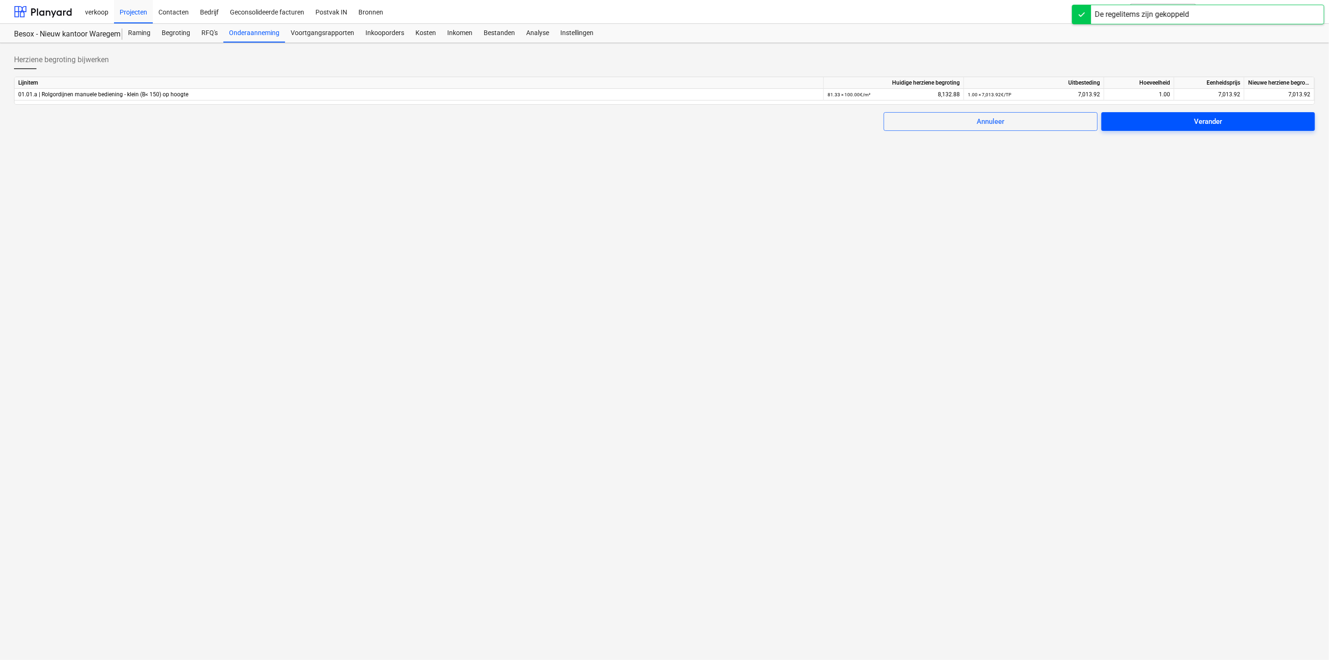
click at [1204, 125] on div "Verander" at bounding box center [1208, 121] width 28 height 12
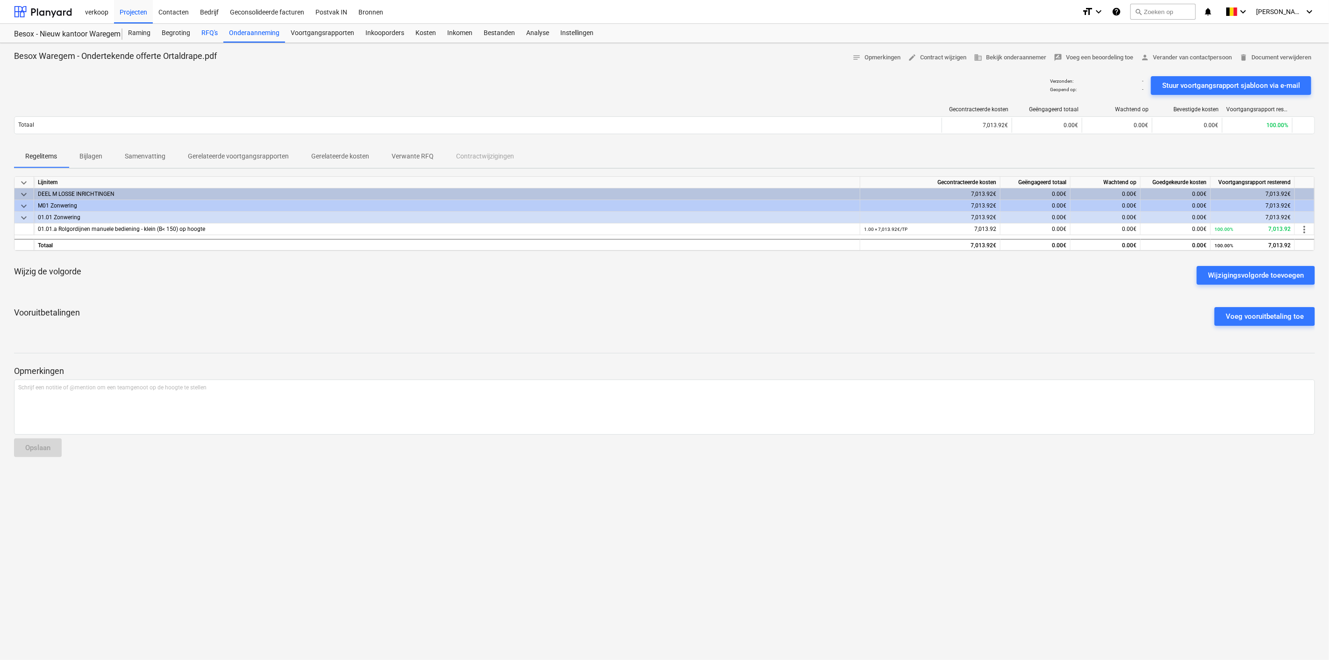
click at [211, 33] on div "RFQ's" at bounding box center [210, 33] width 28 height 19
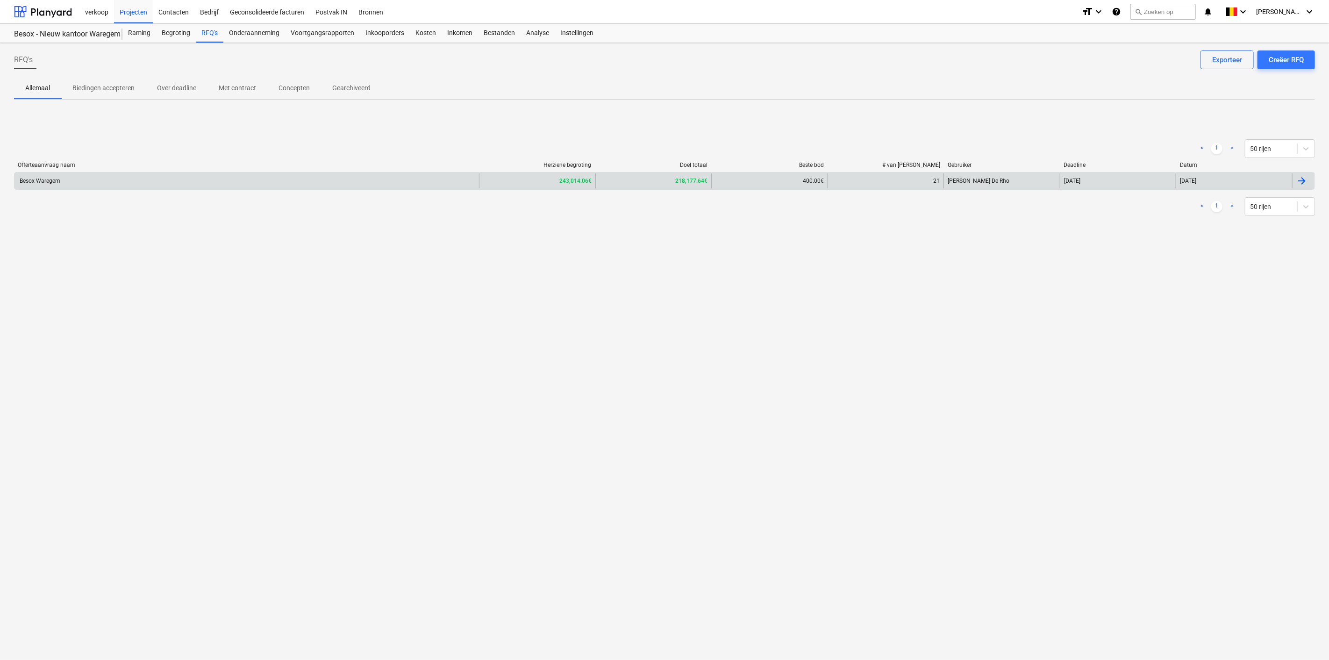
click at [242, 178] on div "Besox Waregem" at bounding box center [246, 180] width 464 height 15
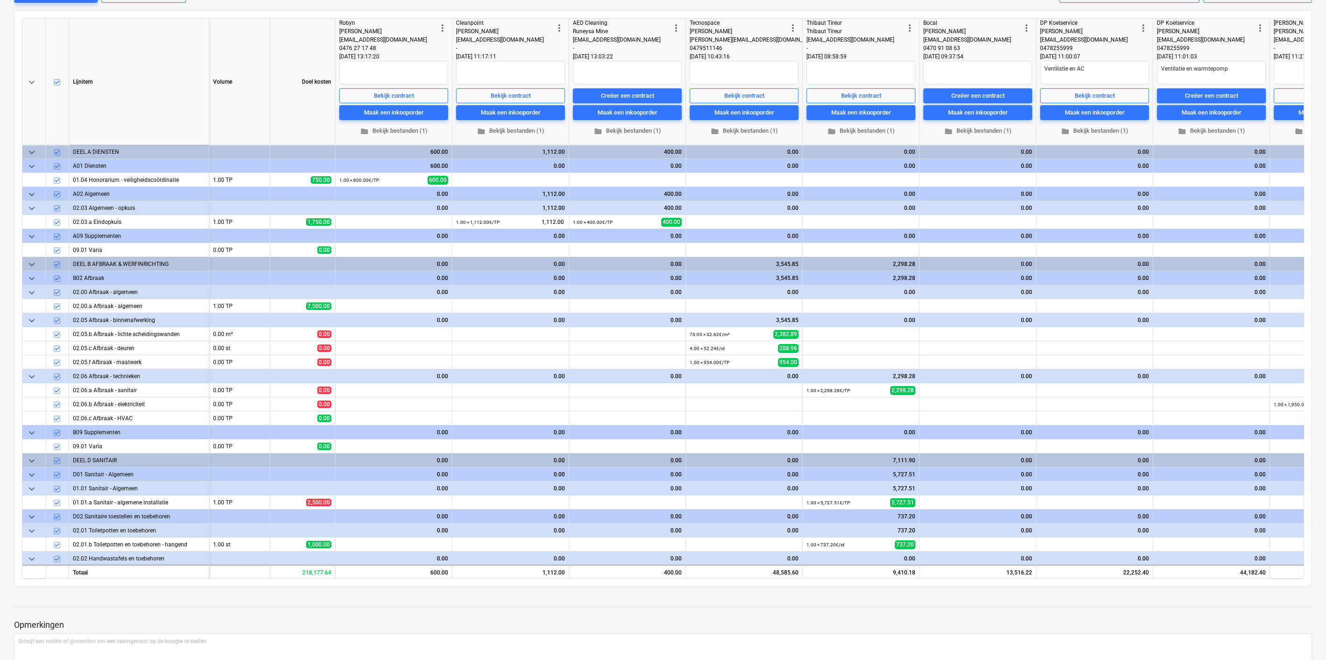
scroll to position [122, 0]
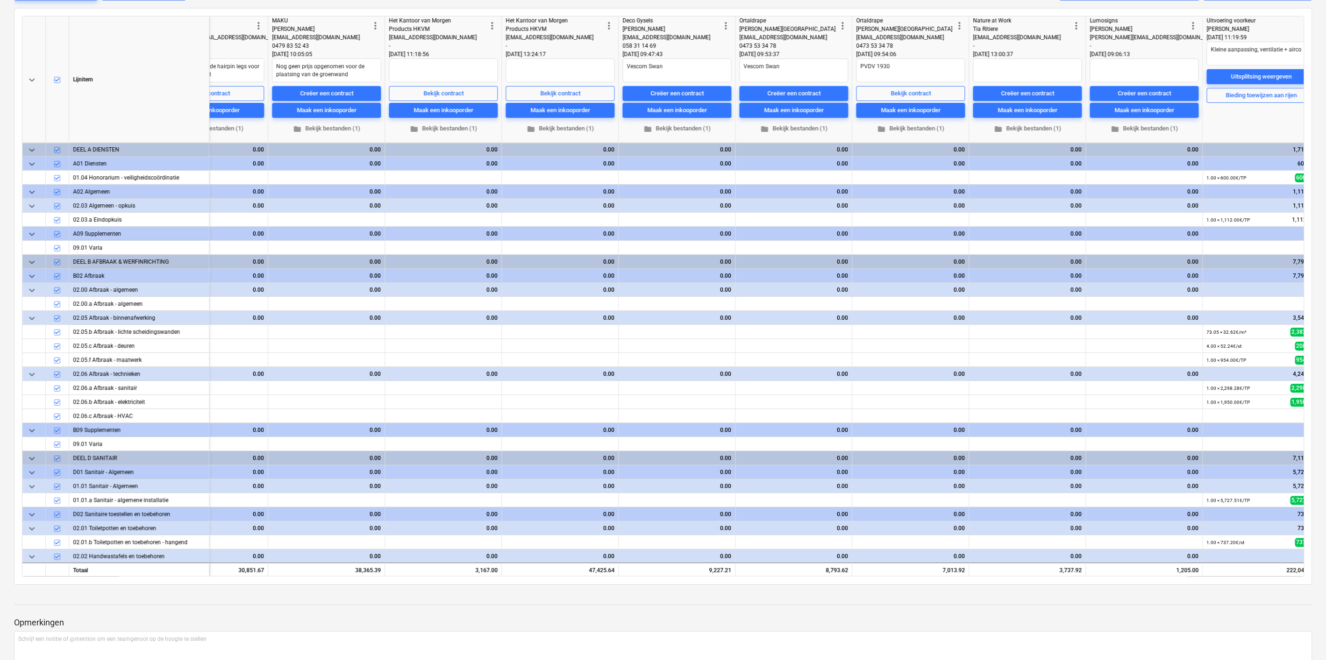
type textarea "x"
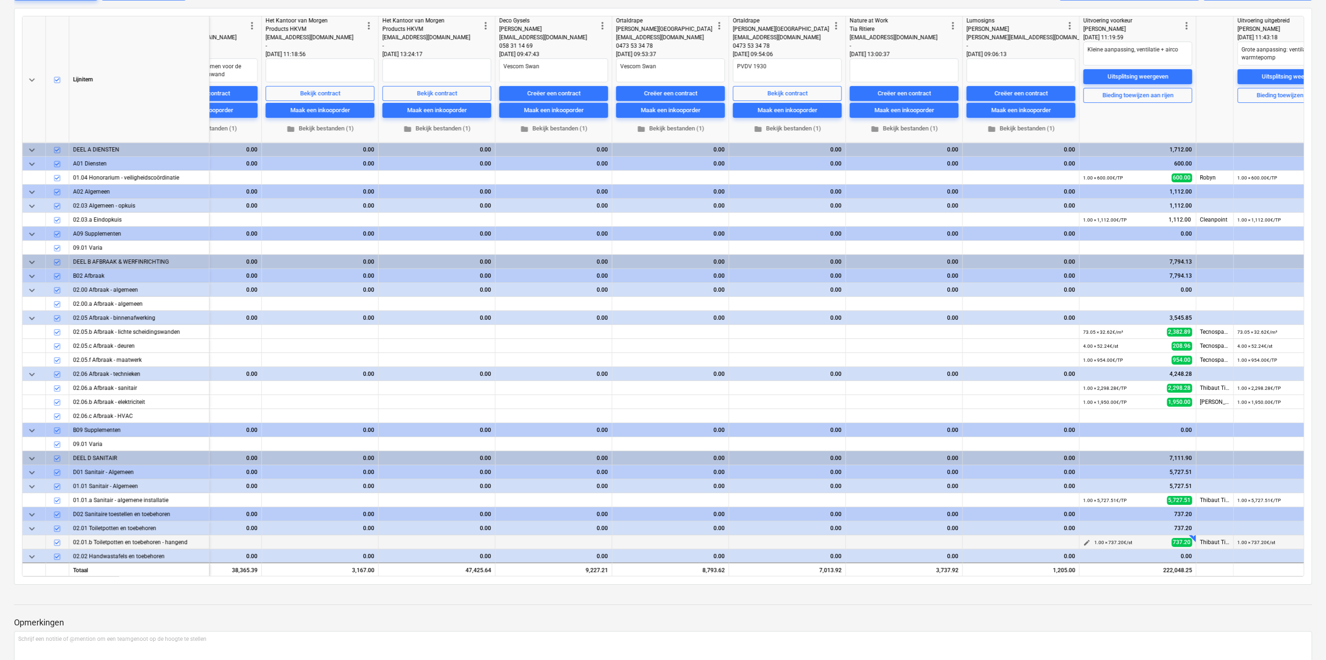
scroll to position [0, 1710]
click at [920, 94] on div "Creëer een contract" at bounding box center [903, 93] width 53 height 11
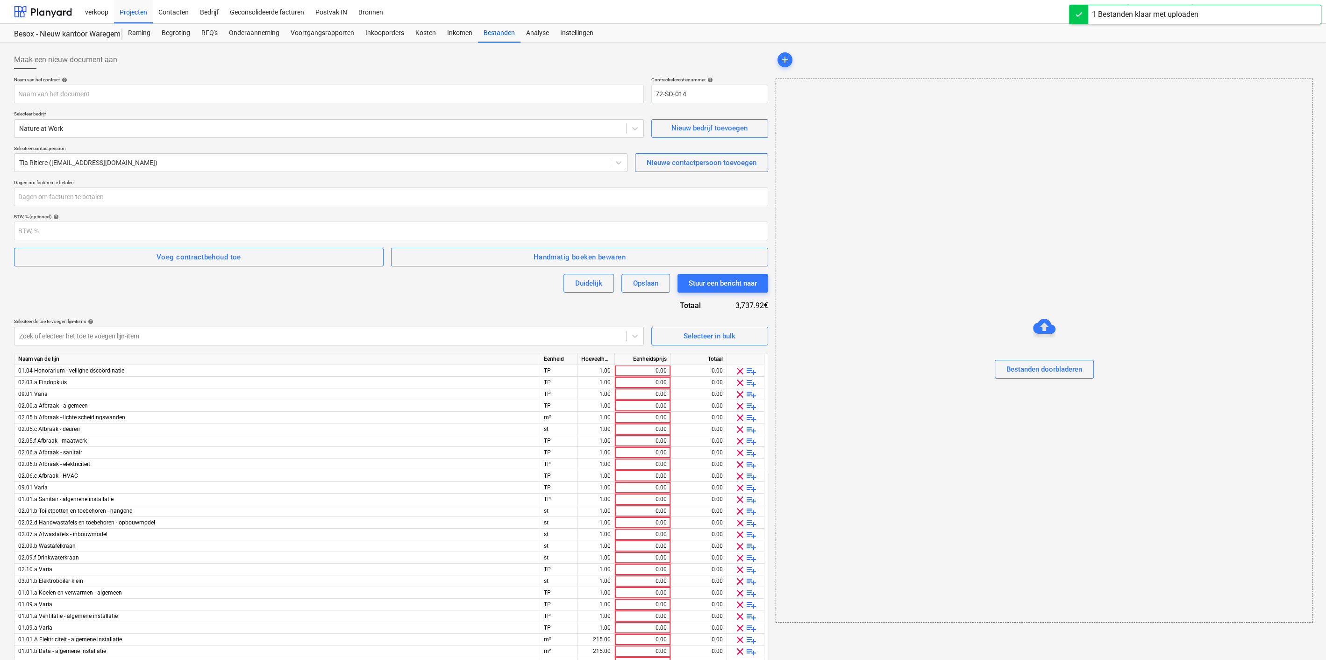
type input "Besox Waregem - Ondertekende offerte Nature at work.pdf"
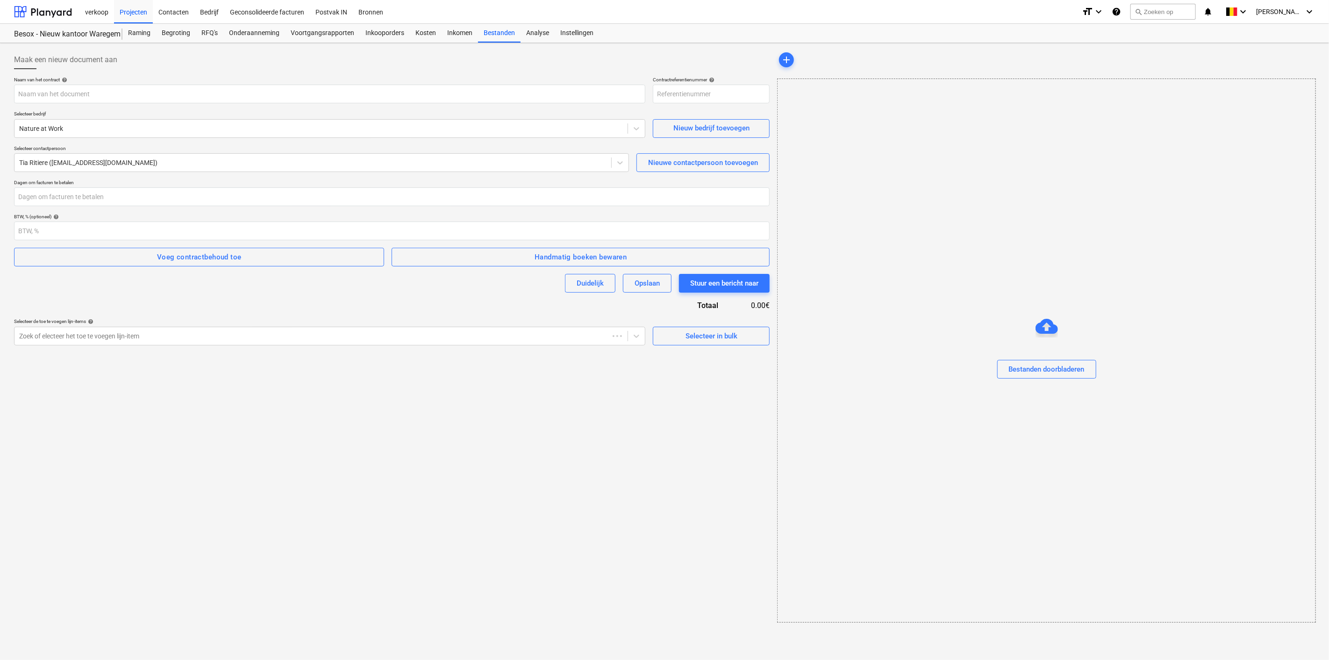
type input "72-SO-016"
type input "Besox Waregem - Ondertekende offerte Nature at work.pdf"
click at [139, 11] on div "Projecten" at bounding box center [133, 12] width 39 height 24
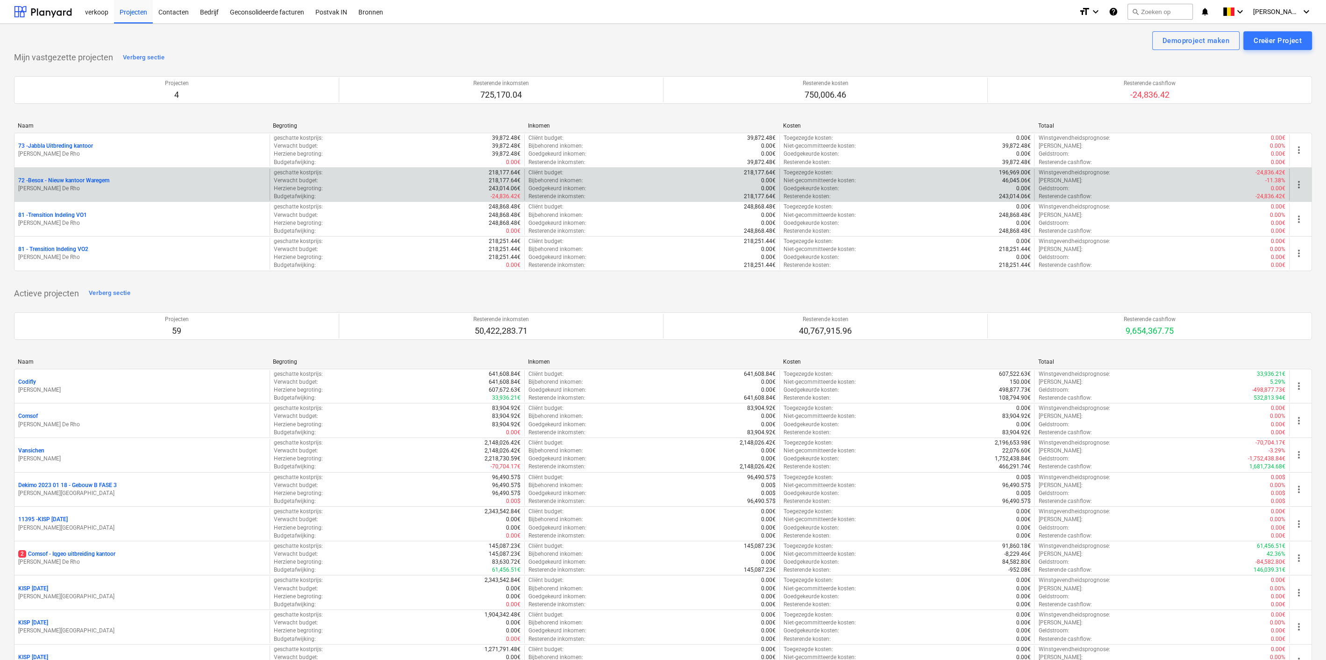
click at [99, 182] on p "72 - Besox - Nieuw kantoor Waregem" at bounding box center [63, 181] width 91 height 8
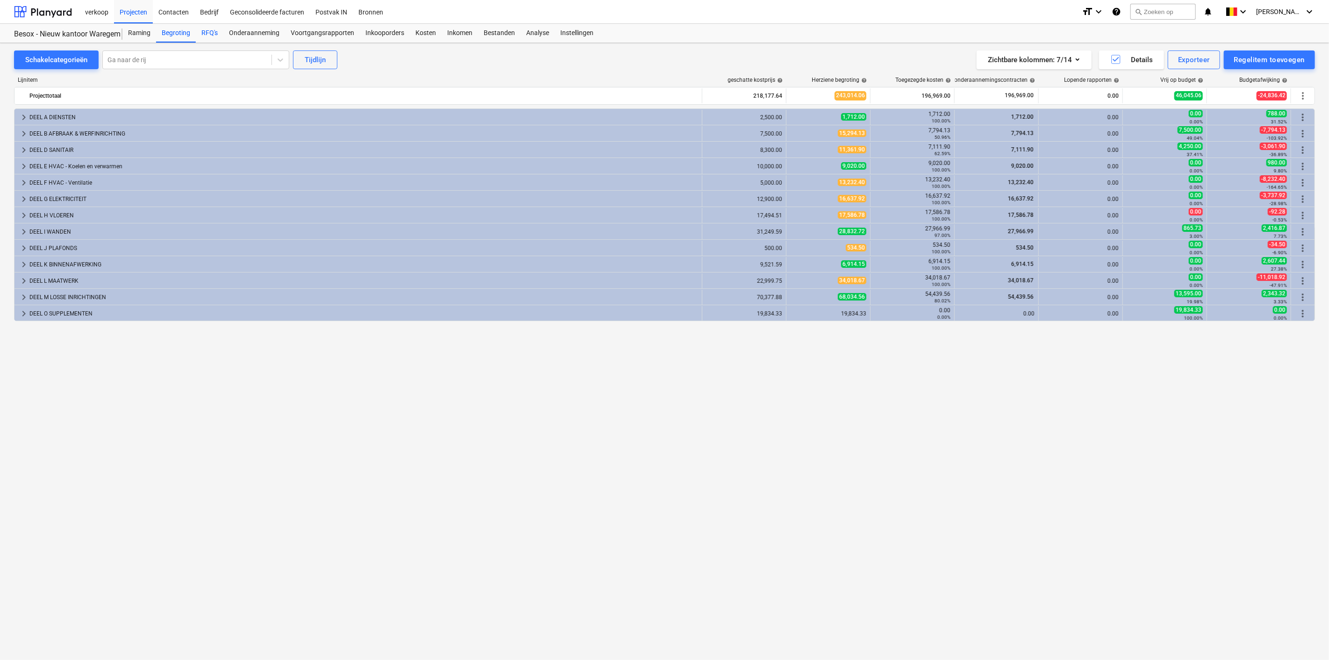
click at [212, 35] on div "RFQ's" at bounding box center [210, 33] width 28 height 19
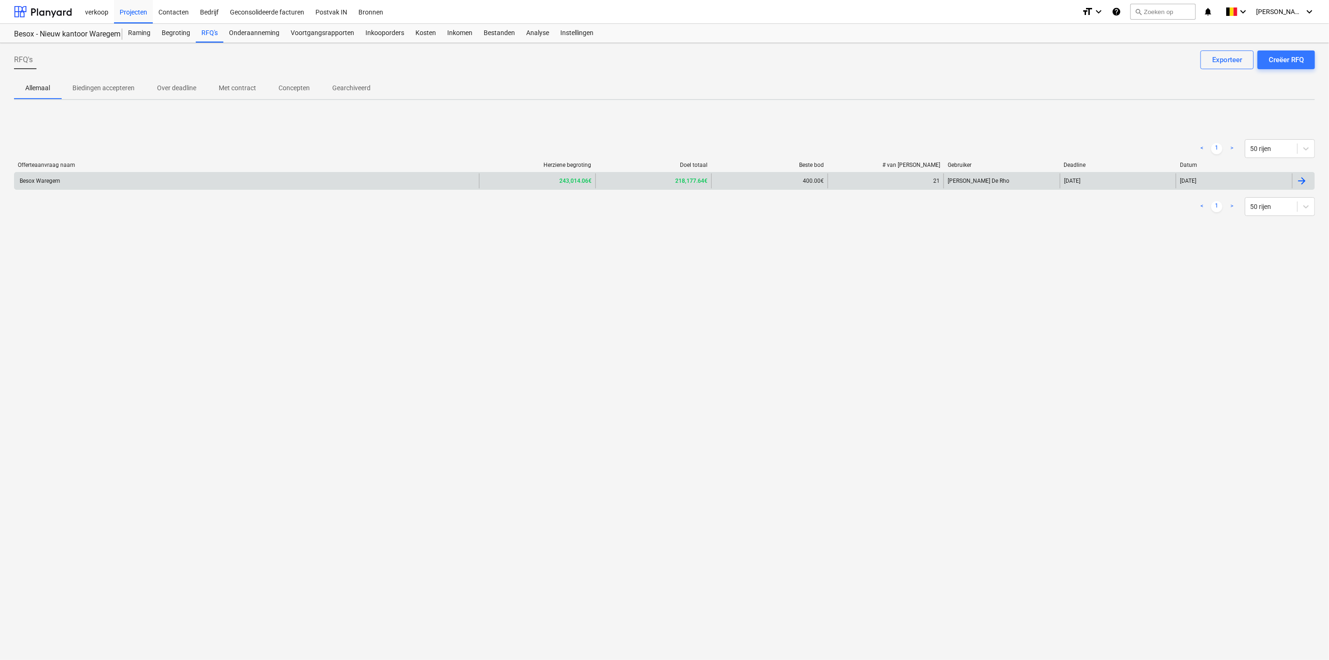
click at [252, 186] on div "Besox Waregem" at bounding box center [246, 180] width 464 height 15
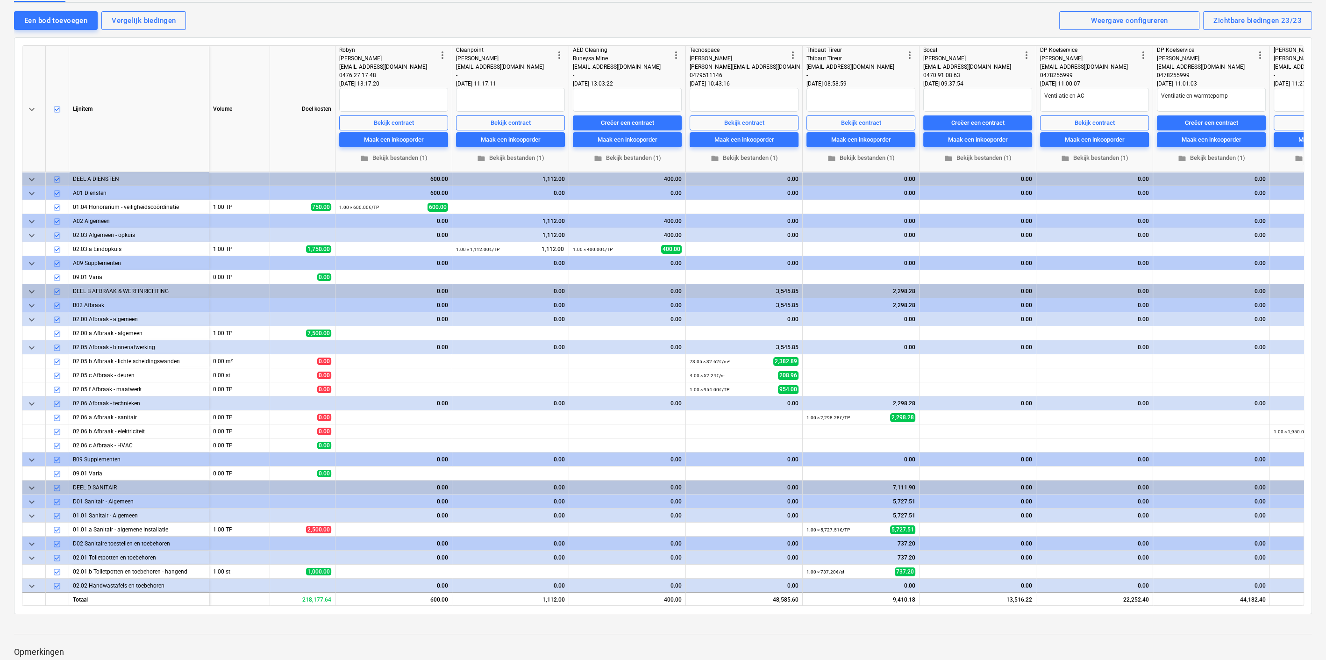
scroll to position [103, 0]
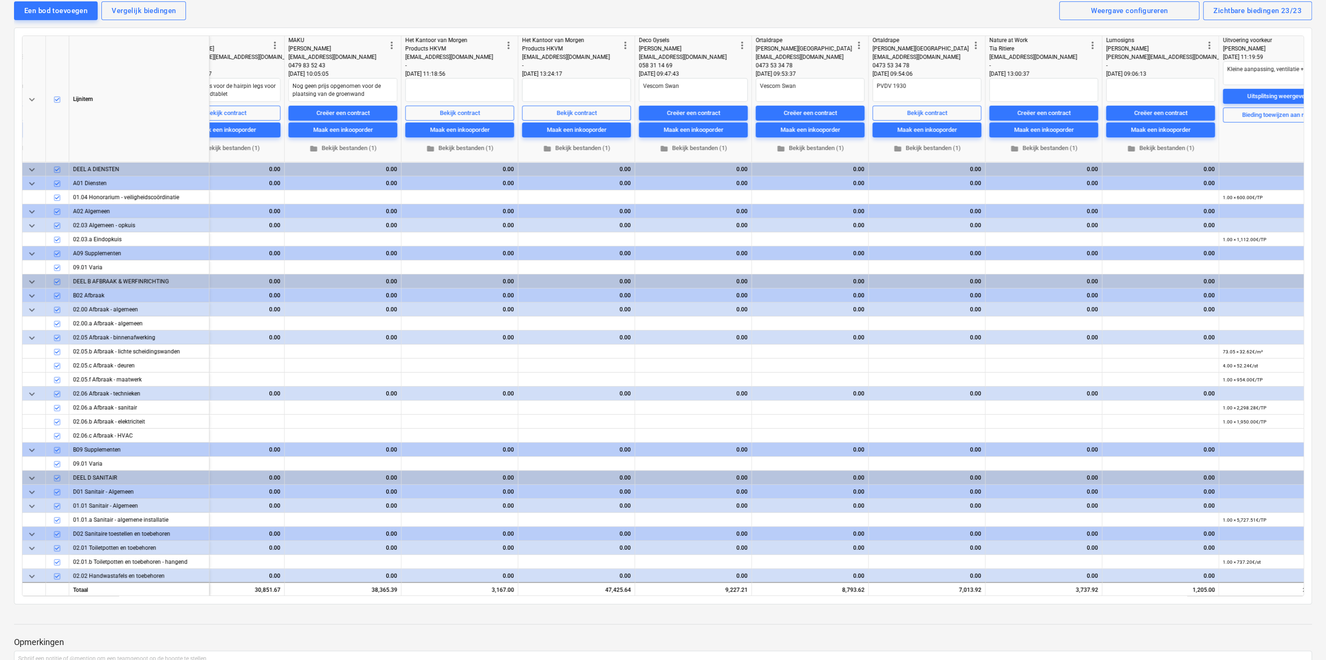
type textarea "x"
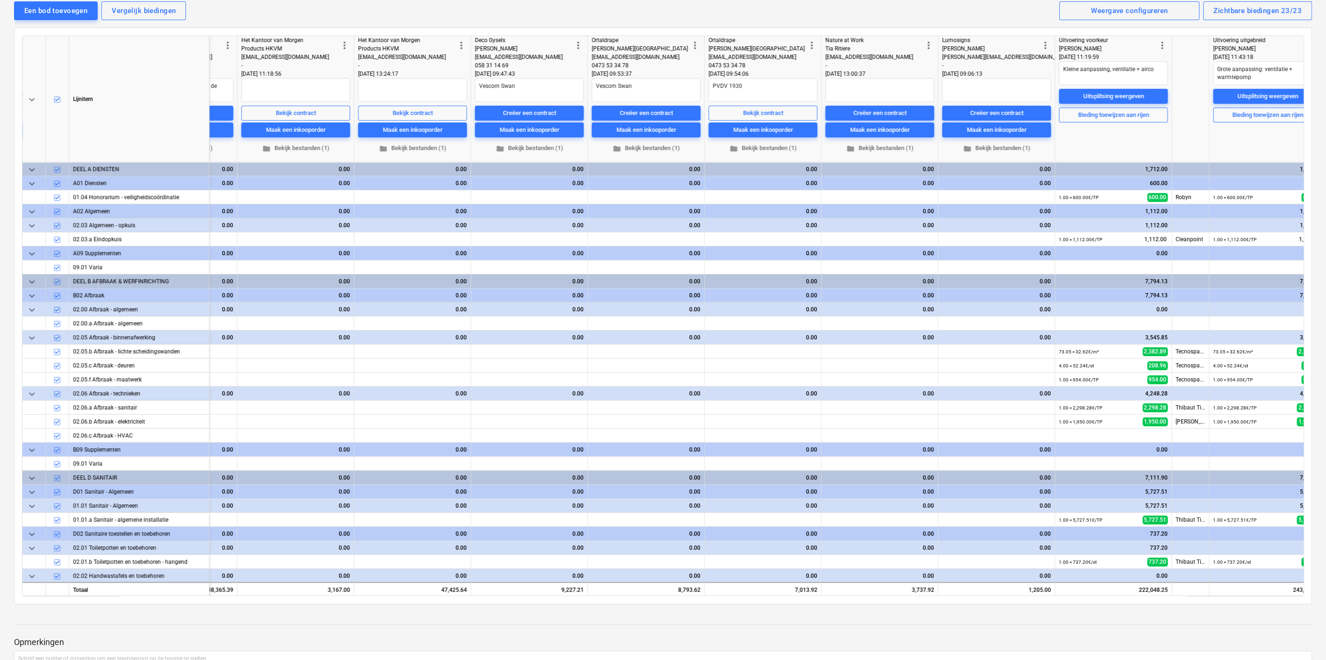
scroll to position [0, 1800]
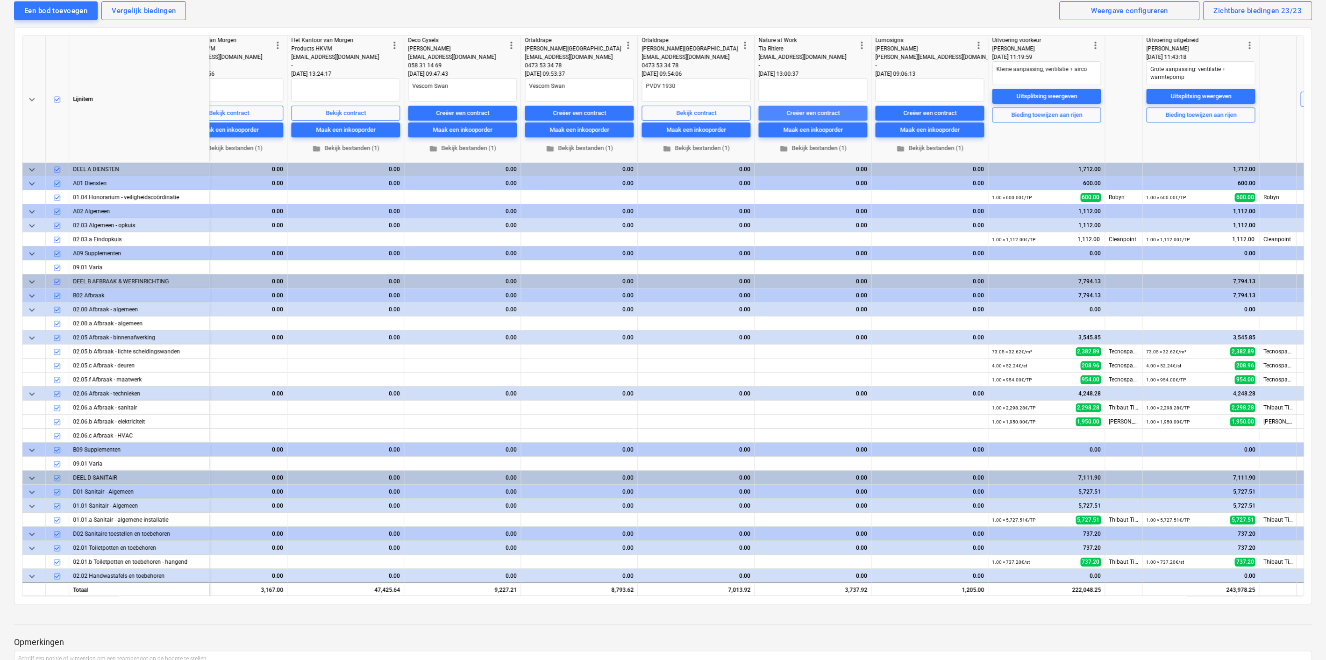
click at [813, 115] on div "Creëer een contract" at bounding box center [812, 113] width 53 height 11
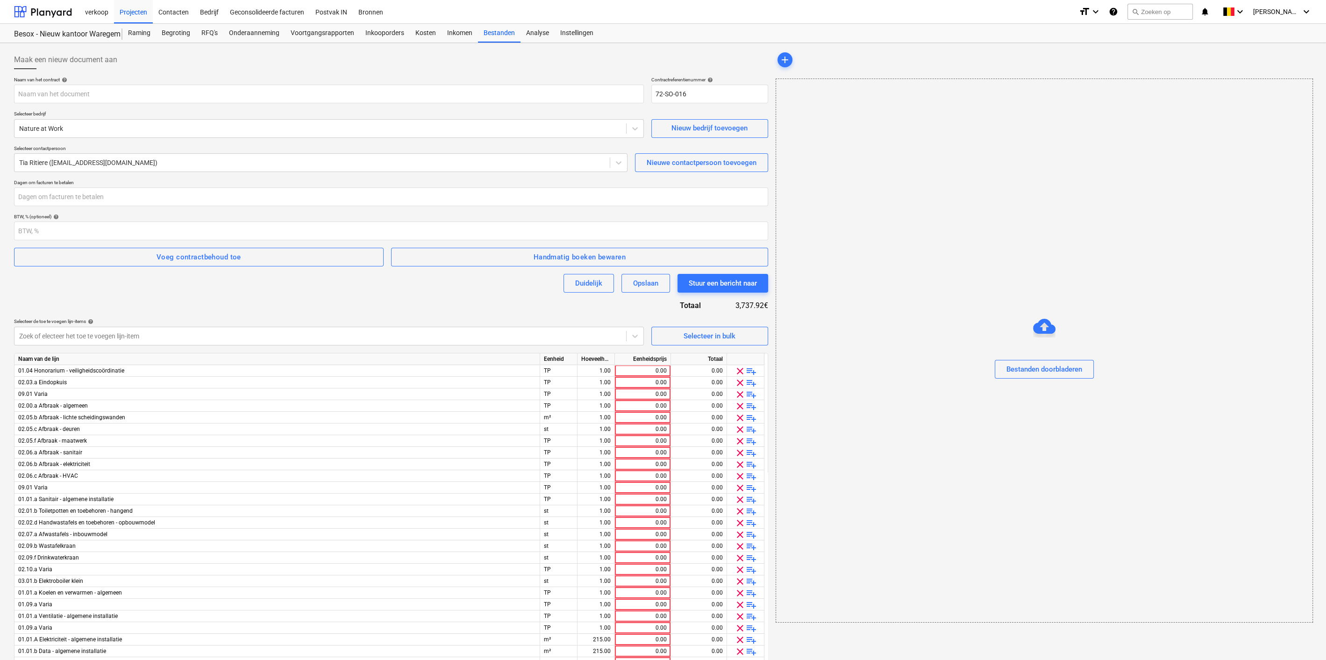
type input "Besox Waregem - Ondertekende offerte Nature at work.pdf"
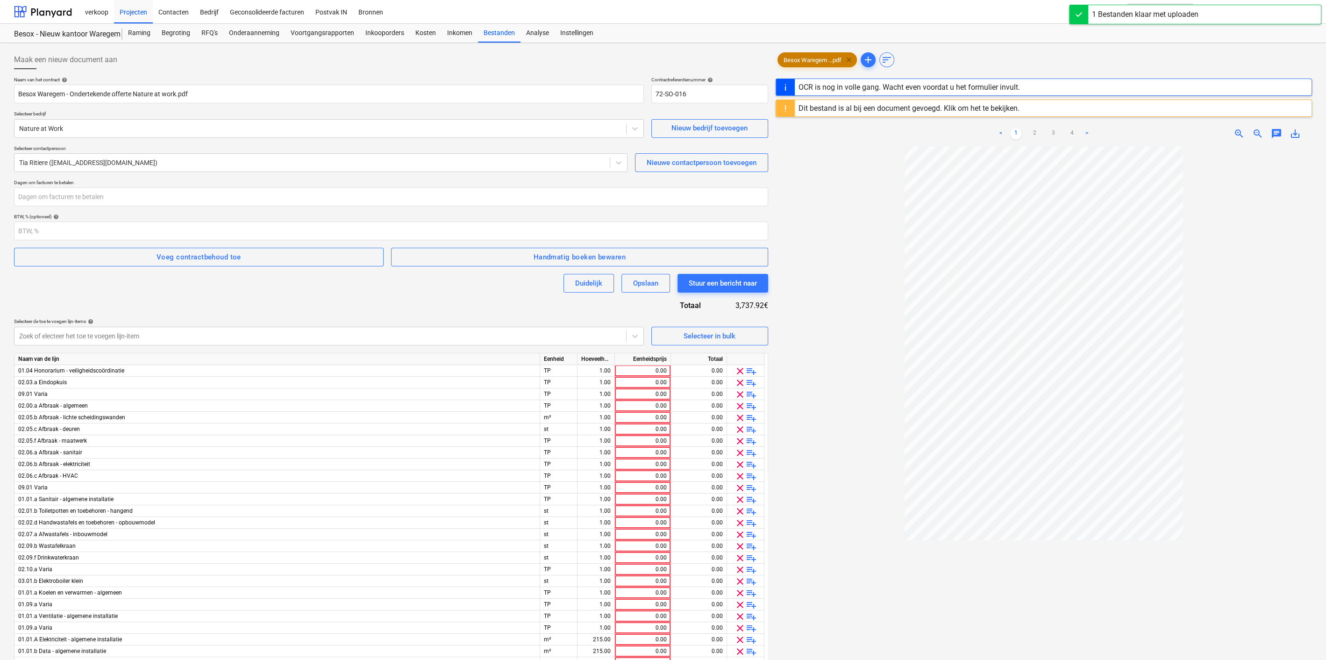
click at [850, 56] on span "clear" at bounding box center [848, 59] width 11 height 11
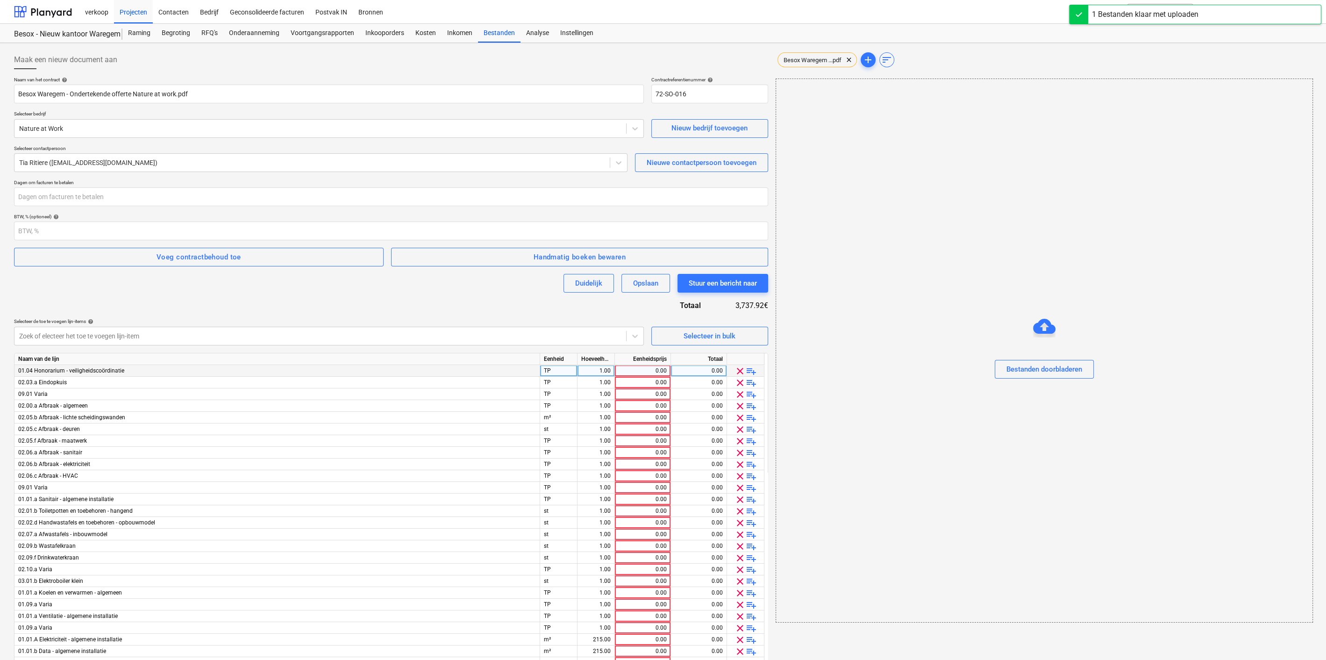
click at [741, 371] on span "clear" at bounding box center [739, 370] width 11 height 11
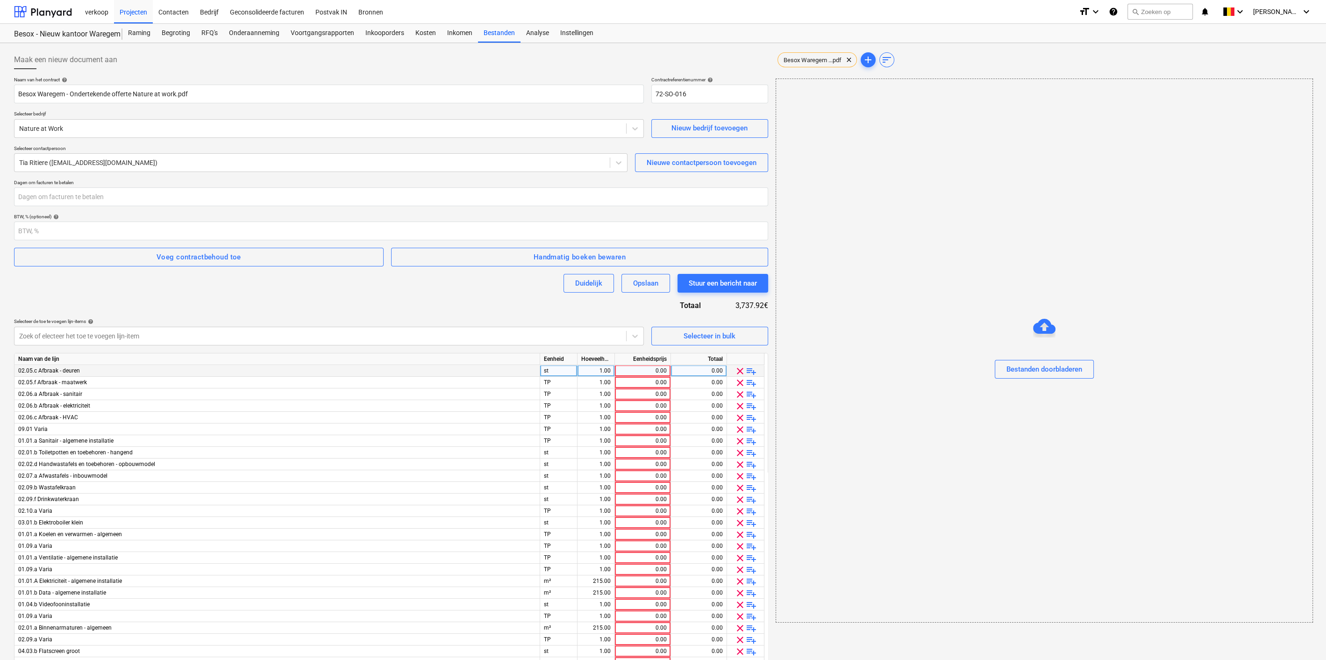
click at [741, 371] on span "clear" at bounding box center [739, 370] width 11 height 11
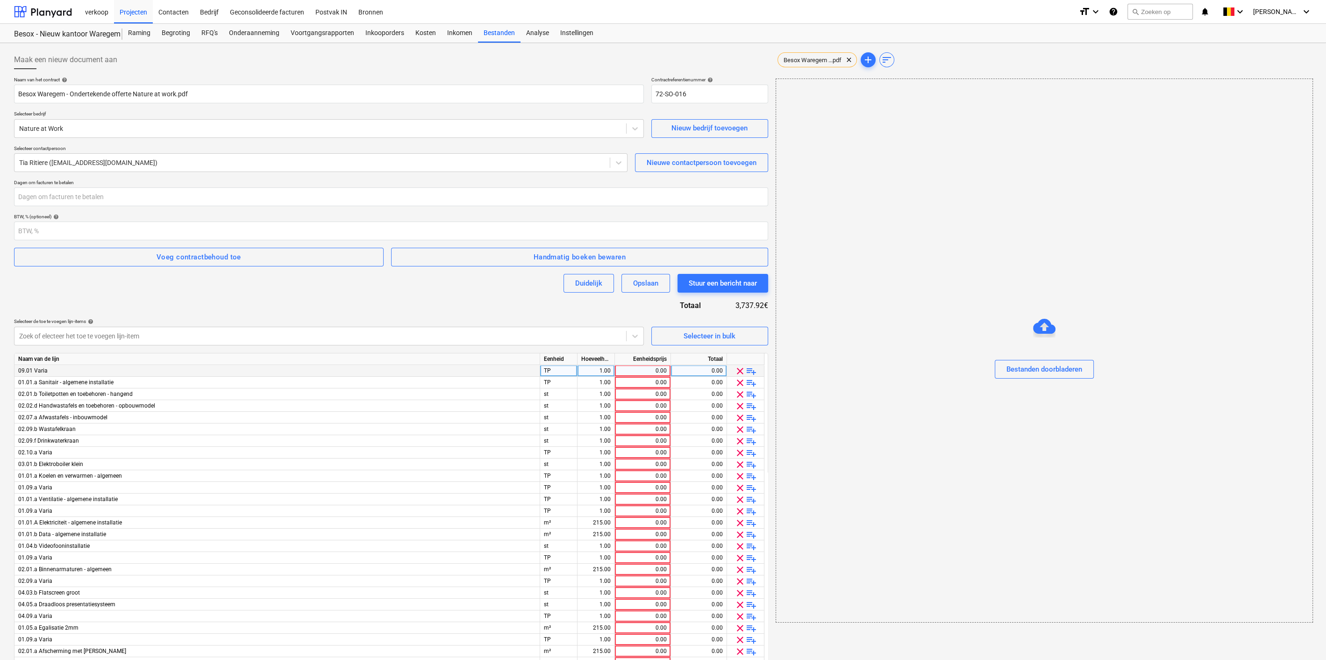
click at [741, 371] on span "clear" at bounding box center [739, 370] width 11 height 11
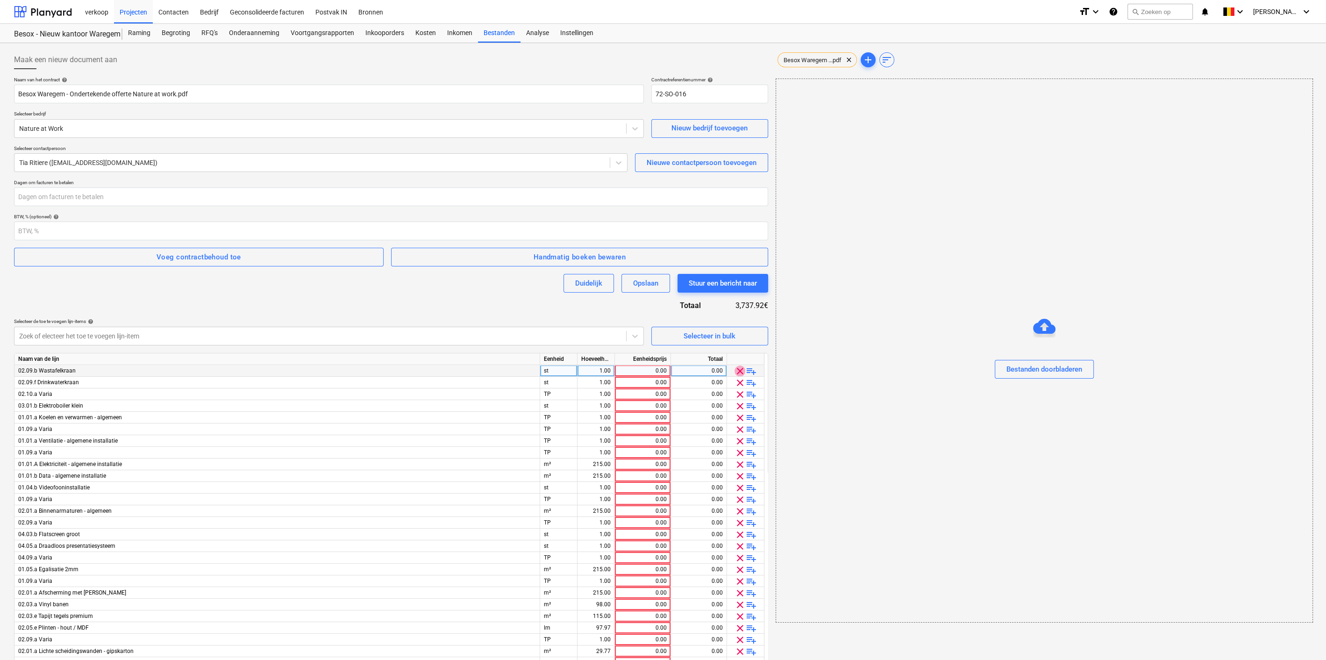
click at [741, 371] on span "clear" at bounding box center [739, 370] width 11 height 11
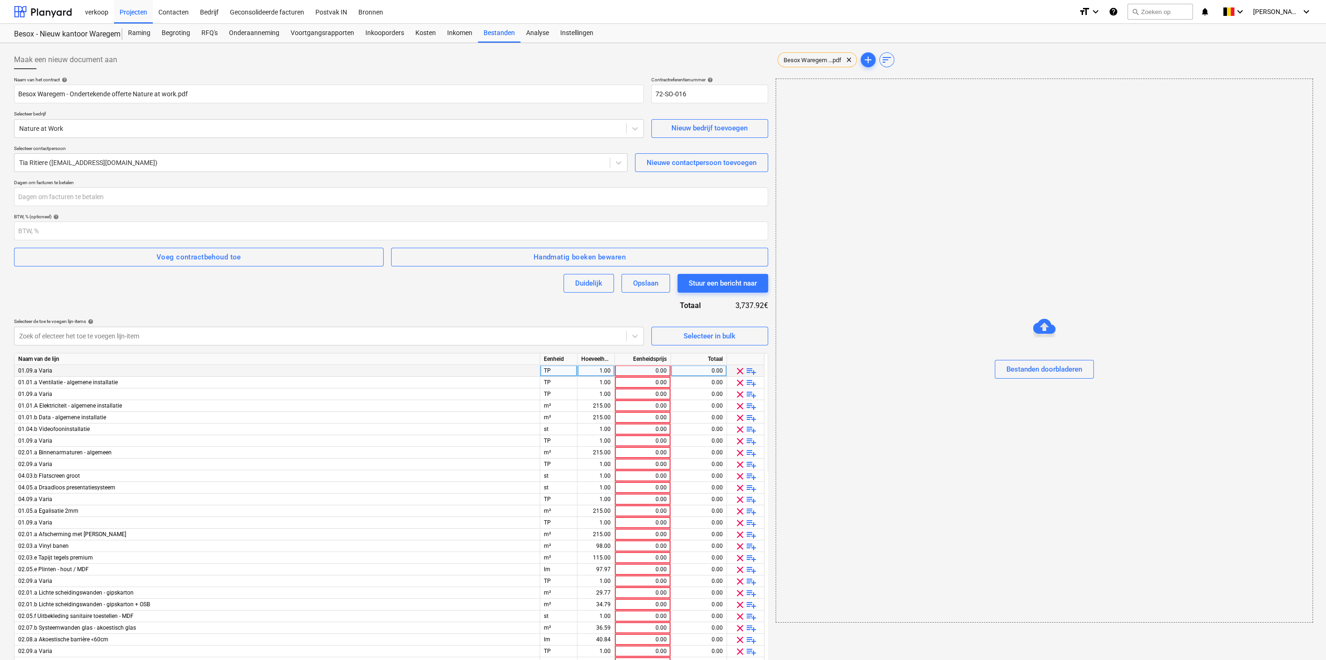
click at [741, 371] on span "clear" at bounding box center [739, 370] width 11 height 11
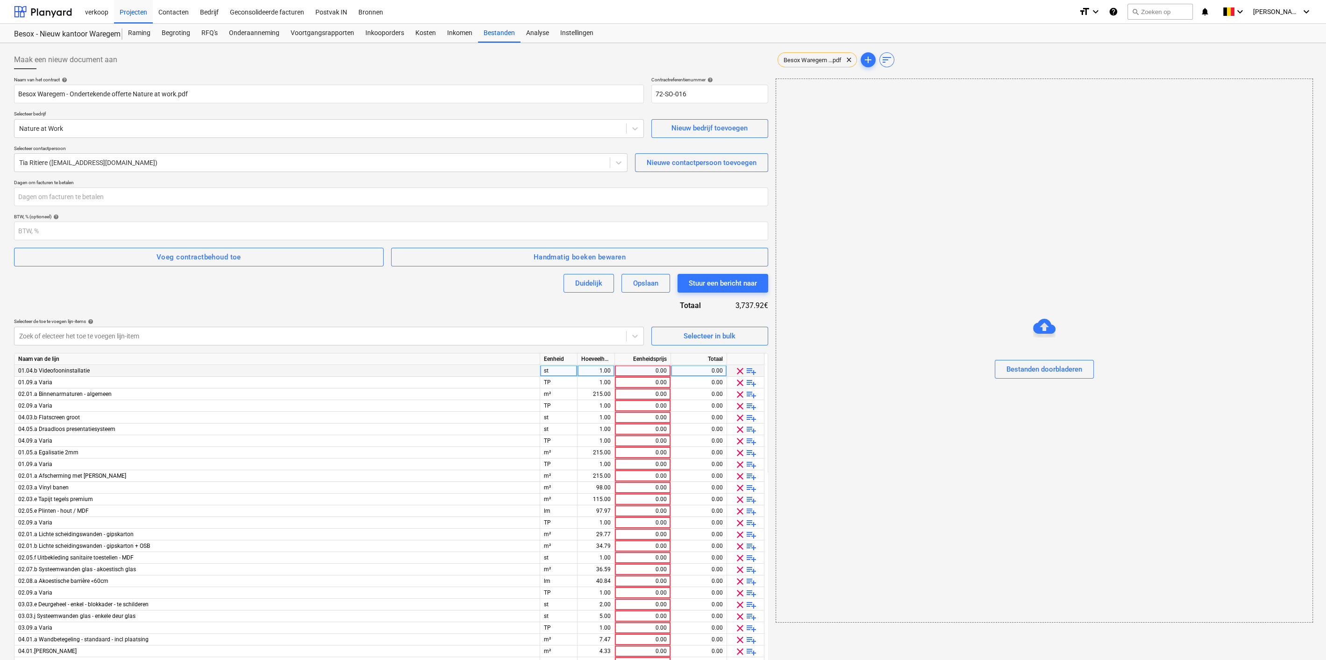
click at [741, 371] on span "clear" at bounding box center [739, 370] width 11 height 11
click at [738, 369] on span "clear" at bounding box center [739, 370] width 11 height 11
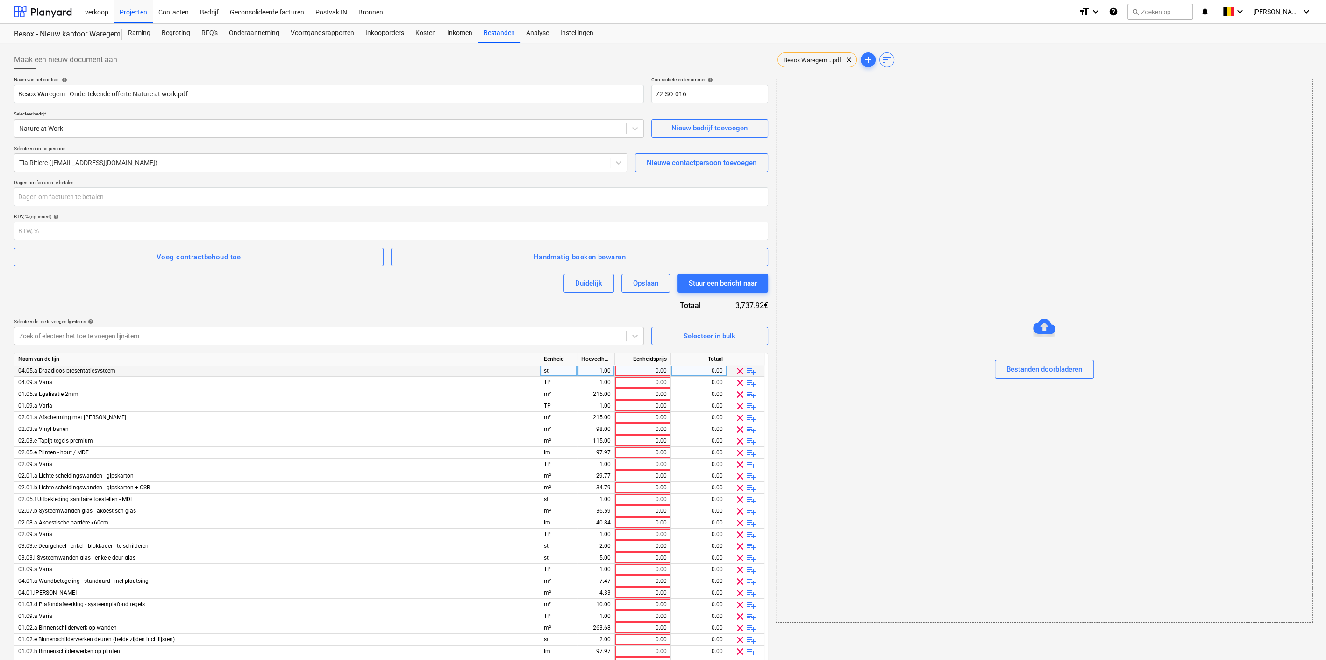
click at [738, 369] on span "clear" at bounding box center [739, 370] width 11 height 11
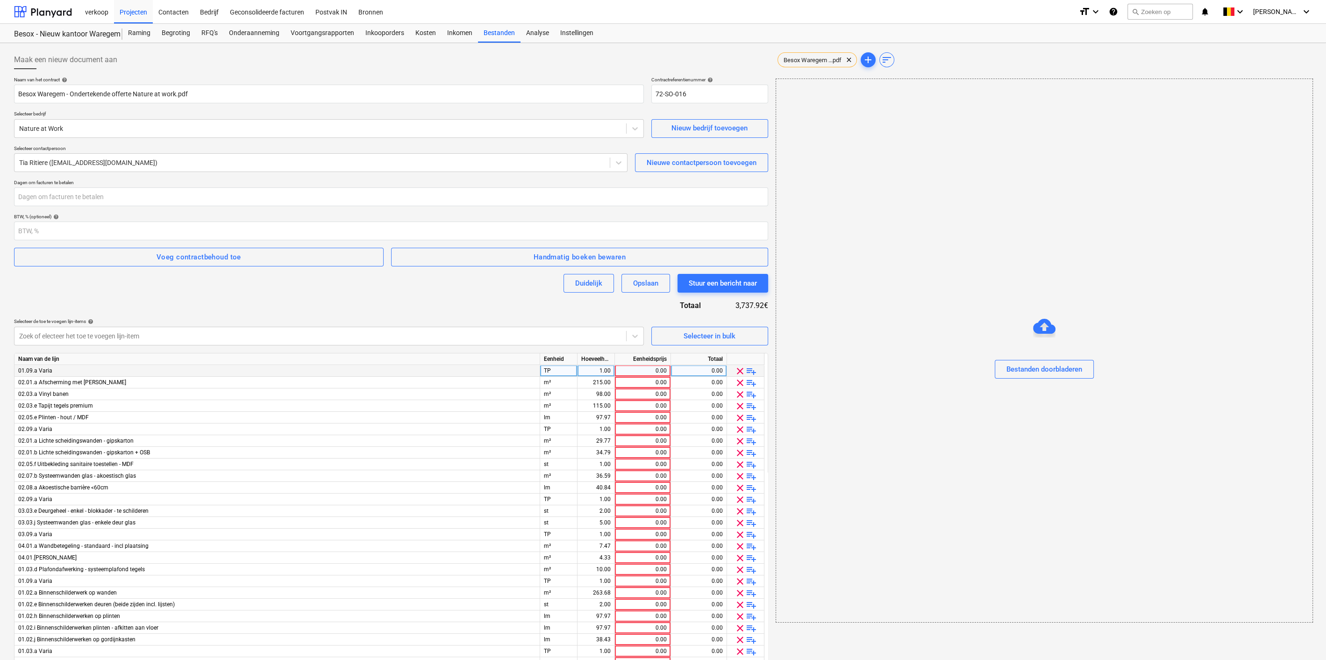
click at [738, 369] on span "clear" at bounding box center [739, 370] width 11 height 11
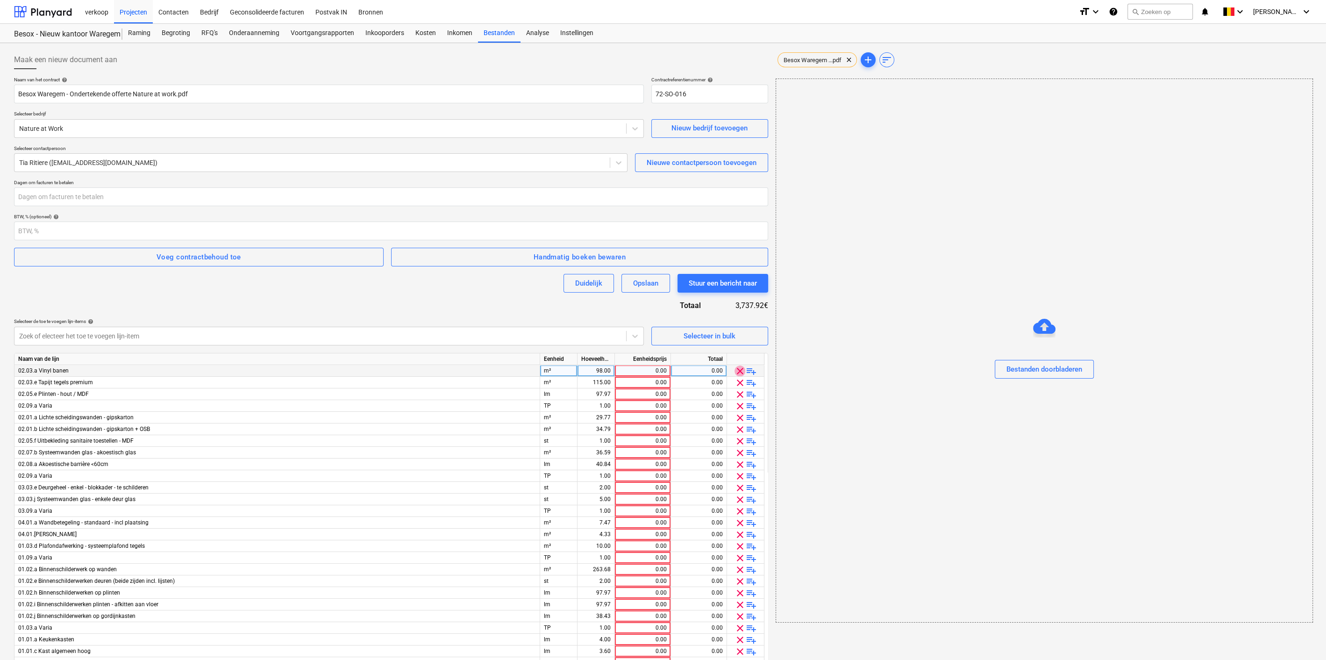
click at [738, 369] on span "clear" at bounding box center [739, 370] width 11 height 11
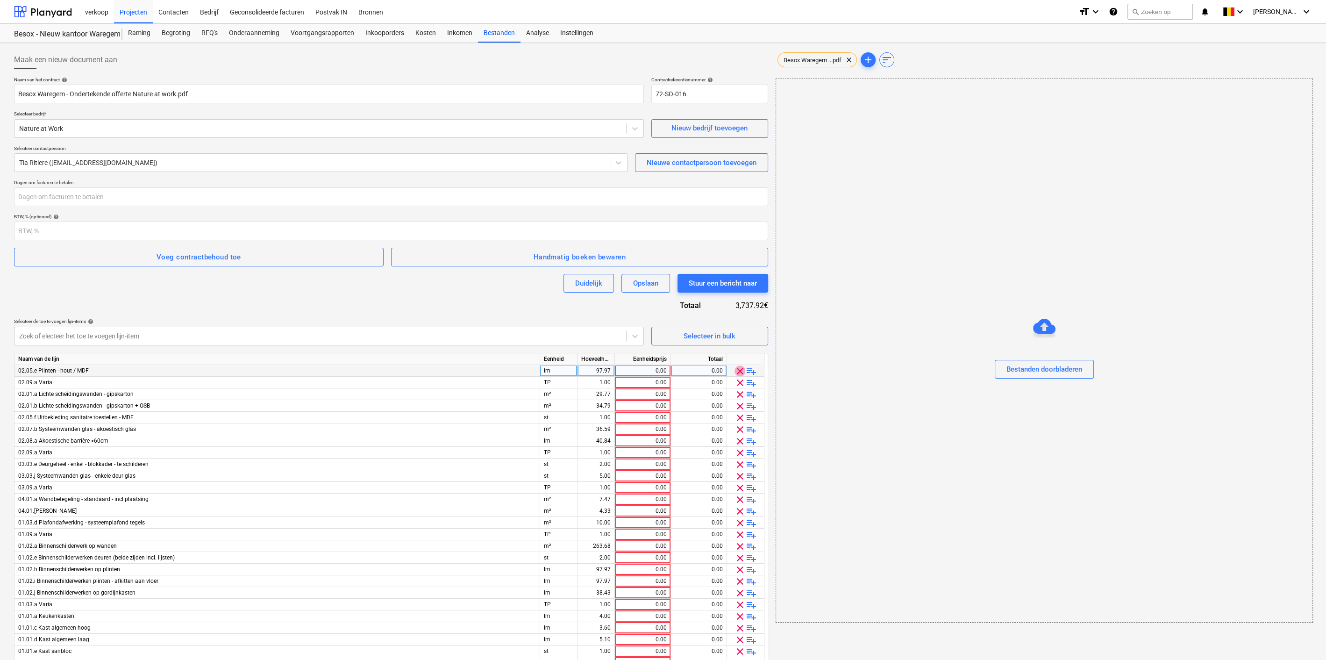
click at [738, 369] on span "clear" at bounding box center [739, 370] width 11 height 11
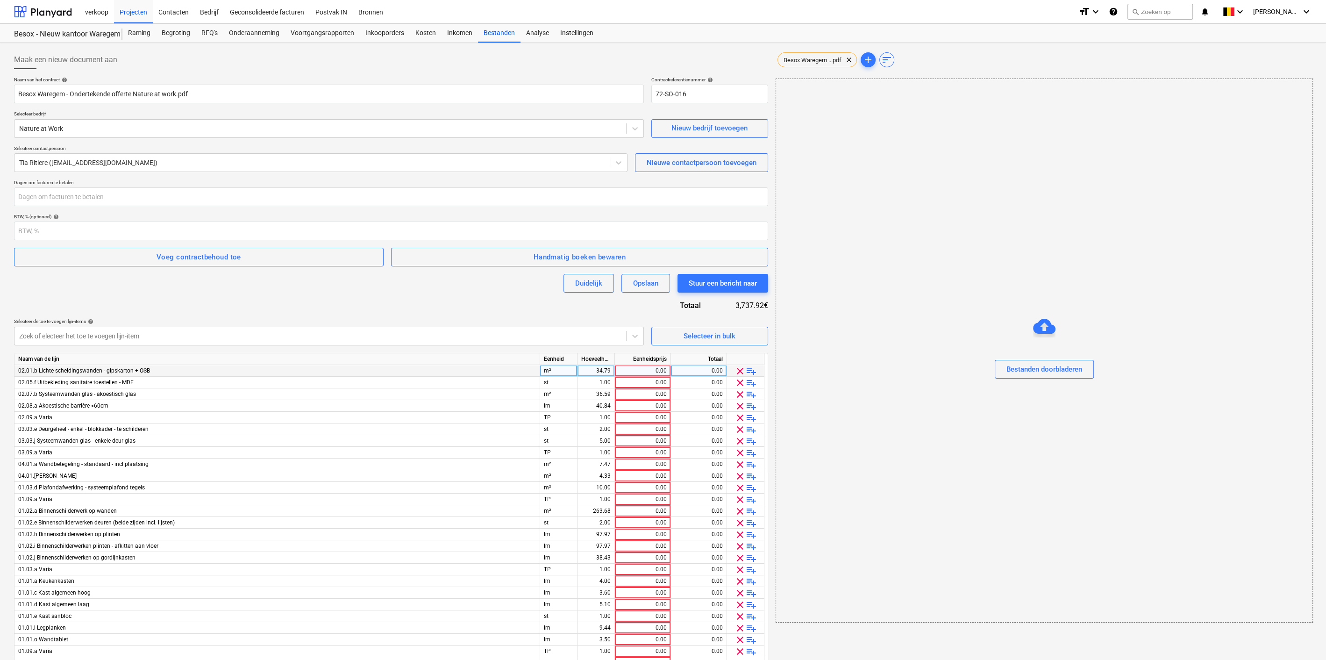
click at [738, 369] on span "clear" at bounding box center [739, 370] width 11 height 11
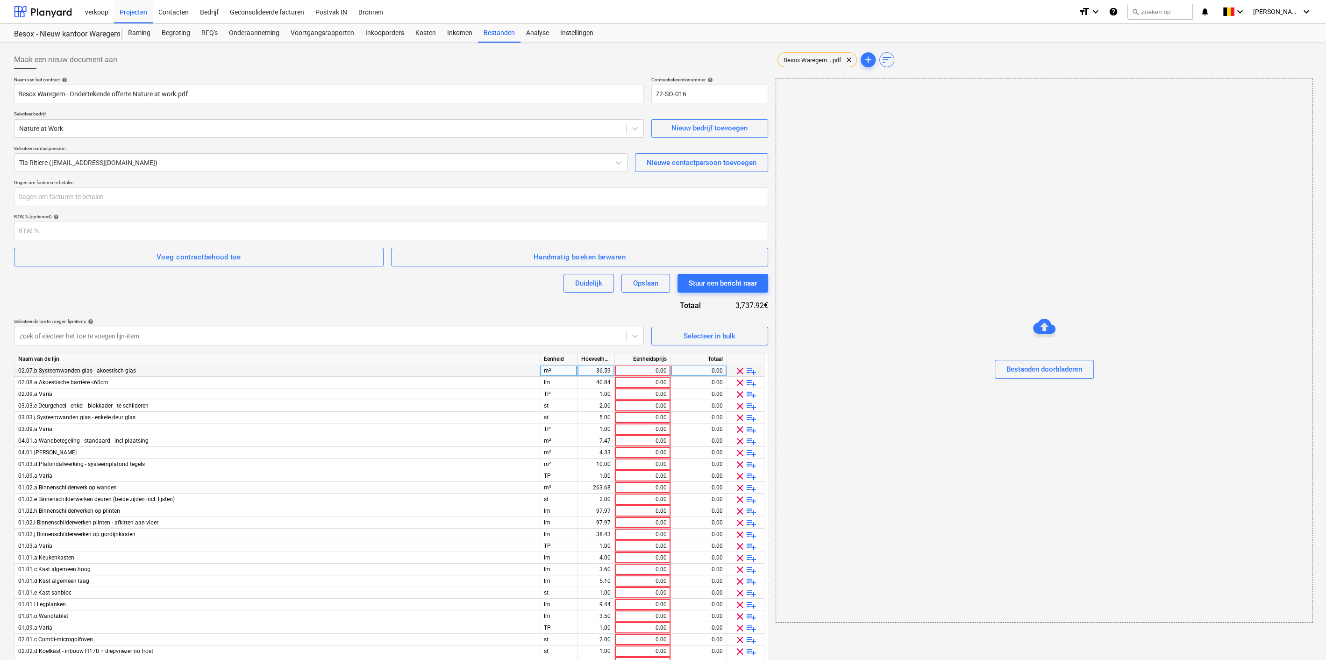
click at [738, 369] on span "clear" at bounding box center [739, 370] width 11 height 11
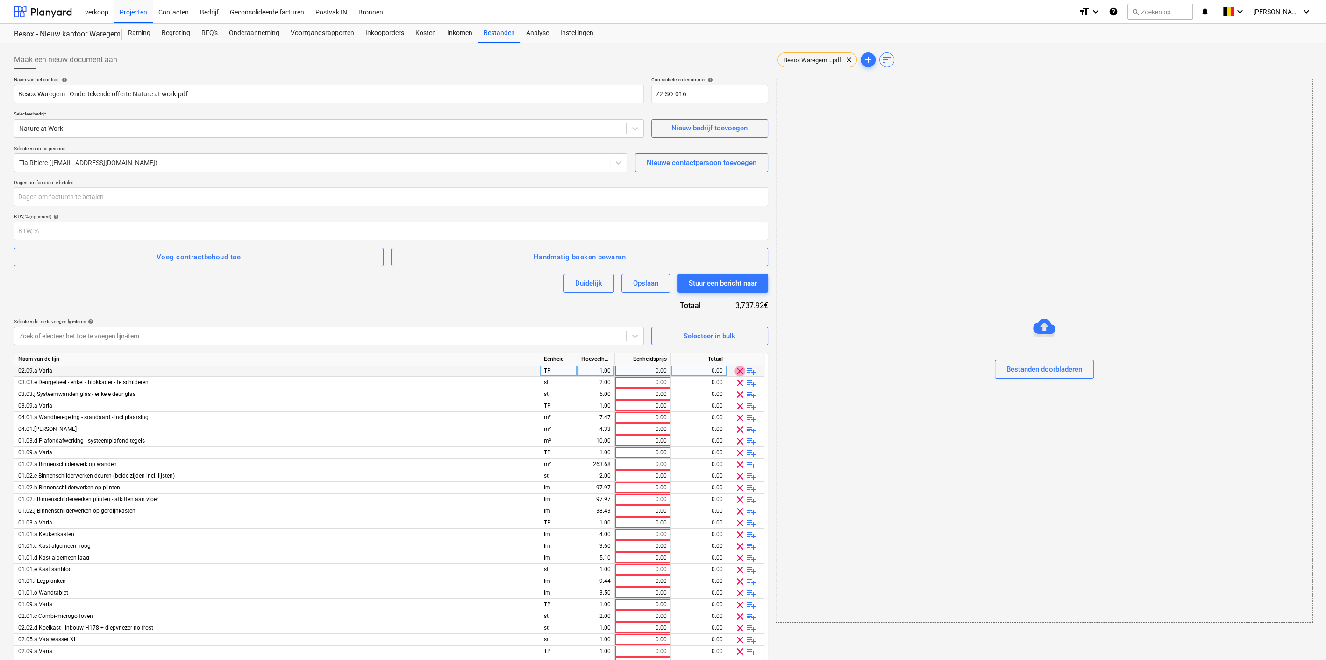
click at [738, 369] on span "clear" at bounding box center [739, 370] width 11 height 11
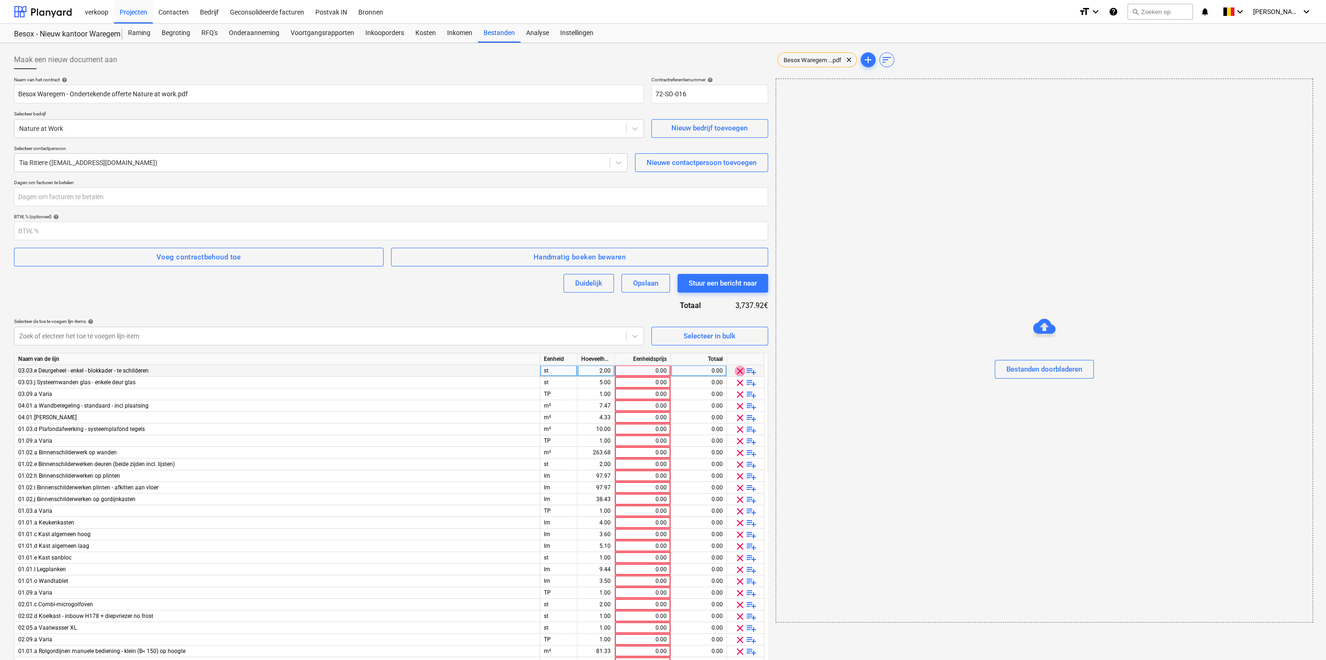
click at [738, 369] on span "clear" at bounding box center [739, 370] width 11 height 11
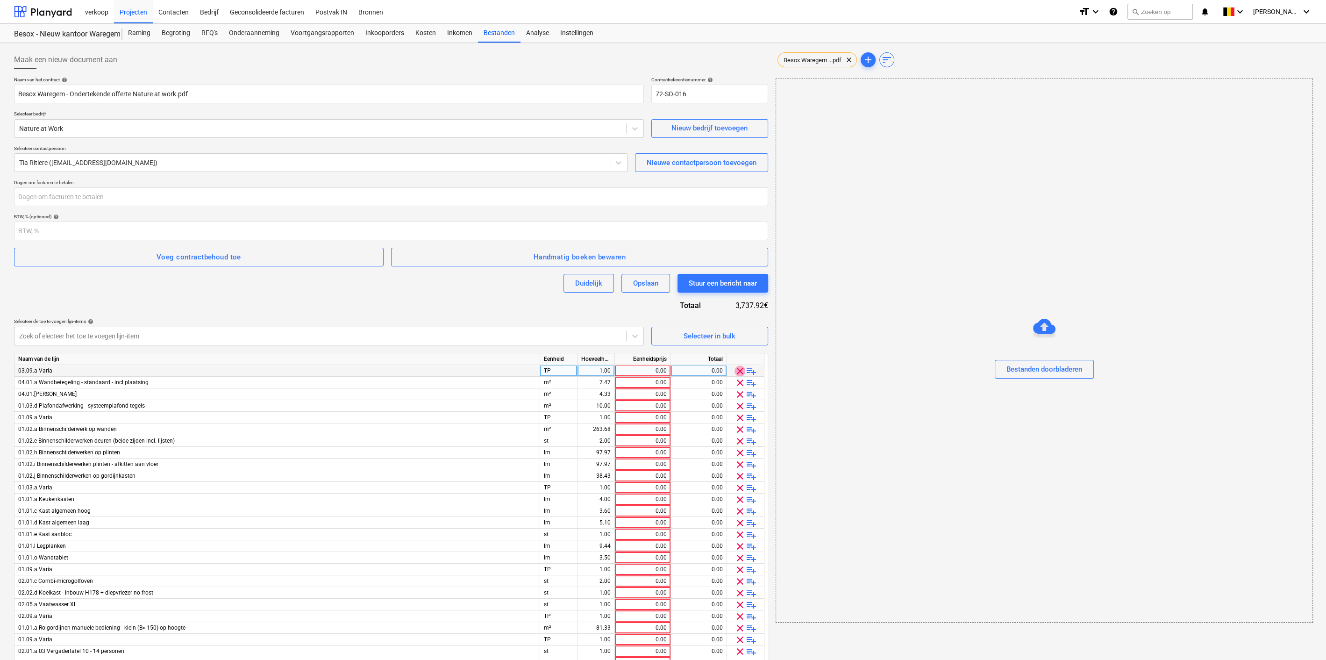
click at [738, 369] on span "clear" at bounding box center [739, 370] width 11 height 11
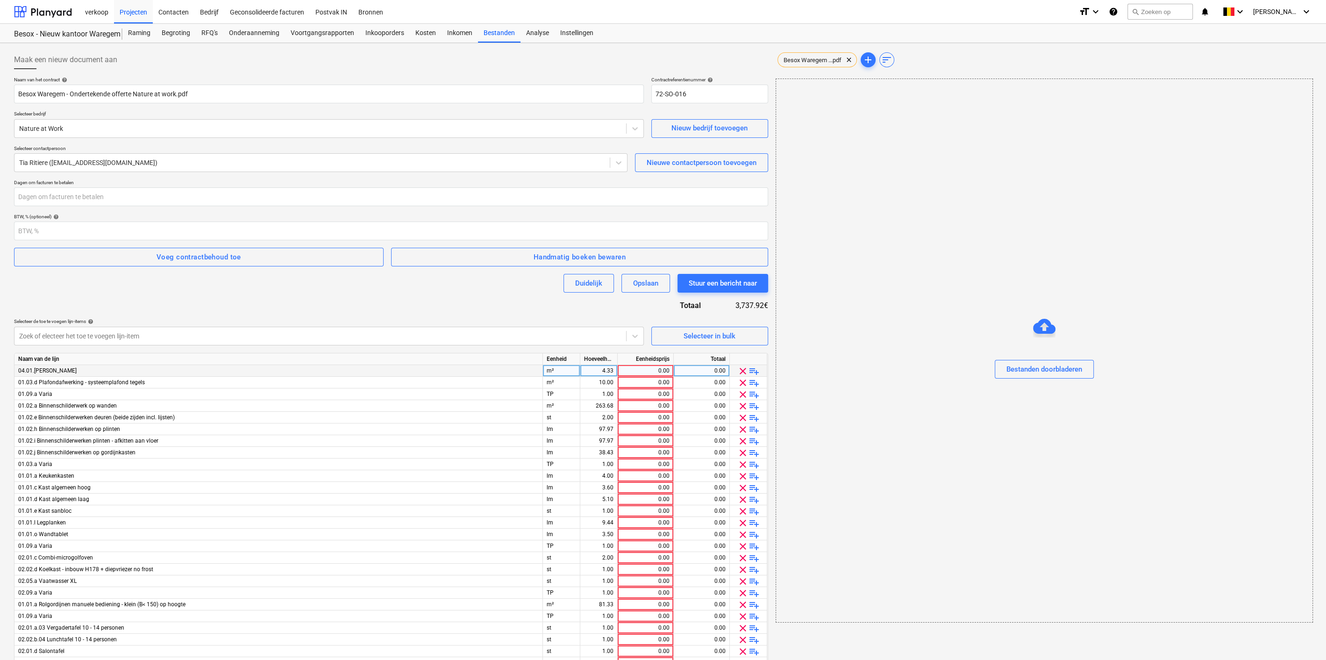
click at [742, 371] on span "clear" at bounding box center [742, 370] width 11 height 11
click at [741, 371] on span "clear" at bounding box center [742, 370] width 11 height 11
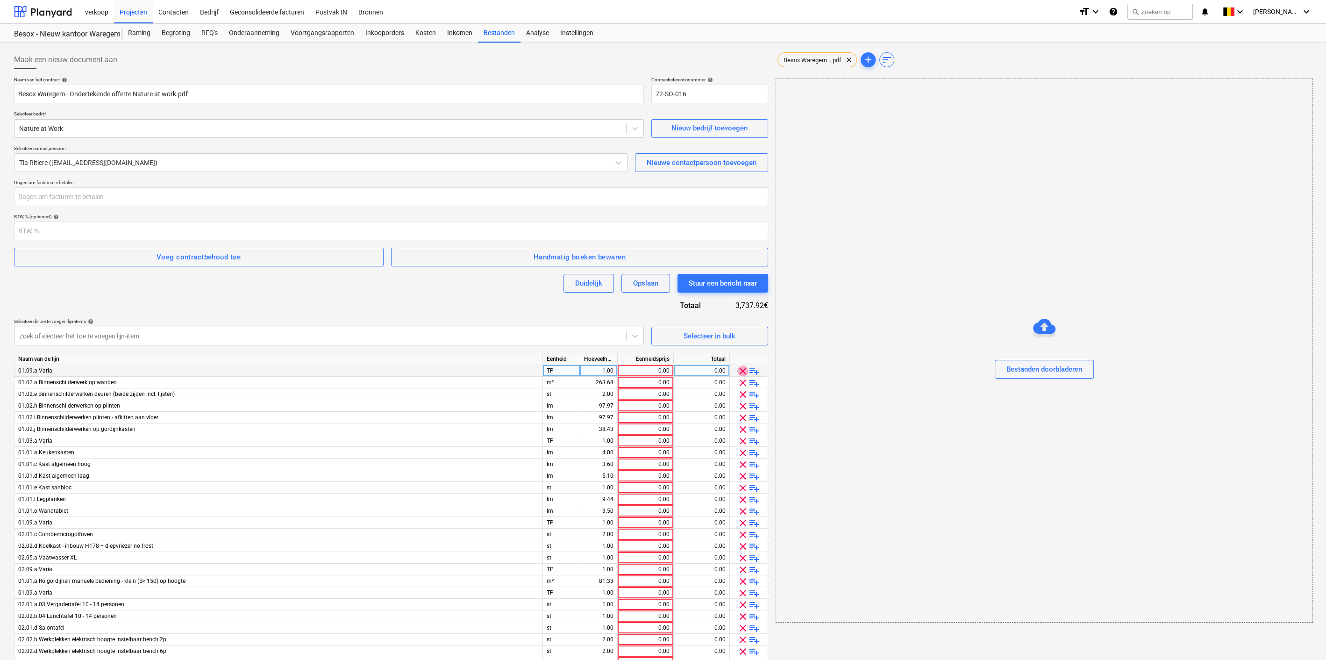
click at [741, 371] on span "clear" at bounding box center [742, 370] width 11 height 11
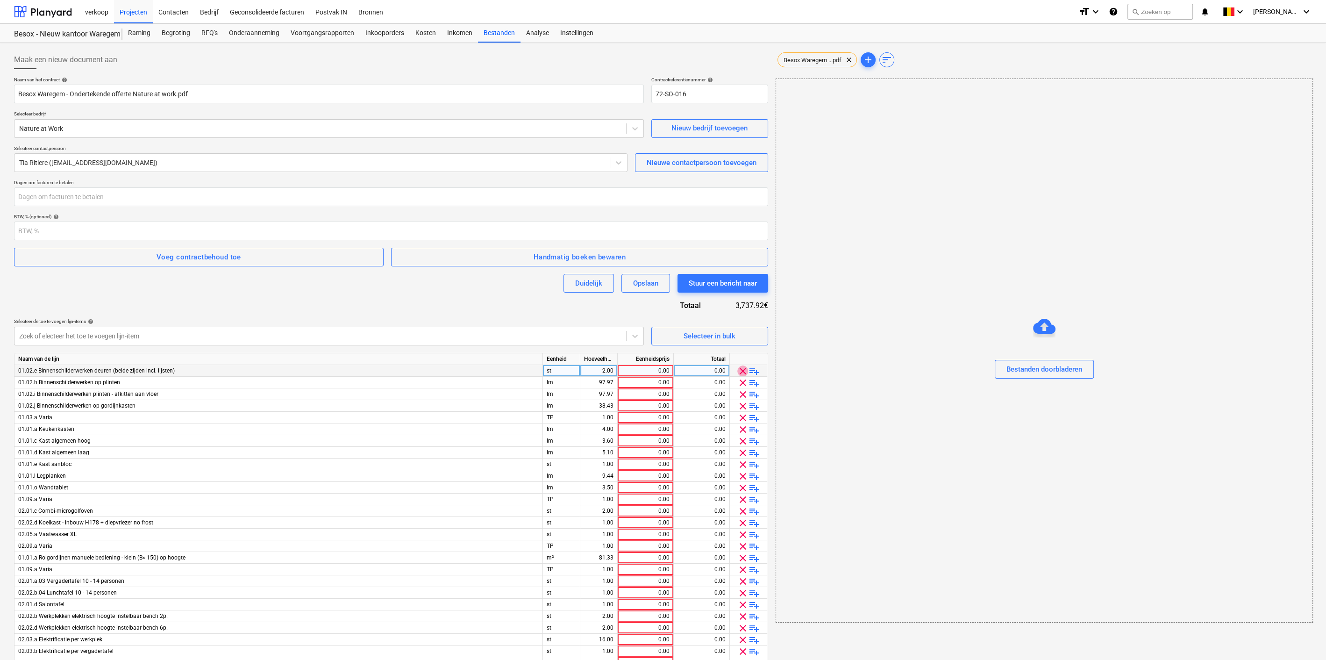
click at [741, 371] on span "clear" at bounding box center [742, 370] width 11 height 11
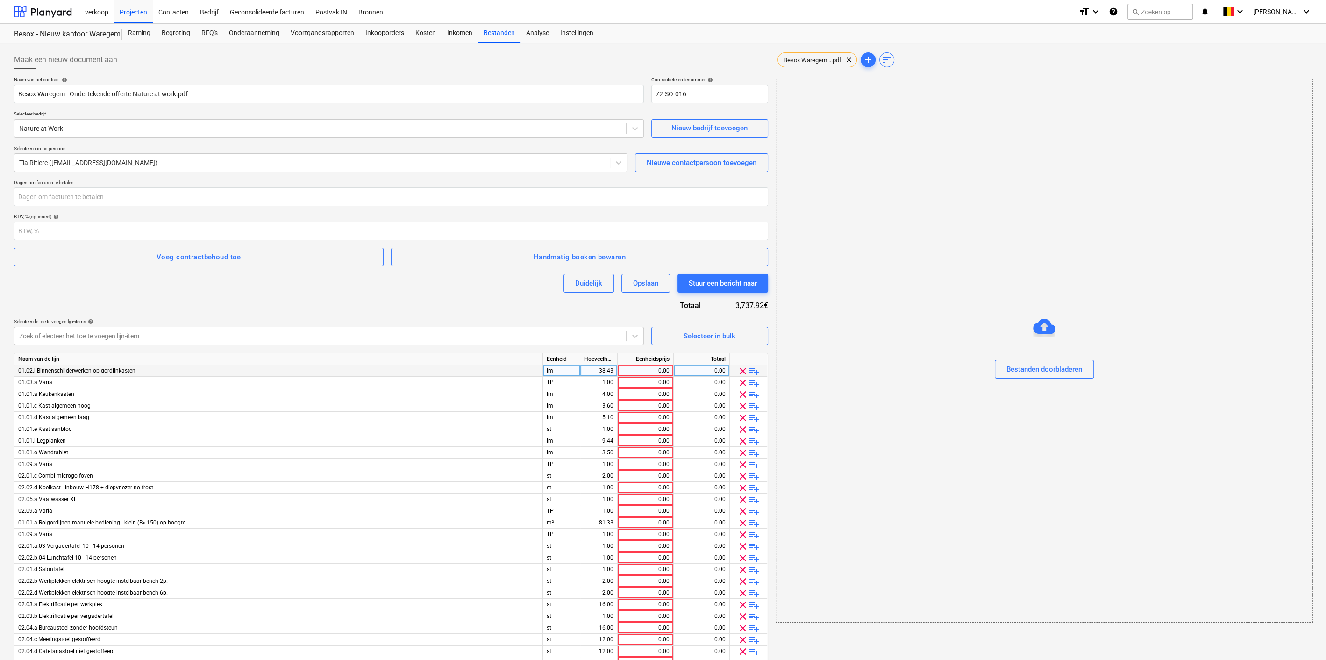
click at [741, 371] on span "clear" at bounding box center [742, 370] width 11 height 11
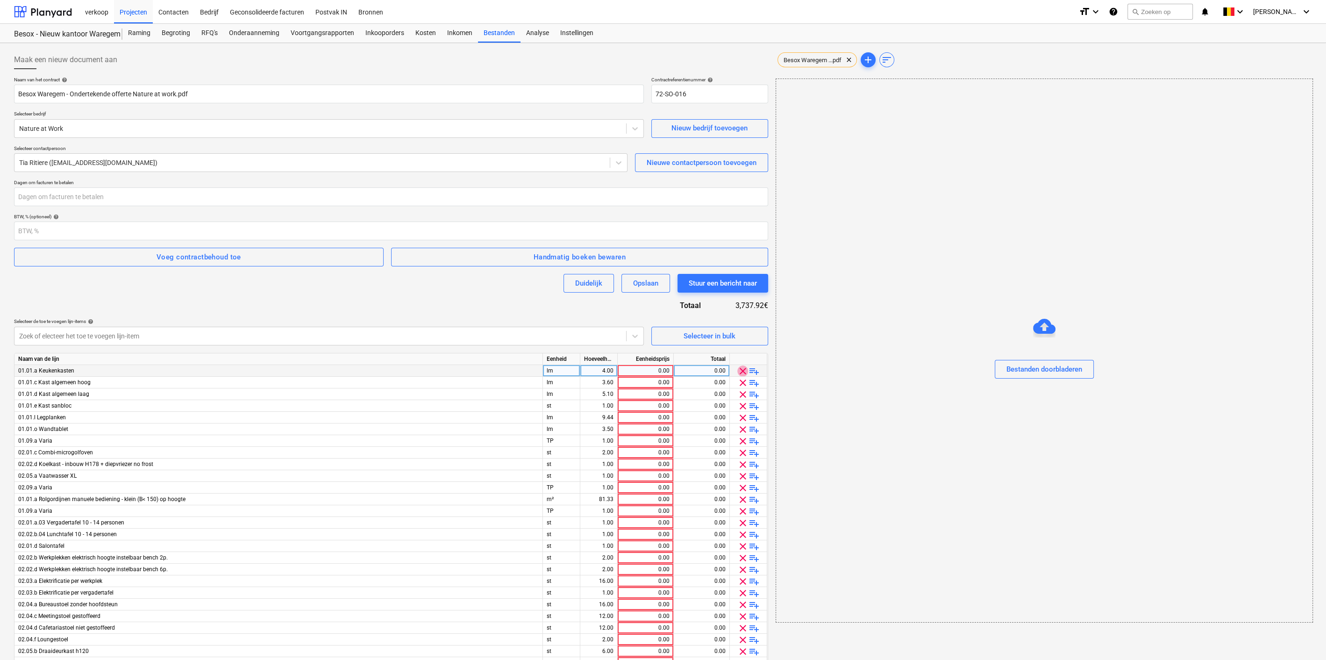
click at [741, 371] on span "clear" at bounding box center [742, 370] width 11 height 11
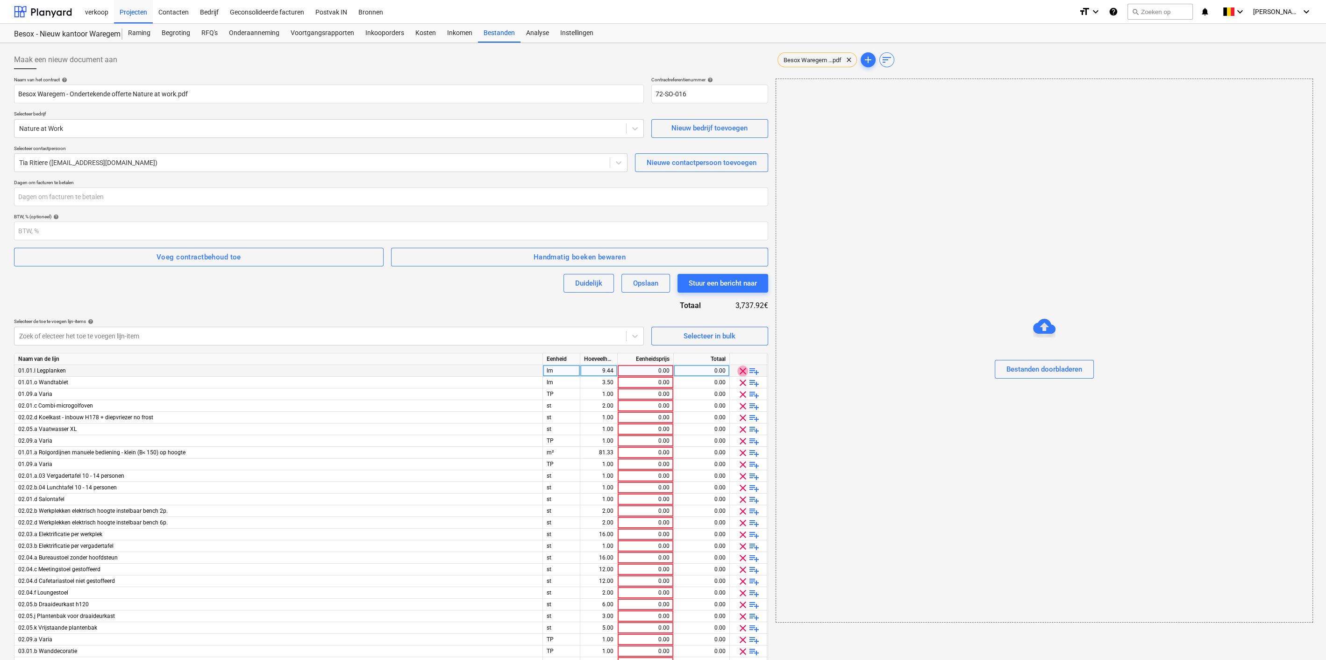
click at [741, 371] on span "clear" at bounding box center [742, 370] width 11 height 11
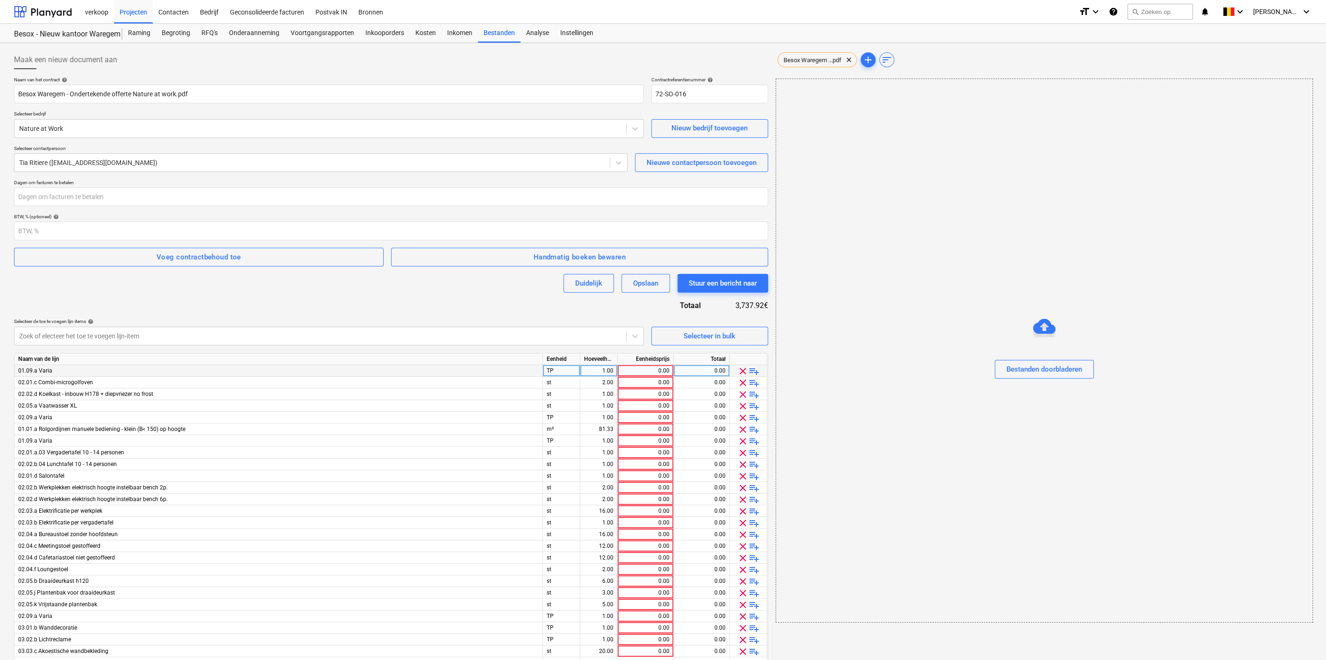
click at [741, 371] on span "clear" at bounding box center [742, 370] width 11 height 11
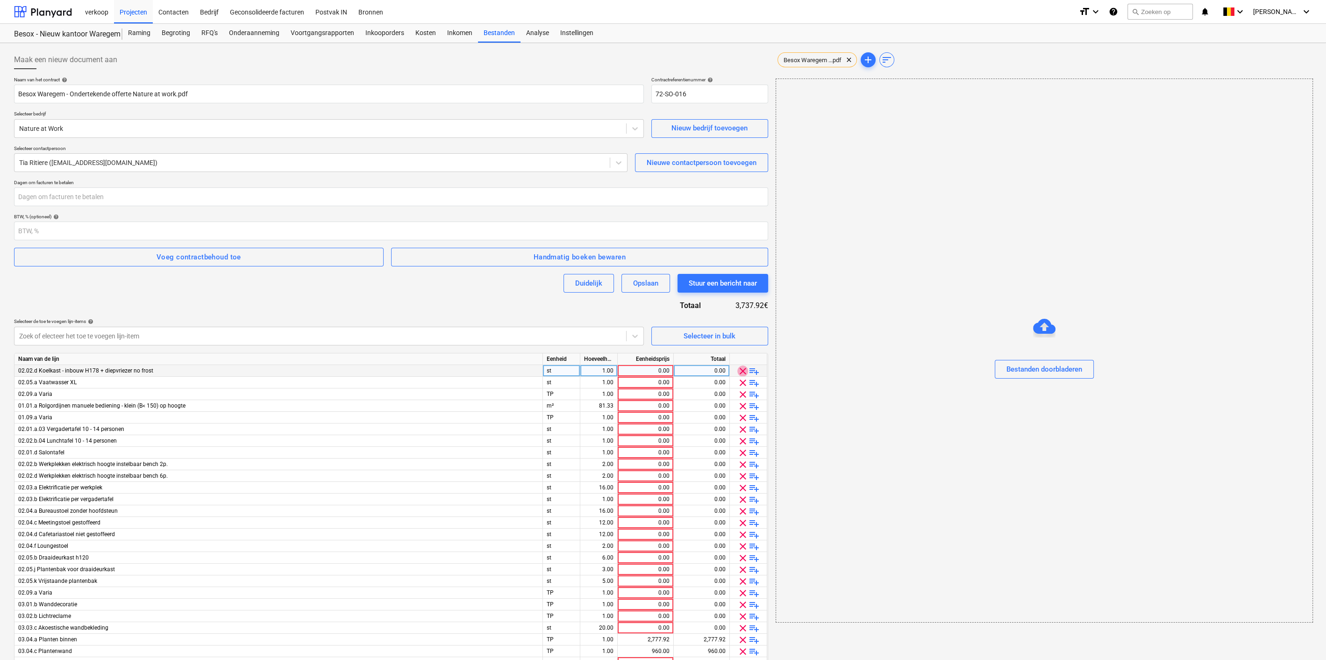
click at [741, 371] on span "clear" at bounding box center [742, 370] width 11 height 11
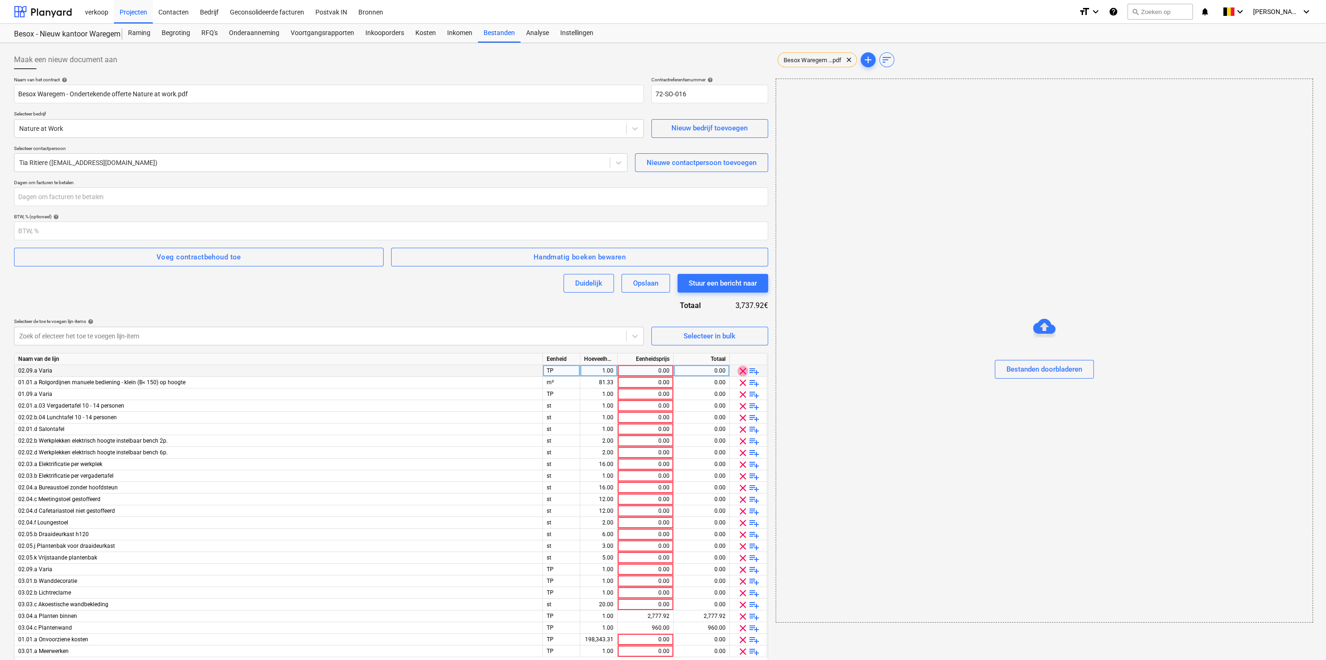
click at [741, 371] on span "clear" at bounding box center [742, 370] width 11 height 11
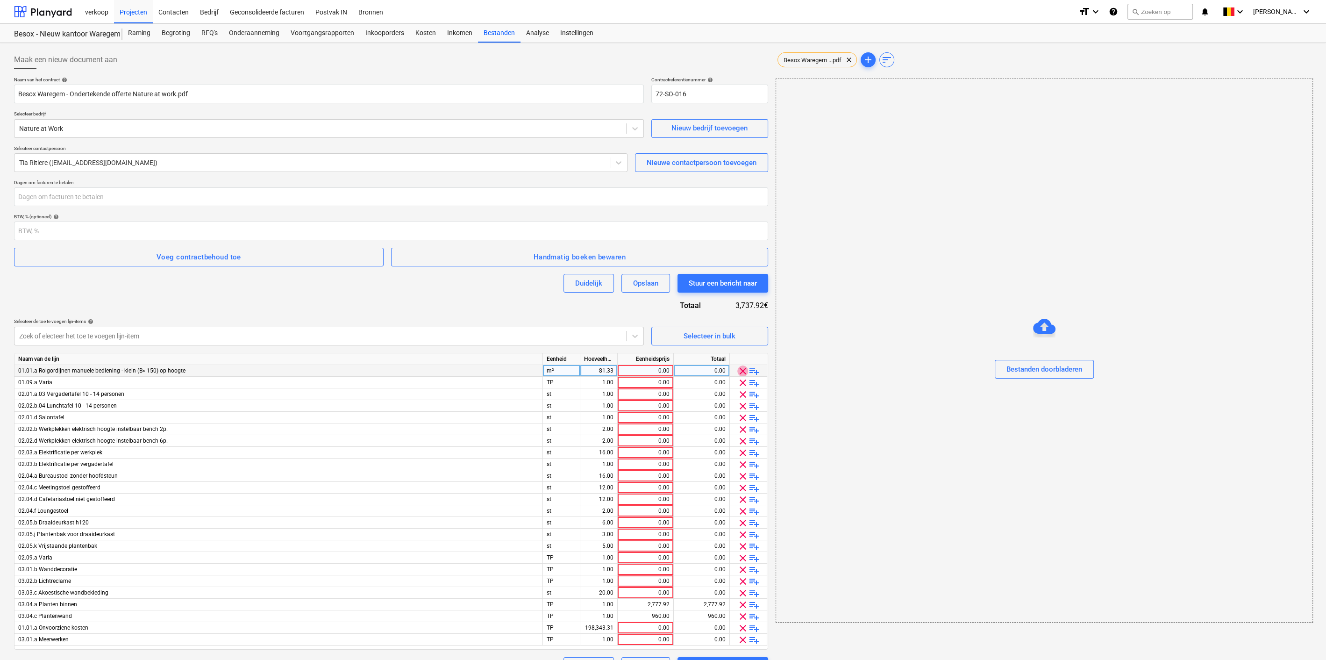
click at [741, 371] on span "clear" at bounding box center [742, 370] width 11 height 11
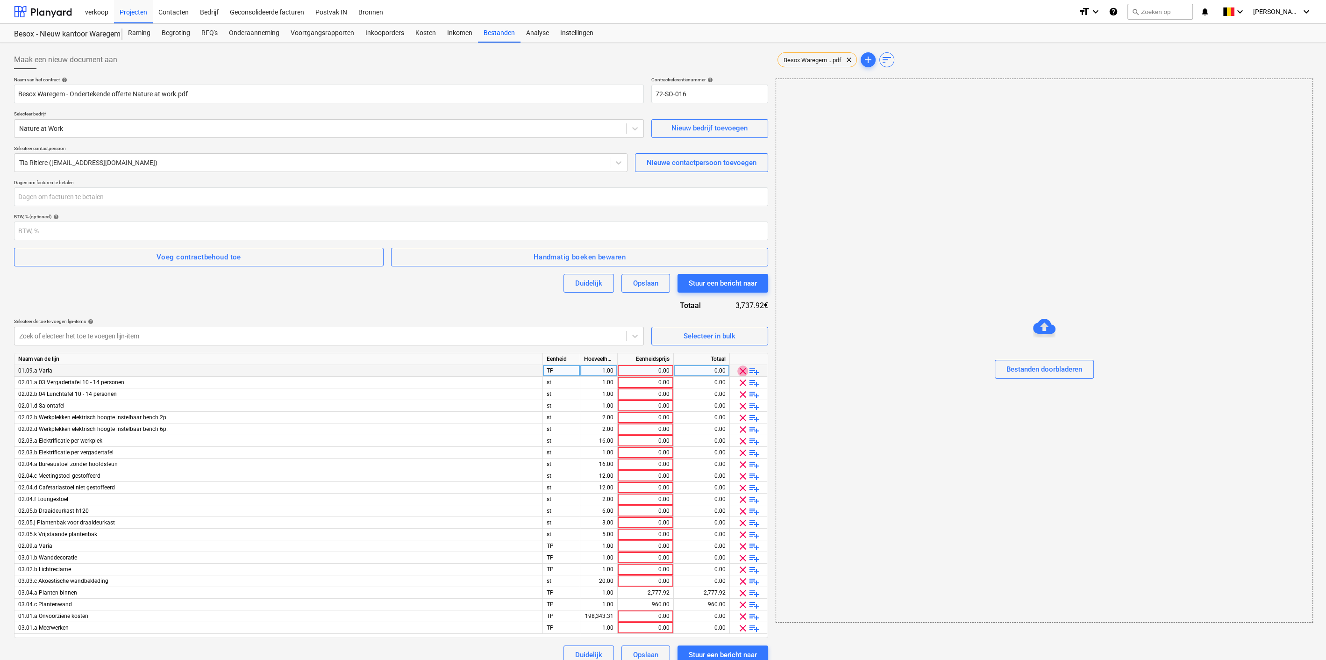
click at [741, 371] on span "clear" at bounding box center [742, 370] width 11 height 11
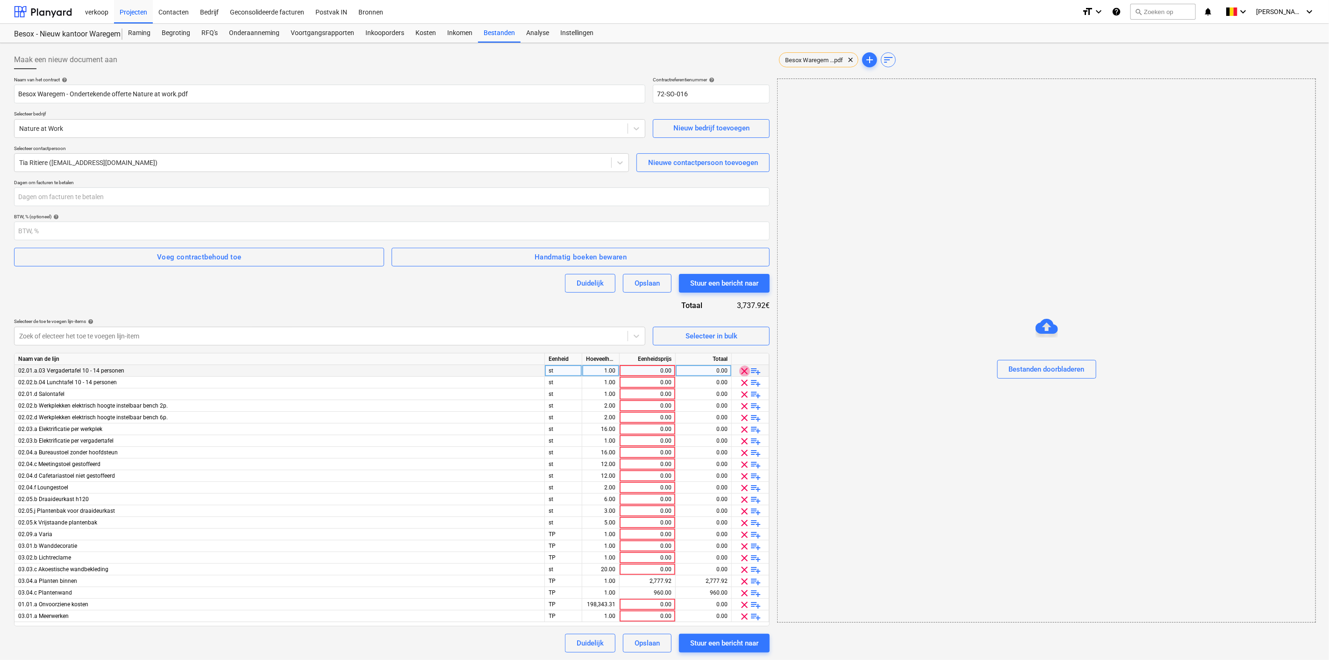
click at [741, 371] on span "clear" at bounding box center [744, 370] width 11 height 11
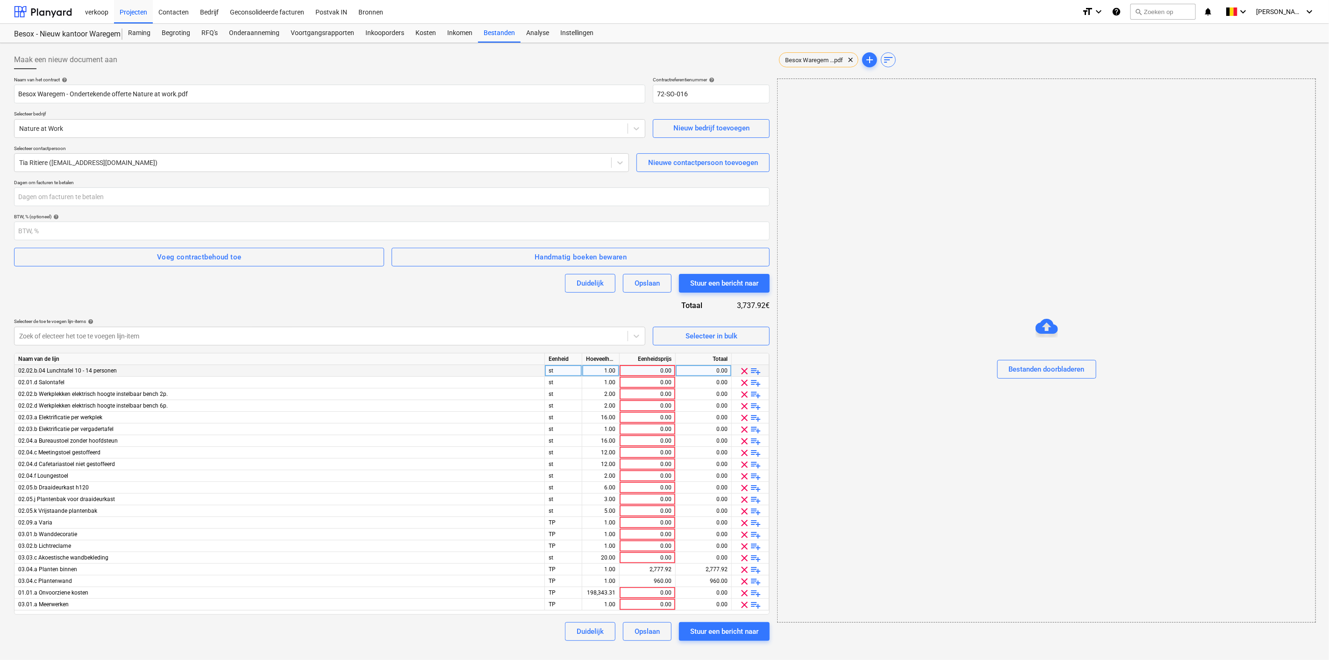
click at [741, 371] on span "clear" at bounding box center [744, 370] width 11 height 11
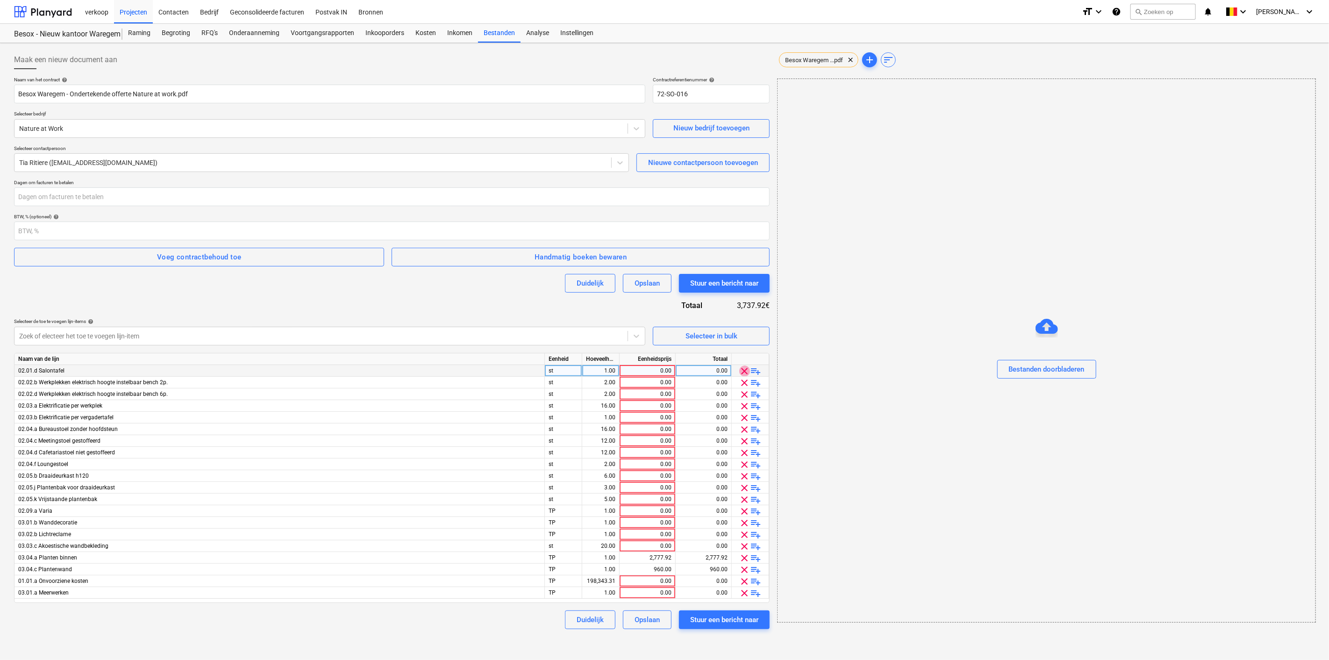
click at [741, 371] on span "clear" at bounding box center [744, 370] width 11 height 11
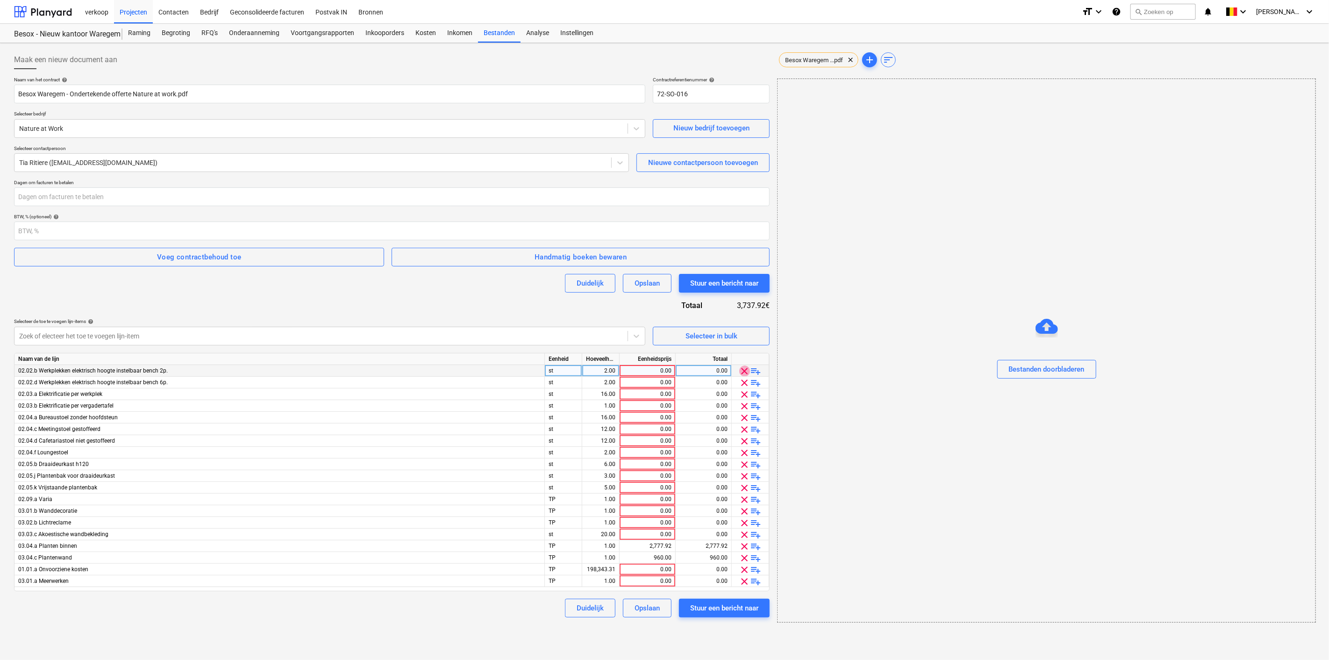
click at [741, 371] on span "clear" at bounding box center [744, 370] width 11 height 11
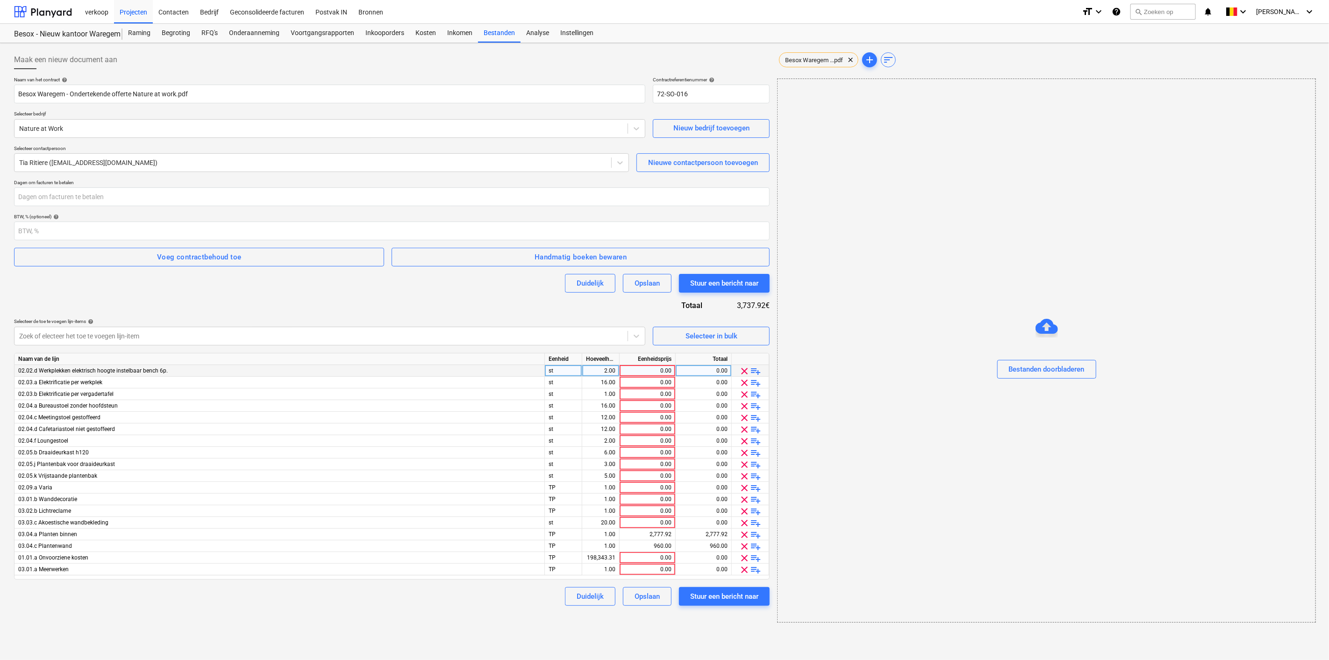
click at [741, 371] on span "clear" at bounding box center [744, 370] width 11 height 11
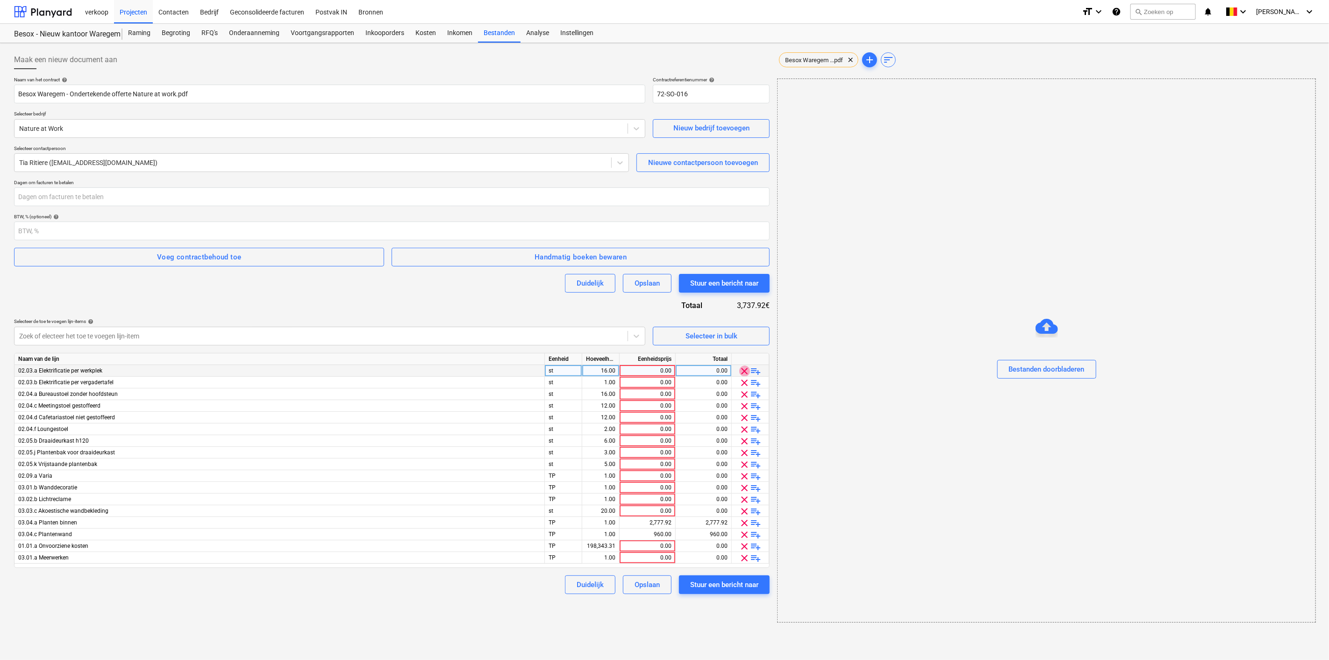
click at [741, 371] on span "clear" at bounding box center [744, 370] width 11 height 11
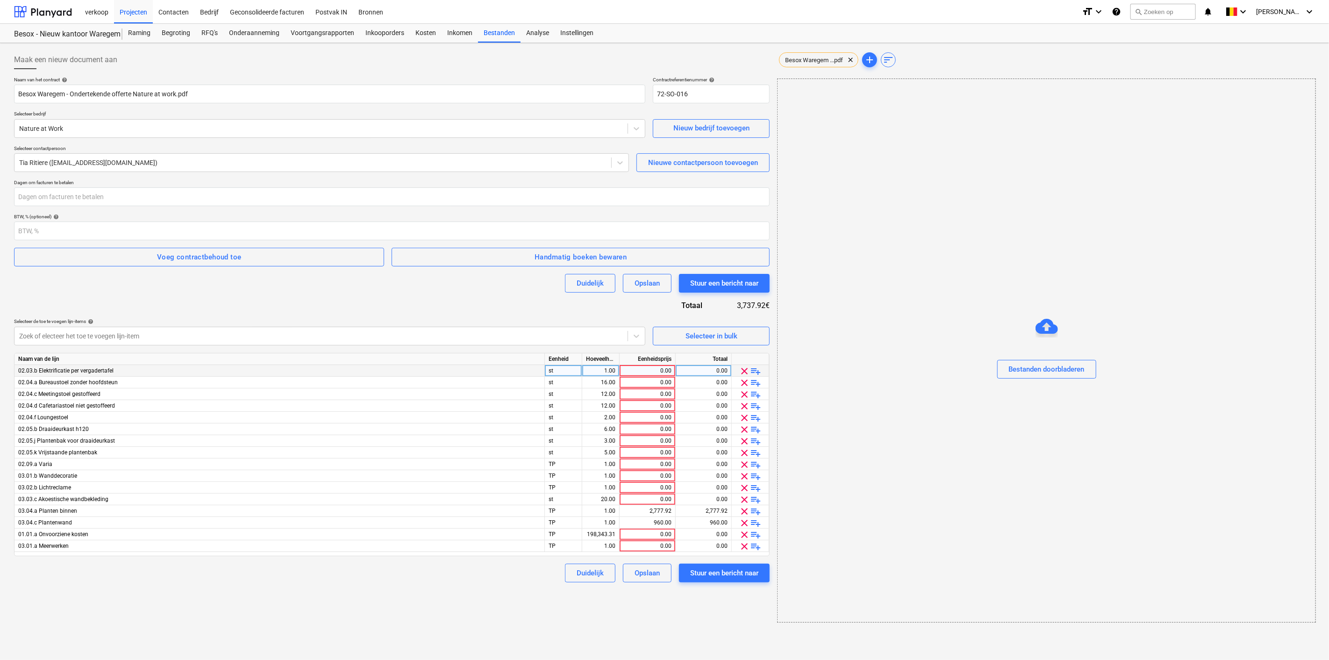
click at [741, 371] on span "clear" at bounding box center [744, 370] width 11 height 11
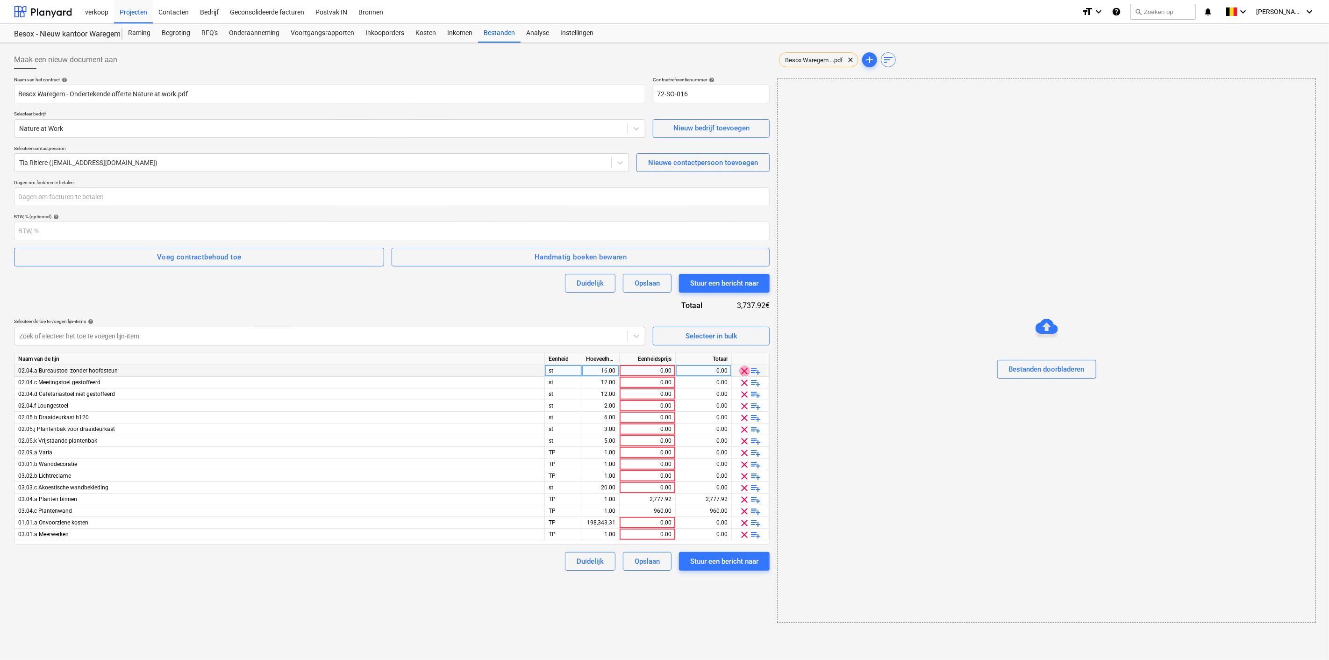
click at [741, 371] on span "clear" at bounding box center [744, 370] width 11 height 11
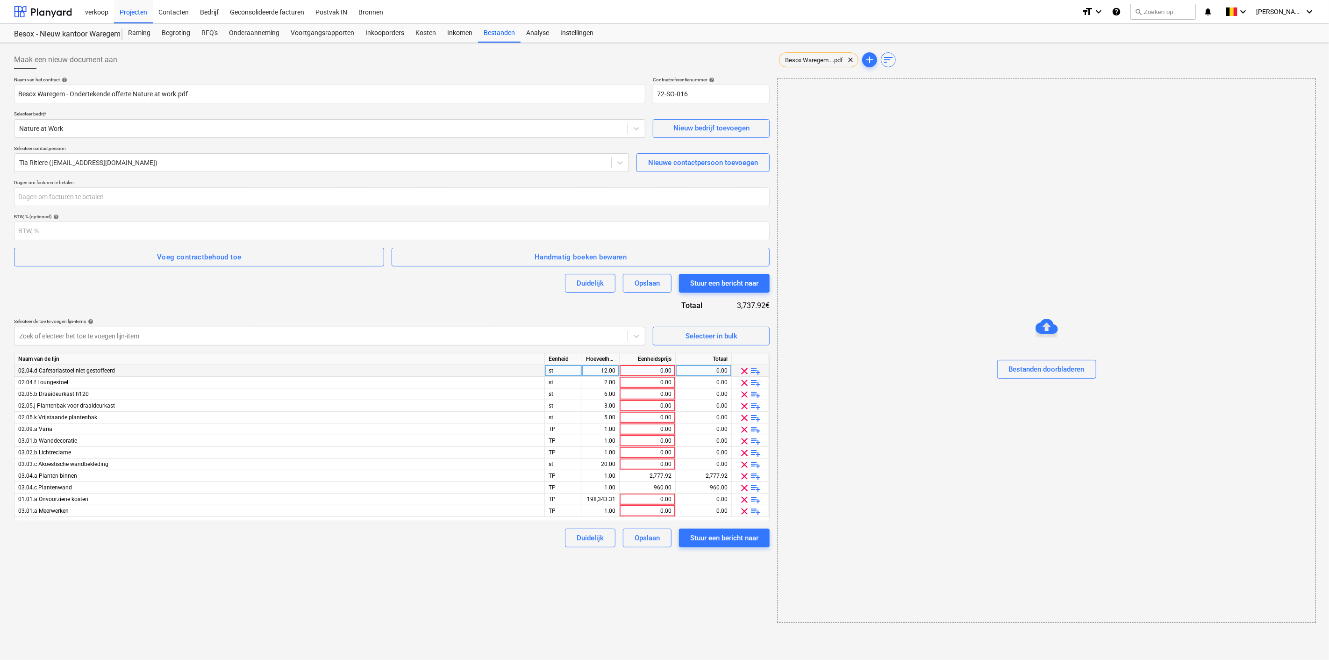
click at [741, 371] on span "clear" at bounding box center [744, 370] width 11 height 11
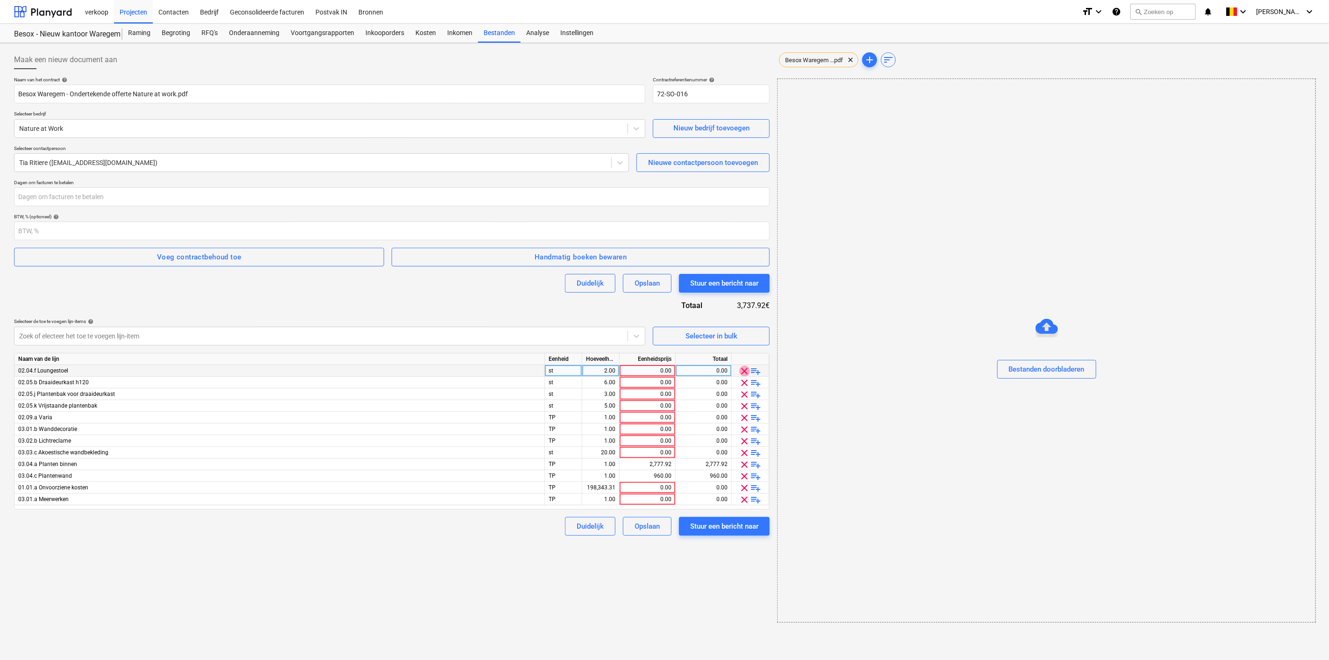
click at [741, 371] on span "clear" at bounding box center [744, 370] width 11 height 11
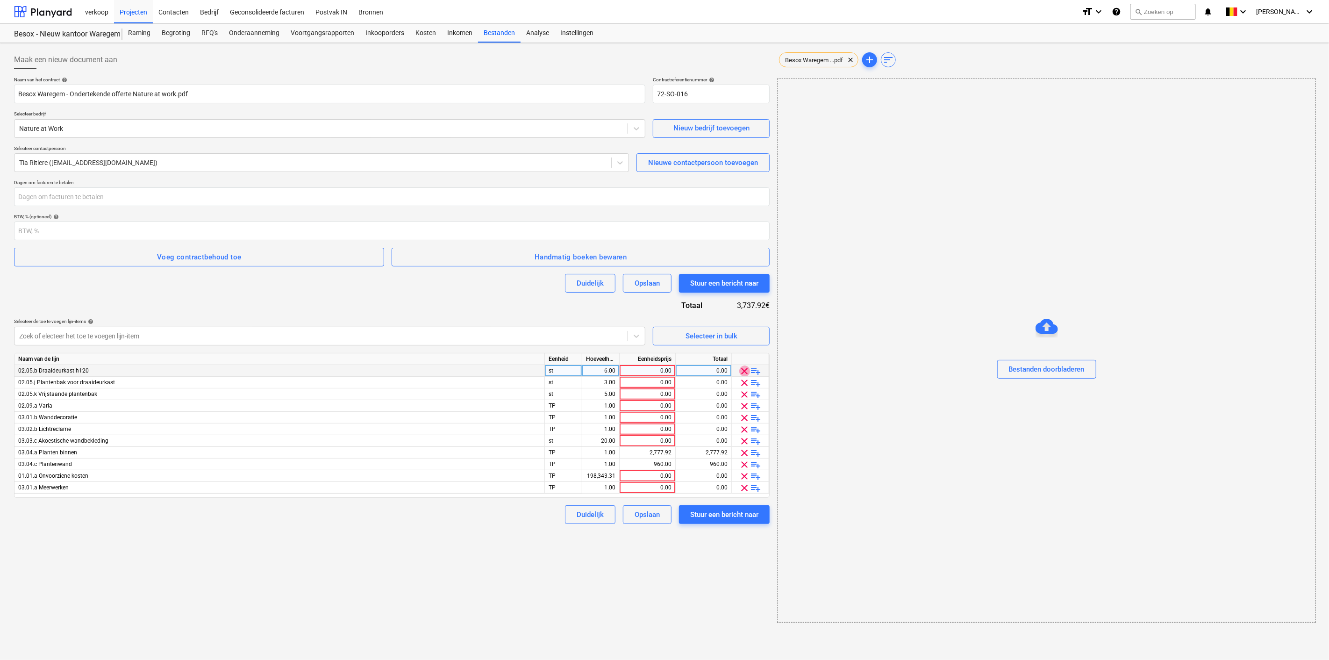
click at [741, 371] on span "clear" at bounding box center [744, 370] width 11 height 11
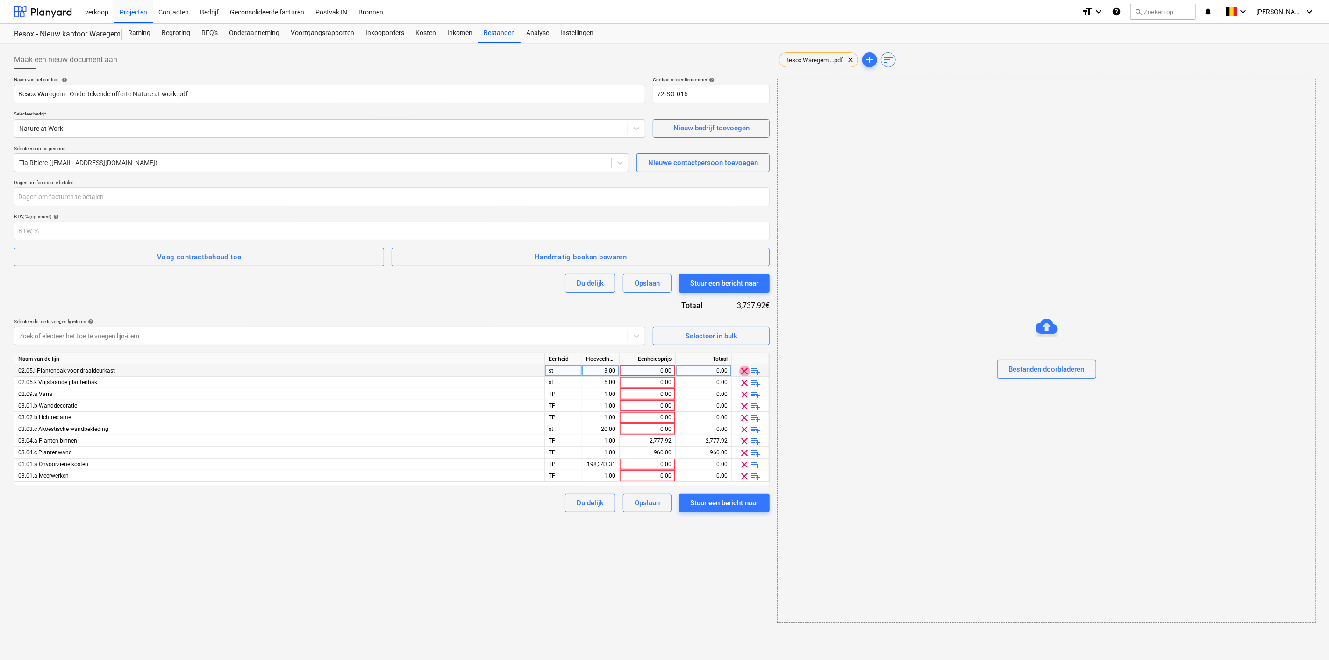
click at [741, 371] on span "clear" at bounding box center [744, 370] width 11 height 11
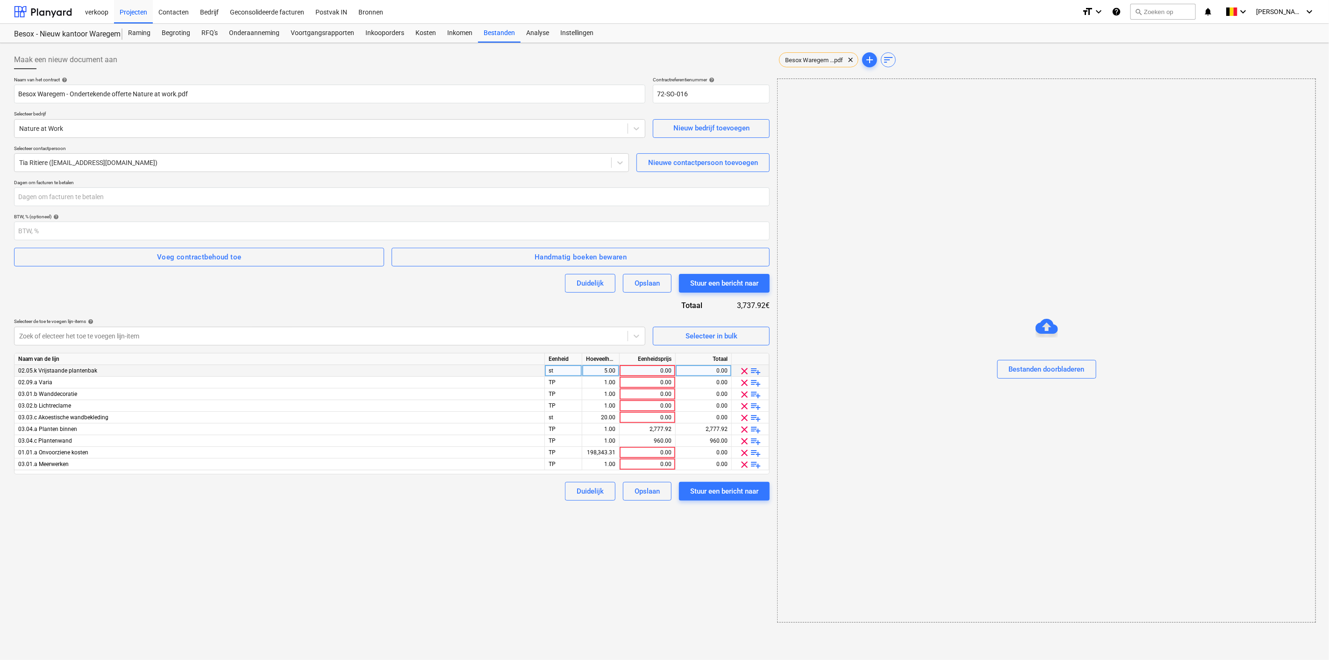
click at [741, 371] on span "clear" at bounding box center [744, 370] width 11 height 11
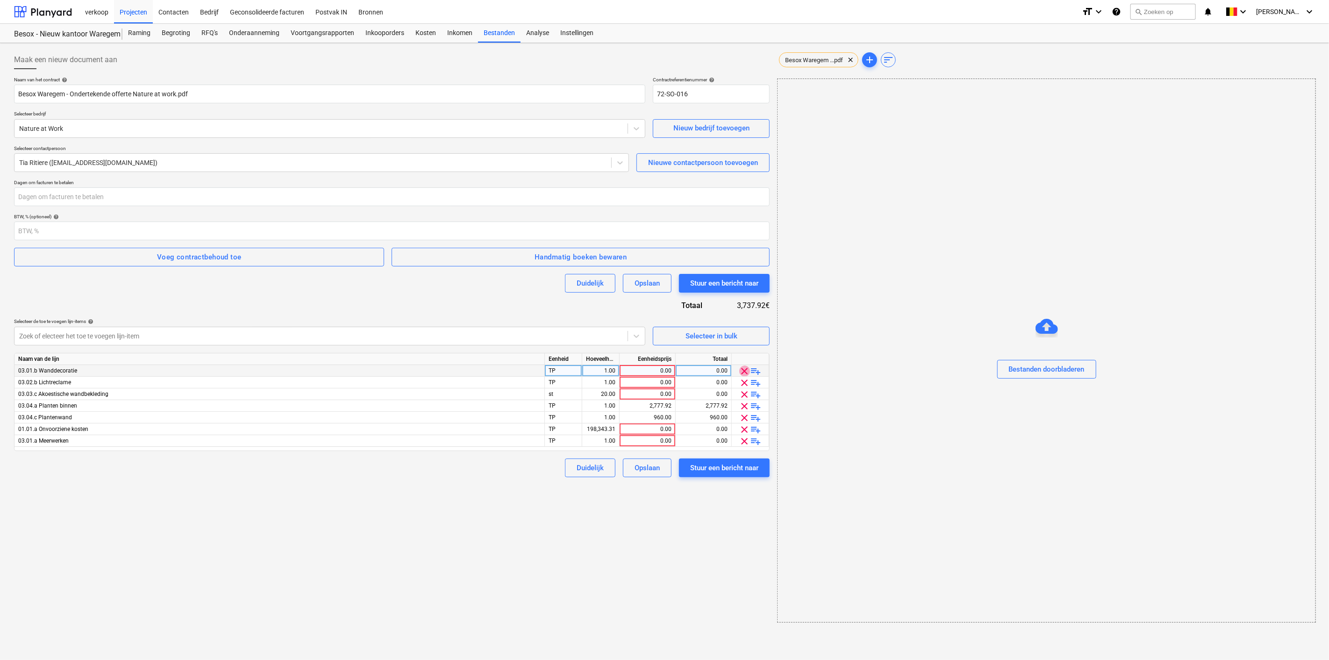
click at [741, 371] on span "clear" at bounding box center [744, 370] width 11 height 11
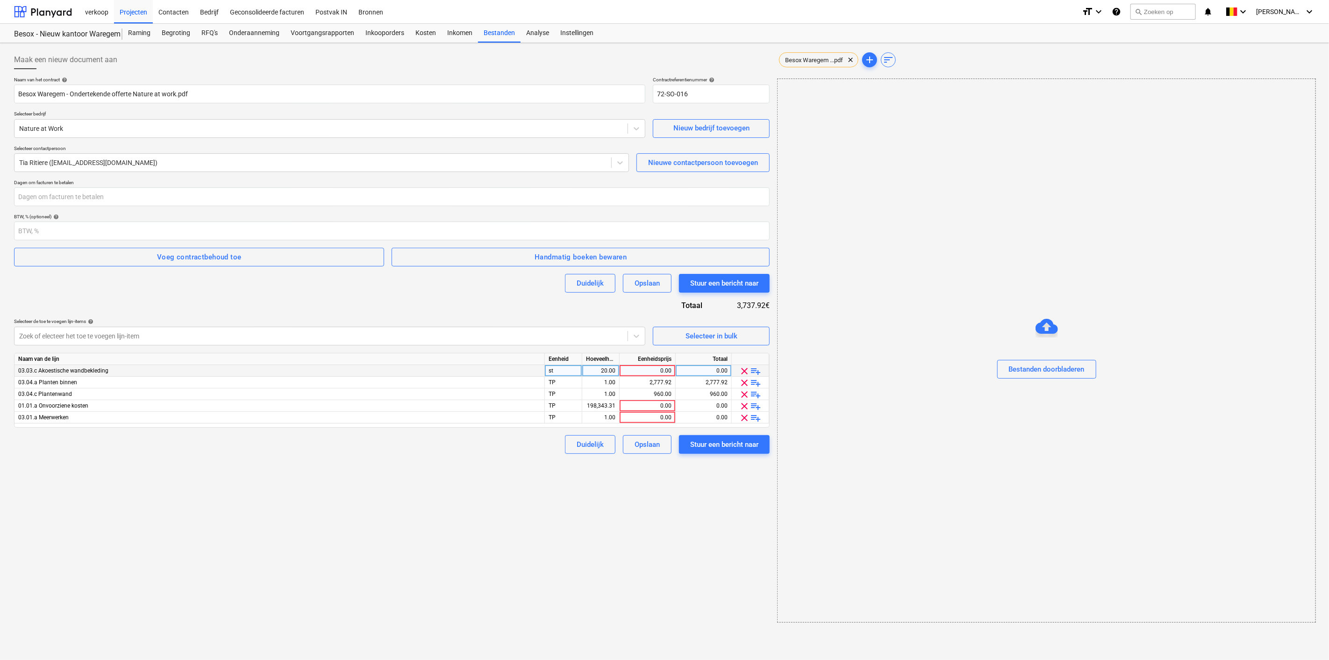
click at [741, 371] on span "clear" at bounding box center [744, 370] width 11 height 11
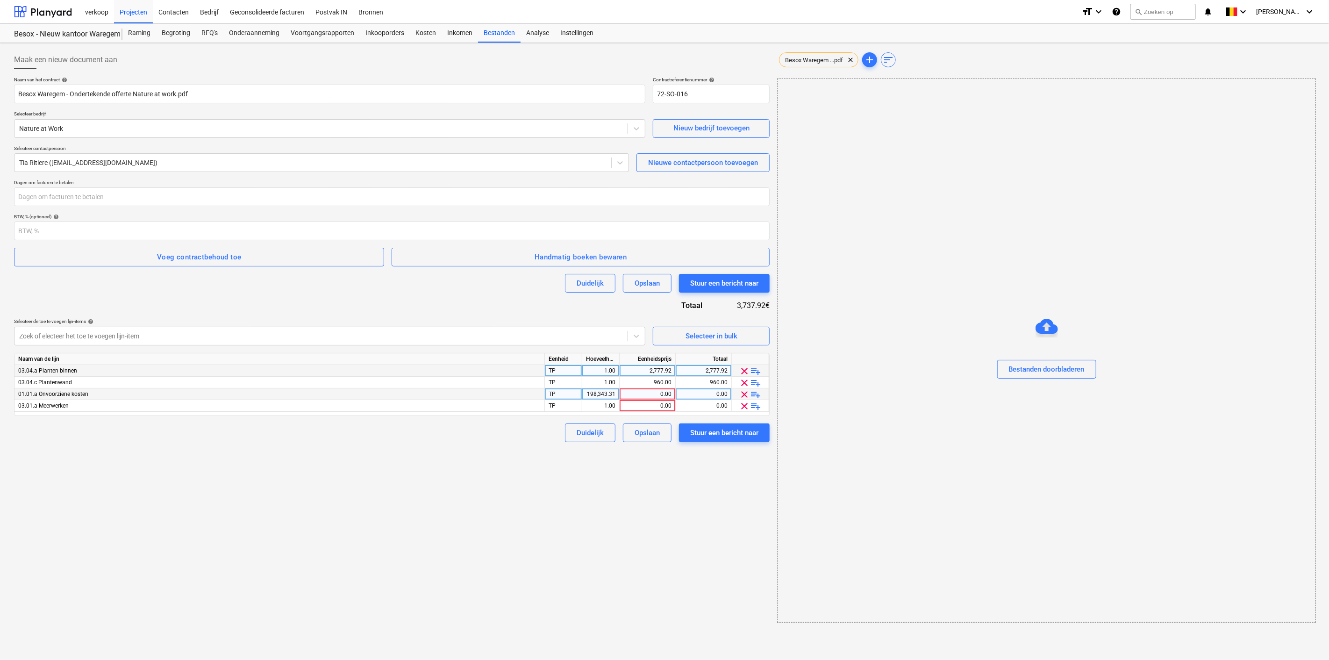
click at [745, 397] on span "clear" at bounding box center [744, 394] width 11 height 11
click at [742, 389] on span "clear" at bounding box center [744, 394] width 11 height 11
click at [723, 413] on div "Stuur een bericht naar" at bounding box center [724, 409] width 68 height 12
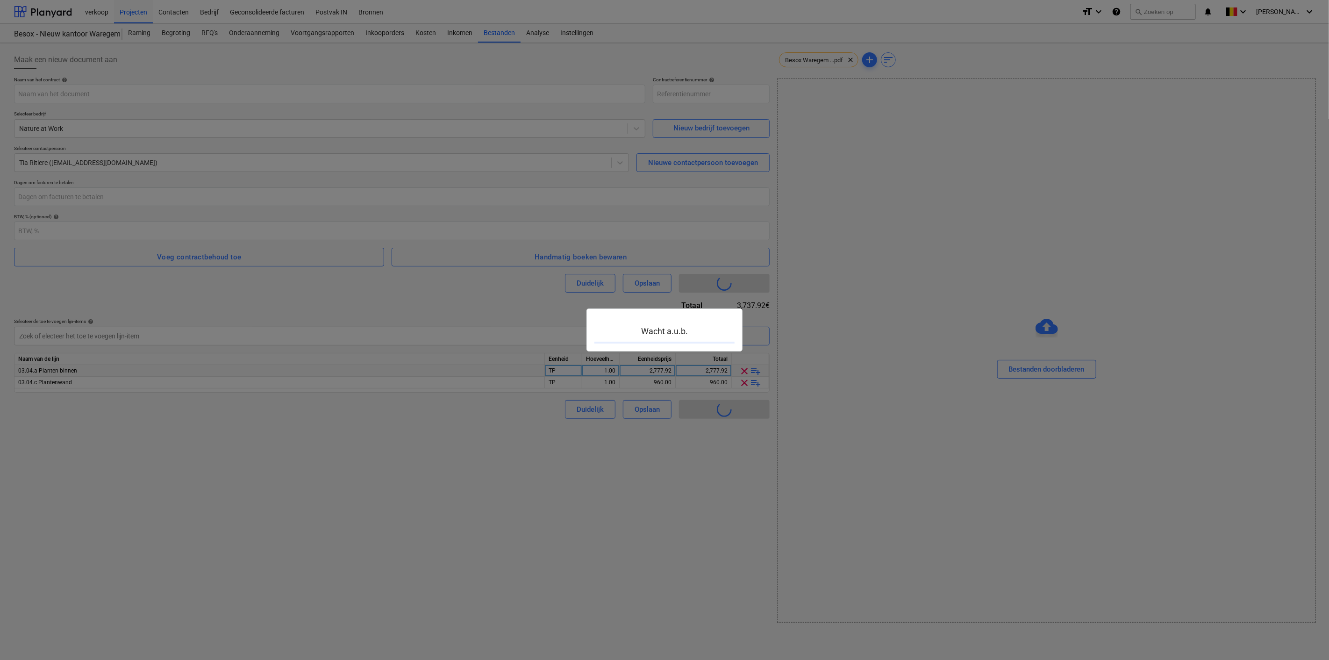
type input "72-SO-017"
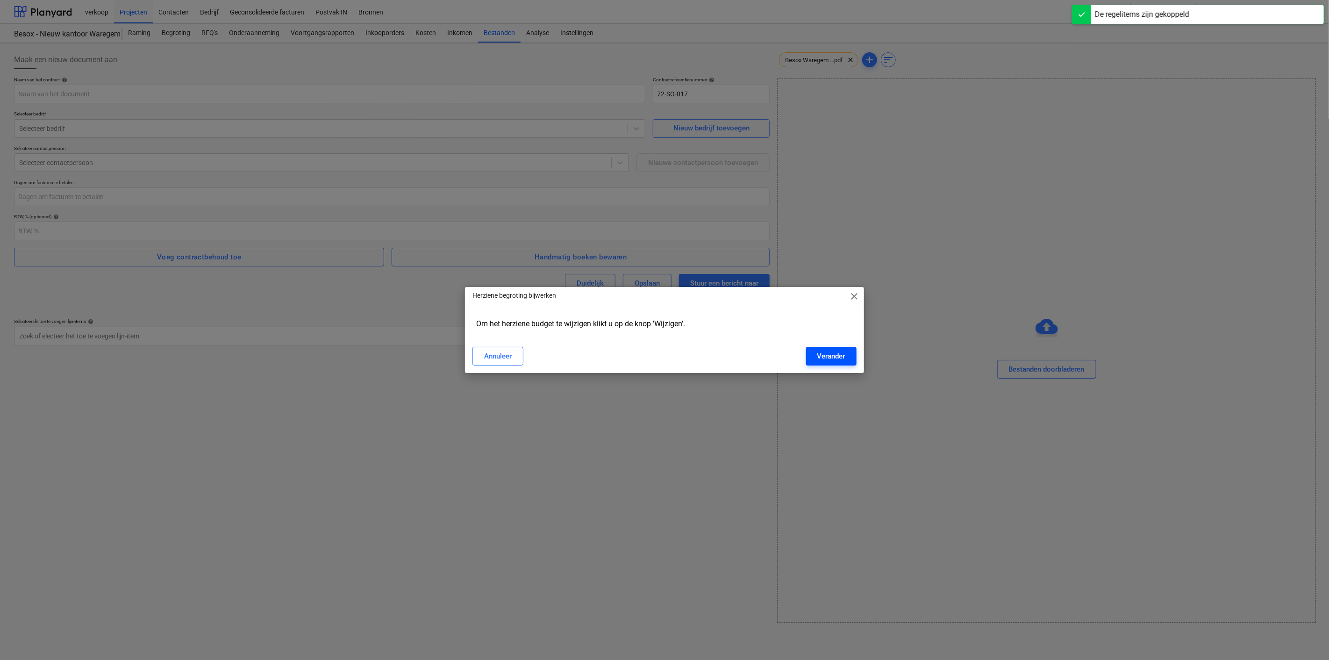
click at [843, 354] on div "Verander" at bounding box center [831, 356] width 28 height 12
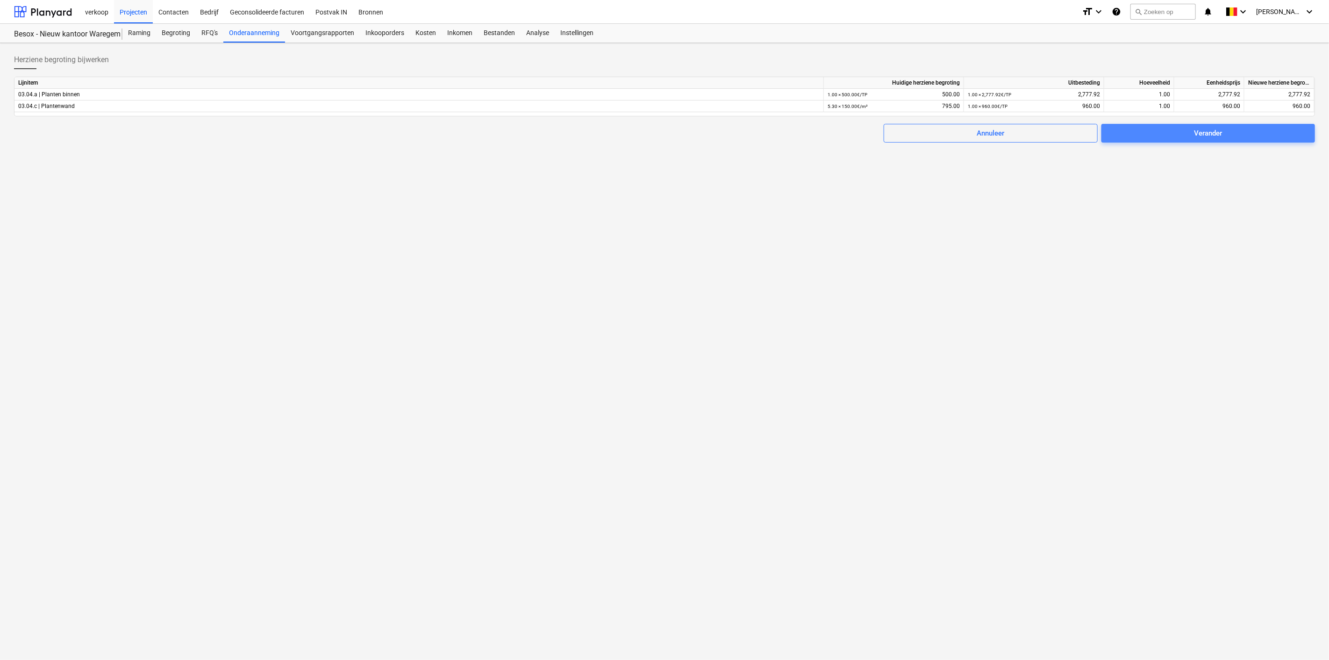
click at [1152, 134] on span "Verander" at bounding box center [1207, 133] width 191 height 12
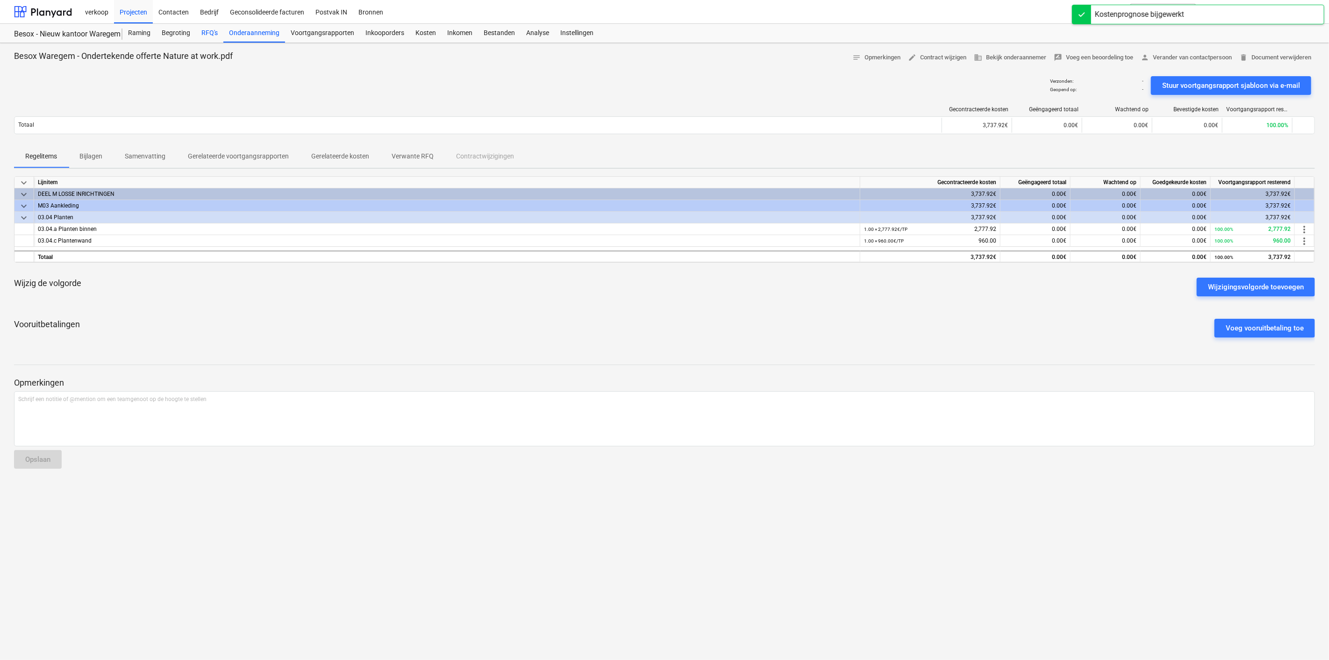
click at [206, 32] on div "RFQ's" at bounding box center [210, 33] width 28 height 19
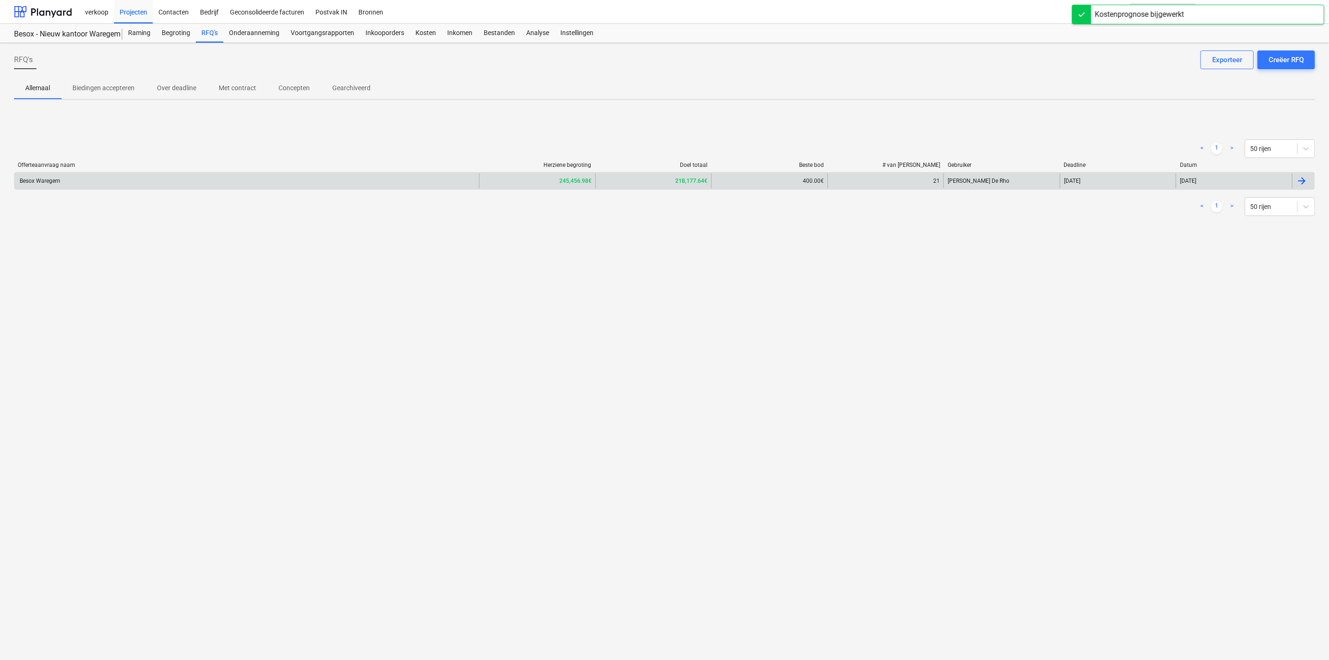
click at [253, 183] on div "Besox Waregem" at bounding box center [246, 180] width 464 height 15
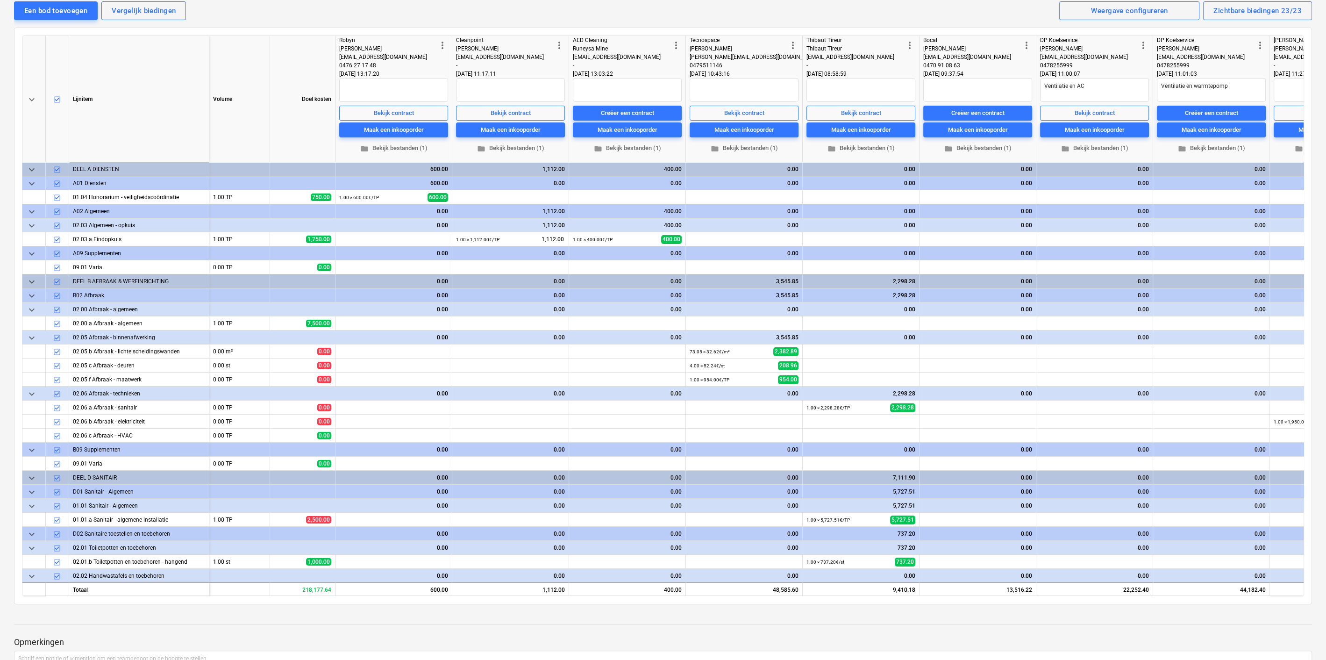
scroll to position [113, 0]
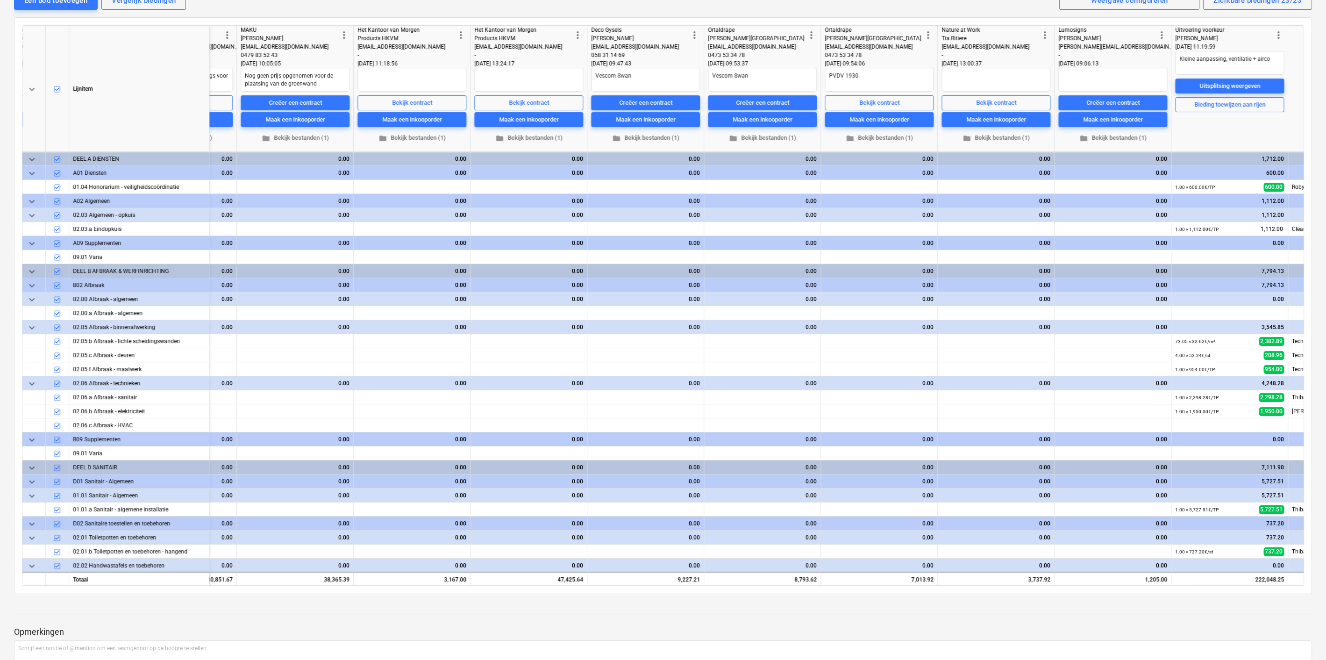
type textarea "x"
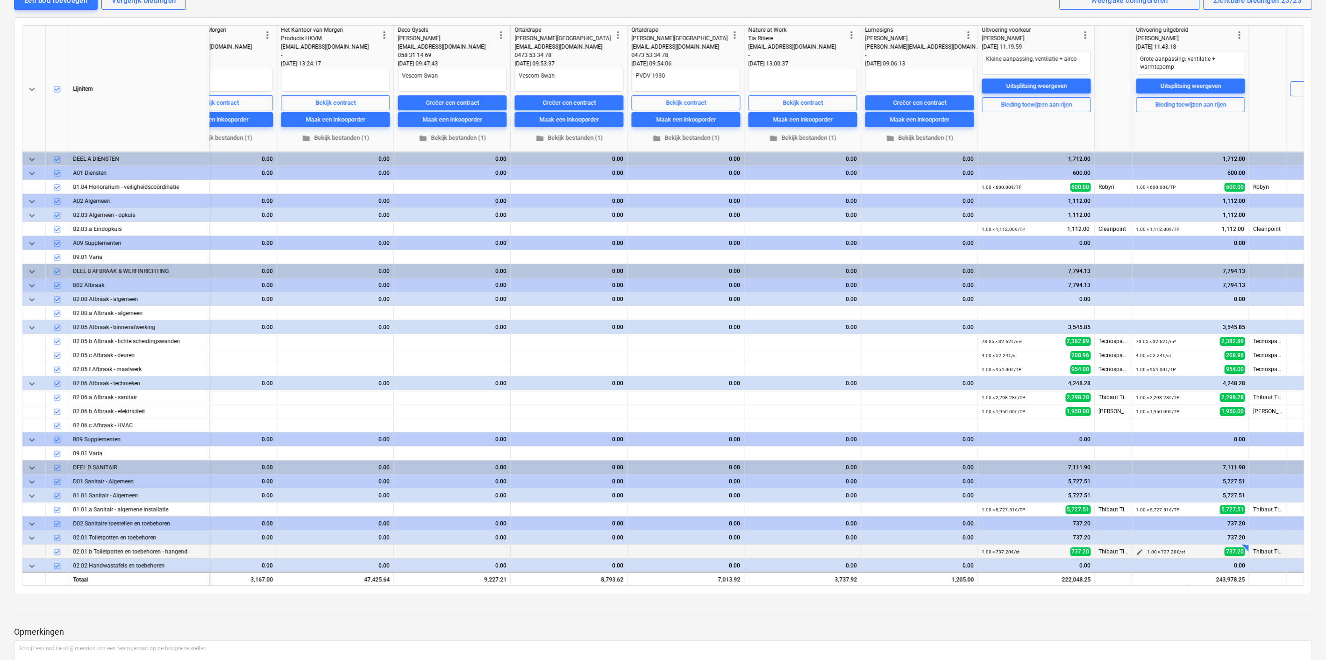
scroll to position [0, 1811]
click at [939, 102] on div "Creëer een contract" at bounding box center [918, 103] width 53 height 11
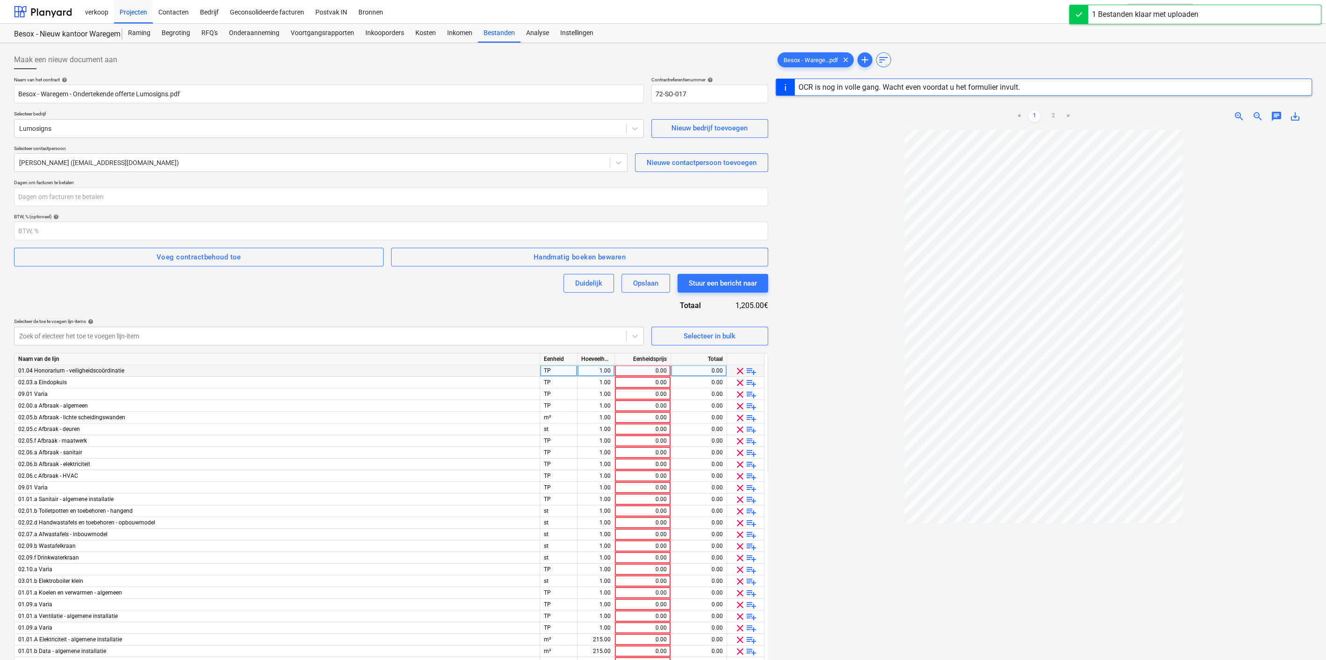
click at [738, 372] on span "clear" at bounding box center [739, 370] width 11 height 11
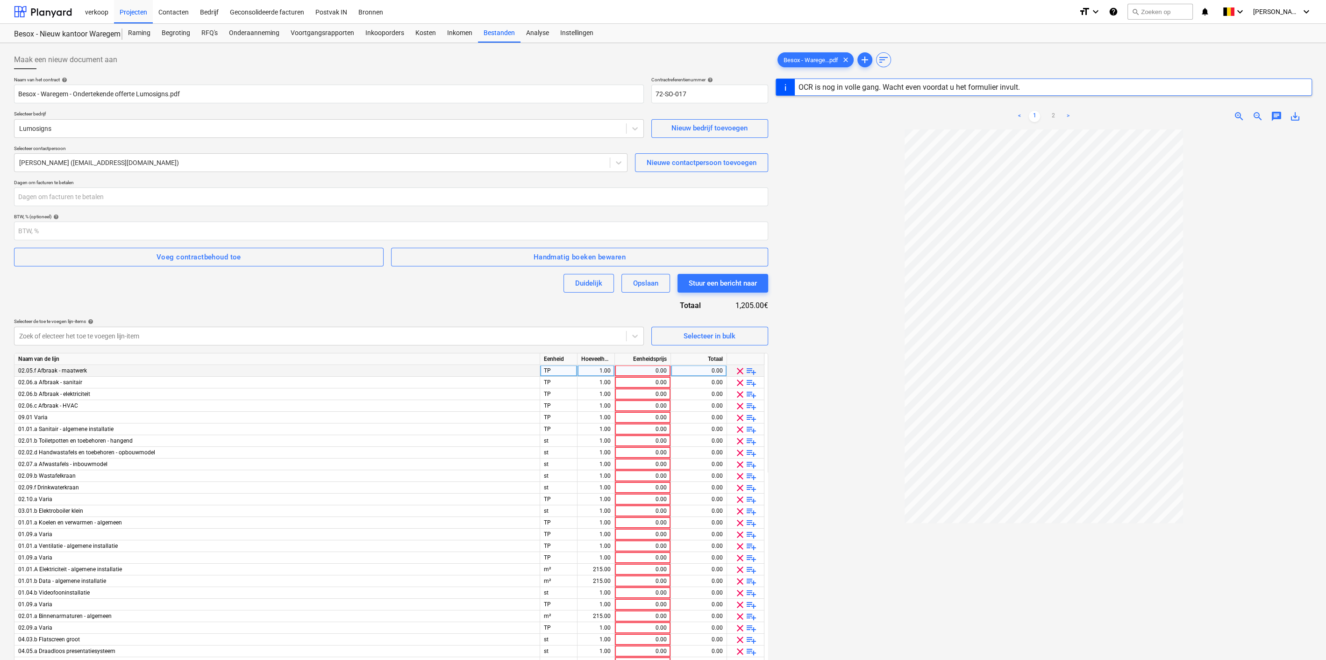
click at [738, 372] on span "clear" at bounding box center [739, 370] width 11 height 11
type input "1"
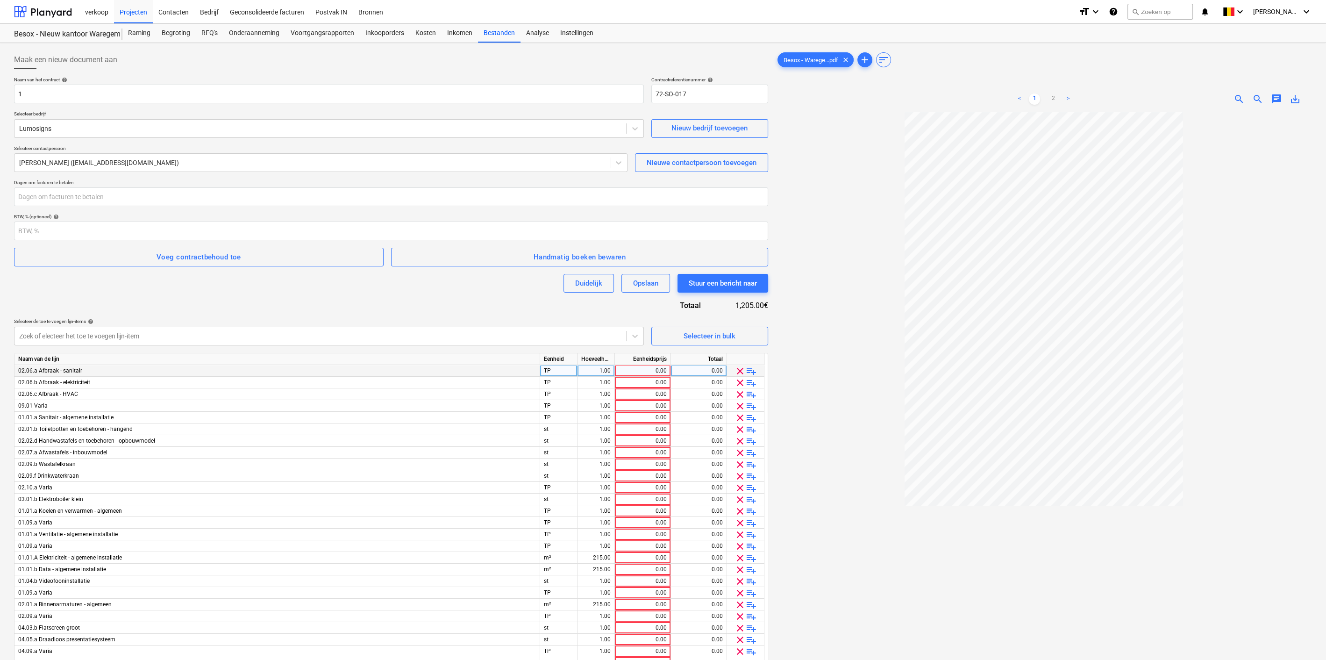
click at [738, 372] on span "clear" at bounding box center [739, 370] width 11 height 11
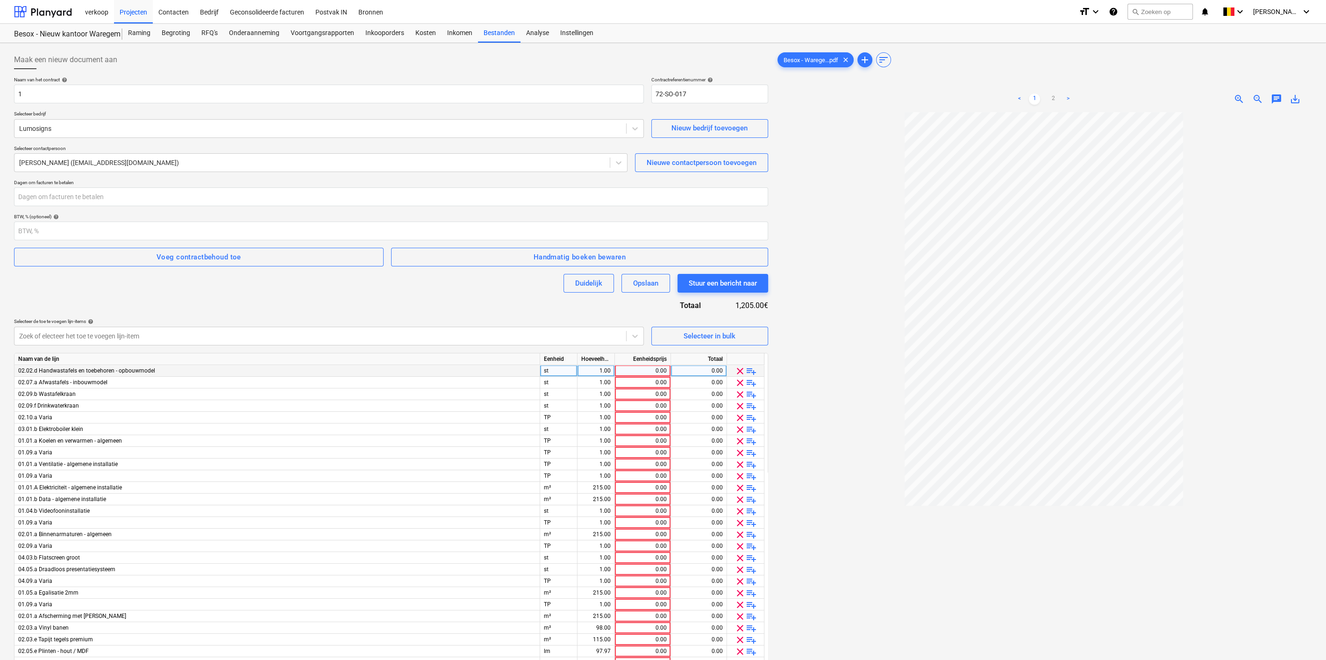
click at [738, 372] on span "clear" at bounding box center [739, 370] width 11 height 11
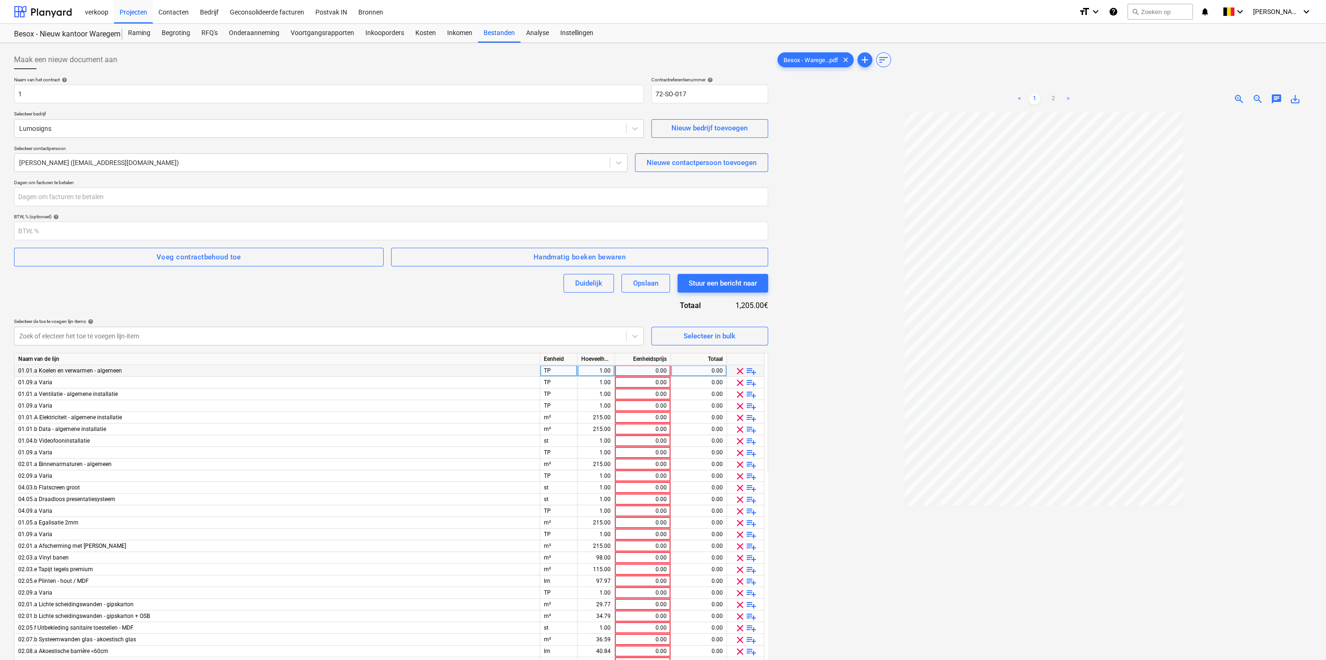
click at [738, 372] on span "clear" at bounding box center [739, 370] width 11 height 11
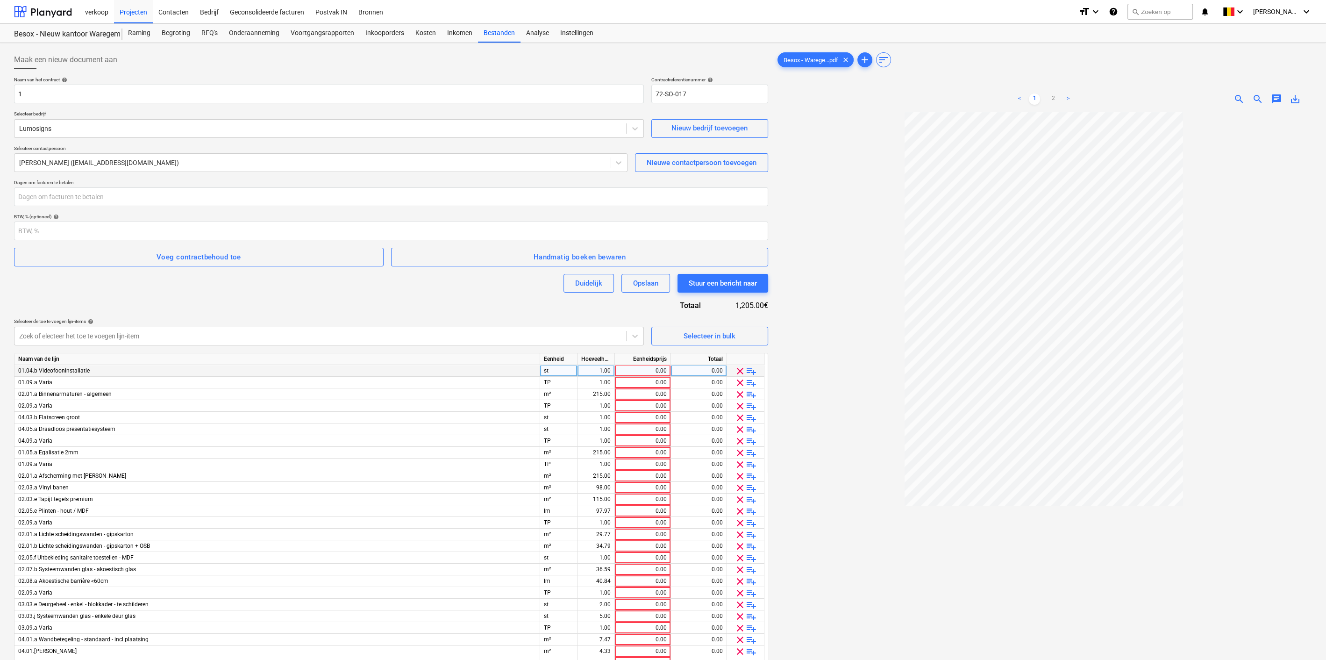
click at [738, 372] on span "clear" at bounding box center [739, 370] width 11 height 11
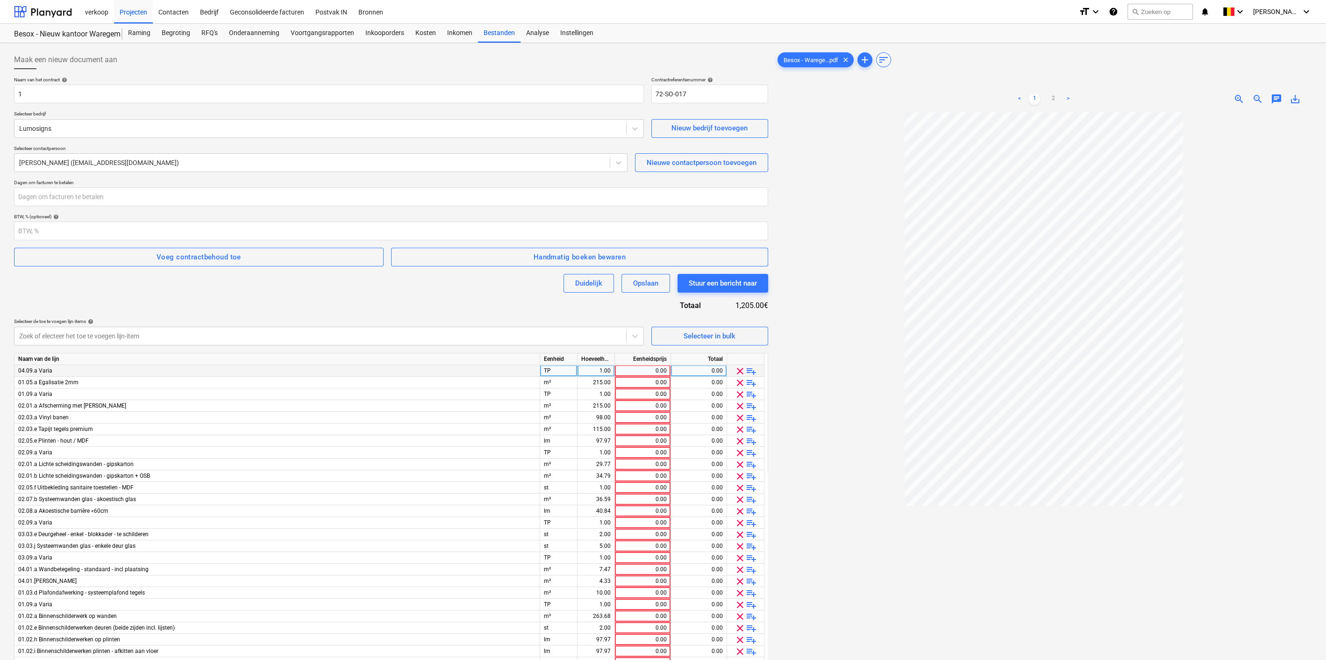
click at [738, 372] on span "clear" at bounding box center [739, 370] width 11 height 11
click at [738, 371] on span "clear" at bounding box center [739, 370] width 11 height 11
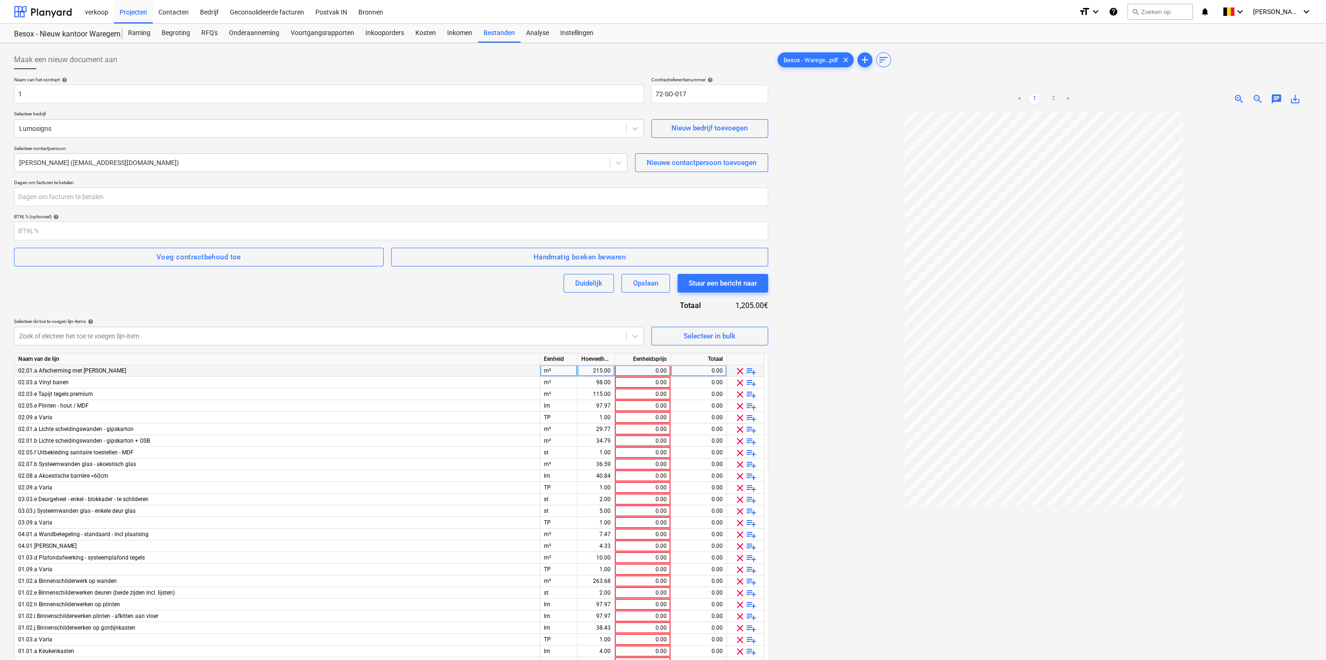
click at [738, 371] on span "clear" at bounding box center [739, 370] width 11 height 11
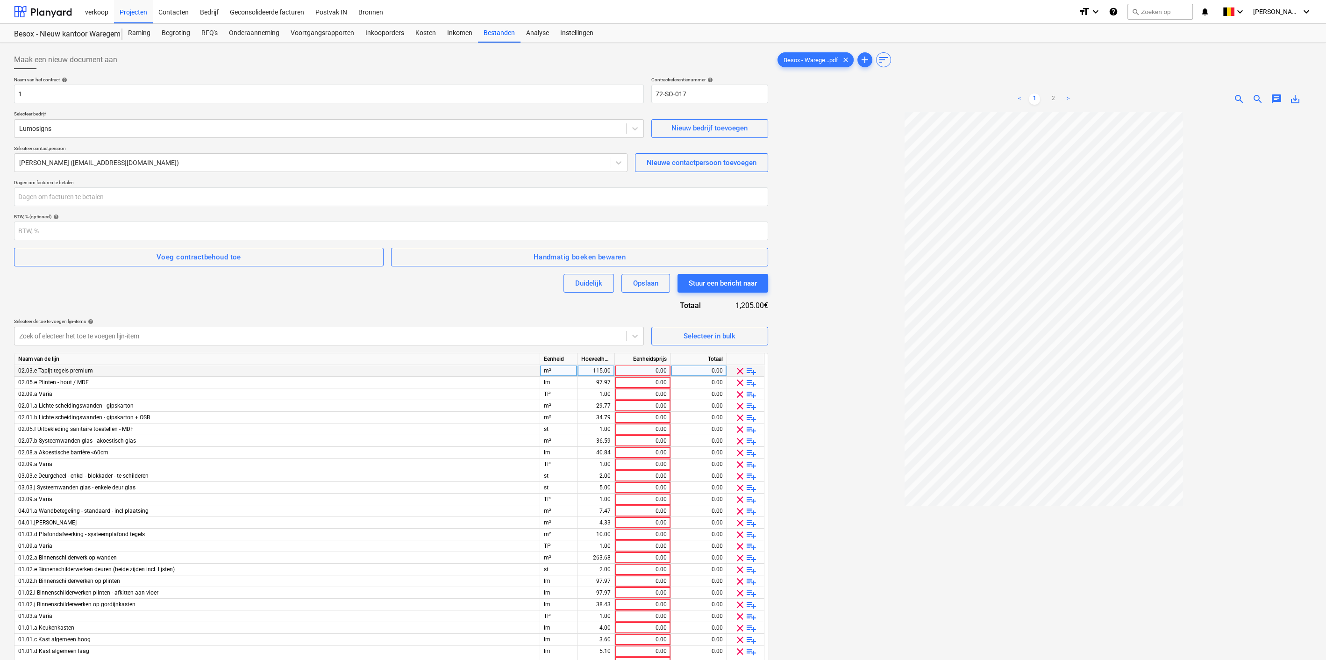
click at [738, 371] on span "clear" at bounding box center [739, 370] width 11 height 11
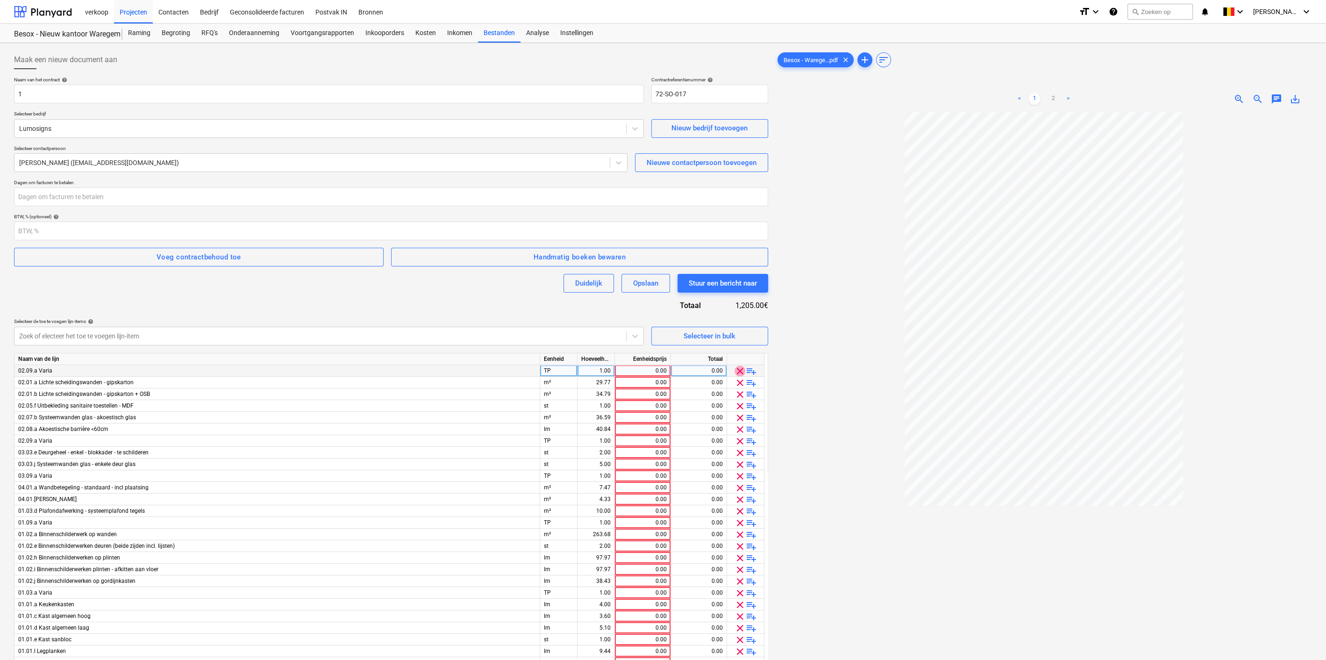
click at [738, 371] on span "clear" at bounding box center [739, 370] width 11 height 11
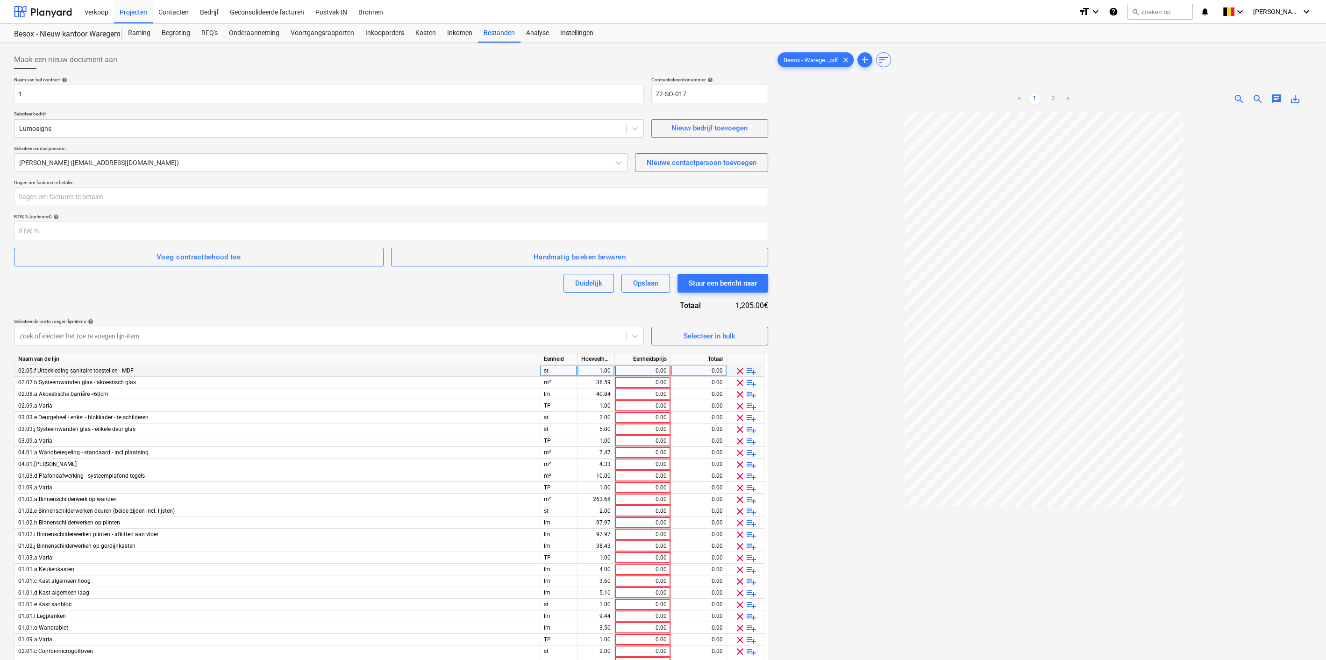
click at [738, 371] on span "clear" at bounding box center [739, 370] width 11 height 11
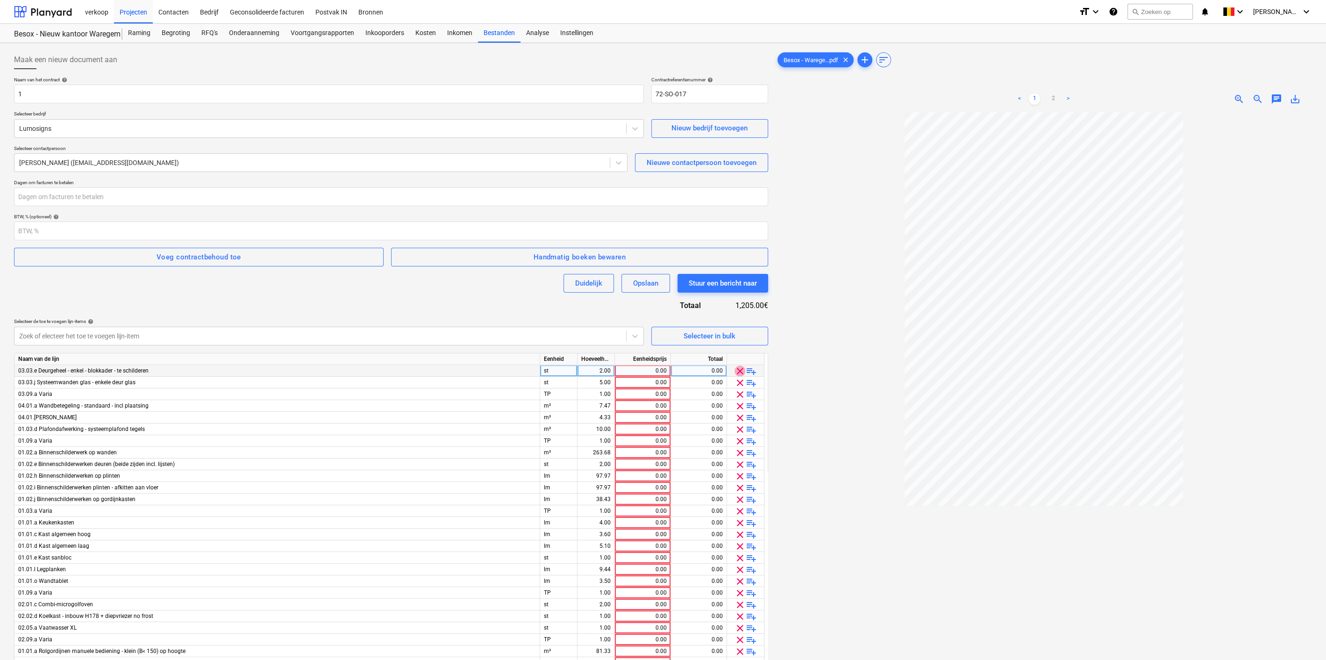
click at [738, 371] on span "clear" at bounding box center [739, 370] width 11 height 11
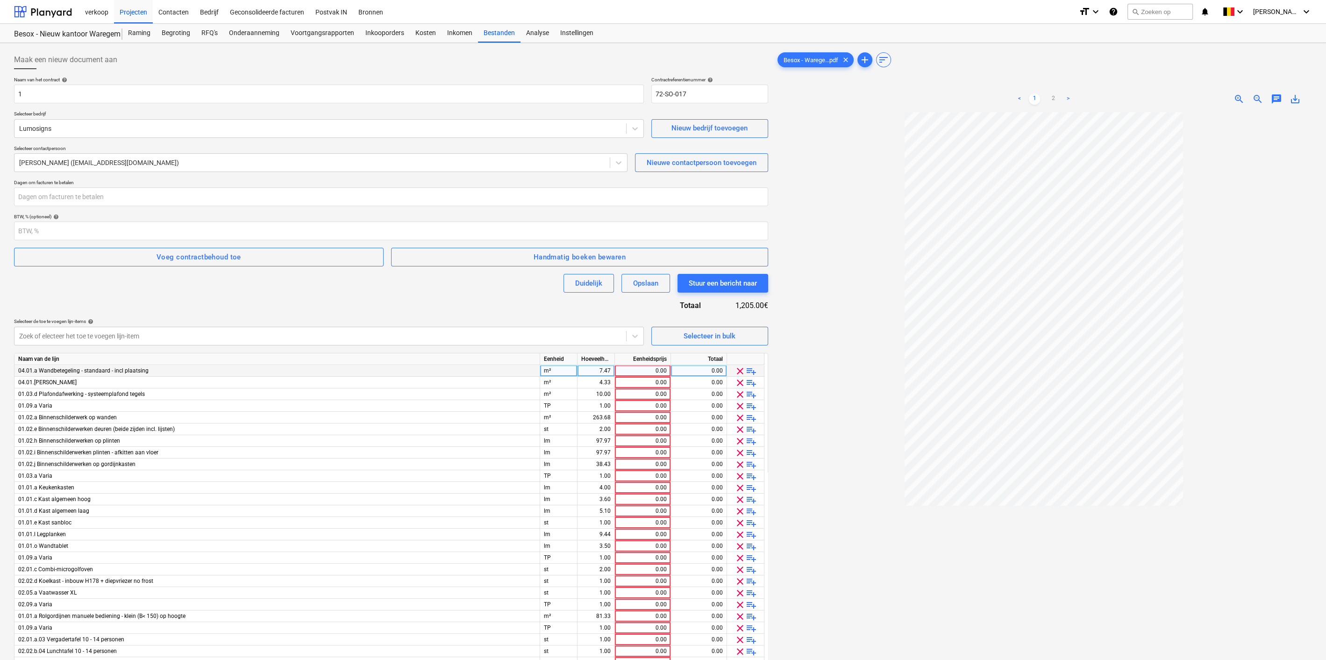
click at [738, 371] on span "clear" at bounding box center [739, 370] width 11 height 11
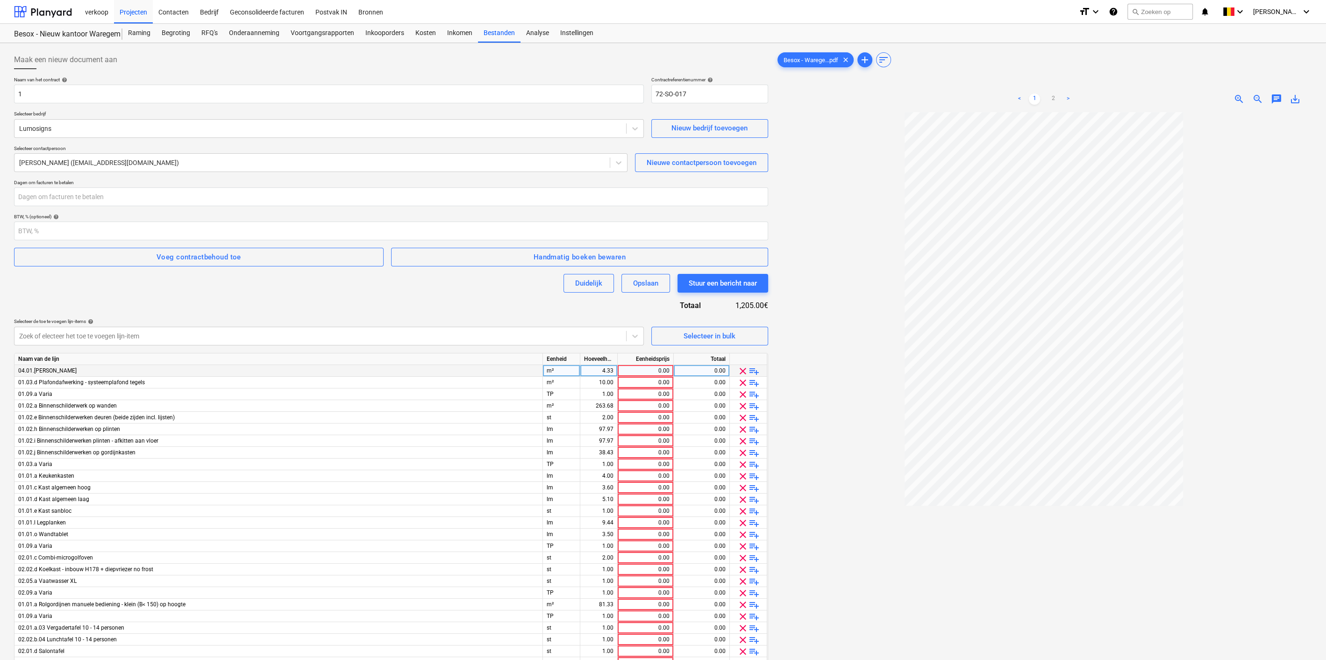
click at [738, 371] on span "clear" at bounding box center [742, 370] width 11 height 11
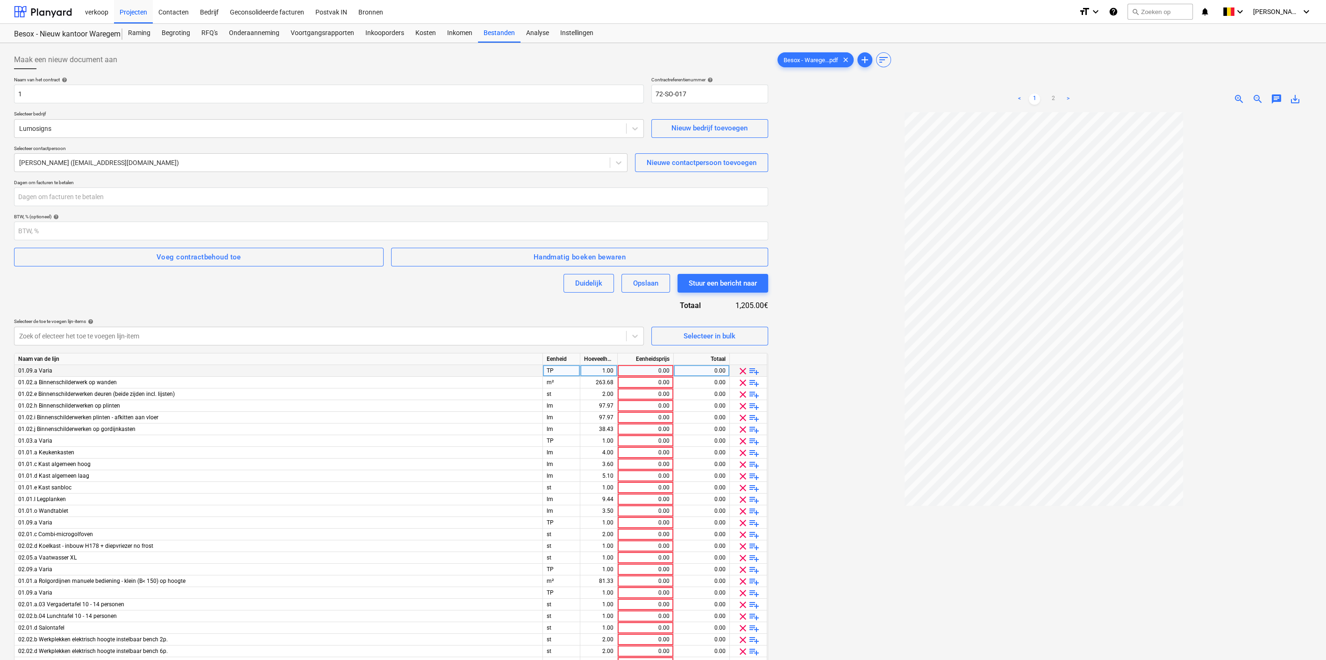
click at [738, 371] on span "clear" at bounding box center [742, 370] width 11 height 11
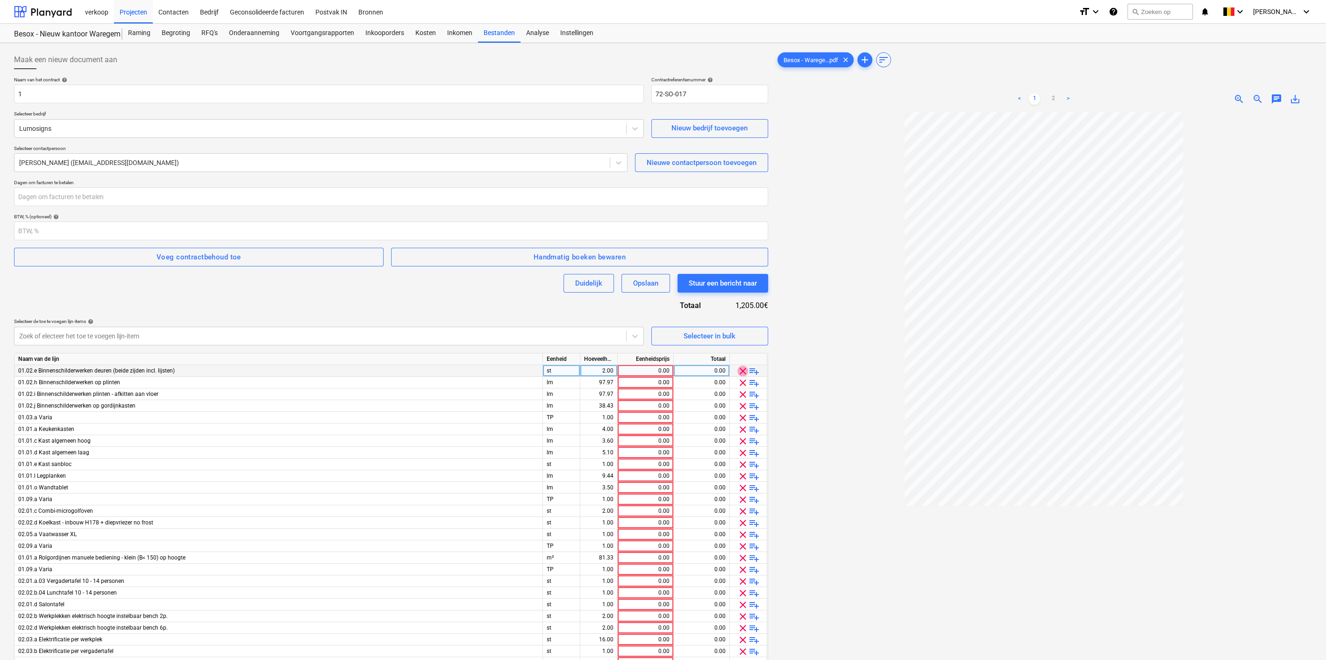
click at [738, 371] on span "clear" at bounding box center [742, 370] width 11 height 11
click at [740, 371] on span "clear" at bounding box center [742, 370] width 11 height 11
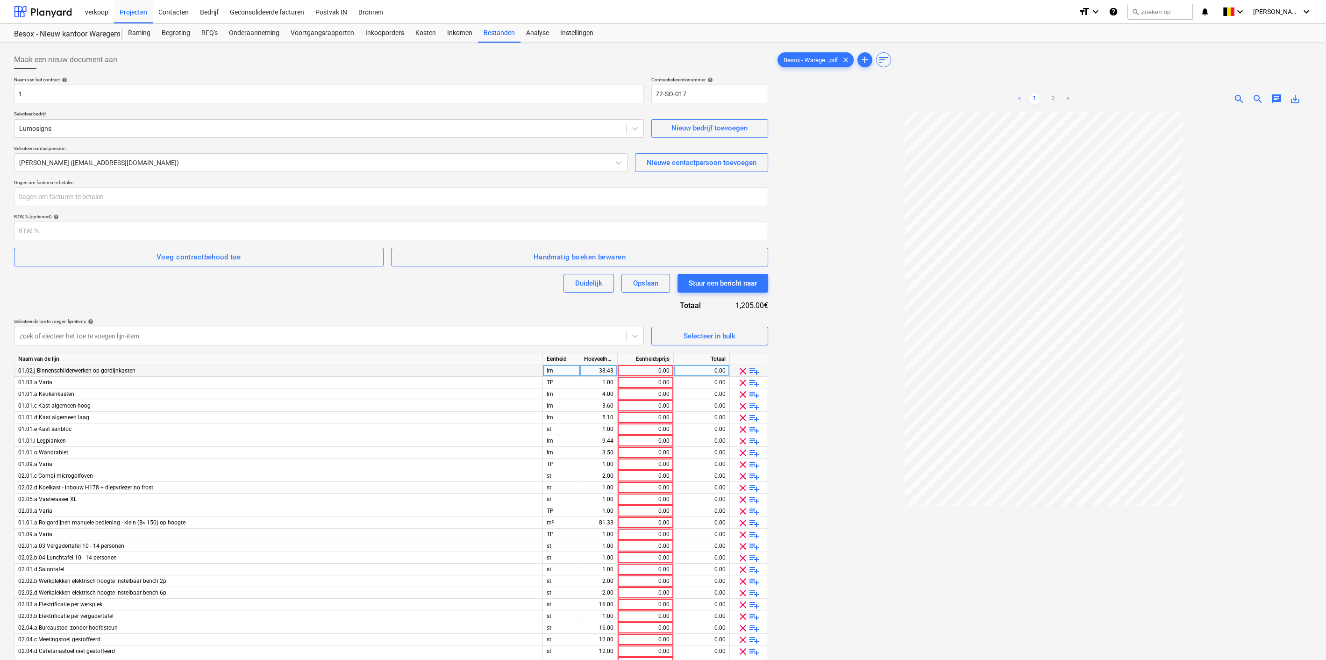
click at [740, 371] on span "clear" at bounding box center [742, 370] width 11 height 11
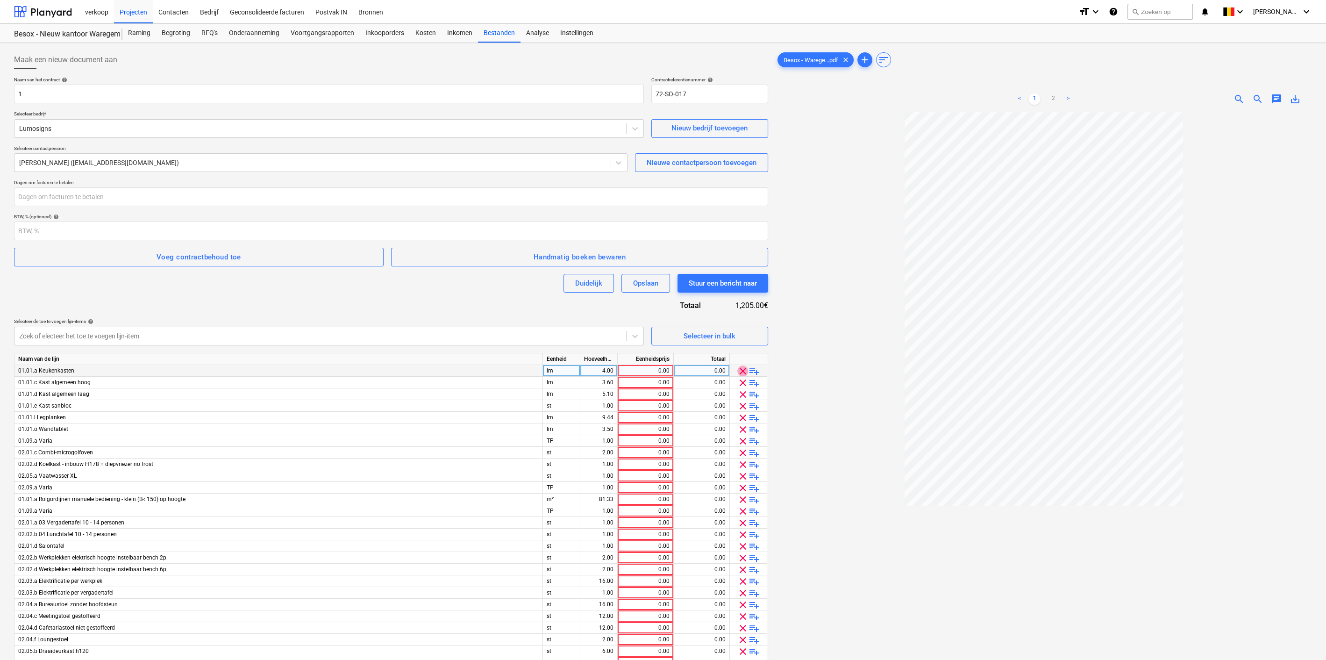
click at [740, 371] on span "clear" at bounding box center [742, 370] width 11 height 11
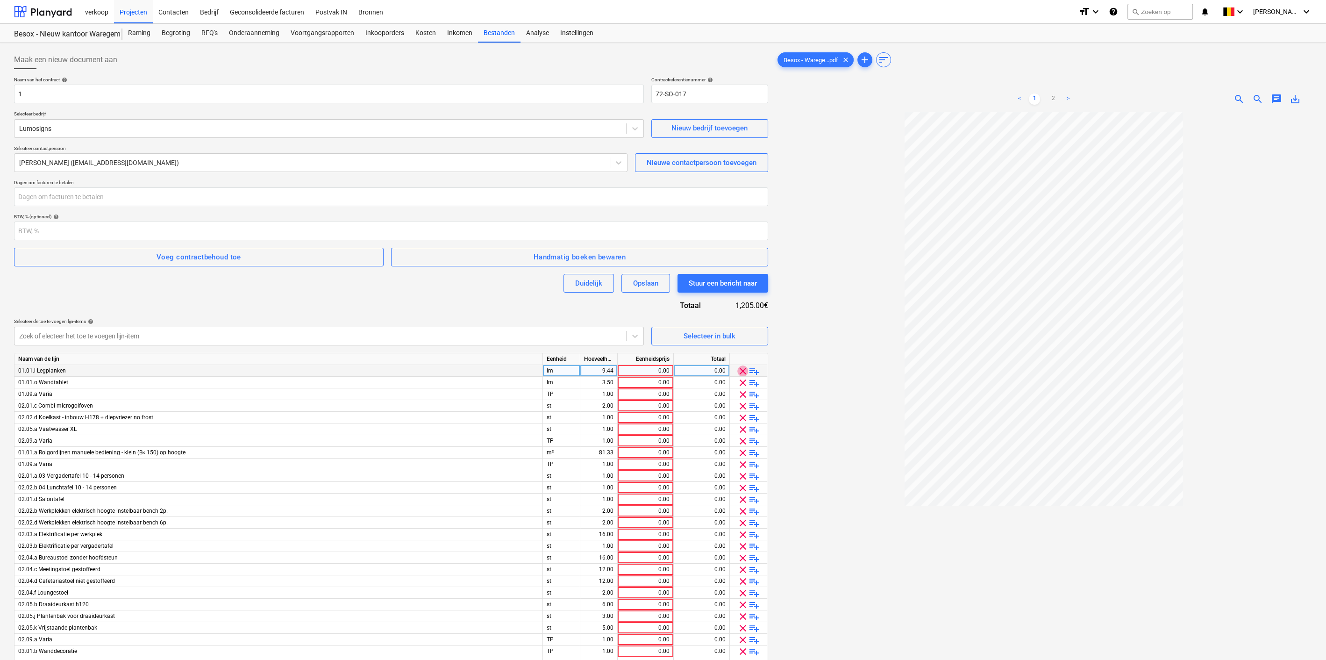
click at [740, 371] on span "clear" at bounding box center [742, 370] width 11 height 11
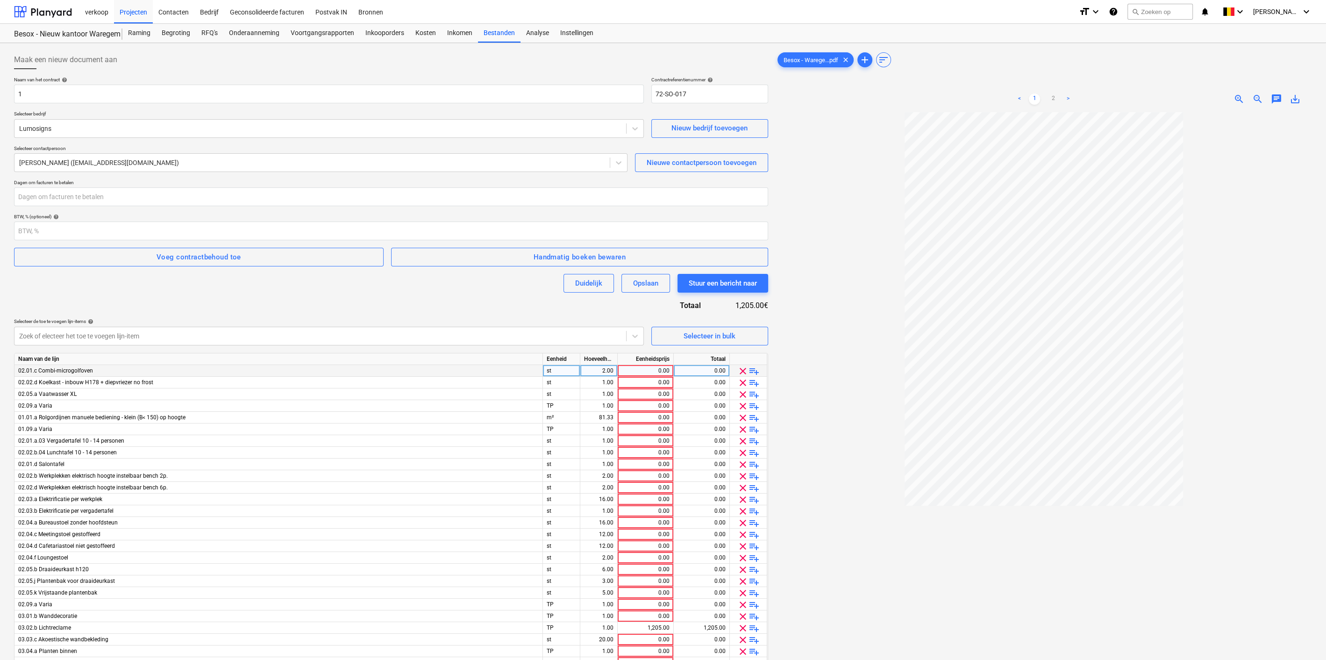
click at [740, 371] on span "clear" at bounding box center [742, 370] width 11 height 11
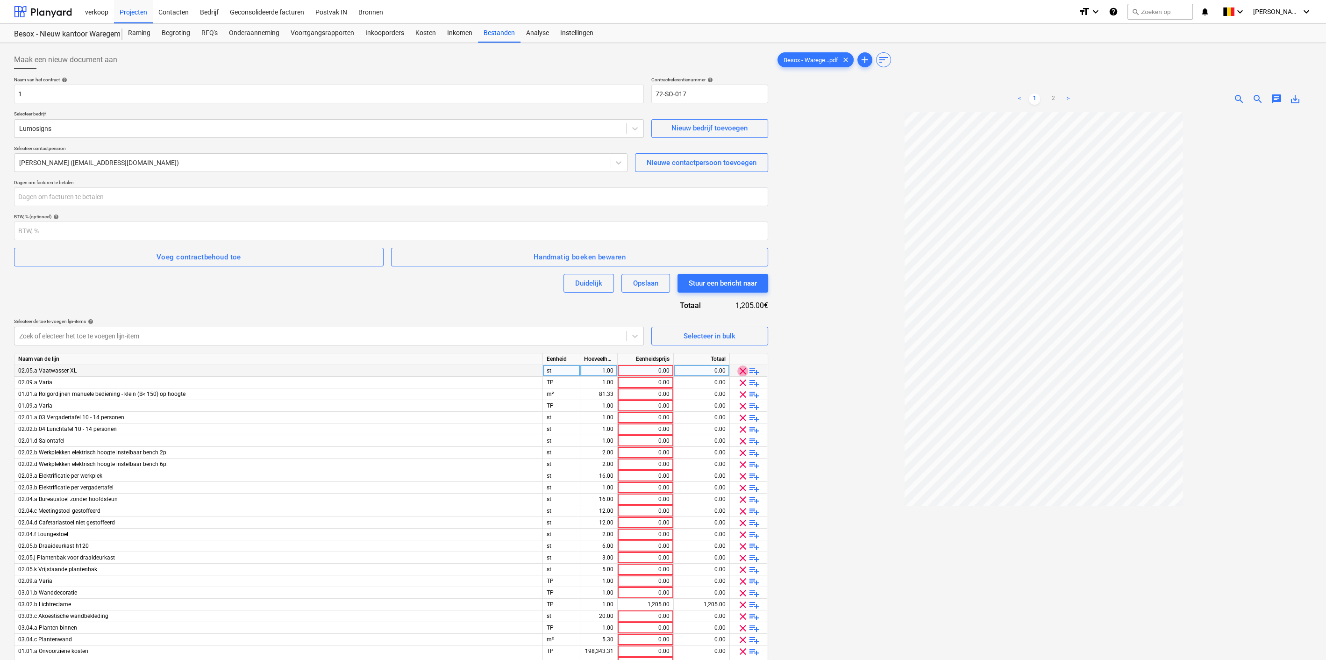
click at [740, 371] on span "clear" at bounding box center [742, 370] width 11 height 11
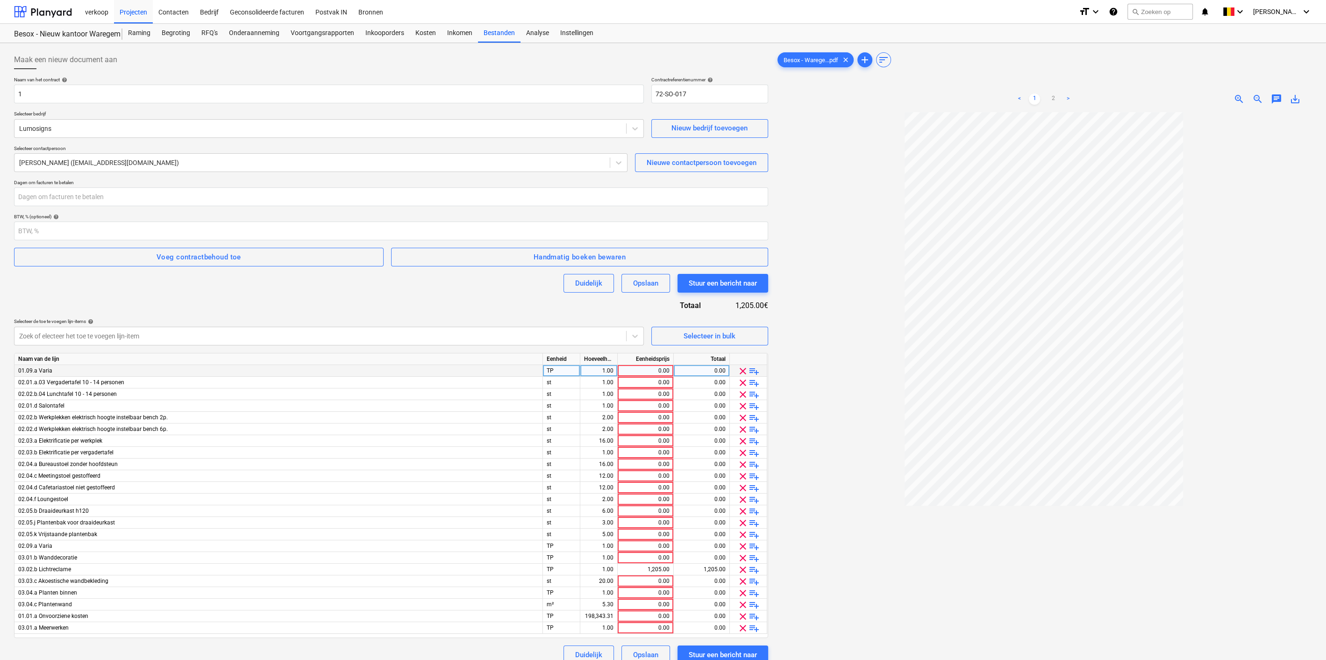
click at [740, 371] on span "clear" at bounding box center [742, 370] width 11 height 11
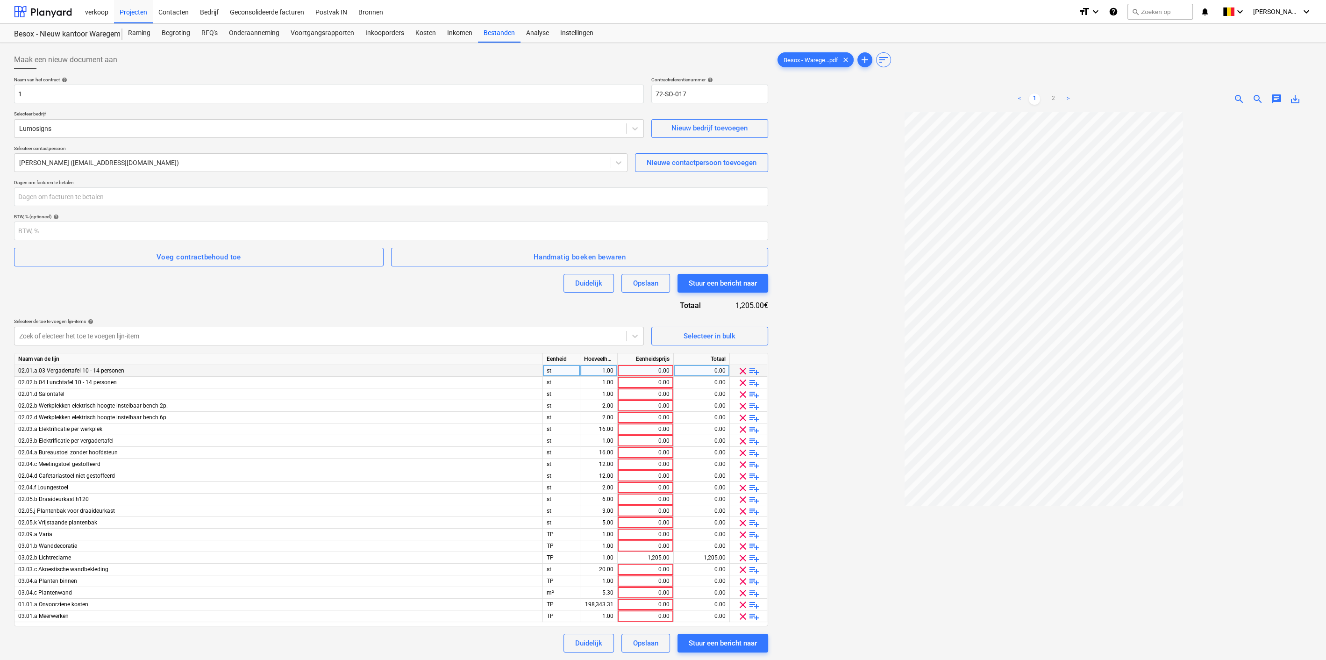
click at [740, 371] on span "clear" at bounding box center [742, 370] width 11 height 11
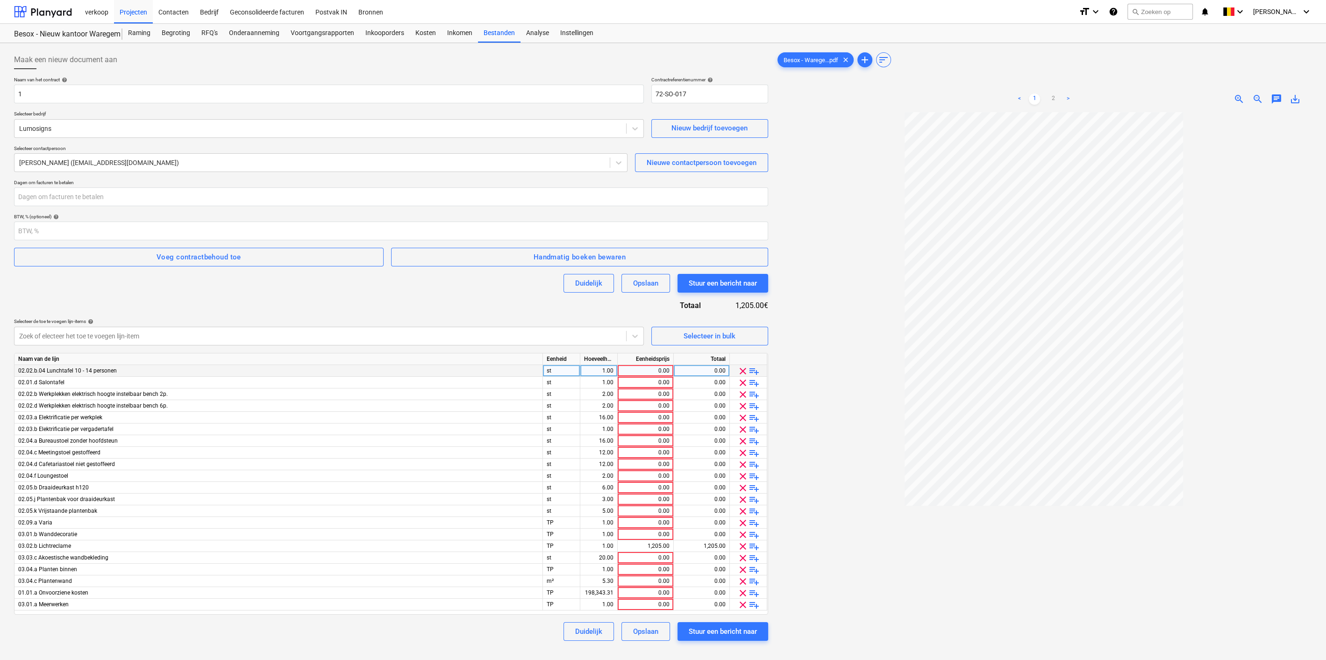
click at [740, 371] on span "clear" at bounding box center [742, 370] width 11 height 11
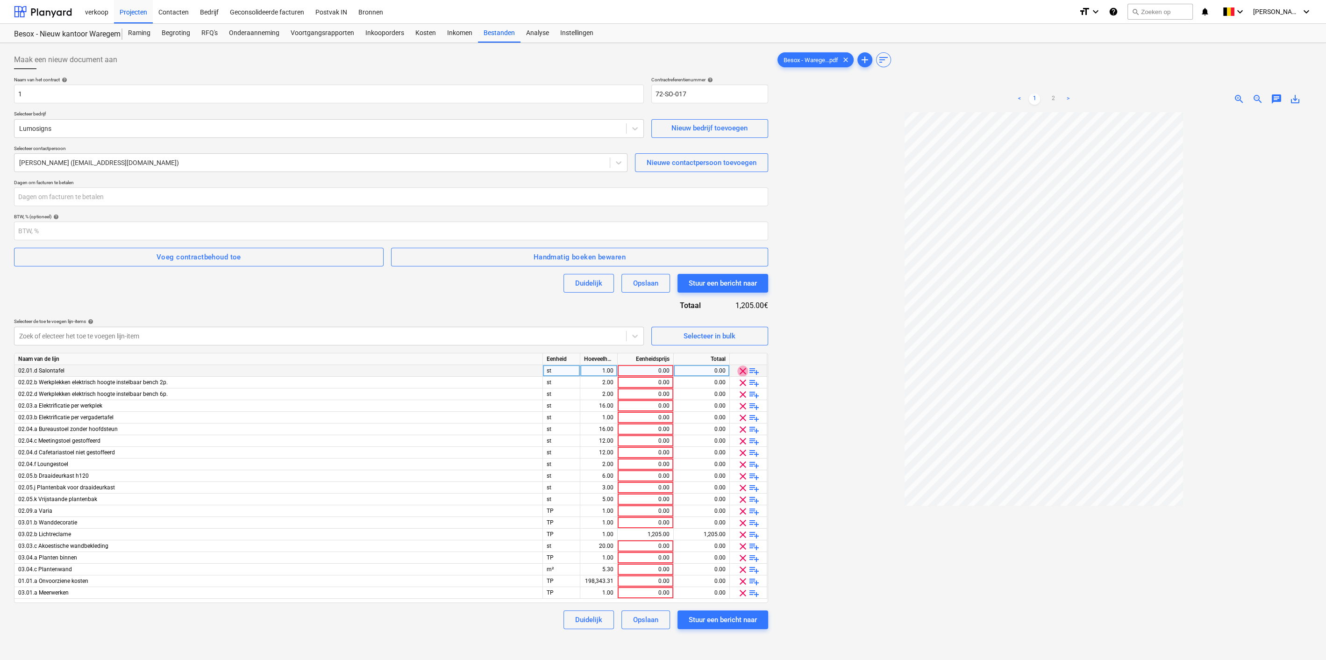
click at [740, 371] on span "clear" at bounding box center [742, 370] width 11 height 11
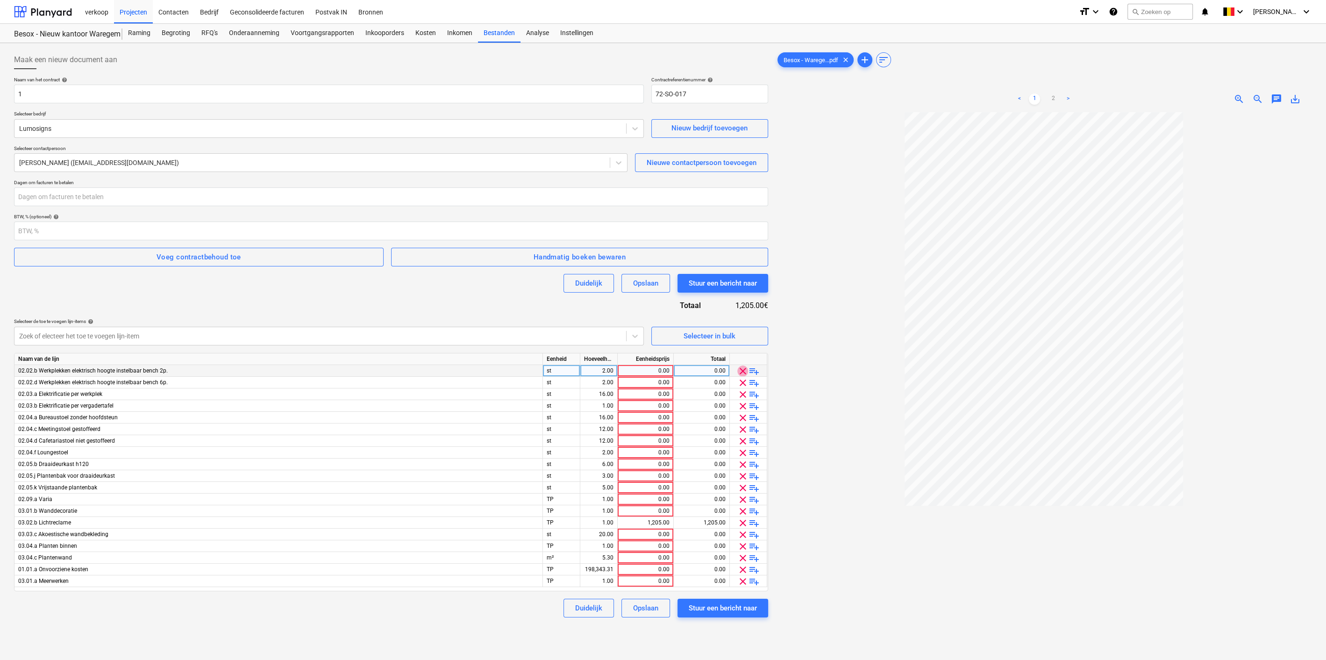
click at [740, 371] on span "clear" at bounding box center [742, 370] width 11 height 11
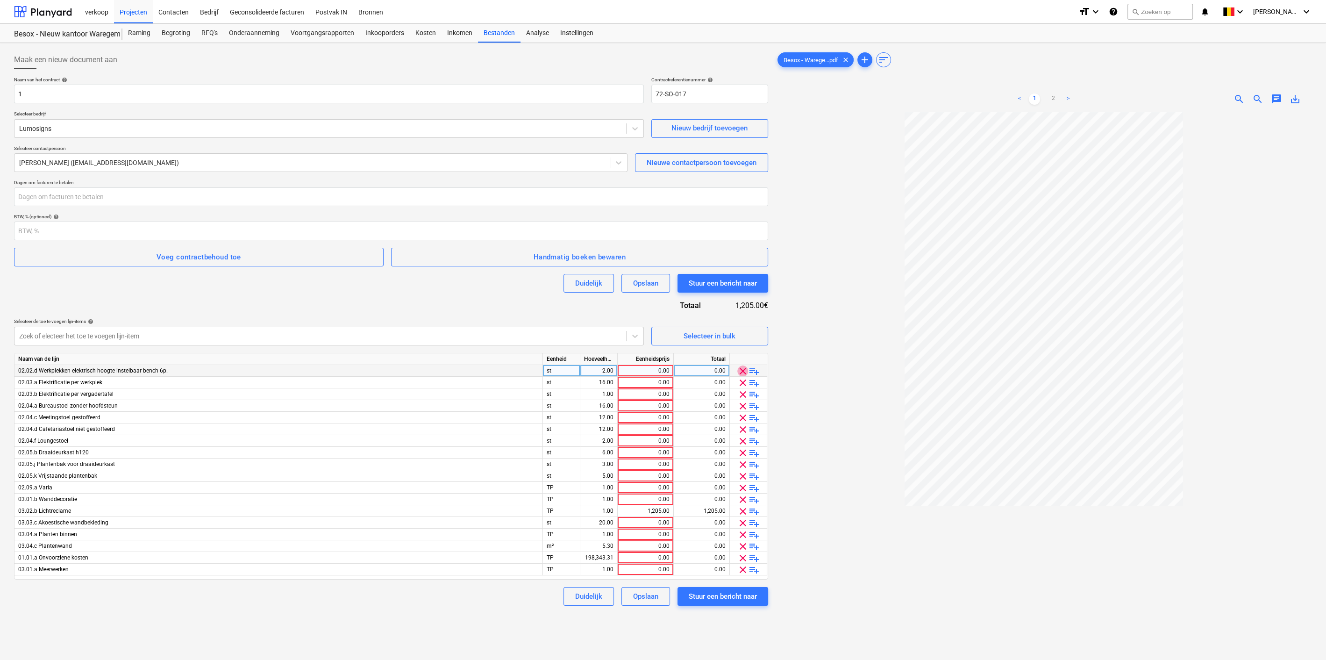
click at [740, 371] on span "clear" at bounding box center [742, 370] width 11 height 11
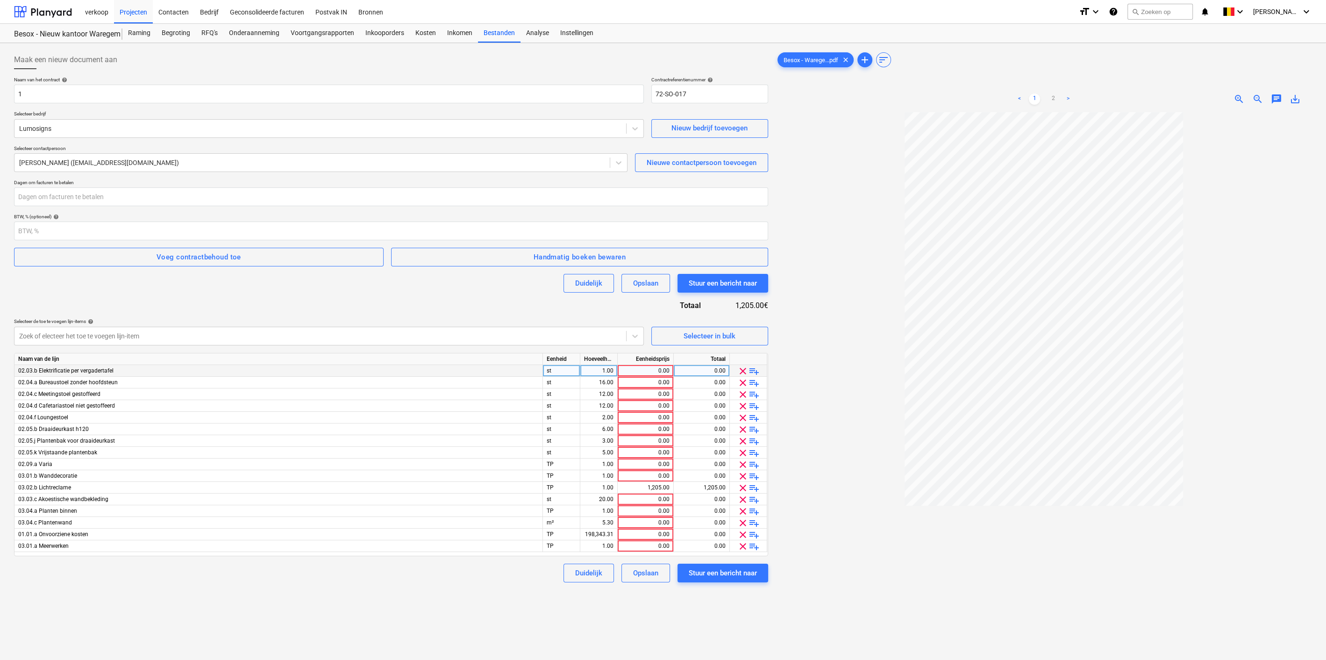
click at [740, 371] on span "clear" at bounding box center [742, 370] width 11 height 11
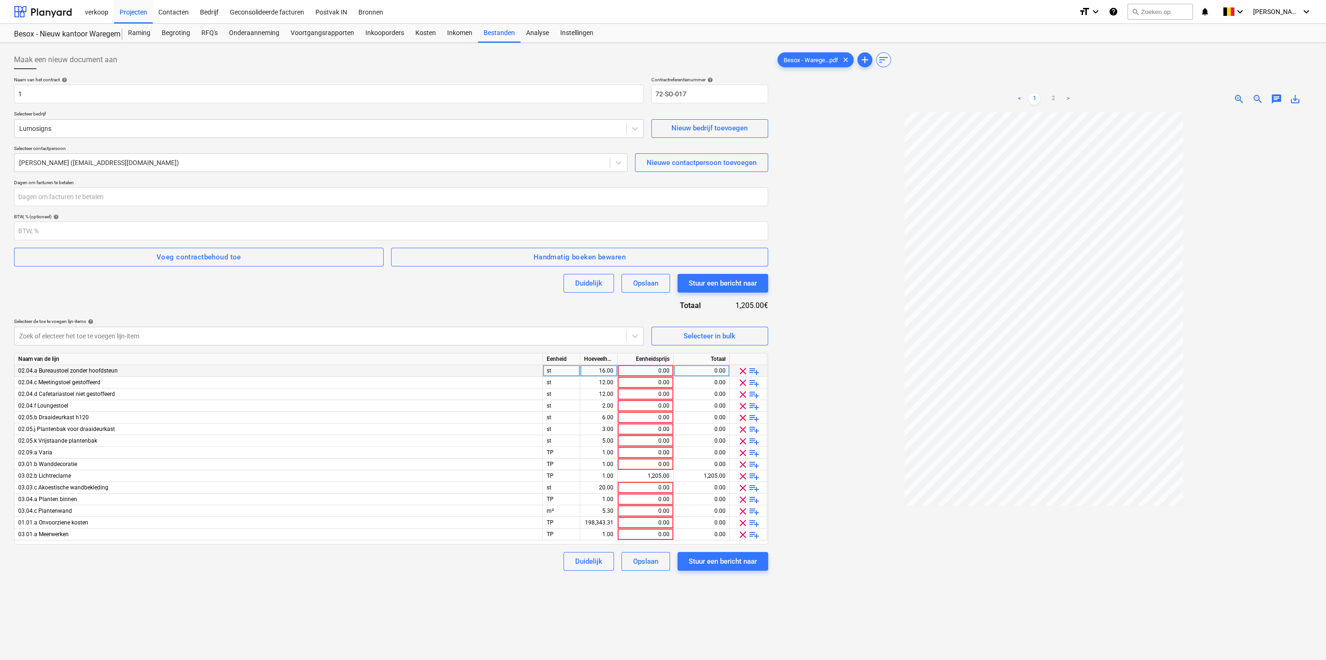
click at [740, 371] on span "clear" at bounding box center [742, 370] width 11 height 11
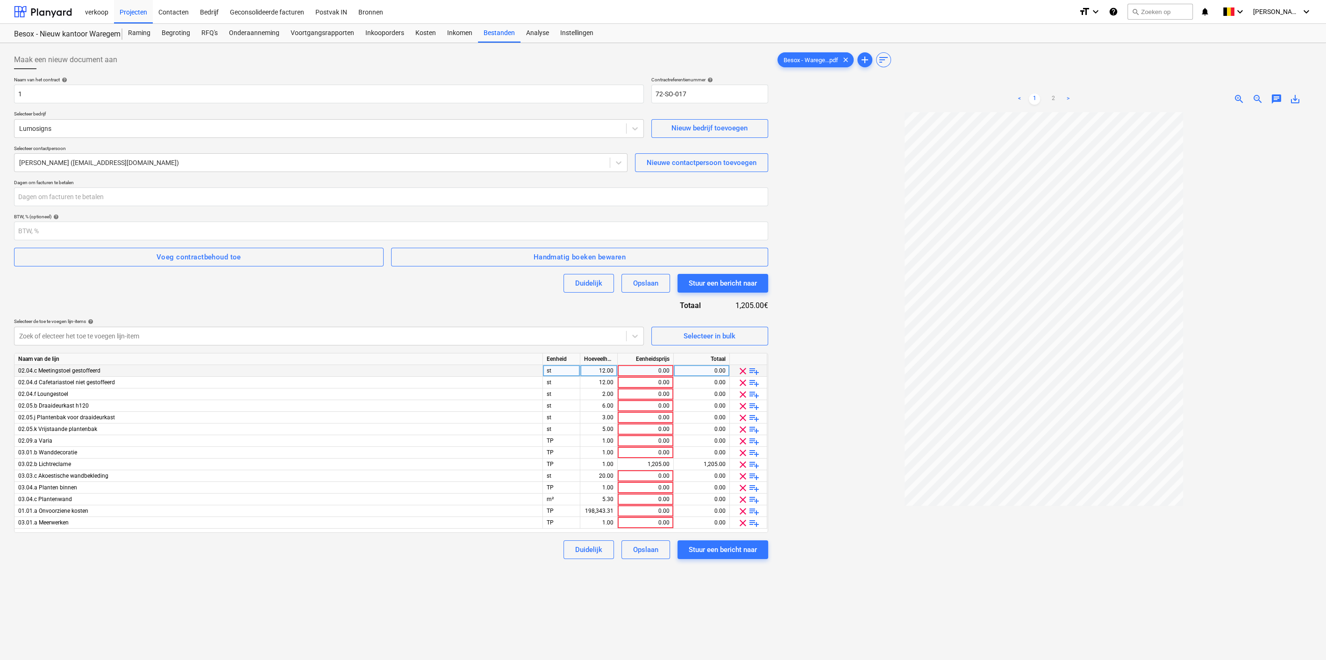
click at [740, 371] on span "clear" at bounding box center [742, 370] width 11 height 11
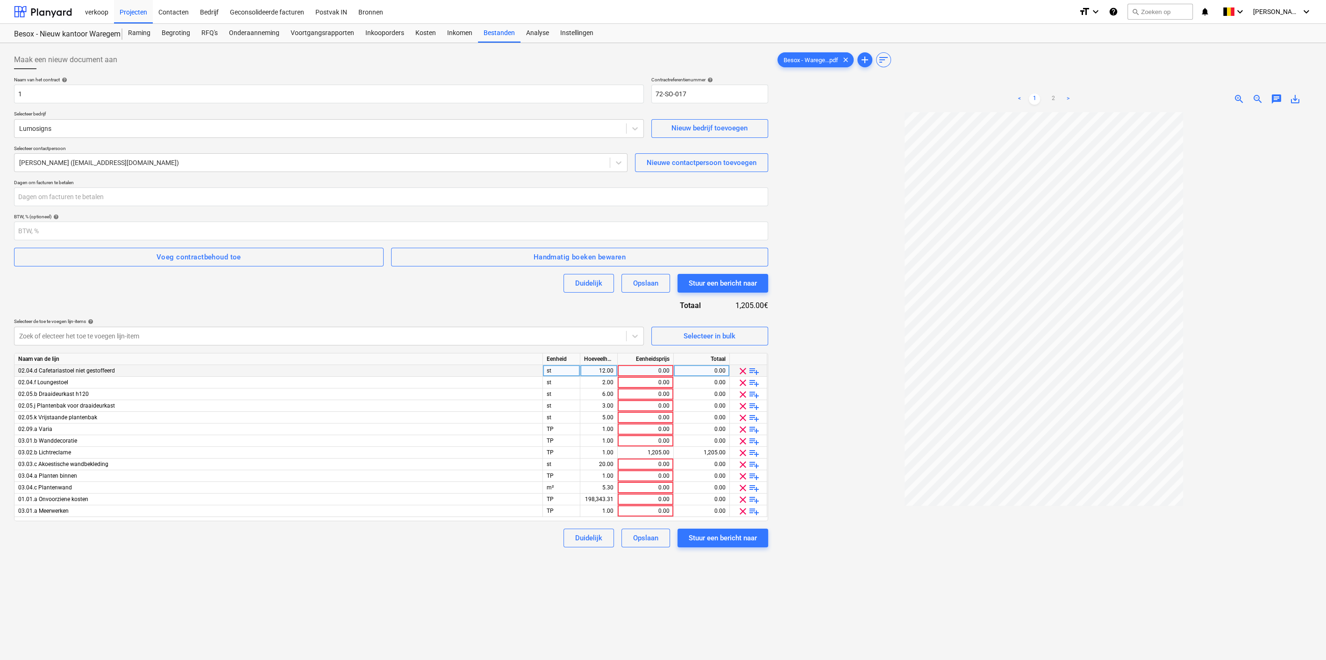
click at [740, 371] on span "clear" at bounding box center [742, 370] width 11 height 11
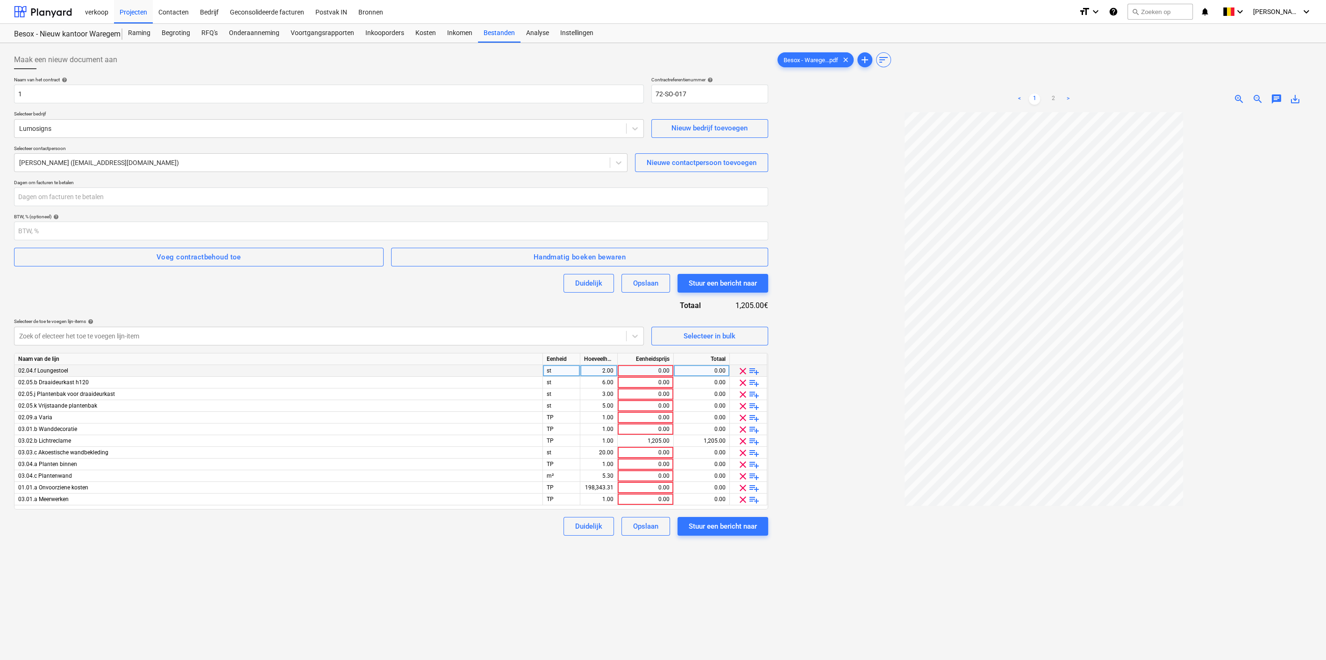
click at [740, 371] on span "clear" at bounding box center [742, 370] width 11 height 11
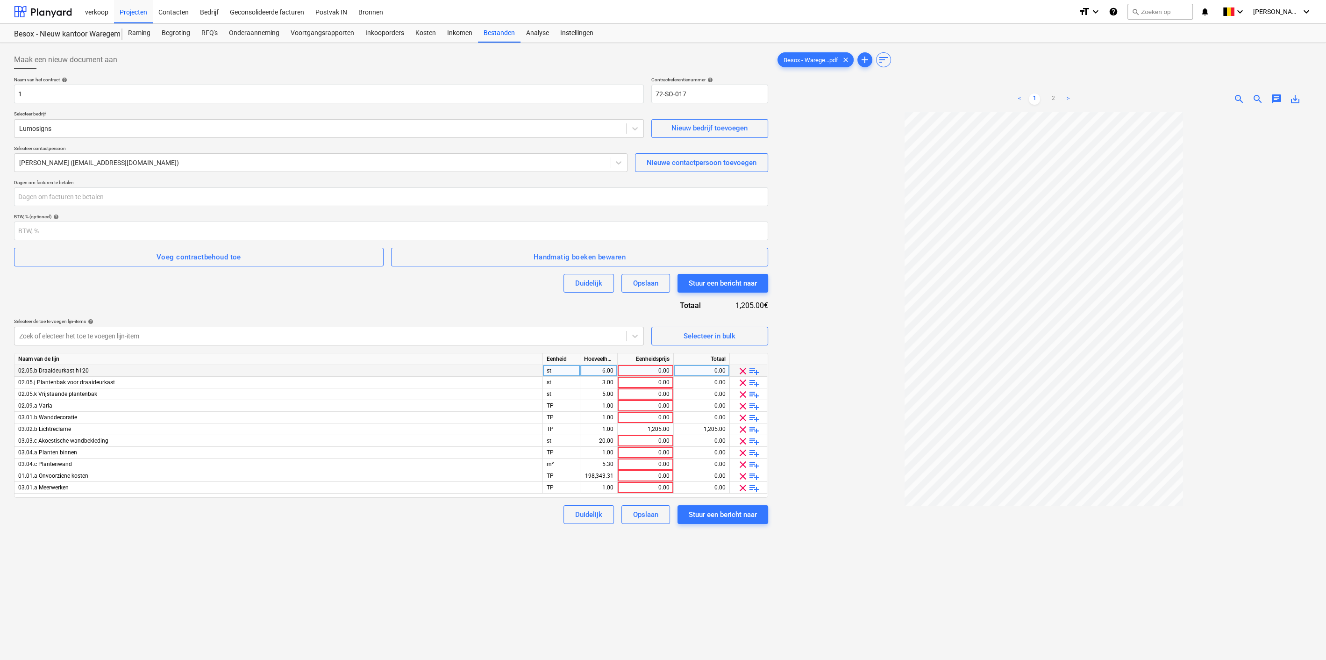
click at [740, 371] on span "clear" at bounding box center [742, 370] width 11 height 11
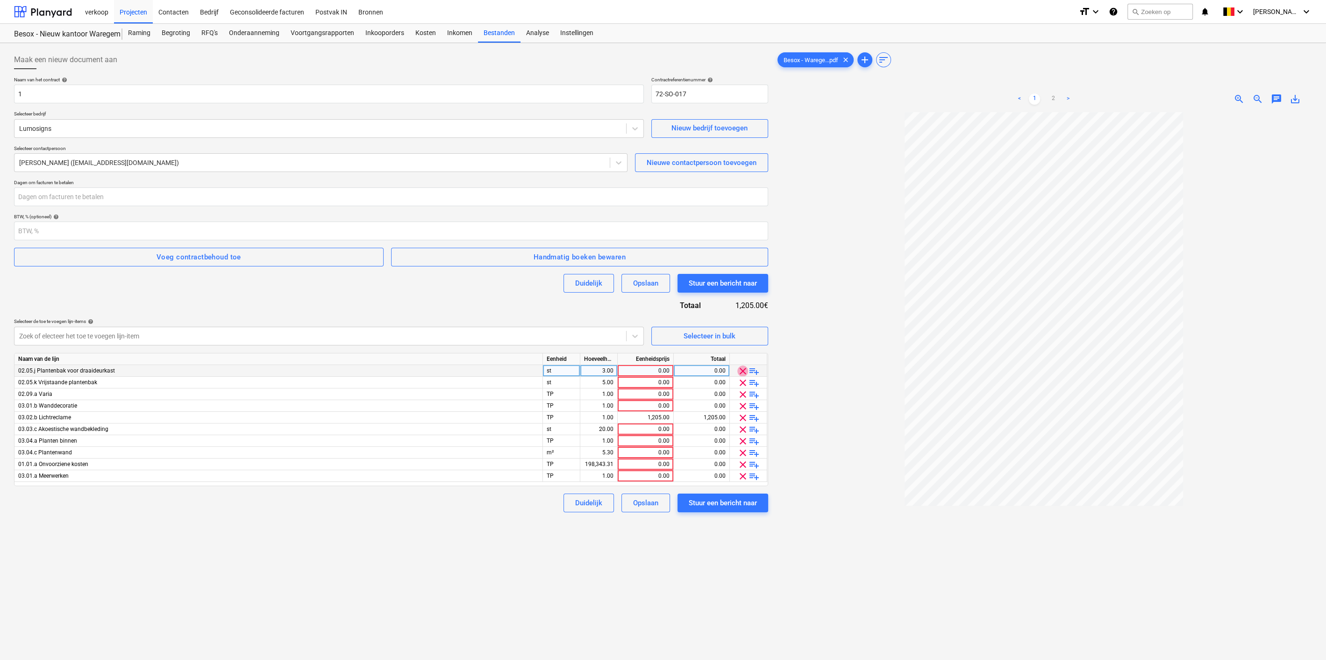
click at [740, 371] on span "clear" at bounding box center [742, 370] width 11 height 11
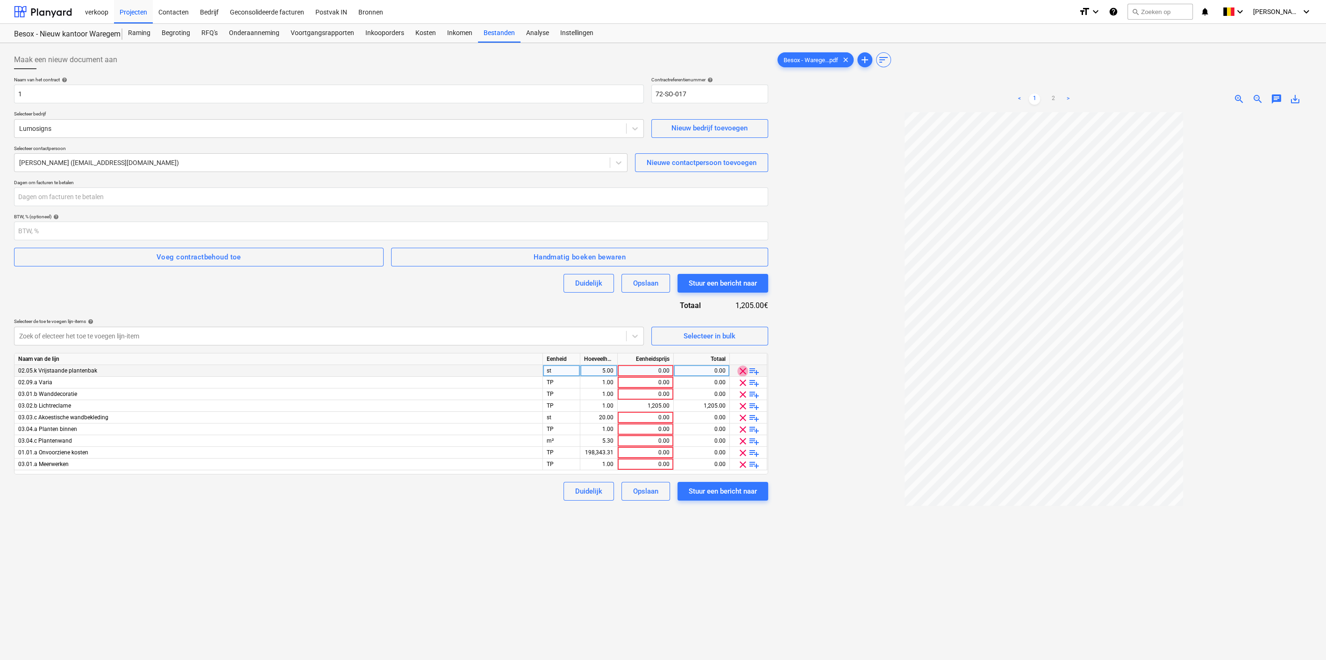
click at [740, 371] on span "clear" at bounding box center [742, 370] width 11 height 11
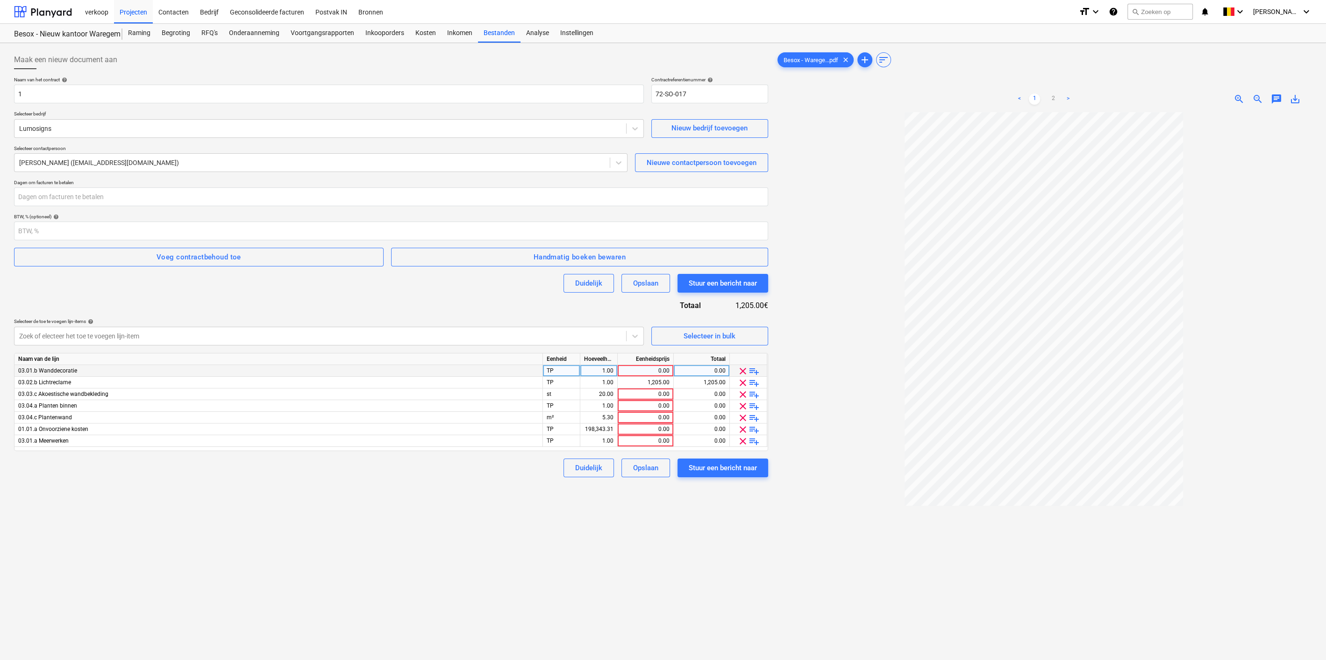
click at [740, 371] on span "clear" at bounding box center [742, 370] width 11 height 11
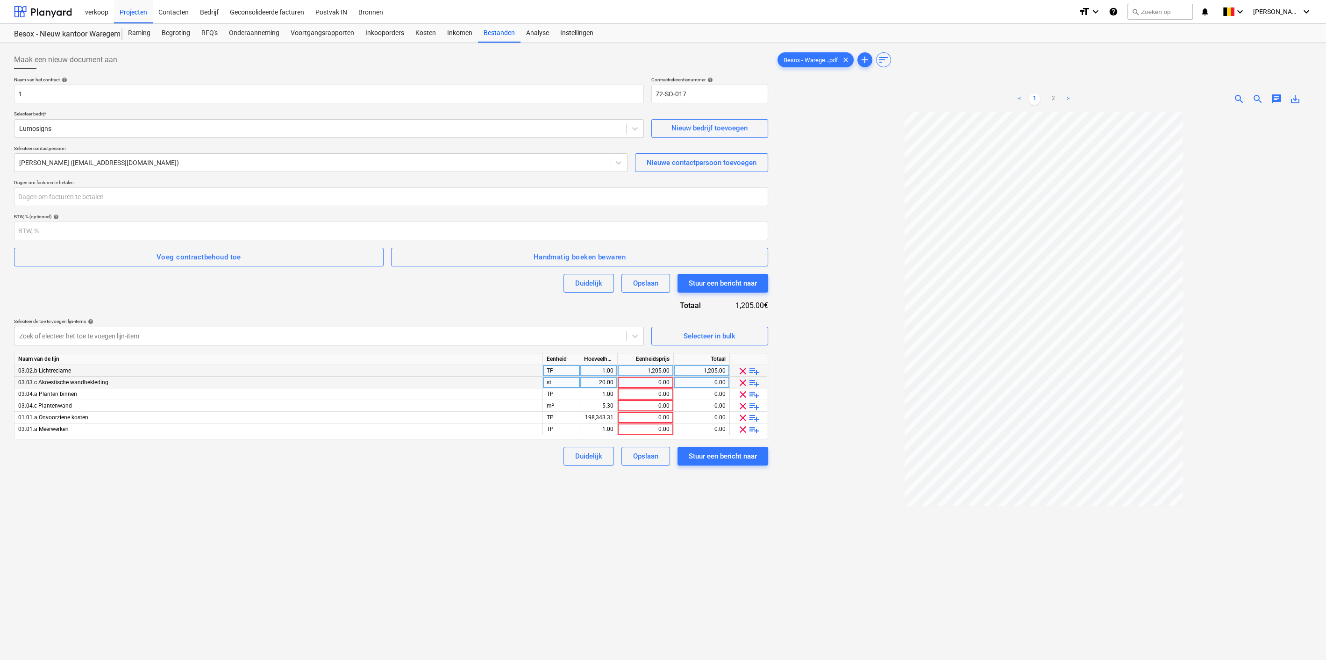
click at [741, 381] on span "clear" at bounding box center [742, 382] width 11 height 11
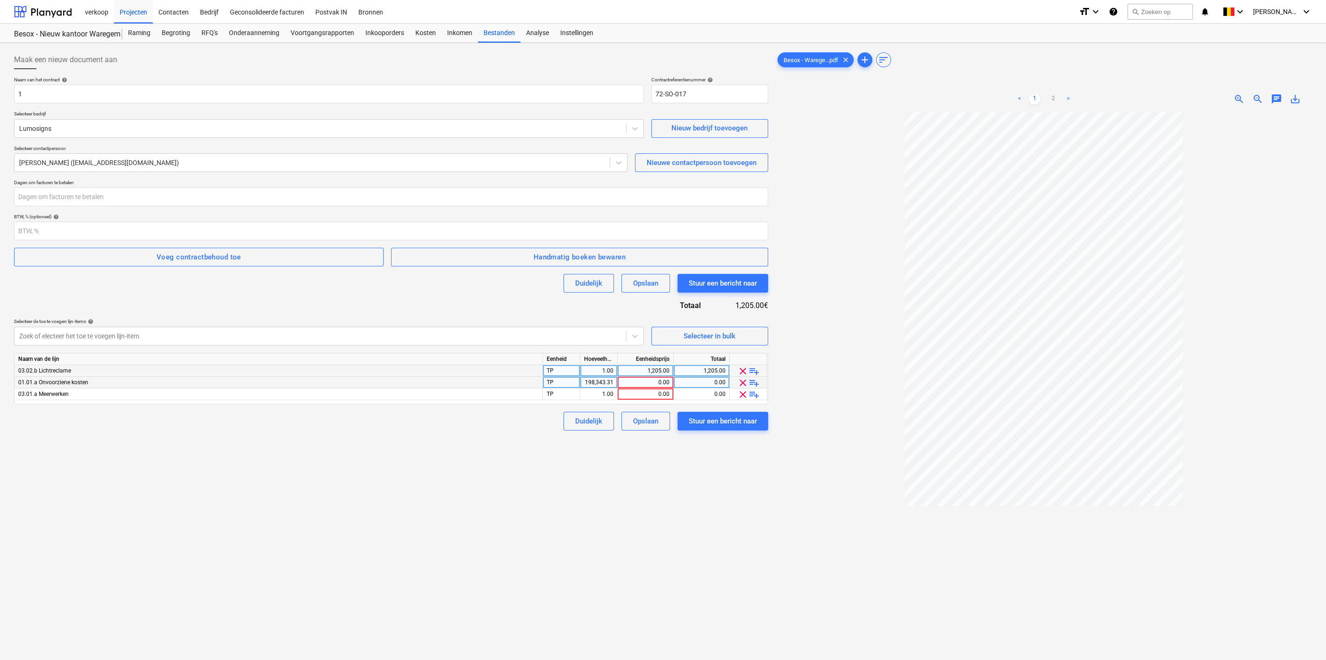
click at [741, 381] on span "clear" at bounding box center [742, 382] width 11 height 11
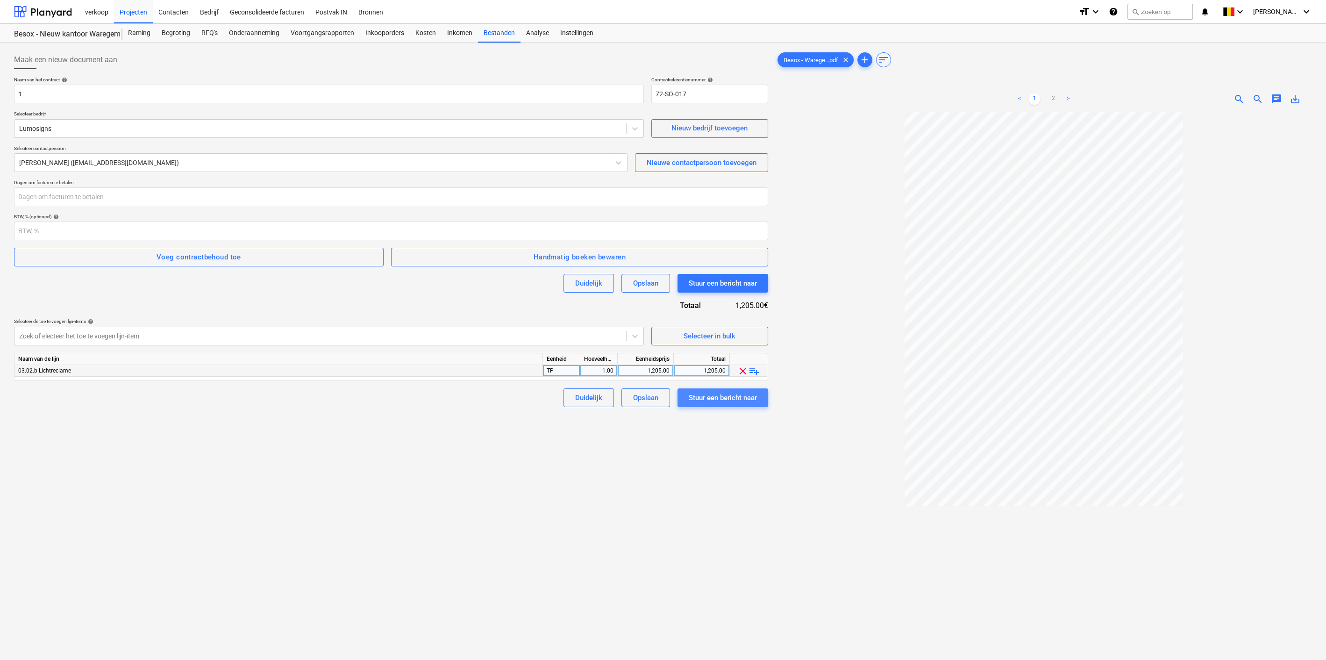
click at [713, 399] on div "Stuur een bericht naar" at bounding box center [723, 398] width 68 height 12
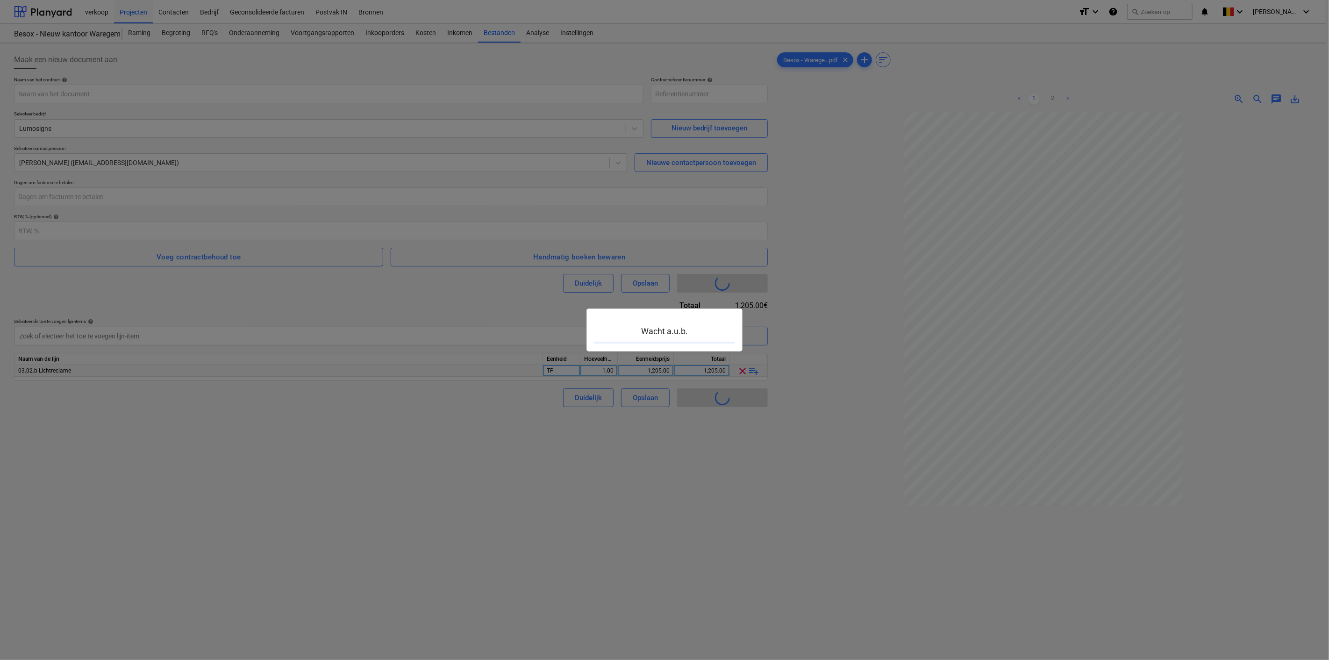
type input "72-SO-018"
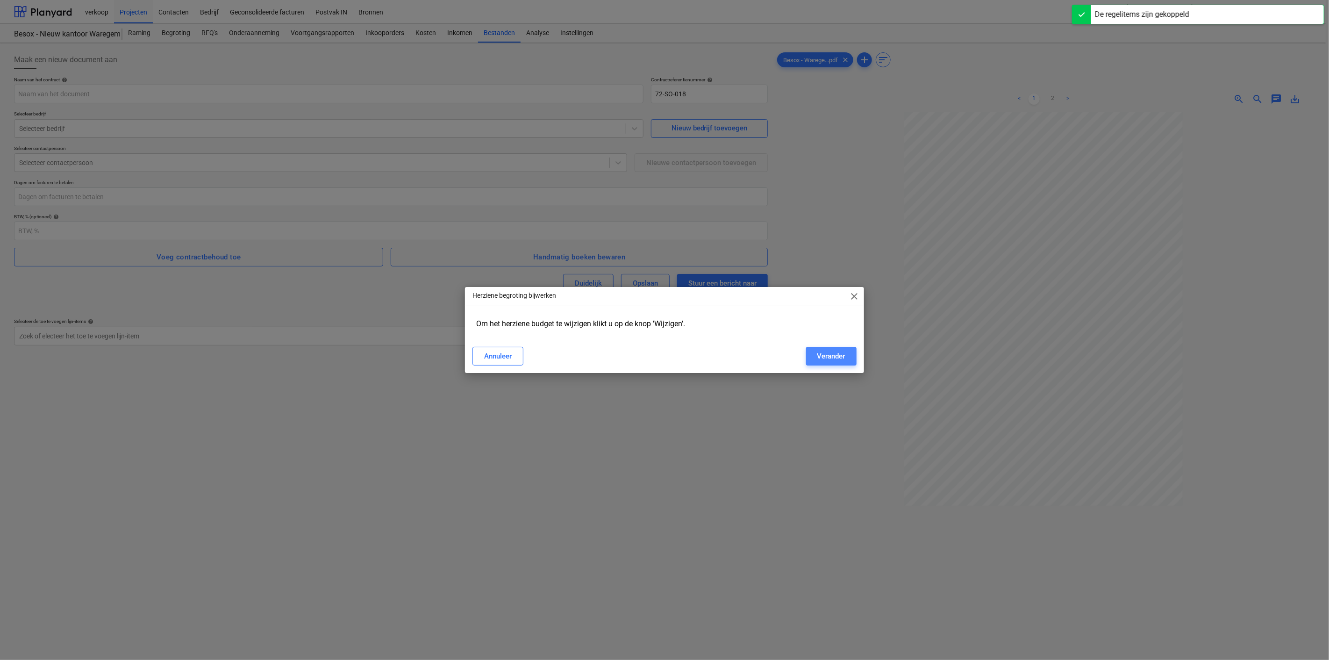
click at [841, 360] on div "Verander" at bounding box center [831, 356] width 28 height 12
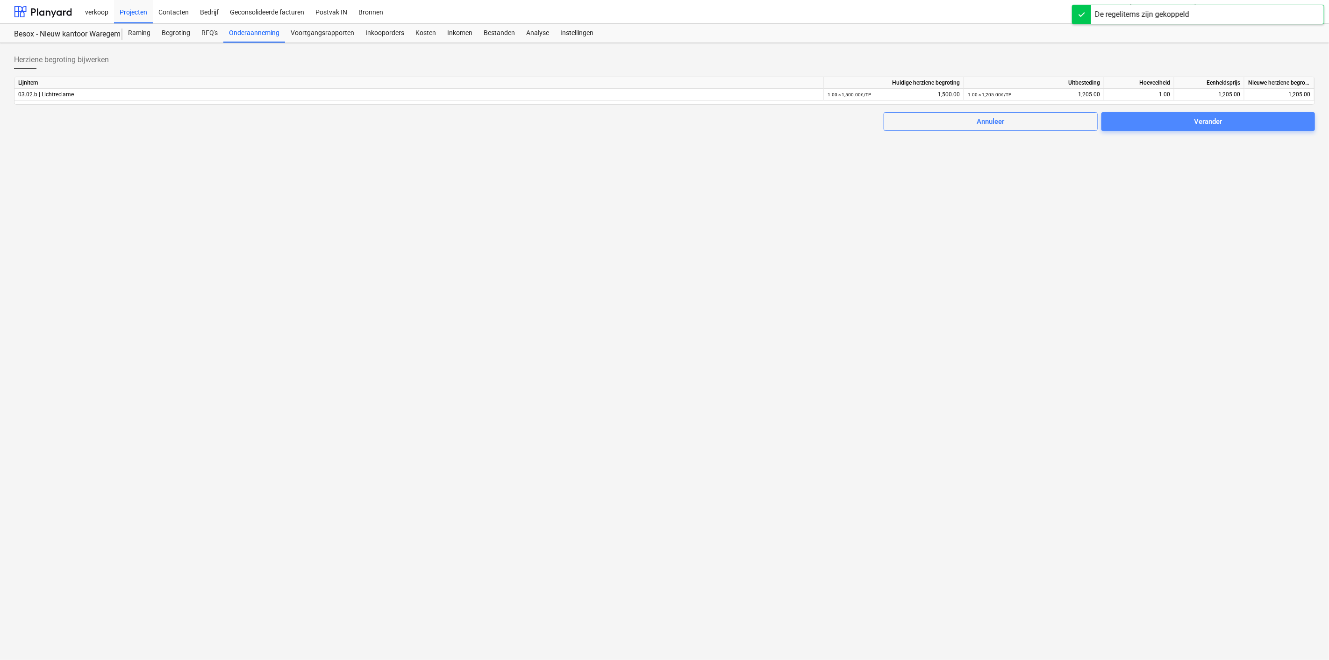
click at [1216, 117] on div "Verander" at bounding box center [1208, 121] width 28 height 12
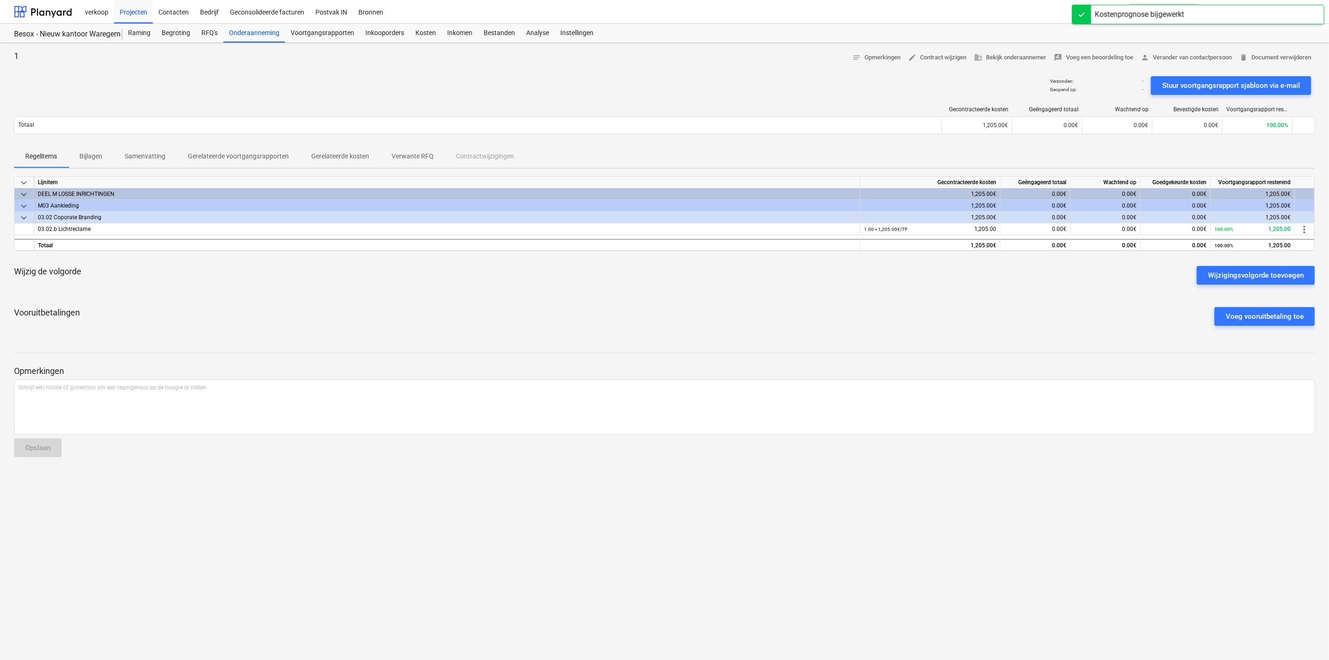
click at [799, 323] on div "Vooruitbetalingen Voeg vooruitbetaling toe" at bounding box center [664, 316] width 1301 height 34
click at [201, 35] on div "RFQ's" at bounding box center [210, 33] width 28 height 19
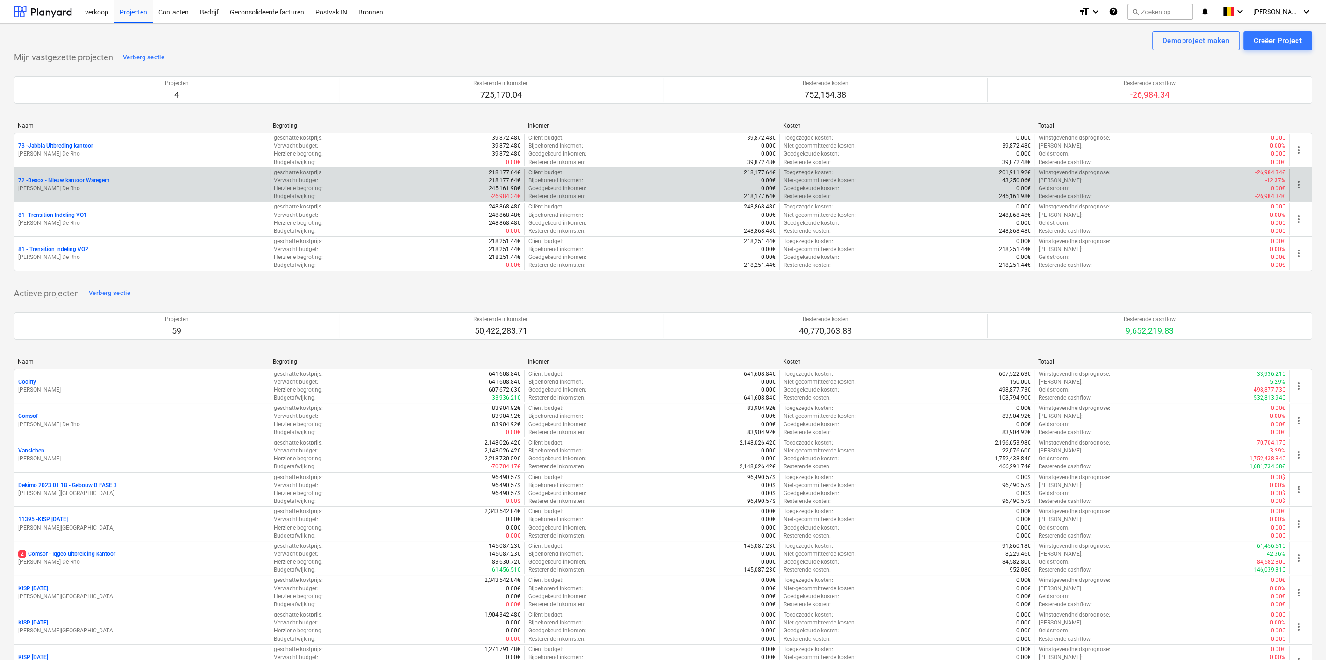
click at [133, 182] on div "72 - Besox - Nieuw kantoor Waregem" at bounding box center [142, 181] width 248 height 8
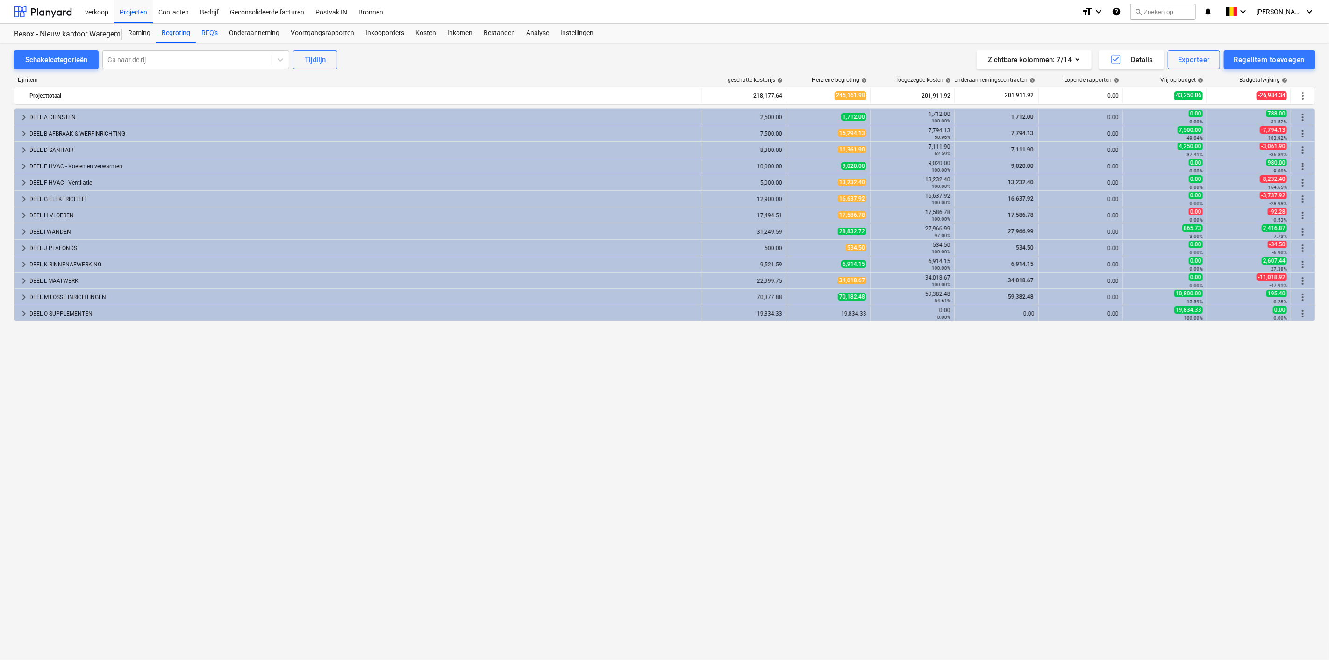
click at [212, 37] on div "RFQ's" at bounding box center [210, 33] width 28 height 19
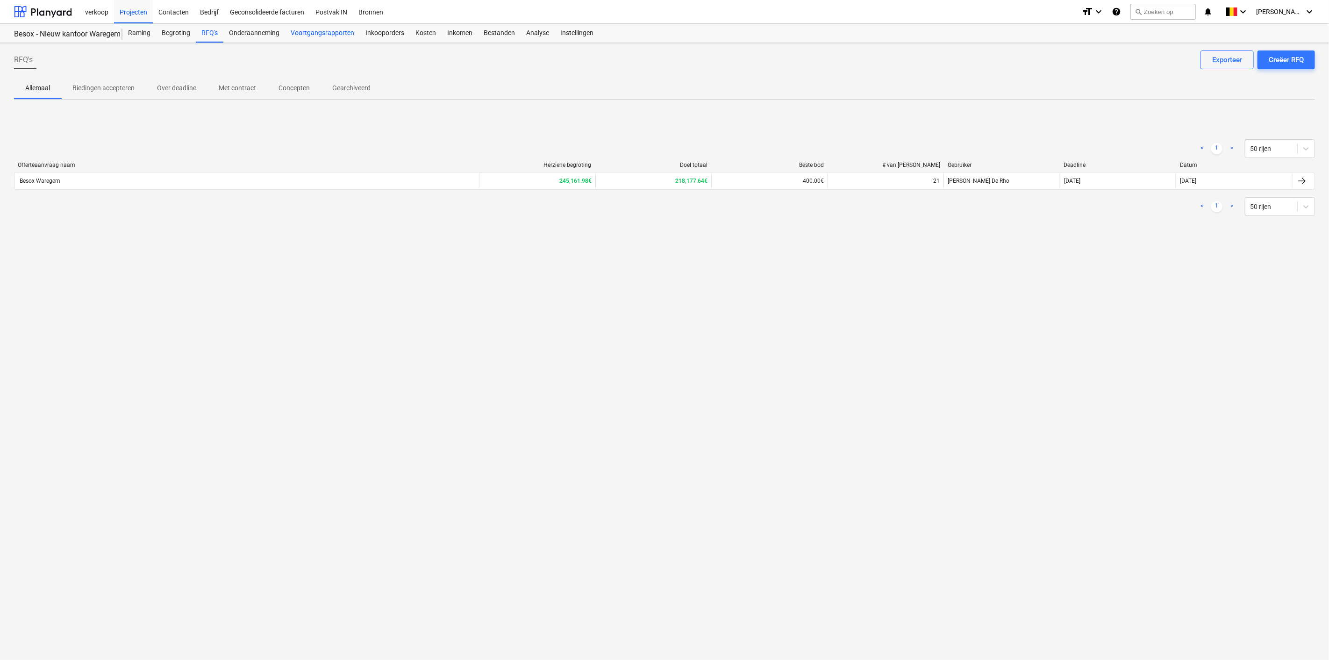
click at [335, 34] on div "Voortgangsrapporten" at bounding box center [322, 33] width 75 height 19
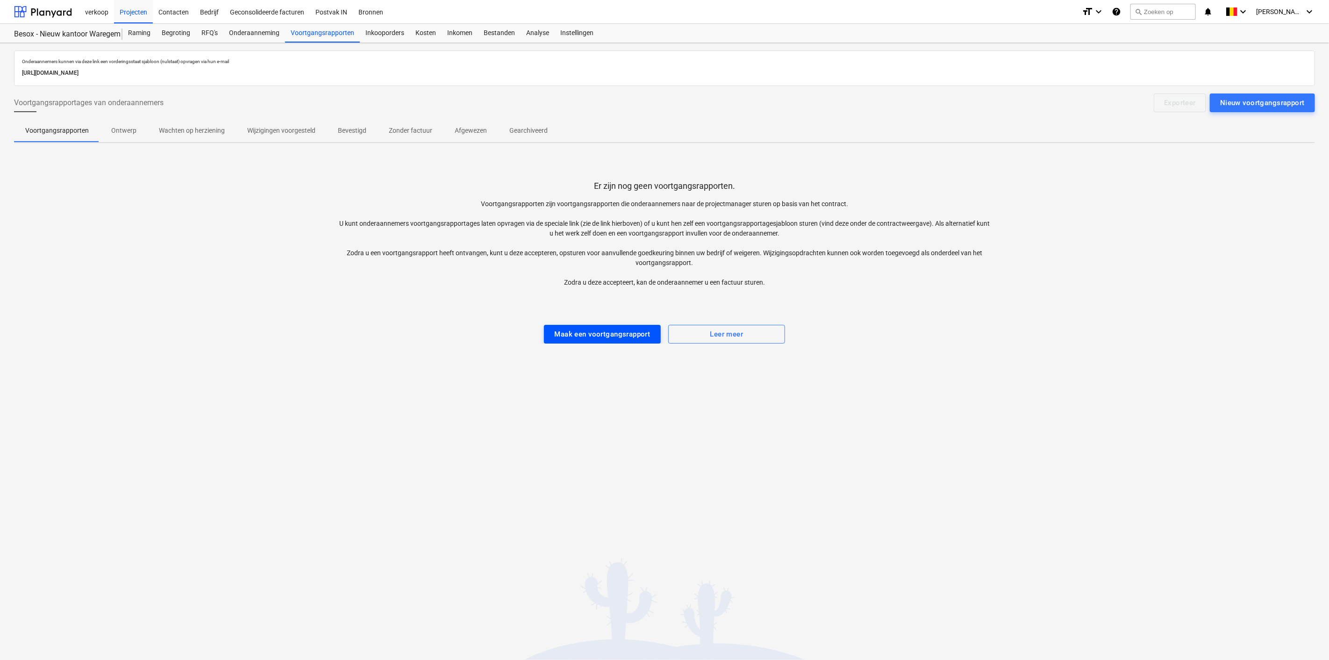
click at [549, 335] on button "Maak een voortgangsrapport" at bounding box center [602, 334] width 117 height 19
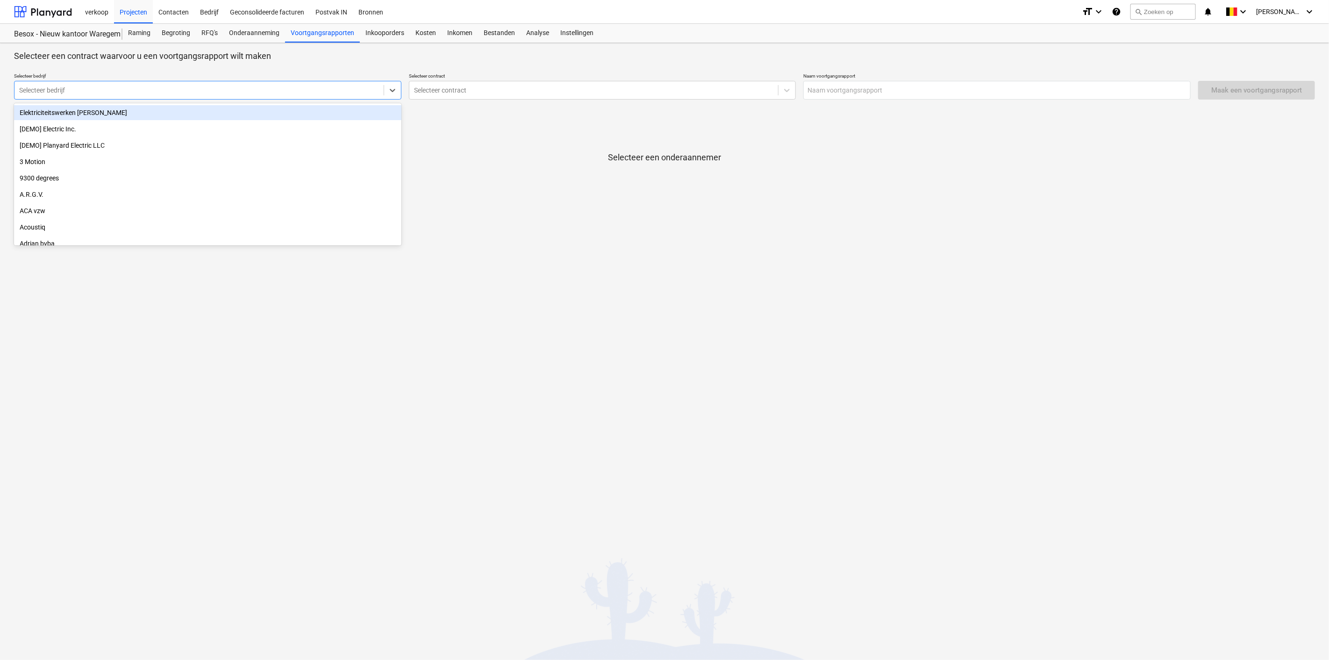
click at [179, 95] on div "Selecteer bedrijf" at bounding box center [198, 90] width 369 height 13
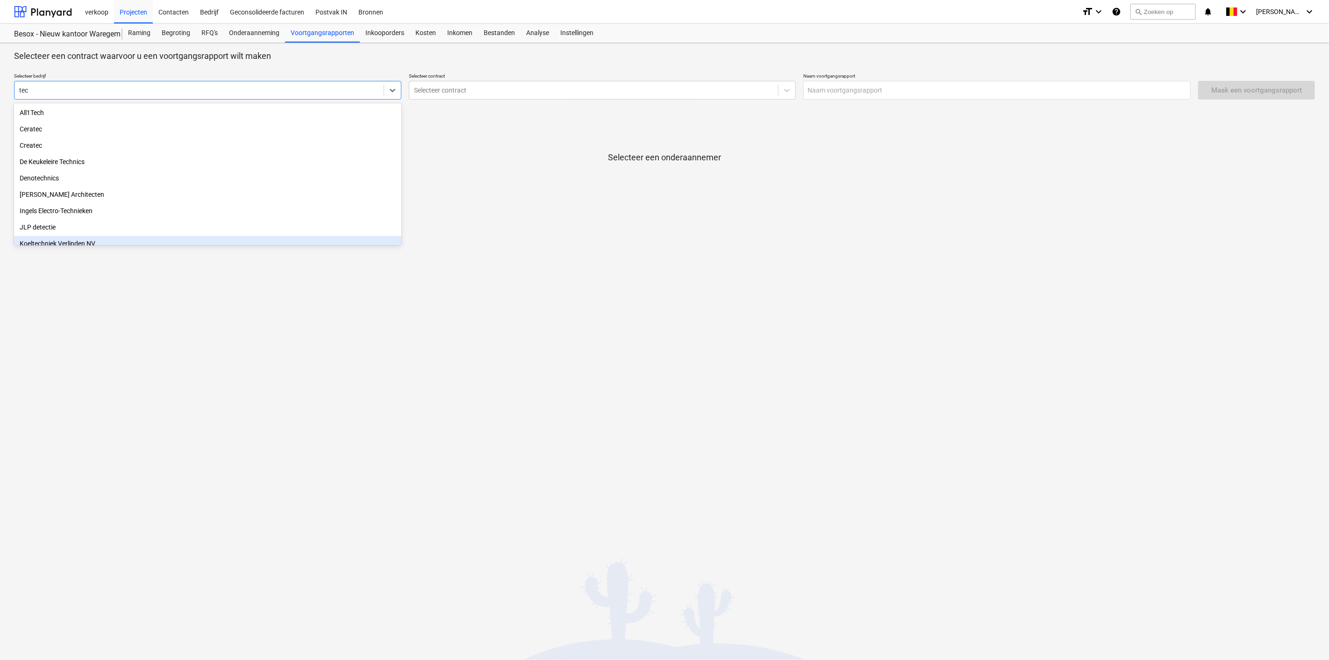
type input "tec"
click at [424, 273] on div "Selecteer een contract waarvoor u een voortgangsrapport wilt maken Selecteer be…" at bounding box center [664, 351] width 1329 height 617
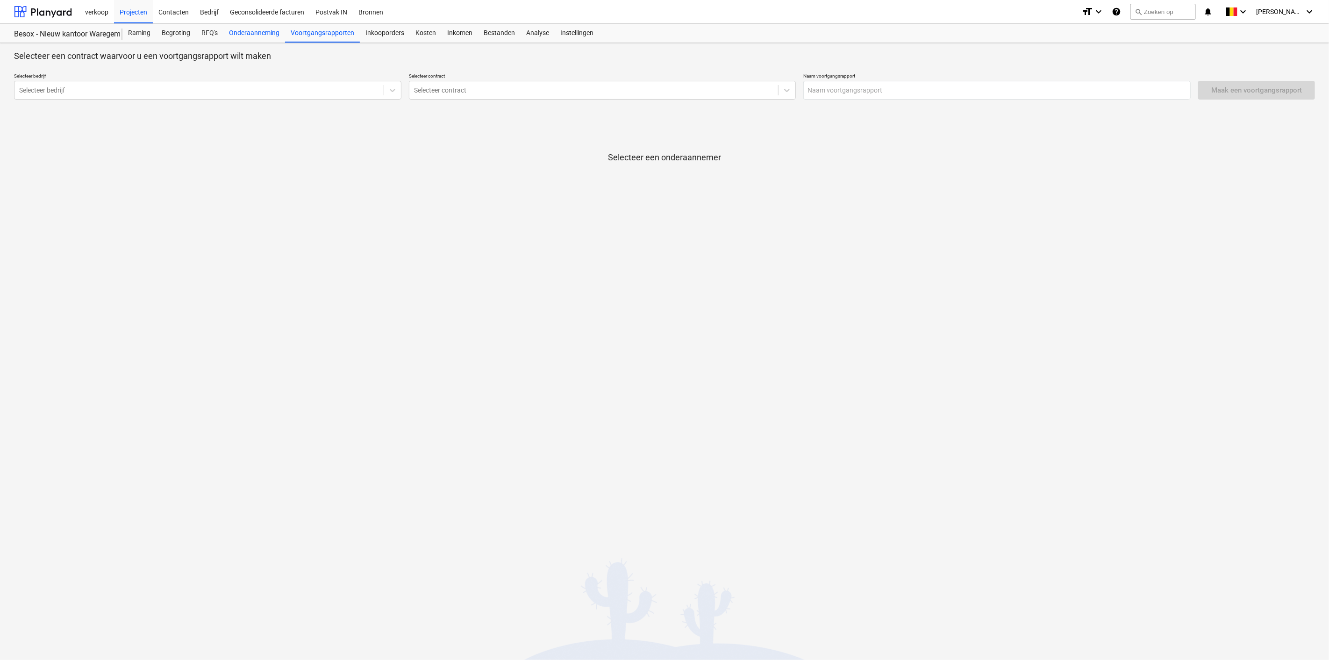
click at [260, 33] on div "Onderaanneming" at bounding box center [254, 33] width 62 height 19
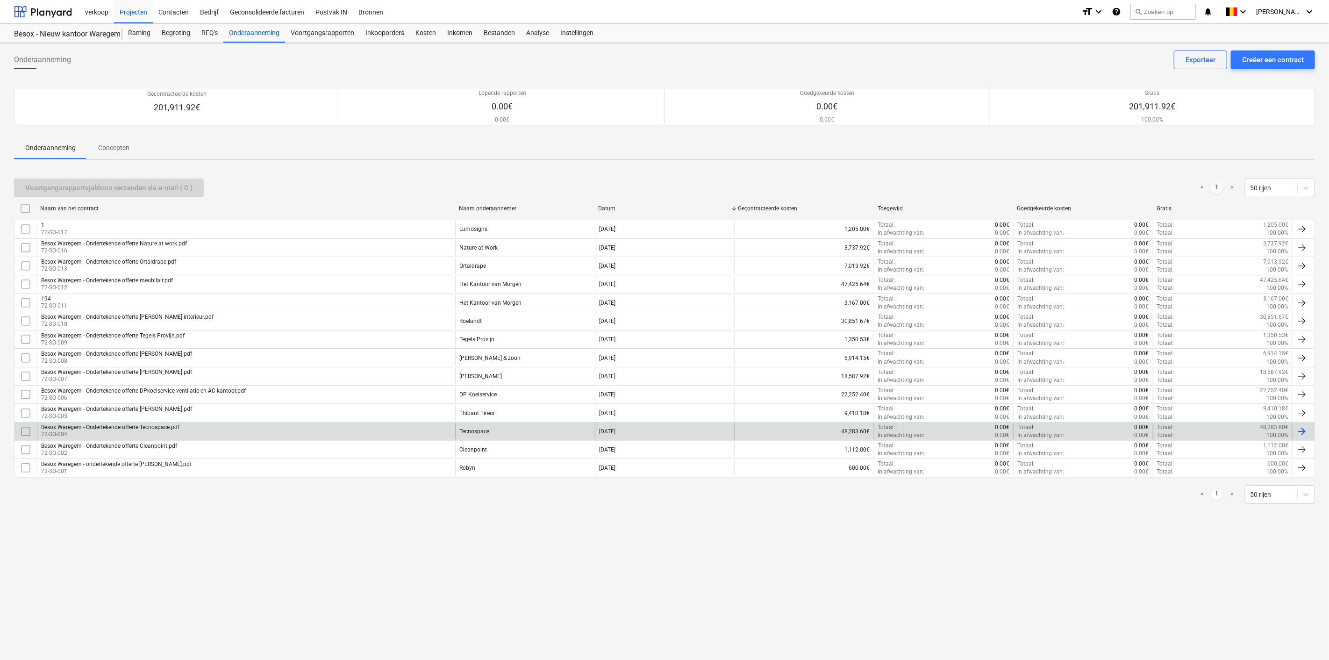
click at [474, 431] on div "Tecnospace" at bounding box center [474, 431] width 30 height 7
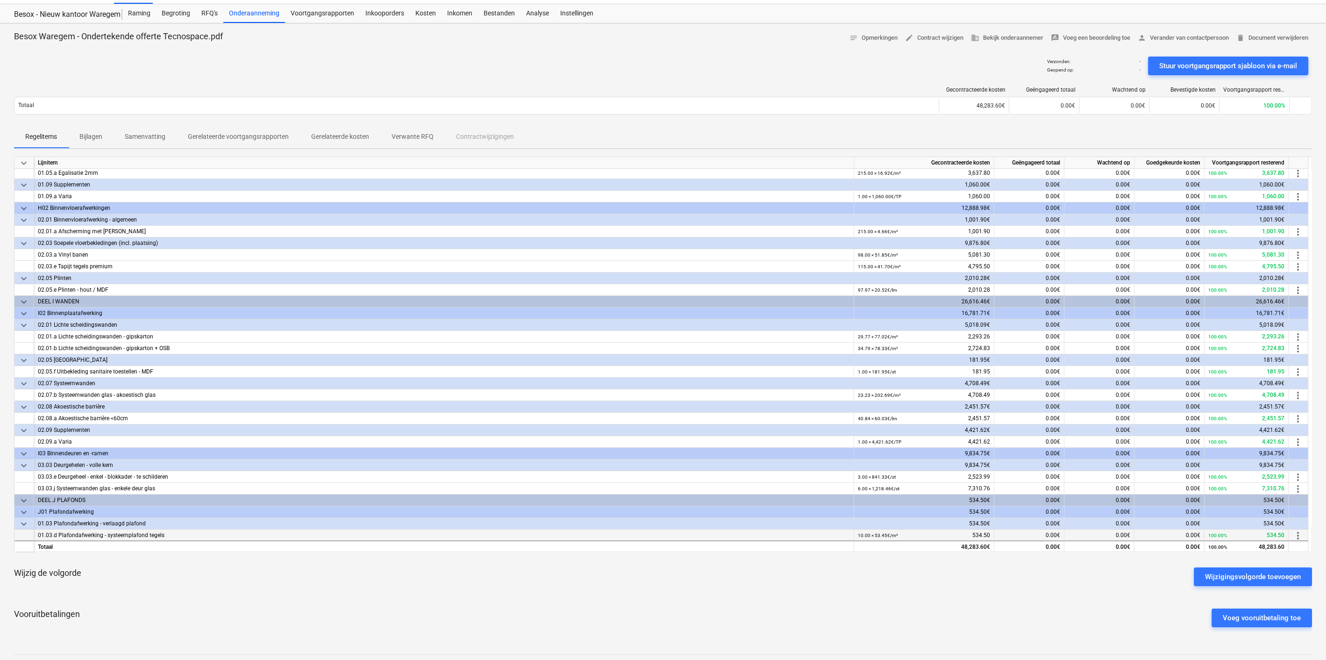
scroll to position [21, 0]
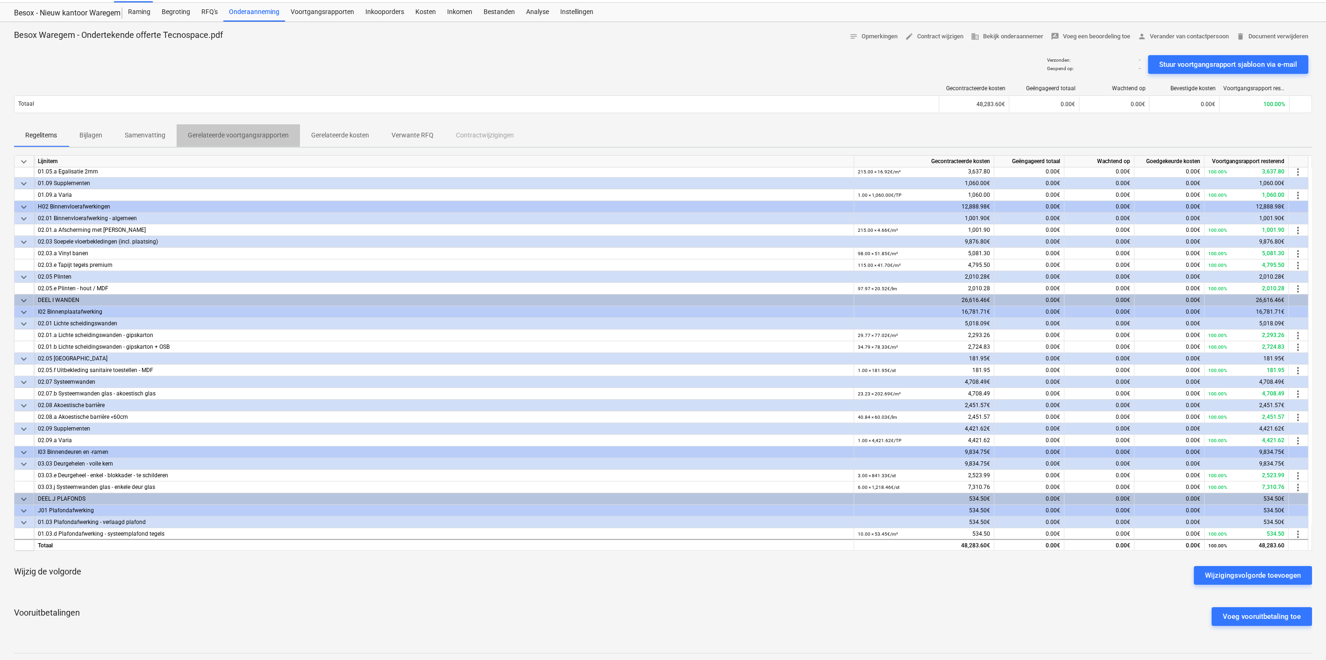
click at [202, 134] on p "Gerelateerde voortgangsrapporten" at bounding box center [238, 135] width 101 height 10
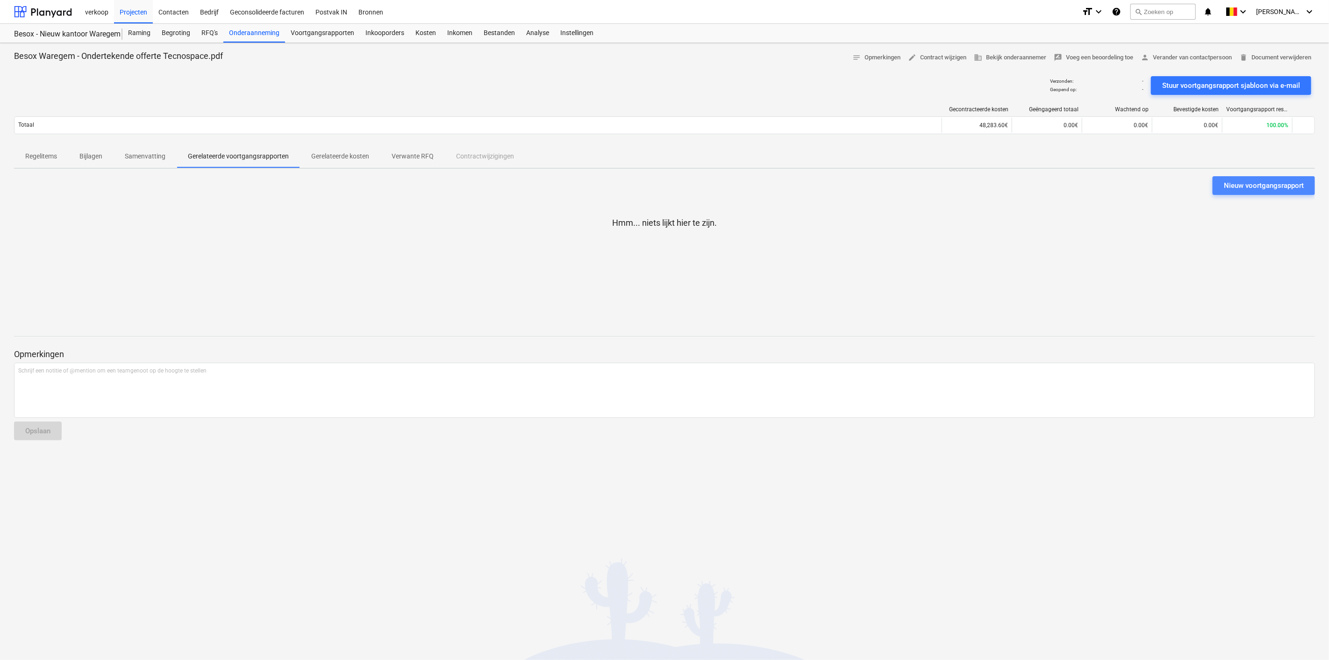
click at [1247, 187] on div "Nieuw voortgangsrapport" at bounding box center [1264, 185] width 80 height 12
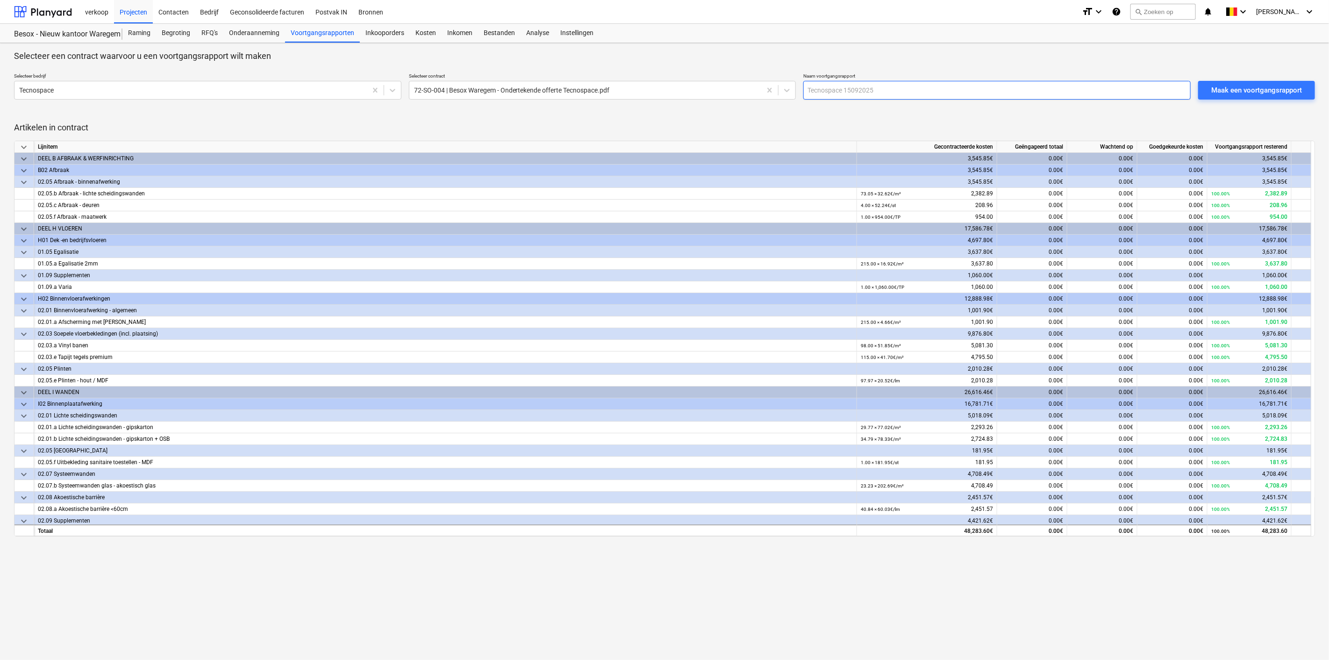
click at [961, 84] on input "text" at bounding box center [996, 90] width 387 height 19
type input "Voorschotfactuur 30´%"
click at [1097, 195] on div "0.00€" at bounding box center [1102, 194] width 70 height 12
click at [1032, 193] on div "0.00€" at bounding box center [1032, 194] width 70 height 12
click at [1249, 90] on div "Maak een voortgangsrapport" at bounding box center [1256, 90] width 91 height 12
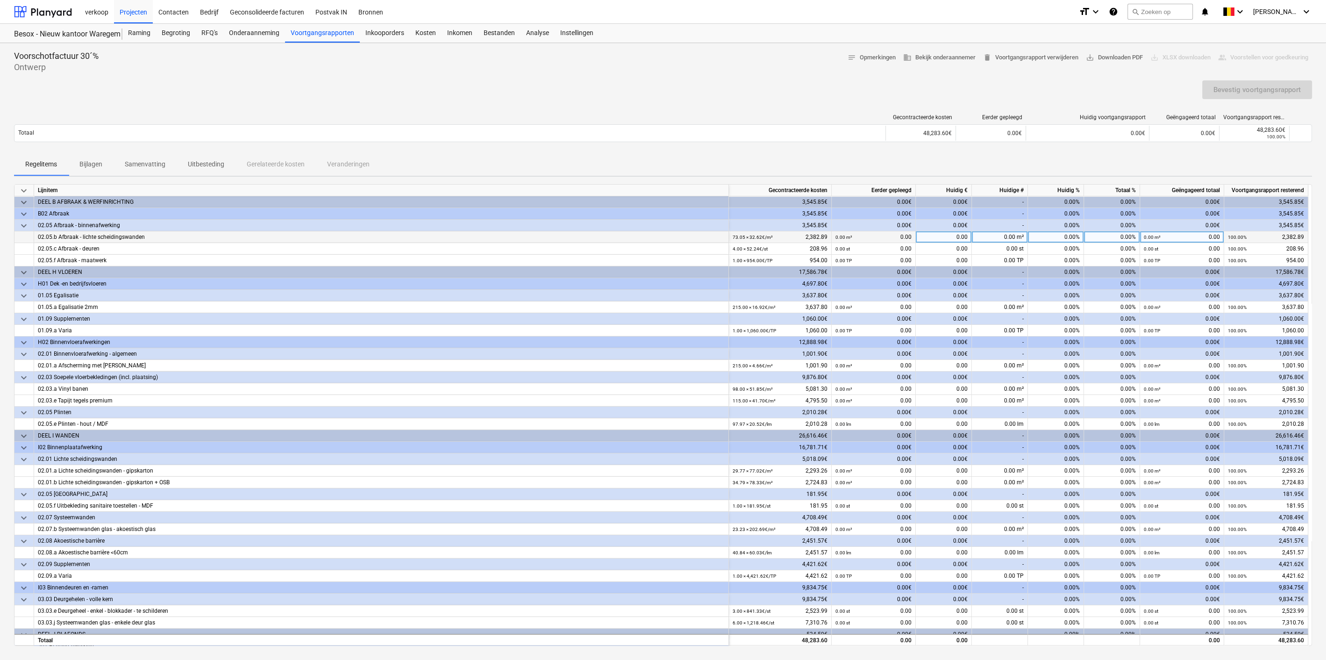
click at [1063, 236] on div "0.00%" at bounding box center [1056, 237] width 56 height 12
type input "30"
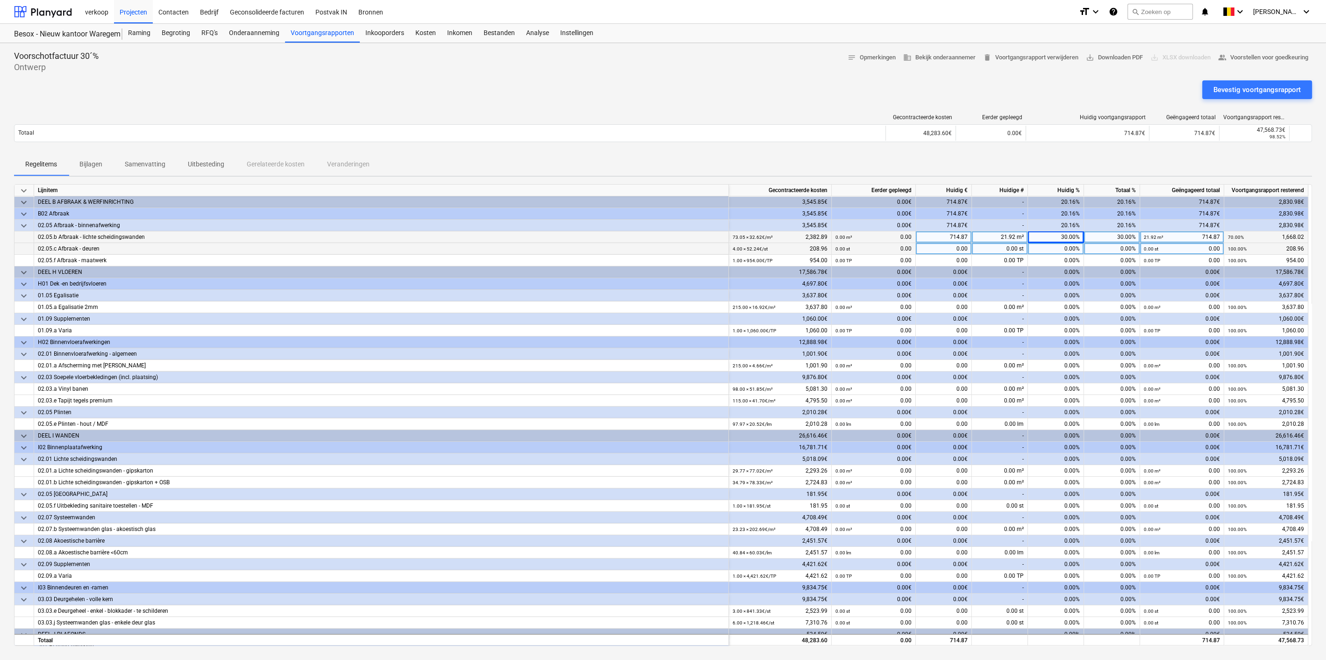
click at [1063, 246] on div "0.00%" at bounding box center [1056, 249] width 56 height 12
type input "30"
click at [1061, 257] on div "0.00%" at bounding box center [1056, 261] width 56 height 12
type input "30"
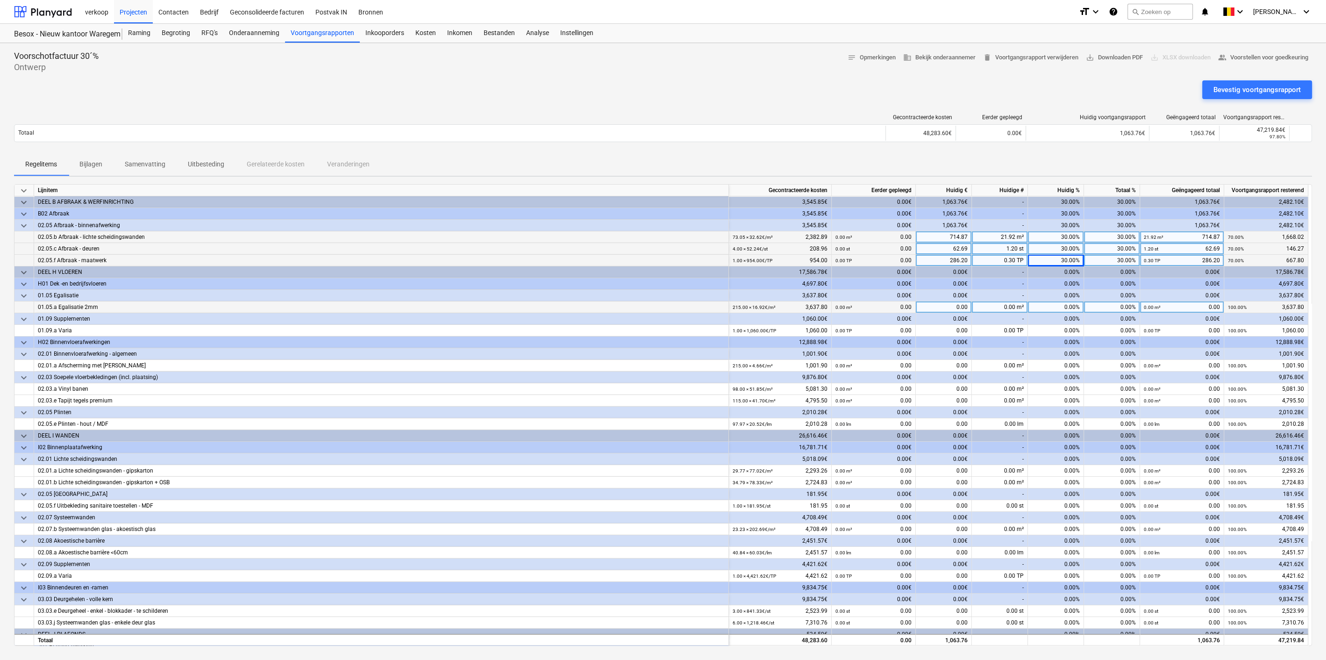
click at [1057, 304] on div "0.00%" at bounding box center [1056, 307] width 56 height 12
type input "30"
click at [1056, 328] on div "0.00%" at bounding box center [1056, 331] width 56 height 12
type input "30"
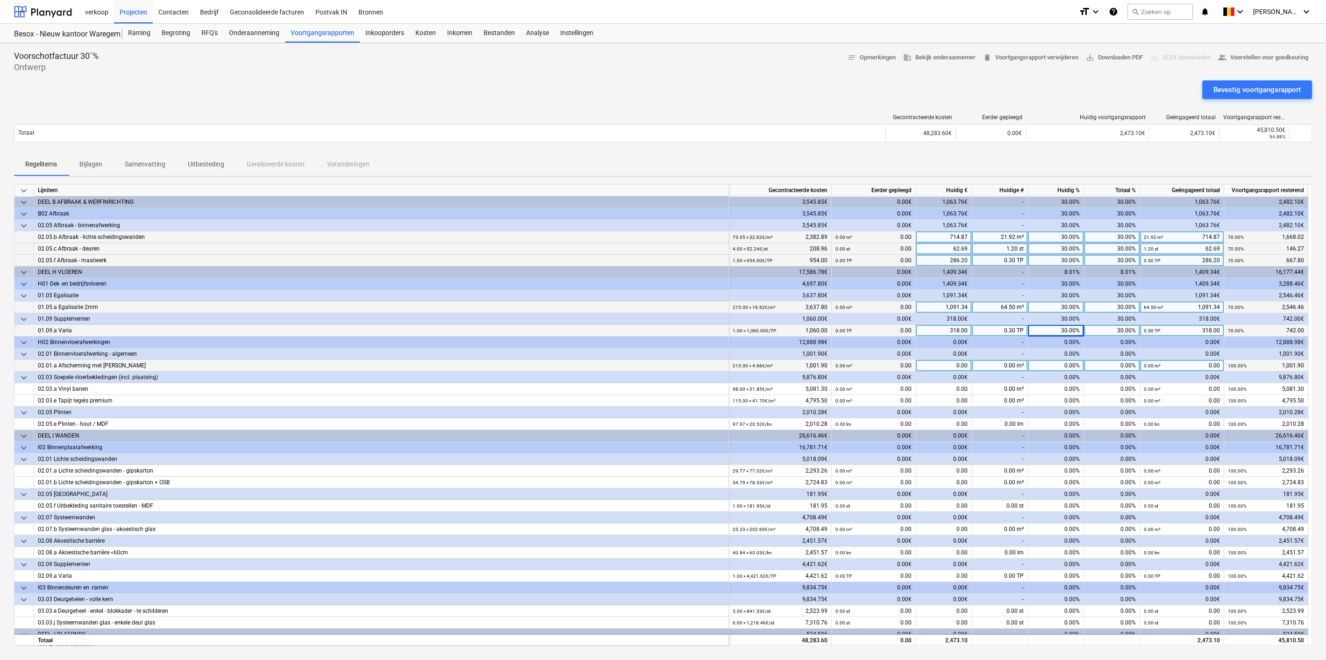
click at [1051, 363] on div "0.00%" at bounding box center [1056, 366] width 56 height 12
type input "30"
click at [1060, 388] on div "0.00%" at bounding box center [1056, 389] width 56 height 12
type input "30"
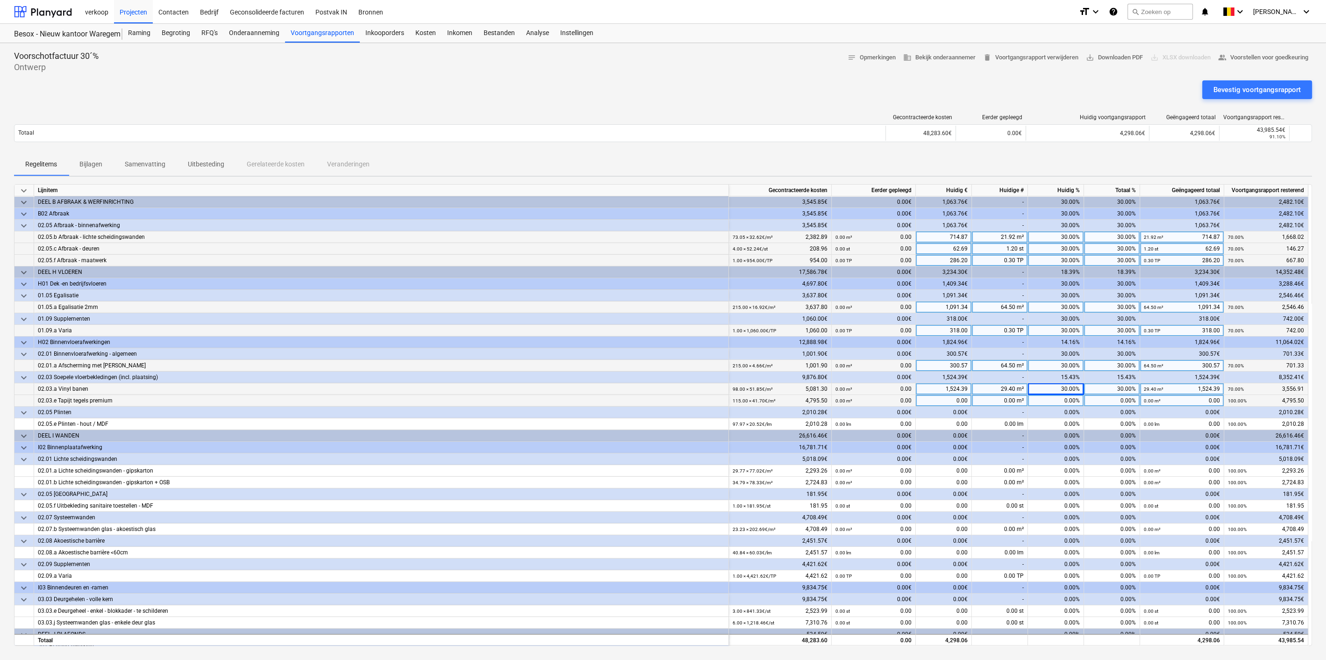
click at [1058, 401] on div "0.00%" at bounding box center [1056, 401] width 56 height 12
type input "30"
click at [1055, 421] on div "0.00%" at bounding box center [1056, 424] width 56 height 12
type input "30"
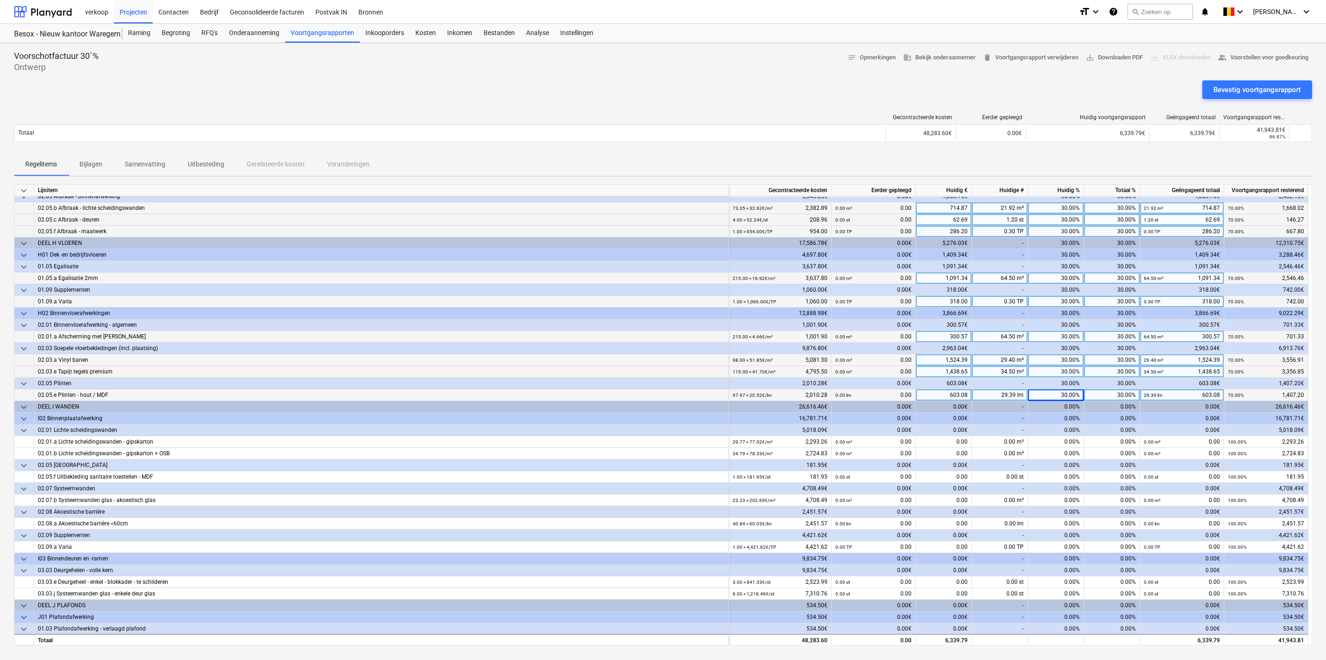
scroll to position [41, 0]
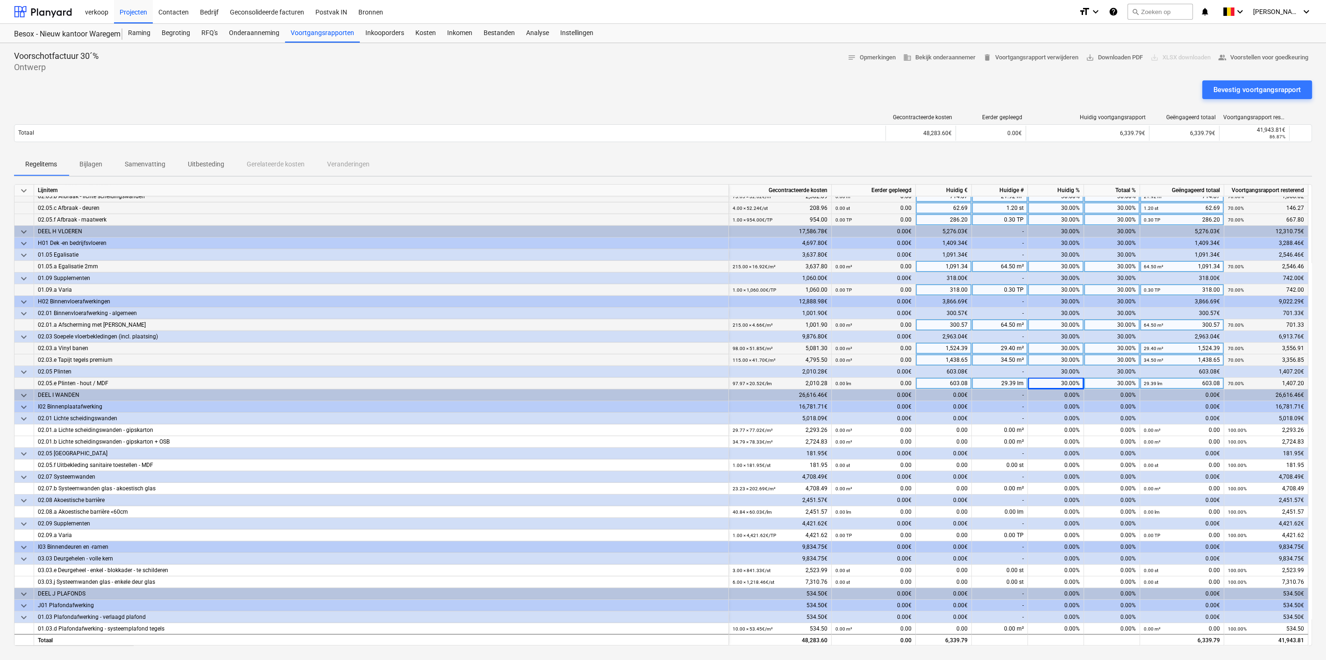
click at [1055, 424] on div "0.00%" at bounding box center [1056, 430] width 56 height 12
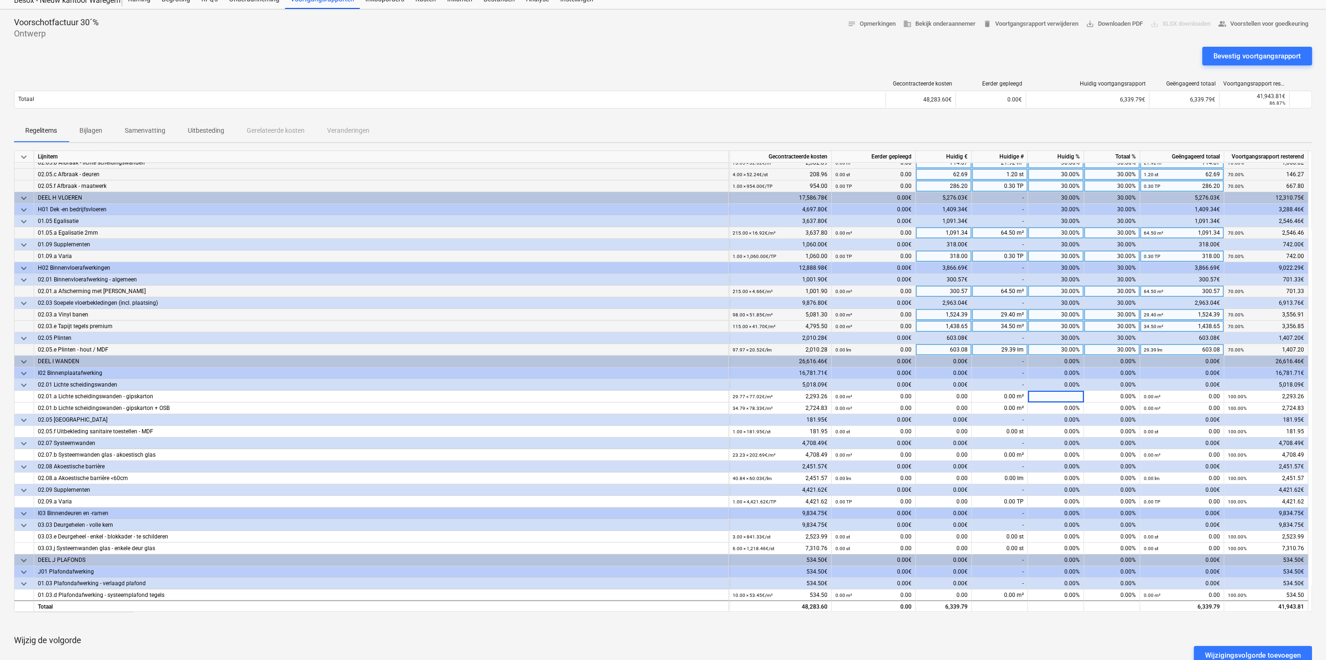
scroll to position [35, 0]
type input "30"
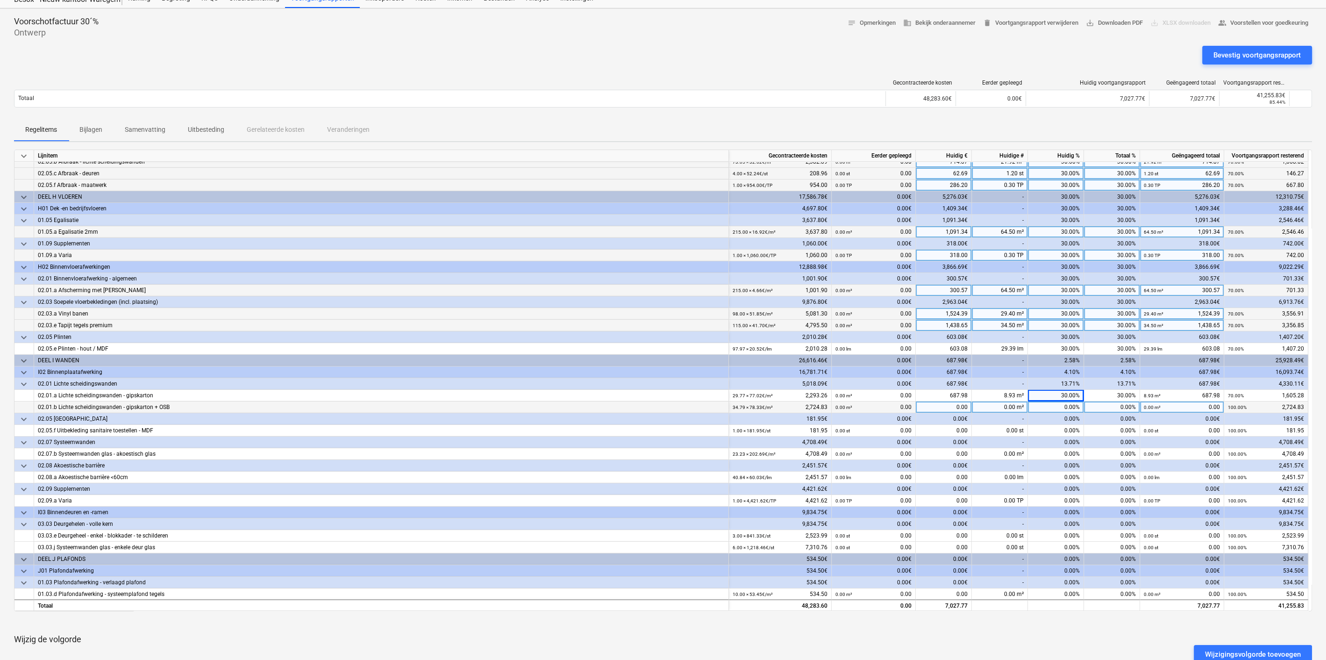
click at [1054, 407] on div "0.00%" at bounding box center [1056, 407] width 56 height 12
type input "30"
click at [1048, 426] on div "0.00%" at bounding box center [1056, 431] width 56 height 12
type input "30"
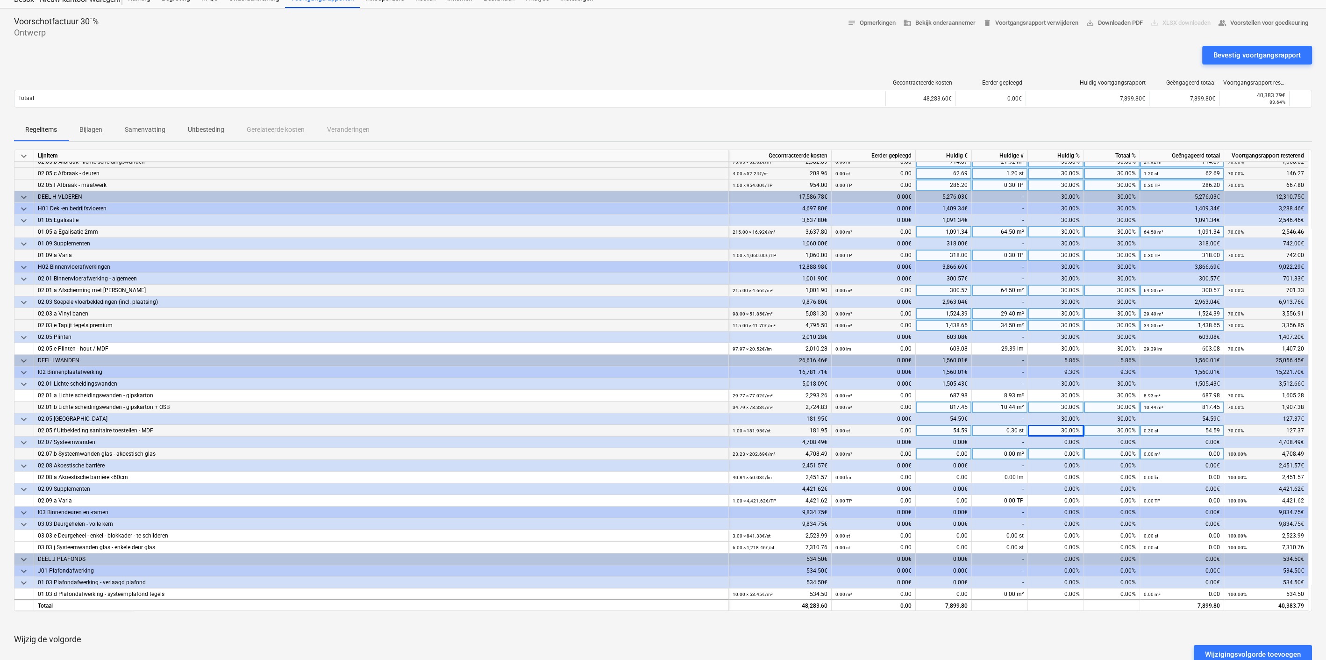
click at [1057, 457] on div "0.00%" at bounding box center [1056, 454] width 56 height 12
type input "30"
click at [1059, 478] on div "0.00%" at bounding box center [1056, 477] width 56 height 12
type input "30"
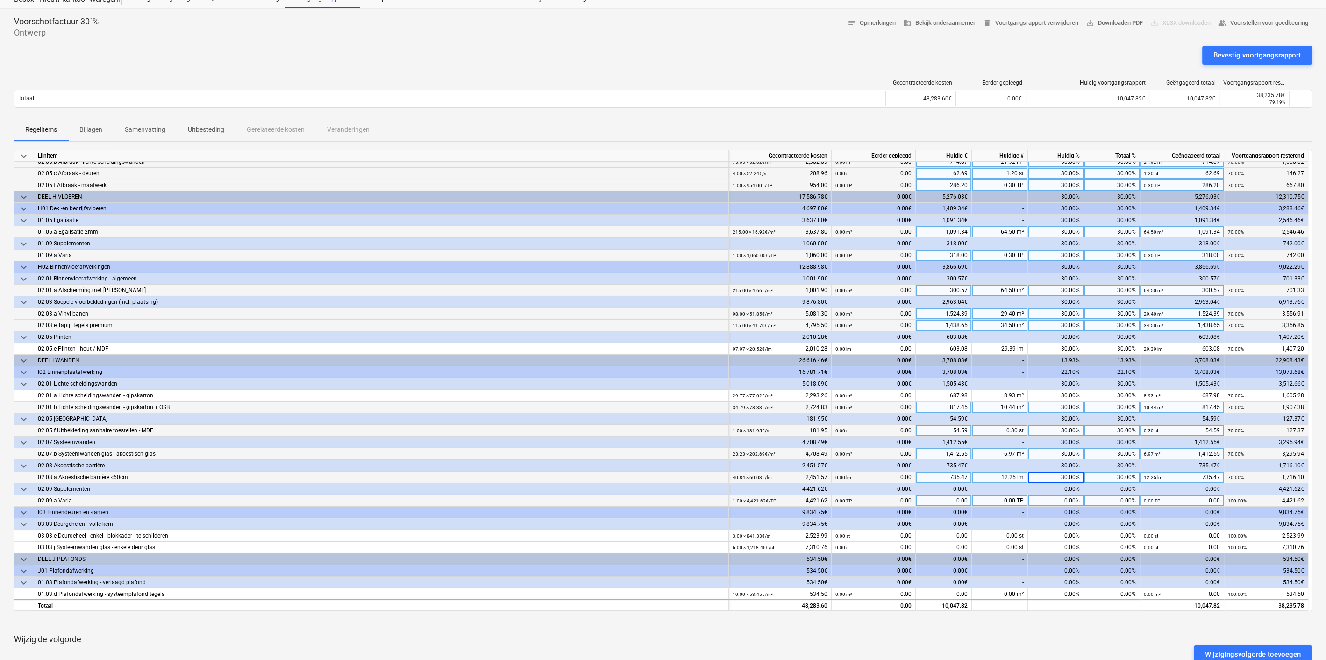
click at [1047, 500] on div "0.00%" at bounding box center [1056, 501] width 56 height 12
type input "30"
click at [1053, 533] on div "0.00%" at bounding box center [1056, 536] width 56 height 12
type input "30"
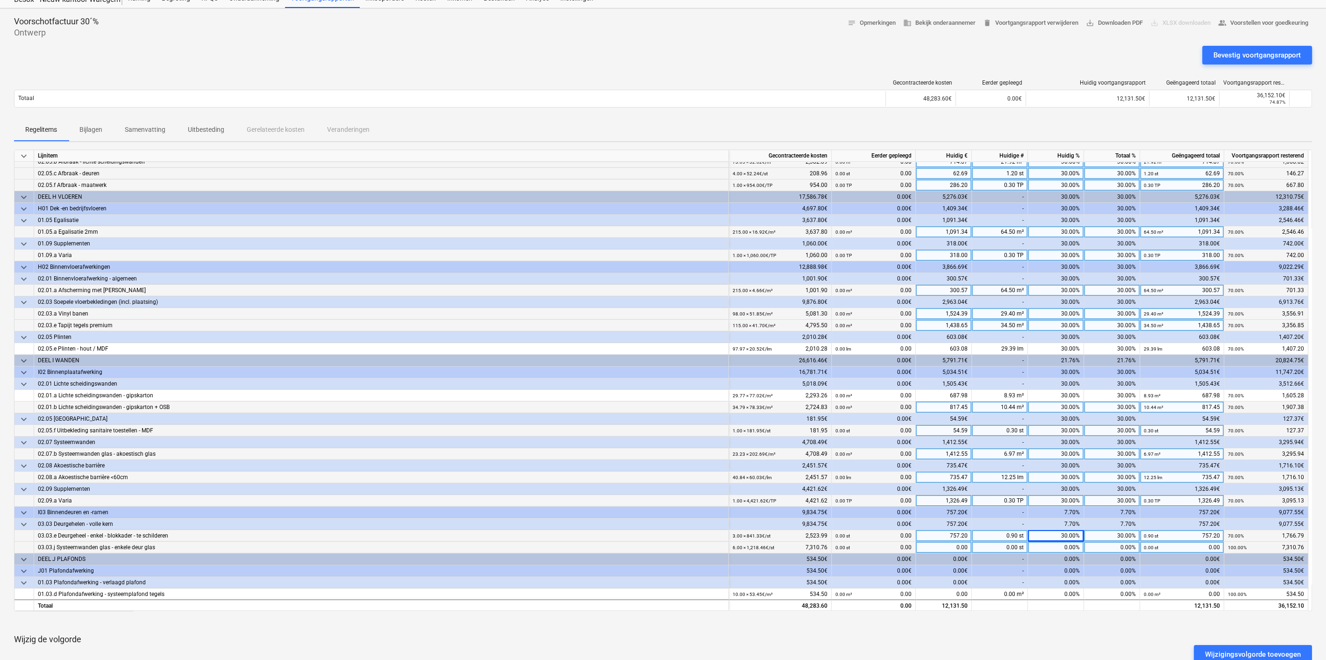
click at [1049, 549] on div "0.00%" at bounding box center [1056, 548] width 56 height 12
type input "30"
click at [1055, 594] on div "0.00%" at bounding box center [1056, 594] width 56 height 12
type input "30"
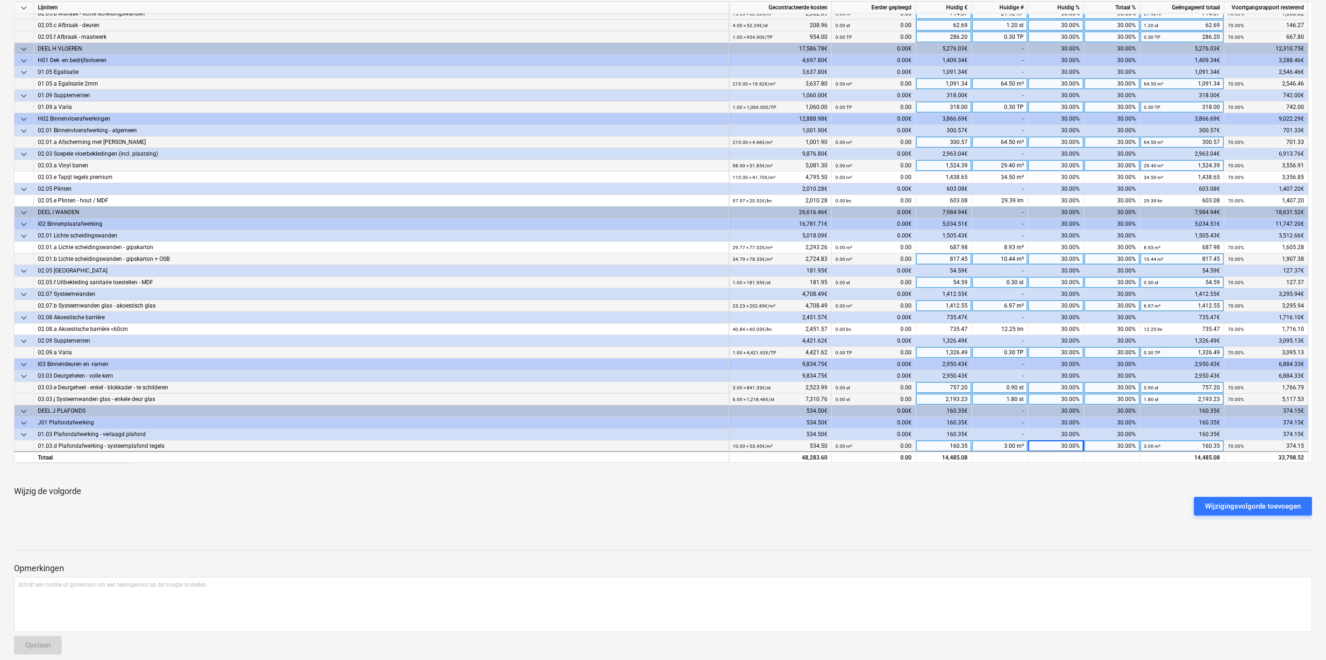
scroll to position [191, 0]
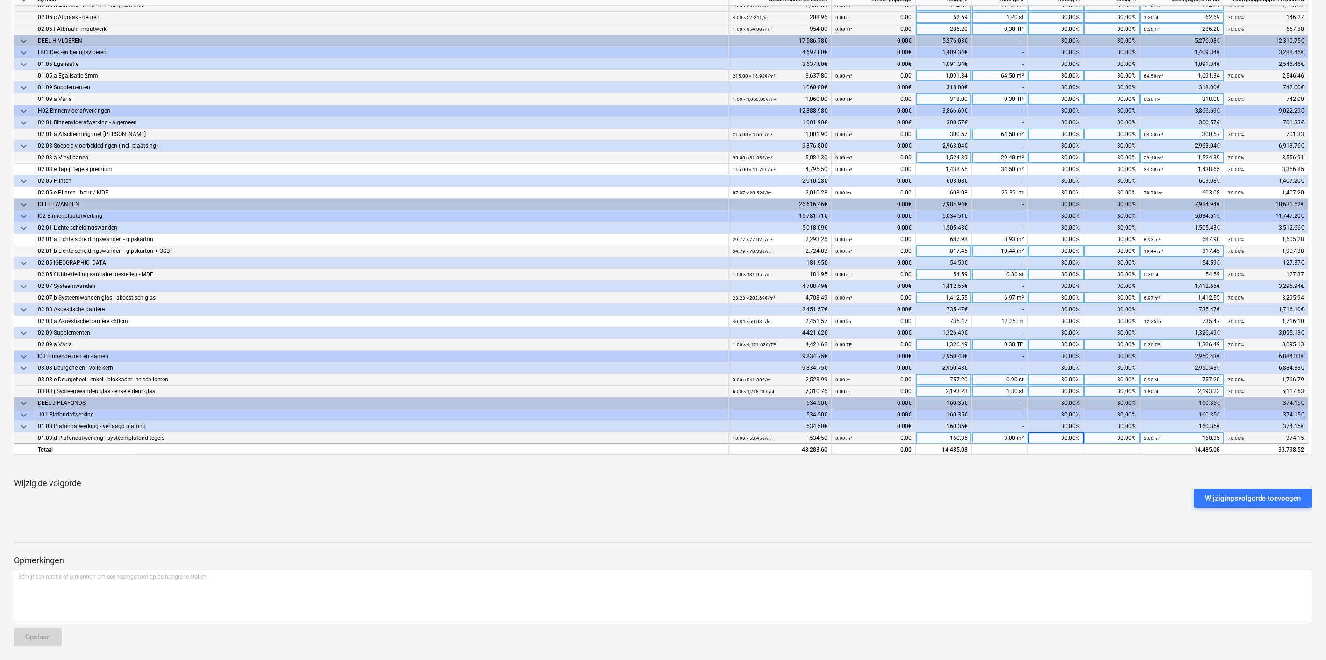
click at [1049, 439] on div "30.00%" at bounding box center [1056, 438] width 56 height 12
type input "20"
type input "21"
drag, startPoint x: 1049, startPoint y: 439, endPoint x: 1050, endPoint y: 433, distance: 6.7
click at [1050, 433] on div "21.00%" at bounding box center [1056, 438] width 56 height 12
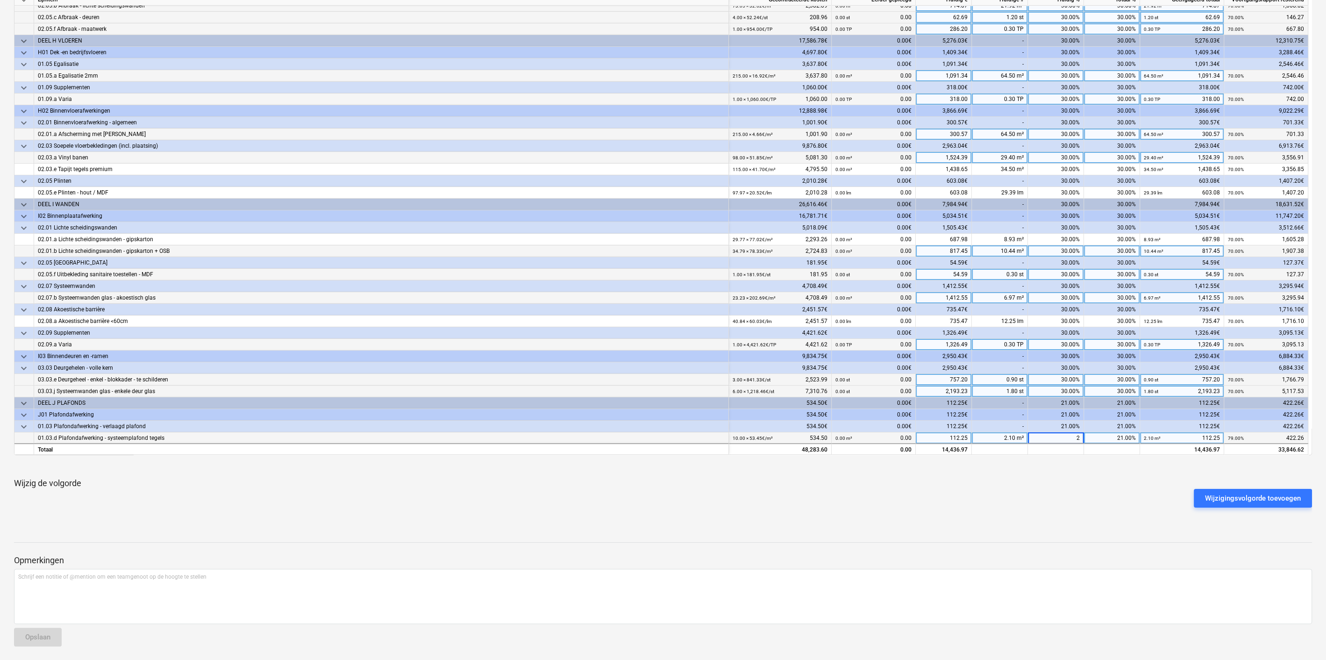
type input "22"
click at [1050, 432] on div "22.00%" at bounding box center [1056, 438] width 56 height 12
type input "23"
click at [1057, 435] on div "23.00%" at bounding box center [1056, 438] width 56 height 12
type input "0"
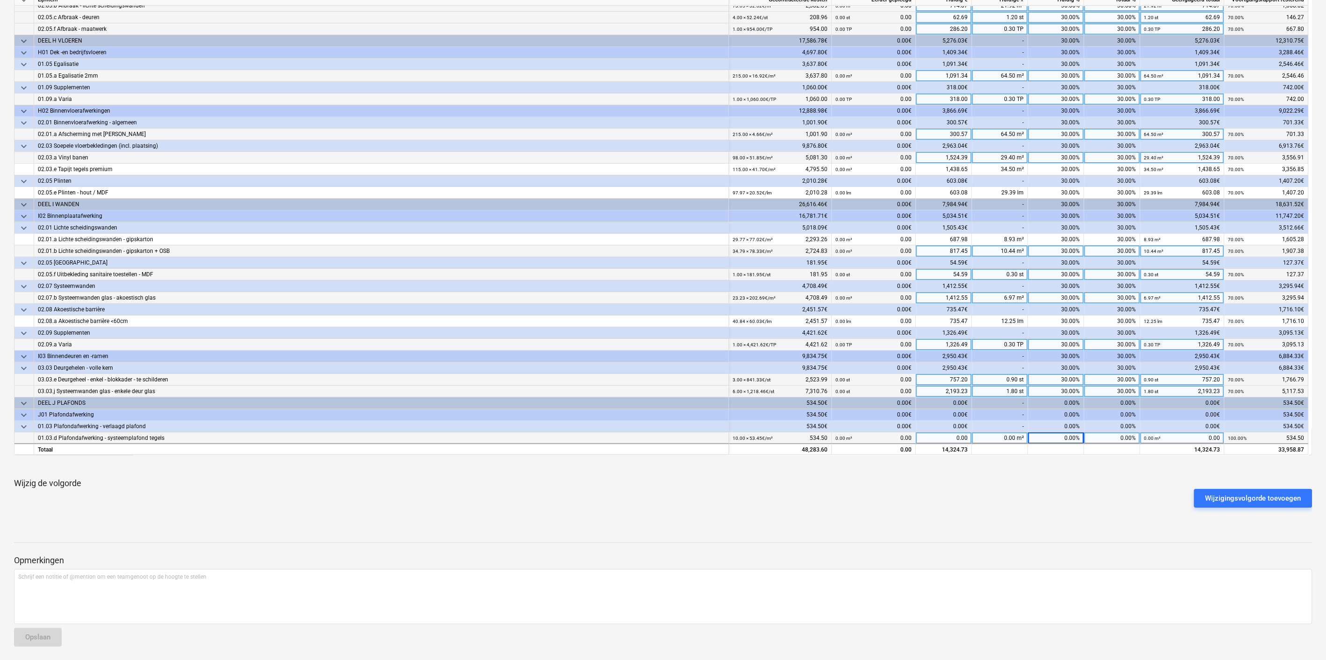
click at [938, 440] on div "0.00" at bounding box center [944, 438] width 56 height 12
type input "121.91"
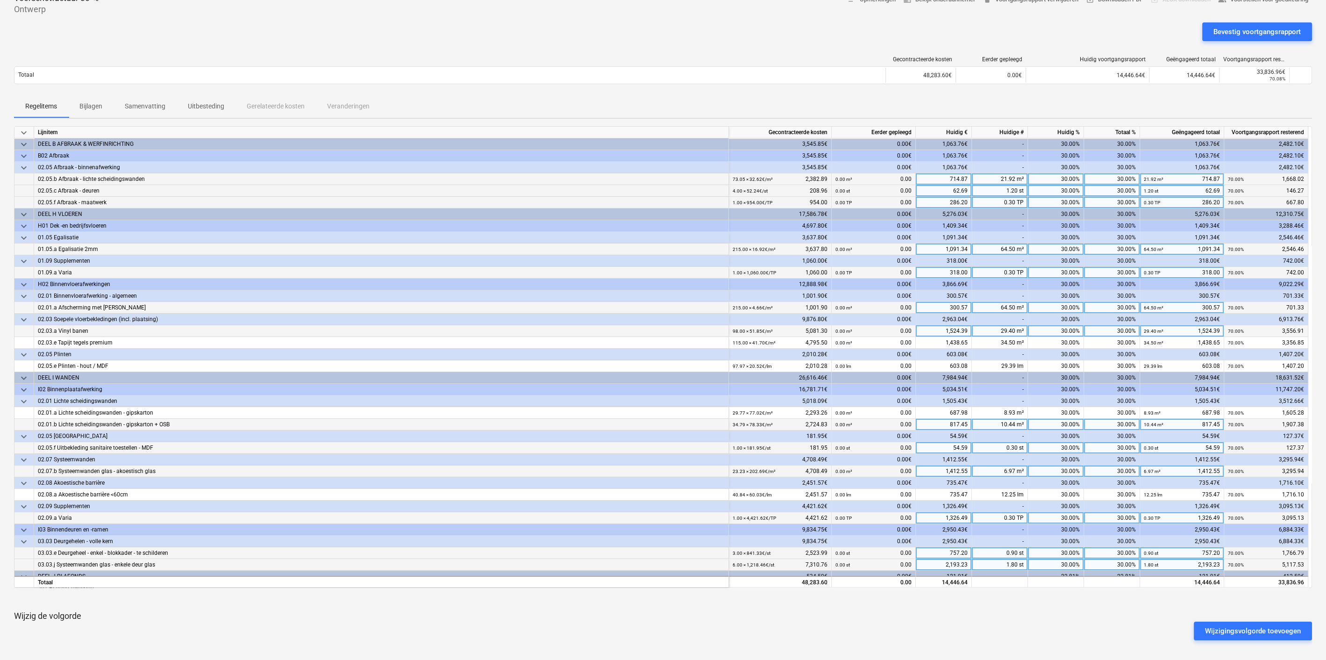
scroll to position [0, 0]
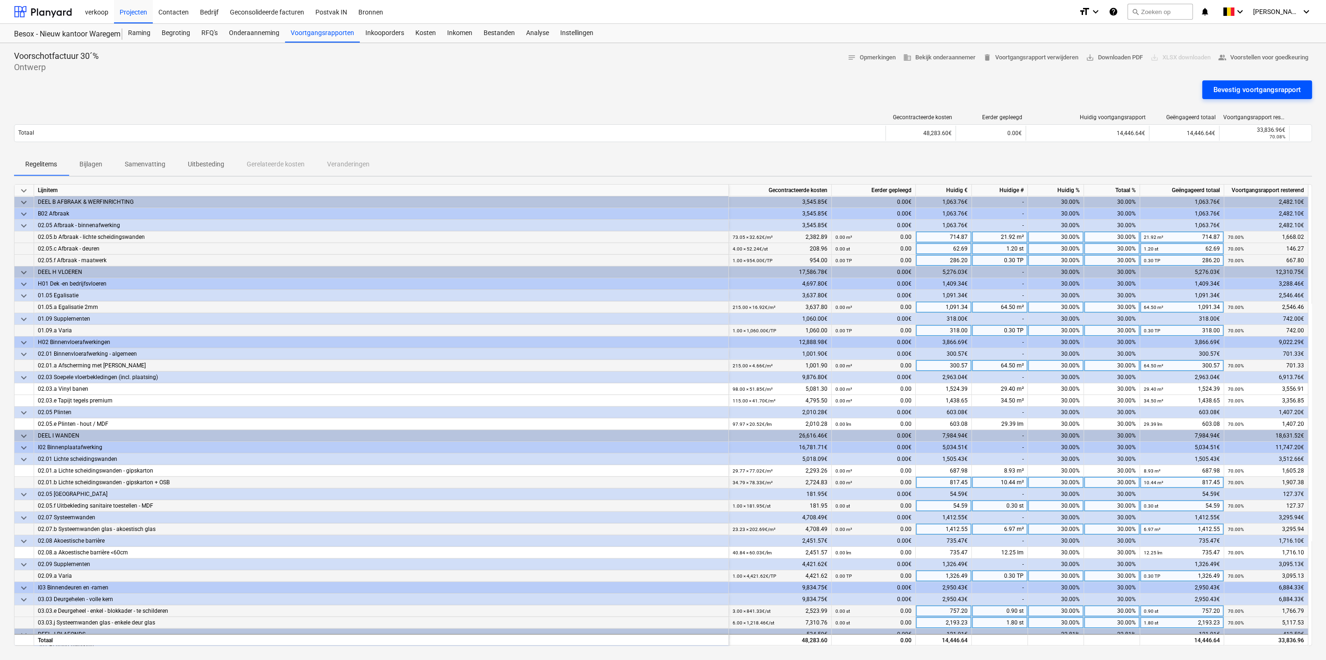
click at [1250, 91] on div "Bevestig voortgangsrapport" at bounding box center [1256, 90] width 87 height 12
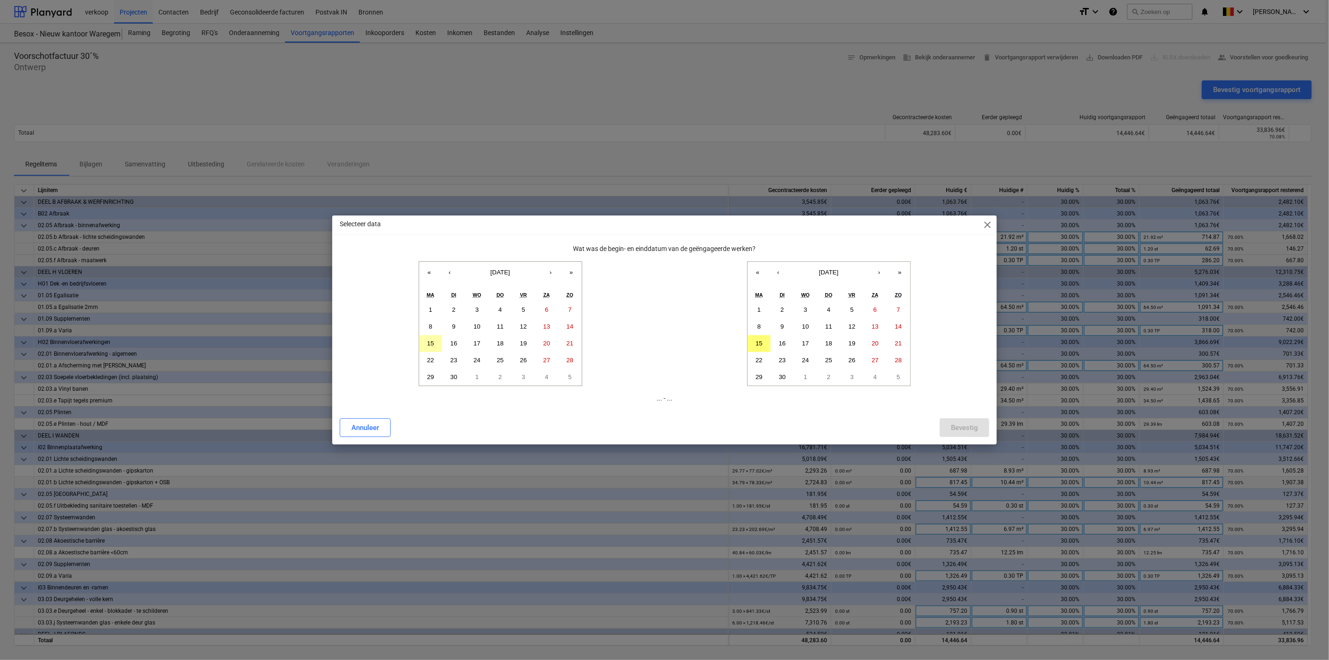
click at [430, 348] on button "15" at bounding box center [430, 343] width 23 height 17
click at [757, 345] on abbr "15" at bounding box center [759, 343] width 7 height 7
click at [963, 428] on div "Bevestig" at bounding box center [964, 427] width 27 height 12
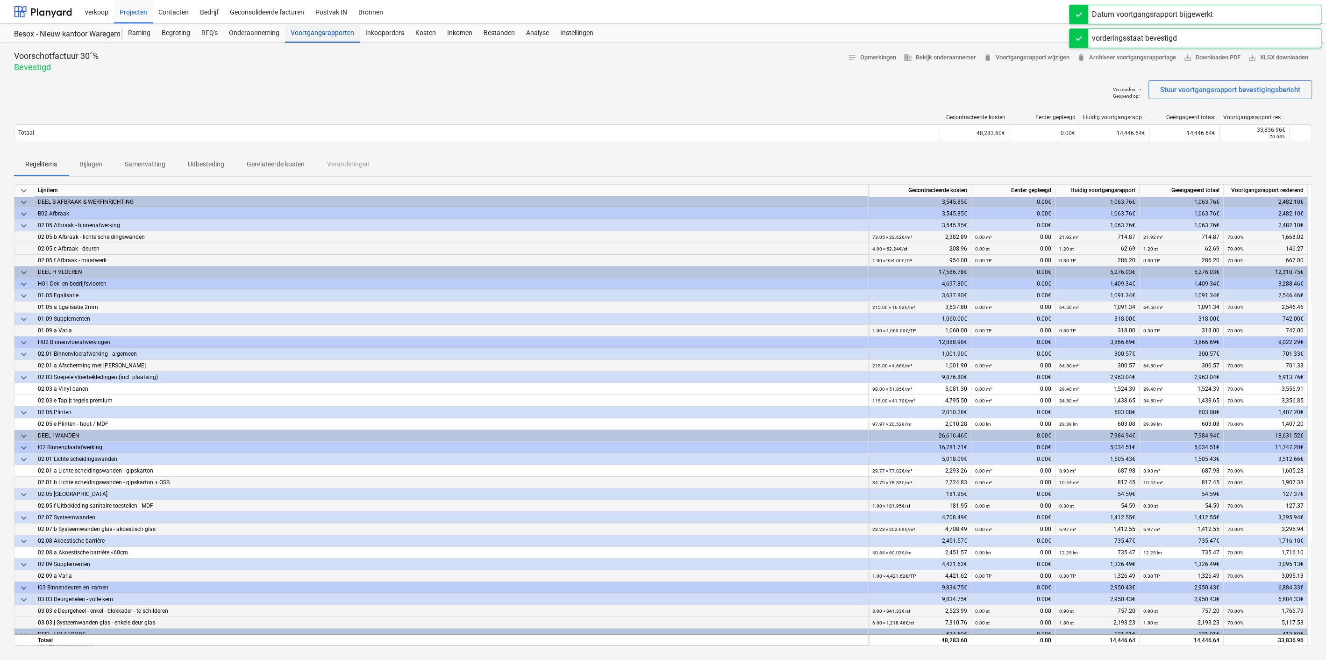
click at [325, 35] on div "Voortgangsrapporten" at bounding box center [322, 33] width 75 height 19
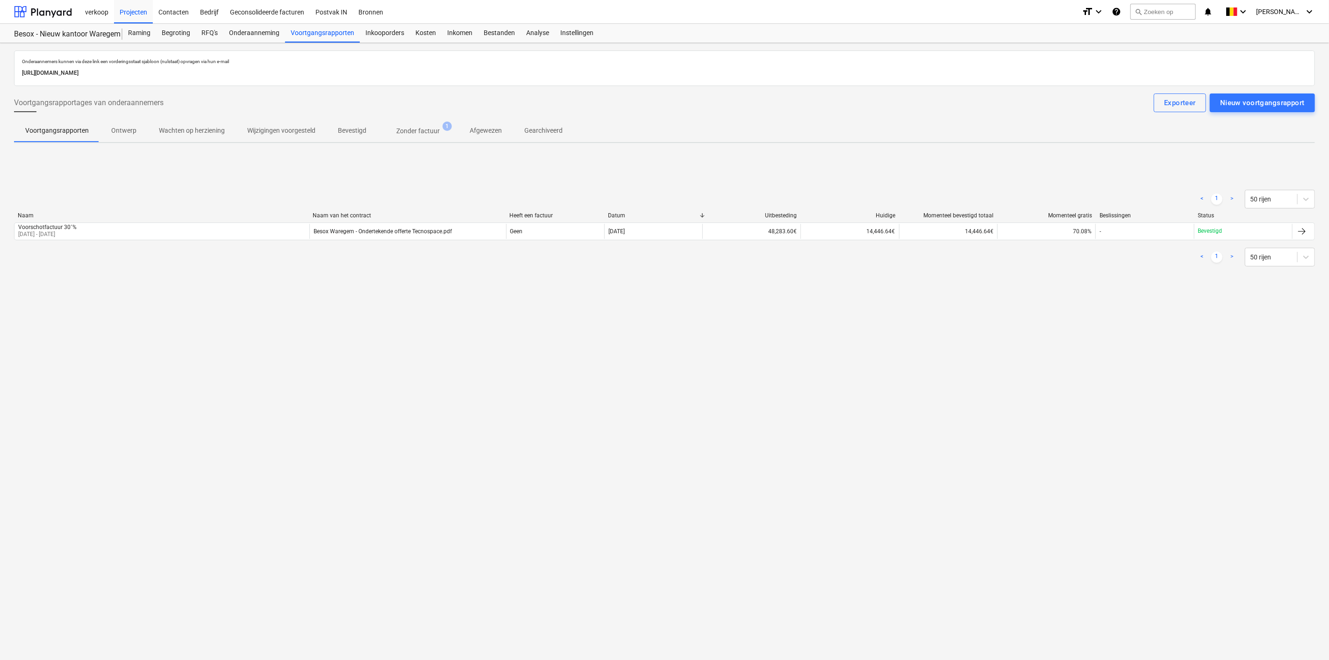
click at [427, 131] on p "Zonder factuur" at bounding box center [417, 131] width 43 height 10
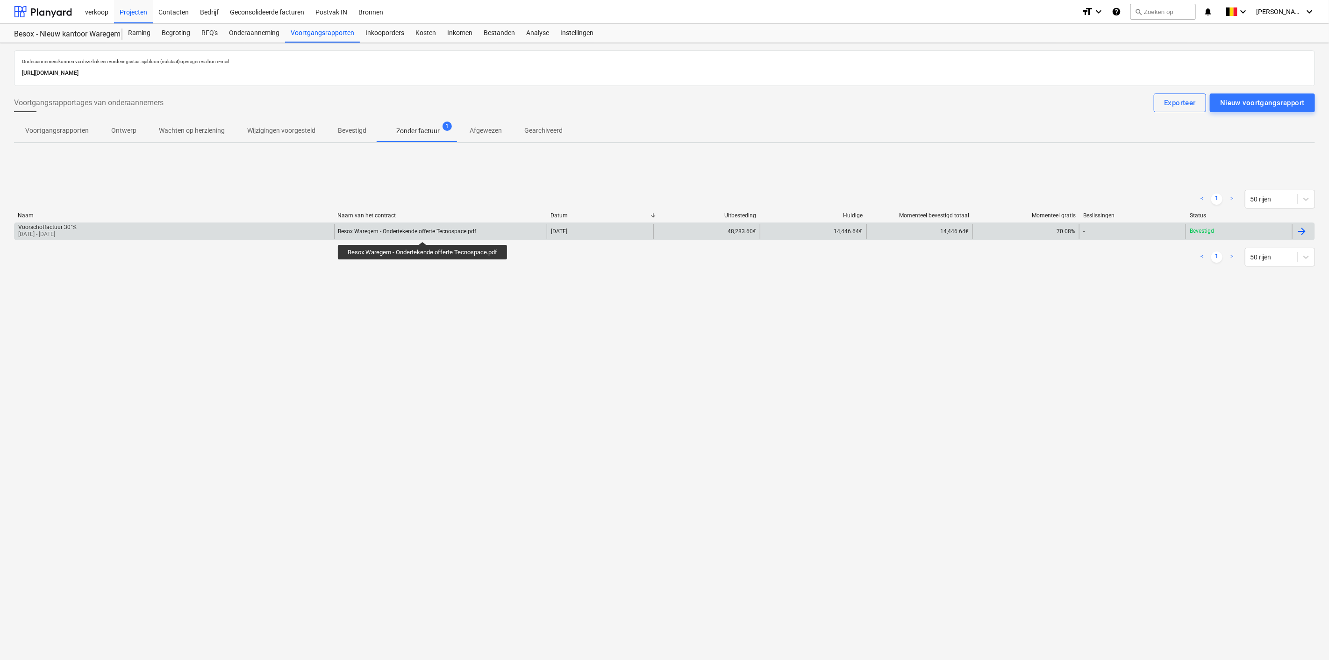
click at [423, 233] on div "Besox Waregem - Ondertekende offerte Tecnospace.pdf" at bounding box center [407, 231] width 138 height 7
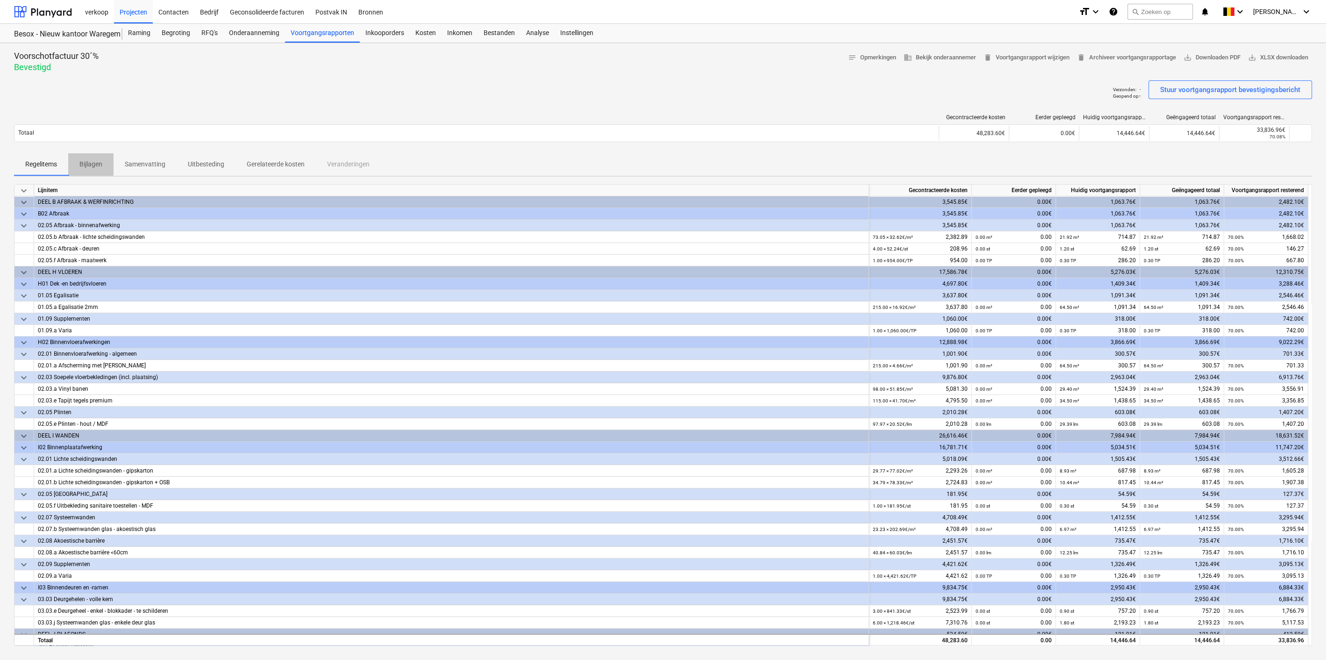
click at [100, 164] on p "Bijlagen" at bounding box center [90, 164] width 23 height 10
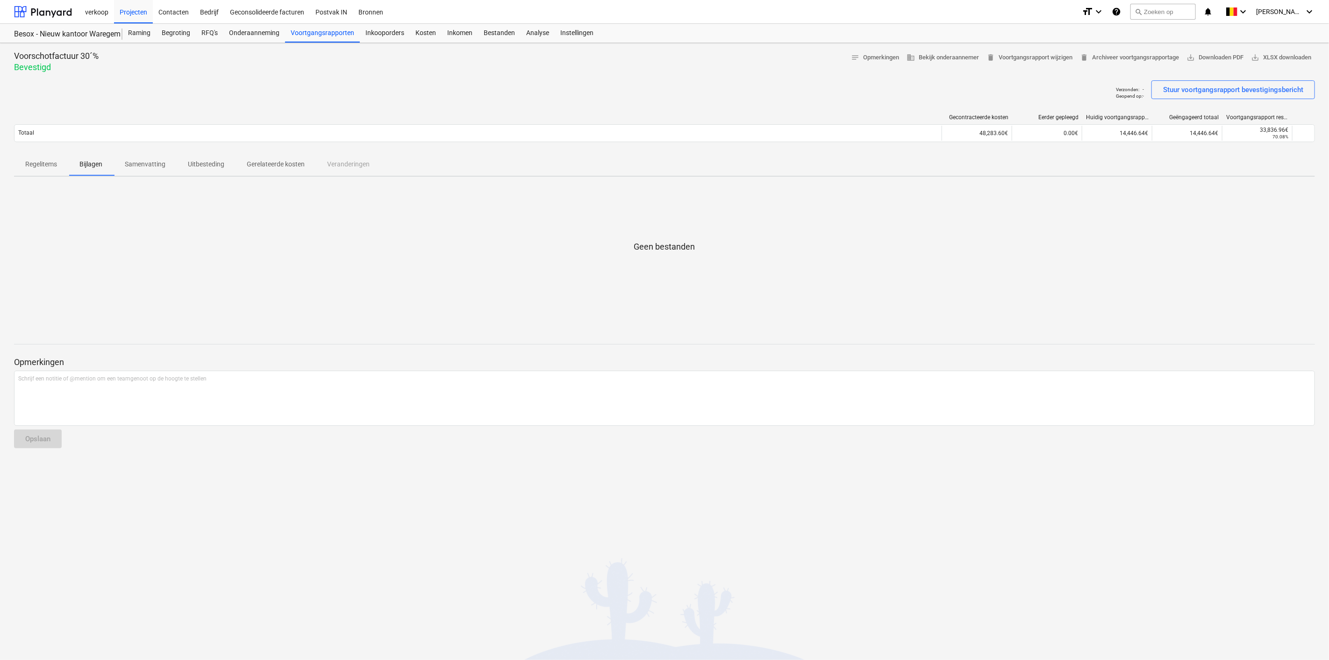
click at [674, 248] on p "Geen bestanden" at bounding box center [664, 246] width 61 height 11
click at [164, 168] on p "Samenvatting" at bounding box center [145, 164] width 41 height 10
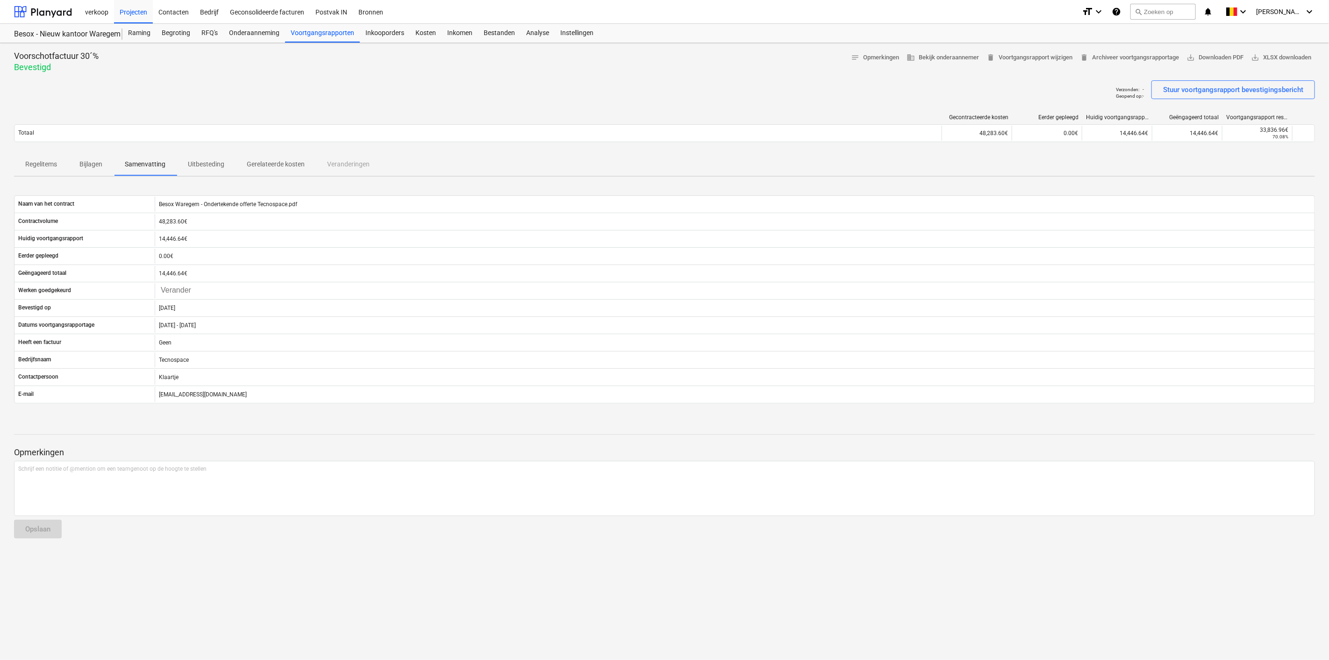
click at [208, 162] on p "Uitbesteding" at bounding box center [206, 164] width 36 height 10
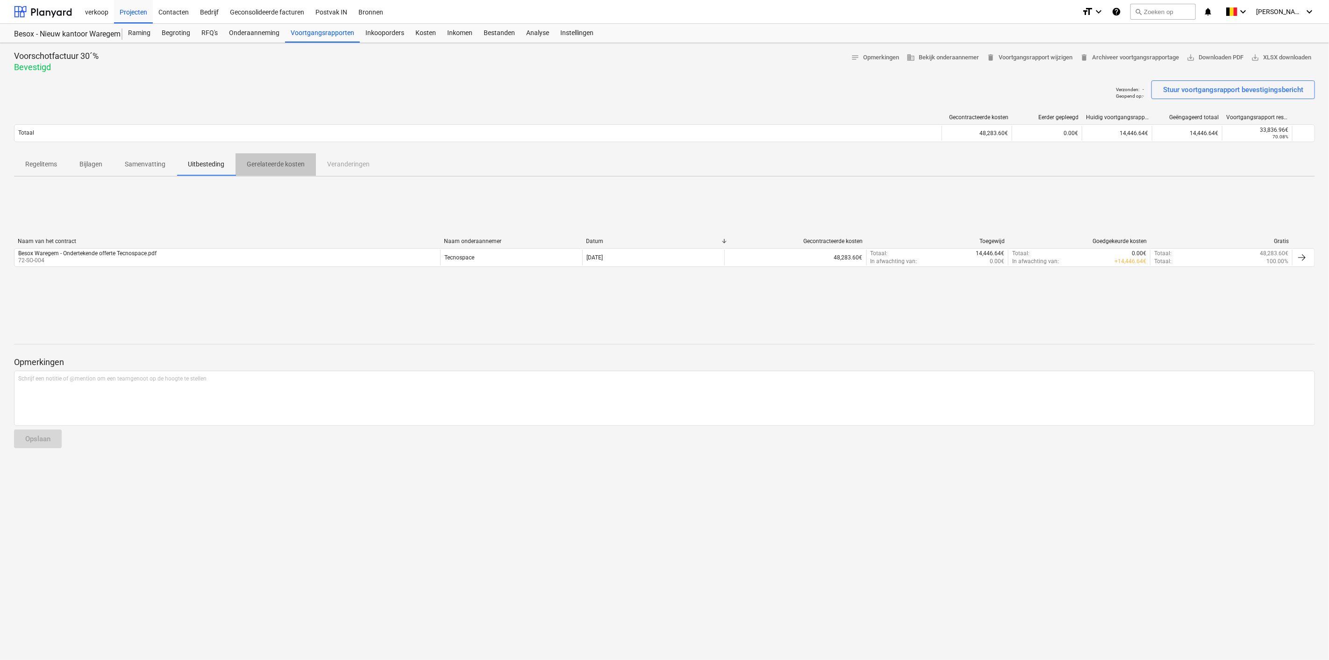
click at [307, 171] on span "Gerelateerde kosten" at bounding box center [275, 164] width 80 height 15
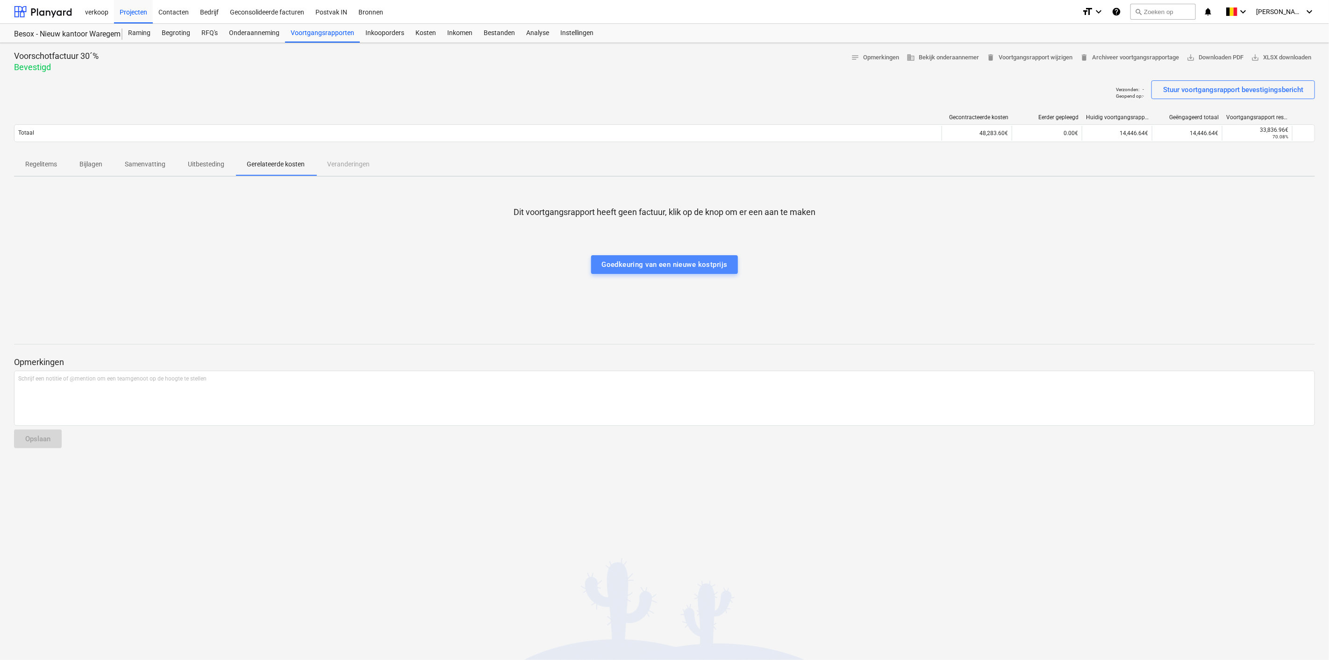
click at [668, 265] on div "Goedkeuring van een nieuwe kostprijs" at bounding box center [664, 264] width 126 height 12
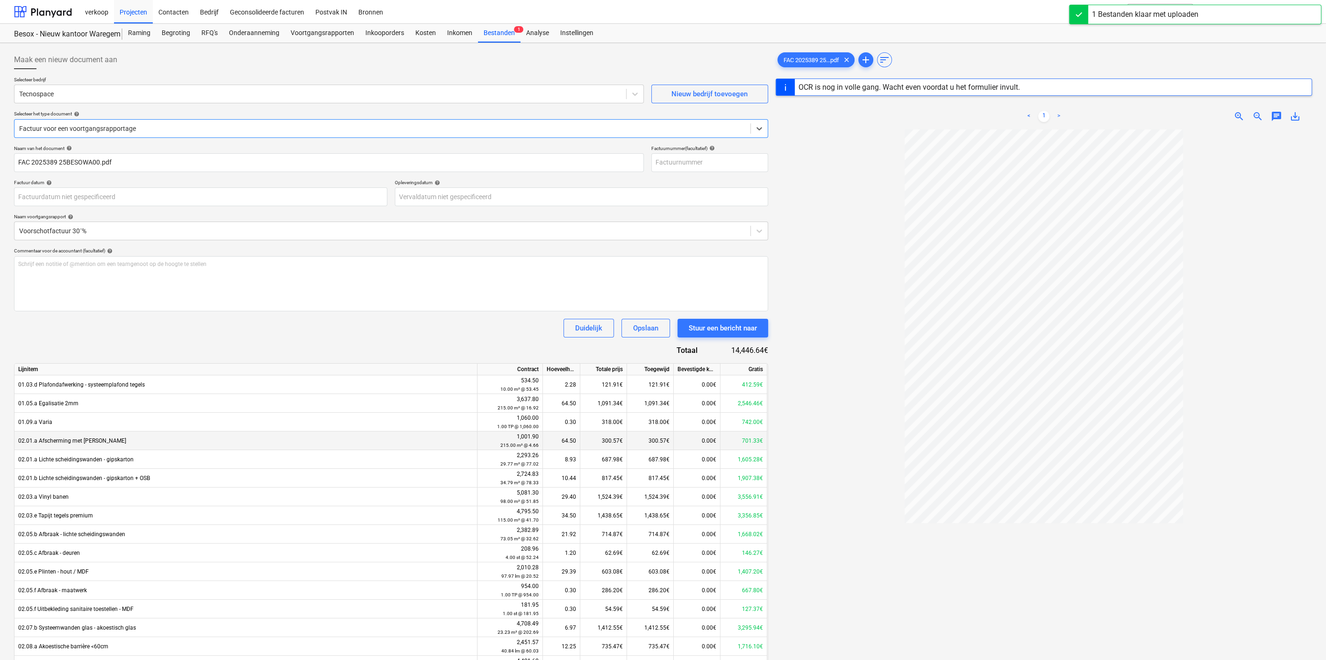
type input "2025389"
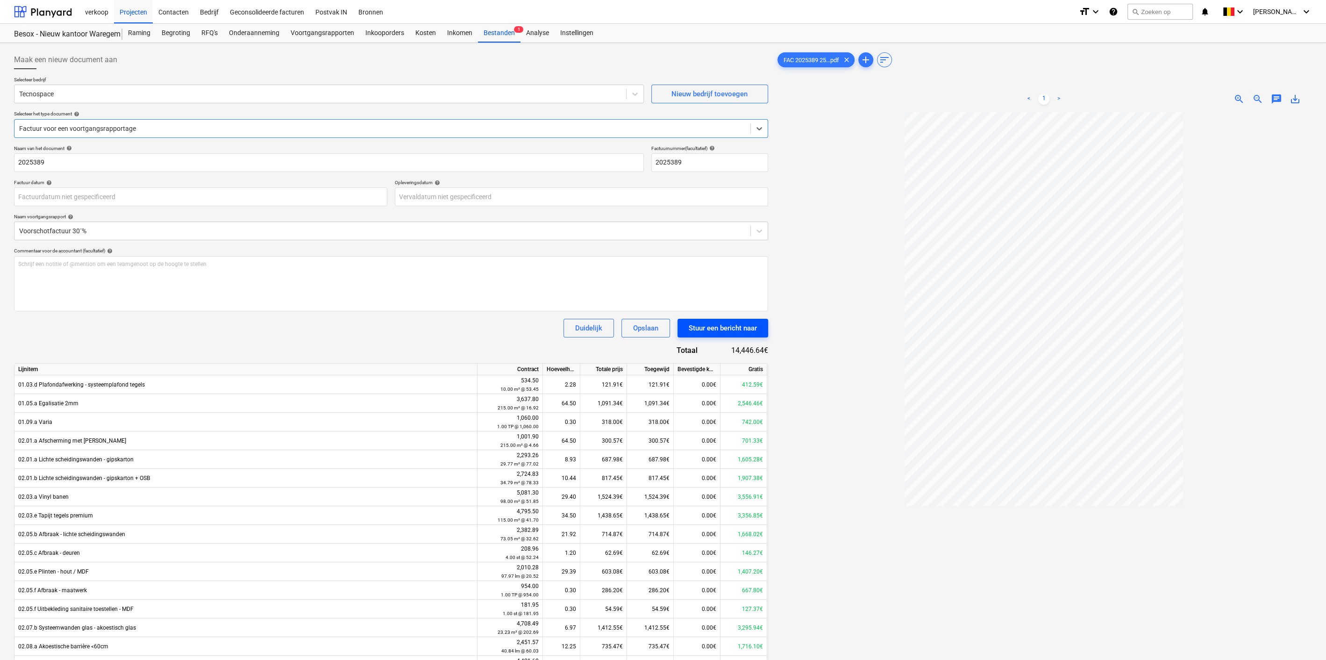
click at [715, 328] on div "Stuur een bericht naar" at bounding box center [723, 328] width 68 height 12
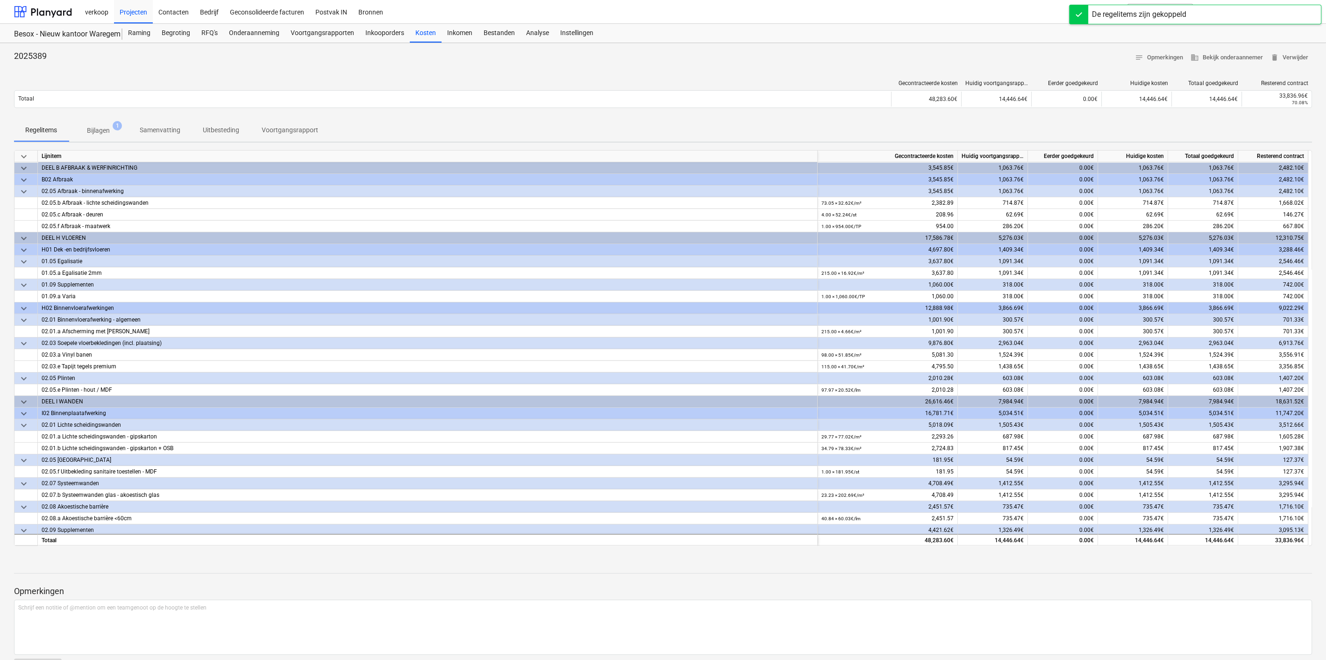
click at [101, 131] on p "Bijlagen" at bounding box center [98, 131] width 23 height 10
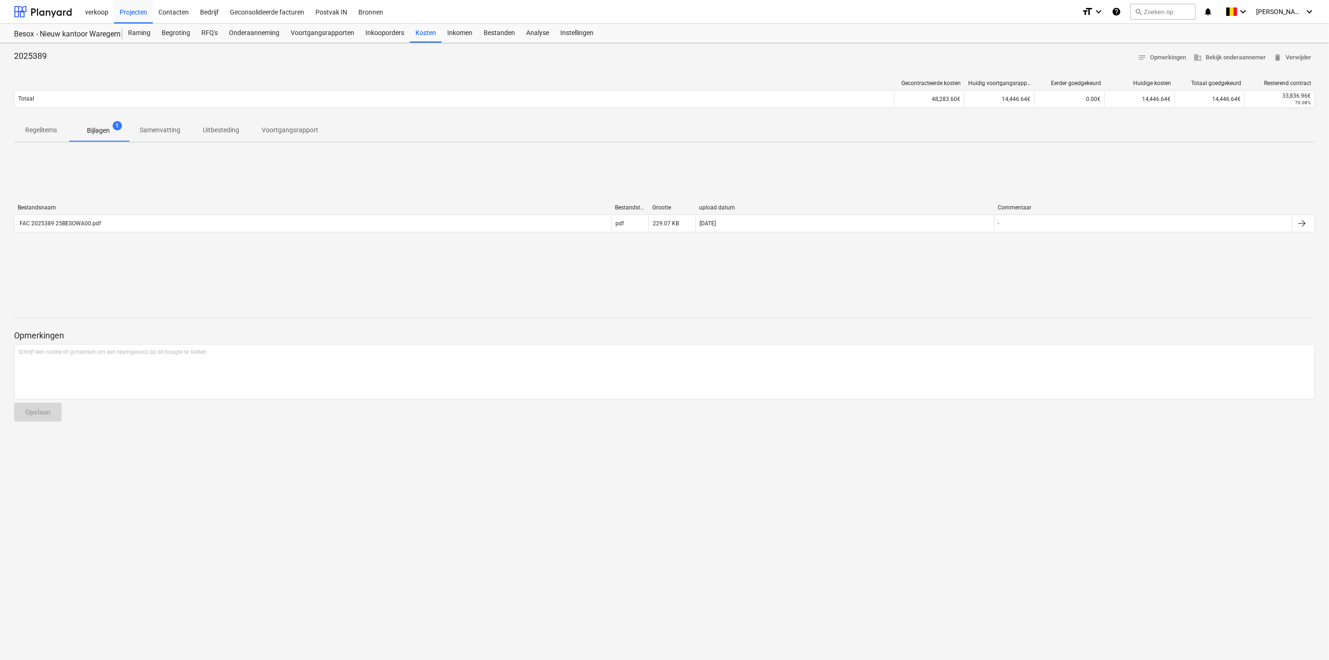
click at [179, 283] on div "Bestandsnaam Bestandstype Grootte upload datum Commentaar FAC 2025389 25BESOWA0…" at bounding box center [664, 220] width 1301 height 140
click at [325, 33] on div "Voortgangsrapporten" at bounding box center [322, 33] width 75 height 19
